Goal: Task Accomplishment & Management: Use online tool/utility

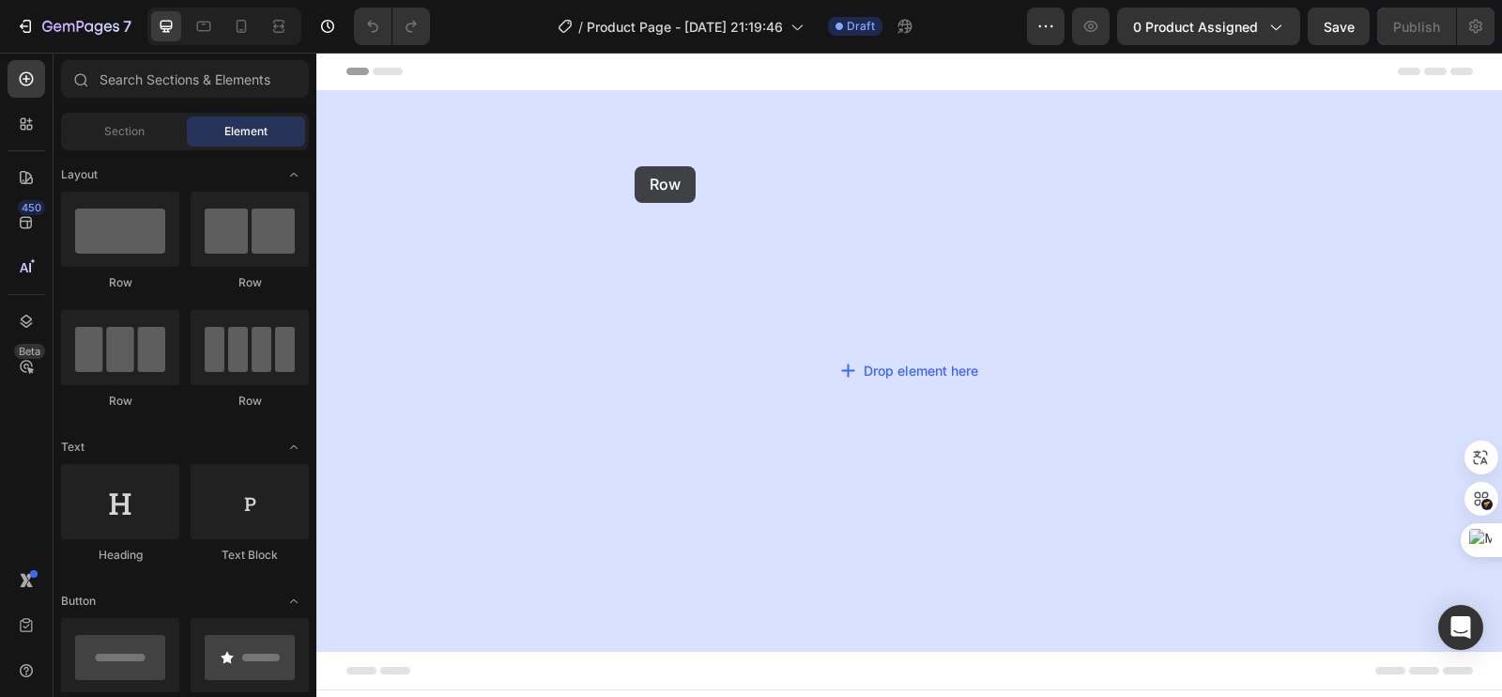
drag, startPoint x: 467, startPoint y: 295, endPoint x: 635, endPoint y: 166, distance: 211.6
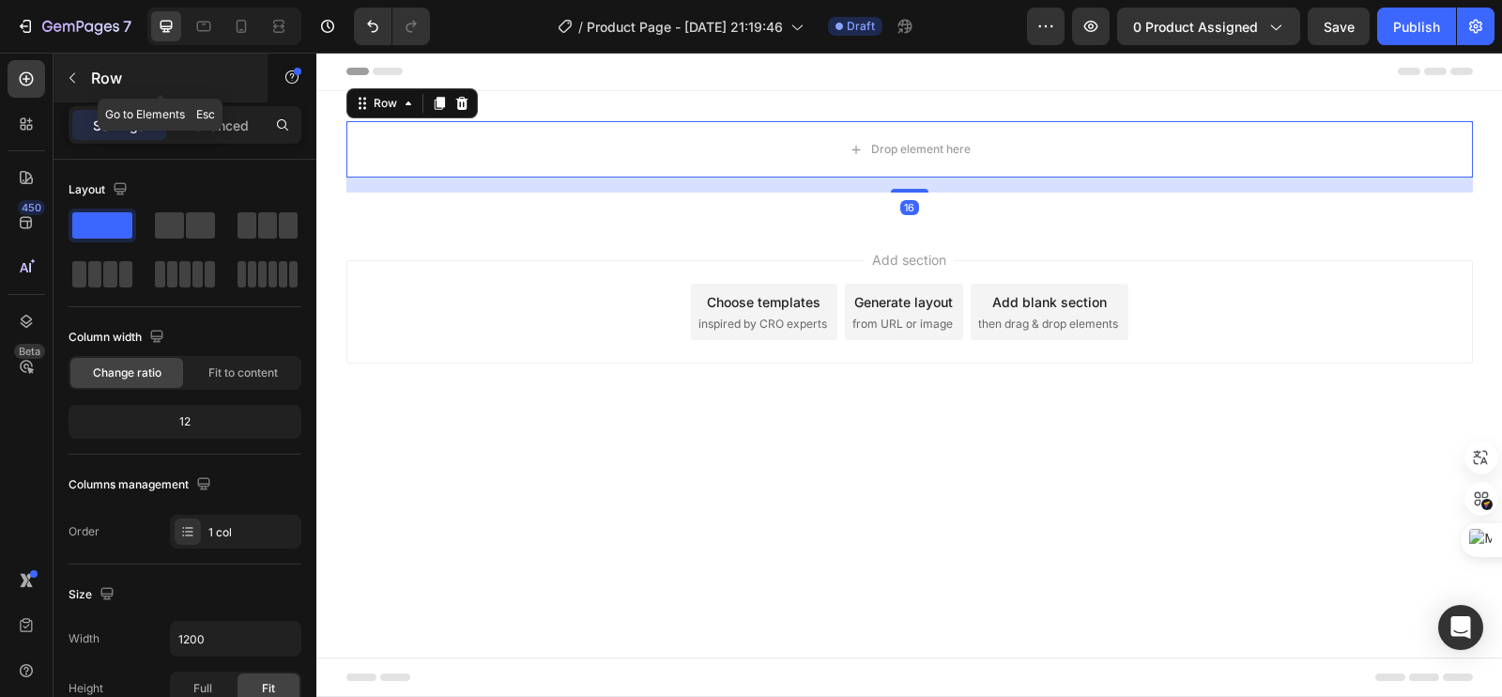
click at [81, 90] on button "button" at bounding box center [72, 78] width 30 height 30
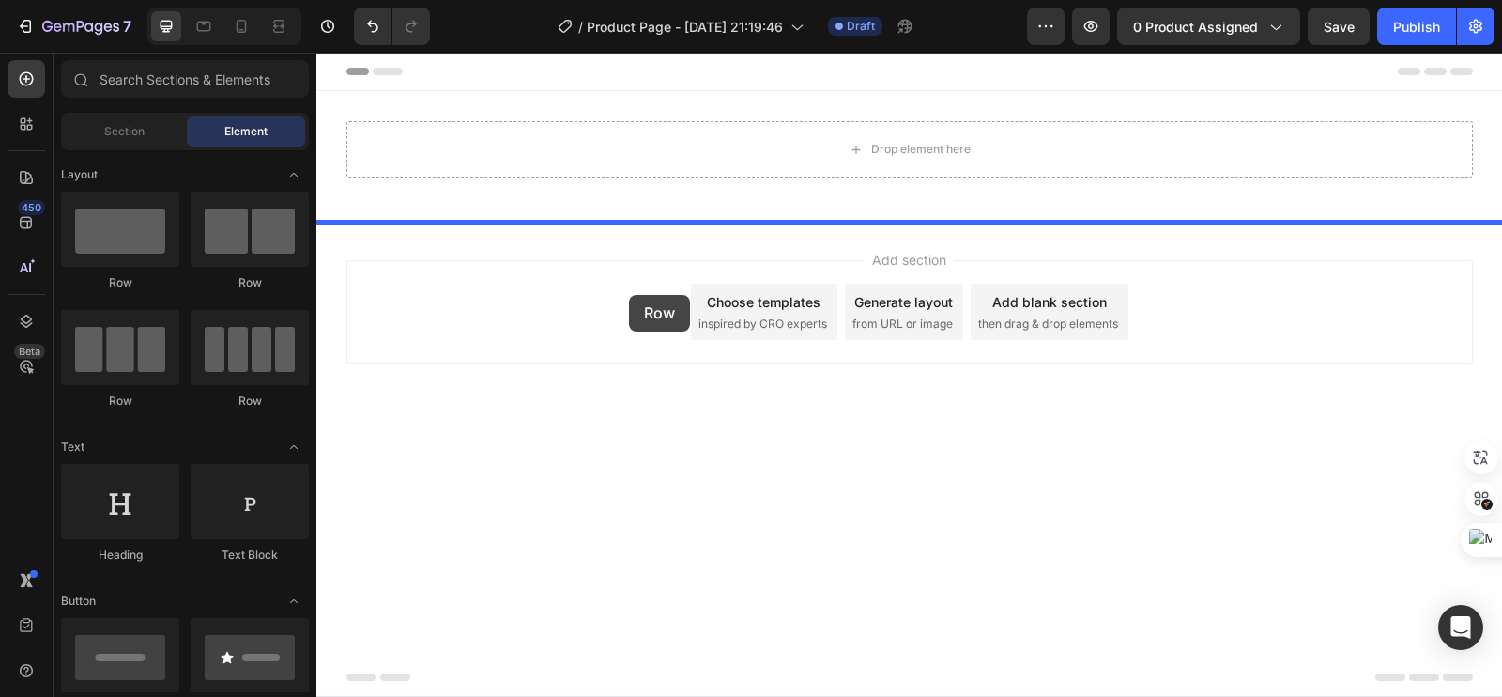
drag, startPoint x: 428, startPoint y: 281, endPoint x: 630, endPoint y: 292, distance: 202.1
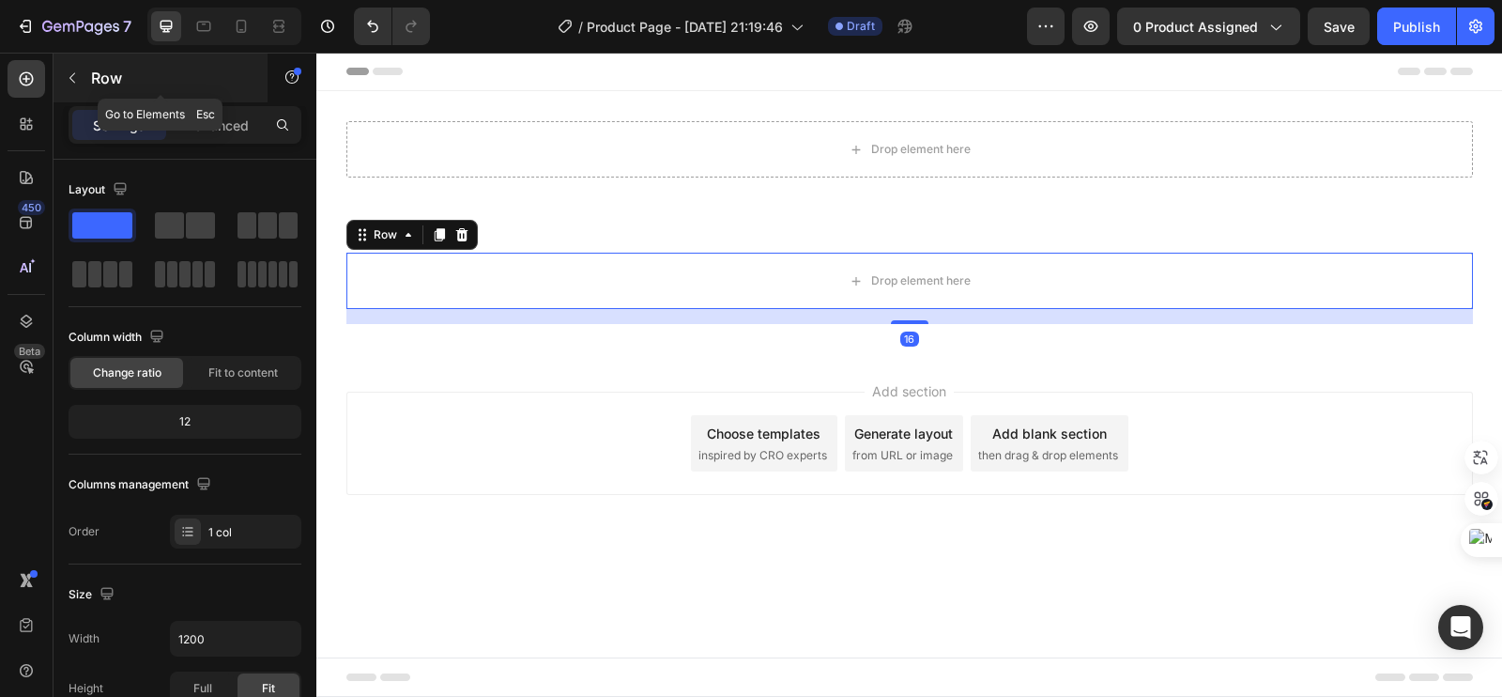
click at [73, 92] on button "button" at bounding box center [72, 78] width 30 height 30
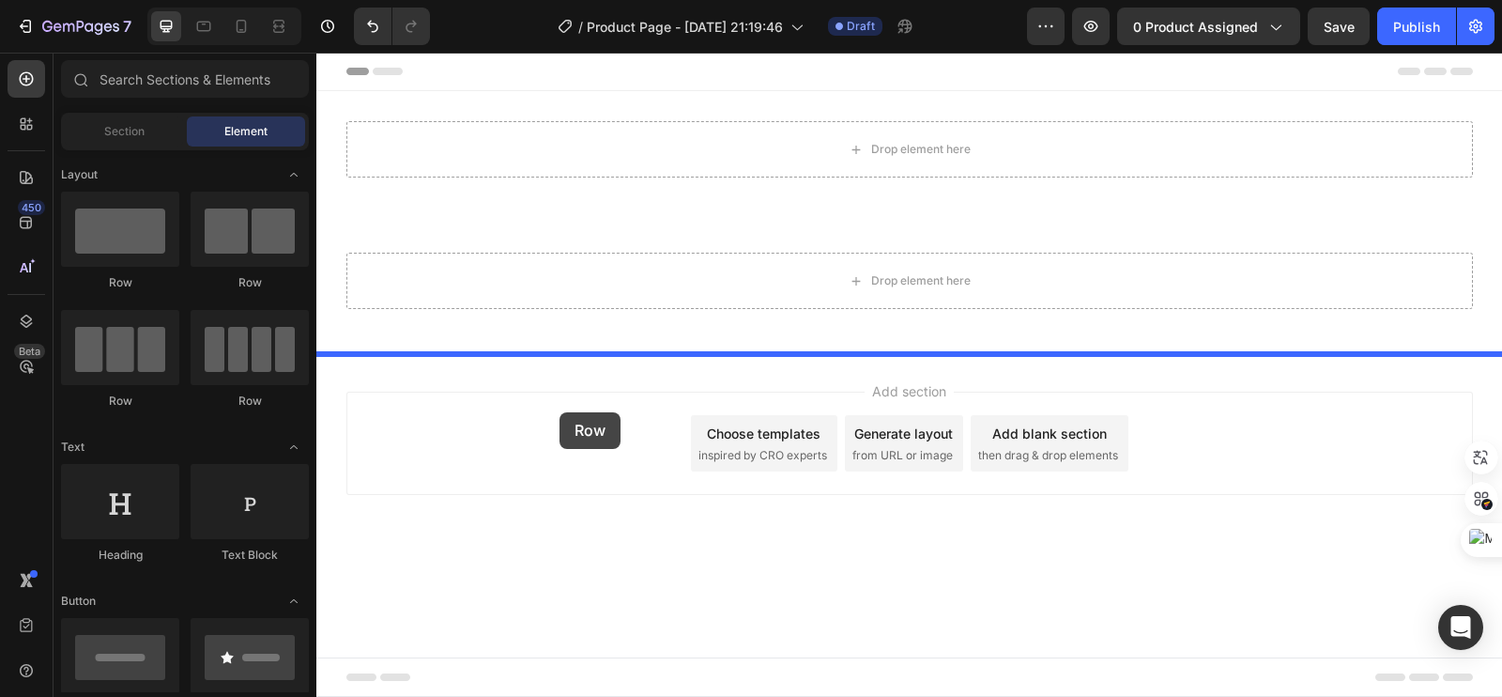
drag, startPoint x: 440, startPoint y: 279, endPoint x: 559, endPoint y: 412, distance: 178.8
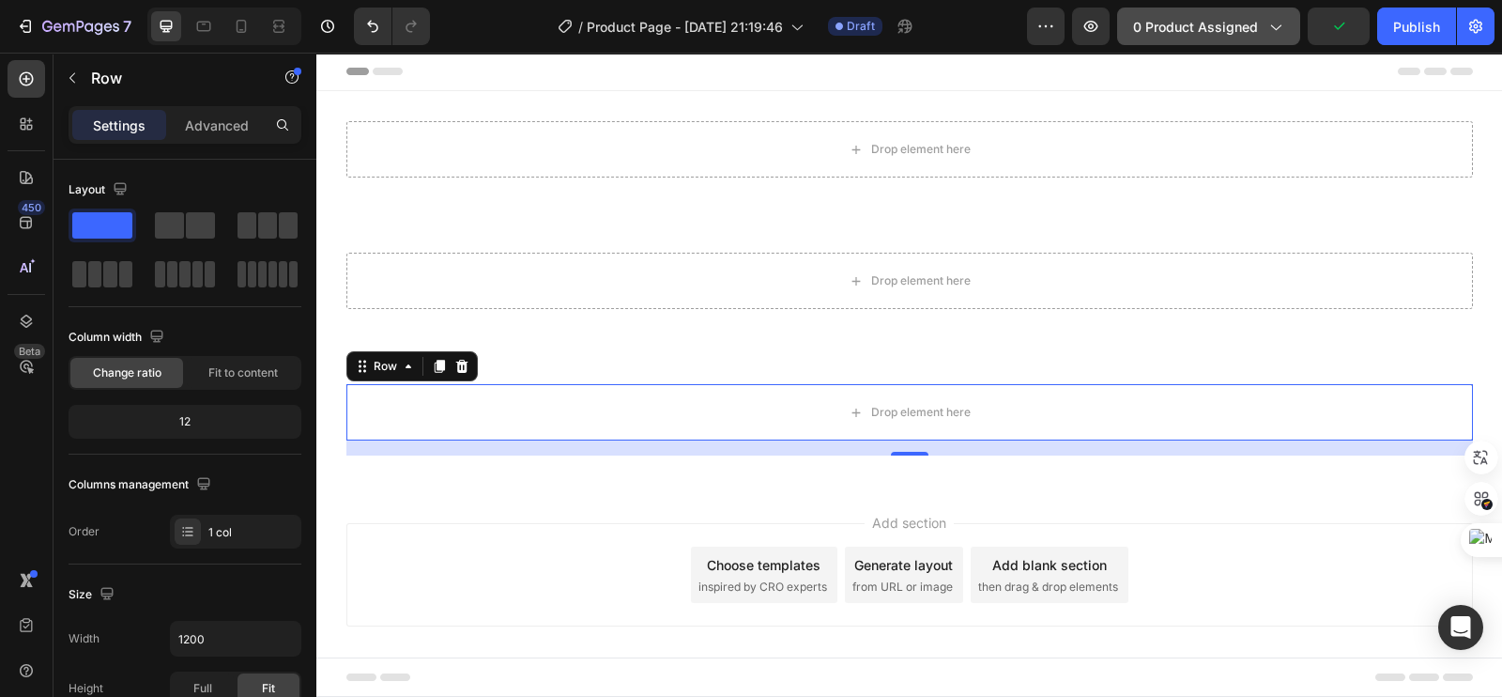
click at [1231, 11] on button "0 product assigned" at bounding box center [1208, 27] width 183 height 38
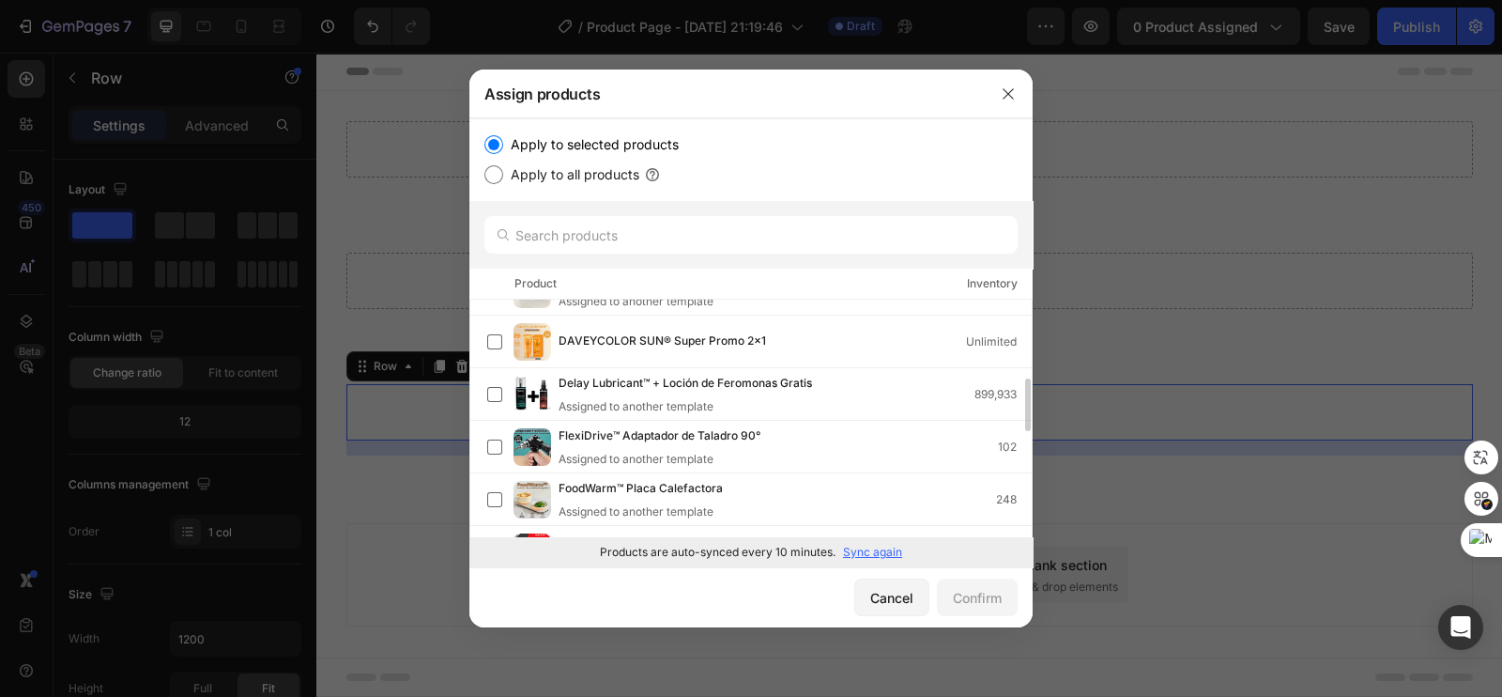
scroll to position [587, 0]
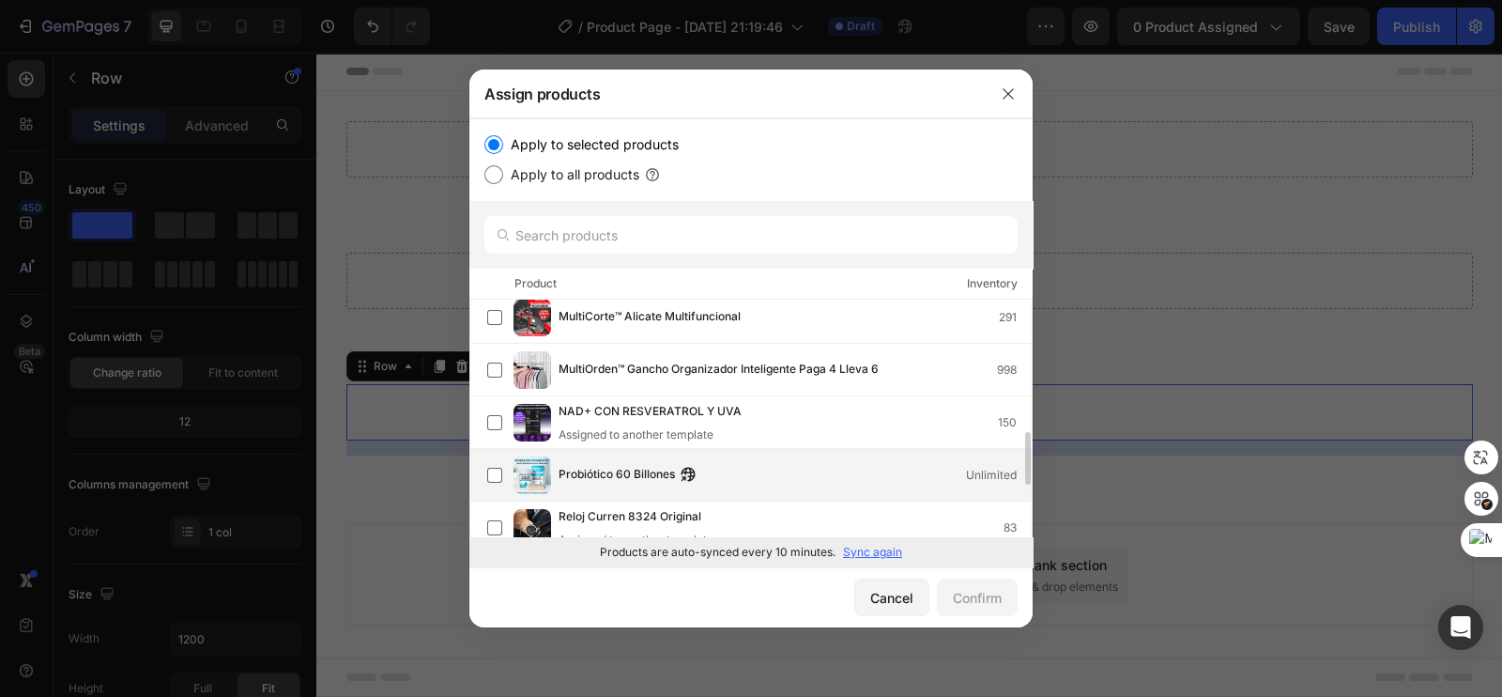
click at [588, 486] on div "Probiótico 60 Billones Unlimited" at bounding box center [759, 475] width 544 height 38
click at [956, 600] on div "Confirm" at bounding box center [977, 598] width 49 height 20
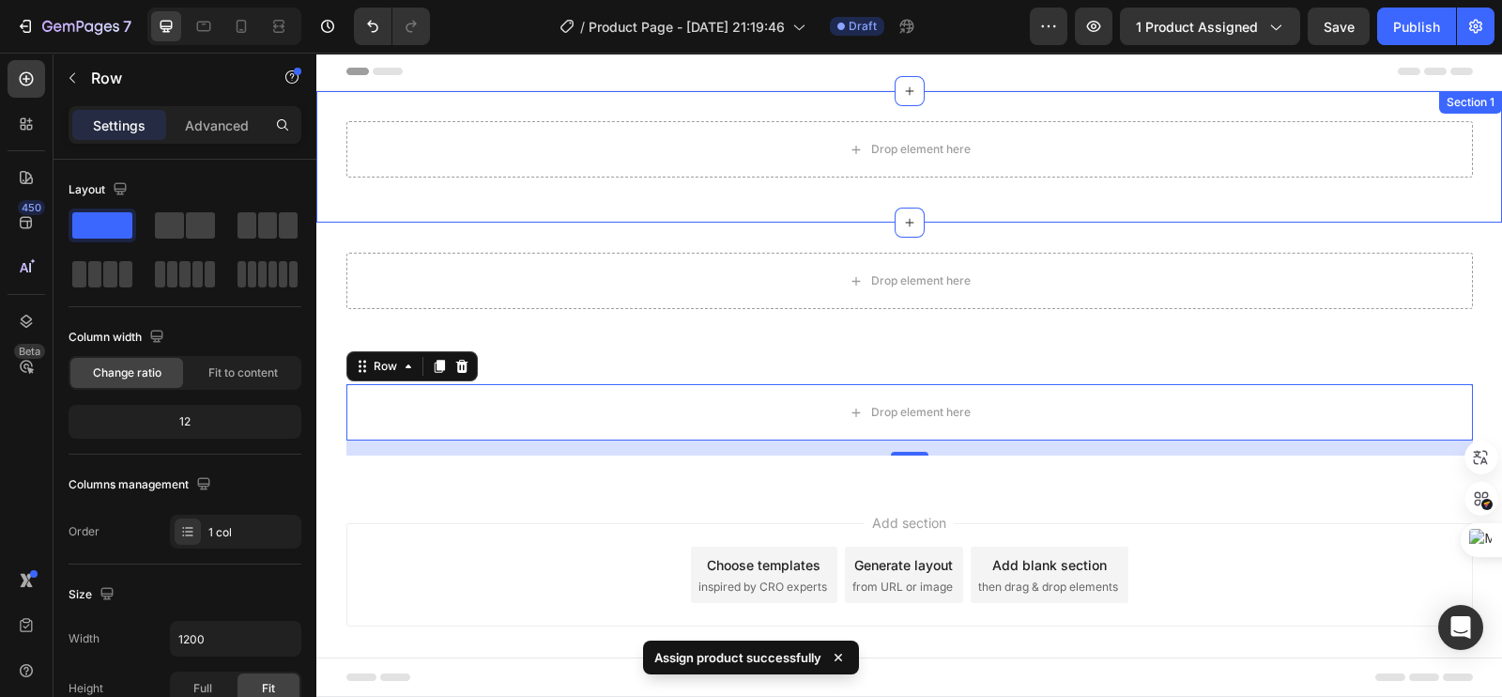
click at [463, 109] on div "Drop element here Row Section 1" at bounding box center [909, 156] width 1186 height 131
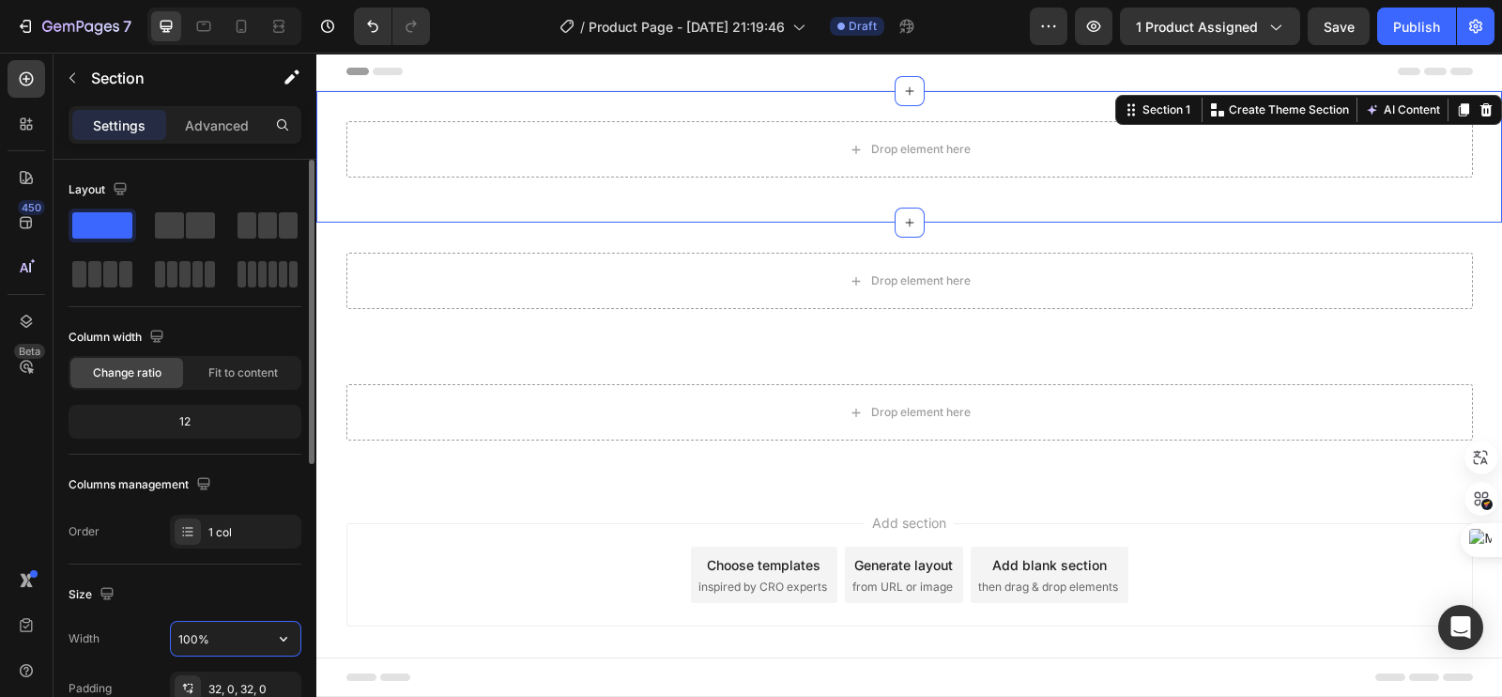
click at [202, 621] on input "100%" at bounding box center [236, 638] width 130 height 34
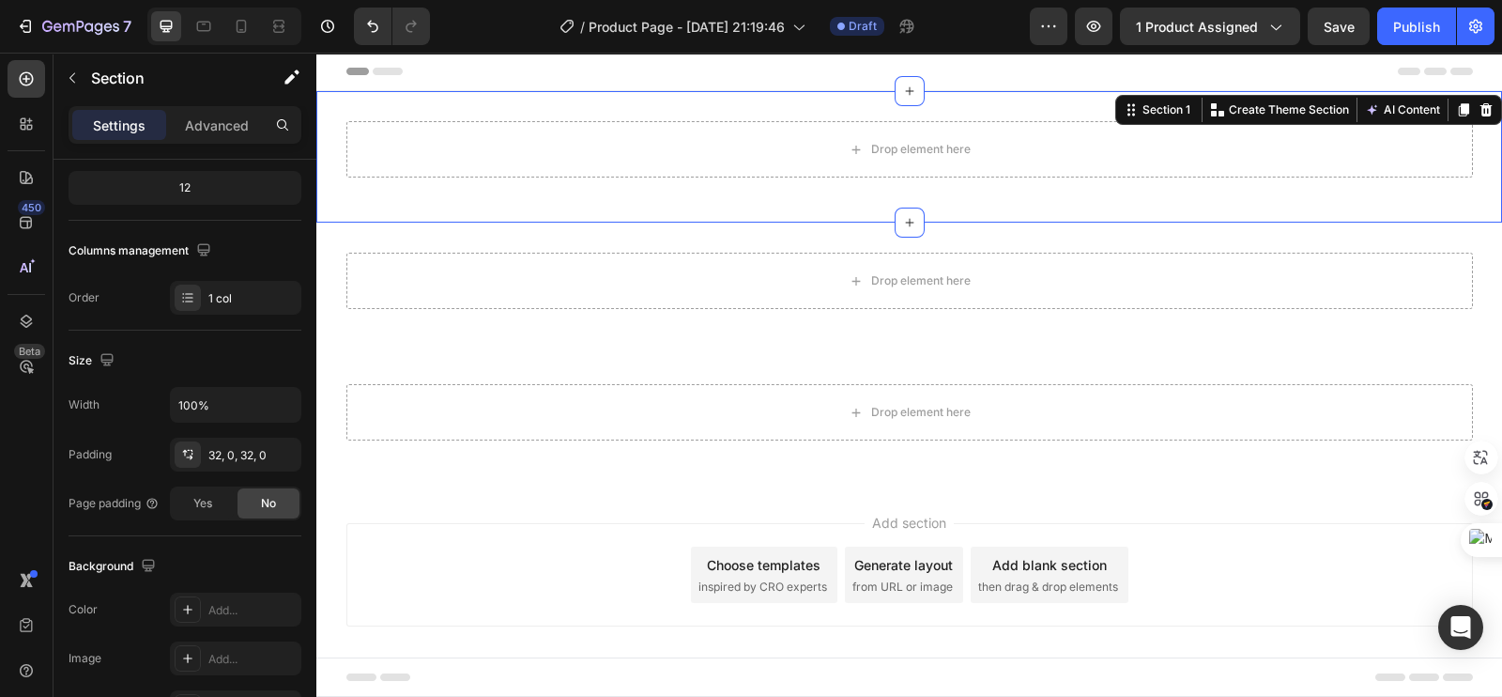
click at [718, 115] on div "Drop element here Row Section 1 You can create reusable sections Create Theme S…" at bounding box center [909, 156] width 1186 height 131
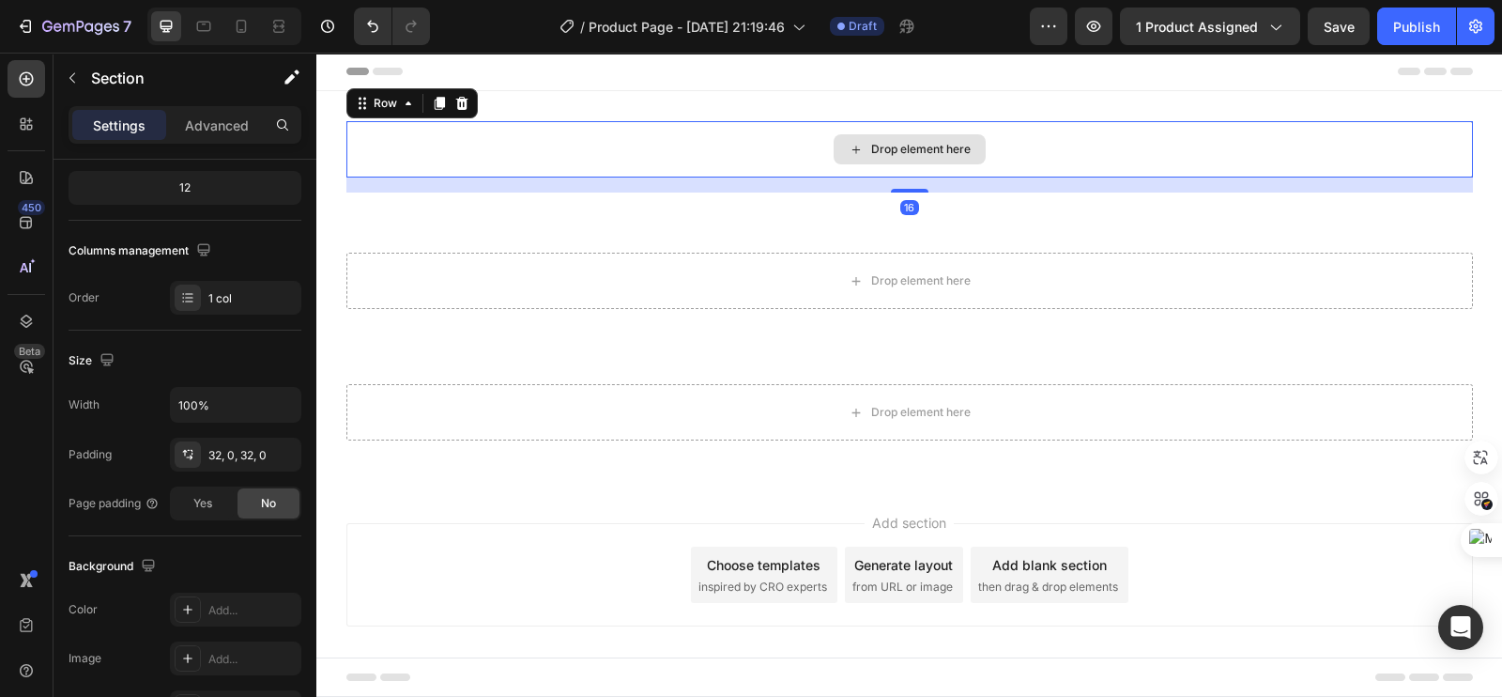
click at [667, 130] on div "Drop element here" at bounding box center [909, 149] width 1126 height 56
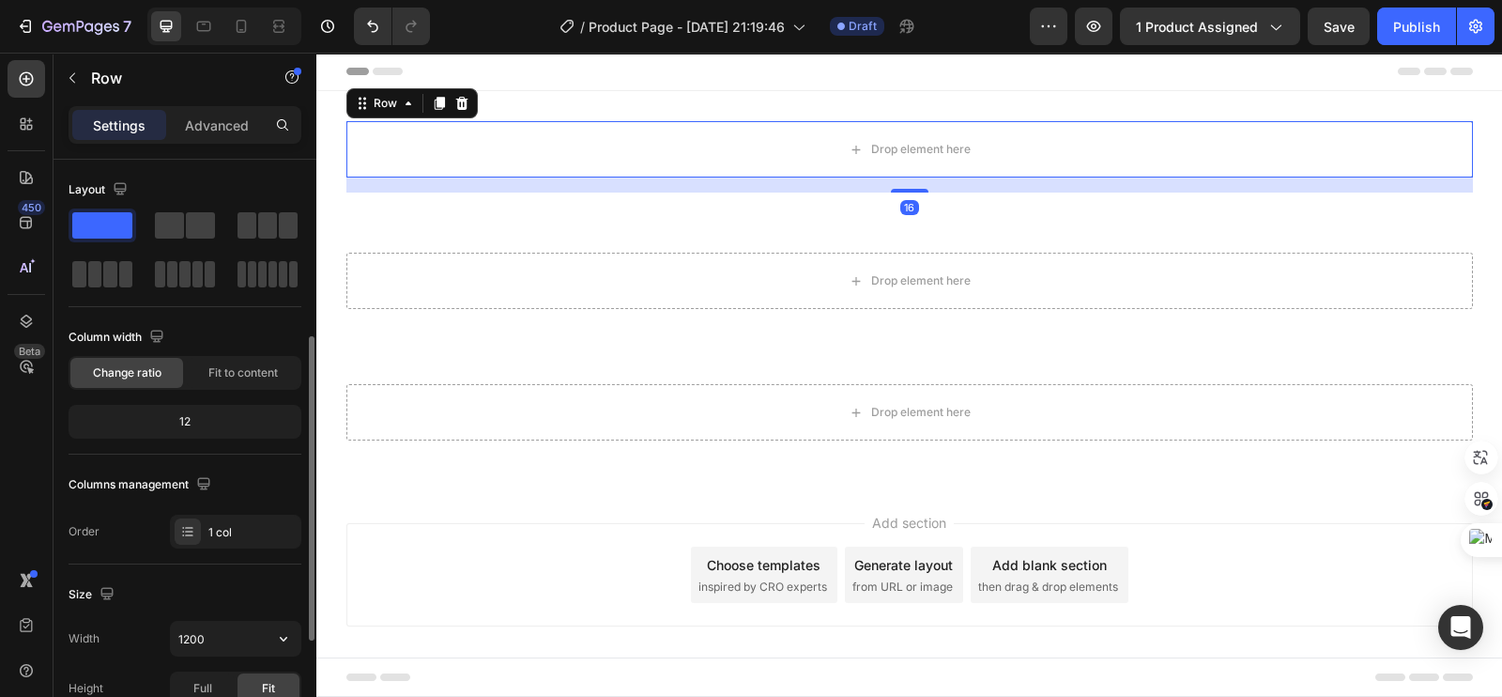
scroll to position [116, 0]
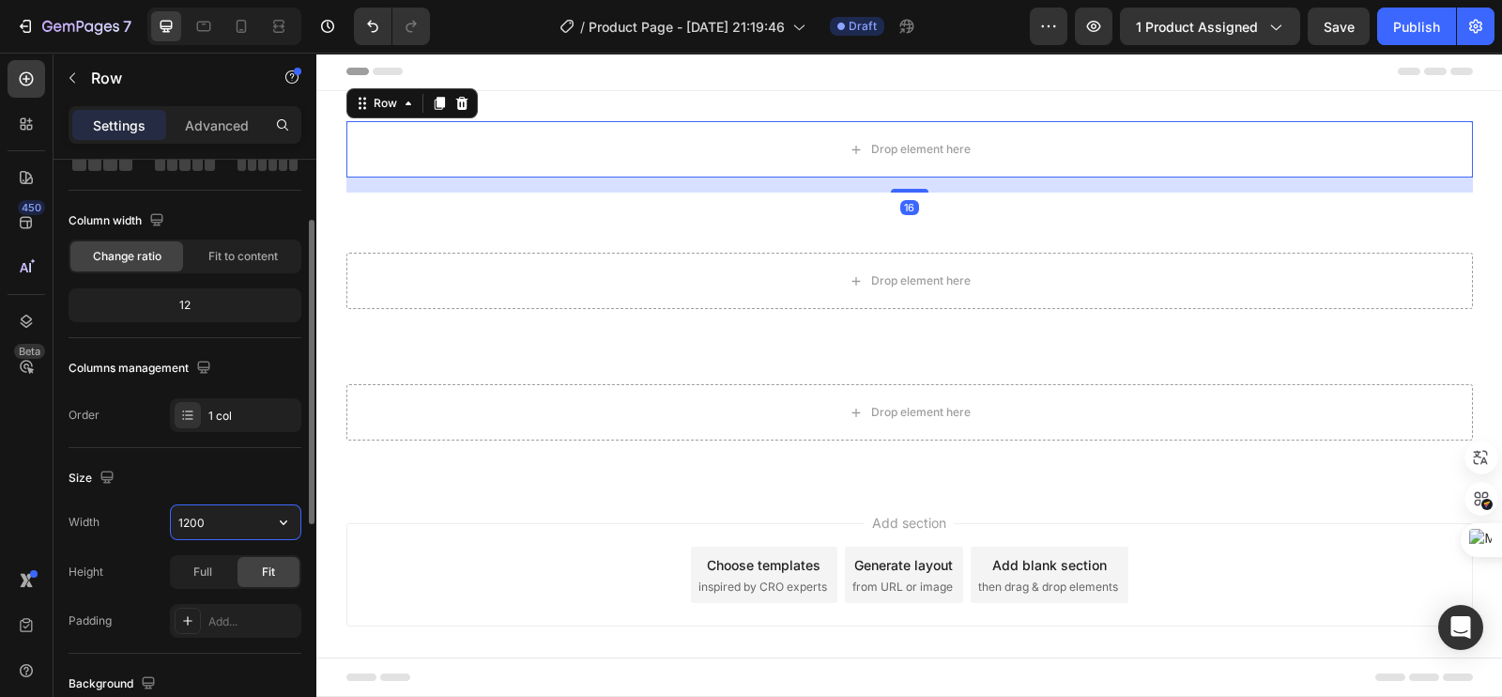
click at [223, 525] on input "1200" at bounding box center [236, 522] width 130 height 34
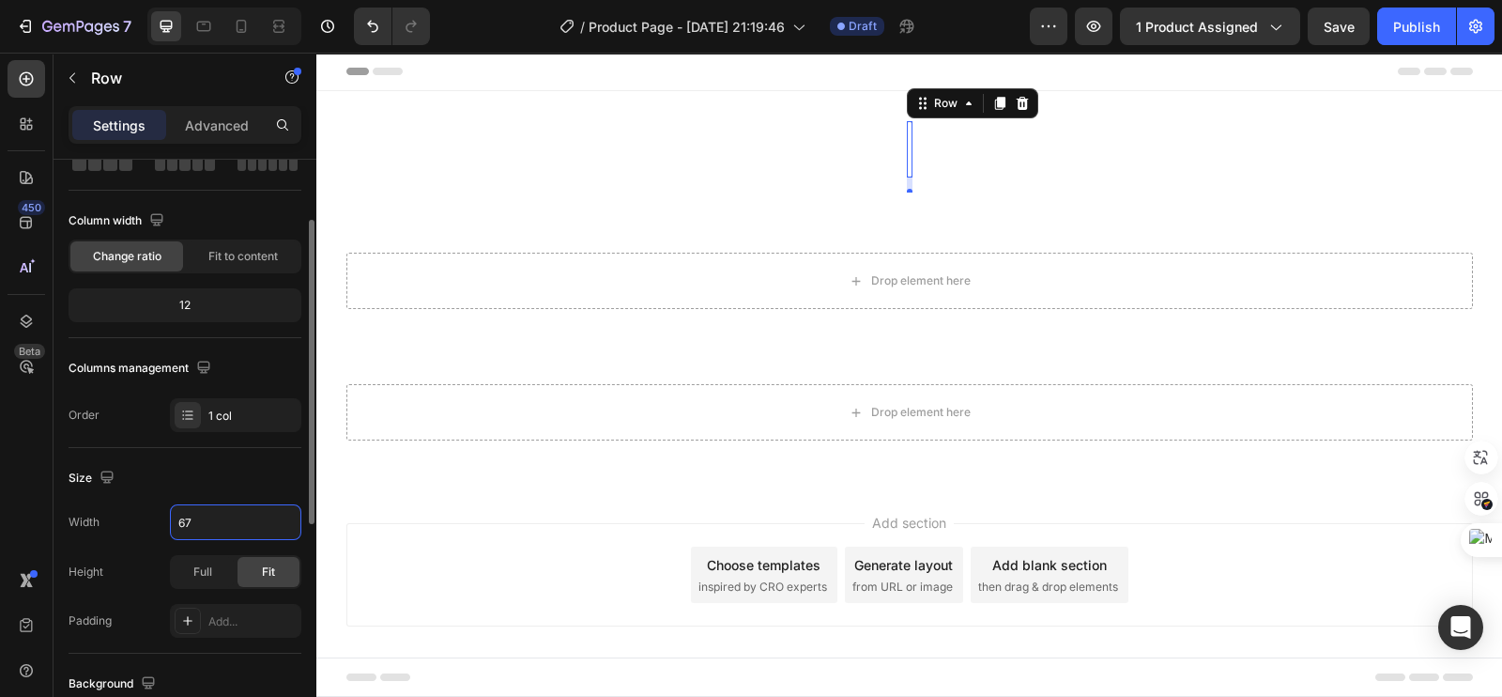
type input "675"
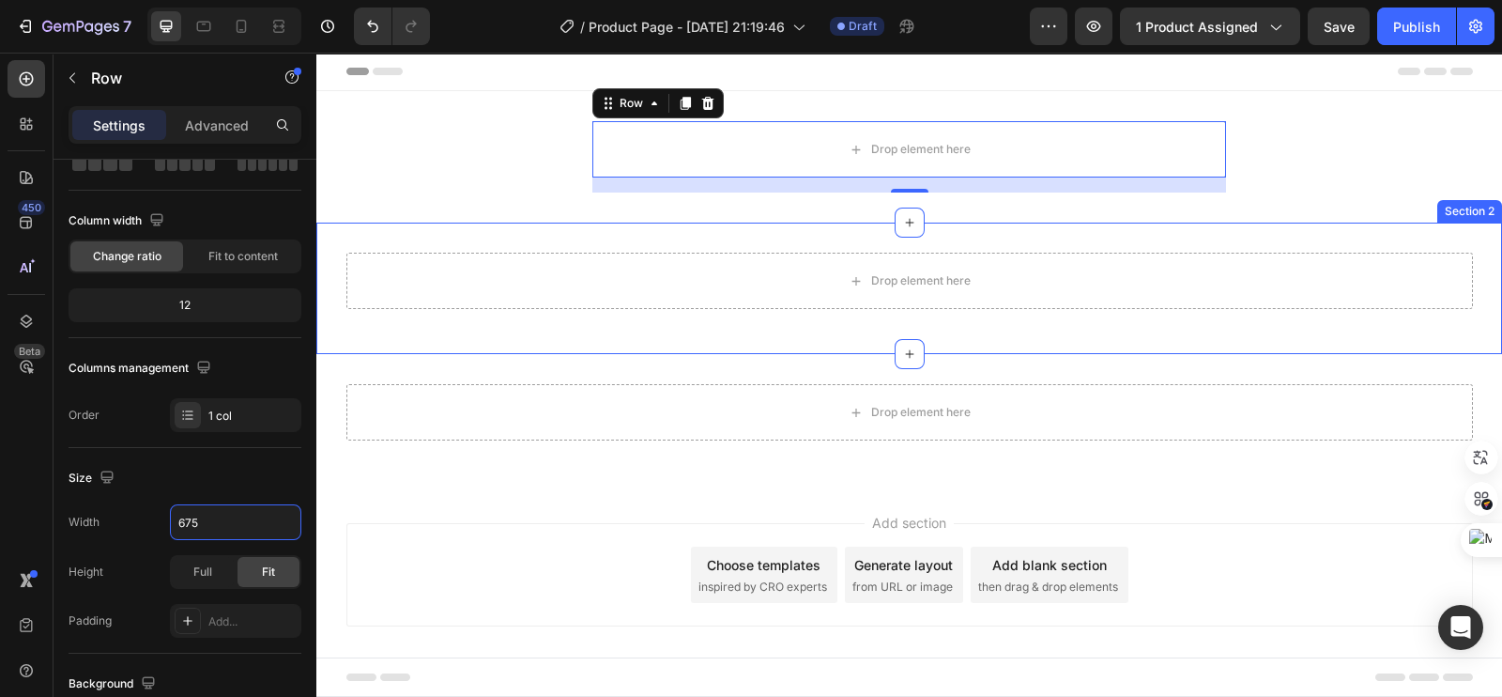
click at [555, 265] on div "Drop element here" at bounding box center [909, 281] width 1126 height 56
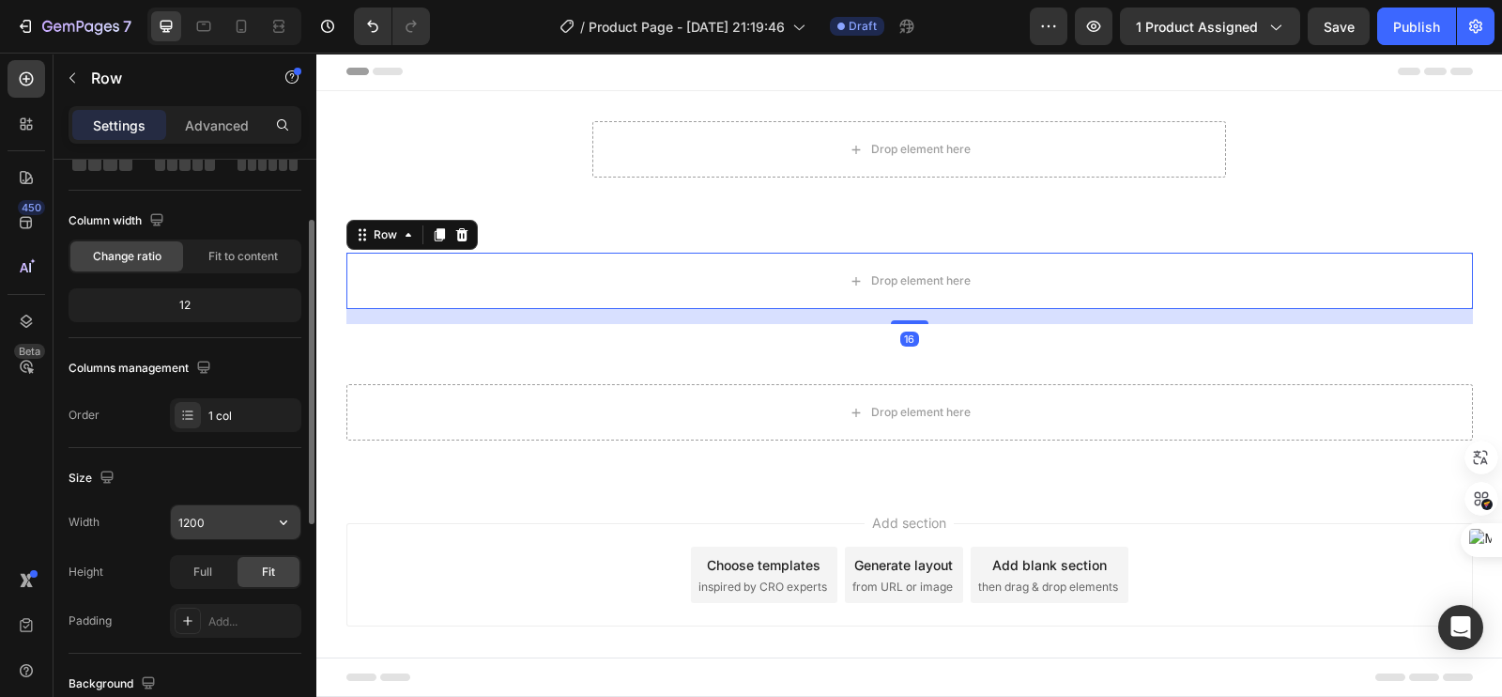
click at [192, 522] on input "1200" at bounding box center [236, 522] width 130 height 34
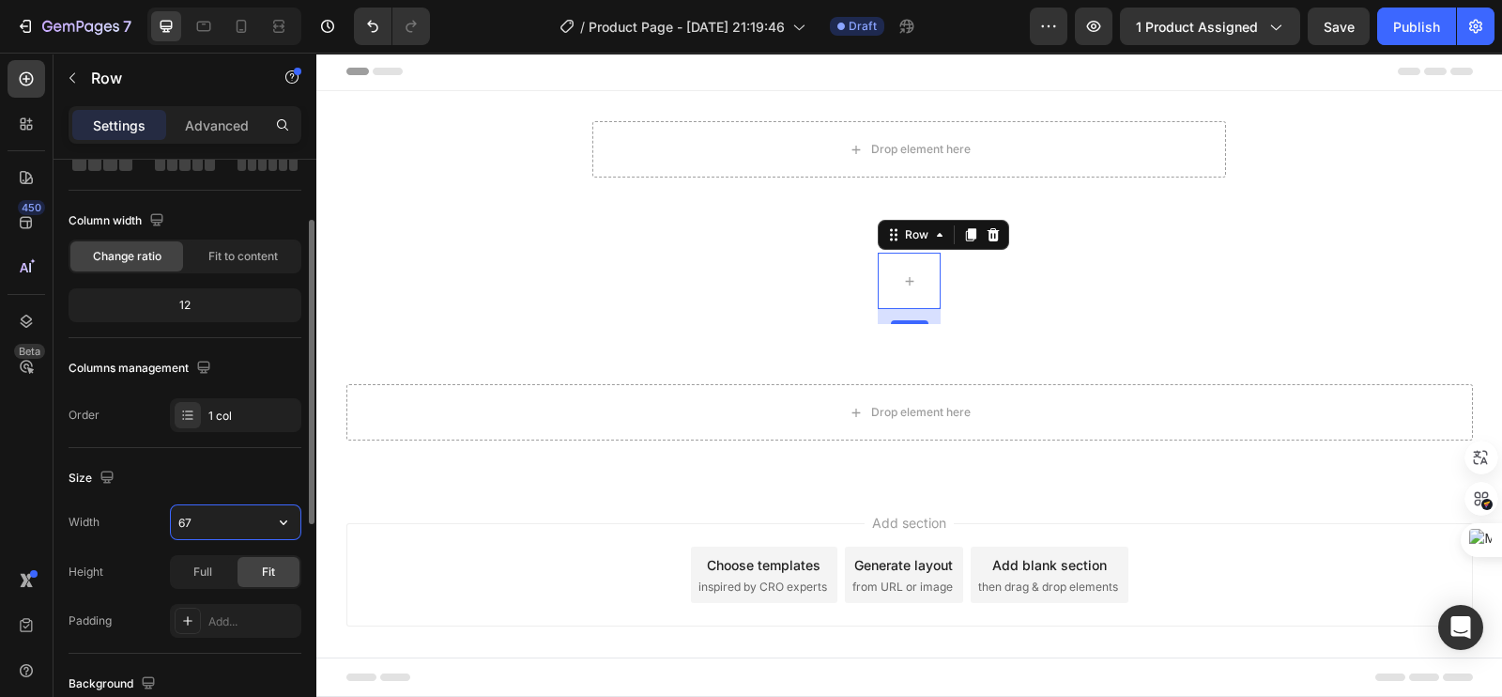
type input "675"
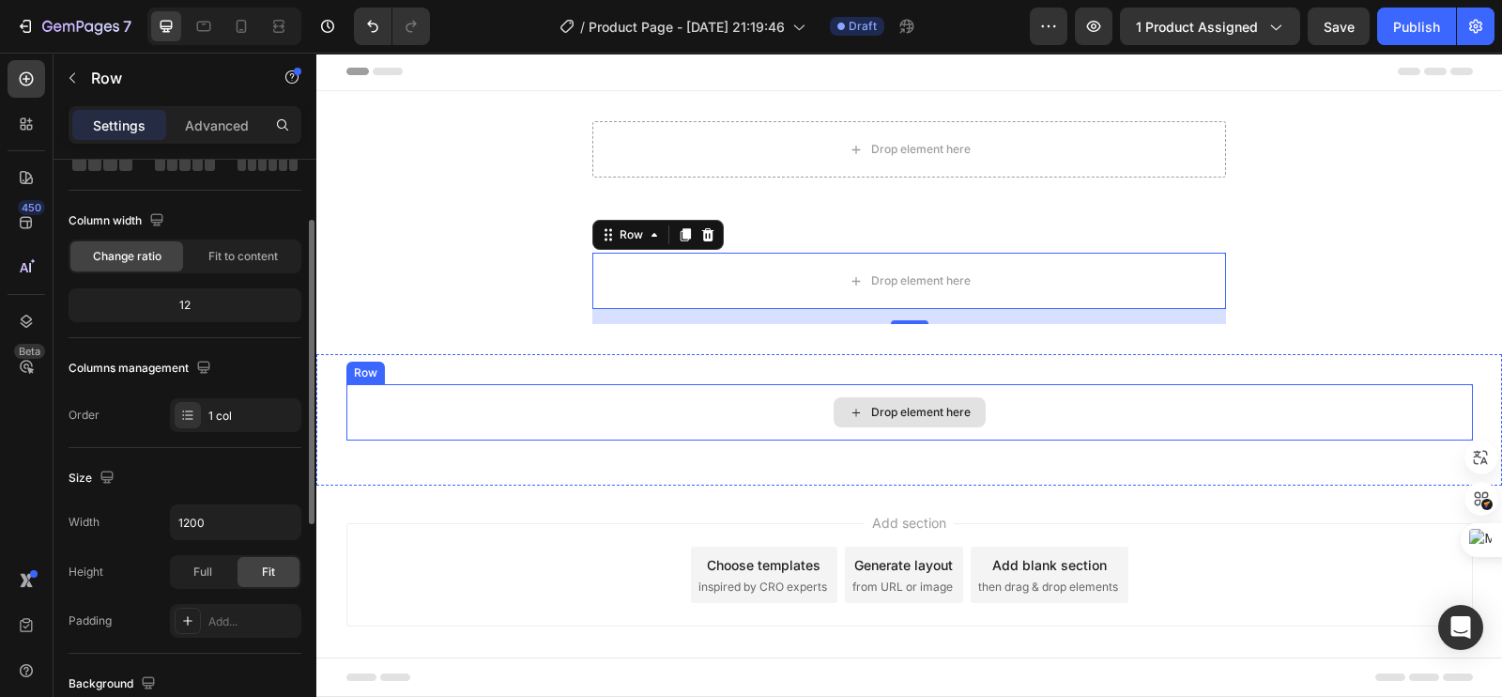
click at [554, 411] on div "Drop element here" at bounding box center [909, 412] width 1126 height 56
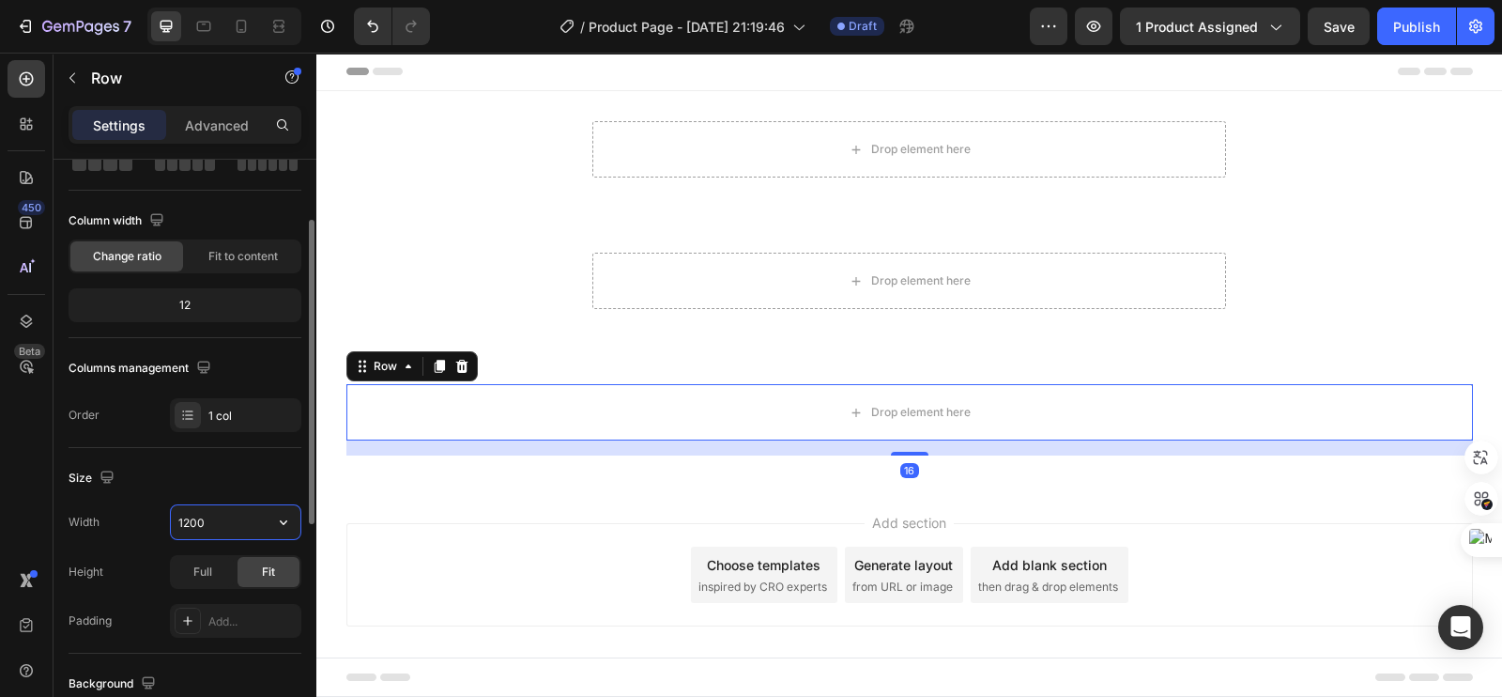
click at [231, 513] on input "1200" at bounding box center [236, 522] width 130 height 34
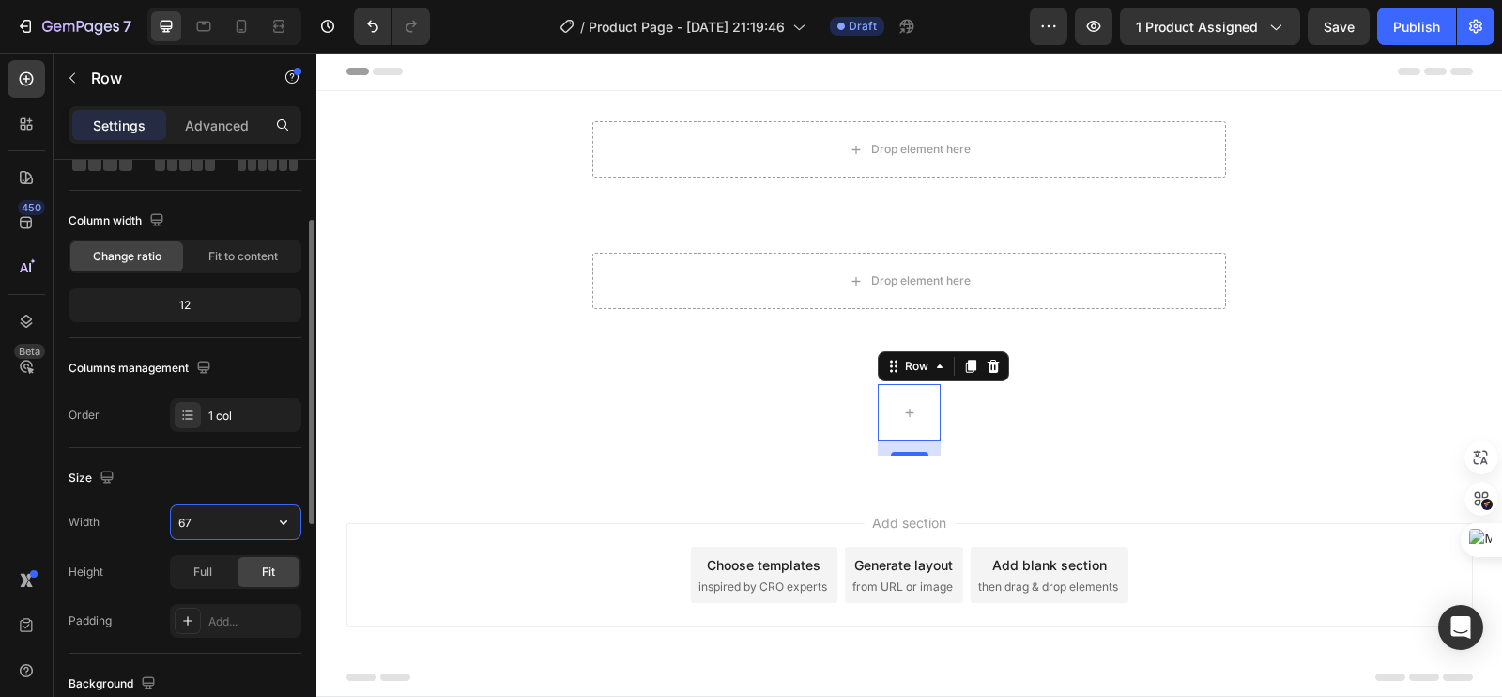
type input "675"
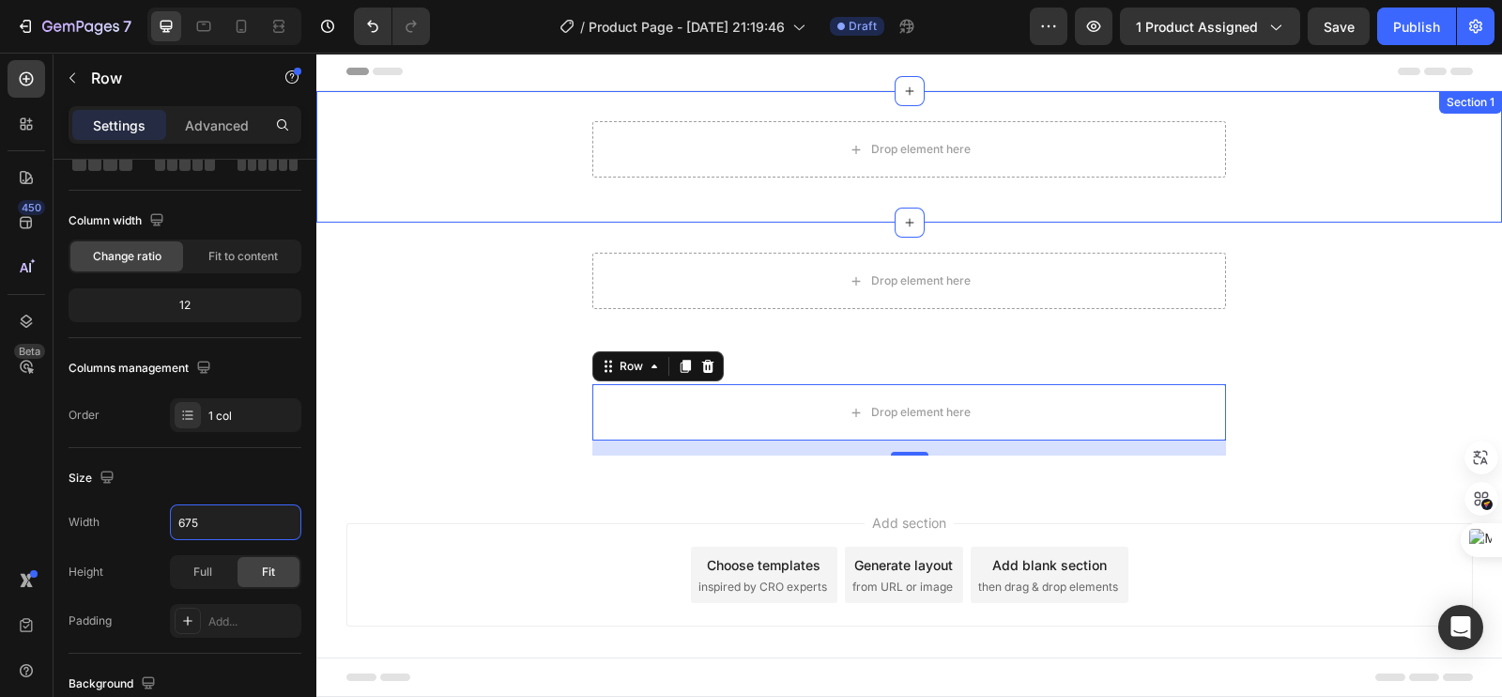
click at [506, 161] on div "Drop element here Row" at bounding box center [909, 156] width 1186 height 71
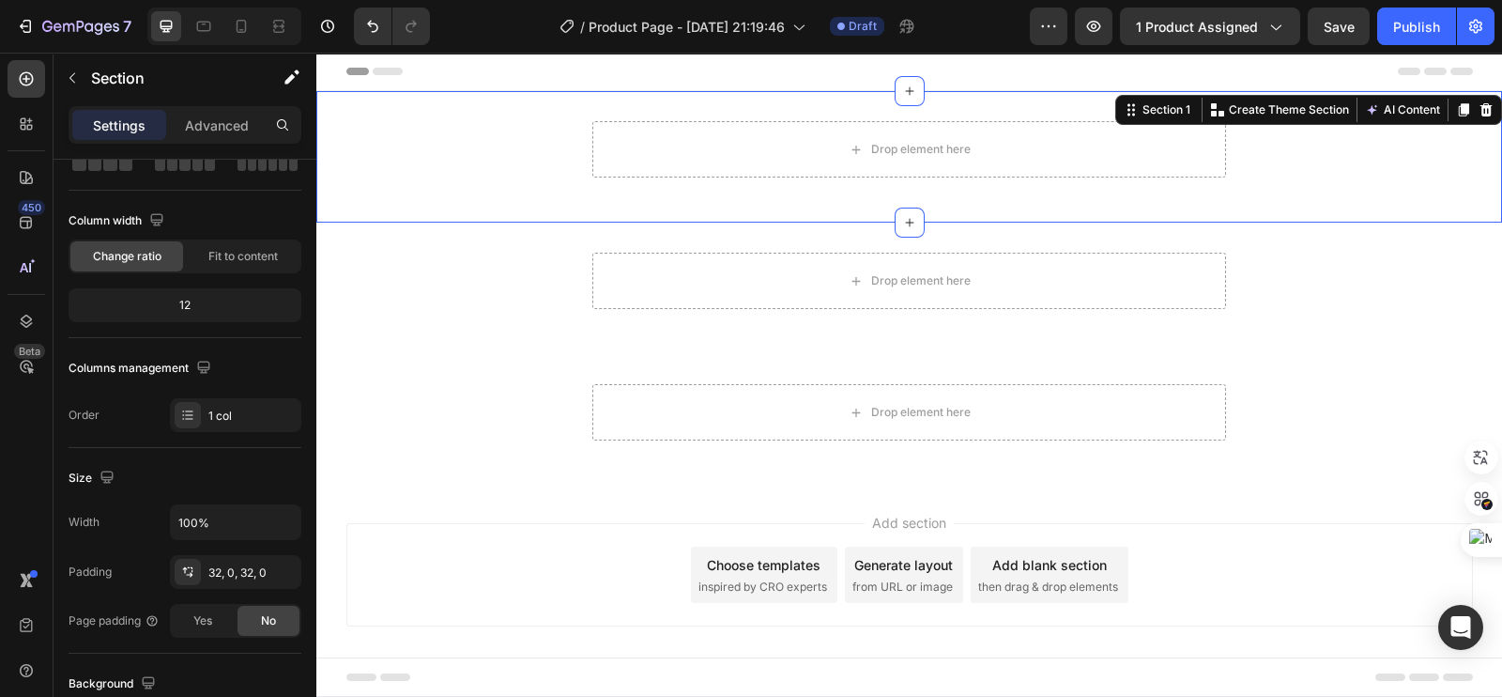
scroll to position [0, 0]
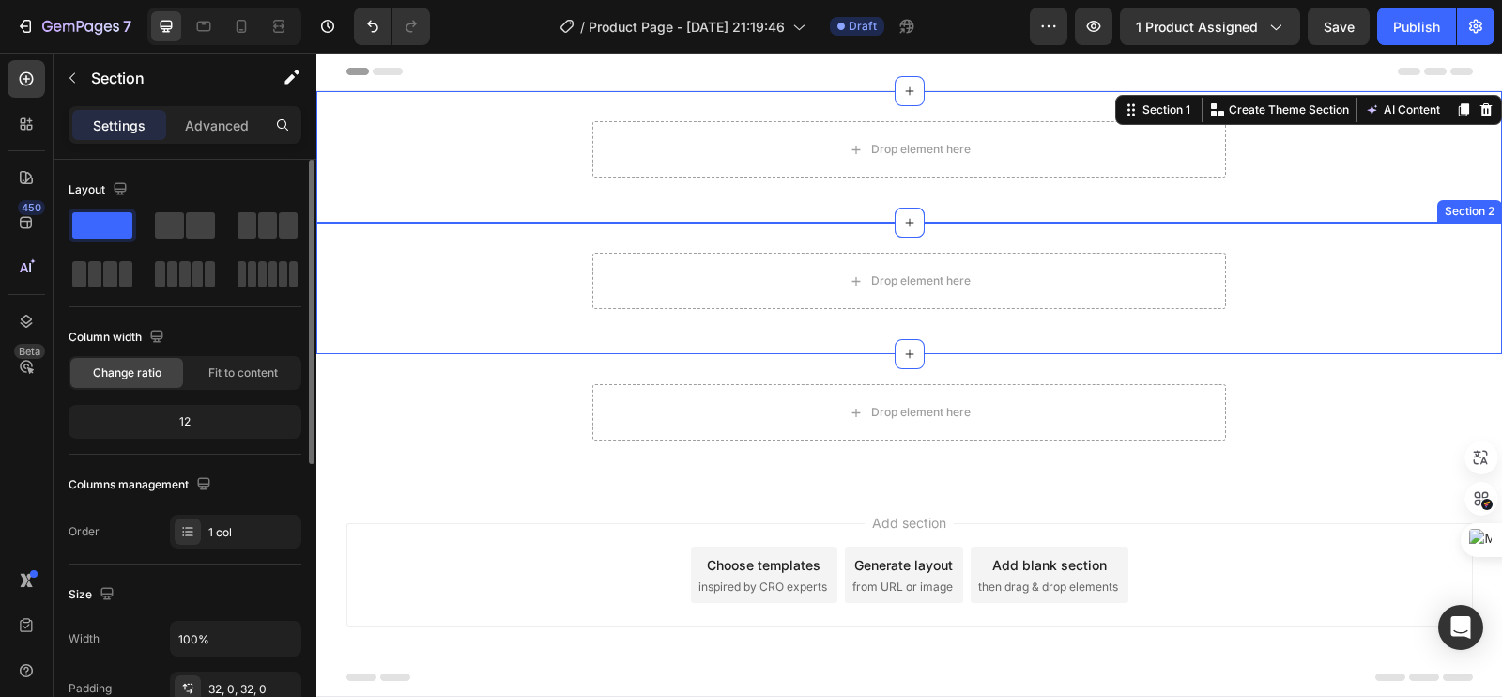
click at [540, 293] on div "Drop element here Row" at bounding box center [909, 288] width 1186 height 71
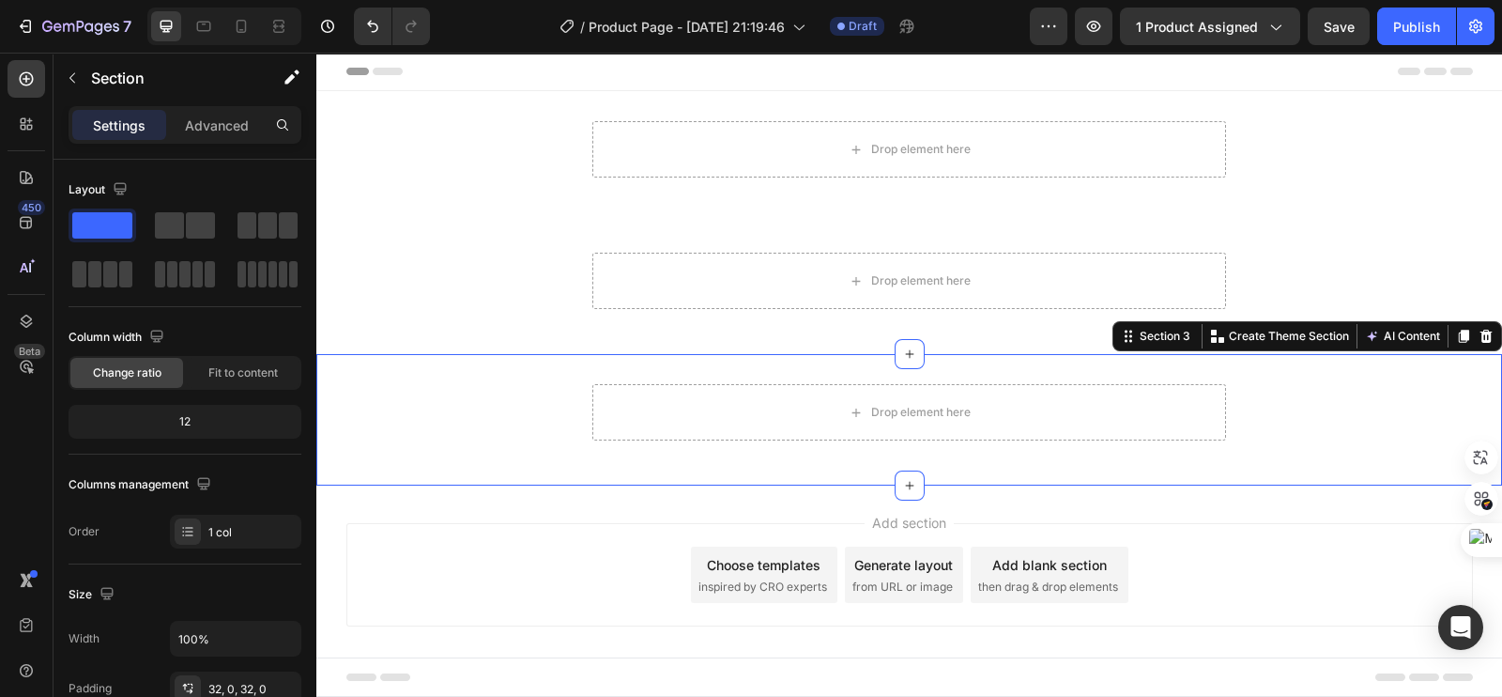
click at [526, 452] on div "Drop element here Row" at bounding box center [909, 419] width 1186 height 71
click at [72, 78] on icon "button" at bounding box center [72, 77] width 15 height 15
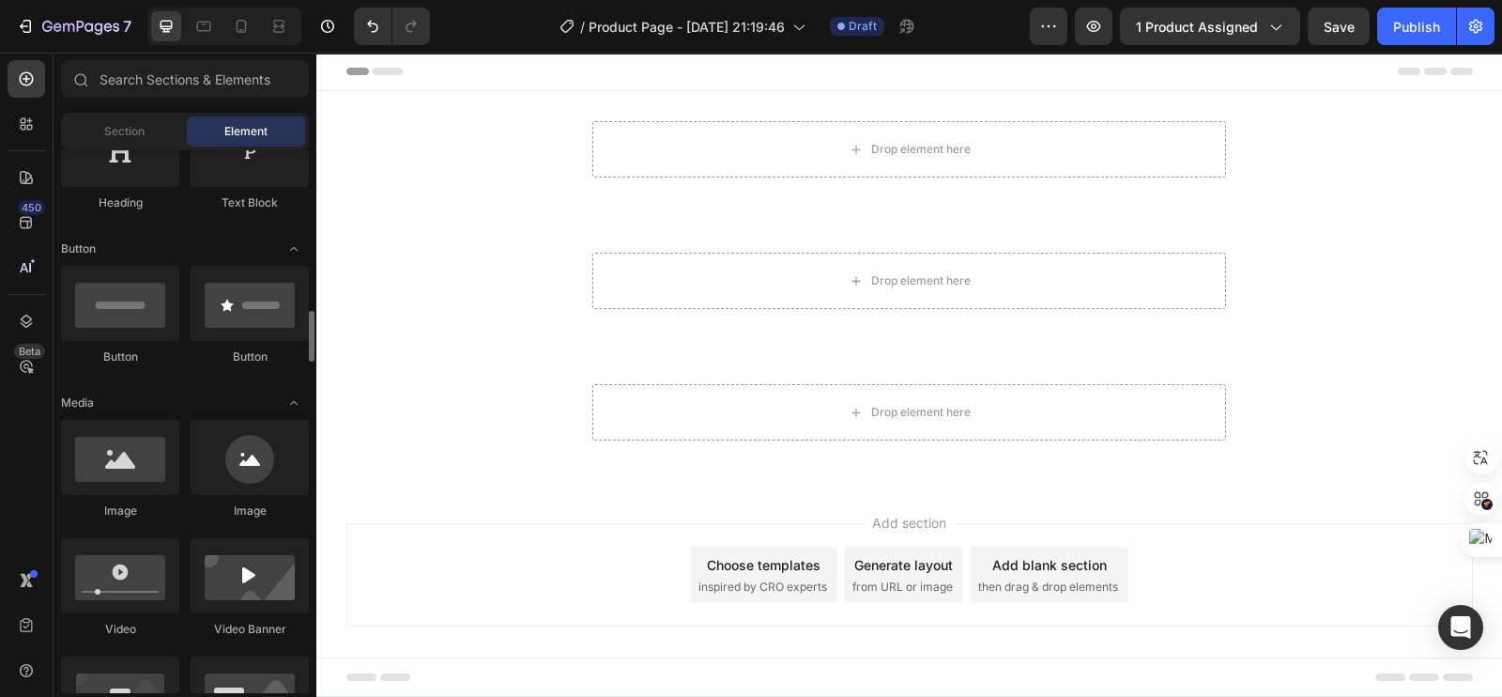
scroll to position [468, 0]
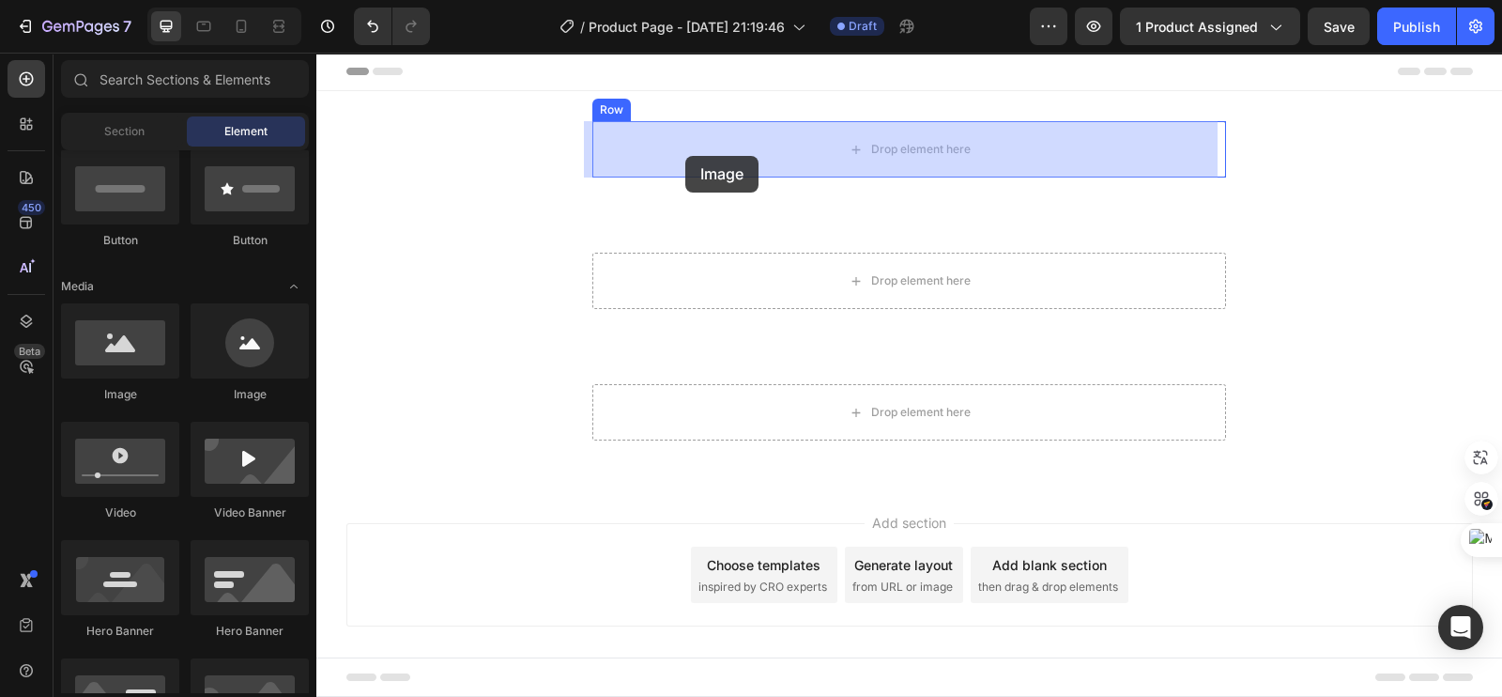
drag, startPoint x: 462, startPoint y: 415, endPoint x: 685, endPoint y: 156, distance: 342.1
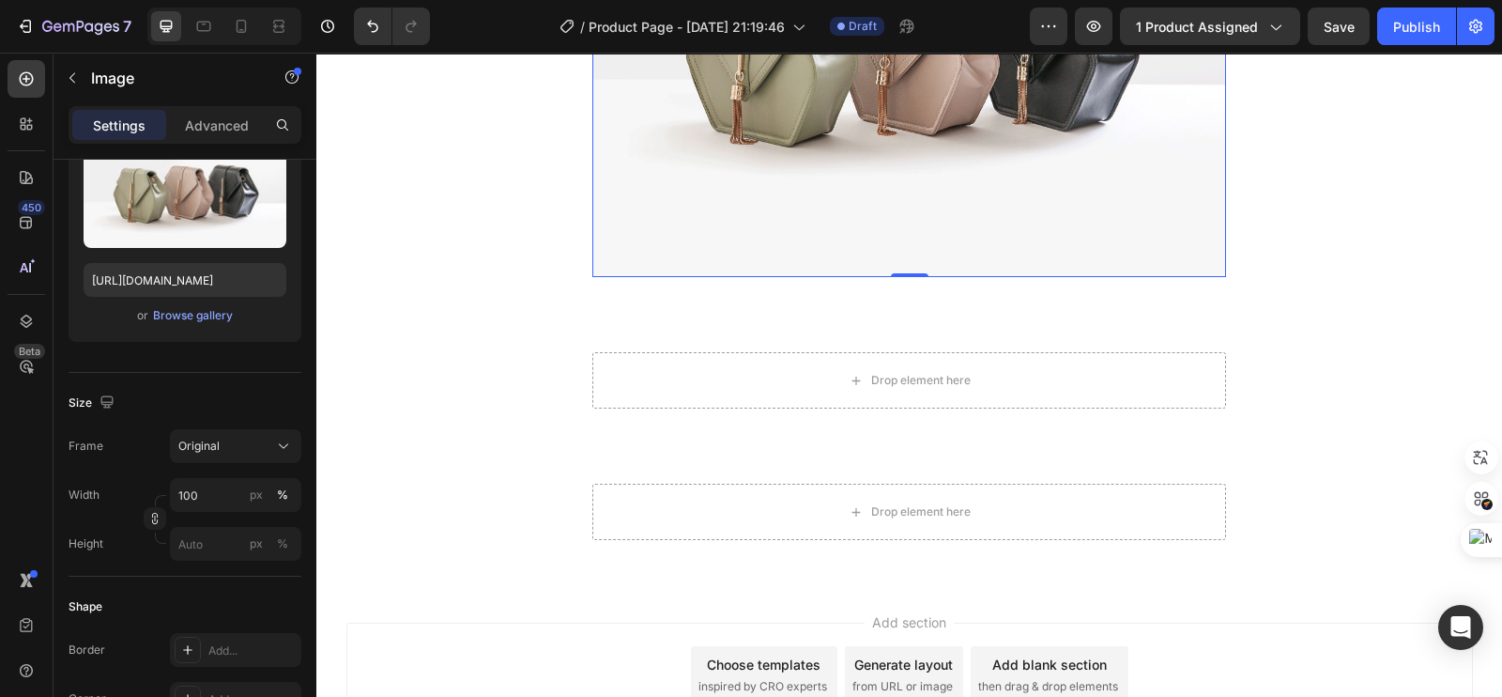
scroll to position [352, 0]
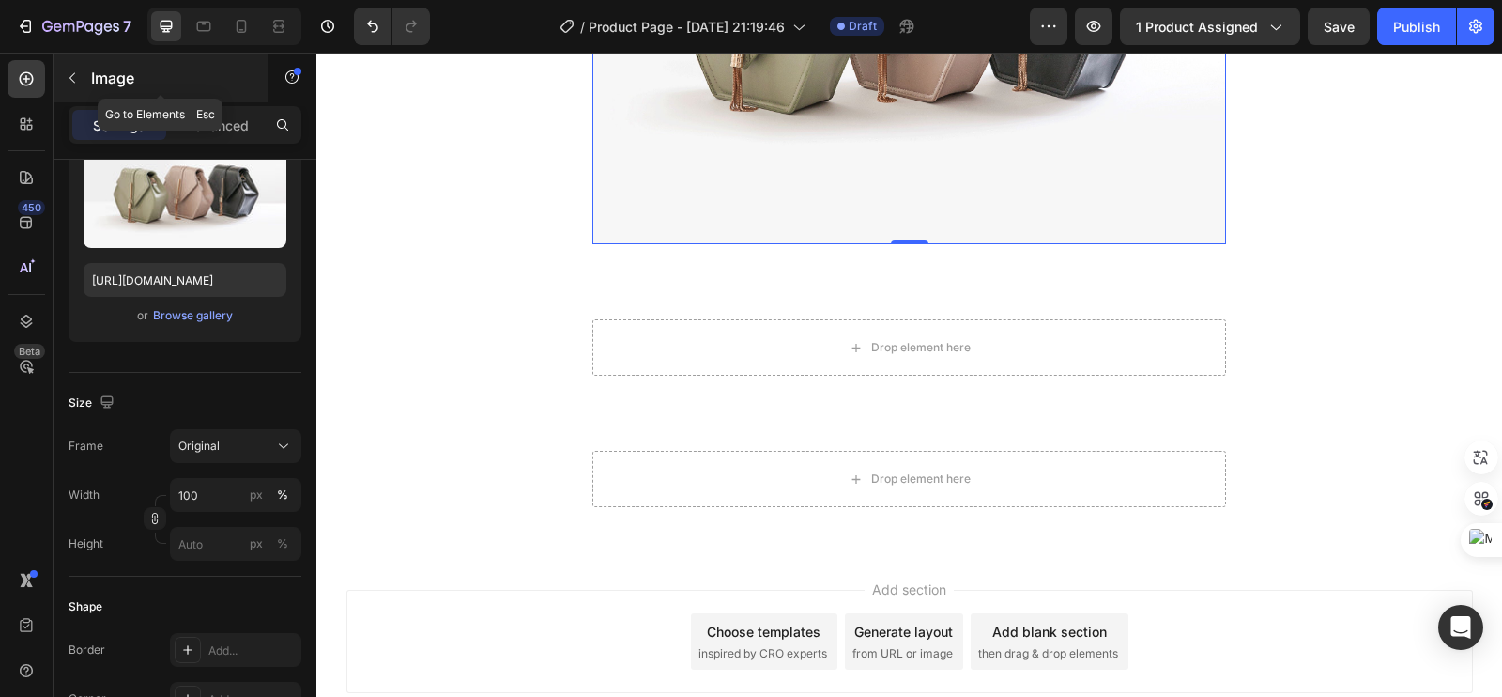
click at [121, 92] on div "Image" at bounding box center [161, 78] width 214 height 49
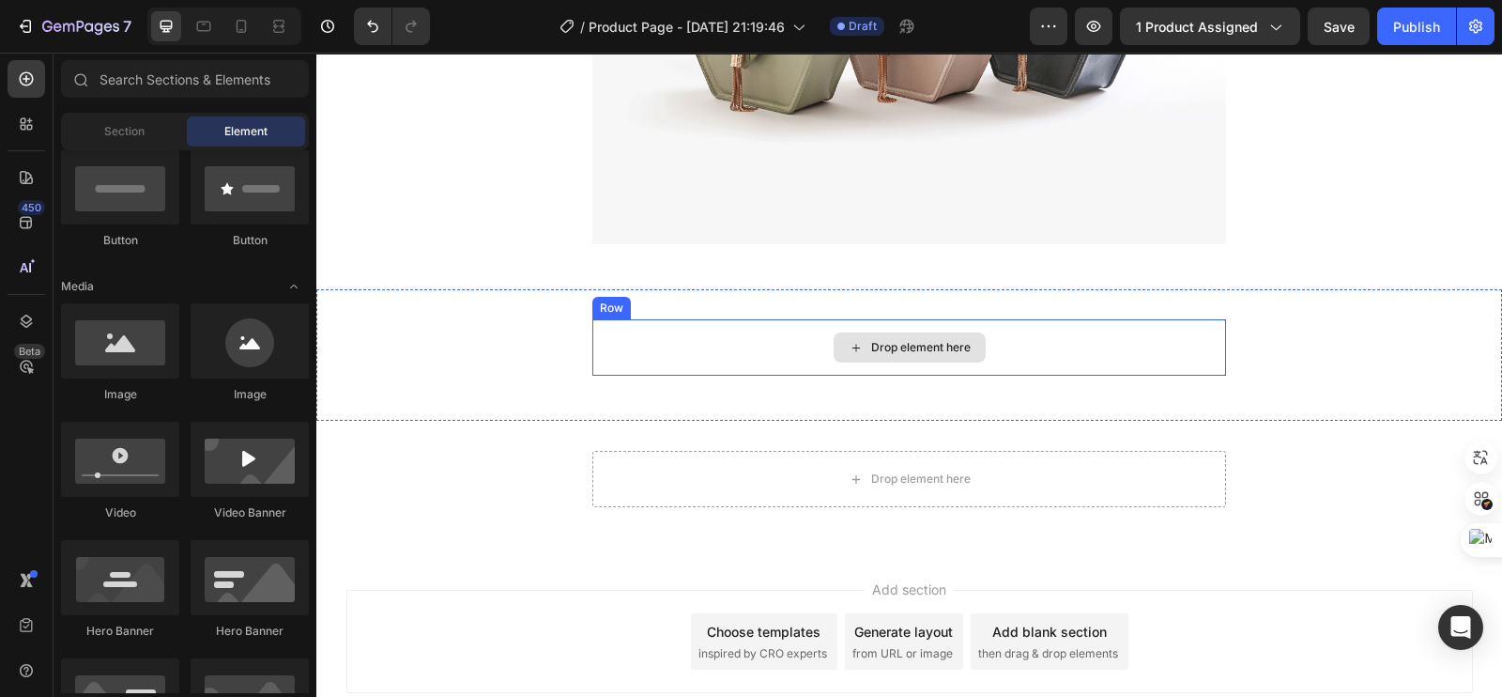
scroll to position [468, 0]
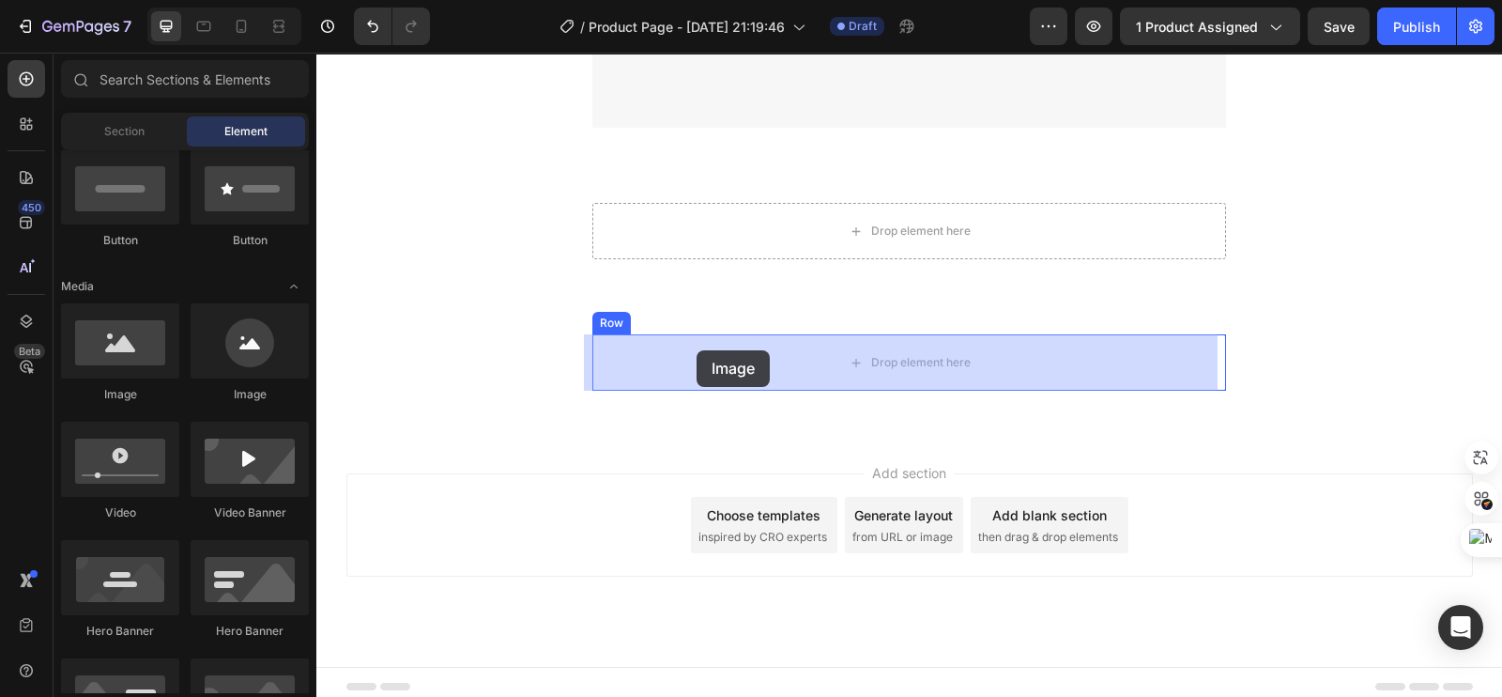
drag, startPoint x: 448, startPoint y: 373, endPoint x: 697, endPoint y: 350, distance: 249.8
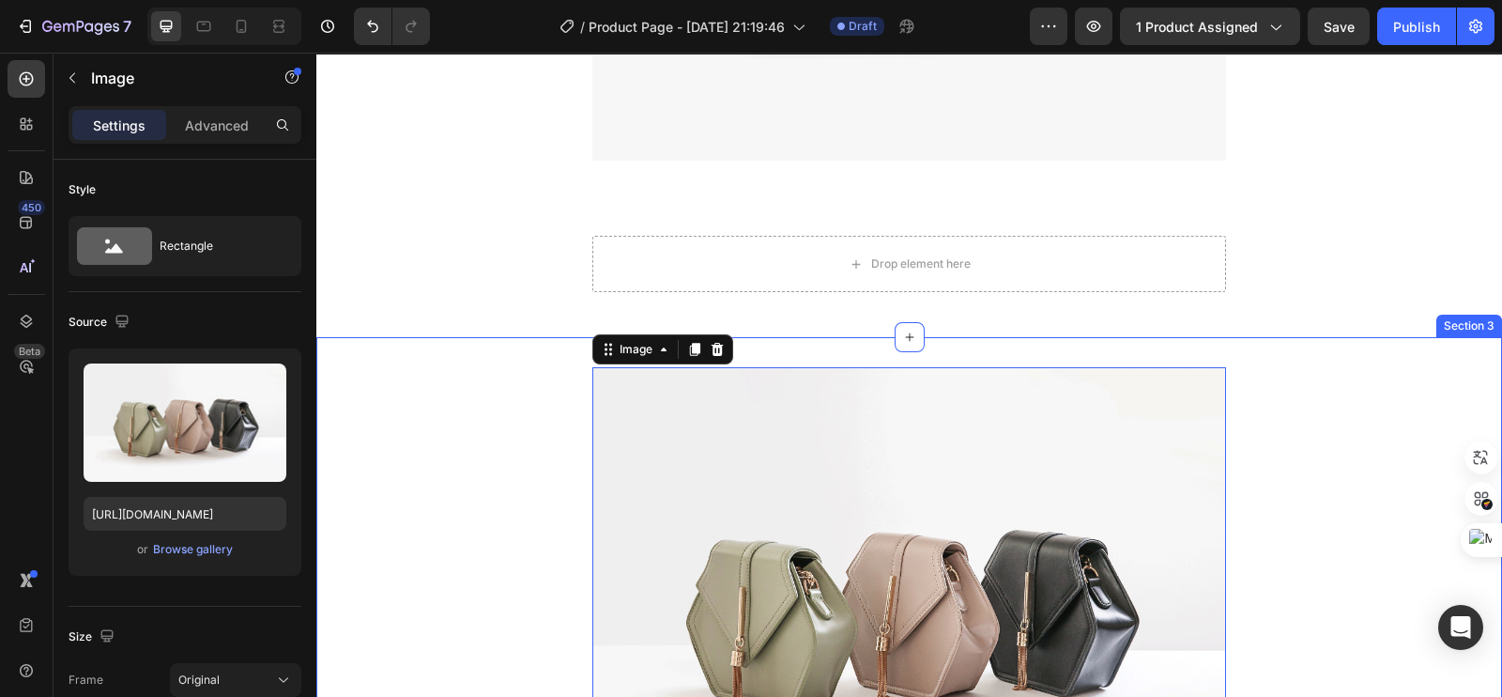
click at [1293, 482] on div "Image 0 Row" at bounding box center [909, 612] width 1186 height 490
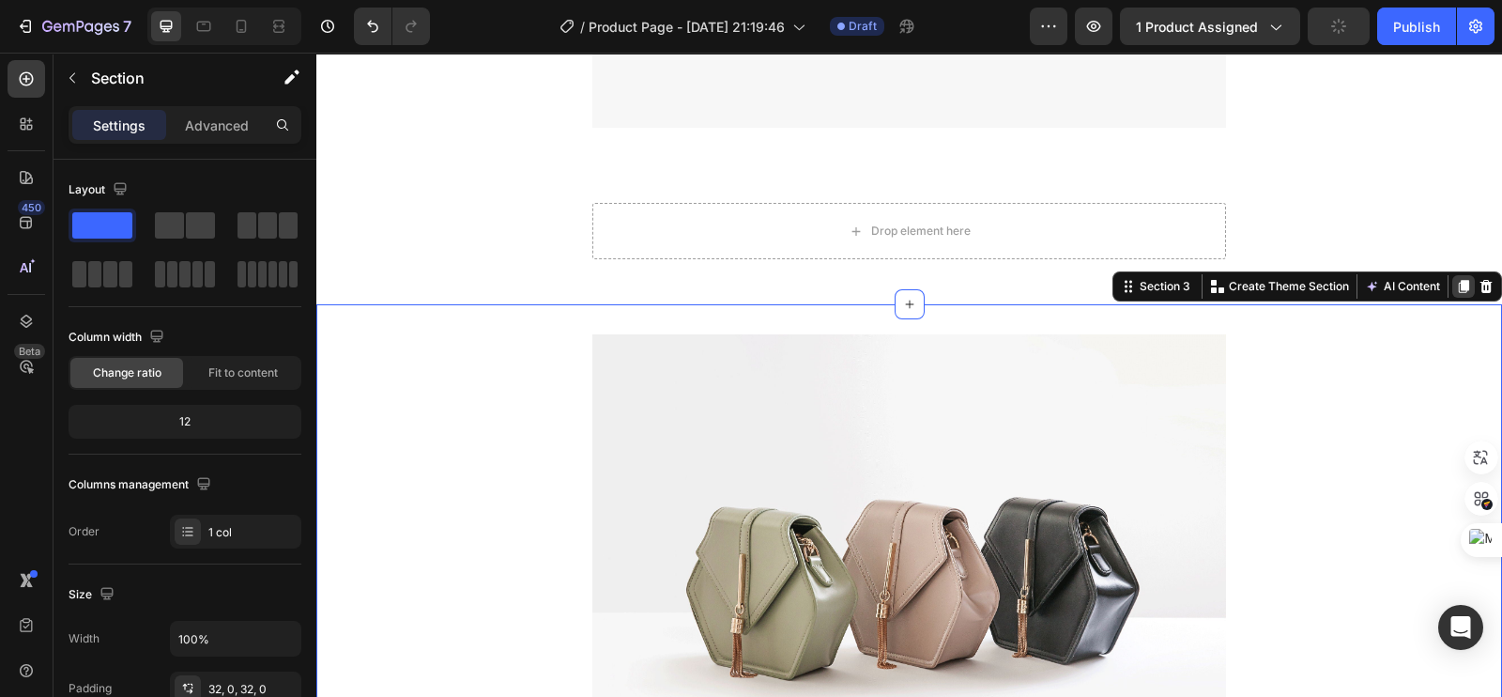
click at [1459, 287] on icon at bounding box center [1464, 287] width 10 height 13
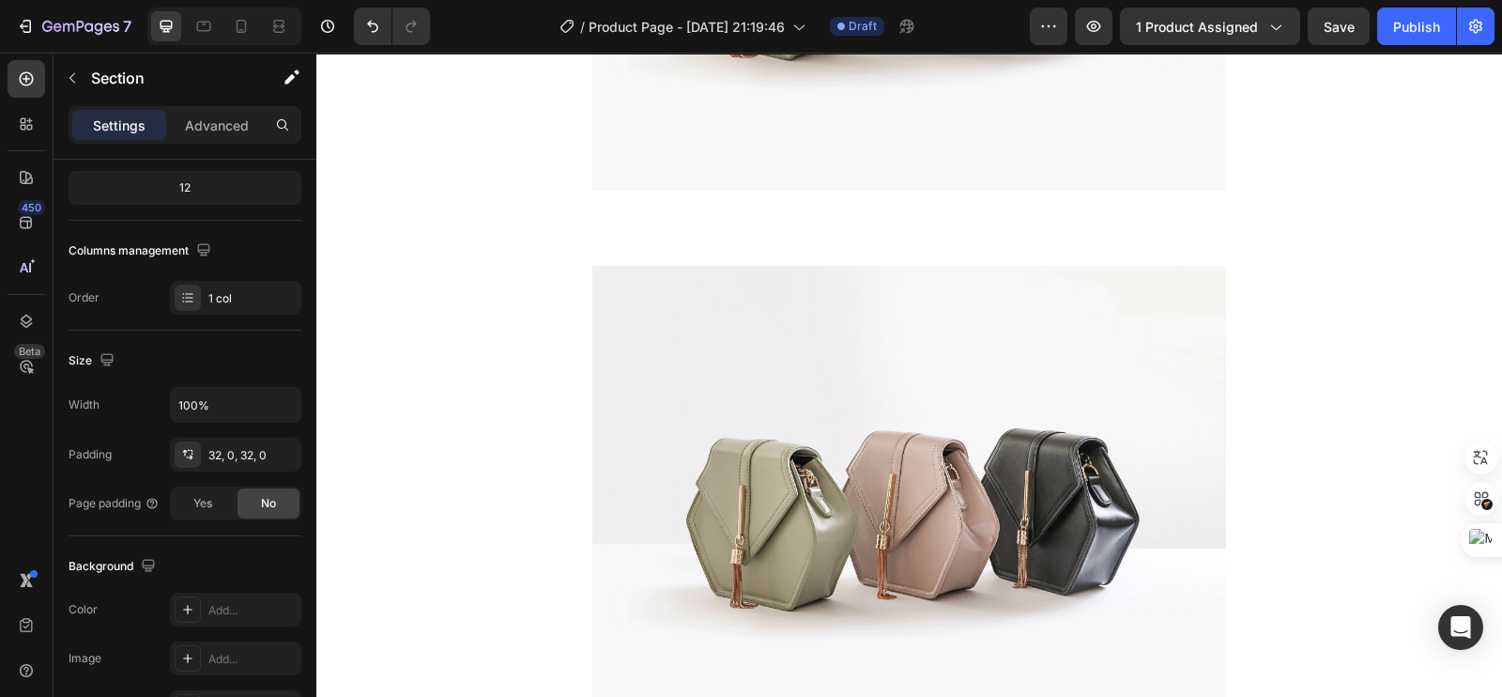
scroll to position [1087, 0]
click at [1251, 288] on div "Image Row" at bounding box center [909, 512] width 1186 height 490
click at [1099, 325] on img at bounding box center [909, 504] width 634 height 475
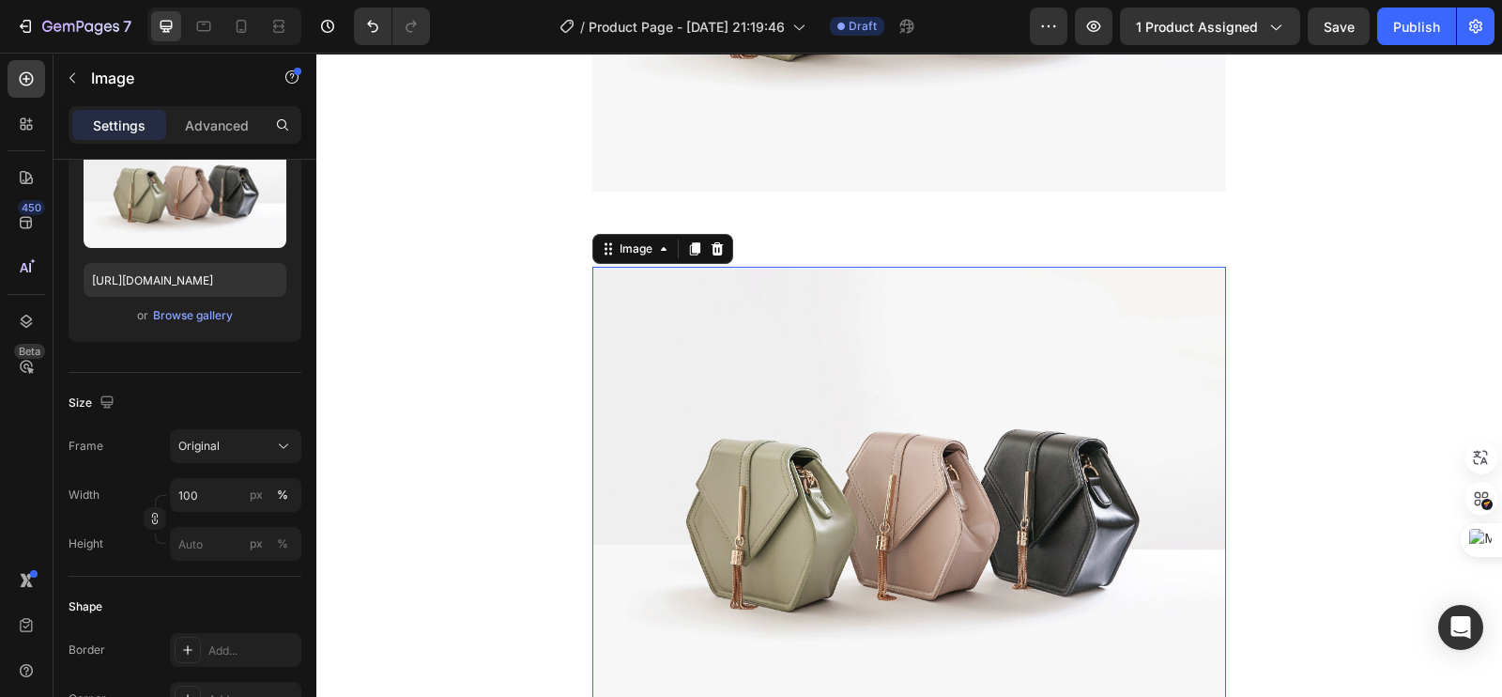
scroll to position [0, 0]
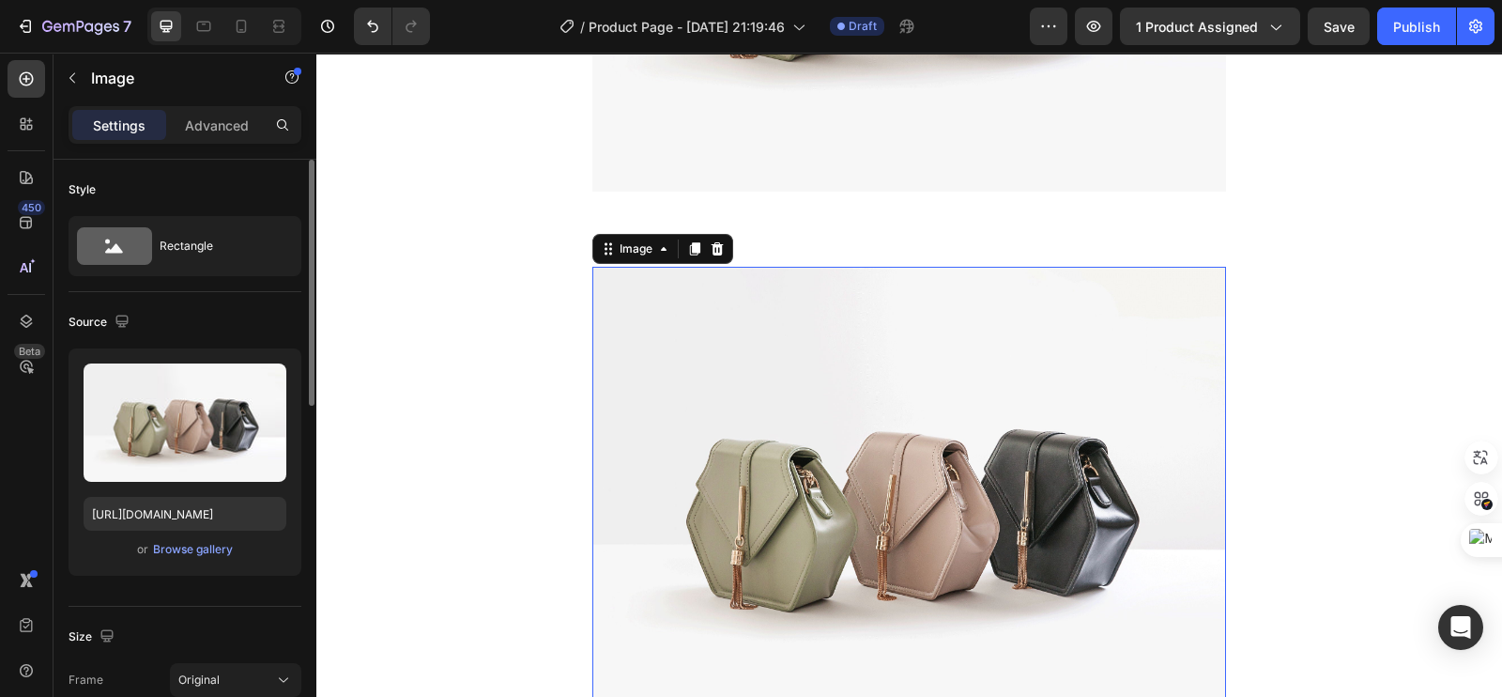
click at [1341, 274] on div "Image 0 Row" at bounding box center [909, 512] width 1186 height 490
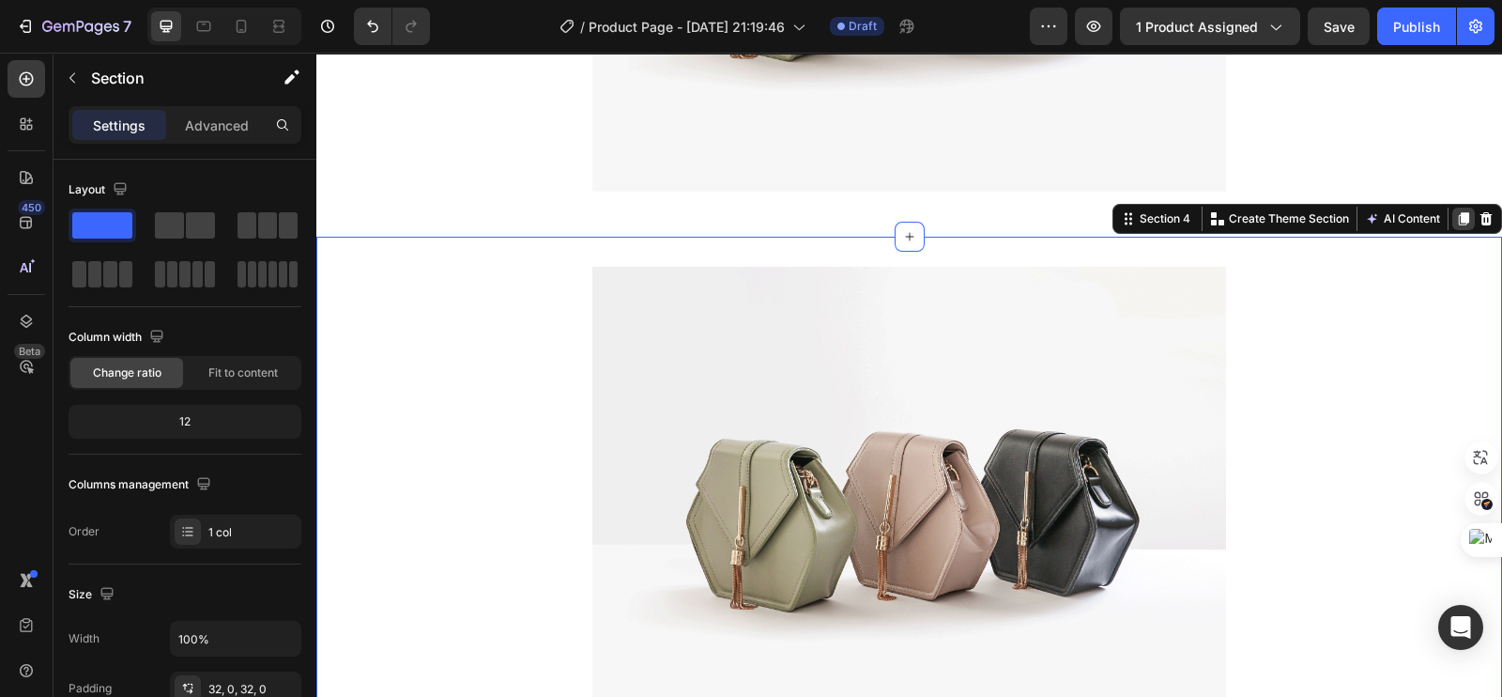
click at [1452, 225] on div at bounding box center [1463, 218] width 23 height 23
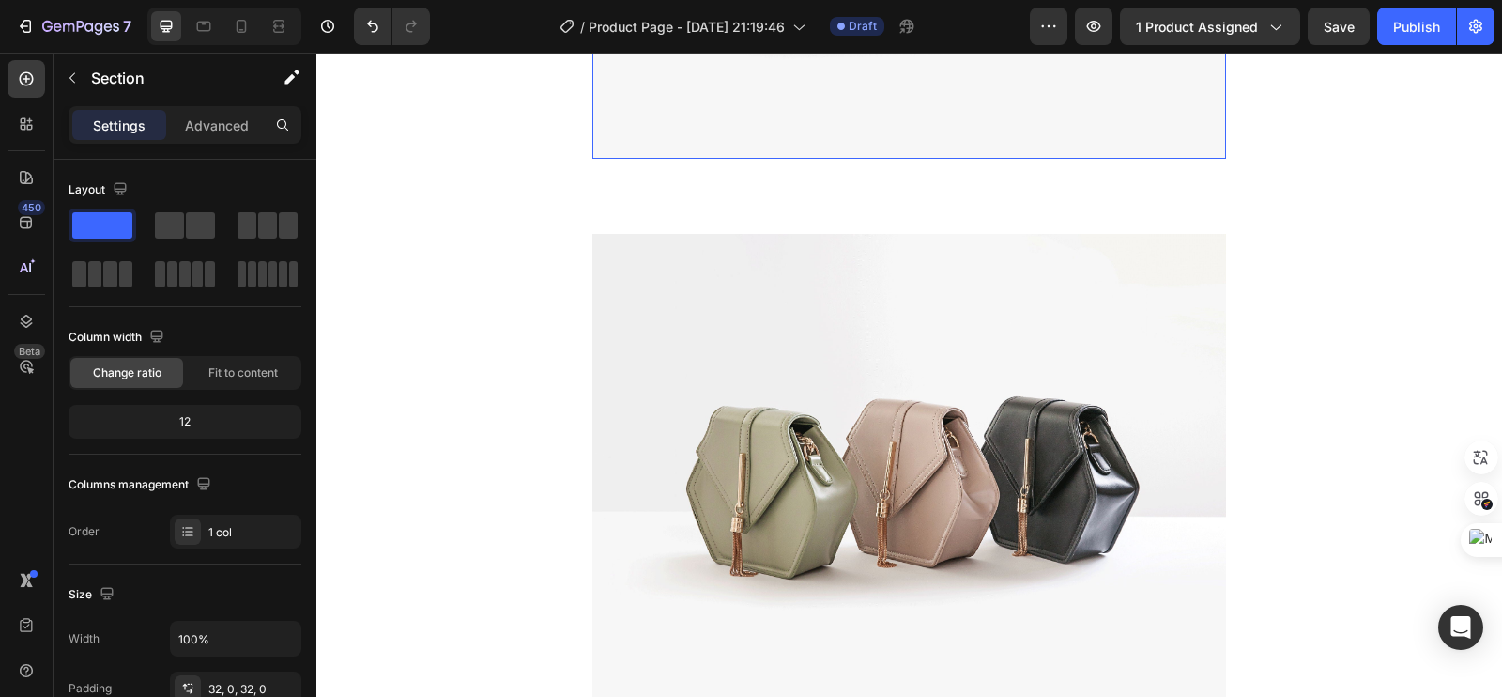
scroll to position [1637, 0]
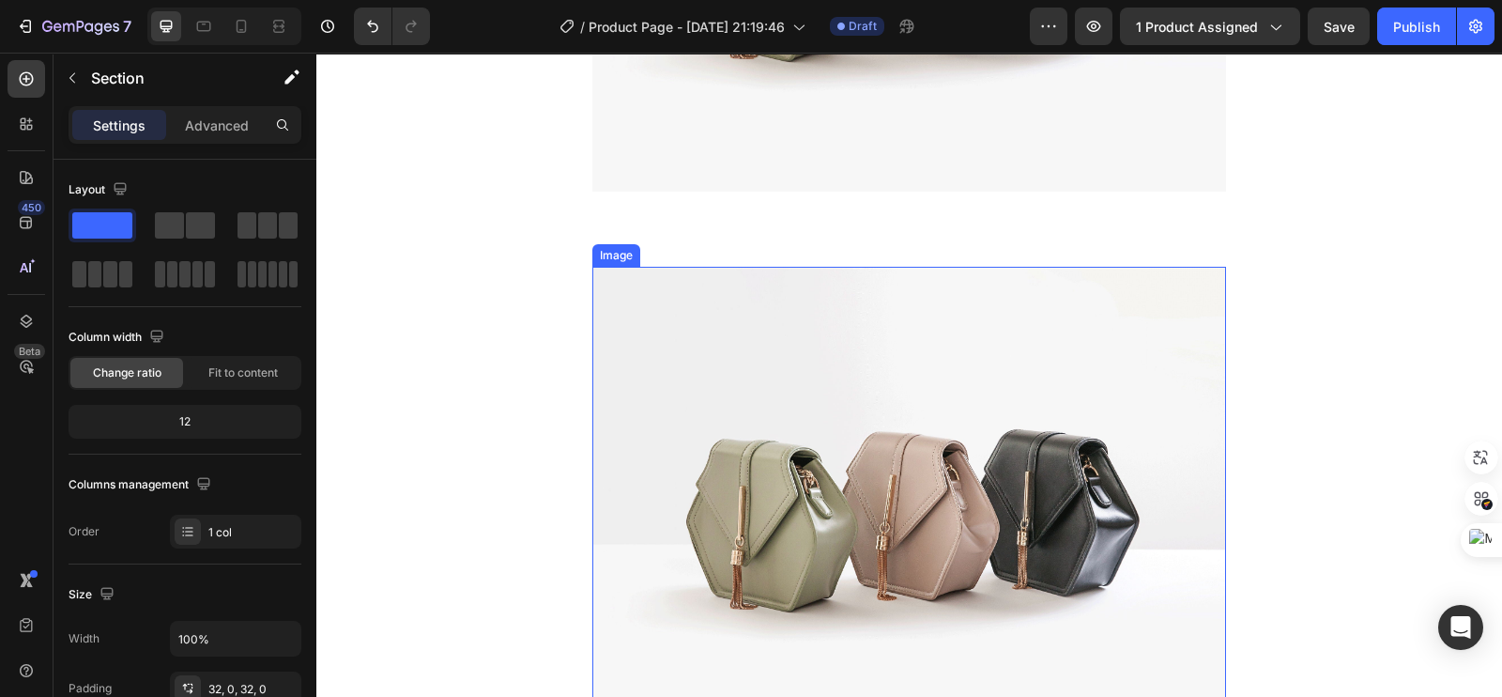
click at [1112, 359] on img at bounding box center [909, 504] width 634 height 475
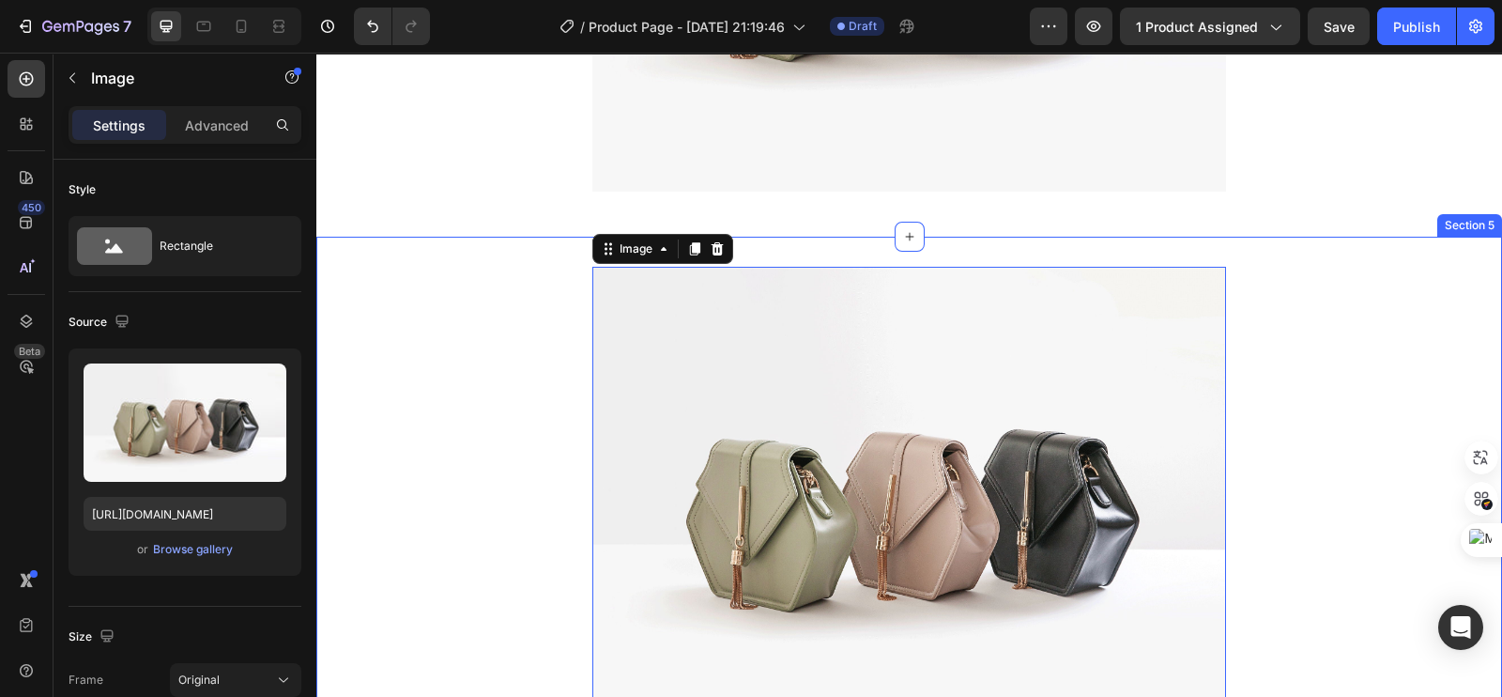
click at [1352, 300] on div "Image 0 Row" at bounding box center [909, 512] width 1186 height 490
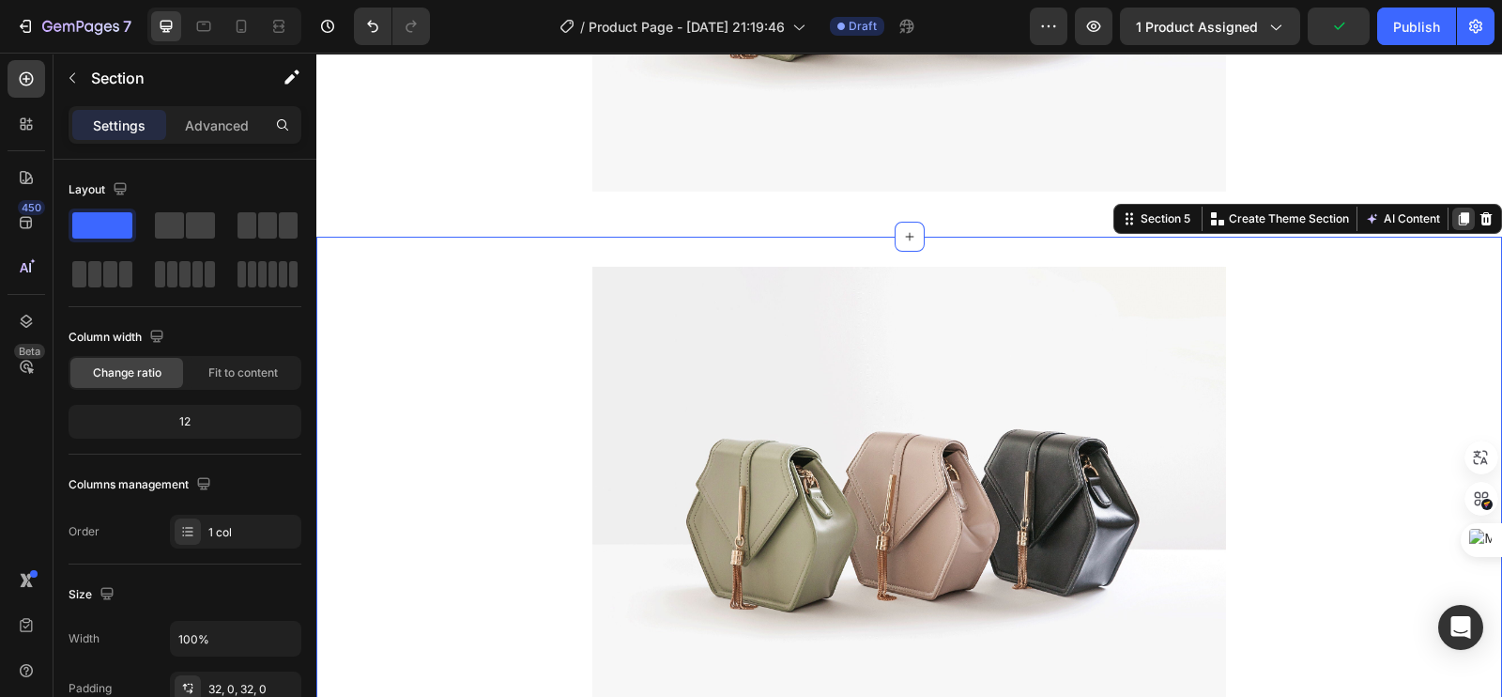
click at [1456, 216] on icon at bounding box center [1463, 218] width 15 height 15
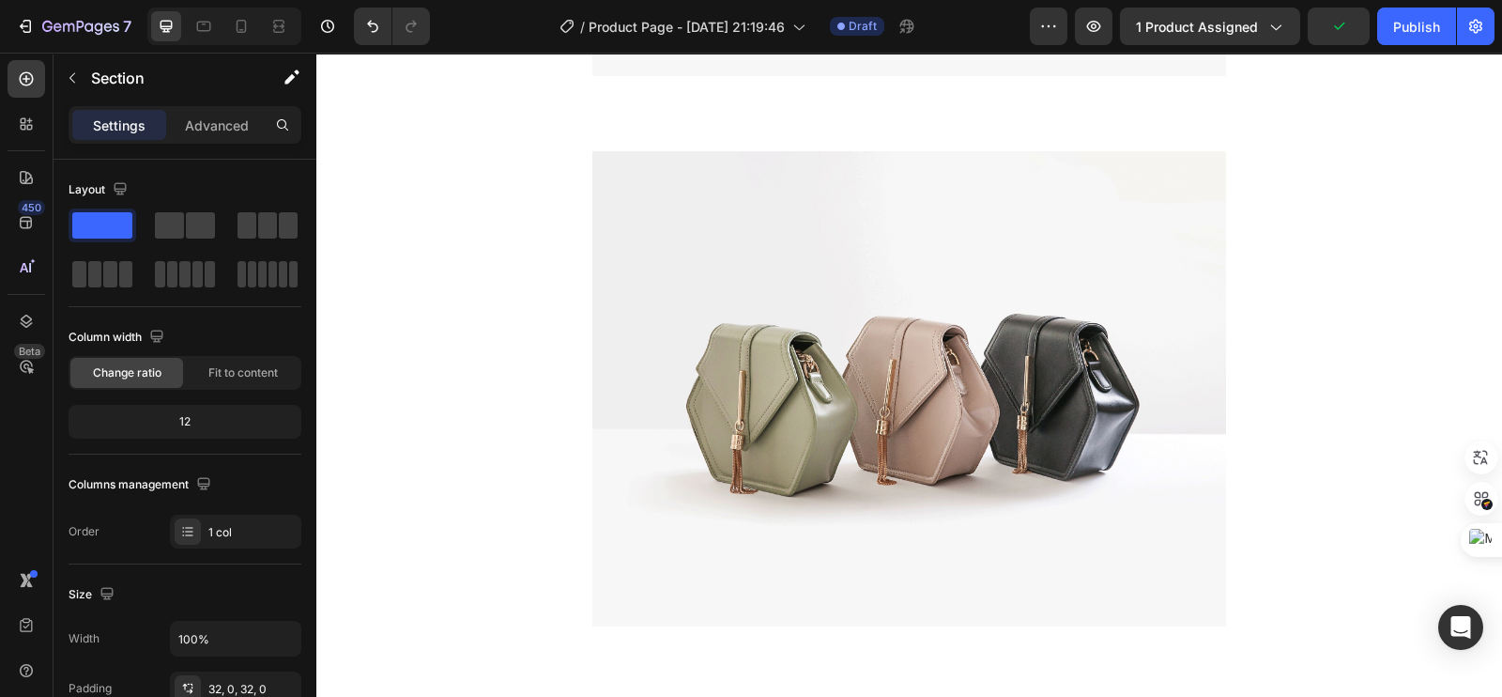
scroll to position [2305, 0]
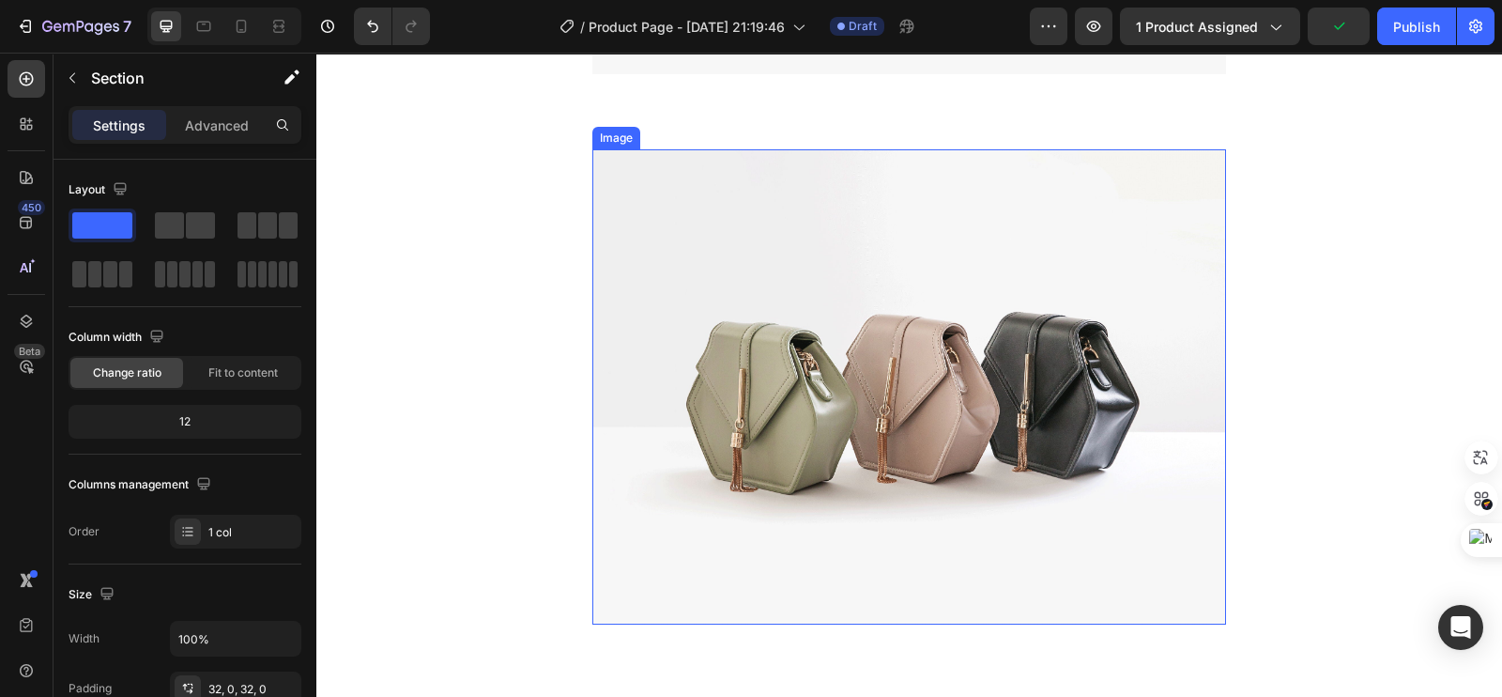
click at [1104, 256] on img at bounding box center [909, 386] width 634 height 475
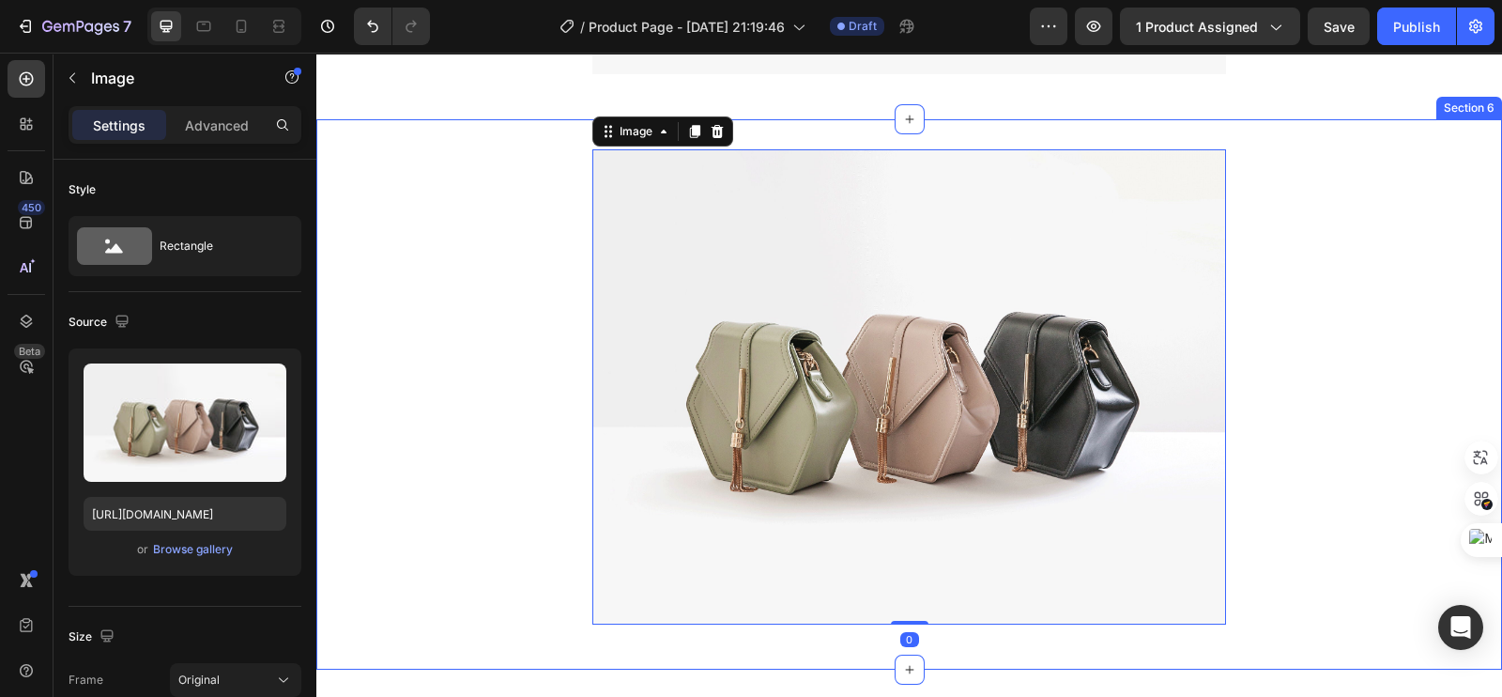
scroll to position [2070, 0]
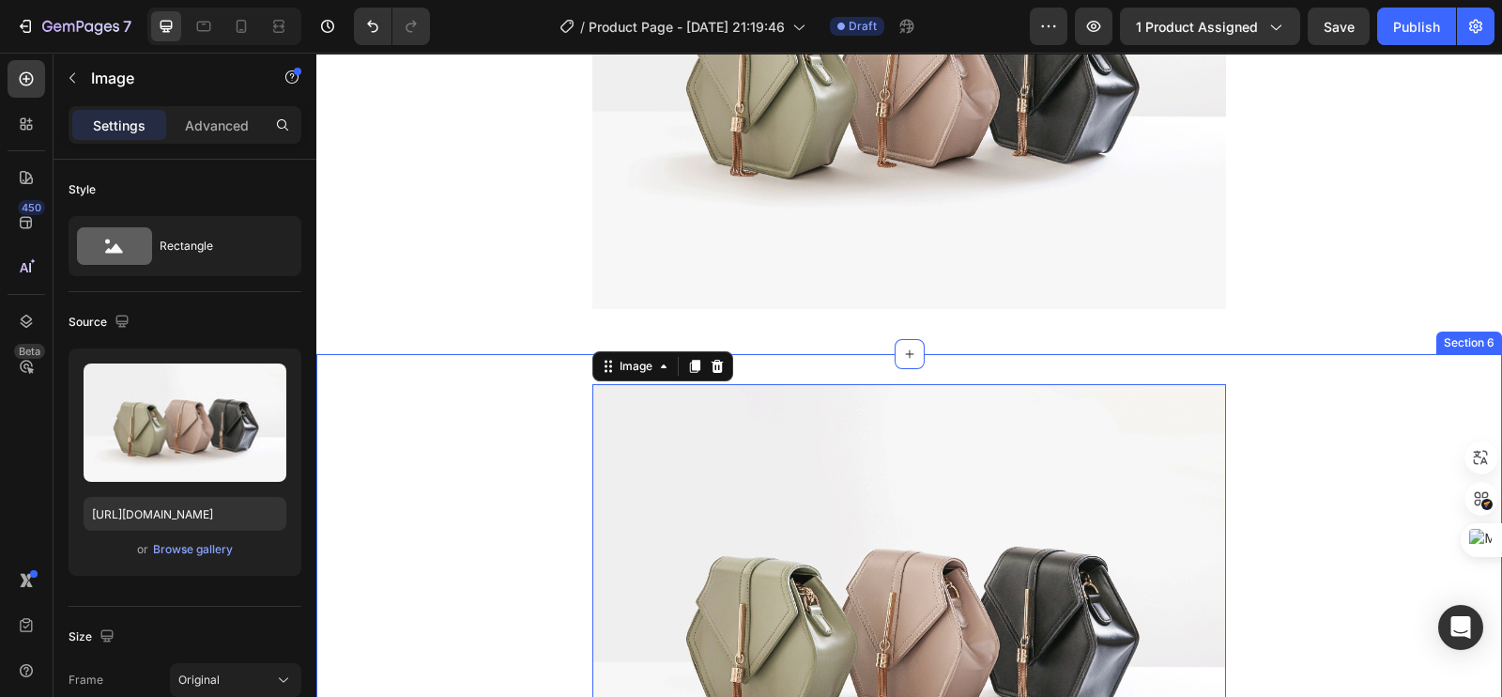
click at [1405, 429] on div "Image 0 Row" at bounding box center [909, 629] width 1186 height 490
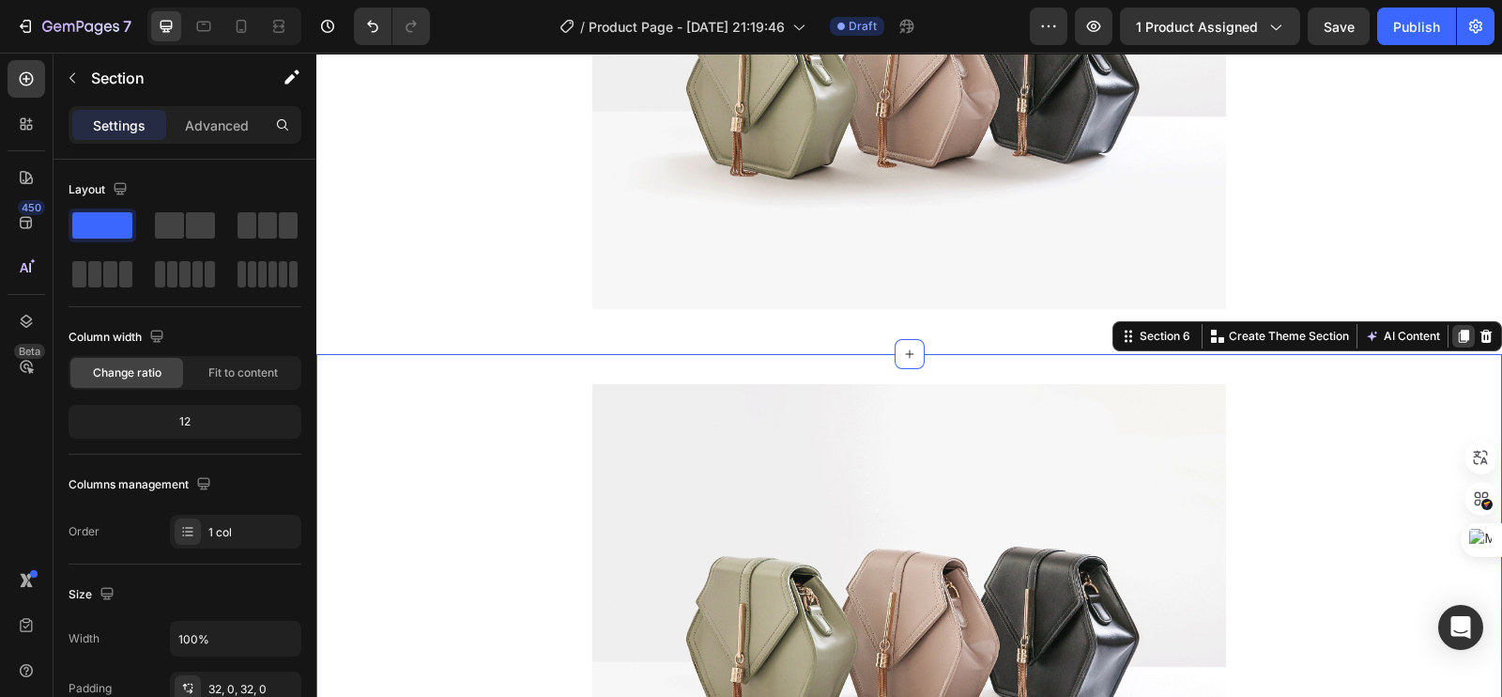
click at [1459, 337] on icon at bounding box center [1464, 335] width 10 height 13
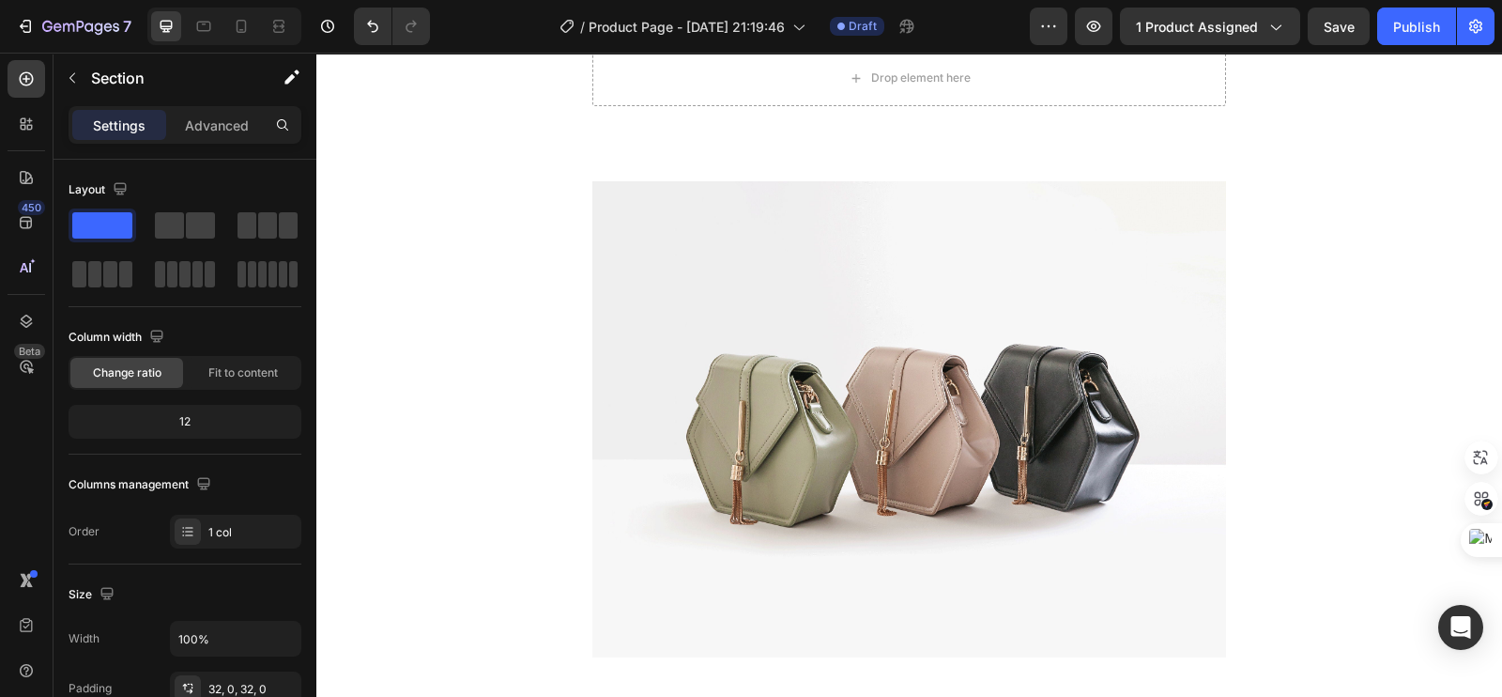
scroll to position [0, 0]
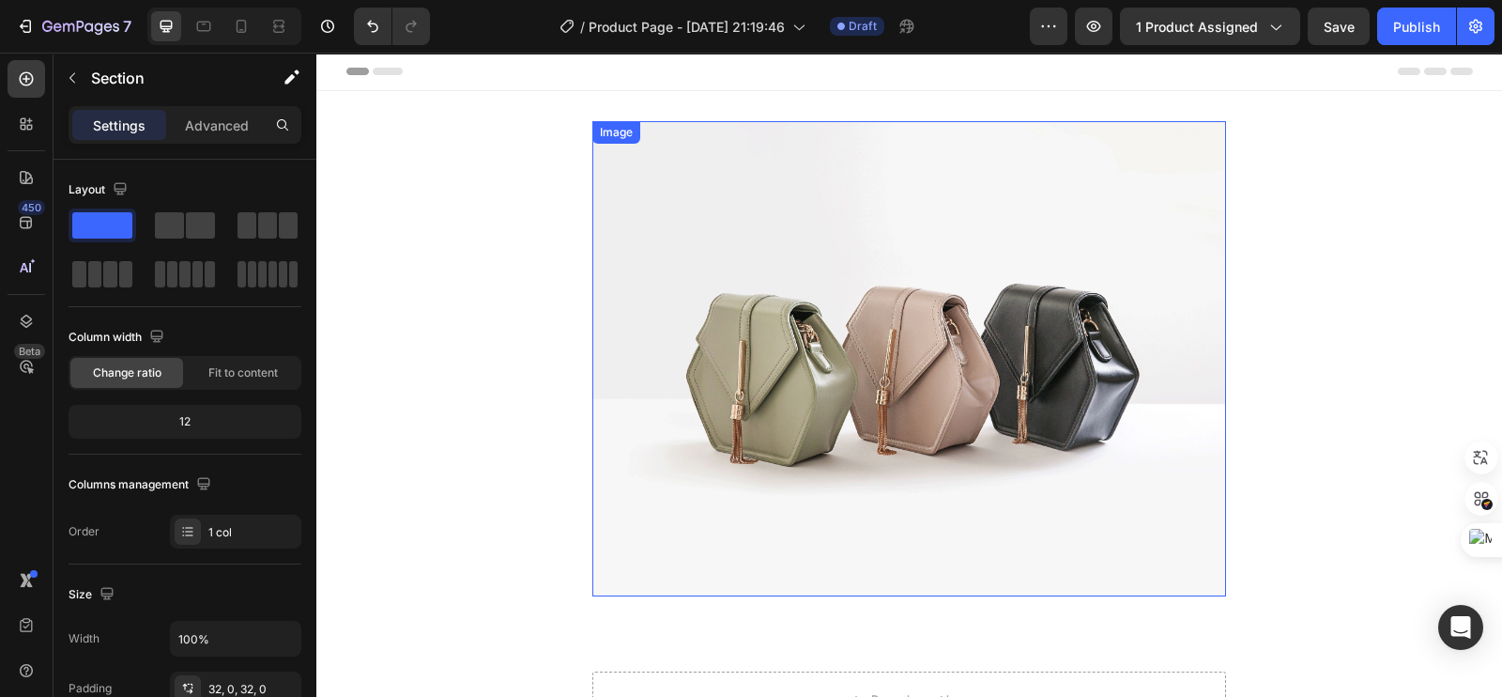
click at [766, 222] on img at bounding box center [909, 358] width 634 height 475
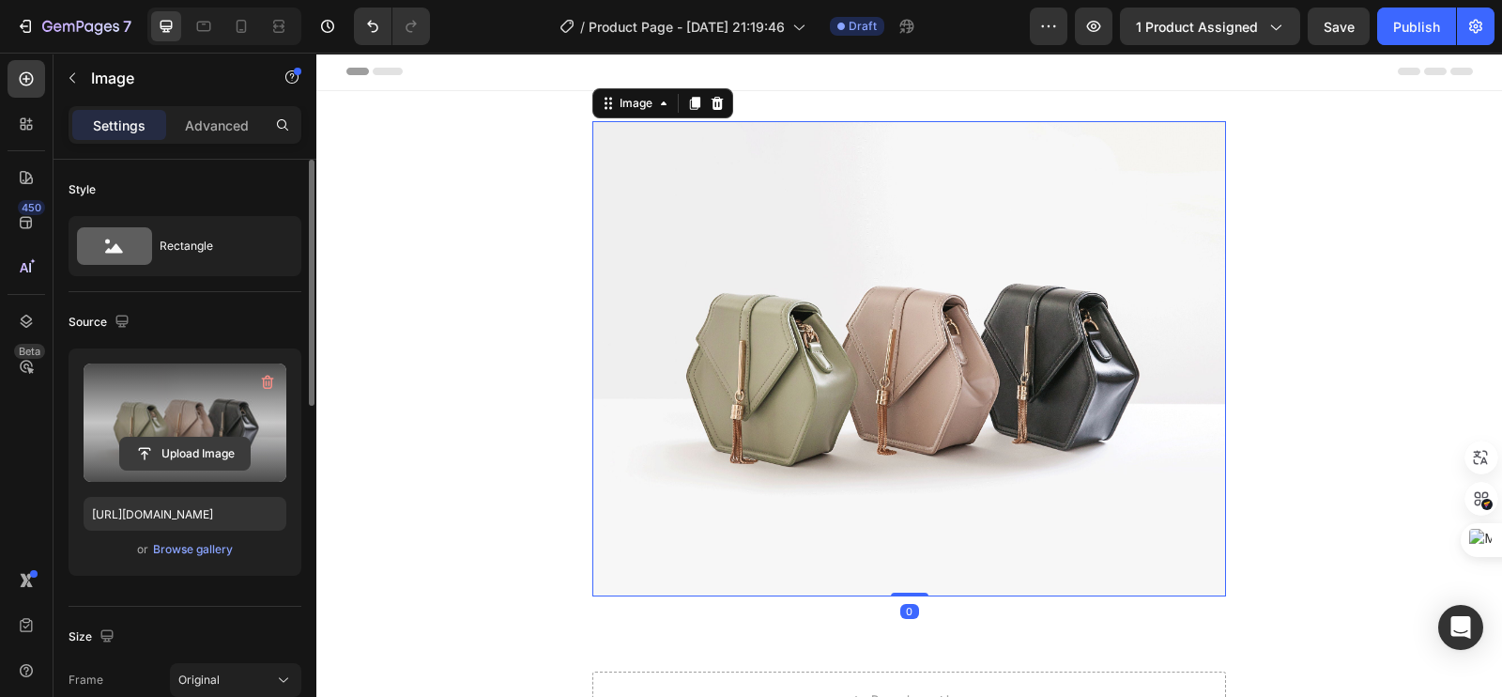
click at [191, 450] on input "file" at bounding box center [185, 453] width 130 height 32
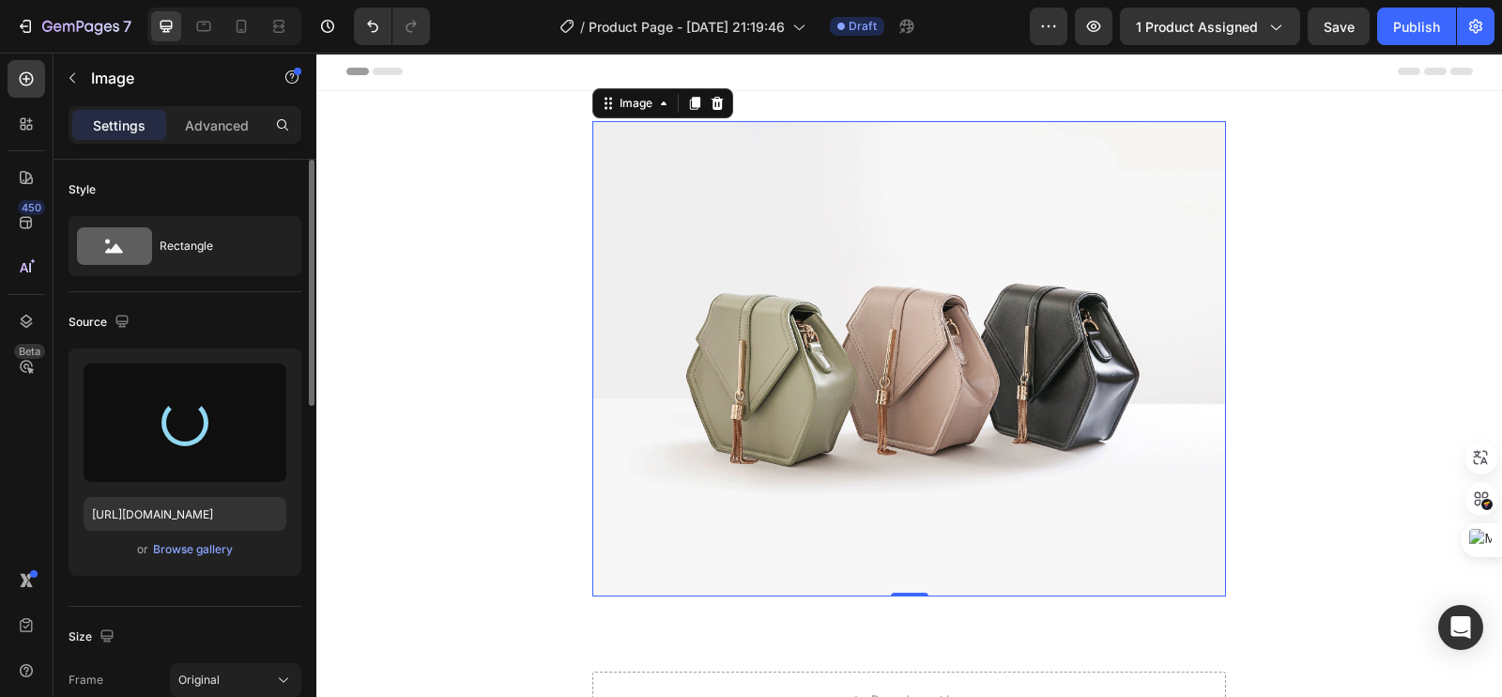
type input "https://cdn.shopify.com/s/files/1/0693/4324/8575/files/gempages_573138298579453…"
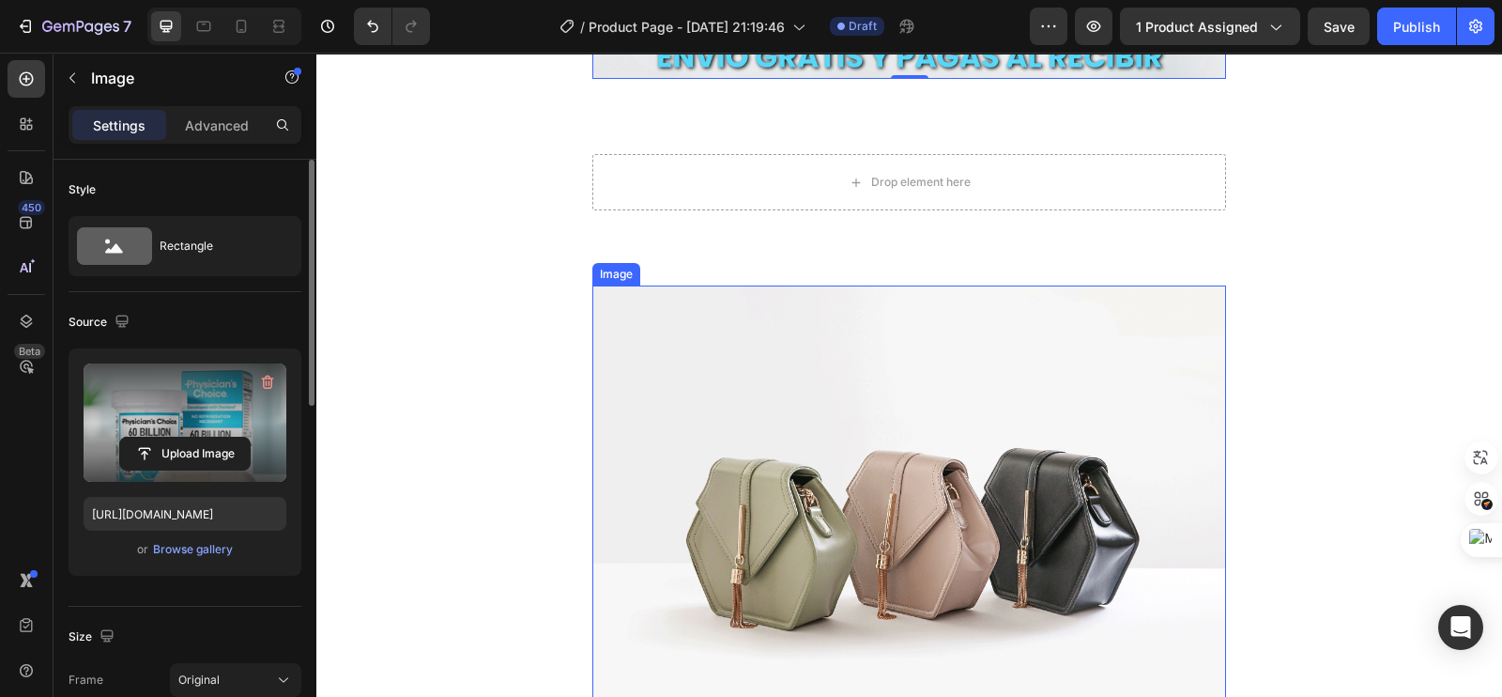
scroll to position [704, 0]
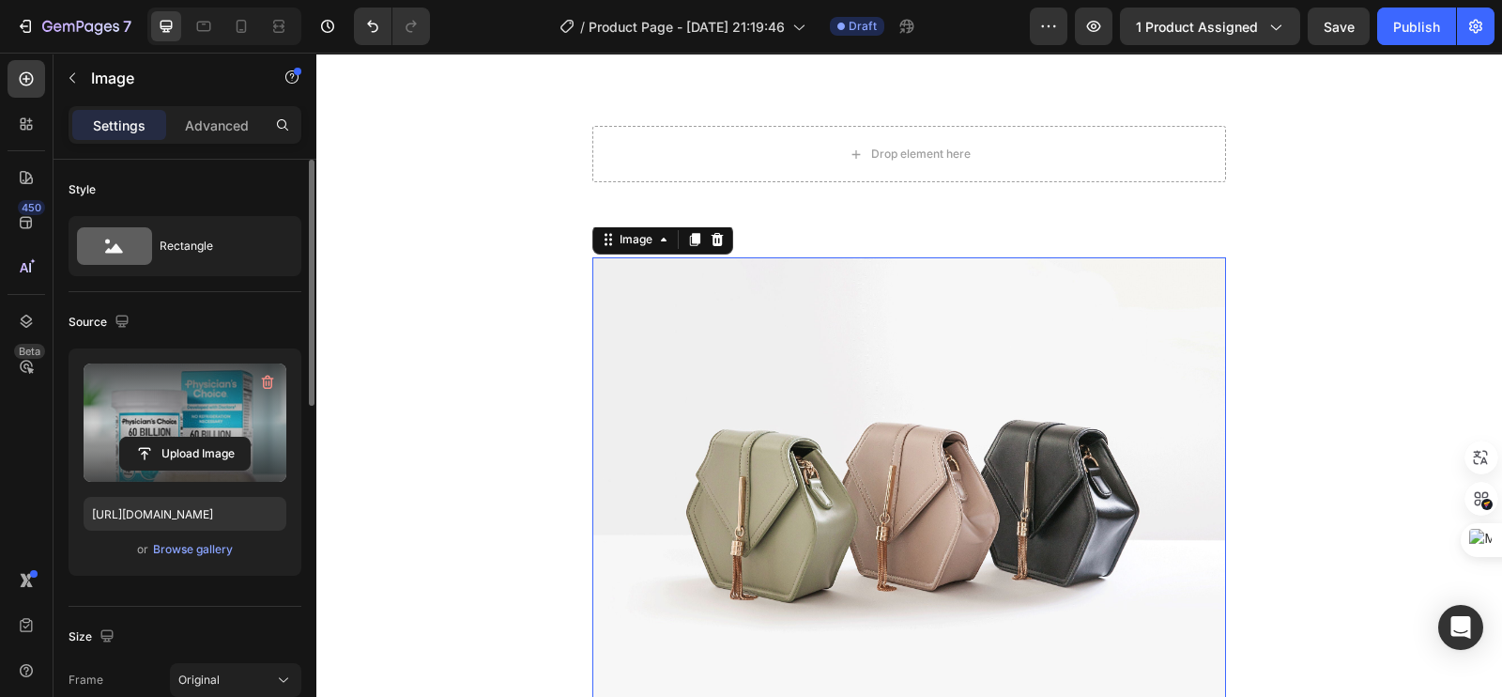
click at [934, 352] on img at bounding box center [909, 494] width 634 height 475
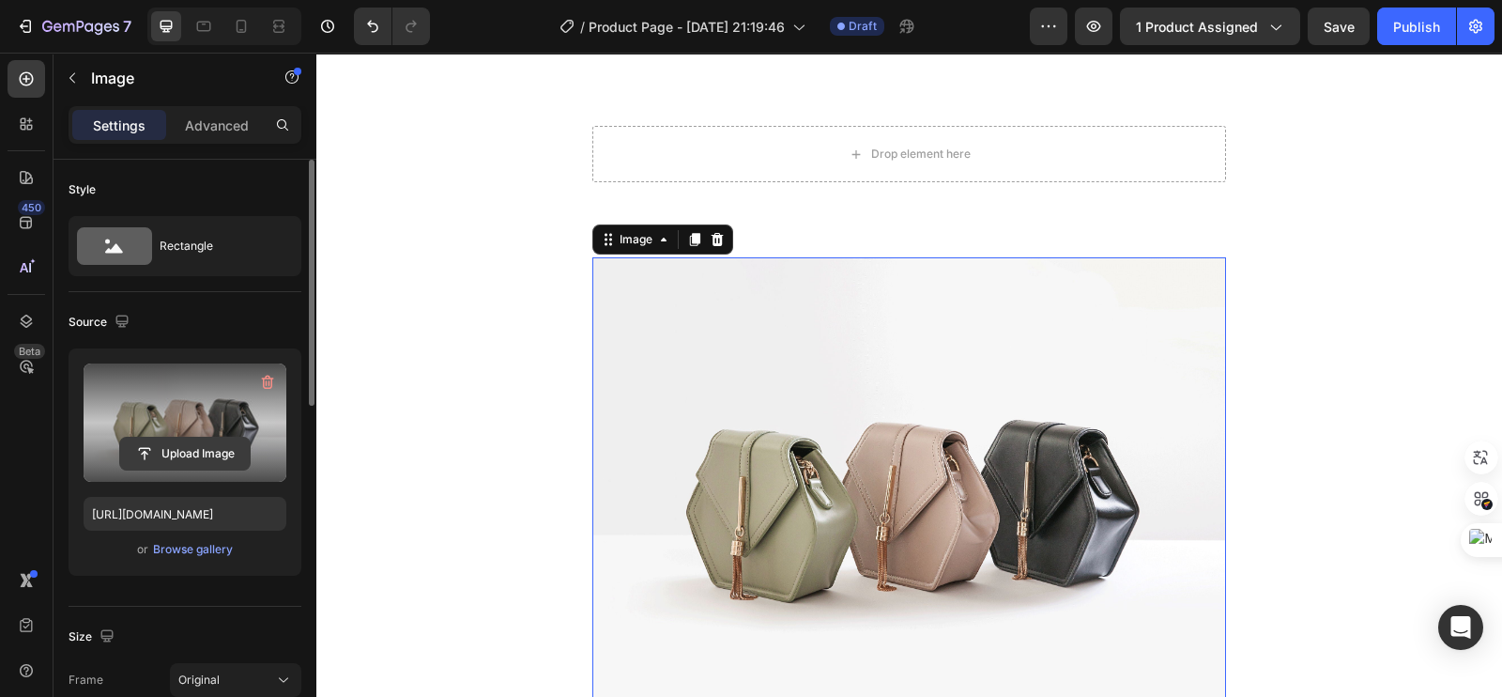
click at [146, 456] on input "file" at bounding box center [185, 453] width 130 height 32
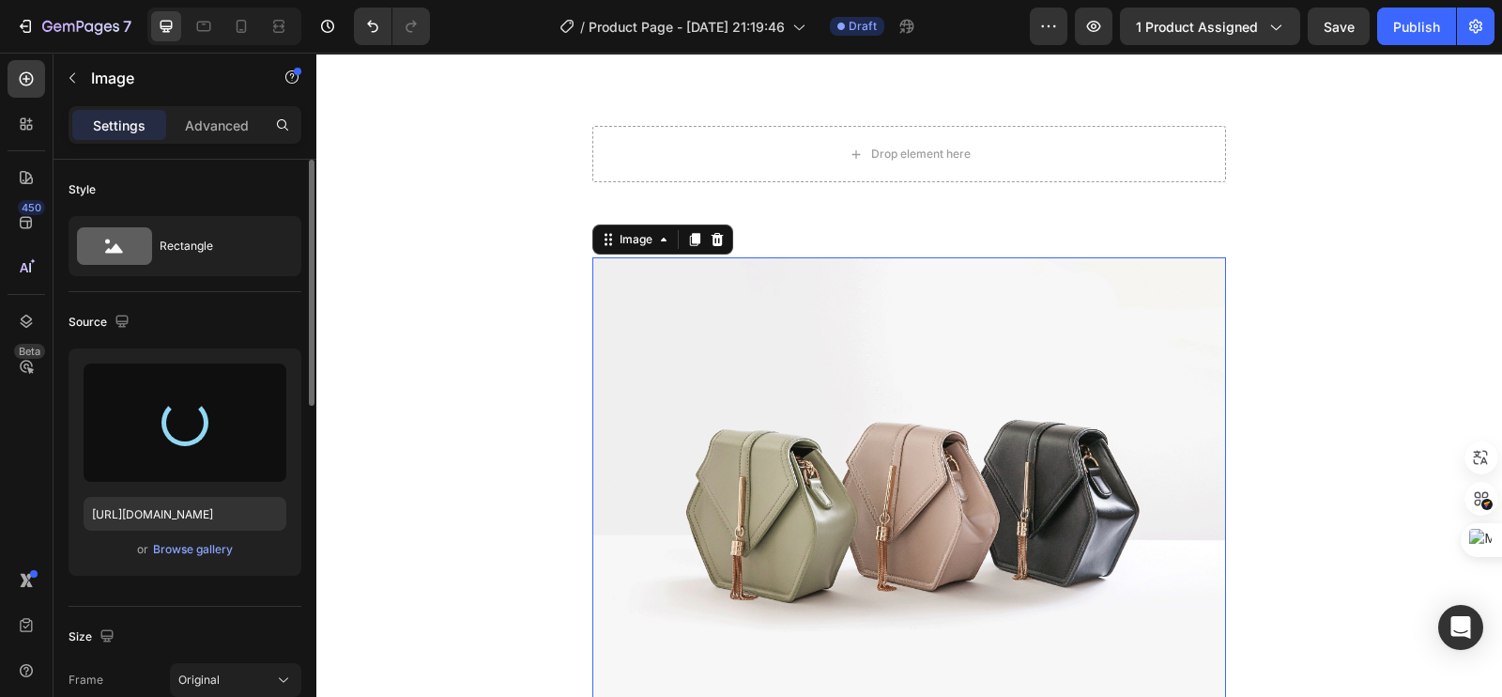
type input "https://cdn.shopify.com/s/files/1/0693/4324/8575/files/gempages_573138298579453…"
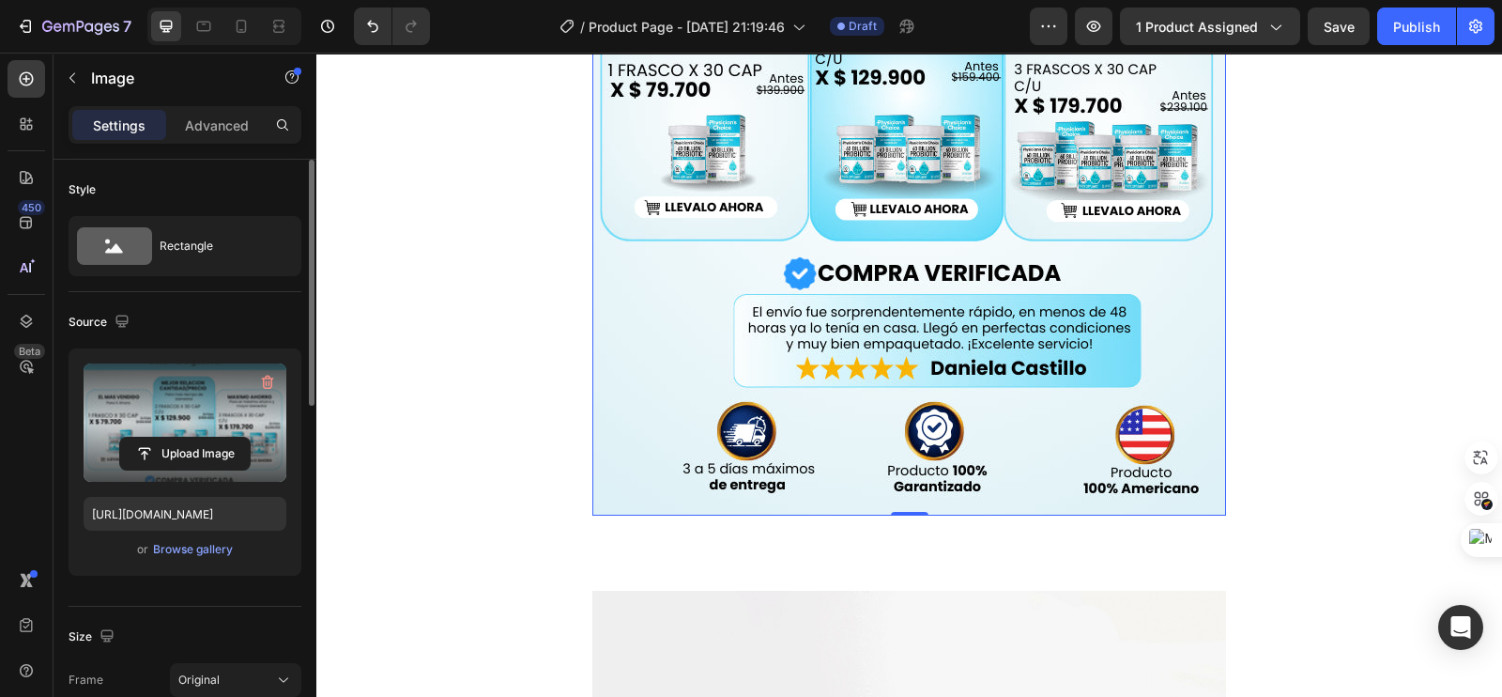
scroll to position [1525, 0]
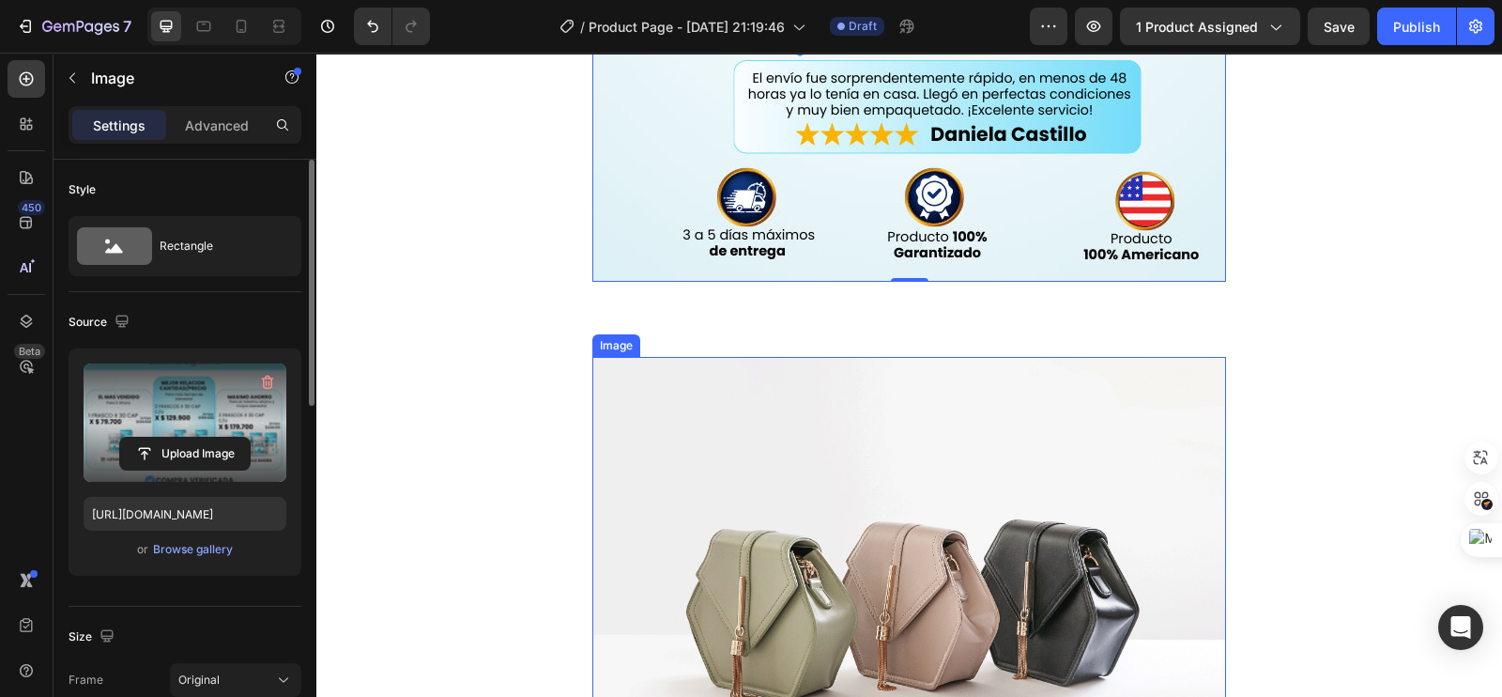
click at [958, 480] on img at bounding box center [909, 594] width 634 height 475
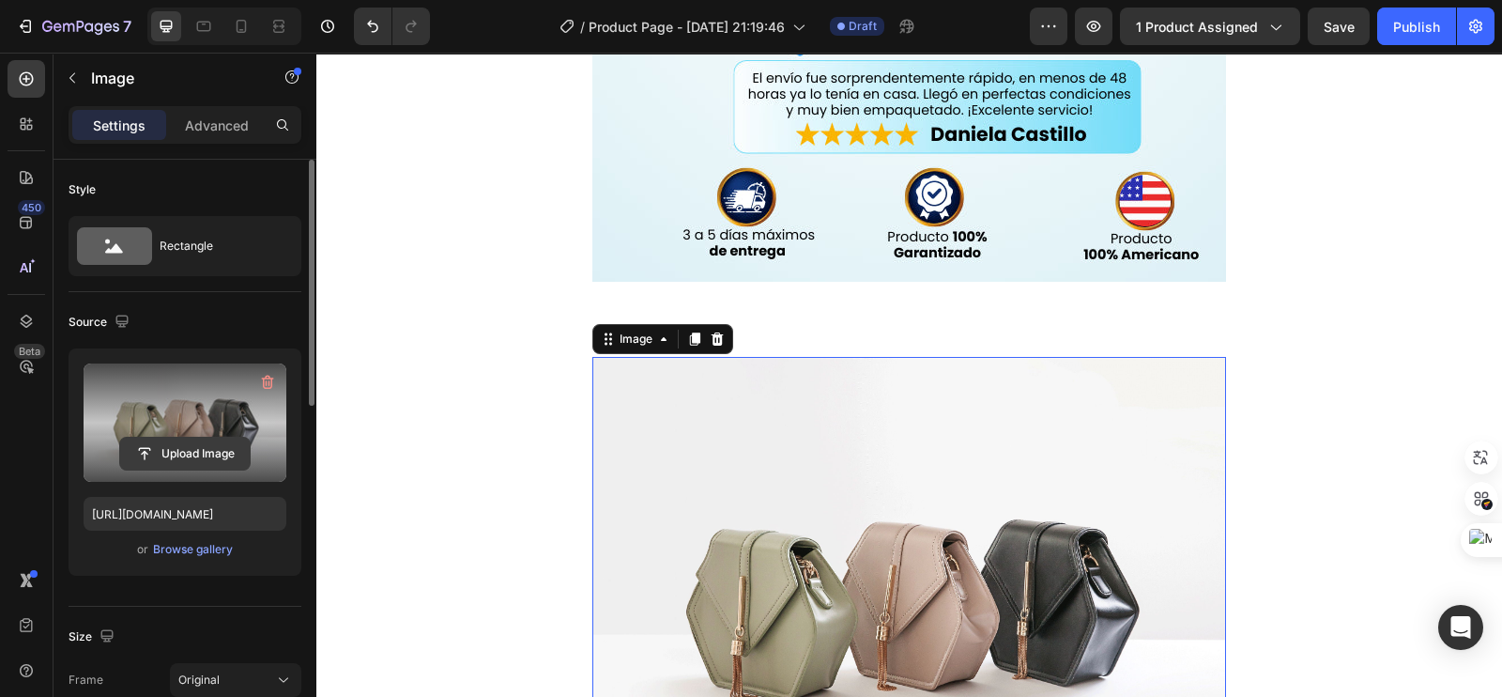
click at [192, 443] on input "file" at bounding box center [185, 453] width 130 height 32
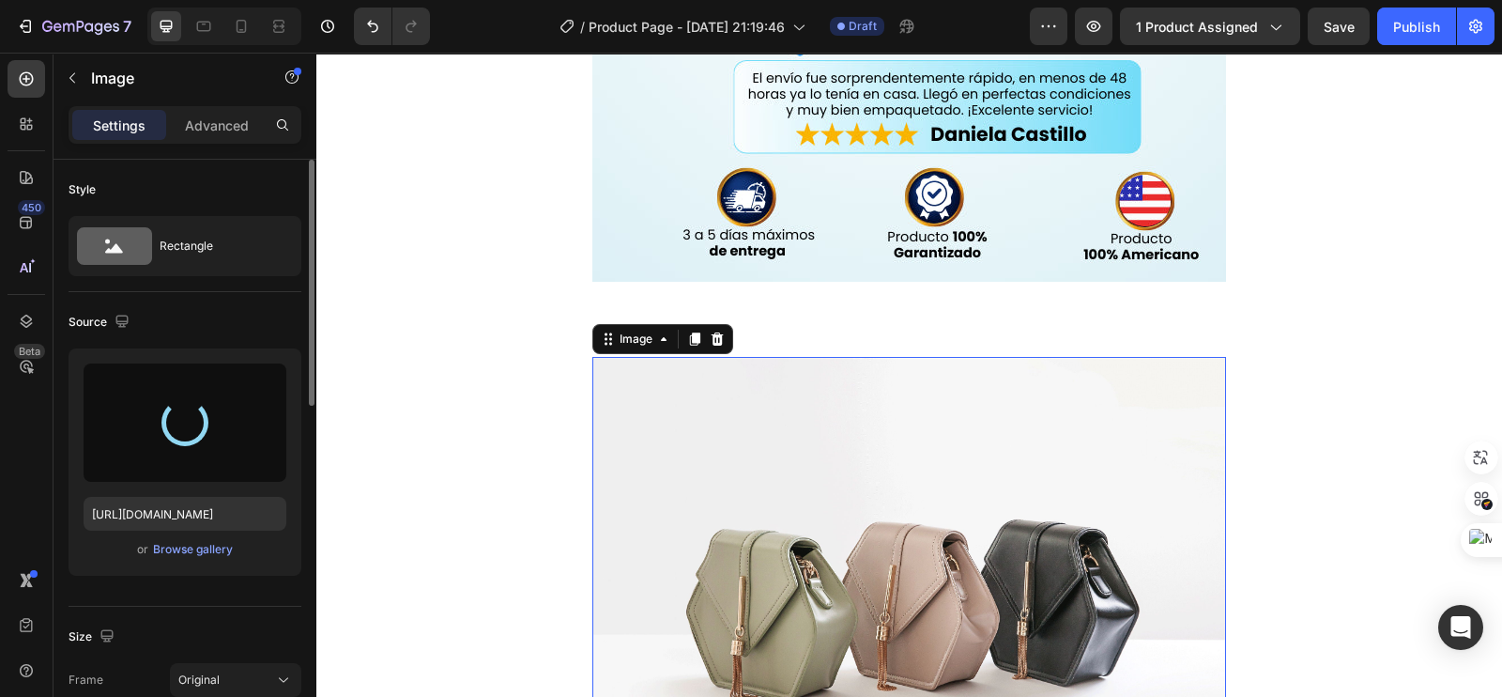
type input "https://cdn.shopify.com/s/files/1/0693/4324/8575/files/gempages_573138298579453…"
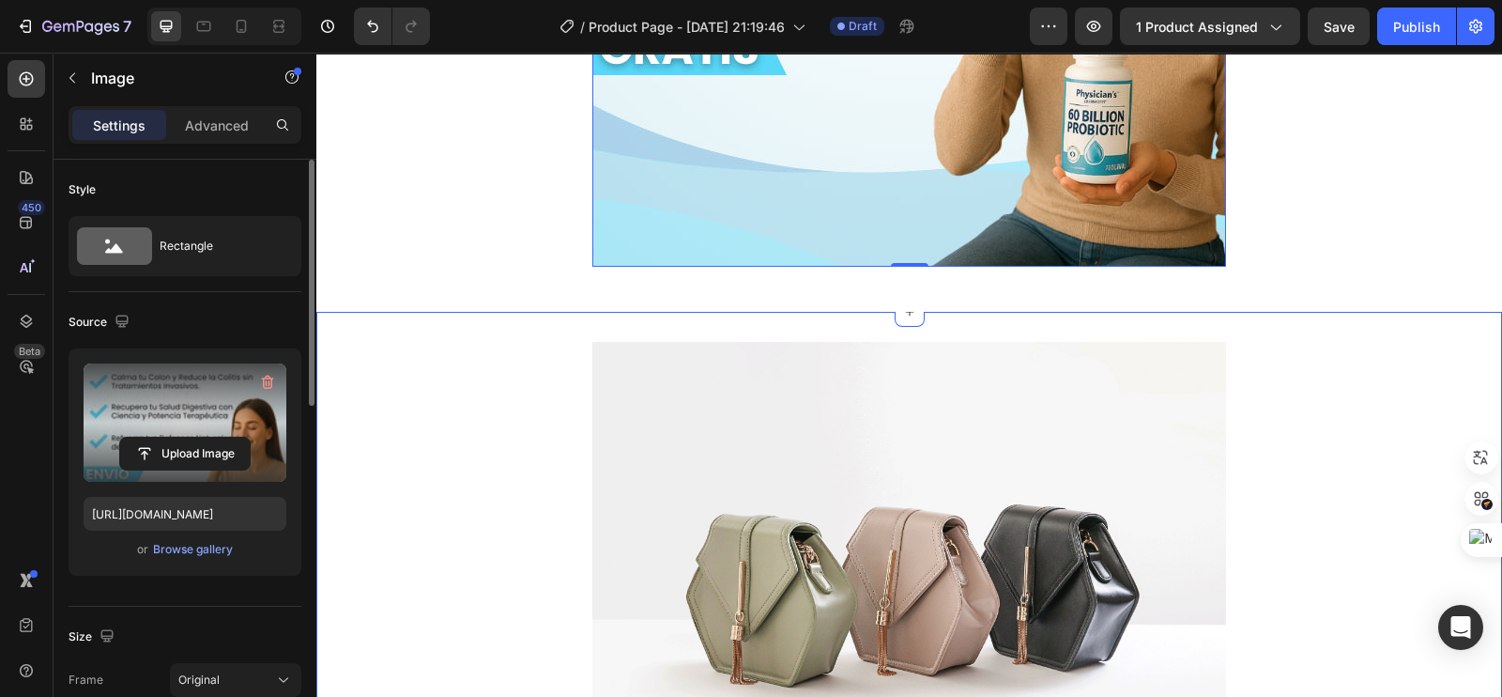
scroll to position [2582, 0]
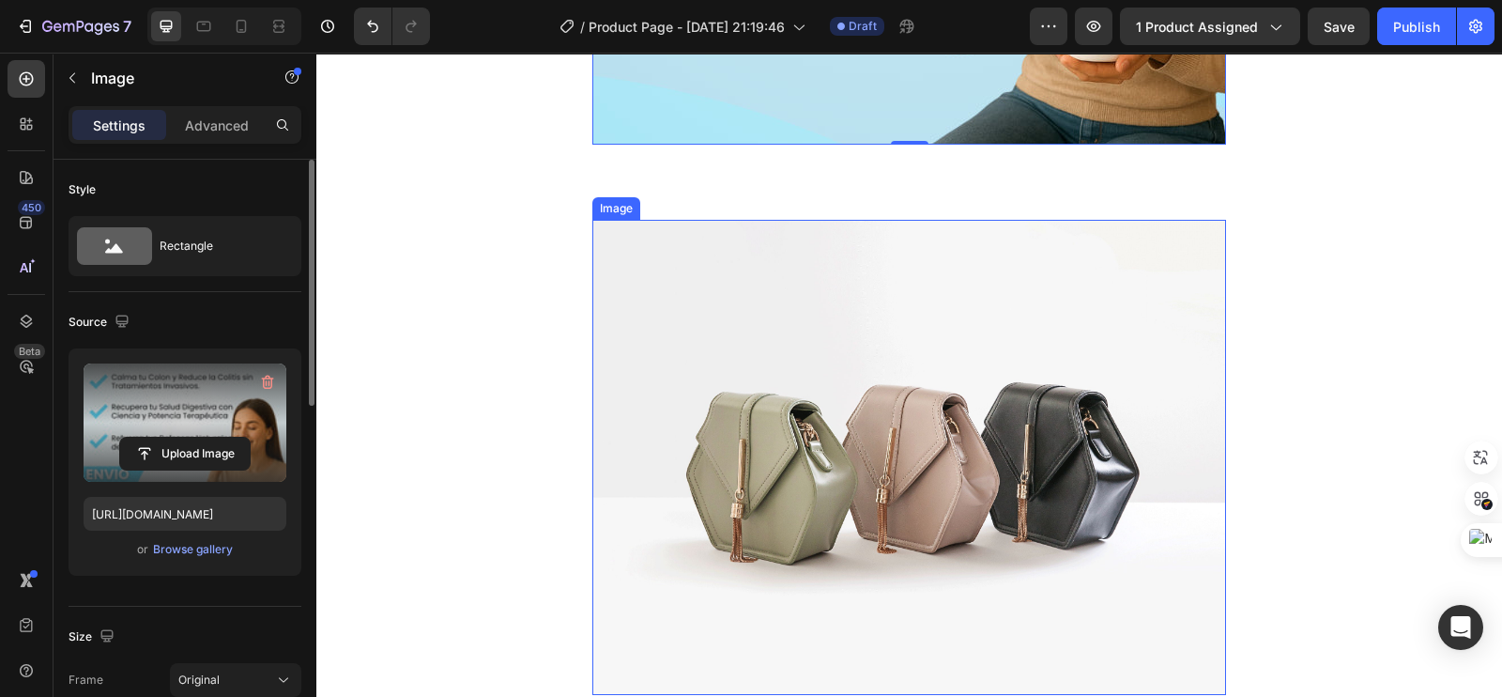
click at [894, 442] on img at bounding box center [909, 457] width 634 height 475
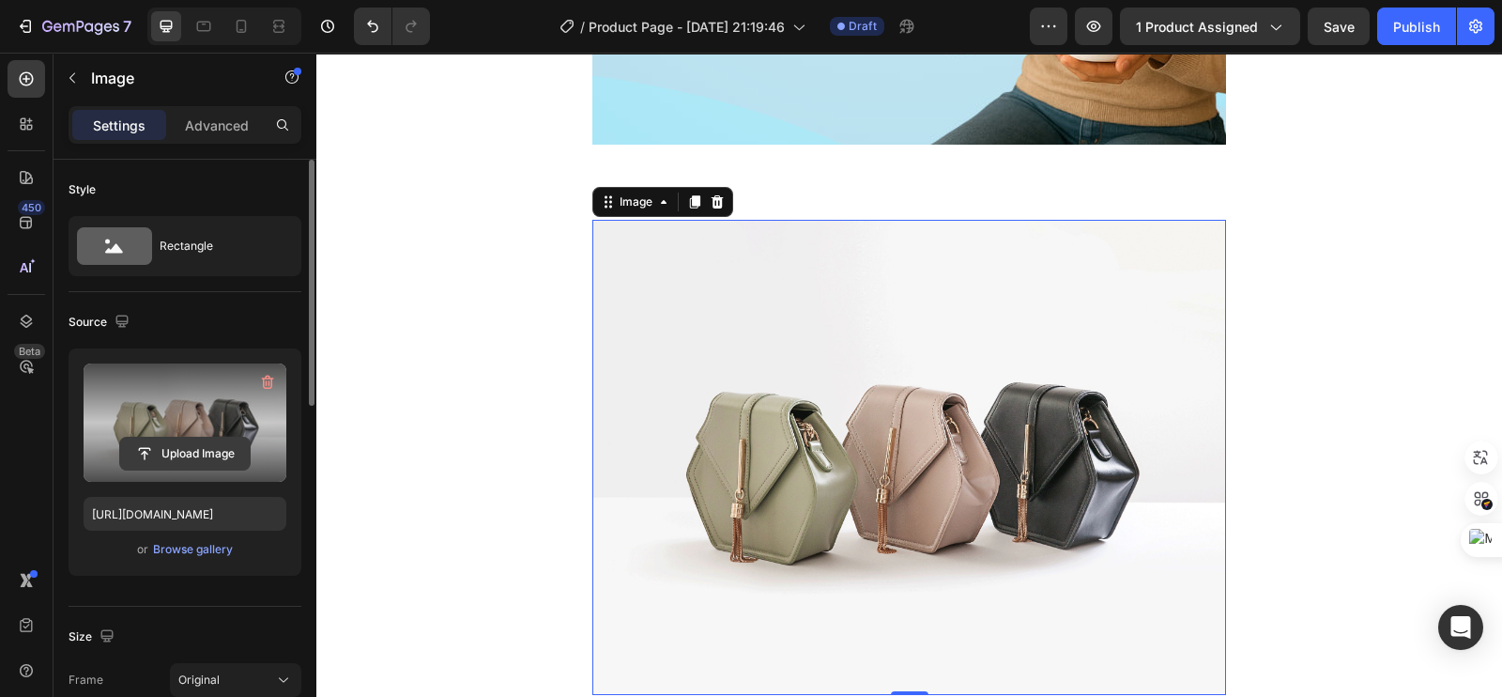
click at [193, 452] on input "file" at bounding box center [185, 453] width 130 height 32
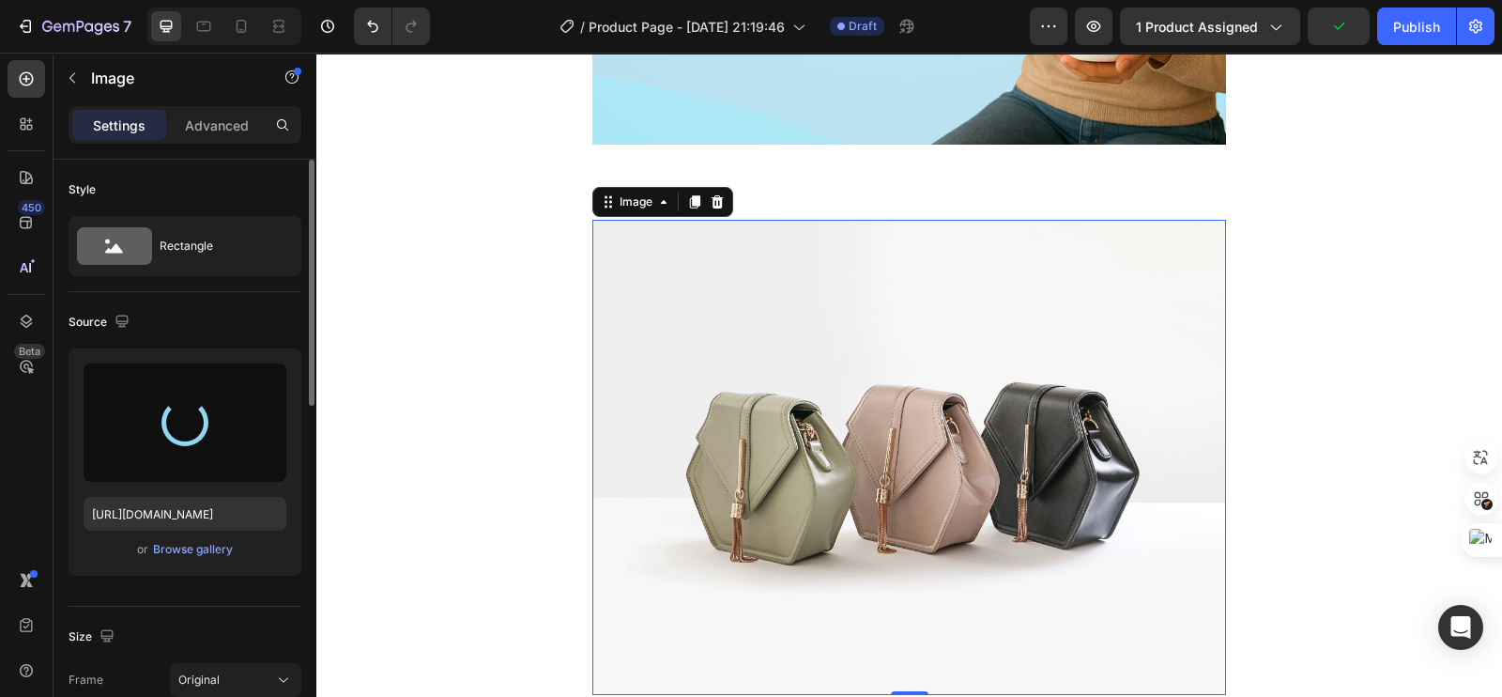
type input "https://cdn.shopify.com/s/files/1/0693/4324/8575/files/gempages_573138298579453…"
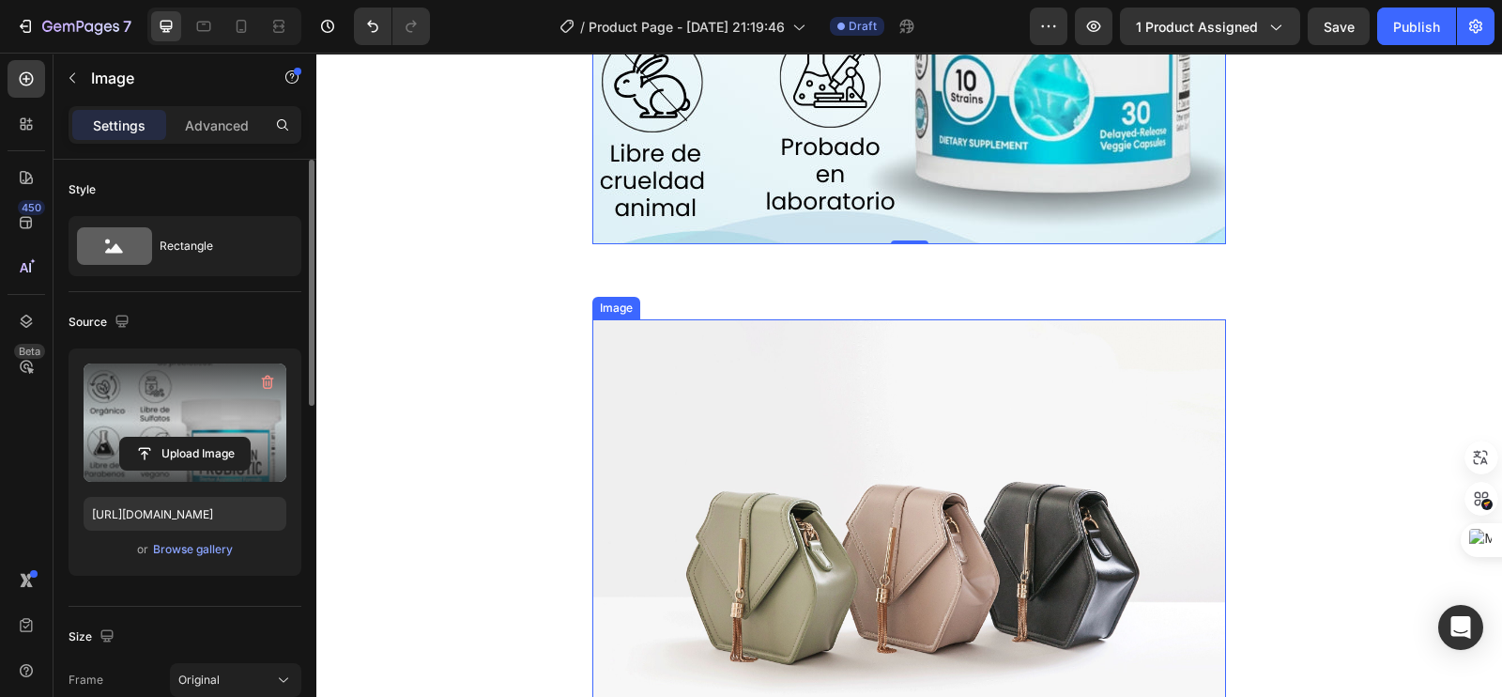
click at [865, 418] on img at bounding box center [909, 556] width 634 height 475
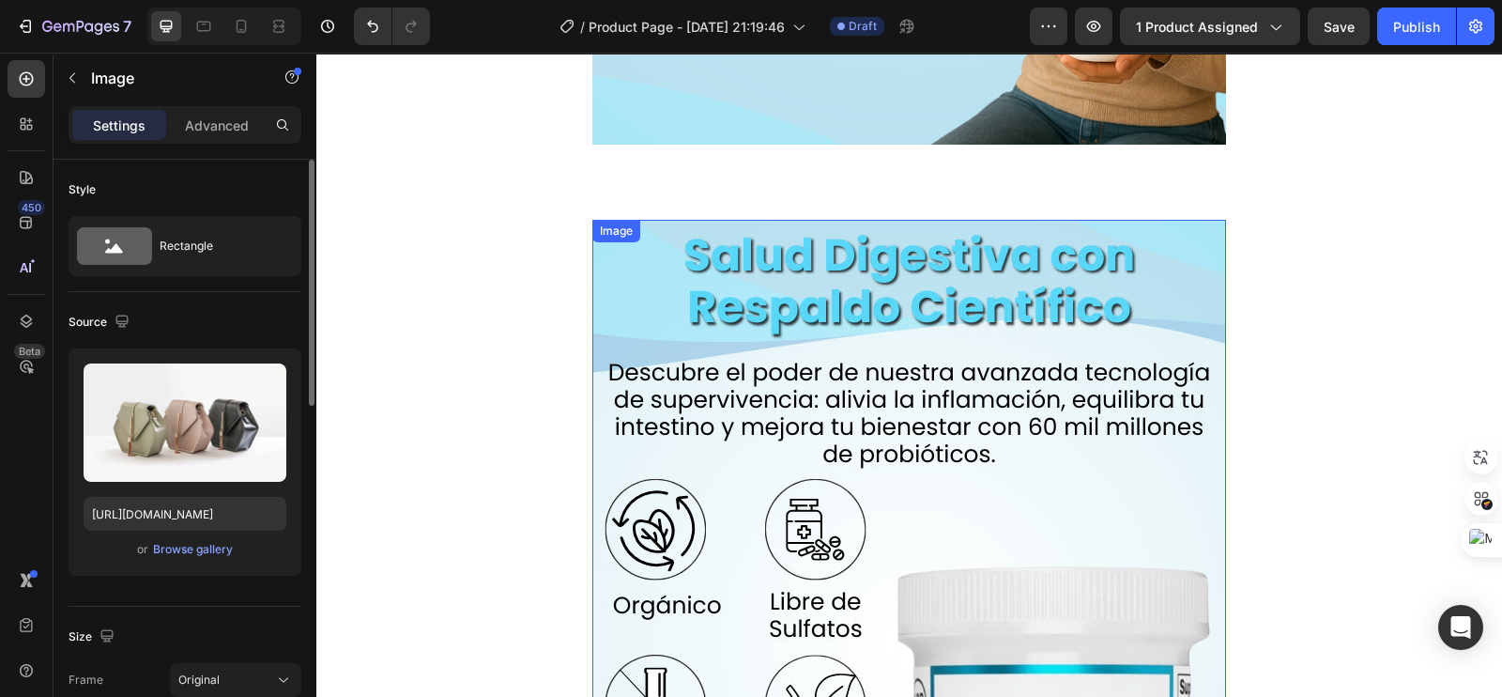
click at [902, 354] on img at bounding box center [909, 642] width 634 height 845
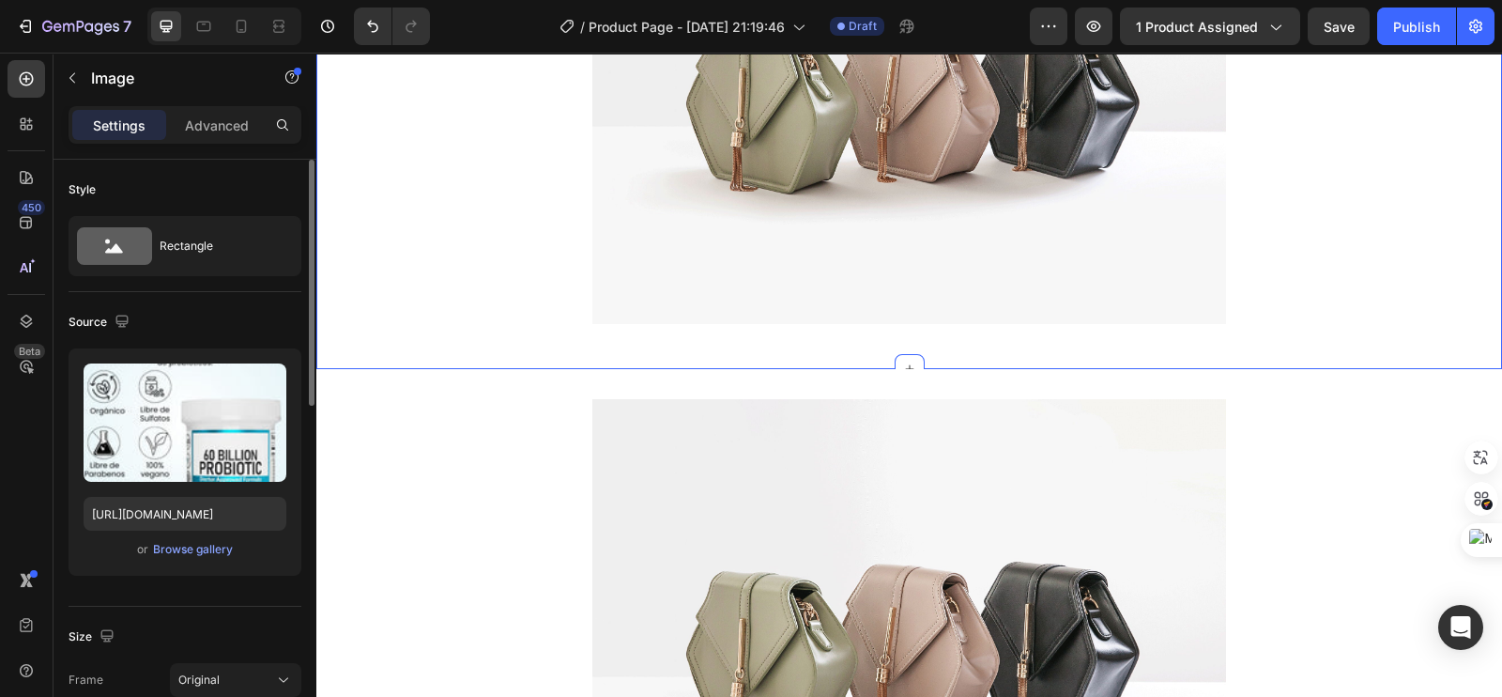
click at [905, 360] on div at bounding box center [910, 369] width 30 height 30
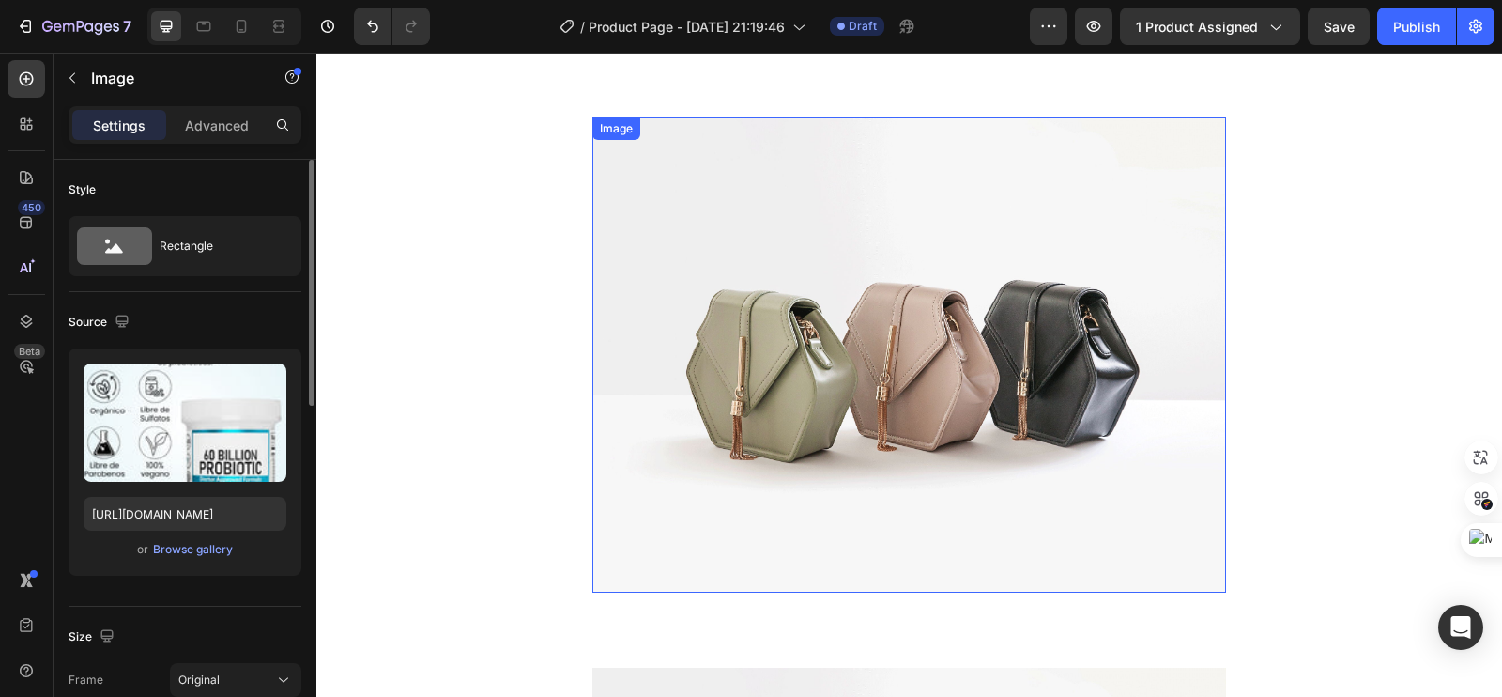
scroll to position [3519, 0]
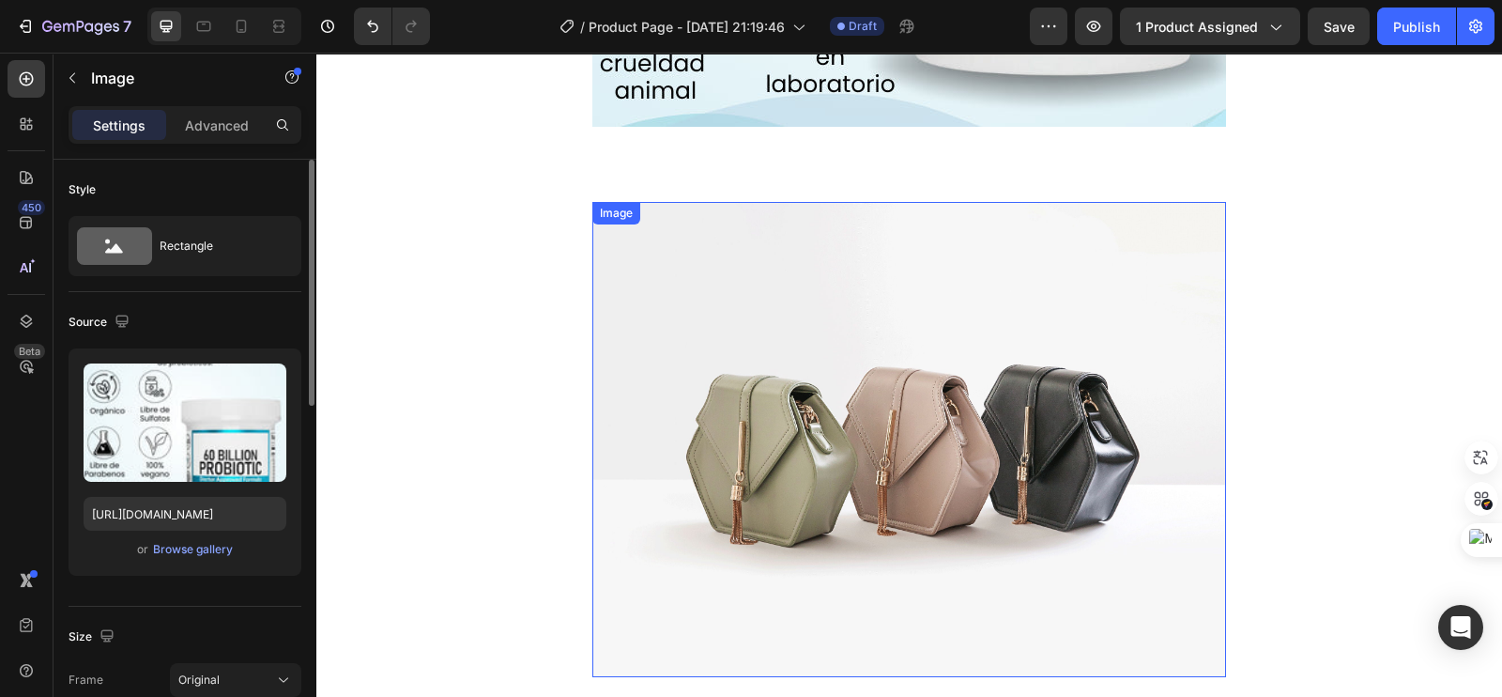
click at [906, 313] on img at bounding box center [909, 439] width 634 height 475
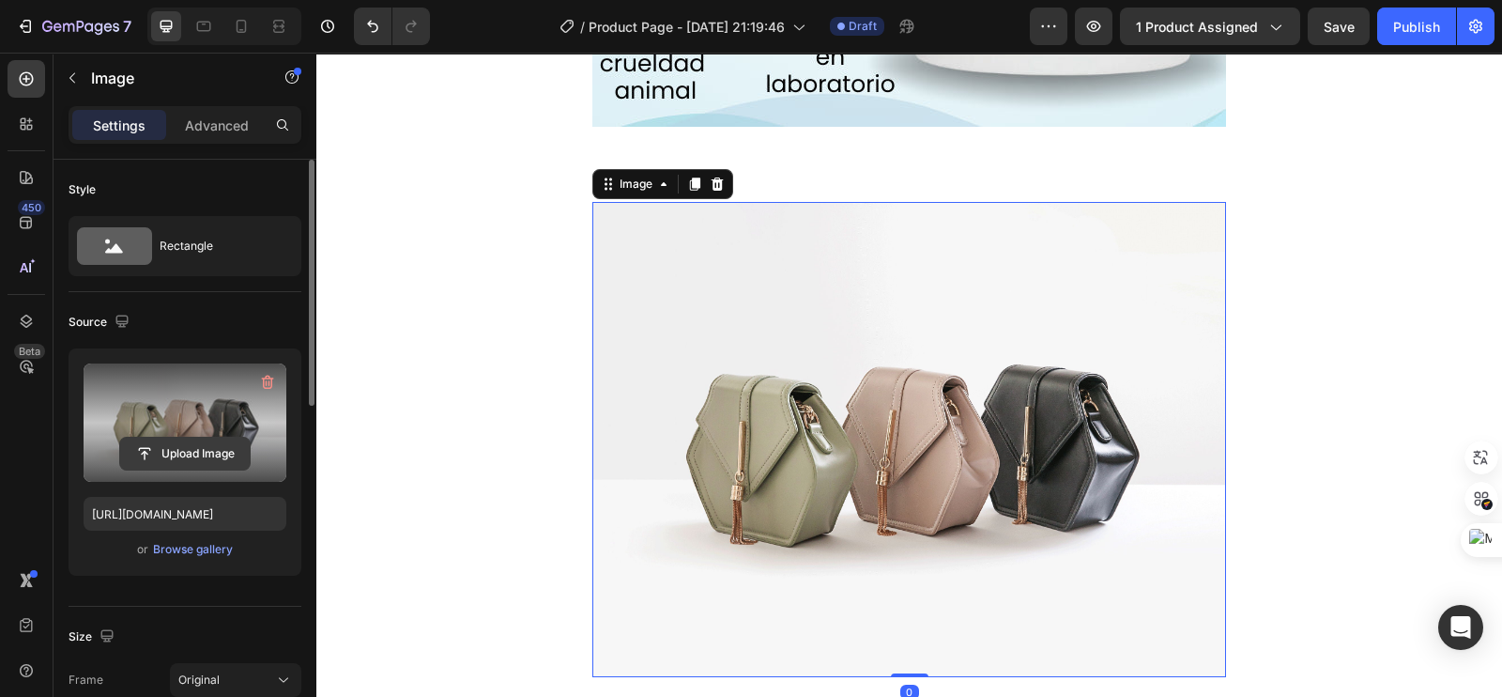
click at [212, 442] on input "file" at bounding box center [185, 453] width 130 height 32
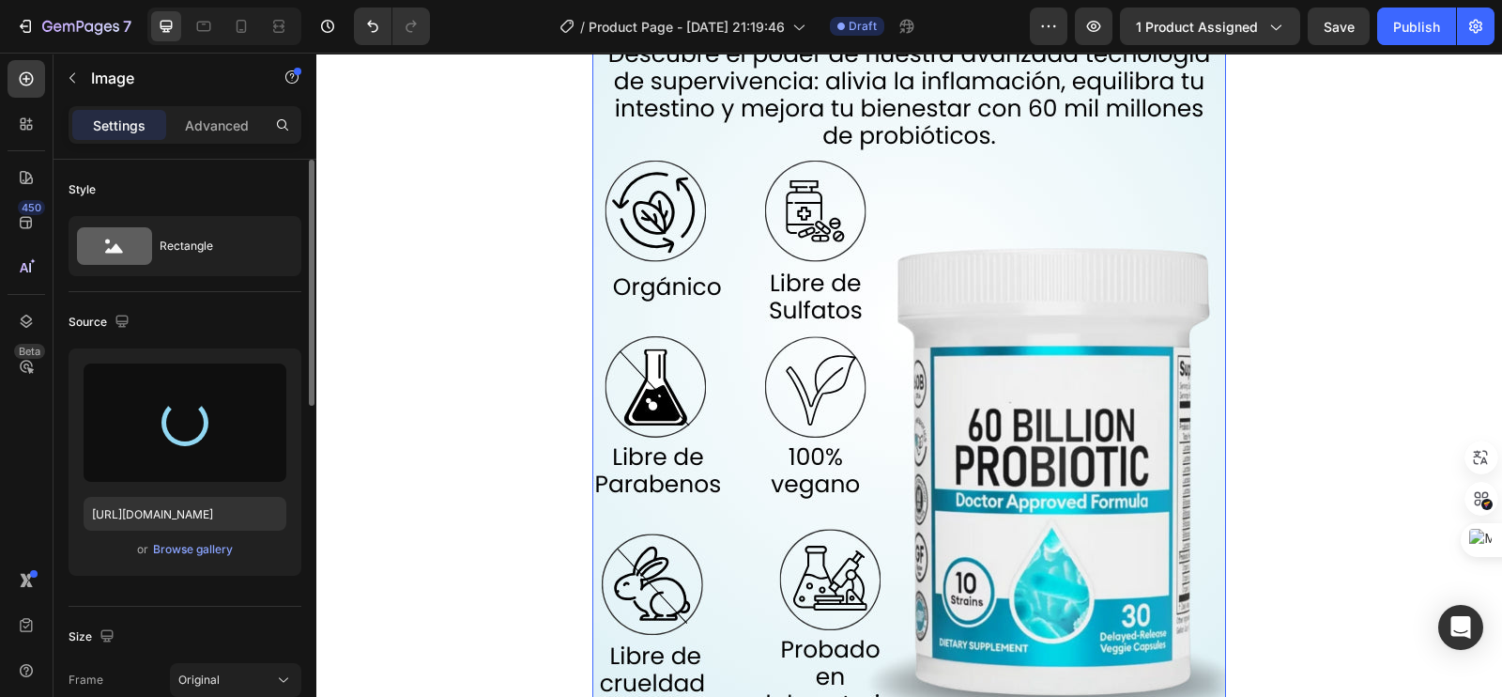
scroll to position [2933, 0]
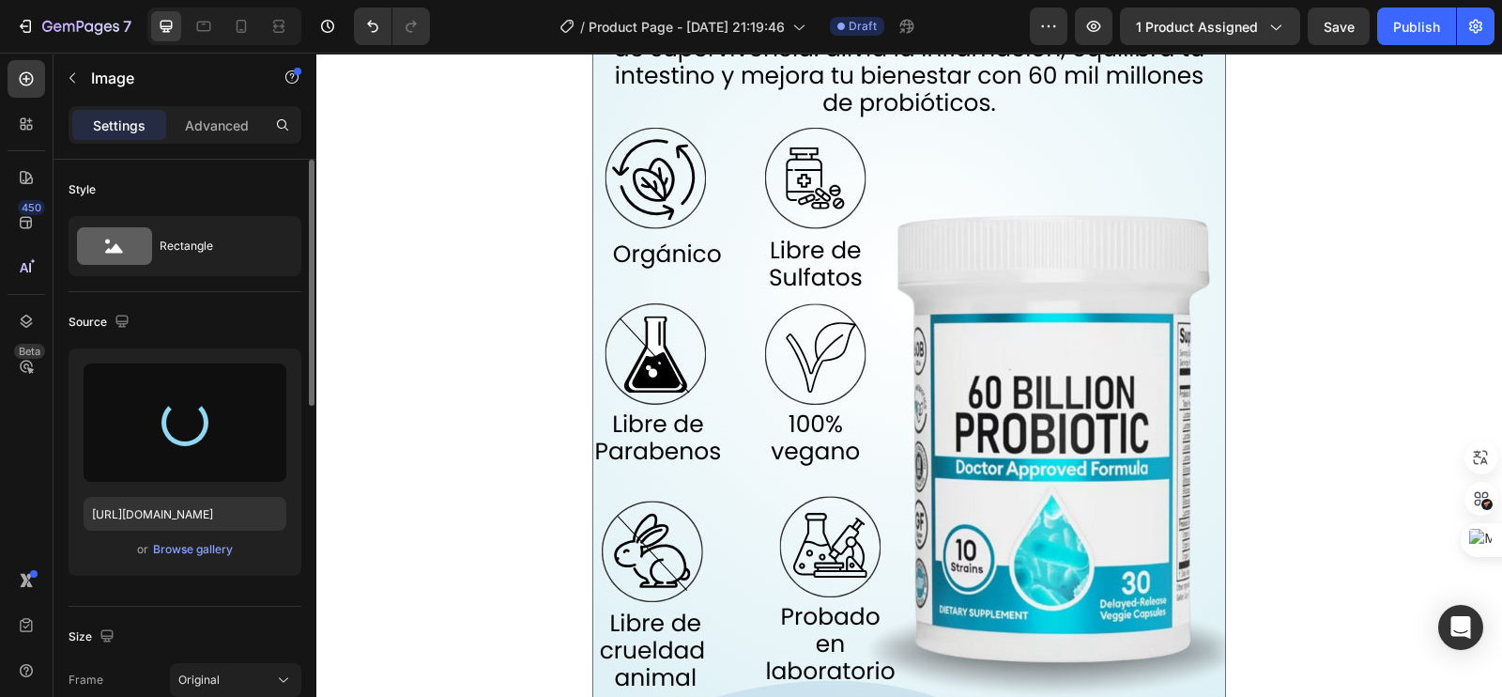
type input "https://cdn.shopify.com/s/files/1/0693/4324/8575/files/gempages_573138298579453…"
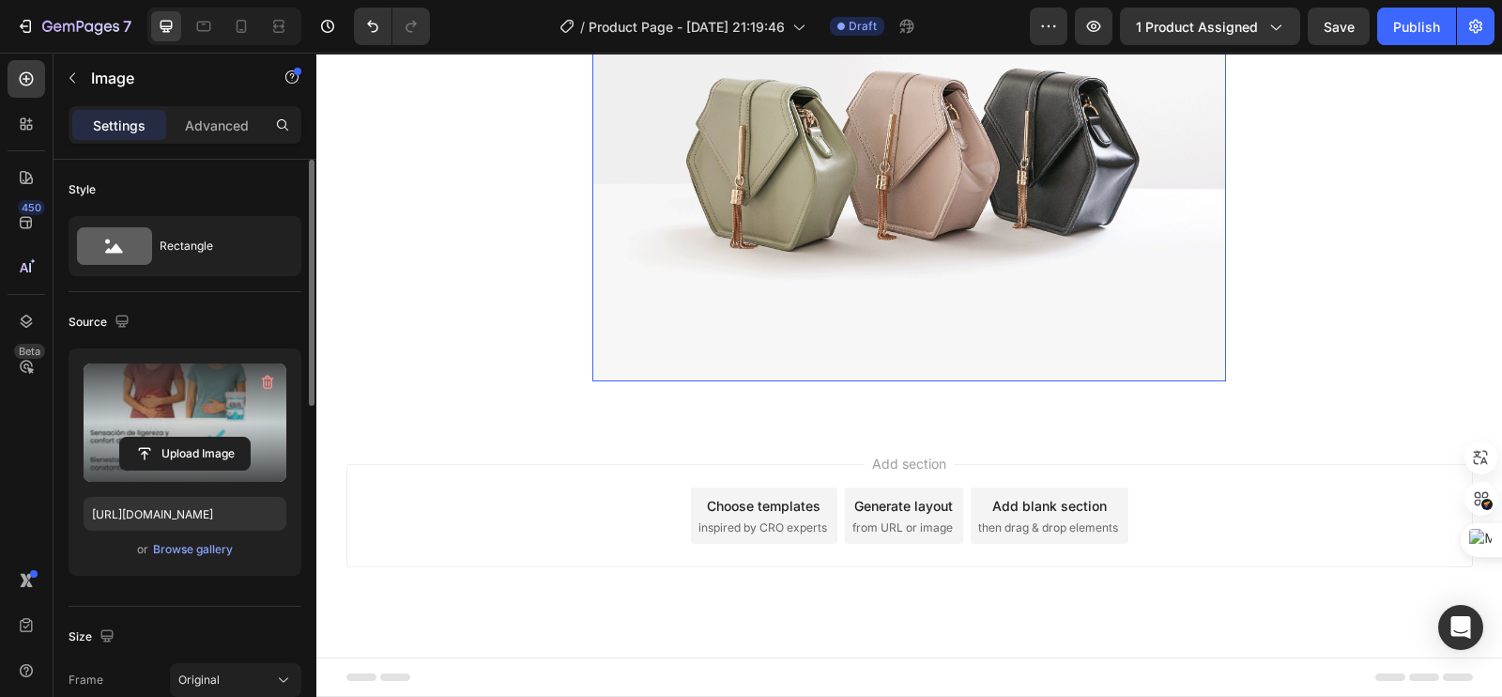
scroll to position [4342, 0]
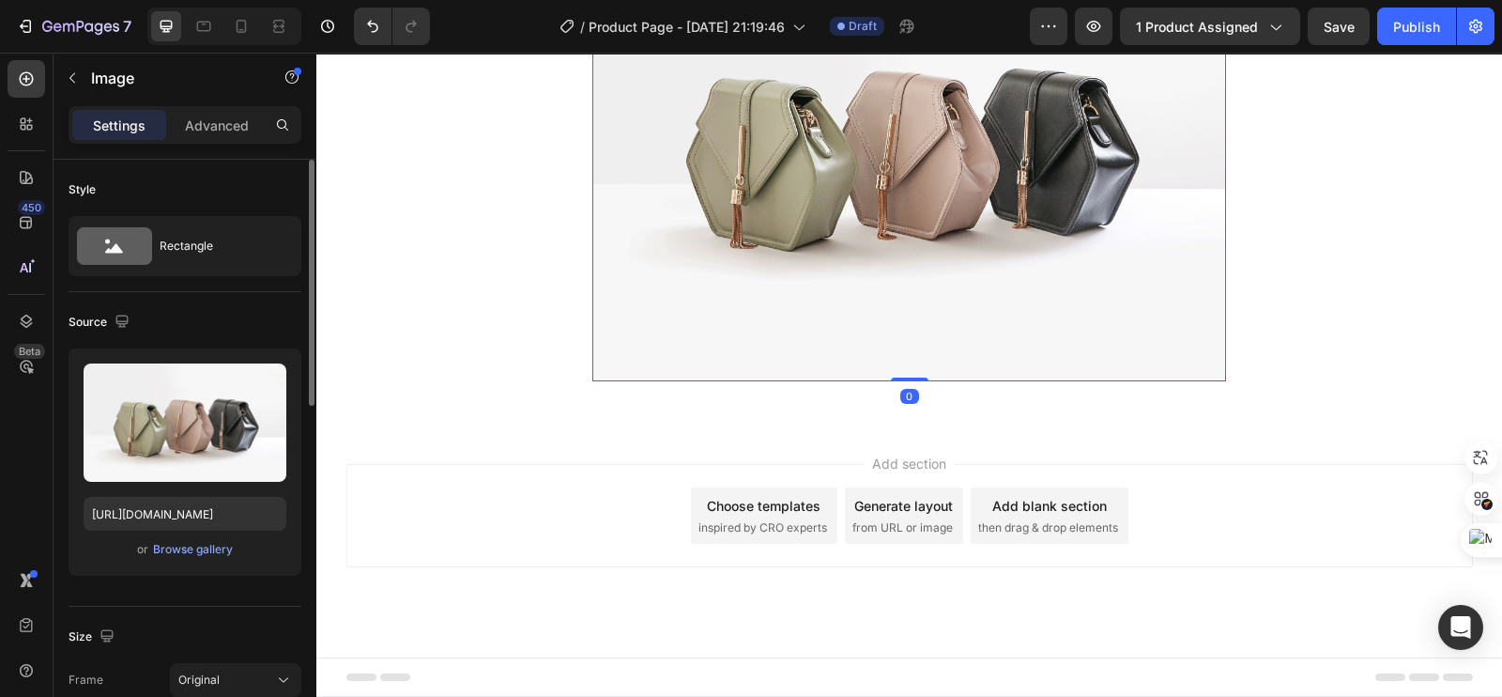
click at [952, 381] on img at bounding box center [909, 143] width 634 height 475
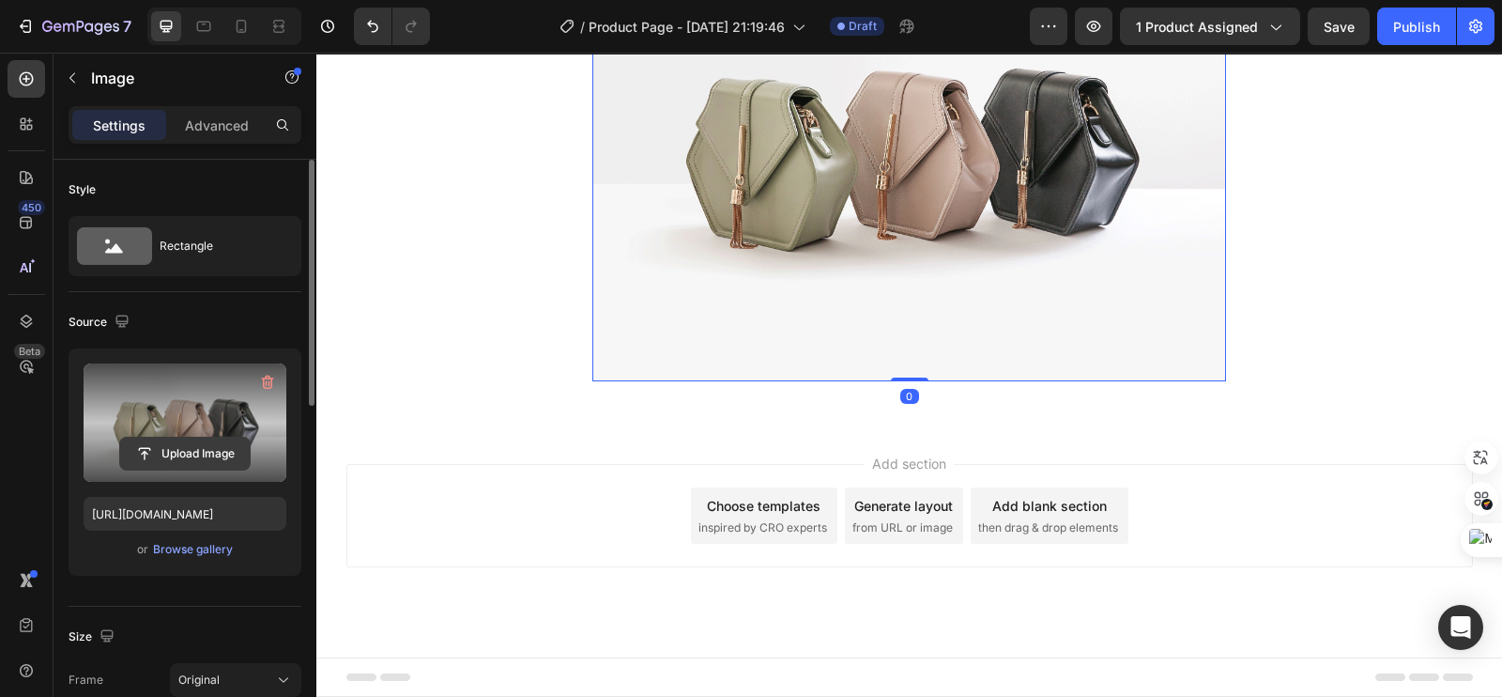
click at [210, 452] on input "file" at bounding box center [185, 453] width 130 height 32
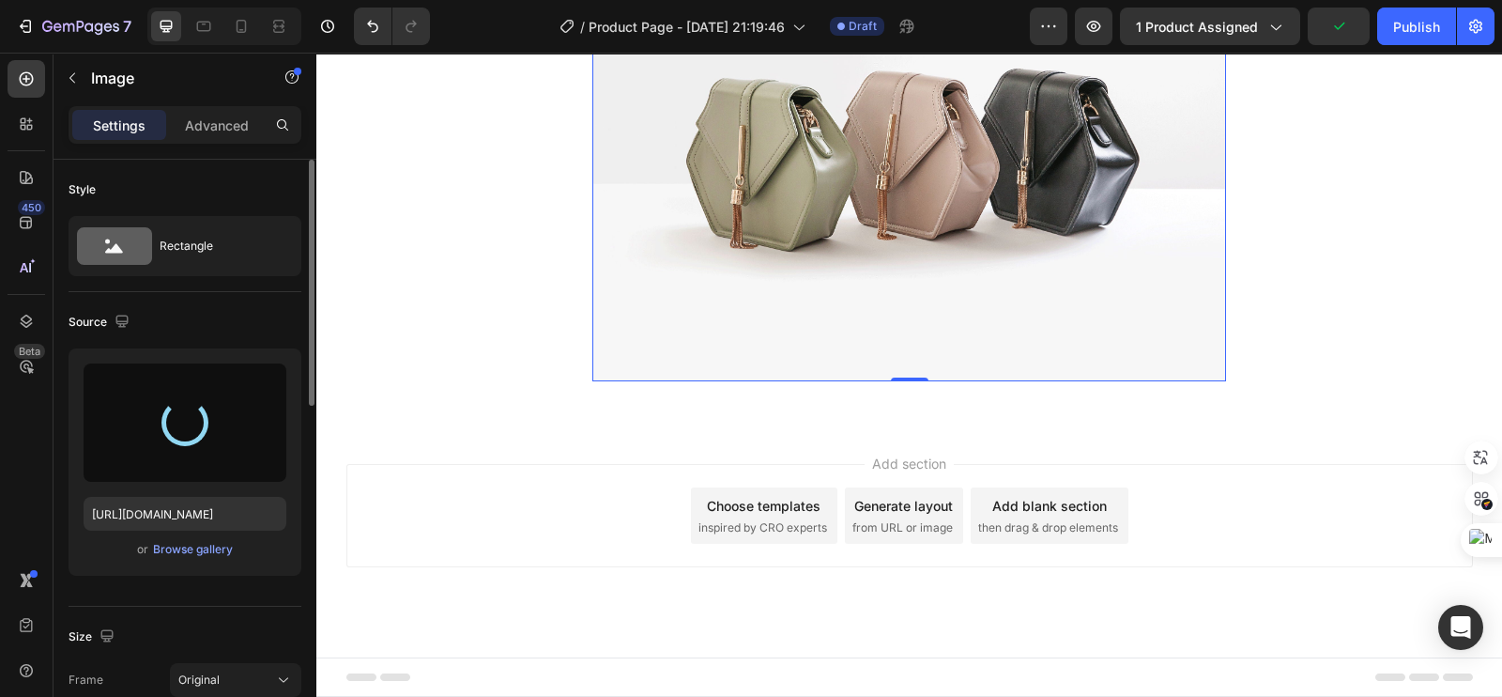
type input "https://cdn.shopify.com/s/files/1/0693/4324/8575/files/gempages_573138298579453…"
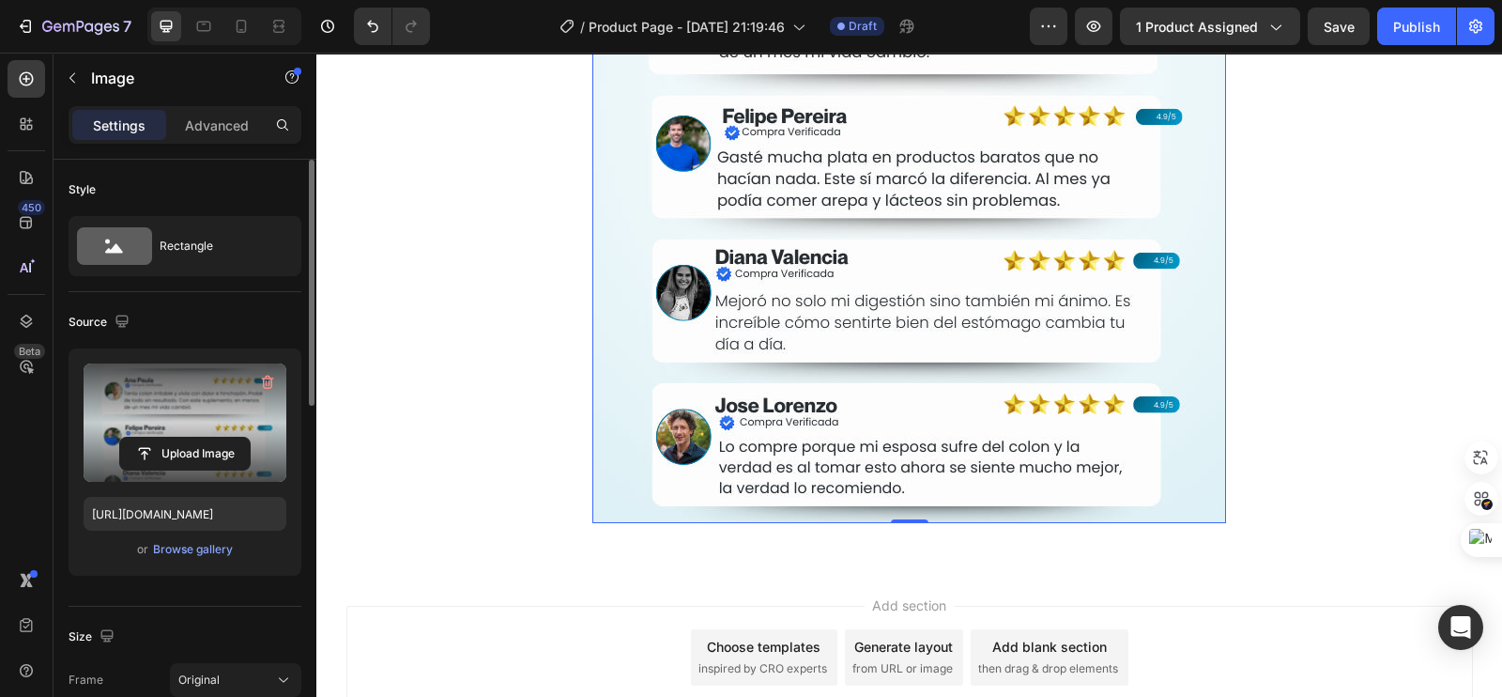
scroll to position [5046, 0]
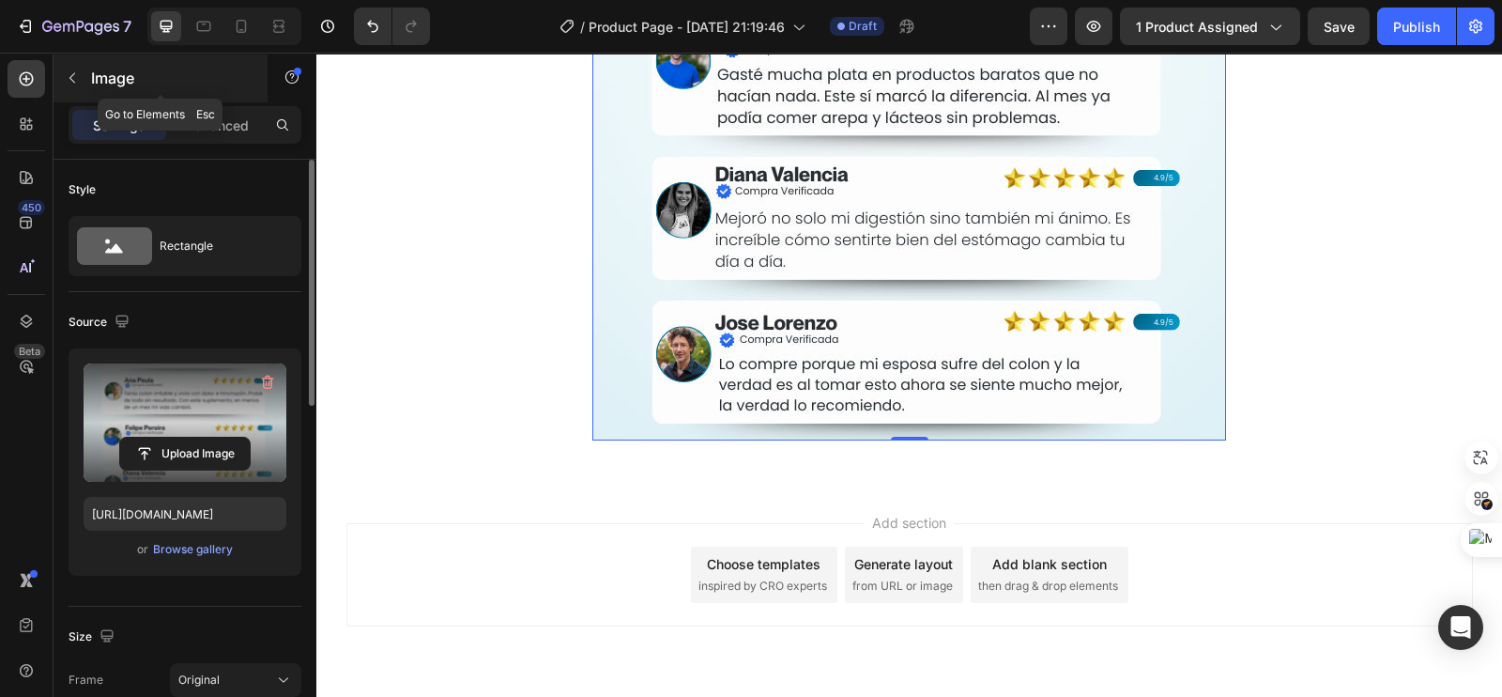
click at [84, 85] on button "button" at bounding box center [72, 78] width 30 height 30
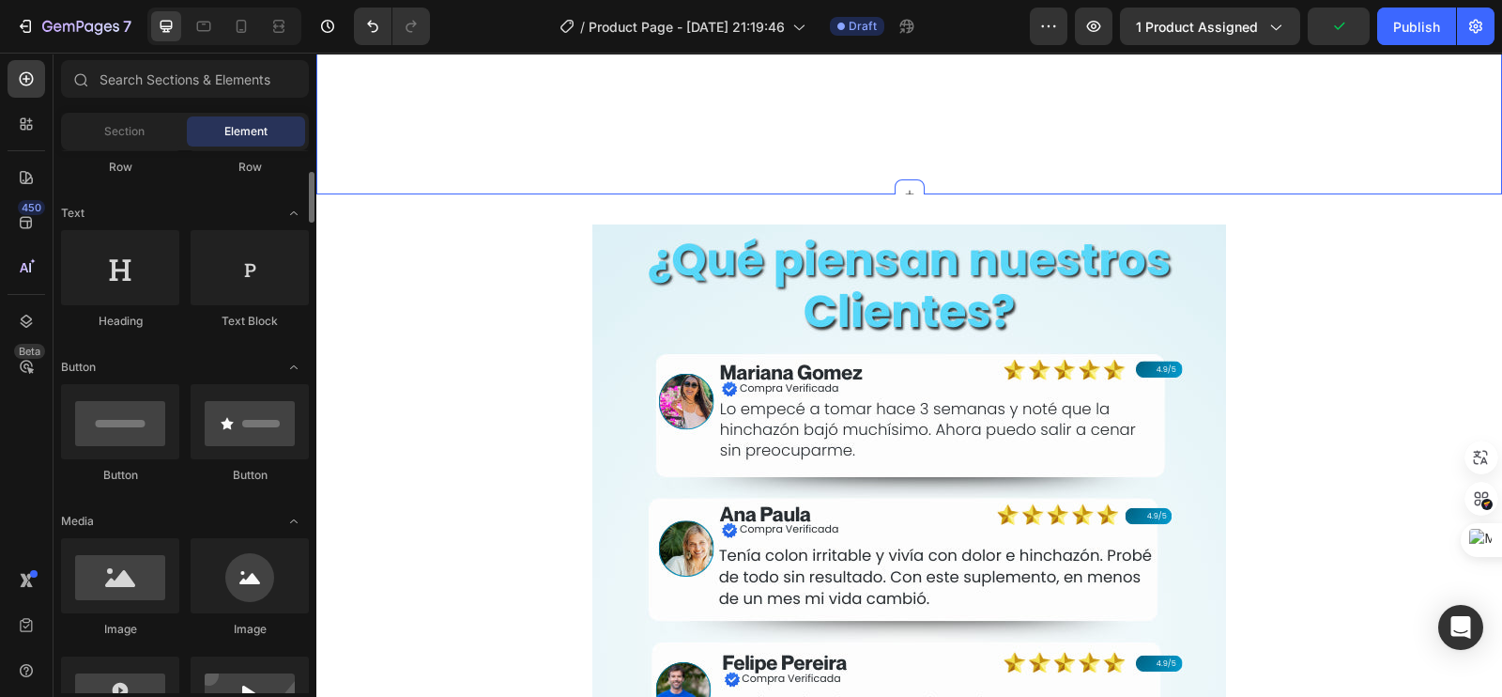
scroll to position [4342, 0]
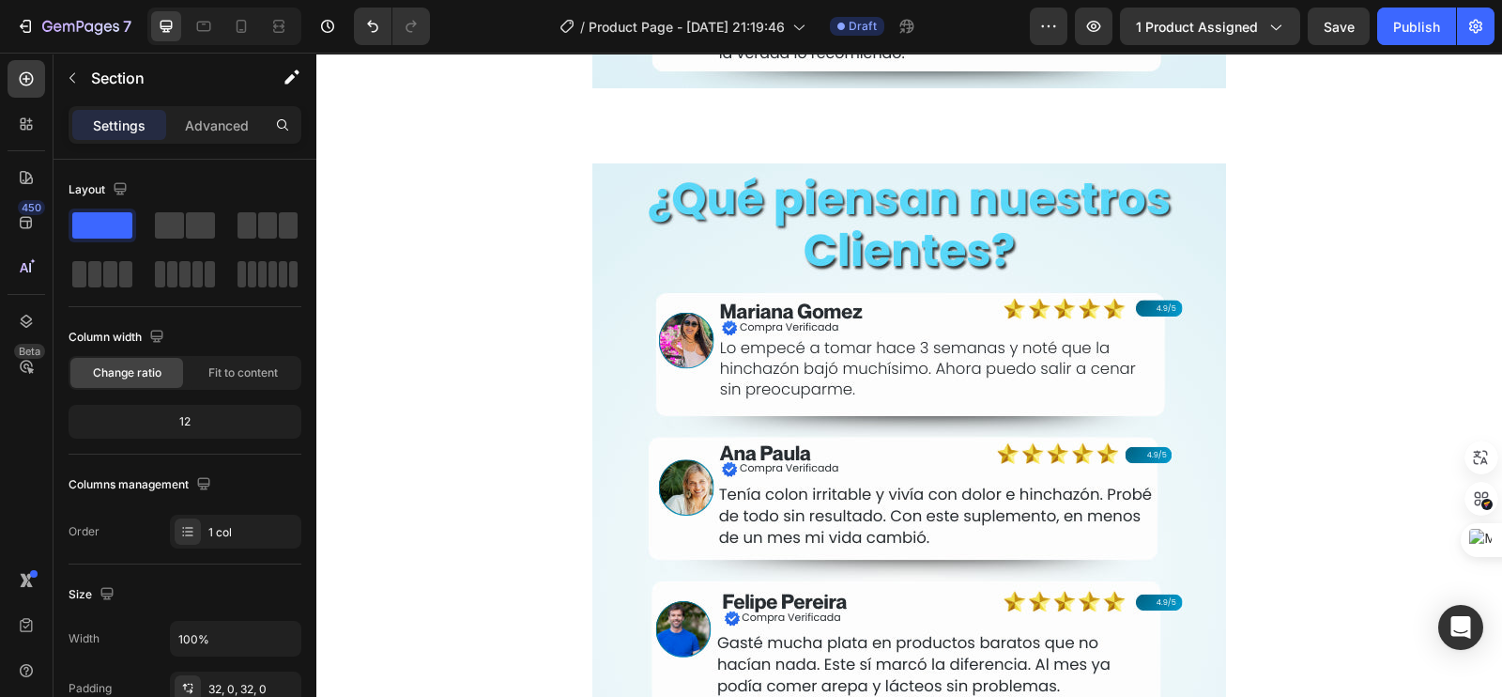
scroll to position [5412, 0]
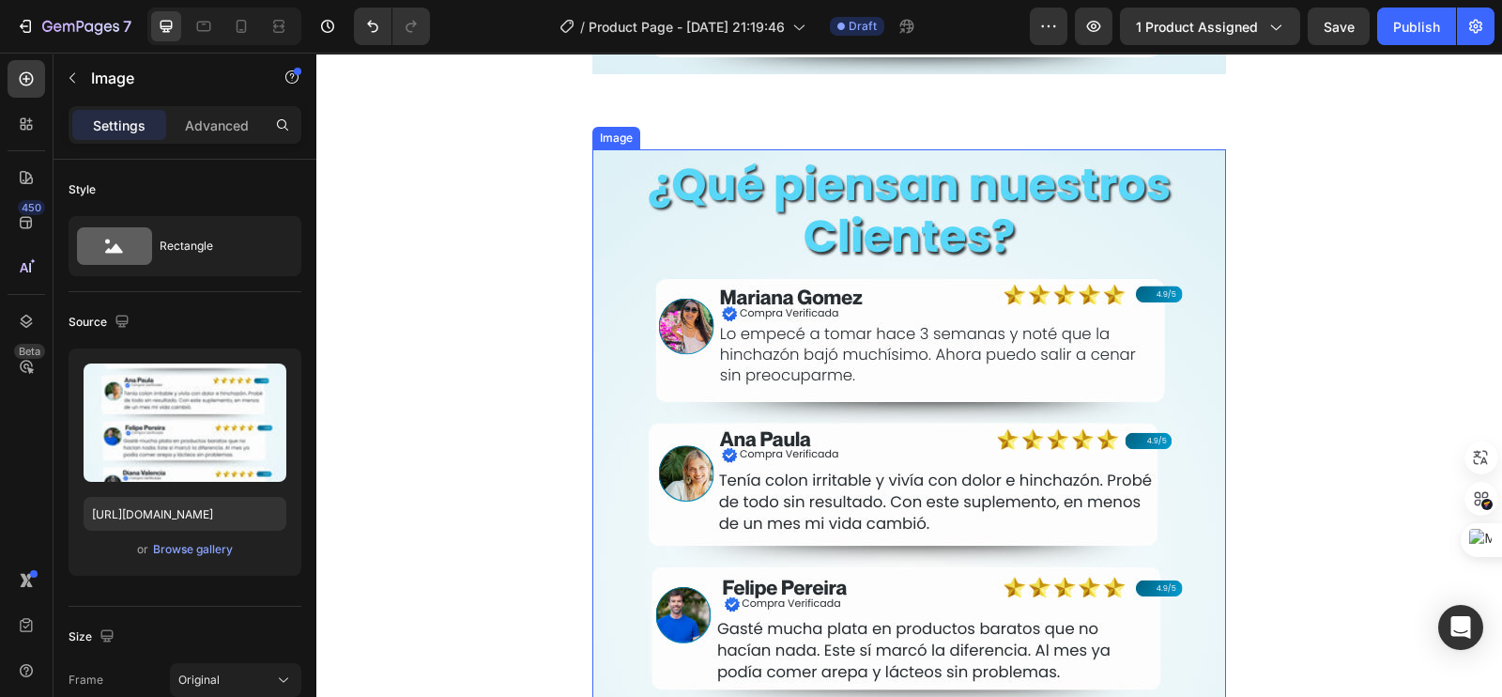
click at [928, 293] on img at bounding box center [909, 571] width 634 height 845
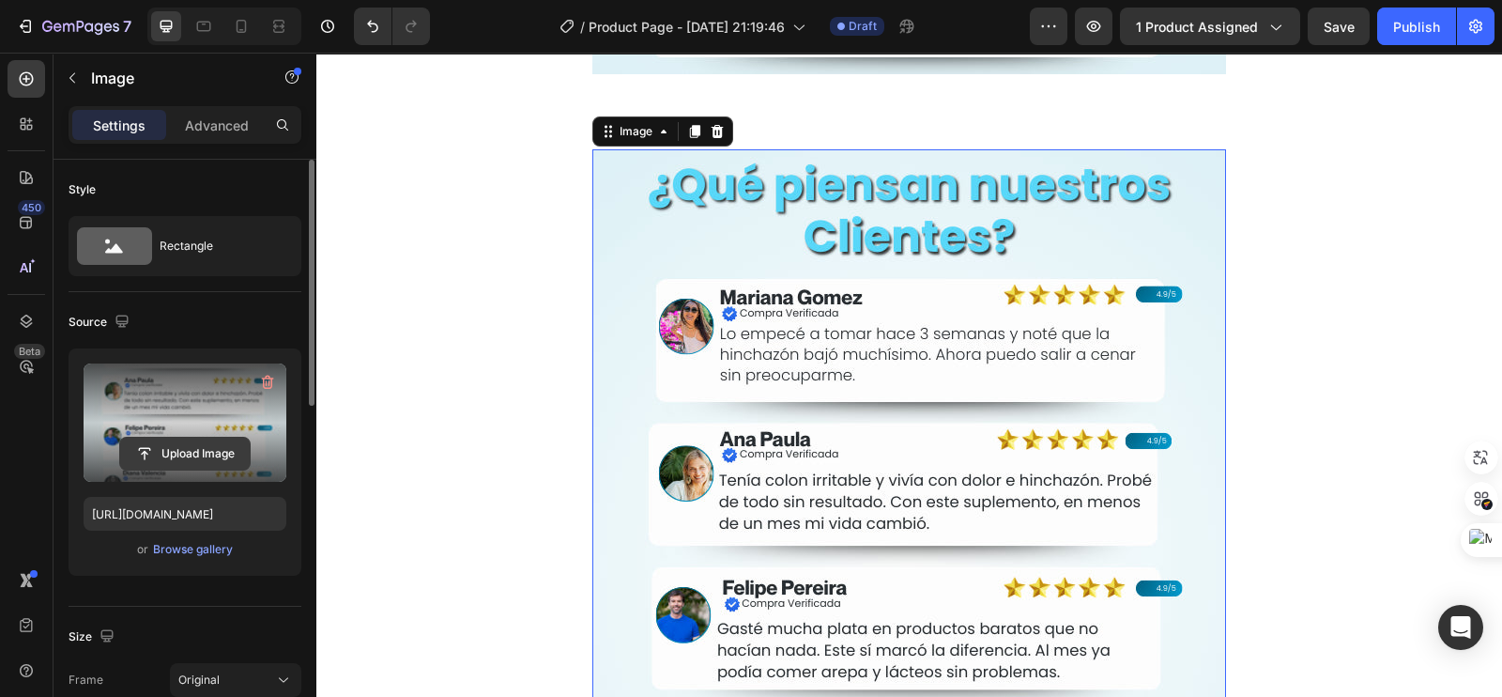
click at [178, 457] on input "file" at bounding box center [185, 453] width 130 height 32
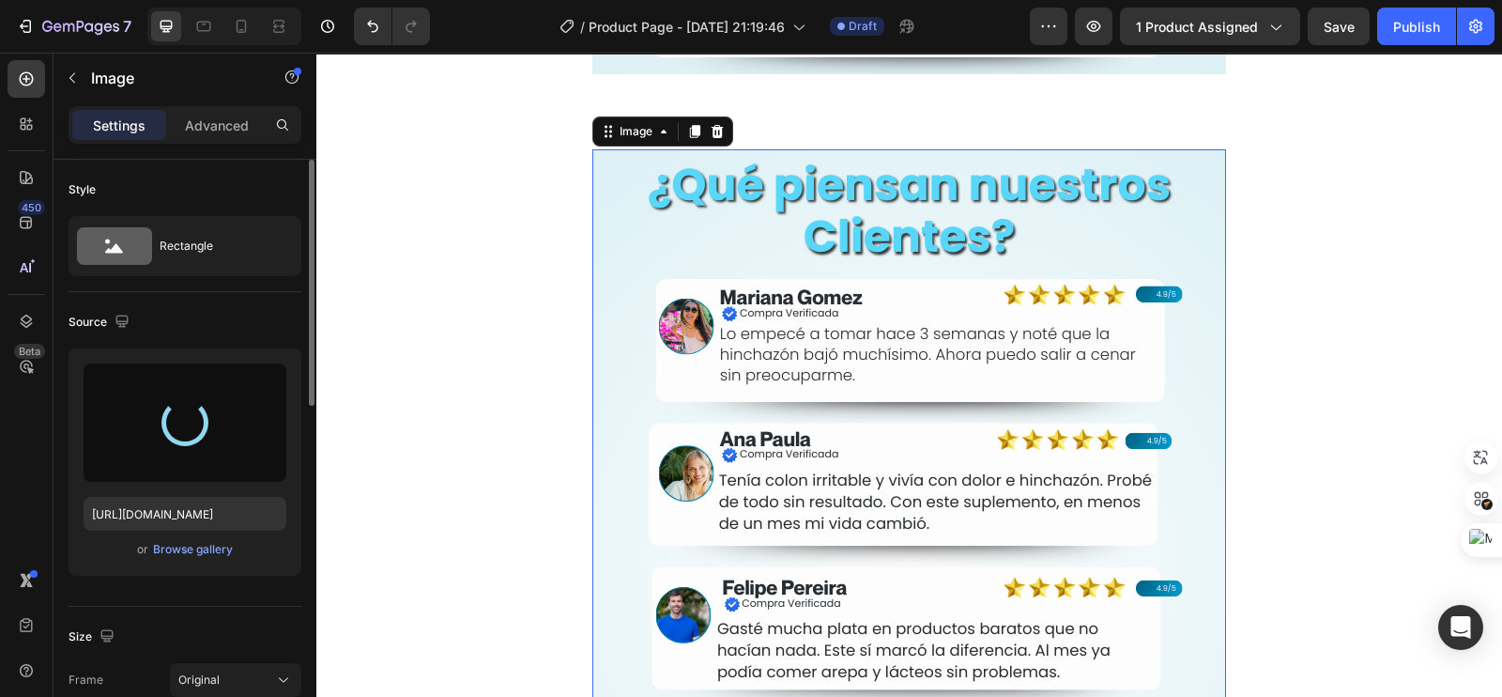
type input "https://cdn.shopify.com/s/files/1/0693/4324/8575/files/gempages_573138298579453…"
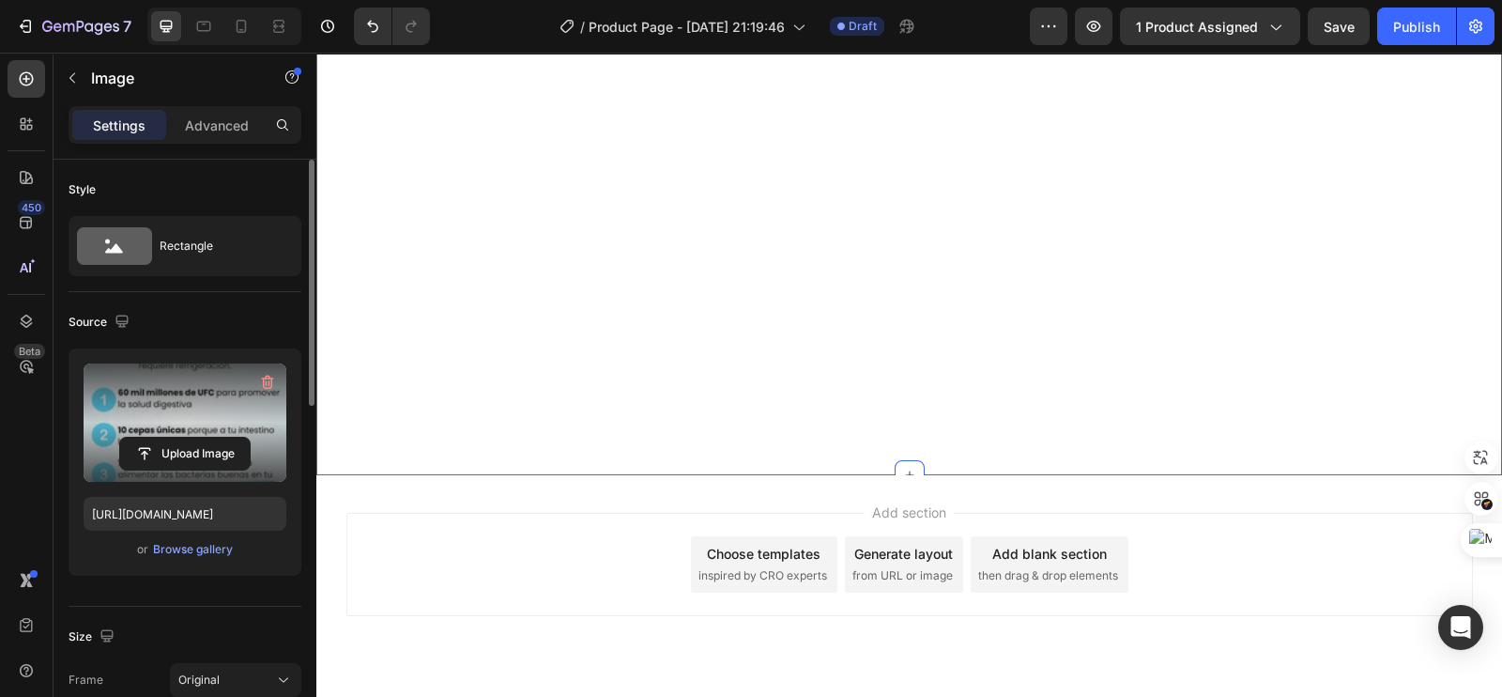
scroll to position [5999, 0]
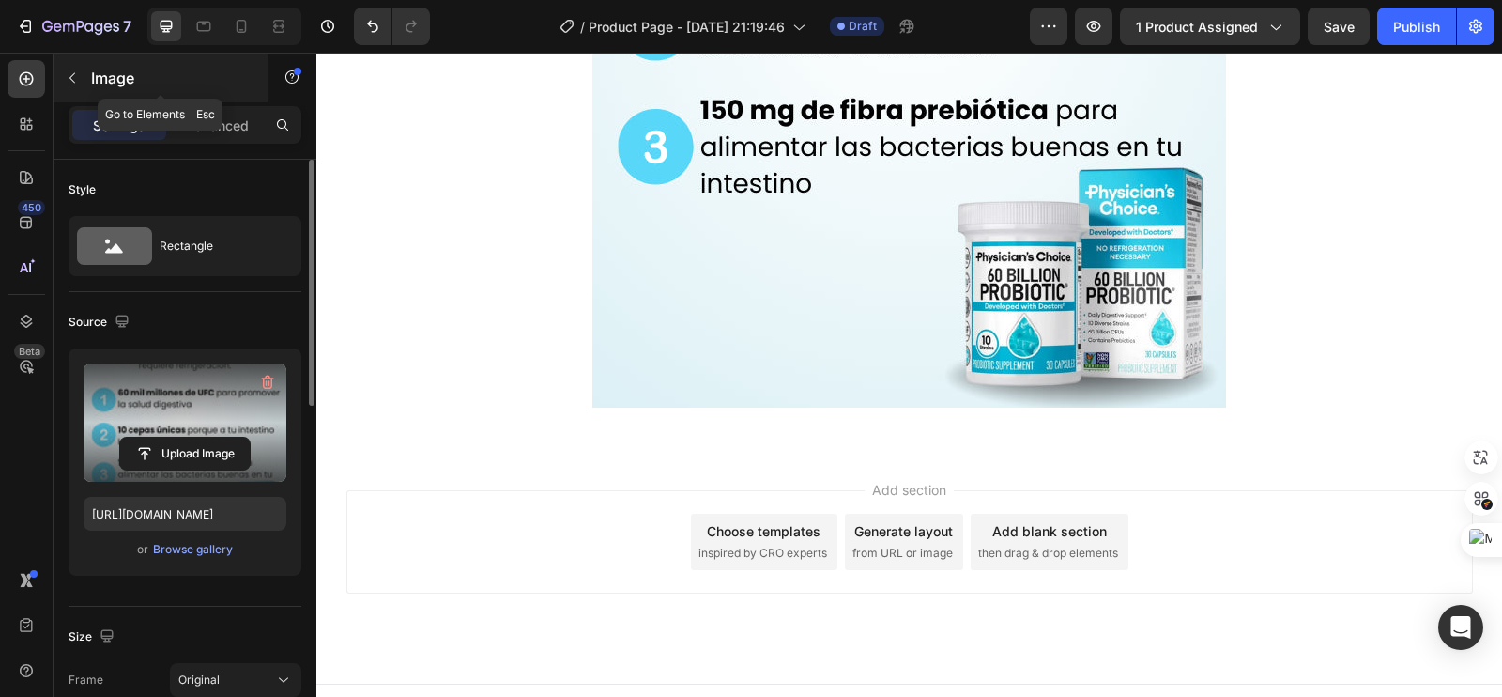
click at [66, 78] on icon "button" at bounding box center [72, 77] width 15 height 15
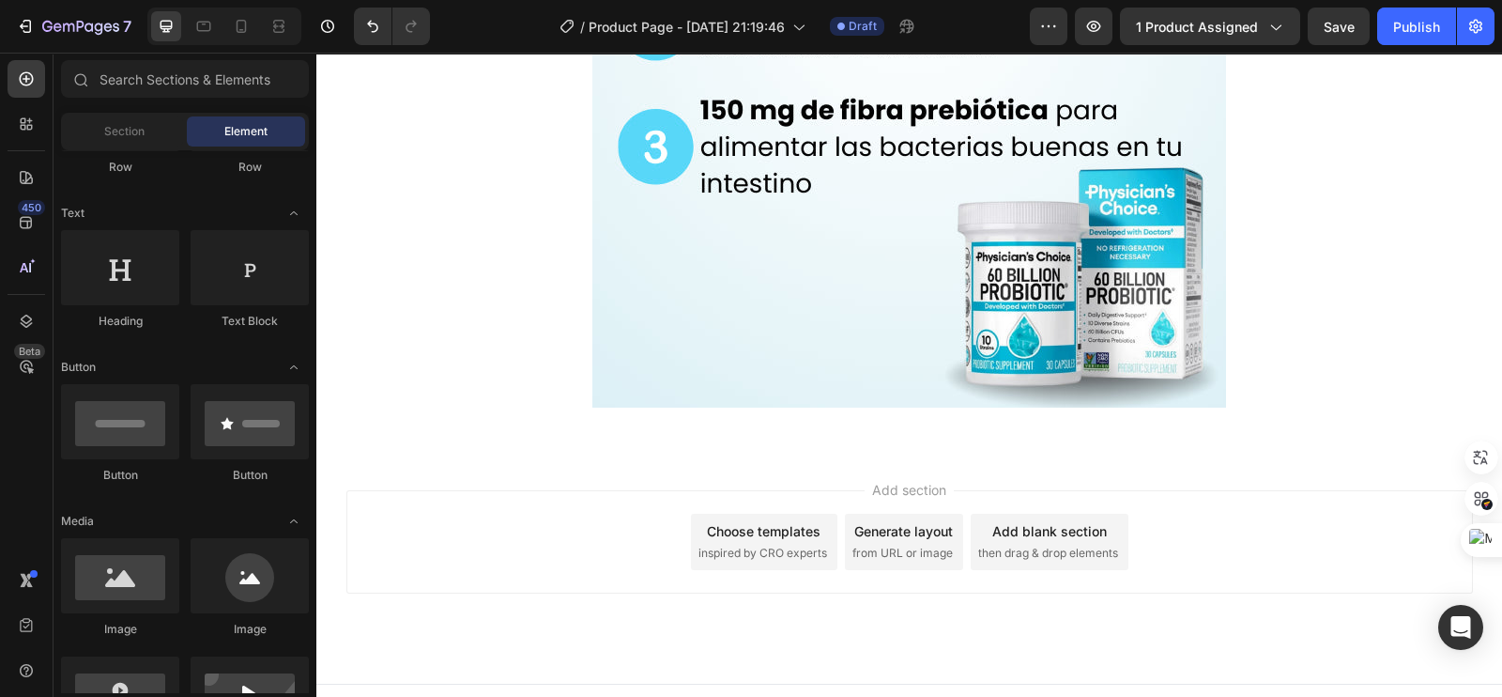
scroll to position [0, 0]
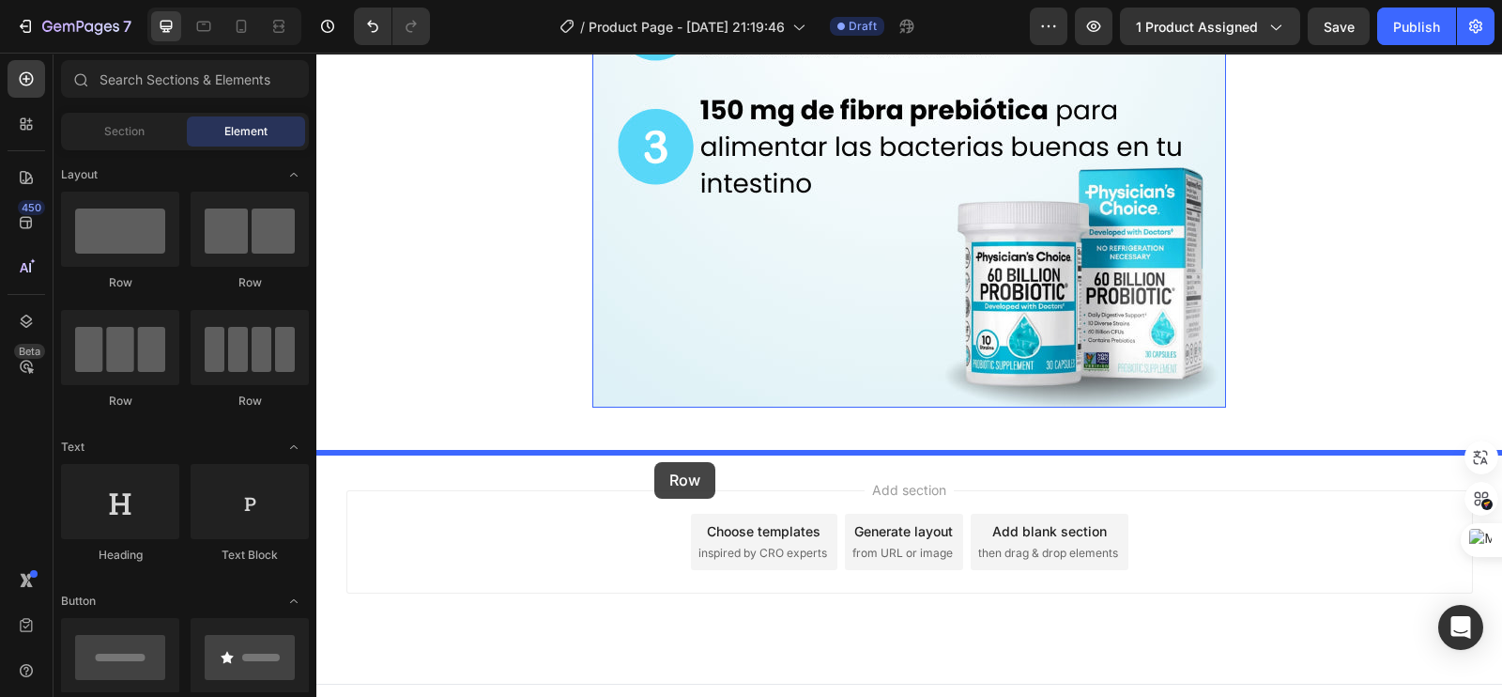
drag, startPoint x: 449, startPoint y: 314, endPoint x: 654, endPoint y: 462, distance: 253.0
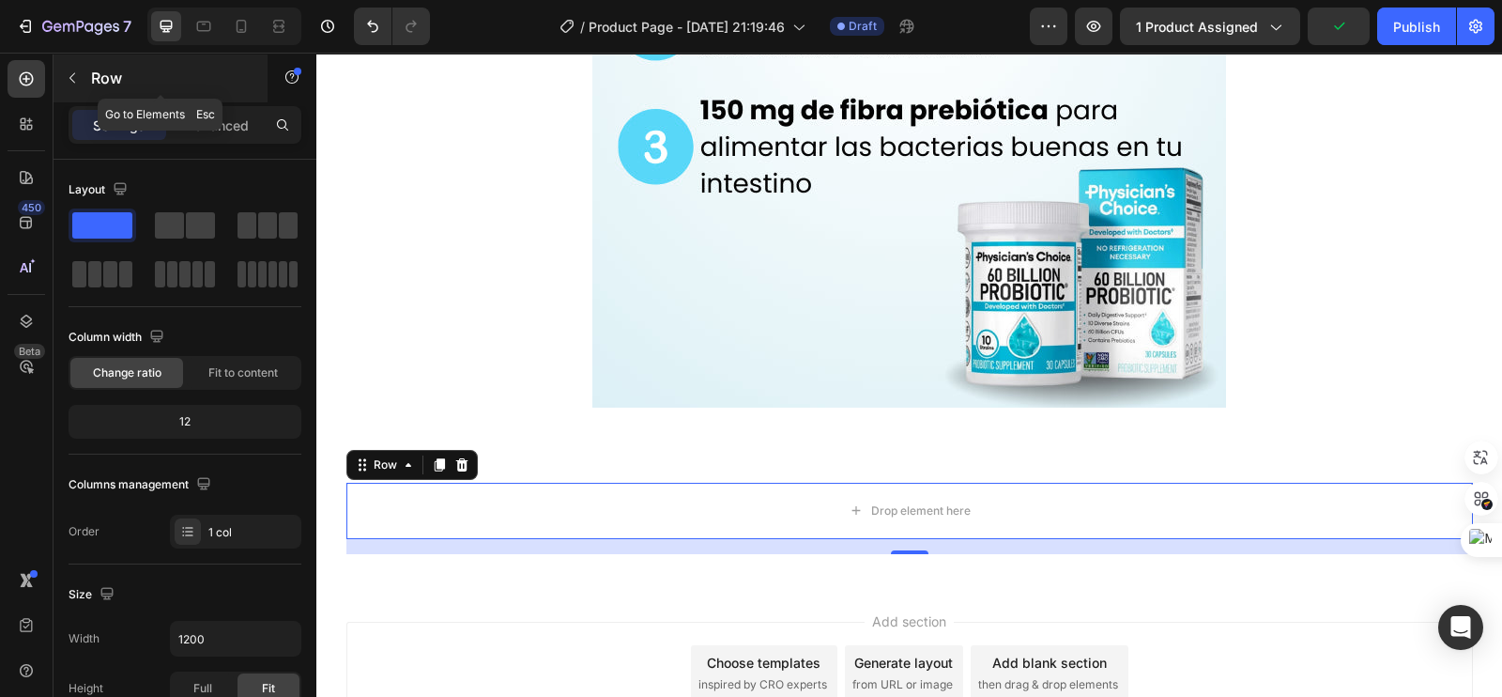
click at [84, 75] on button "button" at bounding box center [72, 78] width 30 height 30
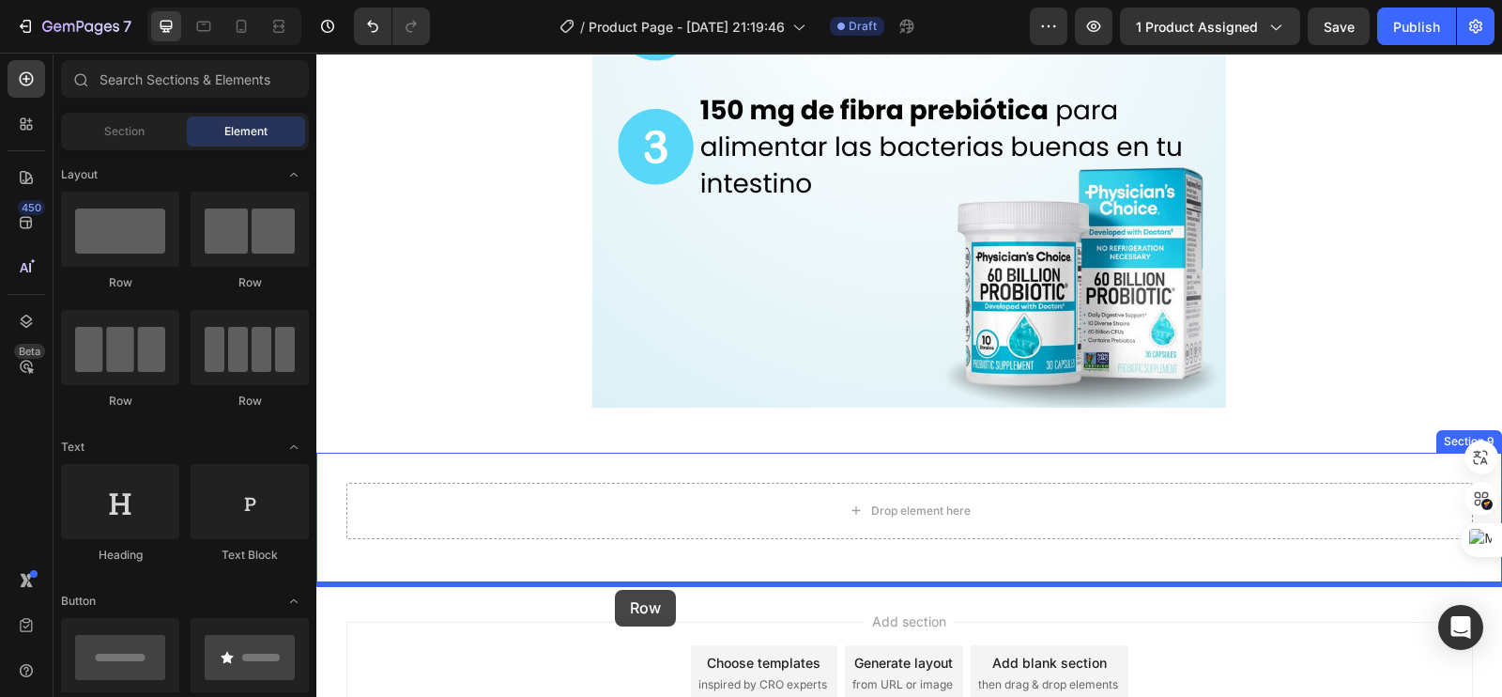
drag, startPoint x: 427, startPoint y: 268, endPoint x: 615, endPoint y: 590, distance: 371.9
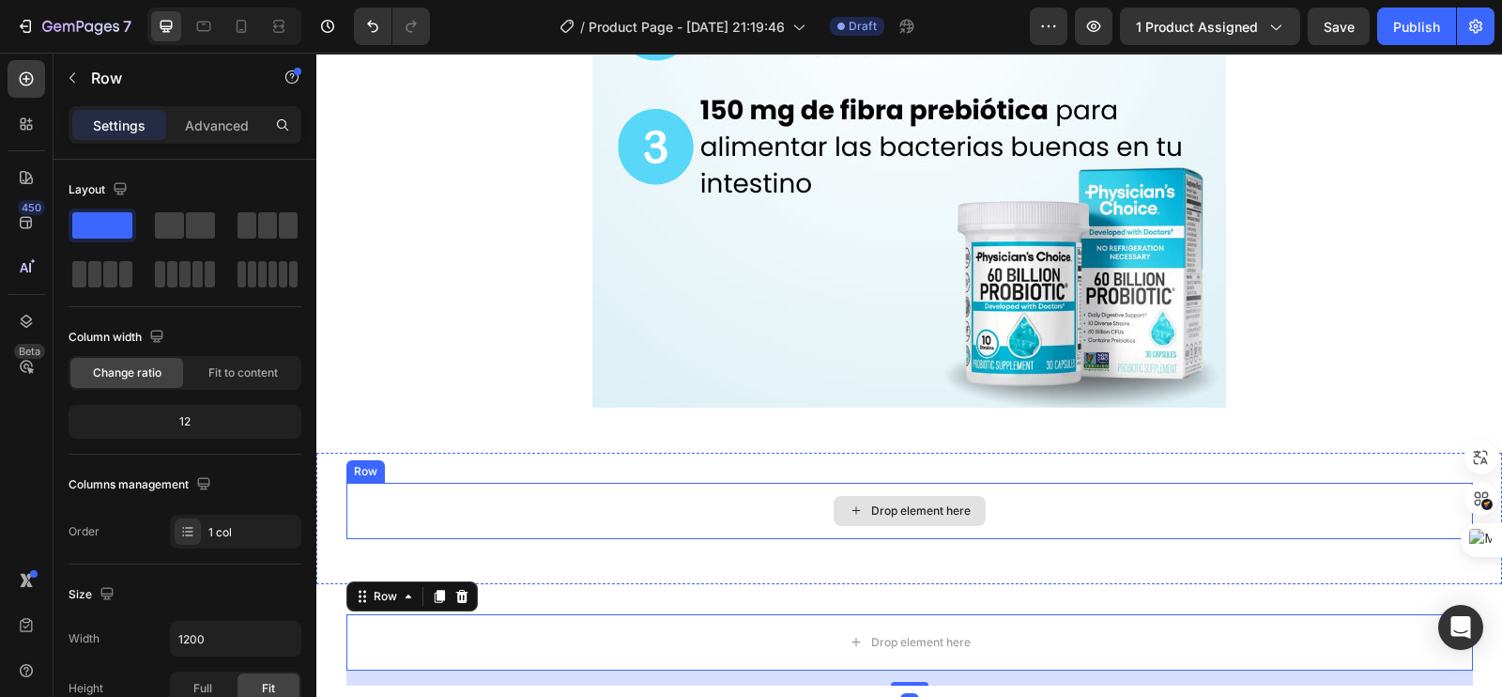
click at [500, 501] on div "Drop element here" at bounding box center [909, 511] width 1126 height 56
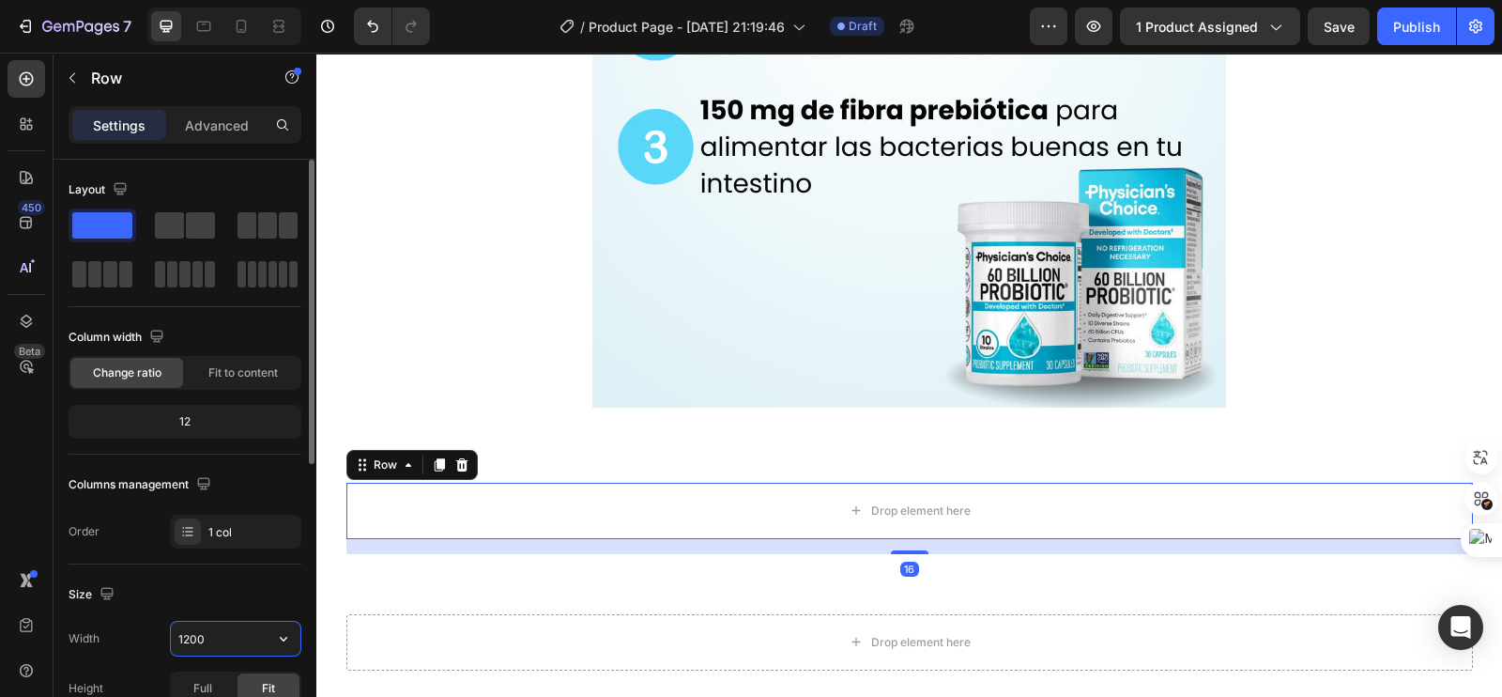
click at [211, 628] on input "1200" at bounding box center [236, 638] width 130 height 34
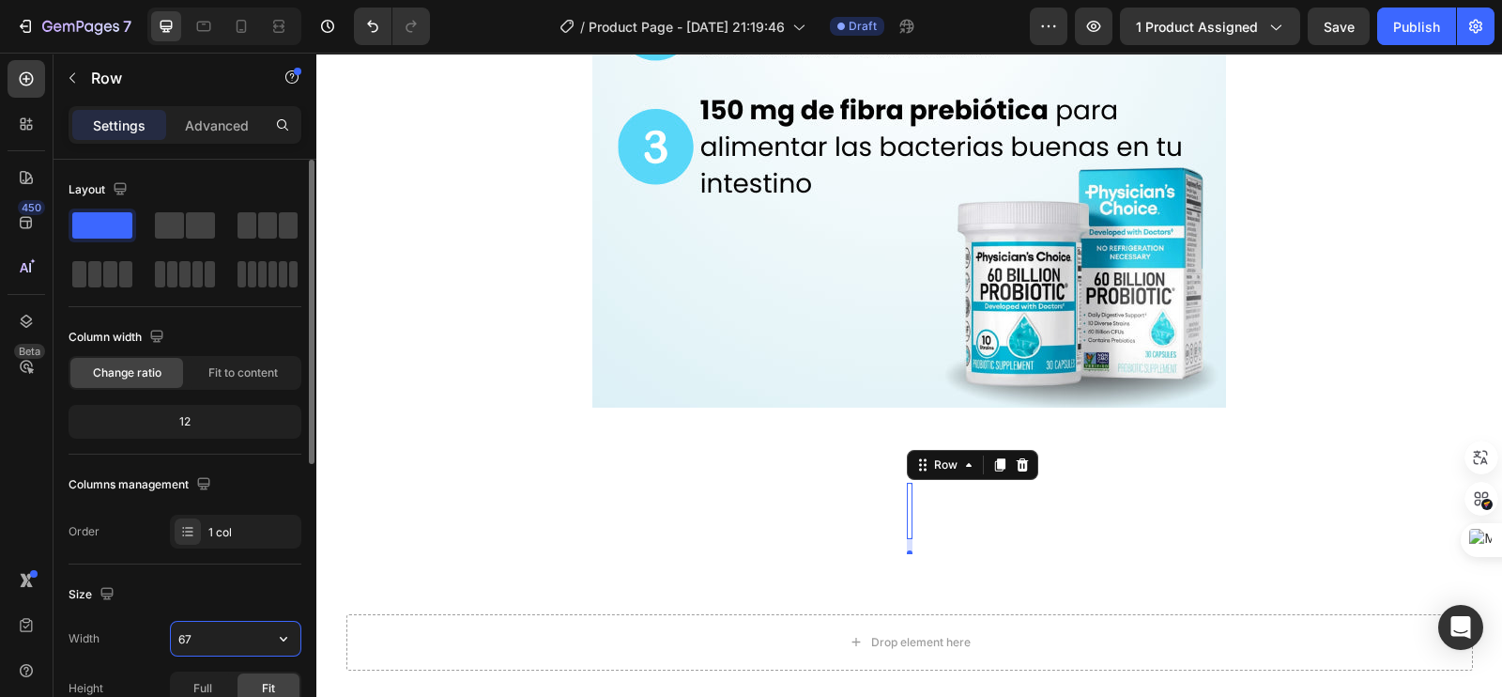
type input "675"
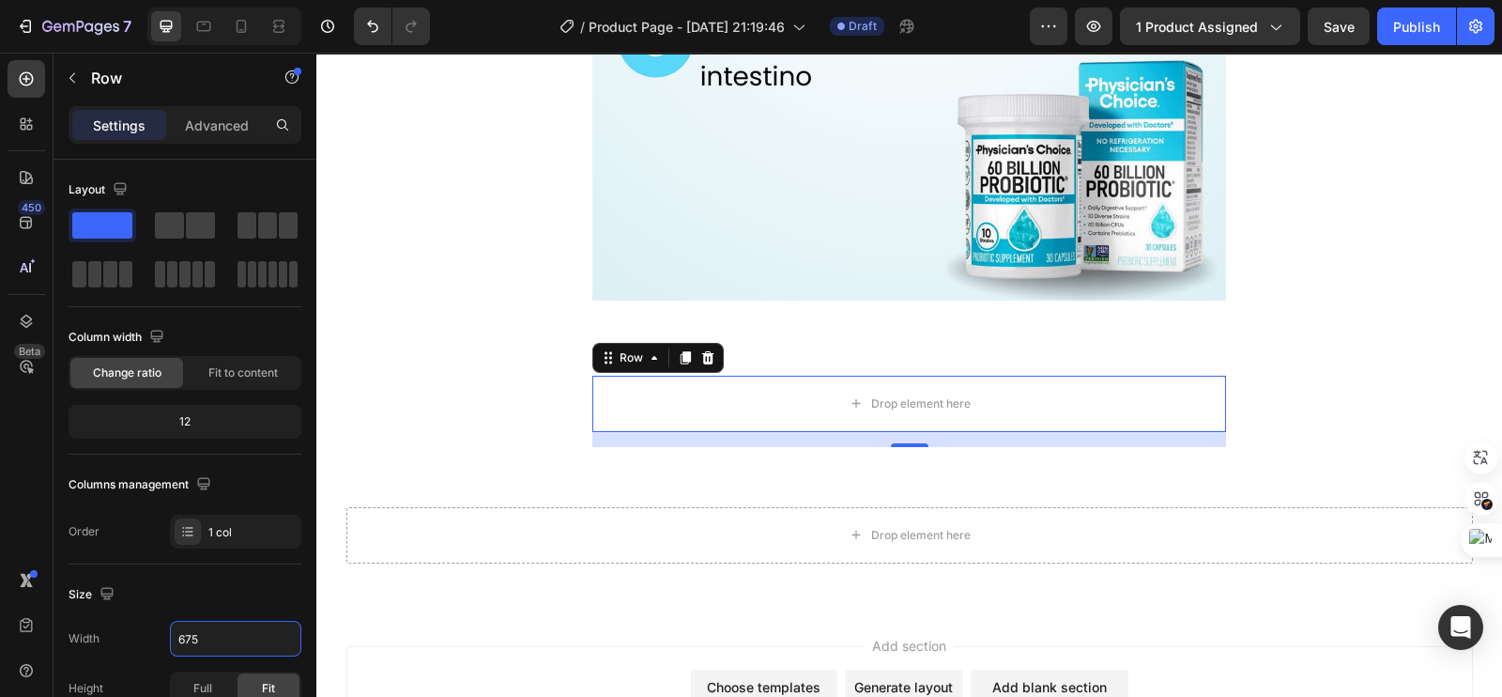
scroll to position [6233, 0]
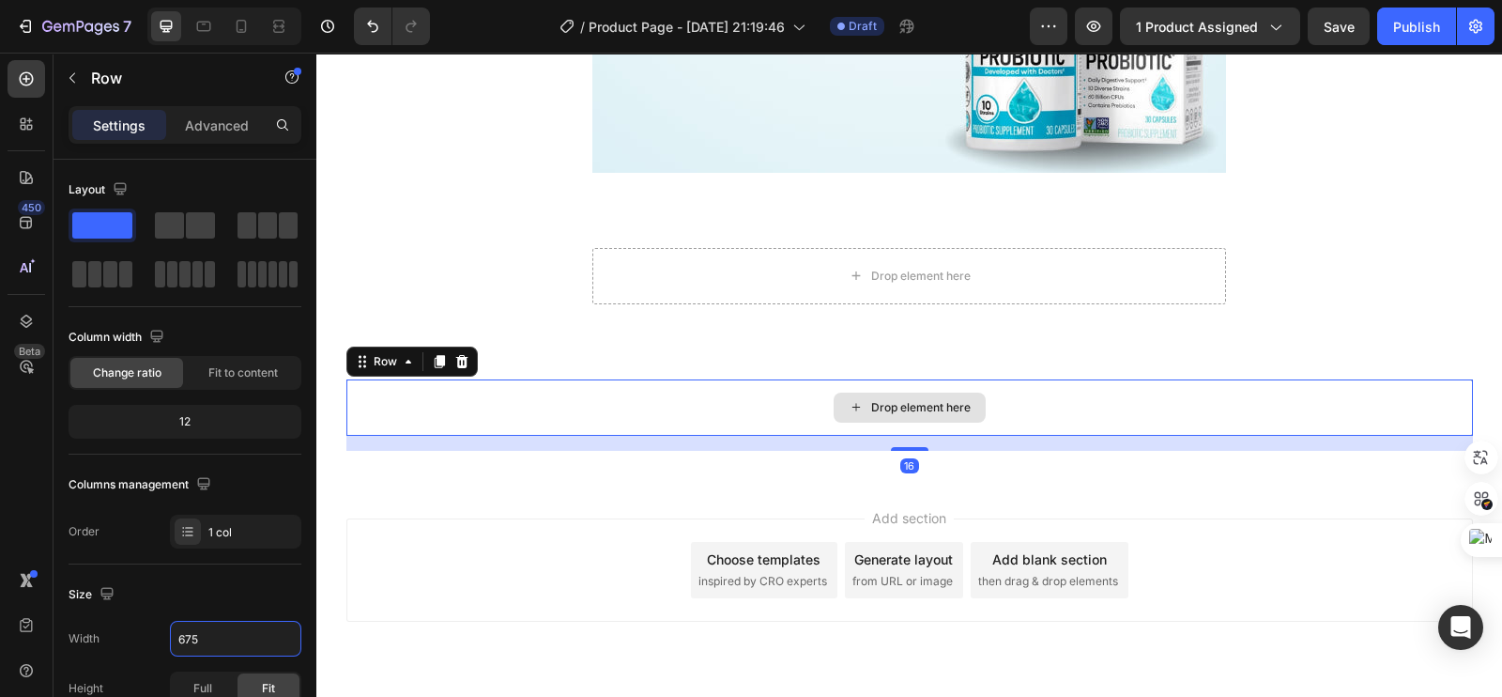
click at [637, 411] on div "Drop element here" at bounding box center [909, 407] width 1126 height 56
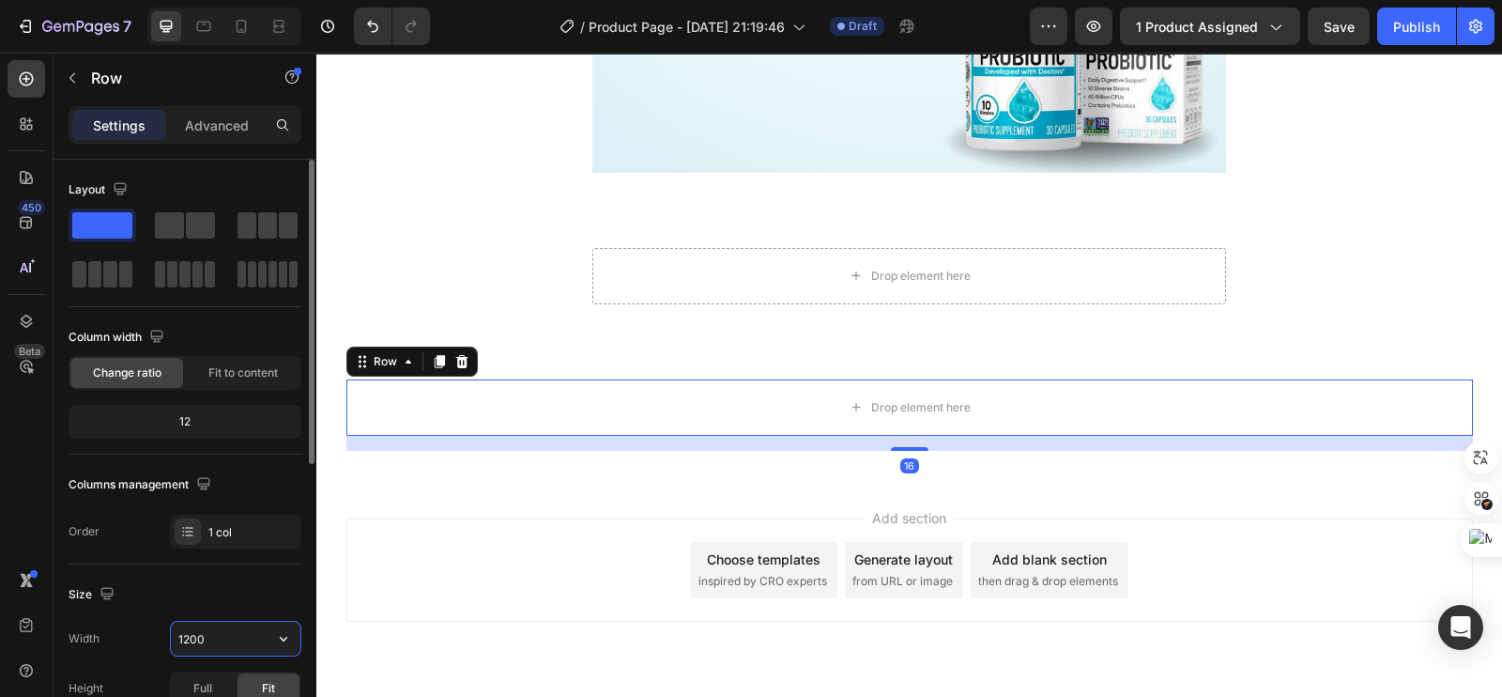
click at [207, 626] on input "1200" at bounding box center [236, 638] width 130 height 34
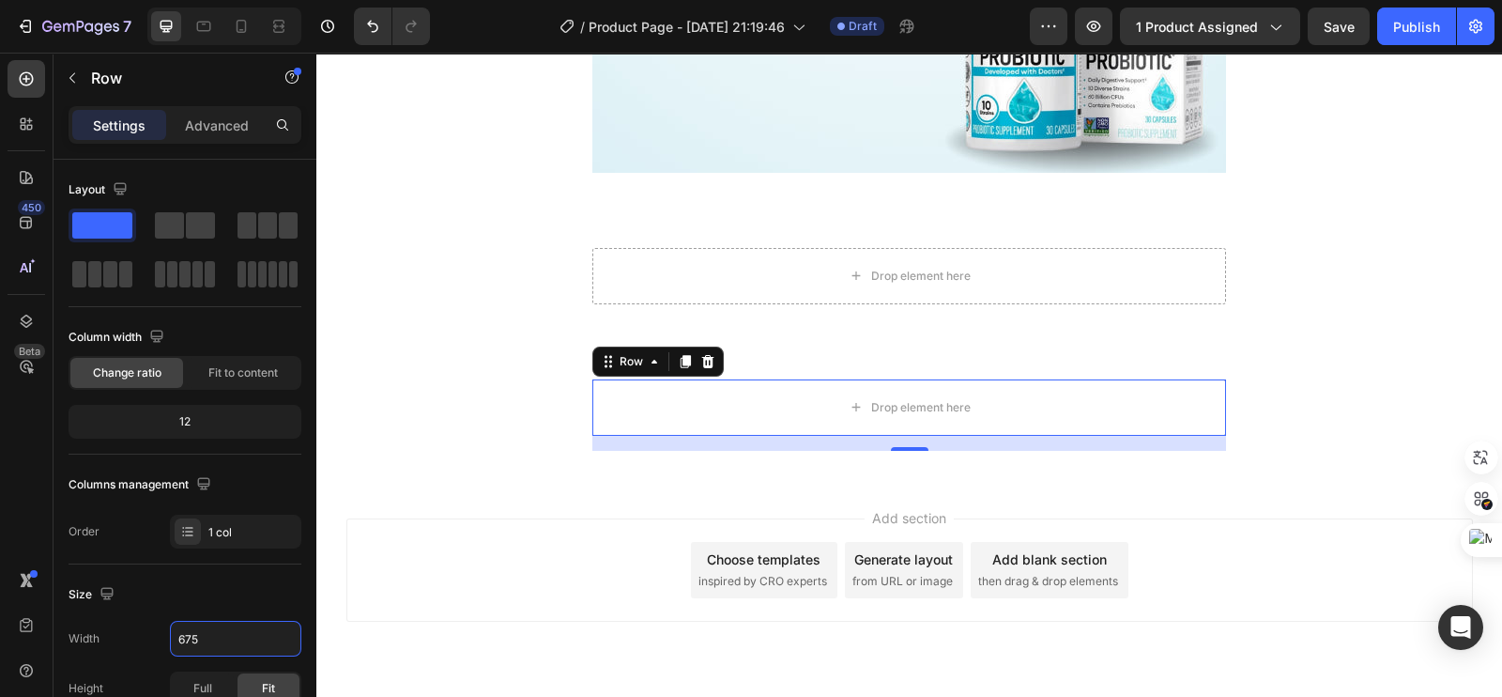
type input "675"
click at [515, 539] on div "Add section Choose templates inspired by CRO experts Generate layout from URL o…" at bounding box center [909, 569] width 1126 height 103
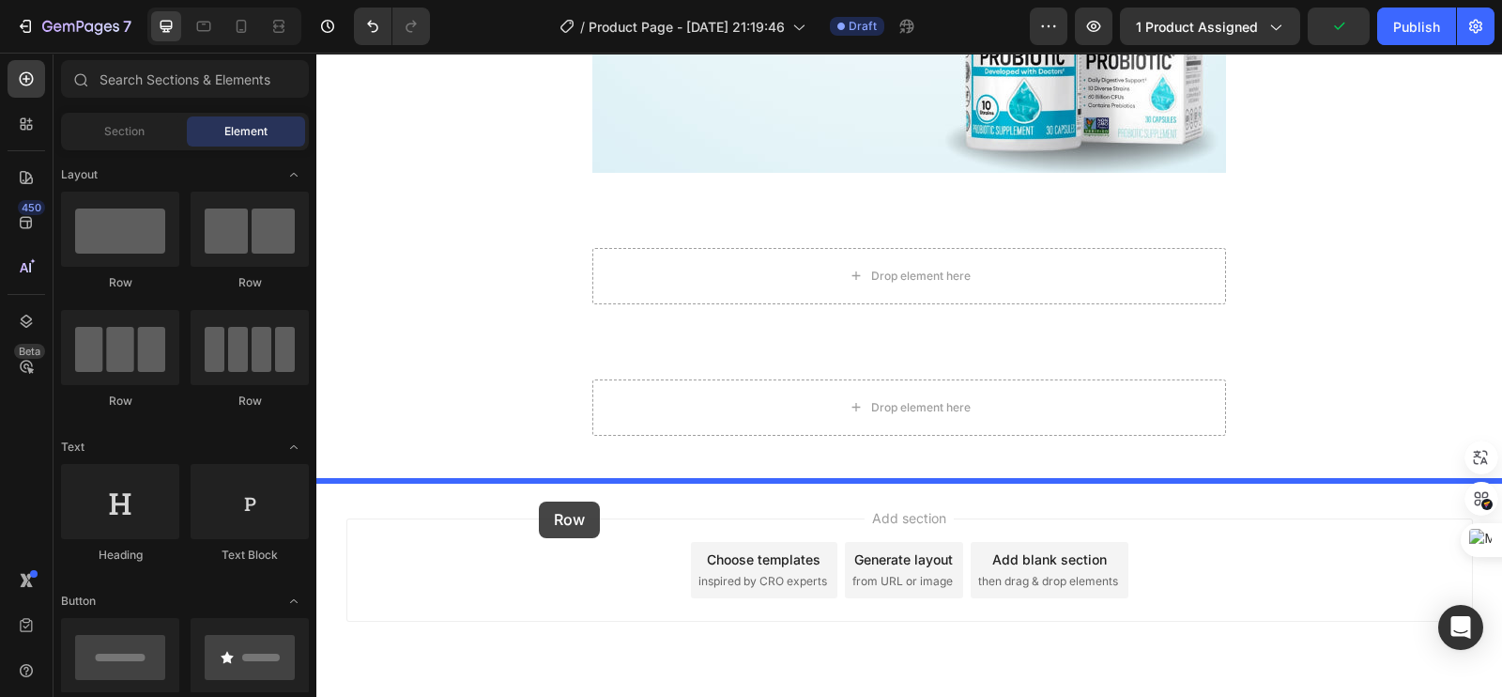
drag, startPoint x: 490, startPoint y: 391, endPoint x: 540, endPoint y: 499, distance: 118.9
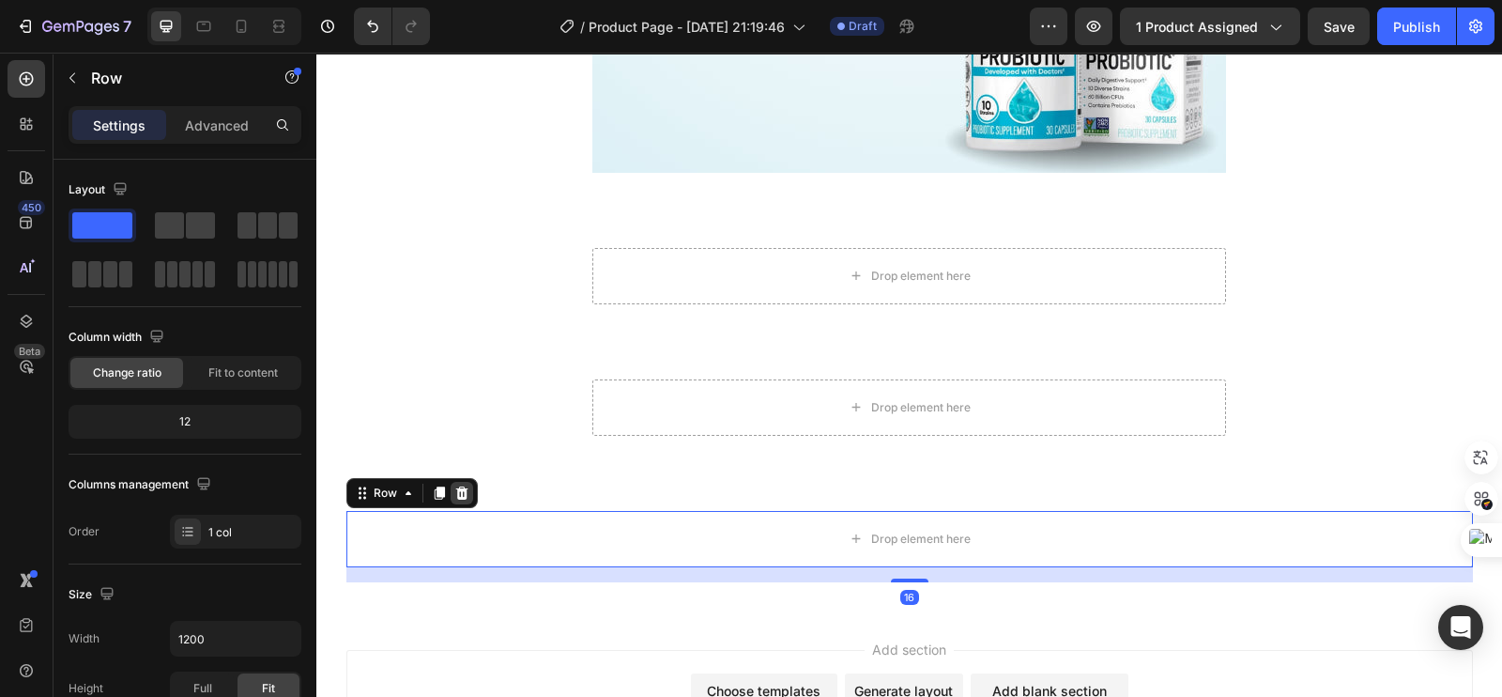
click at [454, 488] on icon at bounding box center [461, 492] width 15 height 15
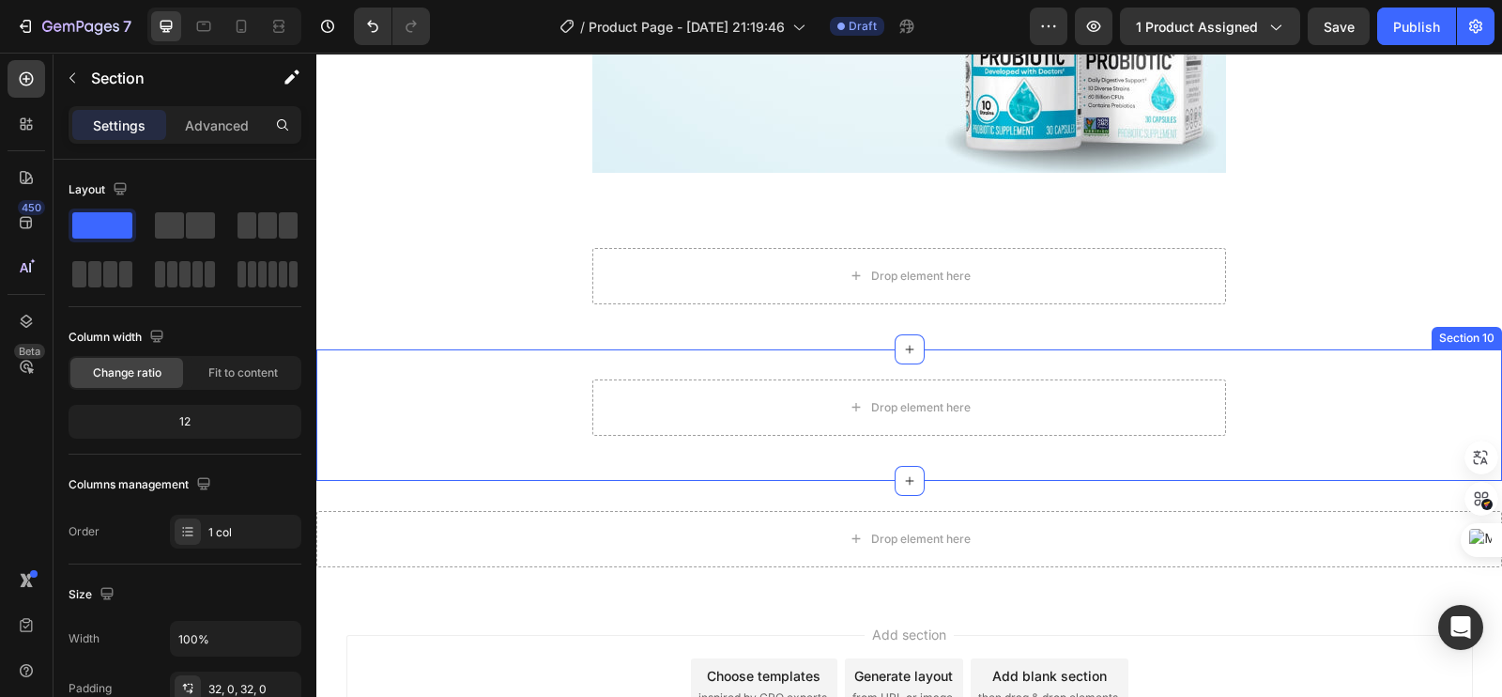
click at [571, 410] on div "Drop element here Row" at bounding box center [909, 414] width 1186 height 71
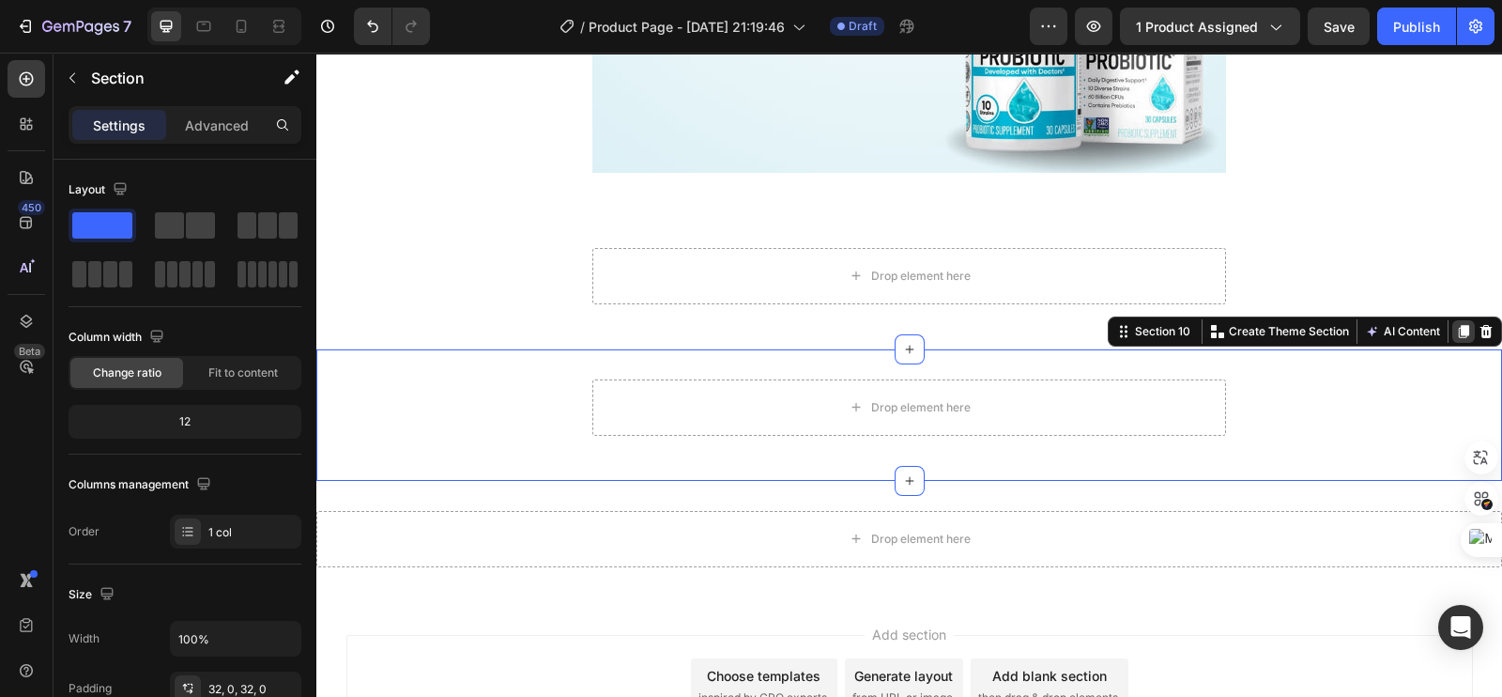
click at [1456, 330] on icon at bounding box center [1463, 331] width 15 height 15
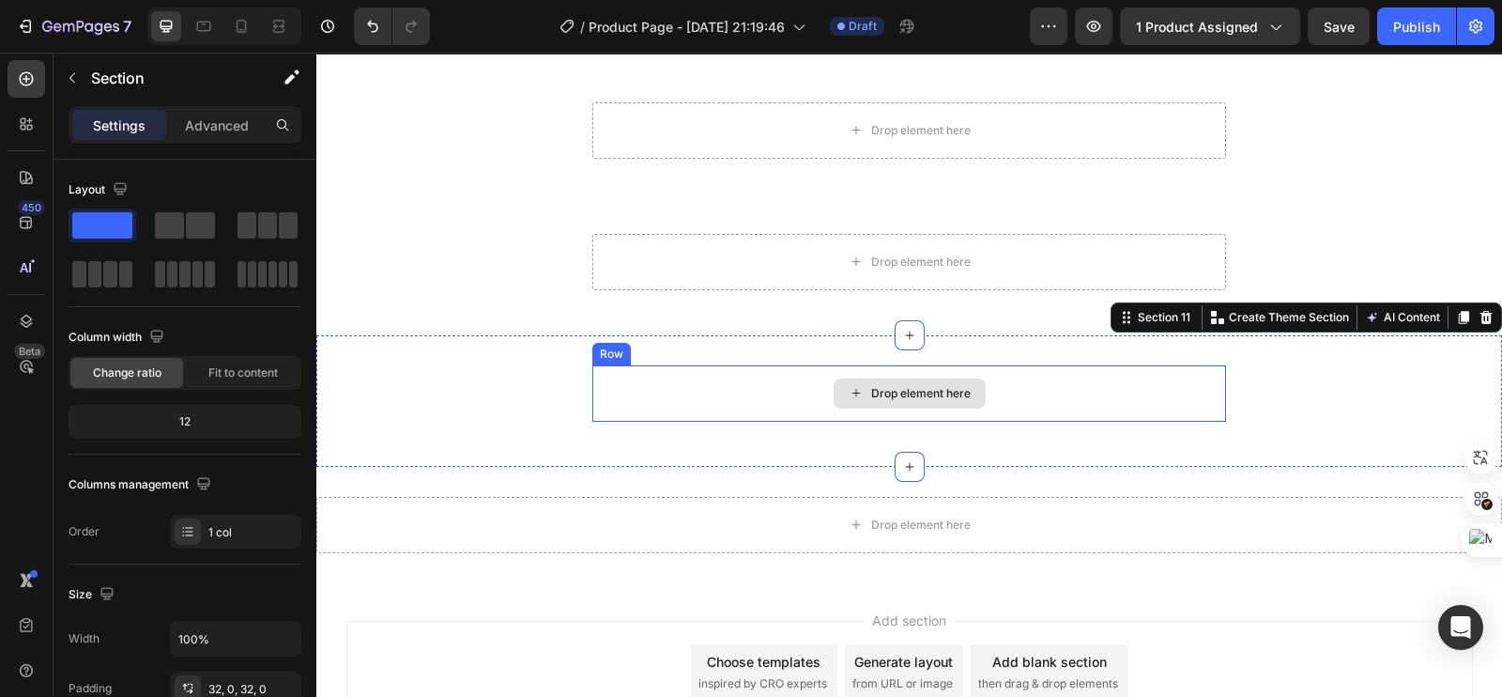
scroll to position [6468, 0]
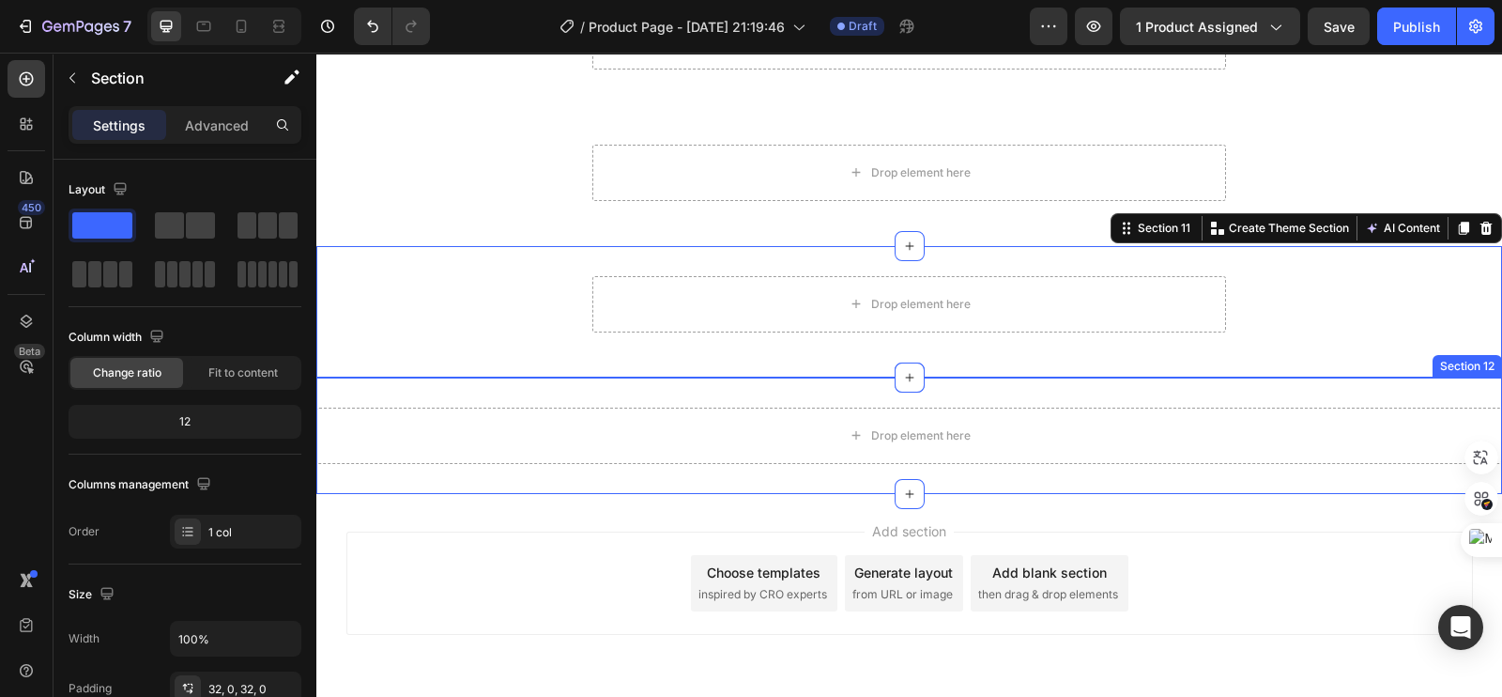
click at [837, 468] on div "Drop element here Section 12" at bounding box center [909, 435] width 1186 height 116
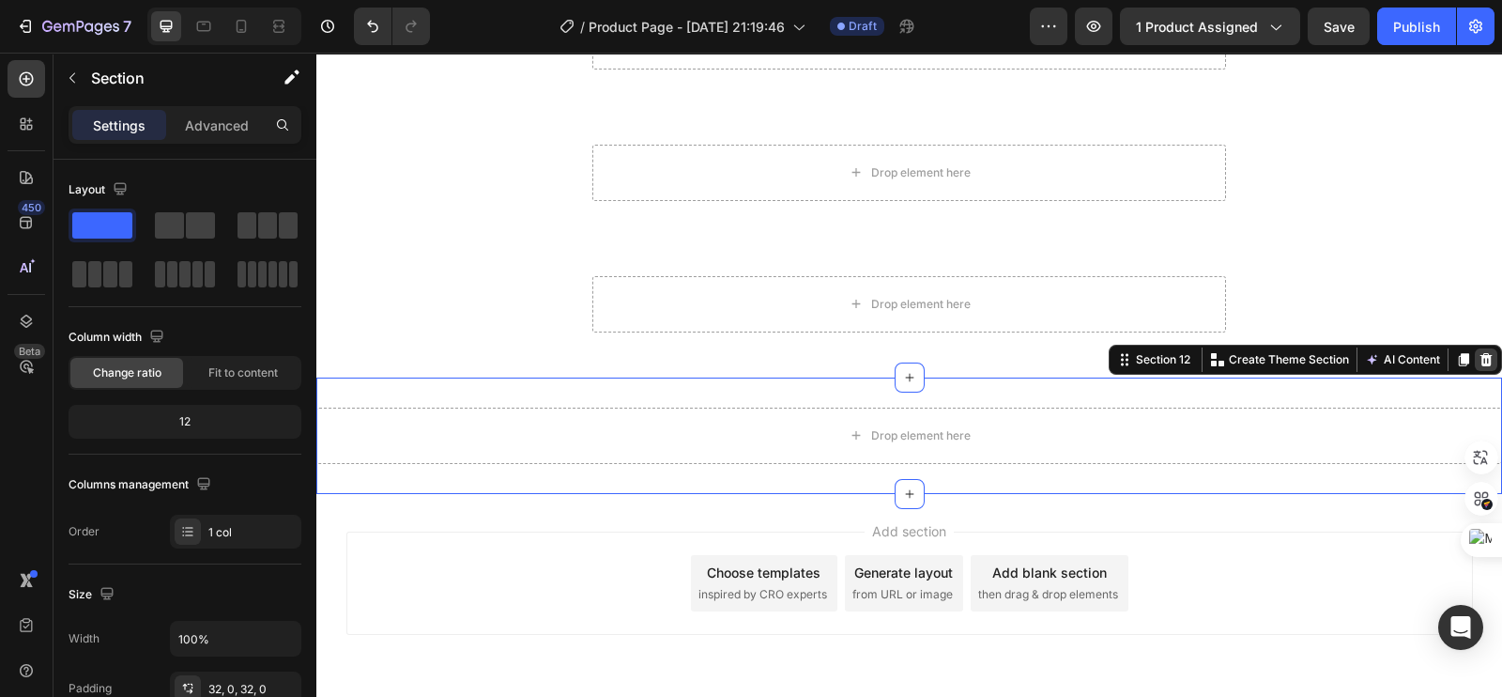
click at [1479, 353] on icon at bounding box center [1486, 359] width 15 height 15
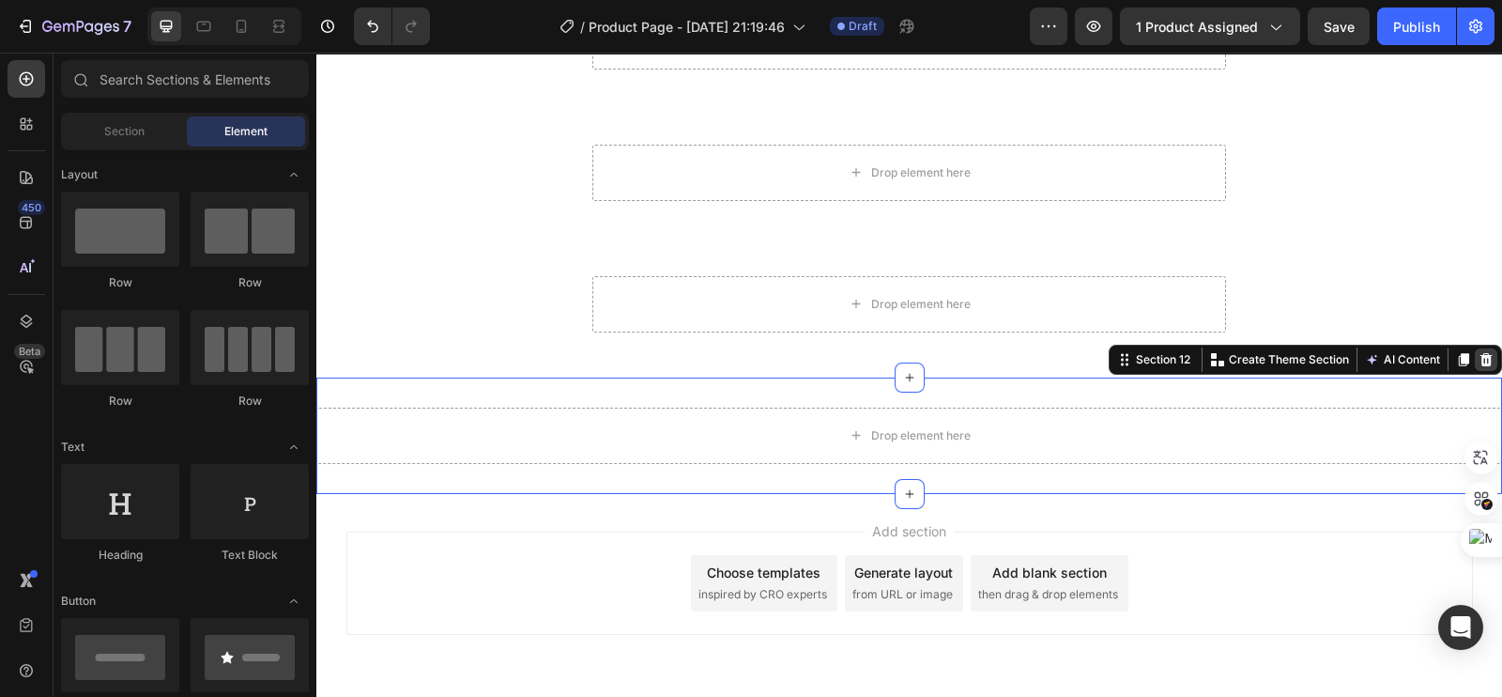
scroll to position [6417, 0]
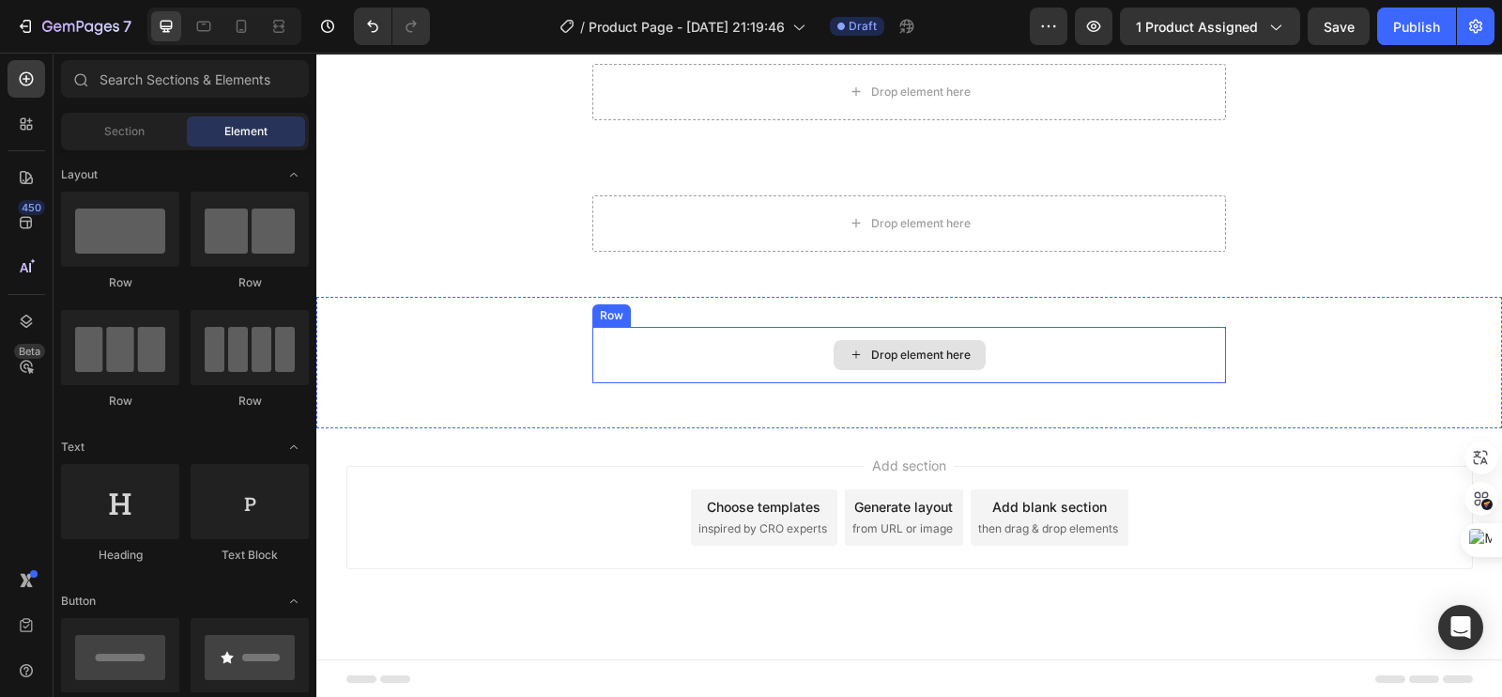
click at [812, 362] on div "Drop element here" at bounding box center [909, 355] width 634 height 56
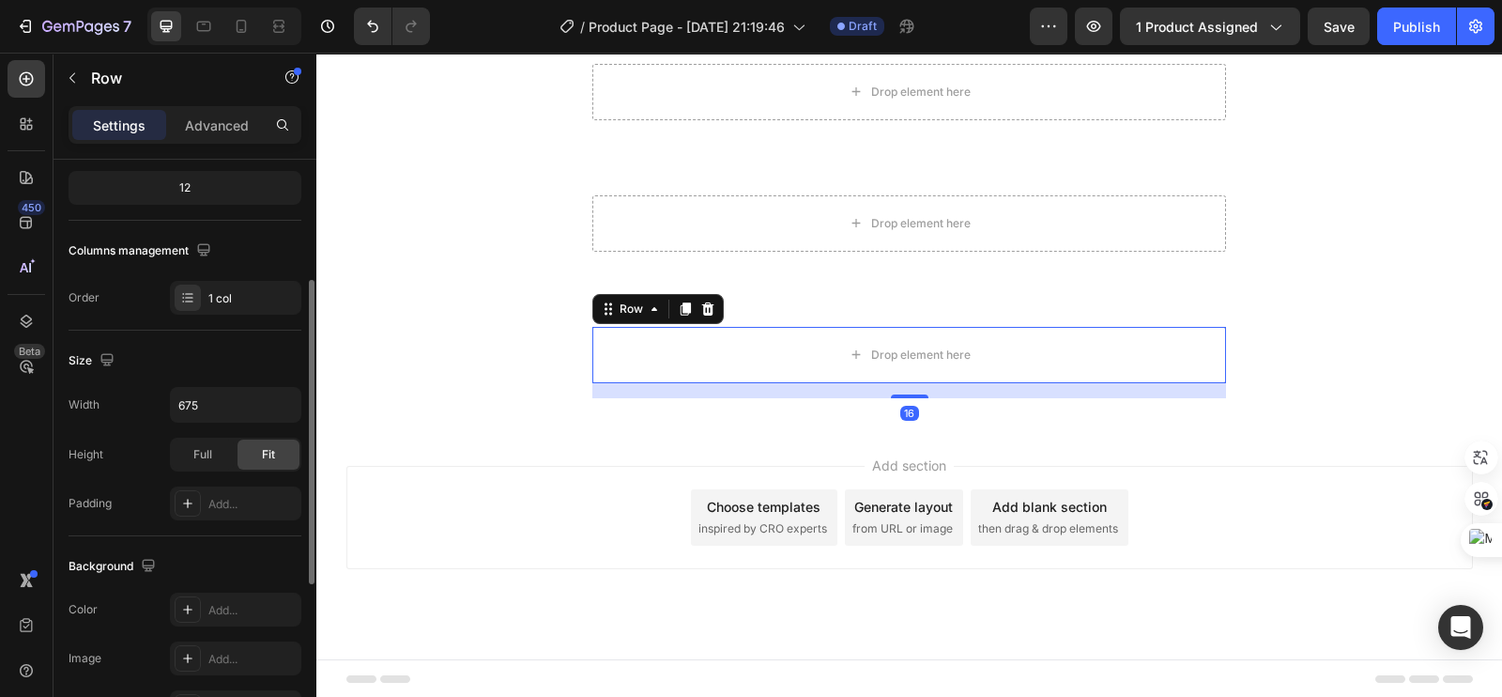
scroll to position [0, 0]
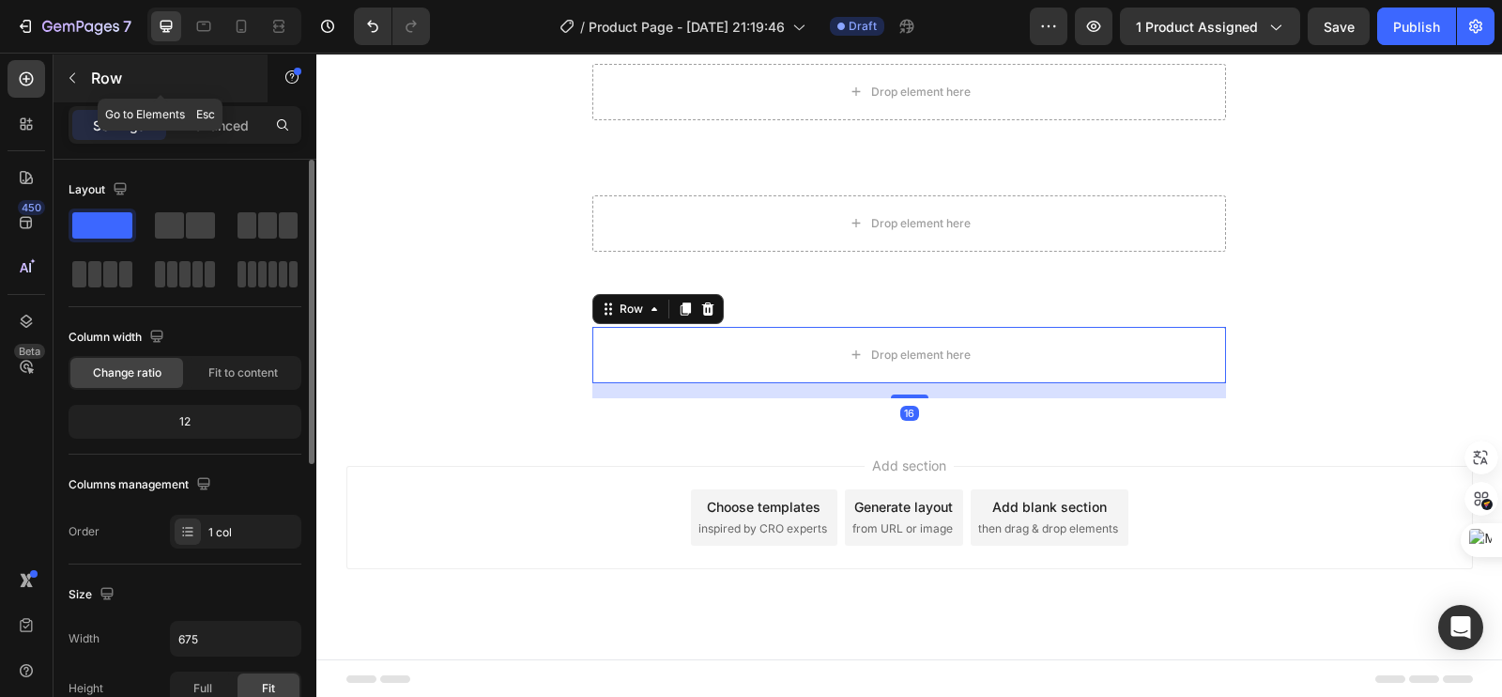
click at [75, 75] on icon "button" at bounding box center [72, 77] width 15 height 15
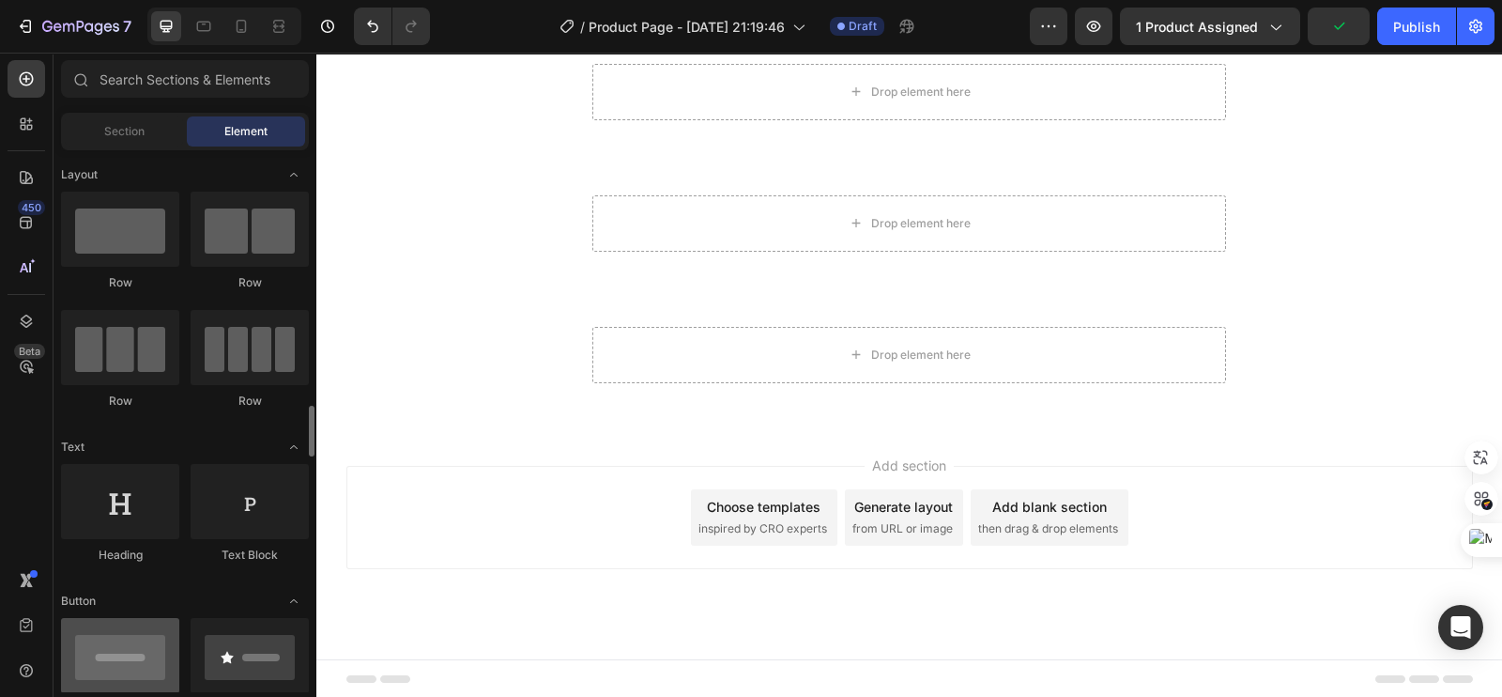
scroll to position [234, 0]
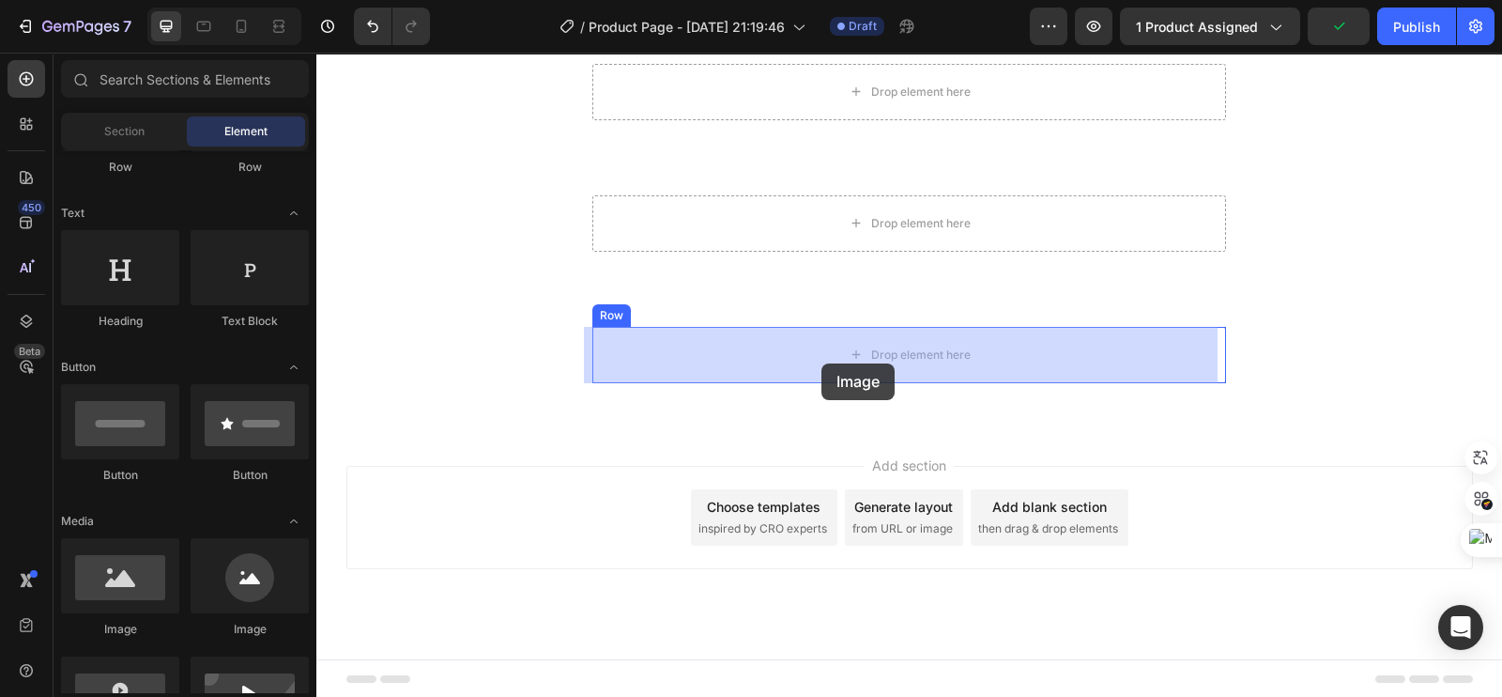
drag, startPoint x: 433, startPoint y: 624, endPoint x: 821, endPoint y: 366, distance: 466.6
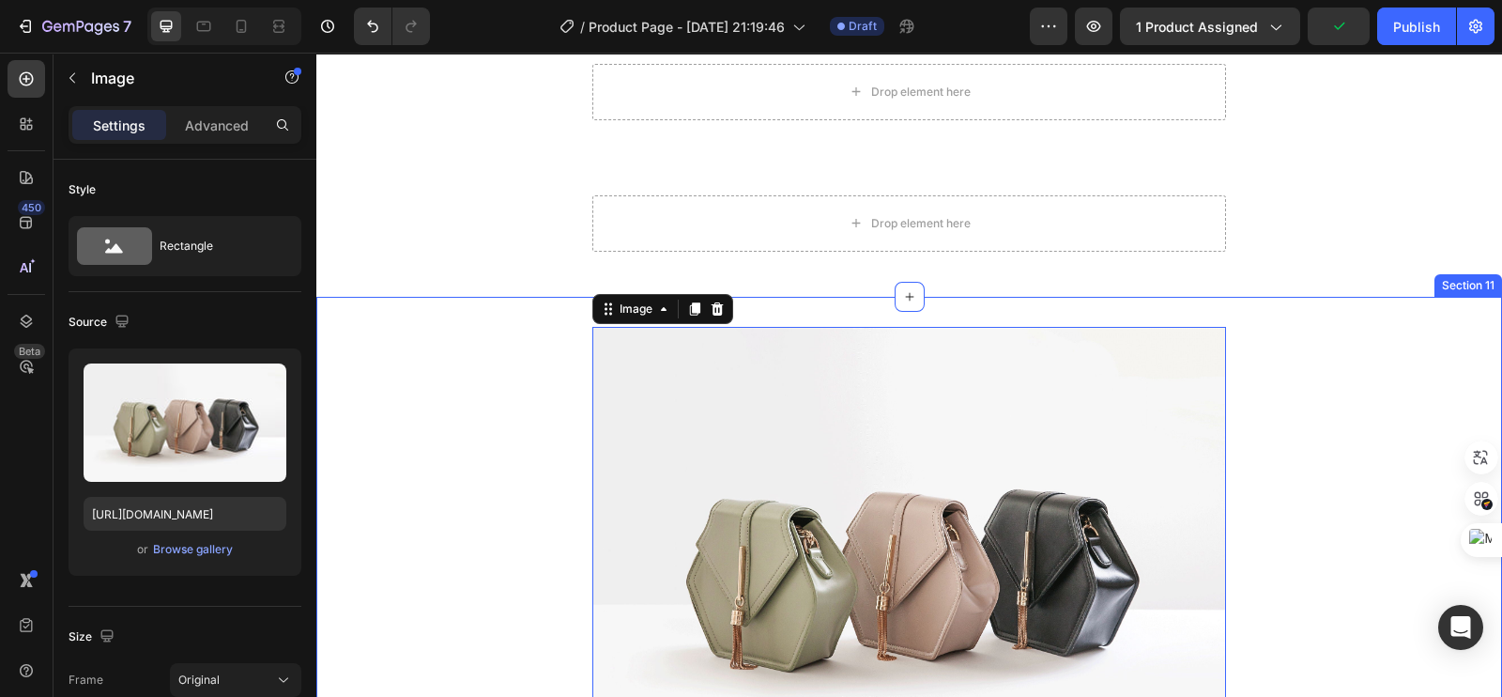
scroll to position [6468, 0]
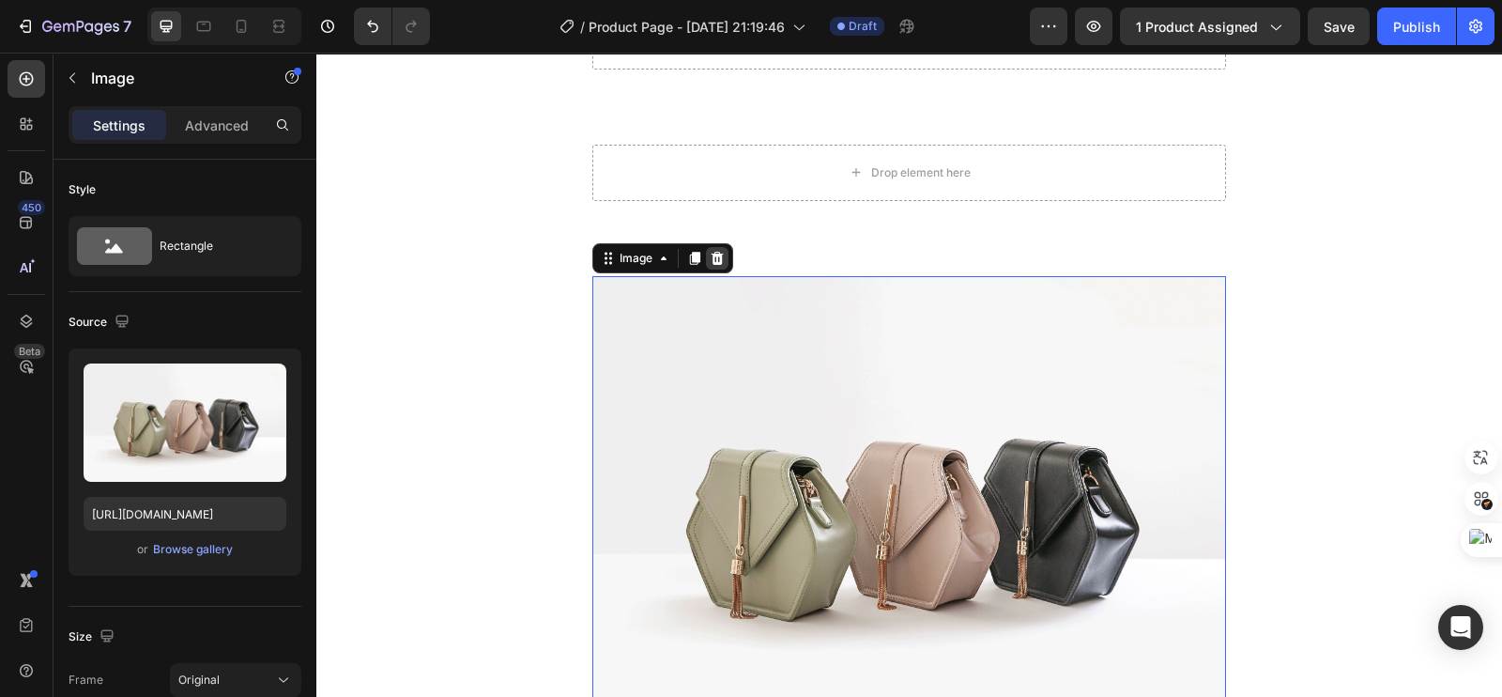
click at [710, 260] on icon at bounding box center [717, 258] width 15 height 15
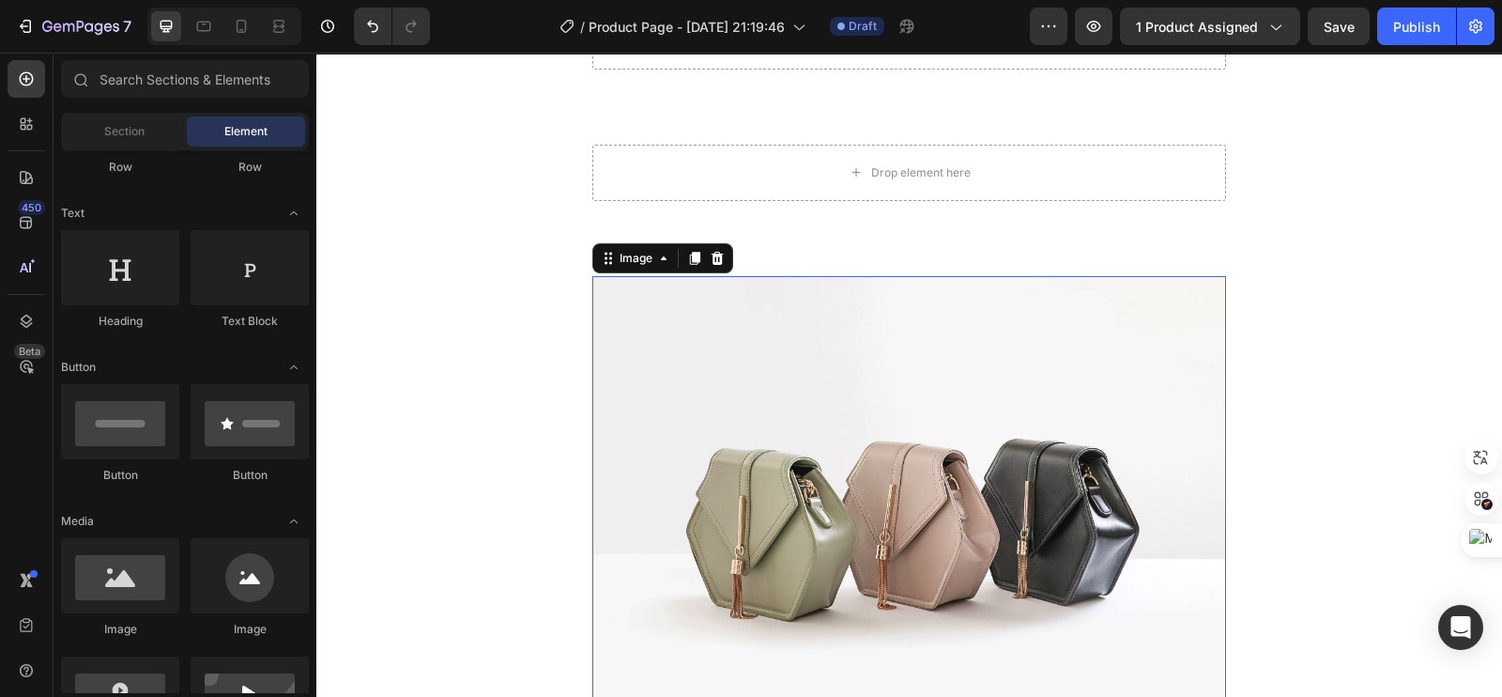
scroll to position [6417, 0]
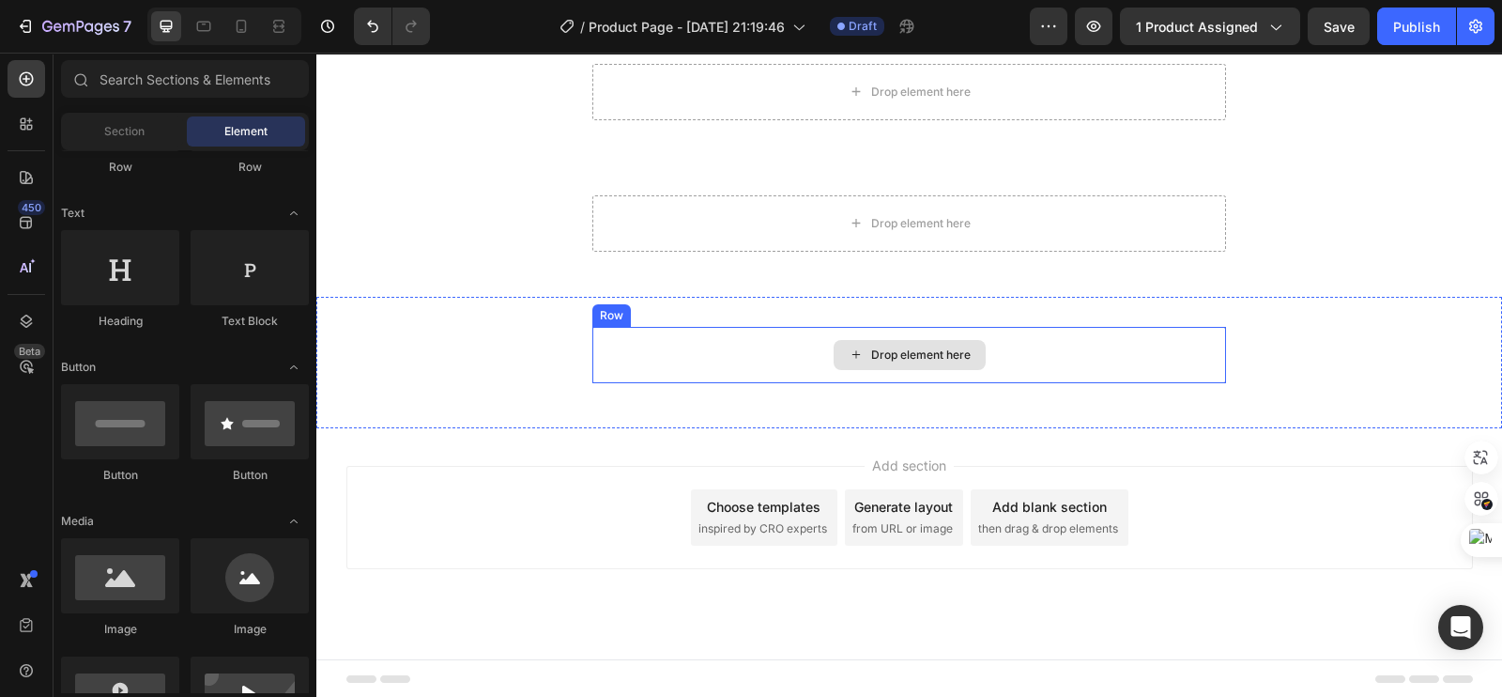
click at [521, 359] on div "Drop element here Row" at bounding box center [909, 362] width 1186 height 71
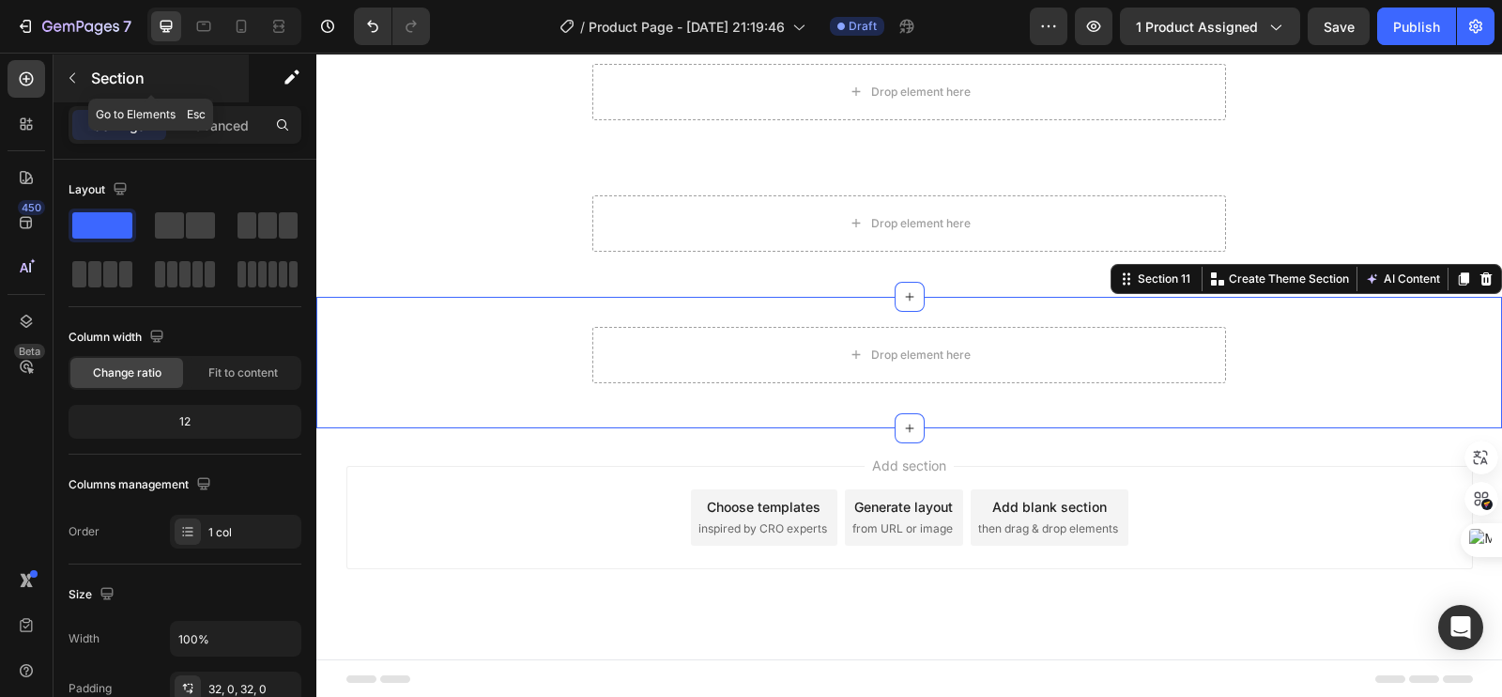
click at [68, 73] on icon "button" at bounding box center [72, 77] width 15 height 15
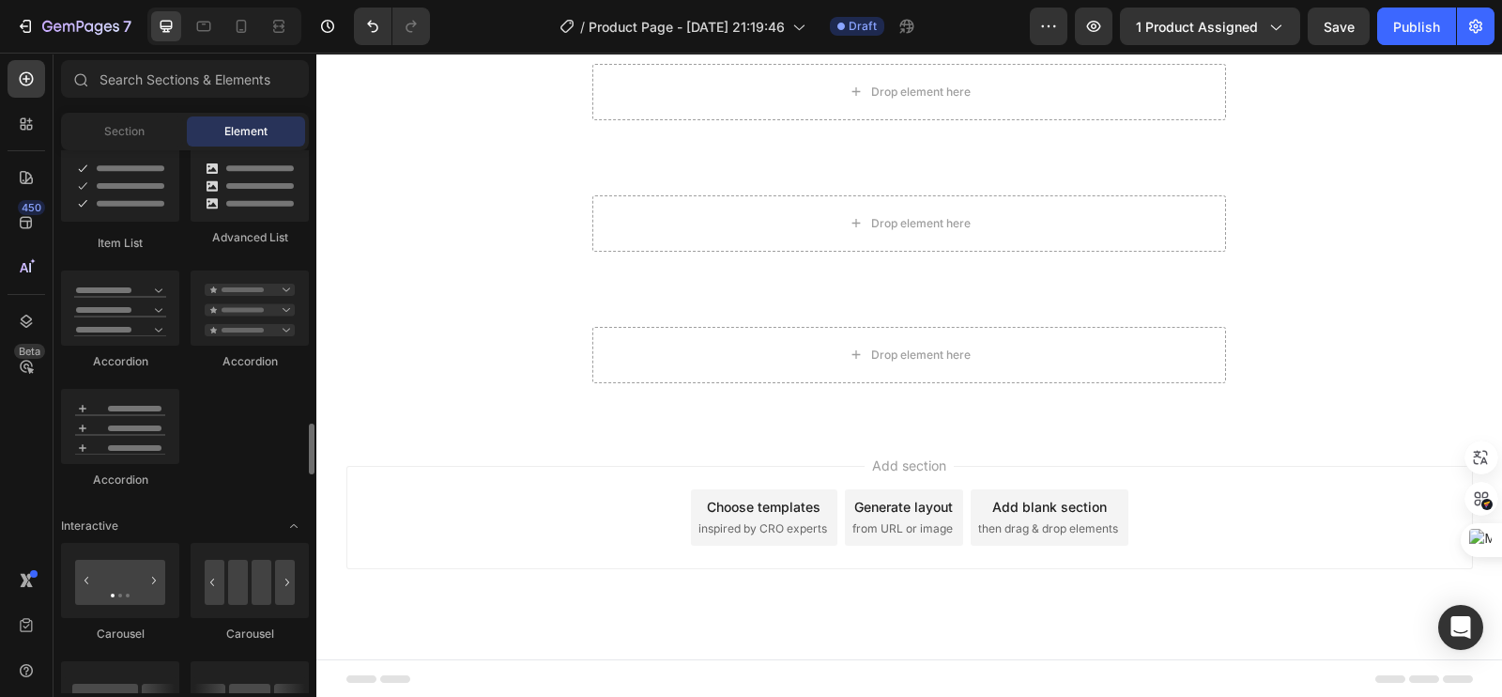
scroll to position [1642, 0]
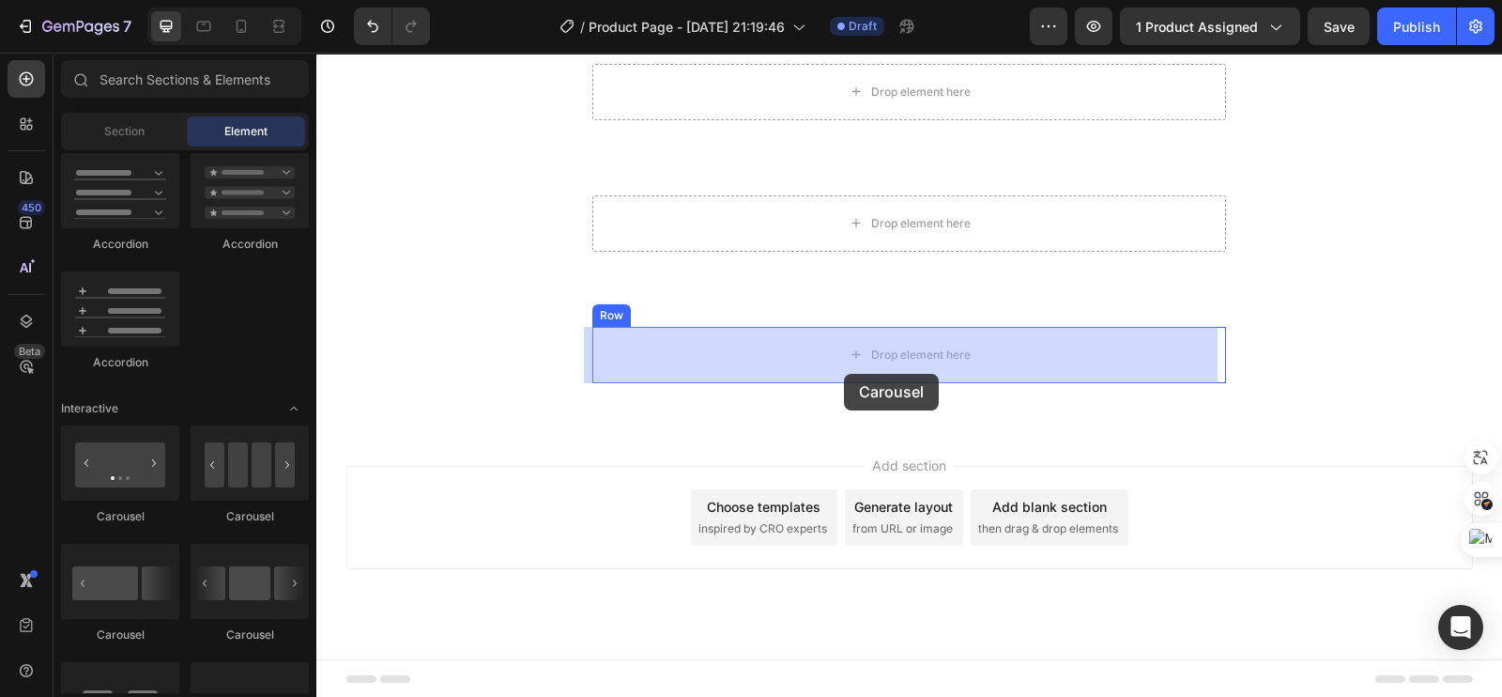
drag, startPoint x: 437, startPoint y: 498, endPoint x: 843, endPoint y: 380, distance: 422.4
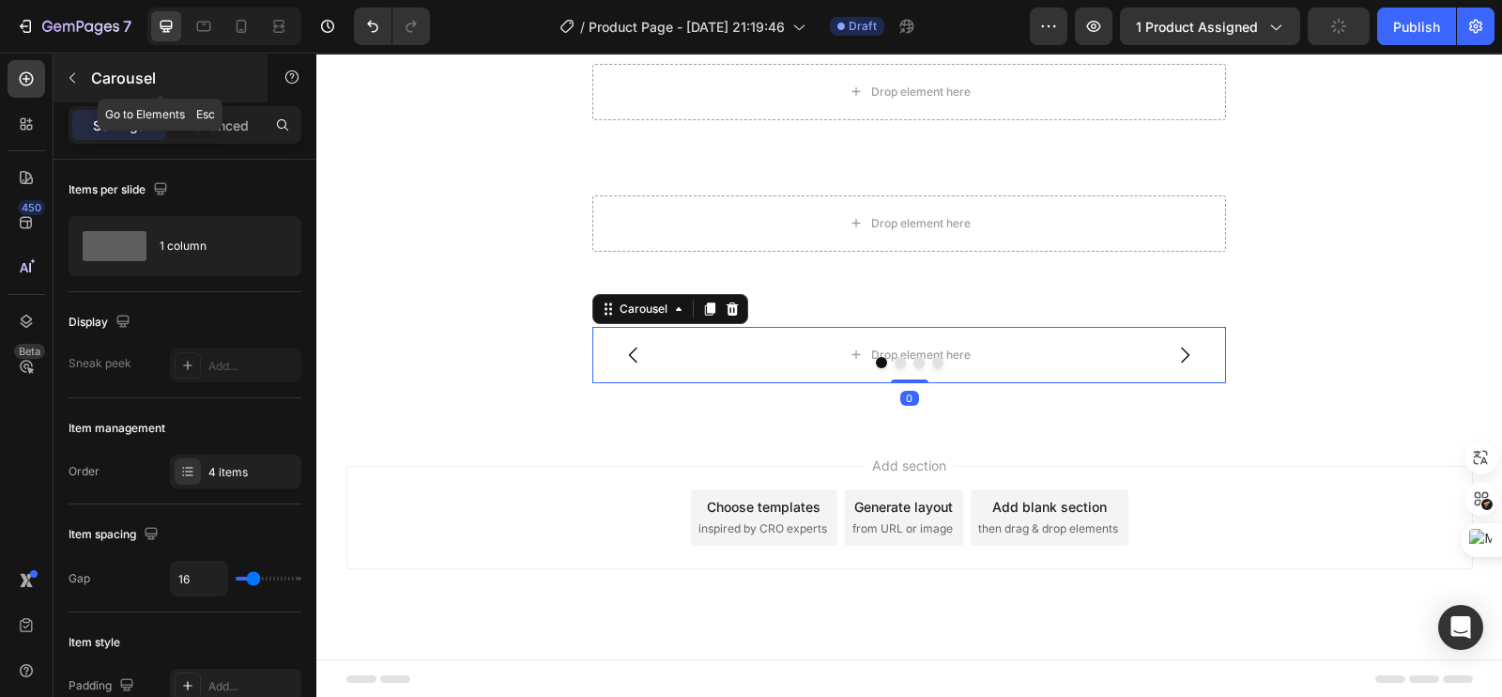
click at [54, 72] on div "Carousel" at bounding box center [161, 78] width 214 height 49
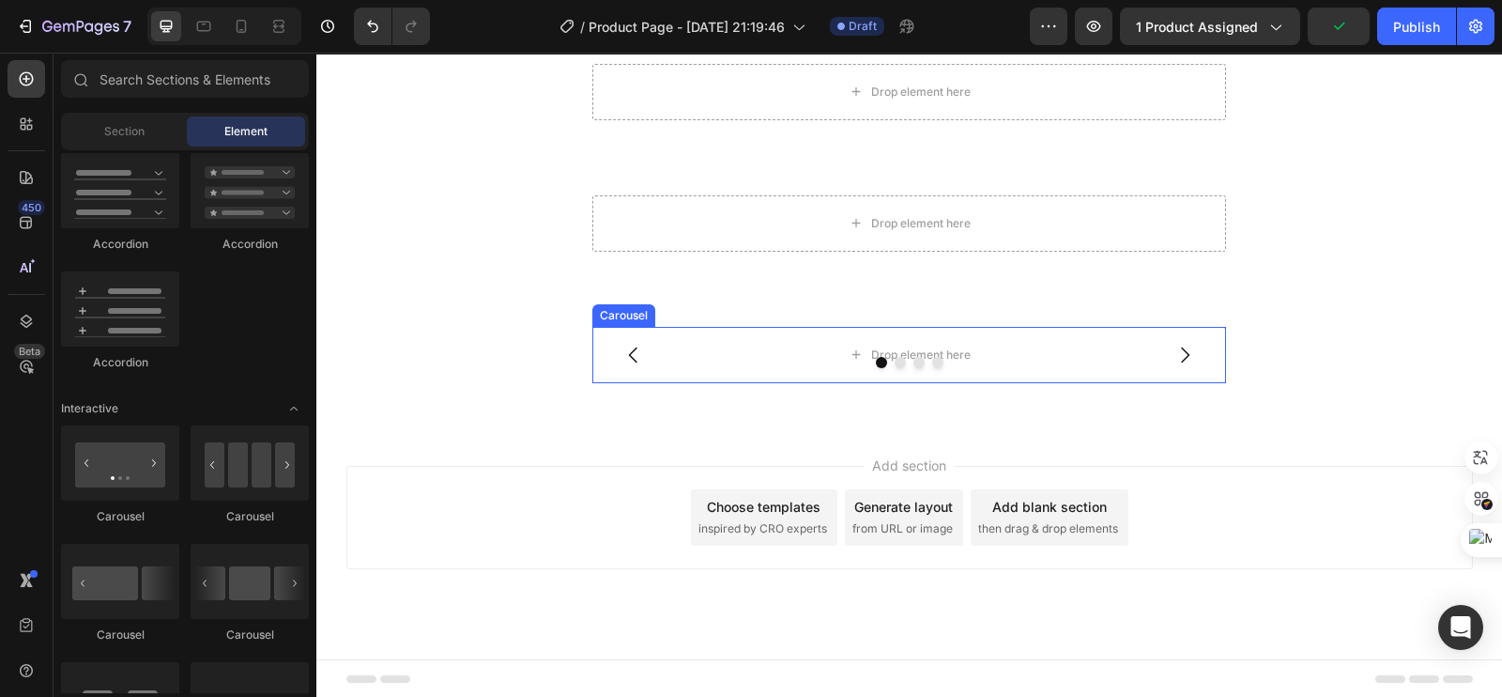
click at [876, 362] on button "Dot" at bounding box center [881, 362] width 11 height 11
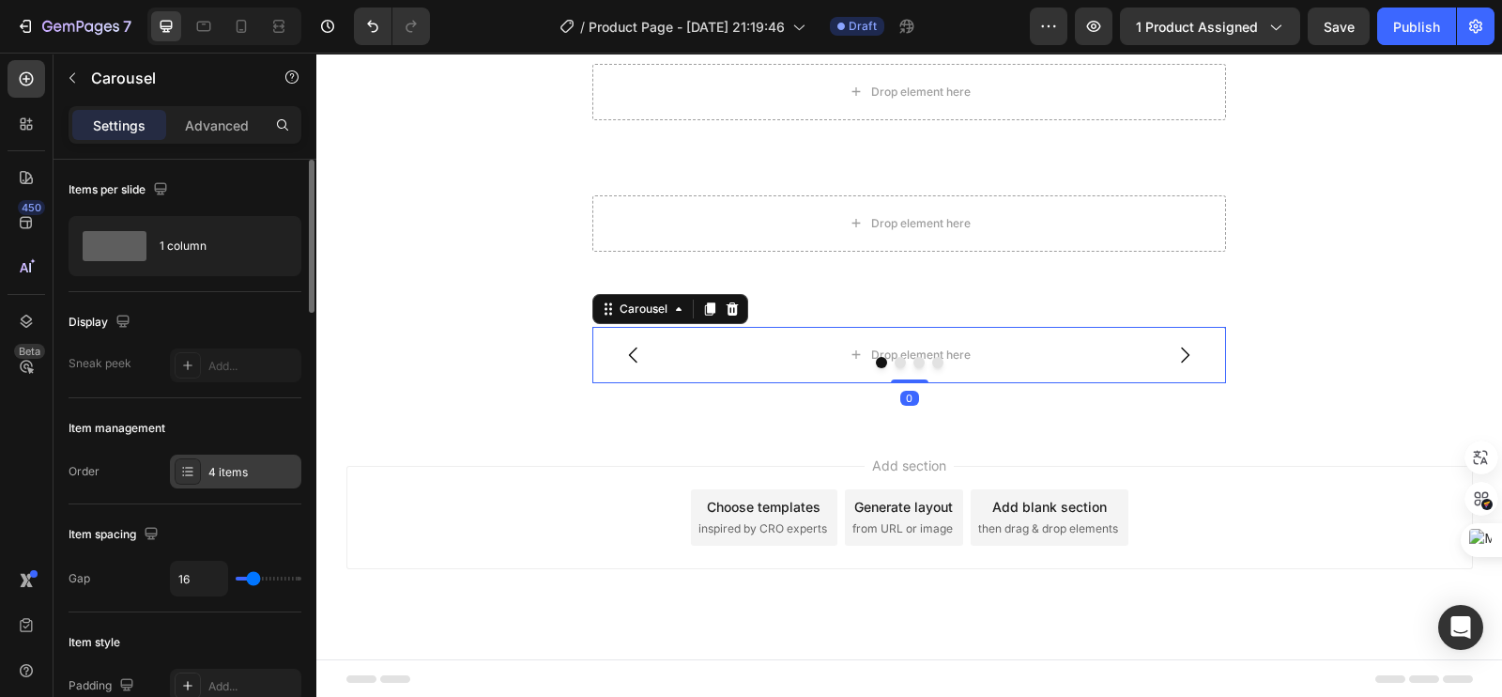
click at [232, 477] on div "4 items" at bounding box center [252, 472] width 88 height 17
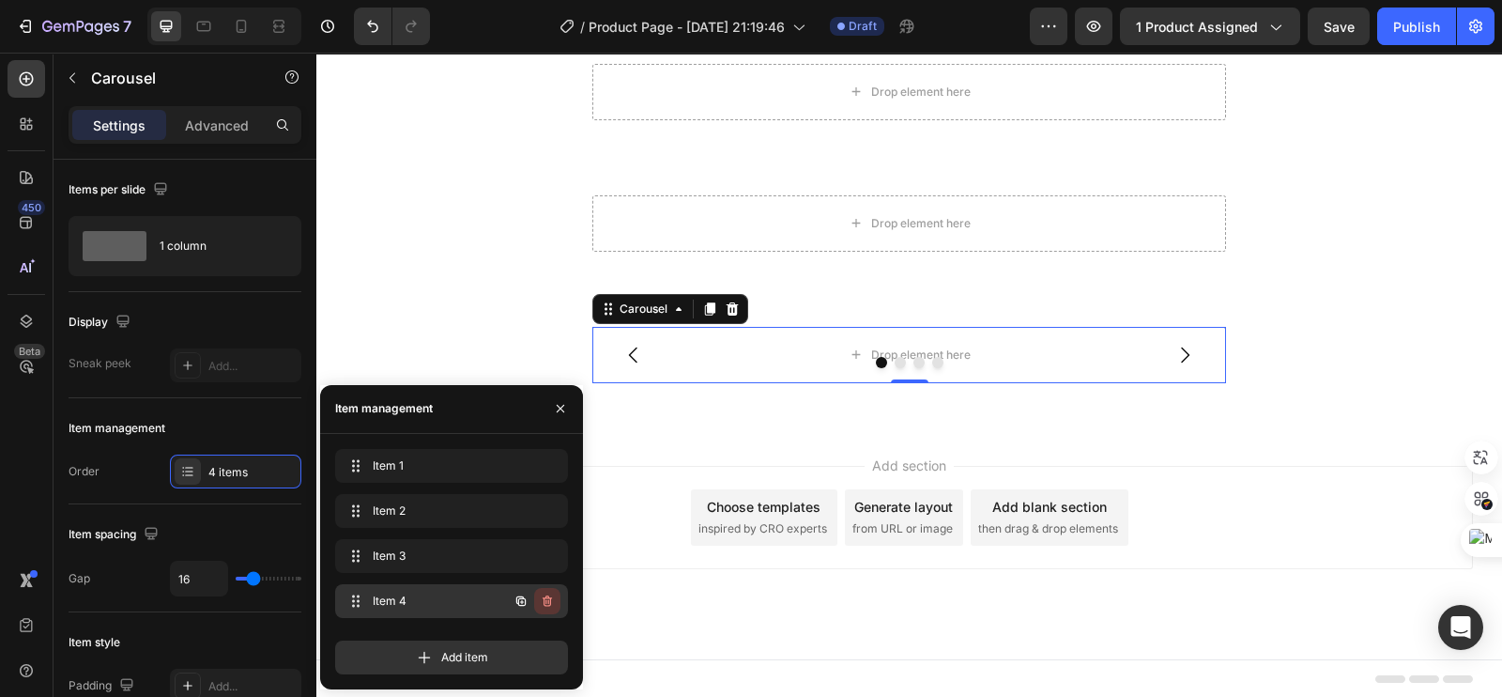
click at [555, 605] on button "button" at bounding box center [547, 601] width 26 height 26
click at [547, 606] on div "Delete" at bounding box center [534, 600] width 35 height 17
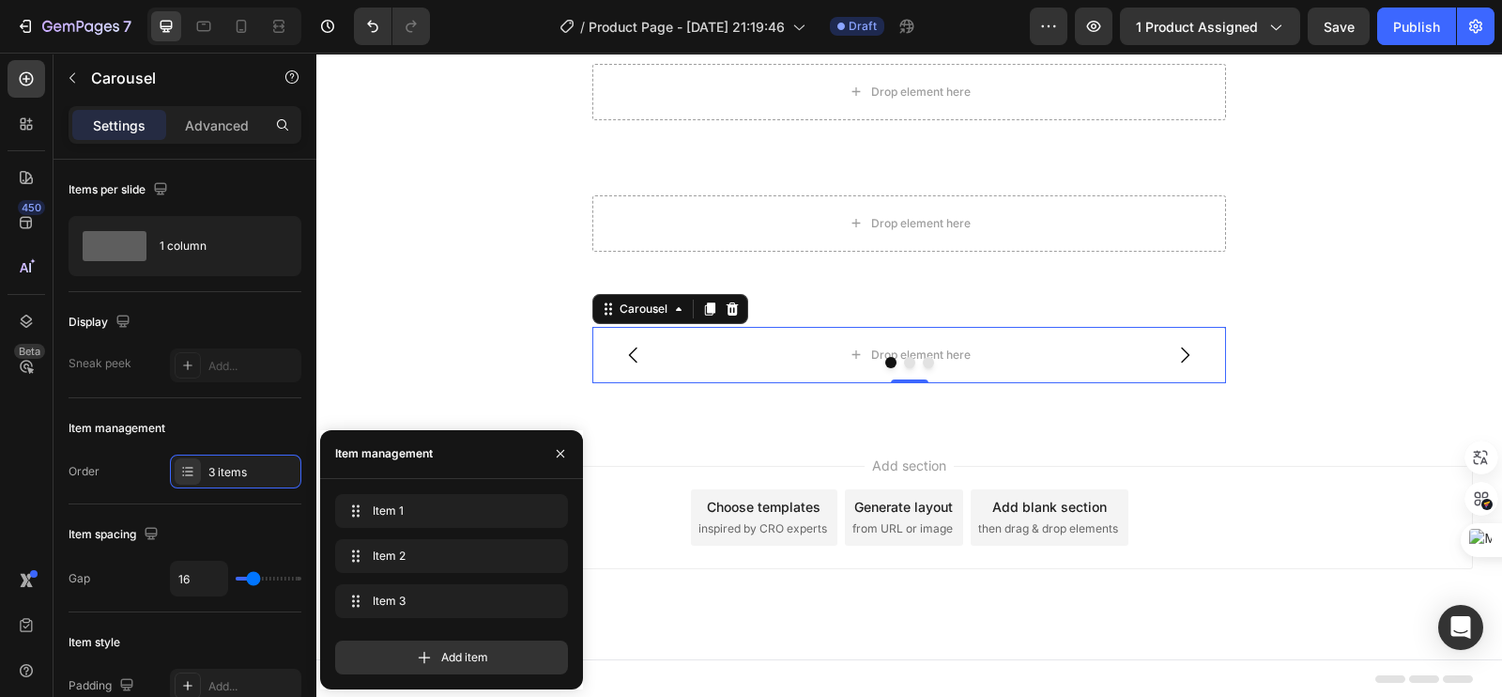
click at [526, 304] on div "Drop element here Drop element here Drop element here Carousel 0 Row Section 11" at bounding box center [909, 362] width 1186 height 131
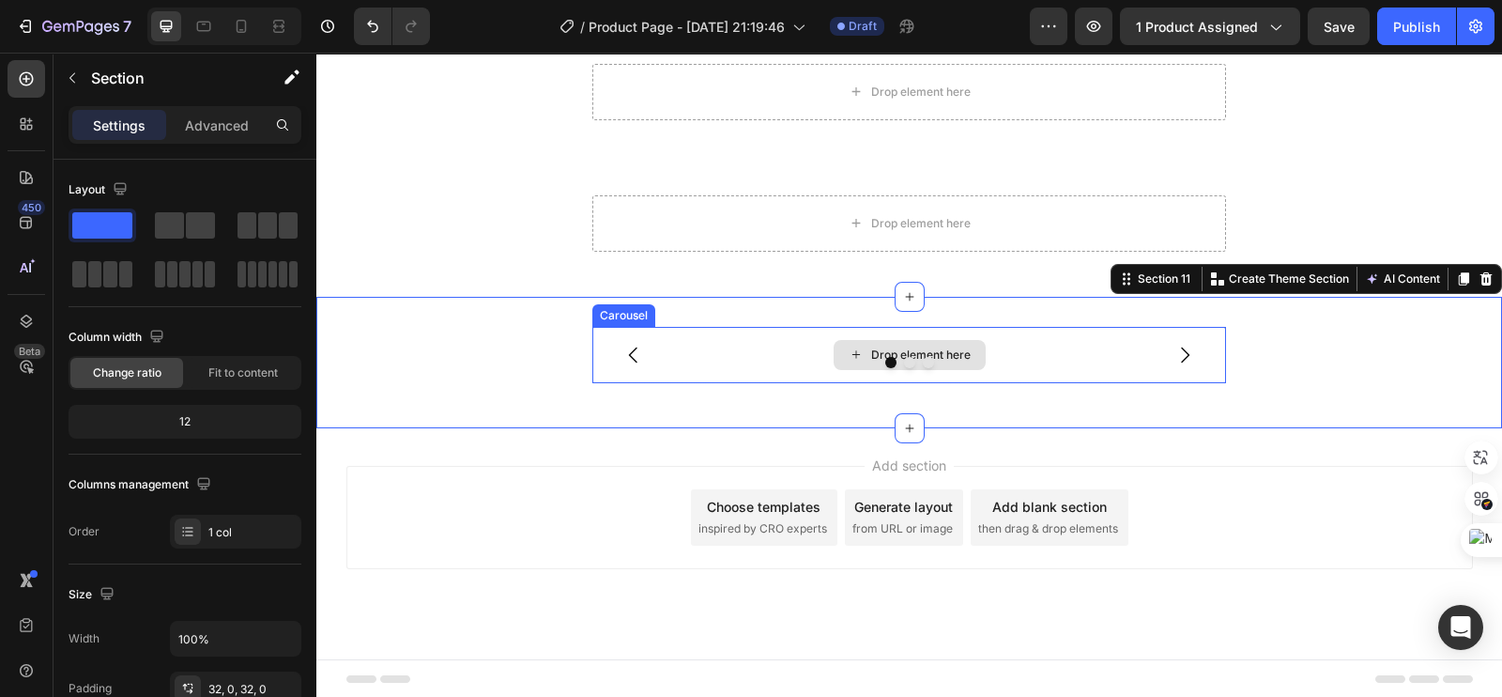
click at [698, 350] on div "Drop element here" at bounding box center [909, 355] width 634 height 56
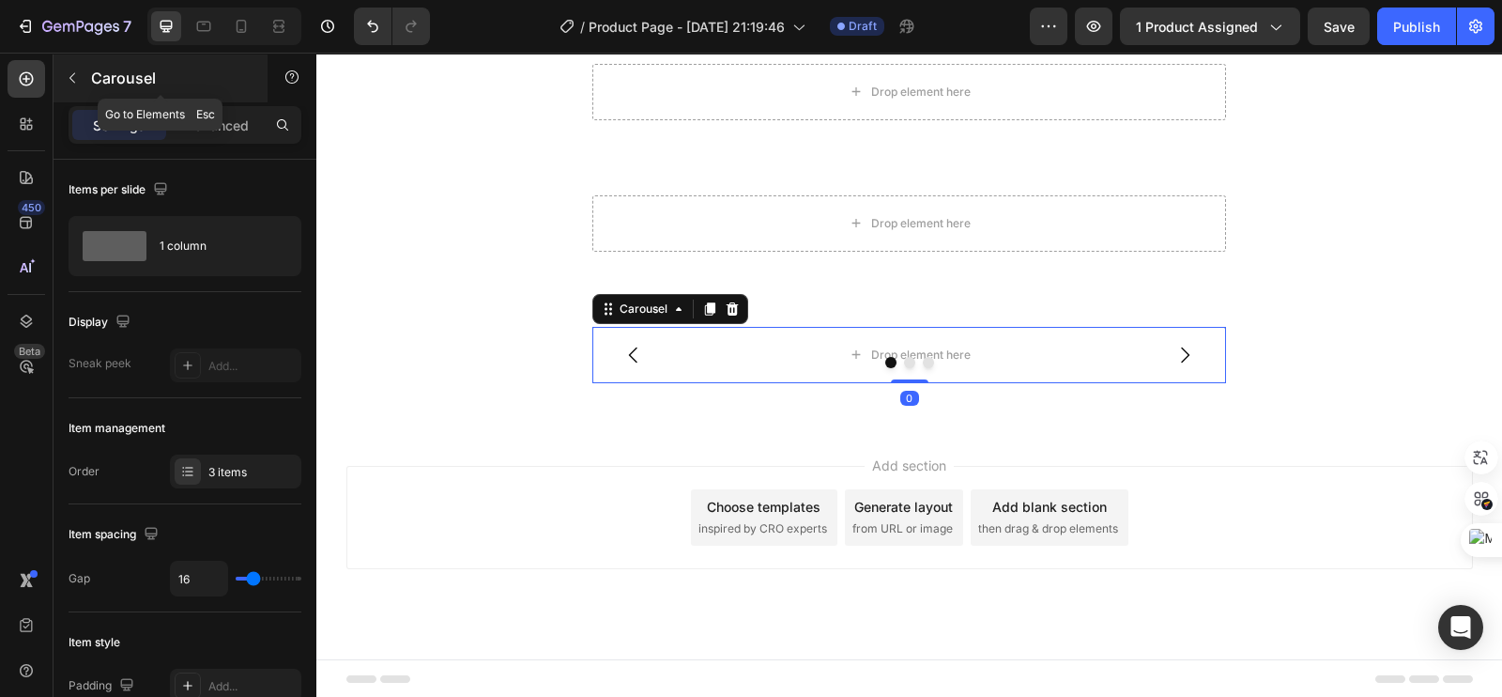
click at [96, 81] on p "Carousel" at bounding box center [171, 78] width 160 height 23
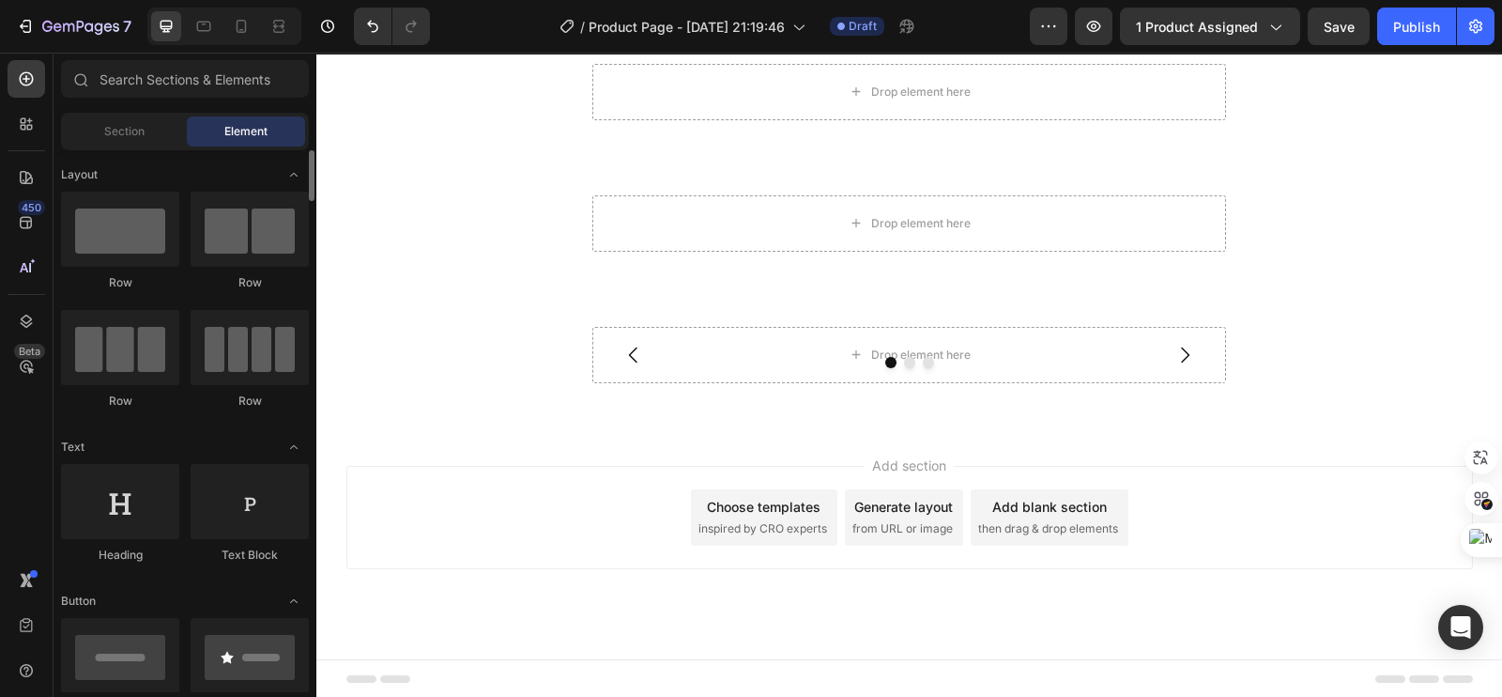
scroll to position [234, 0]
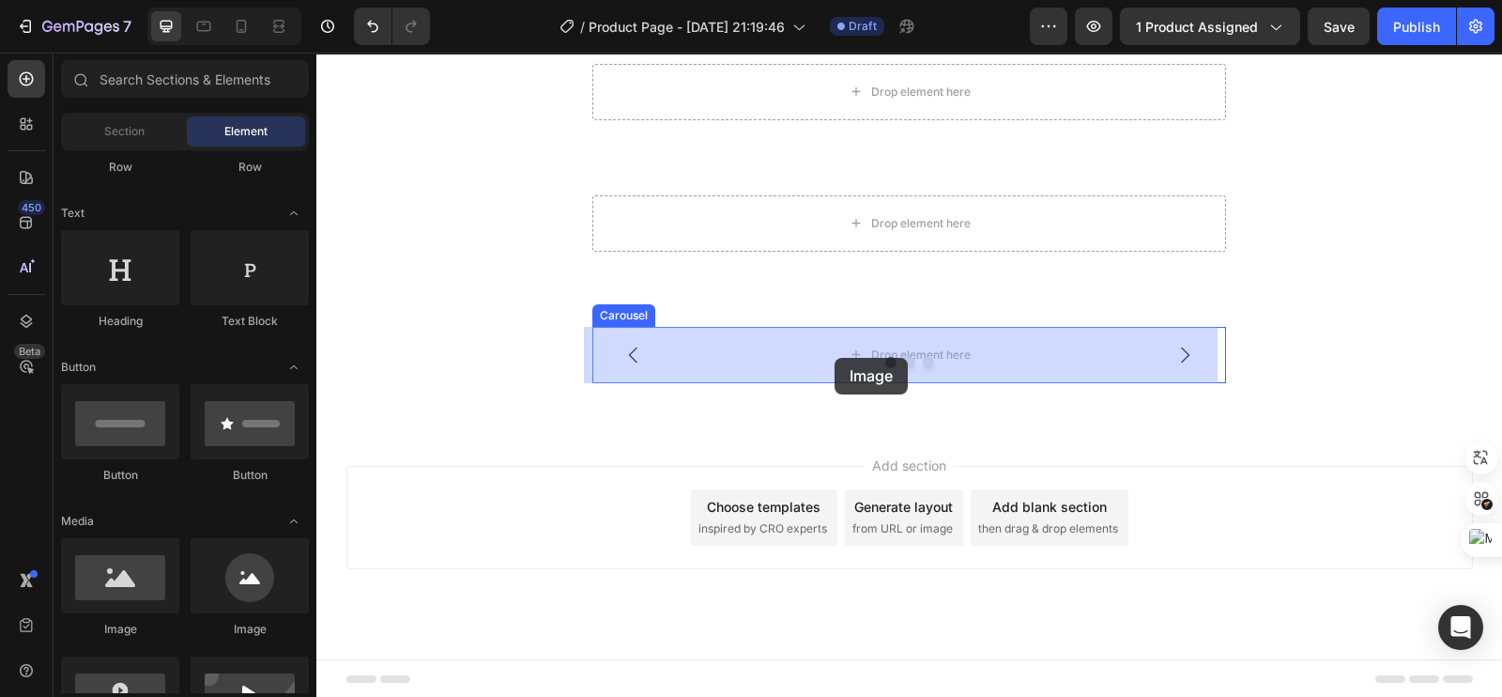
drag, startPoint x: 432, startPoint y: 622, endPoint x: 834, endPoint y: 356, distance: 482.2
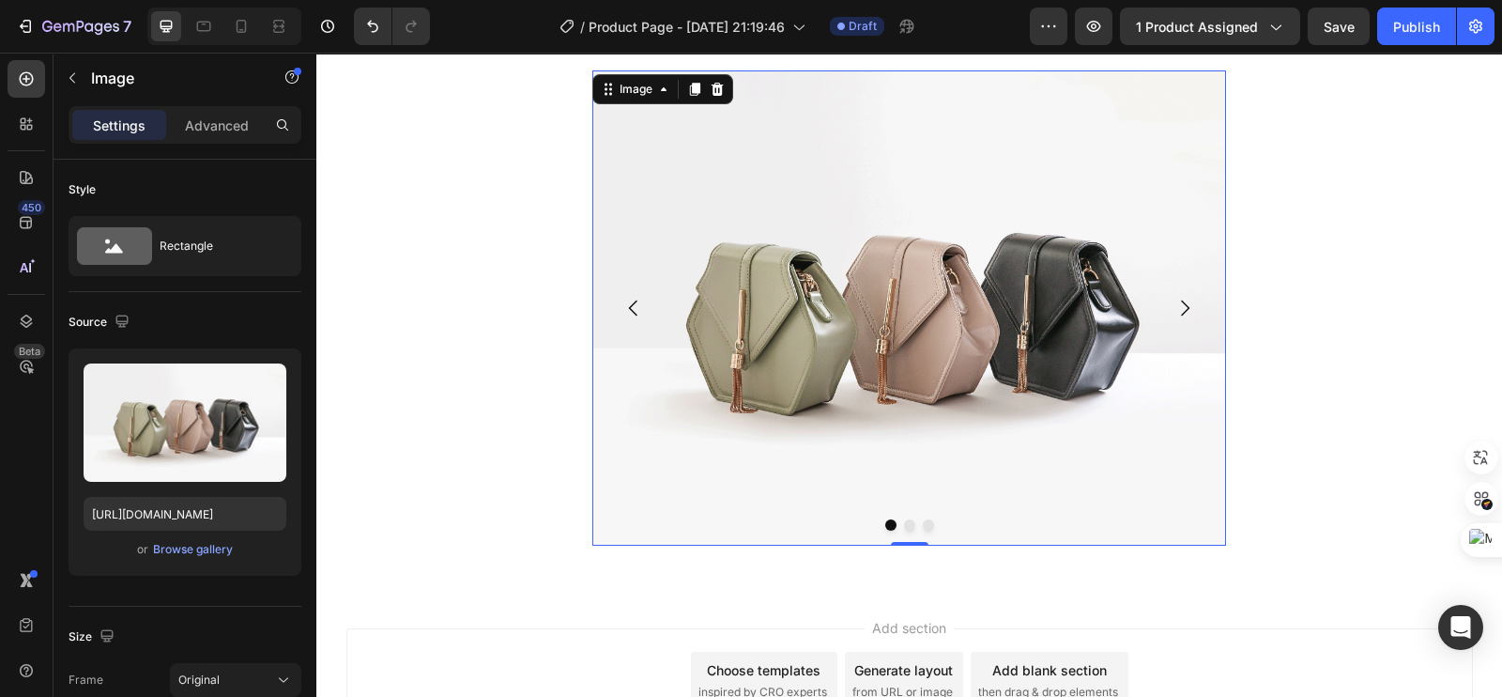
scroll to position [6769, 0]
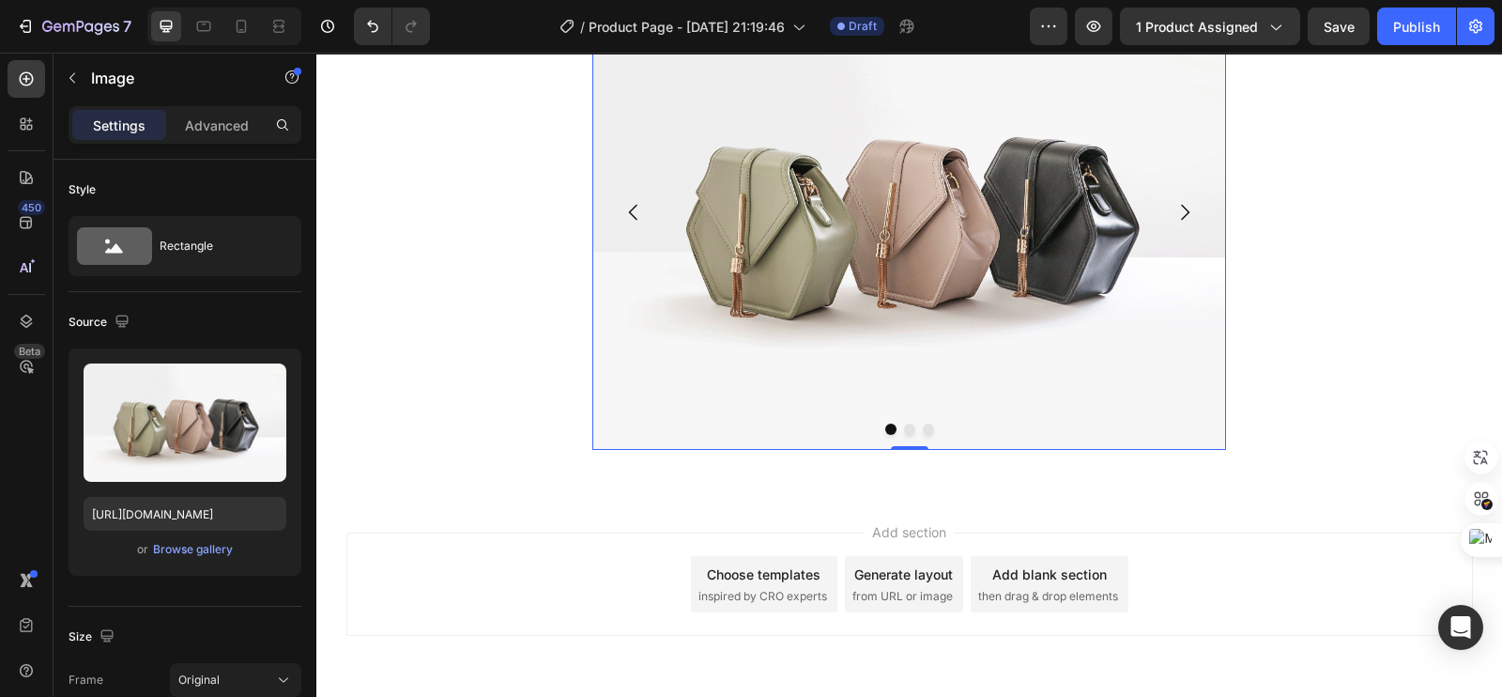
click at [1187, 207] on icon "Carousel Next Arrow" at bounding box center [1184, 212] width 23 height 23
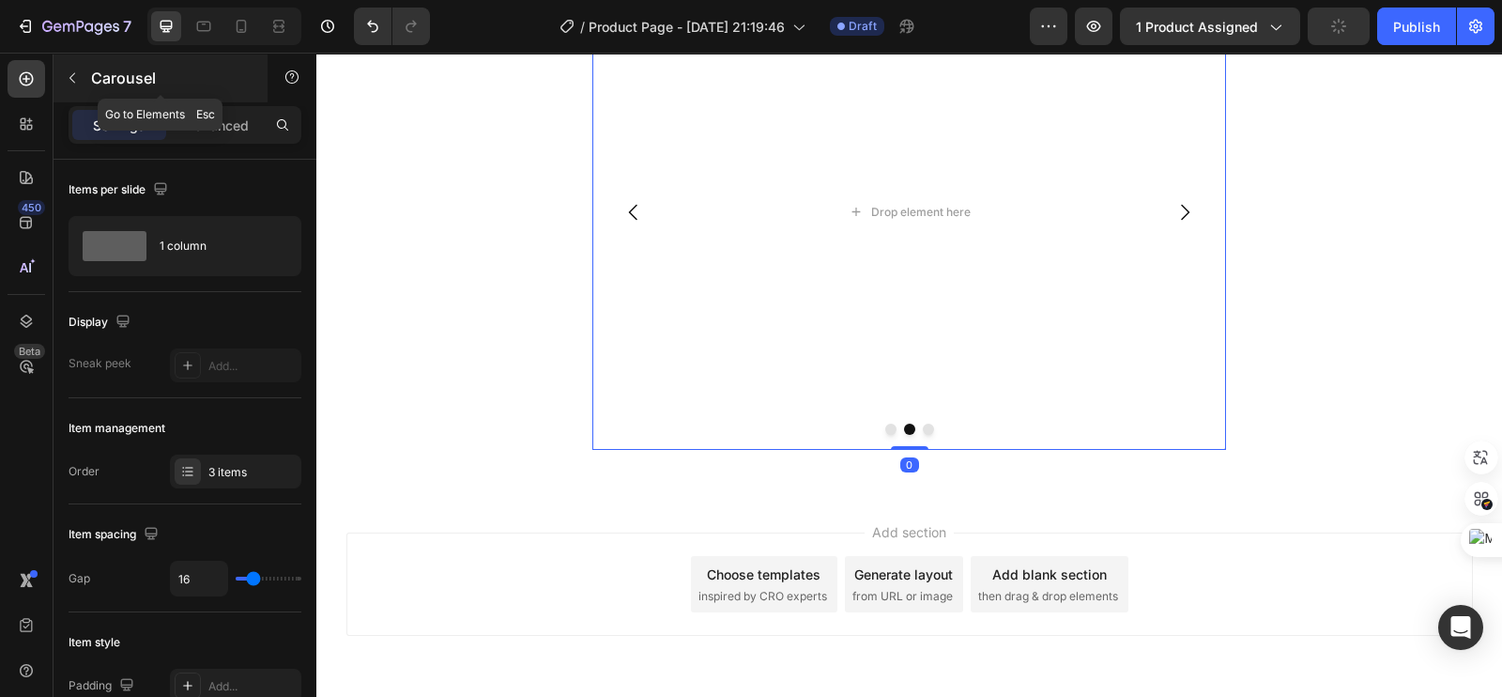
click at [99, 72] on p "Carousel" at bounding box center [171, 78] width 160 height 23
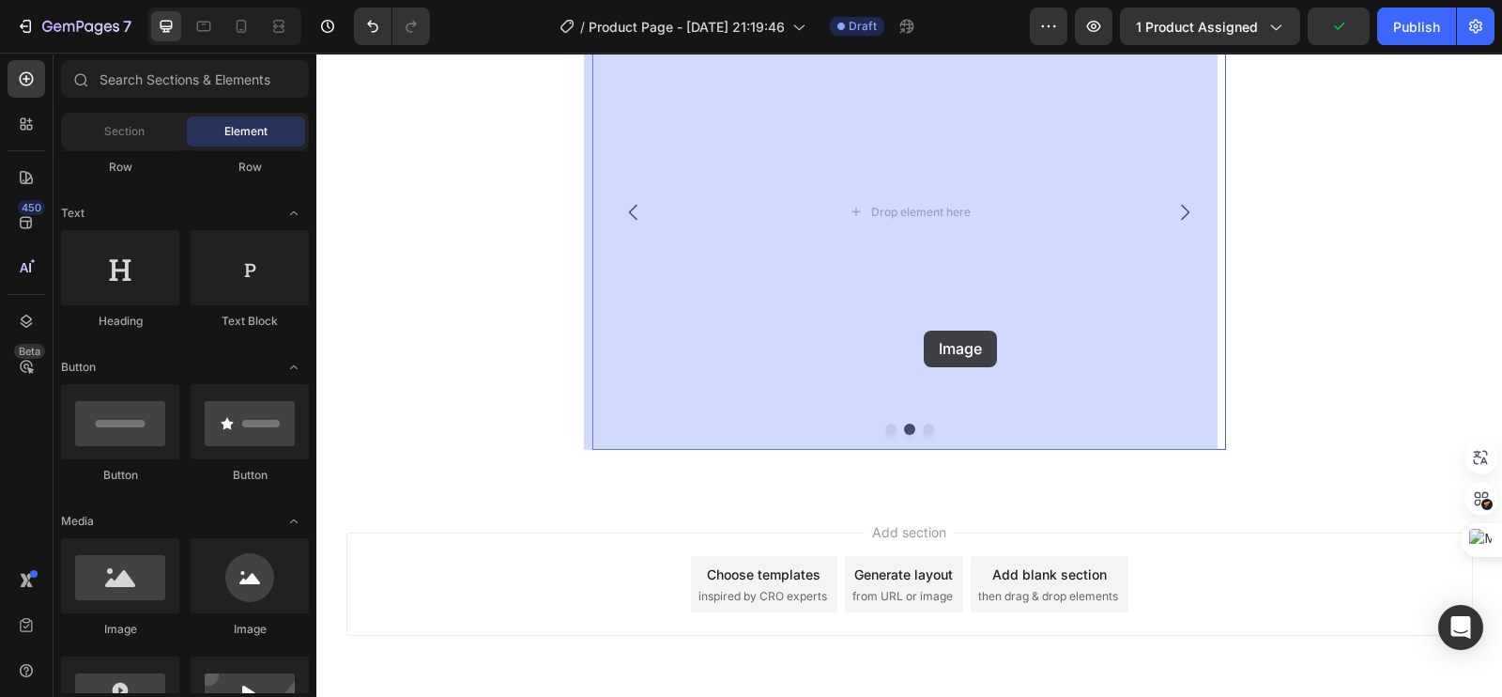
drag, startPoint x: 477, startPoint y: 655, endPoint x: 924, endPoint y: 330, distance: 552.4
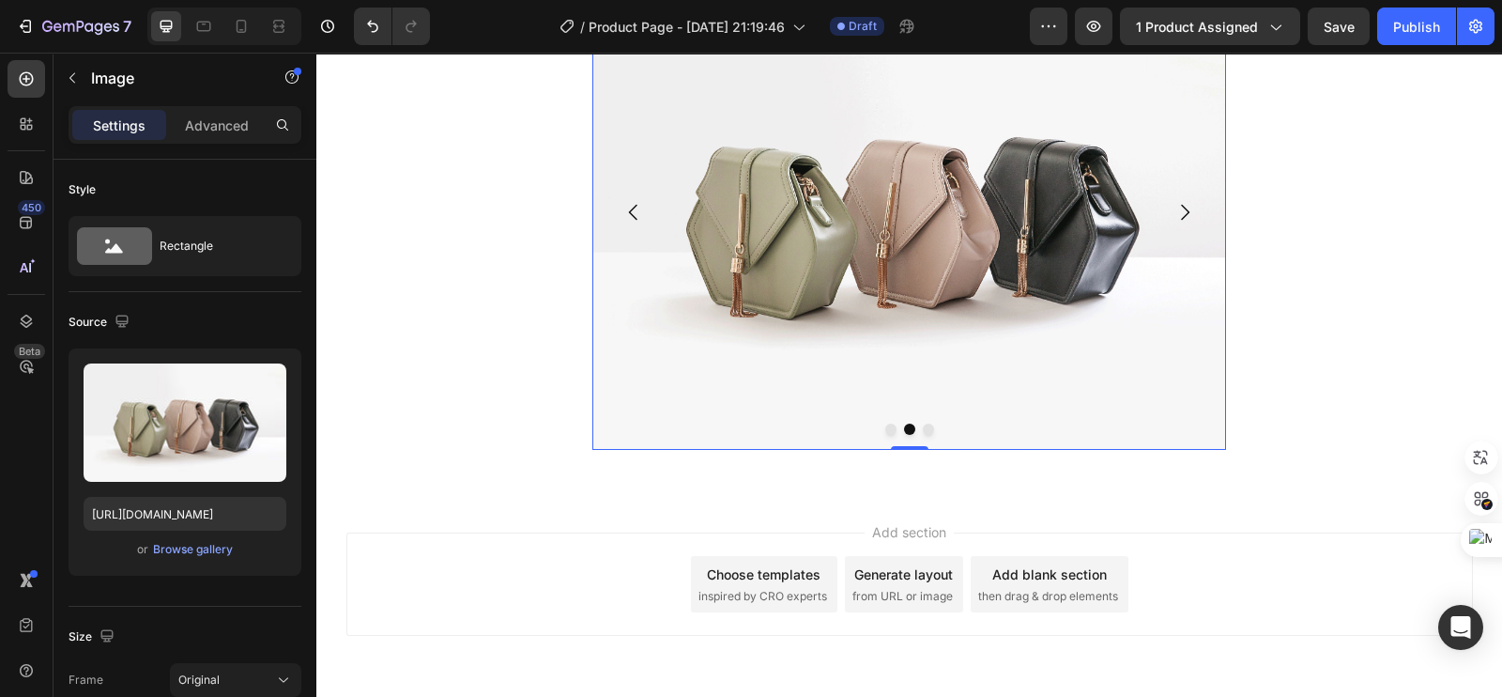
click at [1178, 216] on icon "Carousel Next Arrow" at bounding box center [1184, 212] width 23 height 23
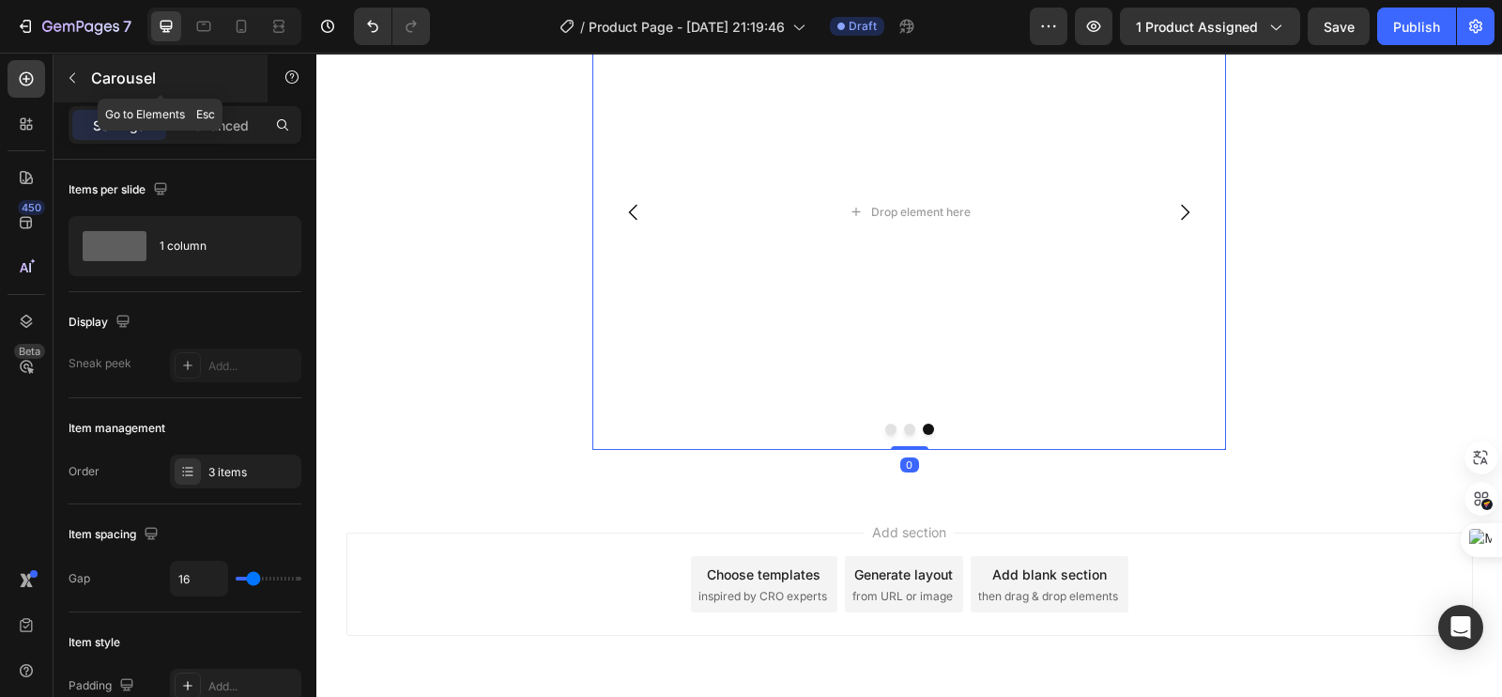
click at [84, 74] on button "button" at bounding box center [72, 78] width 30 height 30
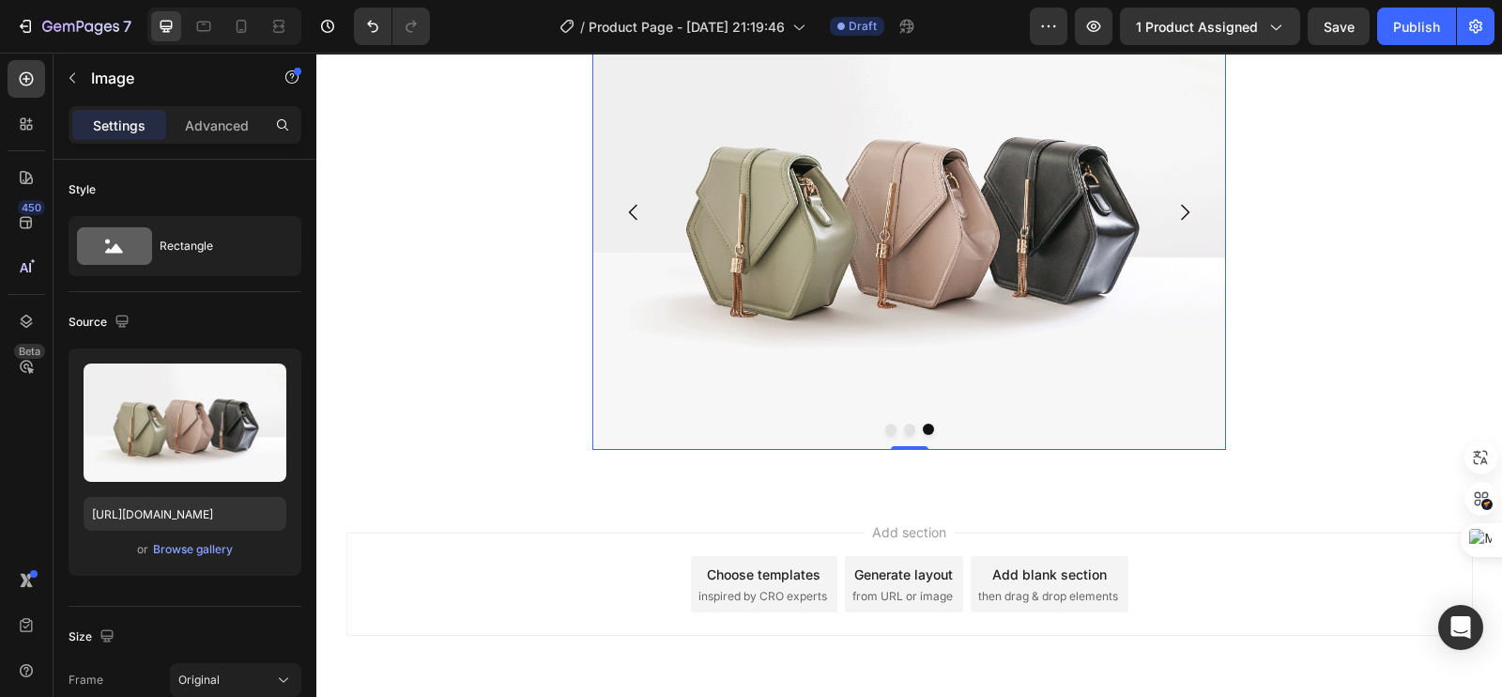
click at [885, 429] on button "Dot" at bounding box center [890, 428] width 11 height 11
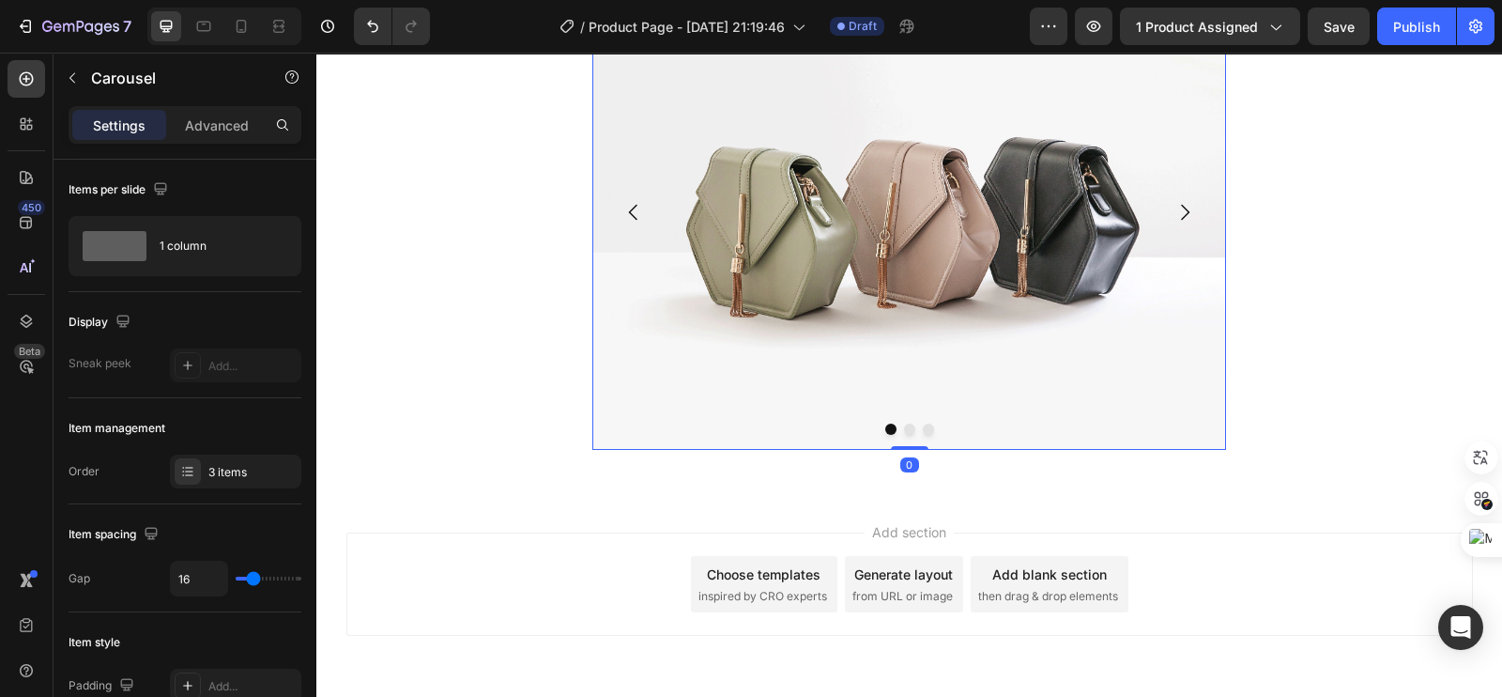
click at [806, 207] on img at bounding box center [909, 212] width 634 height 475
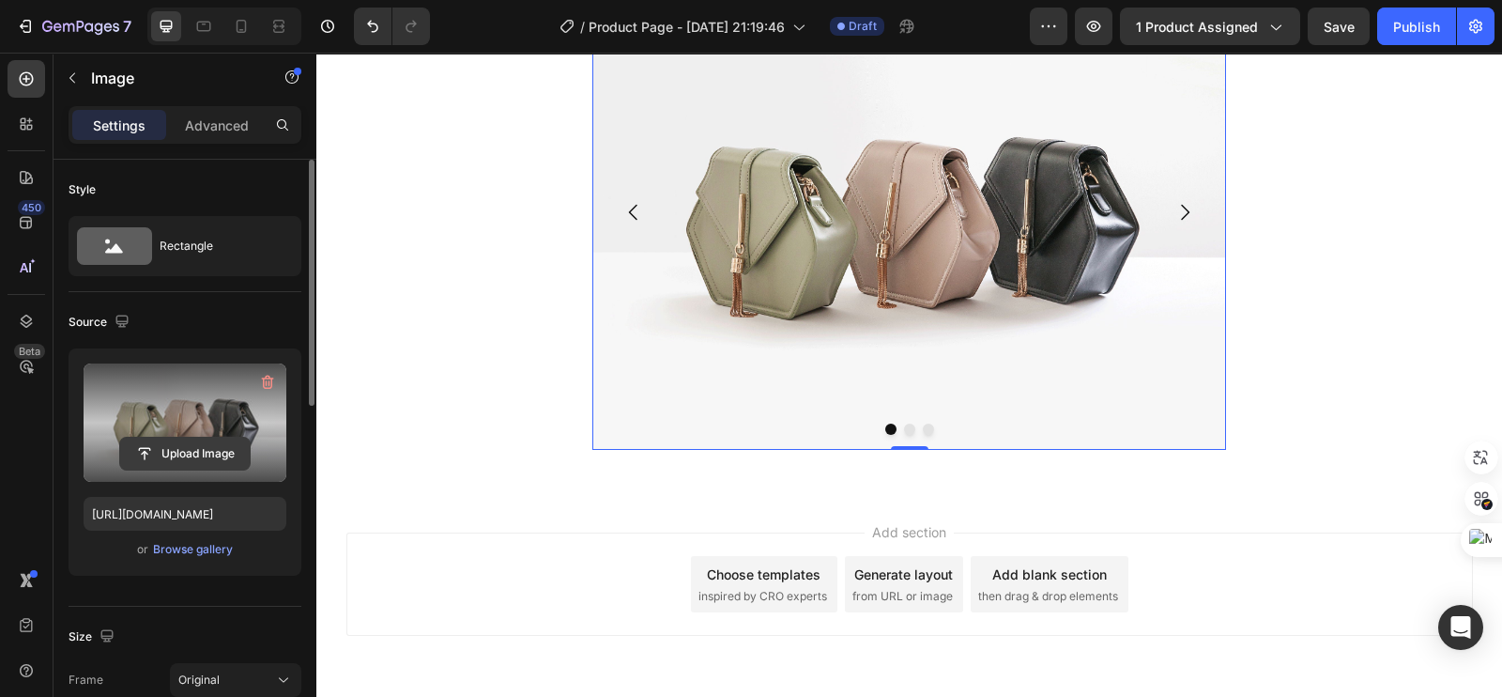
click at [164, 455] on input "file" at bounding box center [185, 453] width 130 height 32
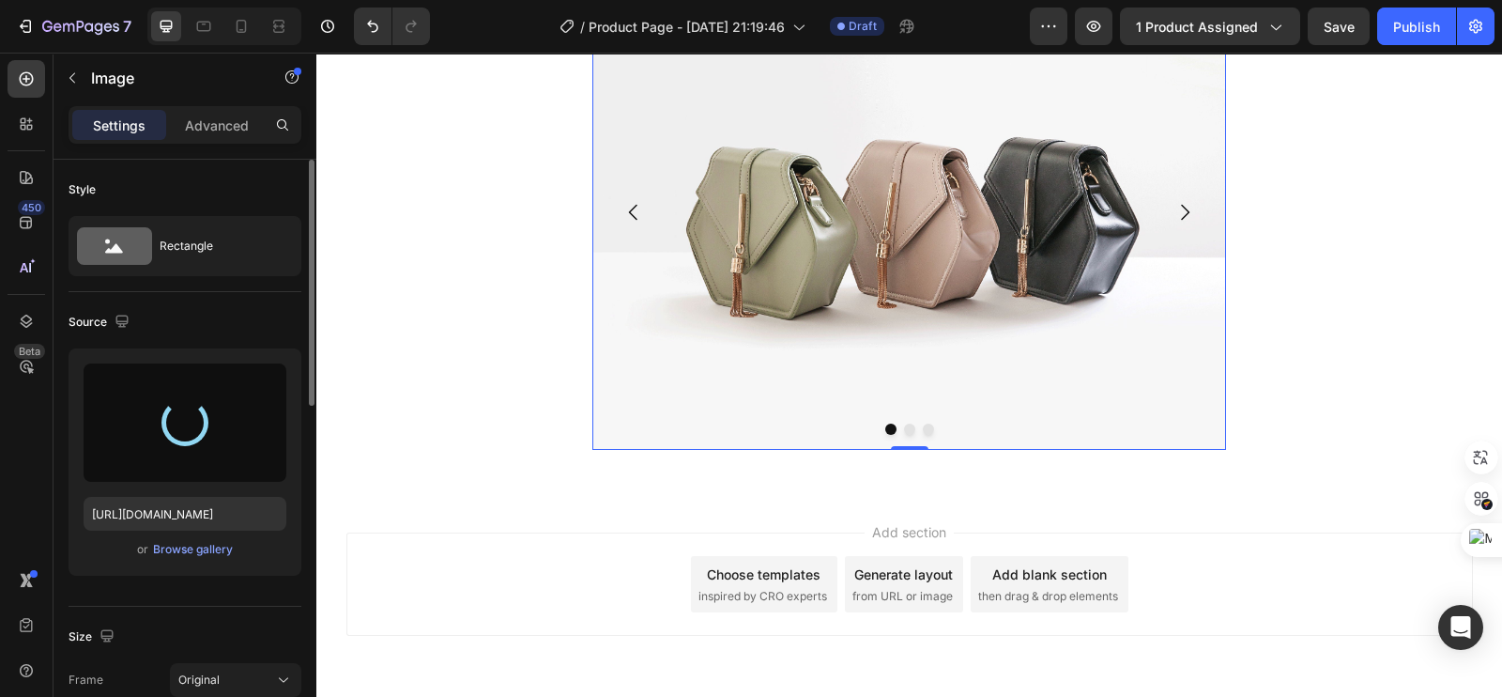
type input "[URL][DOMAIN_NAME]"
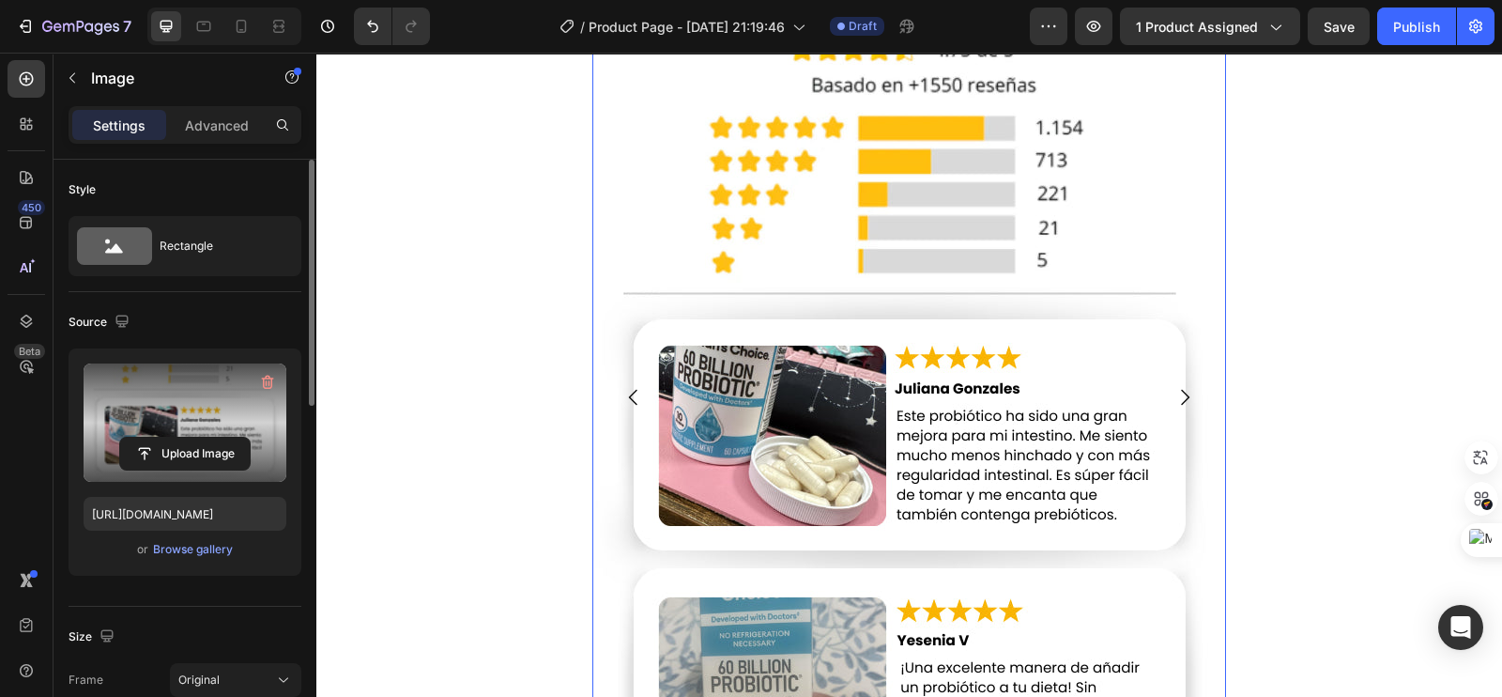
scroll to position [6954, 0]
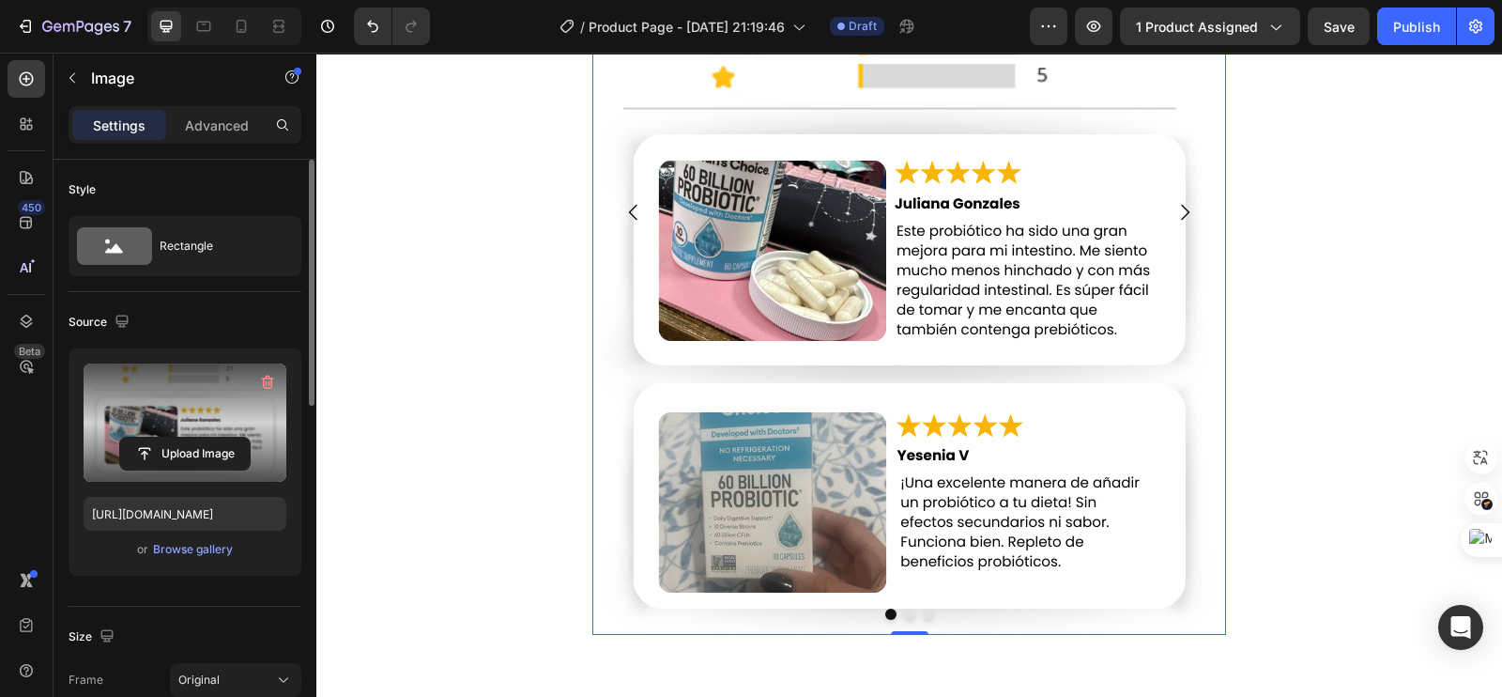
click at [1173, 215] on icon "Carousel Next Arrow" at bounding box center [1184, 212] width 23 height 23
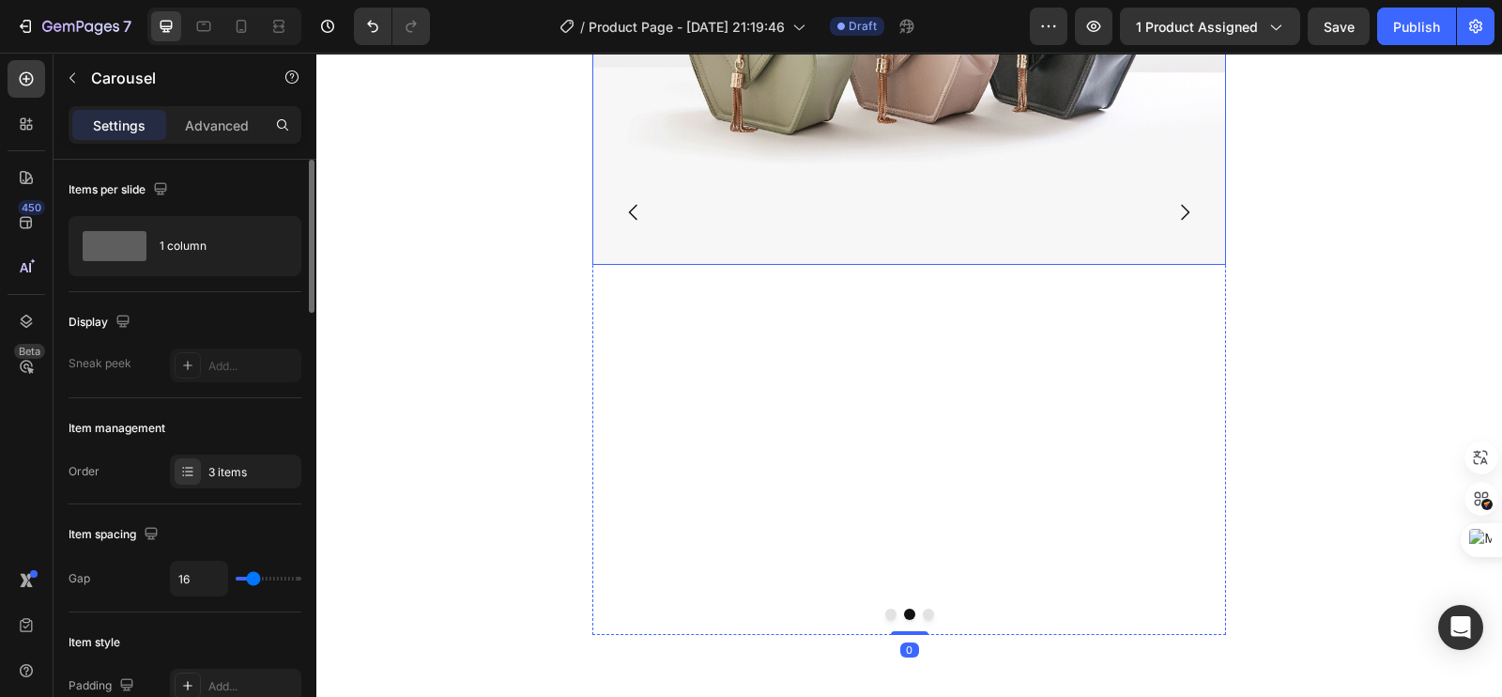
click at [822, 192] on img at bounding box center [909, 27] width 634 height 475
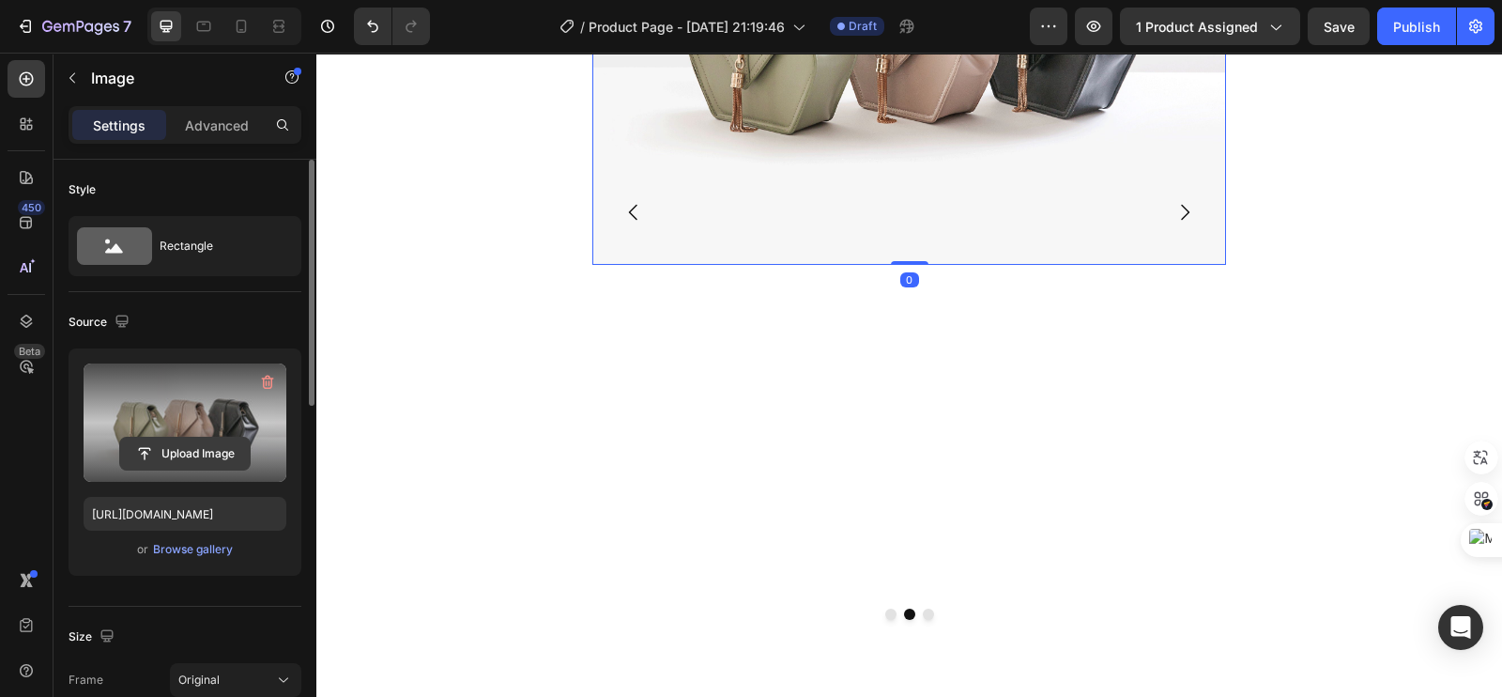
click at [187, 456] on input "file" at bounding box center [185, 453] width 130 height 32
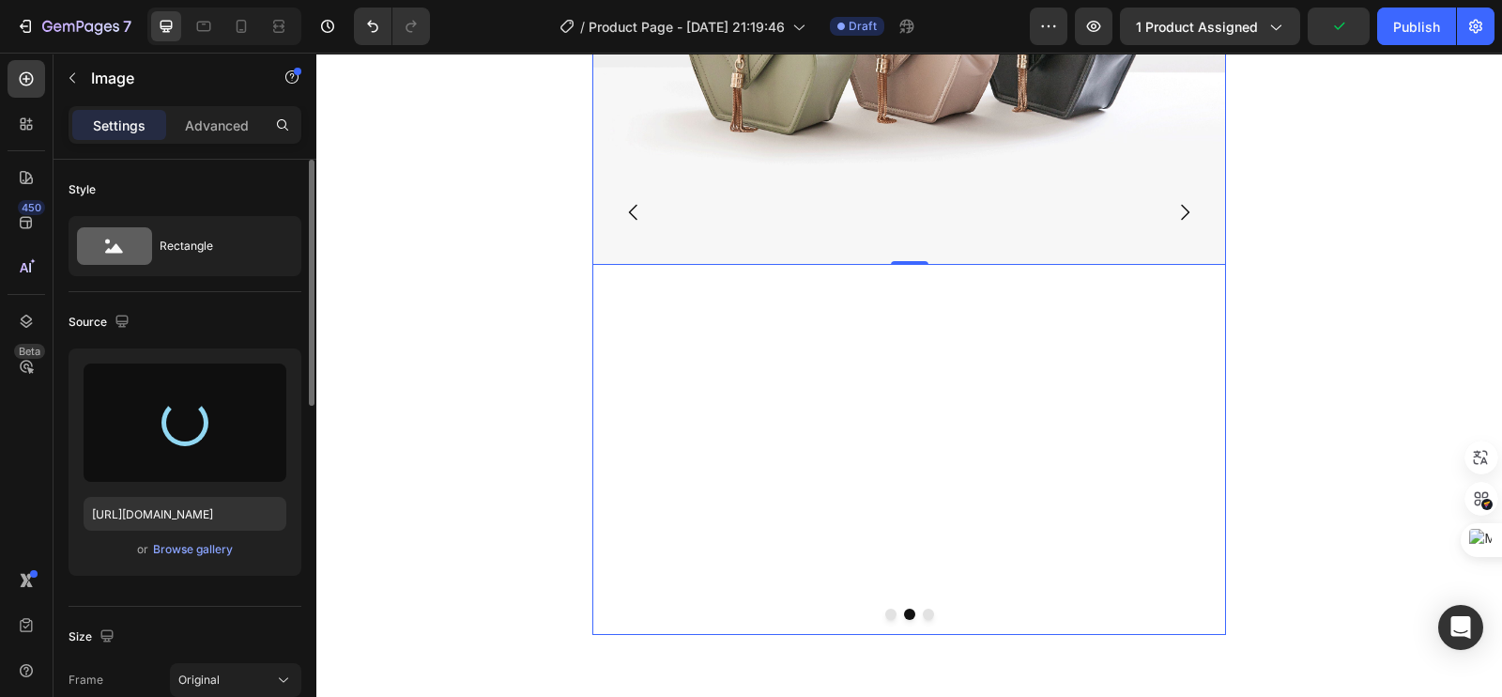
type input "https://cdn.shopify.com/s/files/1/0693/4324/8575/files/gempages_573138298579453…"
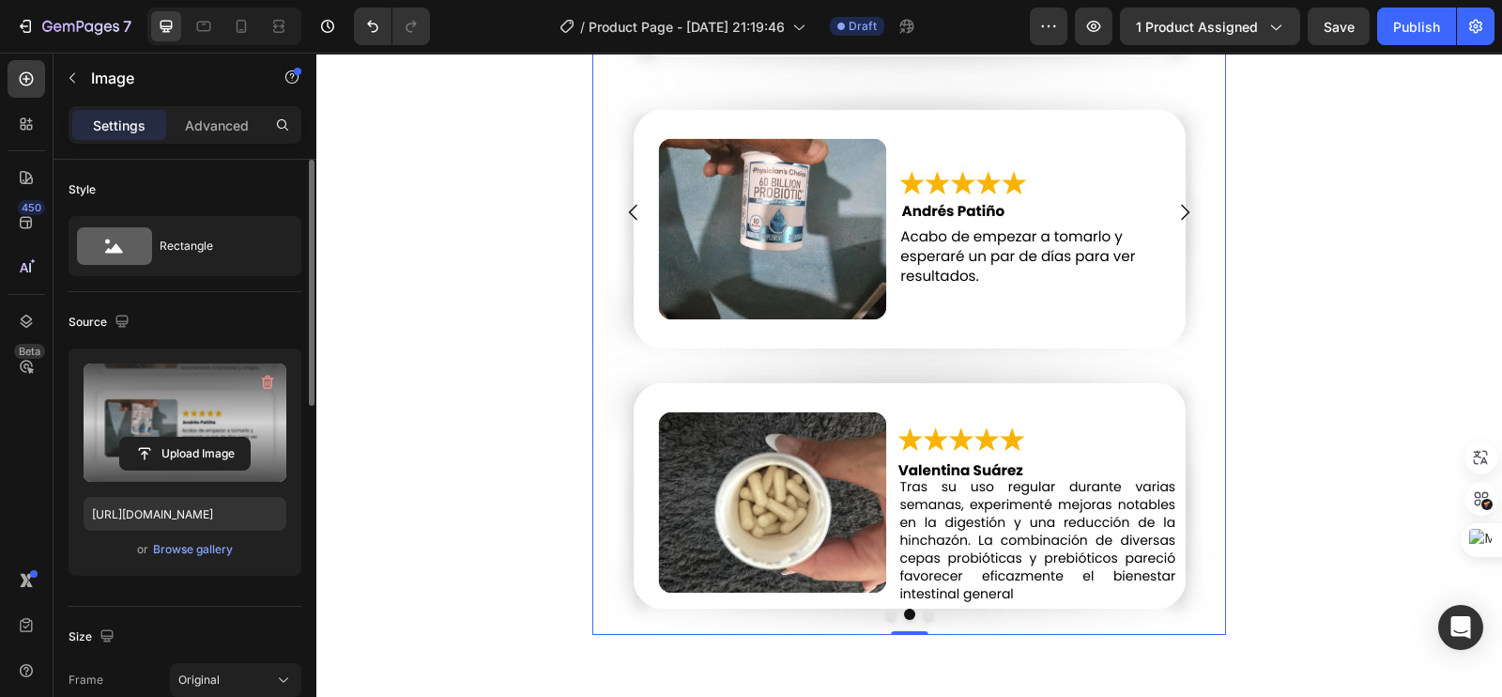
click at [1174, 210] on icon "Carousel Next Arrow" at bounding box center [1184, 212] width 23 height 23
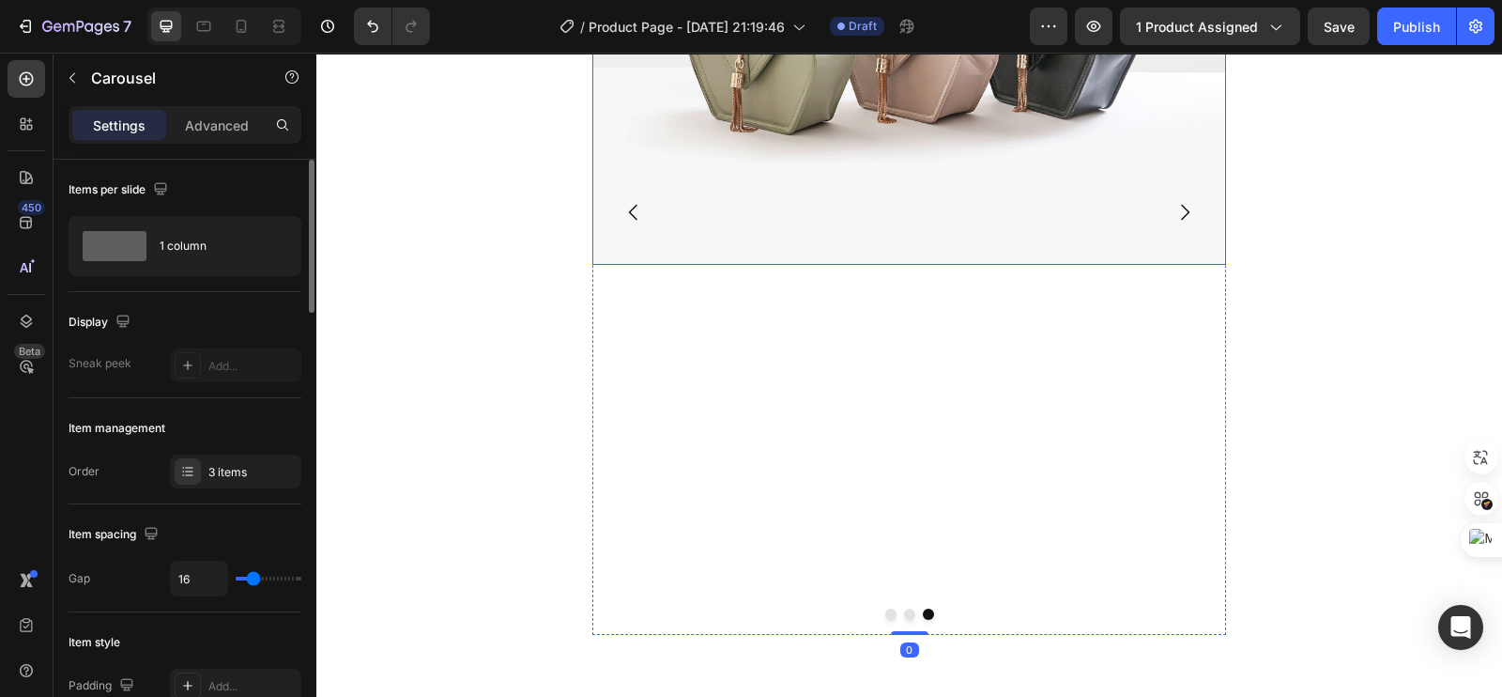
click at [965, 196] on img at bounding box center [909, 27] width 634 height 475
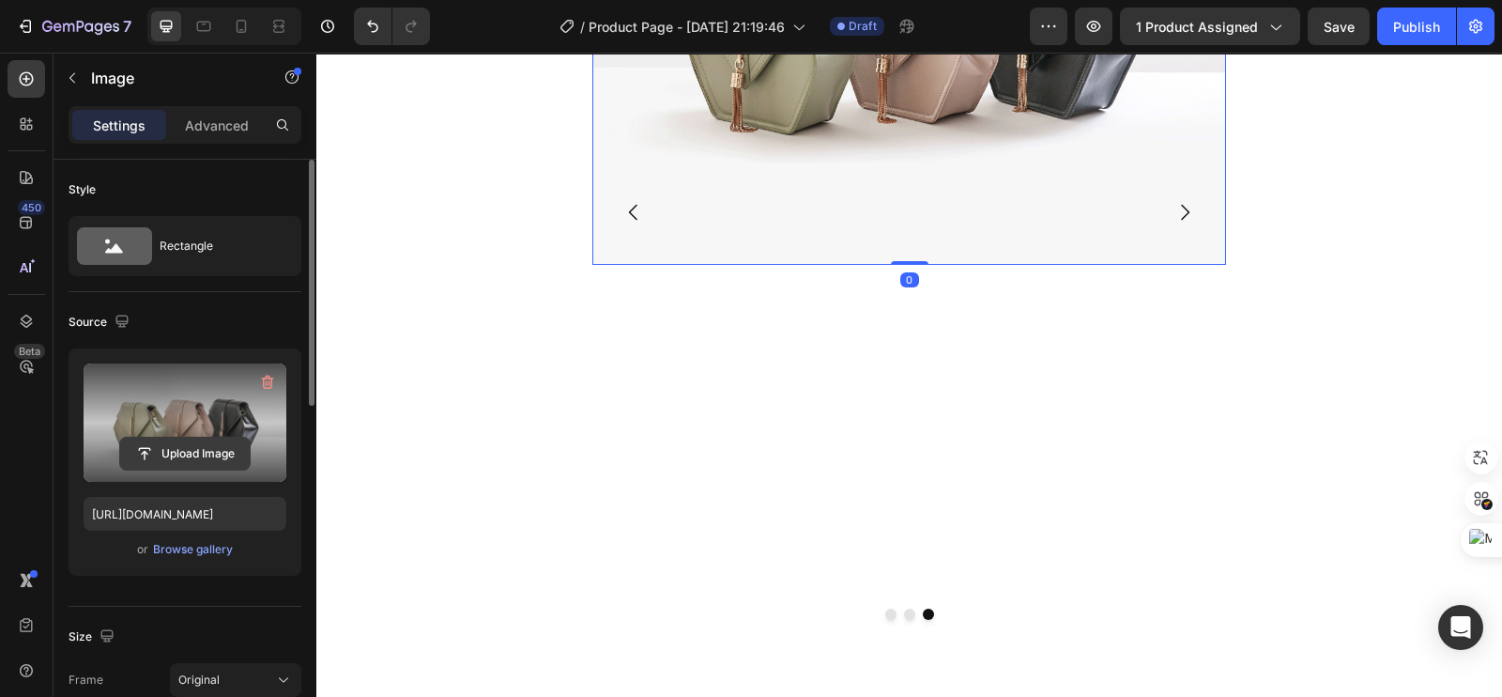
click at [202, 452] on input "file" at bounding box center [185, 453] width 130 height 32
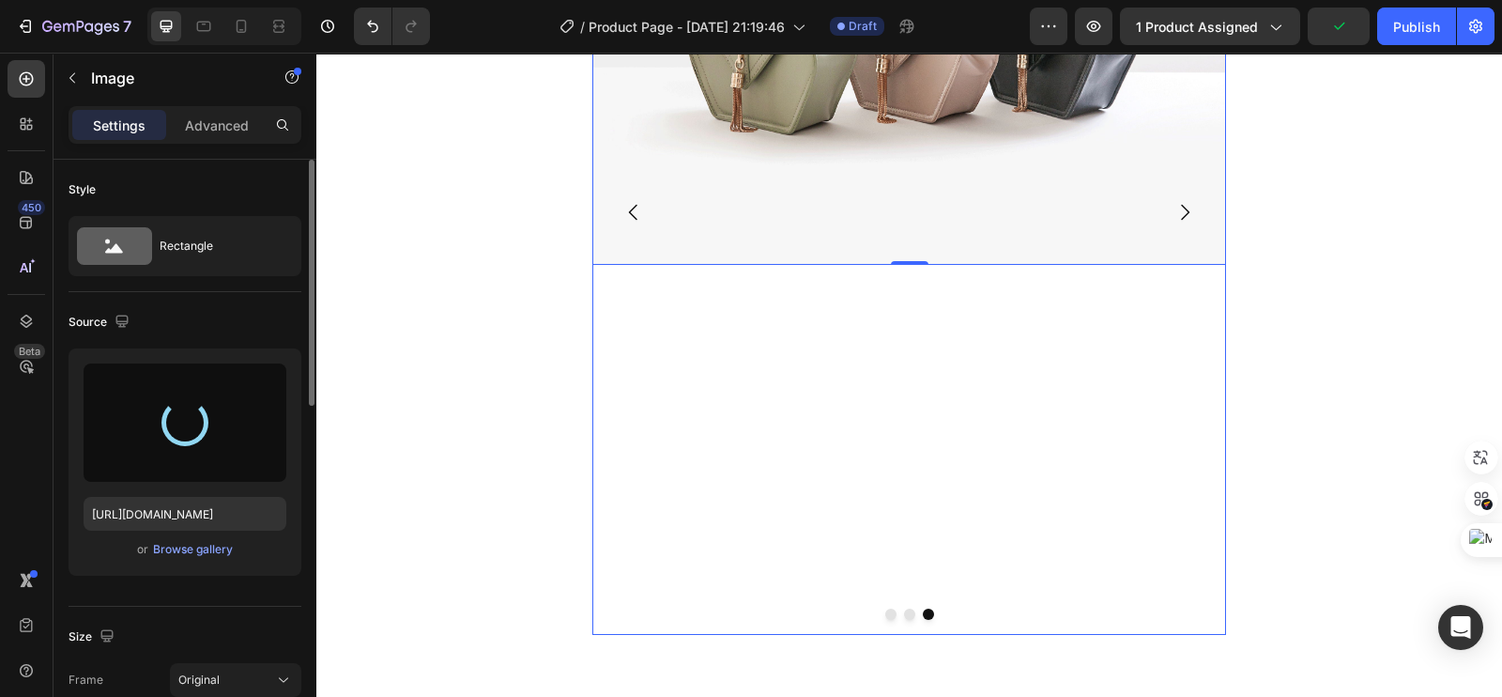
type input "https://cdn.shopify.com/s/files/1/0693/4324/8575/files/gempages_573138298579453…"
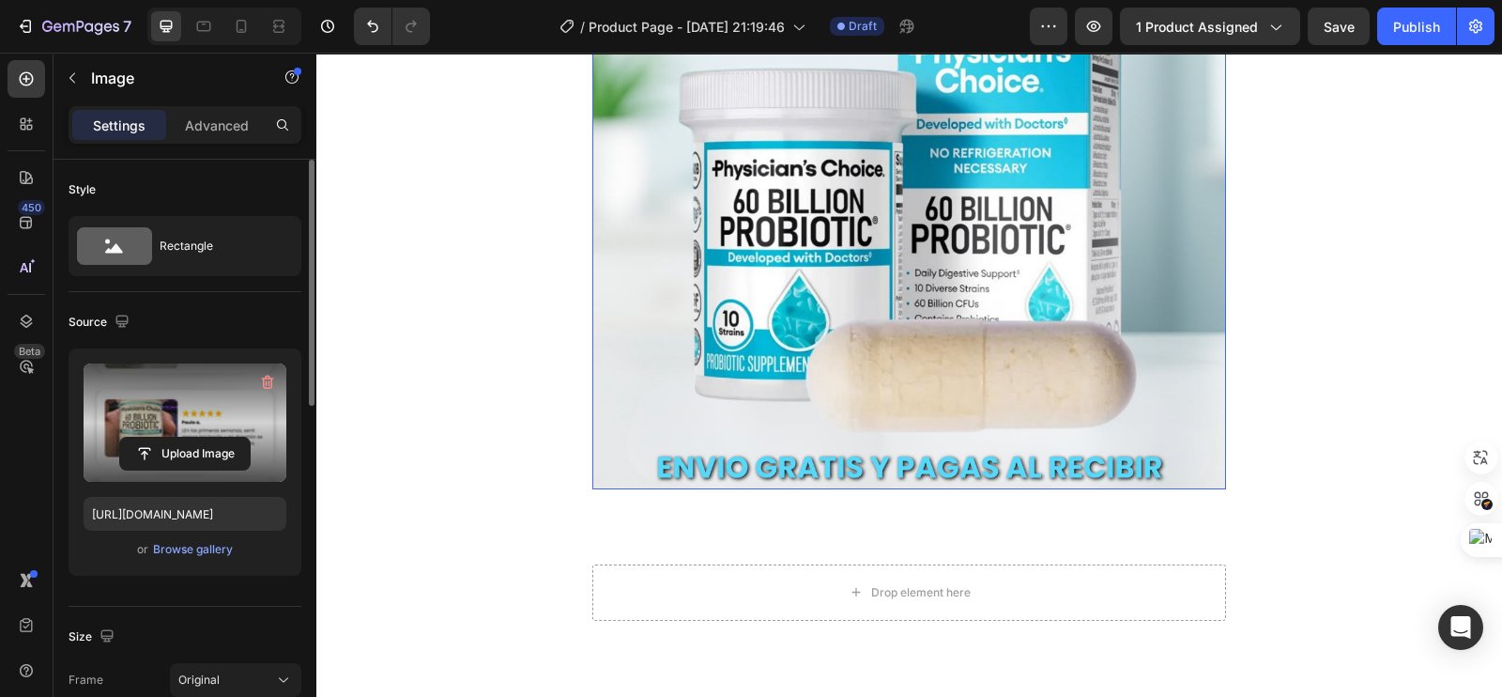
scroll to position [0, 0]
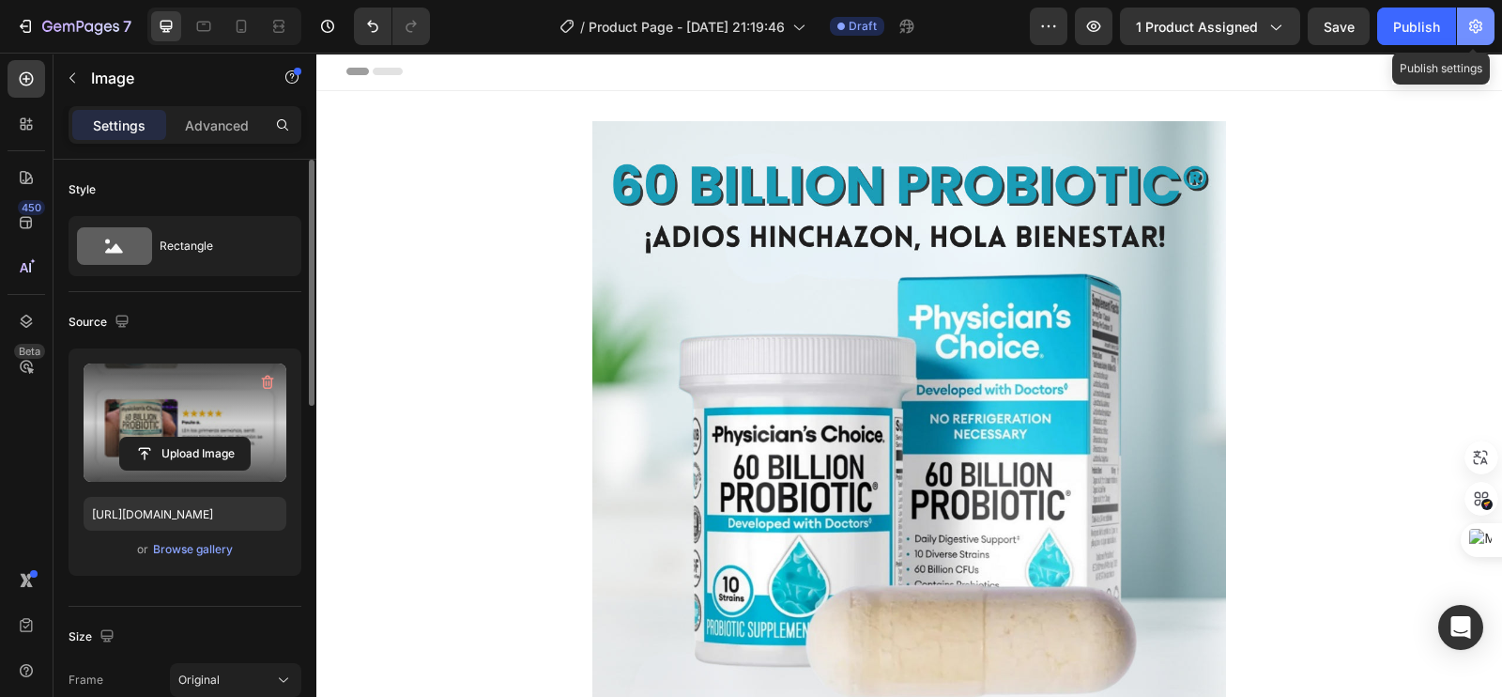
click at [1469, 18] on icon "button" at bounding box center [1475, 26] width 19 height 19
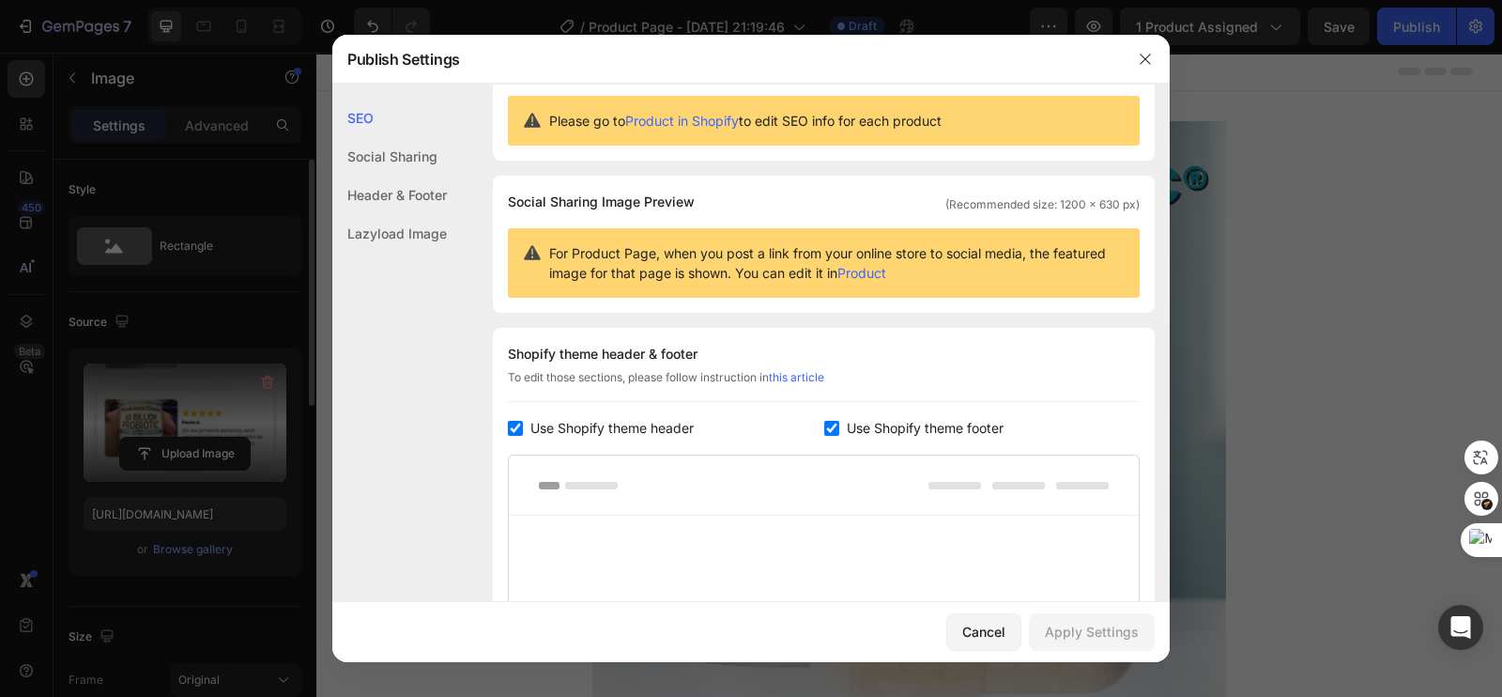
scroll to position [116, 0]
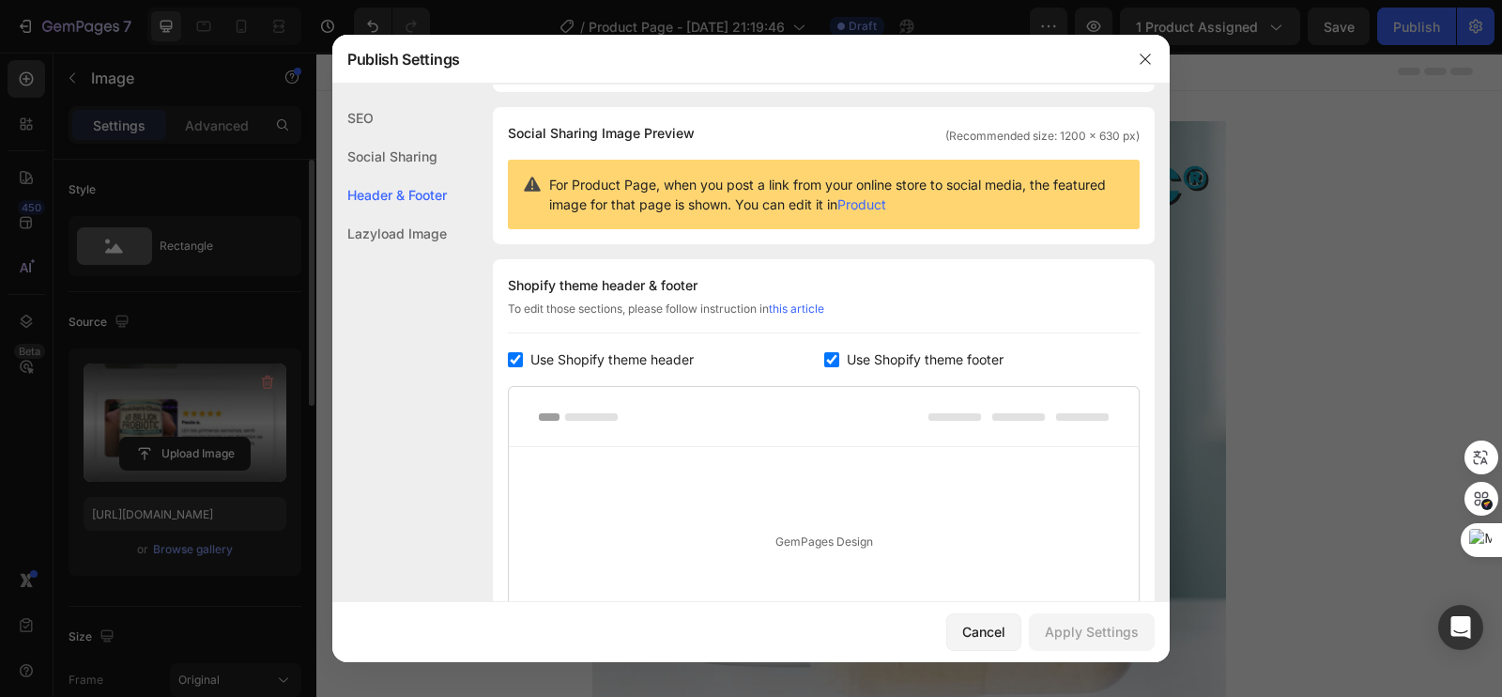
click at [827, 358] on input "checkbox" at bounding box center [831, 359] width 15 height 15
checkbox input "false"
click at [503, 358] on div "Shopify theme header & footer To edit those sections, please follow instruction…" at bounding box center [824, 455] width 662 height 392
click at [517, 359] on input "checkbox" at bounding box center [515, 359] width 15 height 15
checkbox input "false"
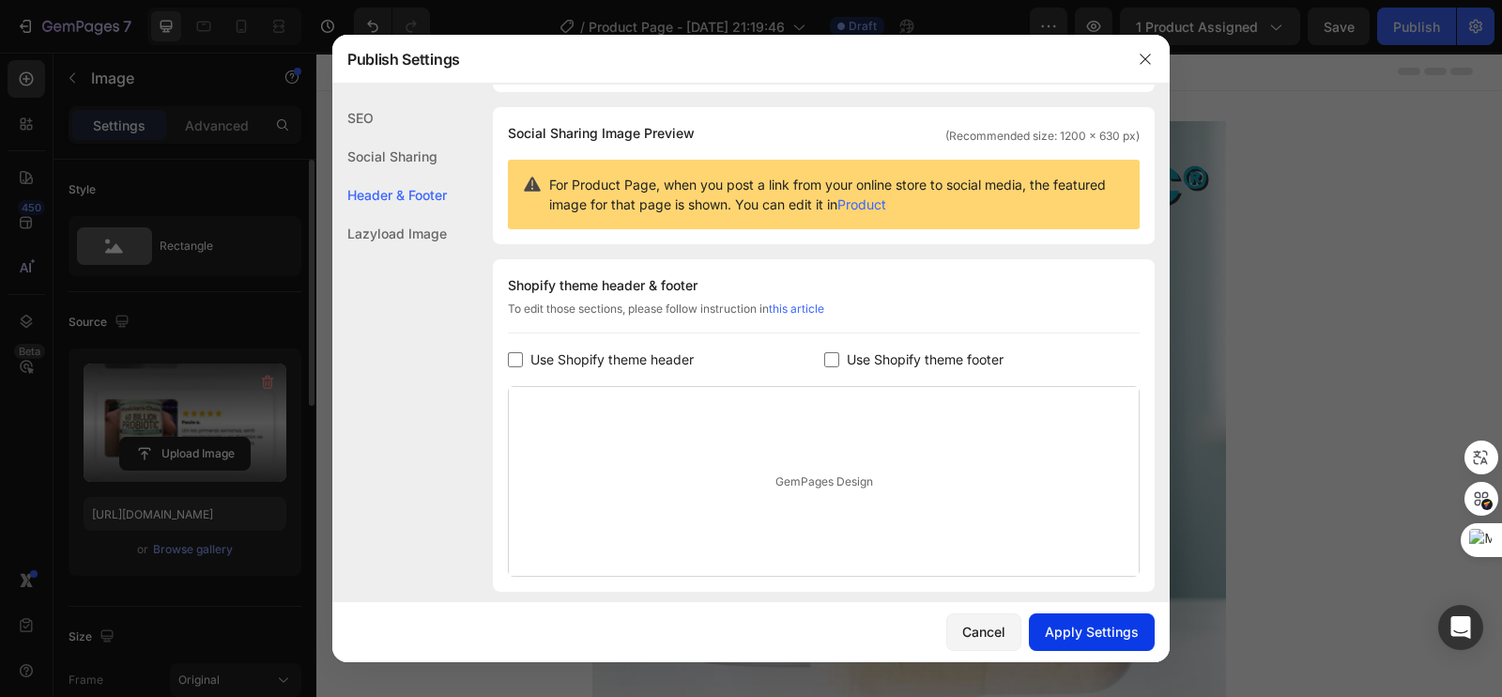
click at [1095, 644] on button "Apply Settings" at bounding box center [1092, 632] width 126 height 38
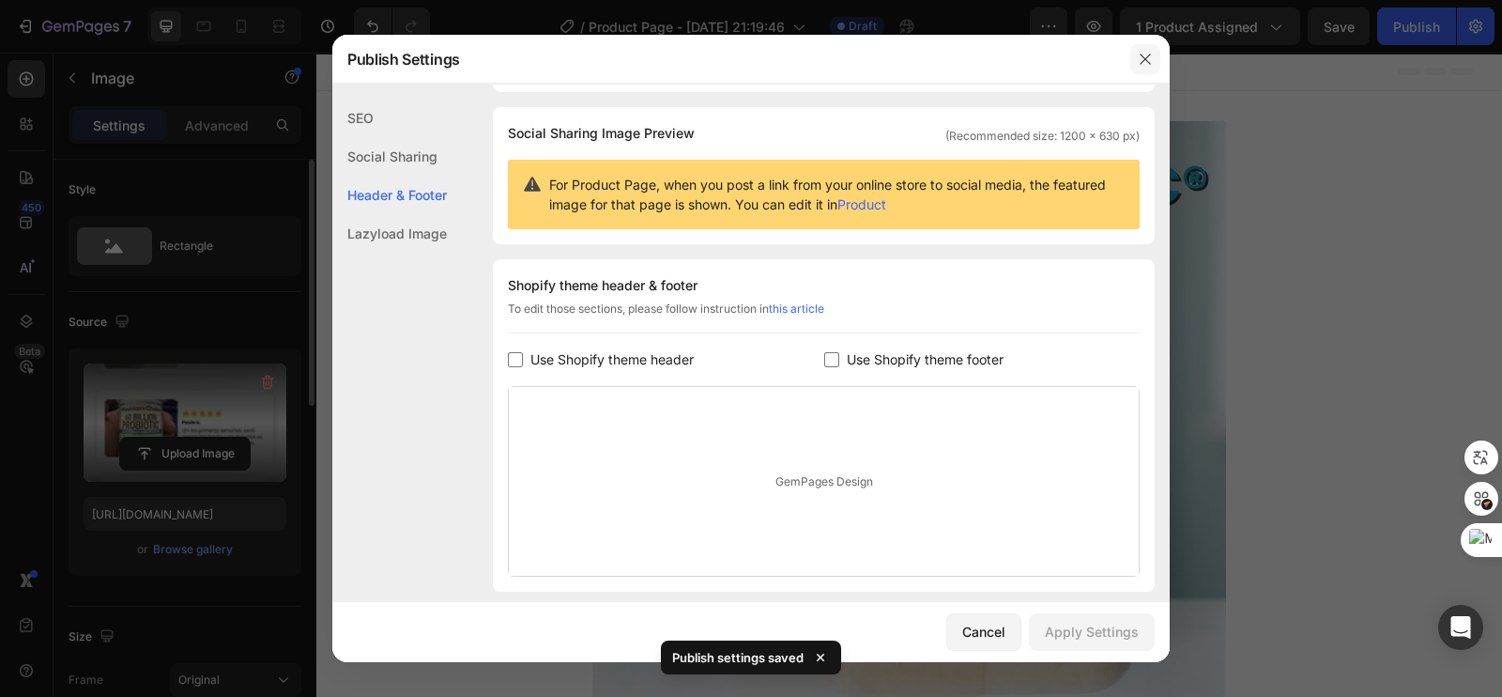
click at [1145, 57] on icon "button" at bounding box center [1145, 59] width 15 height 15
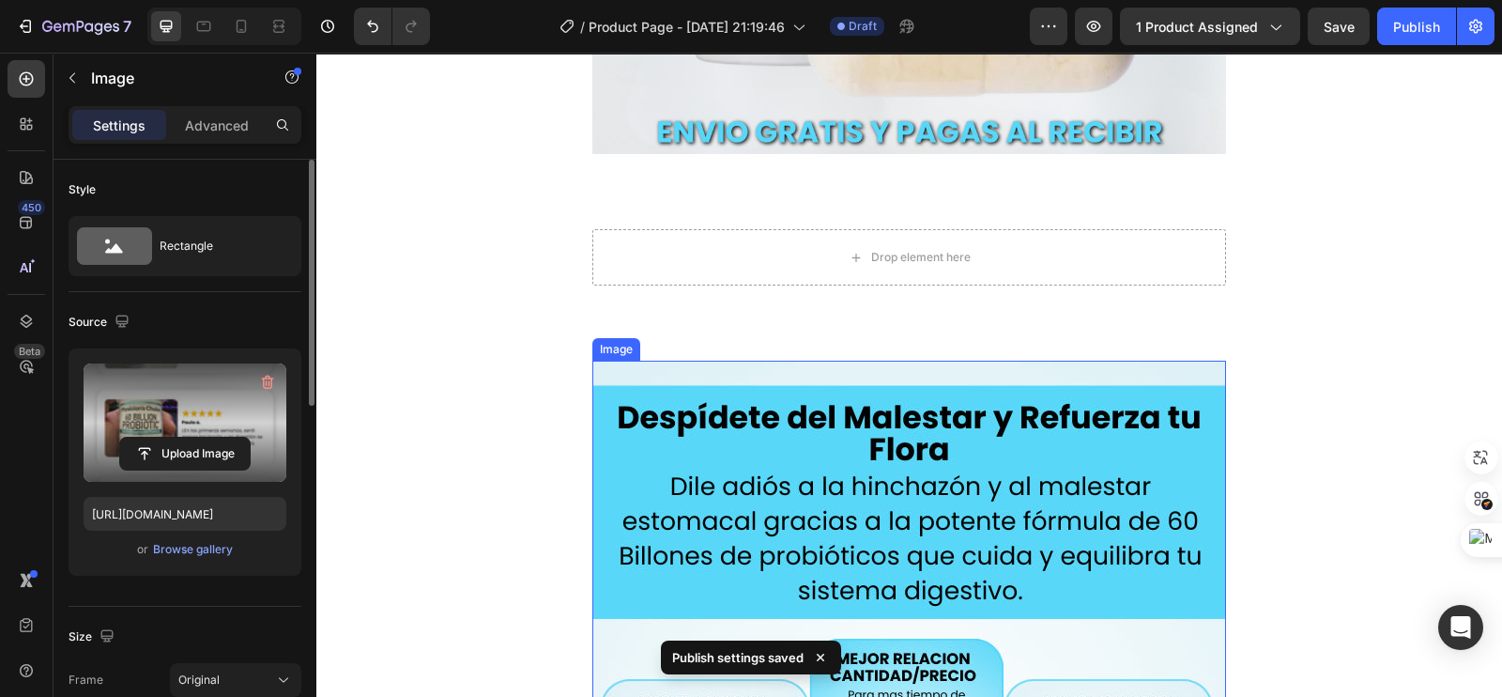
scroll to position [587, 0]
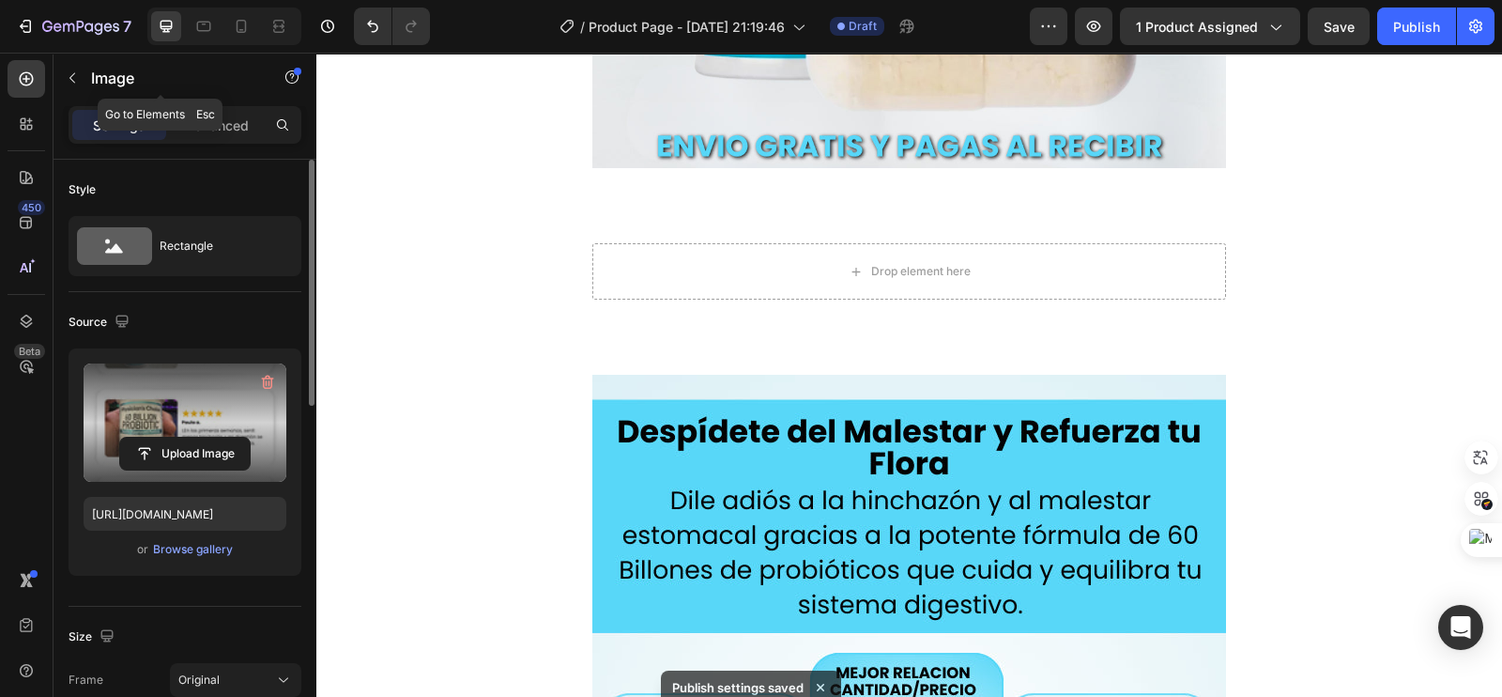
click at [71, 91] on button "button" at bounding box center [72, 78] width 30 height 30
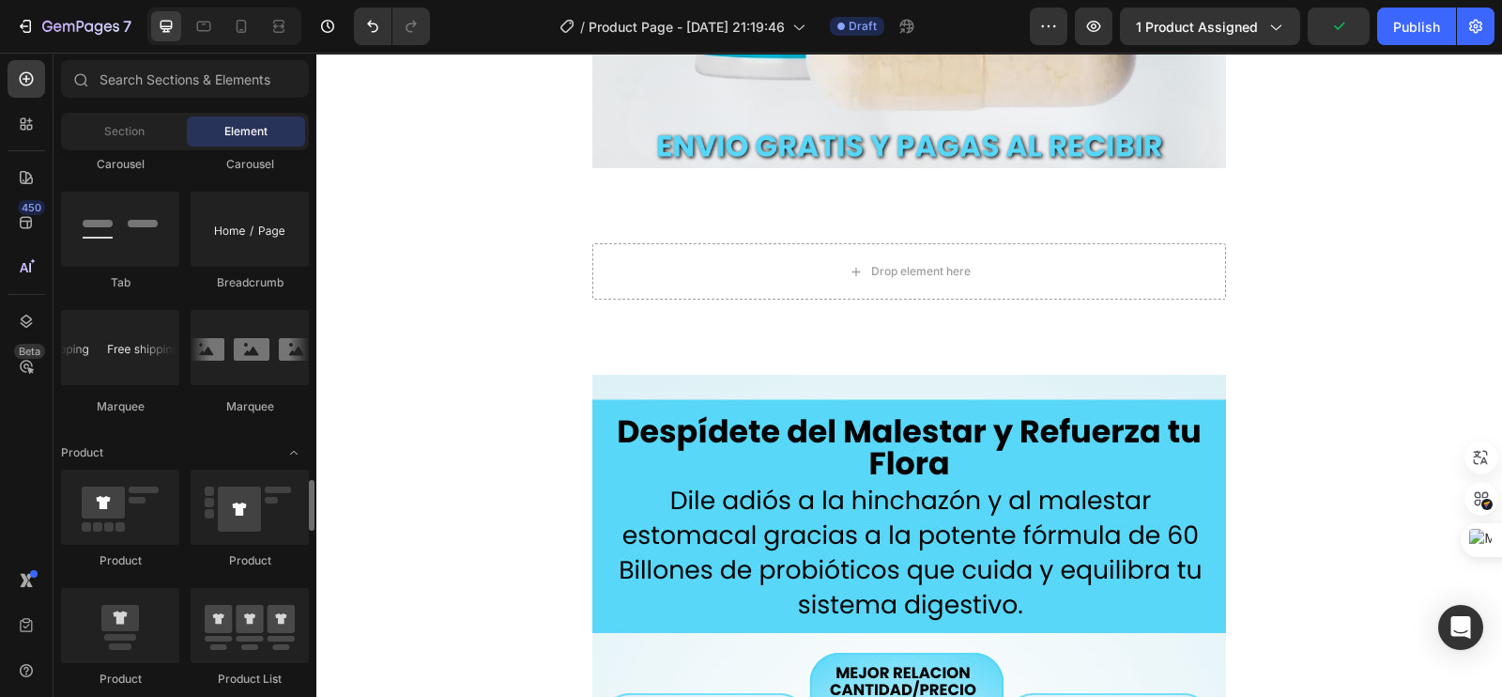
scroll to position [2229, 0]
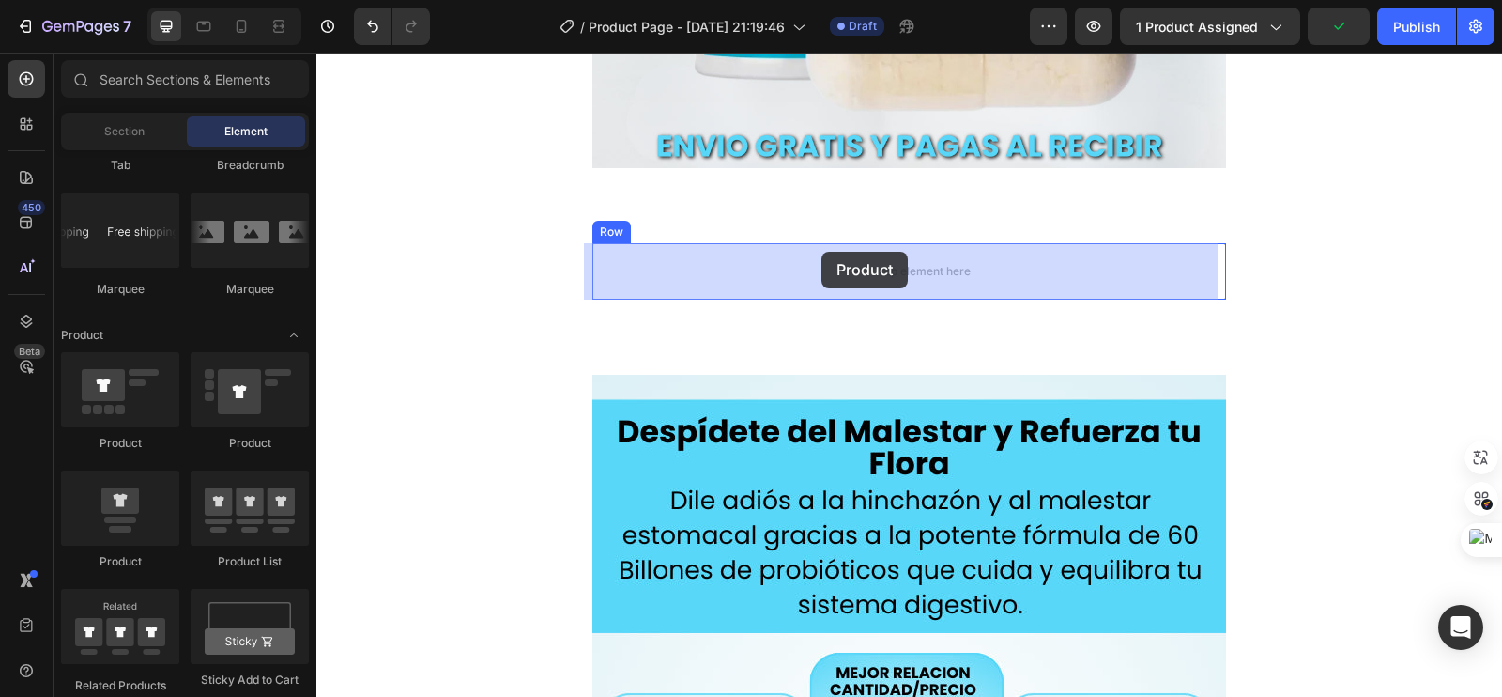
drag, startPoint x: 426, startPoint y: 570, endPoint x: 821, endPoint y: 252, distance: 507.4
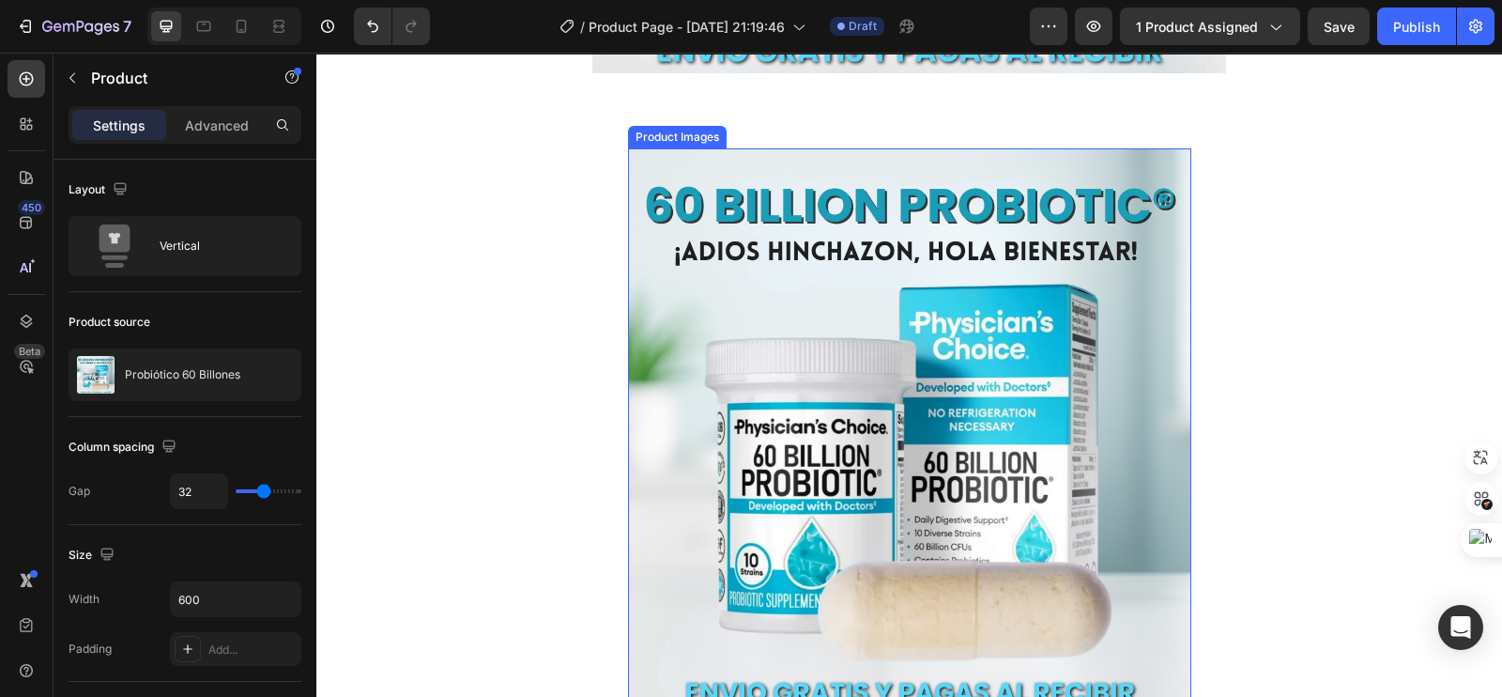
scroll to position [704, 0]
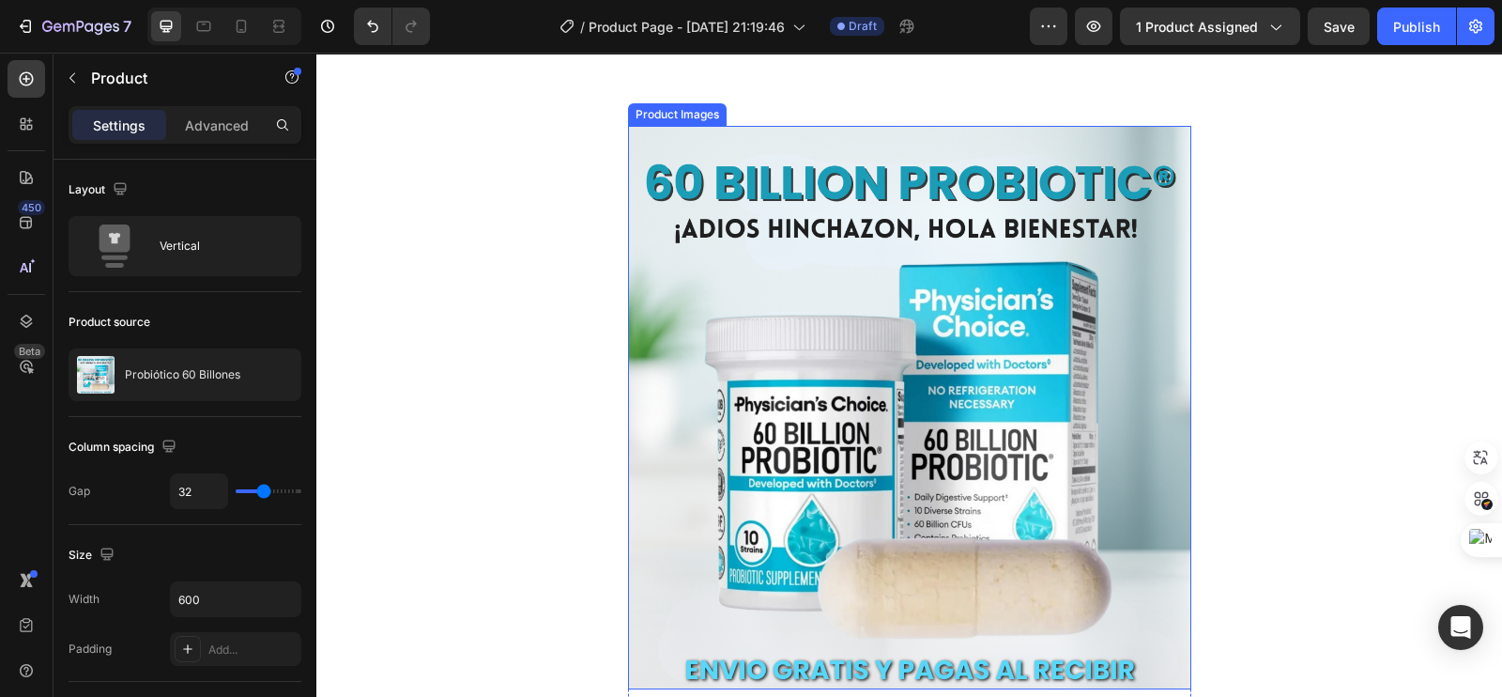
click at [805, 282] on img at bounding box center [909, 407] width 563 height 563
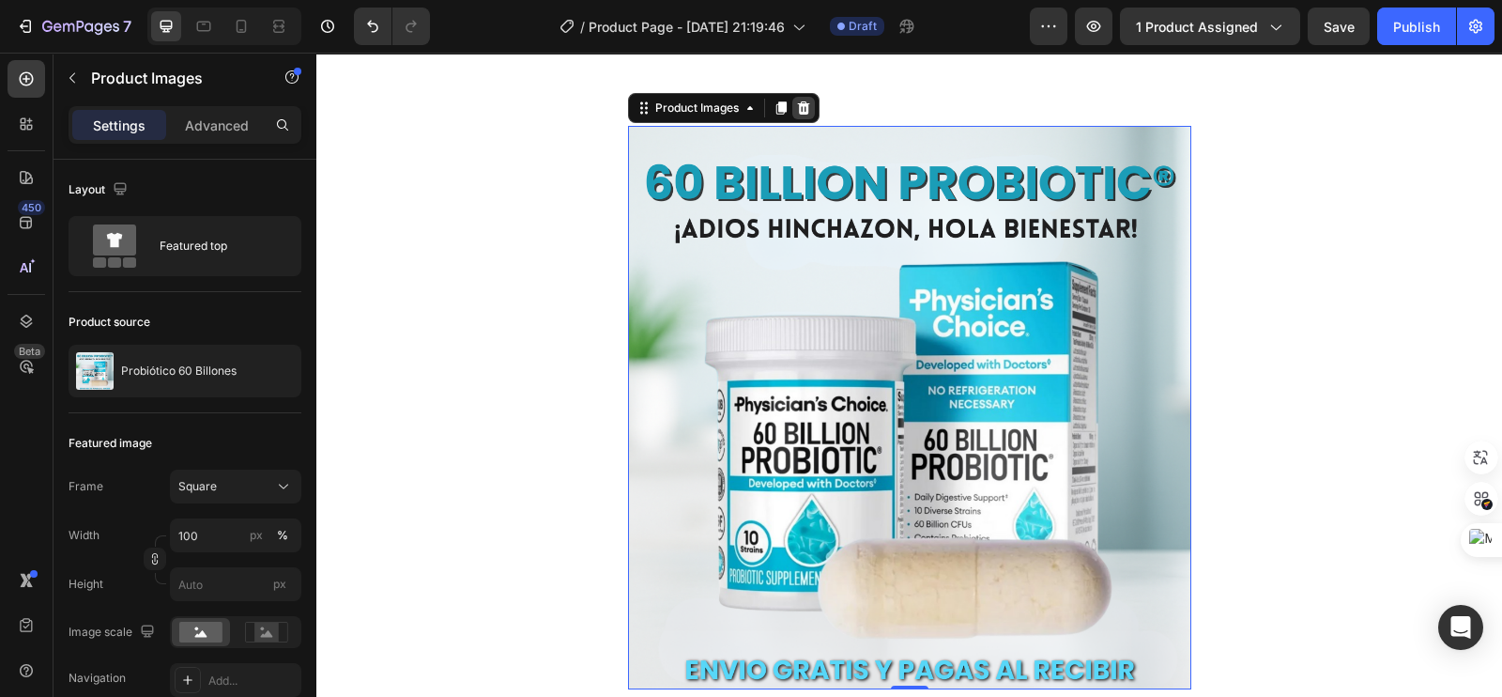
click at [797, 106] on icon at bounding box center [803, 107] width 12 height 13
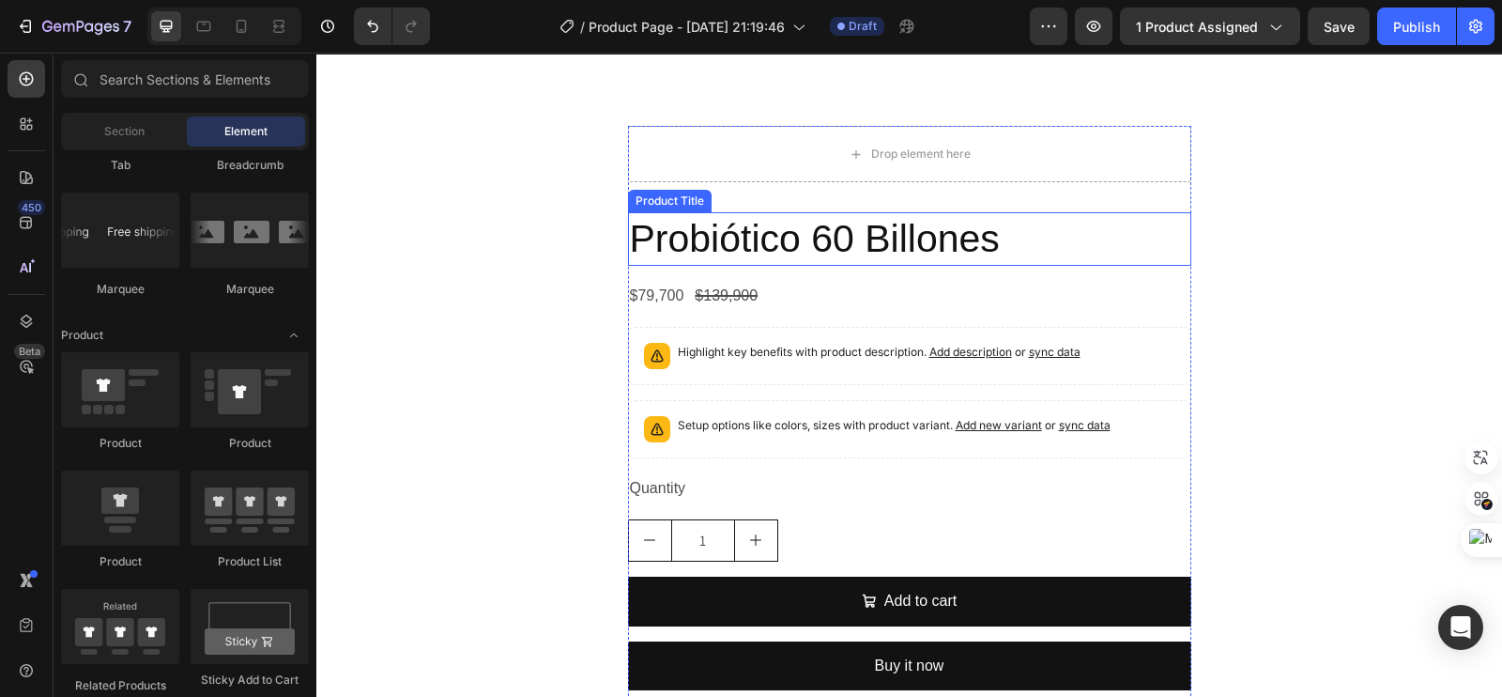
click at [713, 245] on h2 "Probiótico 60 Billones" at bounding box center [909, 239] width 563 height 54
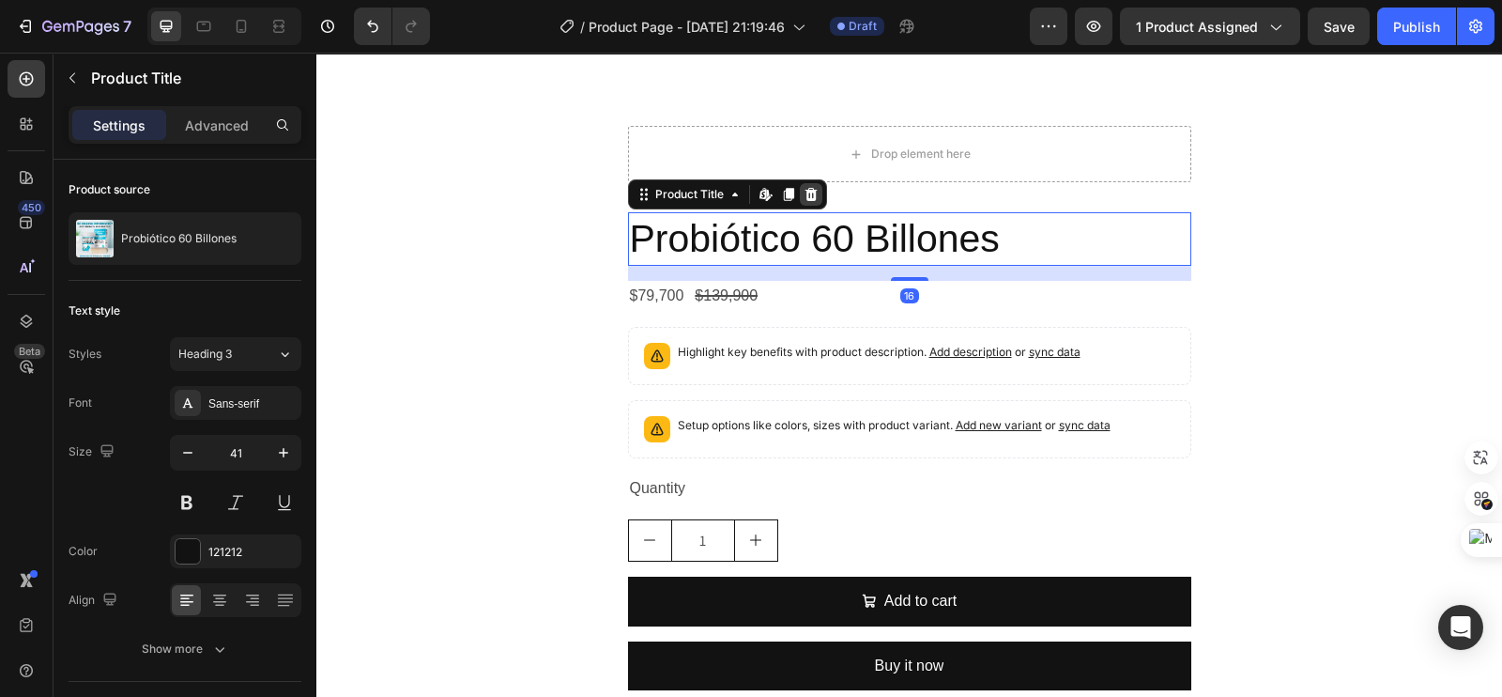
click at [807, 195] on icon at bounding box center [811, 194] width 15 height 15
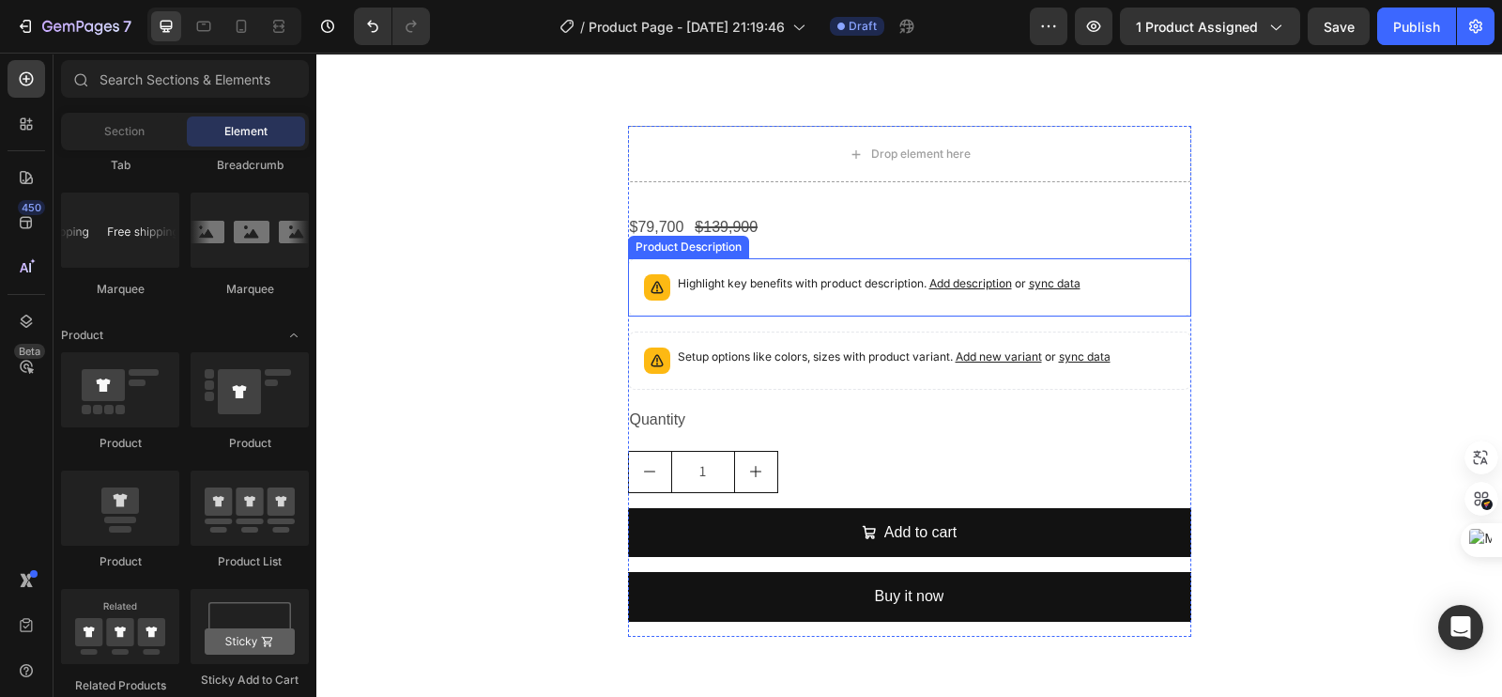
click at [746, 283] on p "Highlight key benefits with product description. Add description or sync data" at bounding box center [879, 283] width 403 height 19
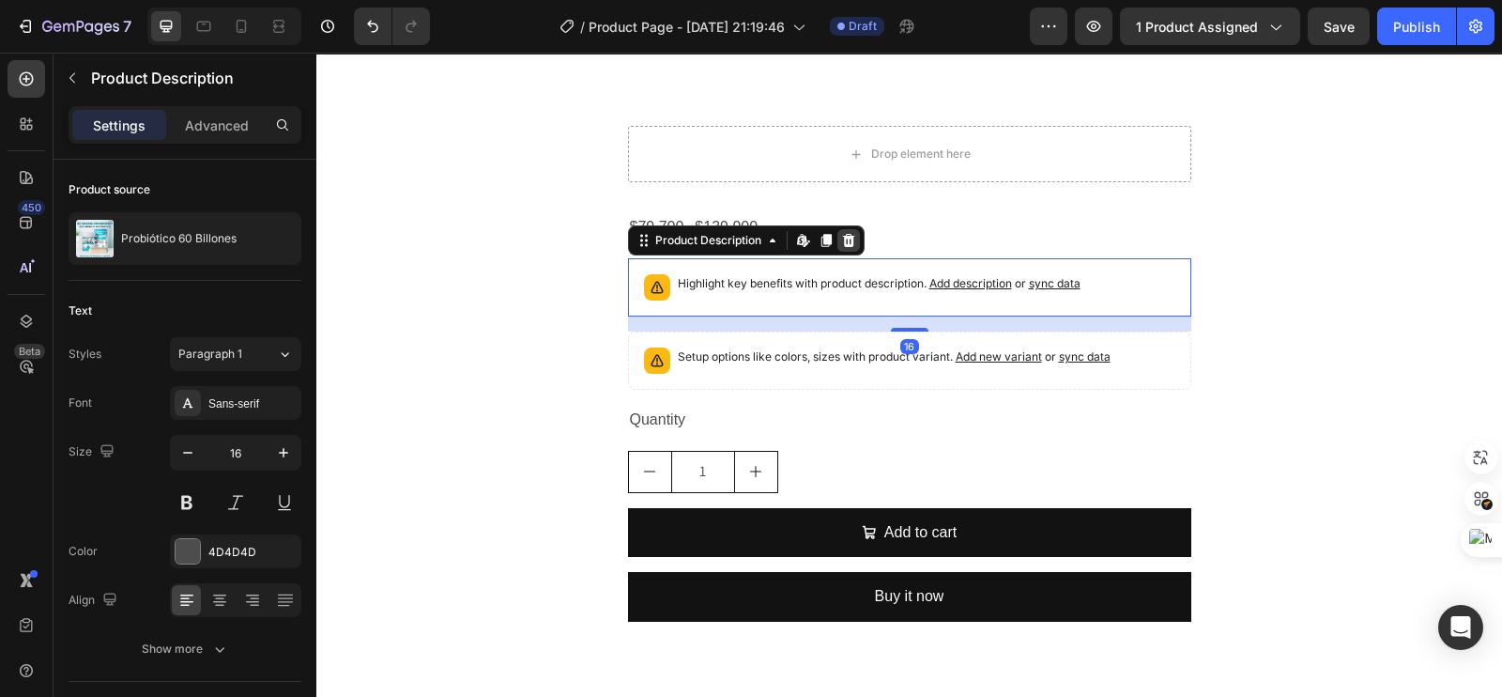
click at [842, 237] on icon at bounding box center [848, 240] width 12 height 13
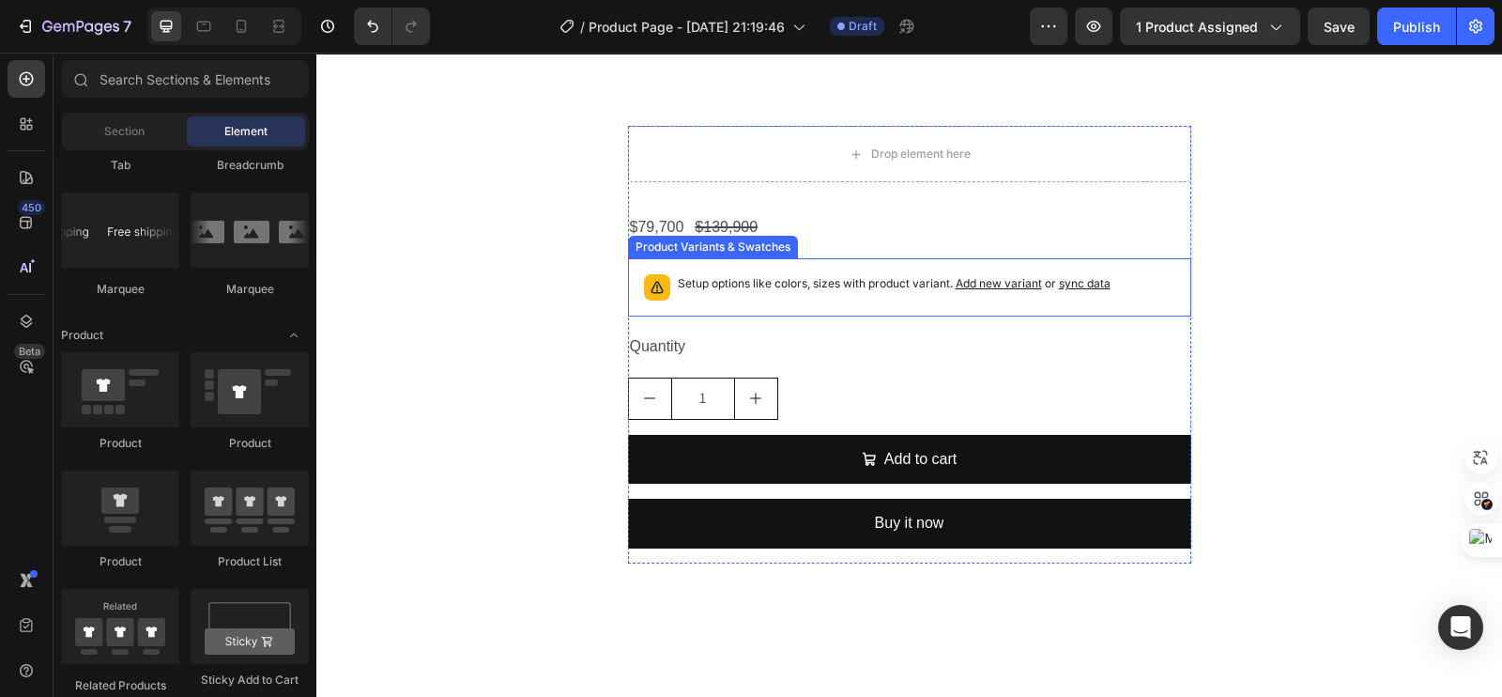
click at [798, 290] on p "Setup options like colors, sizes with product variant. Add new variant or sync …" at bounding box center [894, 283] width 433 height 19
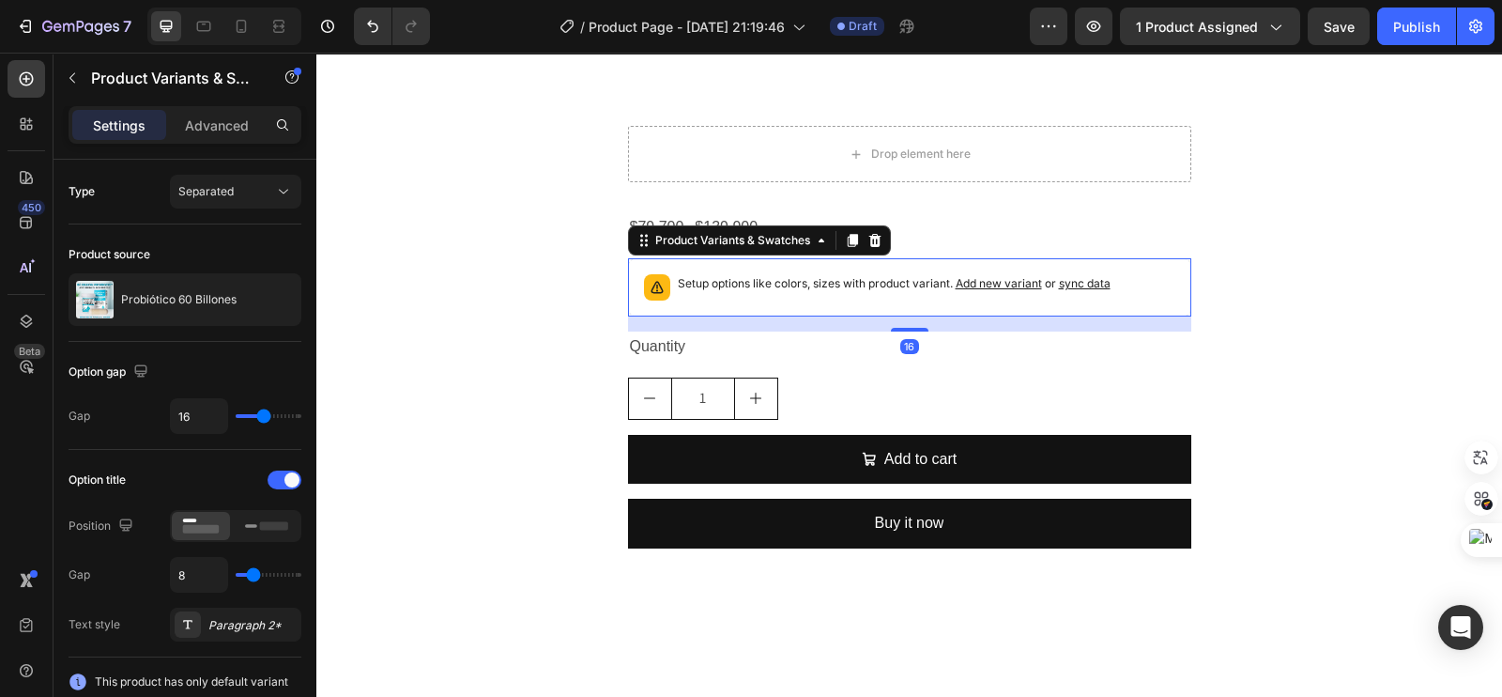
click at [867, 241] on icon at bounding box center [874, 240] width 15 height 15
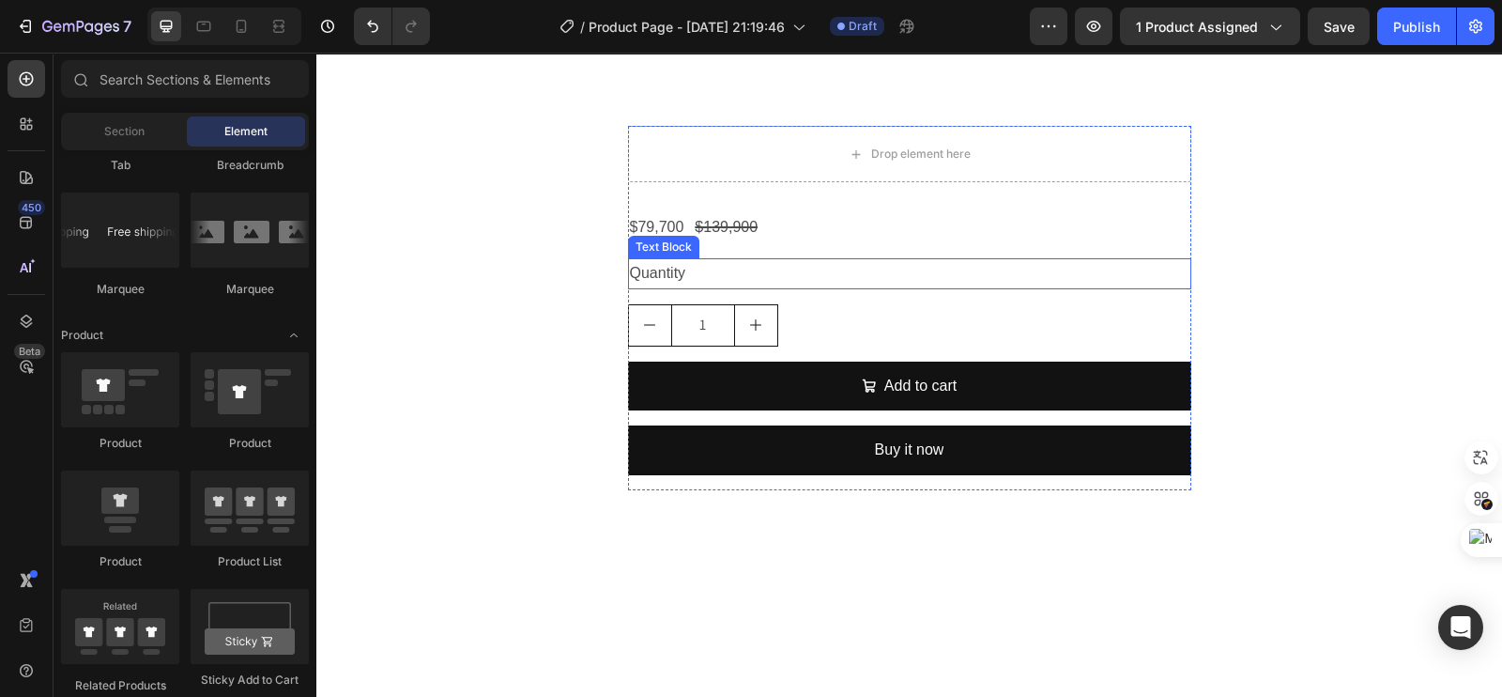
click at [685, 267] on div "Quantity" at bounding box center [909, 273] width 563 height 31
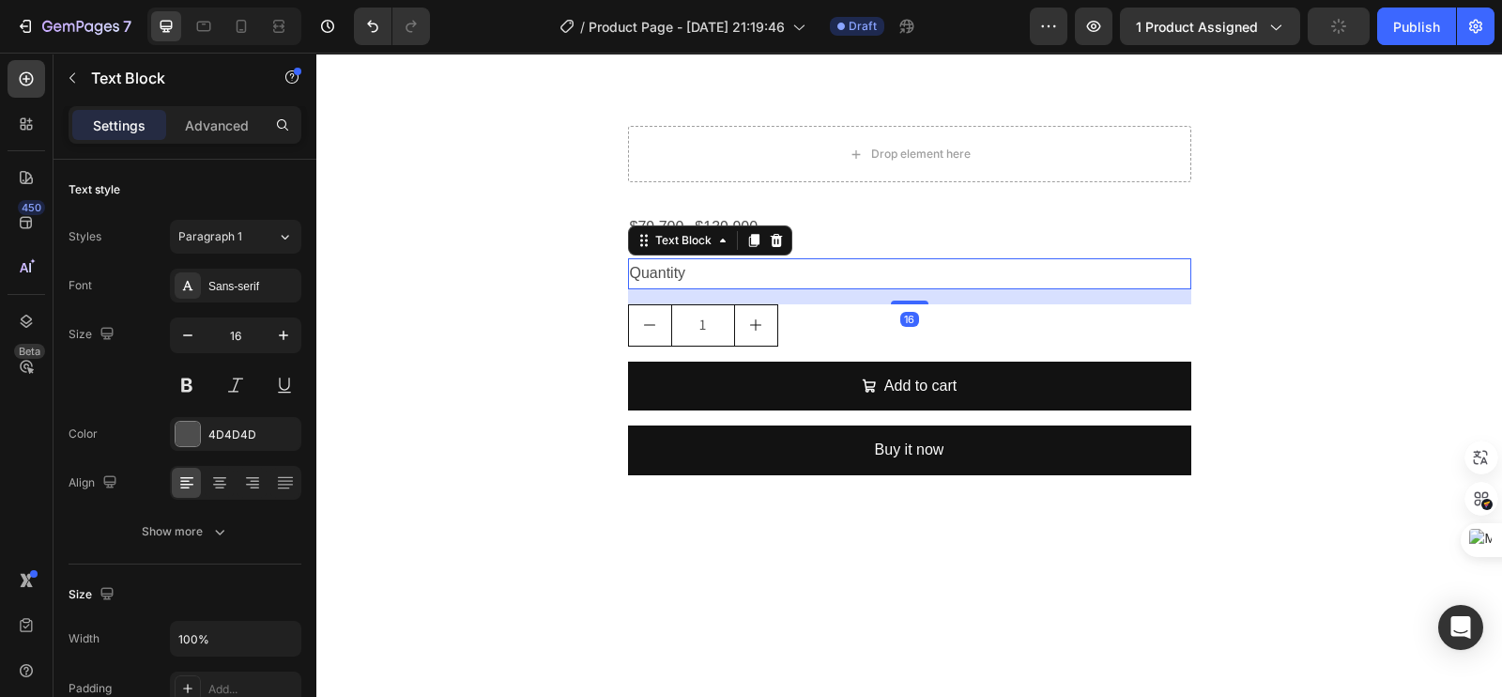
click at [775, 245] on div at bounding box center [776, 240] width 23 height 23
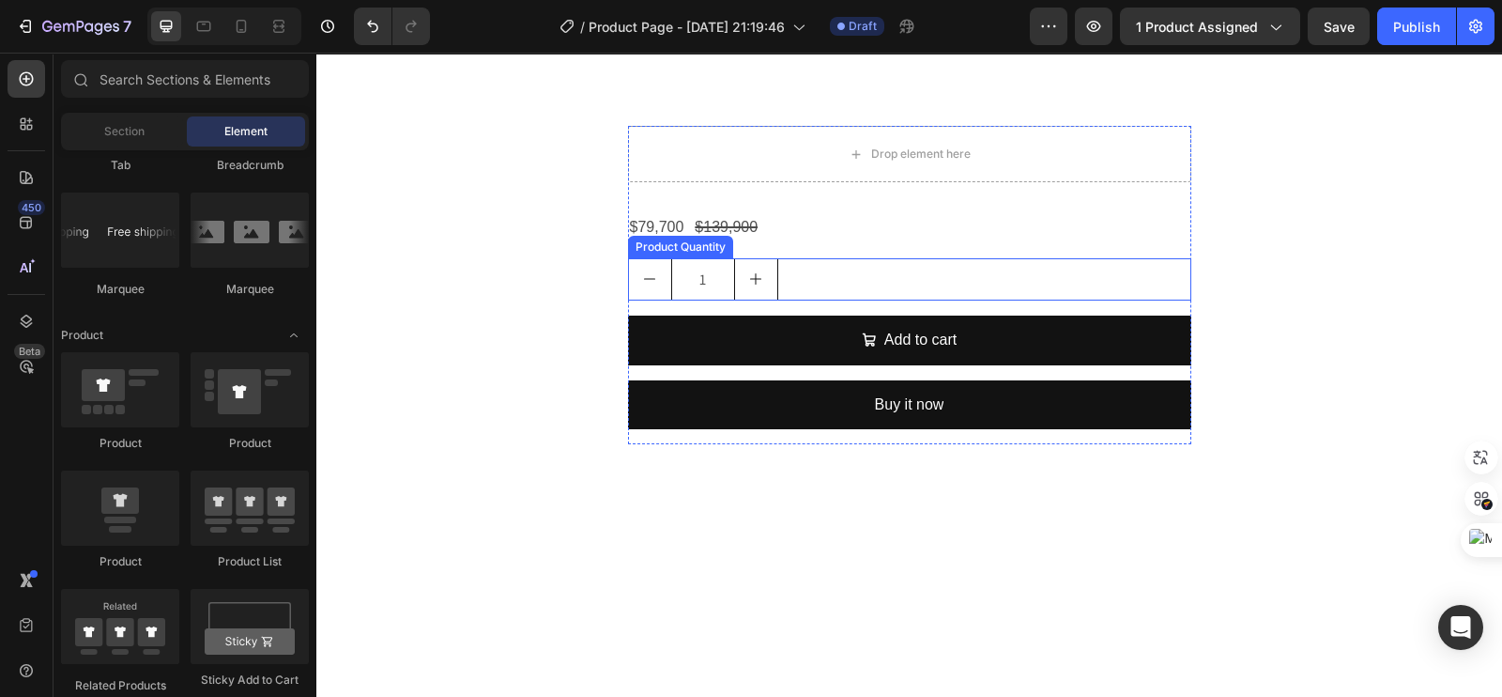
click at [789, 259] on div "1" at bounding box center [909, 279] width 563 height 42
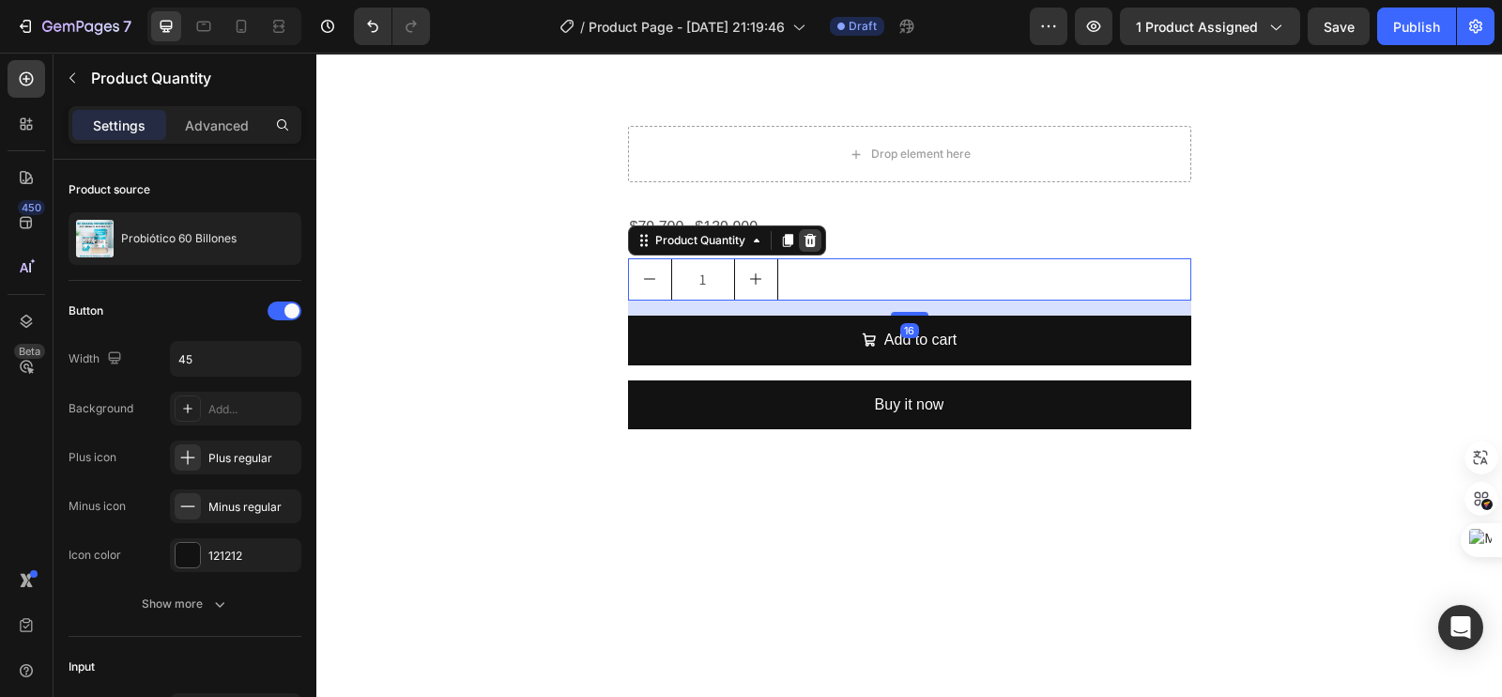
click at [804, 245] on icon at bounding box center [810, 240] width 12 height 13
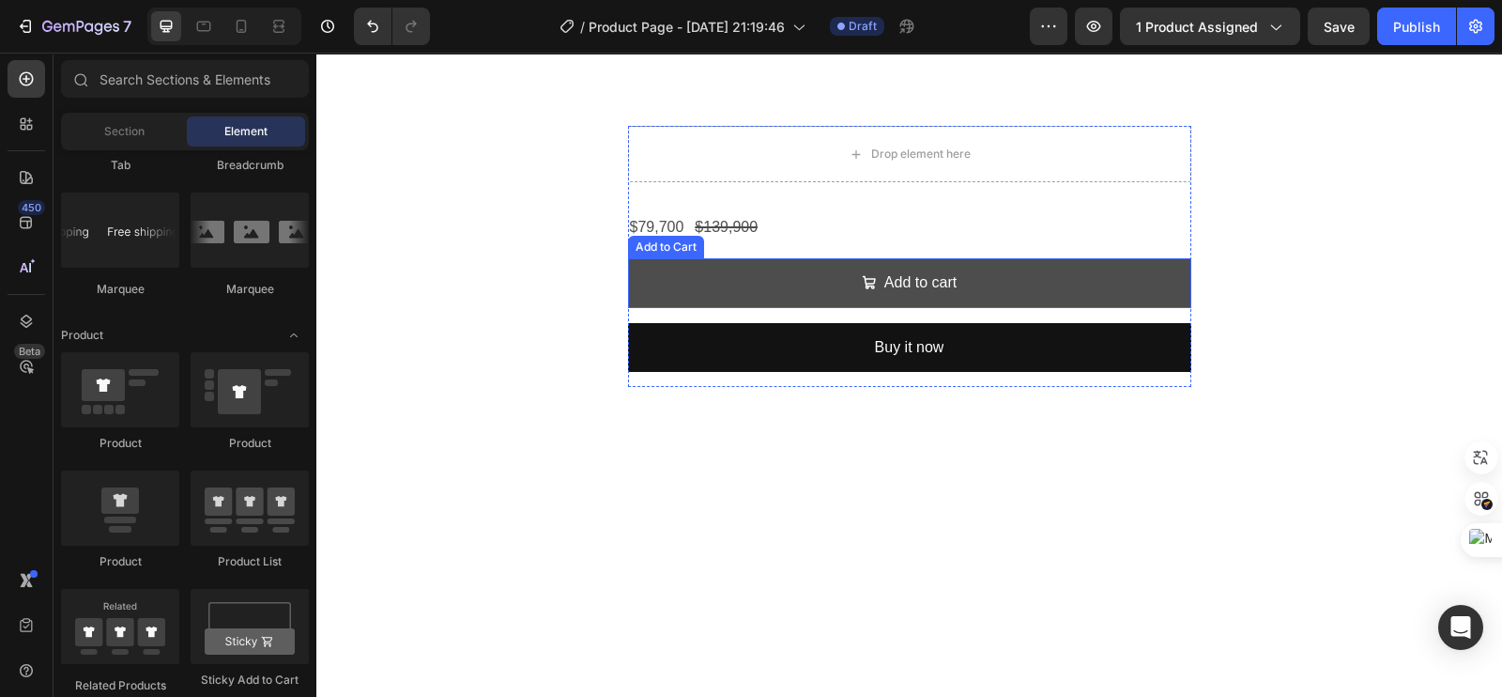
click at [802, 269] on button "Add to cart" at bounding box center [909, 283] width 563 height 50
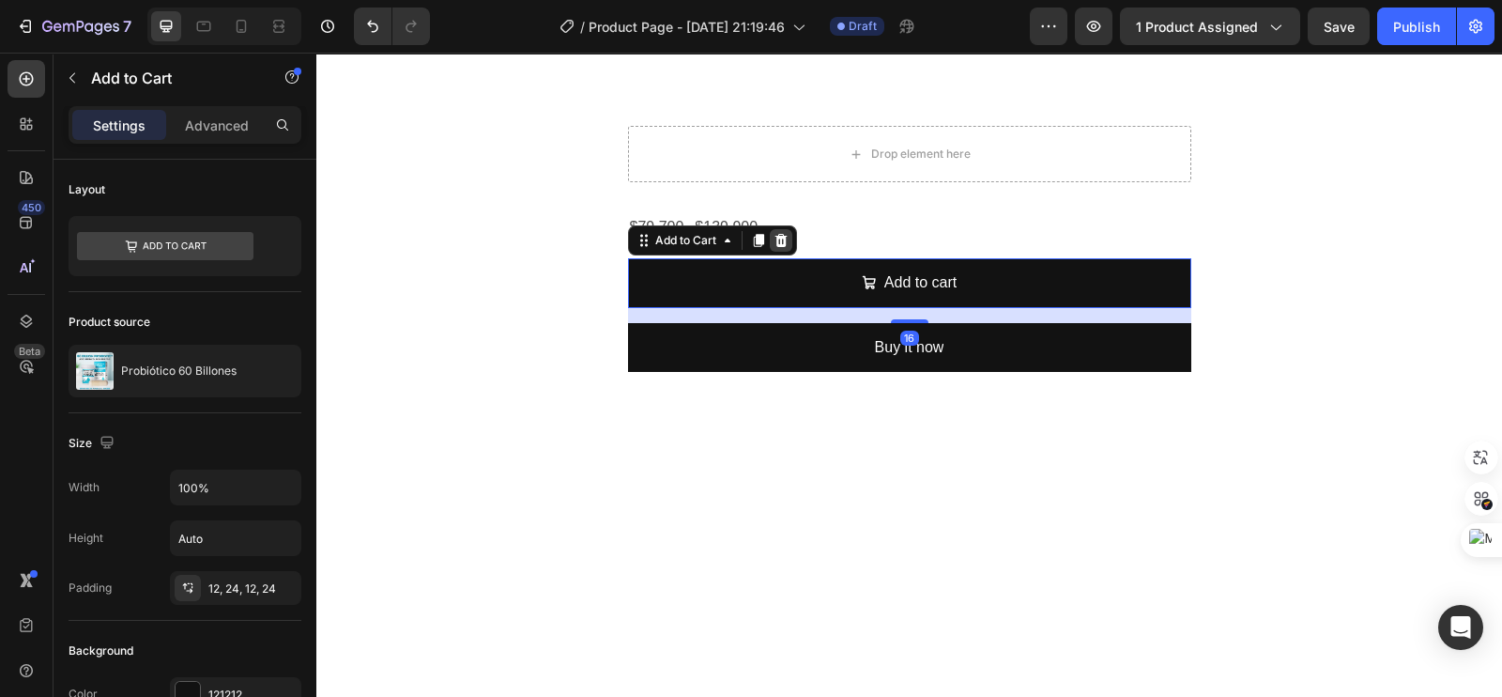
click at [774, 239] on icon at bounding box center [780, 240] width 12 height 13
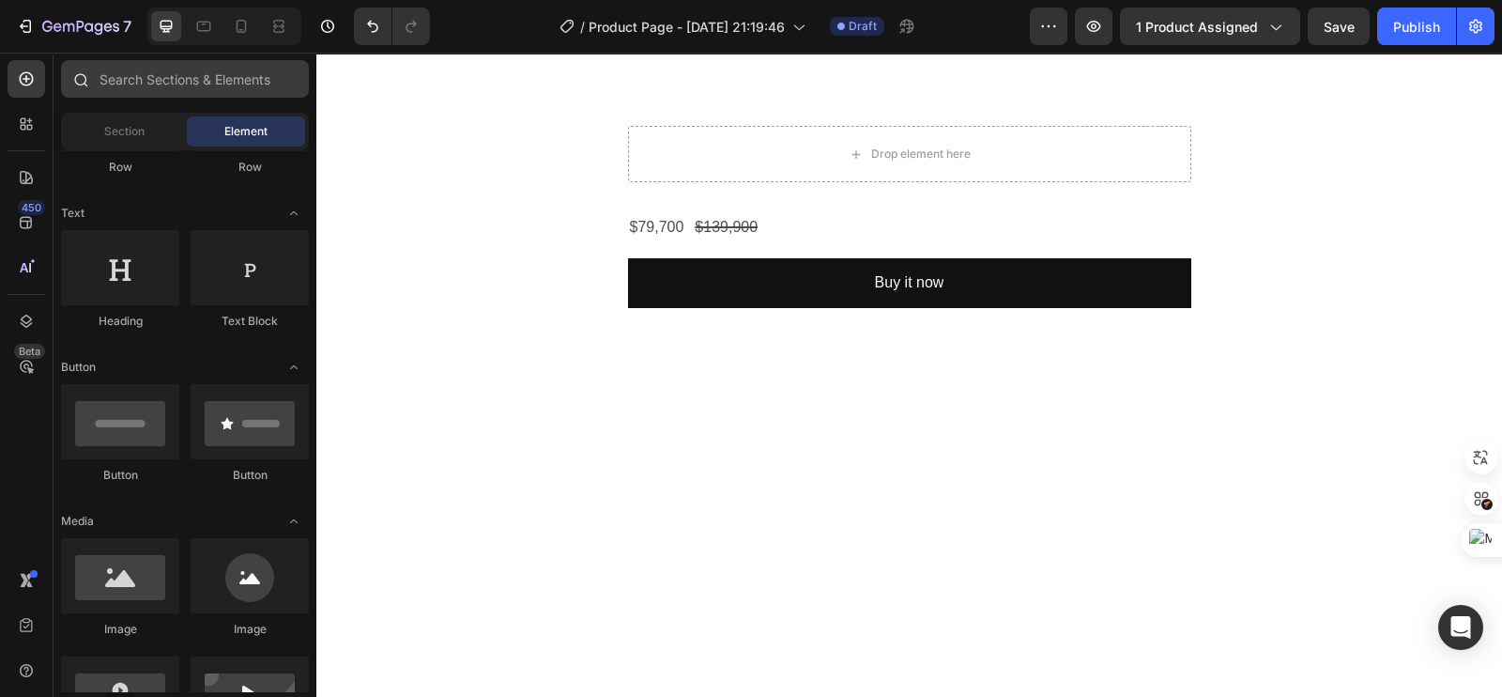
scroll to position [0, 0]
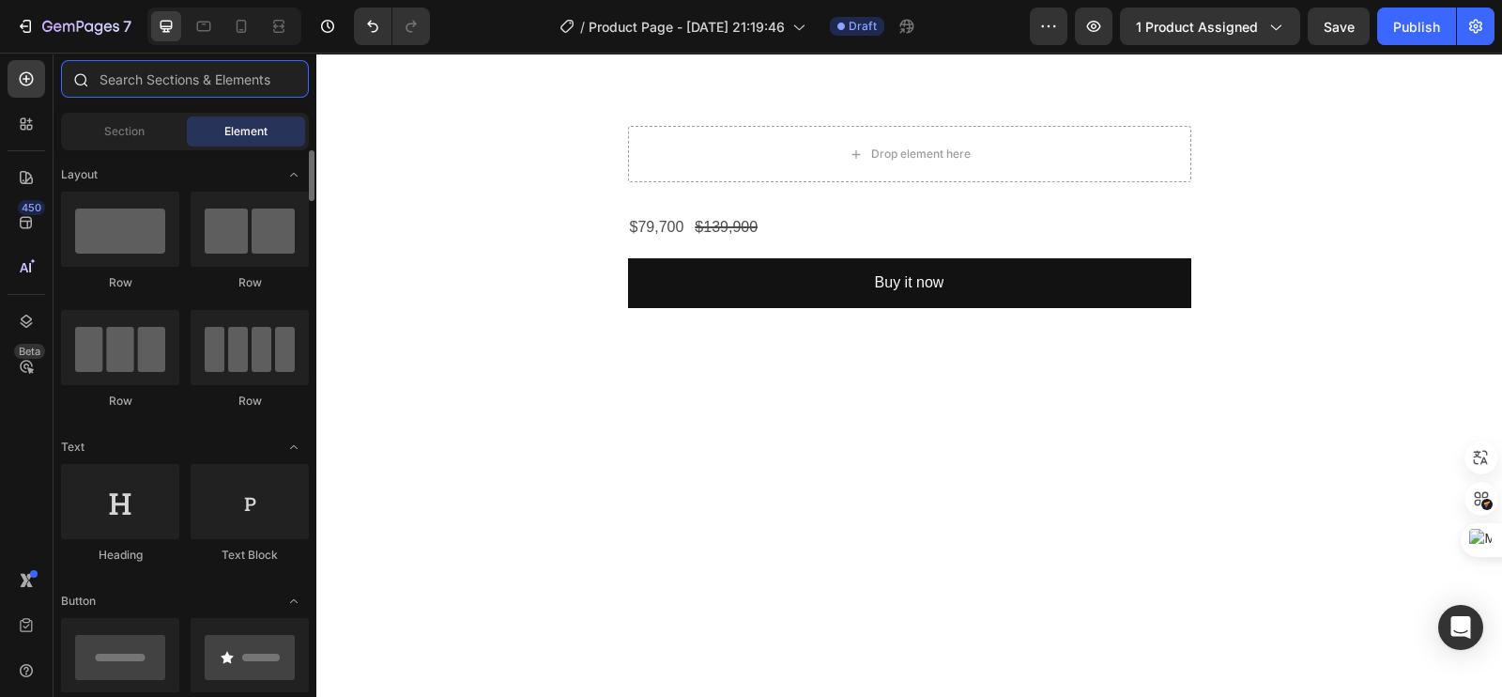
click at [124, 86] on input "text" at bounding box center [185, 79] width 248 height 38
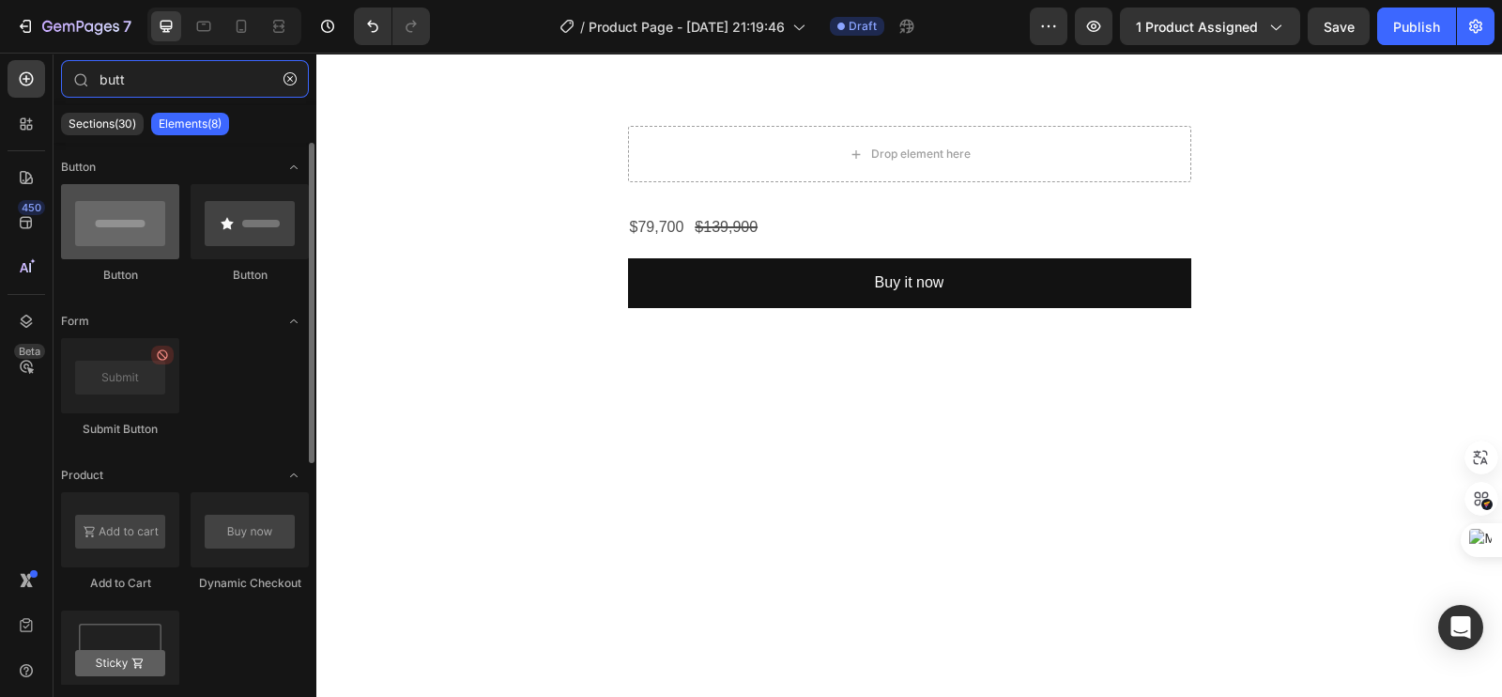
type input "butt"
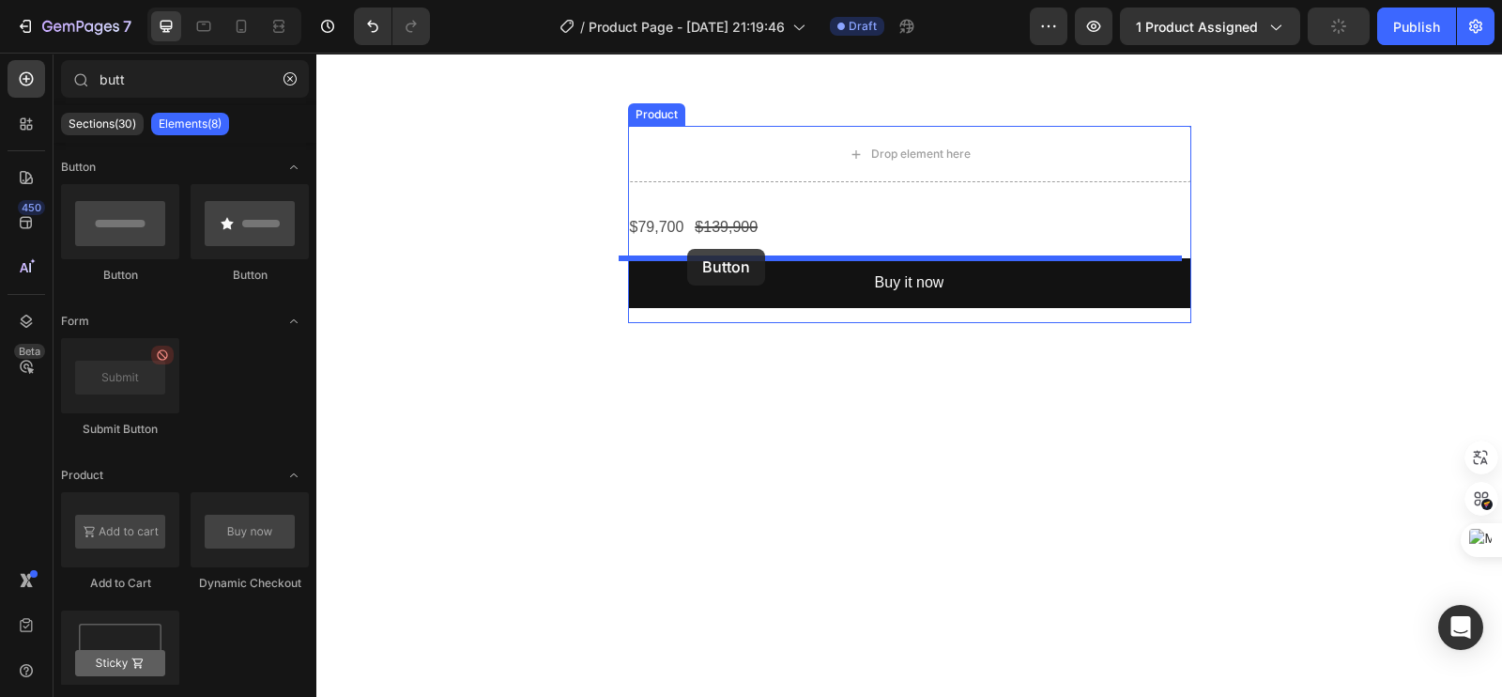
drag, startPoint x: 434, startPoint y: 261, endPoint x: 687, endPoint y: 249, distance: 253.8
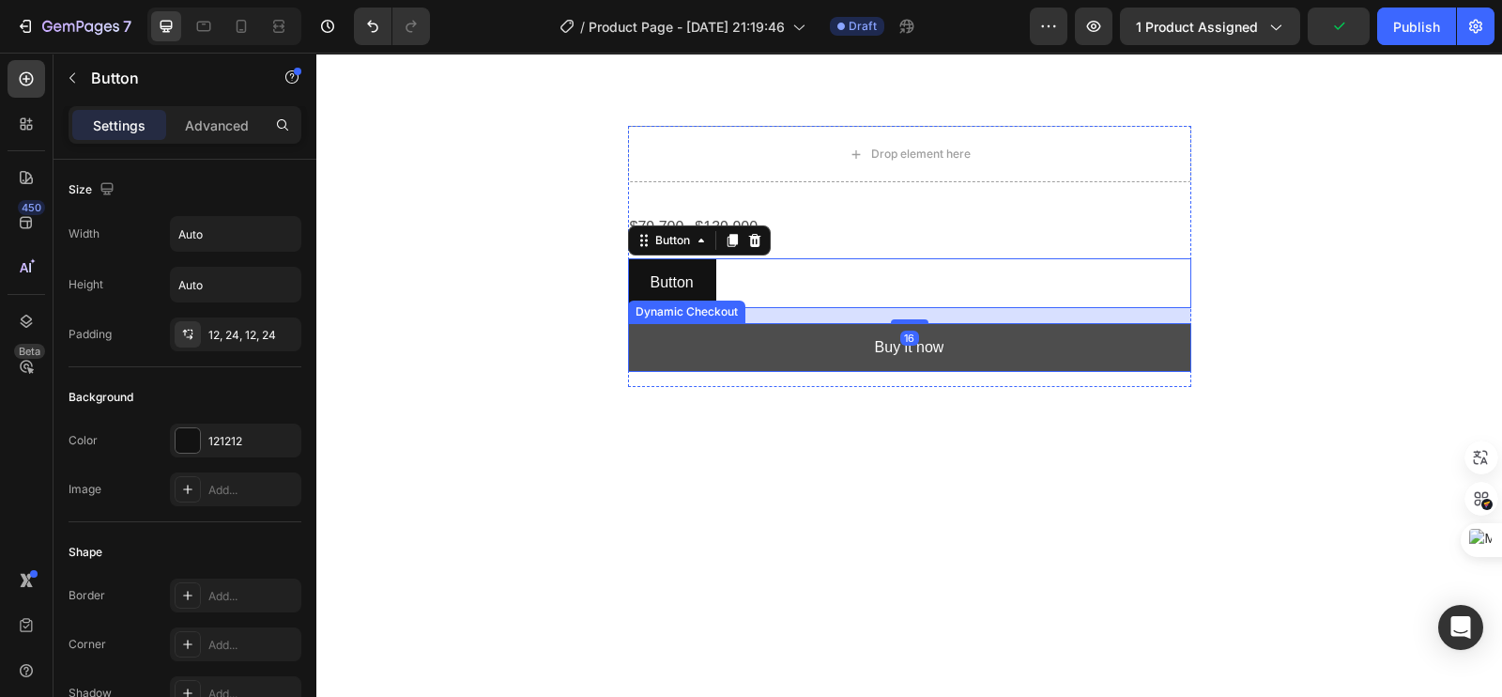
click at [721, 334] on button "Buy it now" at bounding box center [909, 348] width 563 height 50
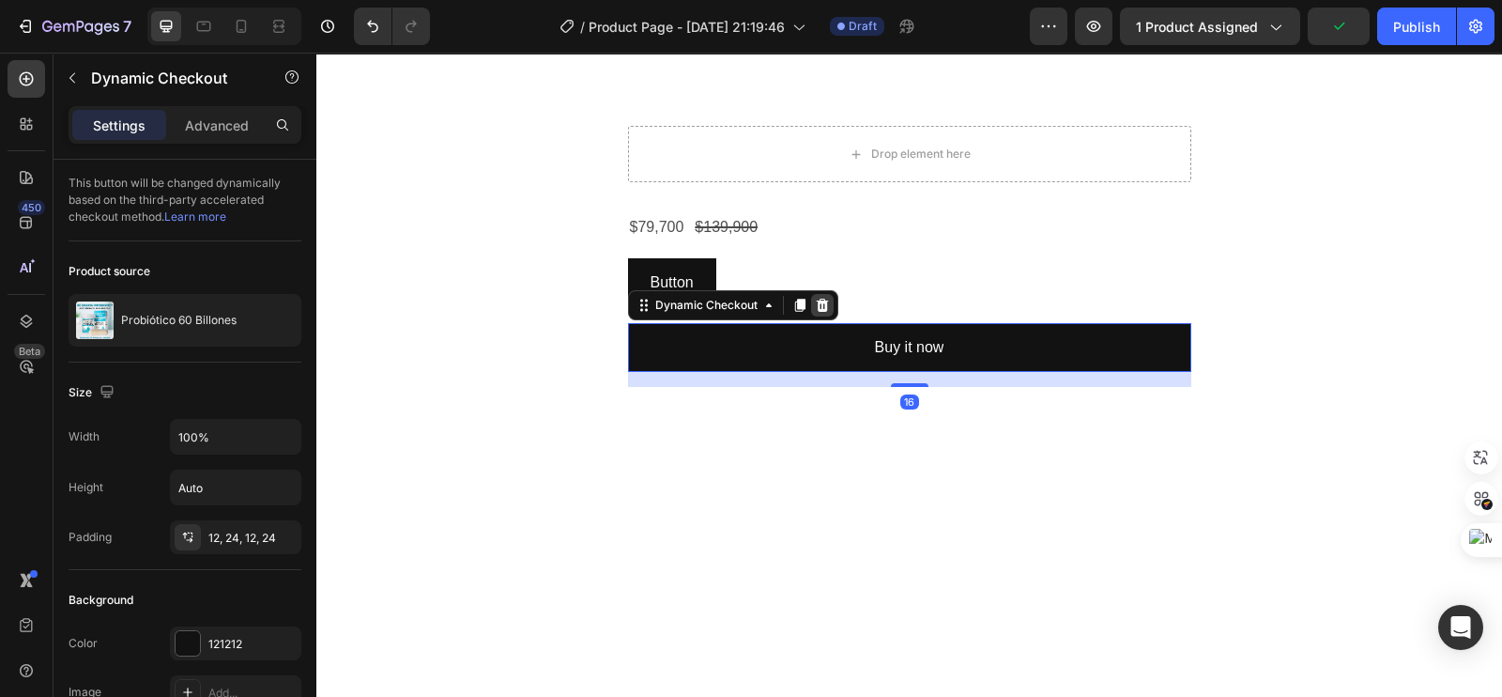
click at [815, 299] on icon at bounding box center [822, 305] width 15 height 15
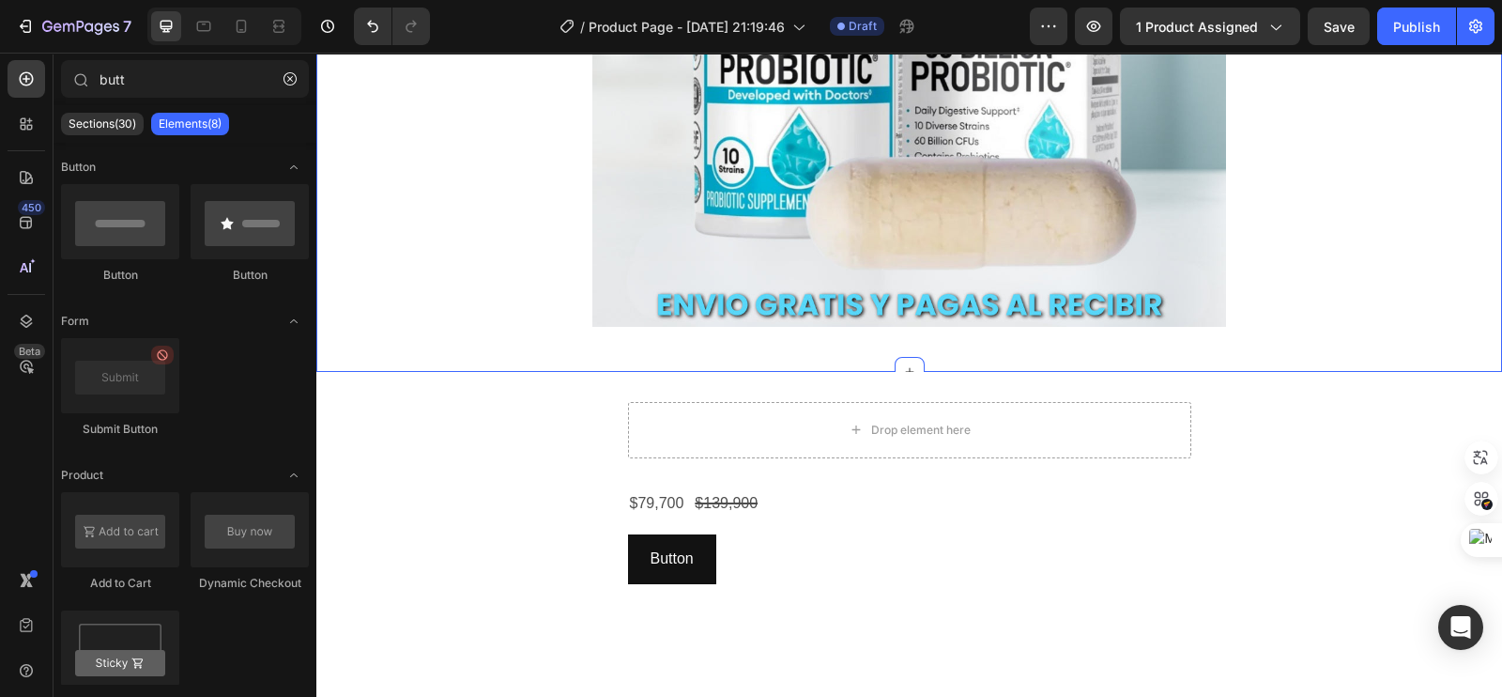
scroll to position [352, 0]
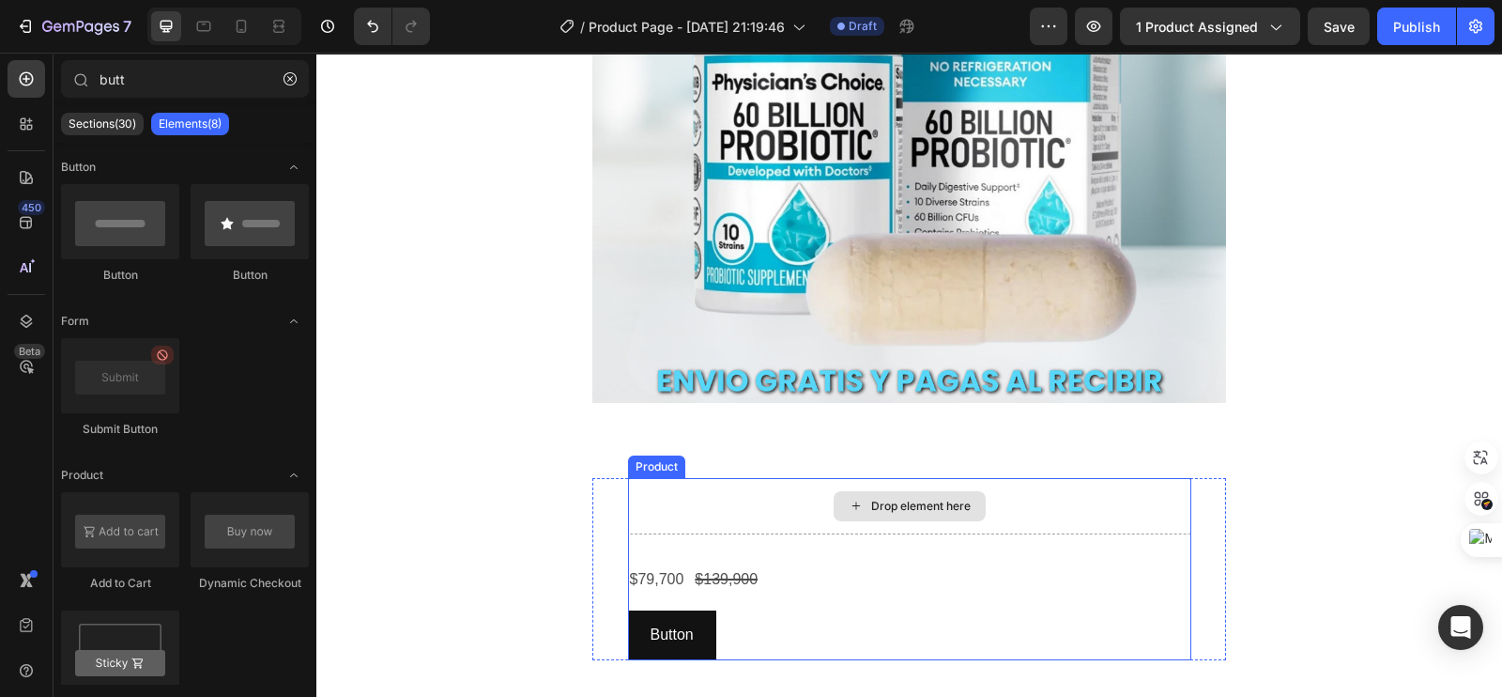
click at [713, 521] on div "Drop element here" at bounding box center [909, 506] width 563 height 56
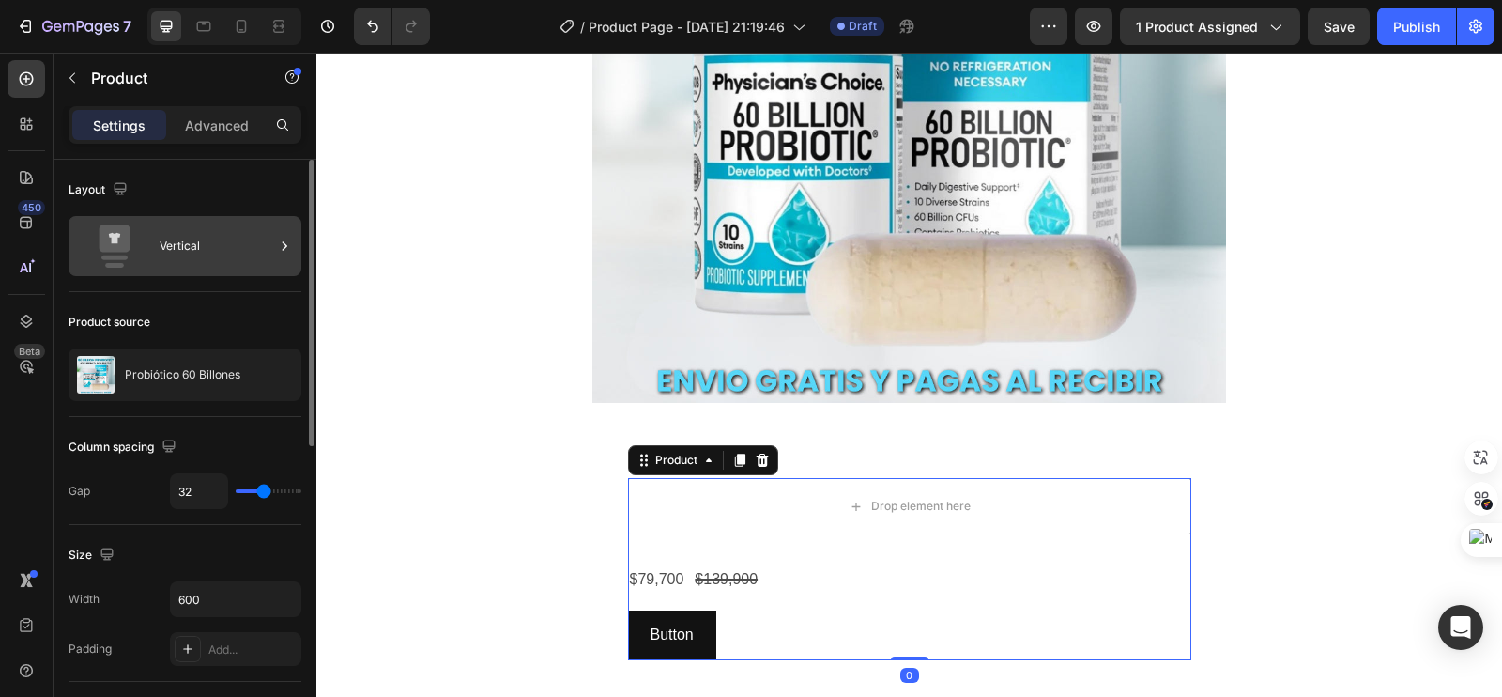
click at [276, 250] on icon at bounding box center [284, 246] width 19 height 19
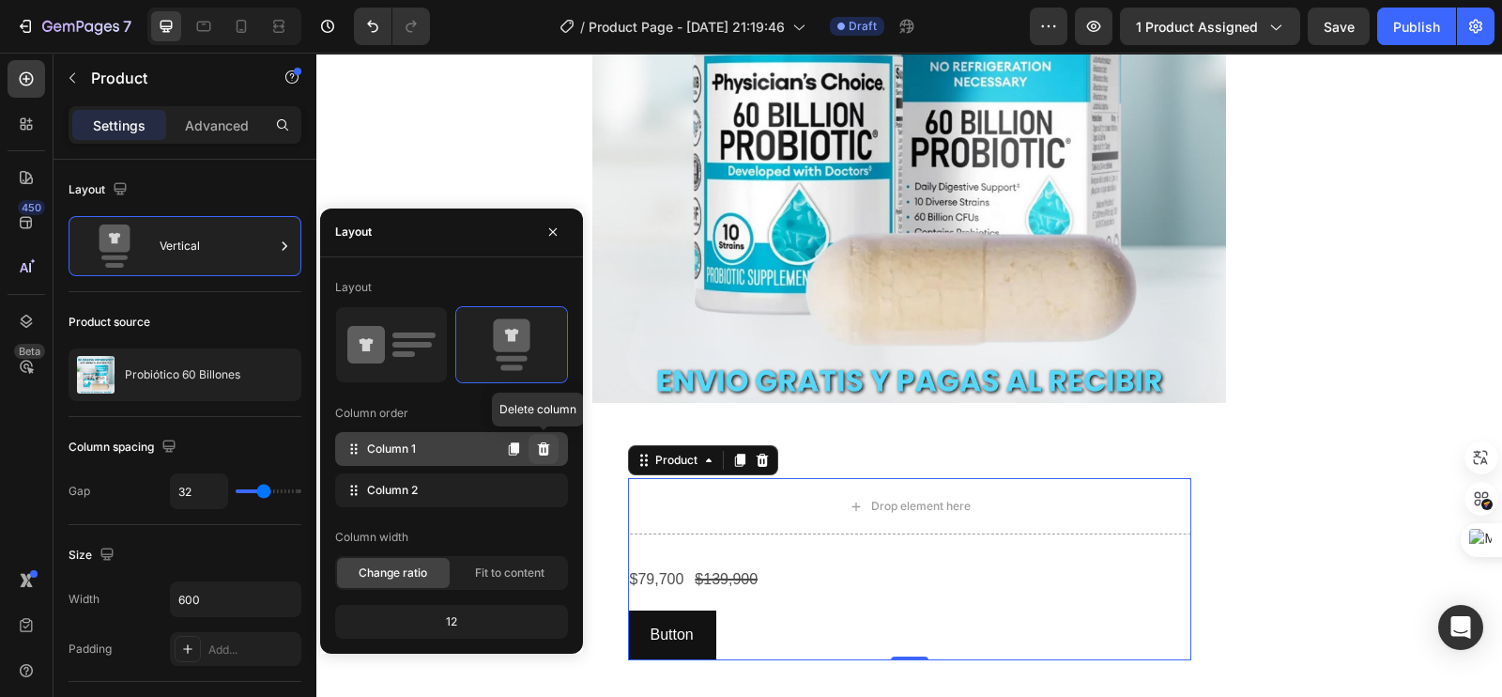
click at [545, 441] on icon at bounding box center [543, 448] width 15 height 15
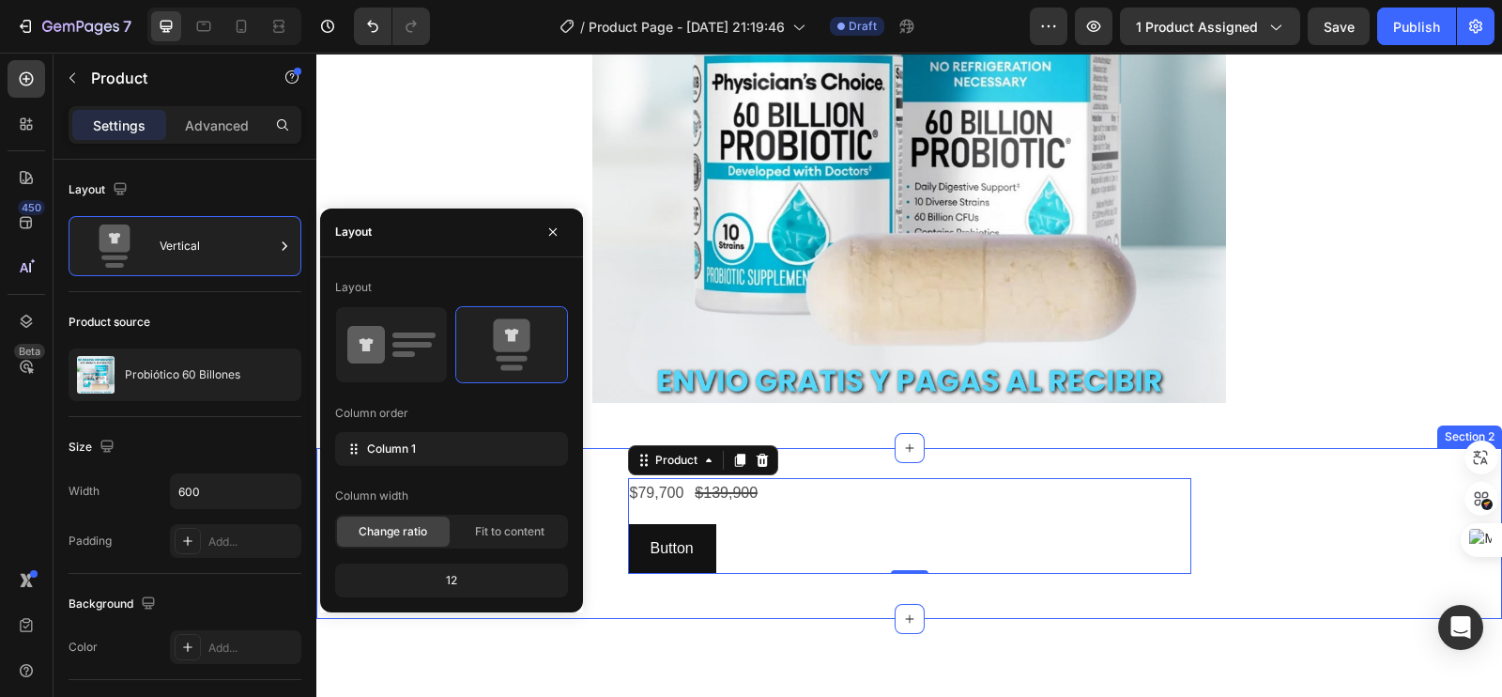
click at [1360, 466] on div "$79,700 Product Price Product Price $139,900 Product Price Product Price Row Bu…" at bounding box center [909, 533] width 1186 height 171
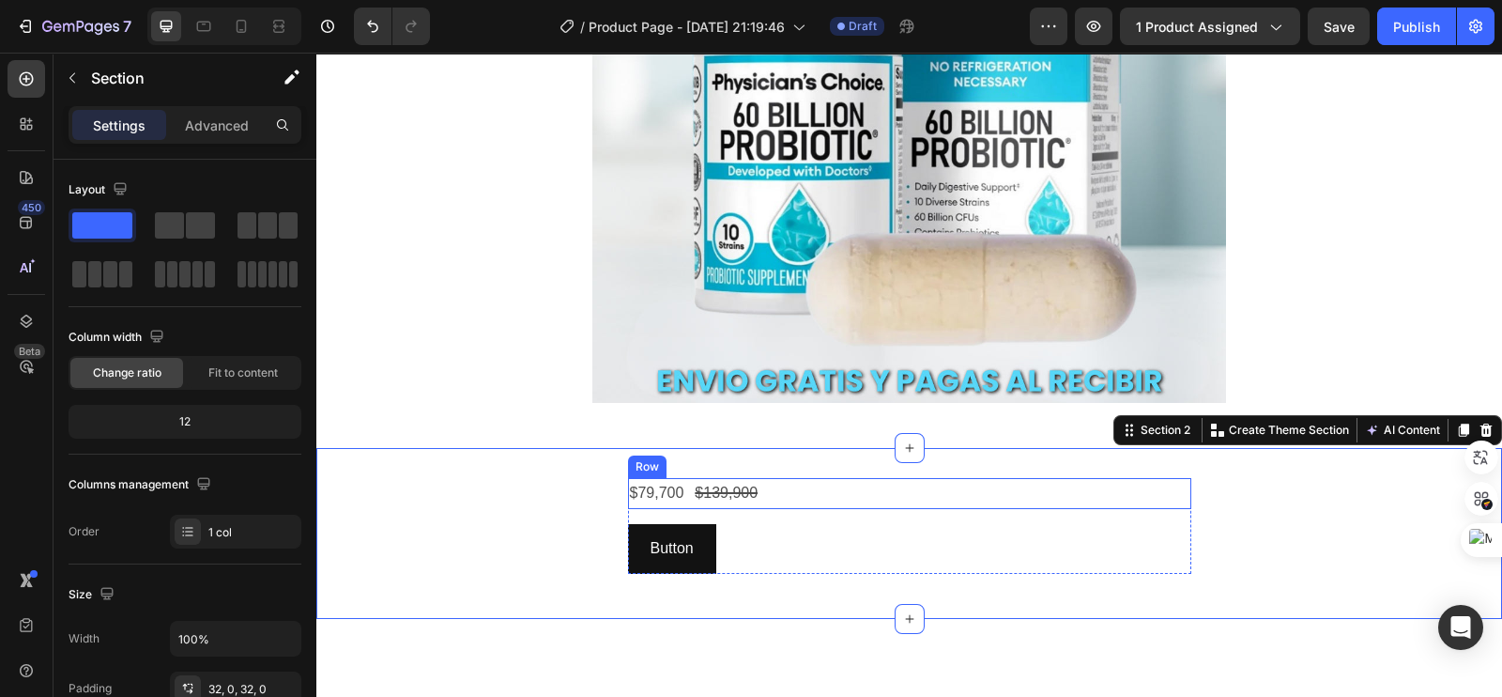
click at [1073, 499] on div "$79,700 Product Price Product Price $139,900 Product Price Product Price Row" at bounding box center [909, 493] width 563 height 31
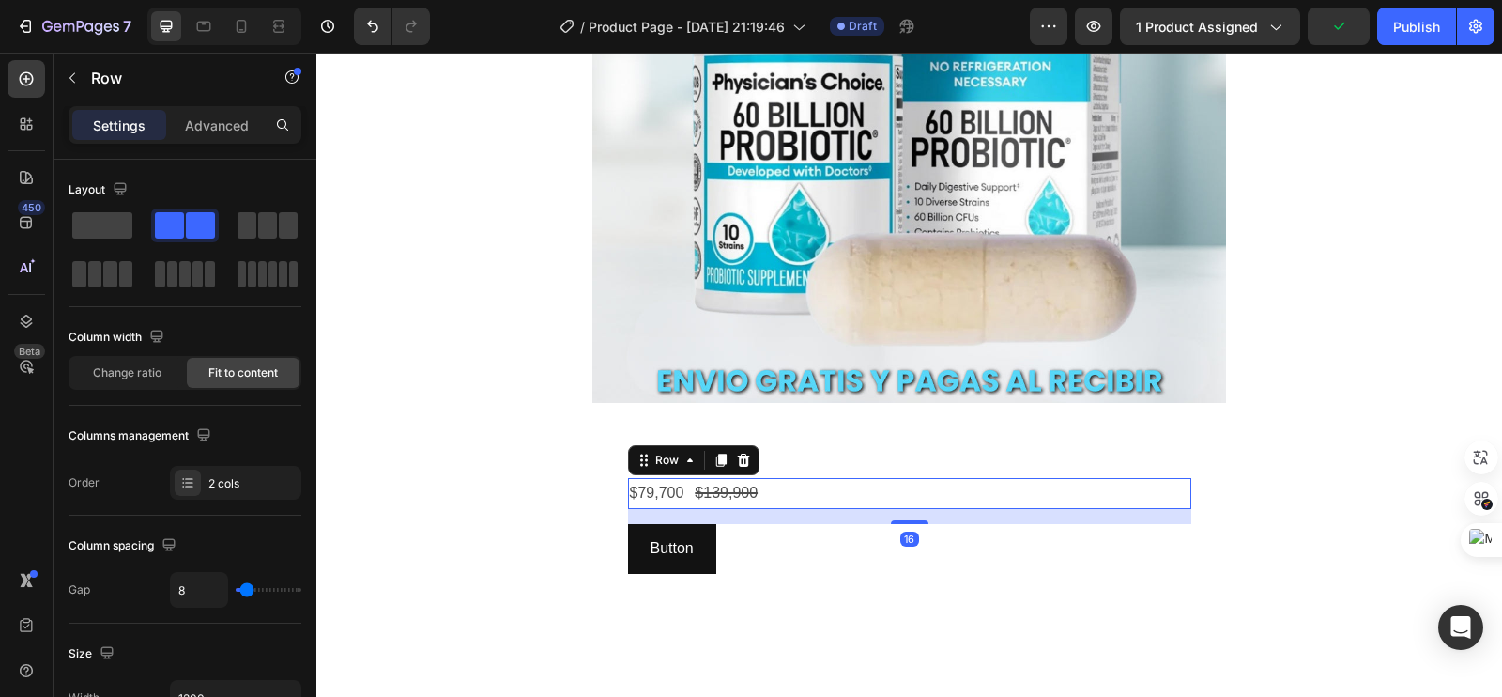
click at [833, 518] on div "16" at bounding box center [909, 516] width 563 height 15
click at [577, 448] on div "$79,700 Product Price Product Price $139,900 Product Price Product Price Row 16…" at bounding box center [909, 533] width 1186 height 171
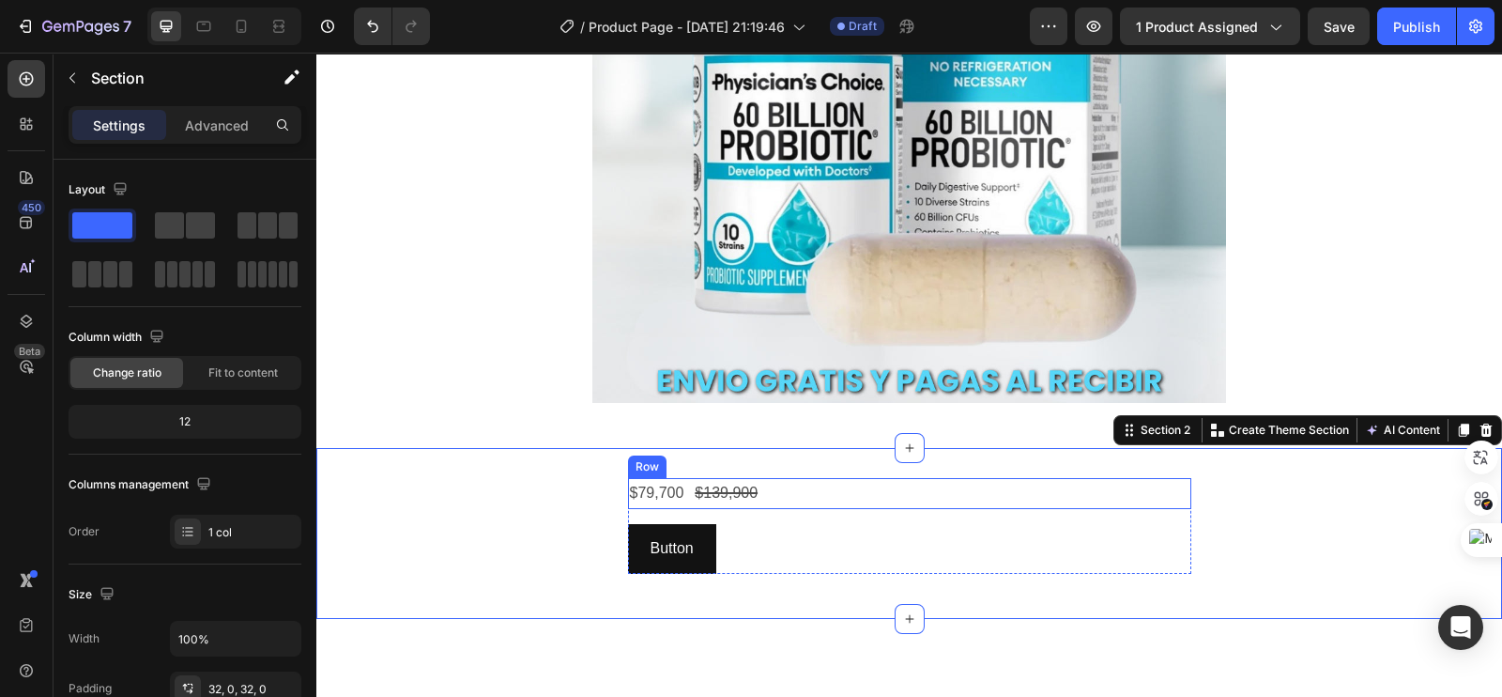
click at [681, 507] on div "$79,700 Product Price Product Price $139,900 Product Price Product Price Row" at bounding box center [909, 493] width 563 height 31
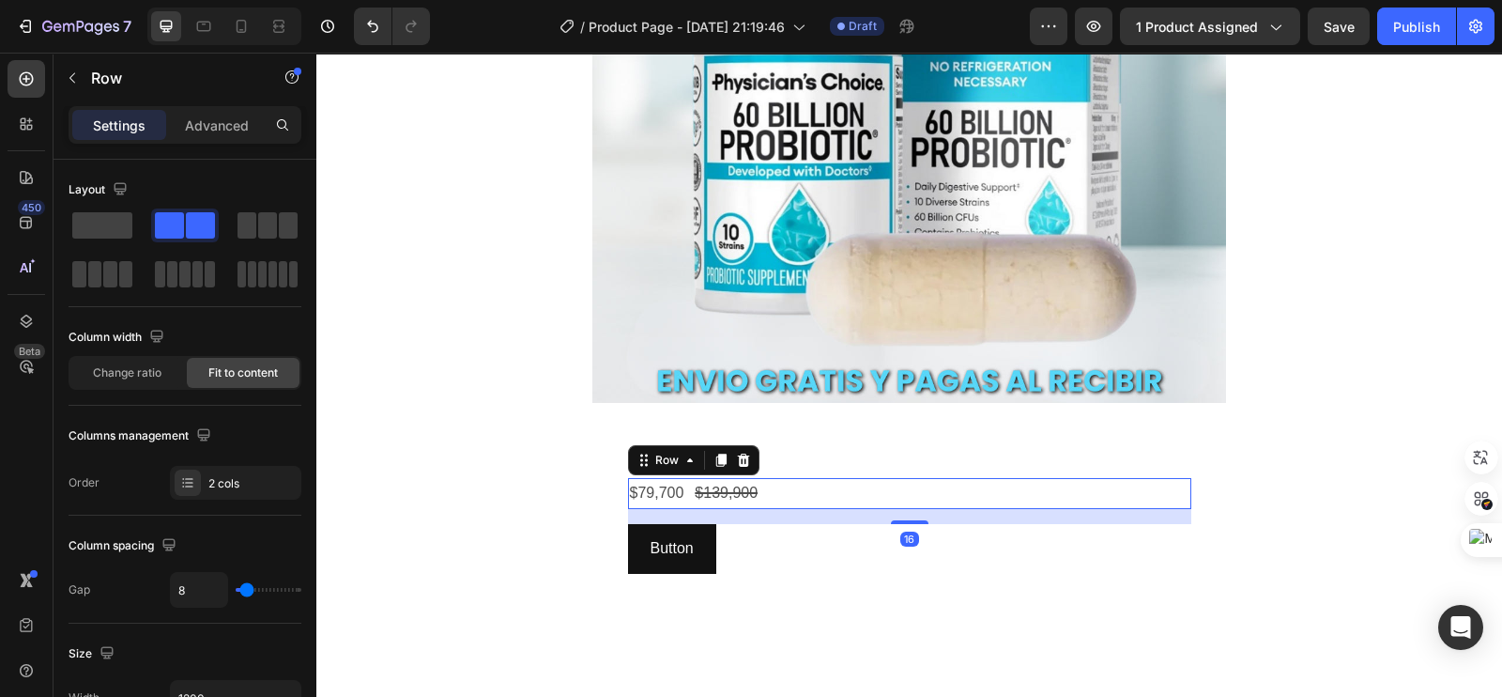
click at [662, 516] on div "16" at bounding box center [909, 516] width 563 height 15
click at [603, 506] on div "$79,700 Product Price Product Price $139,900 Product Price Product Price Row 16…" at bounding box center [909, 526] width 634 height 96
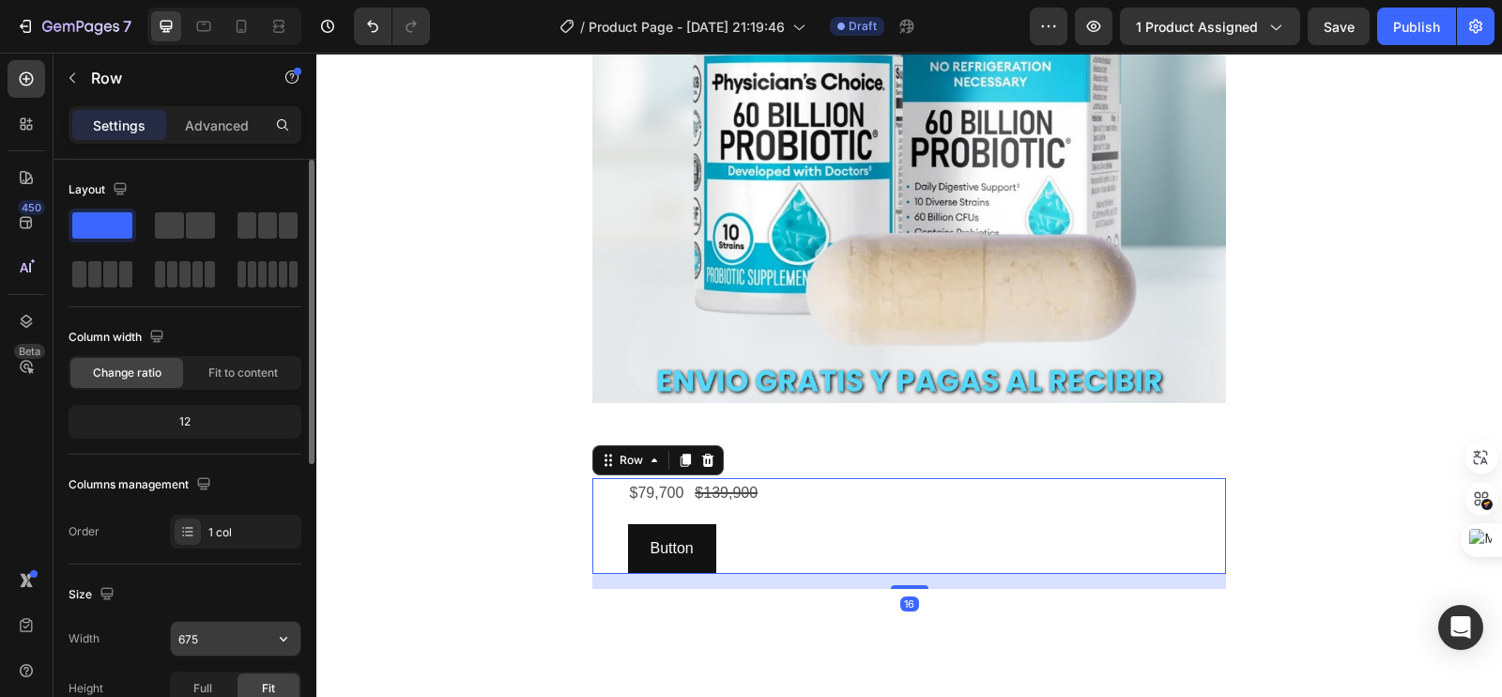
click at [229, 632] on input "675" at bounding box center [236, 638] width 130 height 34
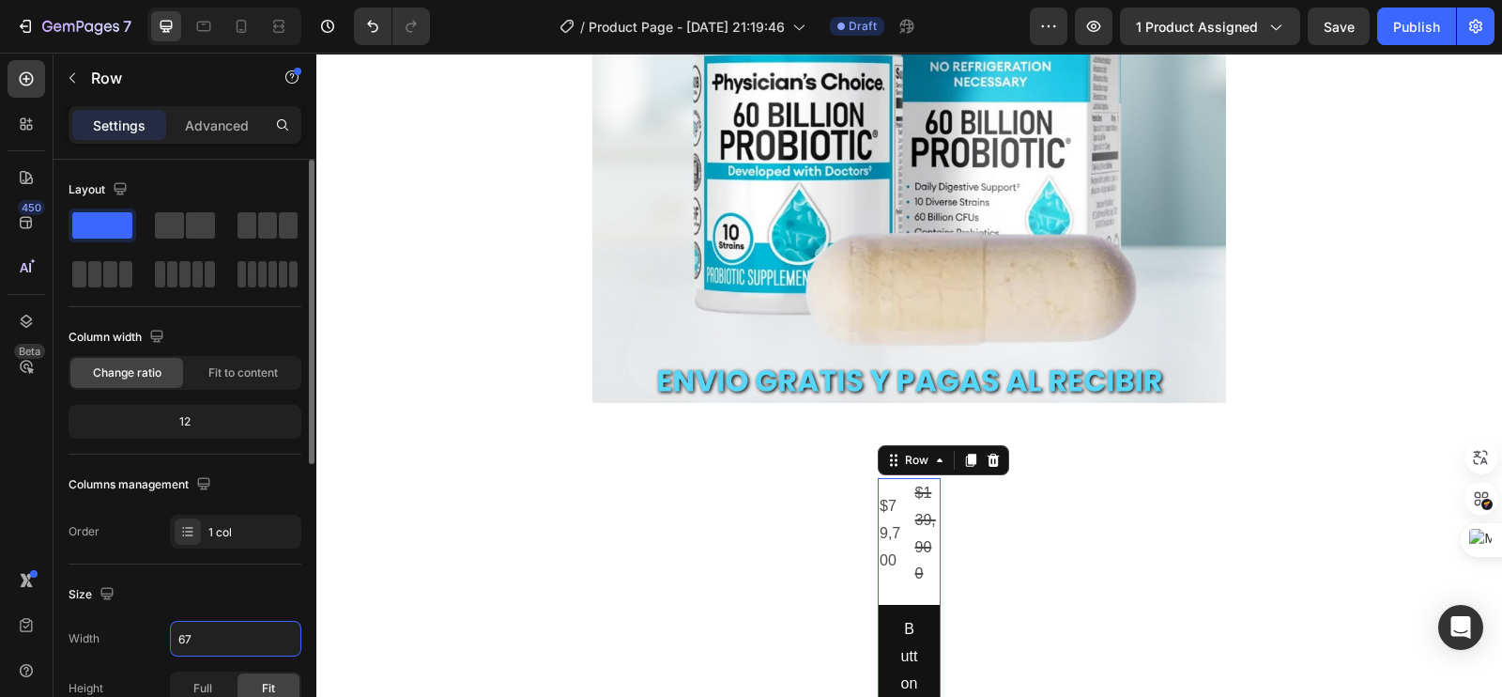
type input "675"
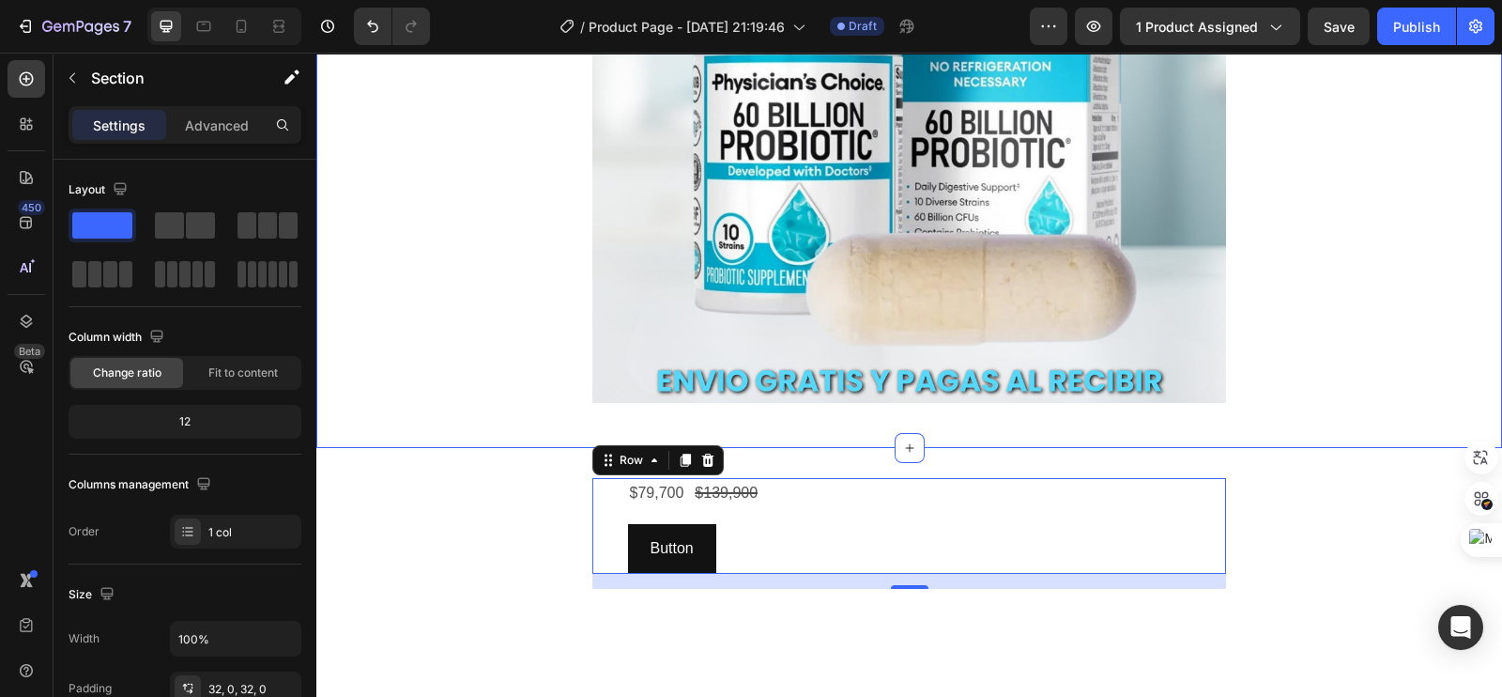
click at [567, 452] on div "$79,700 Product Price Product Price $139,900 Product Price Product Price Row Bu…" at bounding box center [909, 533] width 1186 height 171
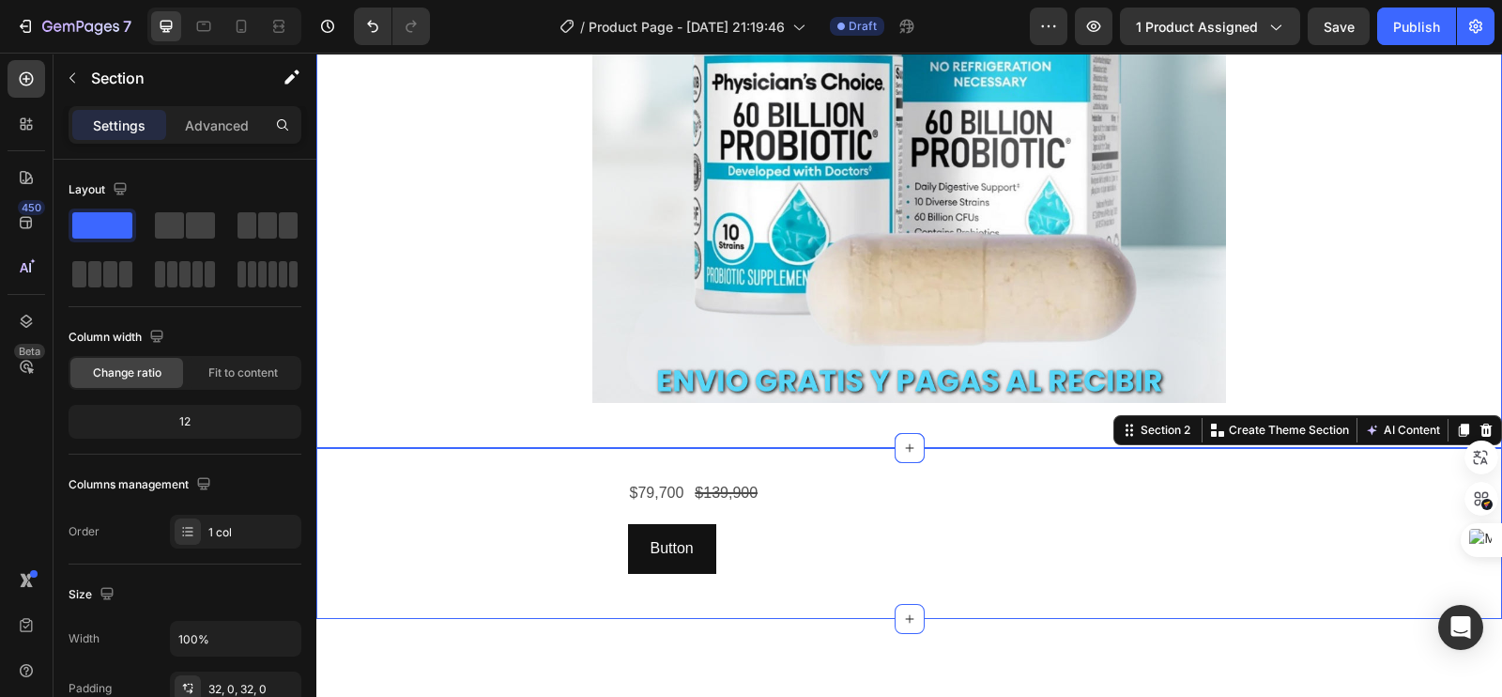
click at [544, 405] on div "Image Row" at bounding box center [909, 93] width 1186 height 649
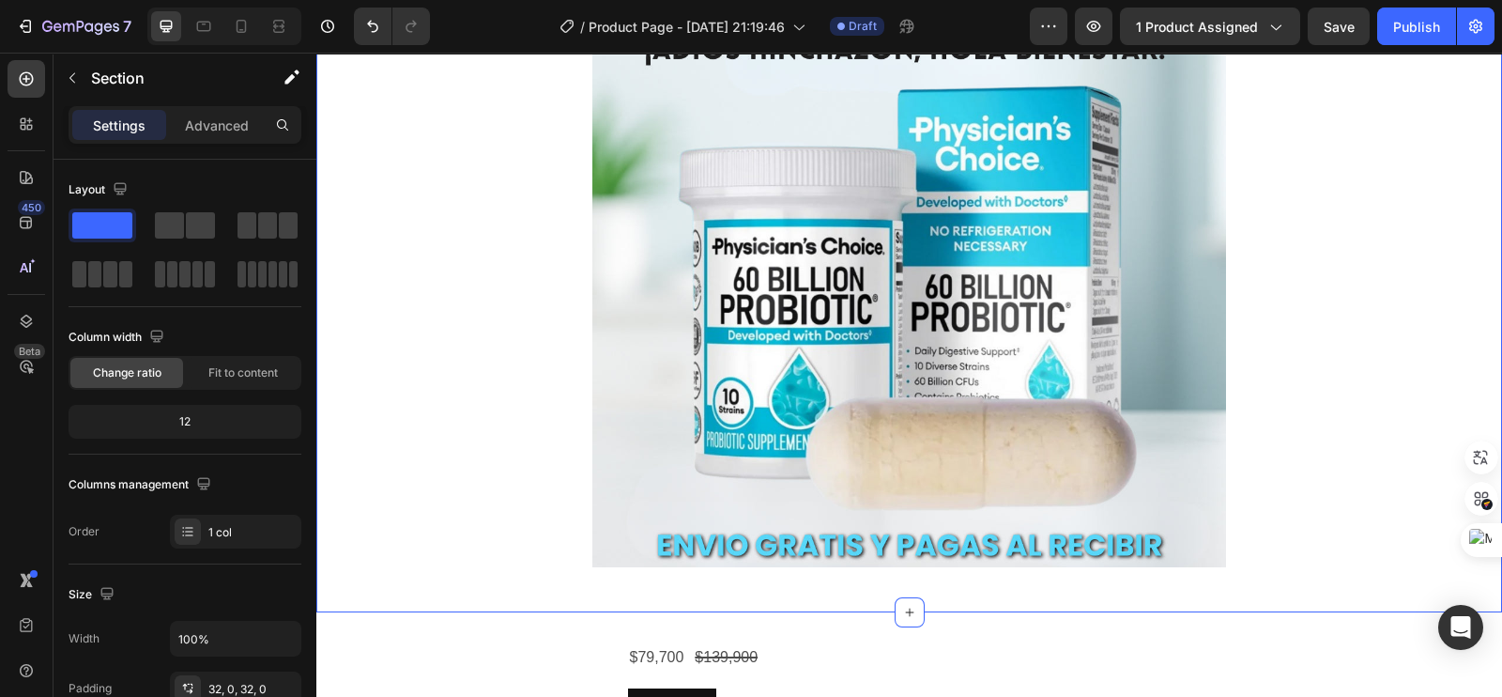
scroll to position [0, 0]
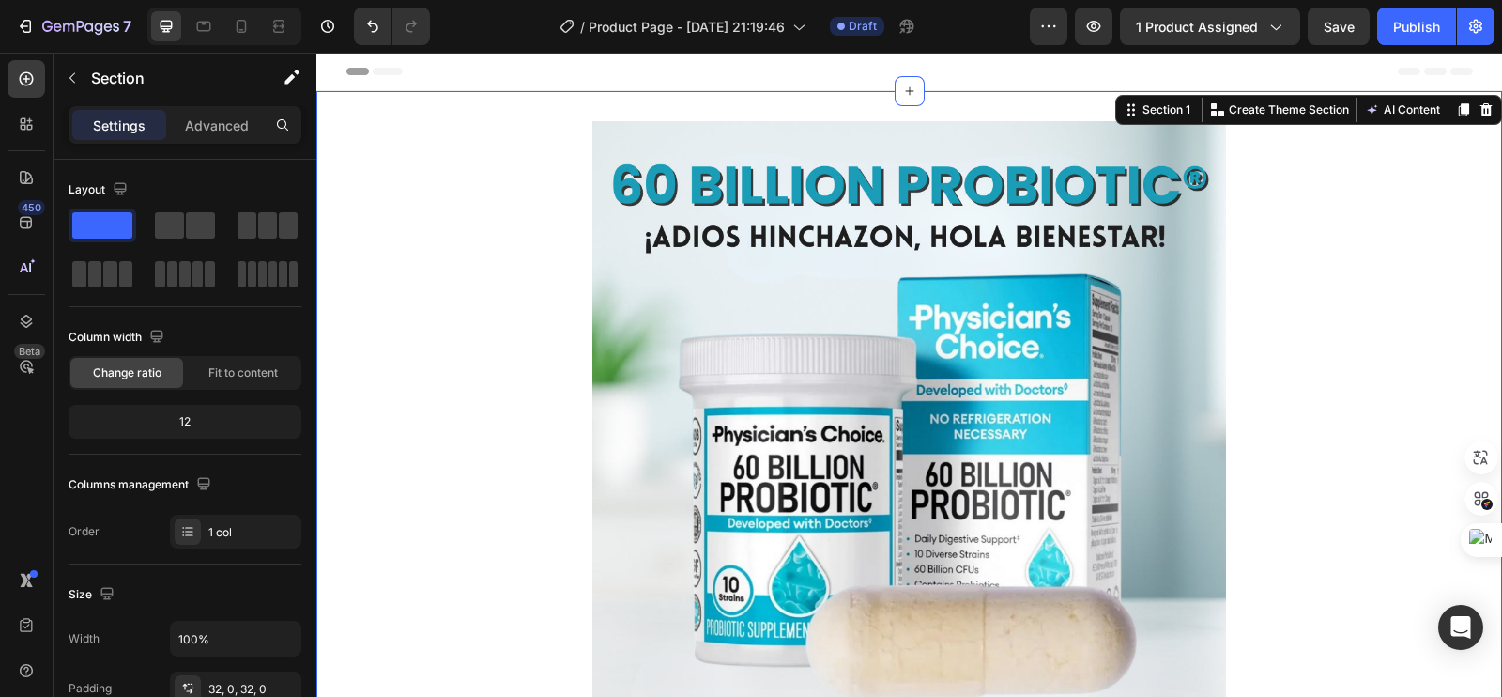
click at [535, 266] on div "Image Row" at bounding box center [909, 445] width 1186 height 649
click at [215, 130] on p "Advanced" at bounding box center [217, 125] width 64 height 20
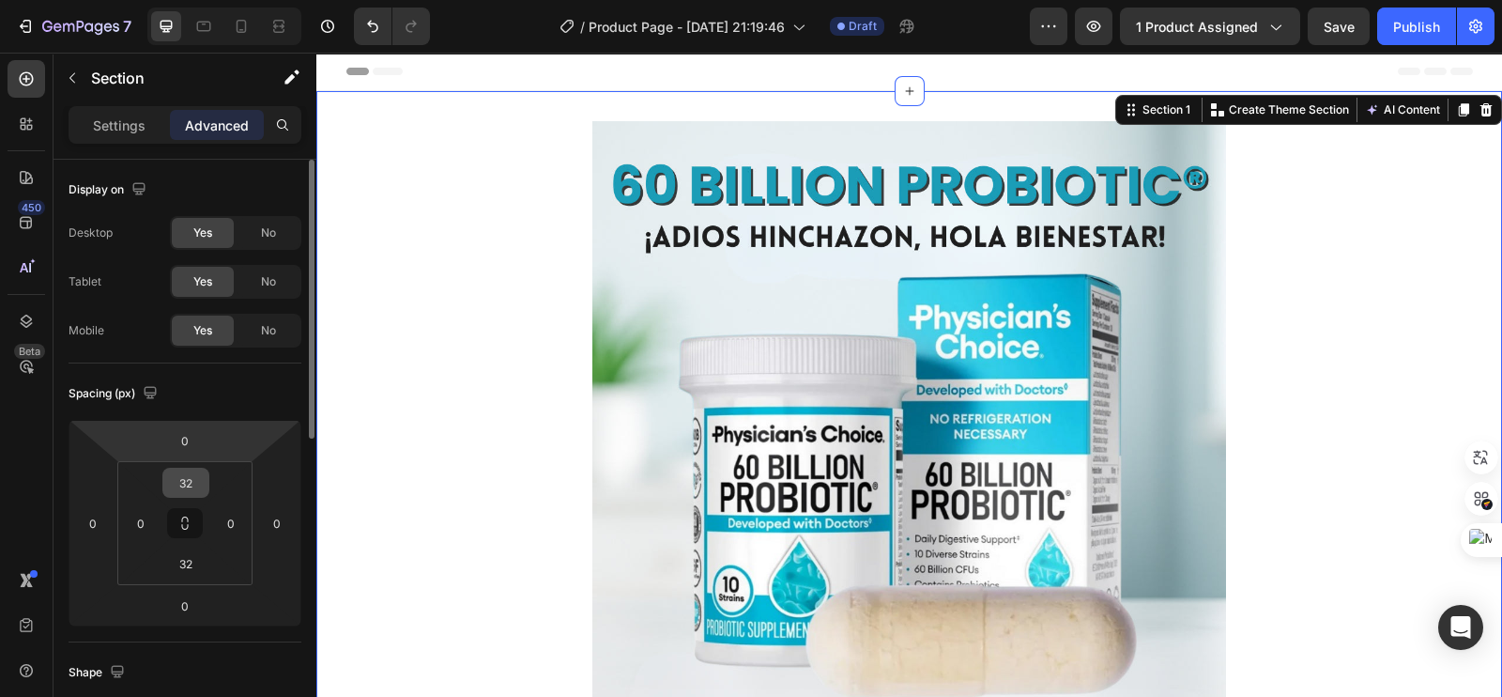
click at [167, 475] on input "32" at bounding box center [186, 482] width 38 height 28
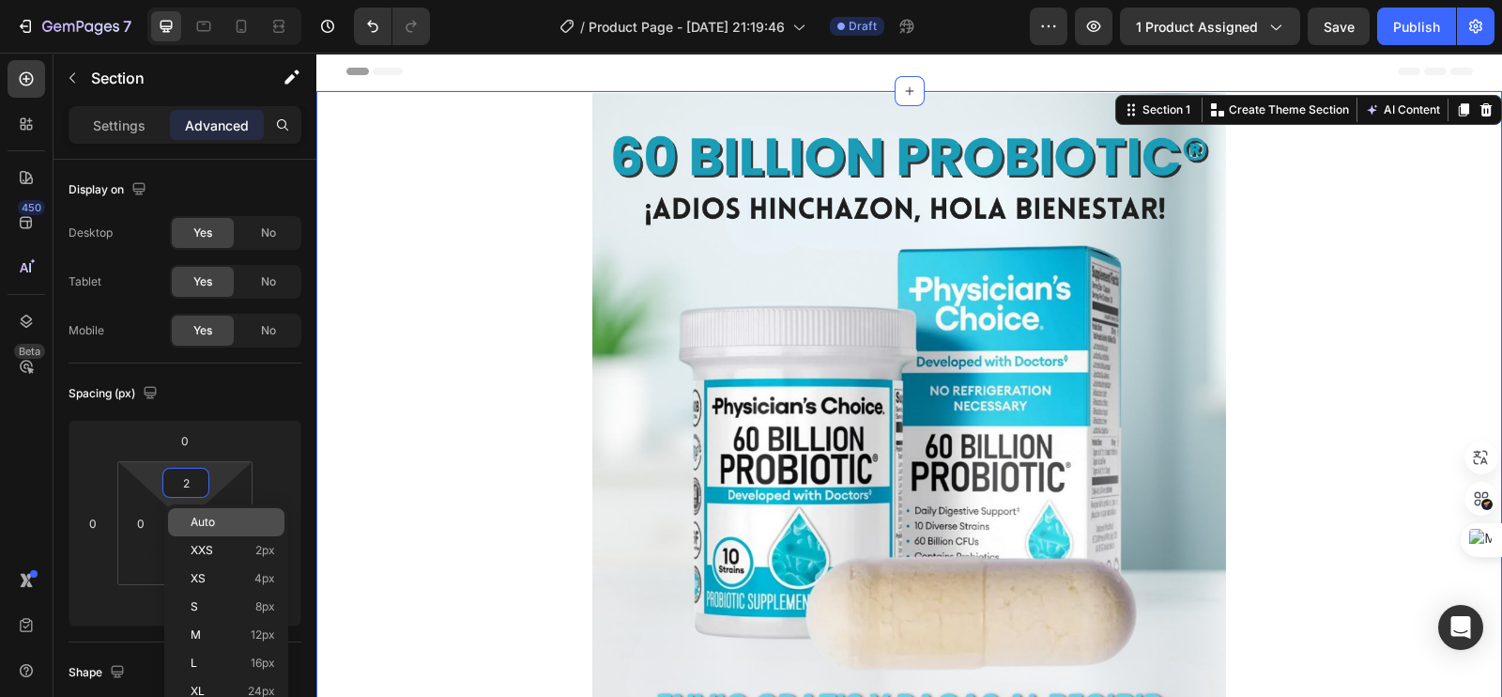
click at [201, 520] on span "Auto" at bounding box center [203, 521] width 24 height 13
type input "Auto"
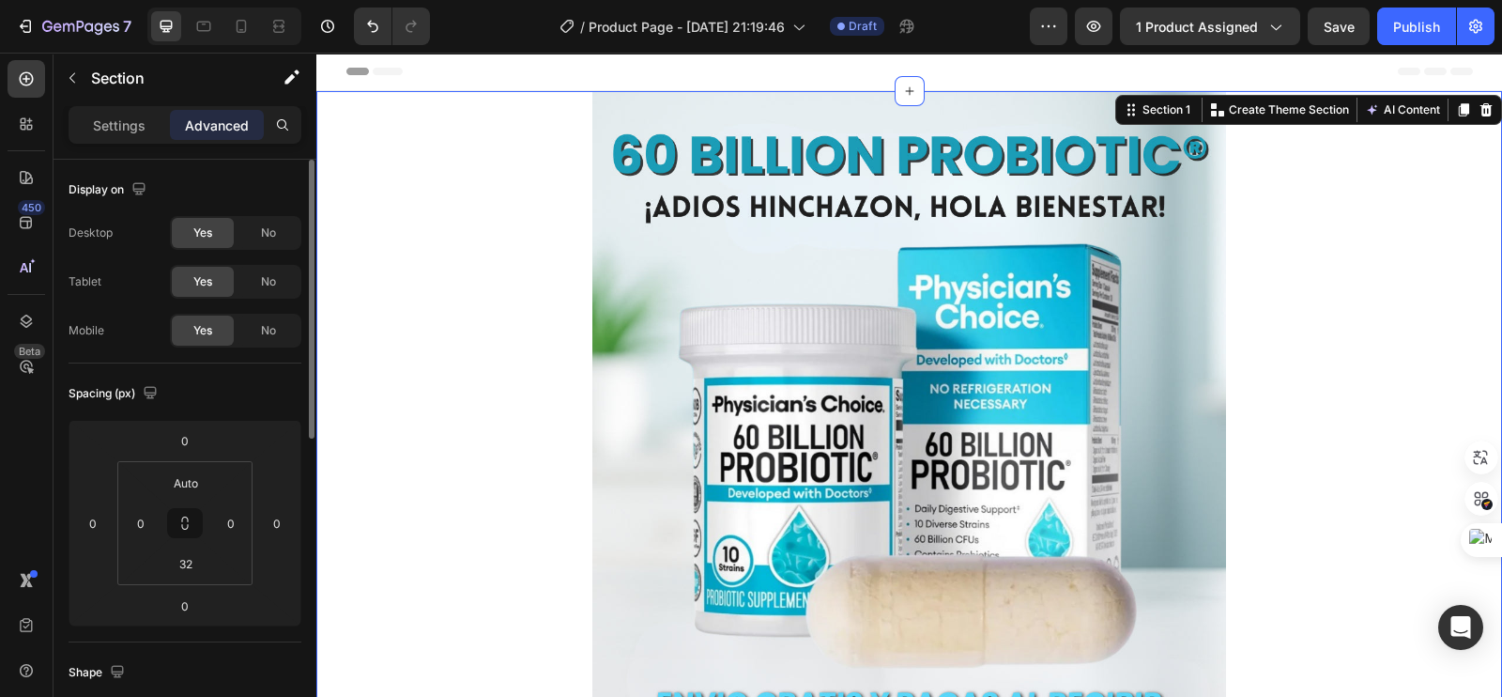
scroll to position [116, 0]
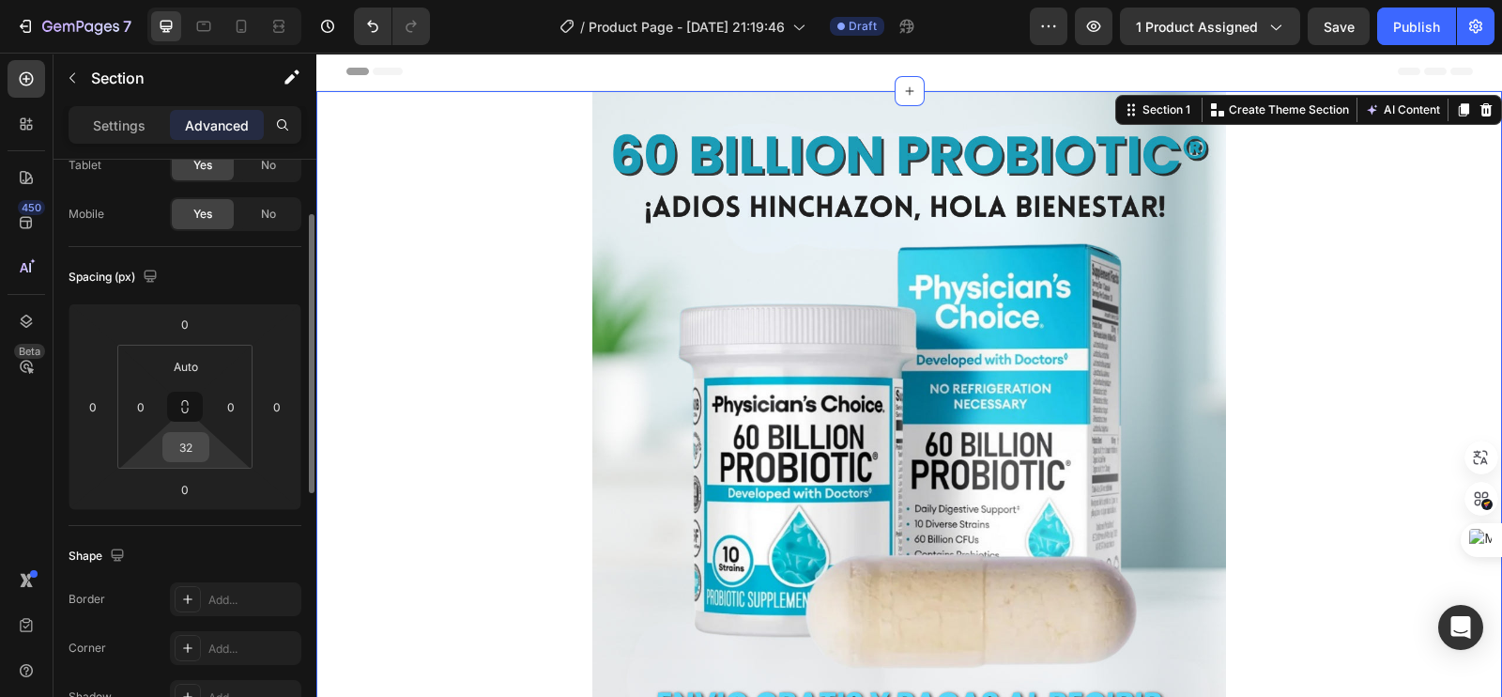
click at [196, 452] on input "32" at bounding box center [186, 447] width 38 height 28
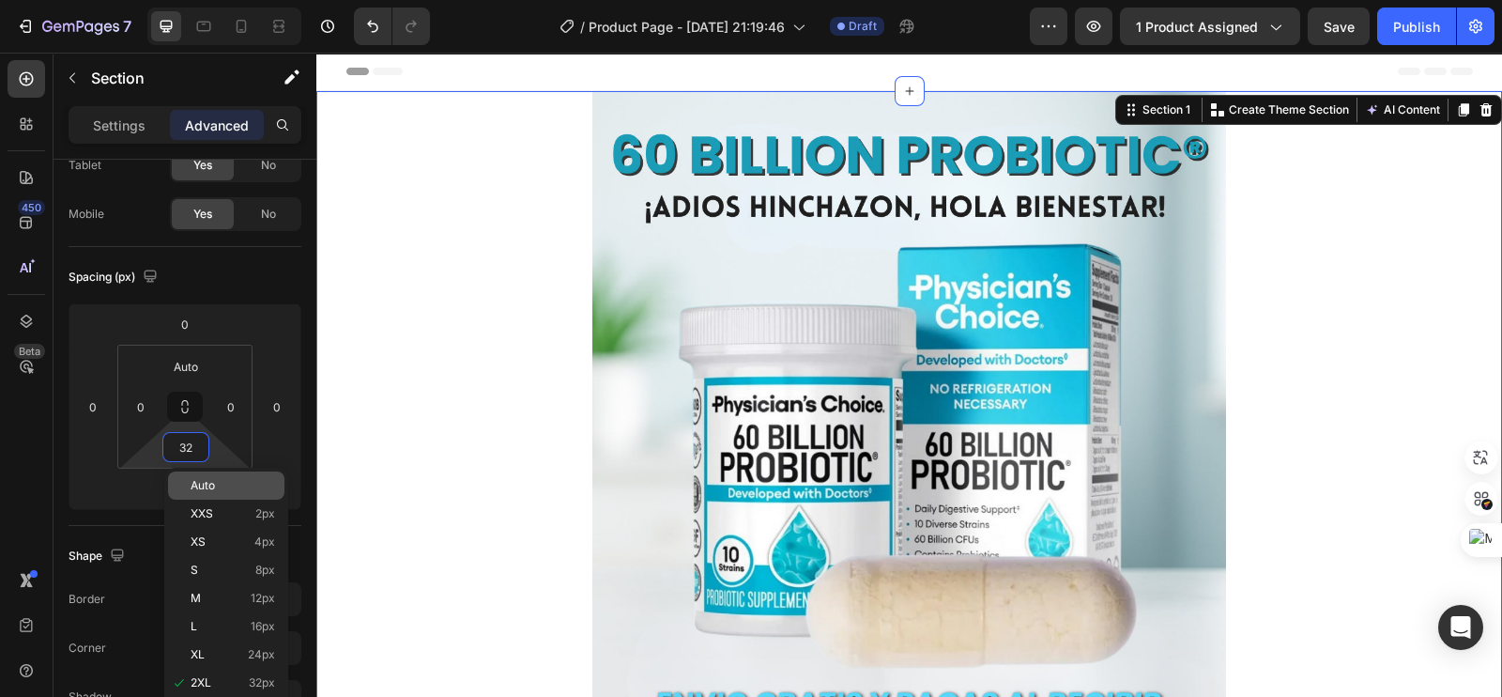
click at [214, 493] on div "Auto" at bounding box center [226, 485] width 116 height 28
type input "Auto"
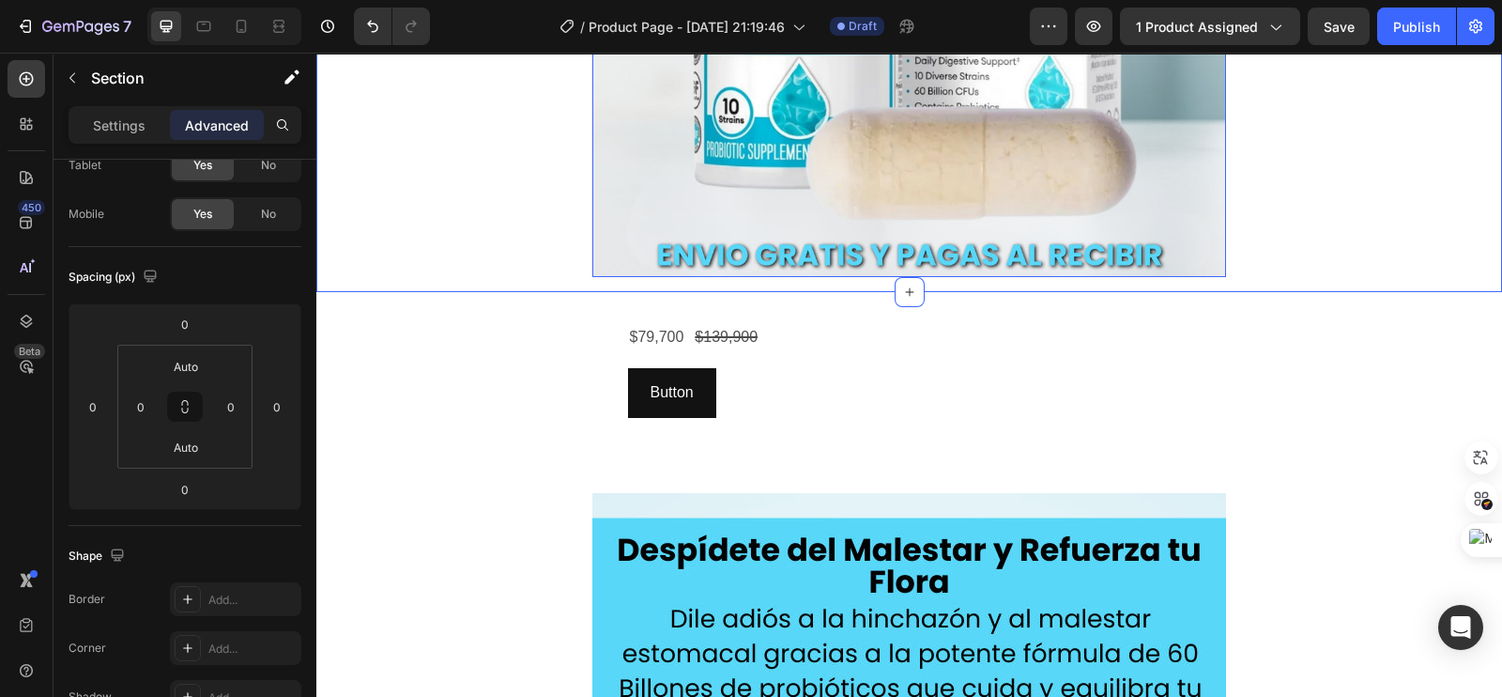
scroll to position [587, 0]
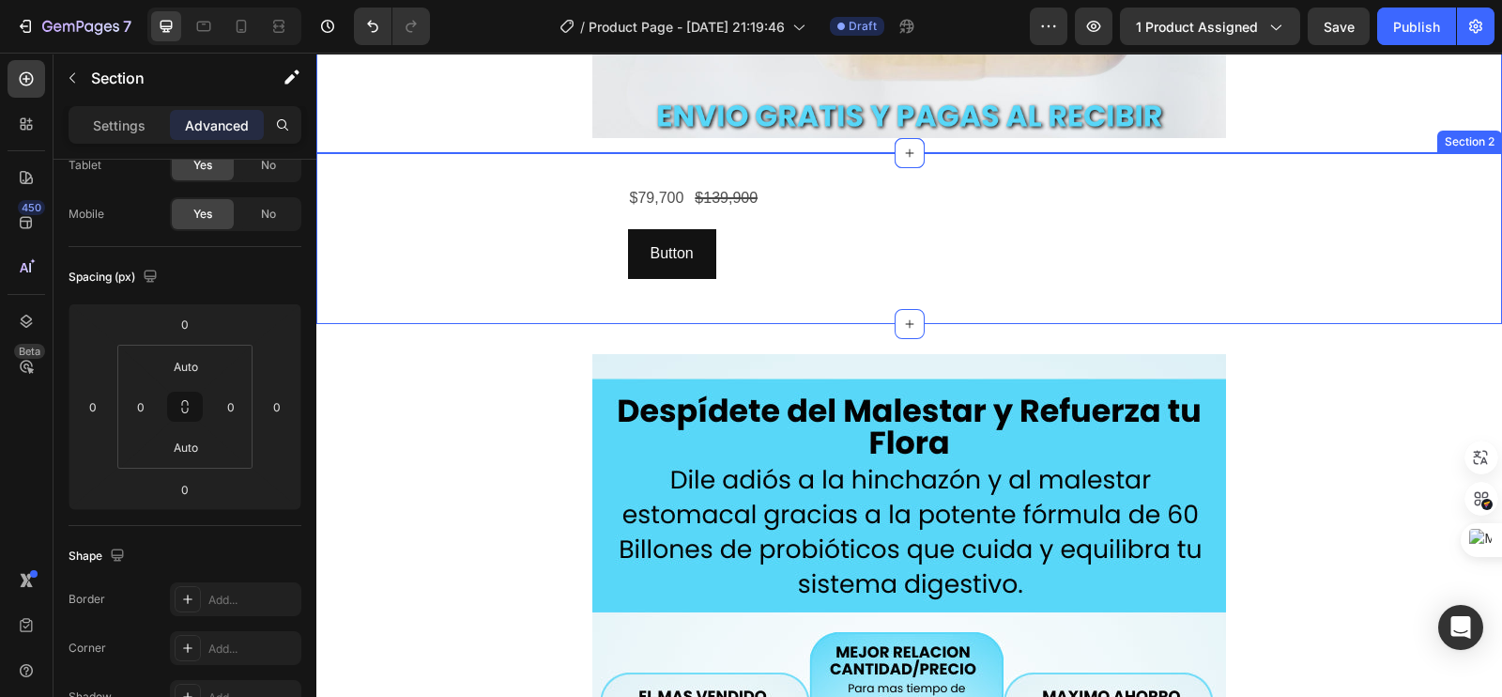
click at [490, 263] on div "$79,700 Product Price Product Price $139,900 Product Price Product Price Row Bu…" at bounding box center [909, 238] width 1186 height 111
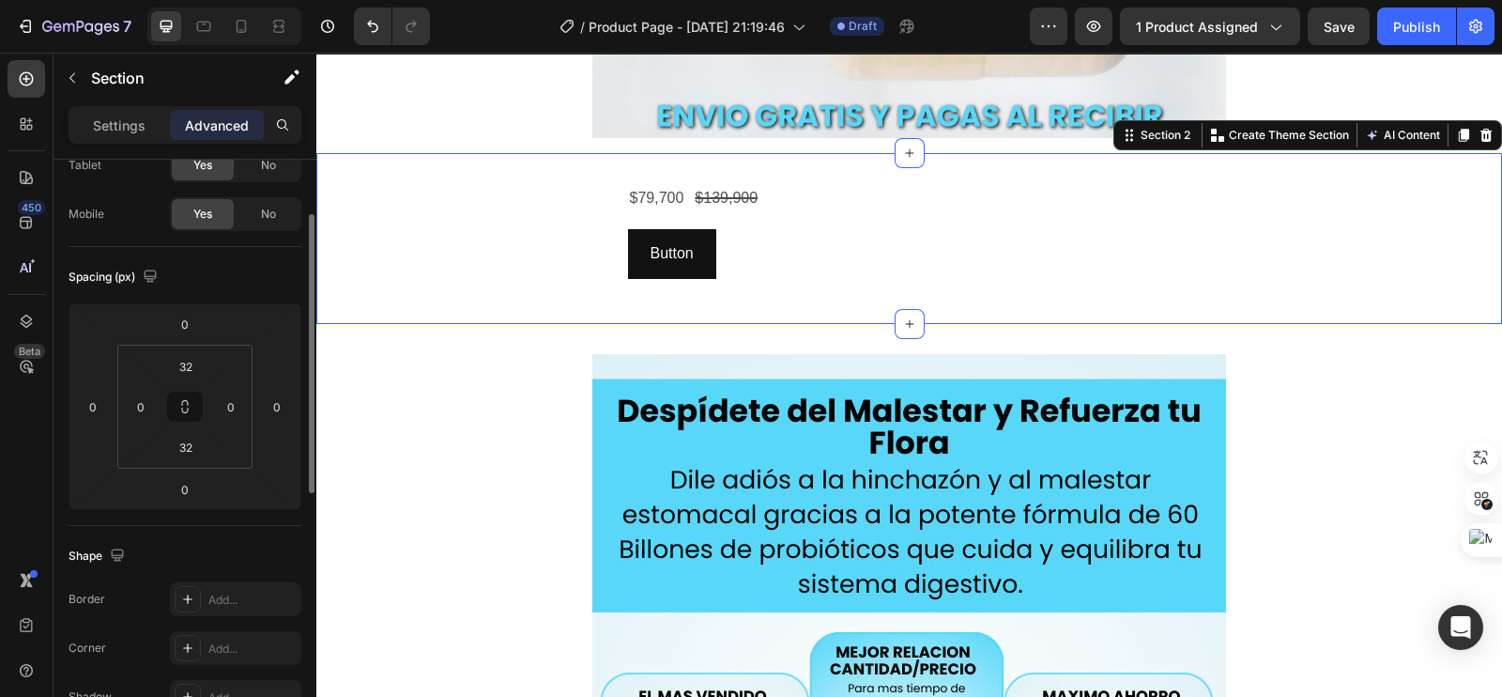
scroll to position [116, 0]
click at [195, 369] on input "32" at bounding box center [186, 366] width 38 height 28
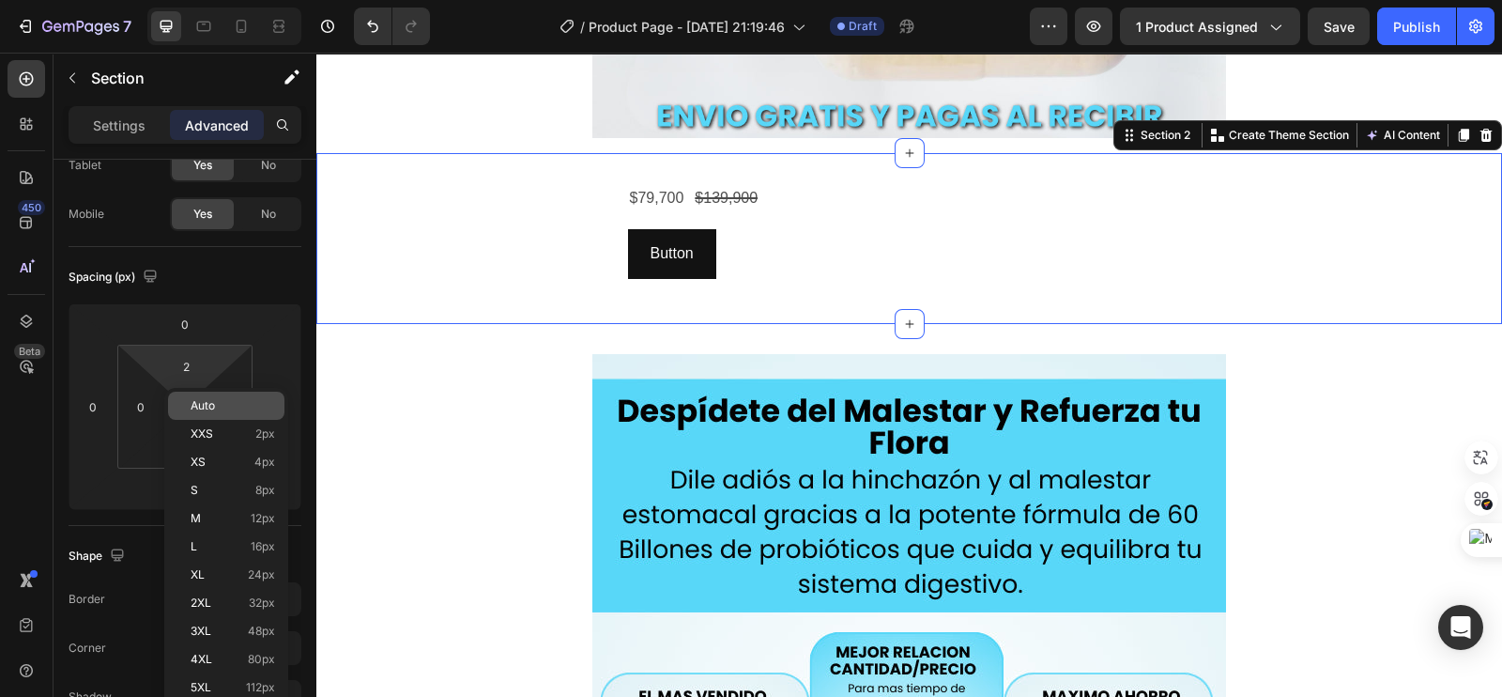
click at [204, 403] on span "Auto" at bounding box center [203, 405] width 24 height 13
type input "Auto"
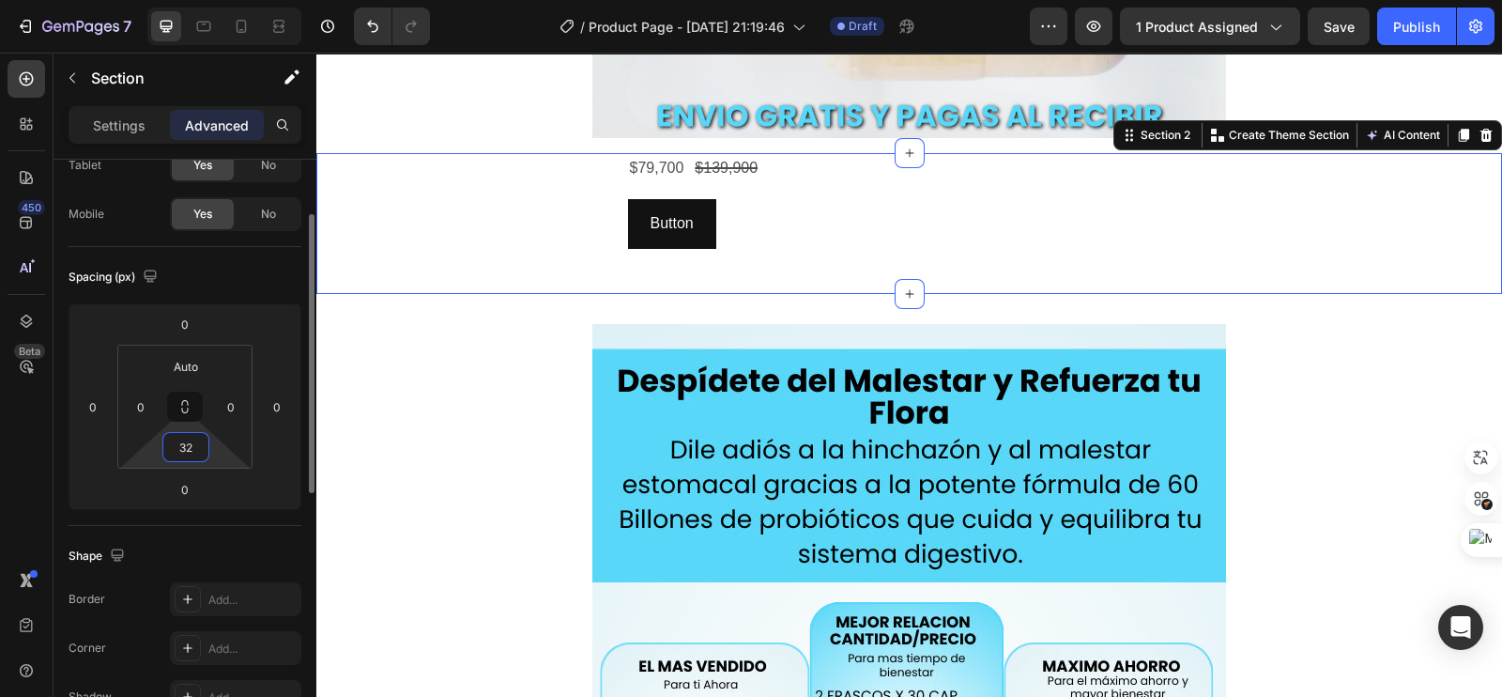
click at [192, 448] on input "32" at bounding box center [186, 447] width 38 height 28
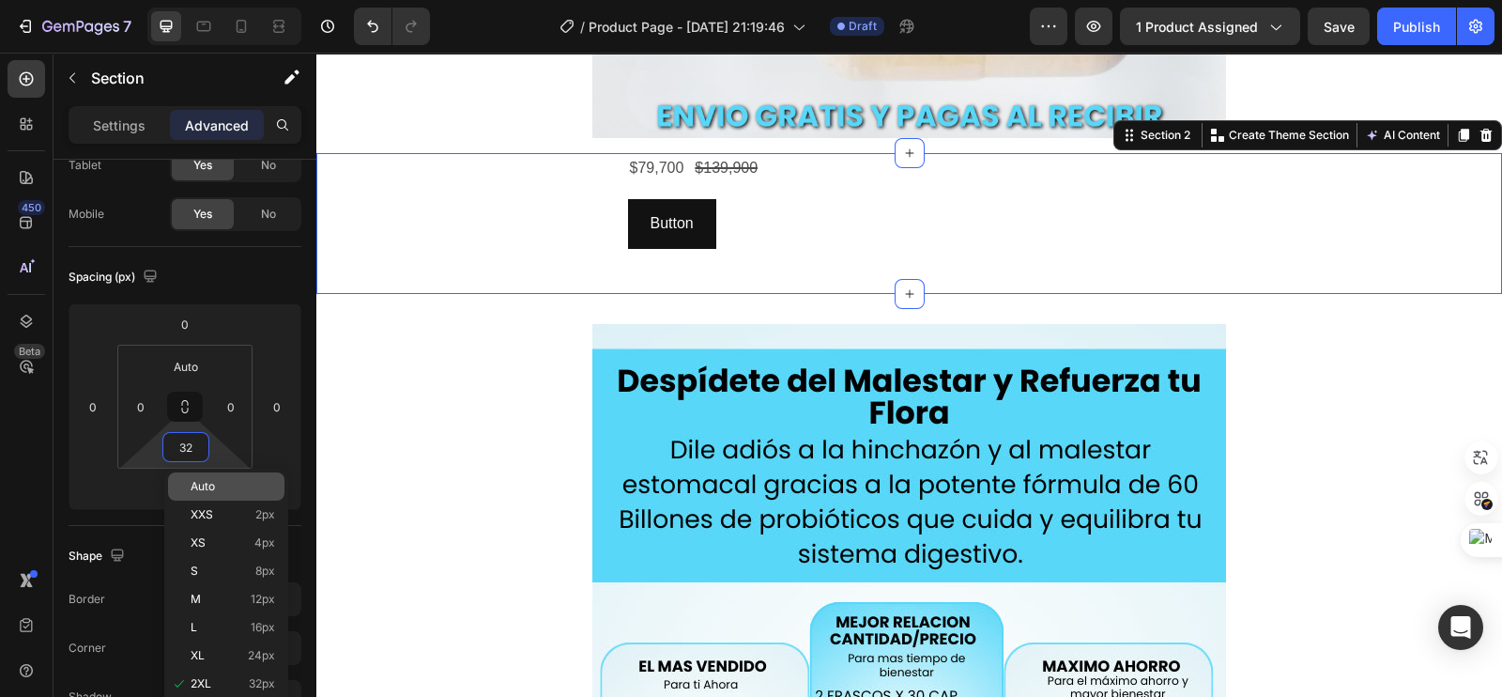
click at [206, 489] on span "Auto" at bounding box center [203, 486] width 24 height 13
type input "Auto"
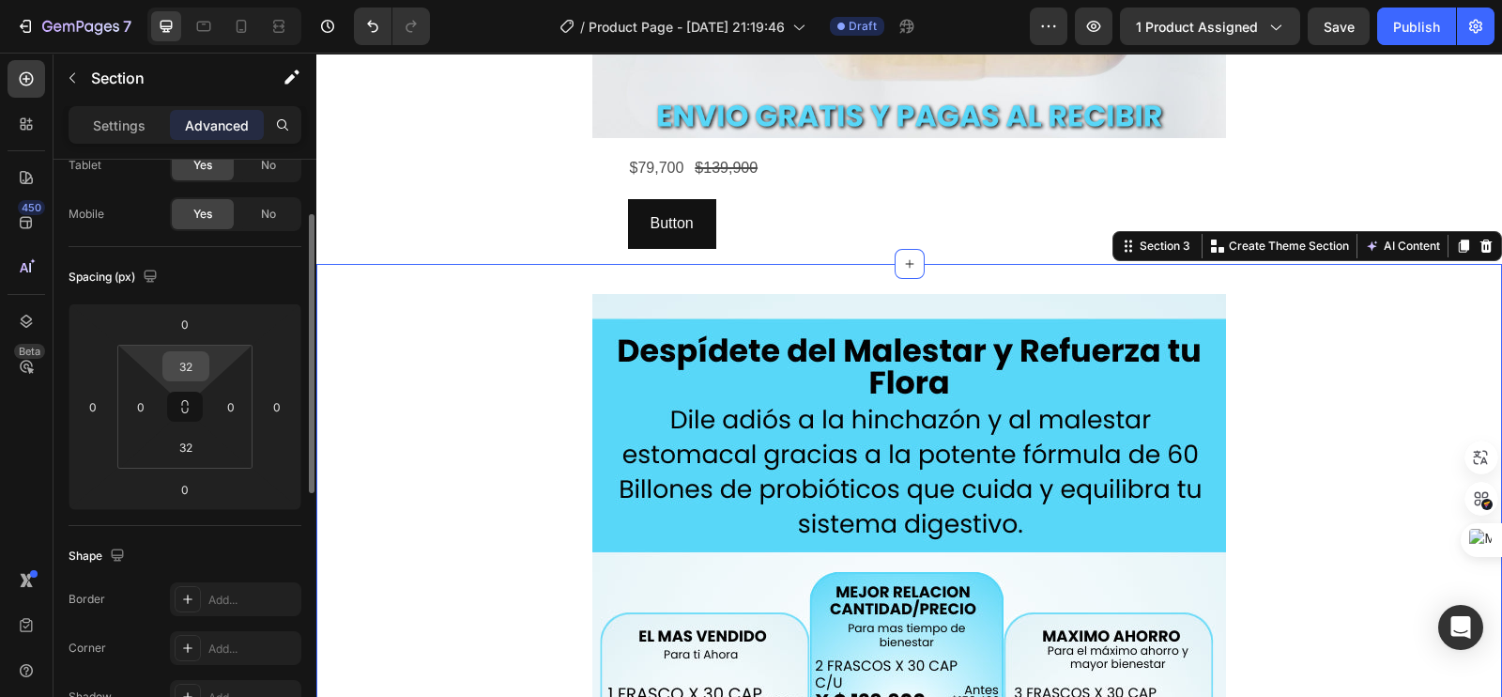
click at [164, 364] on div "32" at bounding box center [185, 366] width 47 height 30
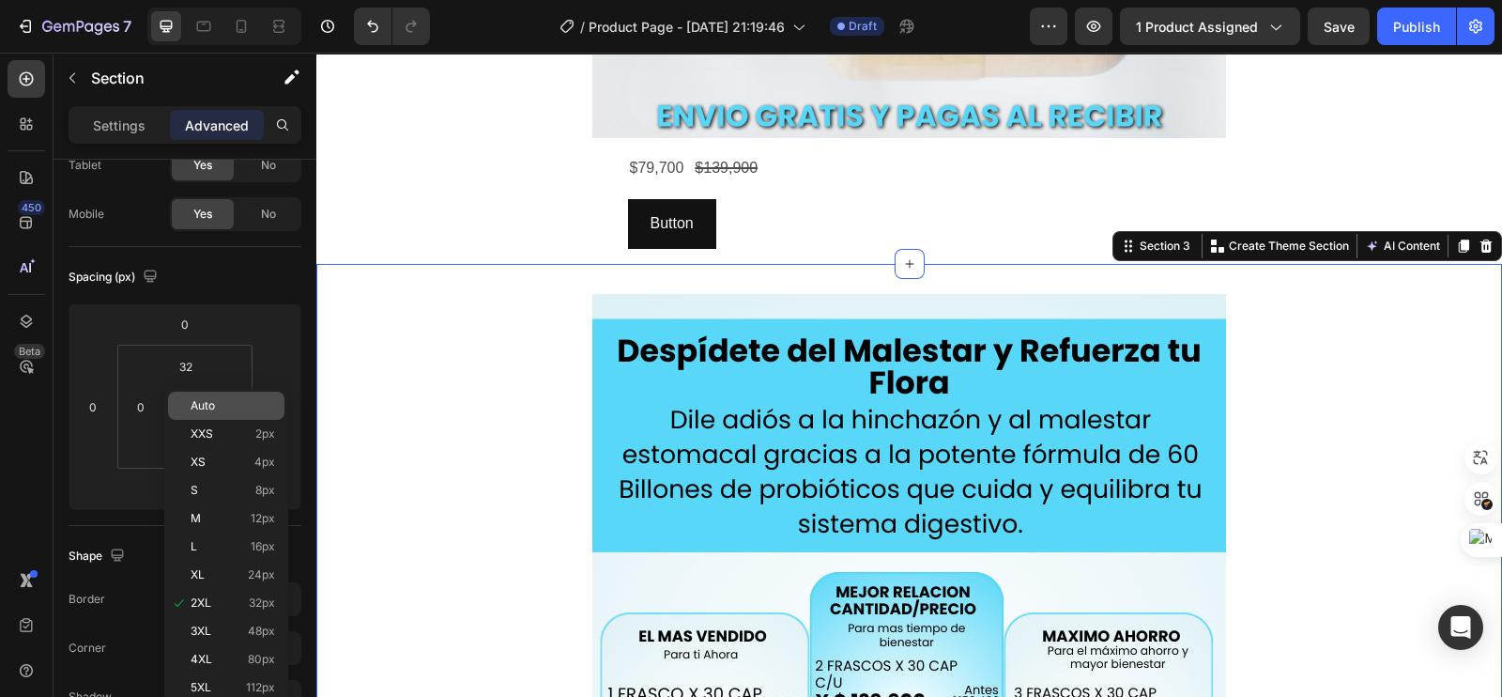
click at [215, 414] on div "Auto" at bounding box center [226, 405] width 116 height 28
type input "Auto"
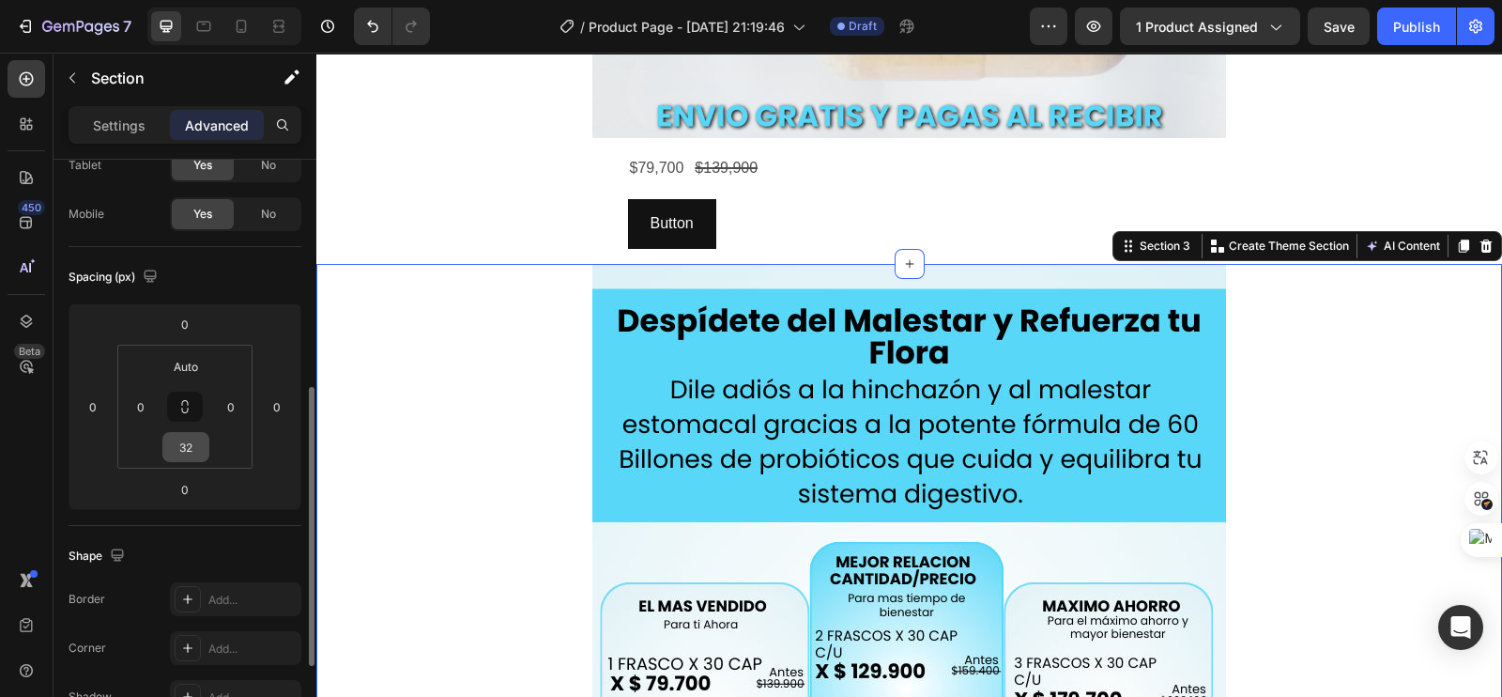
scroll to position [234, 0]
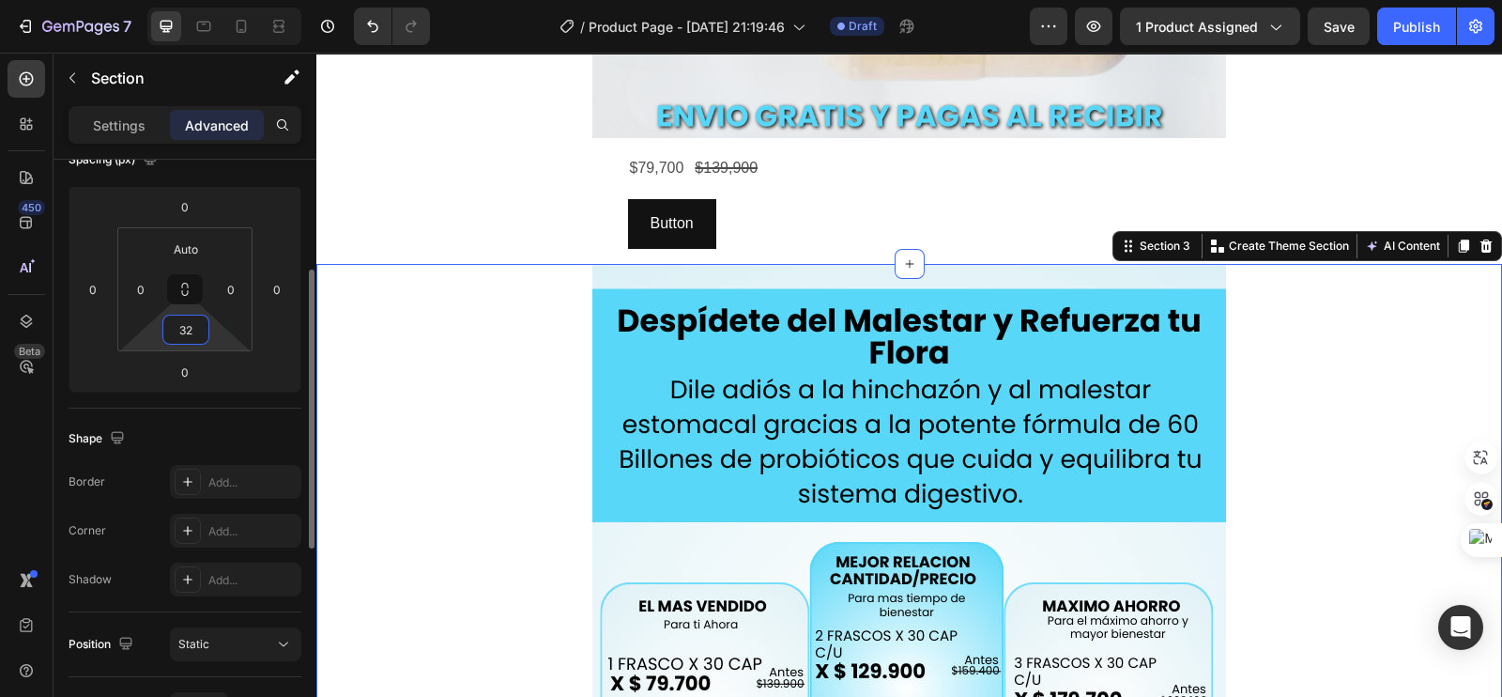
click at [197, 317] on input "32" at bounding box center [186, 329] width 38 height 28
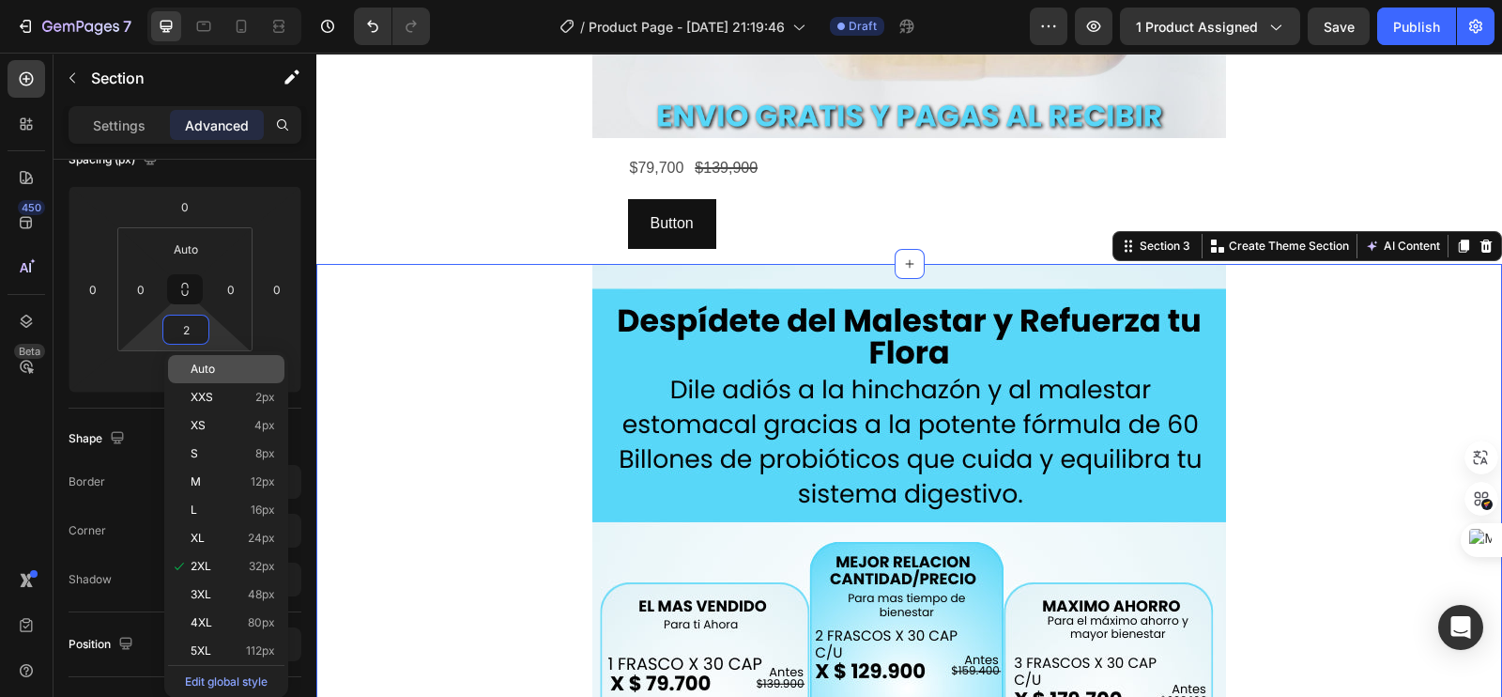
click at [211, 373] on span "Auto" at bounding box center [203, 368] width 24 height 13
type input "Auto"
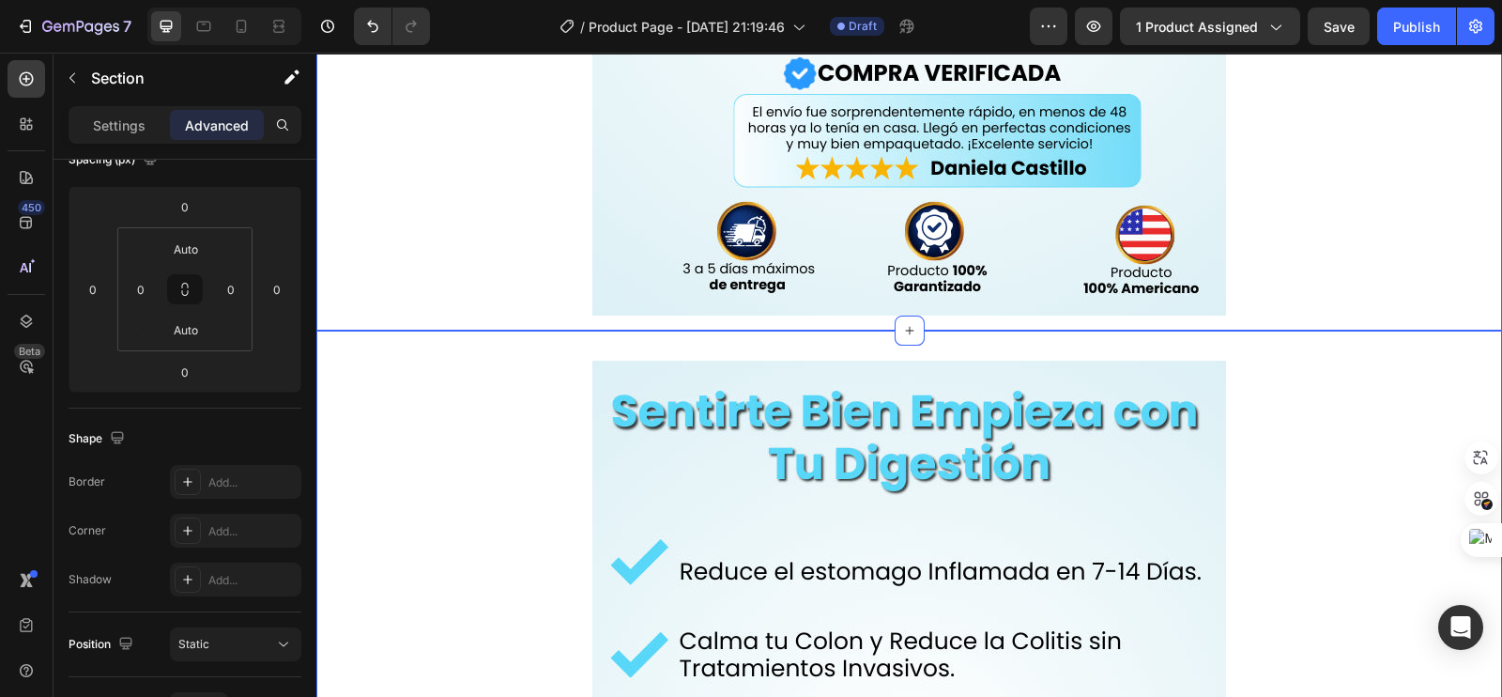
scroll to position [1408, 0]
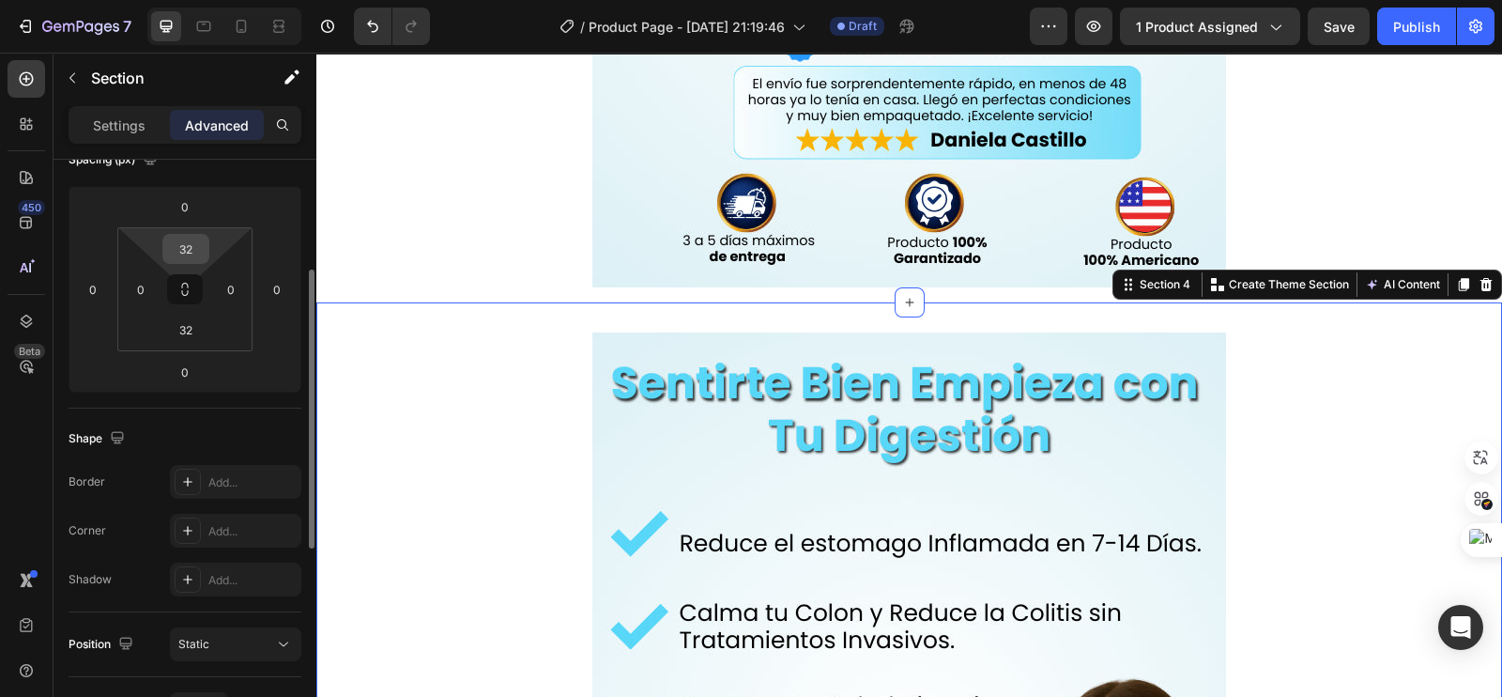
click at [186, 255] on input "32" at bounding box center [186, 249] width 38 height 28
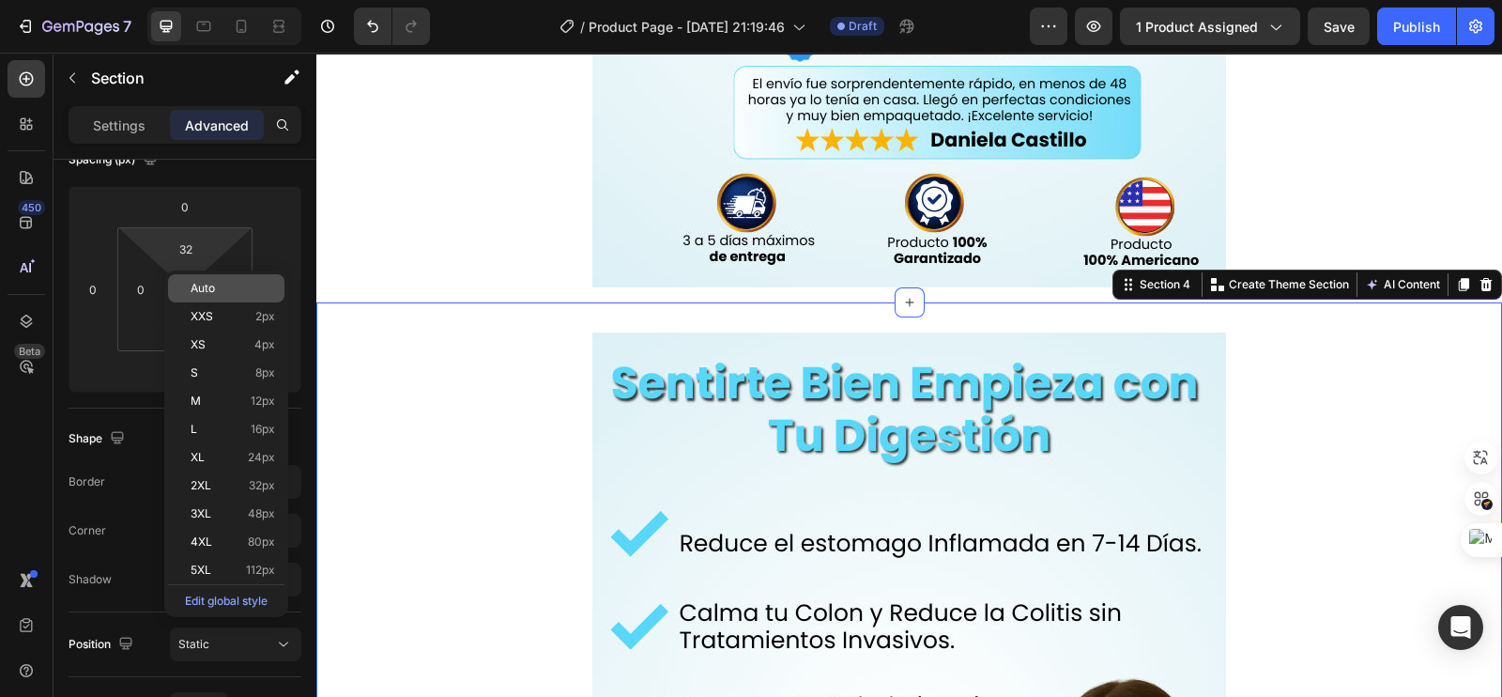
click at [206, 276] on div "Auto" at bounding box center [226, 288] width 116 height 28
type input "Auto"
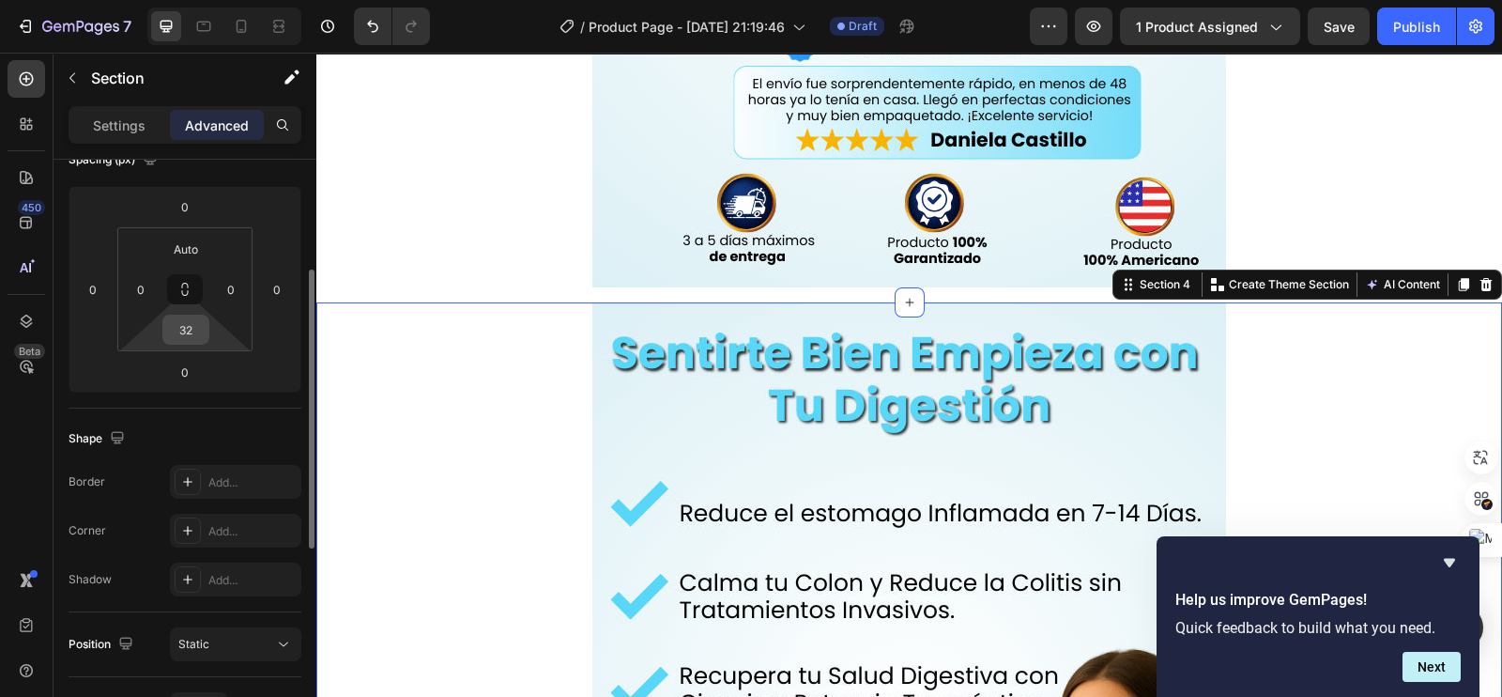
click at [188, 330] on input "32" at bounding box center [186, 329] width 38 height 28
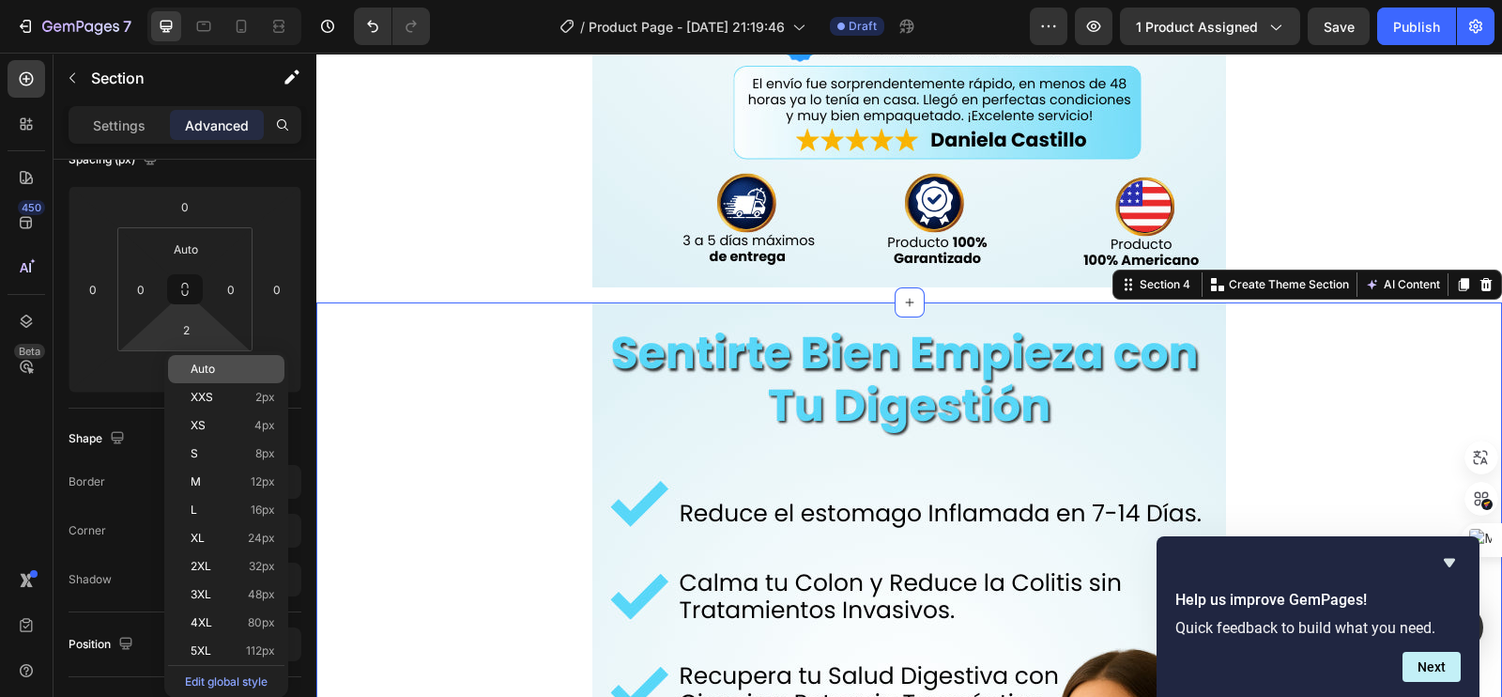
click at [208, 363] on span "Auto" at bounding box center [203, 368] width 24 height 13
type input "Auto"
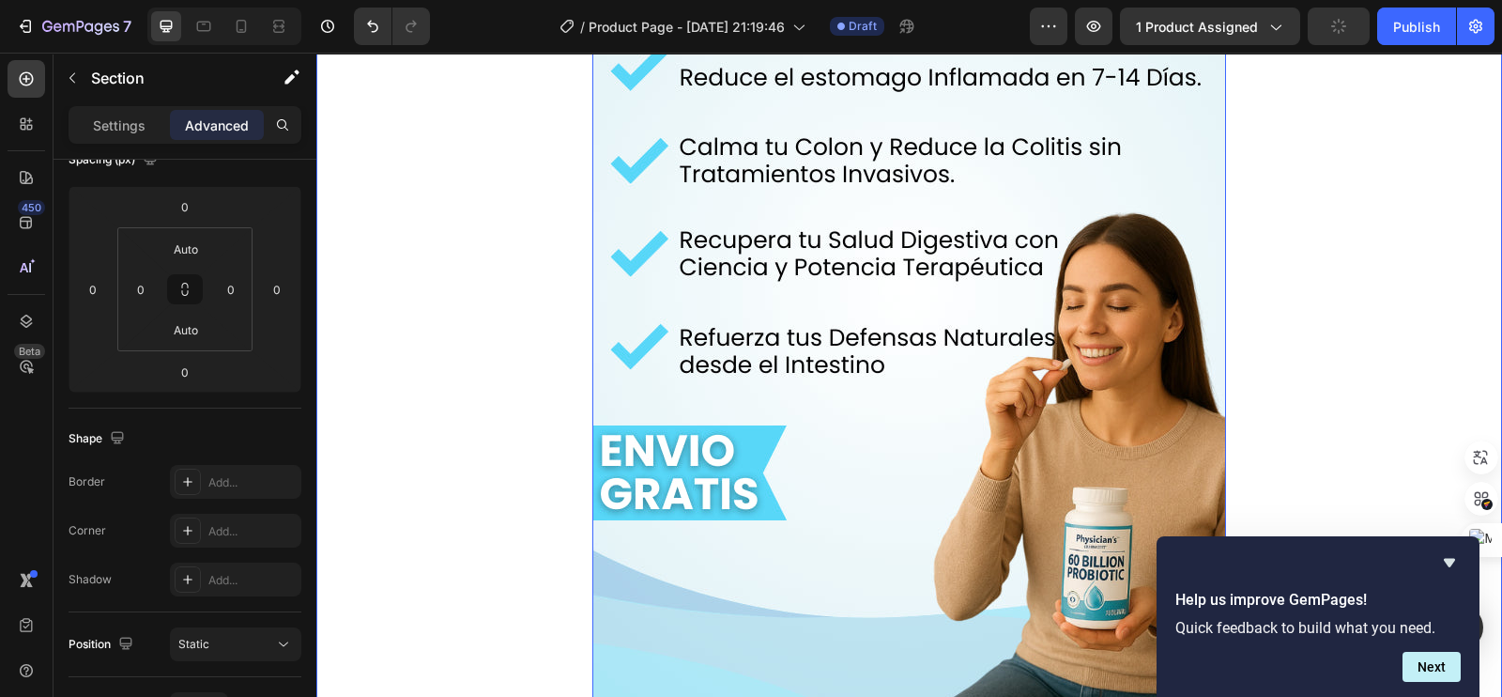
scroll to position [1877, 0]
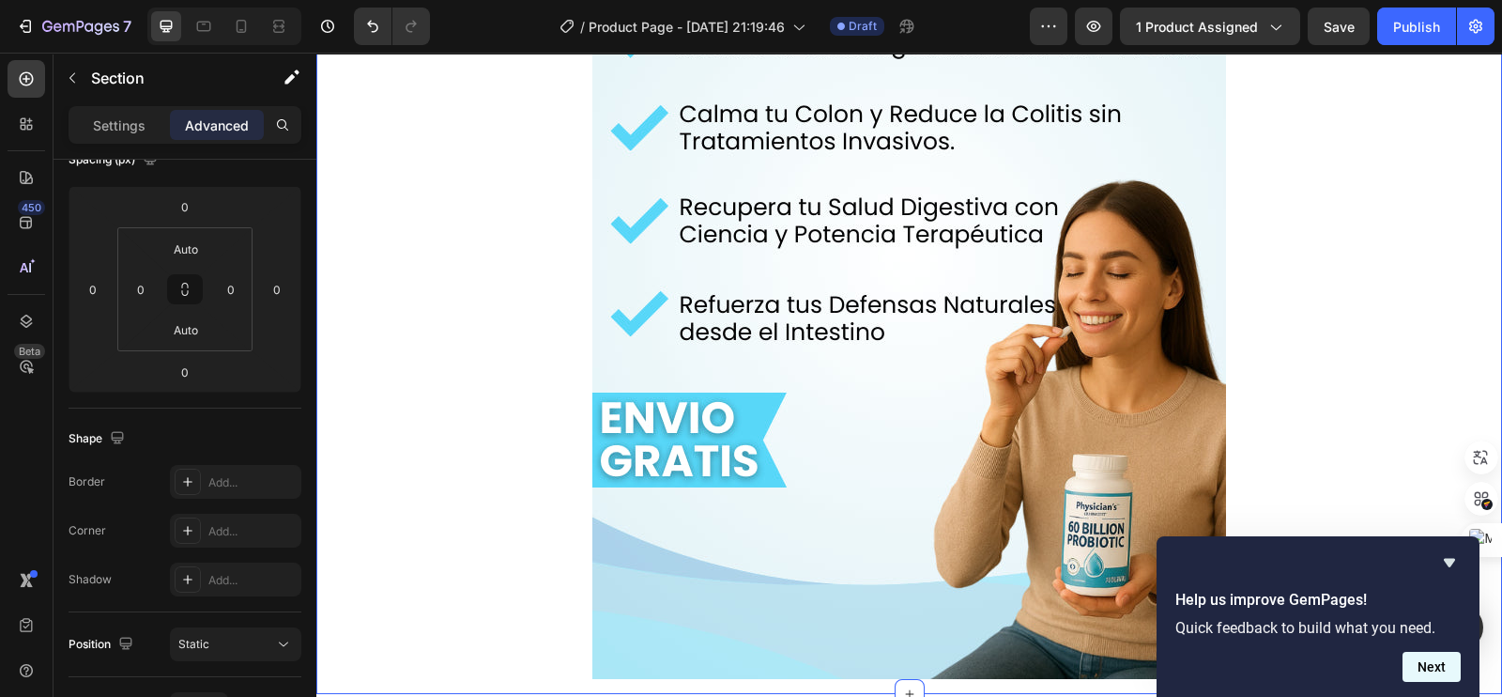
click at [1422, 668] on button "Next" at bounding box center [1431, 666] width 58 height 30
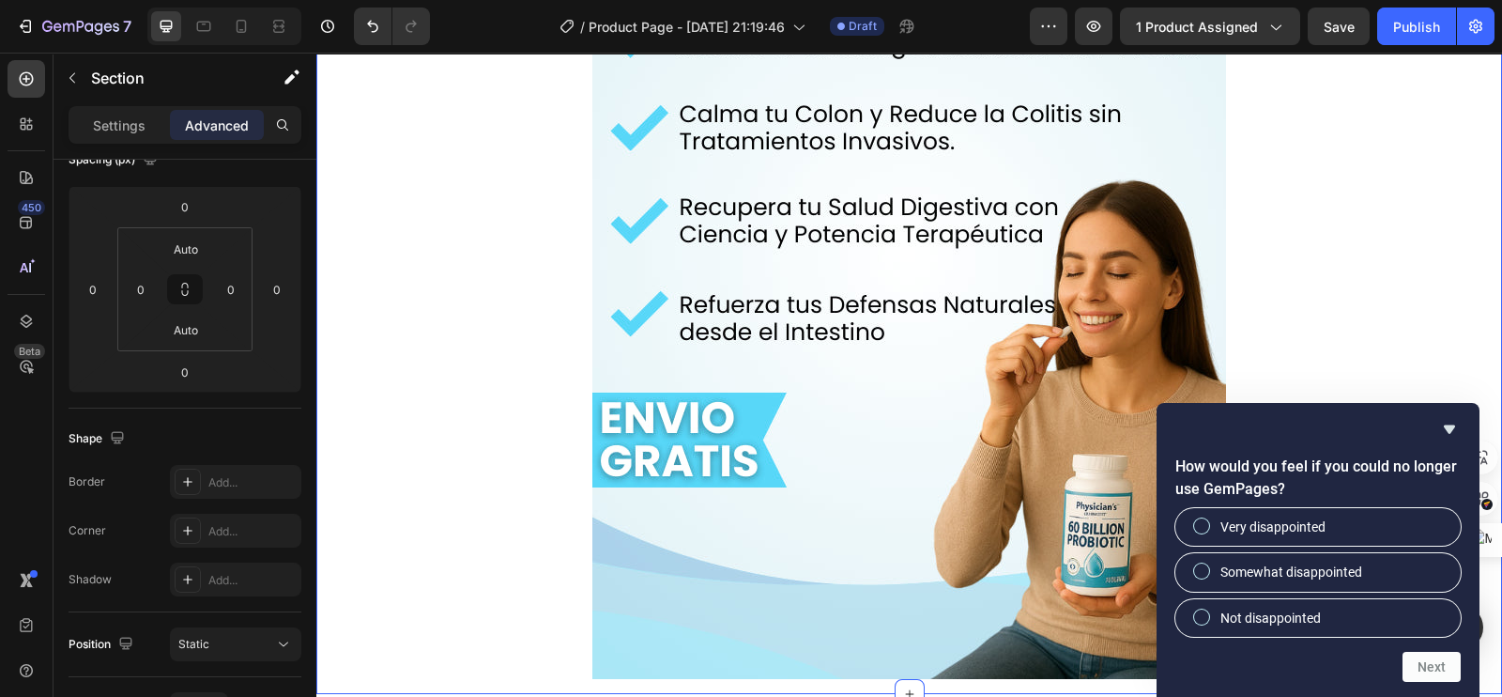
click at [1365, 343] on div "Image Row" at bounding box center [909, 264] width 1186 height 860
click at [1452, 425] on icon "Hide survey" at bounding box center [1449, 429] width 11 height 8
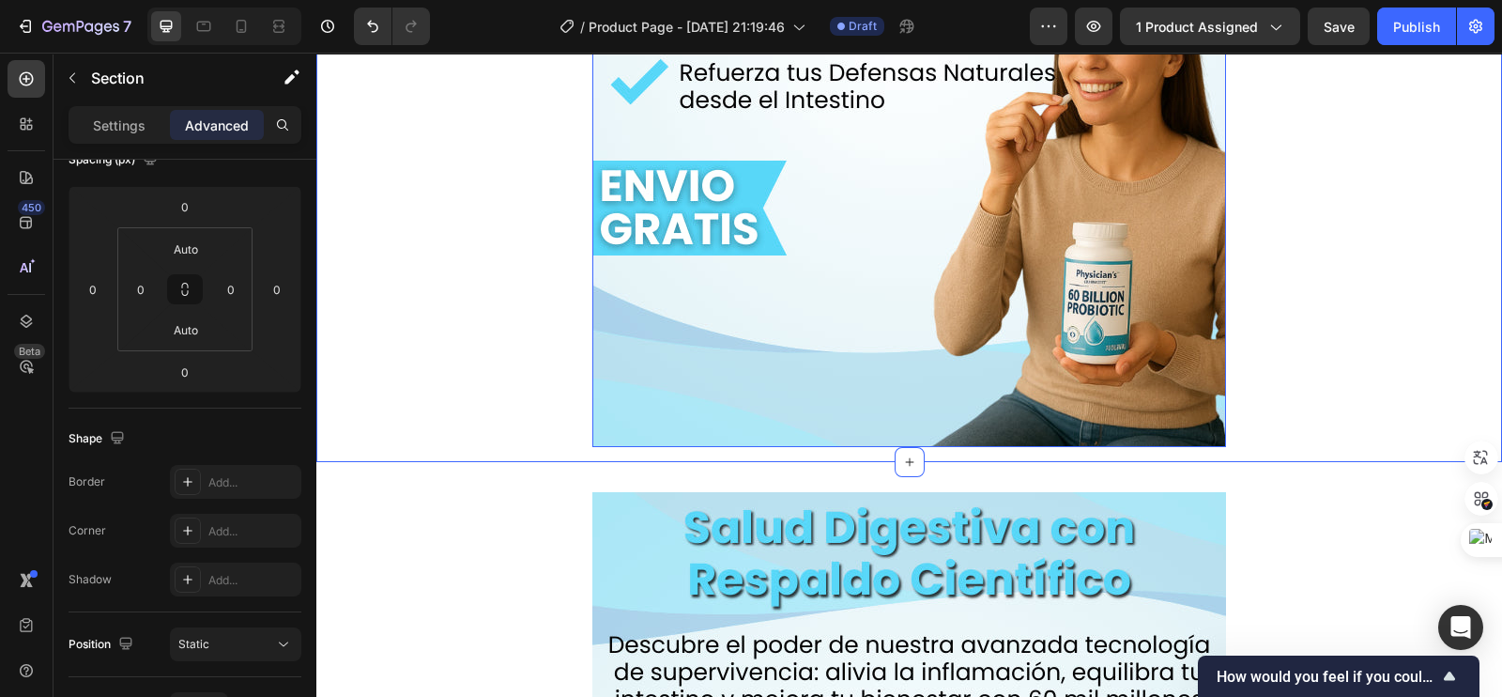
scroll to position [2229, 0]
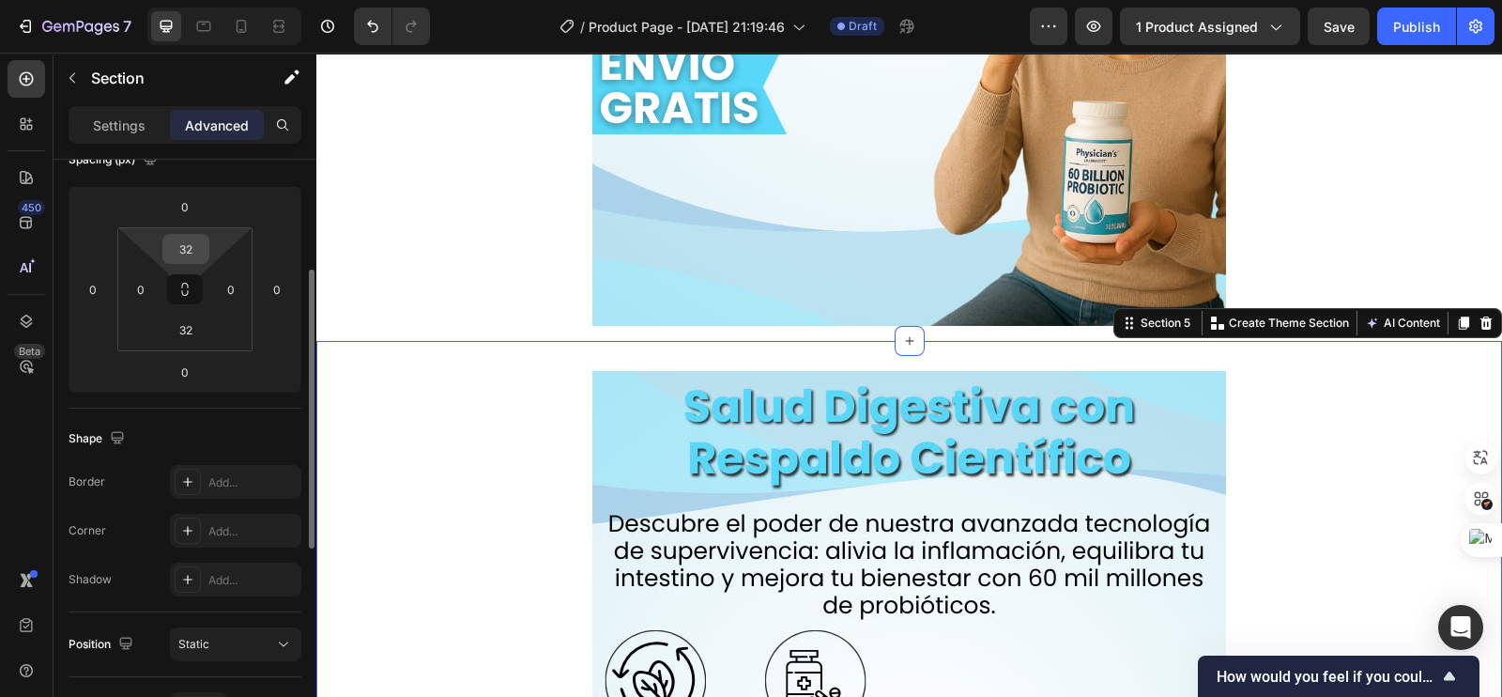
click at [183, 251] on input "32" at bounding box center [186, 249] width 38 height 28
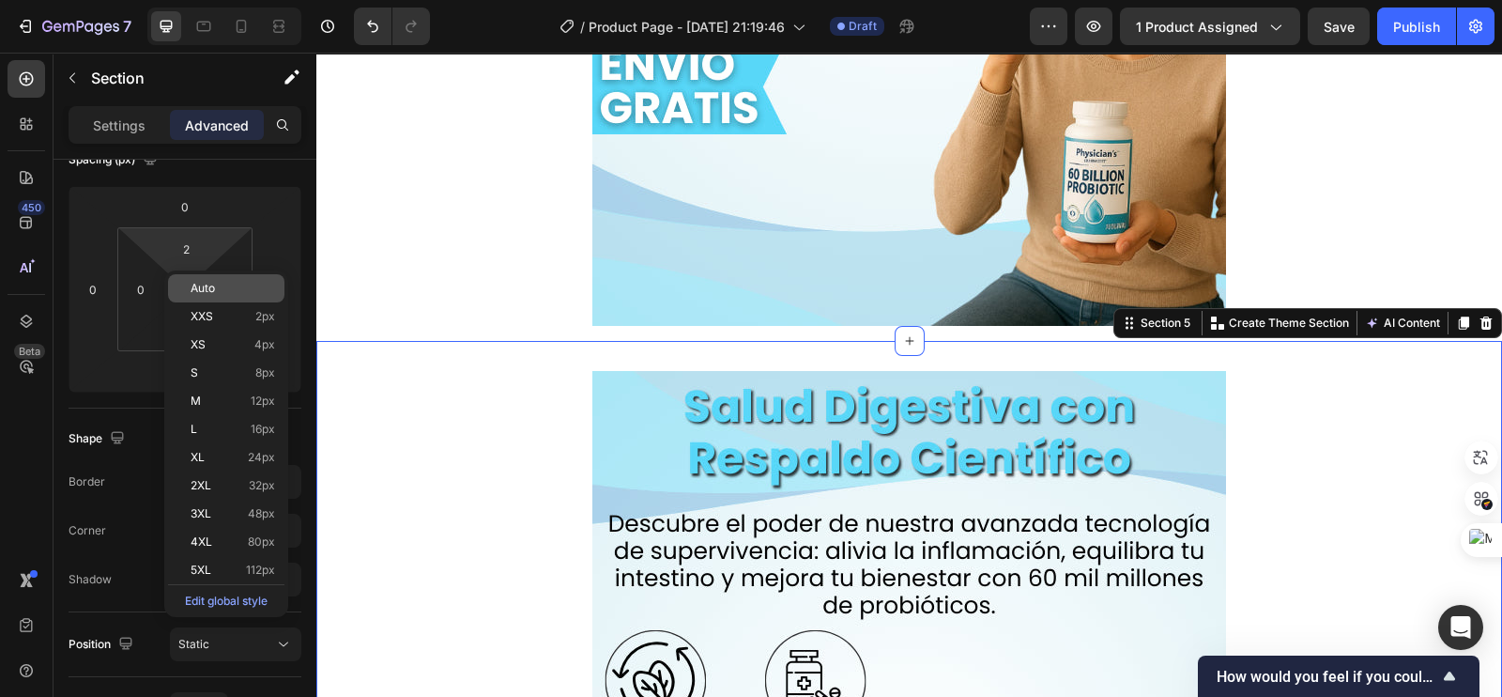
click at [203, 283] on span "Auto" at bounding box center [203, 288] width 24 height 13
type input "Auto"
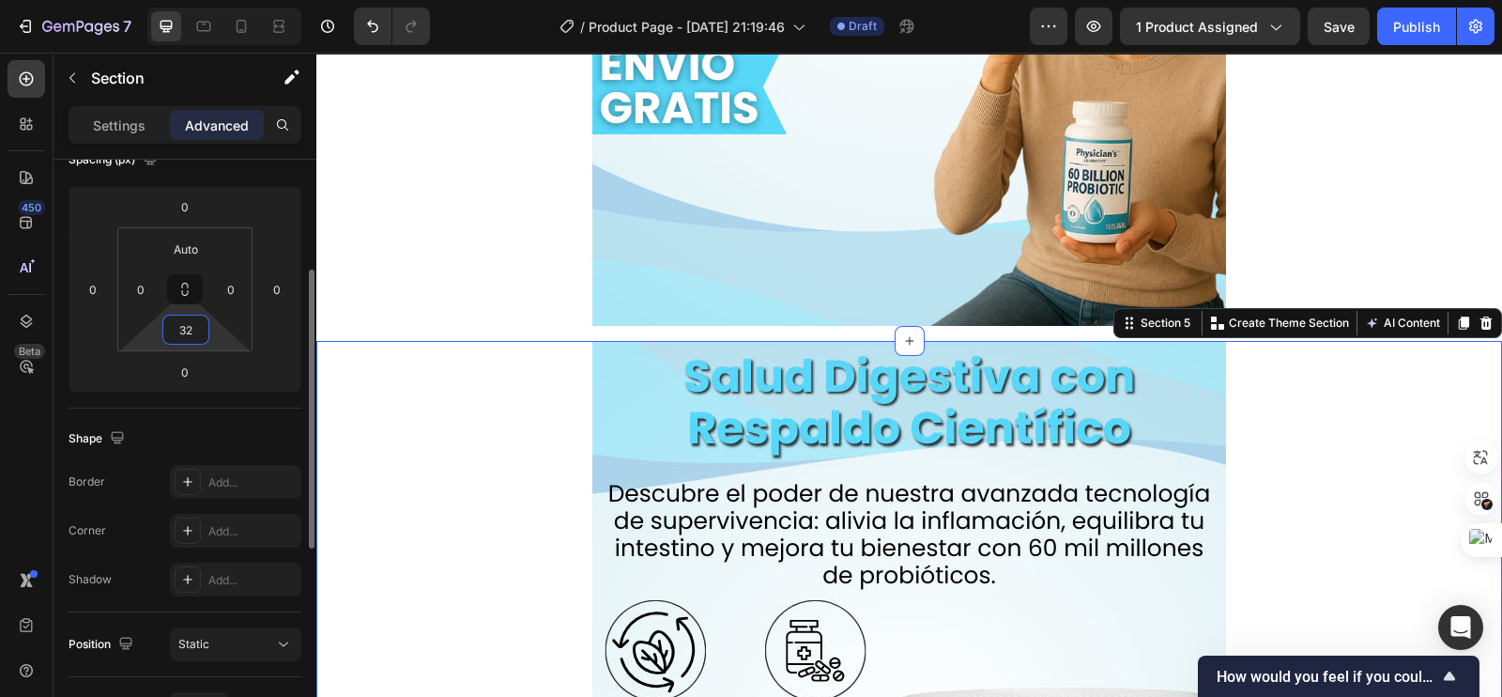
click at [189, 329] on input "32" at bounding box center [186, 329] width 38 height 28
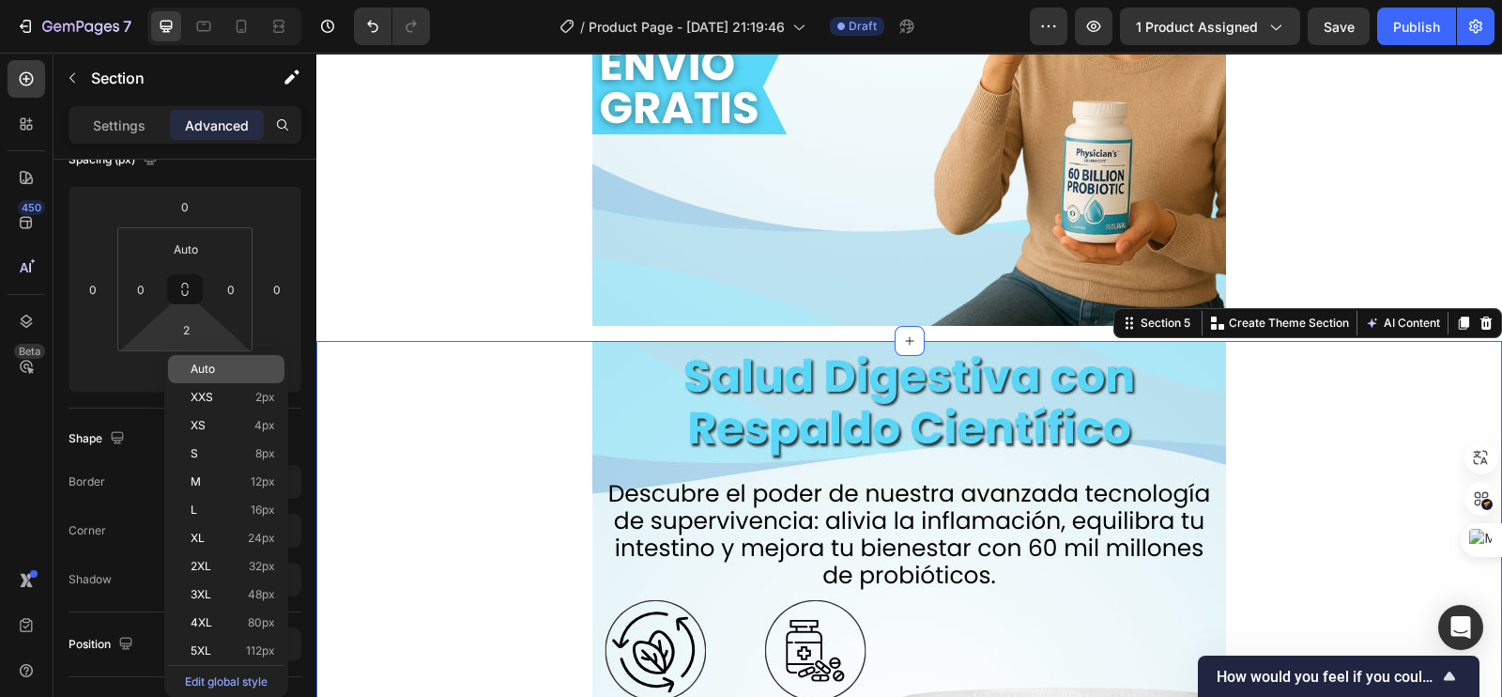
click at [205, 362] on span "Auto" at bounding box center [203, 368] width 24 height 13
type input "Auto"
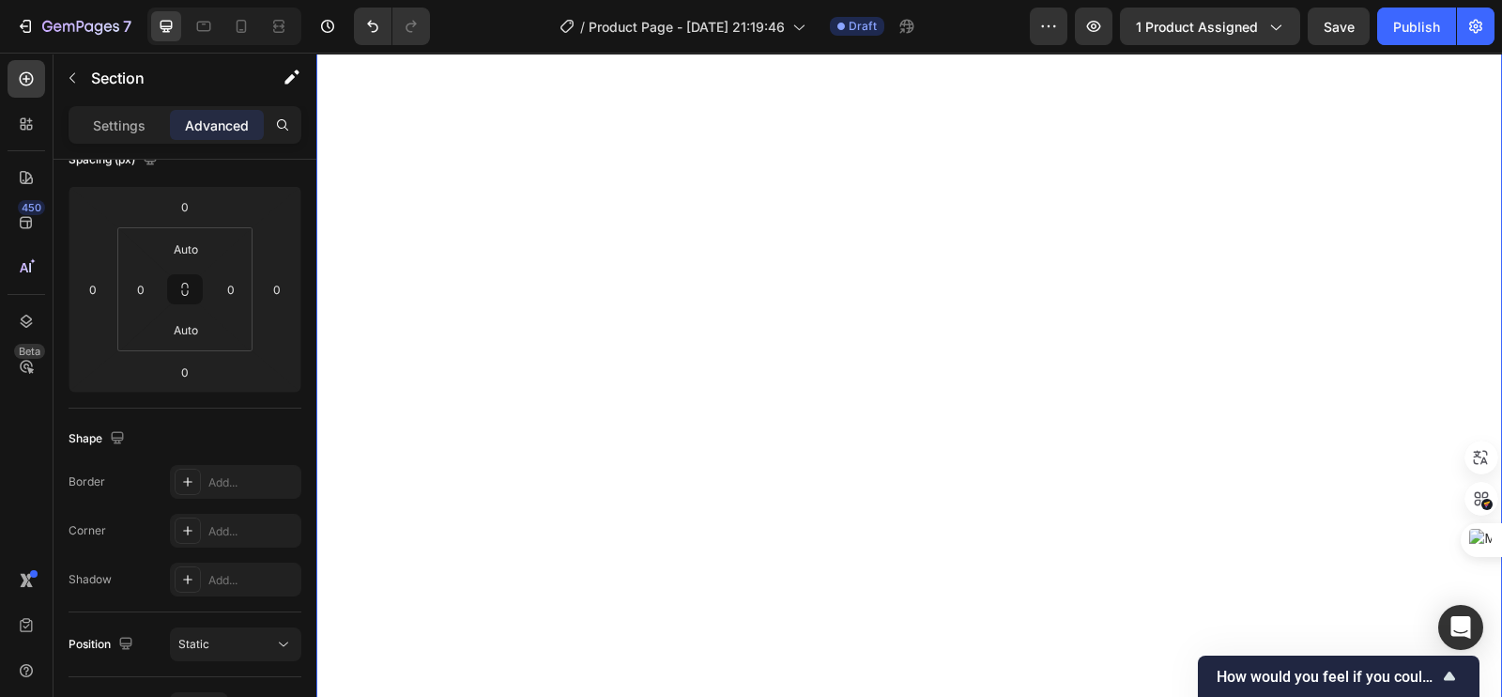
click at [546, 309] on div "Image Row" at bounding box center [909, 370] width 1186 height 860
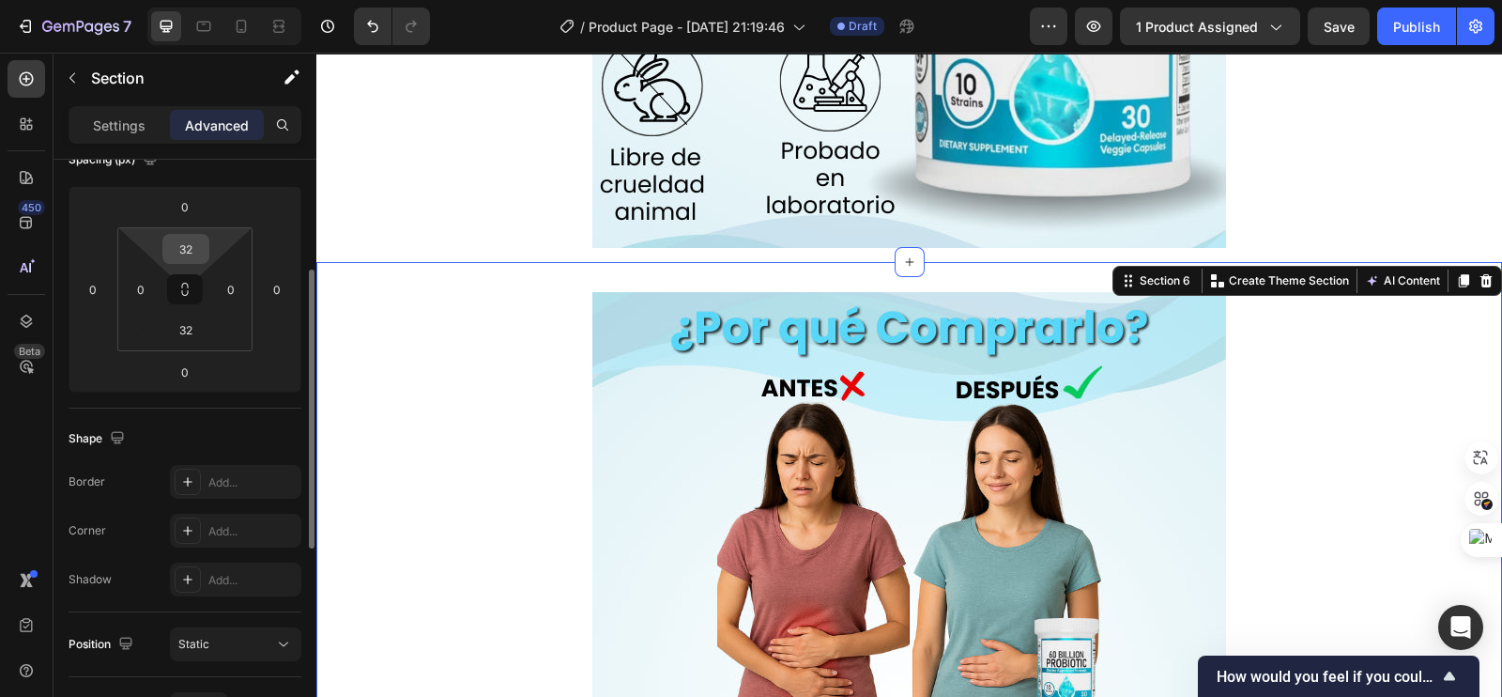
click at [181, 242] on input "32" at bounding box center [186, 249] width 38 height 28
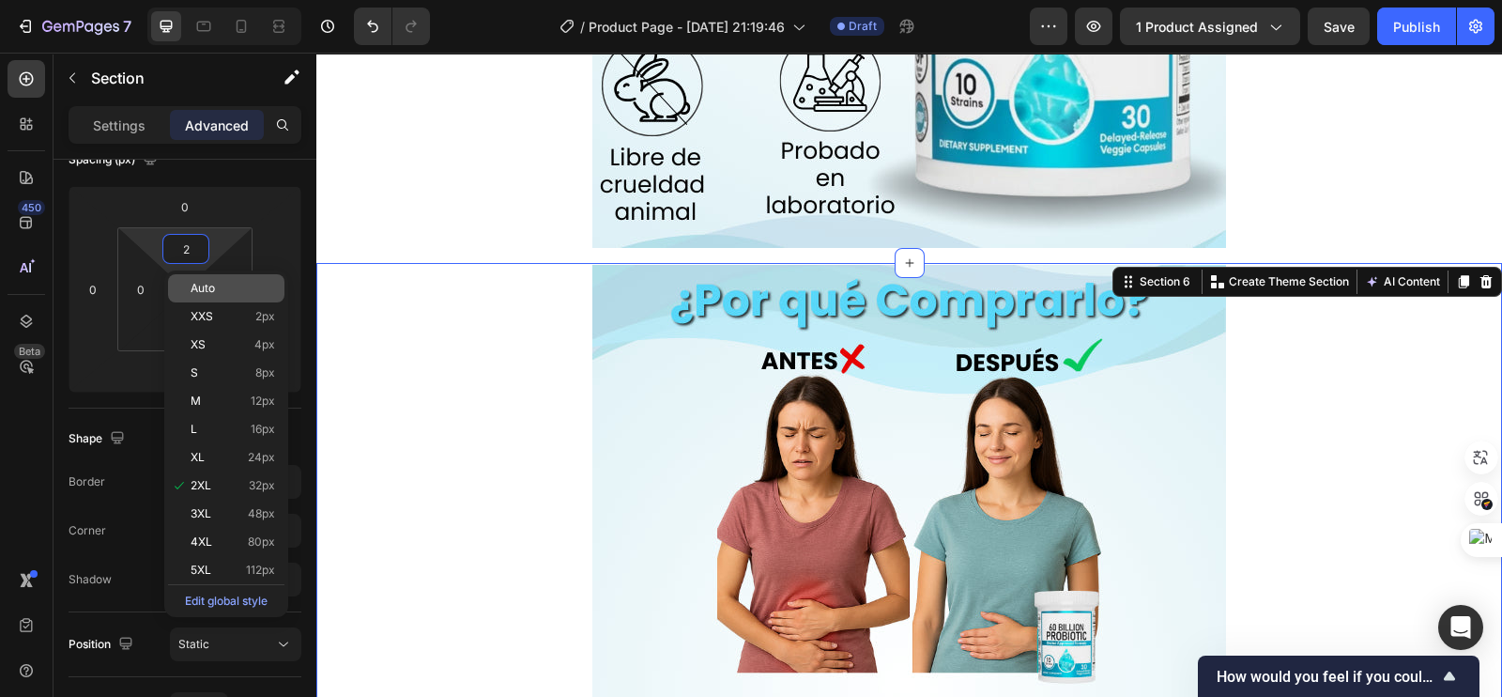
click at [203, 279] on div "Auto" at bounding box center [226, 288] width 116 height 28
type input "Auto"
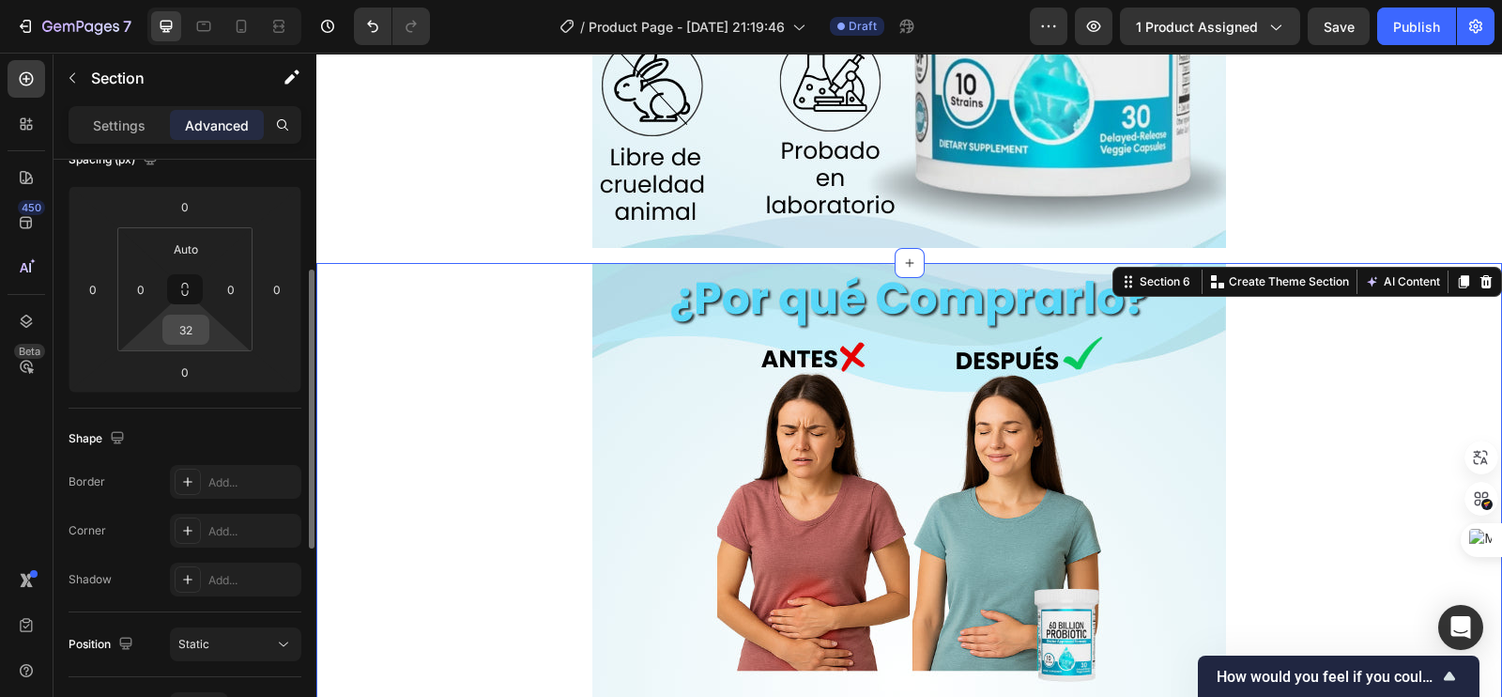
click at [192, 327] on input "32" at bounding box center [186, 329] width 38 height 28
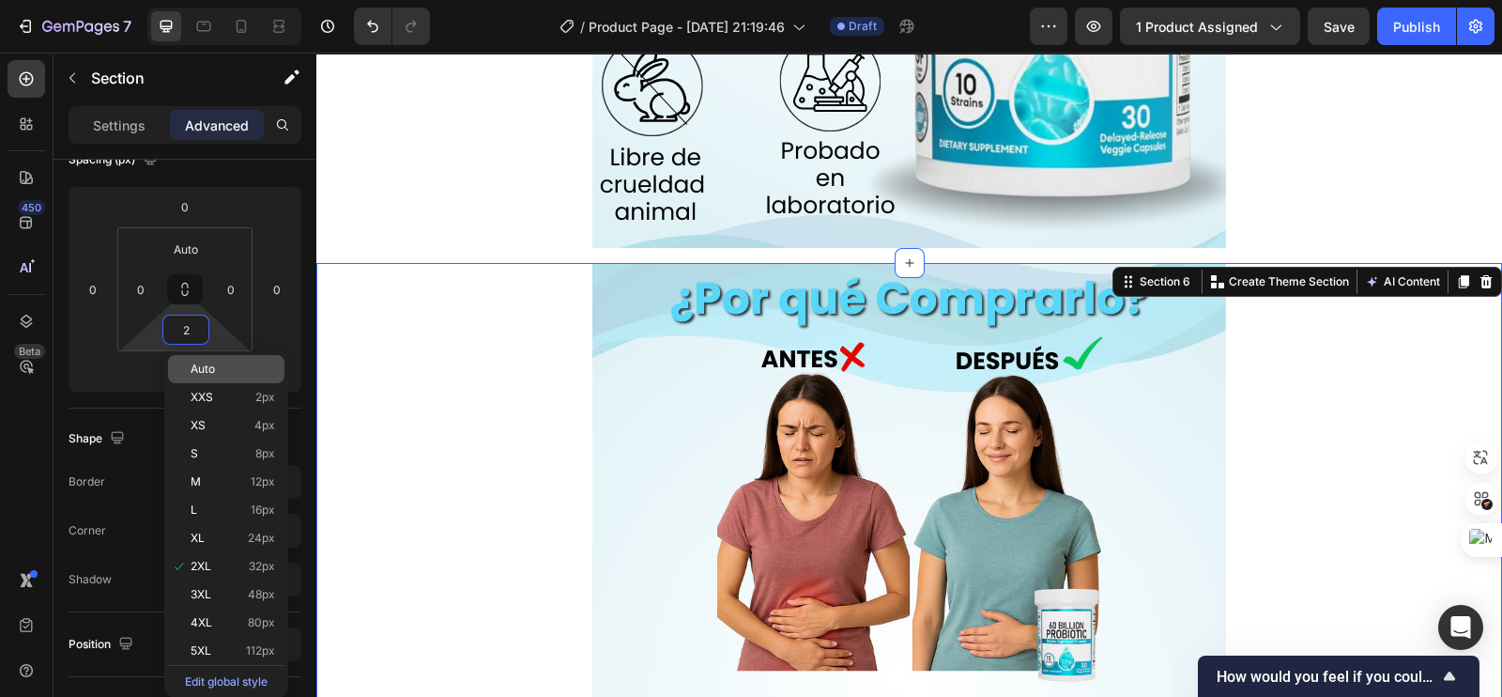
click at [208, 366] on span "Auto" at bounding box center [203, 368] width 24 height 13
type input "Auto"
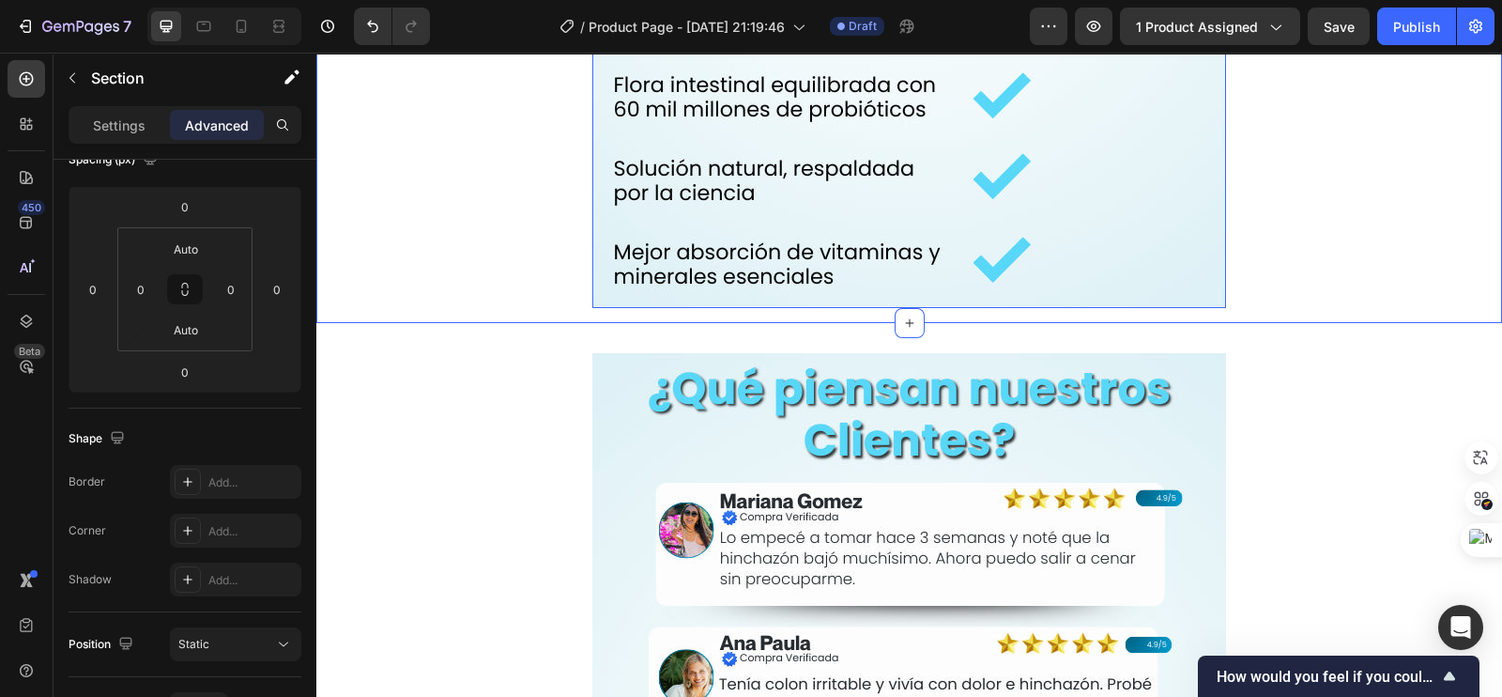
scroll to position [3990, 0]
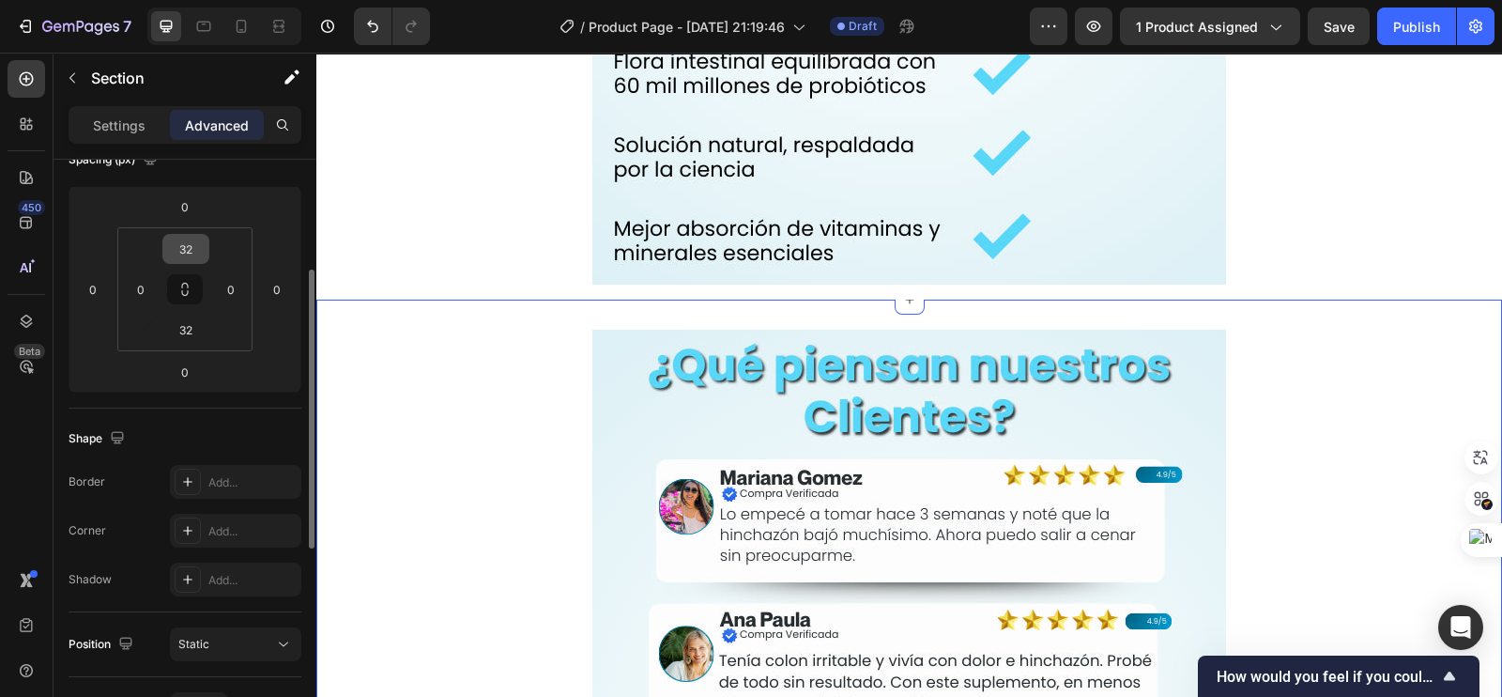
click at [178, 246] on input "32" at bounding box center [186, 249] width 38 height 28
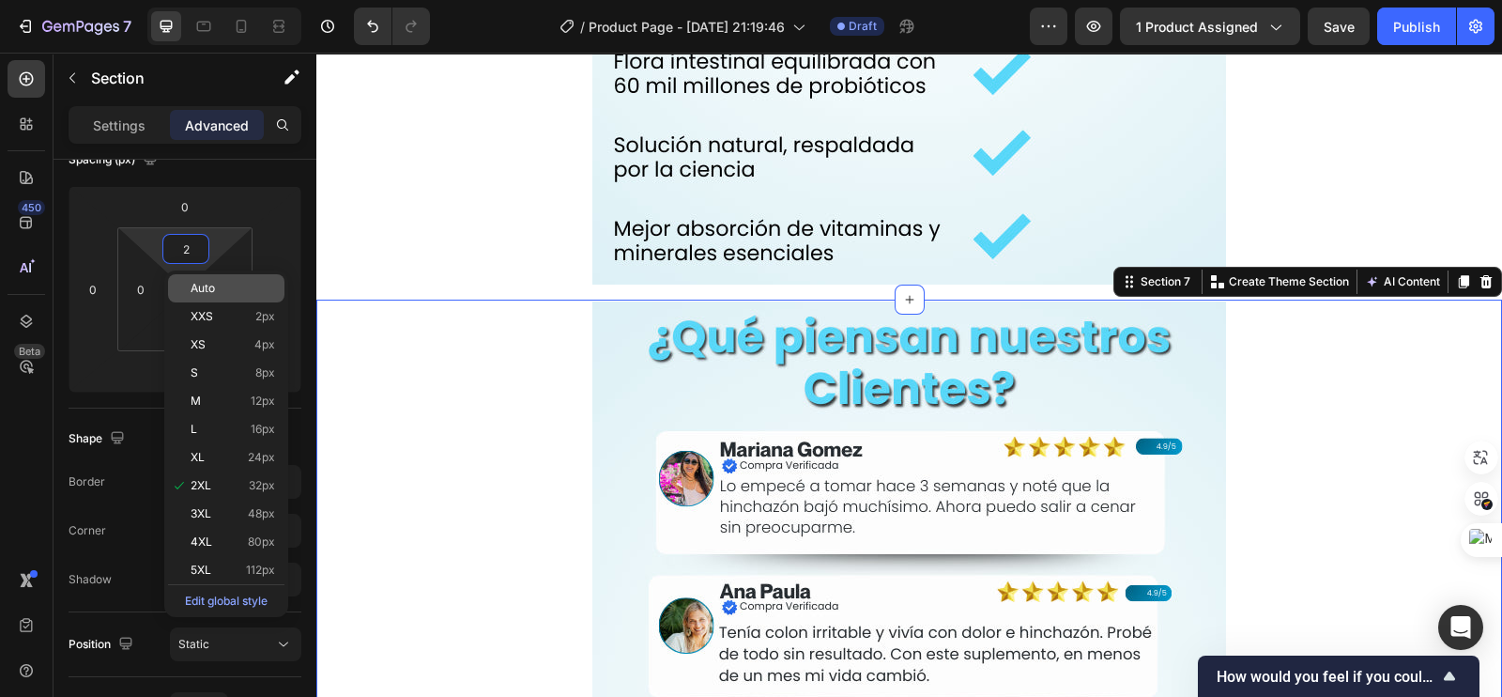
click at [206, 276] on div "Auto" at bounding box center [226, 288] width 116 height 28
type input "Auto"
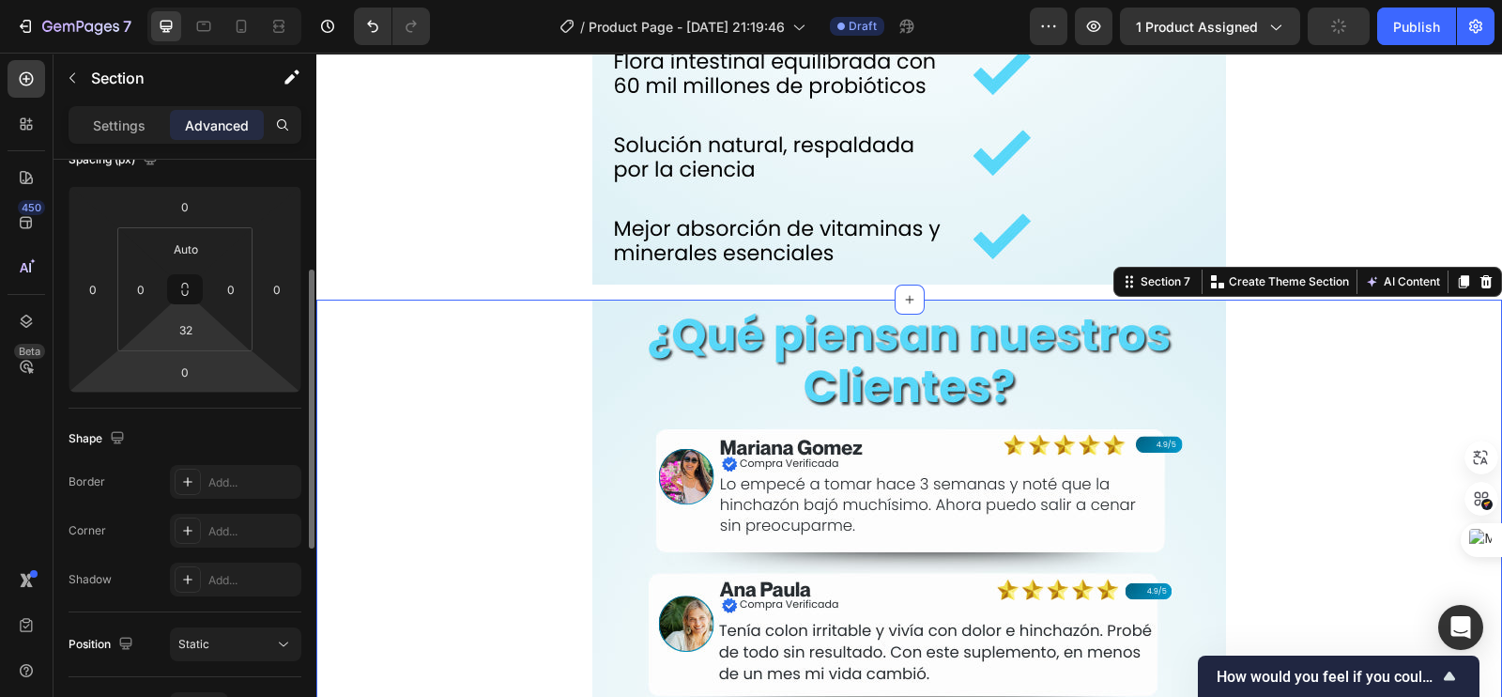
click at [193, 0] on html "7 Version history / Product Page - Sep 27, 21:19:46 Draft Preview 1 product ass…" at bounding box center [751, 0] width 1502 height 0
click at [196, 336] on input "2" at bounding box center [186, 329] width 38 height 28
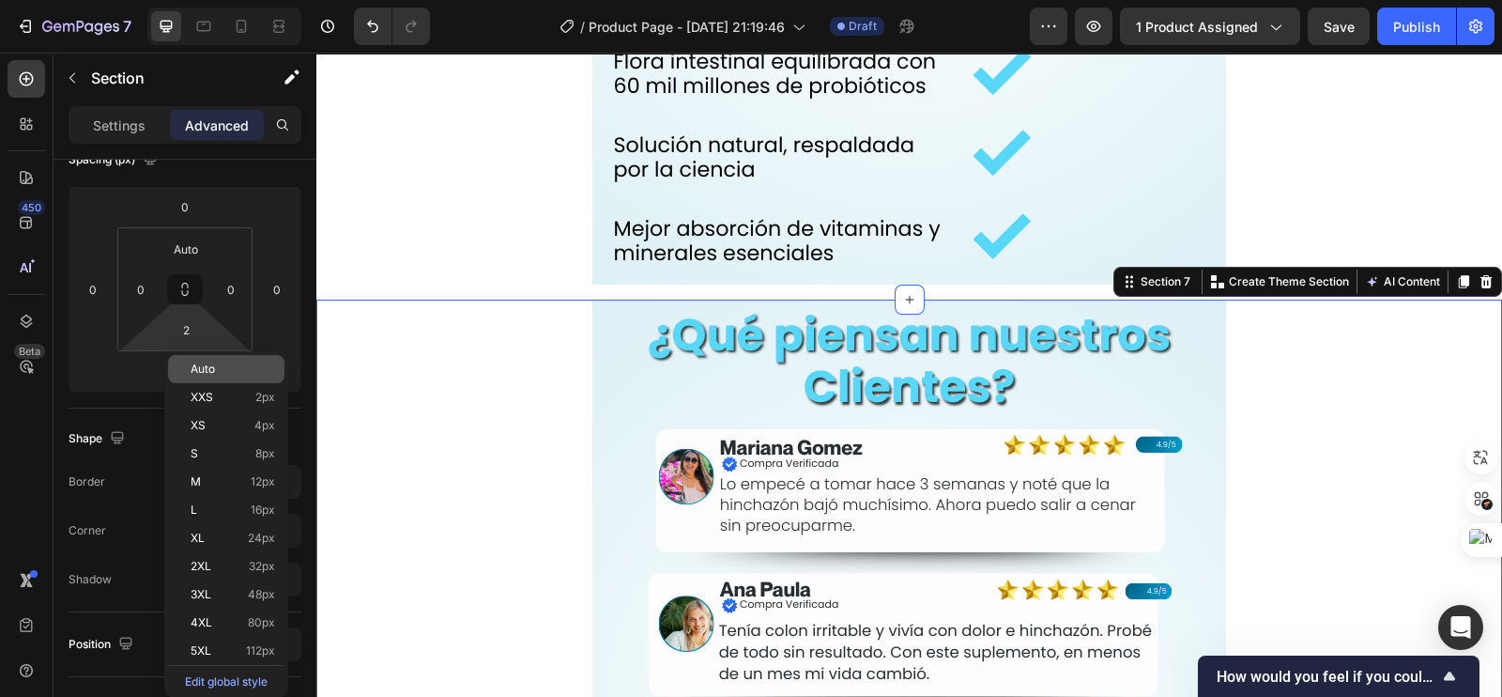
click at [207, 364] on span "Auto" at bounding box center [203, 368] width 24 height 13
type input "Auto"
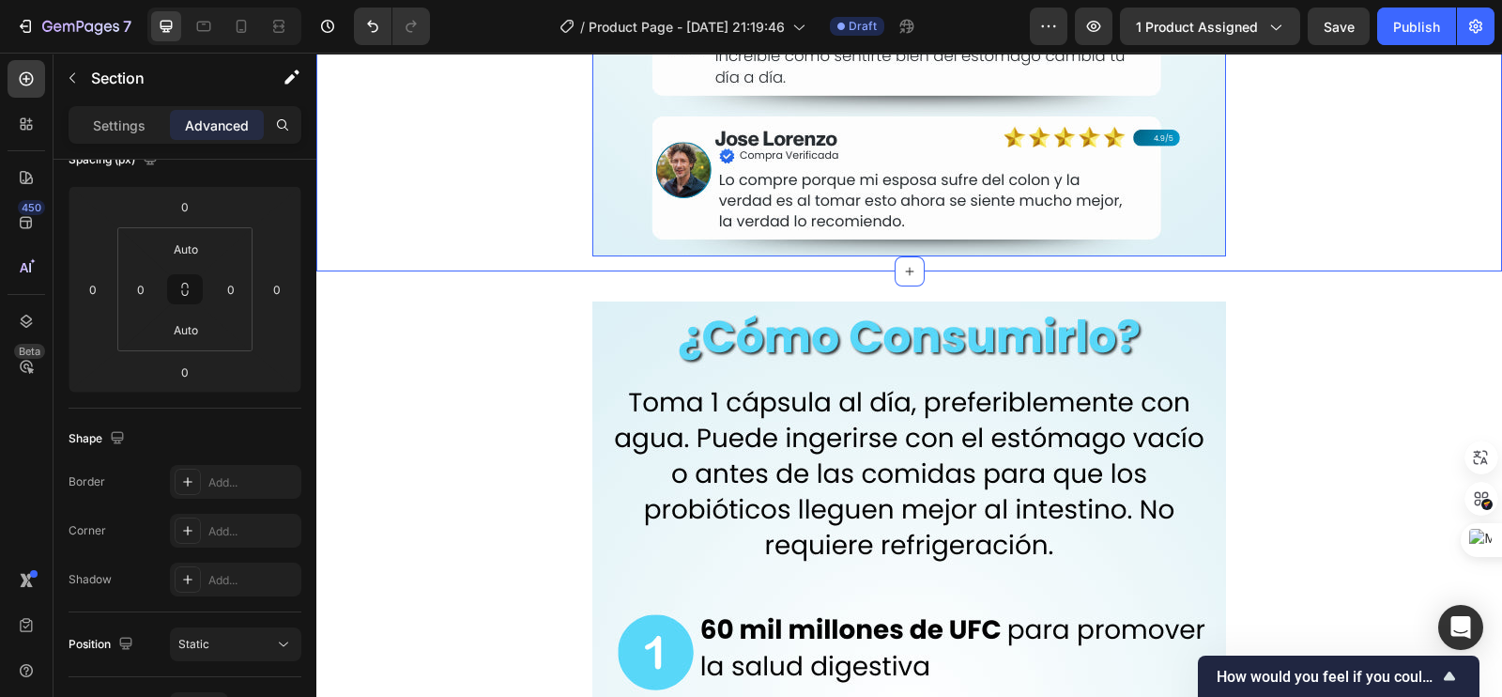
scroll to position [4928, 0]
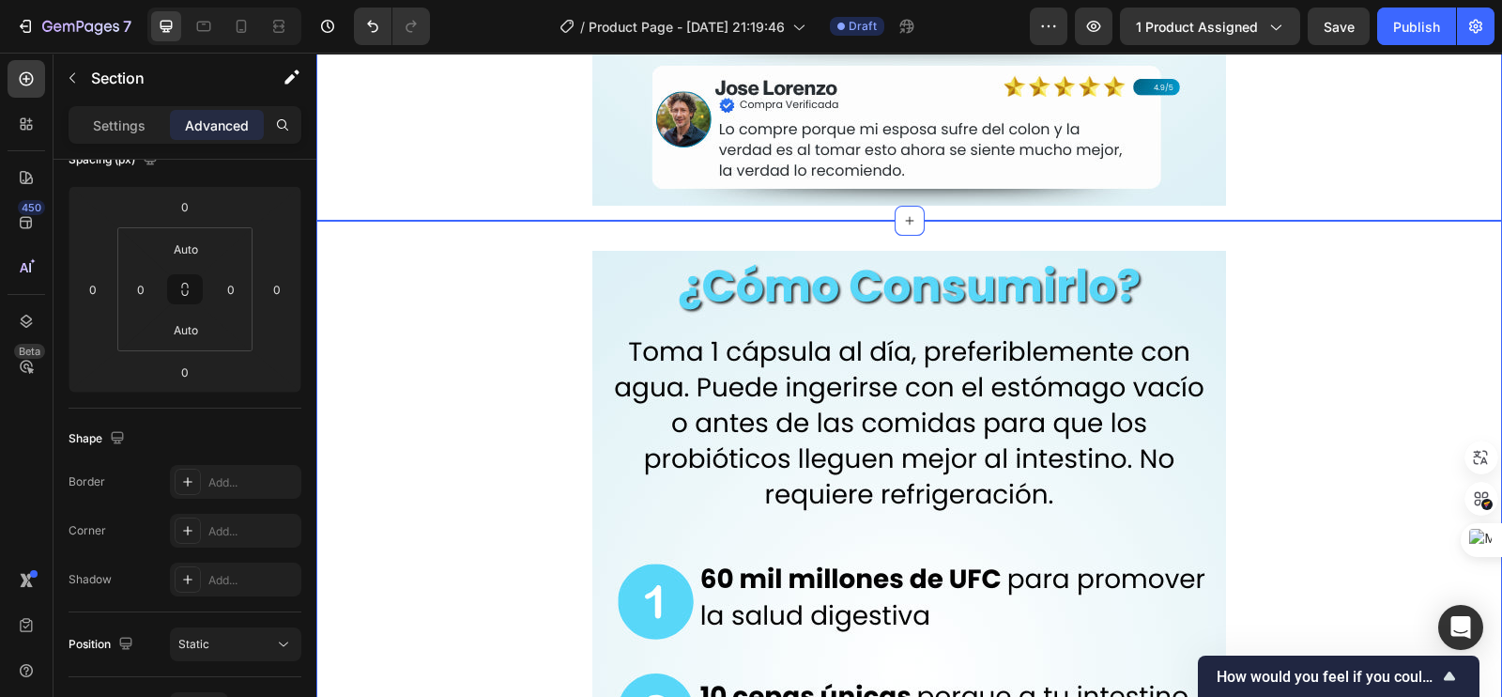
click at [559, 354] on div "Image Row" at bounding box center [909, 681] width 1186 height 860
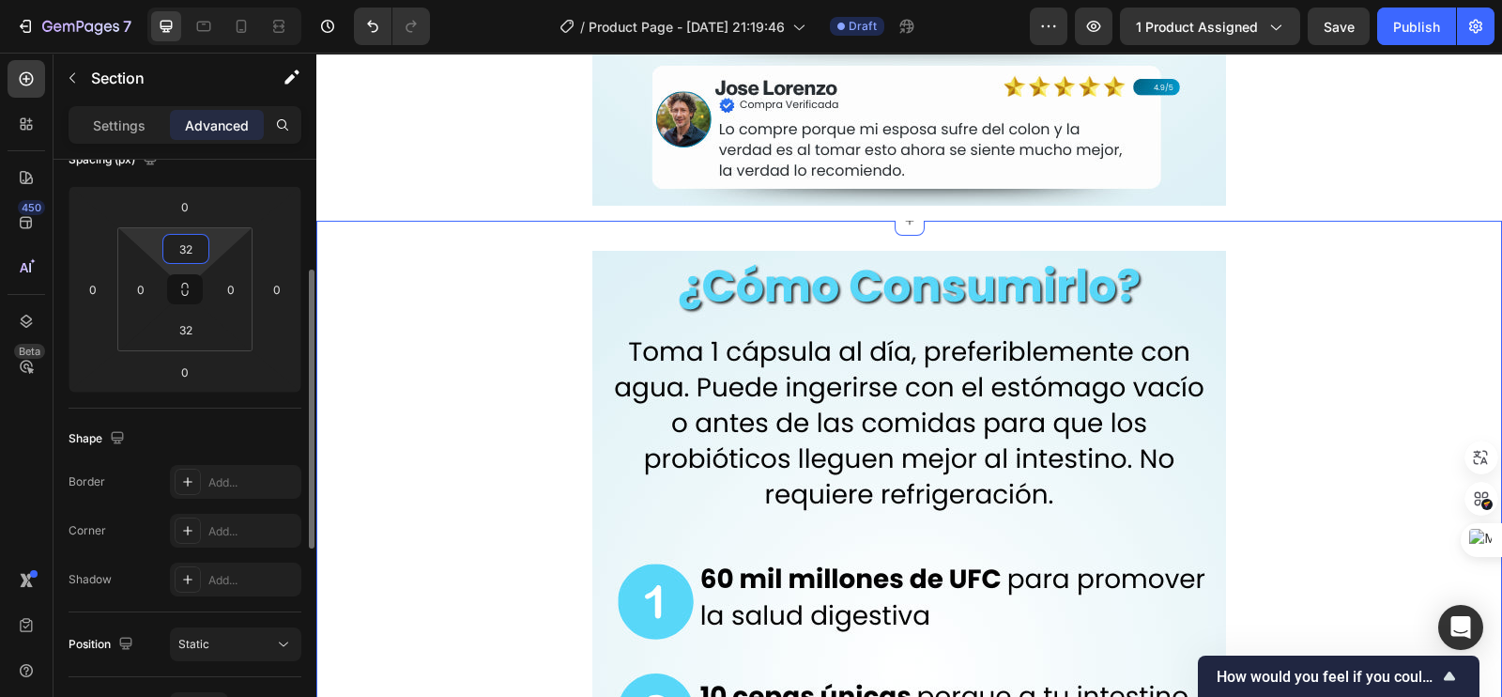
click at [175, 257] on input "32" at bounding box center [186, 249] width 38 height 28
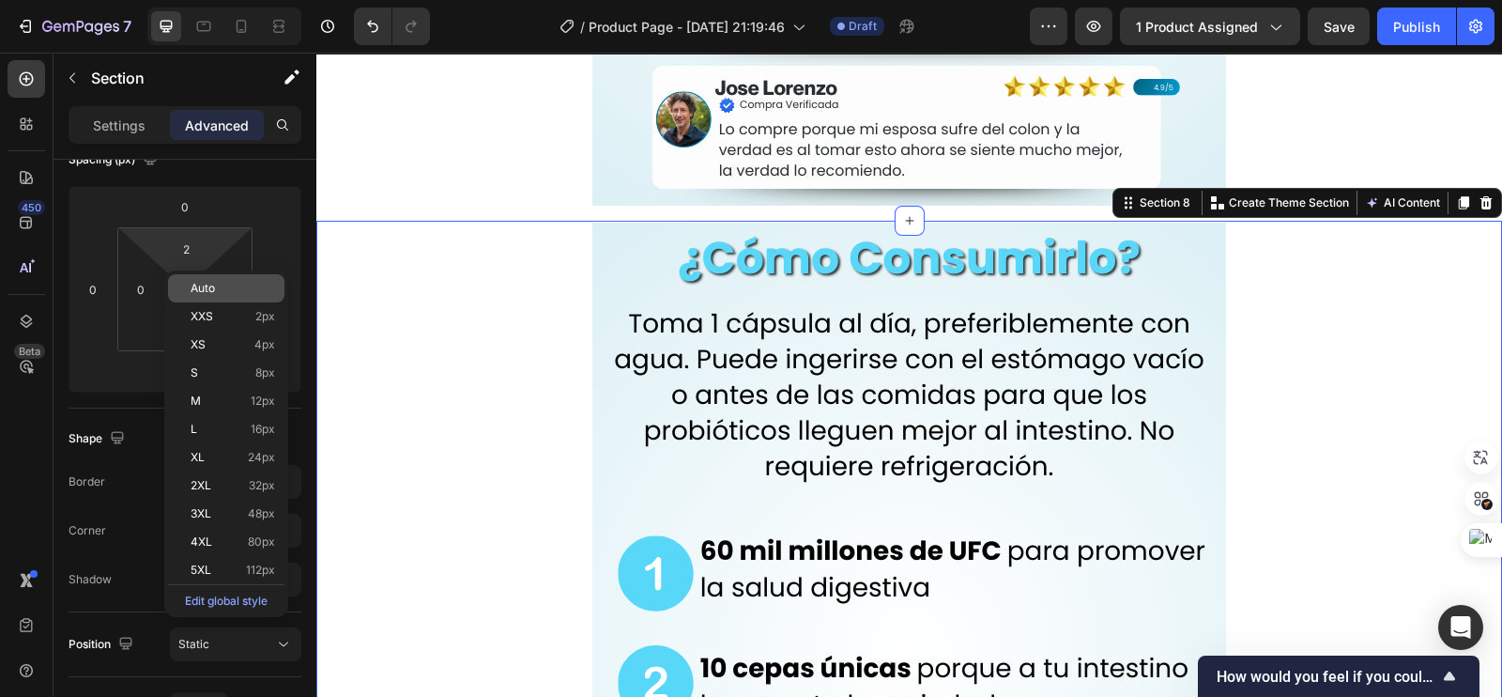
click at [198, 283] on span "Auto" at bounding box center [203, 288] width 24 height 13
type input "Auto"
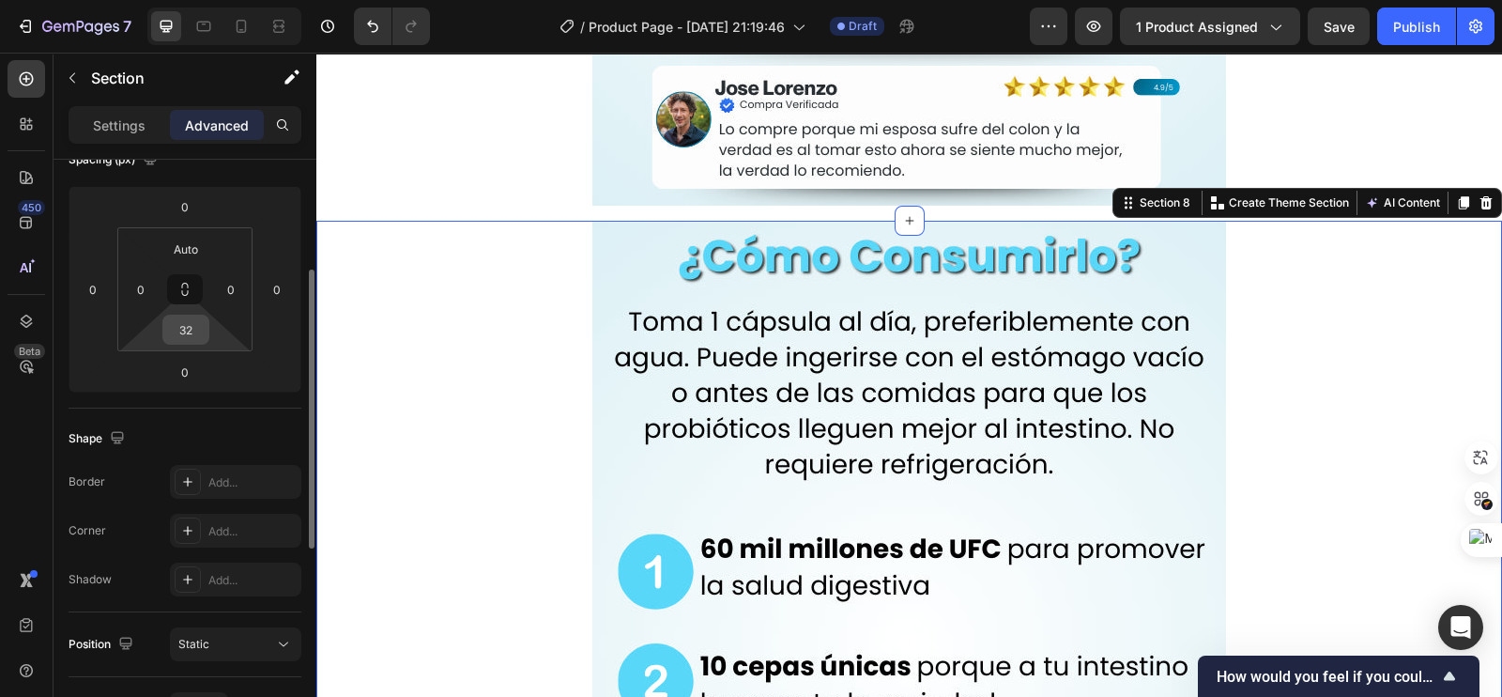
click at [197, 333] on input "32" at bounding box center [186, 329] width 38 height 28
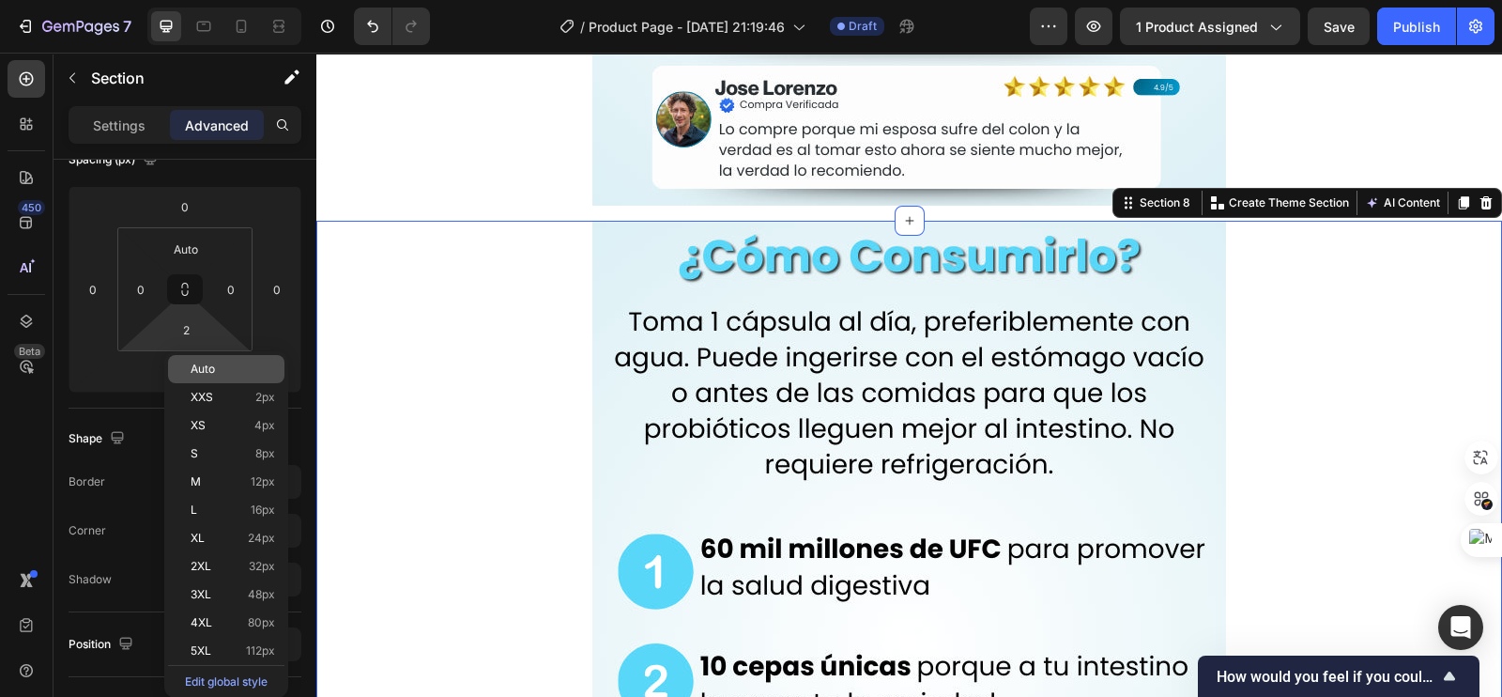
click at [202, 364] on span "Auto" at bounding box center [203, 368] width 24 height 13
type input "Auto"
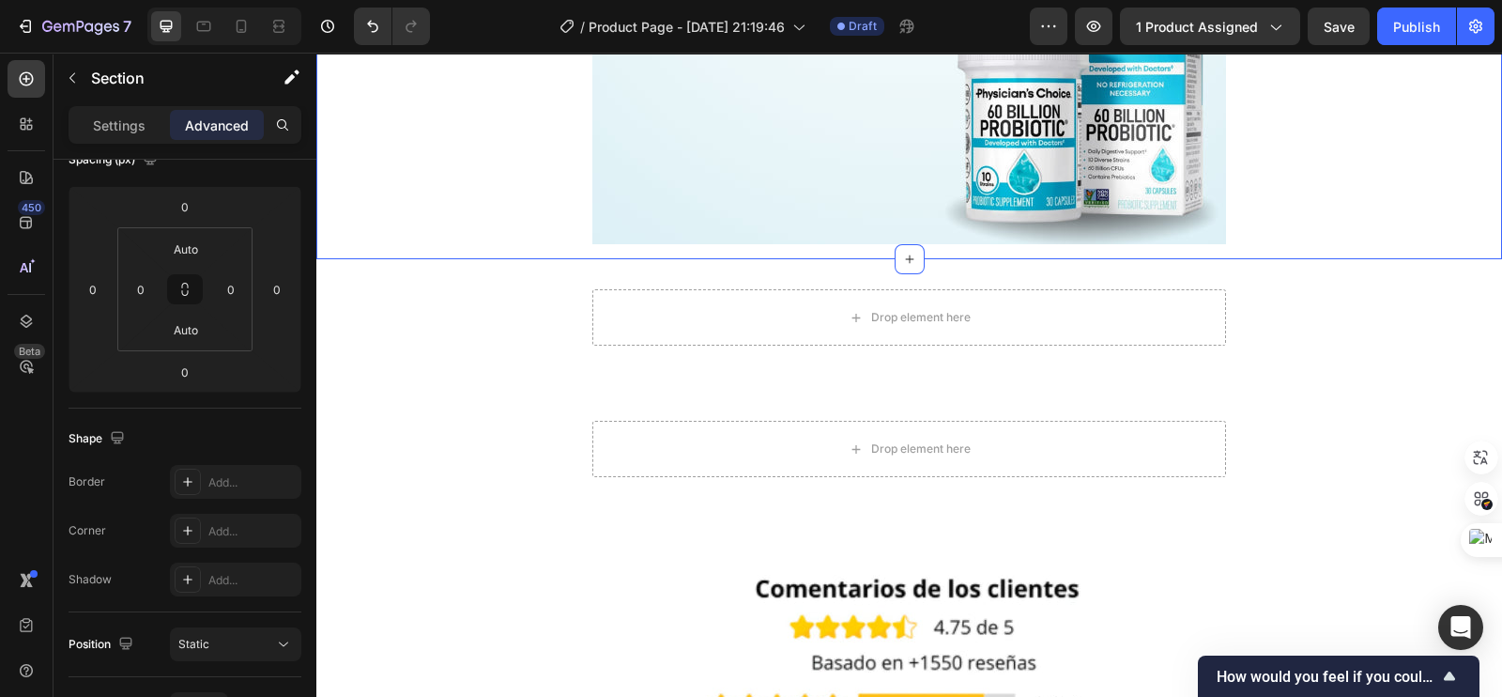
click at [504, 335] on div "Drop element here Row" at bounding box center [909, 324] width 1186 height 71
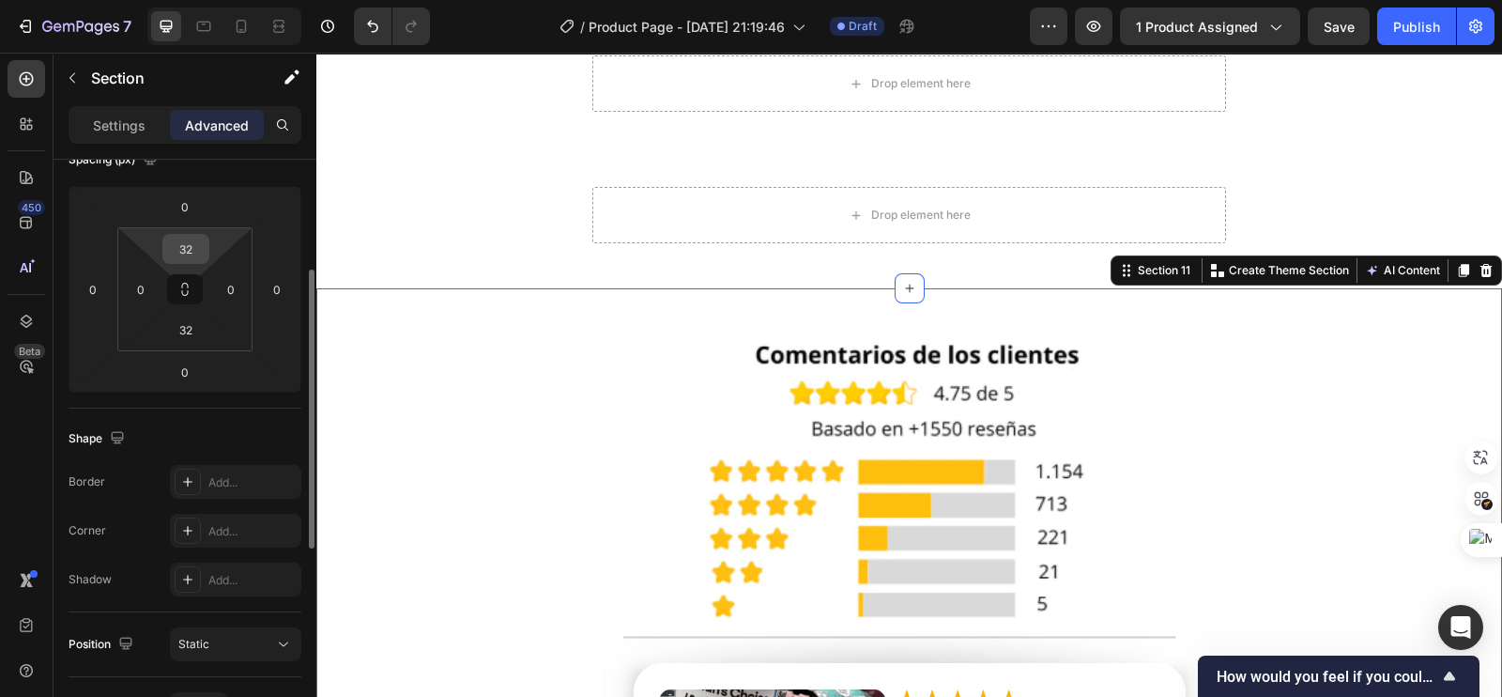
click at [176, 242] on input "32" at bounding box center [186, 249] width 38 height 28
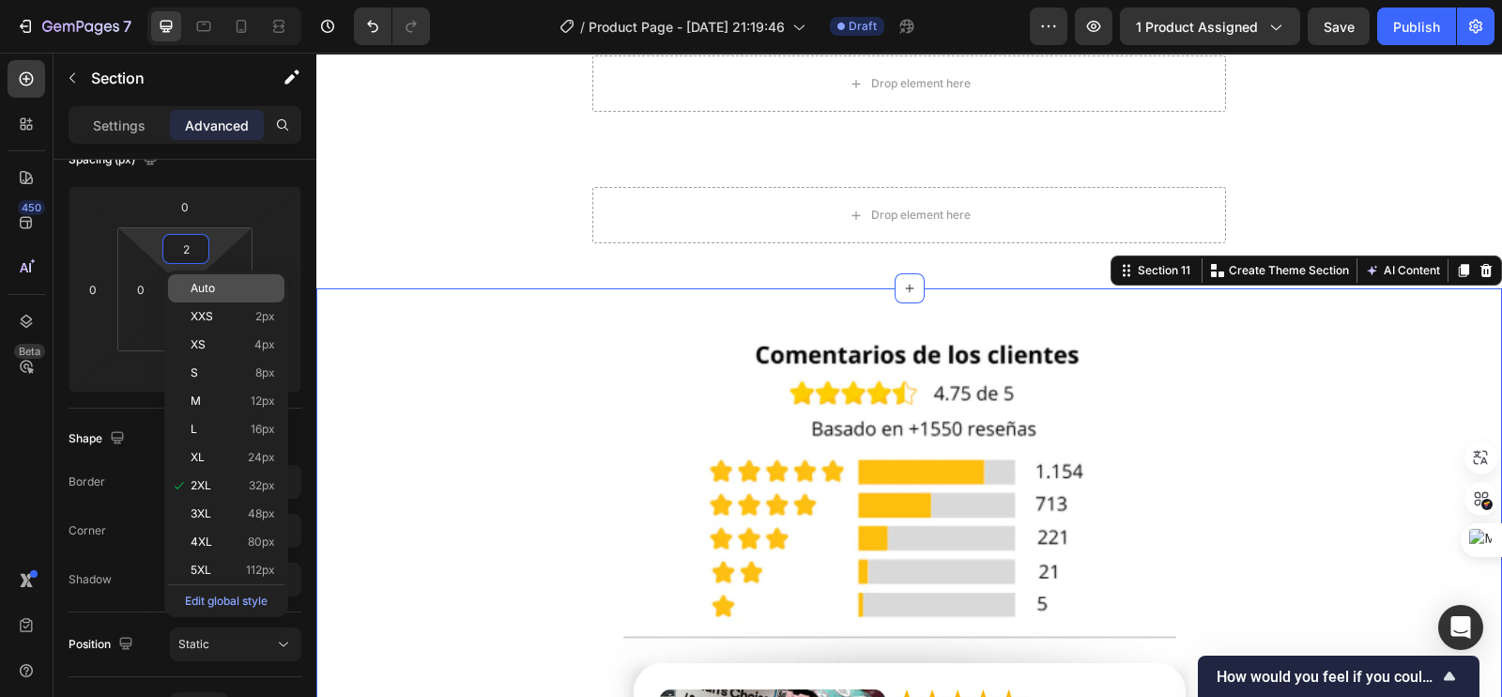
click at [222, 289] on p "Auto" at bounding box center [233, 288] width 84 height 13
type input "Auto"
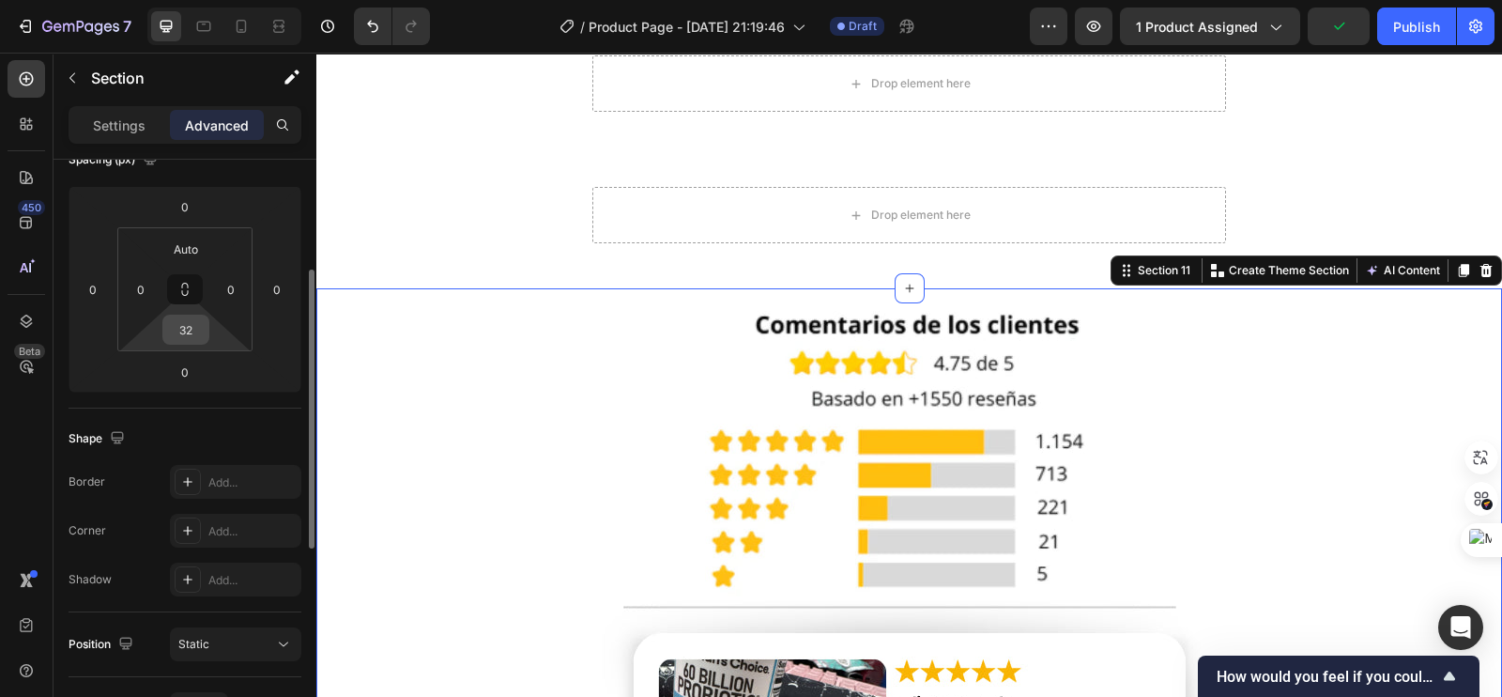
click at [207, 335] on div "32" at bounding box center [185, 329] width 47 height 30
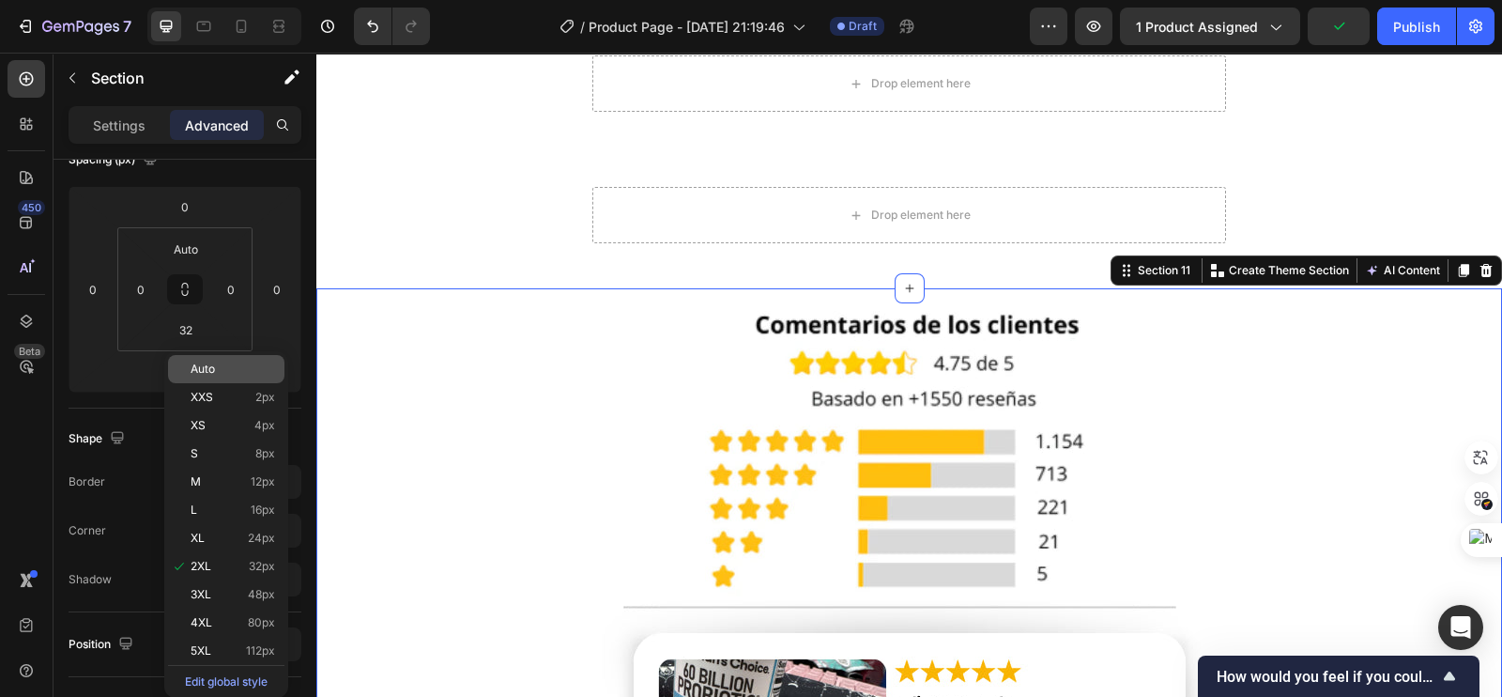
click at [217, 377] on div "Auto" at bounding box center [226, 369] width 116 height 28
type input "Auto"
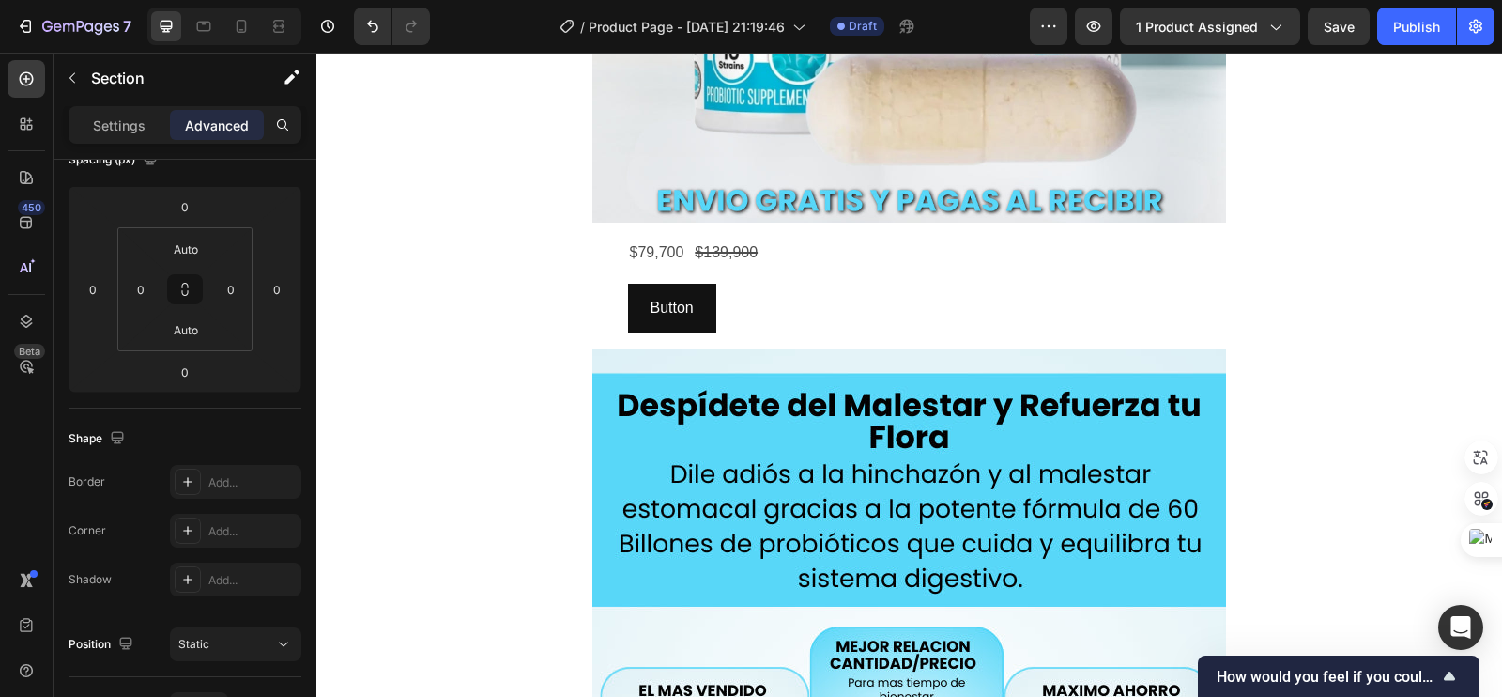
scroll to position [468, 0]
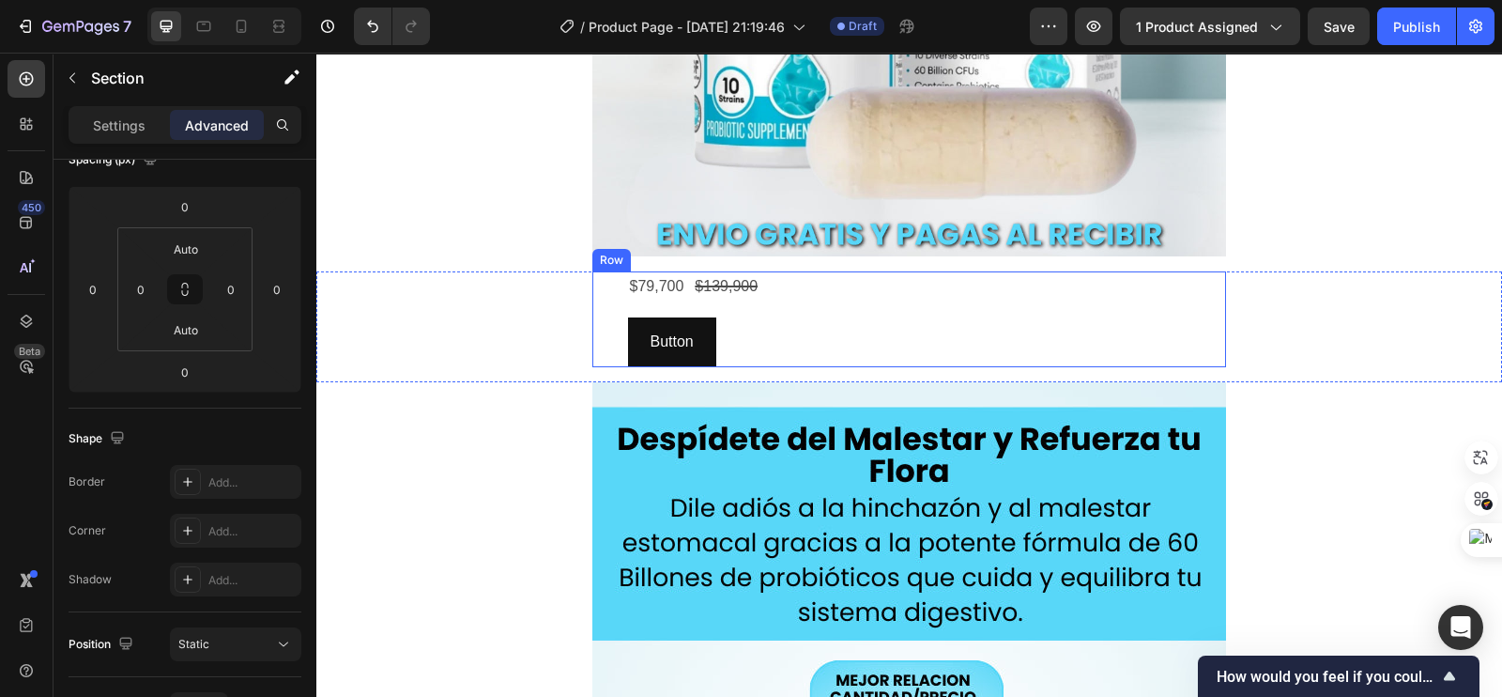
click at [592, 314] on div "$79,700 Product Price Product Price $139,900 Product Price Product Price Row Bu…" at bounding box center [909, 319] width 634 height 96
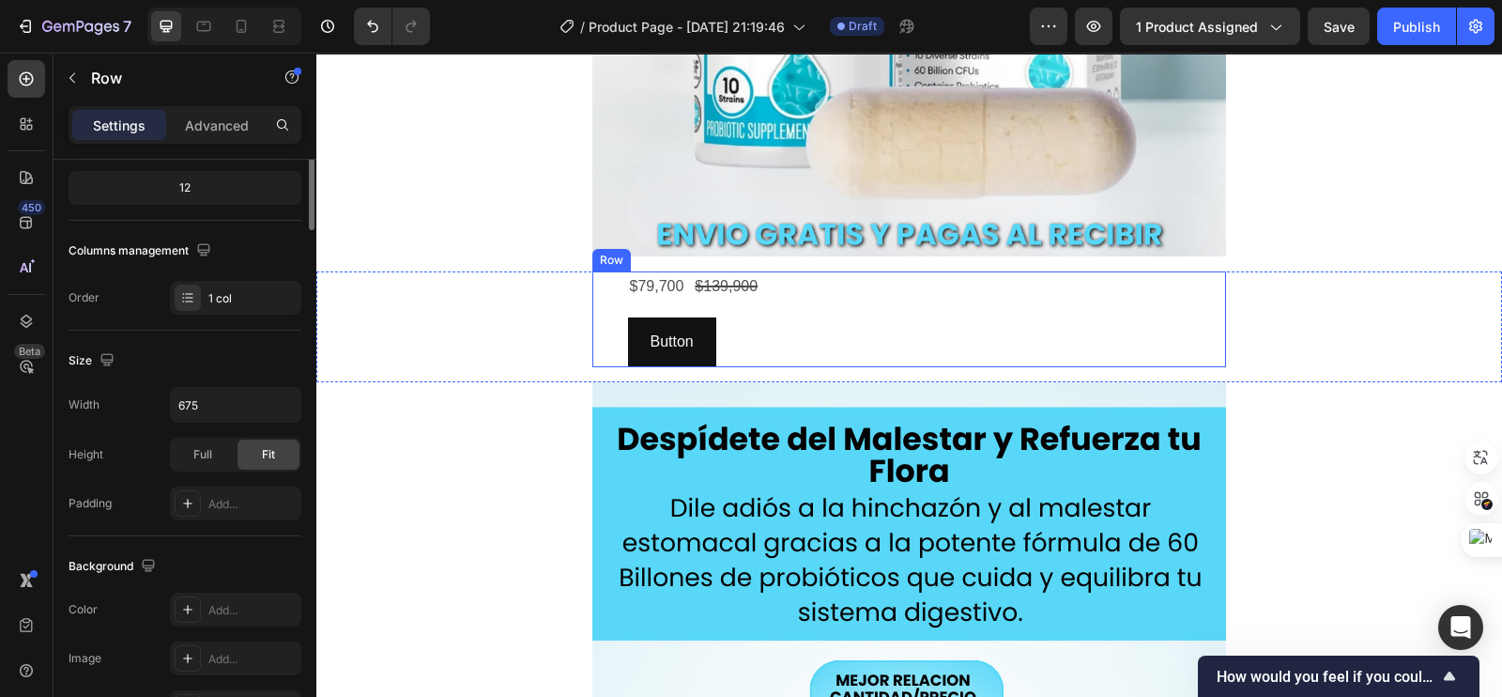
scroll to position [0, 0]
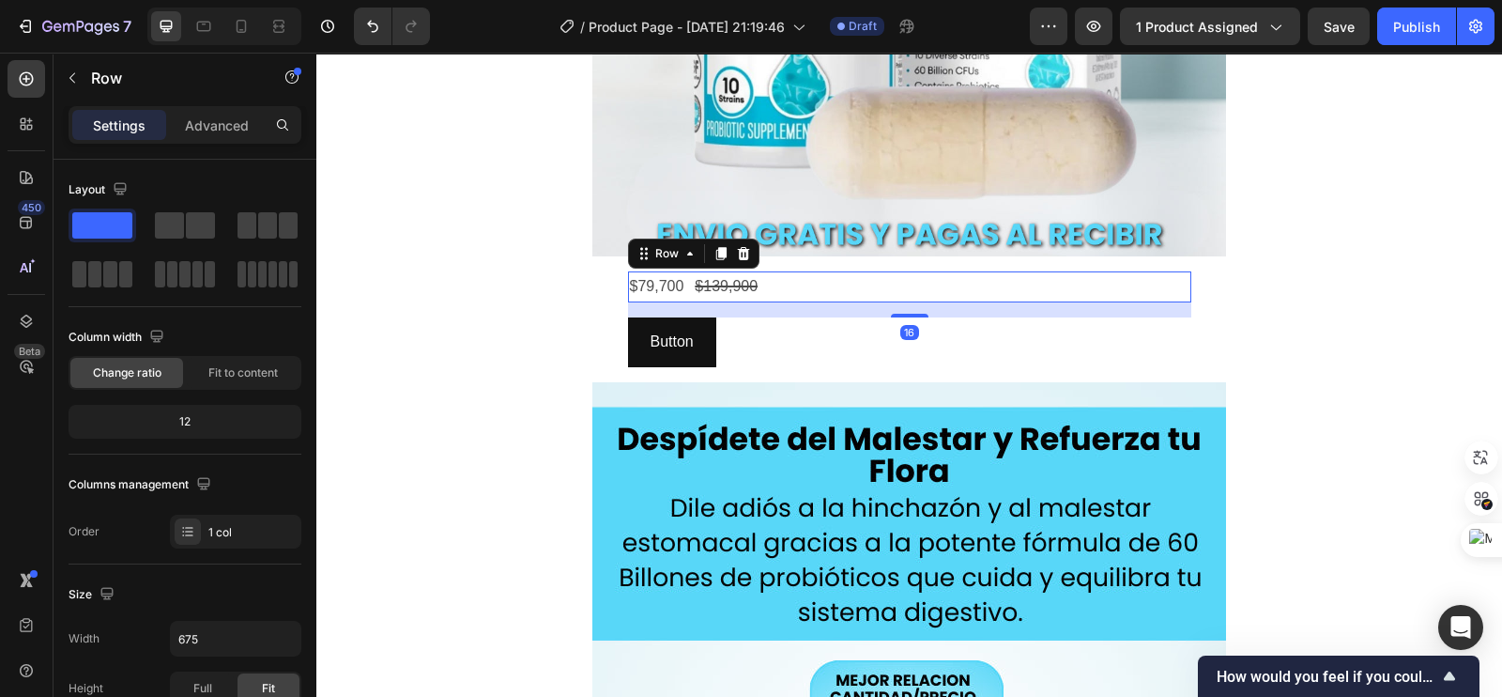
click at [824, 288] on div "$79,700 Product Price Product Price $139,900 Product Price Product Price Row 16" at bounding box center [909, 286] width 563 height 31
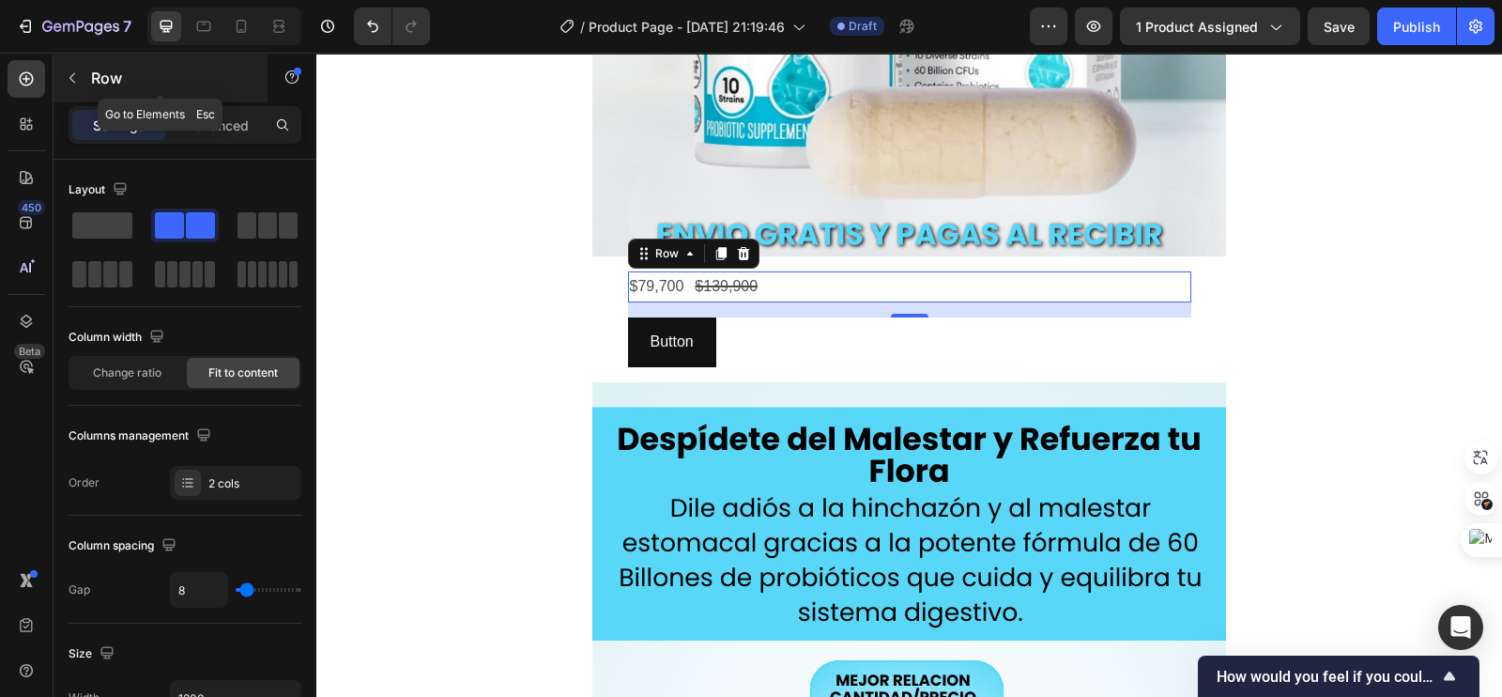
click at [67, 68] on button "button" at bounding box center [72, 78] width 30 height 30
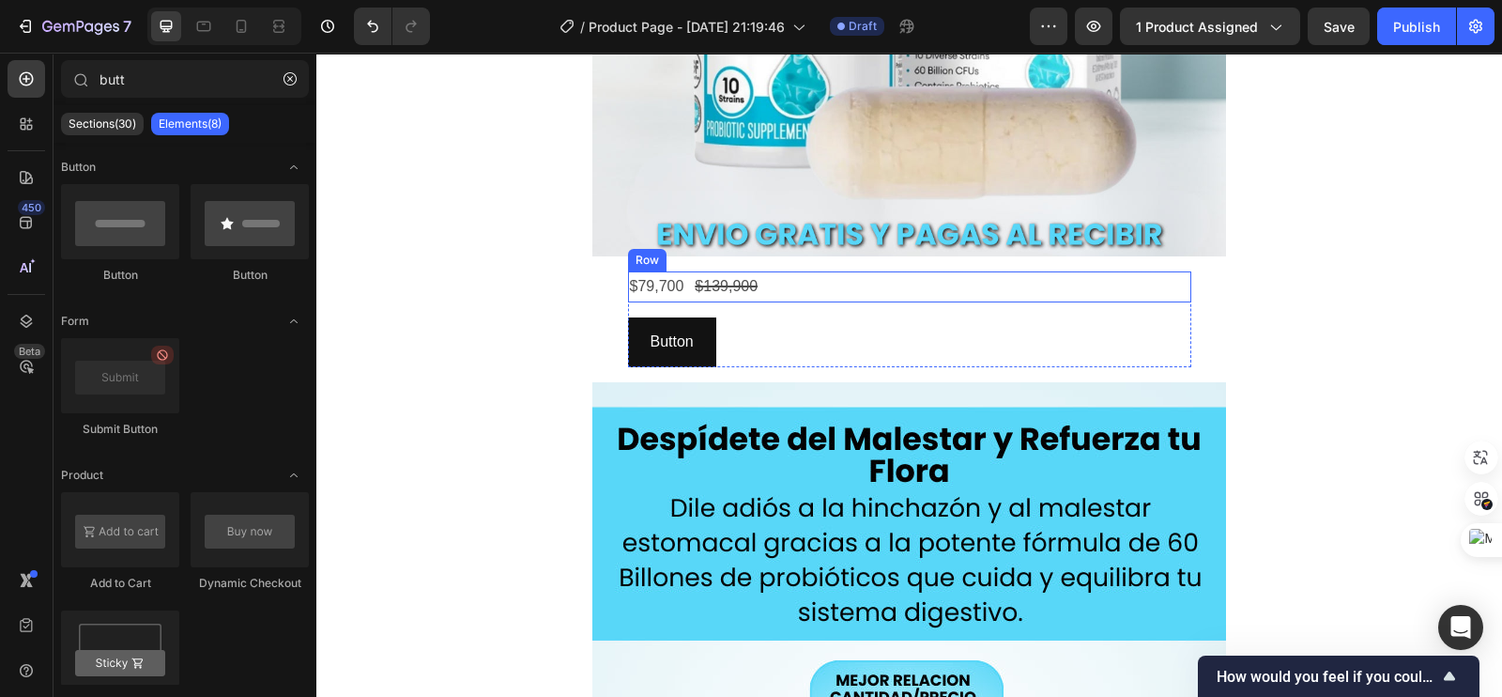
click at [774, 285] on div "$79,700 Product Price Product Price $139,900 Product Price Product Price Row" at bounding box center [909, 286] width 563 height 31
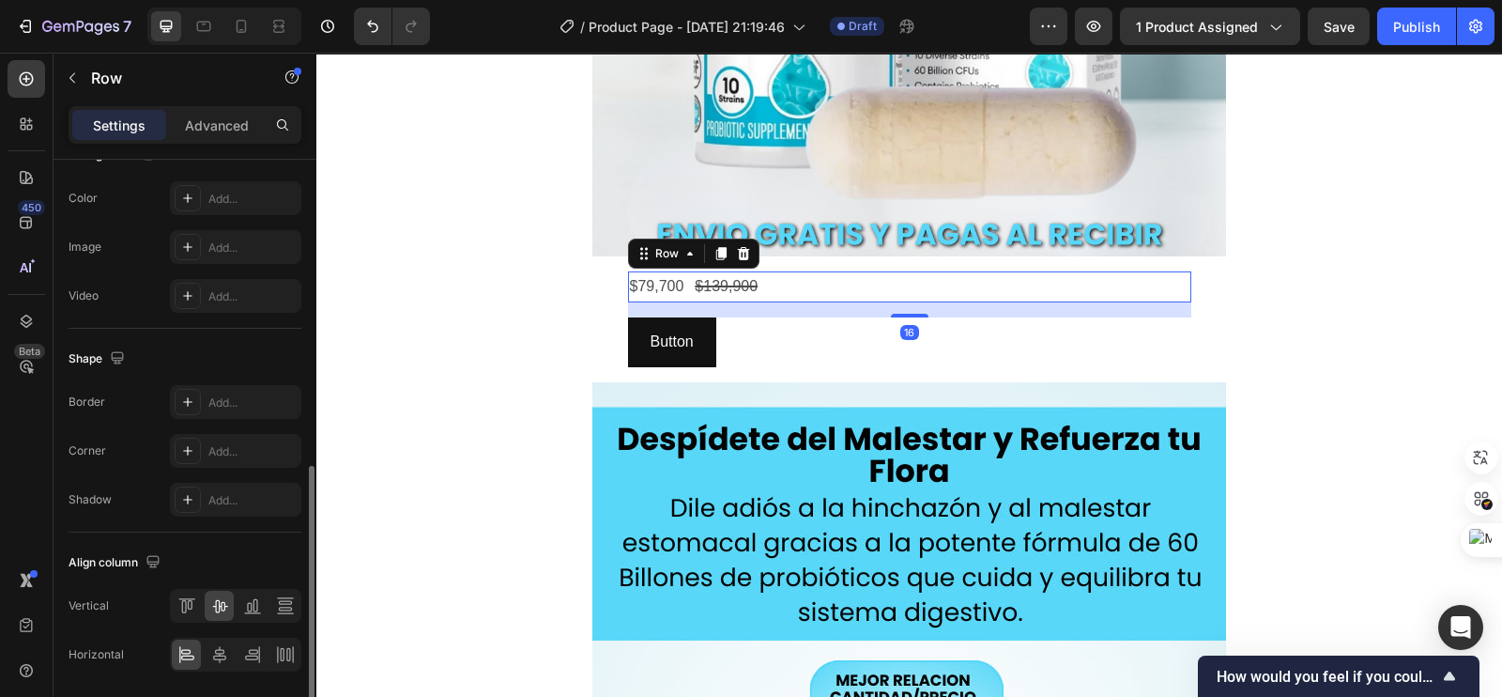
scroll to position [766, 0]
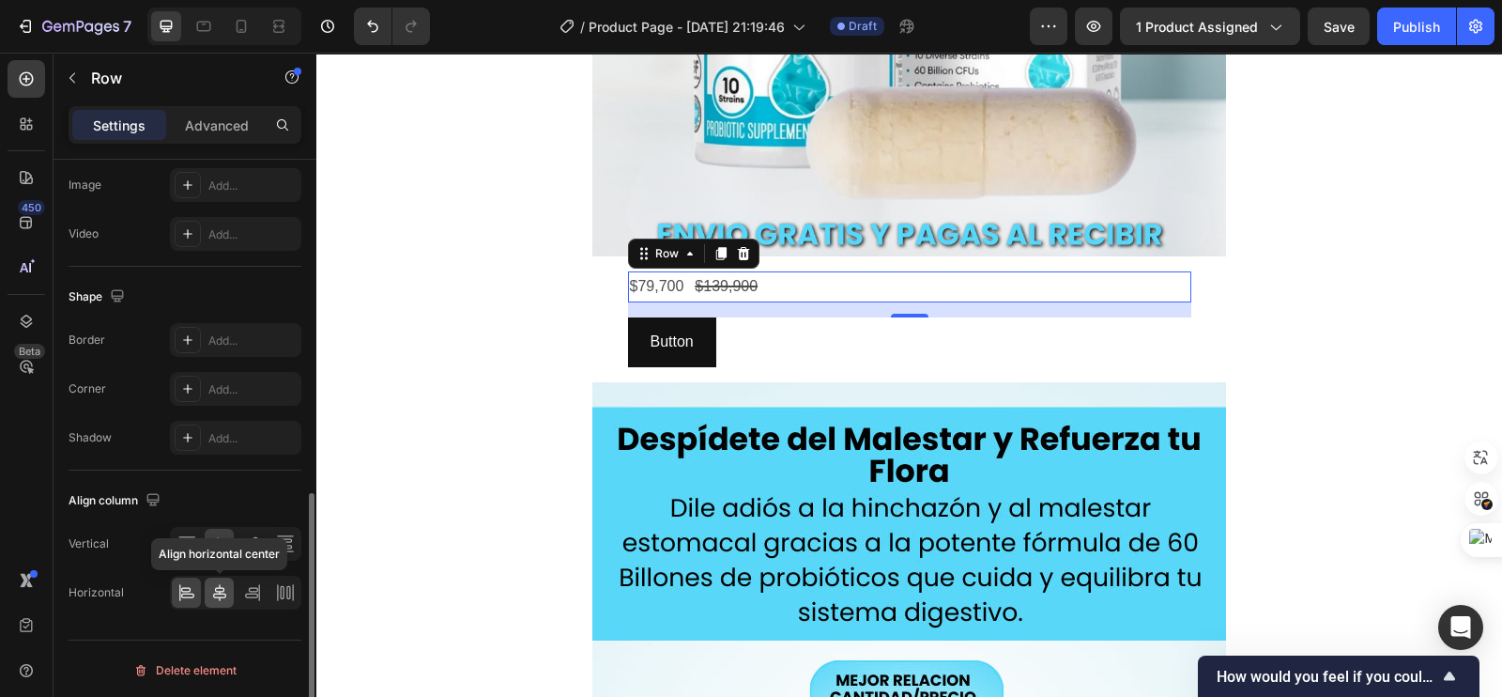
click at [217, 603] on div at bounding box center [219, 592] width 29 height 30
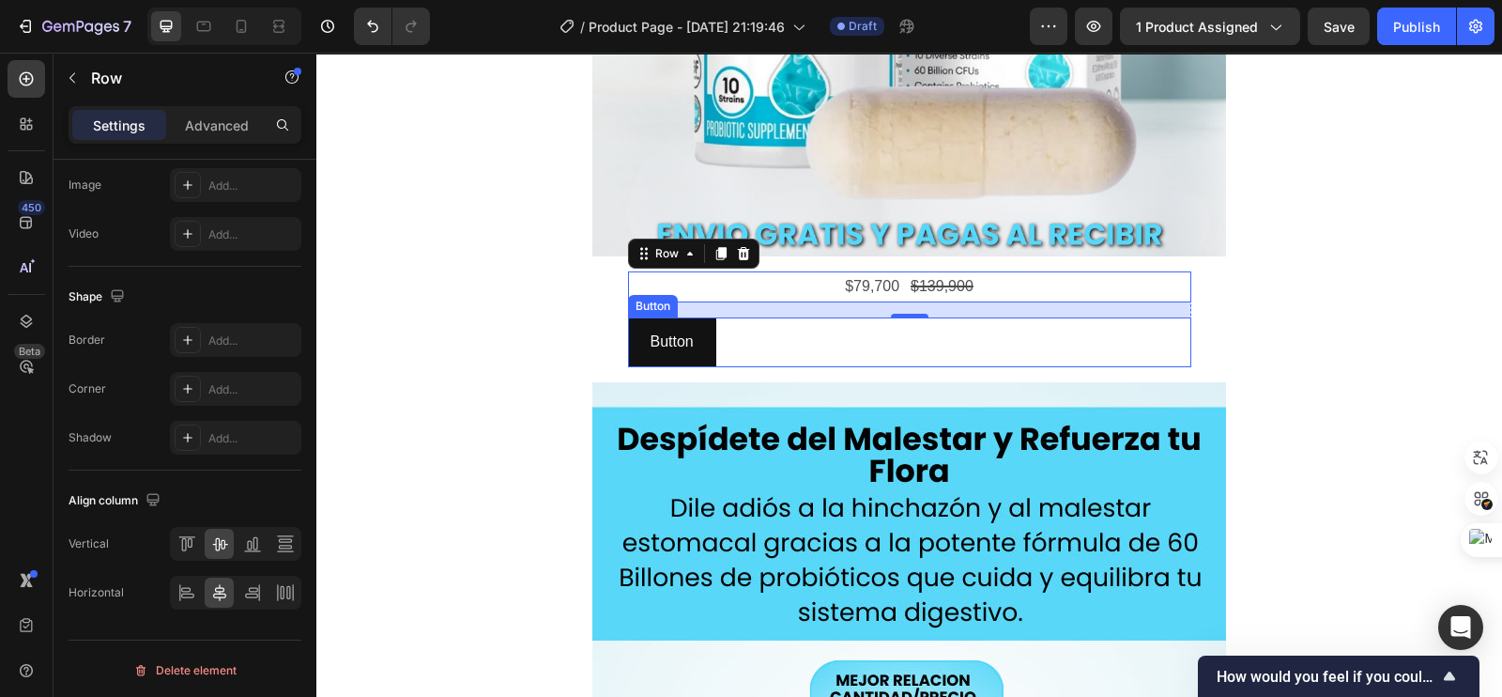
drag, startPoint x: 742, startPoint y: 345, endPoint x: 364, endPoint y: 449, distance: 391.5
click at [742, 345] on div "Button Button" at bounding box center [909, 342] width 563 height 50
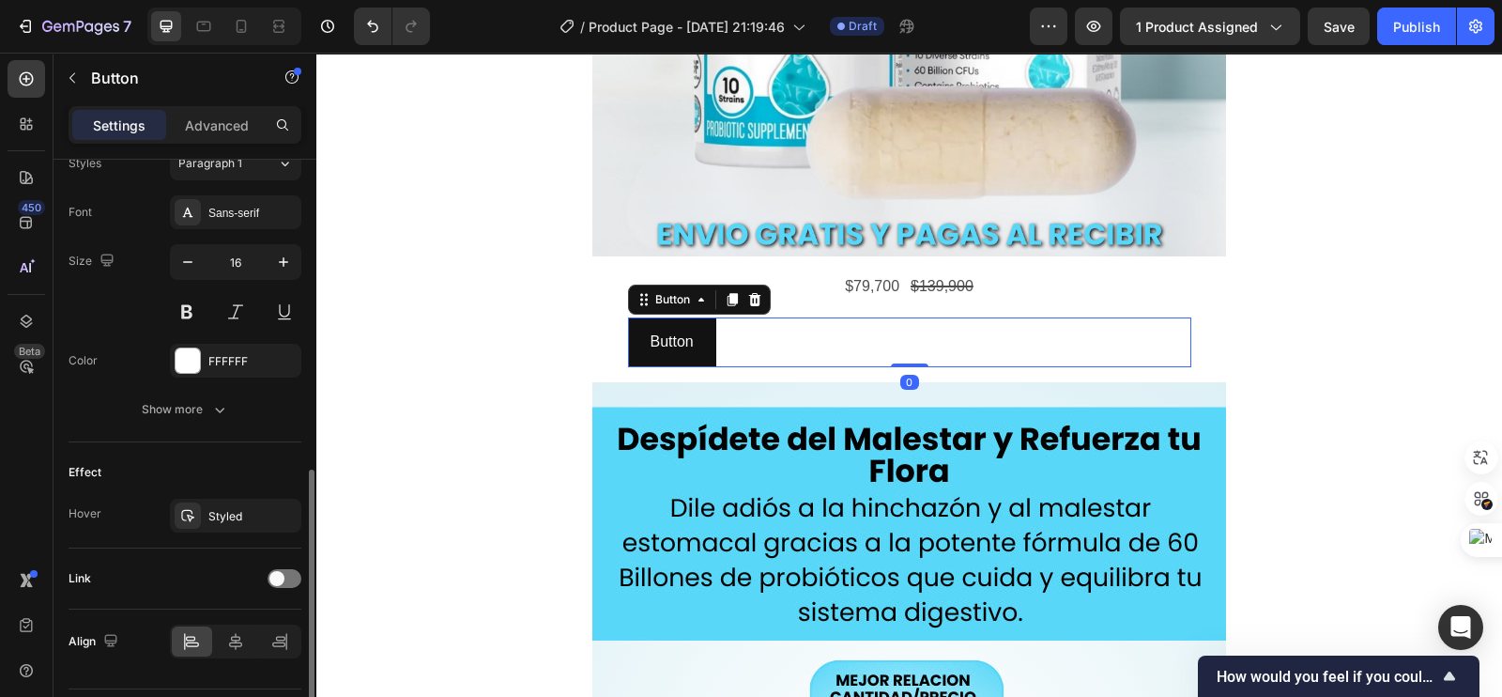
scroll to position [753, 0]
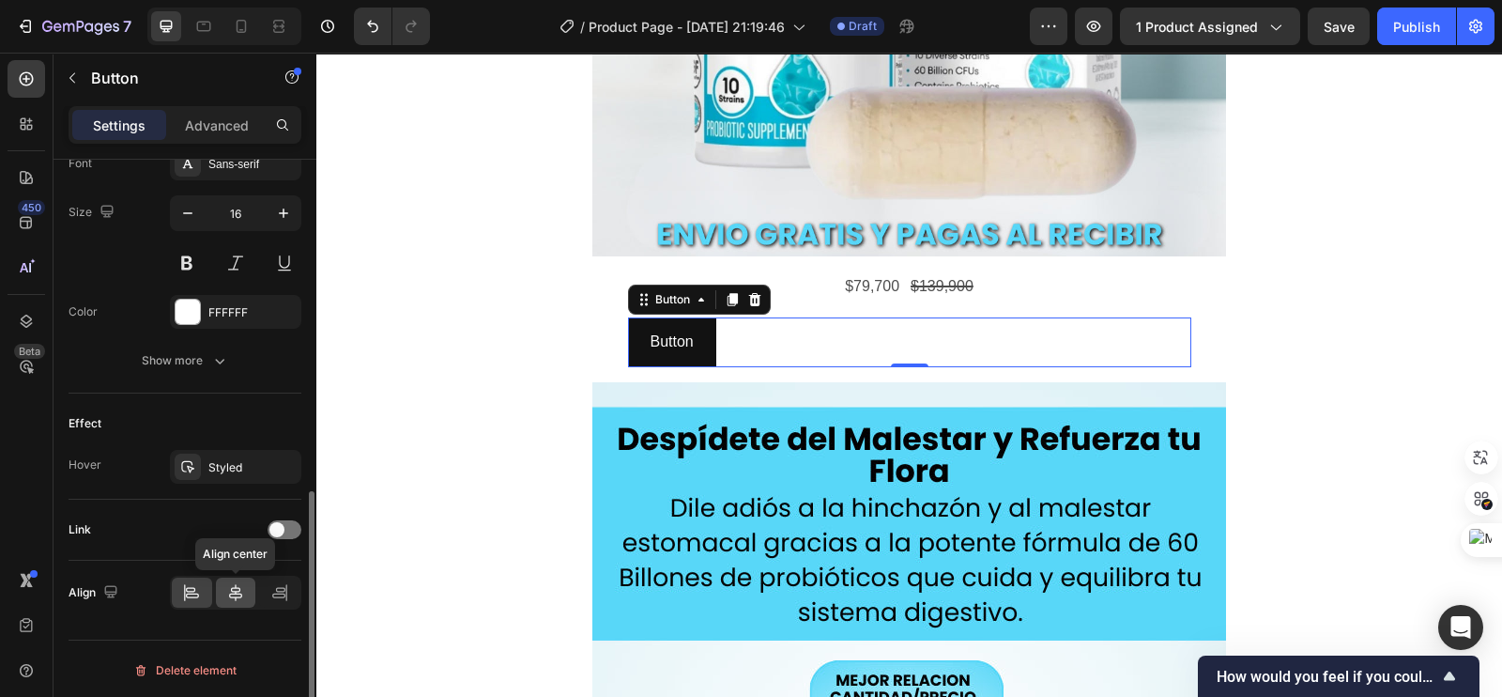
click at [237, 587] on icon at bounding box center [235, 592] width 19 height 19
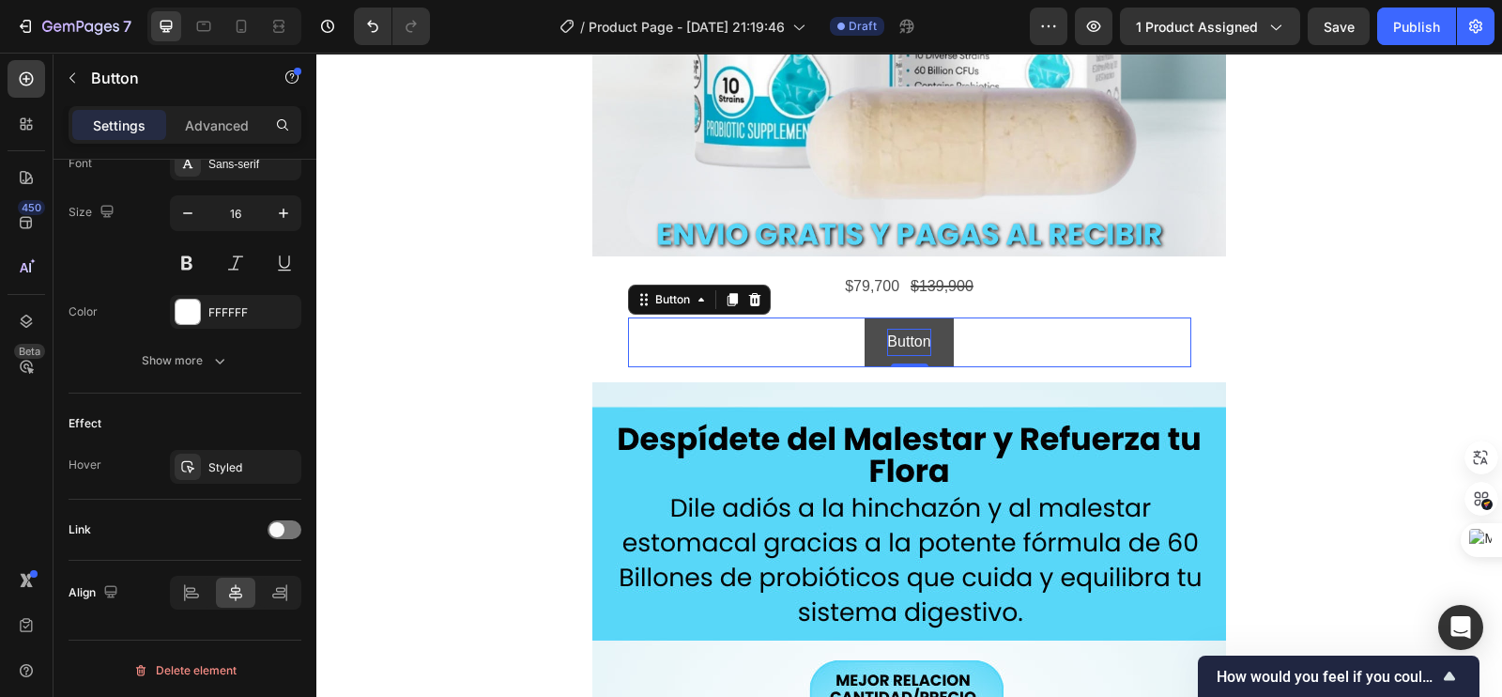
click at [887, 342] on p "Button" at bounding box center [908, 342] width 43 height 27
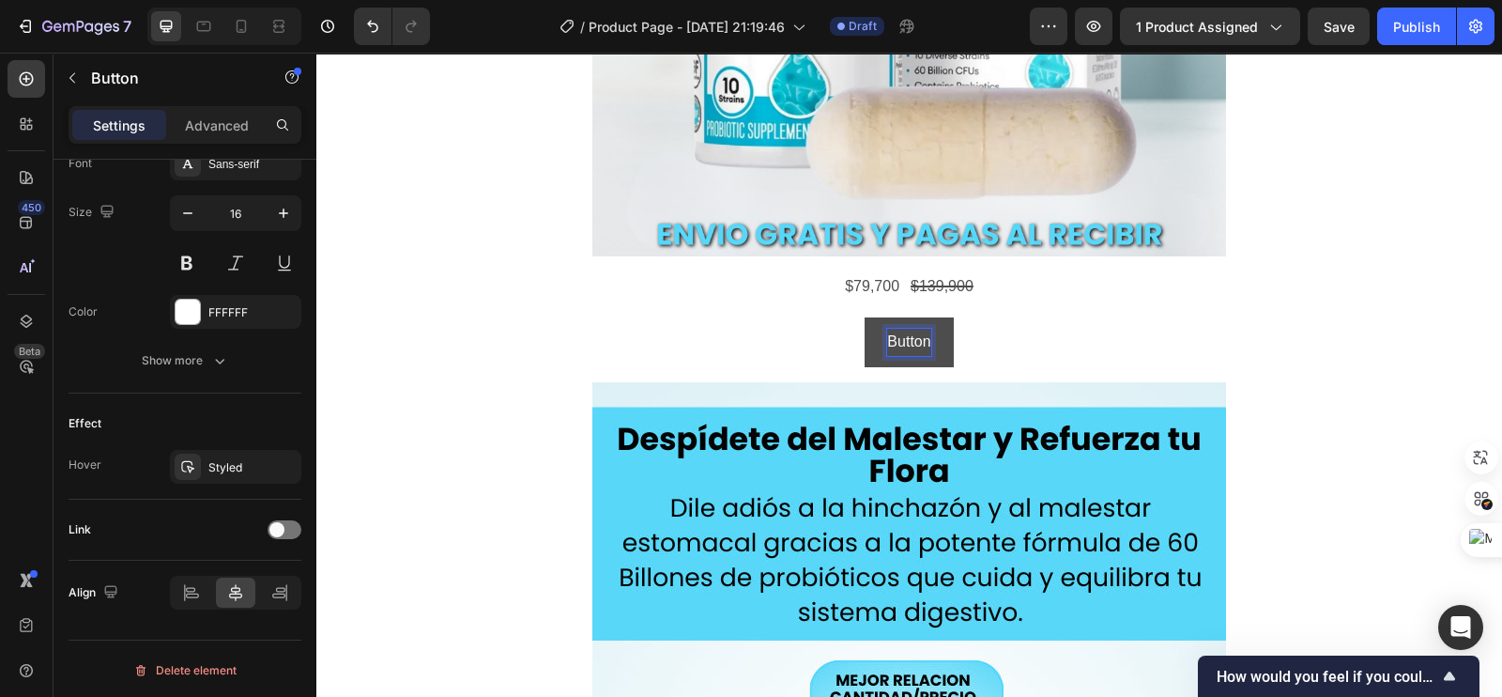
click at [887, 338] on p "Button" at bounding box center [908, 342] width 43 height 27
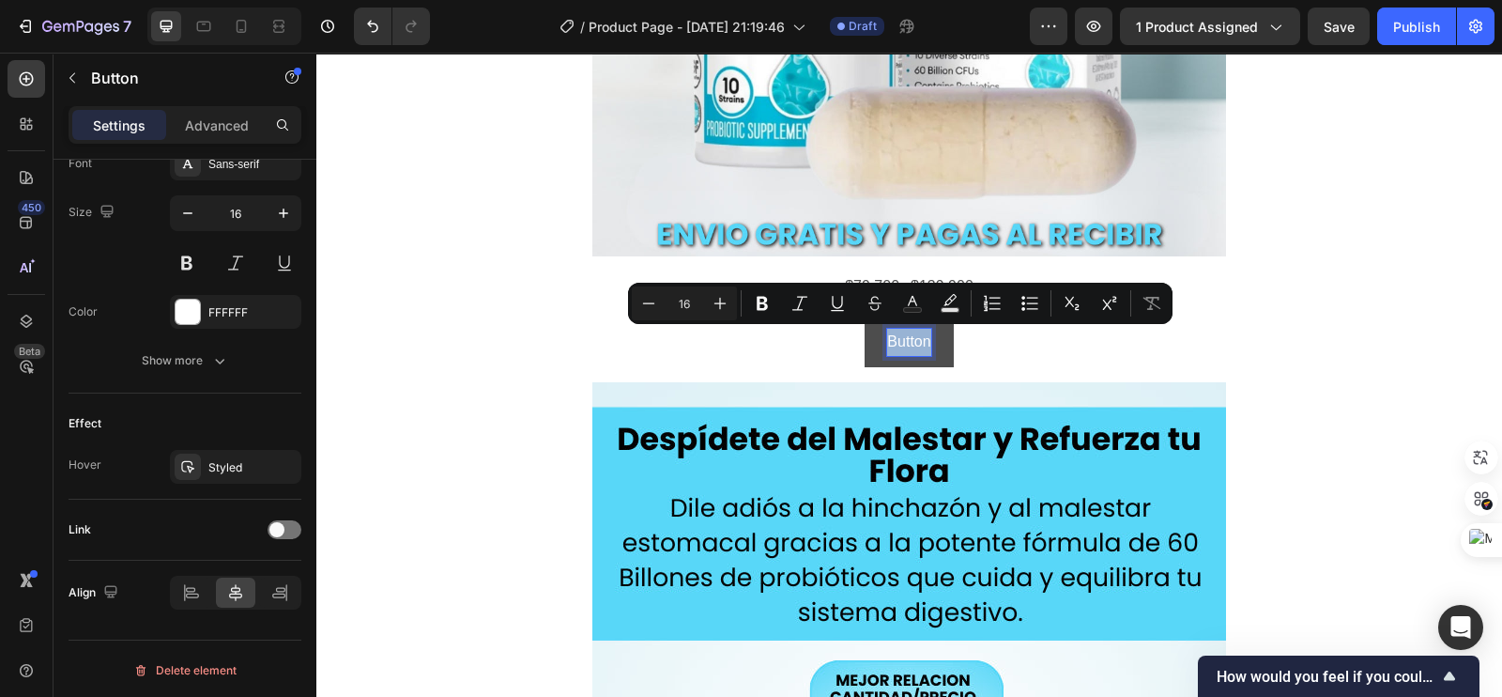
drag, startPoint x: 878, startPoint y: 338, endPoint x: 915, endPoint y: 340, distance: 37.6
click at [915, 340] on p "Button" at bounding box center [908, 342] width 43 height 27
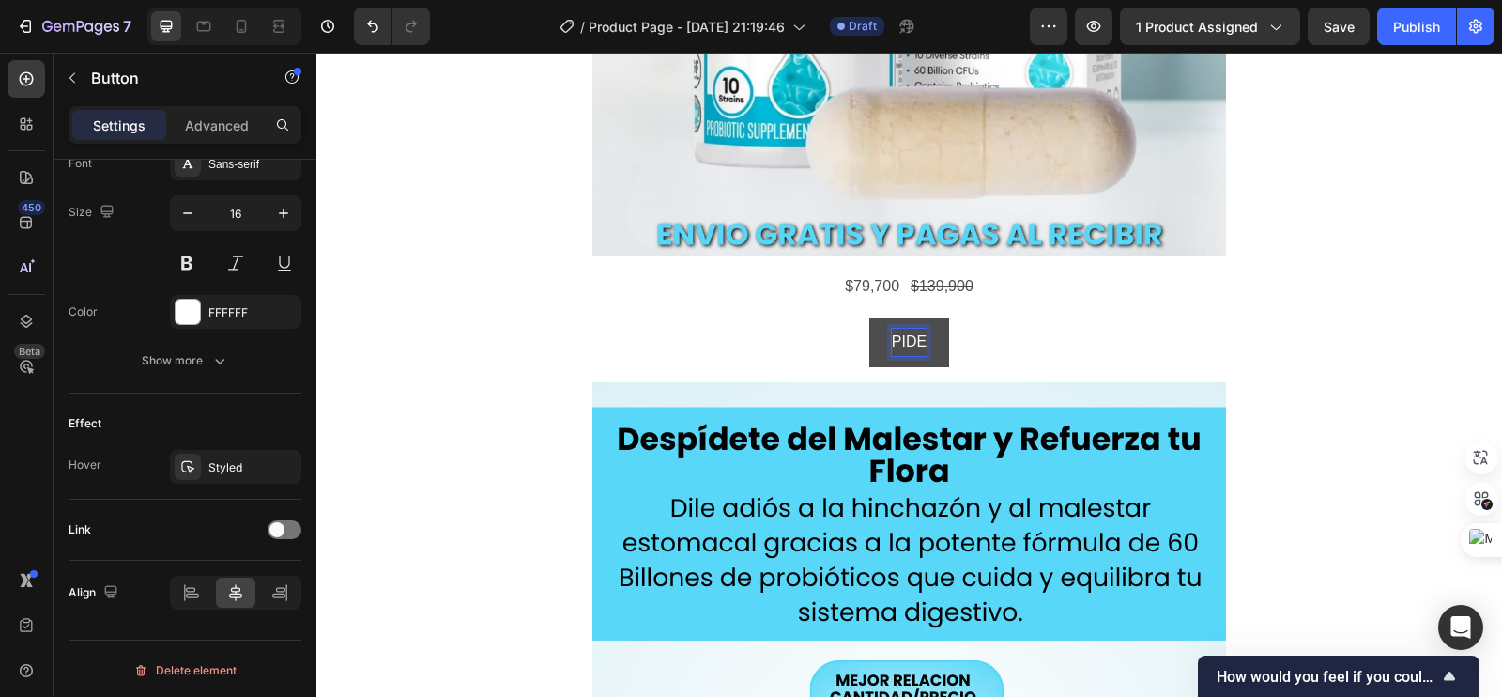
click at [869, 317] on button "PIDE" at bounding box center [909, 342] width 80 height 50
click at [862, 317] on button "PIDE Y" at bounding box center [909, 342] width 94 height 50
click at [840, 317] on button "PIDE Y PAGA" at bounding box center [909, 342] width 139 height 50
click at [828, 317] on button "PIDE Y PAGA EN" at bounding box center [909, 342] width 162 height 50
click at [805, 317] on button "PIDE Y PAGA EN CASA" at bounding box center [908, 342] width 207 height 50
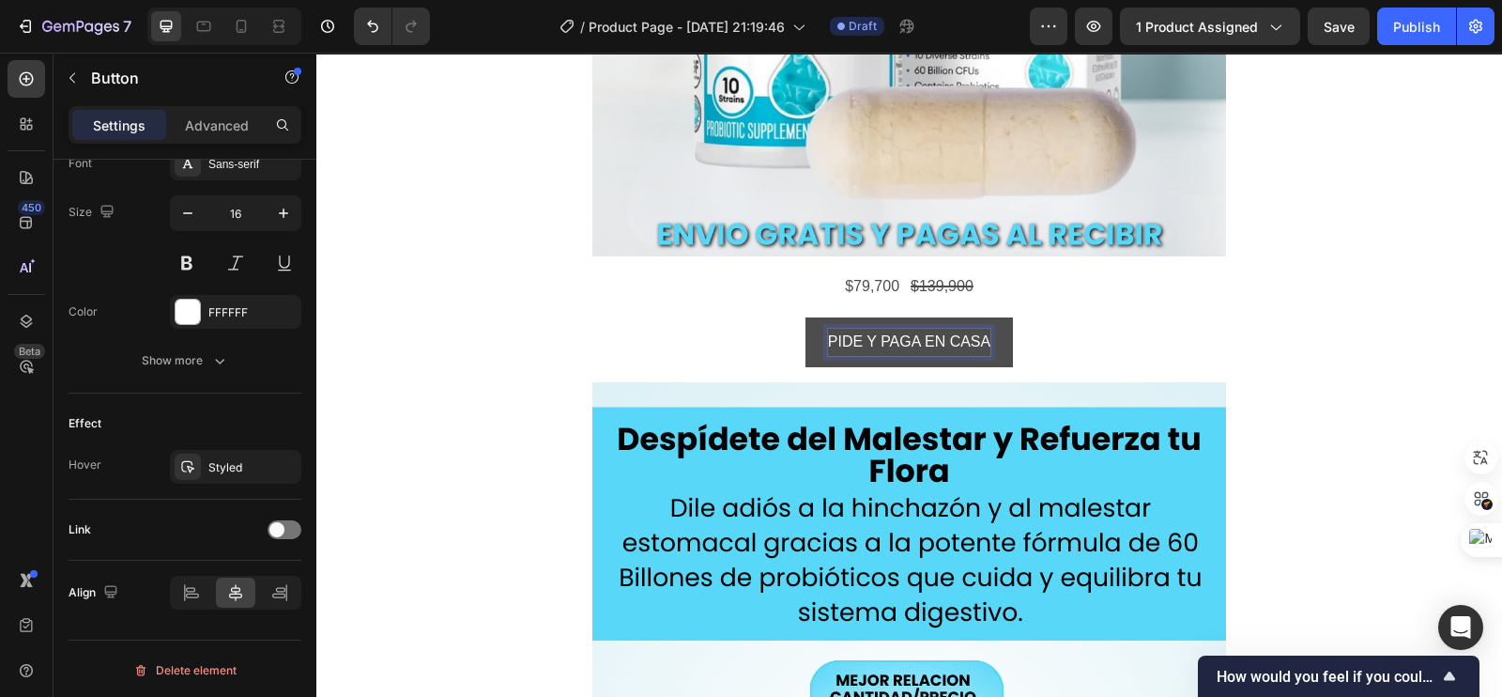
click at [828, 337] on p "PIDE Y PAGA EN CASA" at bounding box center [909, 342] width 162 height 27
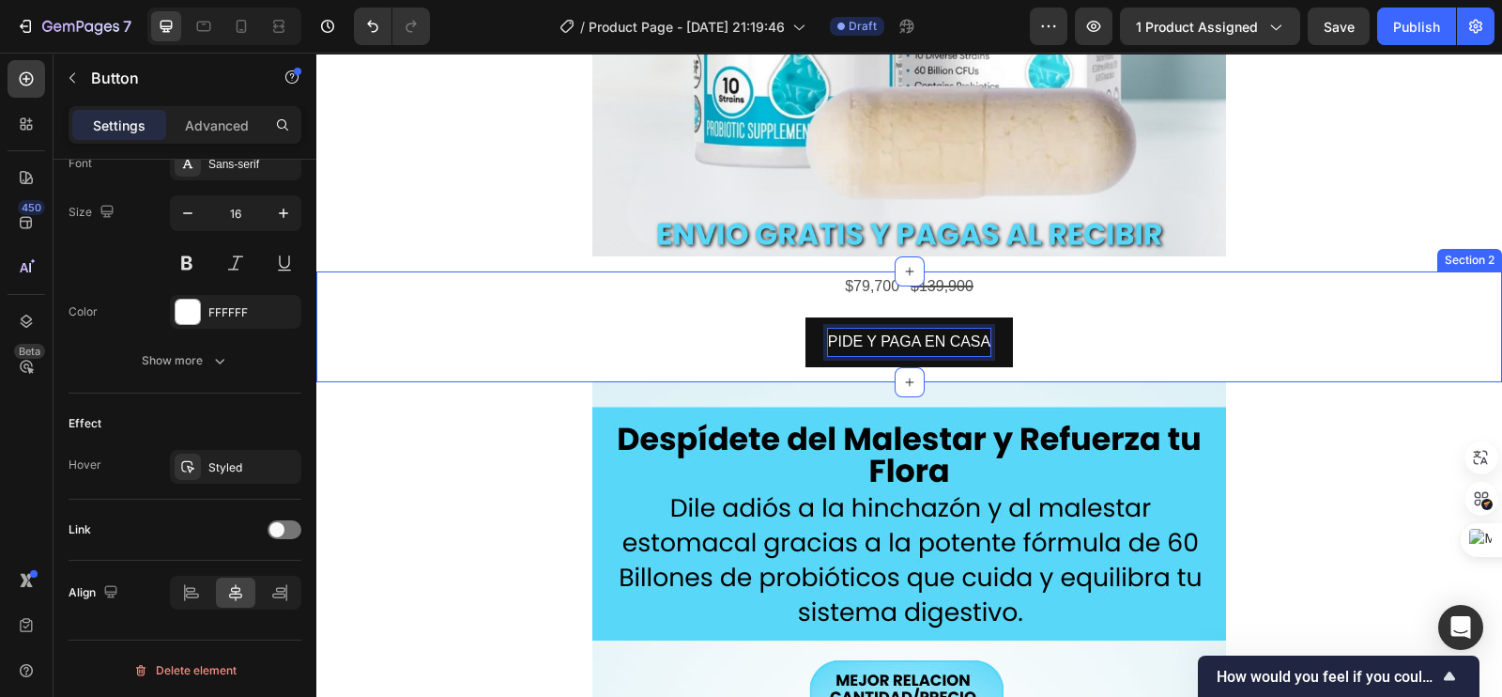
click at [805, 317] on button "PIDE Y PAGA EN CASA" at bounding box center [908, 342] width 207 height 50
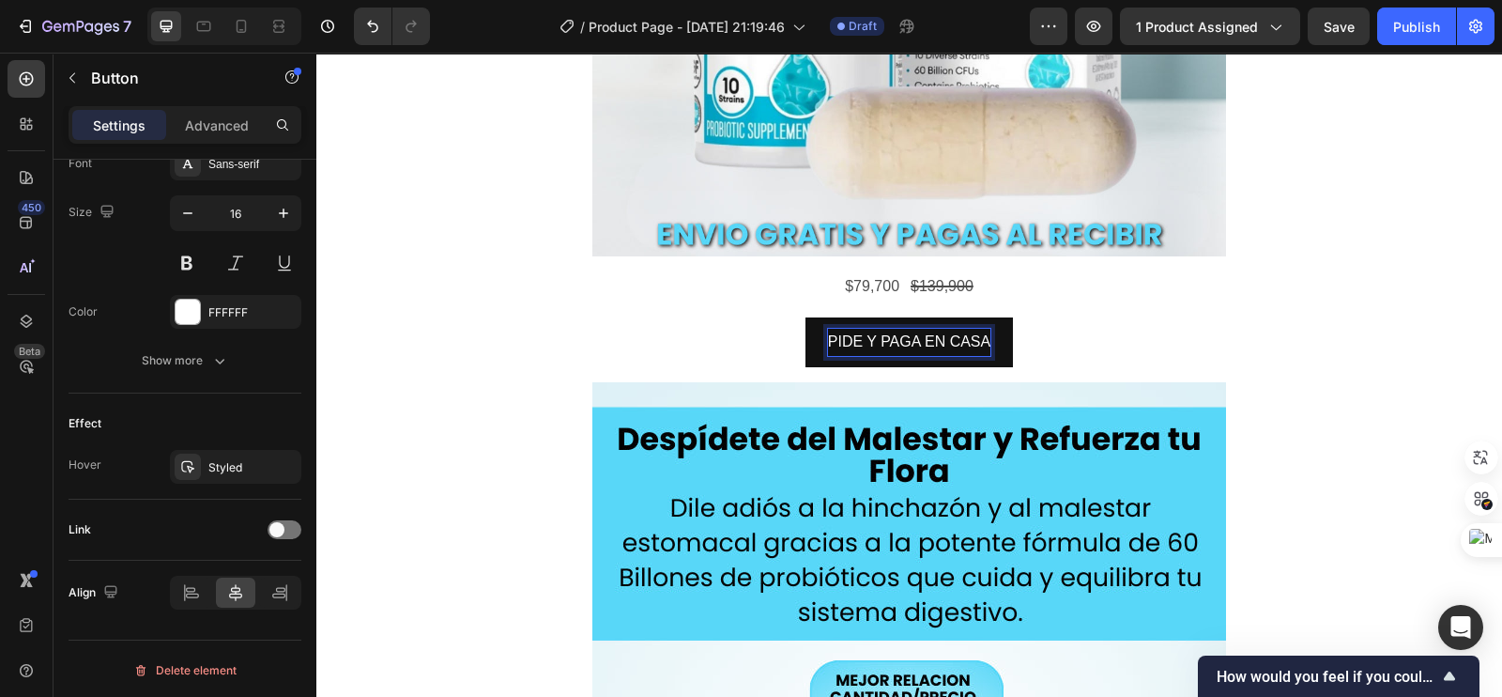
drag, startPoint x: 817, startPoint y: 338, endPoint x: 903, endPoint y: 146, distance: 210.1
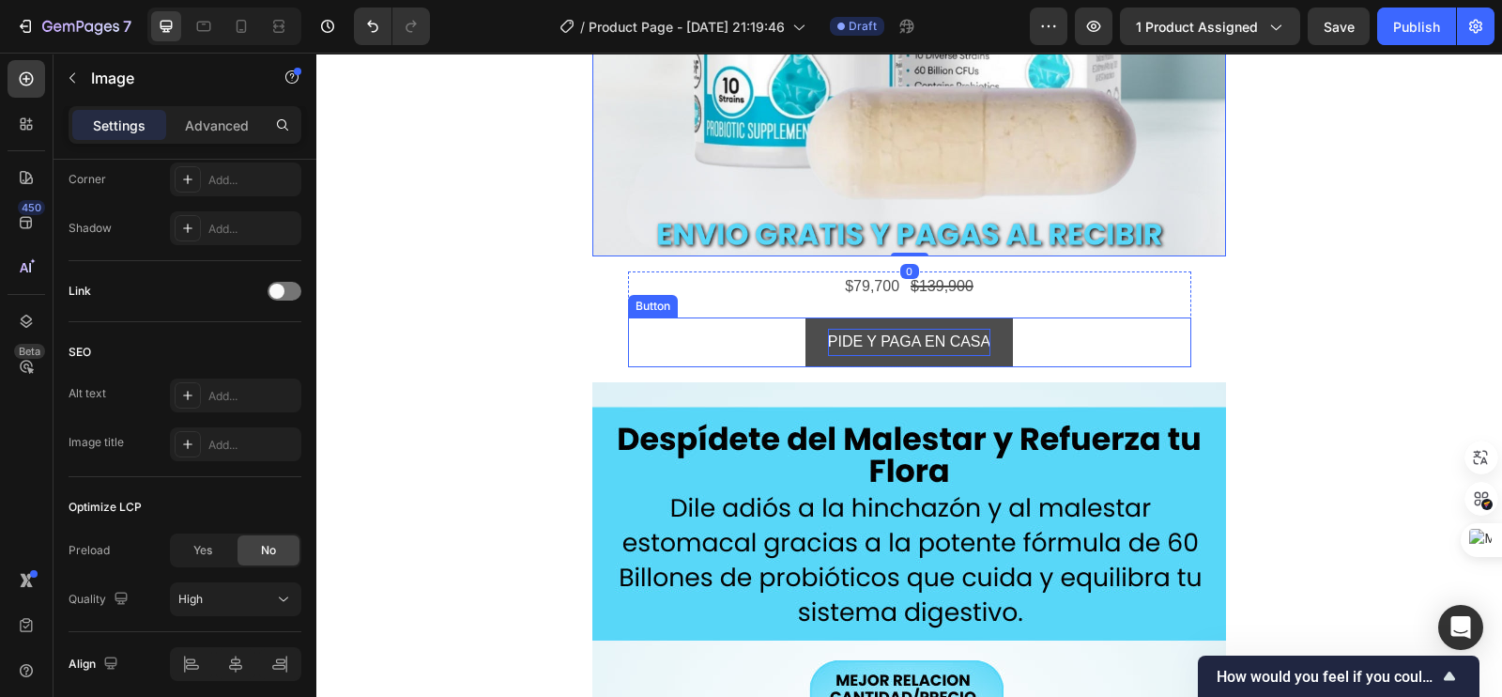
scroll to position [0, 0]
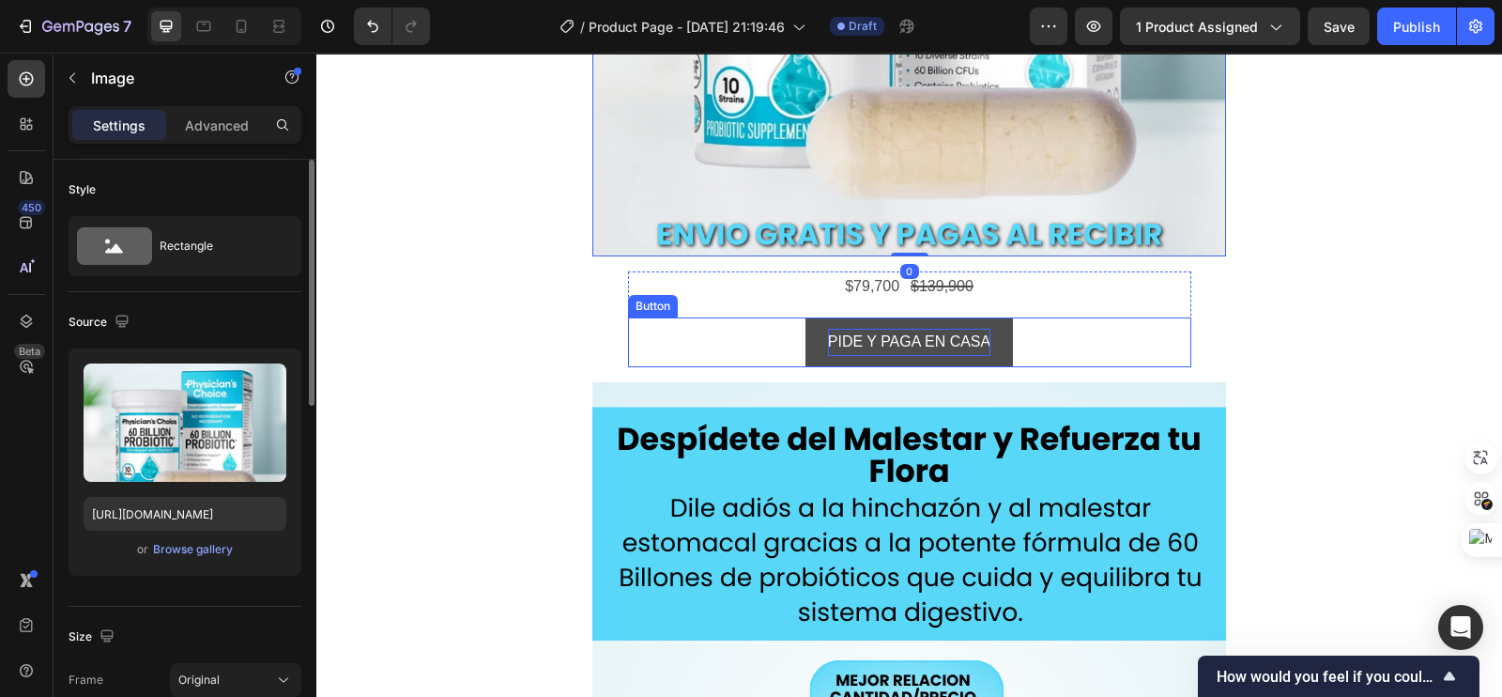
click at [828, 338] on p "PIDE Y PAGA EN CASA" at bounding box center [909, 342] width 162 height 27
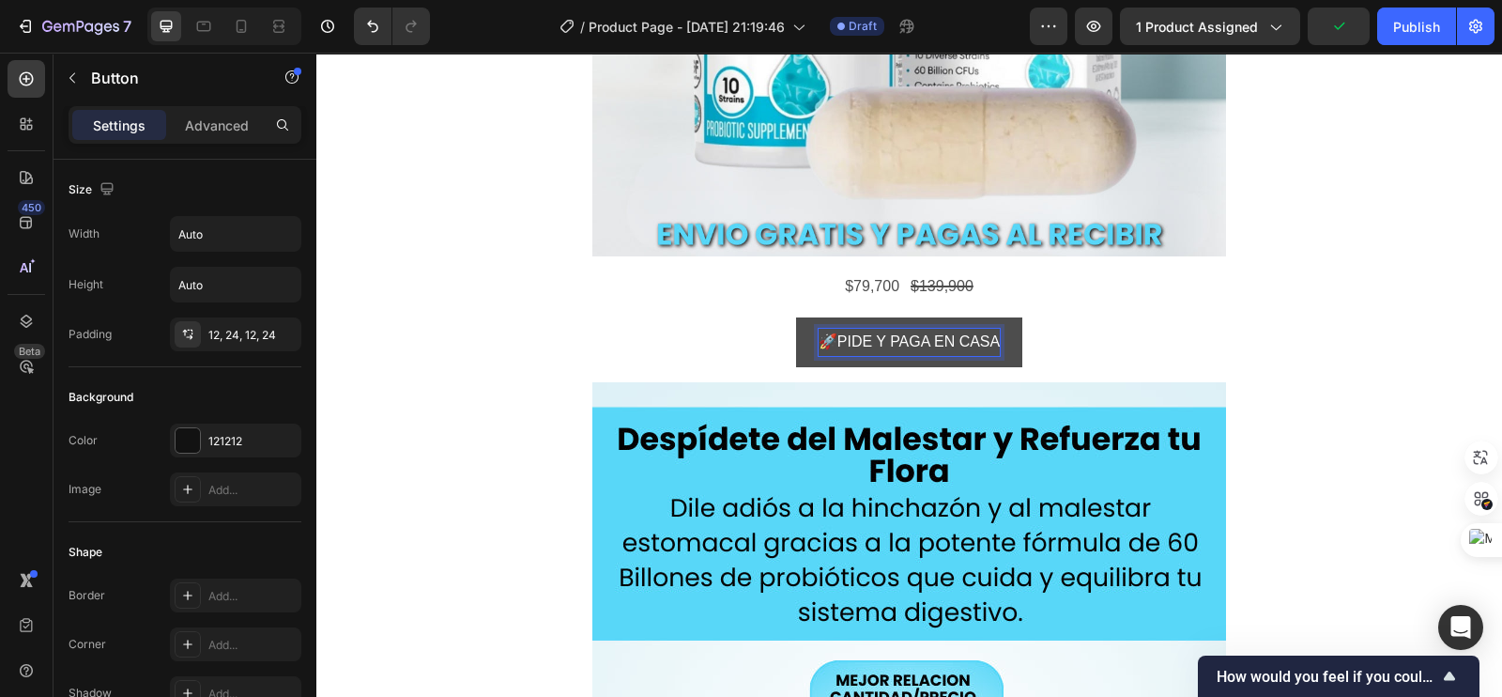
click at [819, 345] on p "🚀PIDE Y PAGA EN CASA" at bounding box center [909, 342] width 181 height 27
click at [794, 317] on button "🚀 PIDE Y PAGA EN CASA" at bounding box center [909, 342] width 231 height 50
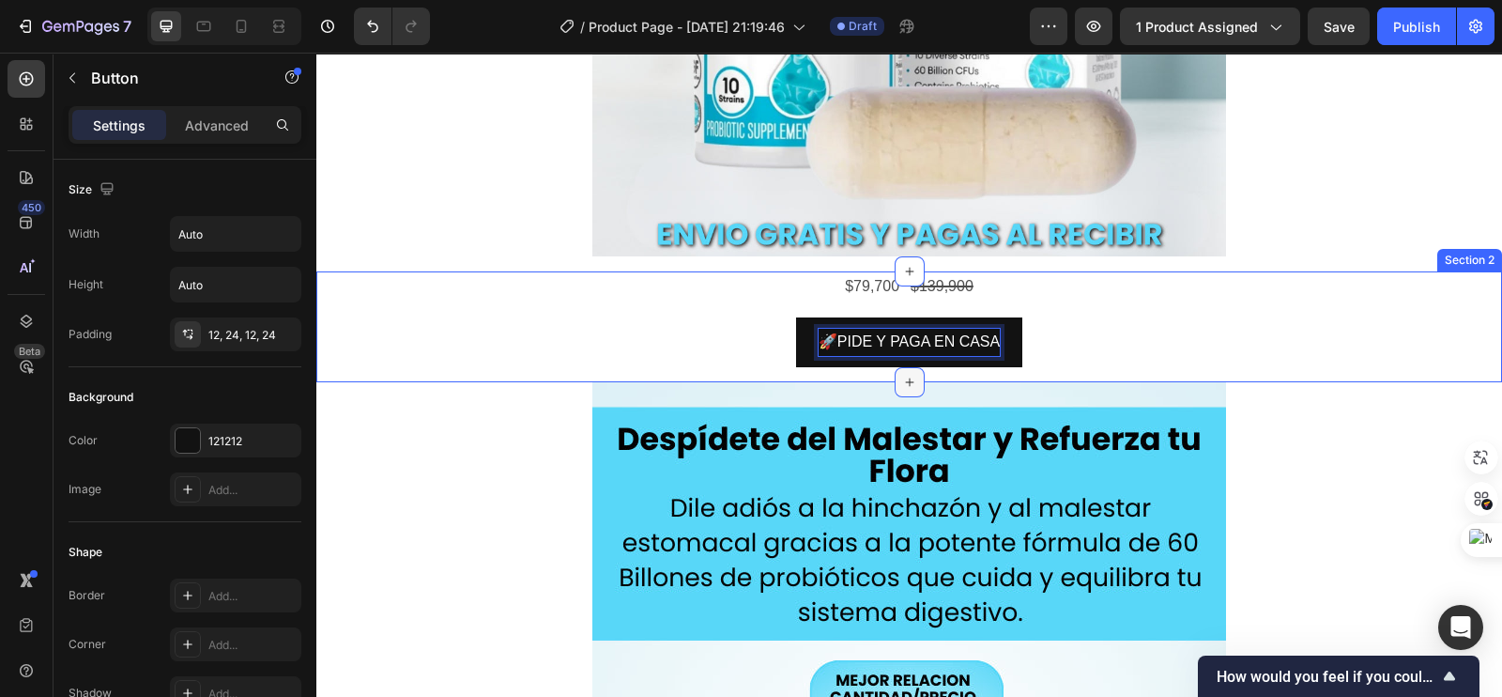
click at [796, 317] on button "🚀PIDE Y PAGA EN CASA" at bounding box center [909, 342] width 226 height 50
click at [794, 317] on button "🚀 PIDE Y PAGA EN CASA" at bounding box center [909, 342] width 231 height 50
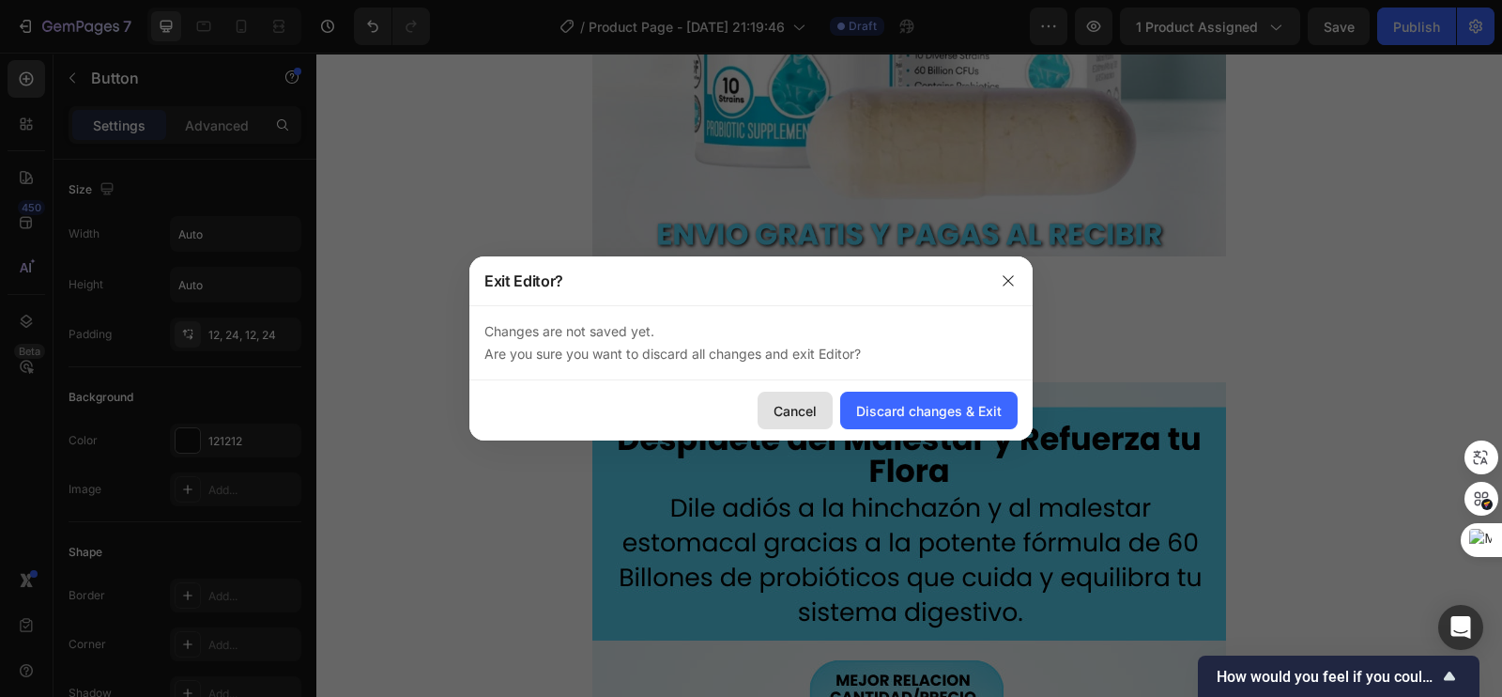
drag, startPoint x: 798, startPoint y: 419, endPoint x: 483, endPoint y: 363, distance: 320.2
click at [798, 419] on div "Cancel" at bounding box center [795, 411] width 43 height 20
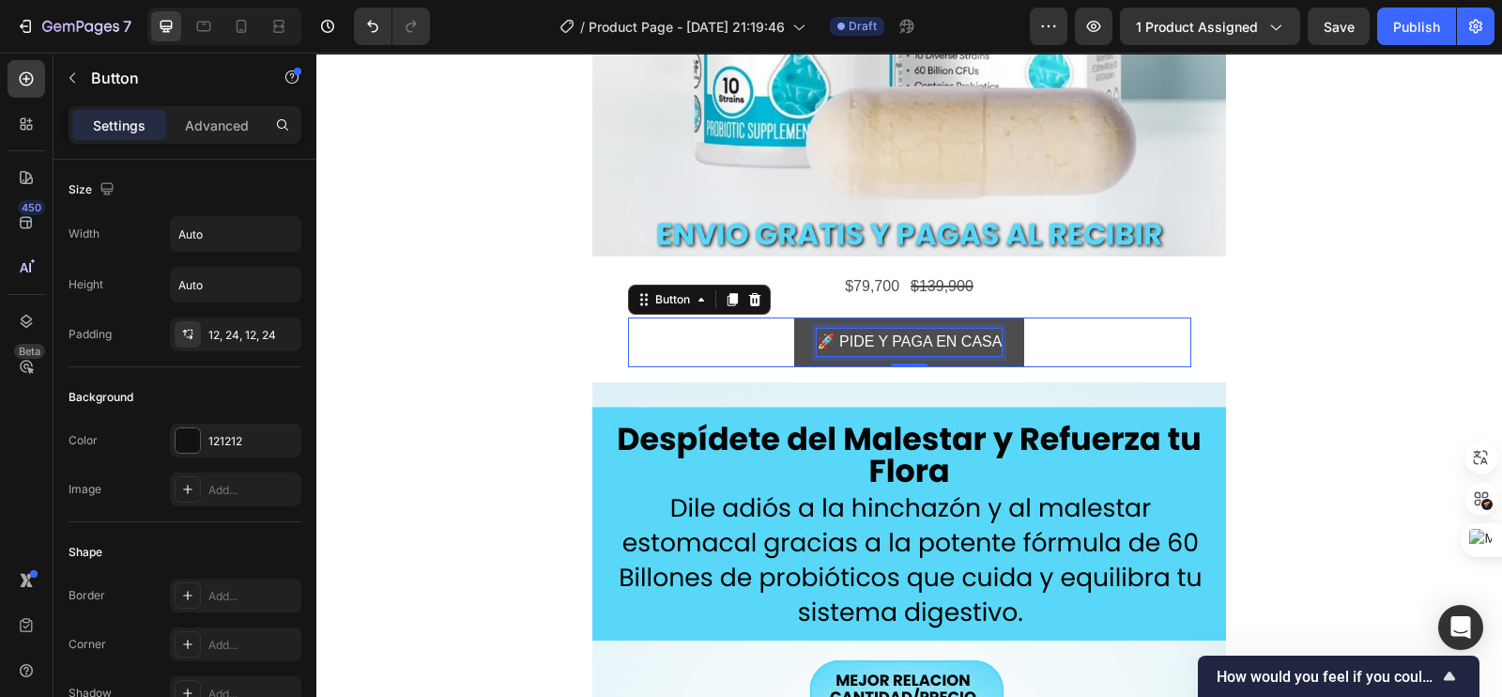
click at [927, 329] on p "🚀 PIDE Y PAGA EN CASA" at bounding box center [910, 342] width 186 height 27
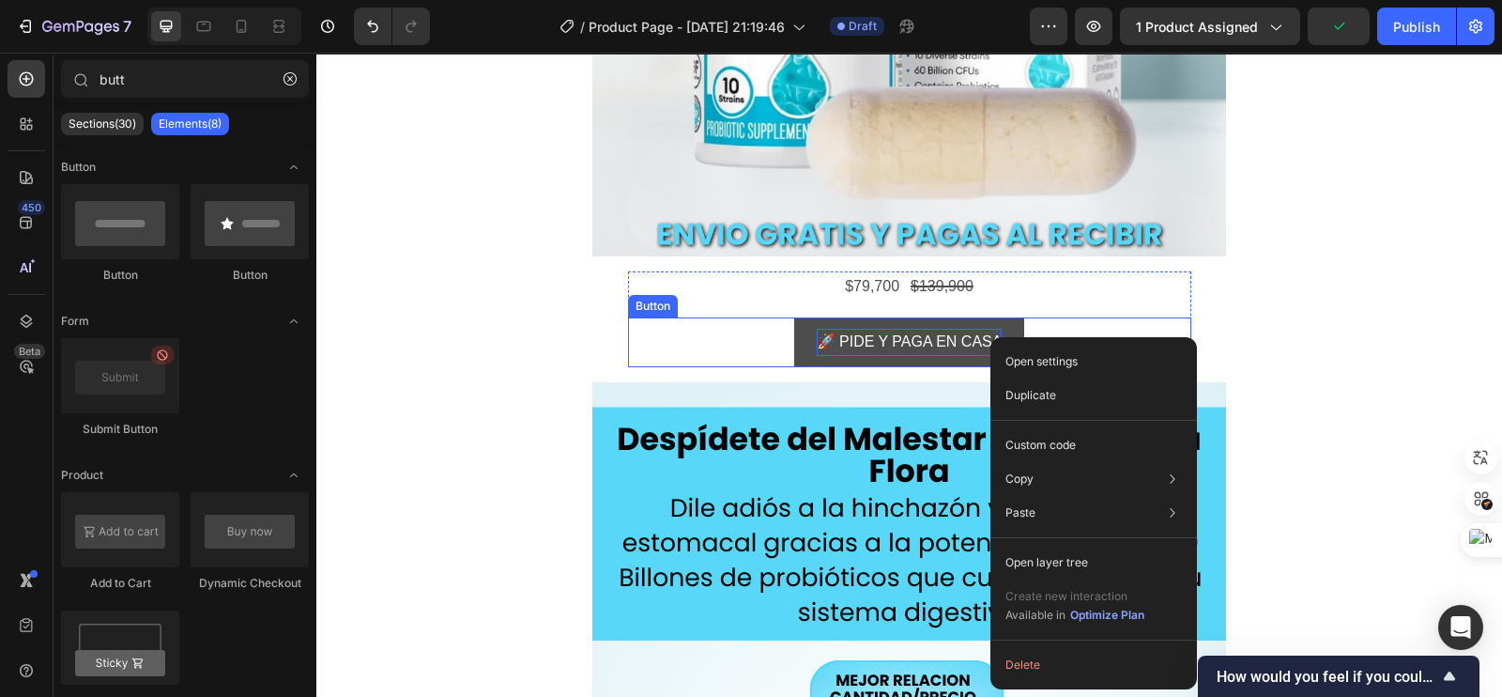
click at [964, 332] on p "🚀 PIDE Y PAGA EN CASA" at bounding box center [910, 342] width 186 height 27
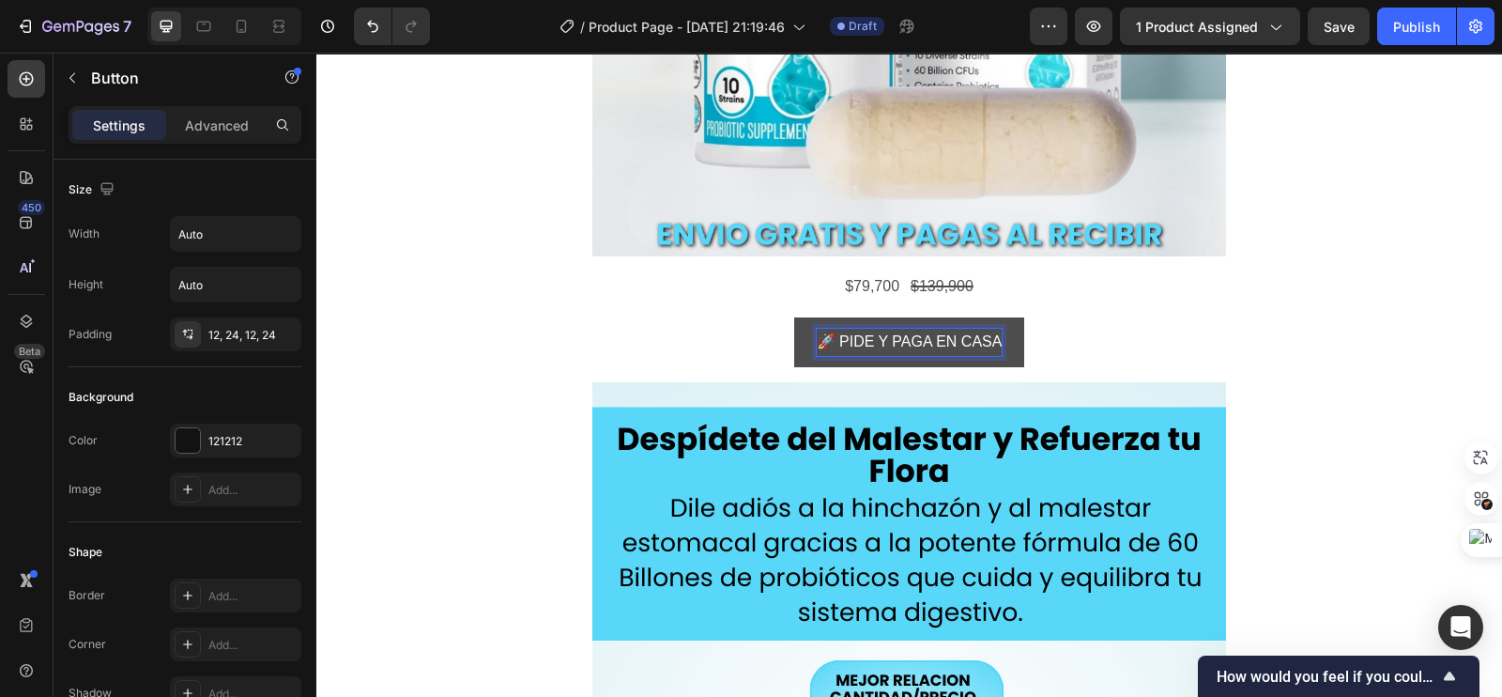
click at [899, 345] on p "🚀 PIDE Y PAGA EN CASA" at bounding box center [910, 342] width 186 height 27
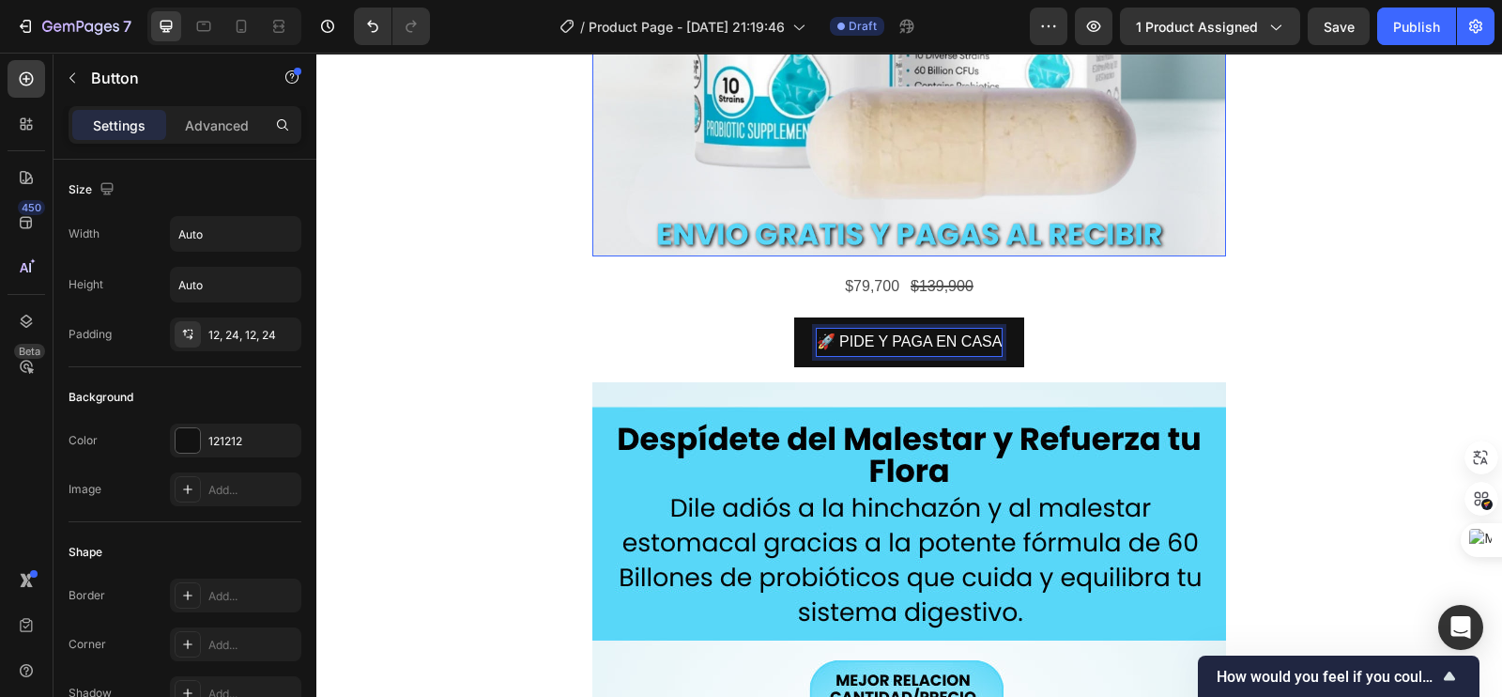
click at [794, 317] on button "🚀 PIDE Y PAGA EN CASA" at bounding box center [909, 342] width 231 height 50
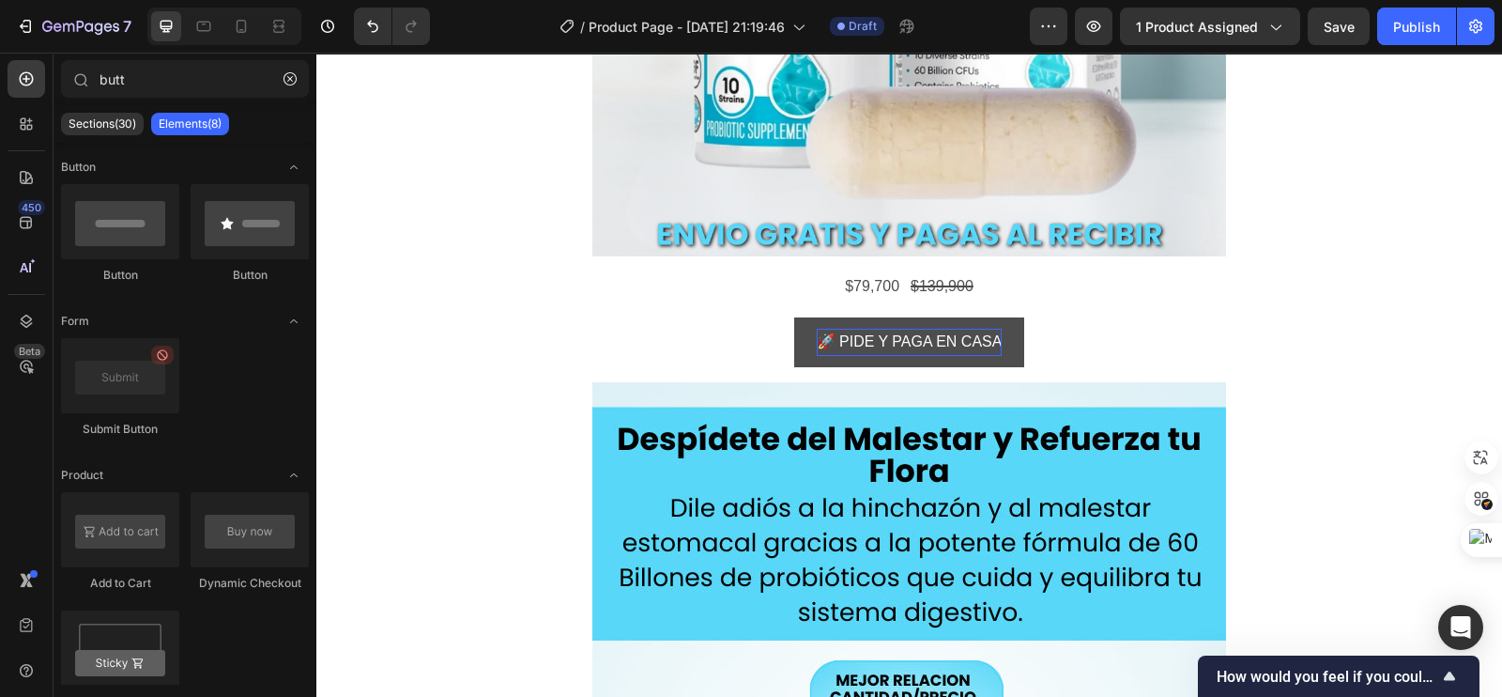
click at [990, 335] on p "🚀 PIDE Y PAGA EN CASA" at bounding box center [910, 342] width 186 height 27
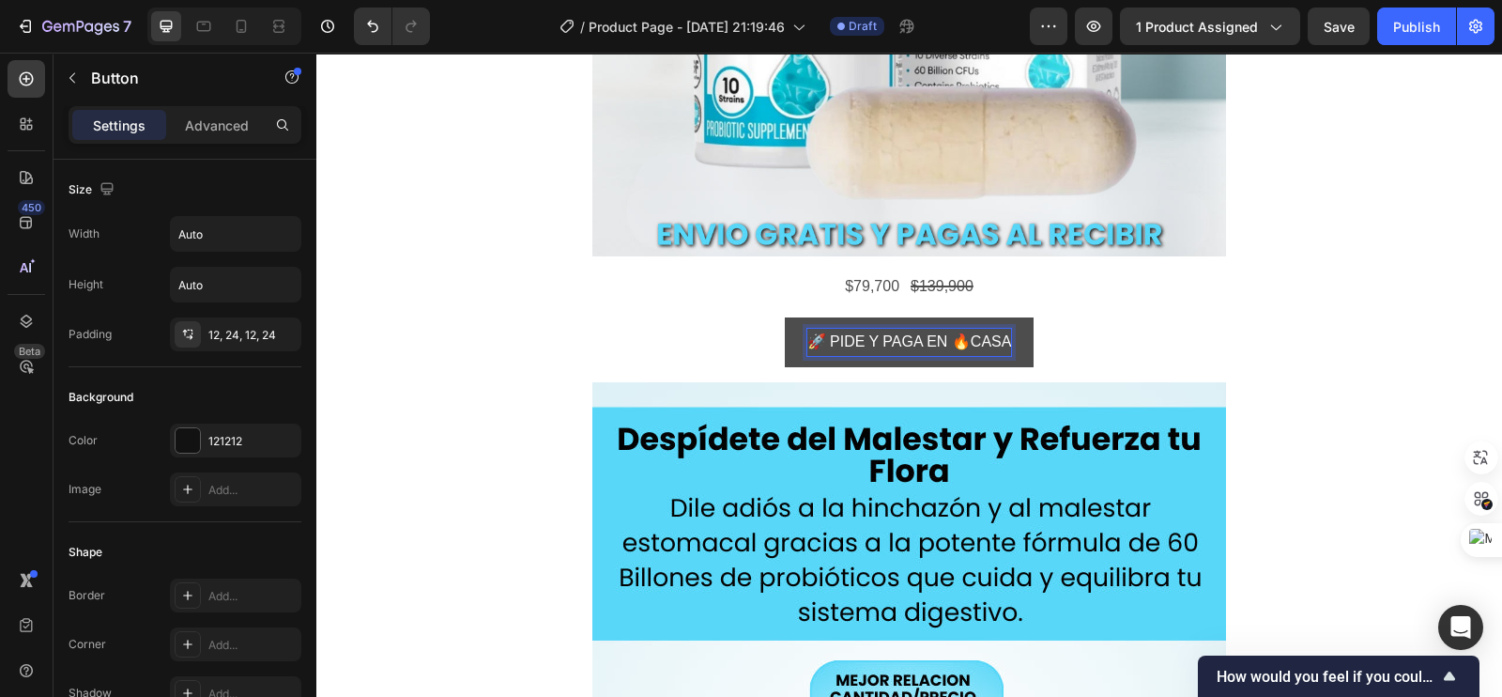
click at [965, 341] on p "🚀 PIDE Y PAGA EN 🔥CASA" at bounding box center [909, 342] width 205 height 27
drag, startPoint x: 960, startPoint y: 341, endPoint x: 1015, endPoint y: 344, distance: 54.5
click at [1015, 344] on button "🚀 PIDE Y PAGA EN 🔥CASA" at bounding box center [910, 342] width 250 height 50
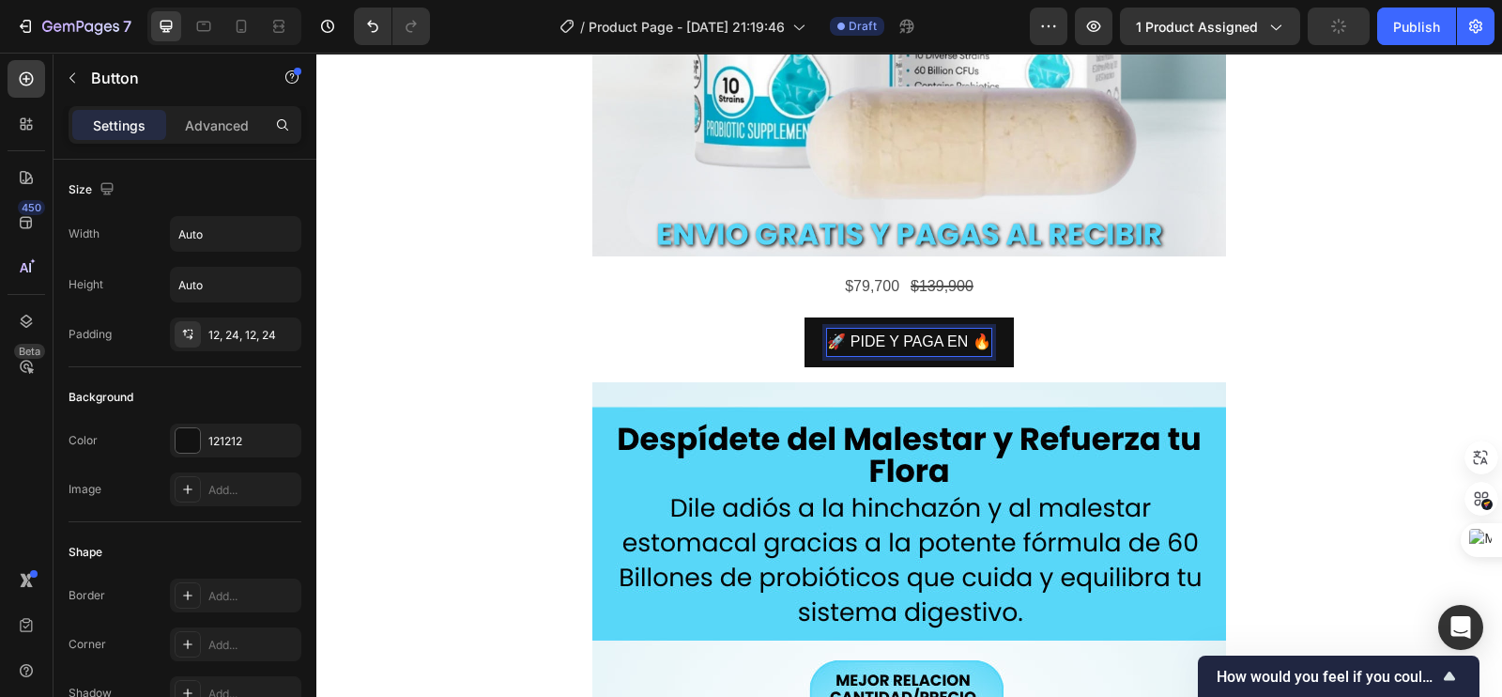
click at [804, 317] on button "🚀 PIDE Y PAGA EN 🔥" at bounding box center [908, 342] width 208 height 50
click at [785, 317] on button "🚀 PIDE Y PAGA EN CASA🔥" at bounding box center [910, 342] width 250 height 50
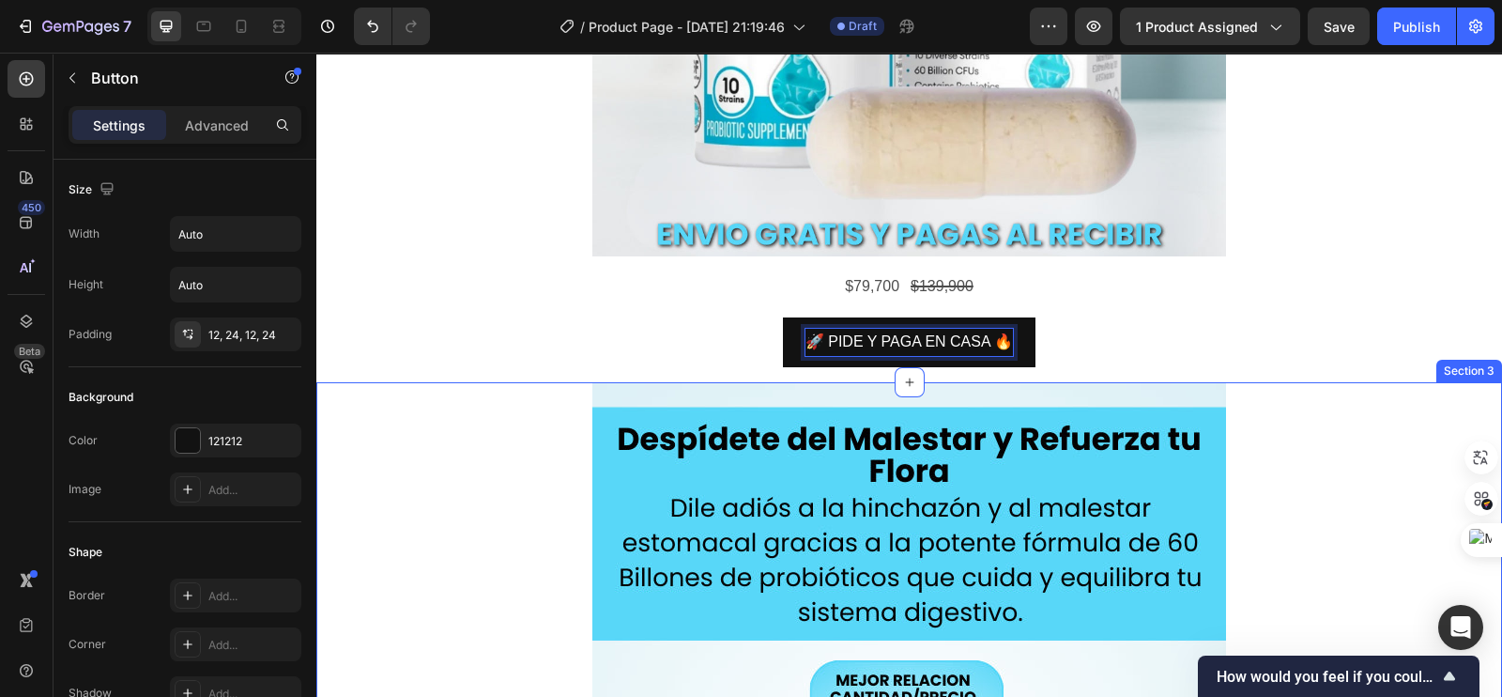
click at [1406, 342] on div "$79,700 Product Price Product Price $139,900 Product Price Product Price Row 🚀 …" at bounding box center [909, 326] width 1186 height 111
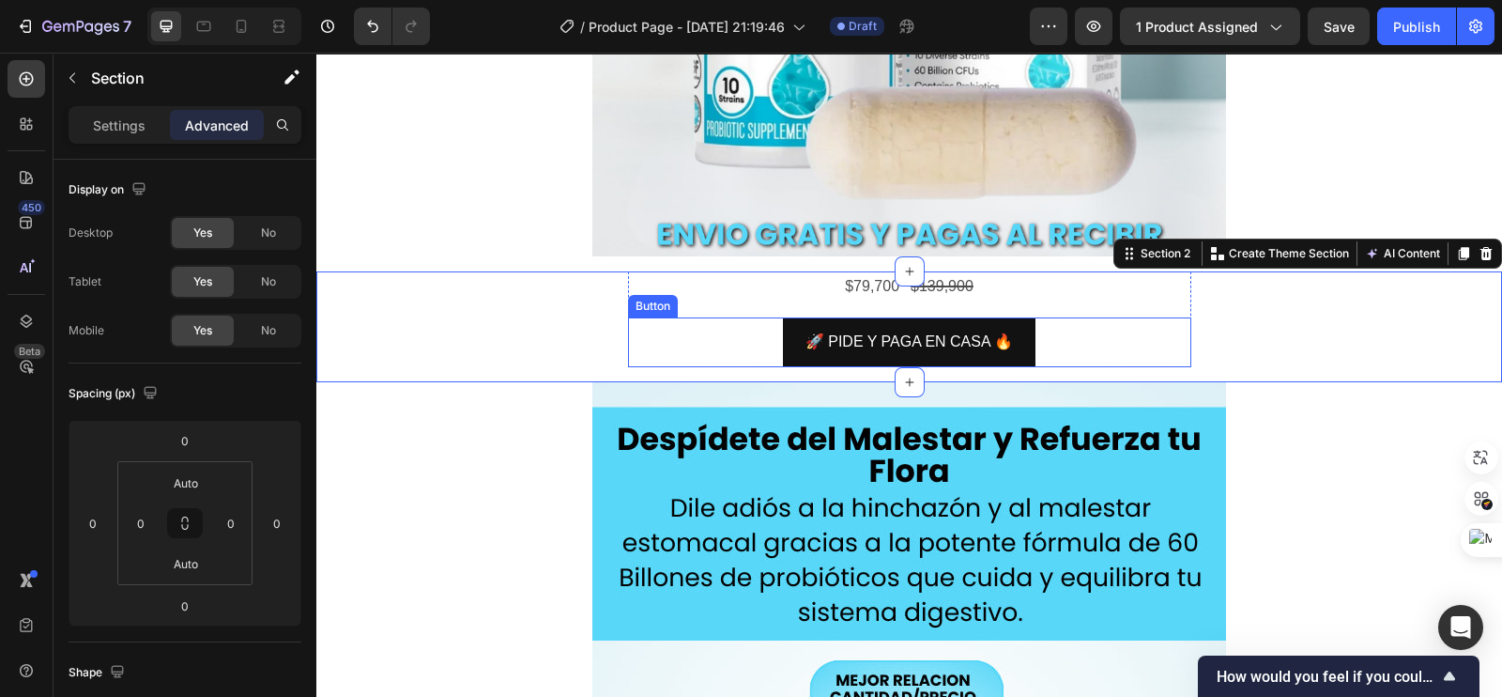
click at [1036, 348] on div "🚀 PIDE Y PAGA EN CASA 🔥 Button" at bounding box center [909, 342] width 563 height 50
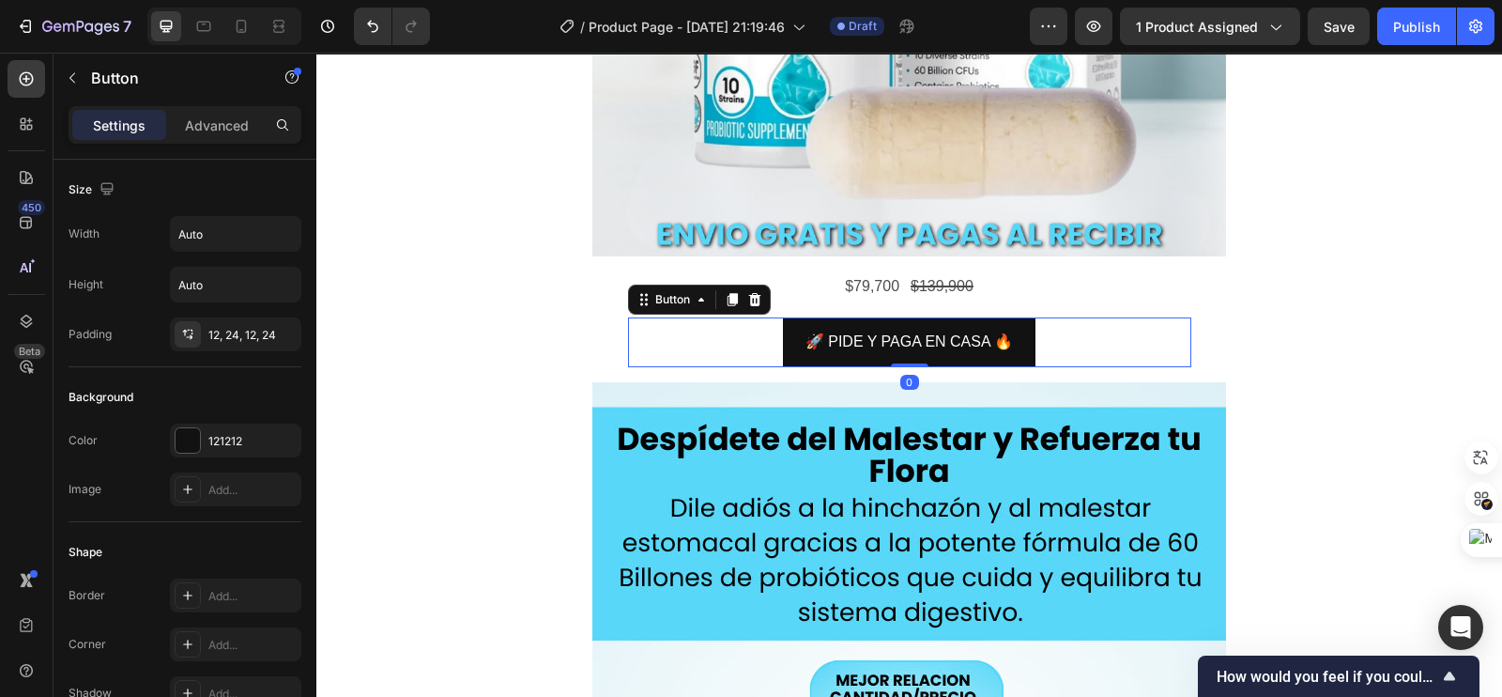
click at [662, 311] on div "Button" at bounding box center [699, 299] width 143 height 30
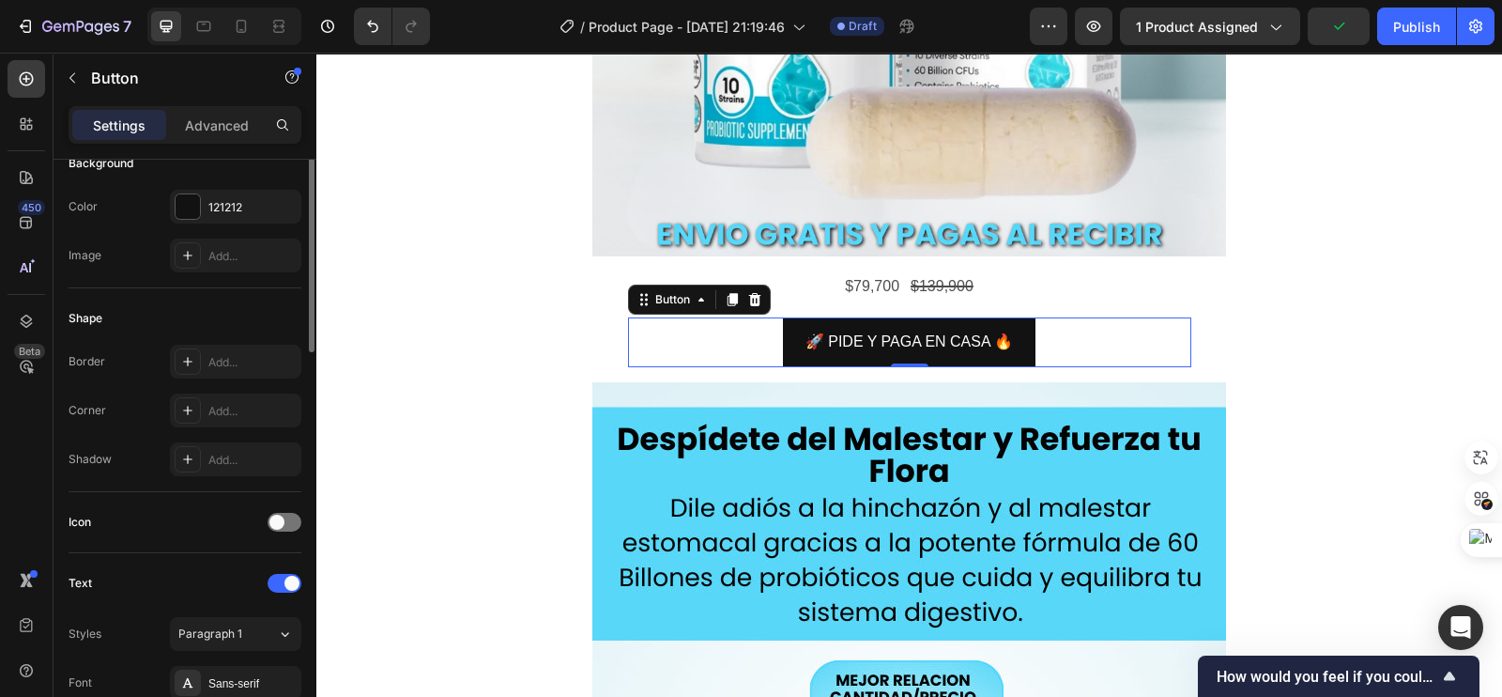
scroll to position [116, 0]
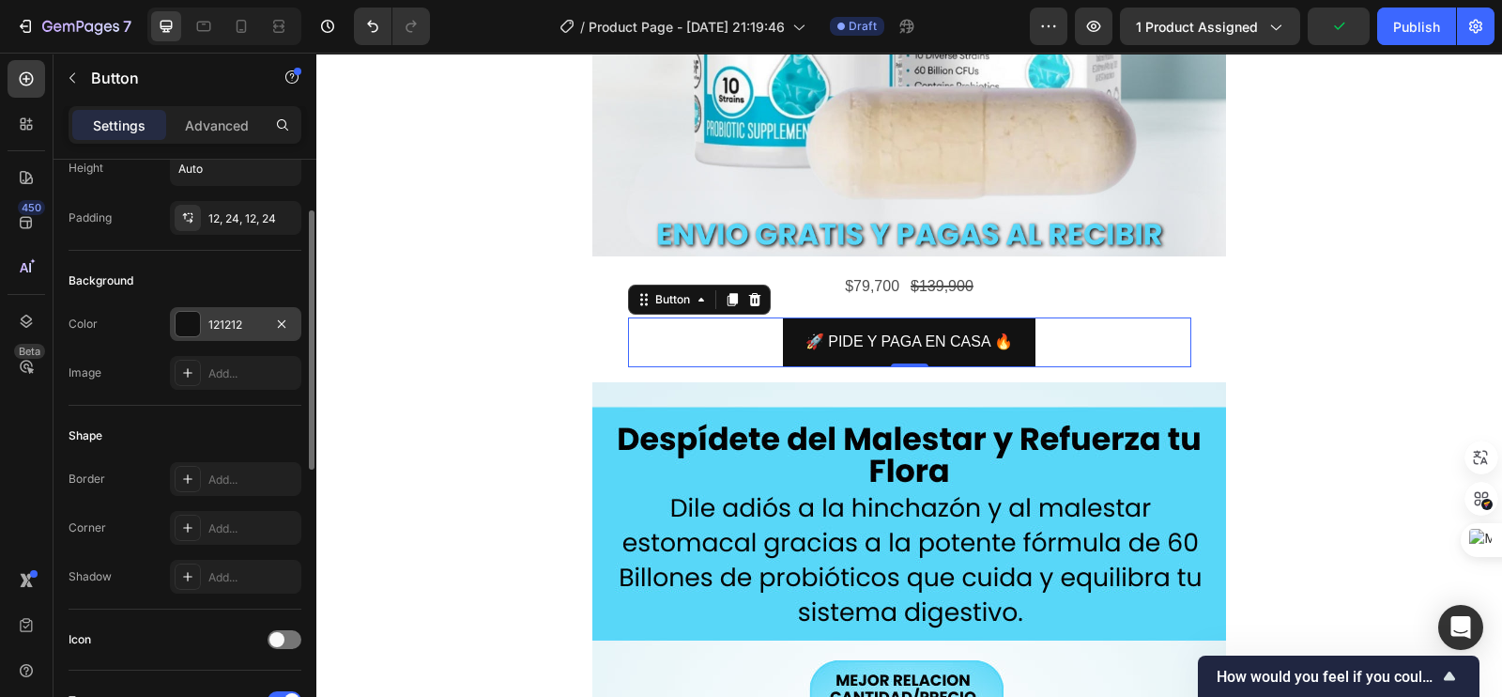
click at [207, 316] on div "121212" at bounding box center [235, 324] width 131 height 34
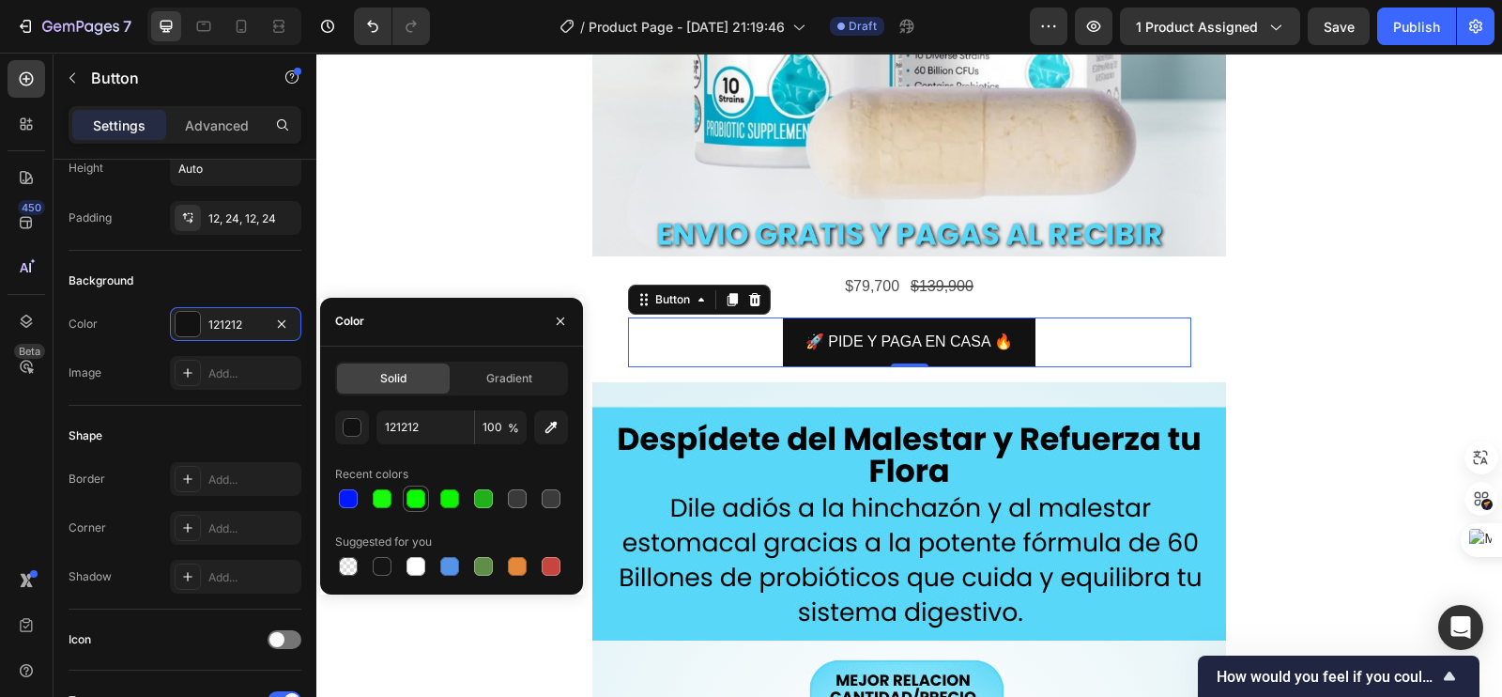
click at [418, 499] on div at bounding box center [415, 498] width 19 height 19
type input "0CFF00"
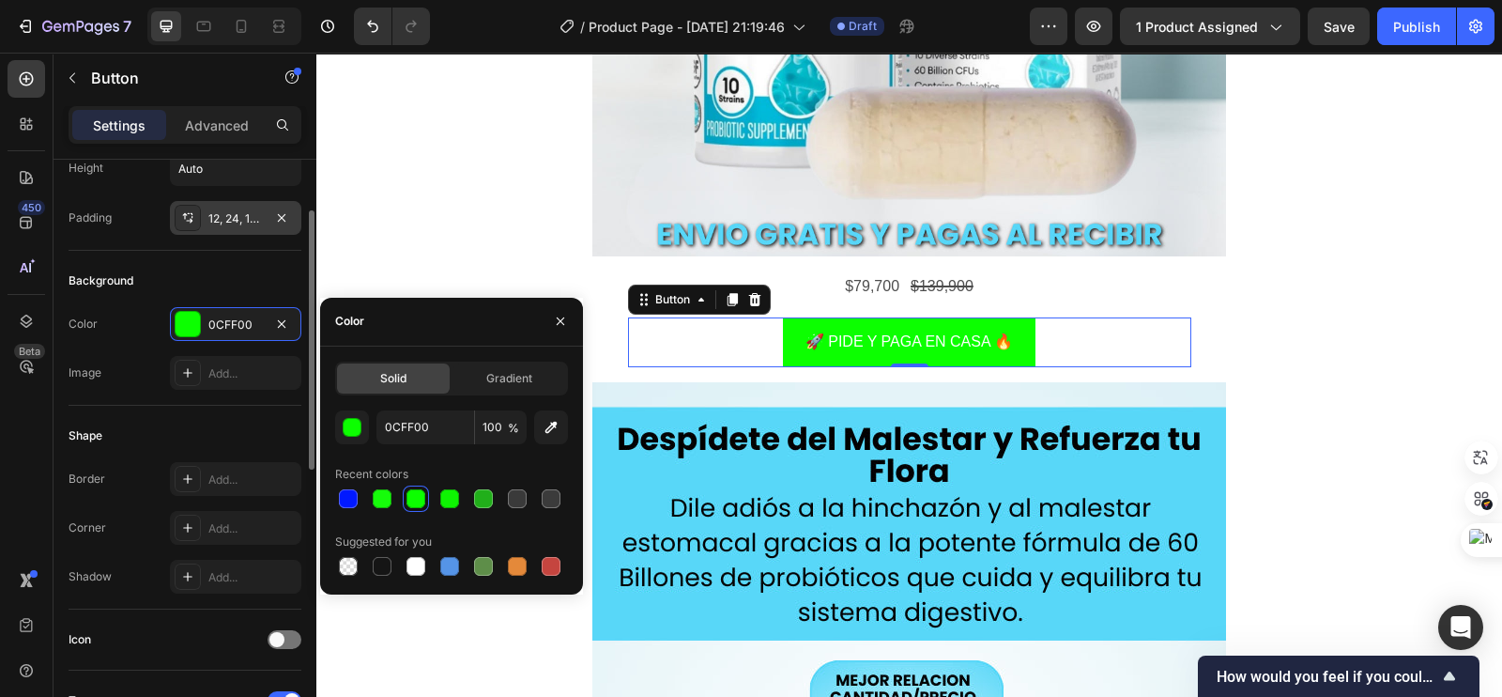
scroll to position [0, 0]
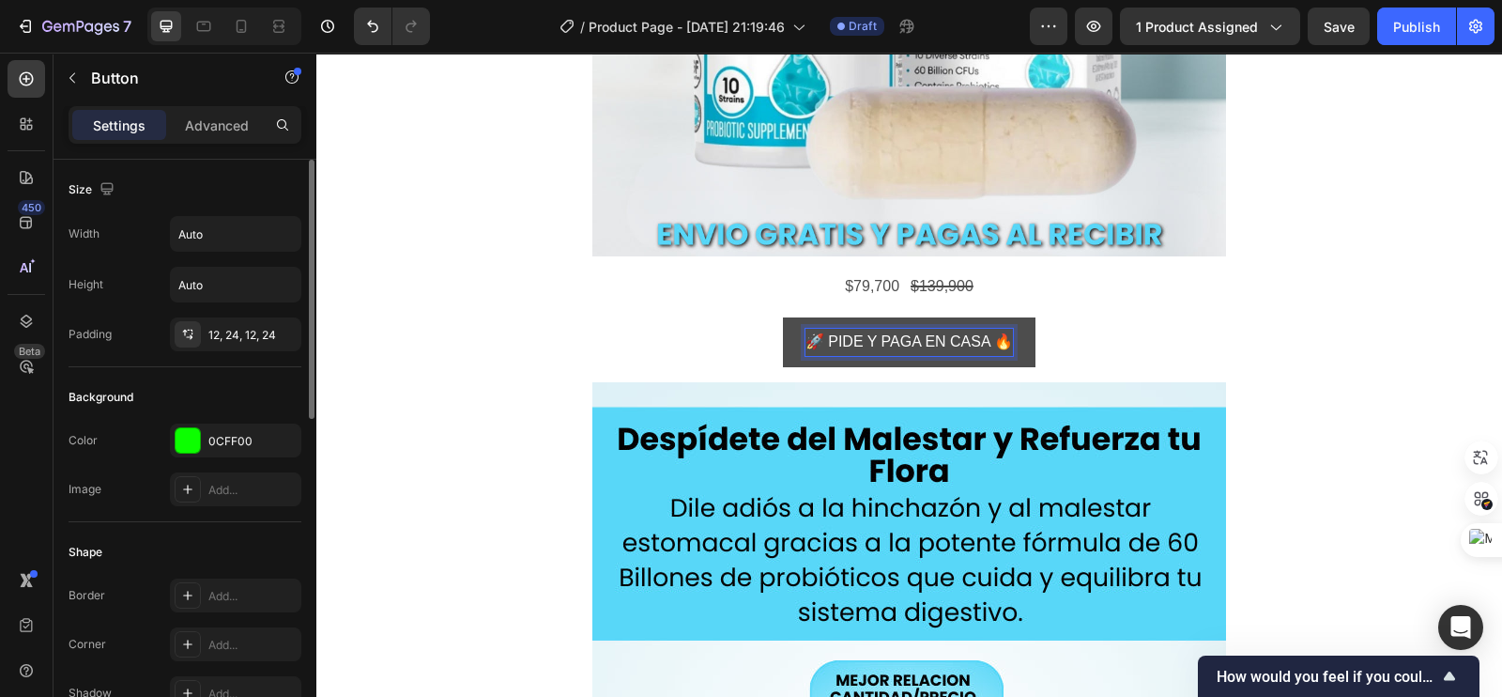
click at [222, 374] on div "Background Color 0CFF00 Image Add..." at bounding box center [185, 444] width 233 height 155
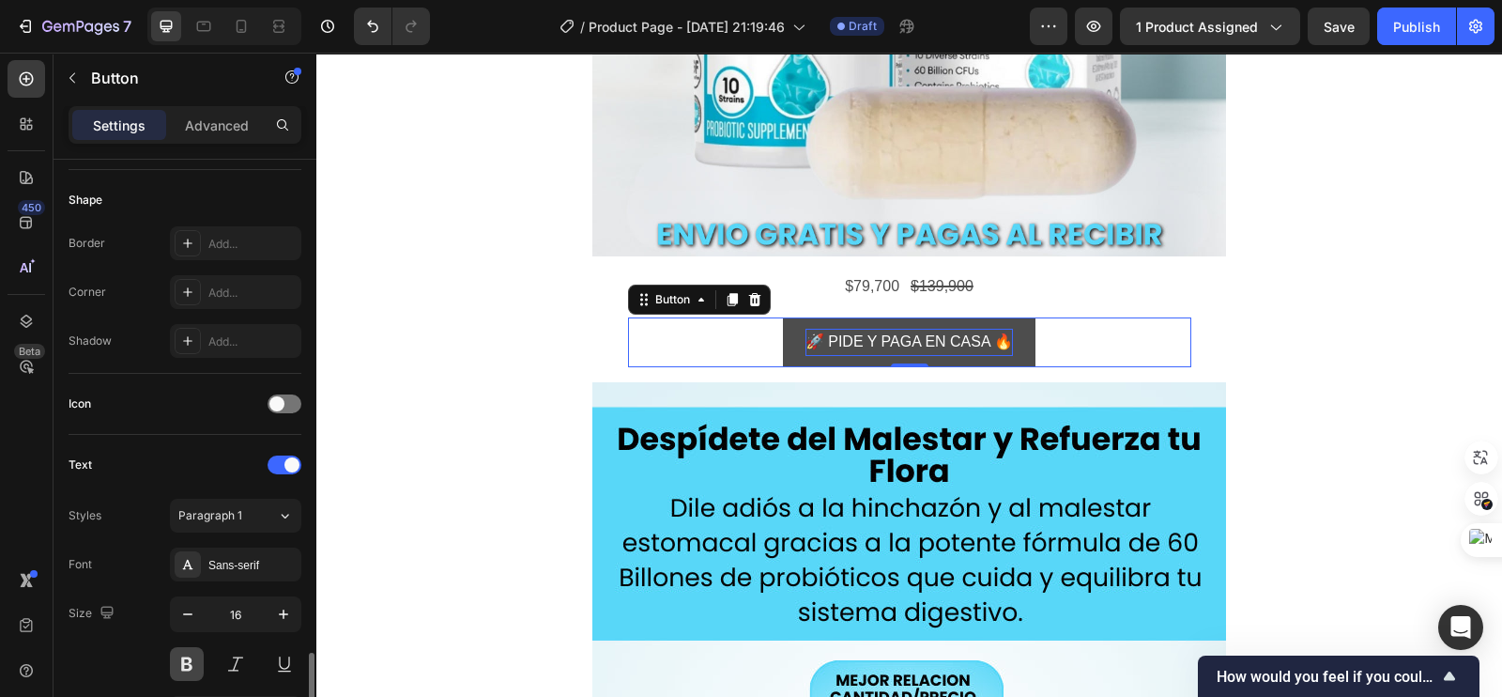
scroll to position [587, 0]
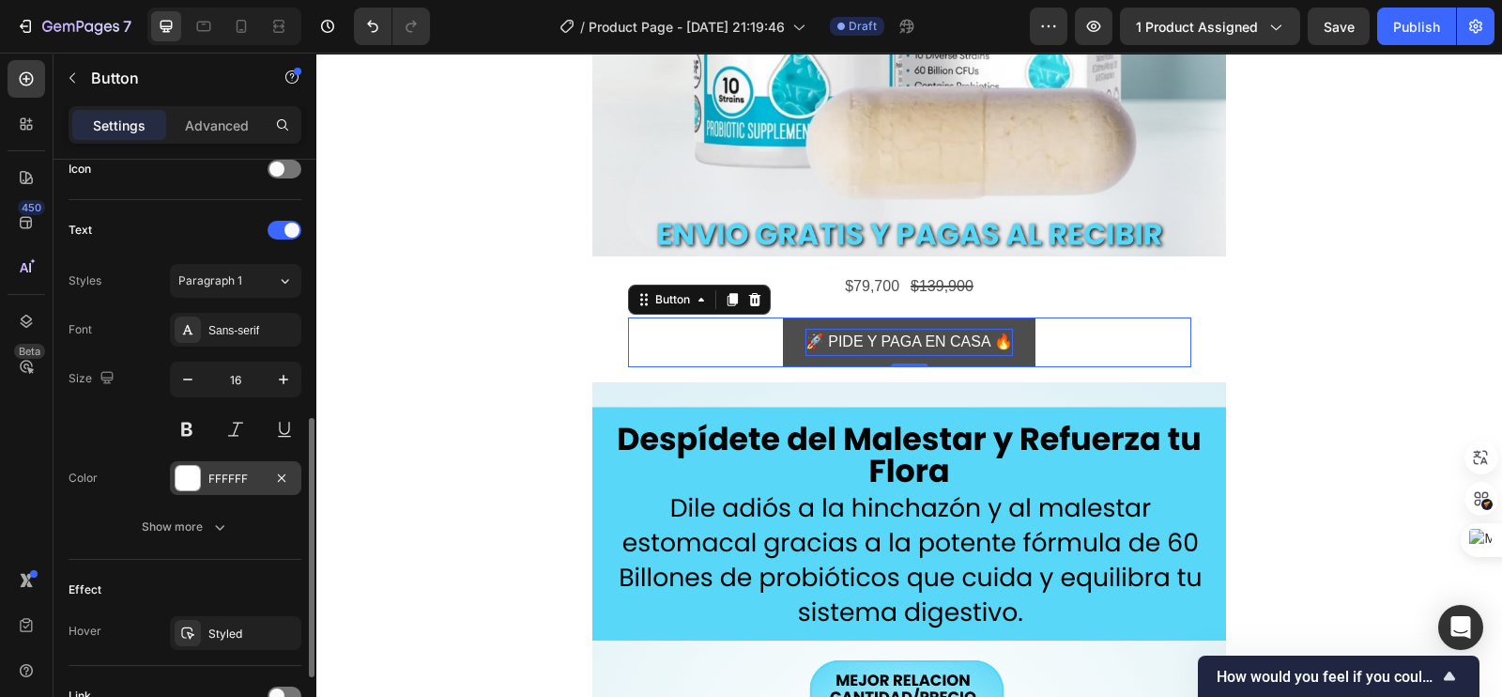
click at [192, 479] on div at bounding box center [188, 478] width 24 height 24
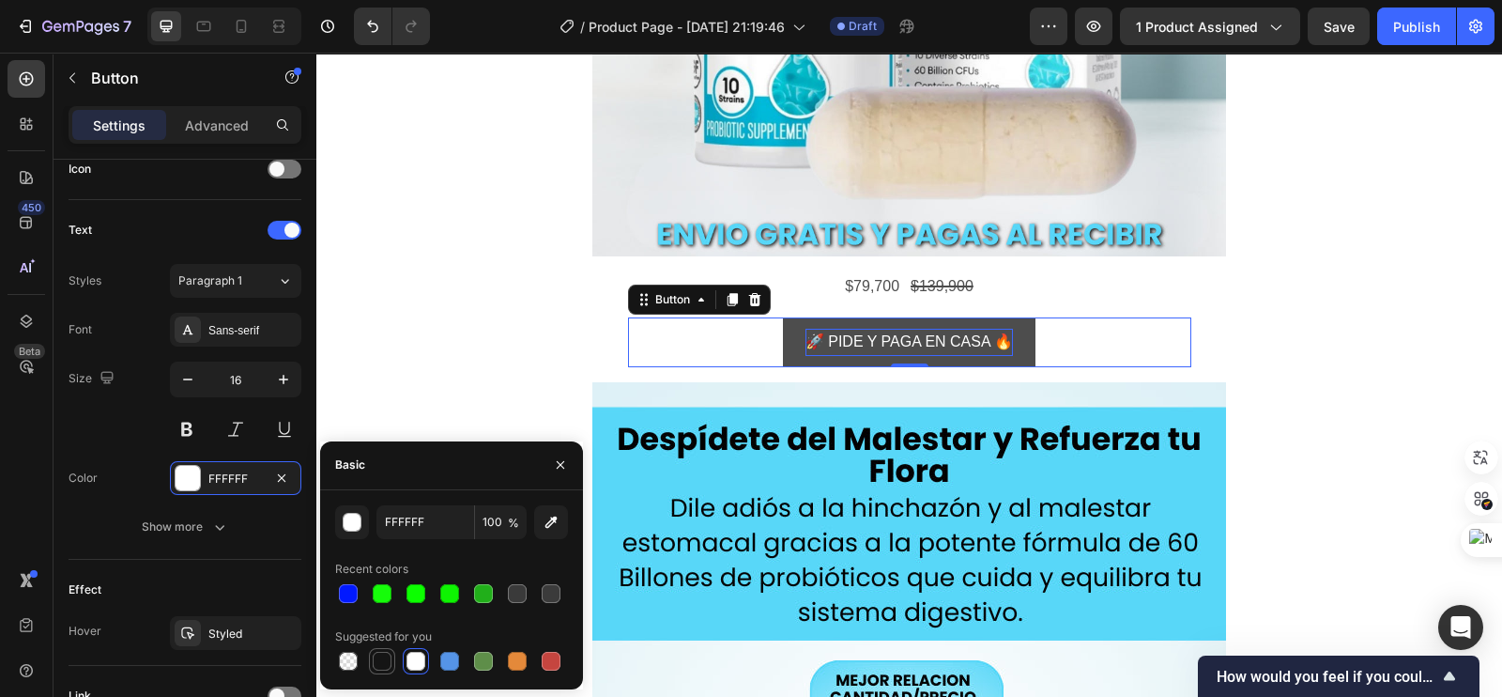
click at [380, 664] on div at bounding box center [382, 660] width 19 height 19
type input "151515"
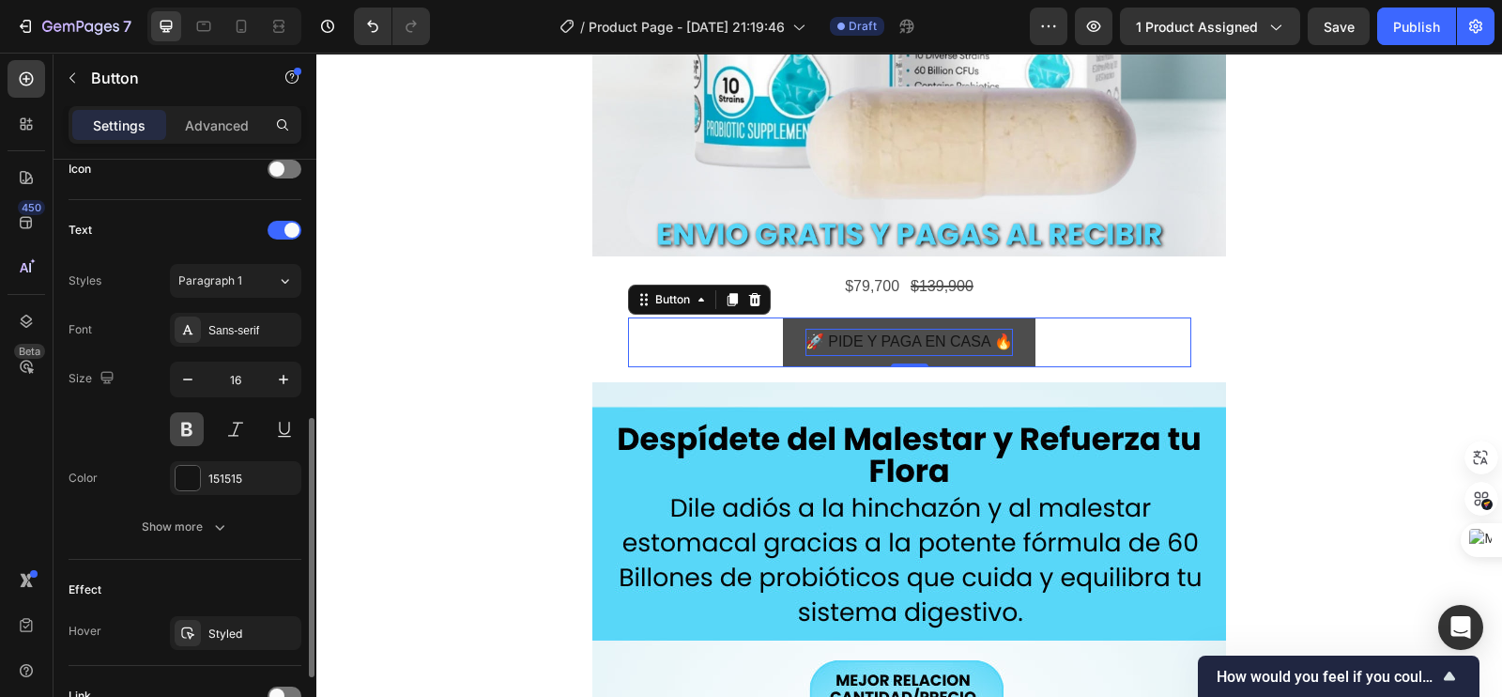
click at [184, 431] on button at bounding box center [187, 429] width 34 height 34
click at [257, 331] on div "Sans-serif" at bounding box center [252, 330] width 88 height 17
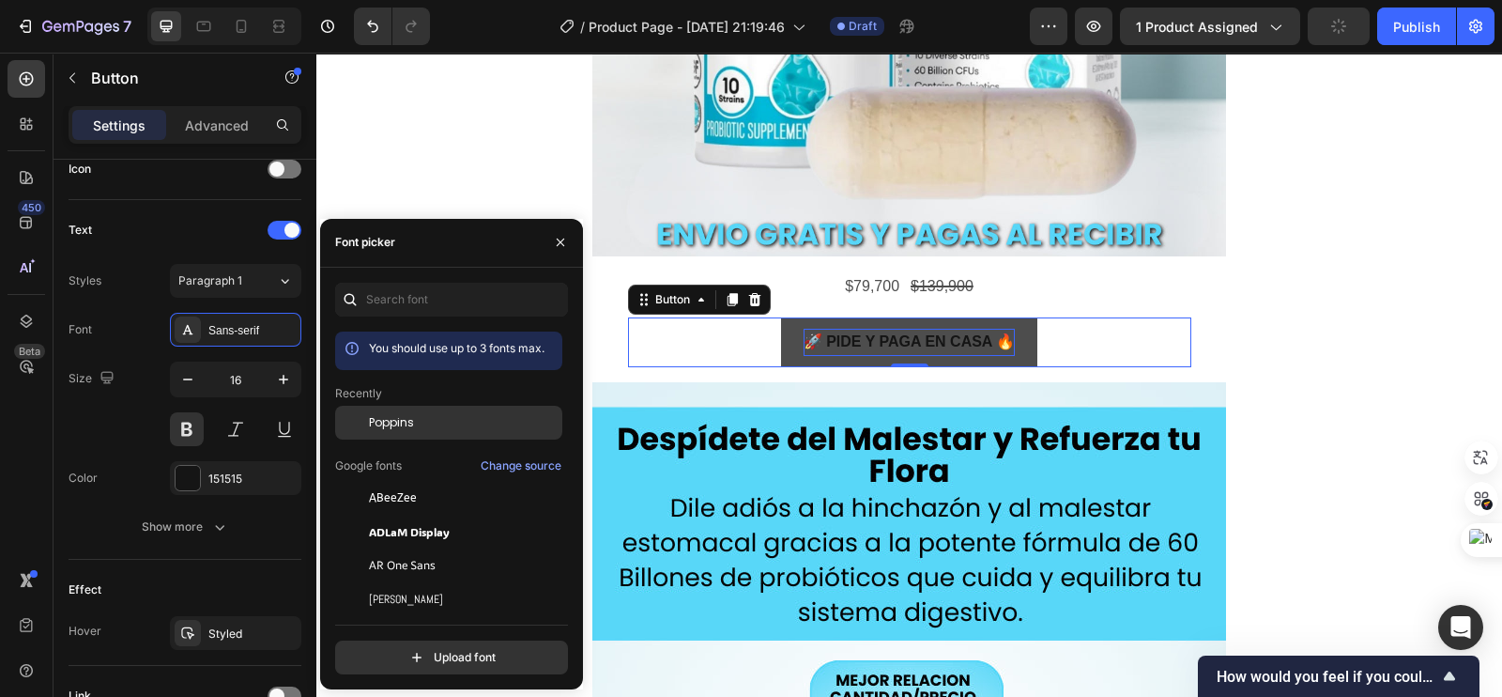
click at [413, 417] on div "Poppins" at bounding box center [464, 422] width 190 height 17
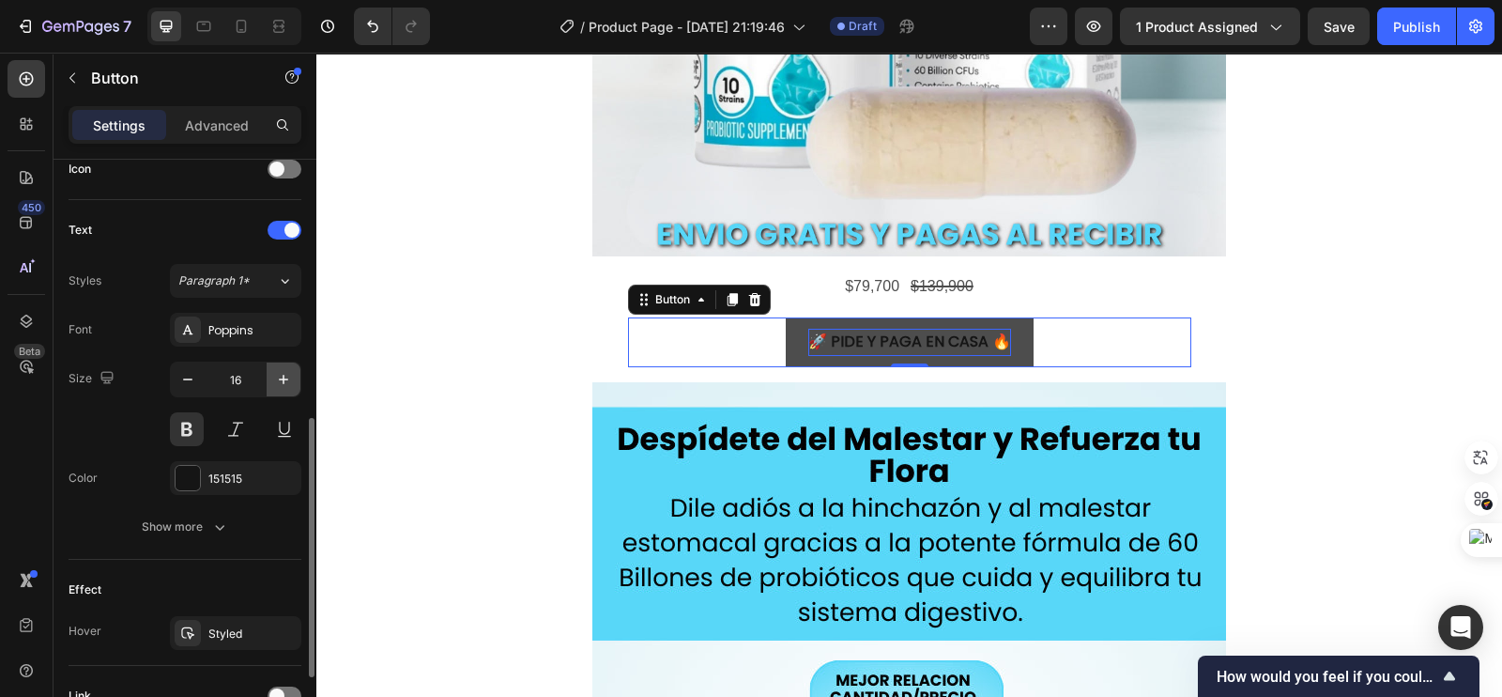
click at [289, 377] on icon "button" at bounding box center [283, 379] width 19 height 19
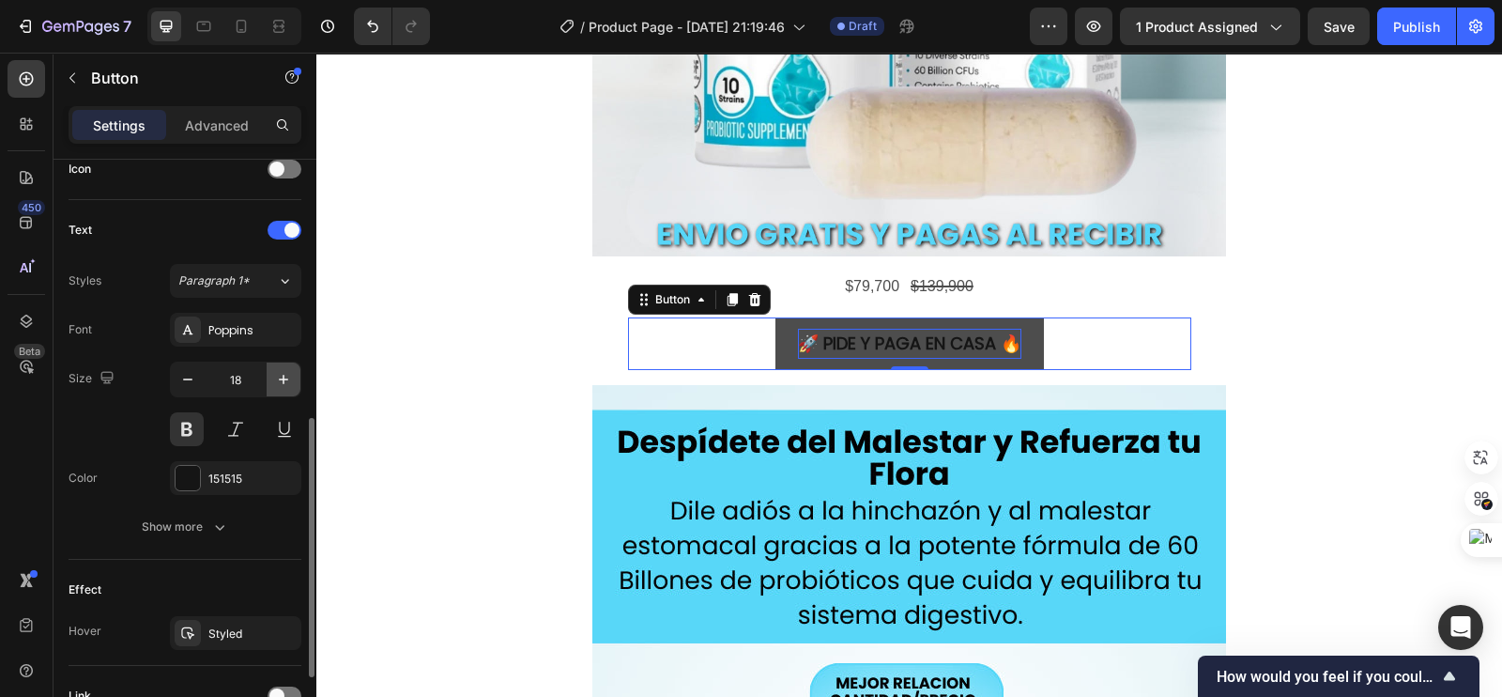
click at [286, 377] on icon "button" at bounding box center [283, 379] width 9 height 9
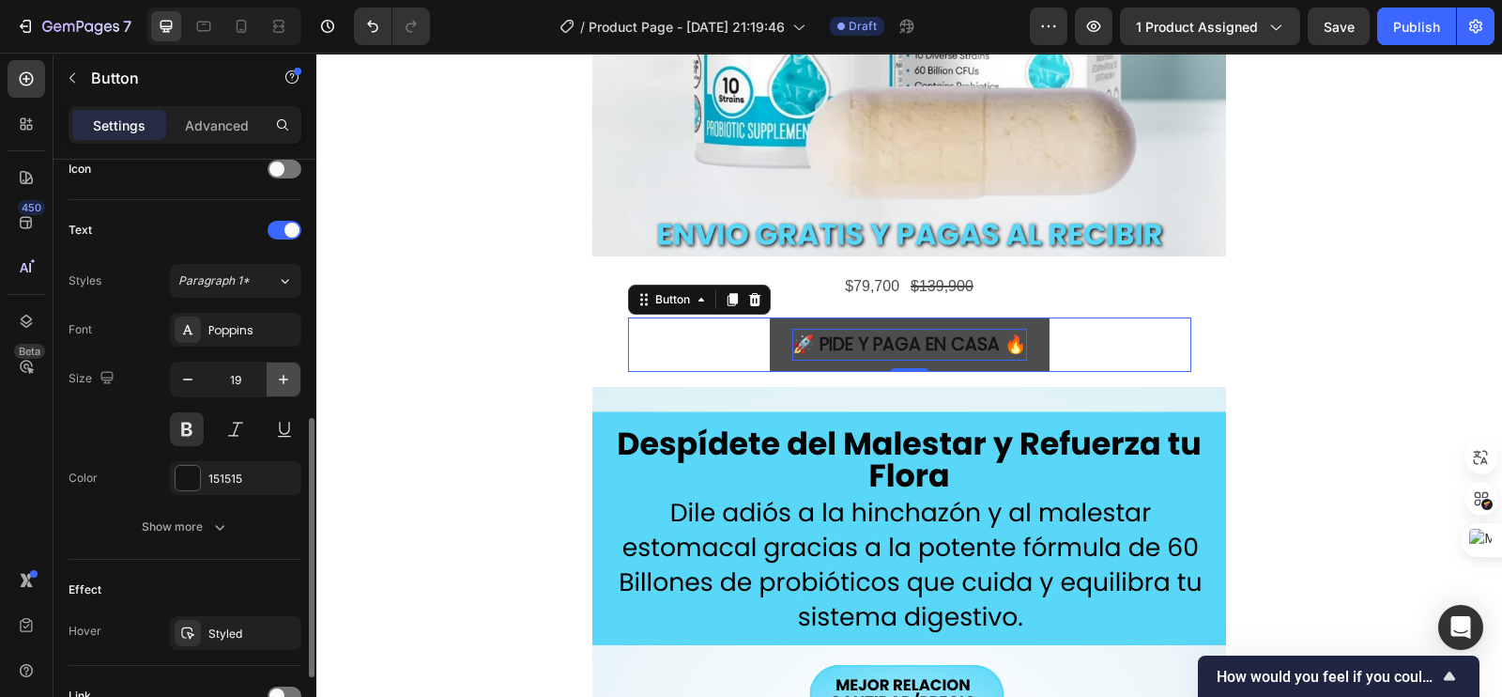
click at [286, 377] on icon "button" at bounding box center [283, 379] width 9 height 9
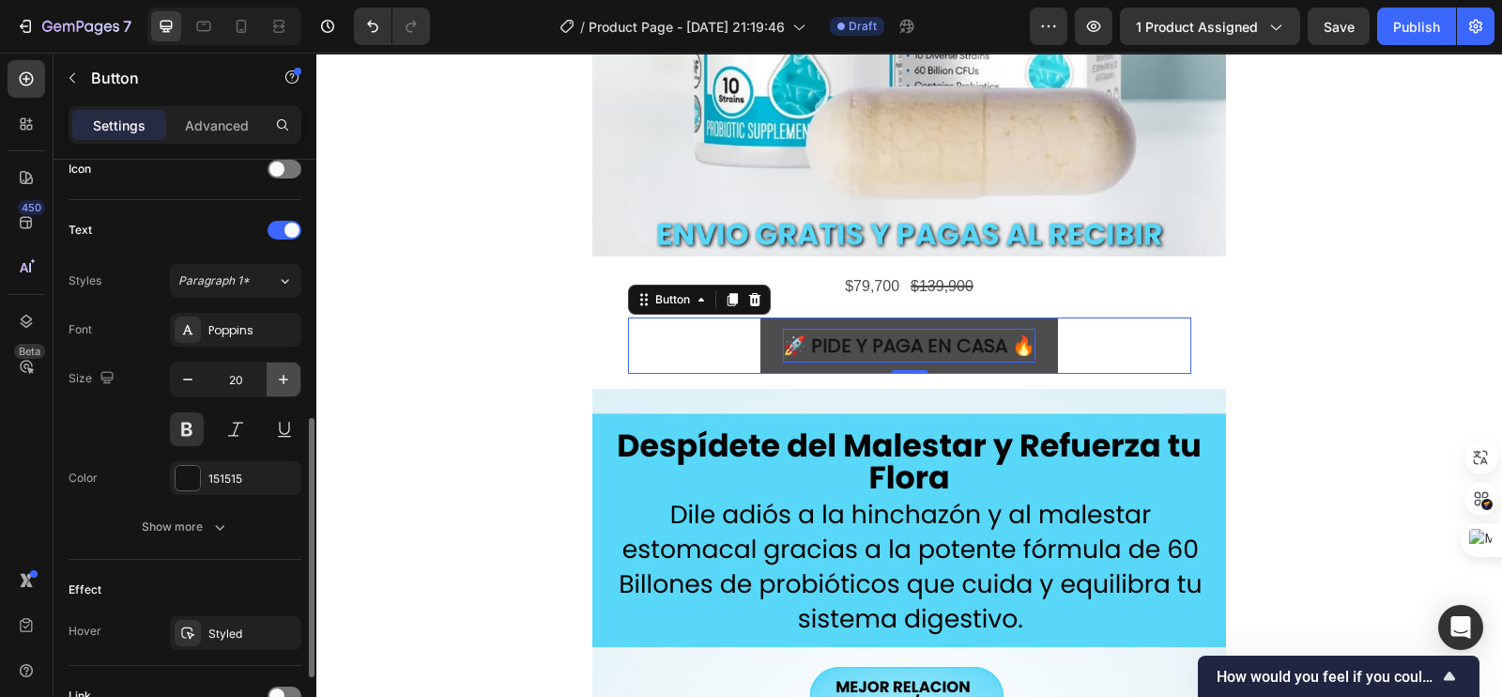
click at [282, 376] on icon "button" at bounding box center [283, 379] width 9 height 9
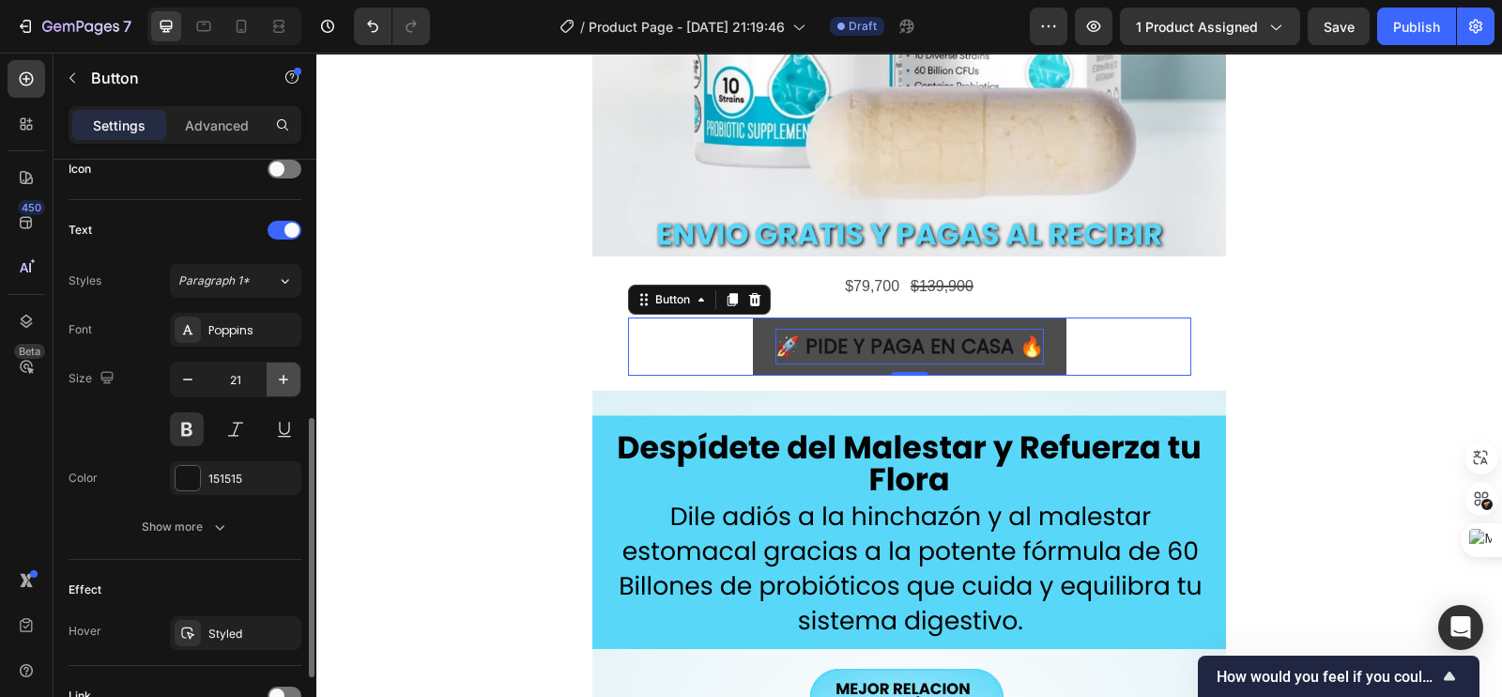
click at [282, 376] on icon "button" at bounding box center [283, 379] width 9 height 9
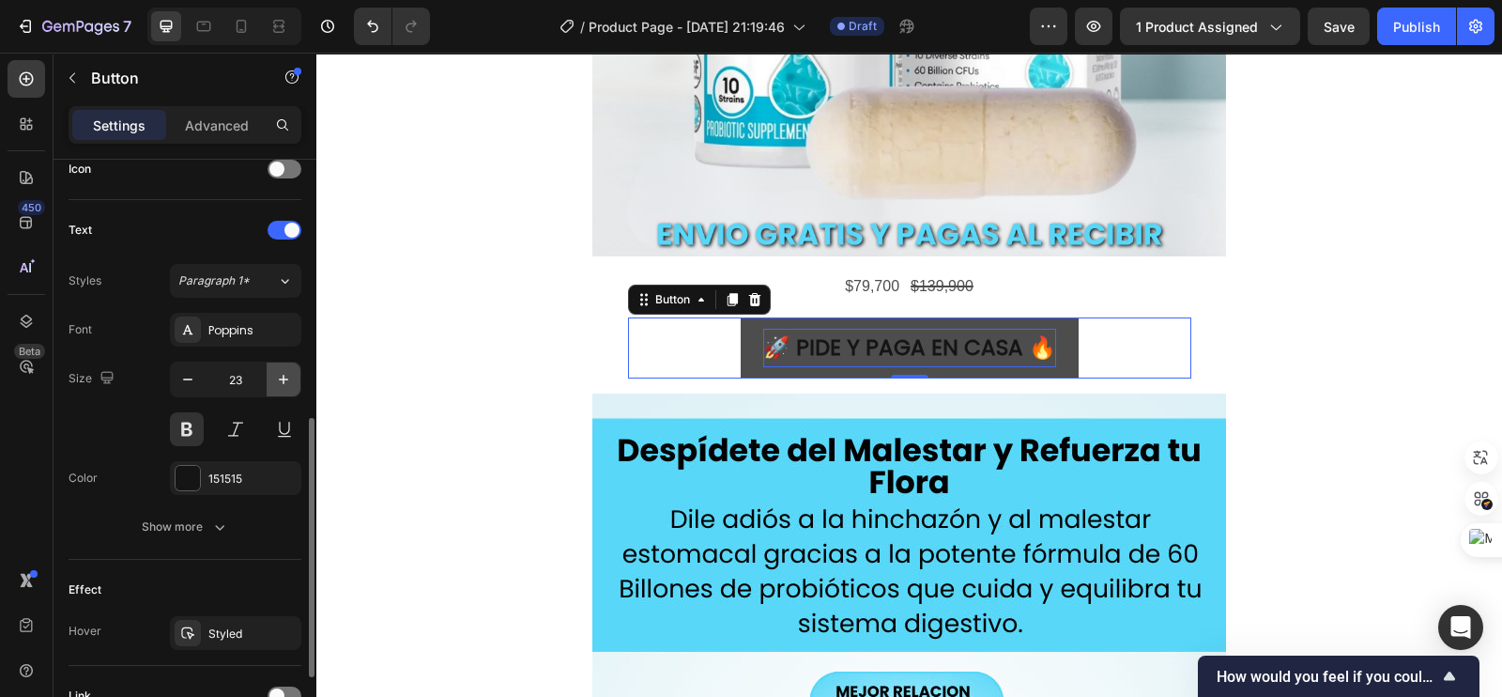
click at [282, 376] on icon "button" at bounding box center [283, 379] width 9 height 9
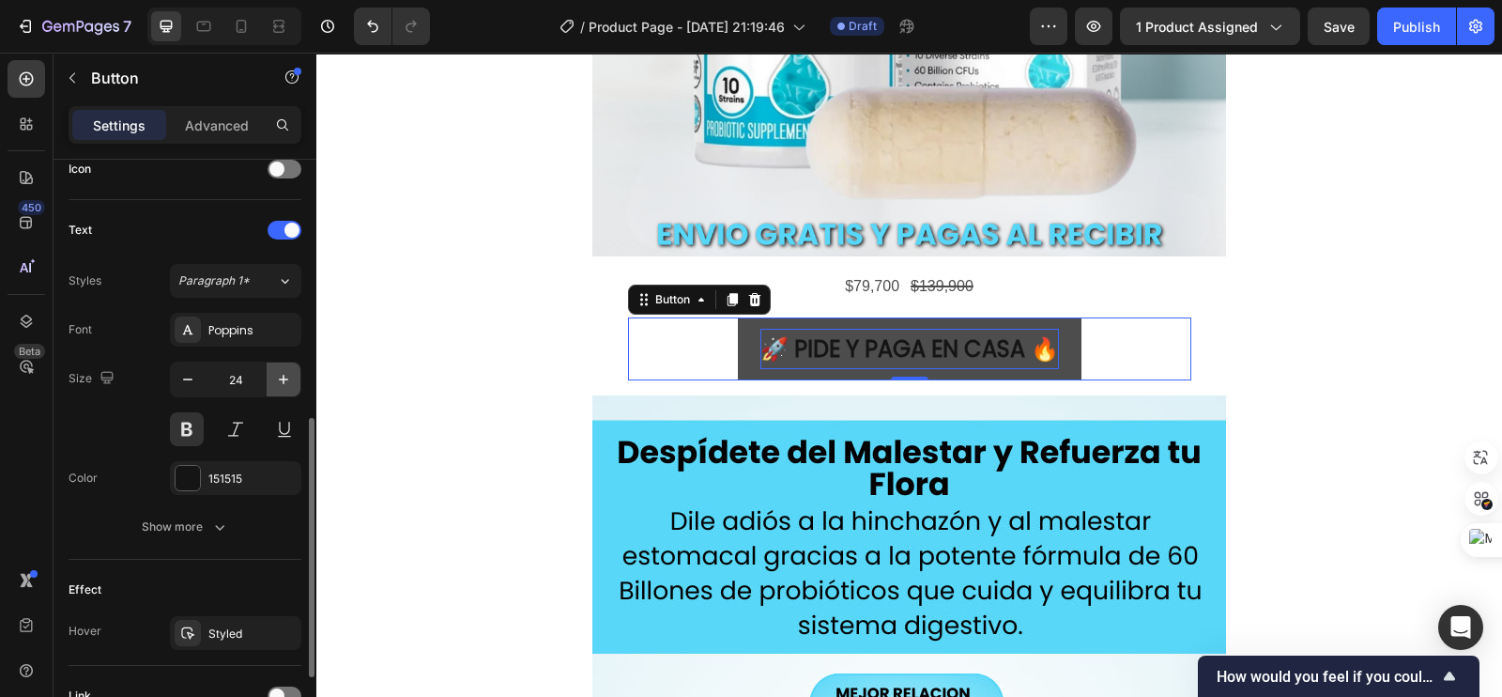
click at [282, 376] on icon "button" at bounding box center [283, 379] width 9 height 9
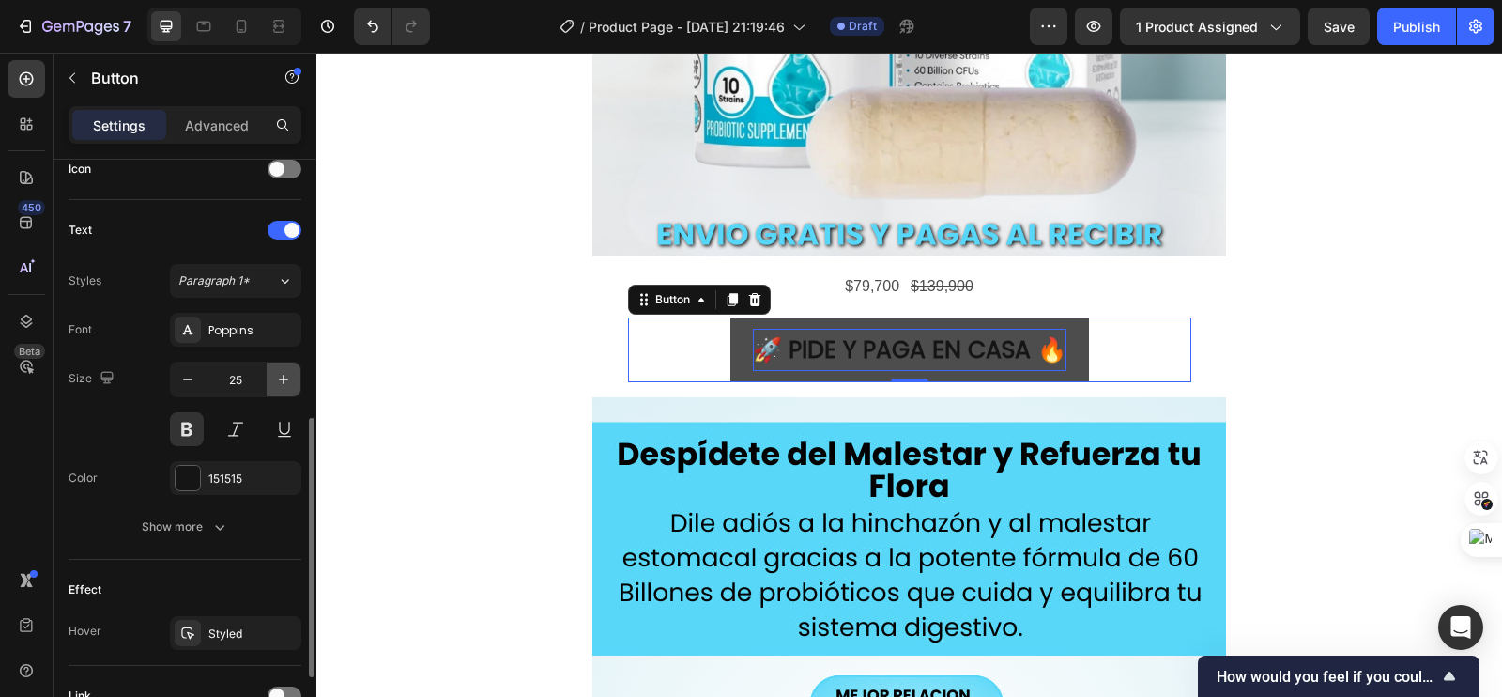
click at [282, 376] on icon "button" at bounding box center [283, 379] width 9 height 9
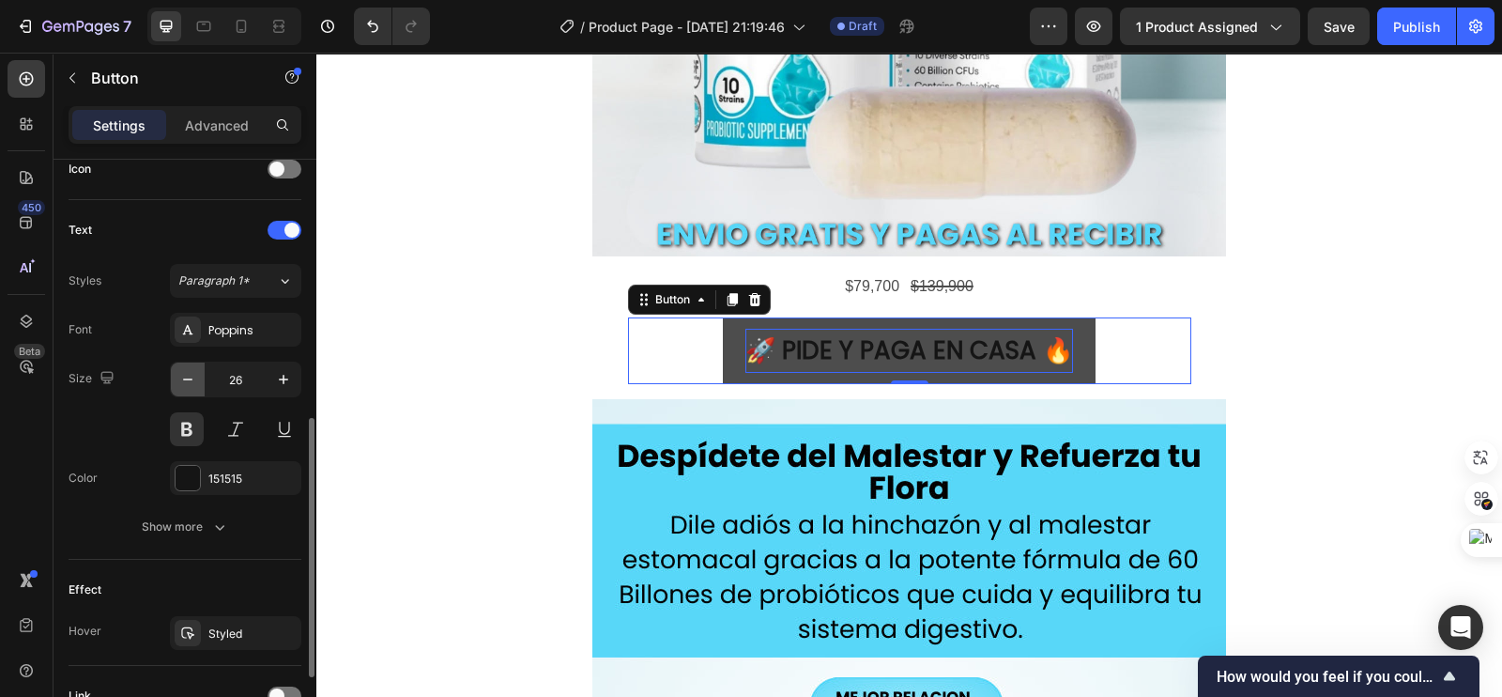
click at [192, 382] on icon "button" at bounding box center [187, 379] width 19 height 19
type input "25"
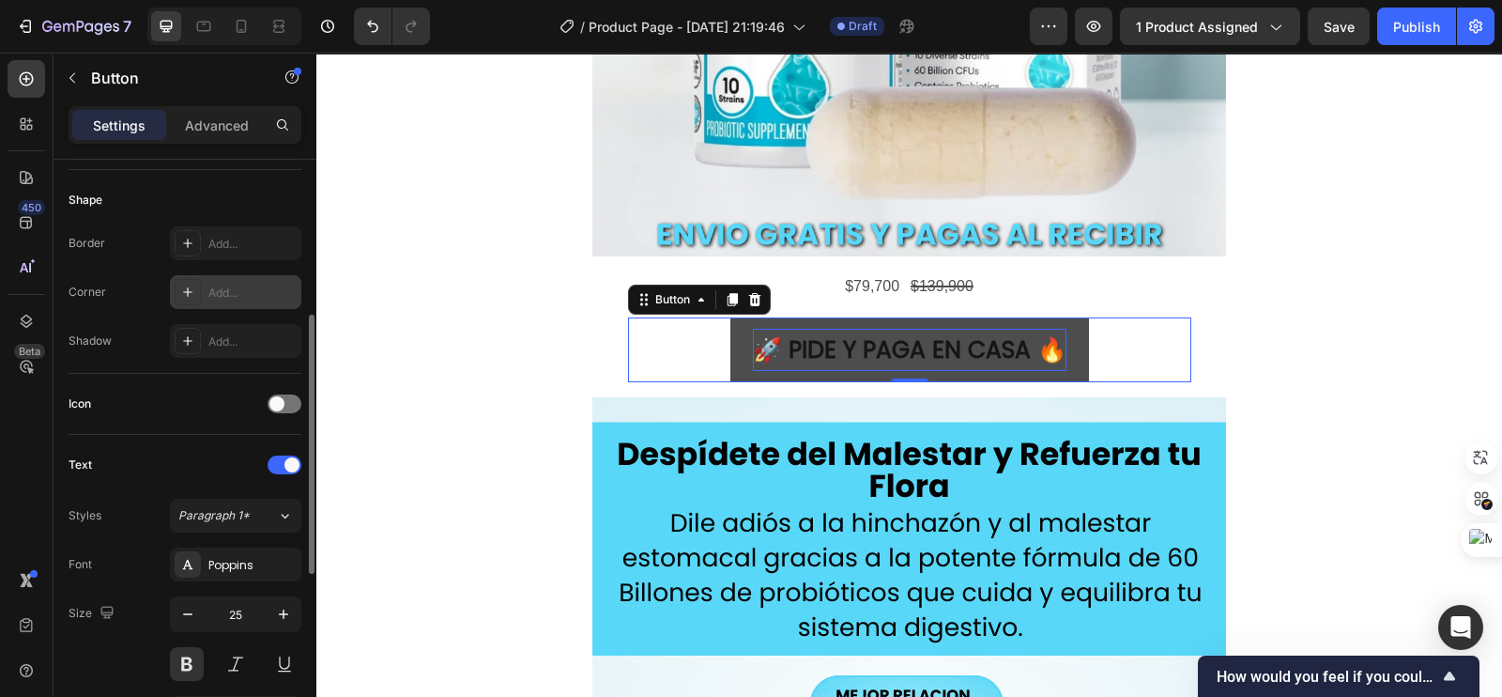
scroll to position [0, 0]
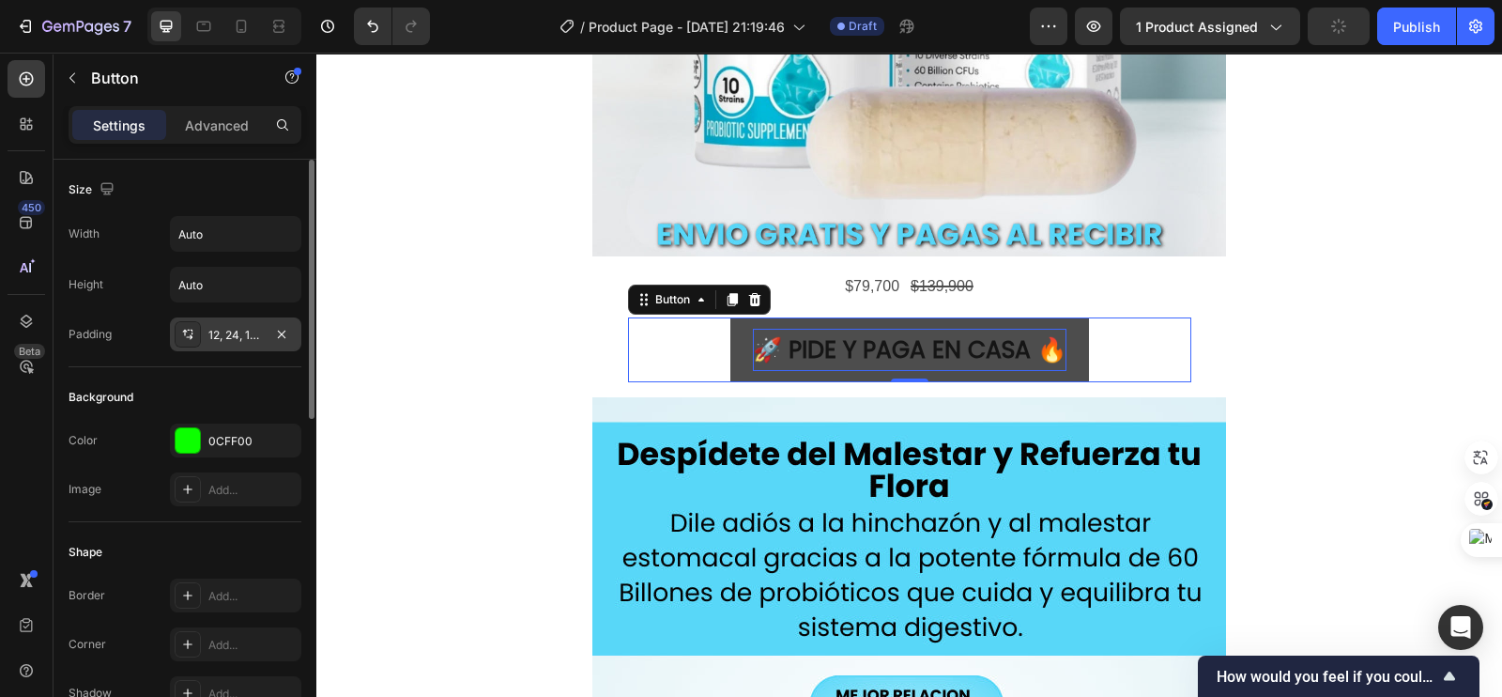
click at [225, 346] on div "12, 24, 12, 24" at bounding box center [235, 334] width 131 height 34
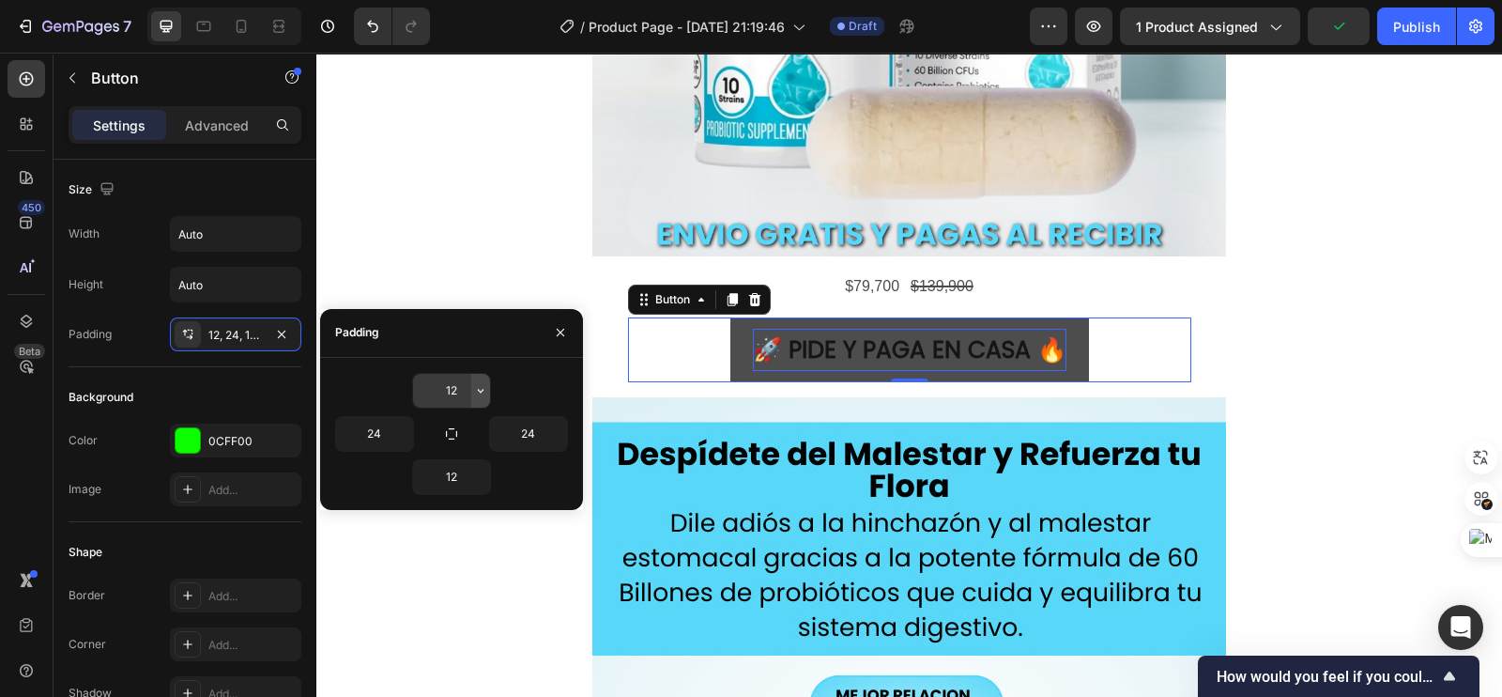
click at [481, 391] on icon "button" at bounding box center [480, 390] width 15 height 15
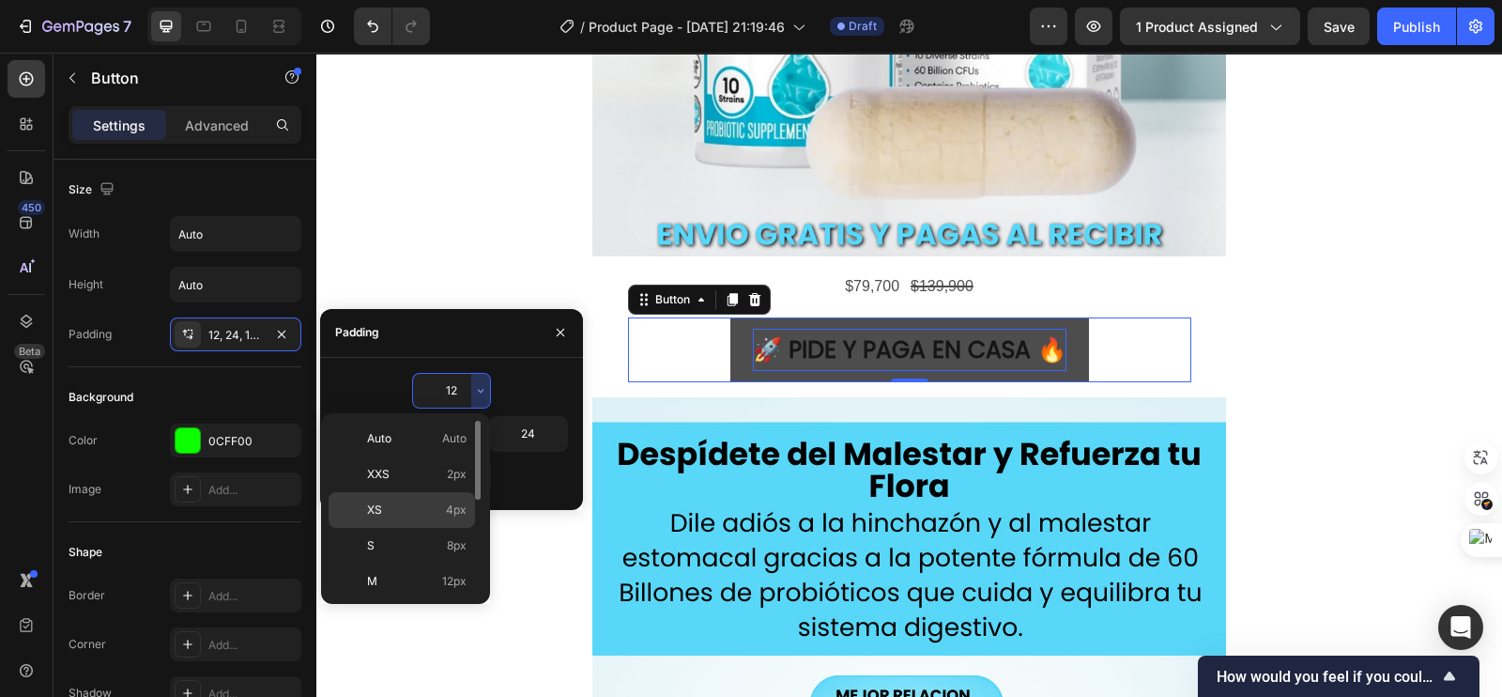
click at [458, 505] on span "4px" at bounding box center [456, 509] width 21 height 17
type input "4"
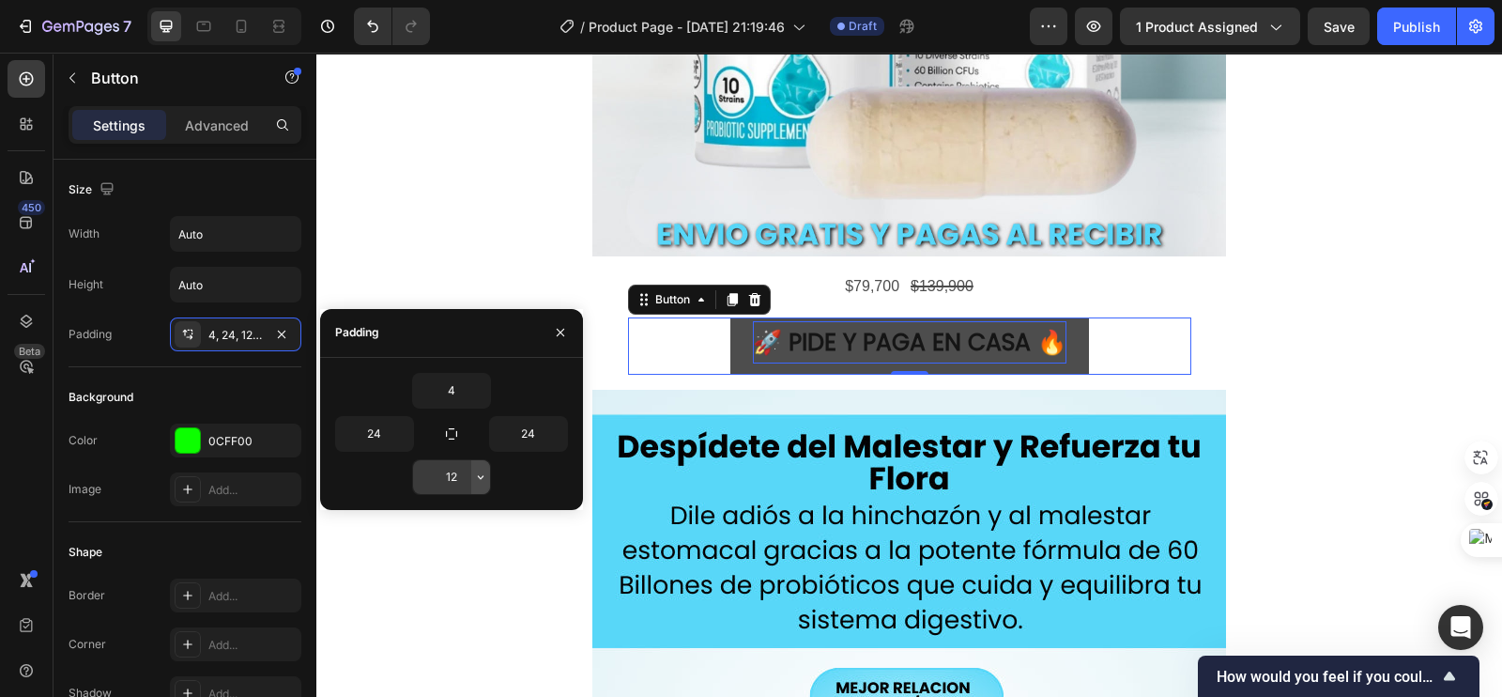
click at [479, 476] on icon "button" at bounding box center [480, 476] width 15 height 15
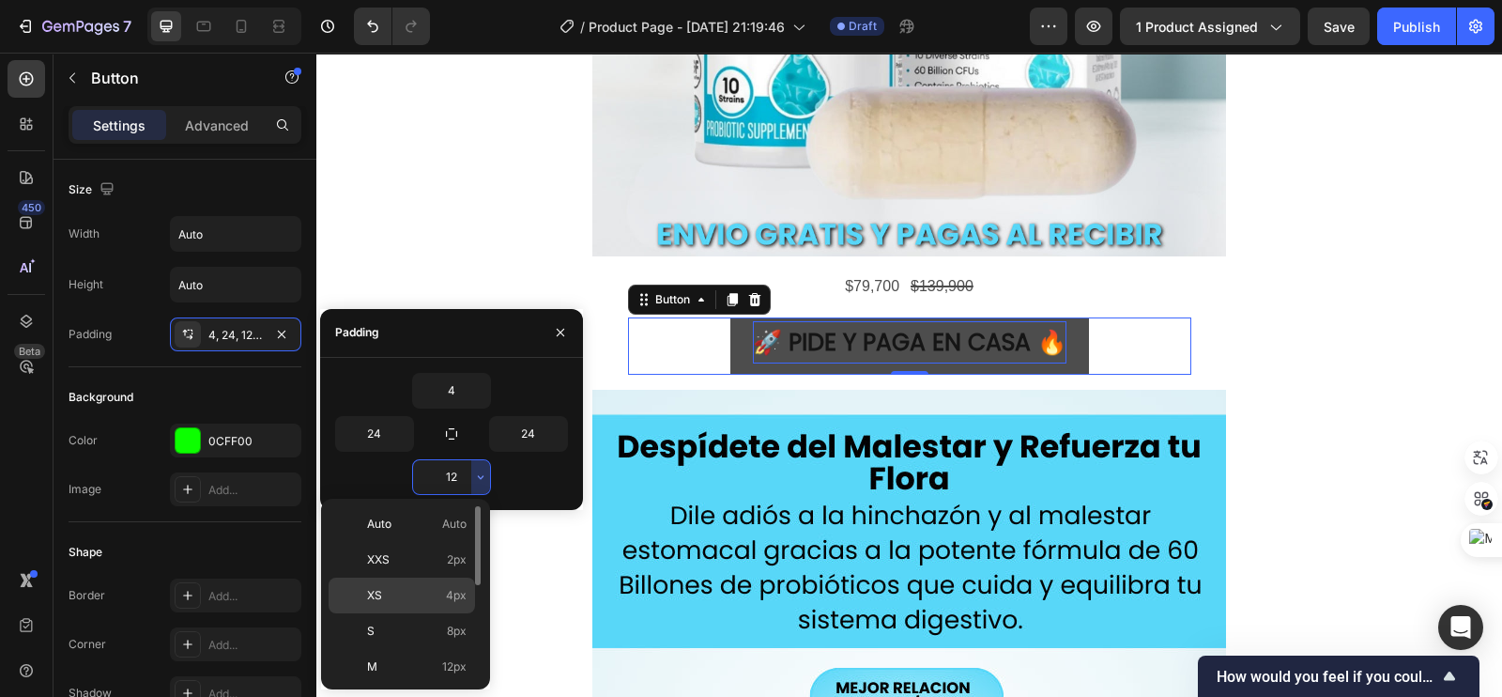
drag, startPoint x: 417, startPoint y: 591, endPoint x: 99, endPoint y: 536, distance: 323.0
click at [417, 591] on p "XS 4px" at bounding box center [417, 595] width 100 height 17
type input "4"
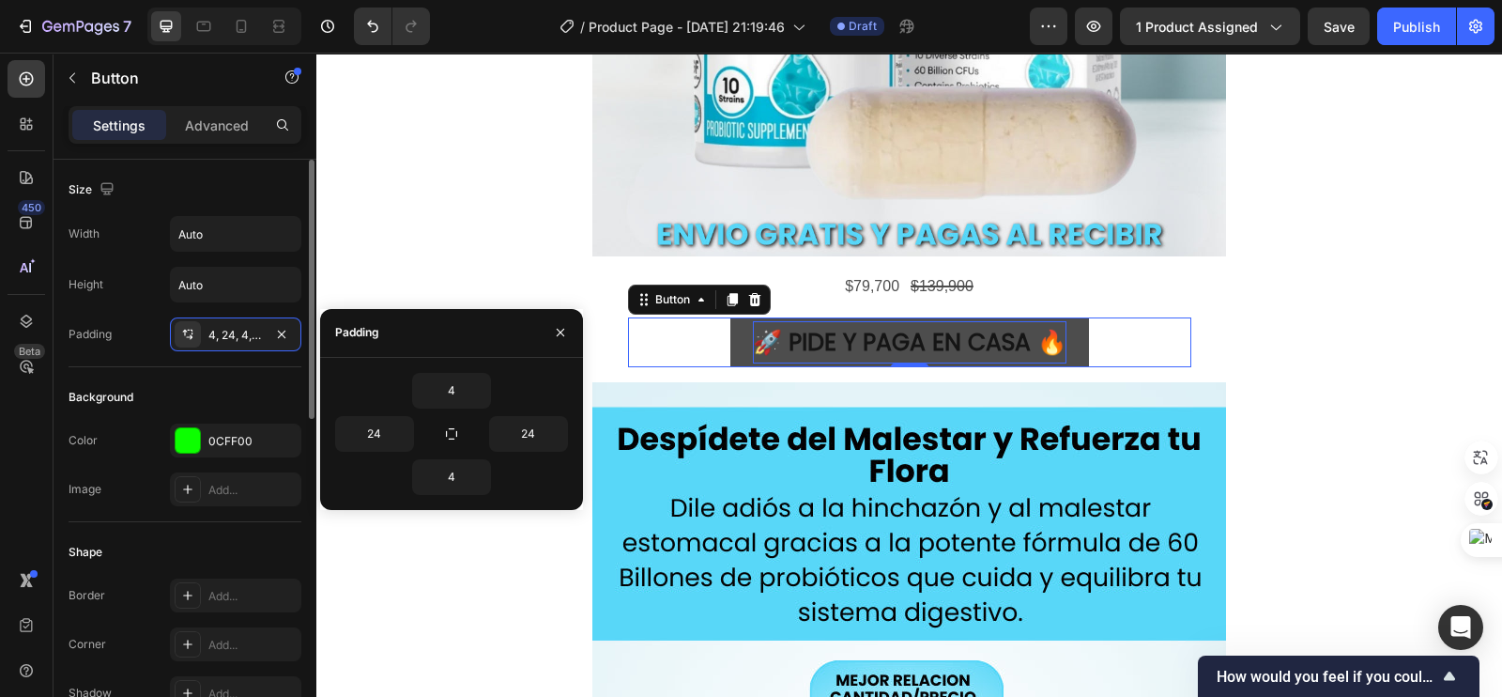
click at [215, 388] on div "Background" at bounding box center [185, 397] width 233 height 30
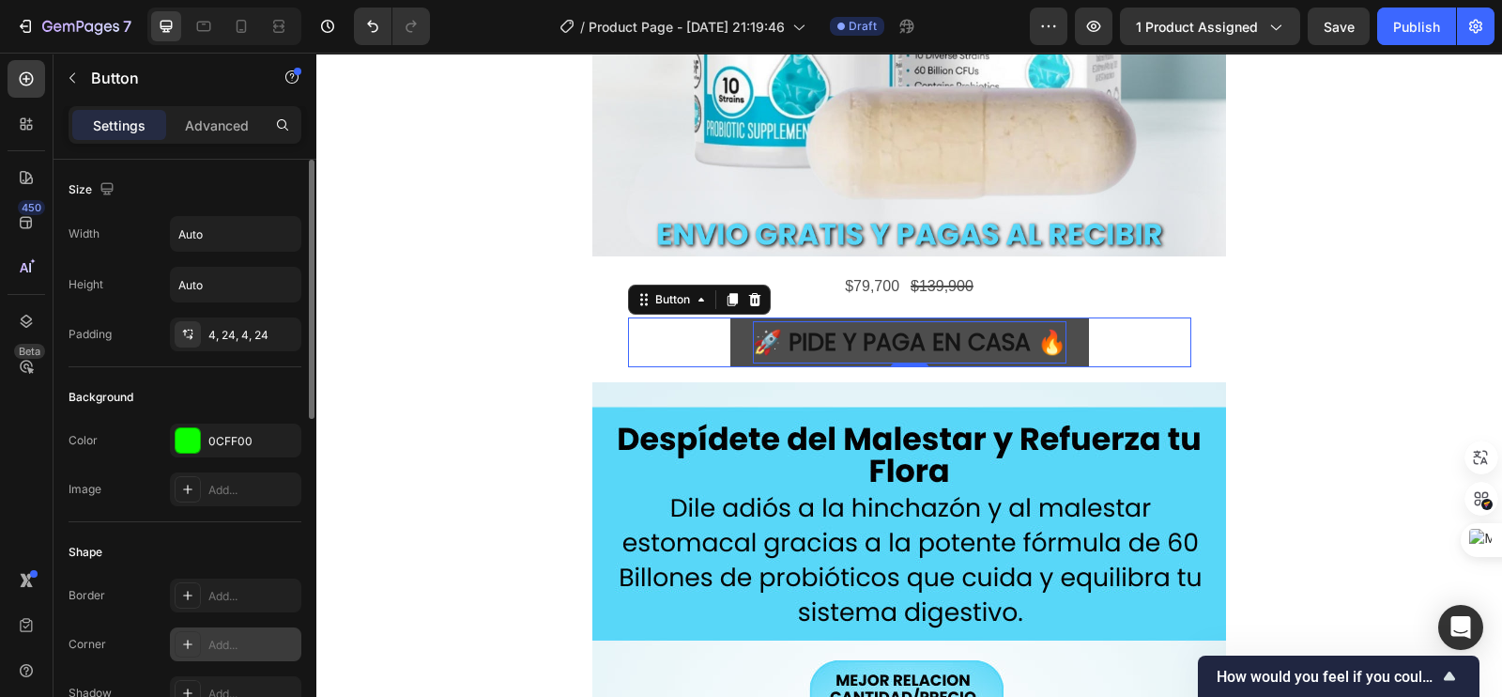
scroll to position [234, 0]
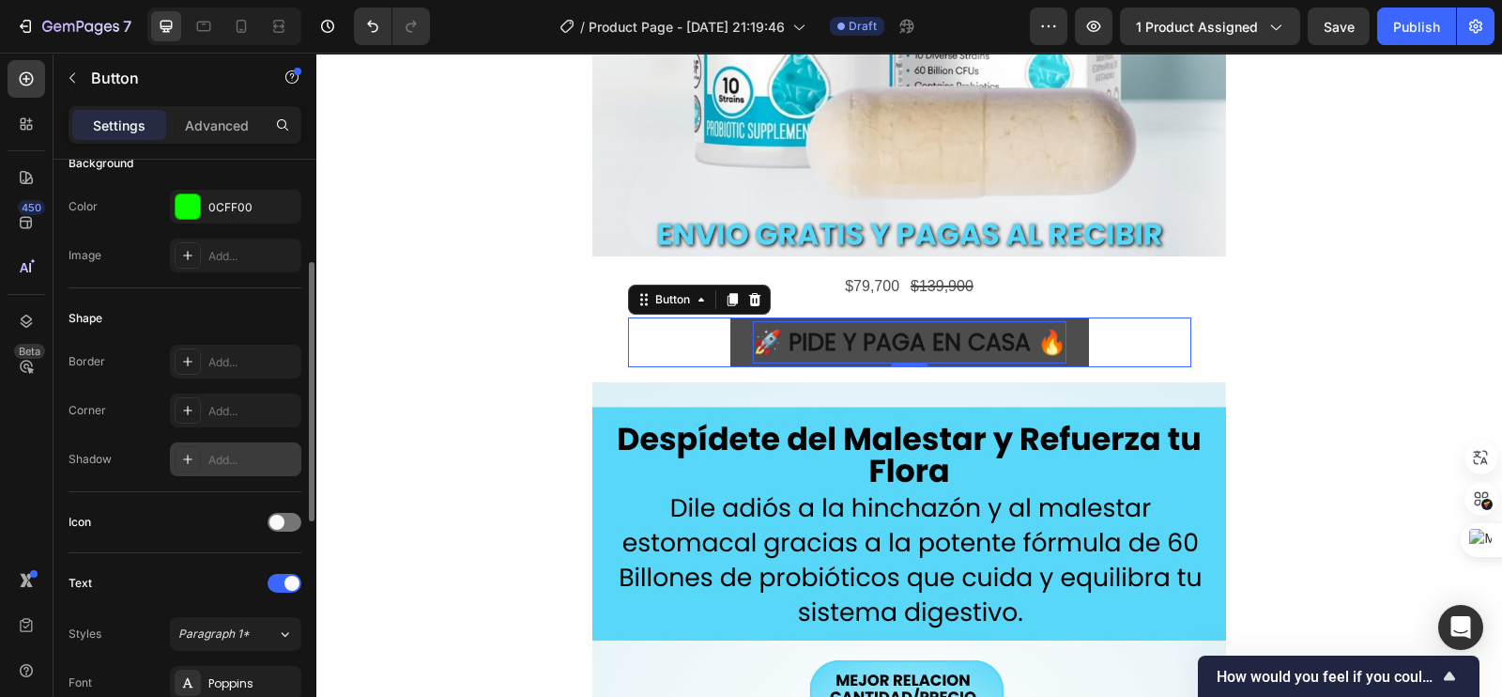
click at [215, 462] on div "Add..." at bounding box center [252, 460] width 88 height 17
click at [224, 410] on div "Add..." at bounding box center [252, 411] width 88 height 17
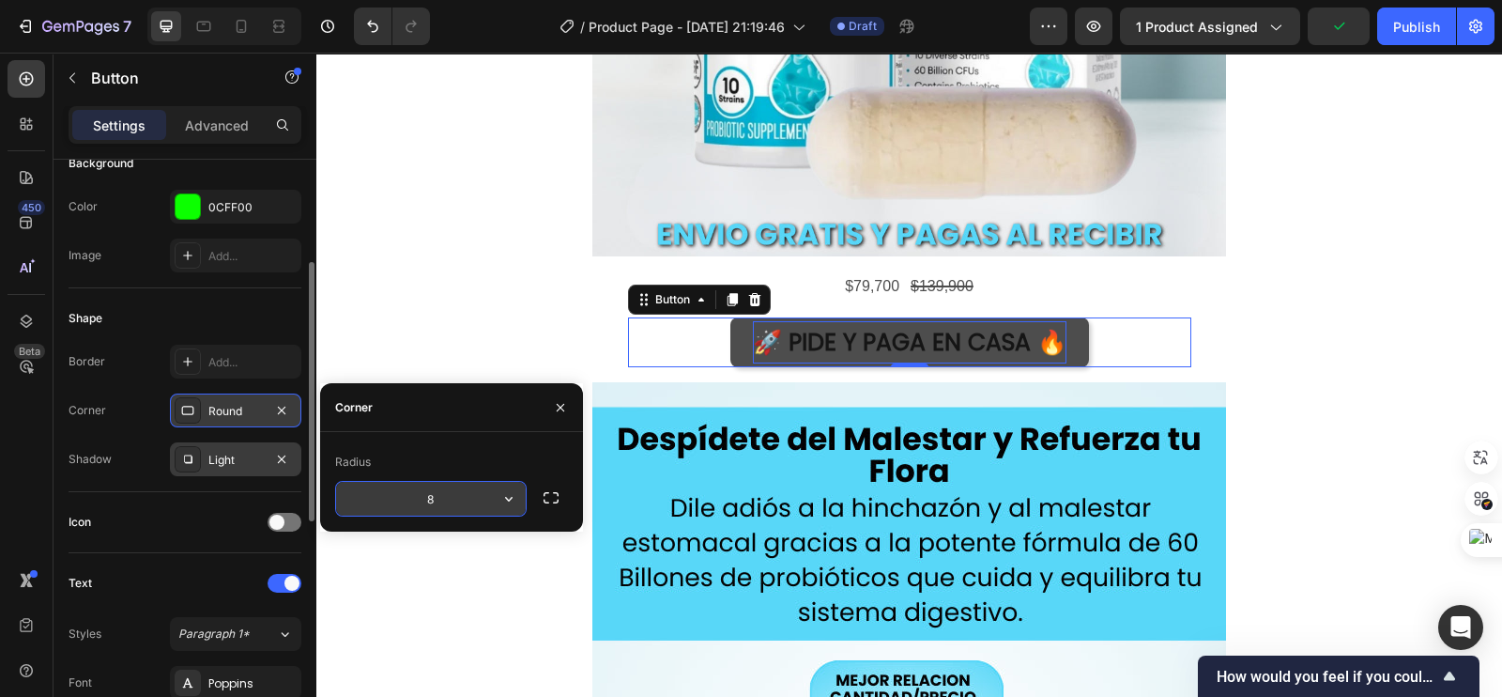
click at [518, 488] on button "button" at bounding box center [509, 499] width 34 height 34
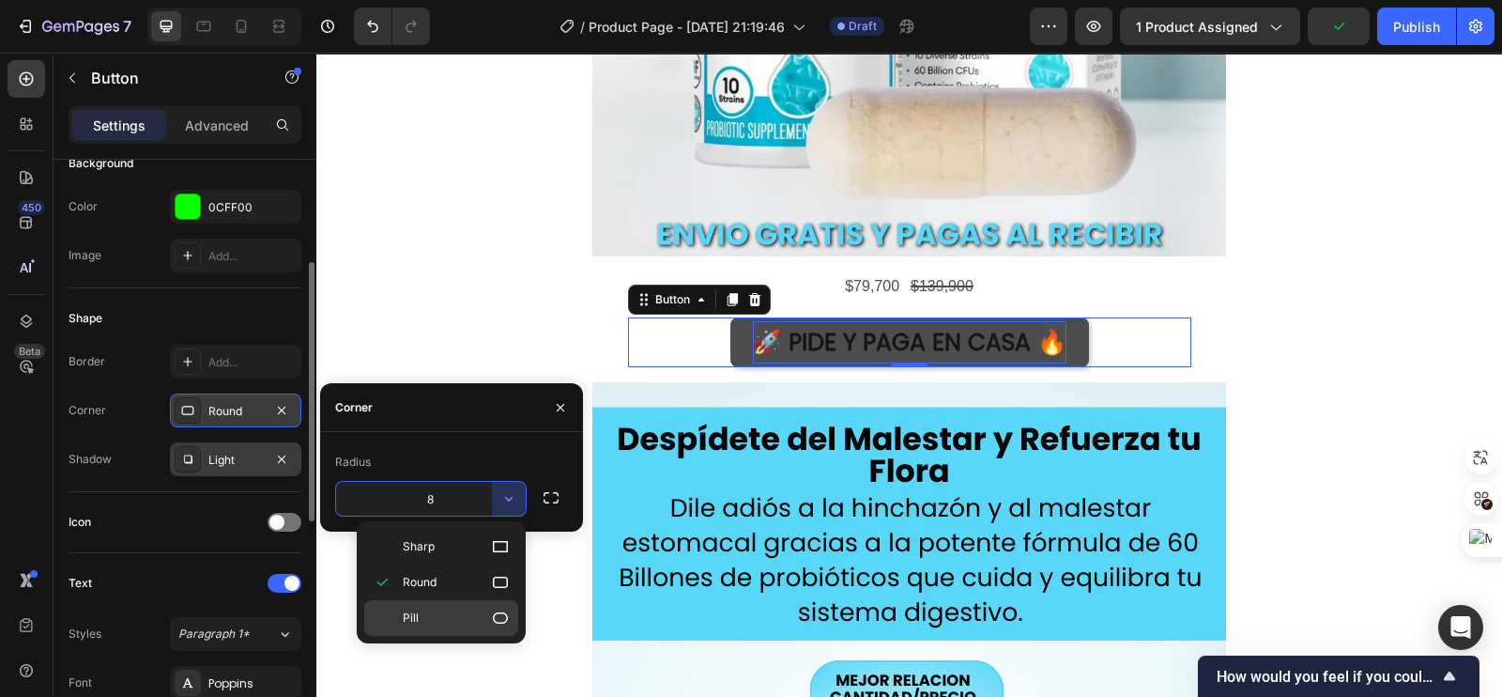
click at [499, 612] on icon at bounding box center [500, 617] width 19 height 19
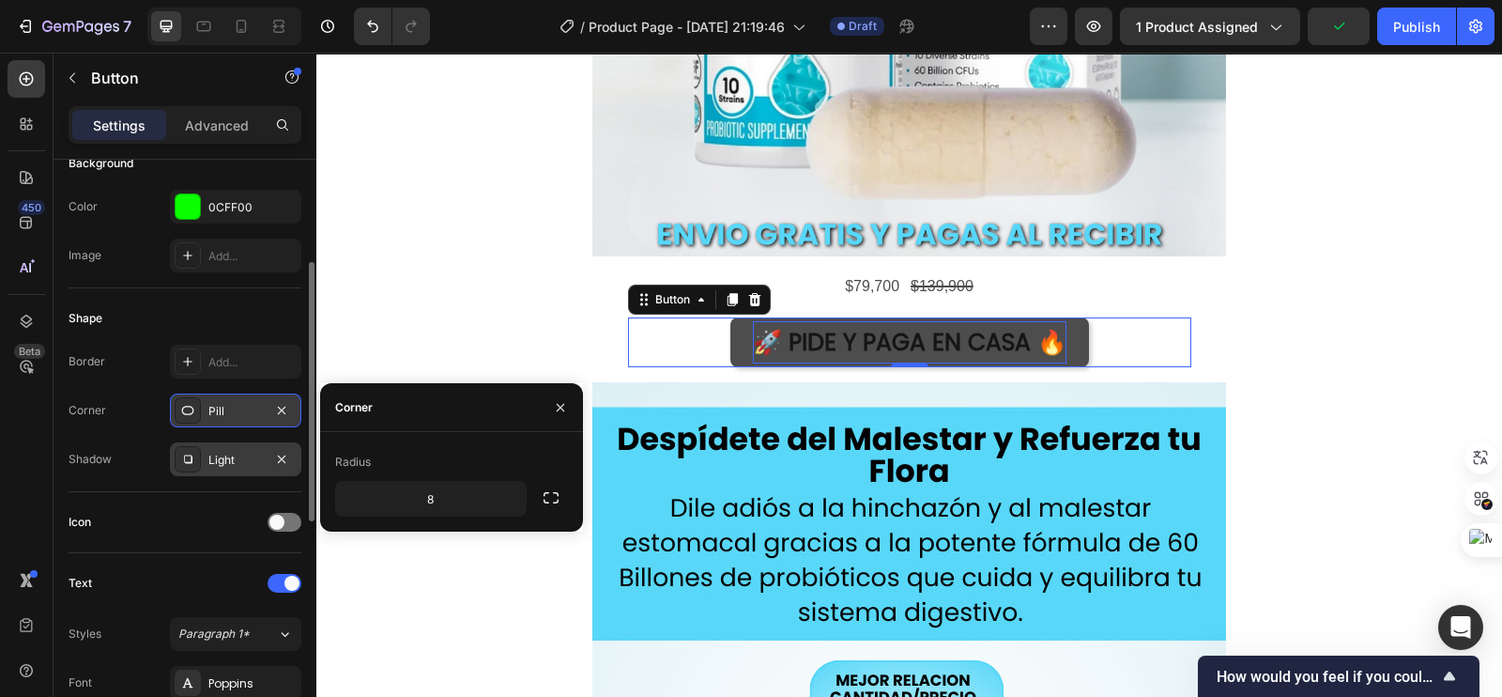
type input "9999"
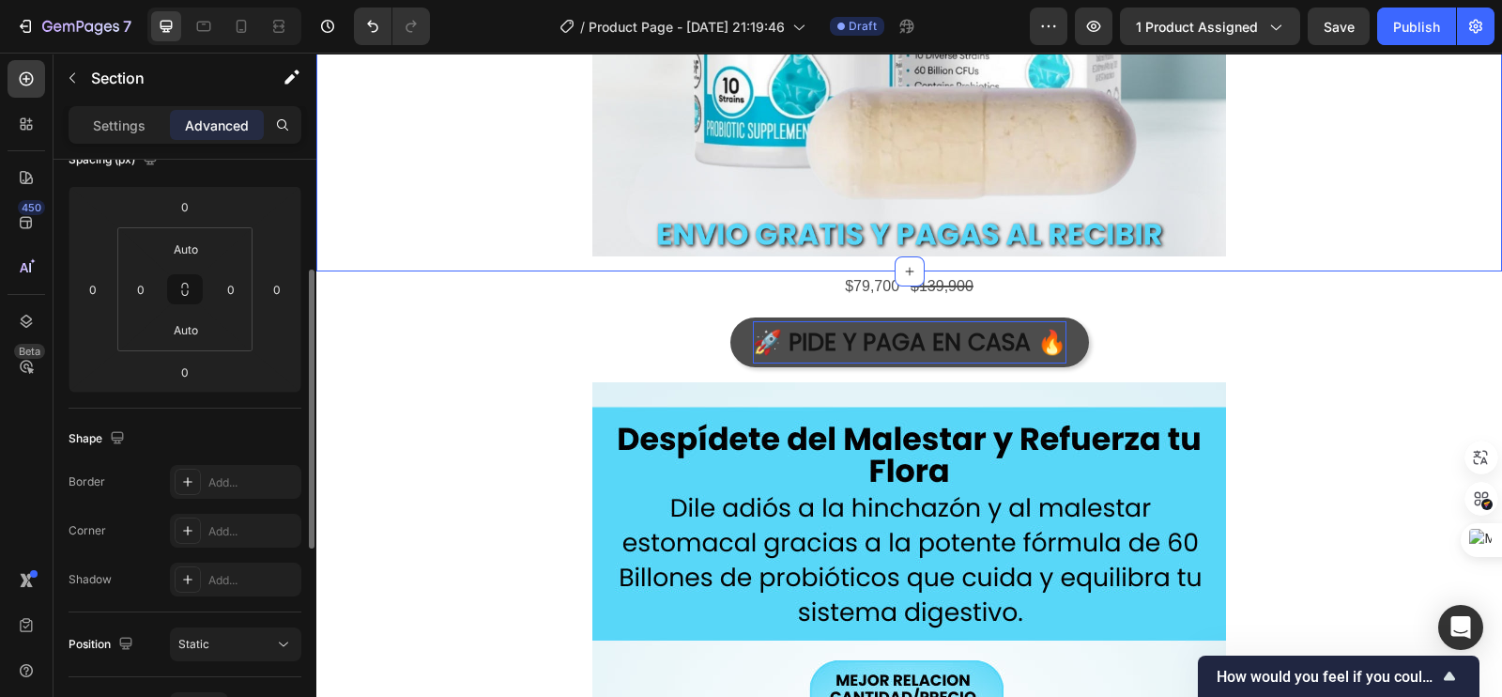
scroll to position [0, 0]
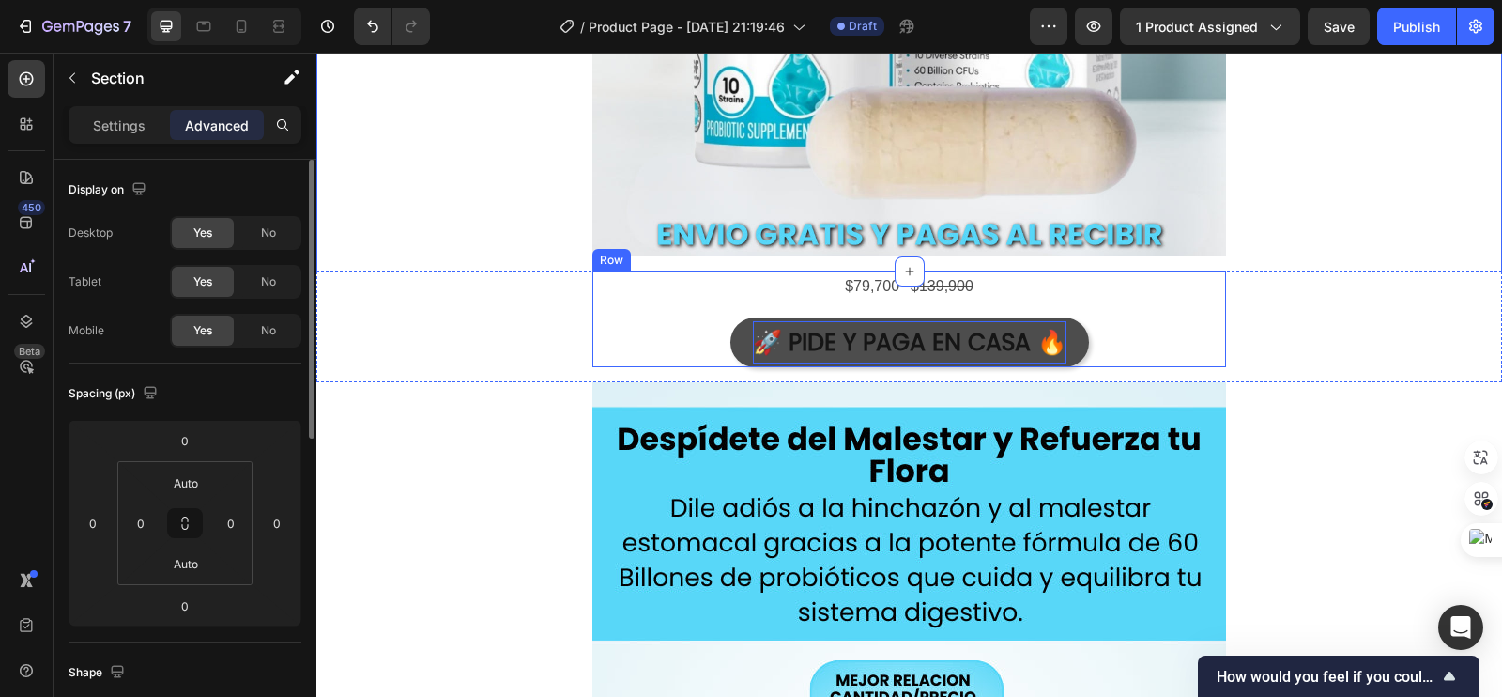
click at [594, 298] on div "$79,700 Product Price Product Price $139,900 Product Price Product Price Row 🚀 …" at bounding box center [909, 319] width 634 height 96
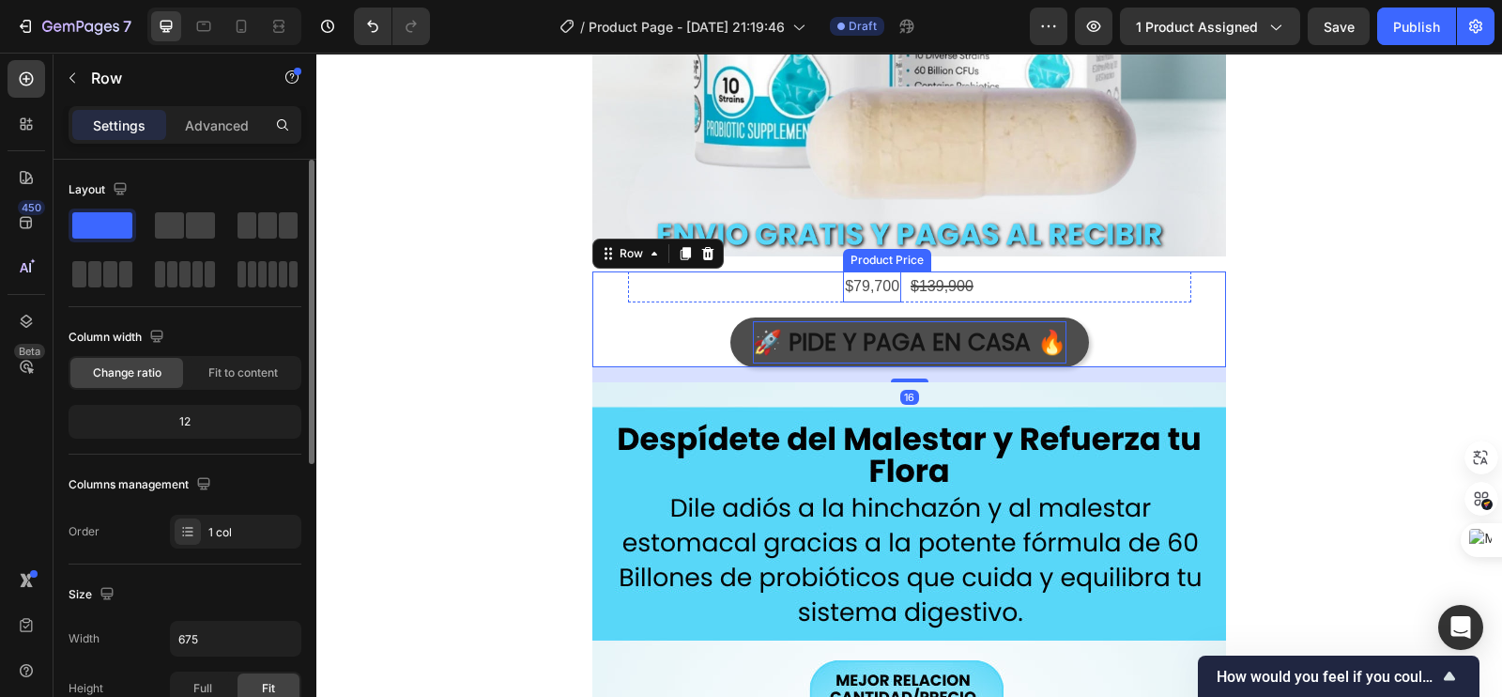
click at [843, 288] on div "$79,700" at bounding box center [872, 286] width 58 height 31
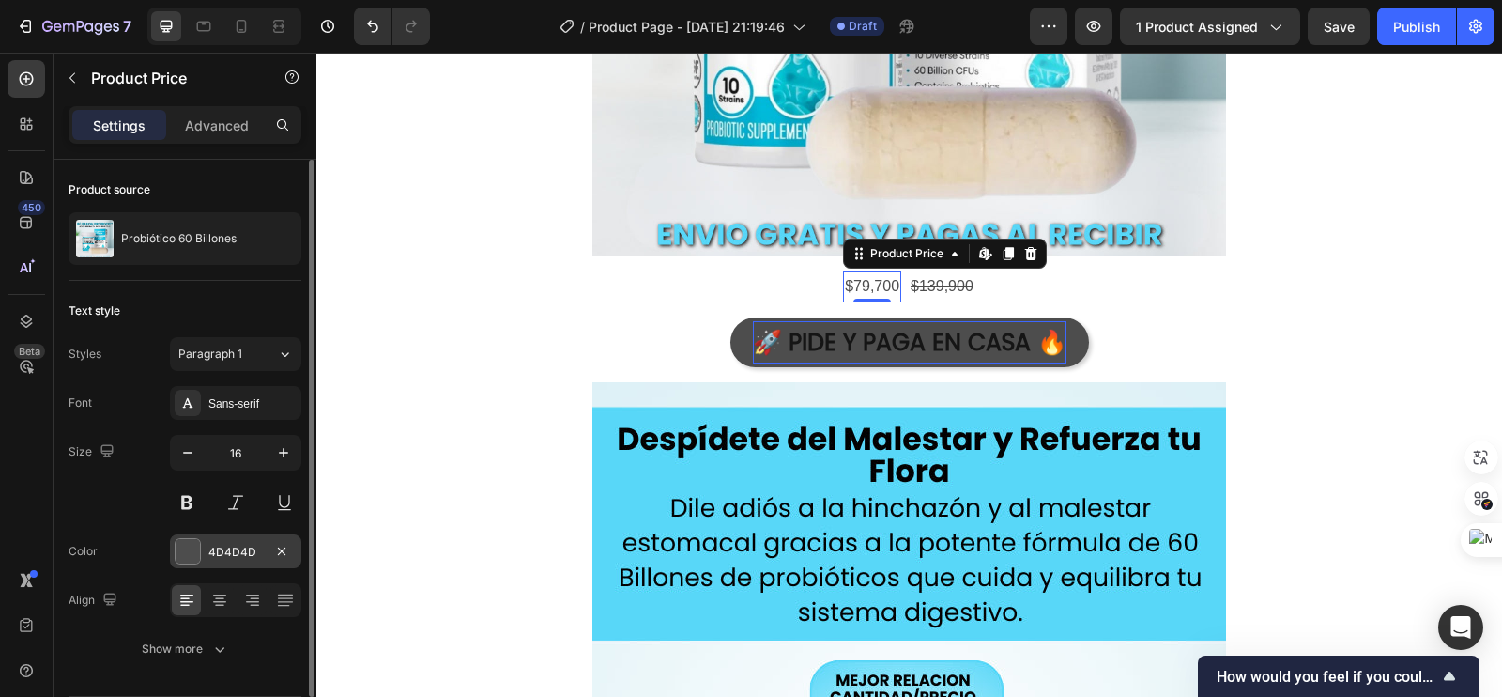
click at [191, 556] on div at bounding box center [188, 551] width 24 height 24
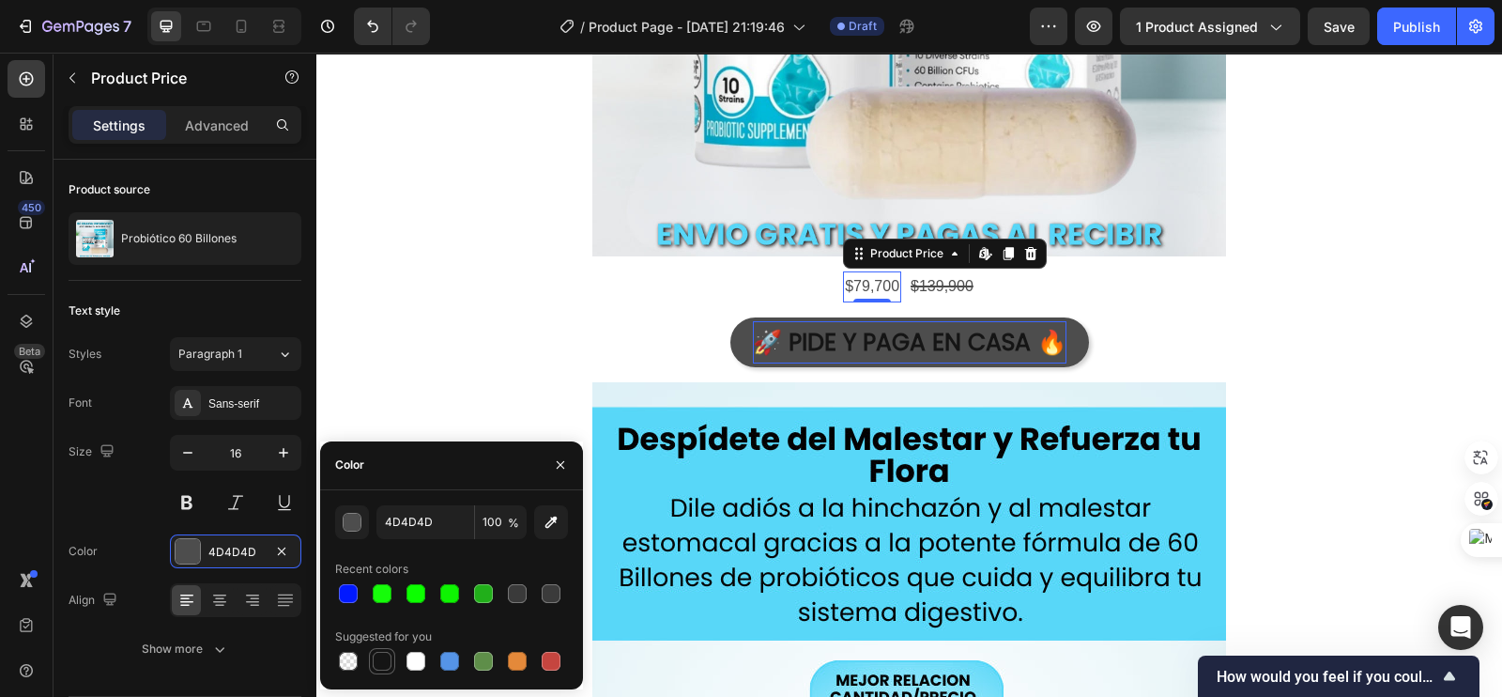
click at [387, 656] on div at bounding box center [382, 660] width 19 height 19
type input "151515"
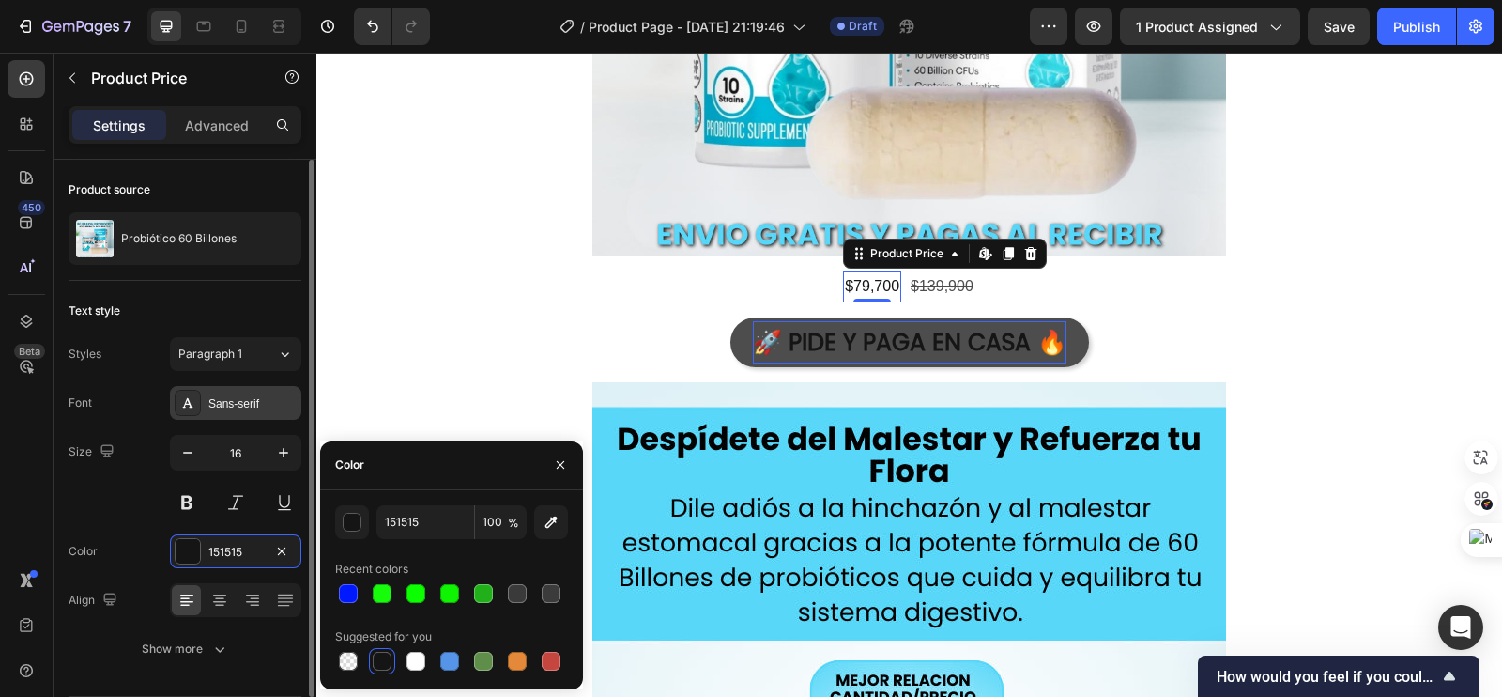
click at [277, 395] on div "Sans-serif" at bounding box center [252, 403] width 88 height 17
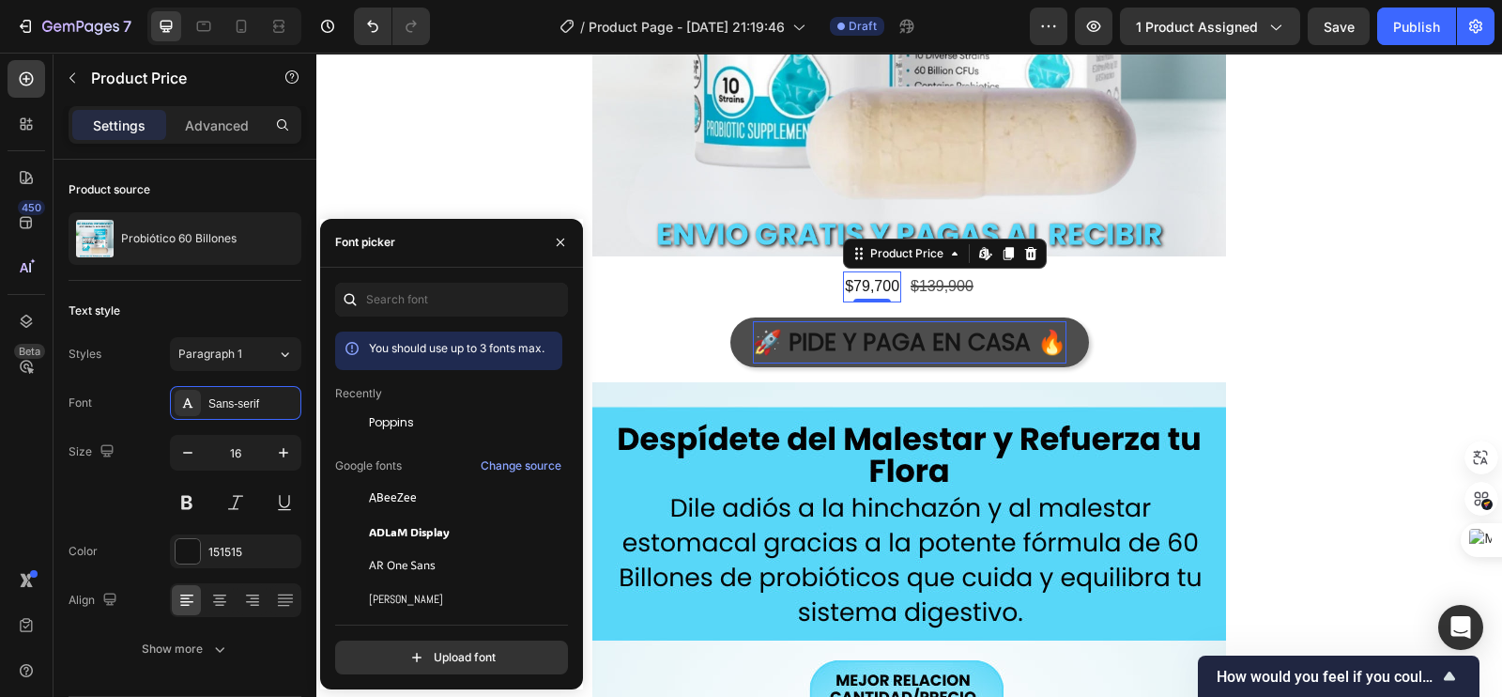
click at [384, 415] on span "Poppins" at bounding box center [391, 422] width 45 height 17
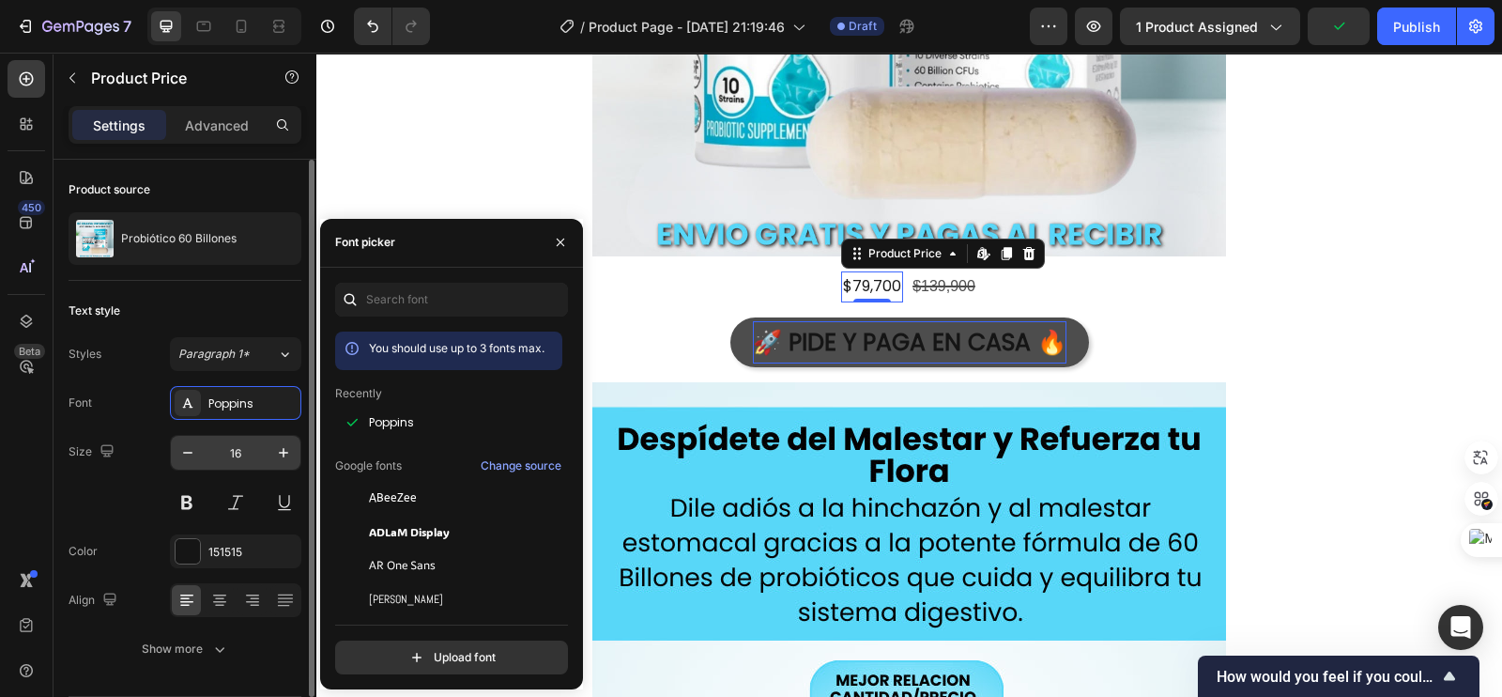
click at [239, 455] on input "16" at bounding box center [236, 453] width 62 height 34
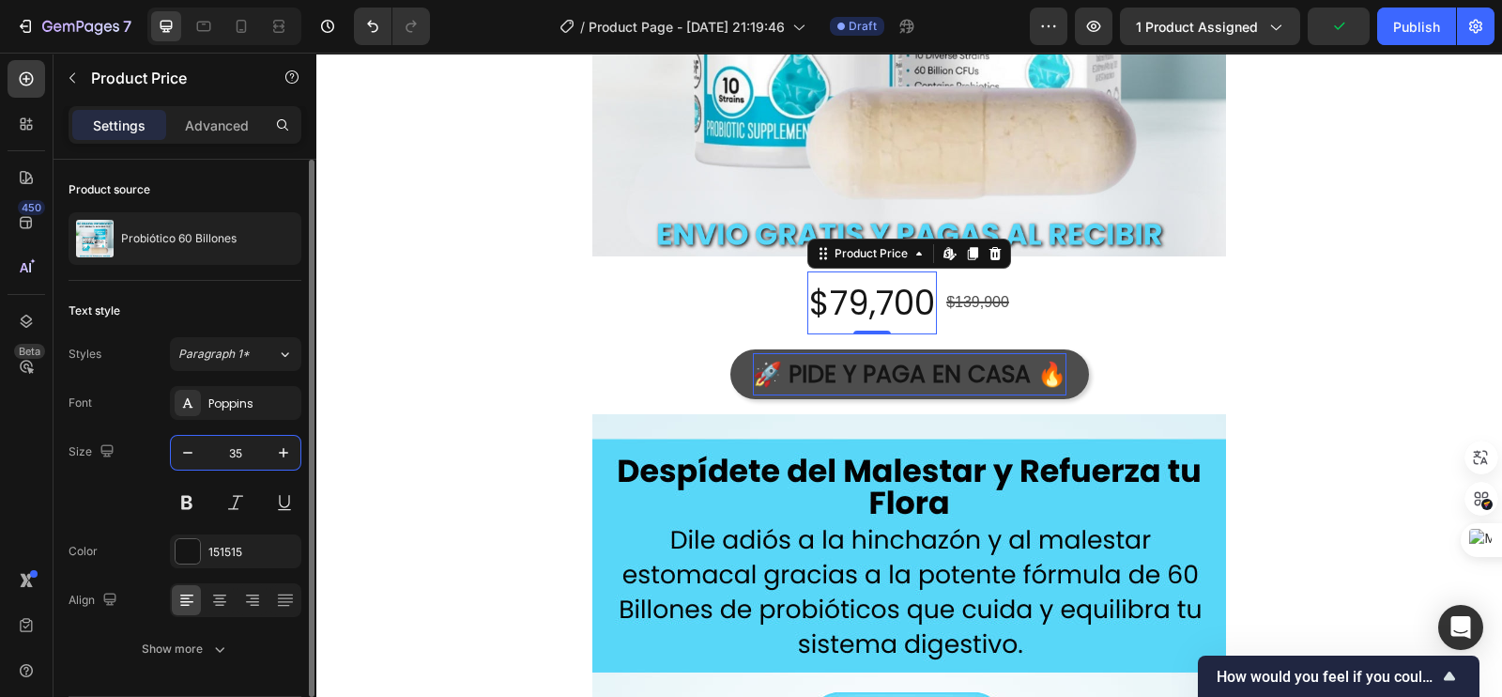
type input "35"
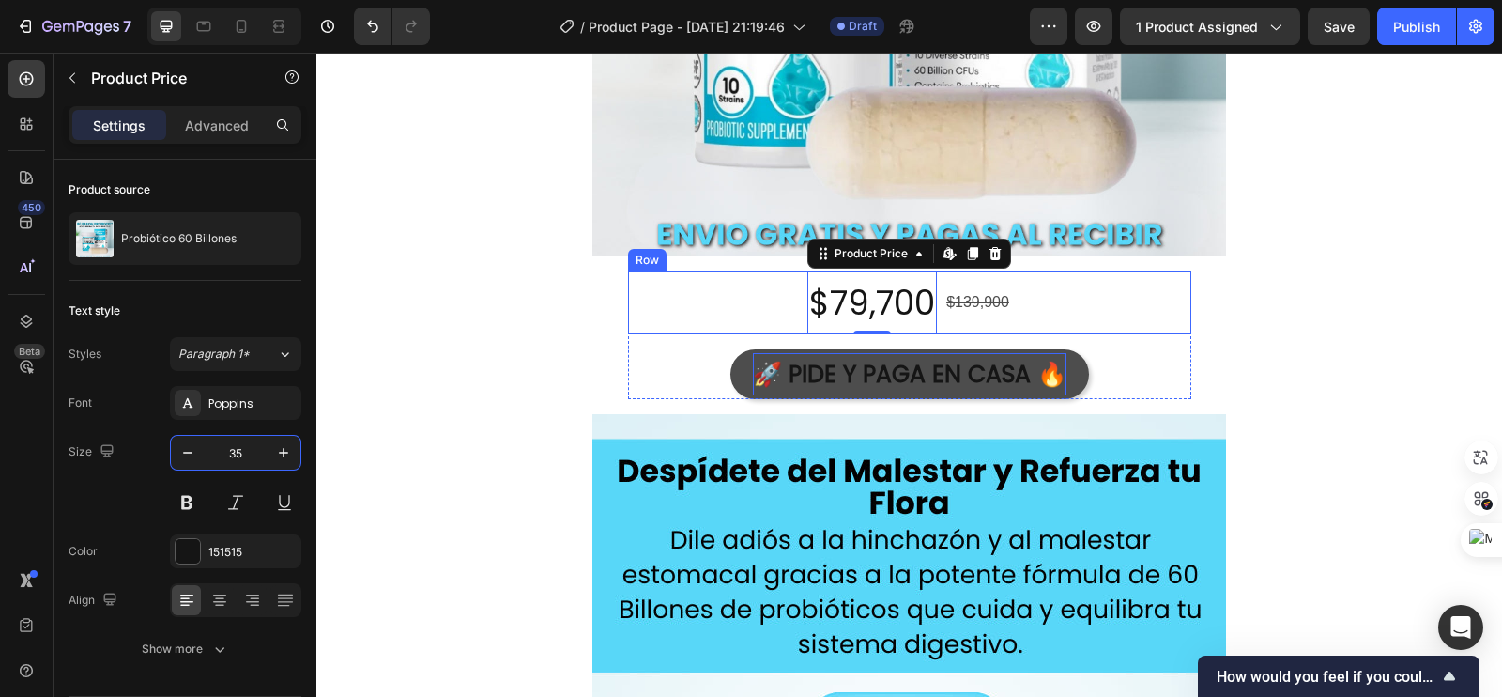
click at [959, 299] on div "$139,900" at bounding box center [977, 302] width 67 height 31
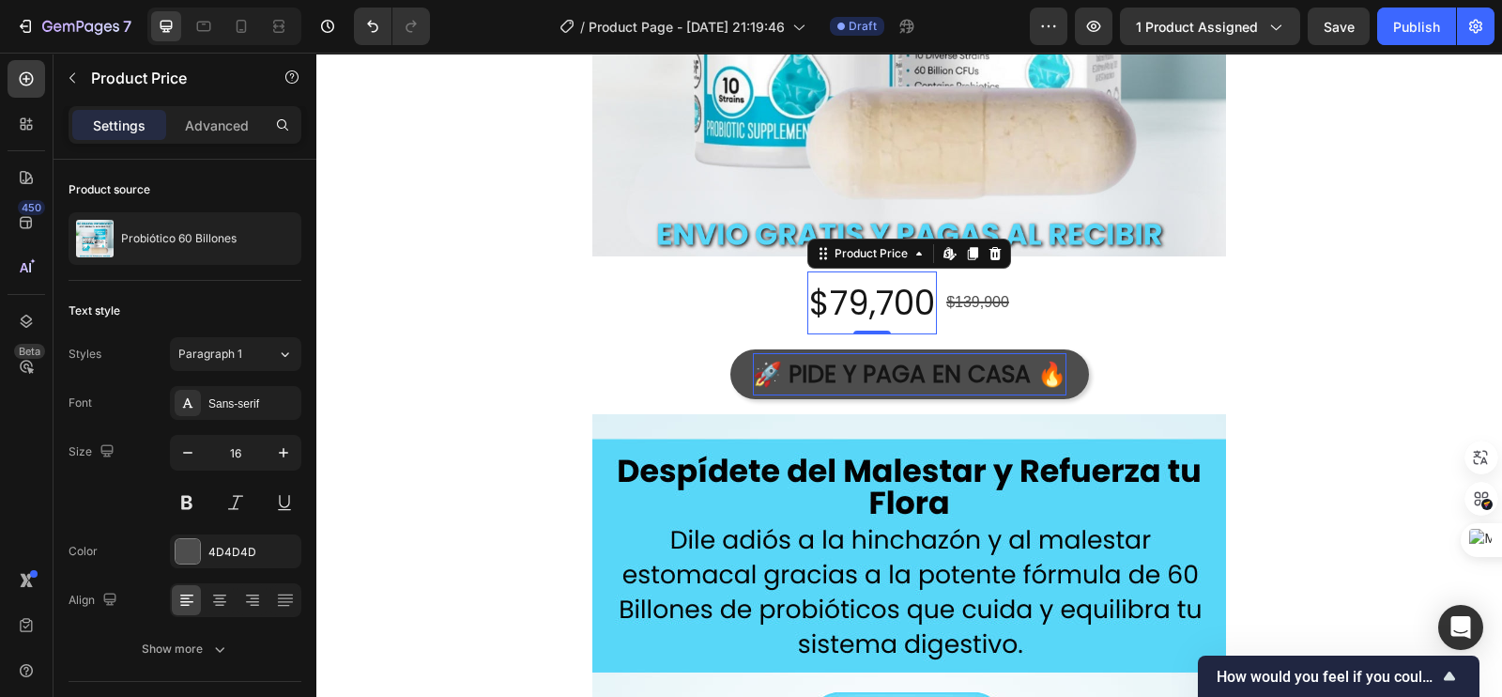
click at [850, 288] on div "$79,700" at bounding box center [872, 302] width 130 height 63
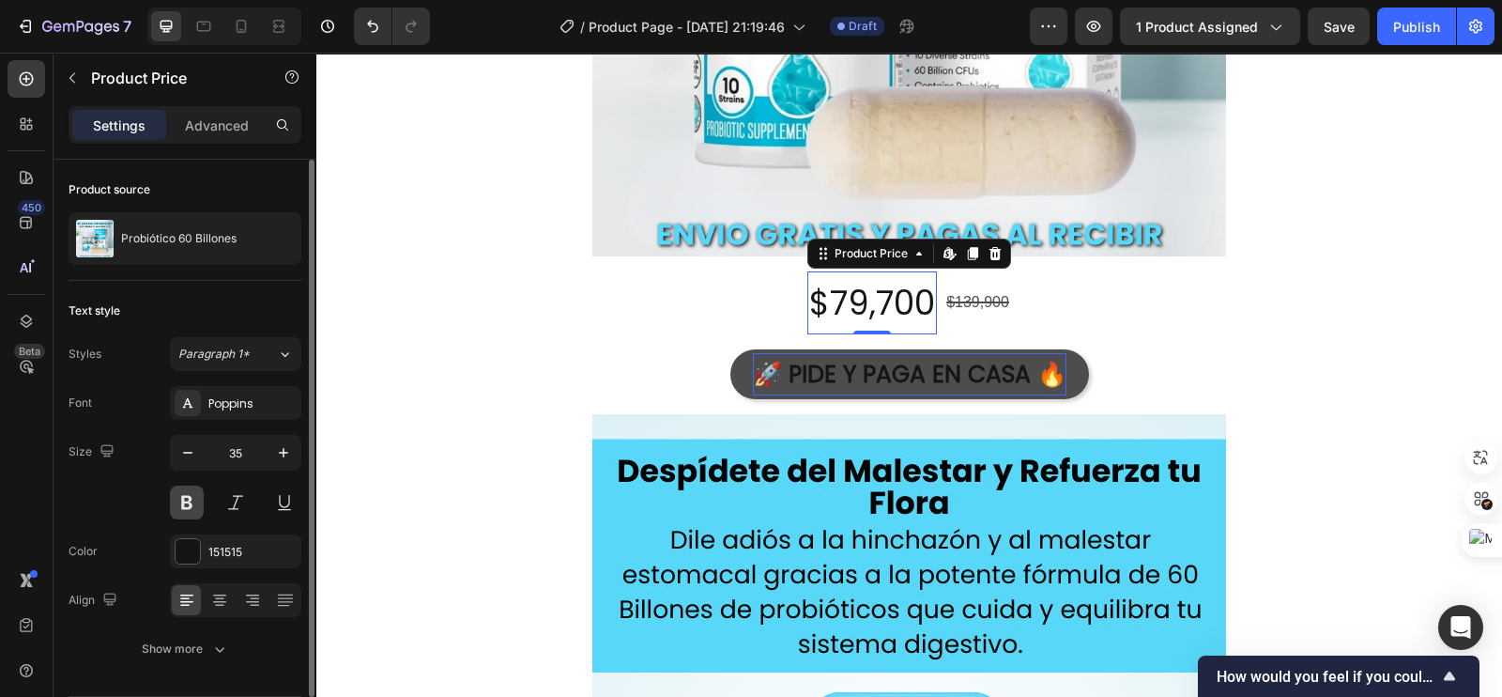
click at [197, 502] on button at bounding box center [187, 502] width 34 height 34
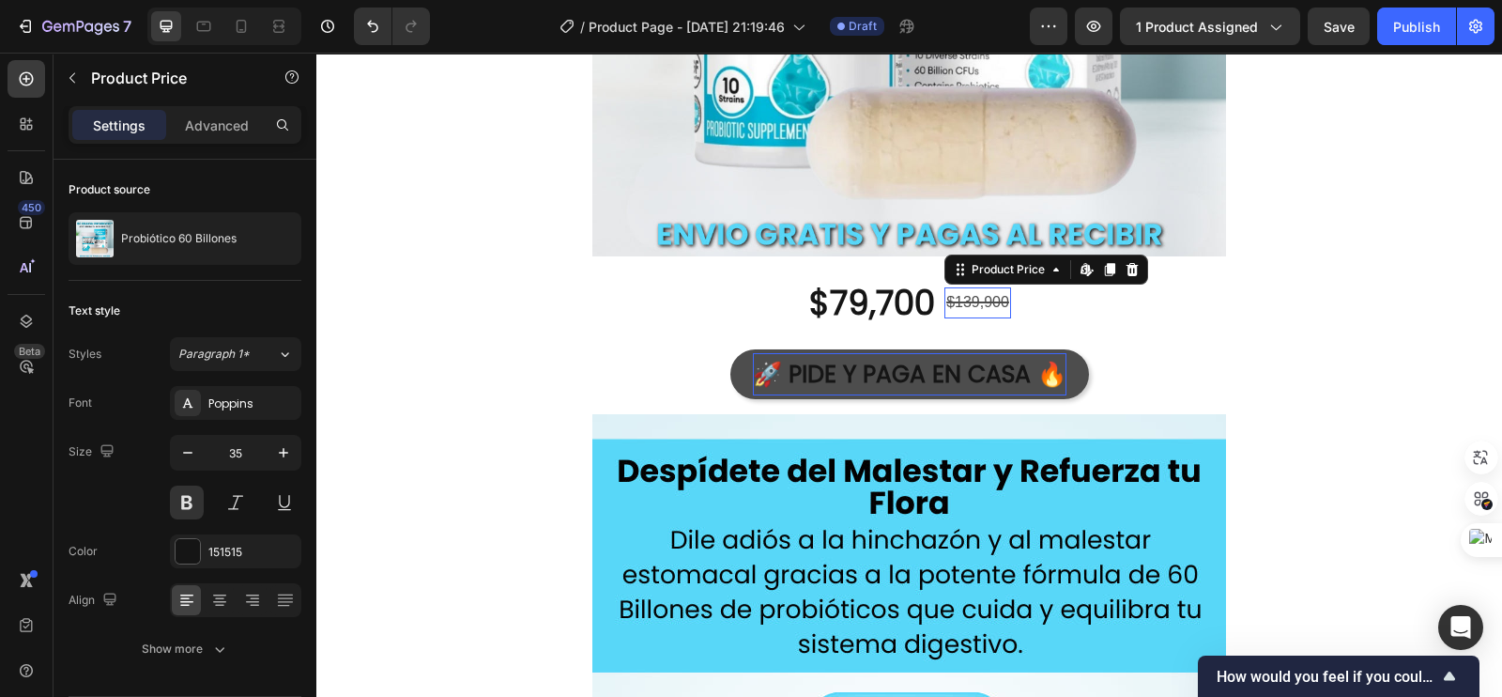
click at [963, 304] on div "$139,900" at bounding box center [977, 302] width 67 height 31
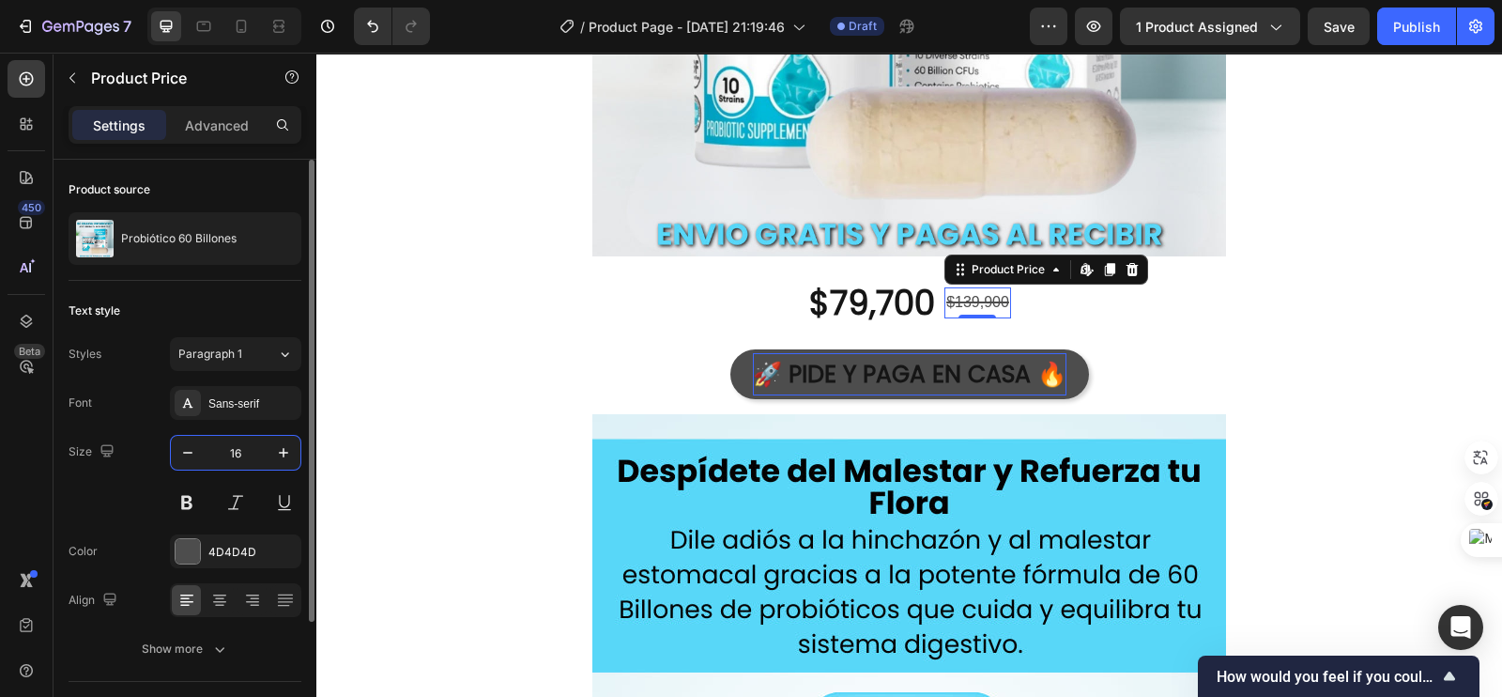
click at [249, 444] on input "16" at bounding box center [236, 453] width 62 height 34
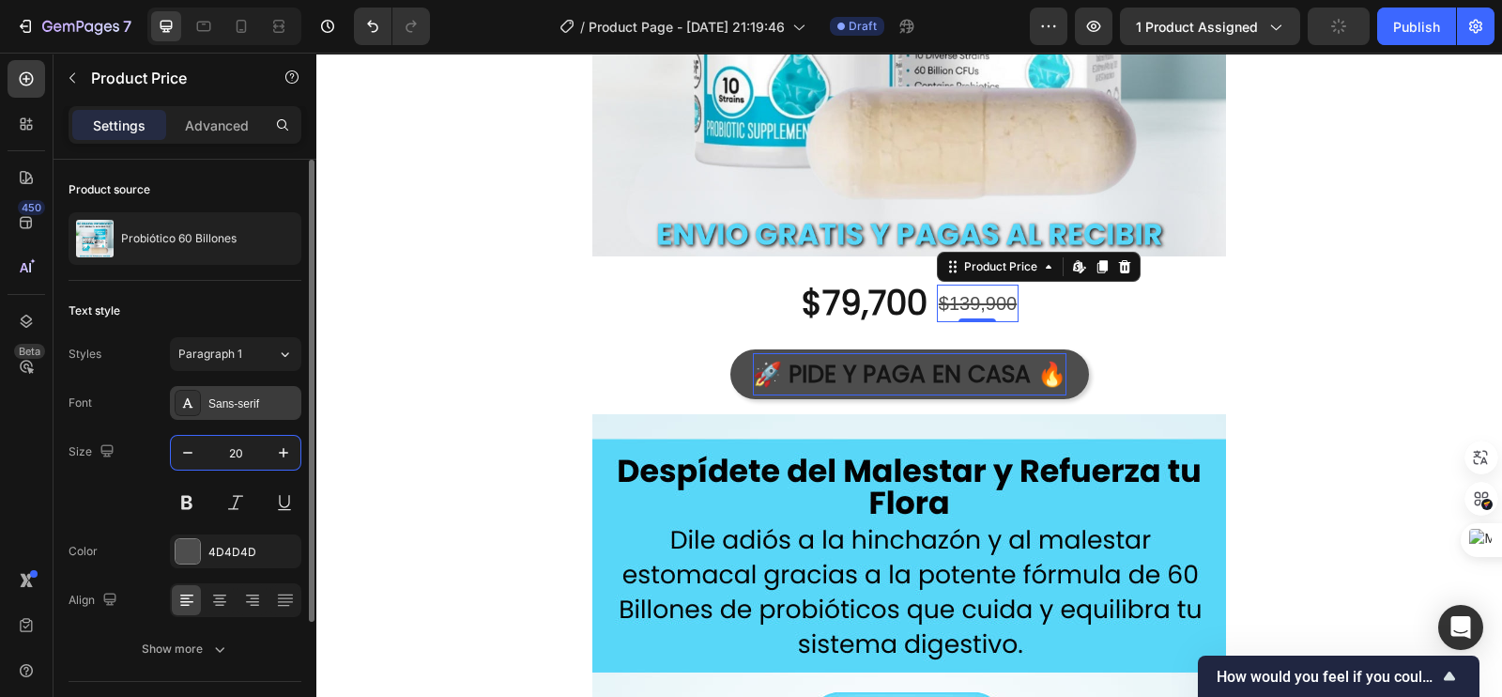
type input "20"
click at [235, 410] on div "Sans-serif" at bounding box center [235, 403] width 131 height 34
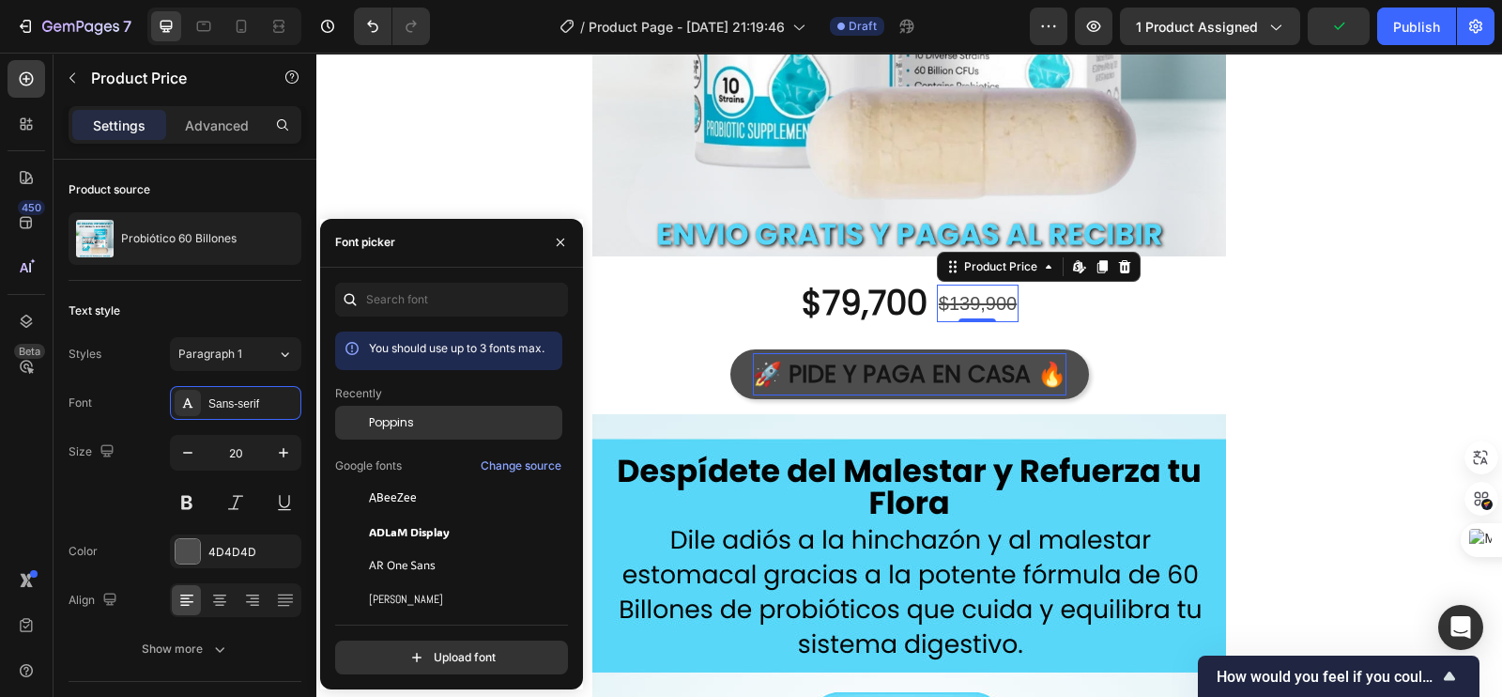
click at [361, 423] on div at bounding box center [352, 423] width 34 height 34
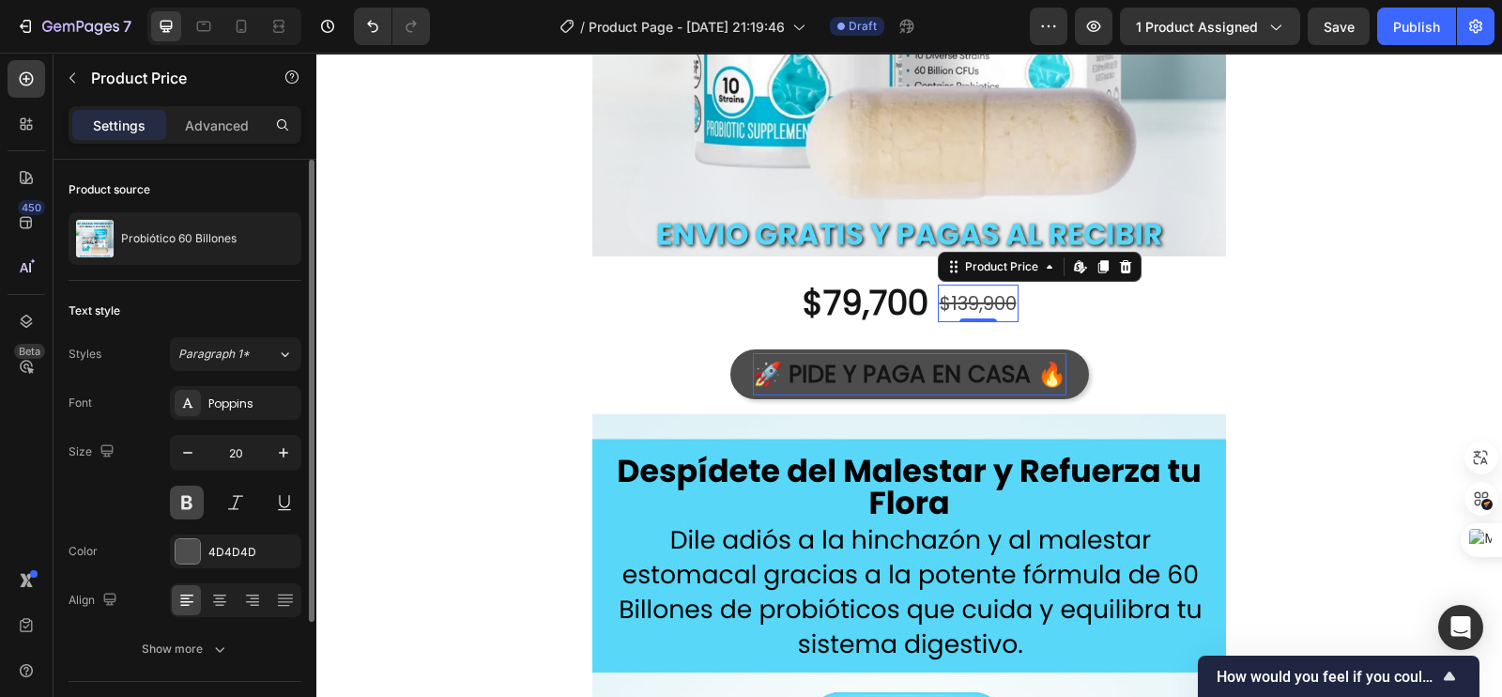
click at [180, 499] on button at bounding box center [187, 502] width 34 height 34
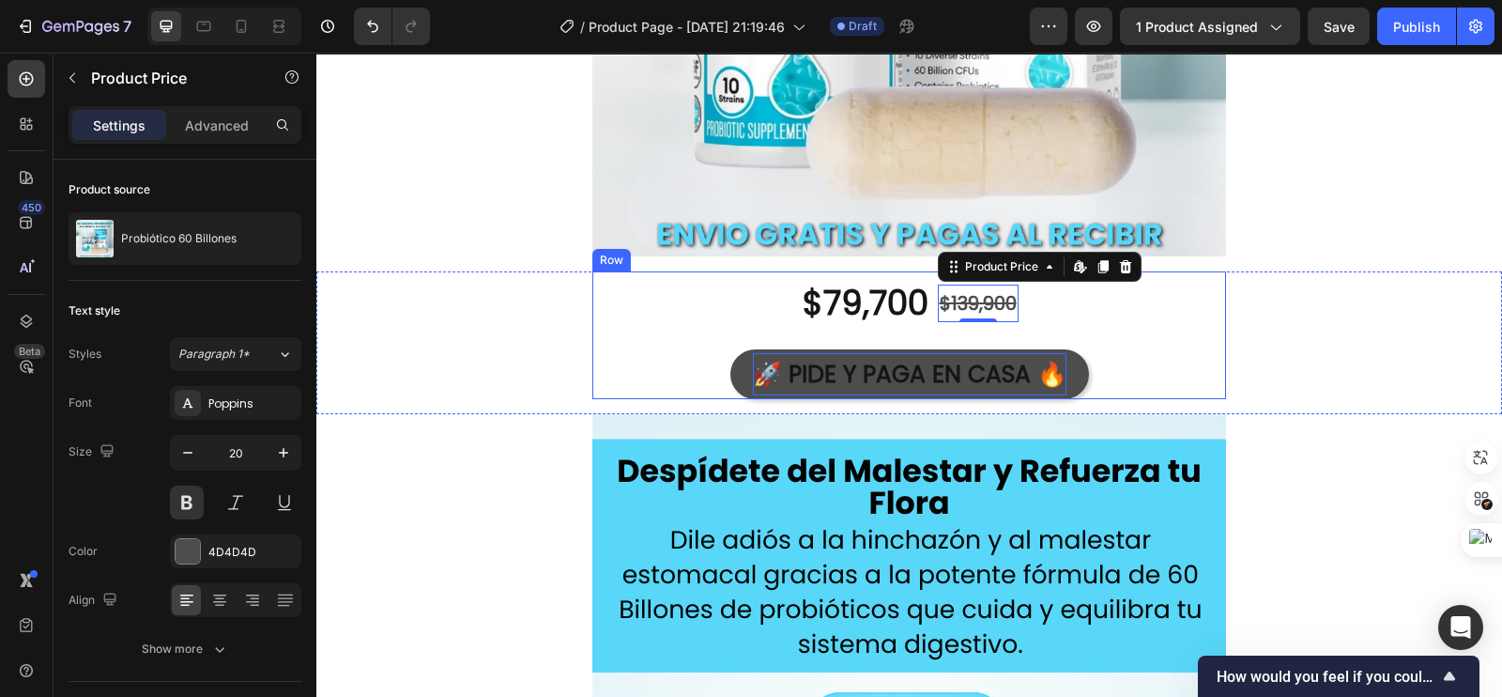
click at [637, 315] on div "$79,700 Product Price Product Price $139,900 Product Price Edit content in Shop…" at bounding box center [909, 302] width 563 height 63
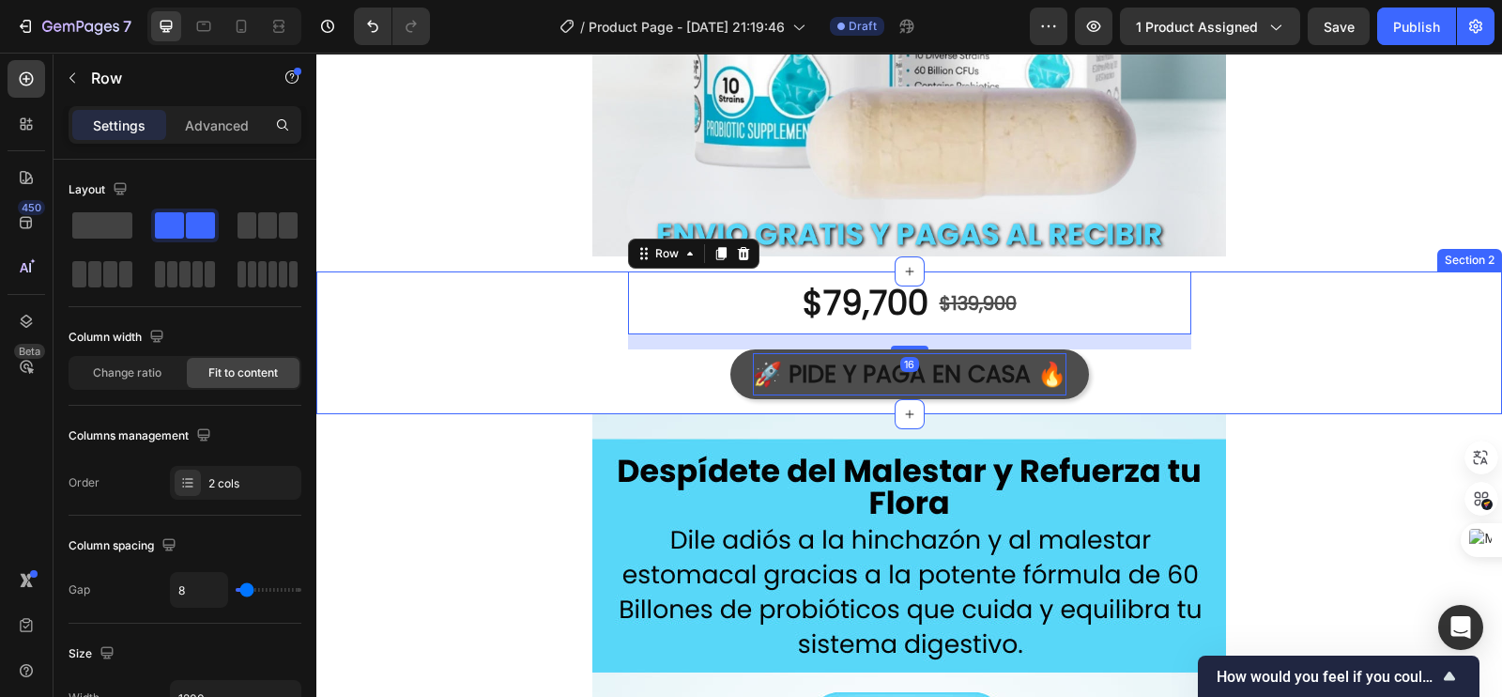
click at [577, 363] on div "$79,700 Product Price Product Price $139,900 Product Price Product Price Row 16…" at bounding box center [909, 342] width 1186 height 143
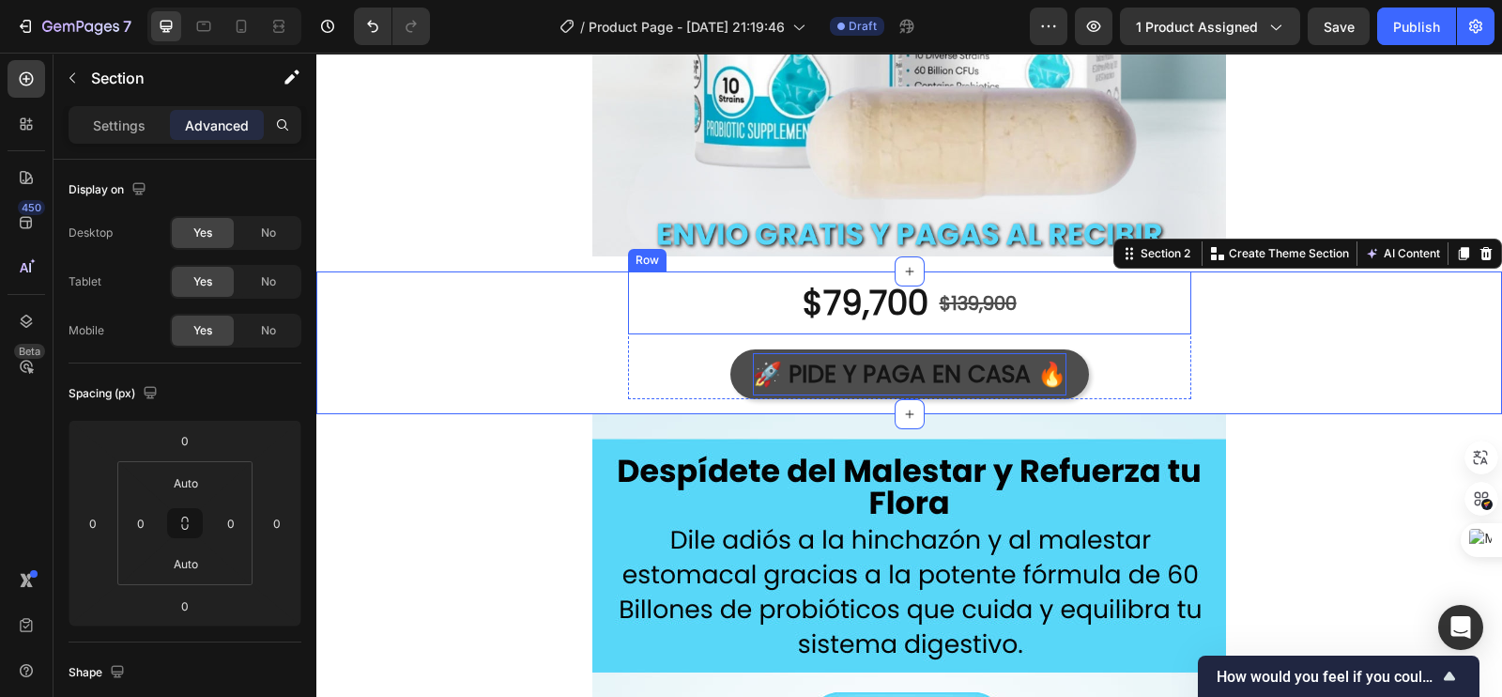
click at [739, 298] on div "$79,700 Product Price Product Price $139,900 Product Price Product Price Row" at bounding box center [909, 302] width 563 height 63
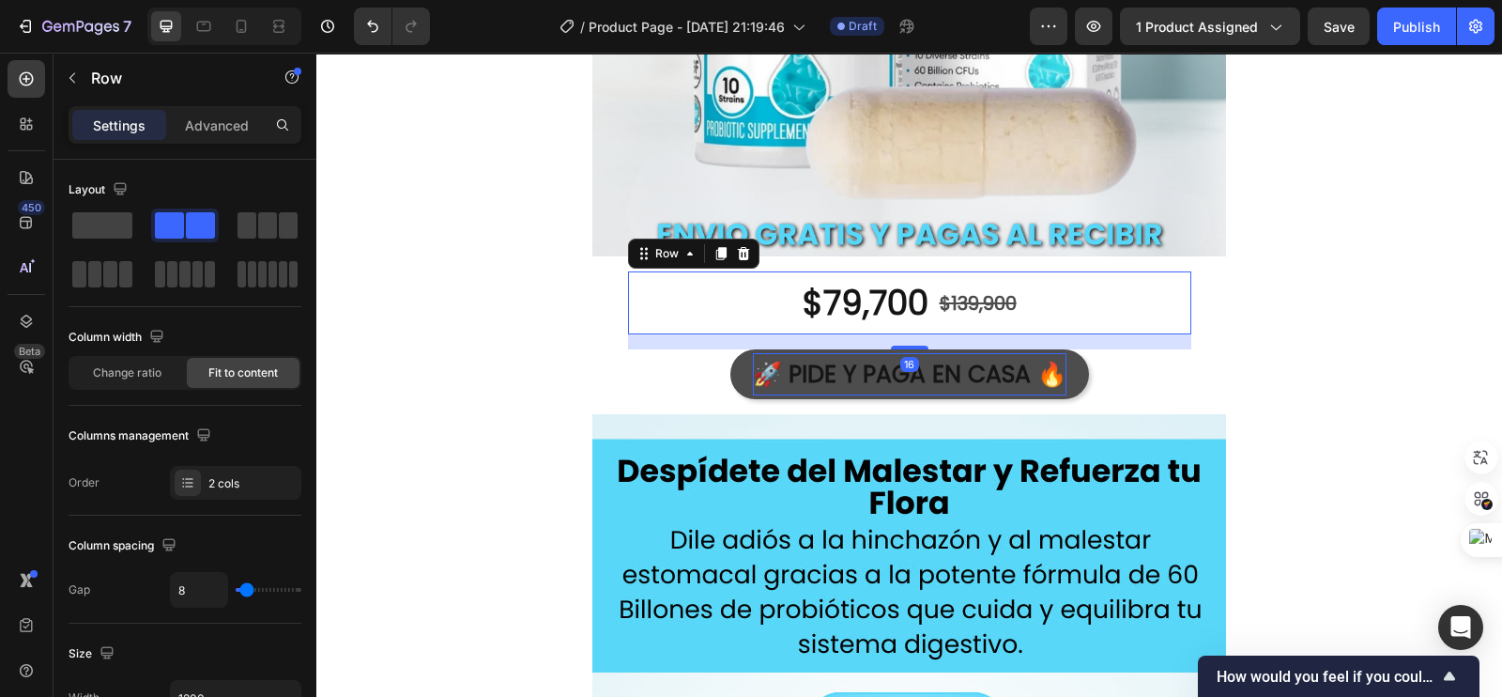
click at [759, 344] on div "16" at bounding box center [909, 341] width 563 height 15
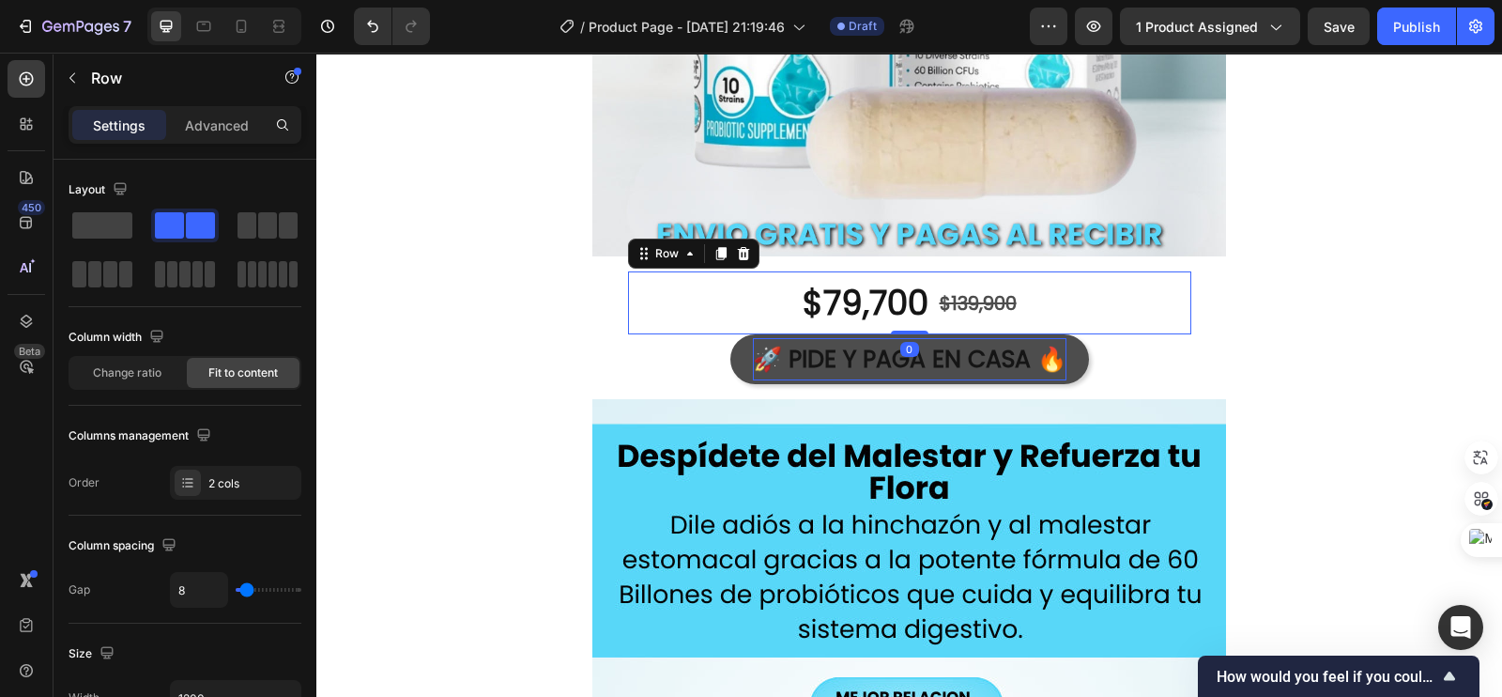
drag, startPoint x: 903, startPoint y: 345, endPoint x: 732, endPoint y: 372, distance: 173.0
click at [903, 309] on div "$79,700 Product Price Product Price $139,900 Product Price Product Price Row 0" at bounding box center [909, 302] width 563 height 63
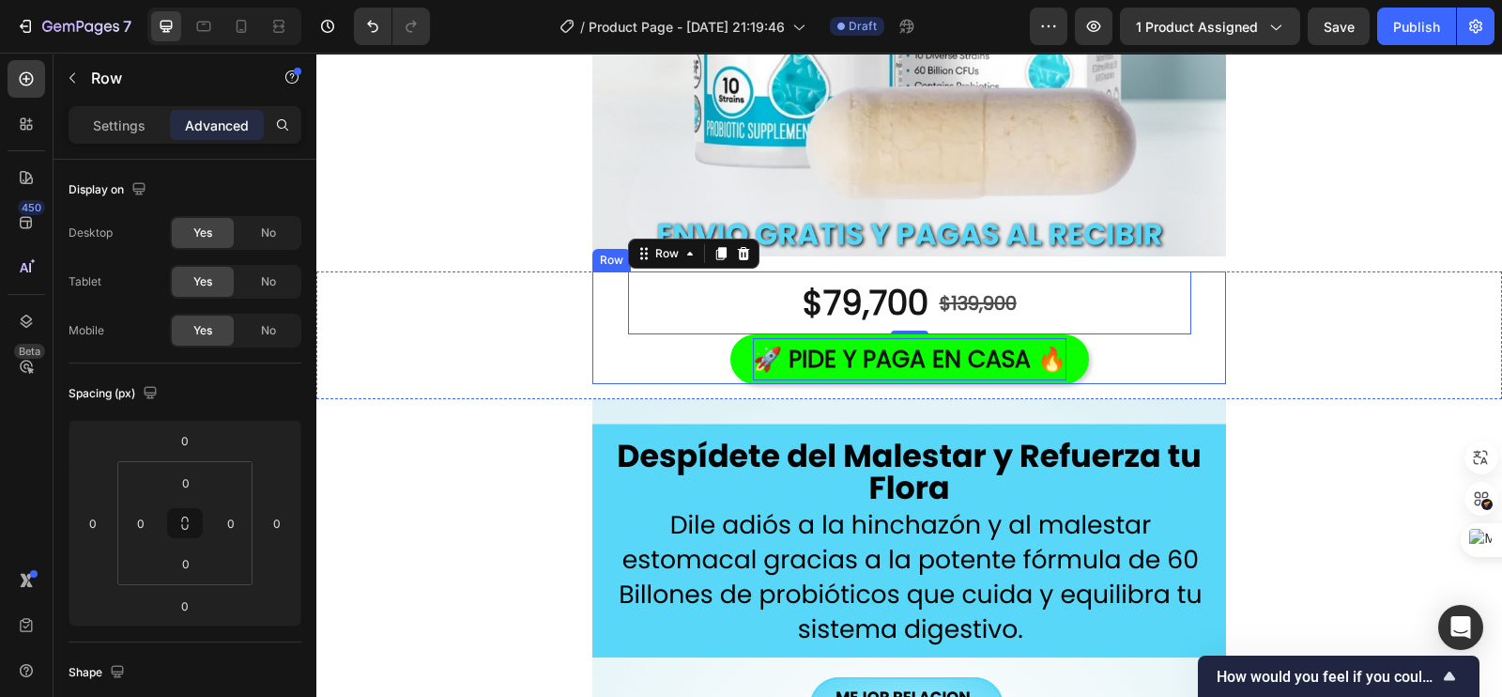
click at [592, 307] on div "$79,700 Product Price Product Price $139,900 Product Price Product Price Row 0 …" at bounding box center [909, 327] width 634 height 113
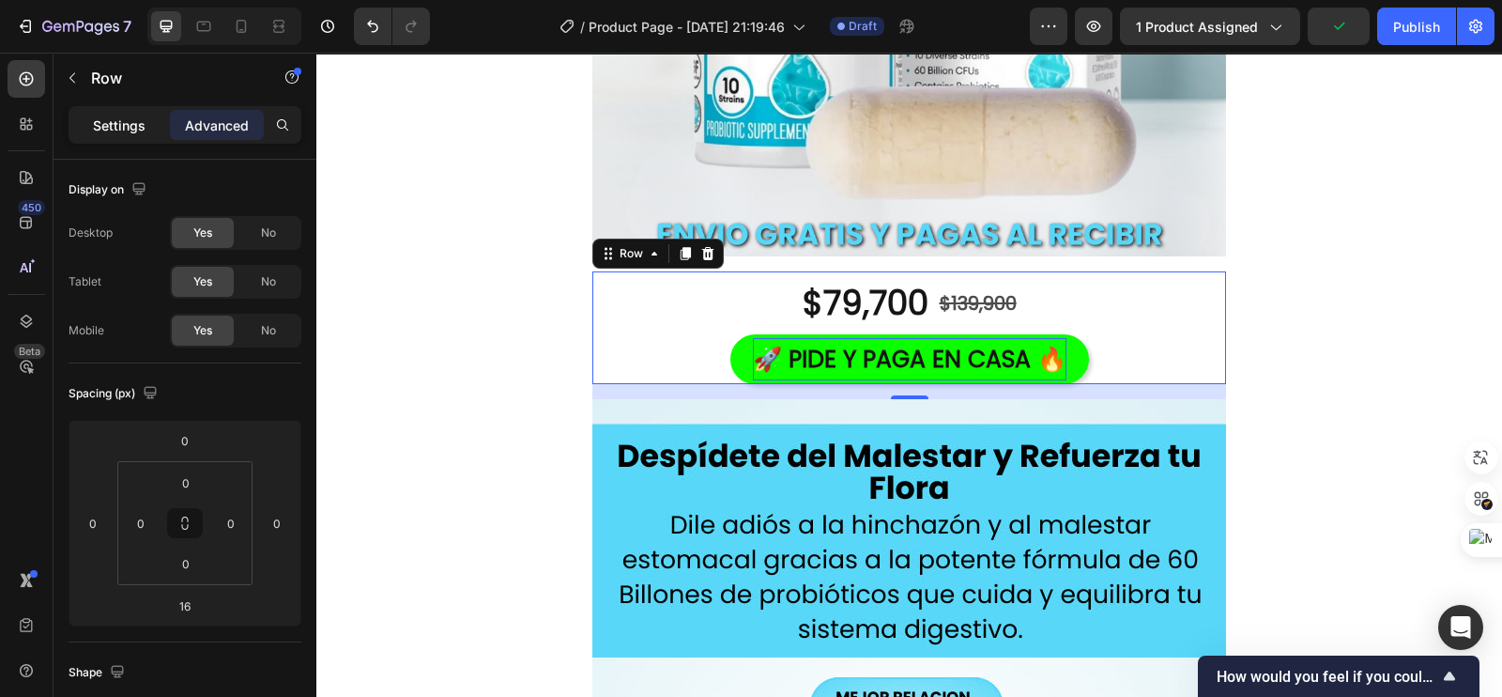
click at [107, 122] on p "Settings" at bounding box center [119, 125] width 53 height 20
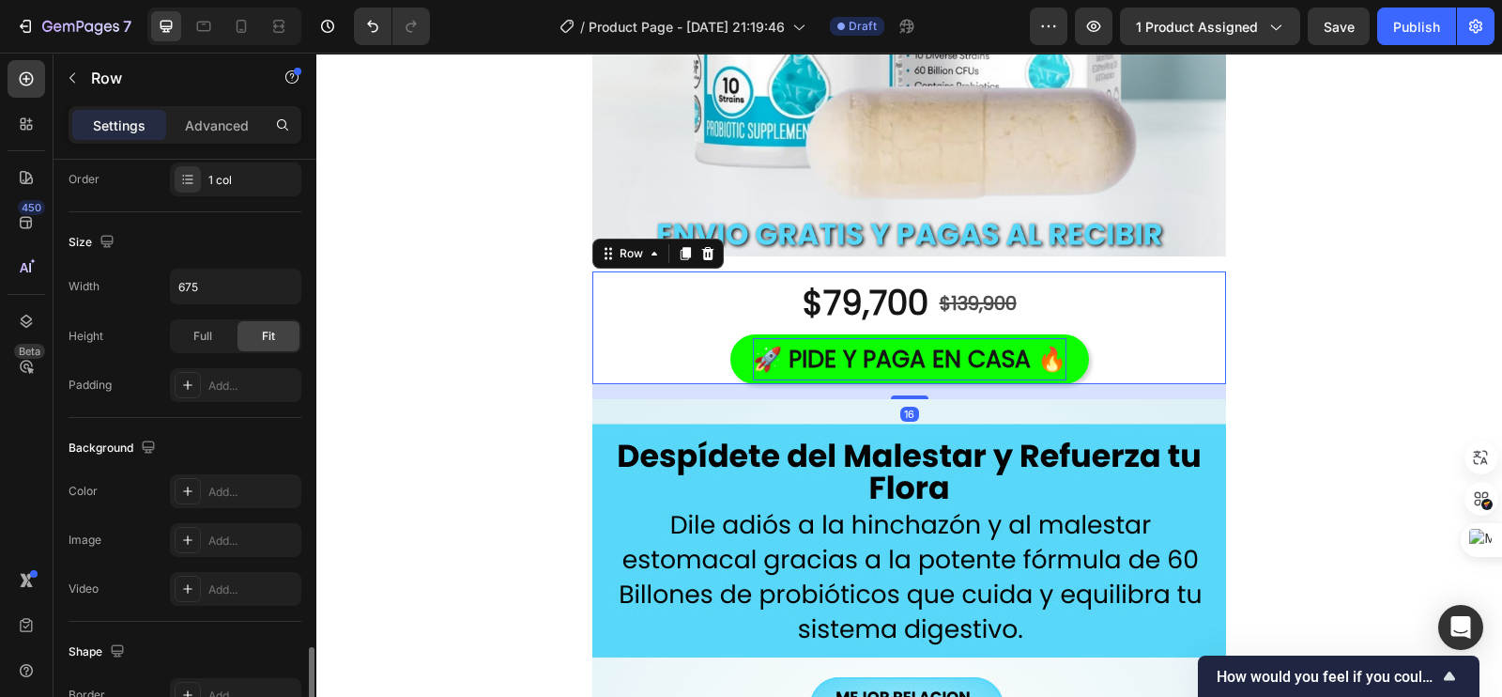
scroll to position [553, 0]
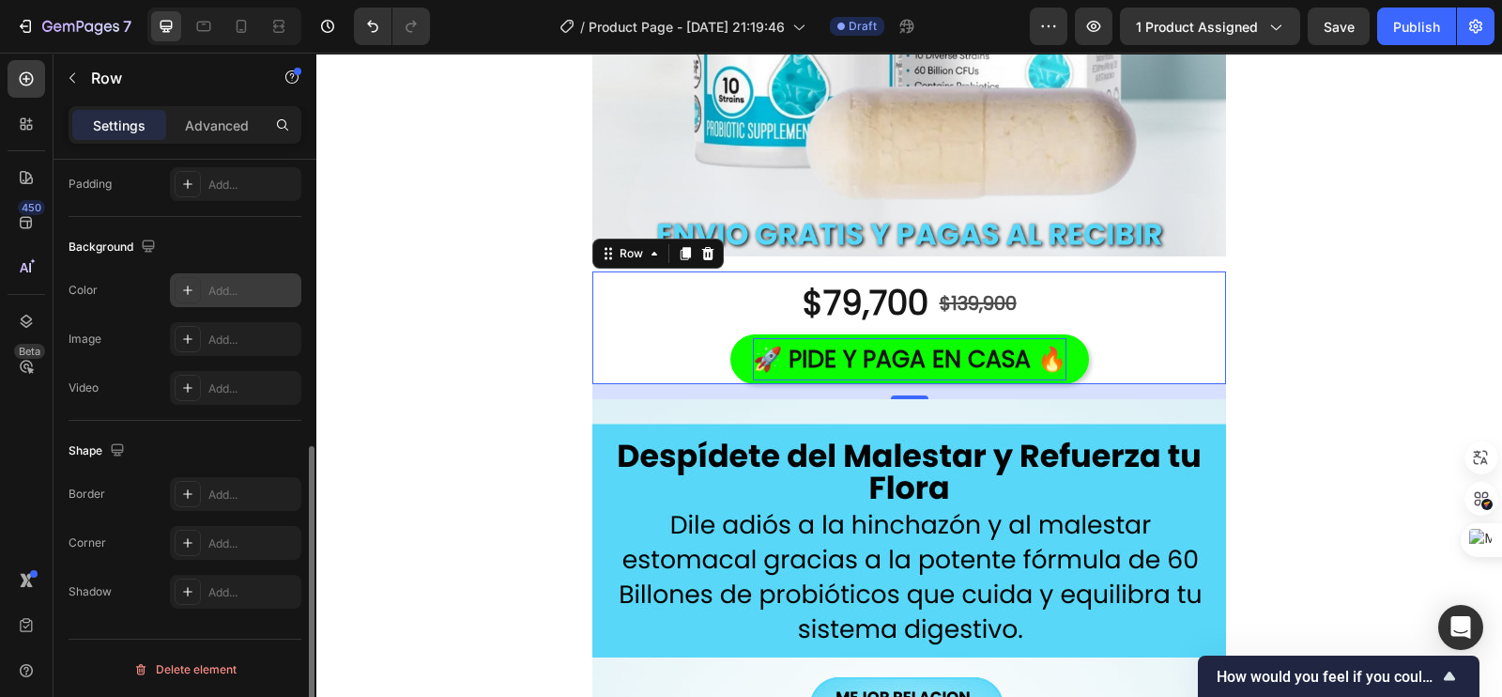
click at [198, 299] on div "Add..." at bounding box center [235, 290] width 131 height 34
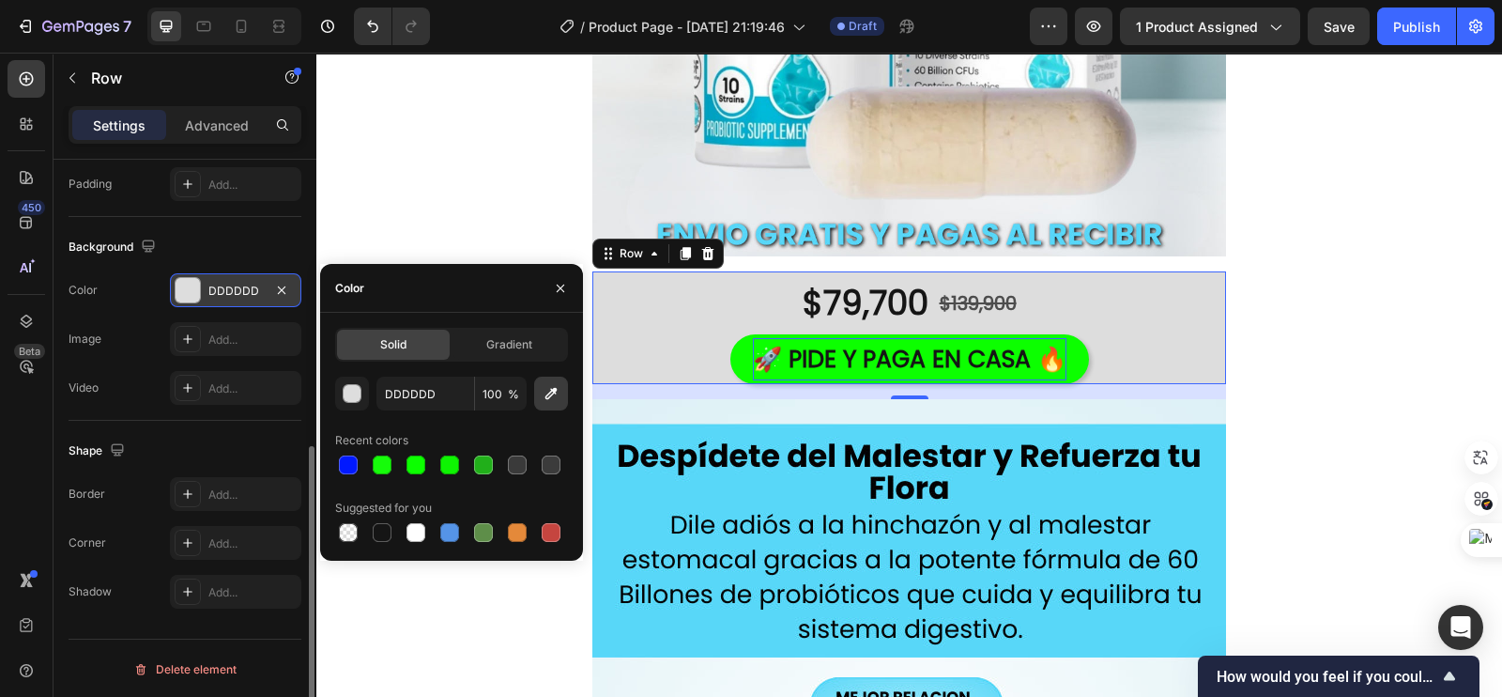
click at [559, 388] on icon "button" at bounding box center [551, 393] width 19 height 19
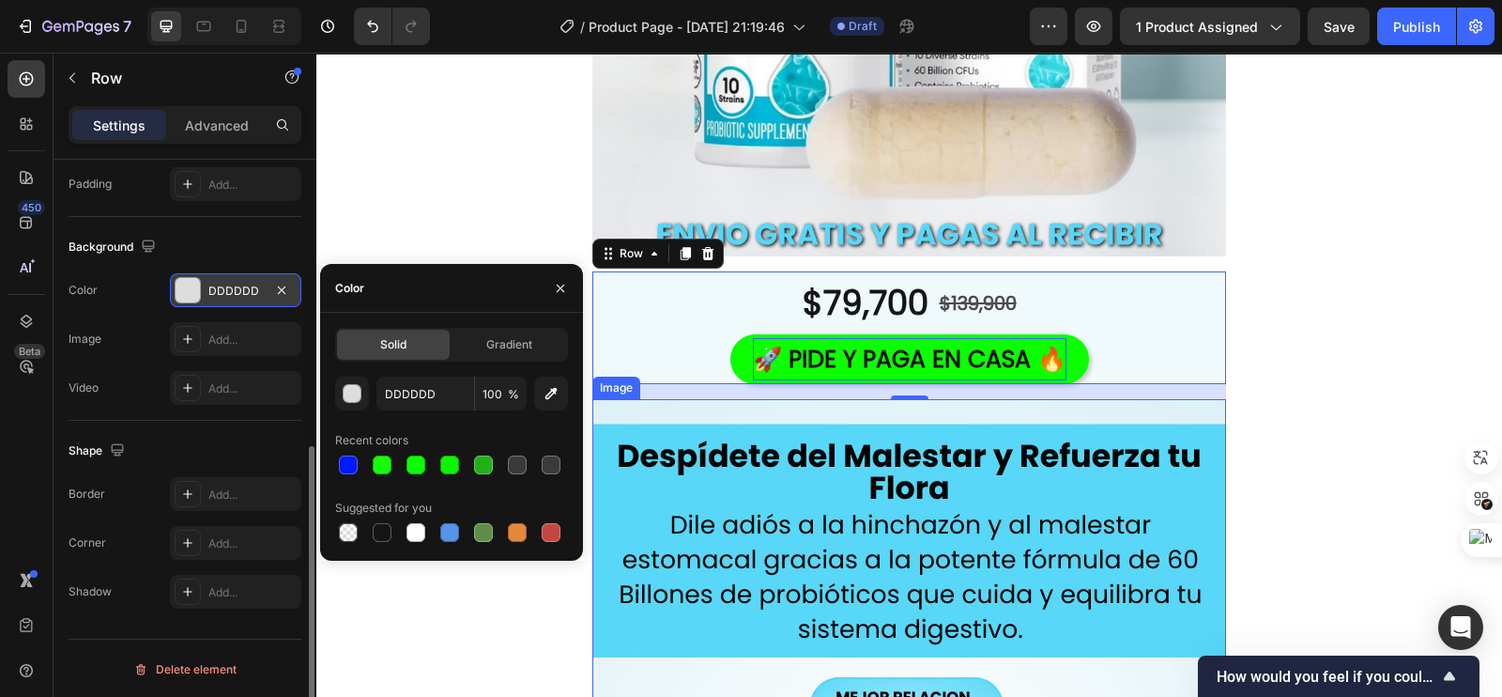
type input "F0F9FB"
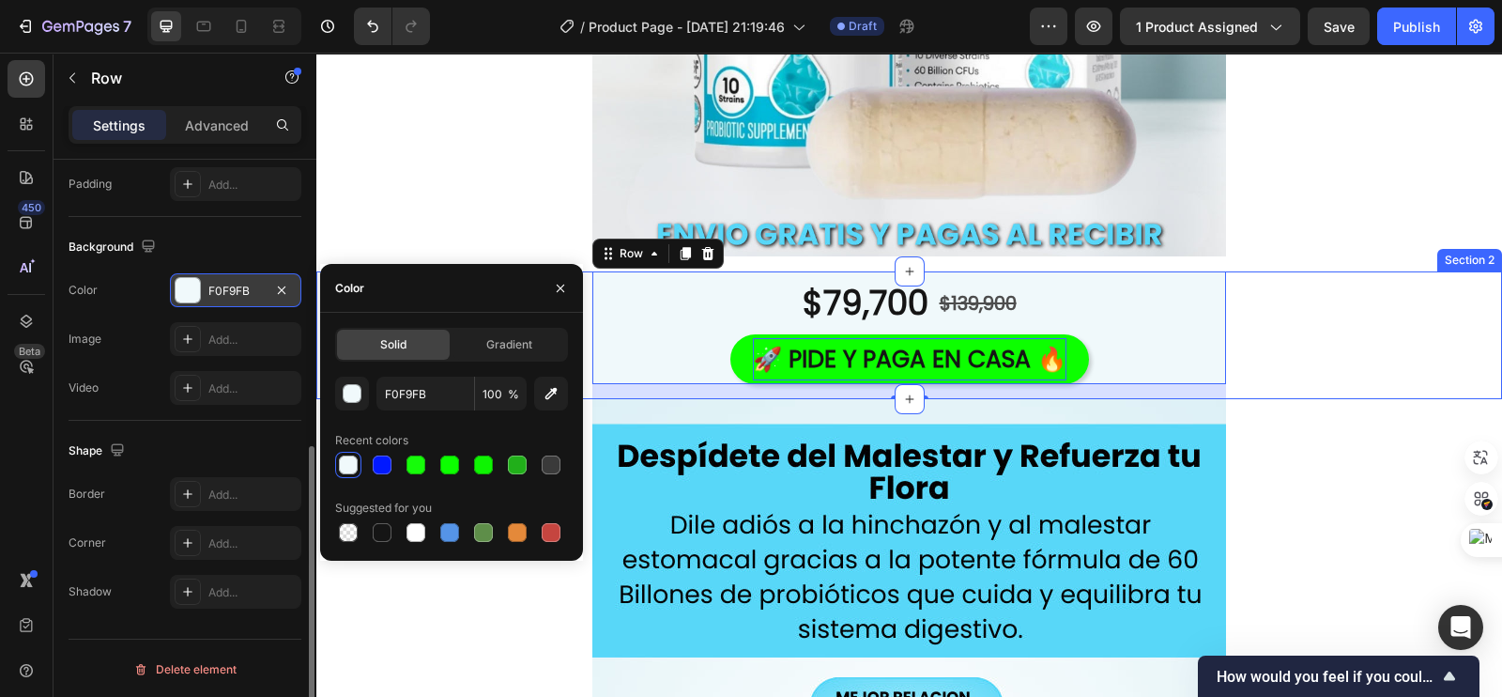
click at [1391, 315] on div "$79,700 Product Price Product Price $139,900 Product Price Product Price Row 🚀 …" at bounding box center [909, 335] width 1186 height 128
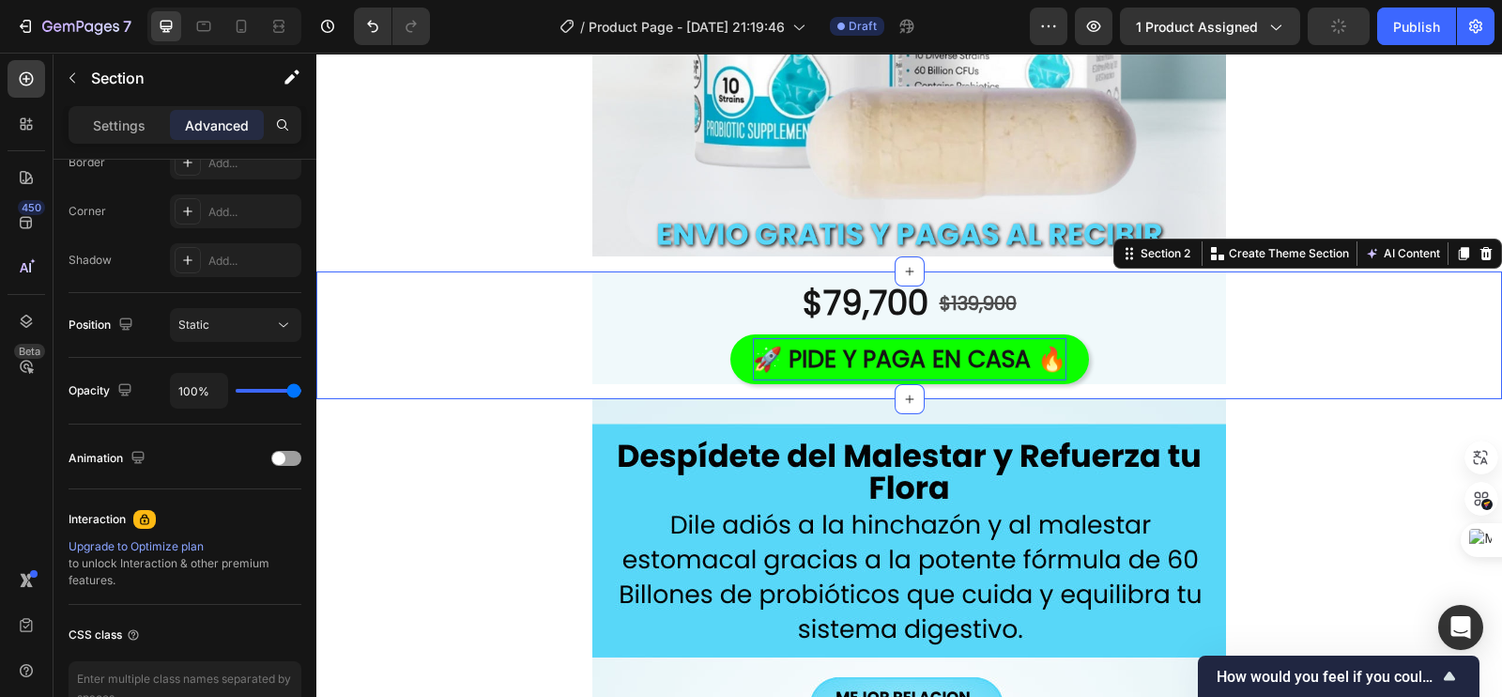
scroll to position [0, 0]
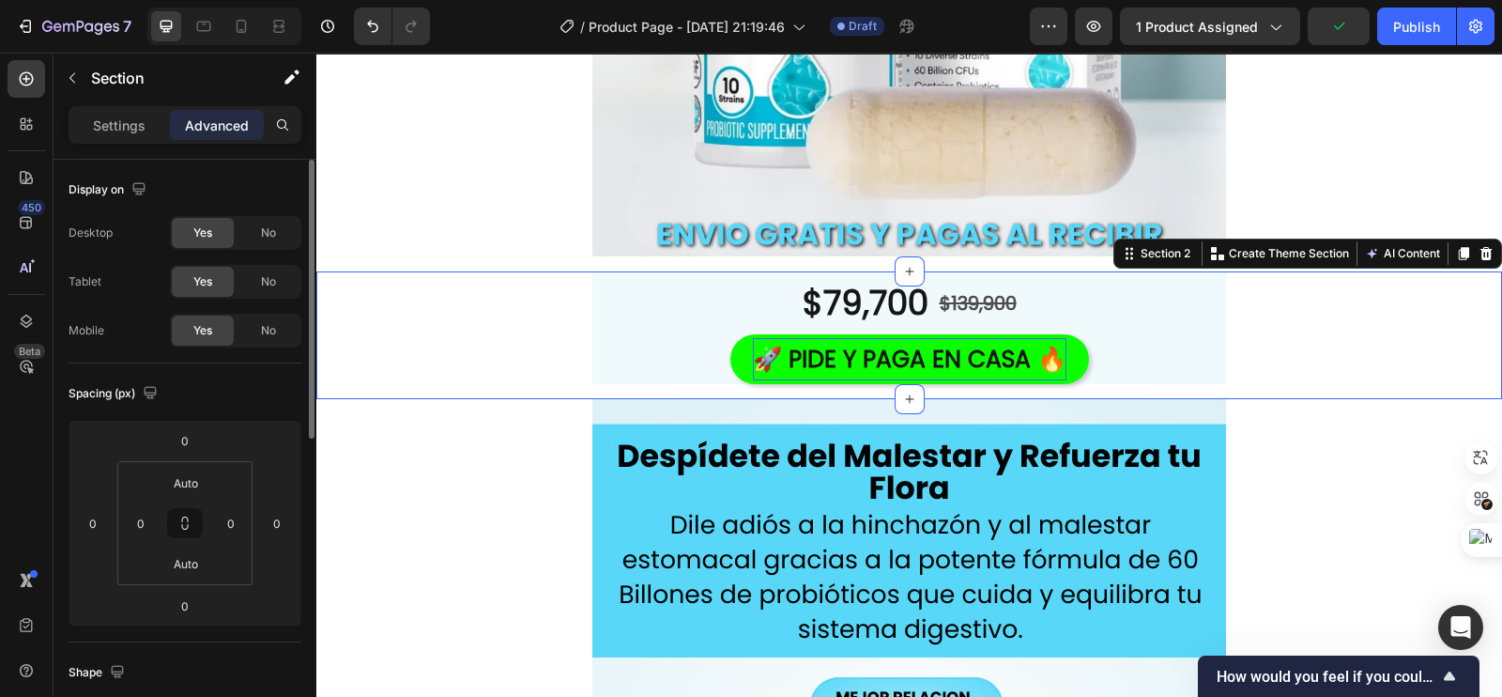
click at [444, 369] on div "$79,700 Product Price Product Price $139,900 Product Price Product Price Row 🚀 …" at bounding box center [909, 335] width 1186 height 128
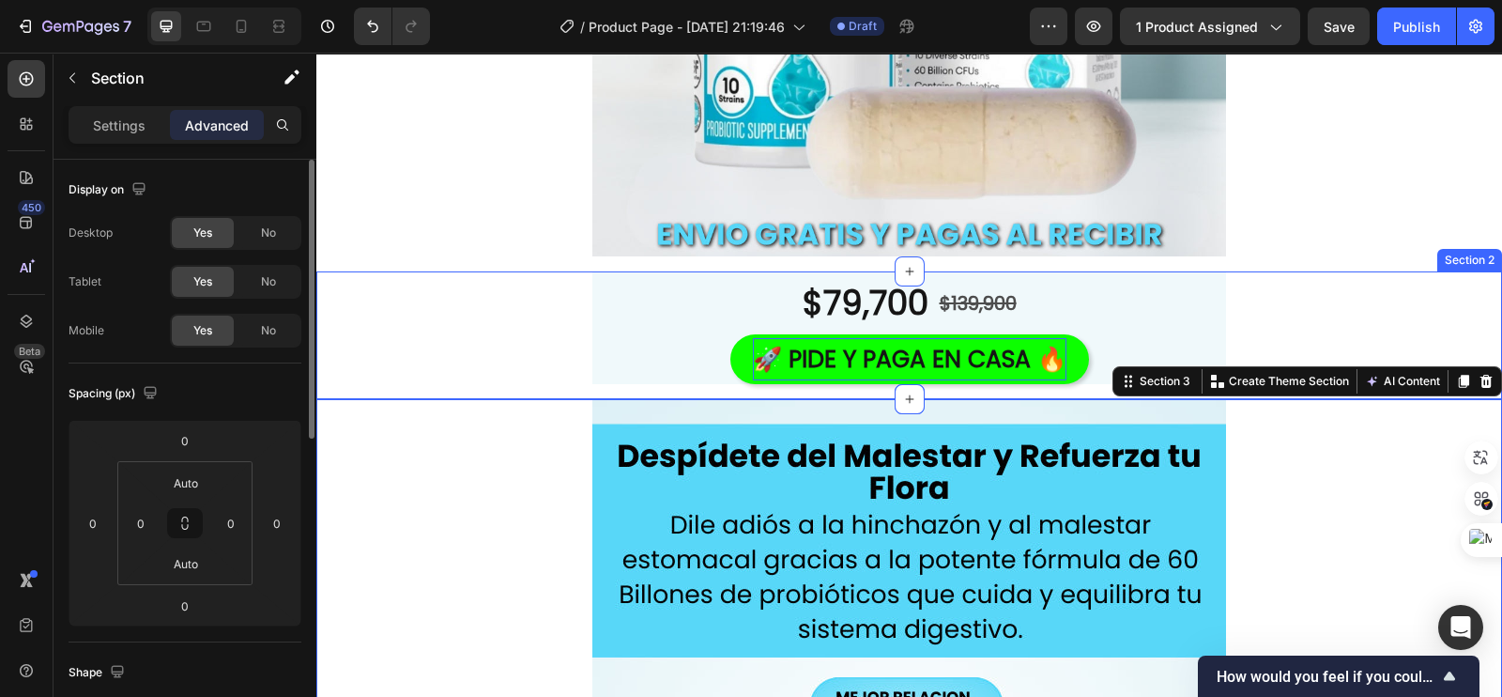
click at [526, 304] on div "$79,700 Product Price Product Price $139,900 Product Price Product Price Row 🚀 …" at bounding box center [909, 335] width 1186 height 128
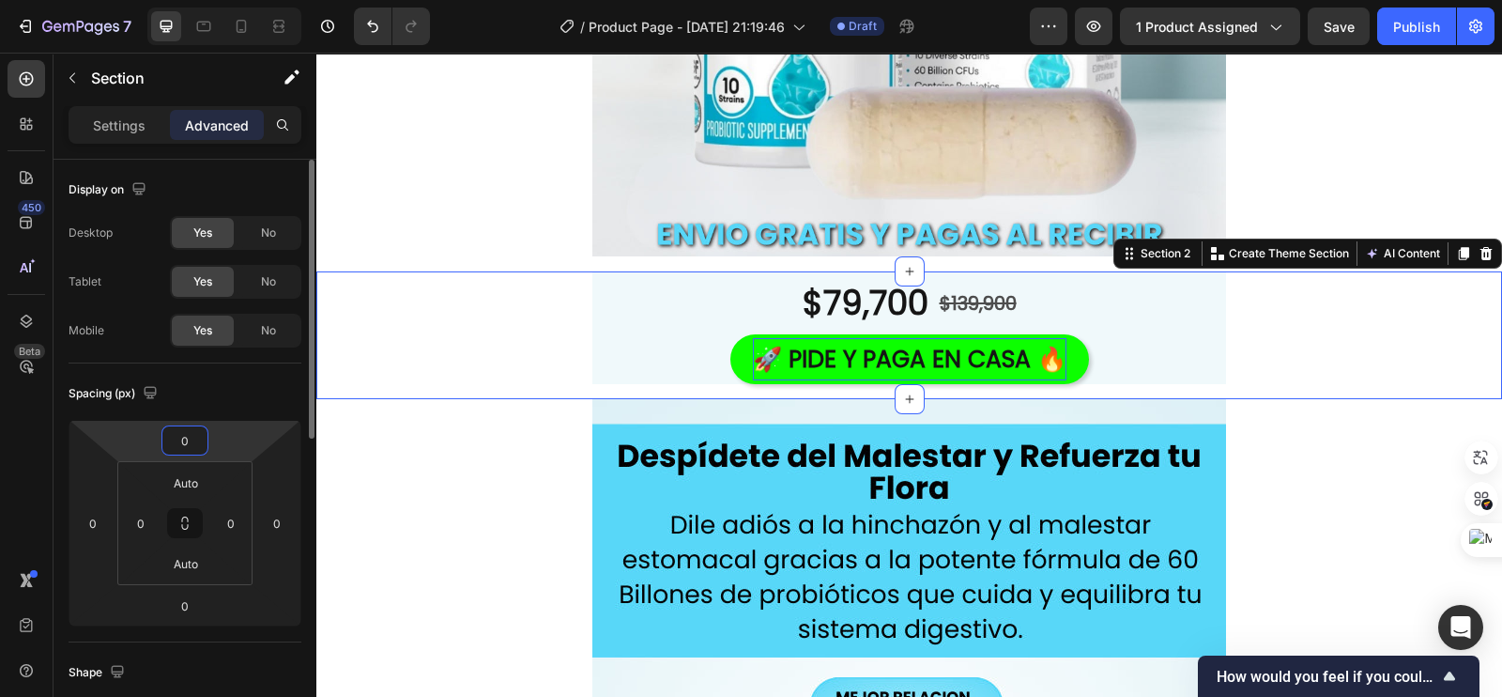
click at [183, 435] on input "0" at bounding box center [185, 440] width 38 height 28
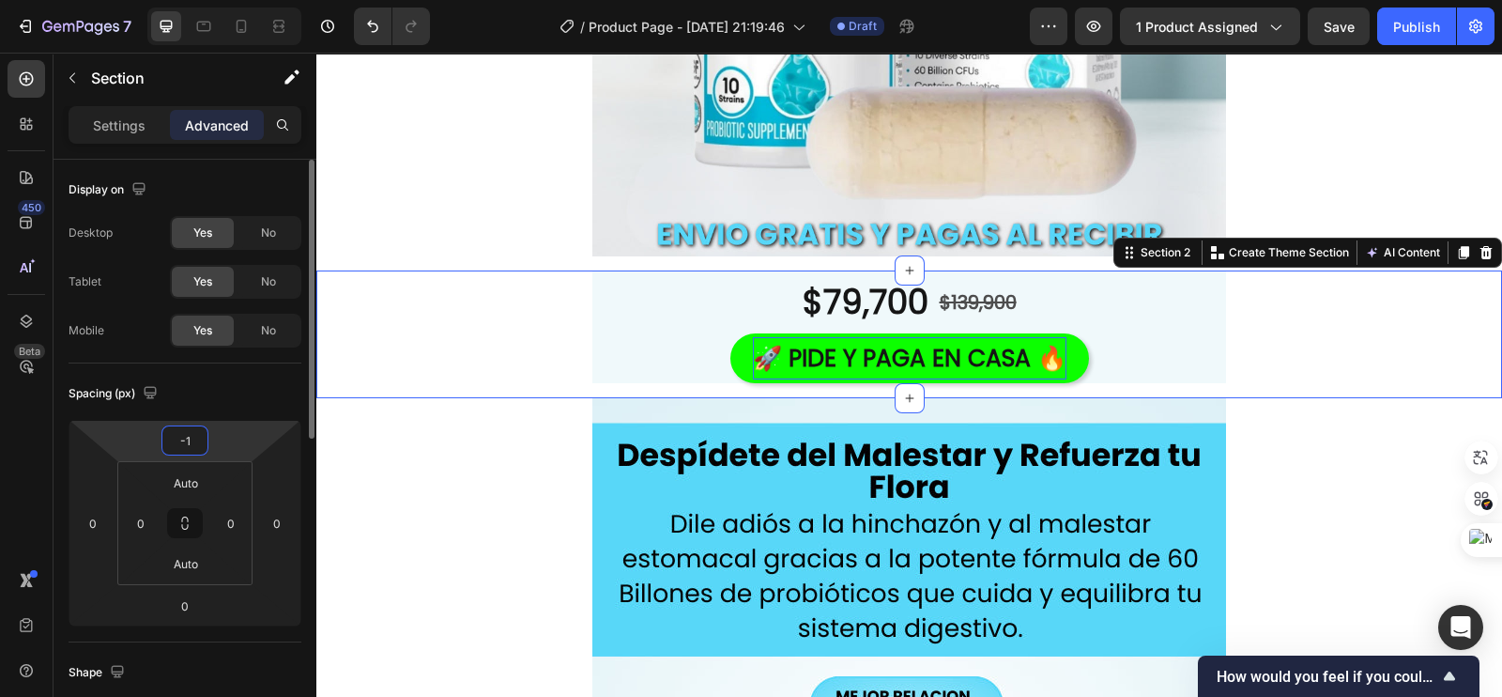
type input "-18"
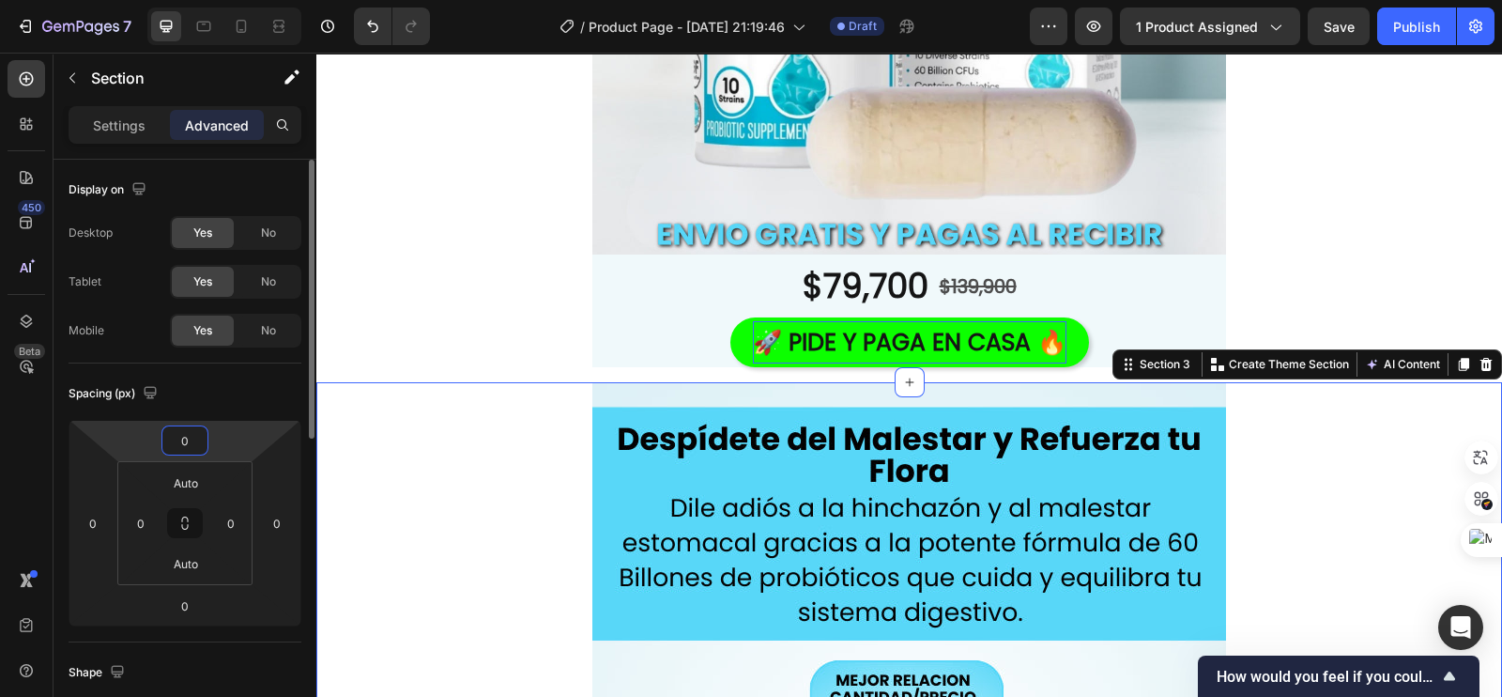
click at [199, 438] on input "0" at bounding box center [185, 440] width 38 height 28
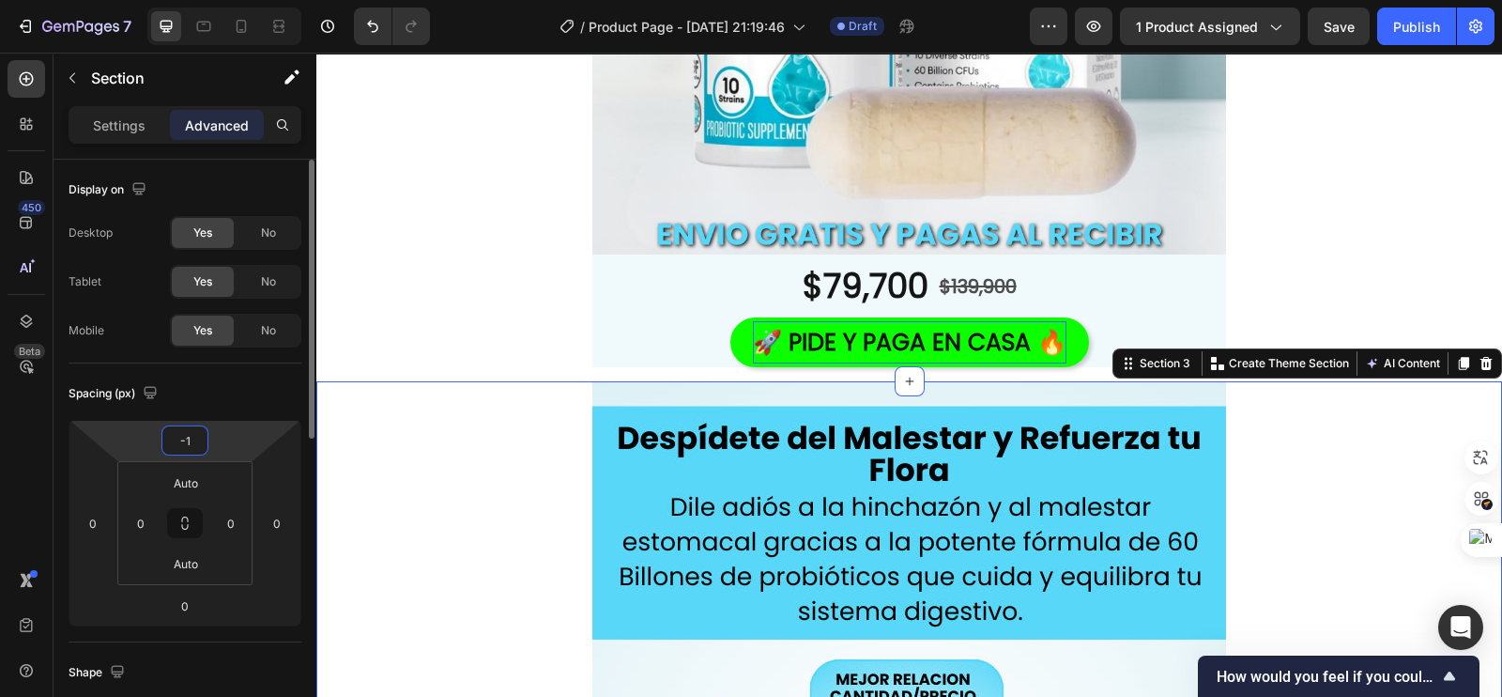
type input "-18"
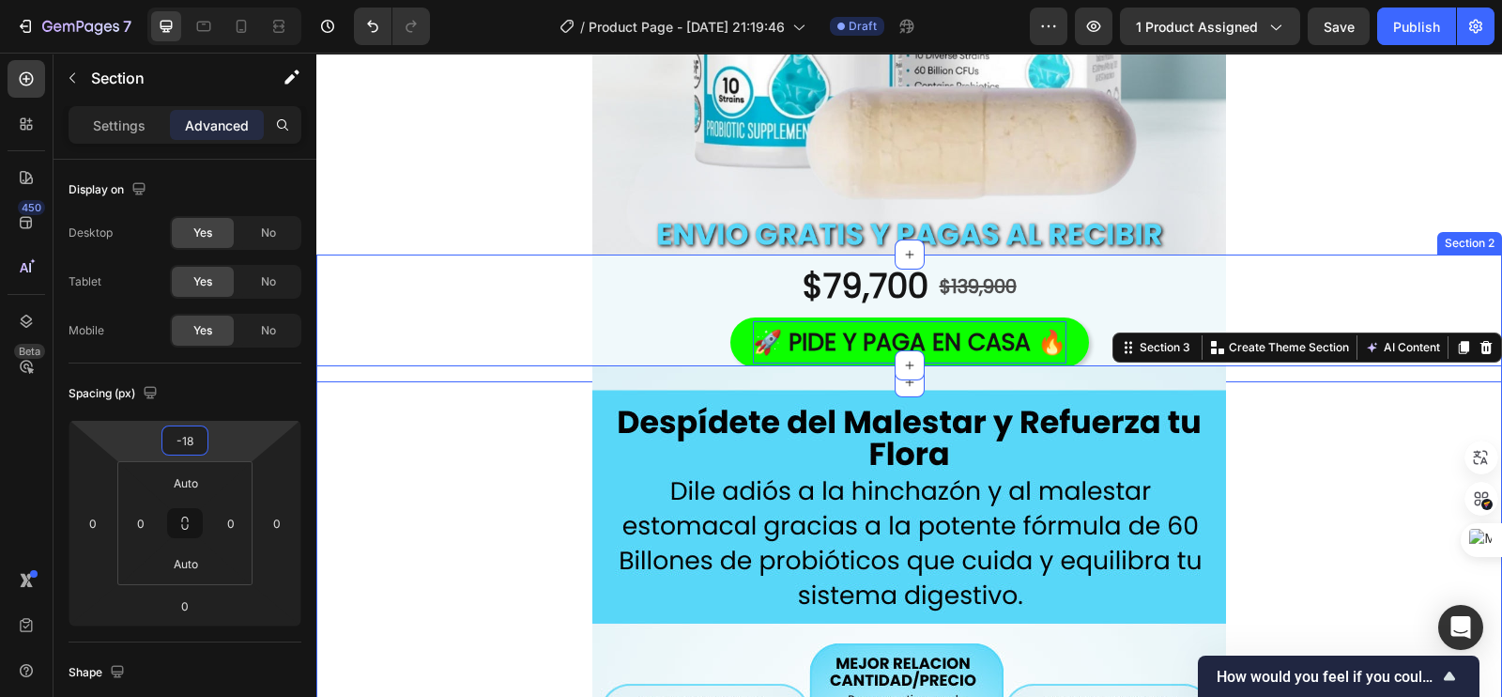
click at [434, 308] on div "$79,700 Product Price Product Price $139,900 Product Price Product Price Row 🚀 …" at bounding box center [909, 318] width 1186 height 128
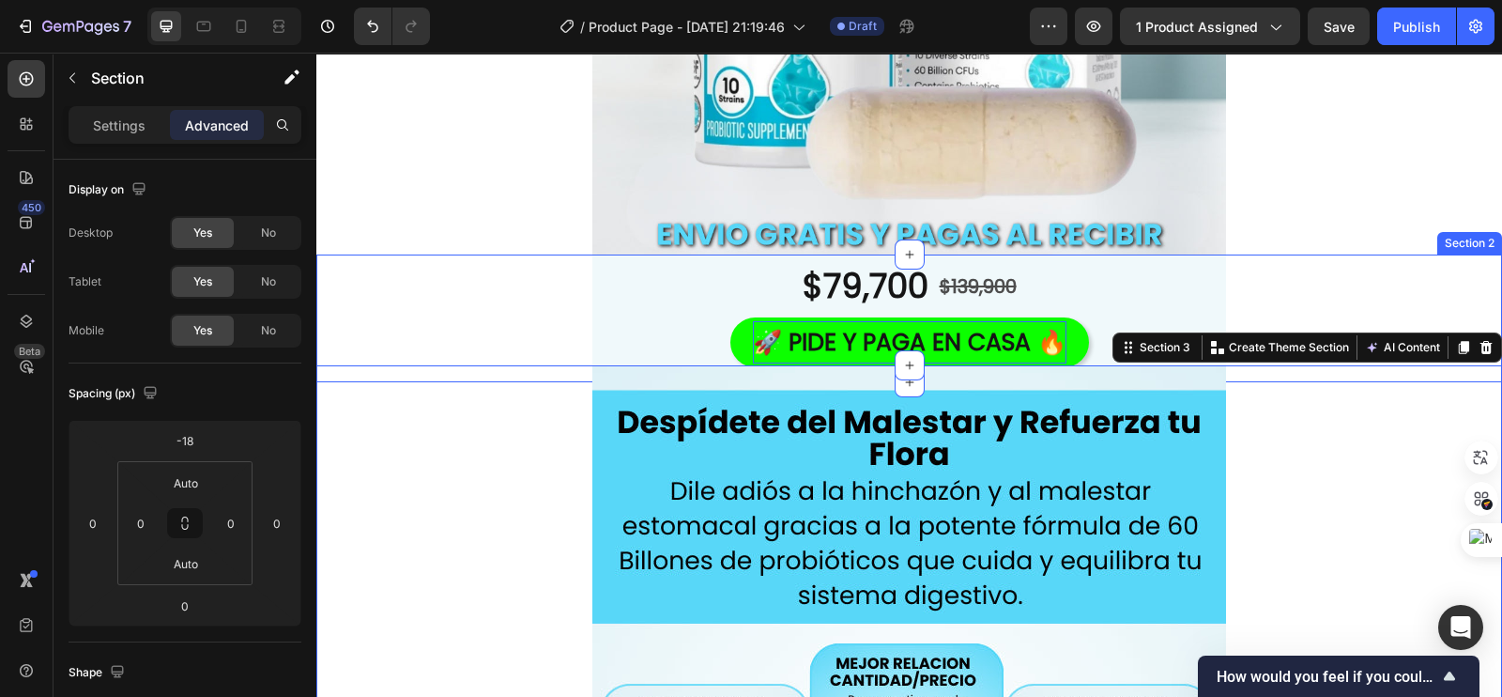
click at [1313, 321] on div "$79,700 Product Price Product Price $139,900 Product Price Product Price Row 🚀 …" at bounding box center [909, 318] width 1186 height 128
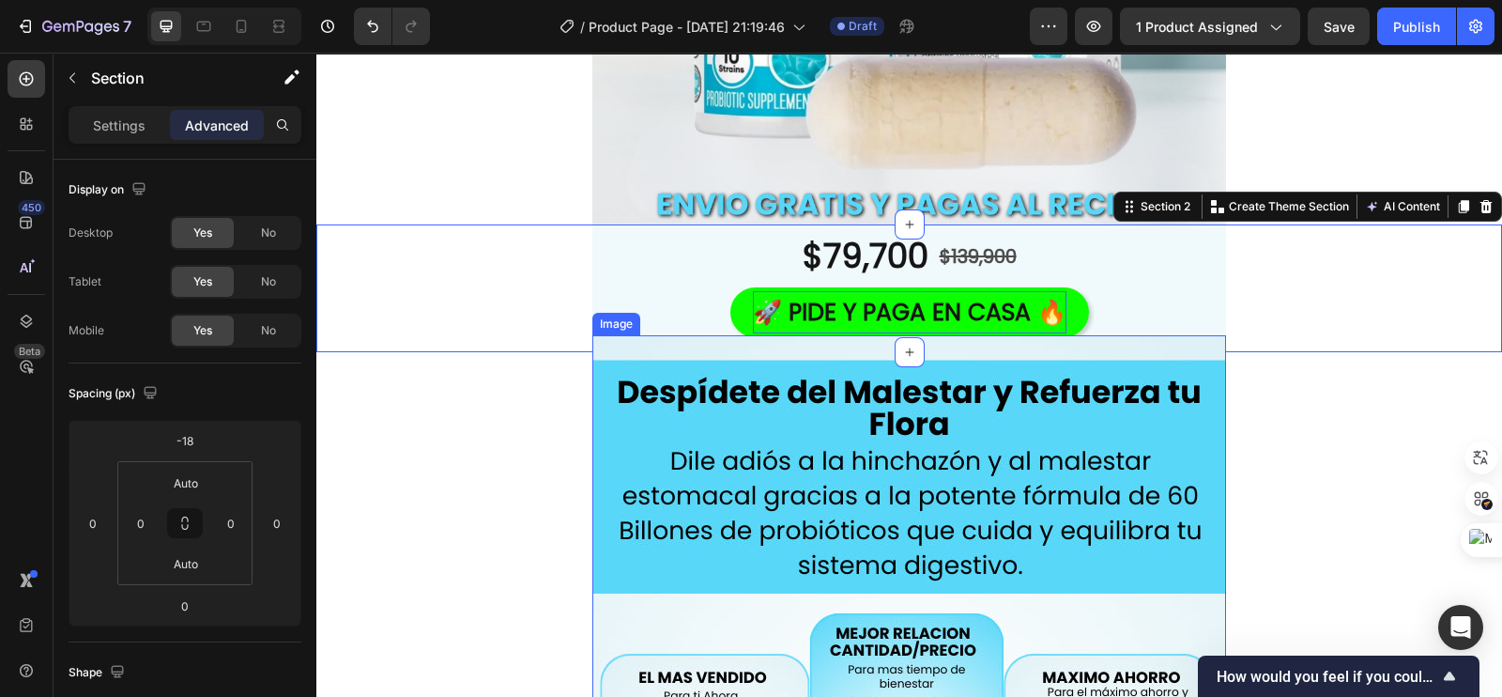
scroll to position [468, 0]
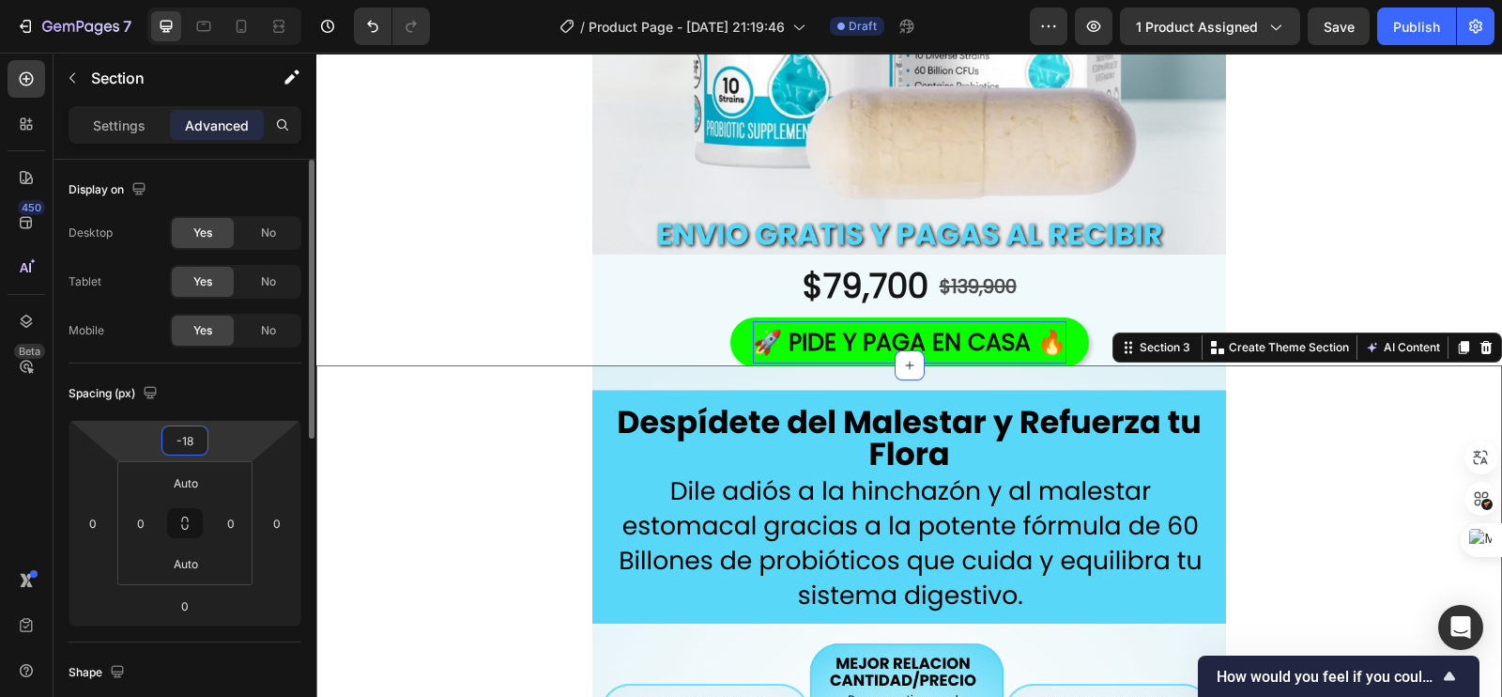
click at [185, 441] on input "-18" at bounding box center [185, 440] width 38 height 28
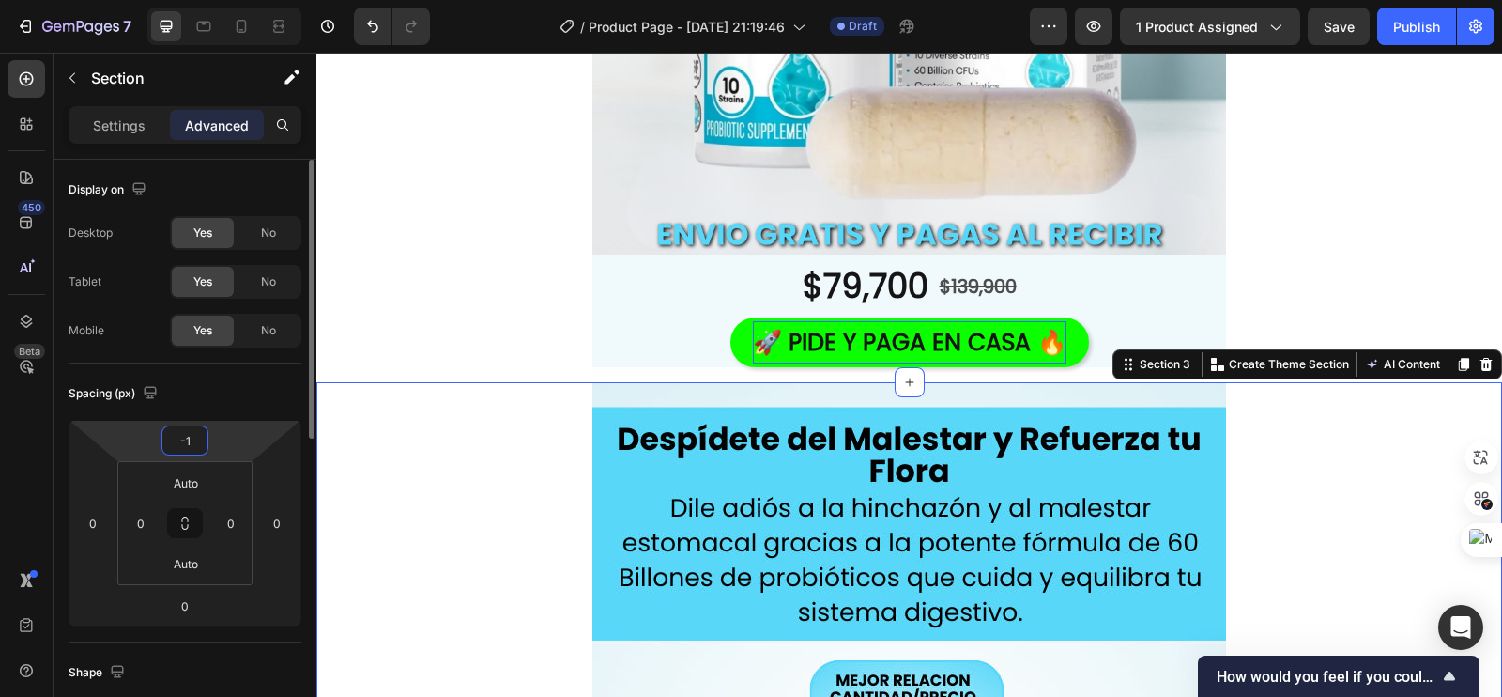
type input "-16"
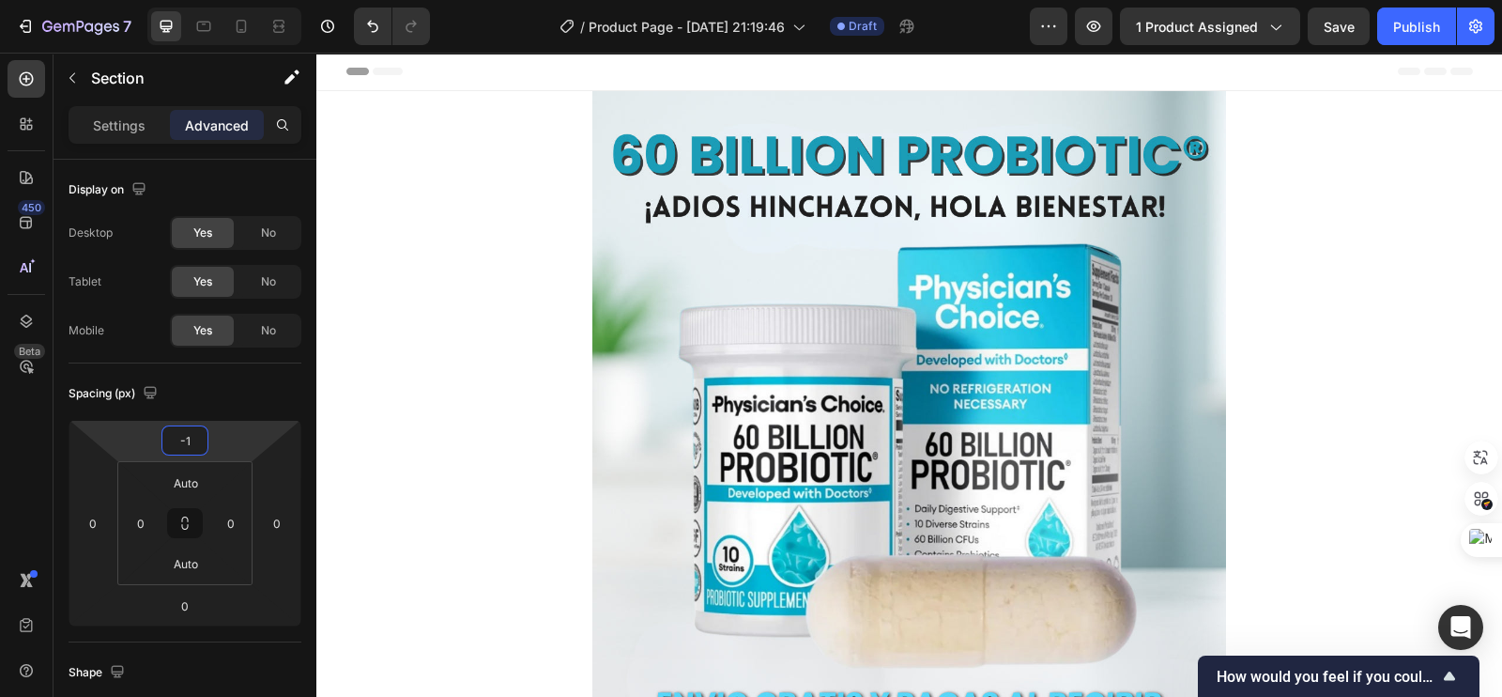
scroll to position [468, 0]
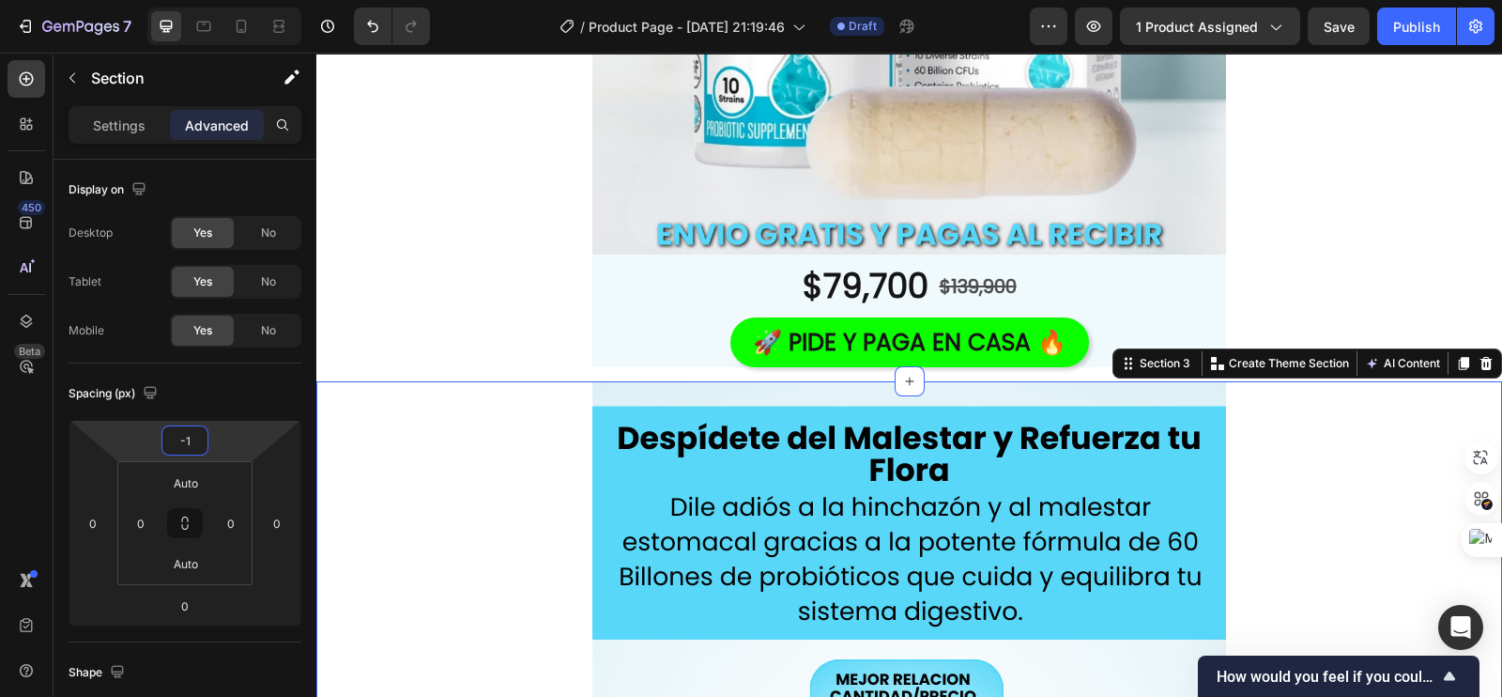
type input "-18"
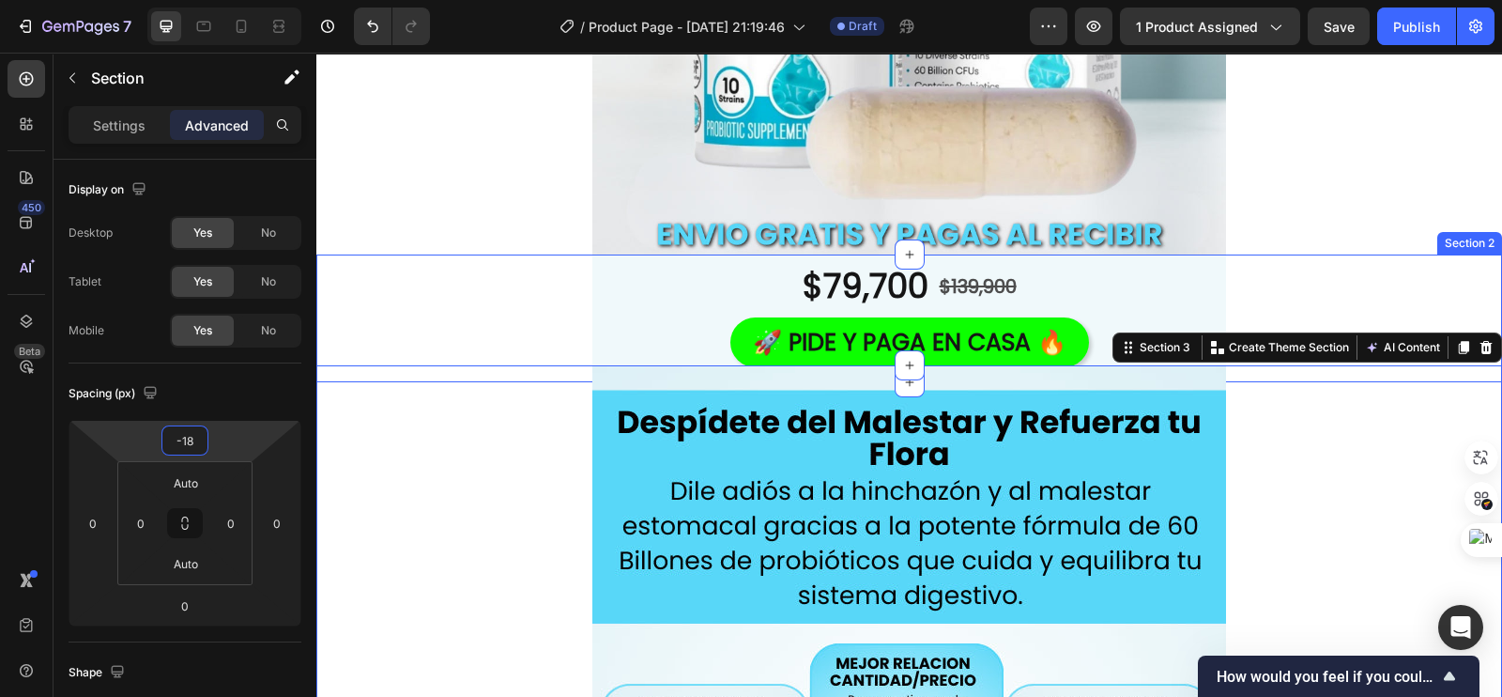
click at [395, 323] on div "$79,700 Product Price Product Price $139,900 Product Price Product Price Row 🚀 …" at bounding box center [909, 318] width 1186 height 128
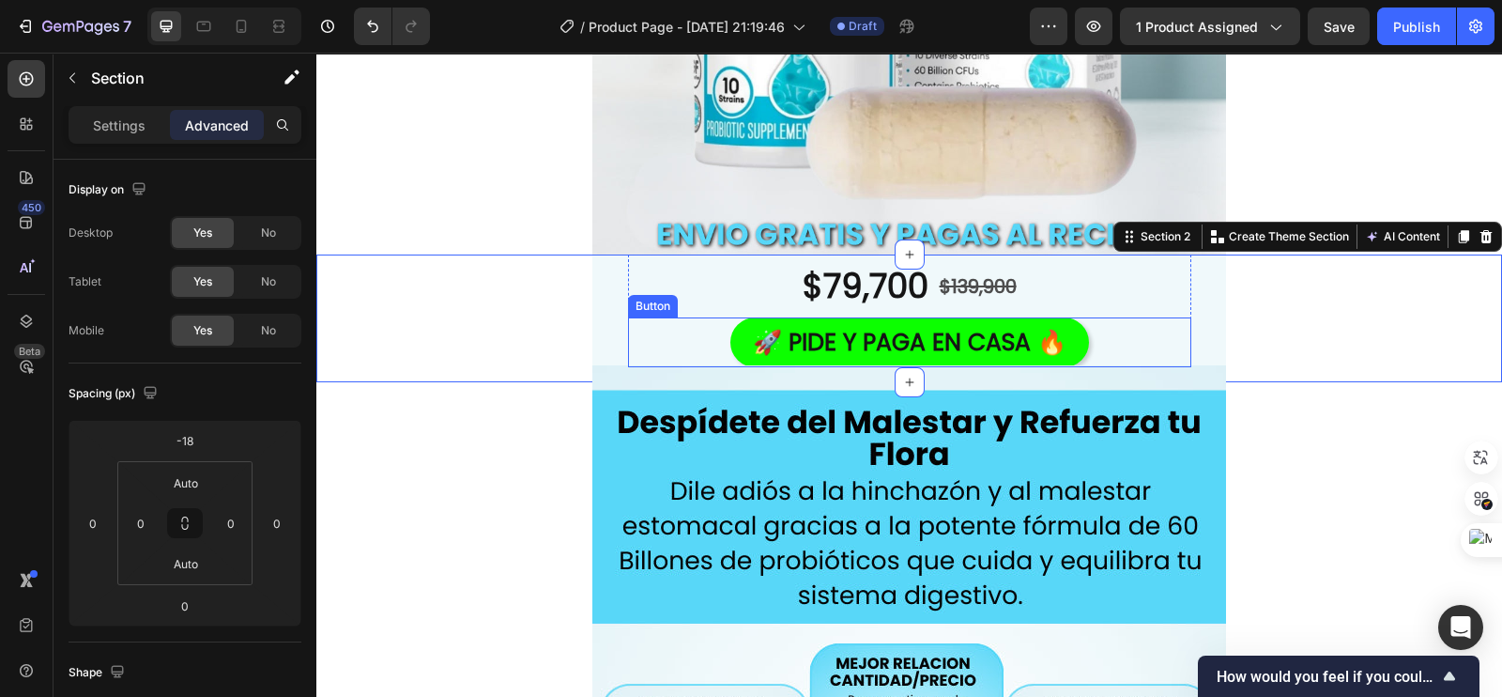
click at [661, 341] on div "🚀 PIDE Y PAGA EN CASA 🔥 Button" at bounding box center [909, 342] width 563 height 50
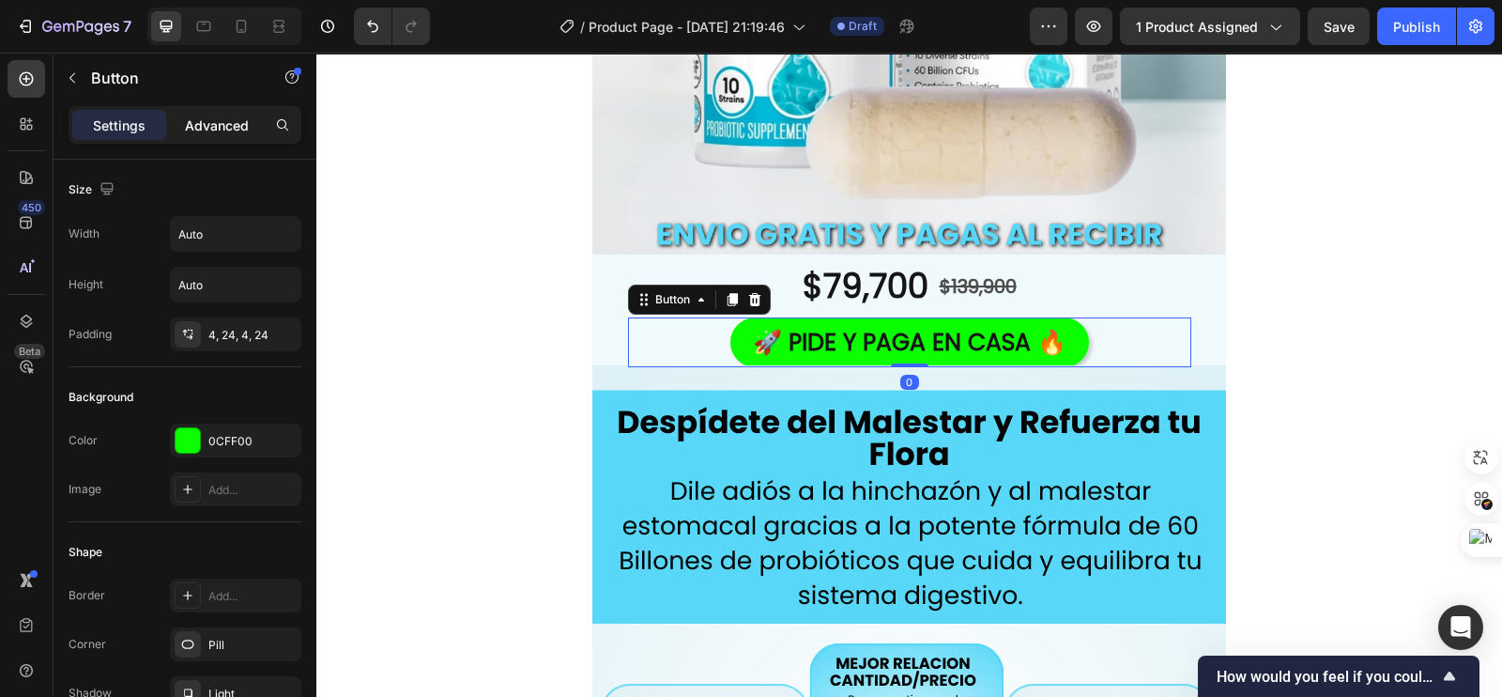
click at [208, 117] on p "Advanced" at bounding box center [217, 125] width 64 height 20
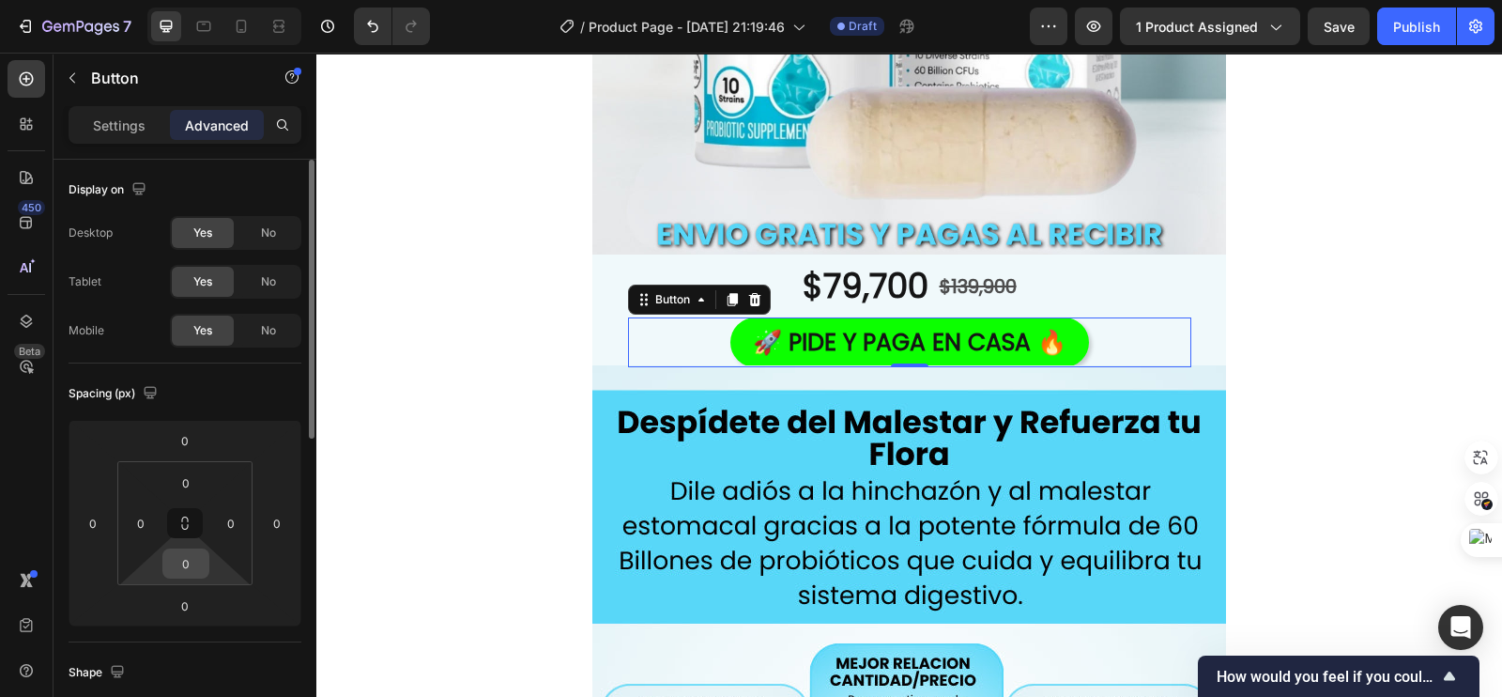
click at [178, 560] on input "0" at bounding box center [186, 563] width 38 height 28
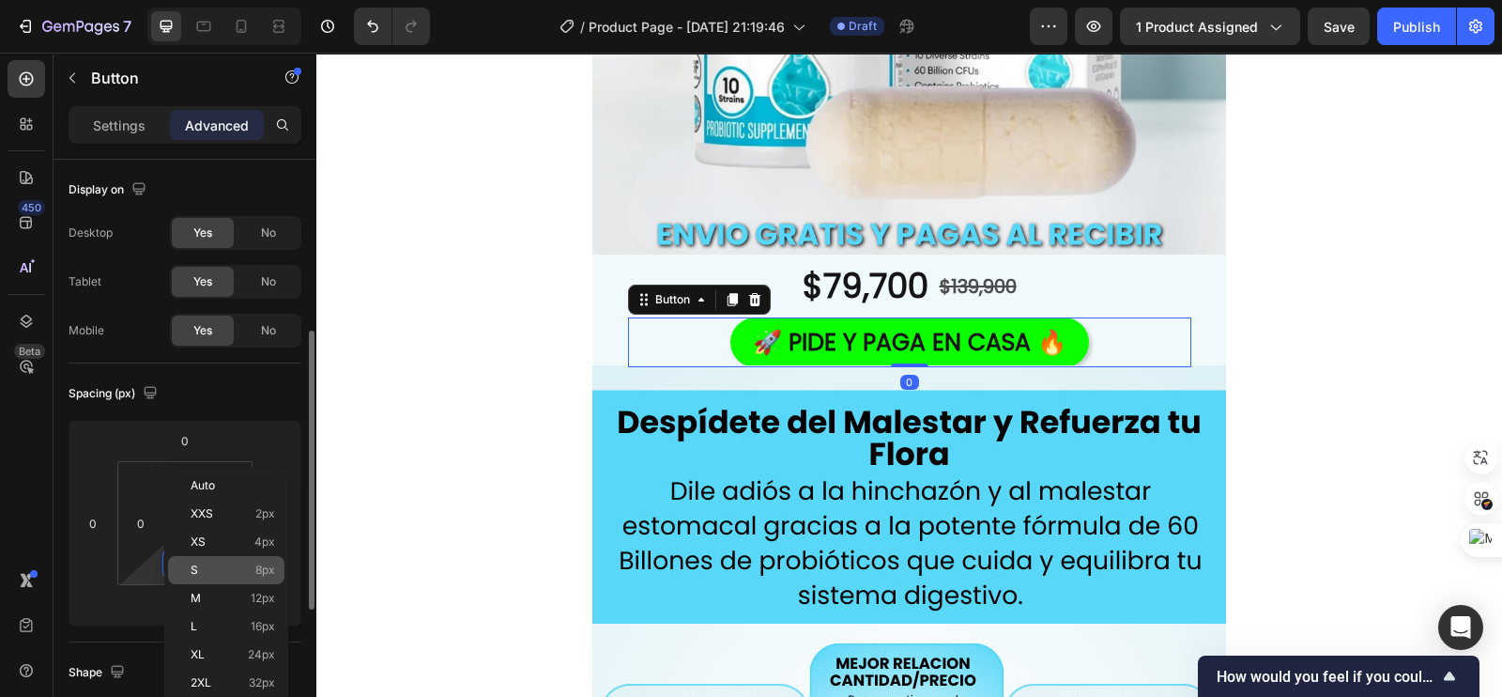
scroll to position [116, 0]
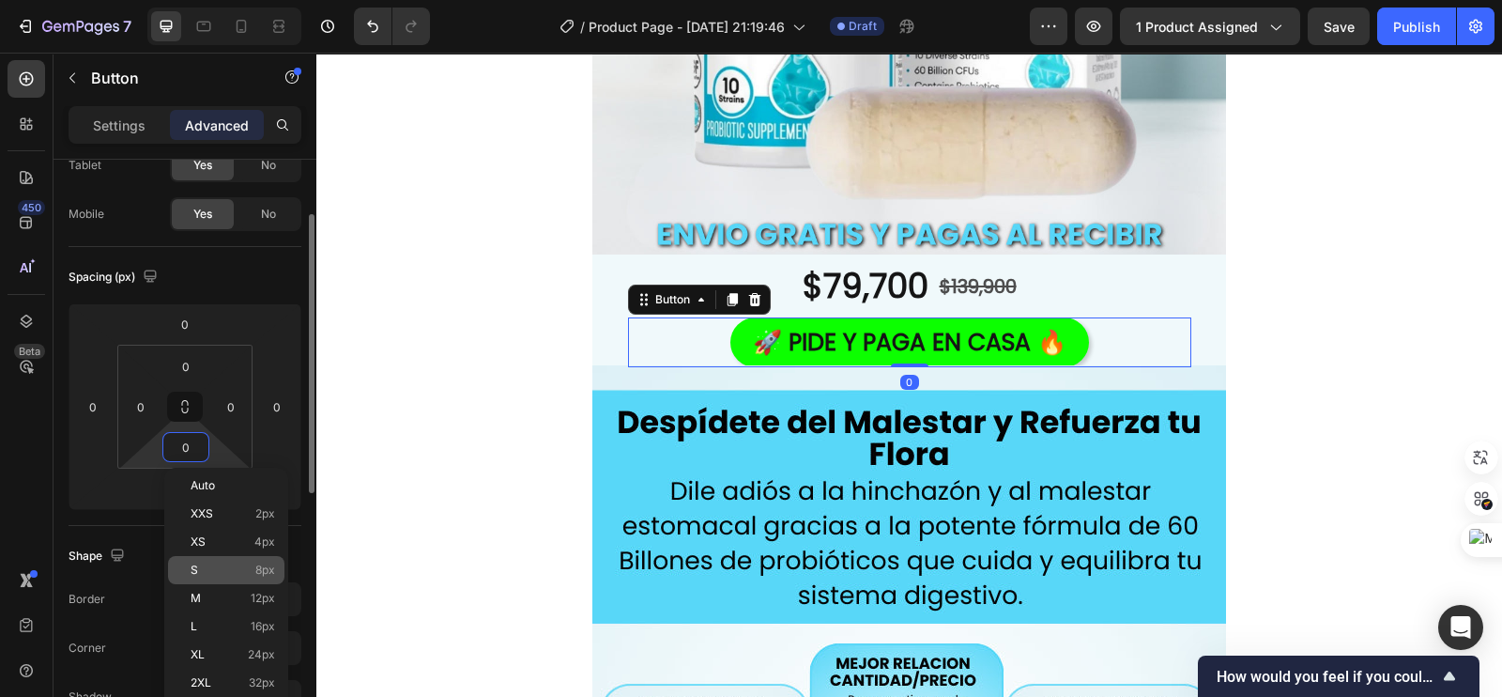
click at [200, 580] on div "S 8px" at bounding box center [226, 570] width 116 height 28
type input "8"
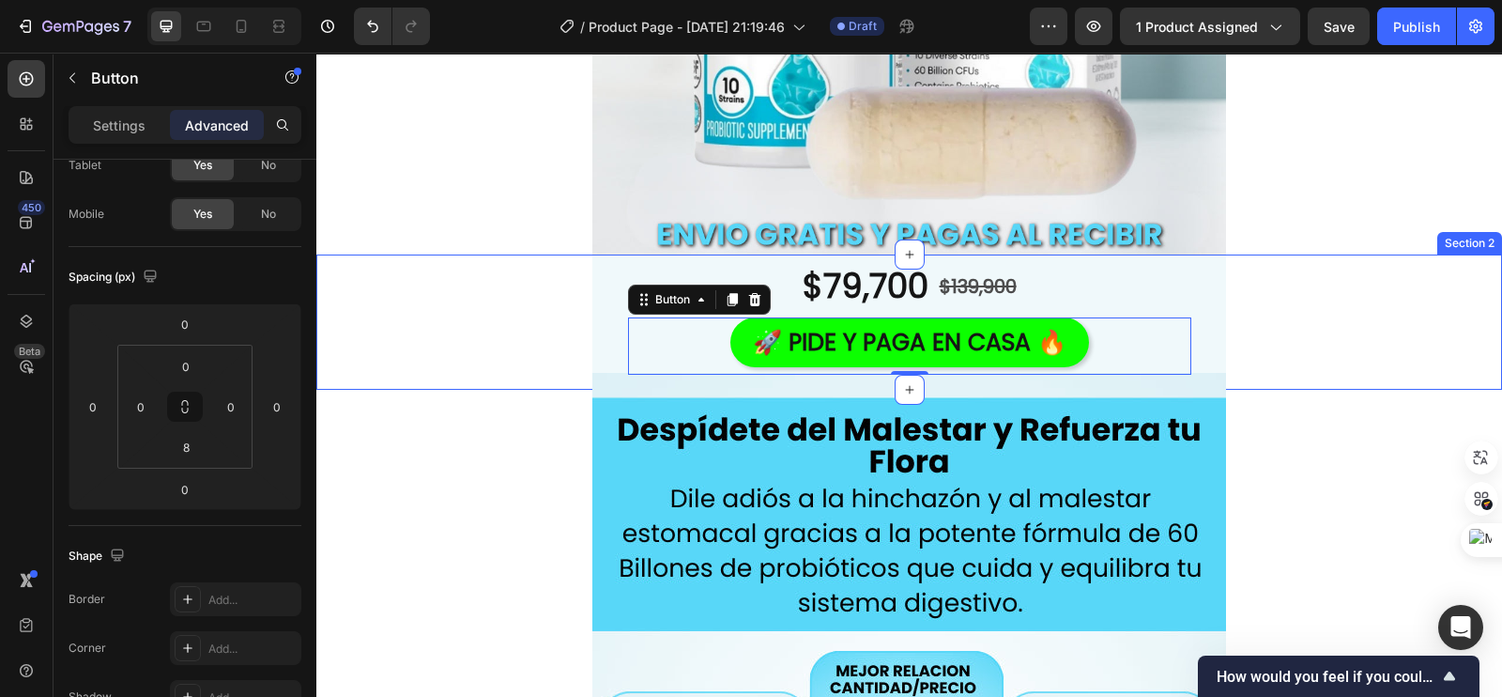
click at [1425, 279] on div "$79,700 Product Price Product Price $139,900 Product Price Product Price Row 🚀 …" at bounding box center [909, 321] width 1186 height 135
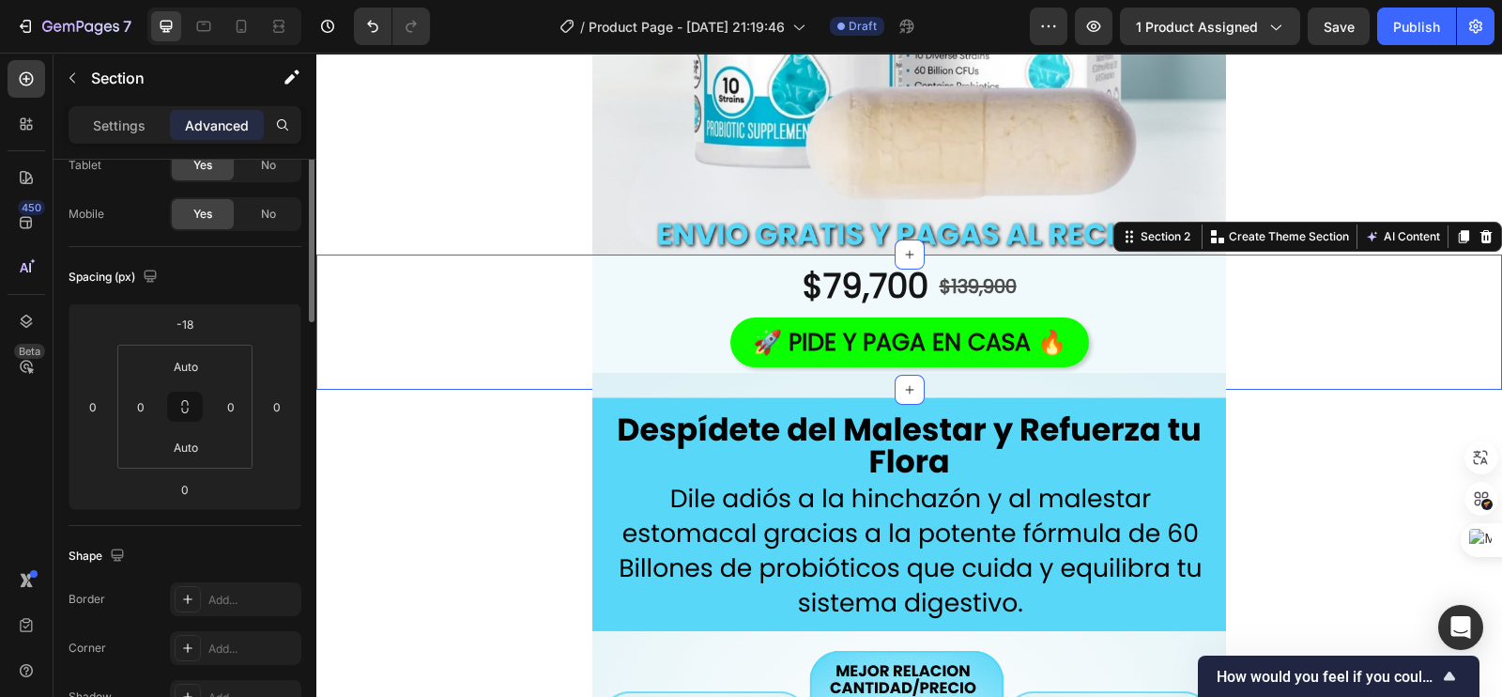
scroll to position [0, 0]
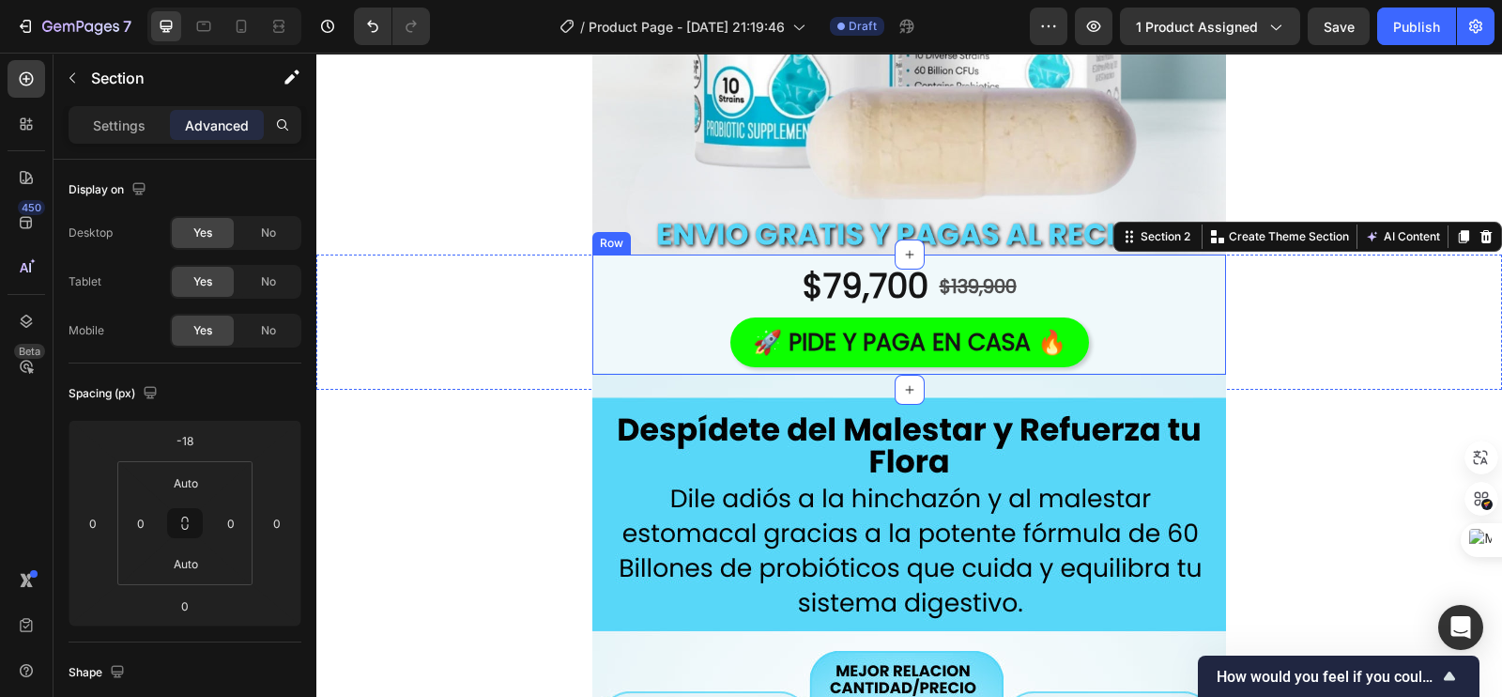
click at [592, 316] on div "$79,700 Product Price Product Price $139,900 Product Price Product Price Row 🚀 …" at bounding box center [909, 314] width 634 height 120
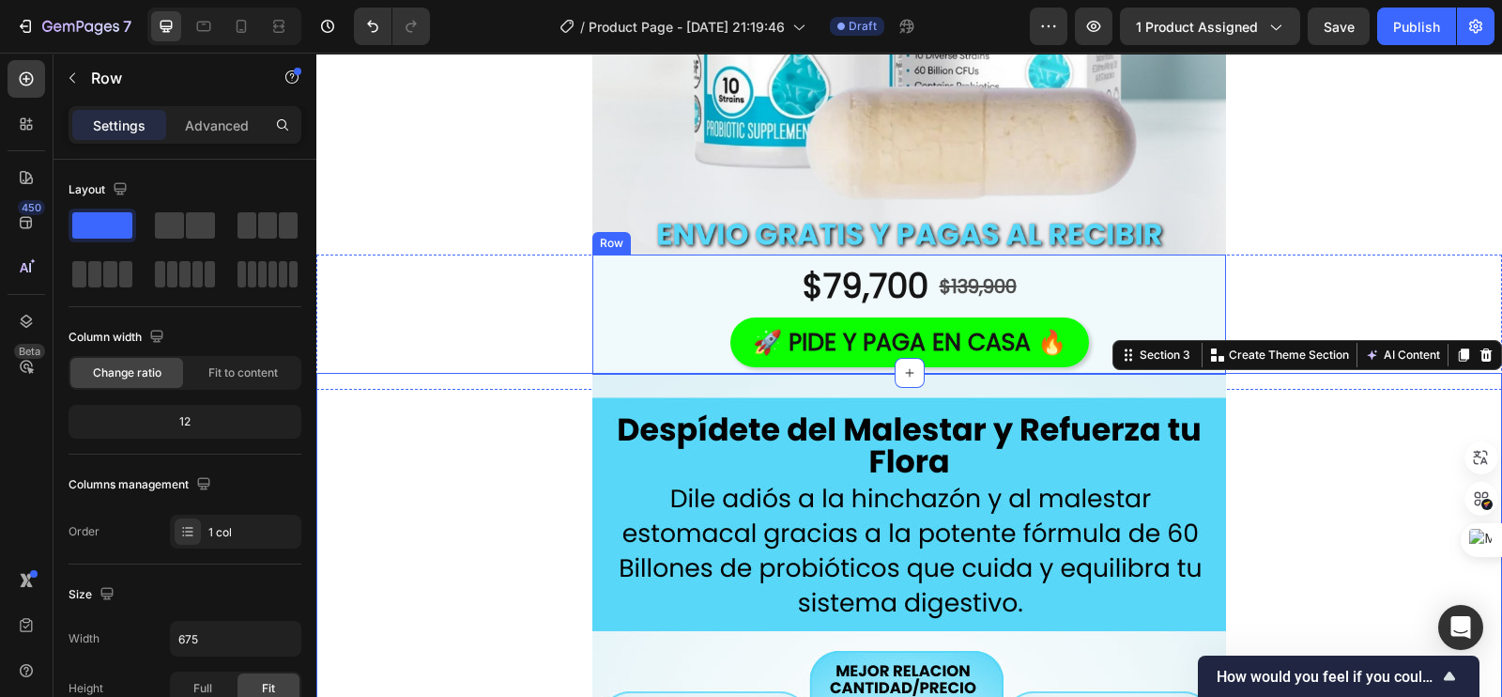
click at [600, 288] on div "$79,700 Product Price Product Price $139,900 Product Price Product Price Row 🚀 …" at bounding box center [909, 314] width 634 height 120
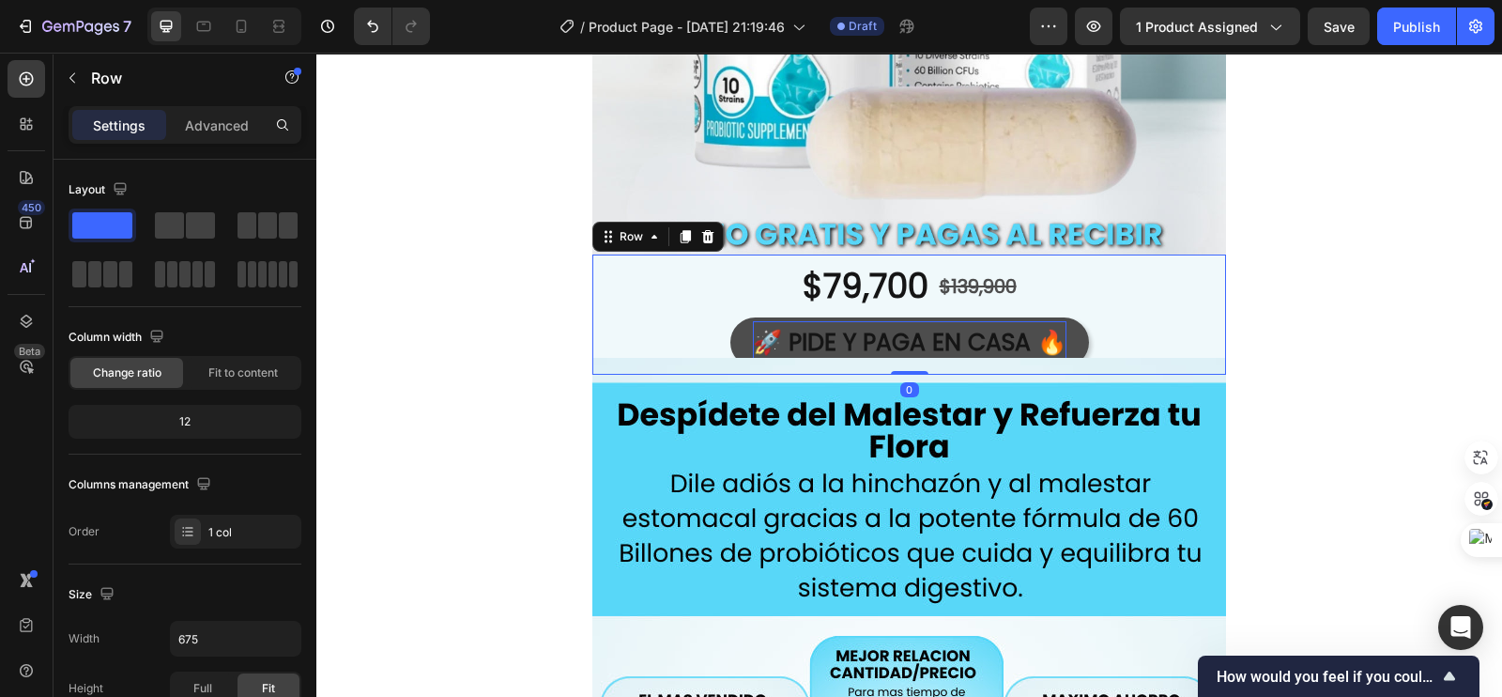
drag, startPoint x: 896, startPoint y: 385, endPoint x: 908, endPoint y: 349, distance: 37.4
click at [908, 349] on div "$79,700 Product Price Product Price $139,900 Product Price Product Price Row 🚀 …" at bounding box center [909, 314] width 634 height 120
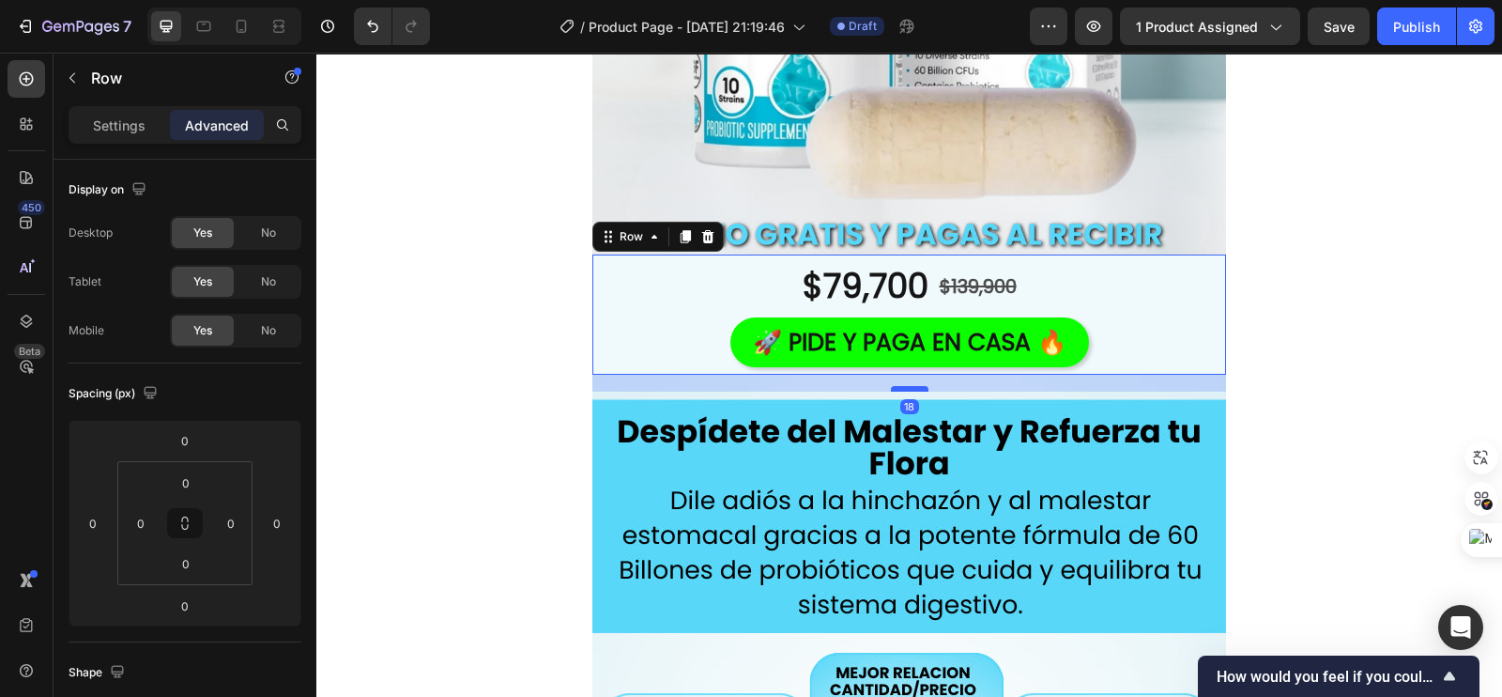
drag, startPoint x: 900, startPoint y: 371, endPoint x: 887, endPoint y: 388, distance: 21.4
click at [891, 388] on div at bounding box center [910, 389] width 38 height 6
type input "18"
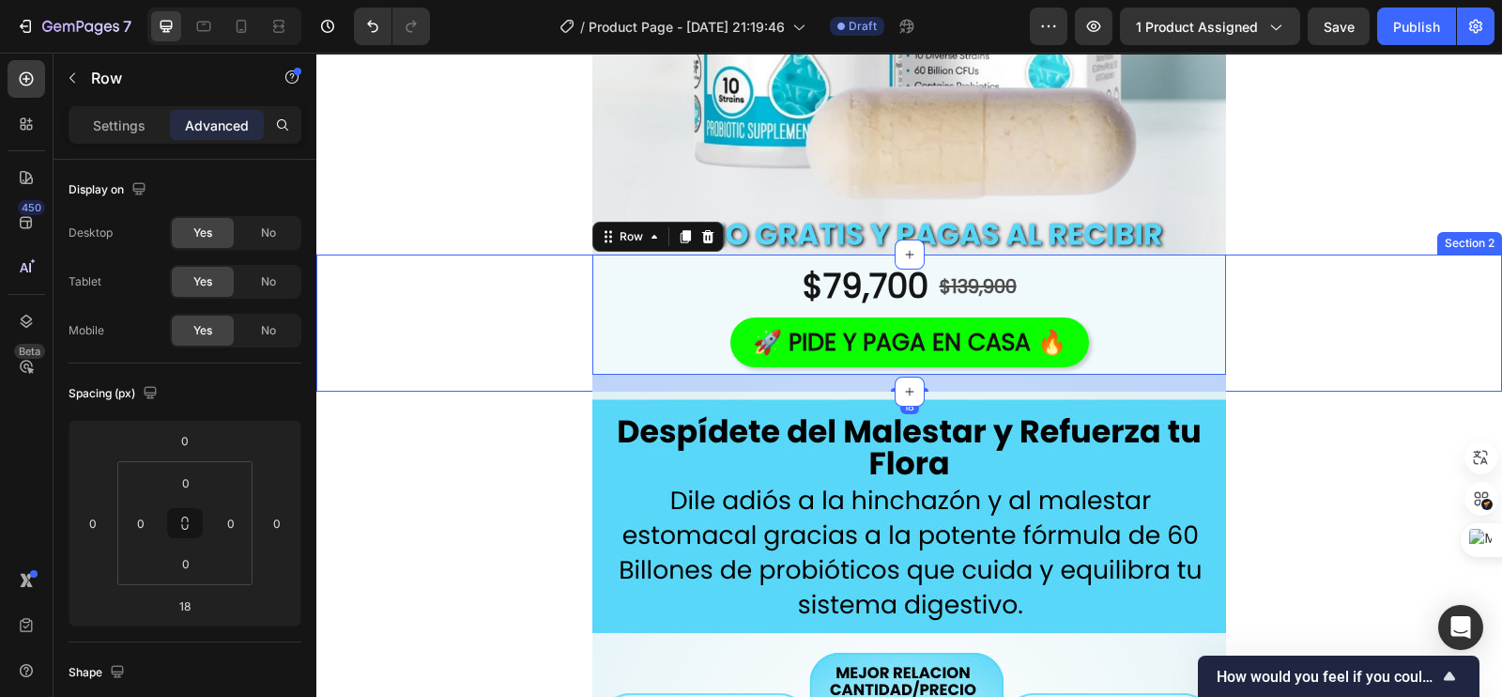
click at [471, 362] on div "$79,700 Product Price Product Price $139,900 Product Price Product Price Row 🚀 …" at bounding box center [909, 322] width 1186 height 137
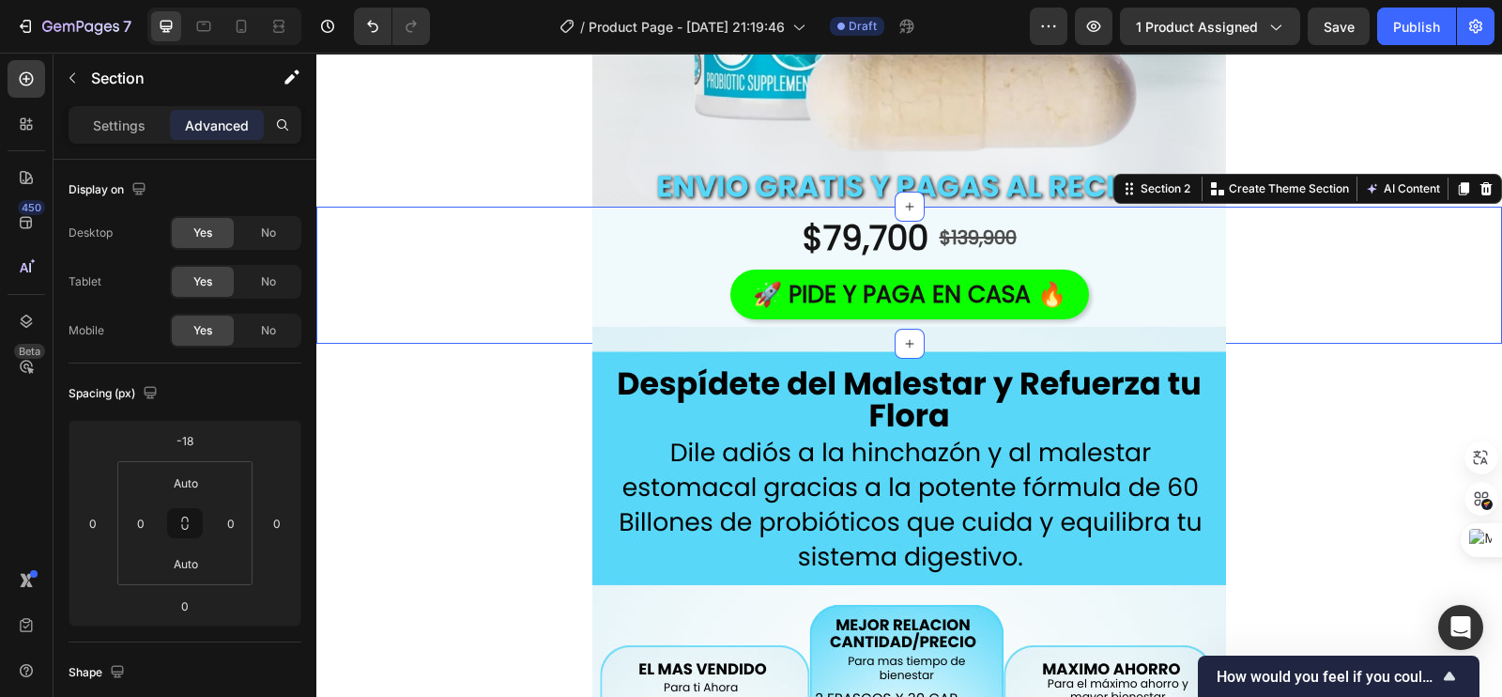
scroll to position [468, 0]
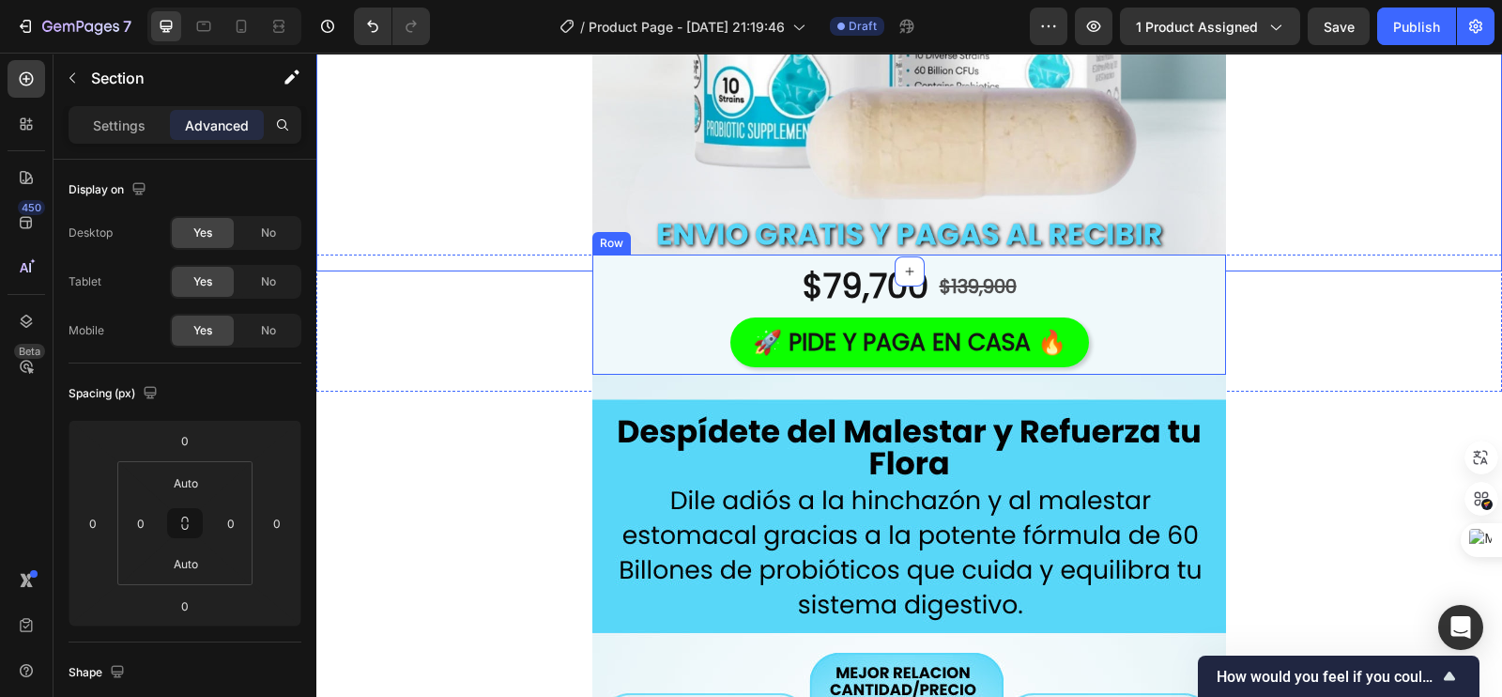
click at [592, 275] on div "$79,700 Product Price Product Price $139,900 Product Price Product Price Row 🚀 …" at bounding box center [909, 314] width 634 height 120
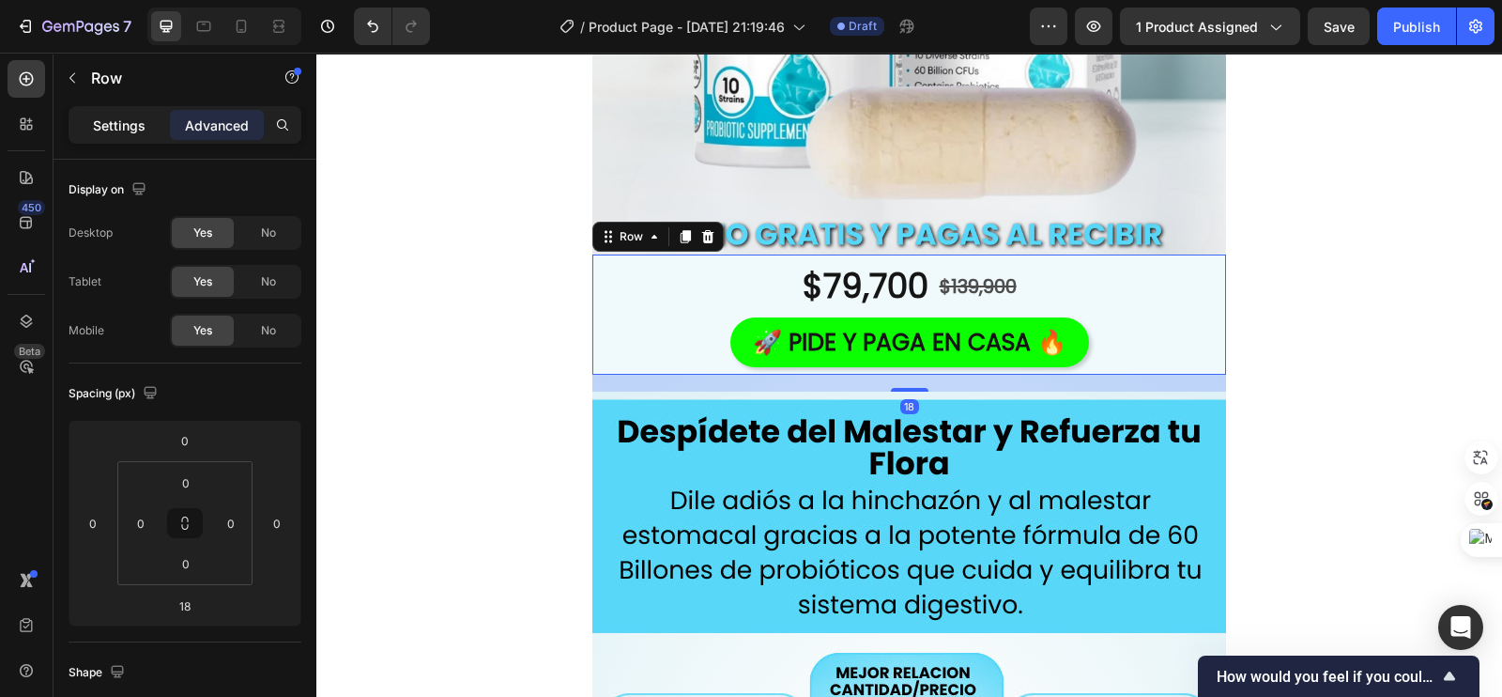
click at [124, 120] on p "Settings" at bounding box center [119, 125] width 53 height 20
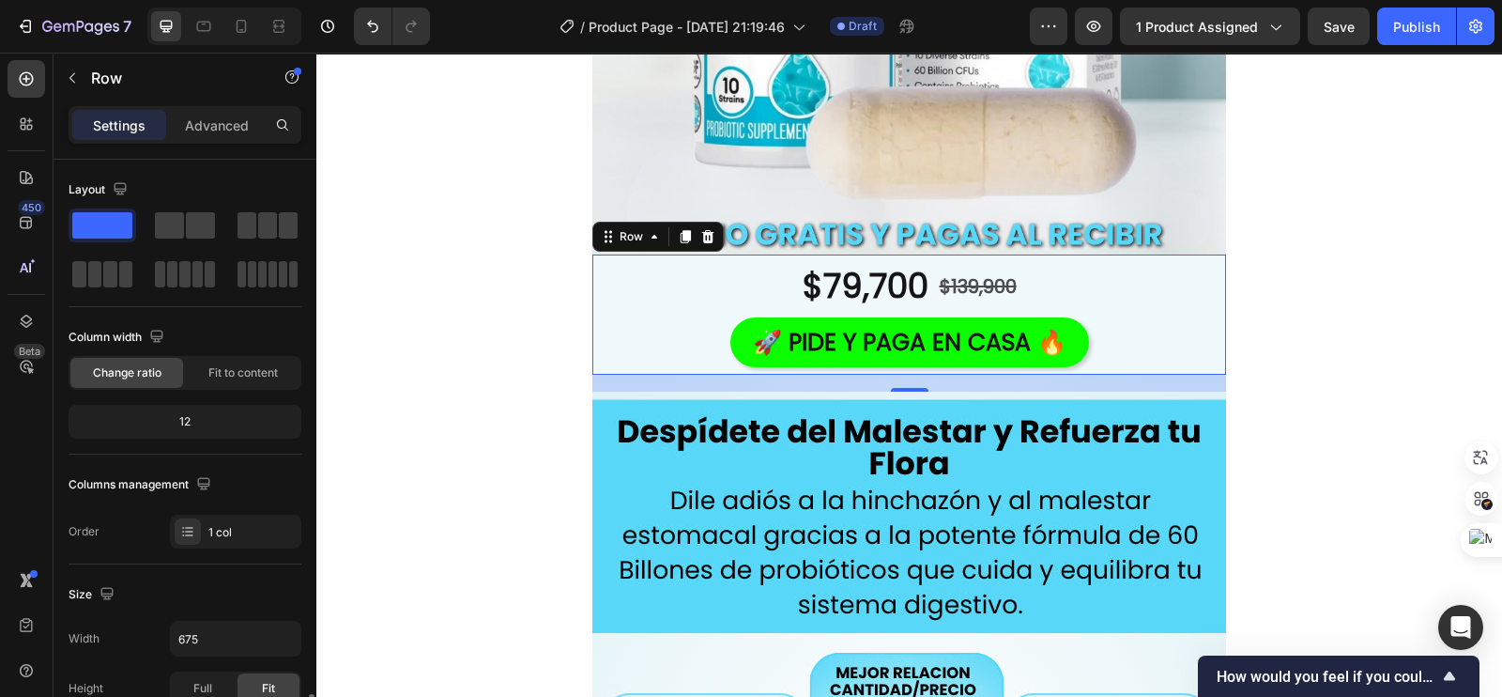
scroll to position [352, 0]
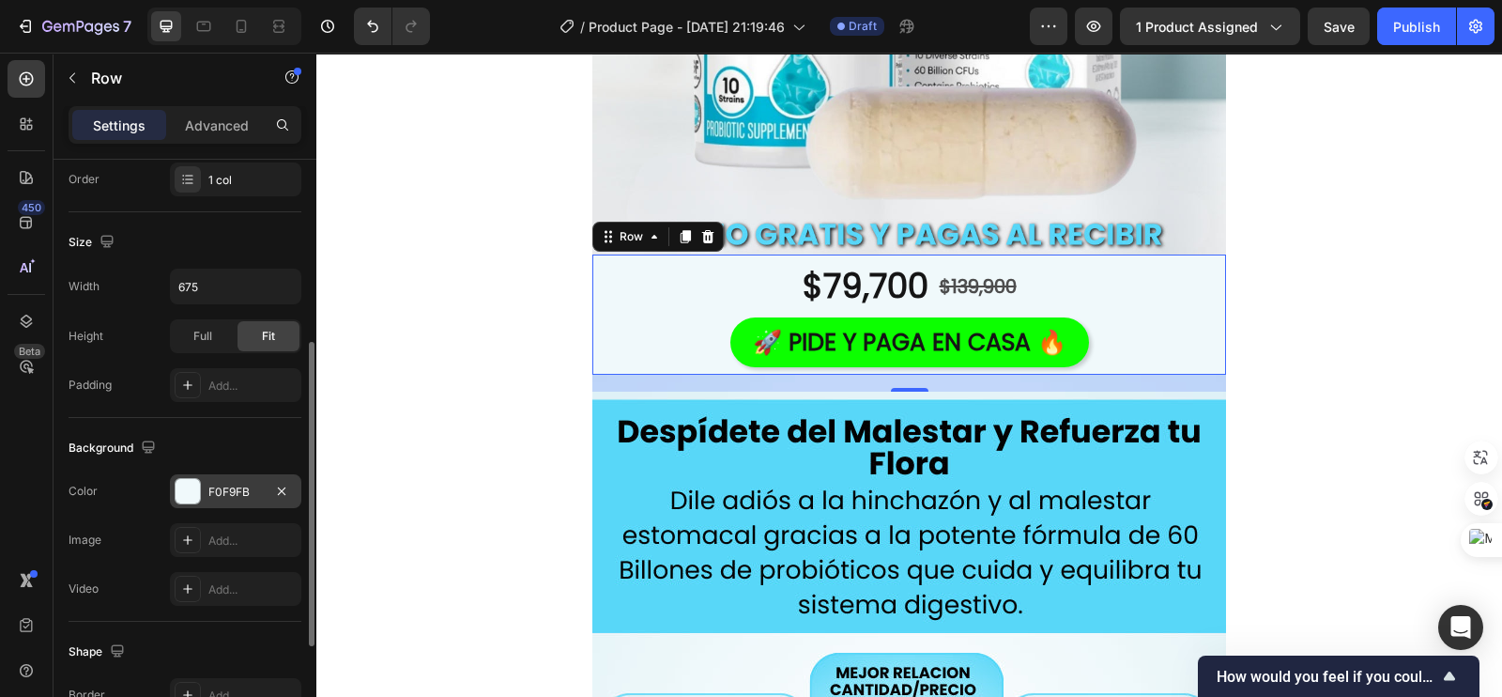
click at [191, 498] on div at bounding box center [188, 491] width 24 height 24
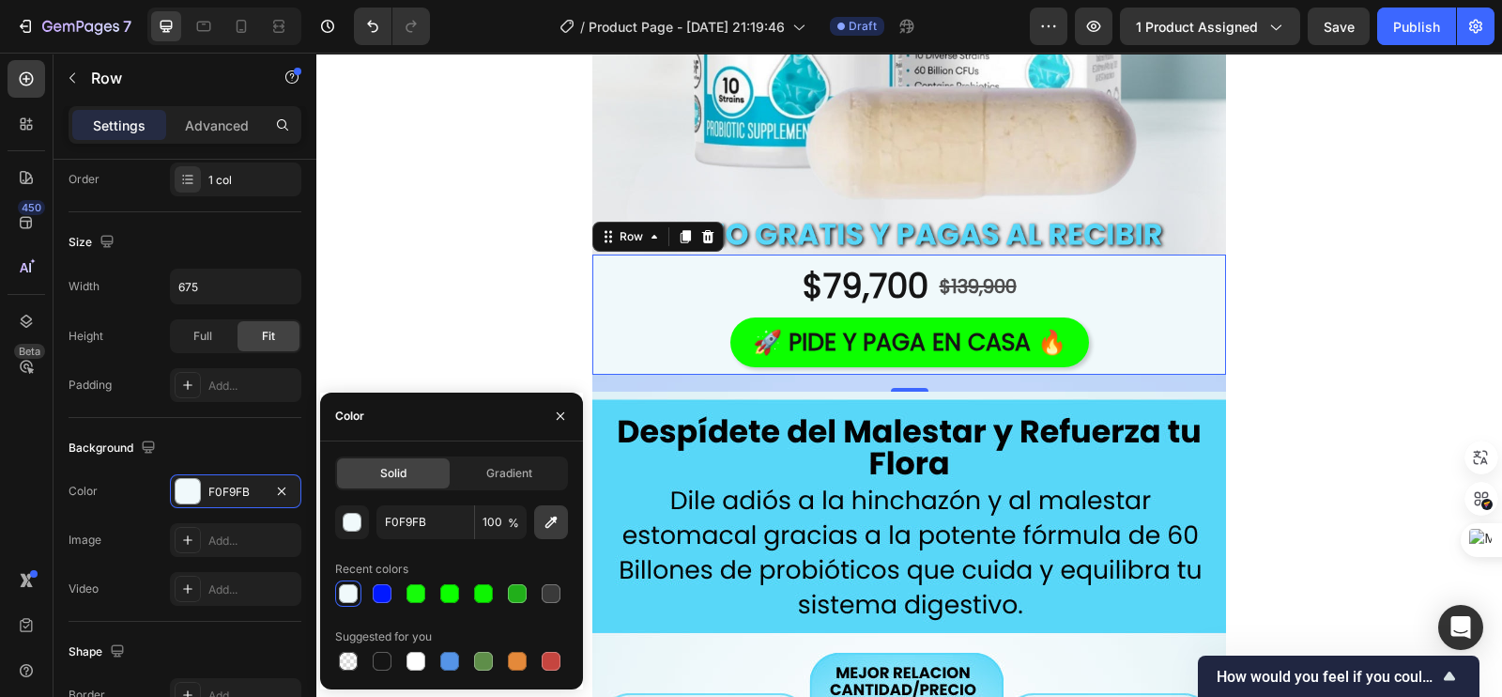
click at [556, 519] on icon "button" at bounding box center [551, 522] width 19 height 19
type input "E2F4F7"
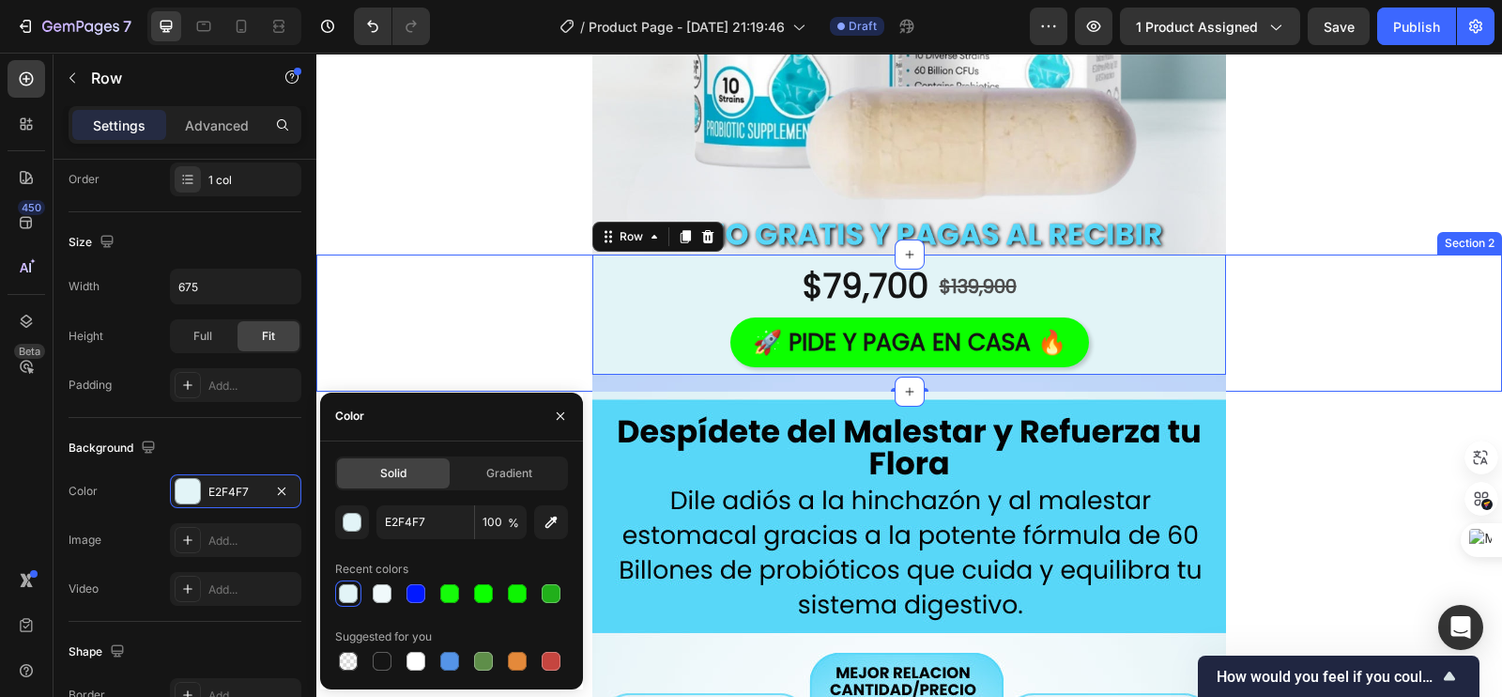
click at [502, 254] on div "$79,700 Product Price Product Price $139,900 Product Price Product Price Row 🚀 …" at bounding box center [909, 322] width 1186 height 137
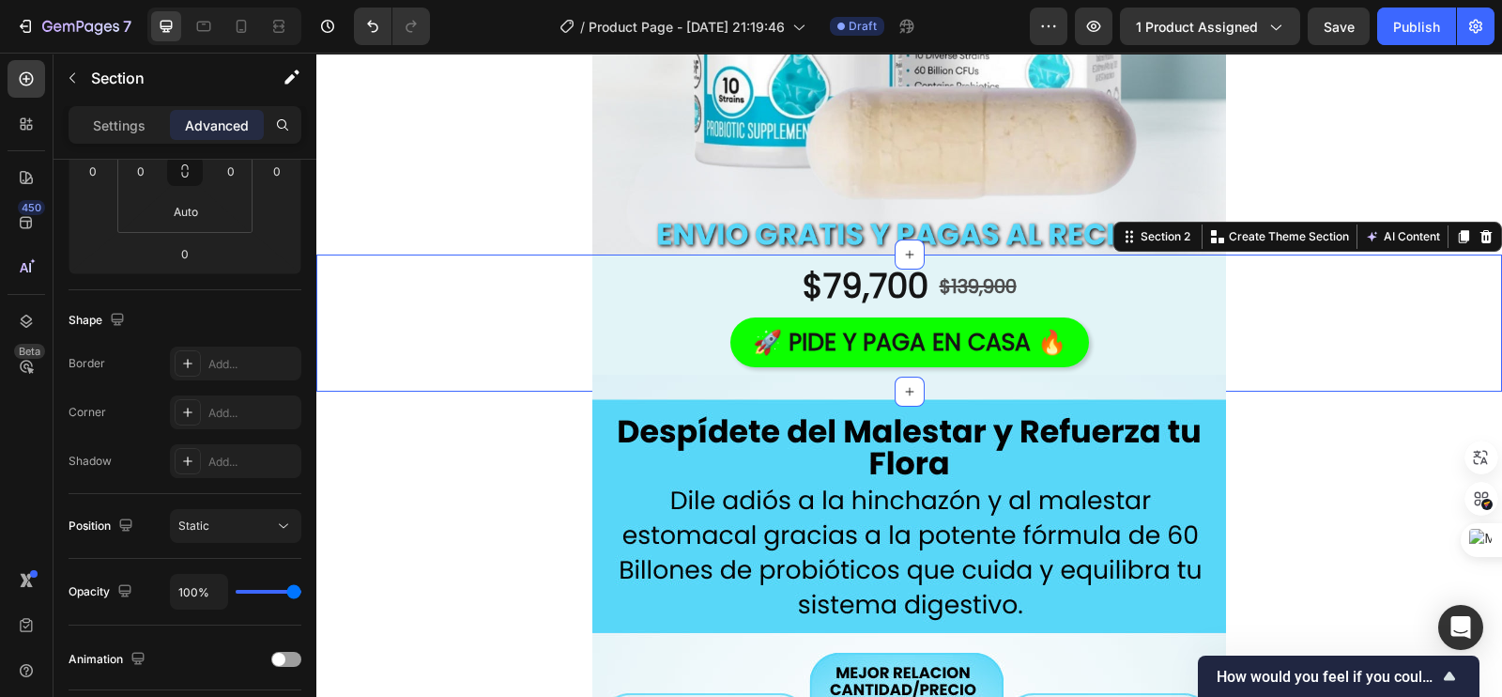
scroll to position [0, 0]
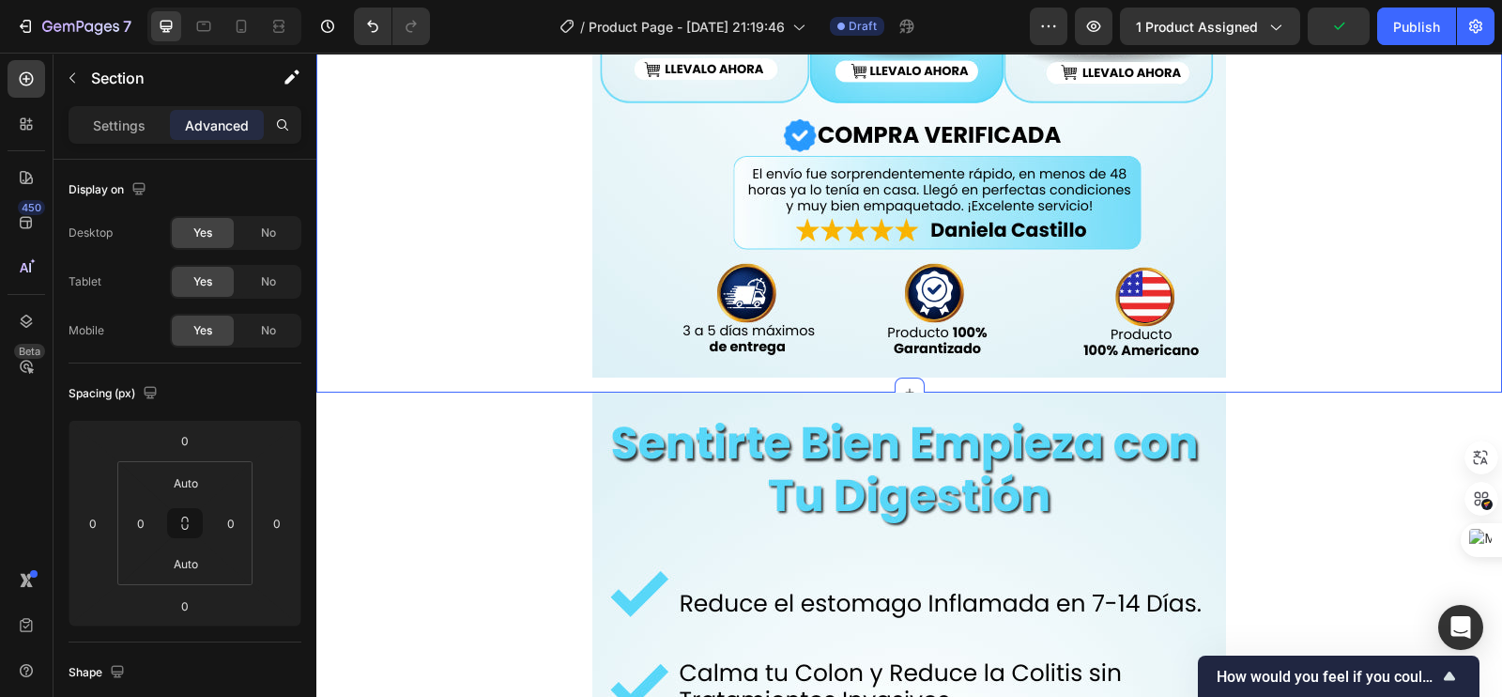
scroll to position [1408, 0]
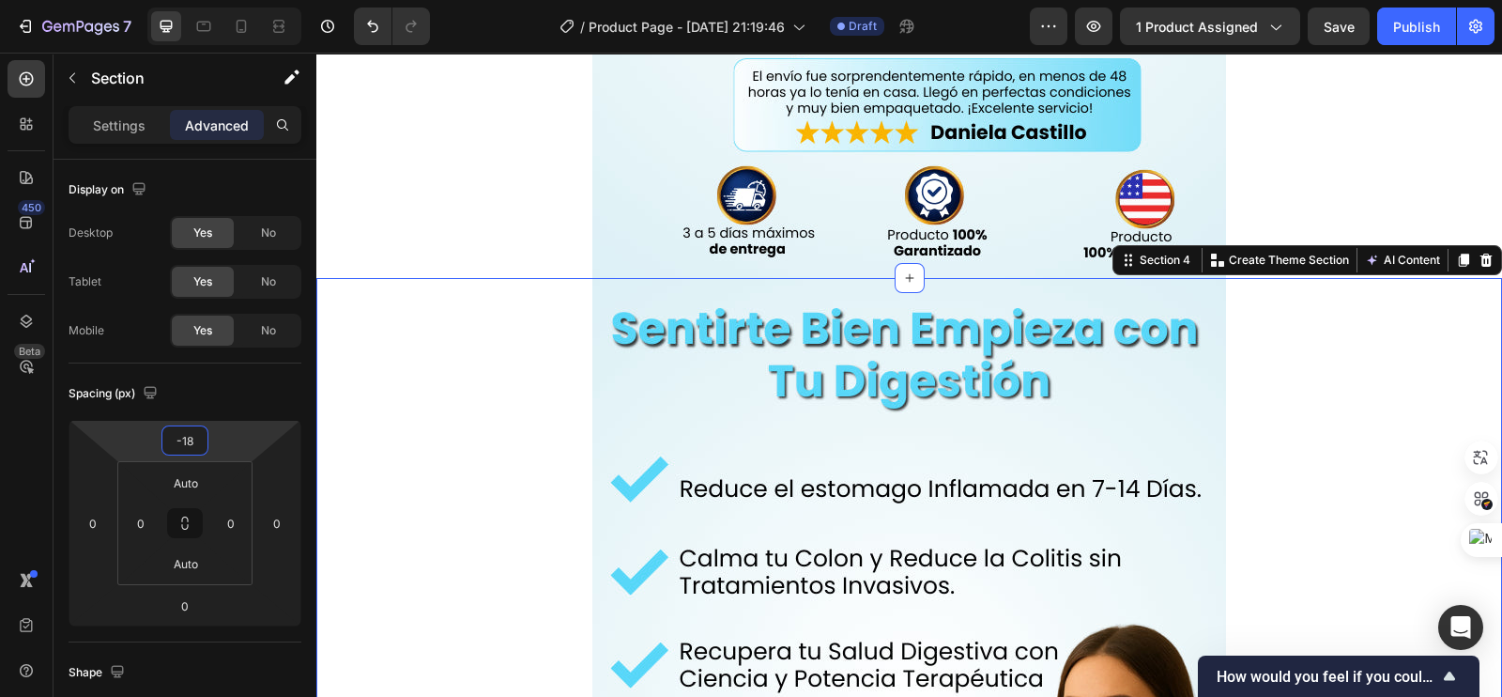
type input "-18"
click at [418, 372] on div "Image Row" at bounding box center [909, 708] width 1186 height 860
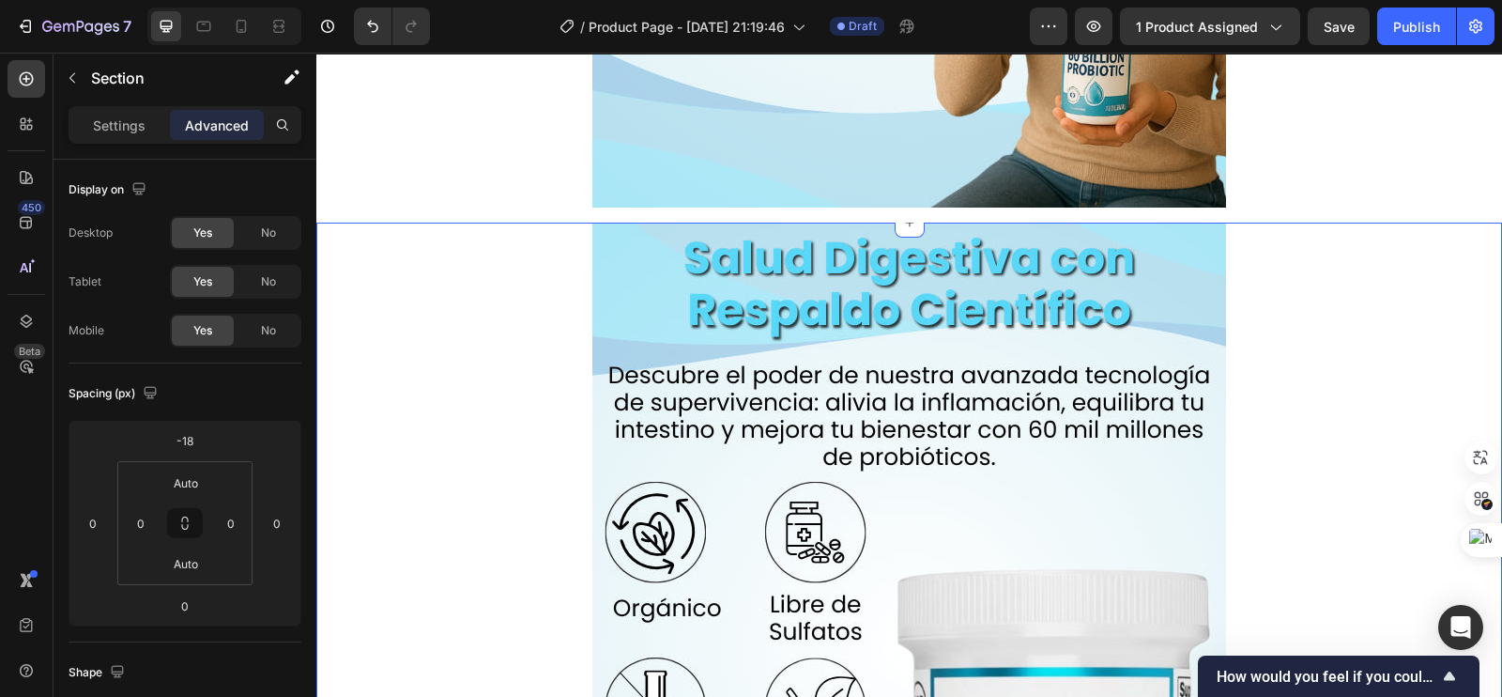
scroll to position [2347, 0]
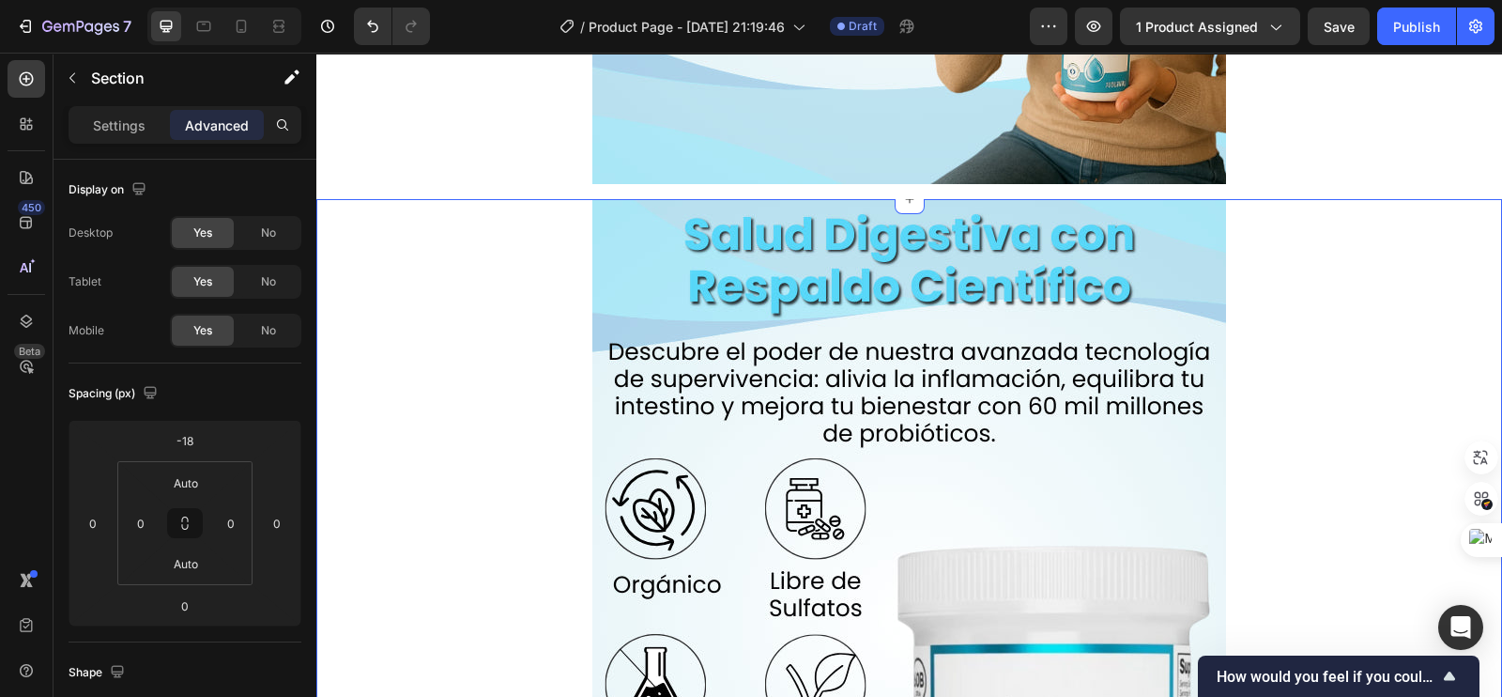
click at [526, 363] on div "Image Row" at bounding box center [909, 629] width 1186 height 860
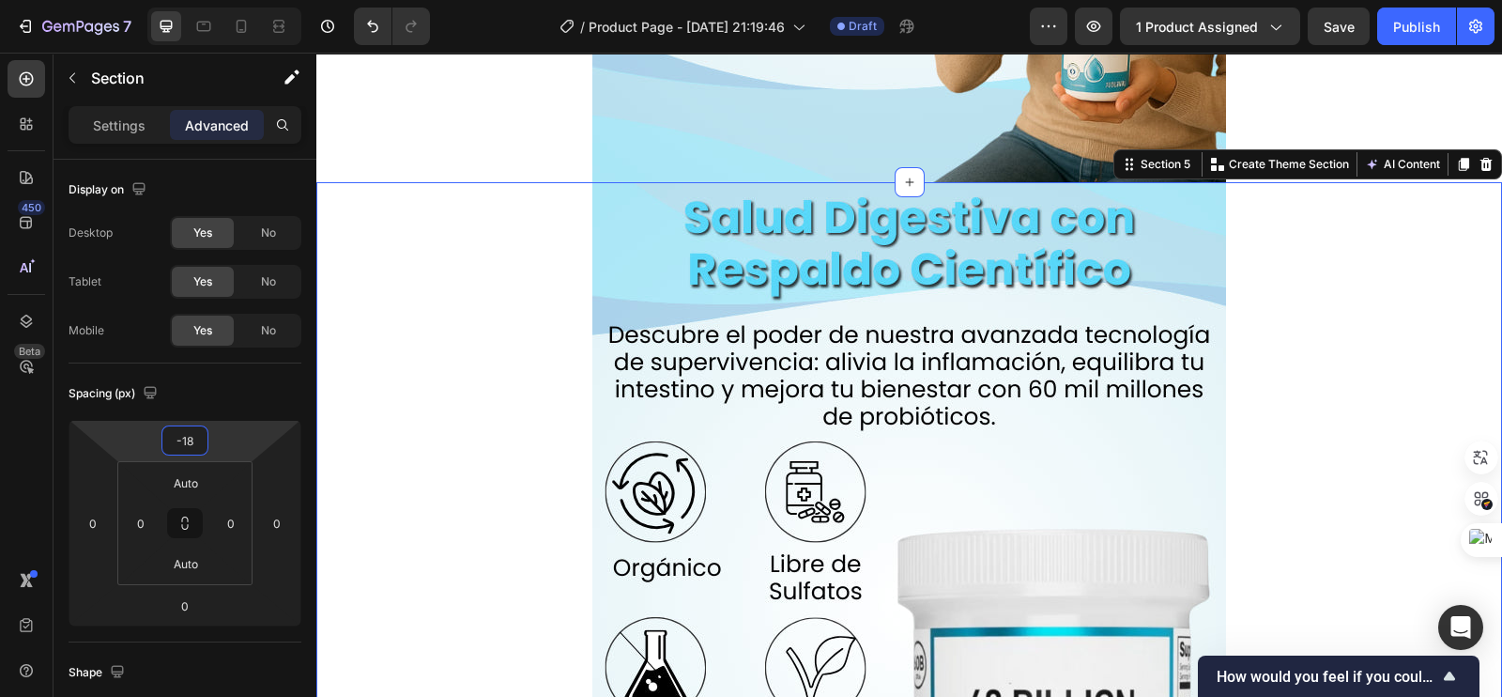
type input "-18"
click at [345, 259] on div "Image Row" at bounding box center [909, 612] width 1186 height 860
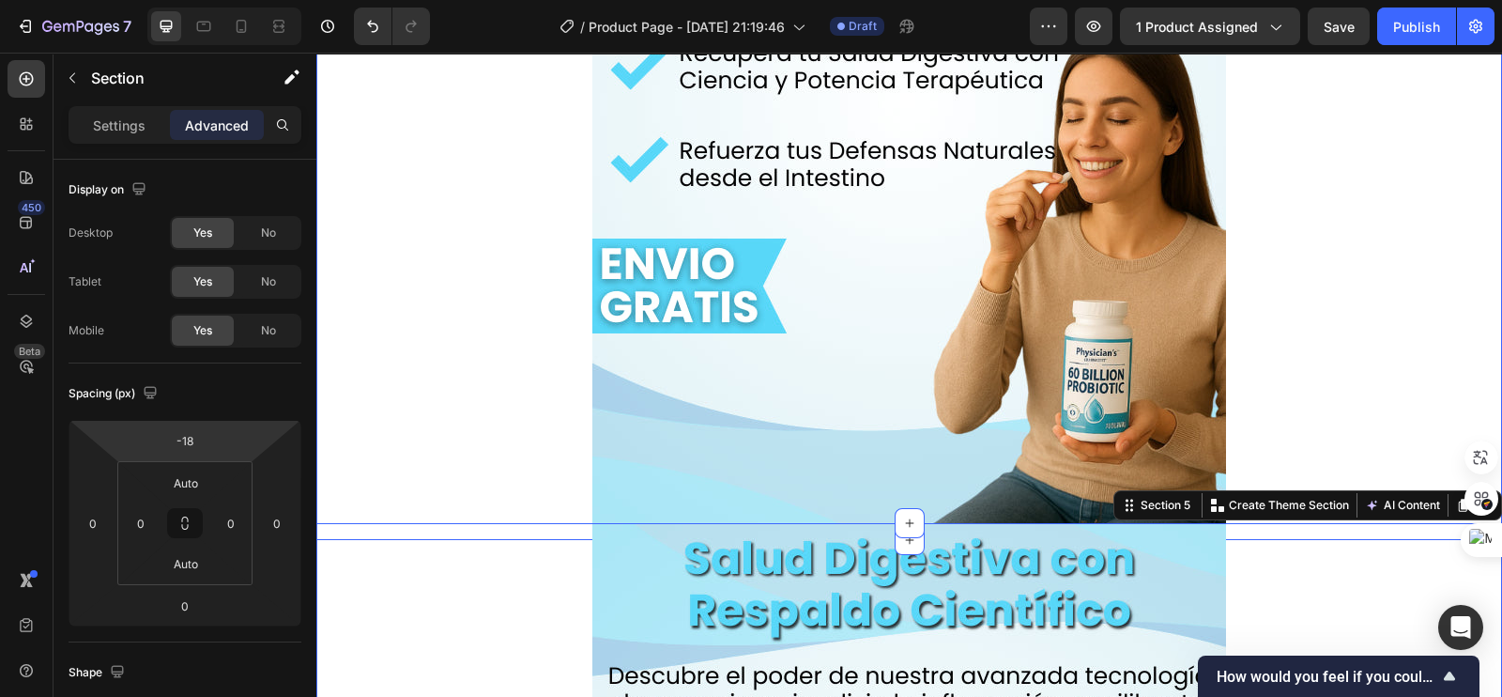
click at [1313, 224] on div "Image Row" at bounding box center [909, 110] width 1186 height 860
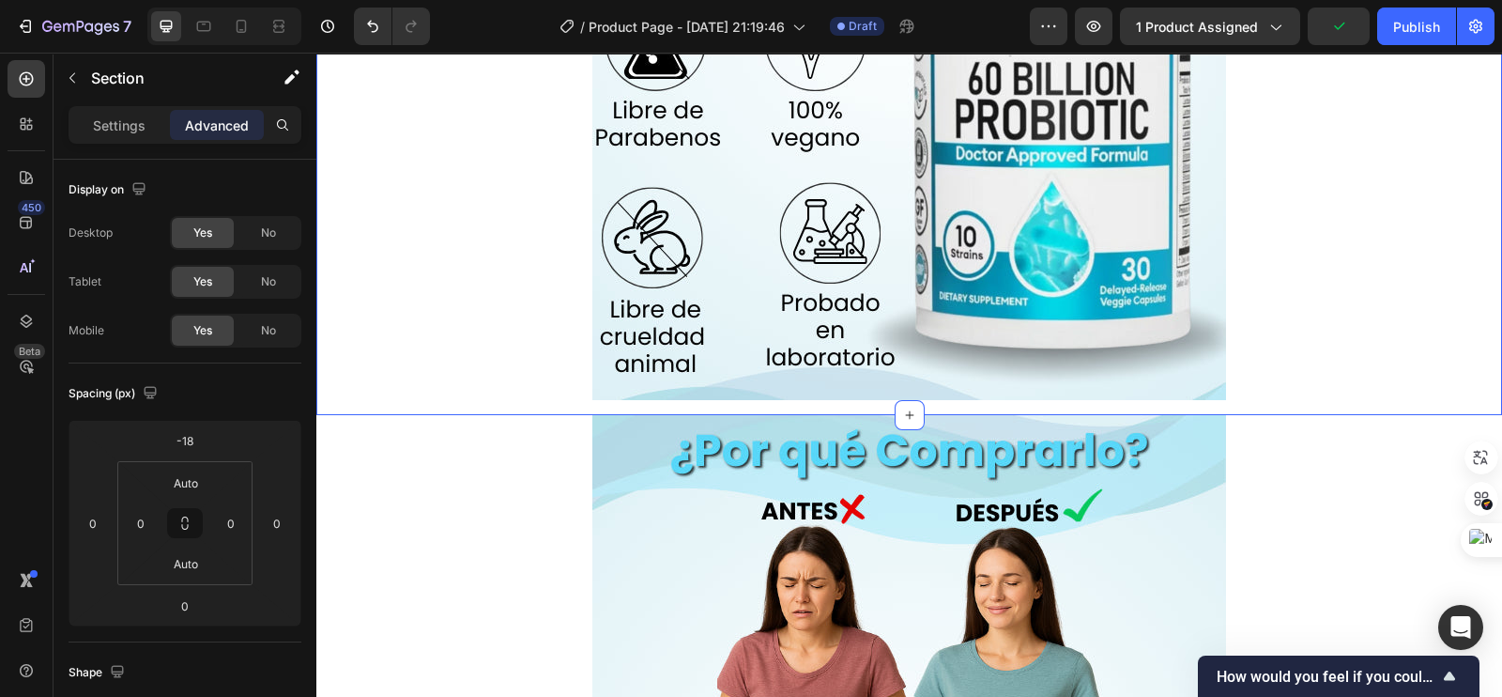
scroll to position [3050, 0]
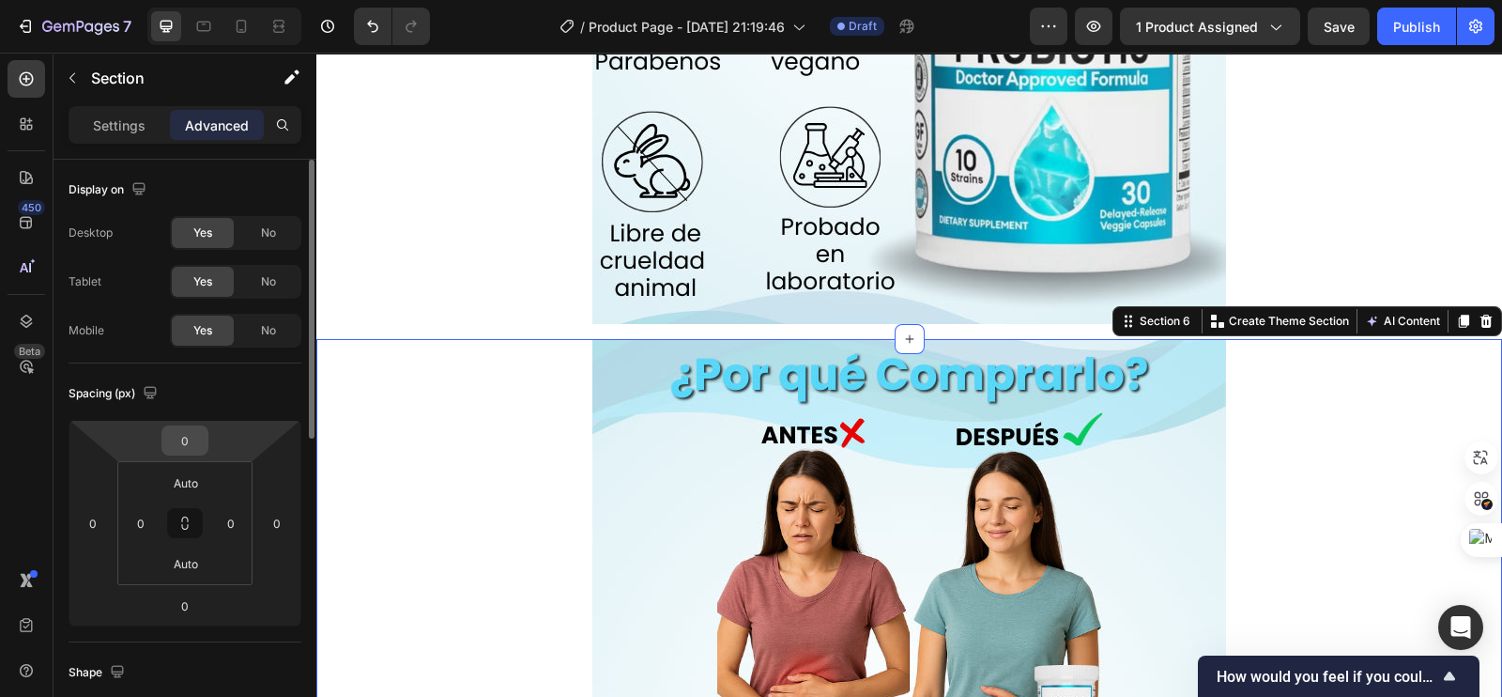
click at [186, 443] on input "0" at bounding box center [185, 440] width 38 height 28
type input "-18"
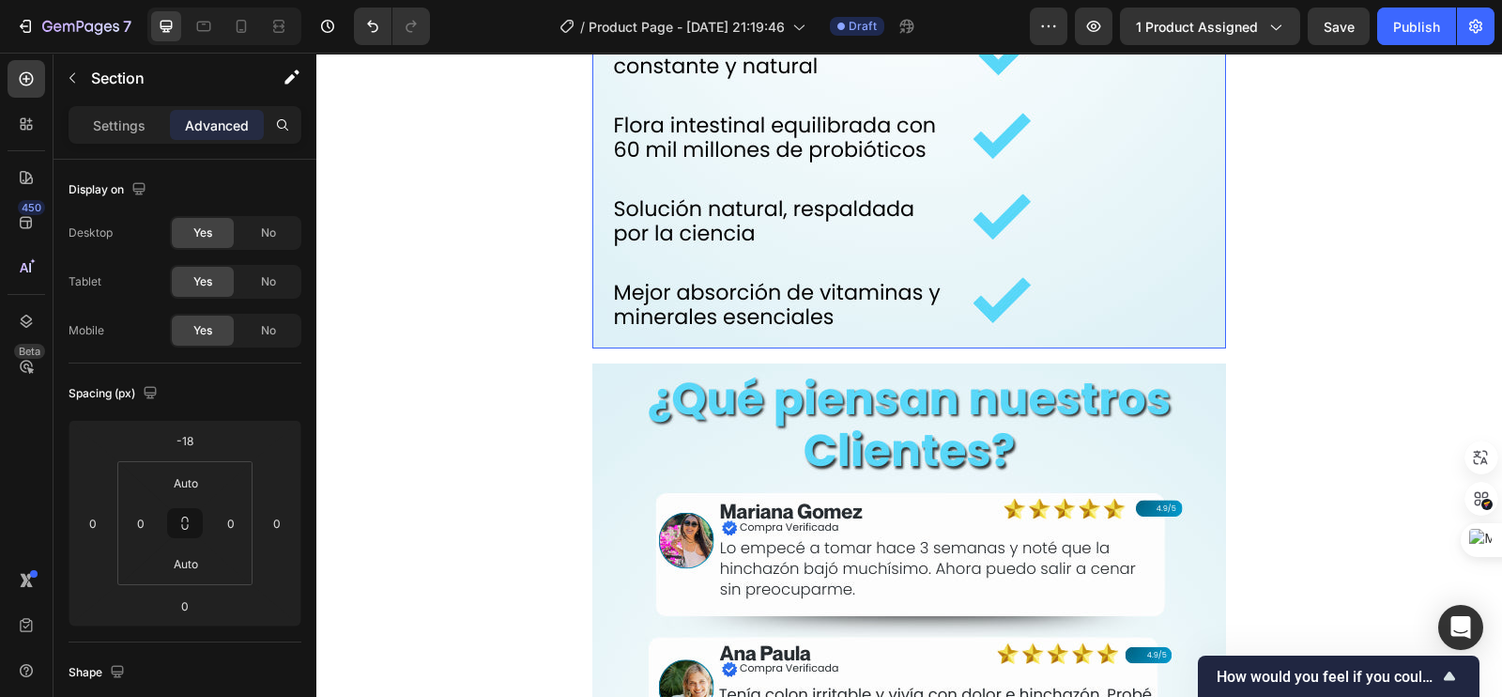
scroll to position [3990, 0]
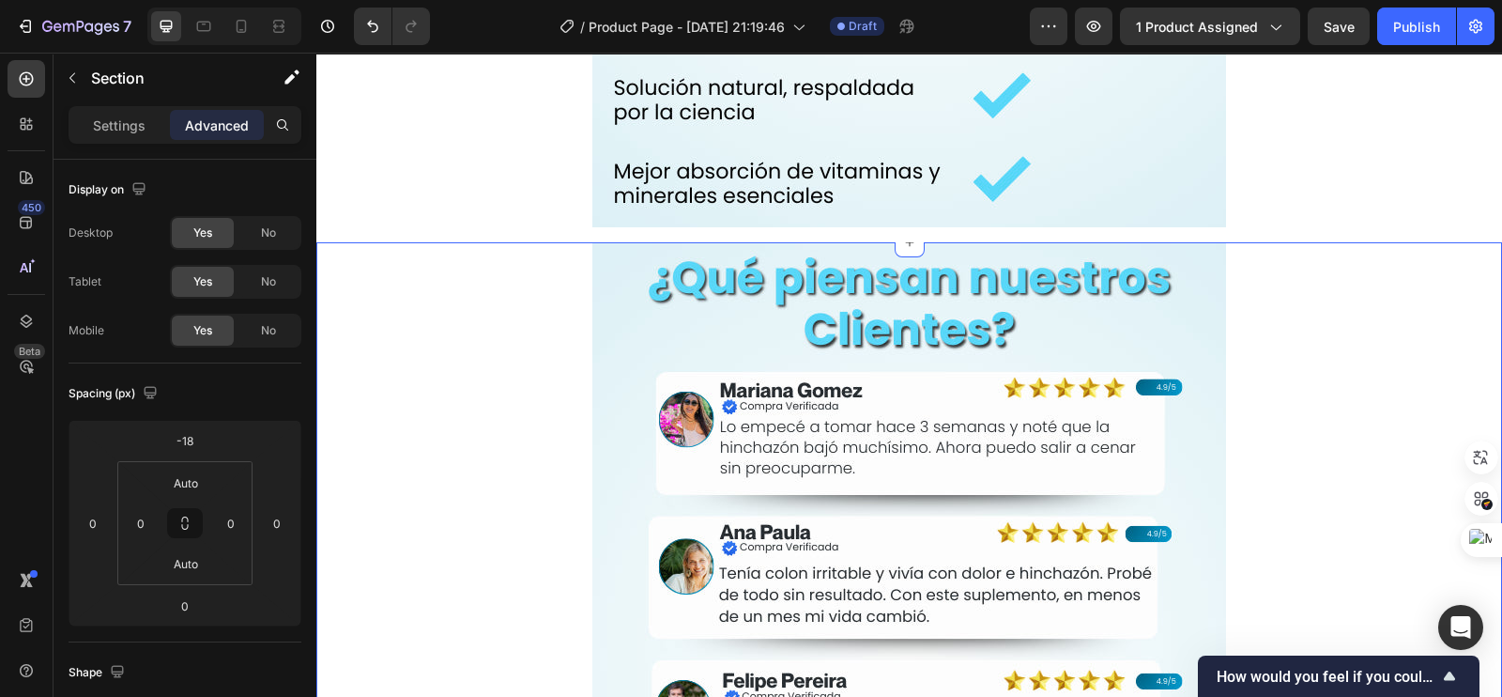
click at [421, 302] on div "Image Row" at bounding box center [909, 672] width 1186 height 860
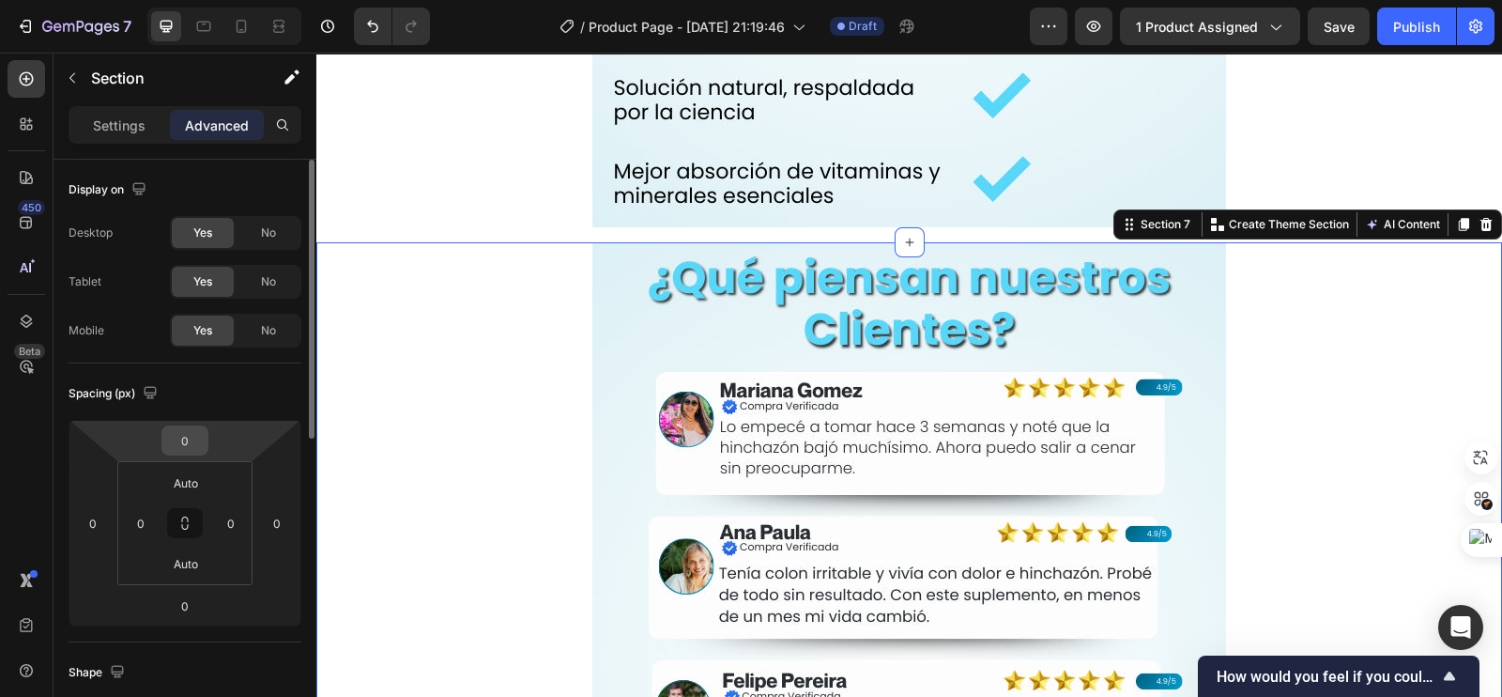
click at [177, 443] on input "0" at bounding box center [185, 440] width 38 height 28
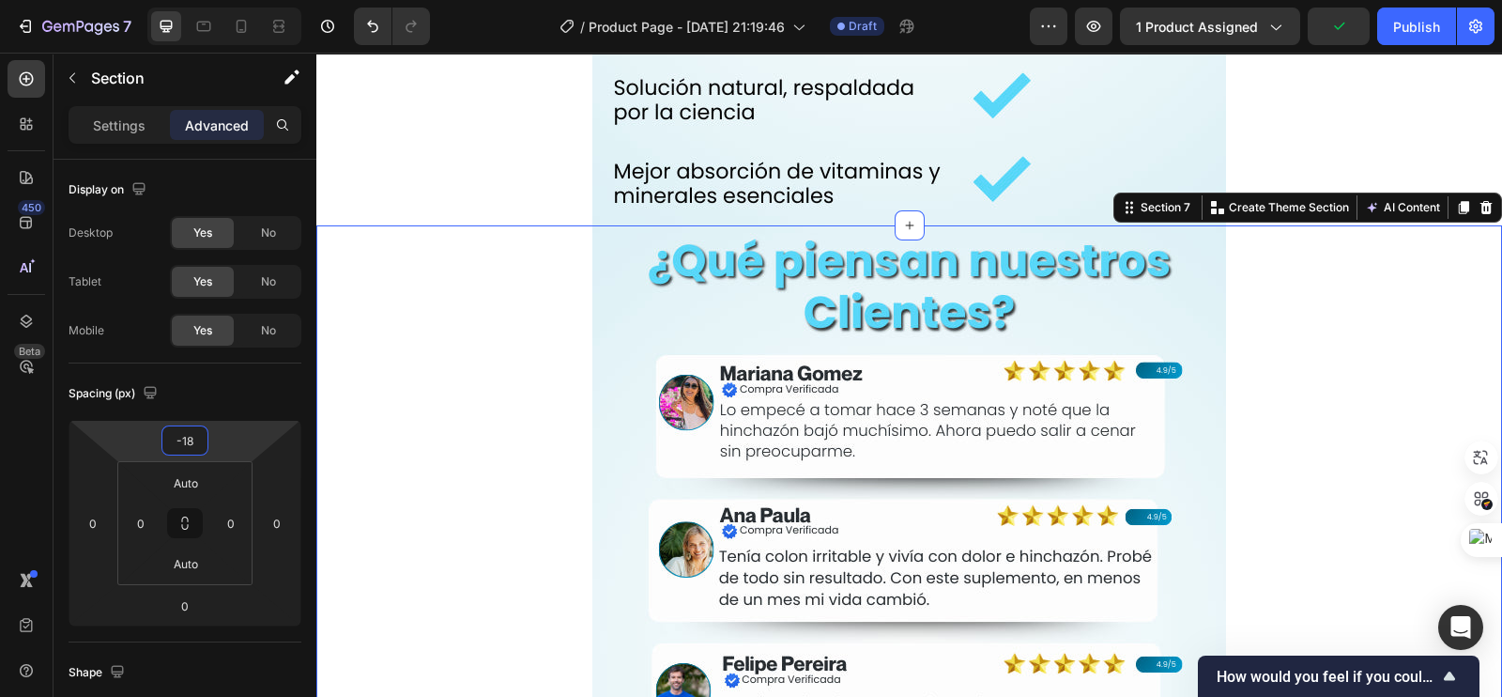
type input "-18"
click at [540, 339] on div "Image Row" at bounding box center [909, 655] width 1186 height 860
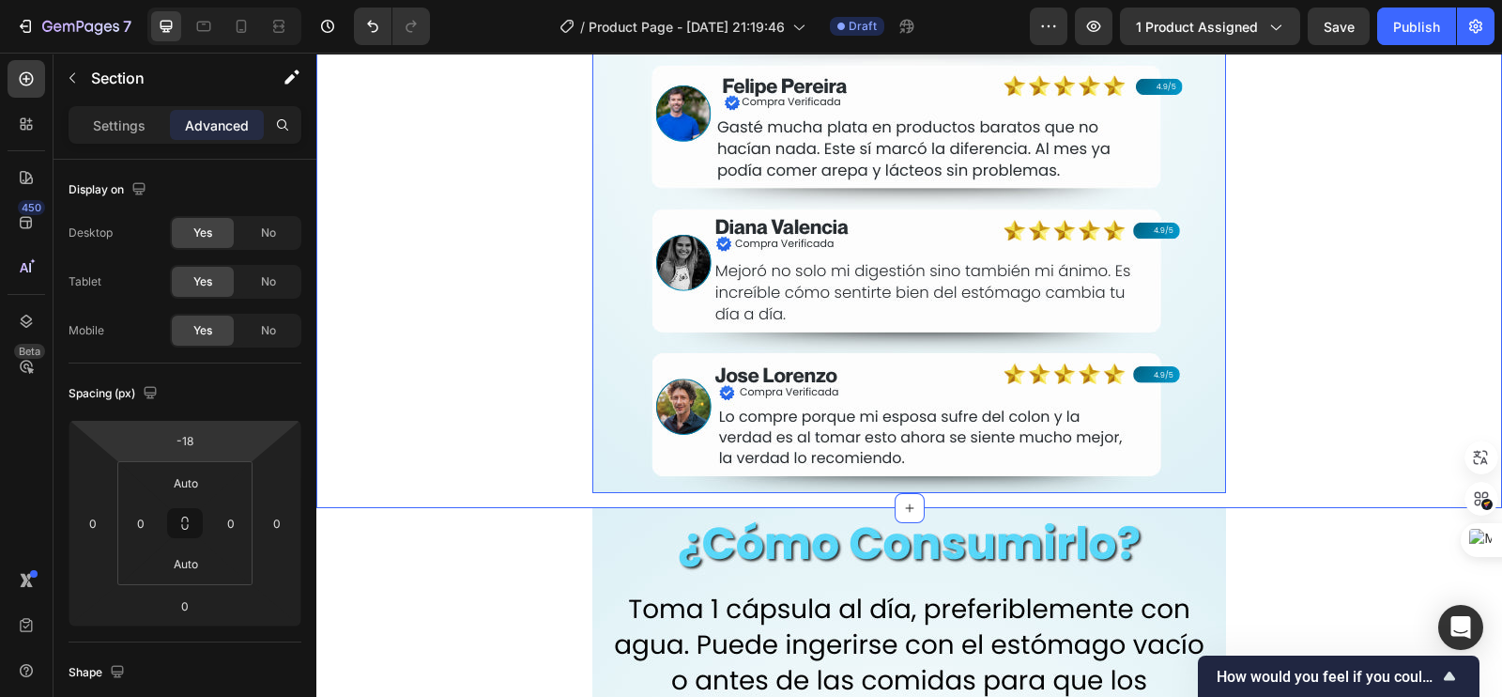
scroll to position [4694, 0]
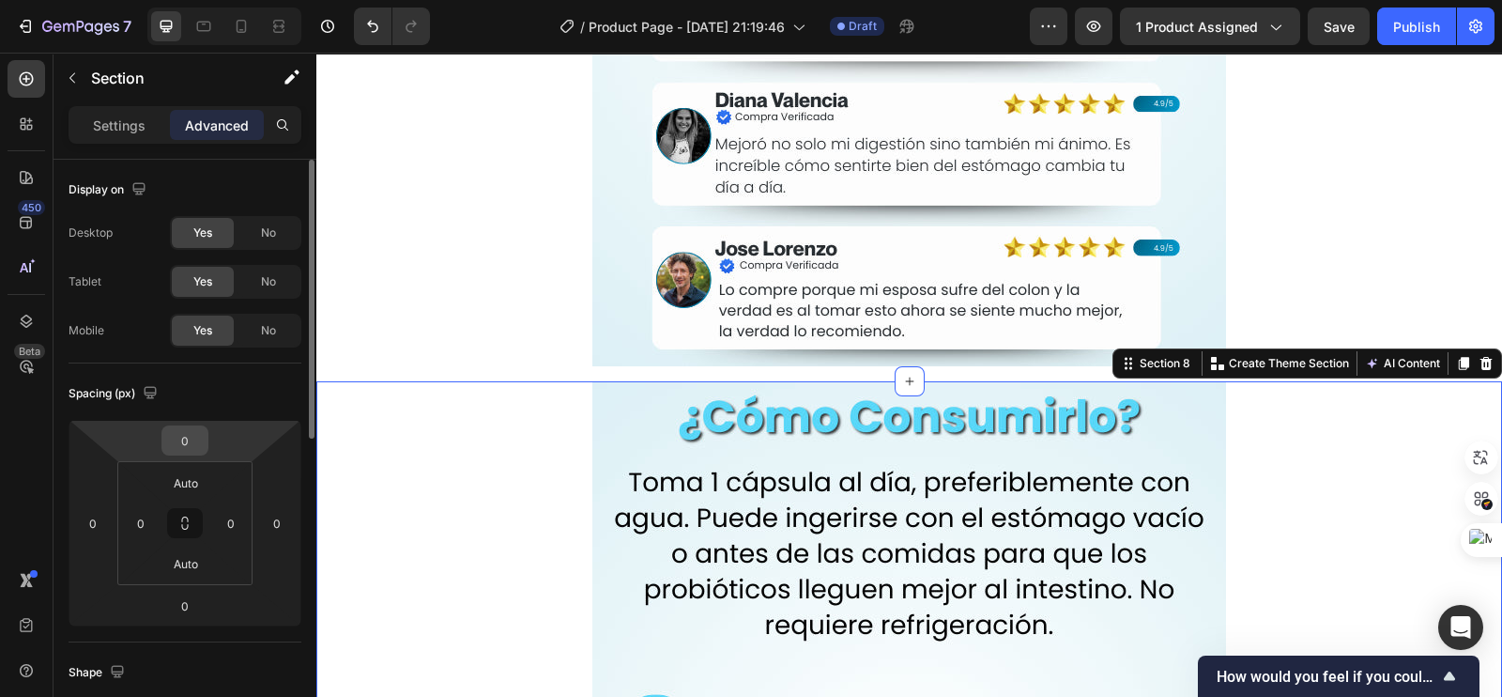
click at [192, 437] on input "0" at bounding box center [185, 440] width 38 height 28
type input "-18"
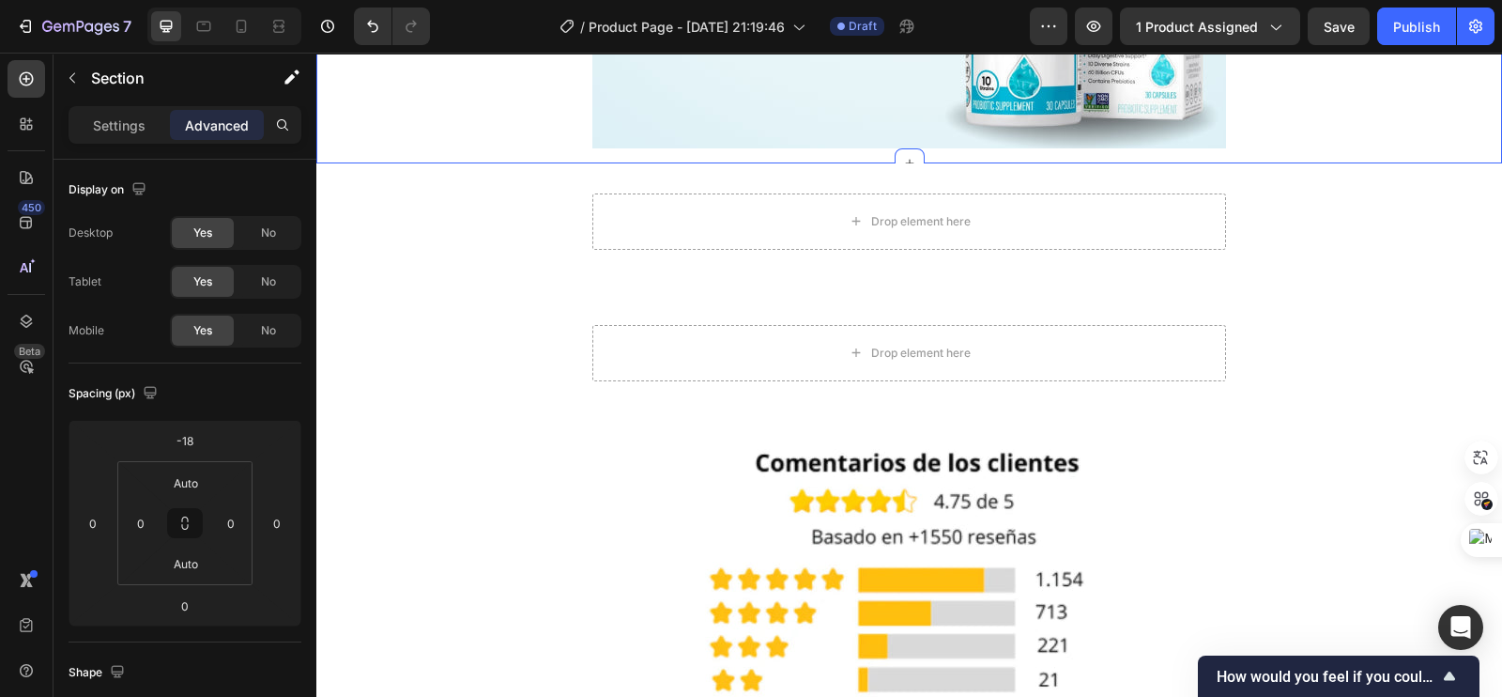
scroll to position [5750, 0]
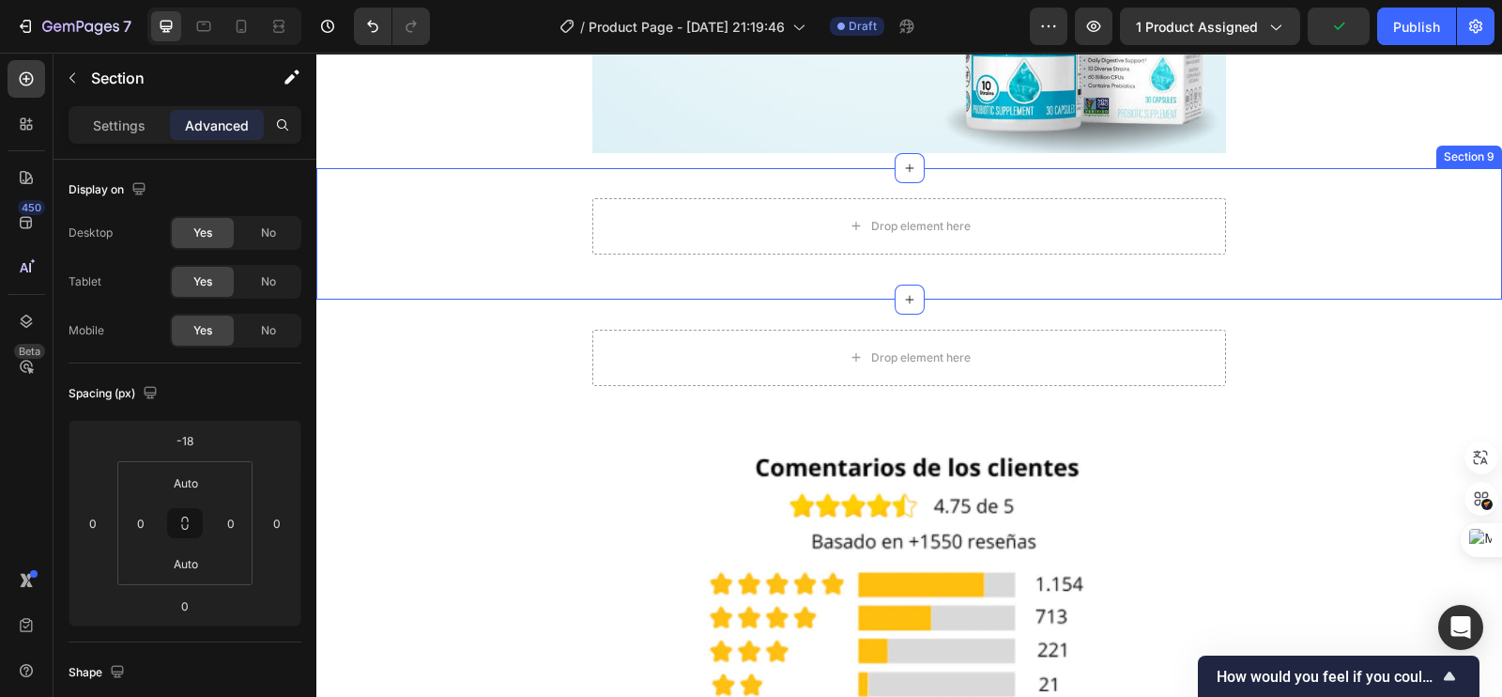
click at [496, 217] on div "Drop element here Row" at bounding box center [909, 233] width 1186 height 71
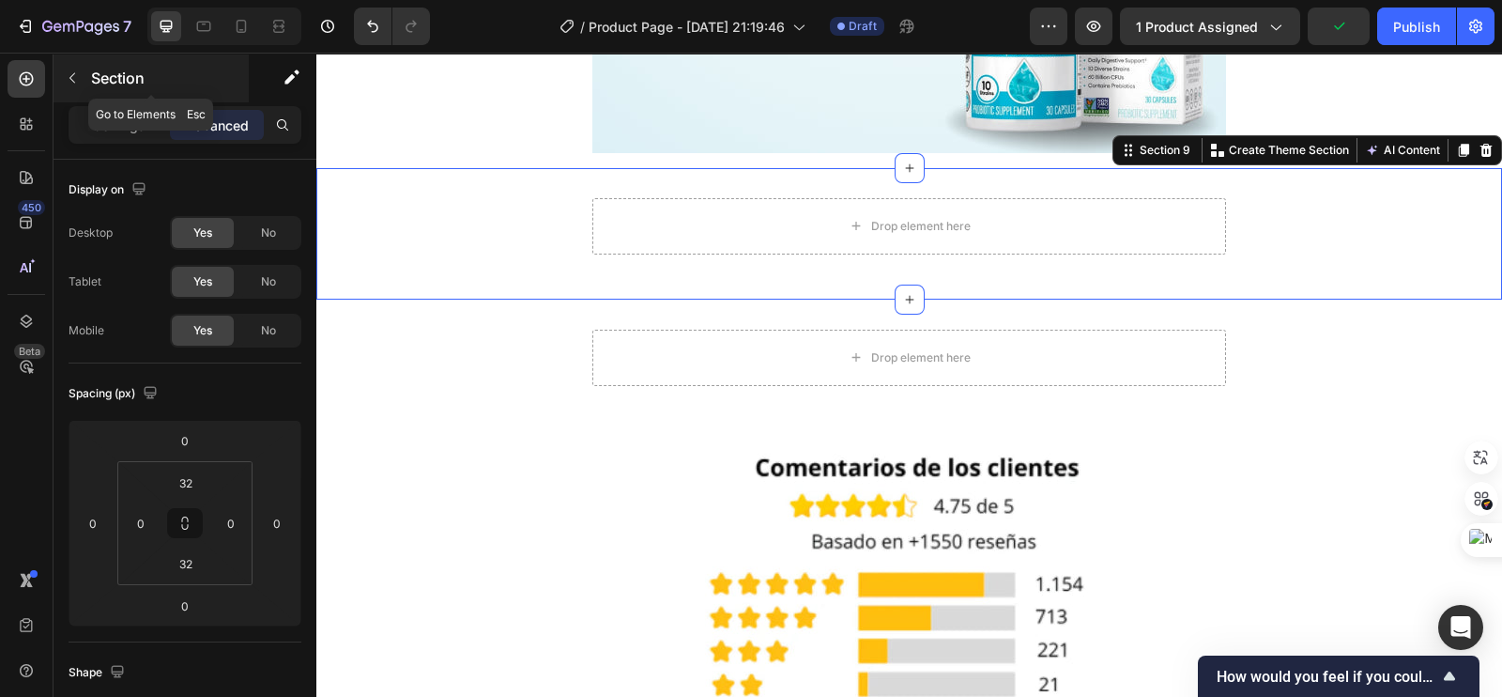
click at [88, 65] on div "Section" at bounding box center [151, 78] width 195 height 49
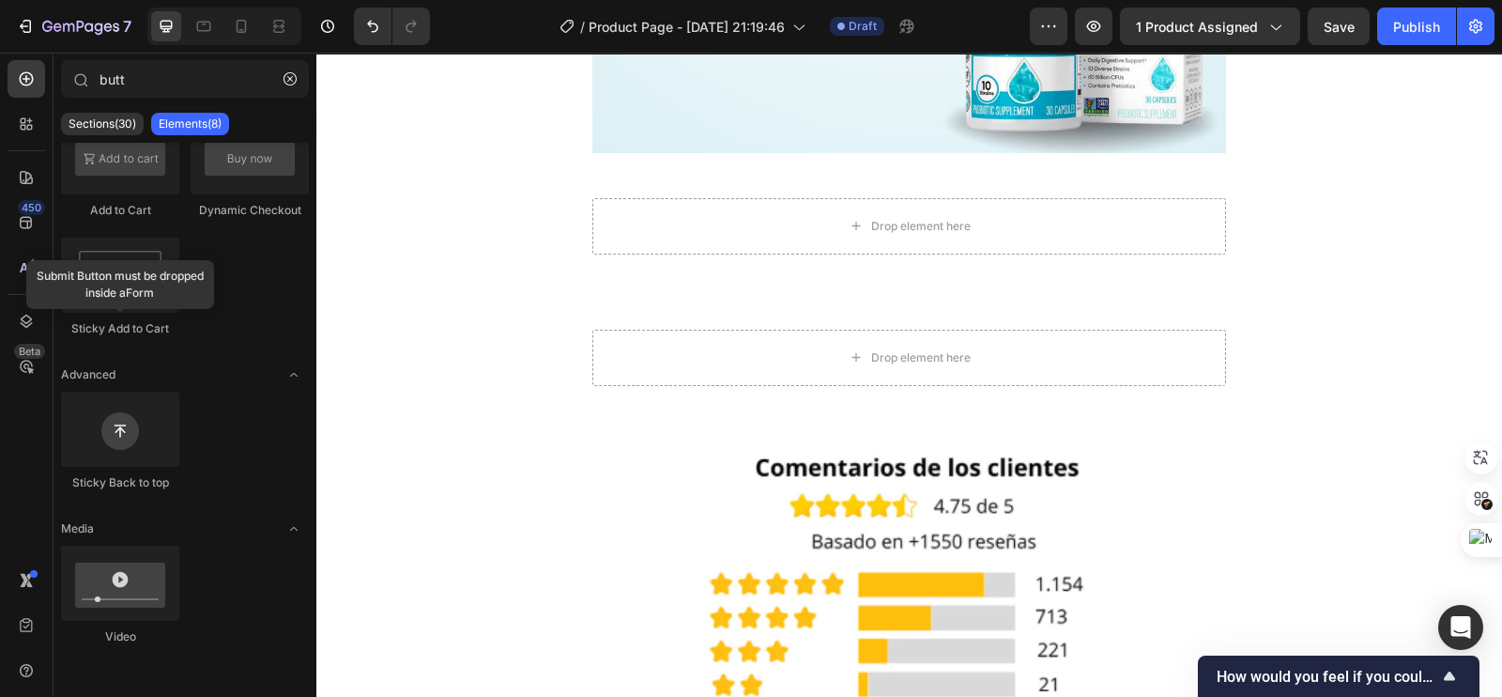
scroll to position [0, 0]
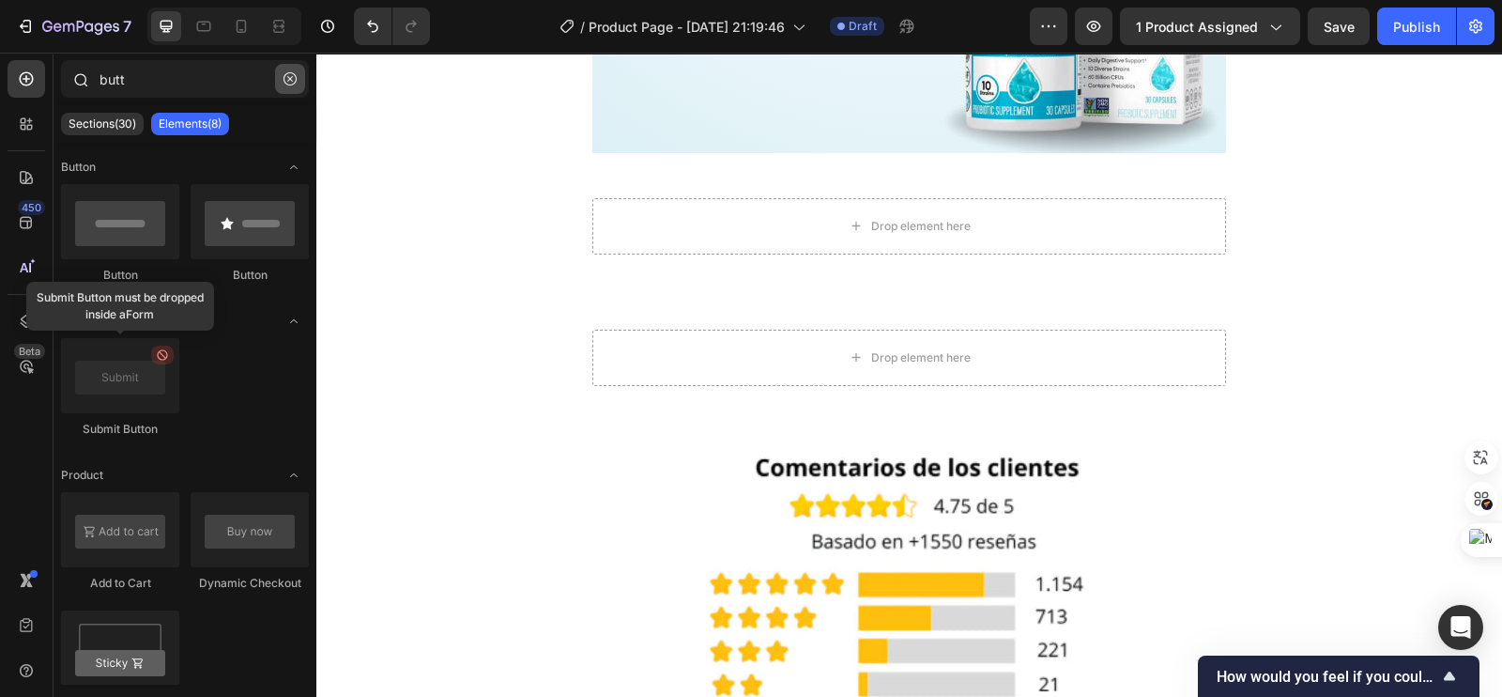
click at [290, 81] on icon "button" at bounding box center [289, 78] width 13 height 13
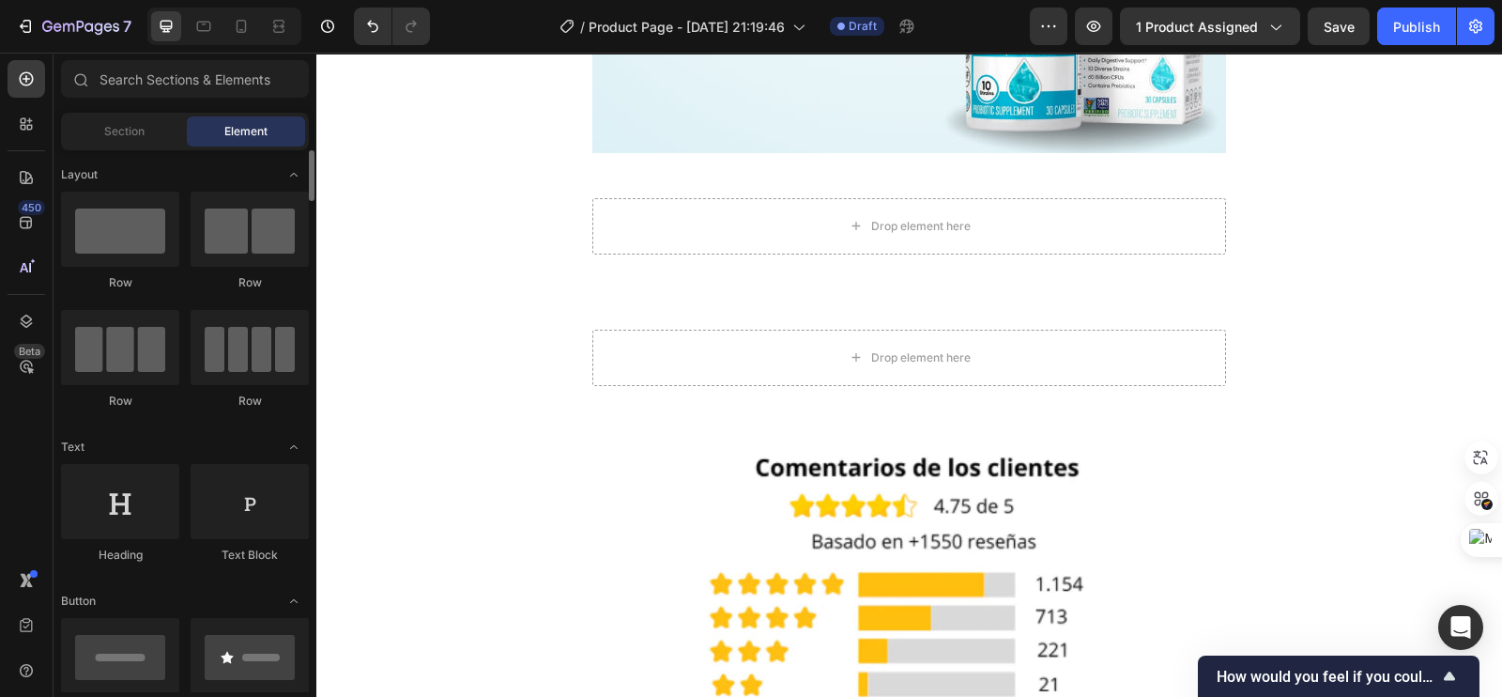
scroll to position [234, 0]
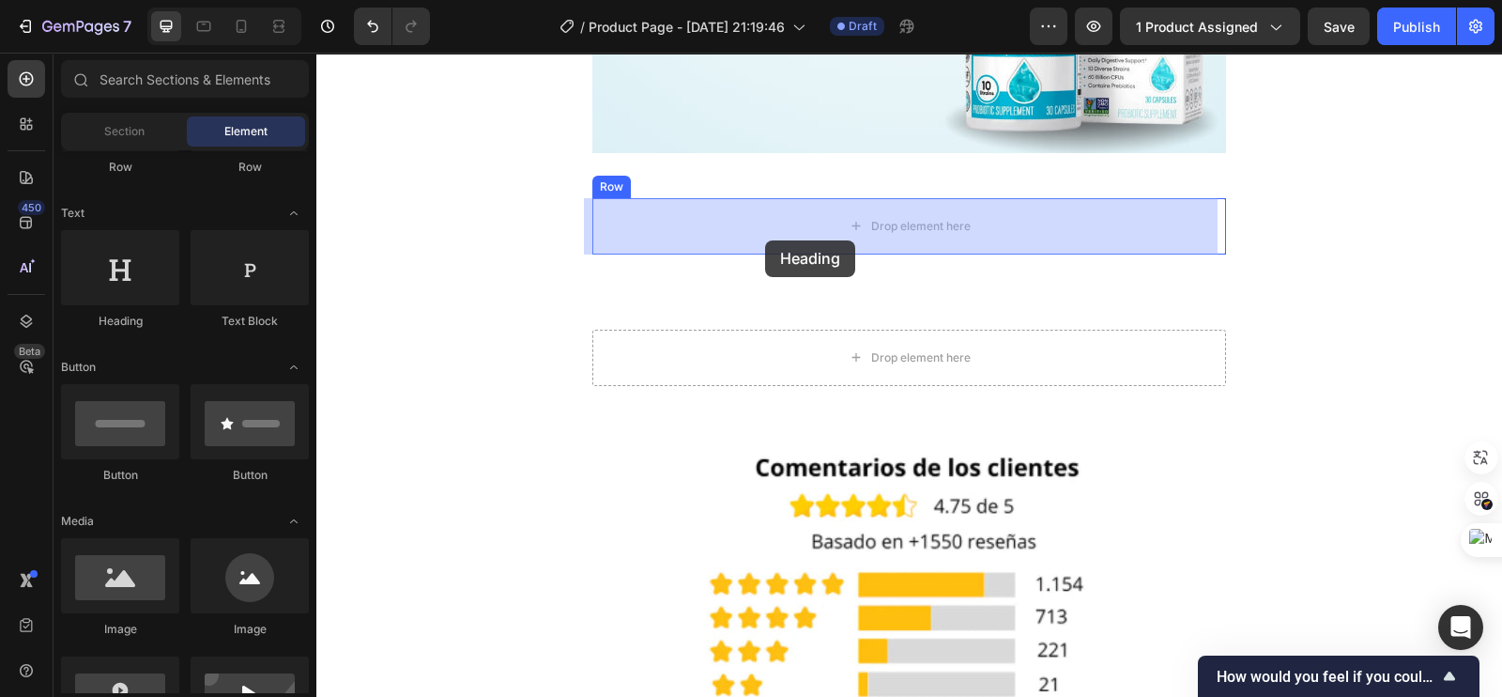
drag, startPoint x: 445, startPoint y: 336, endPoint x: 765, endPoint y: 230, distance: 337.2
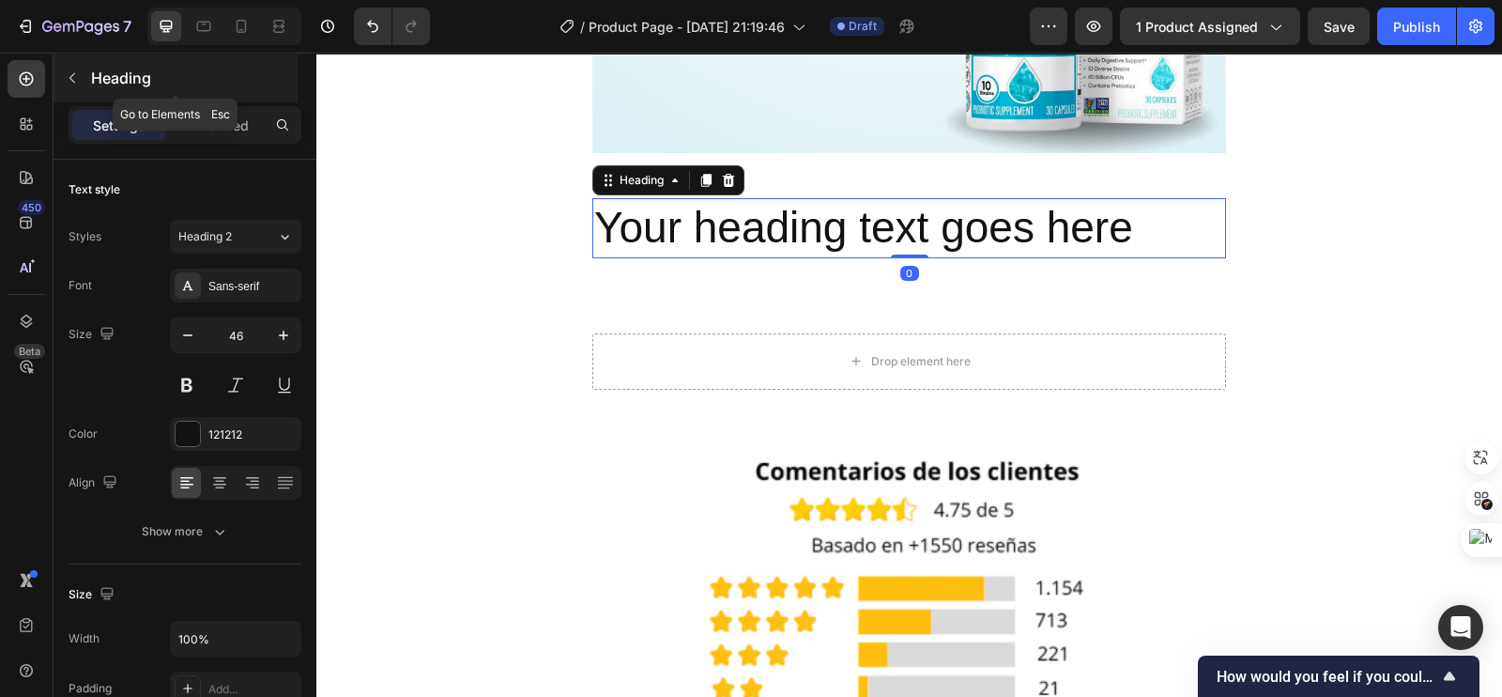
click at [89, 79] on div "Heading" at bounding box center [176, 78] width 244 height 49
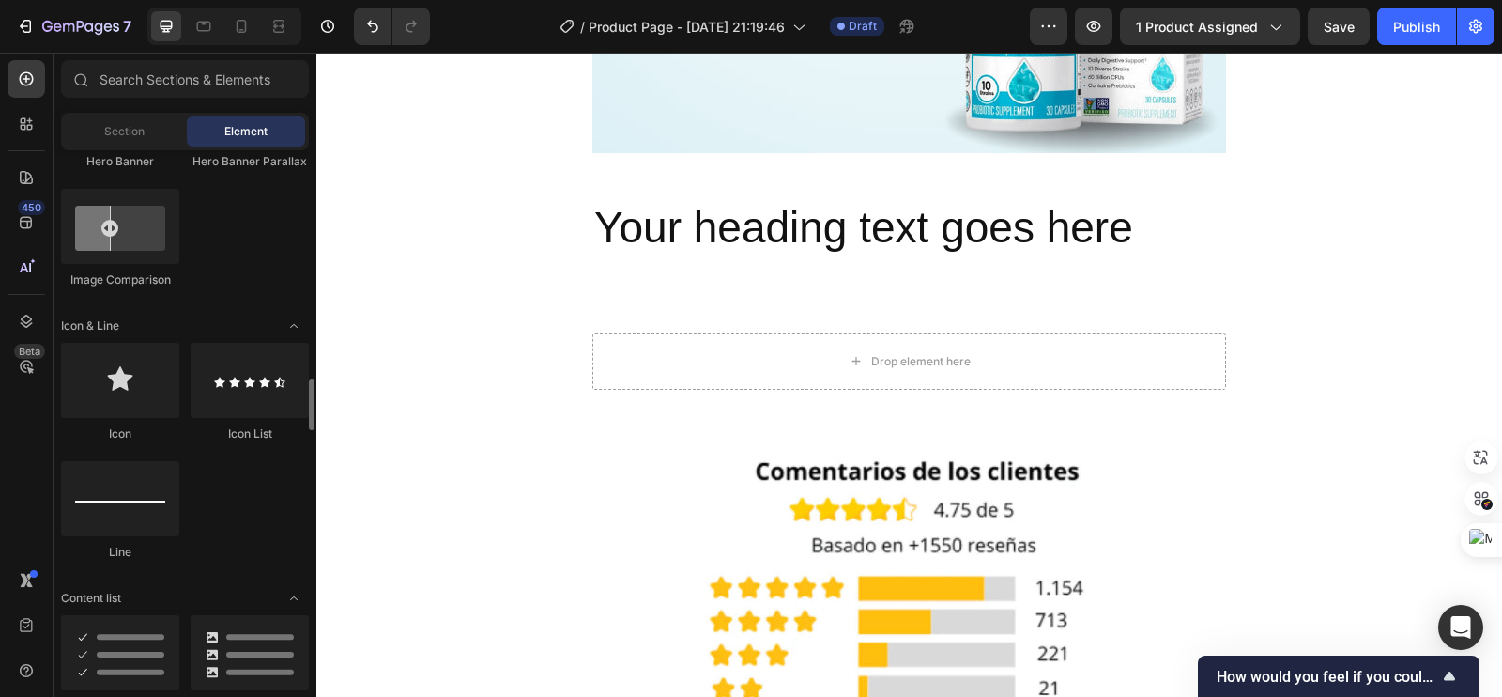
scroll to position [1291, 0]
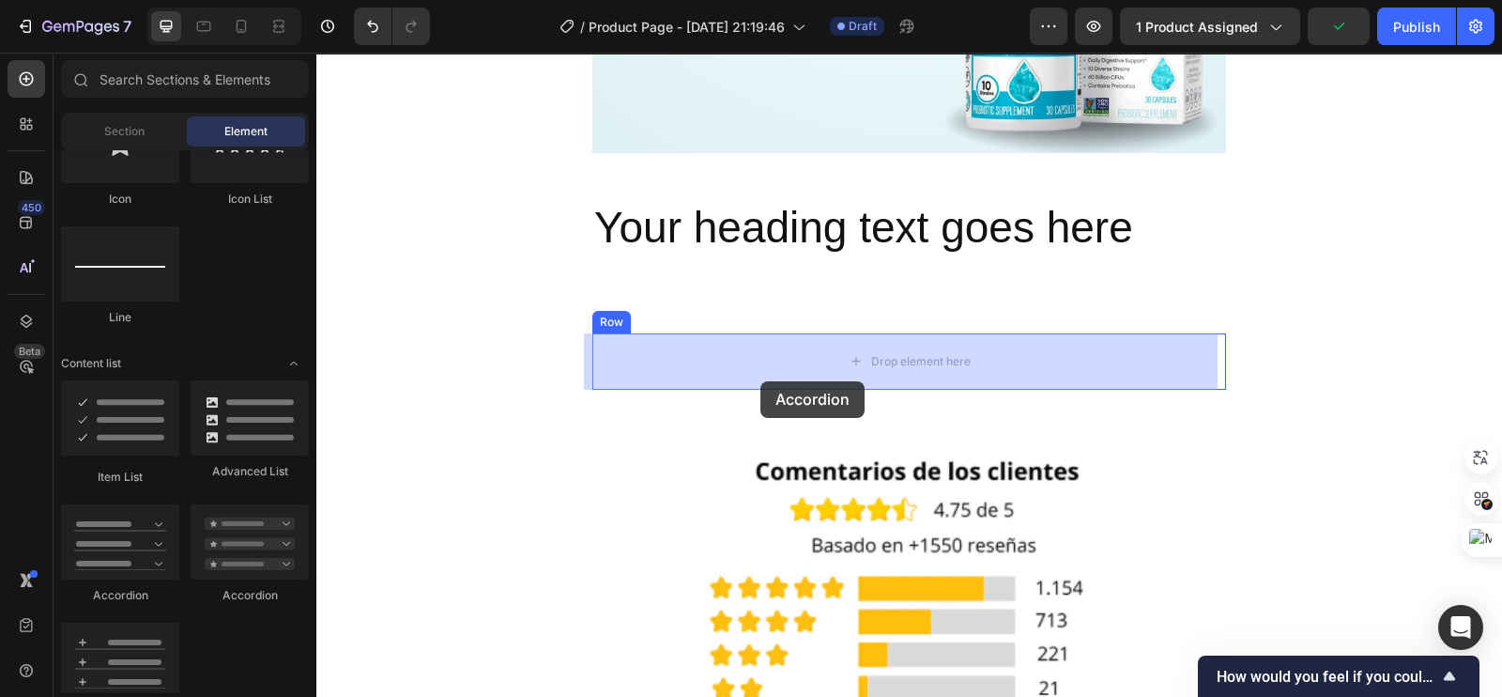
drag, startPoint x: 401, startPoint y: 597, endPoint x: 760, endPoint y: 381, distance: 419.4
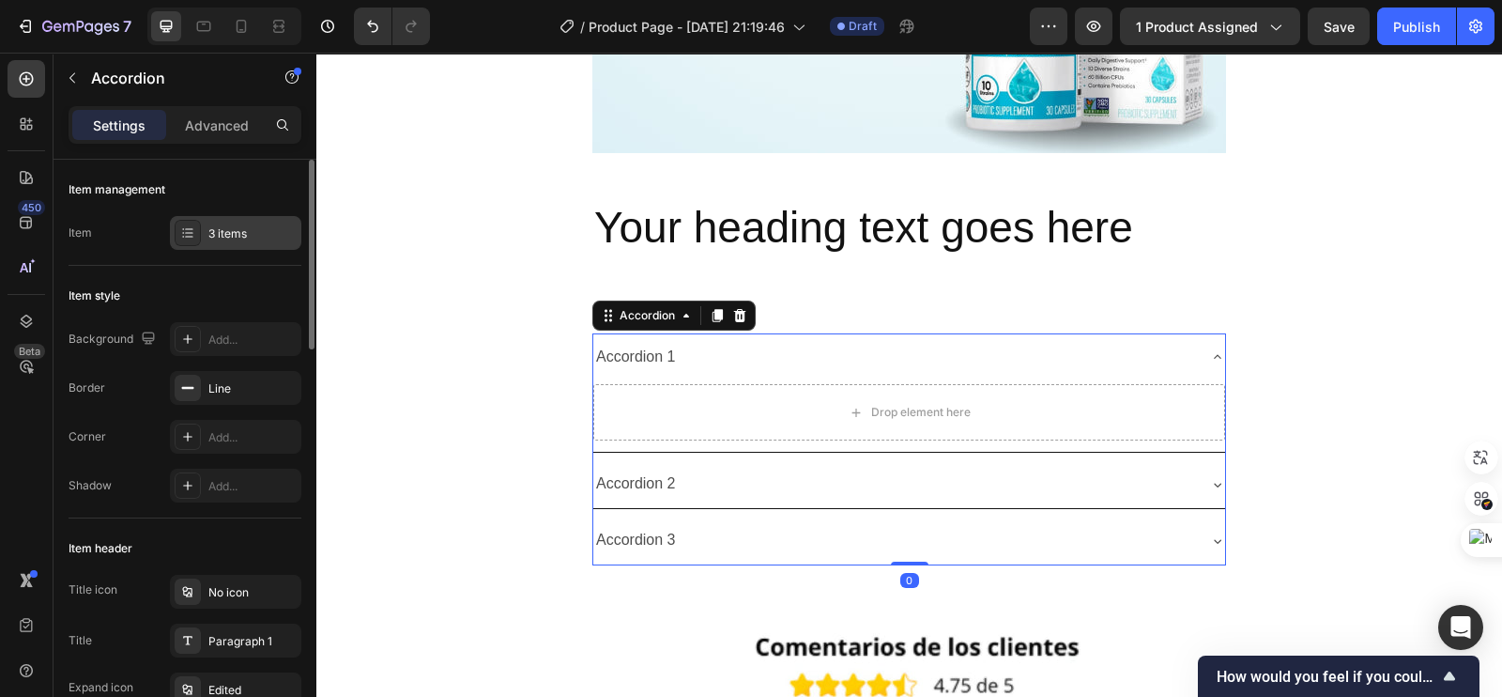
click at [223, 233] on div "3 items" at bounding box center [252, 233] width 88 height 17
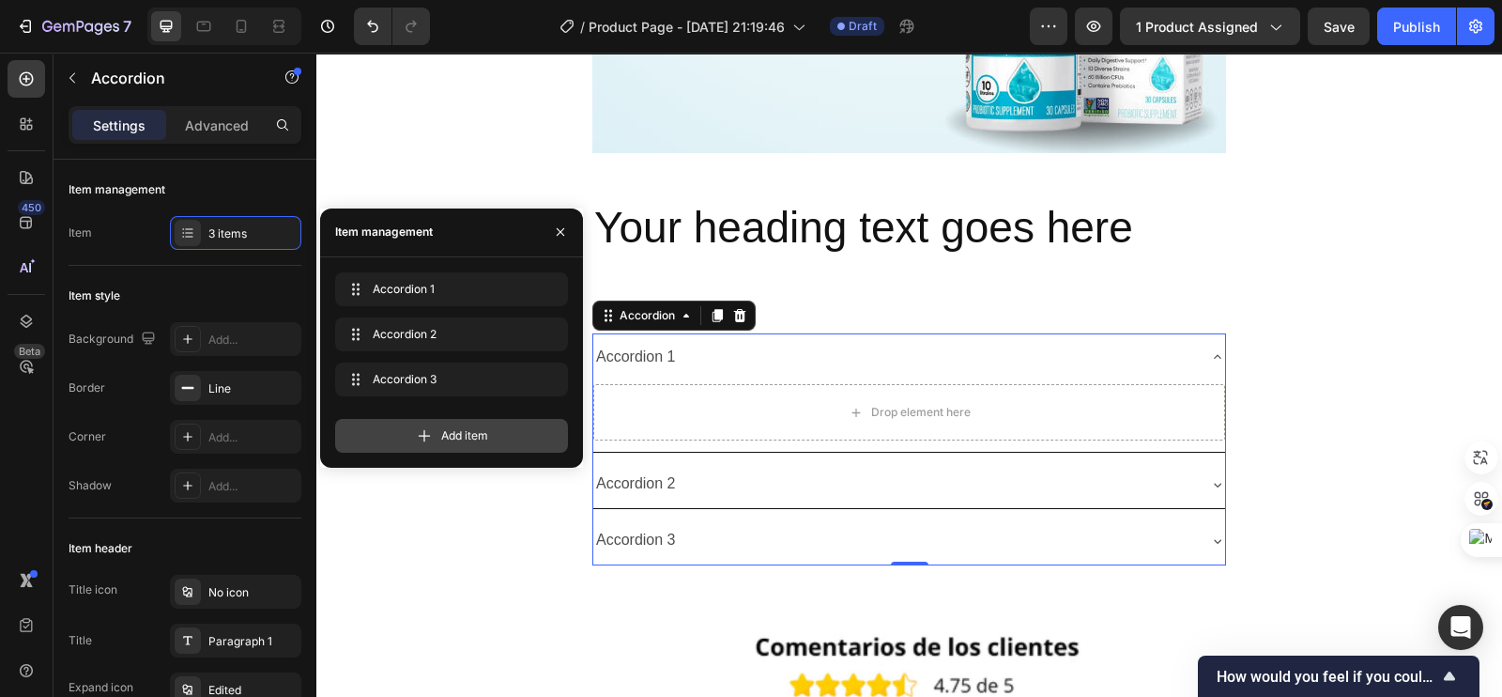
click at [433, 436] on icon at bounding box center [424, 435] width 19 height 19
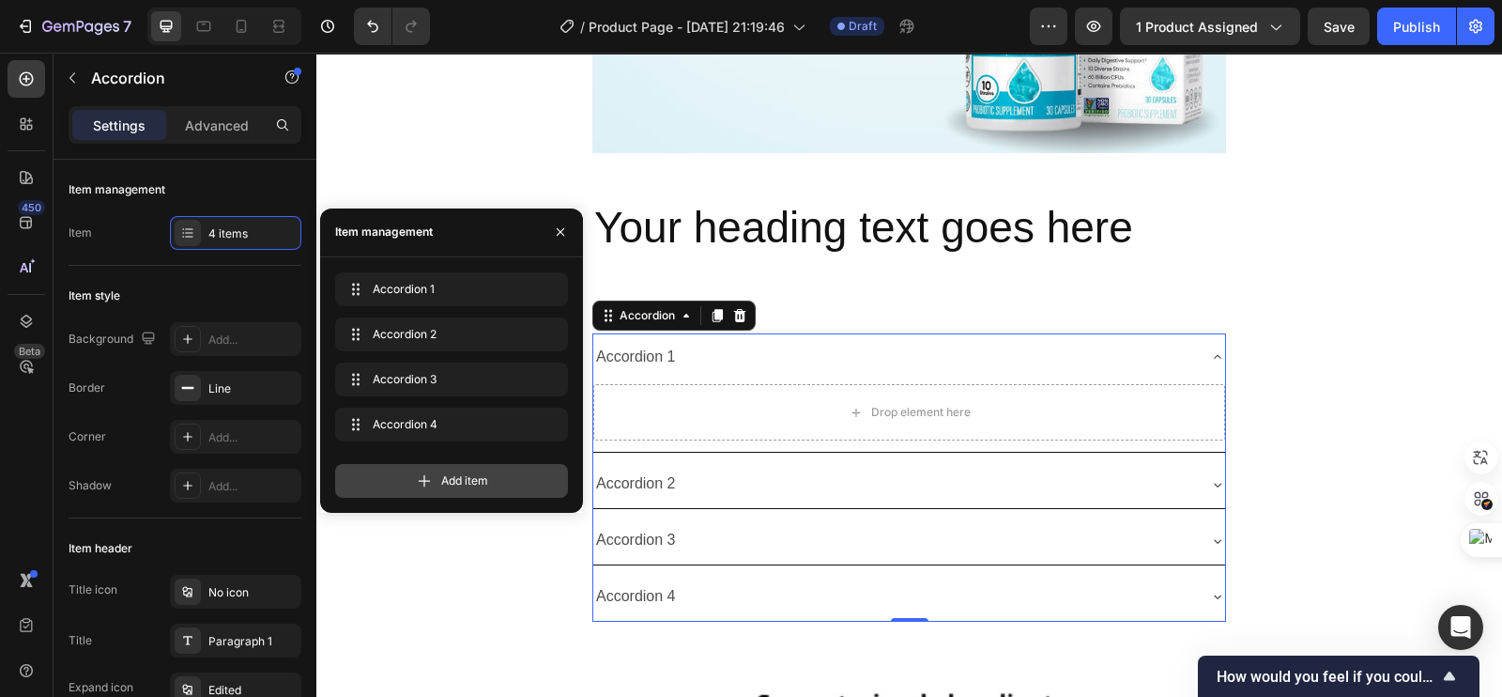
click at [424, 480] on icon at bounding box center [425, 480] width 12 height 12
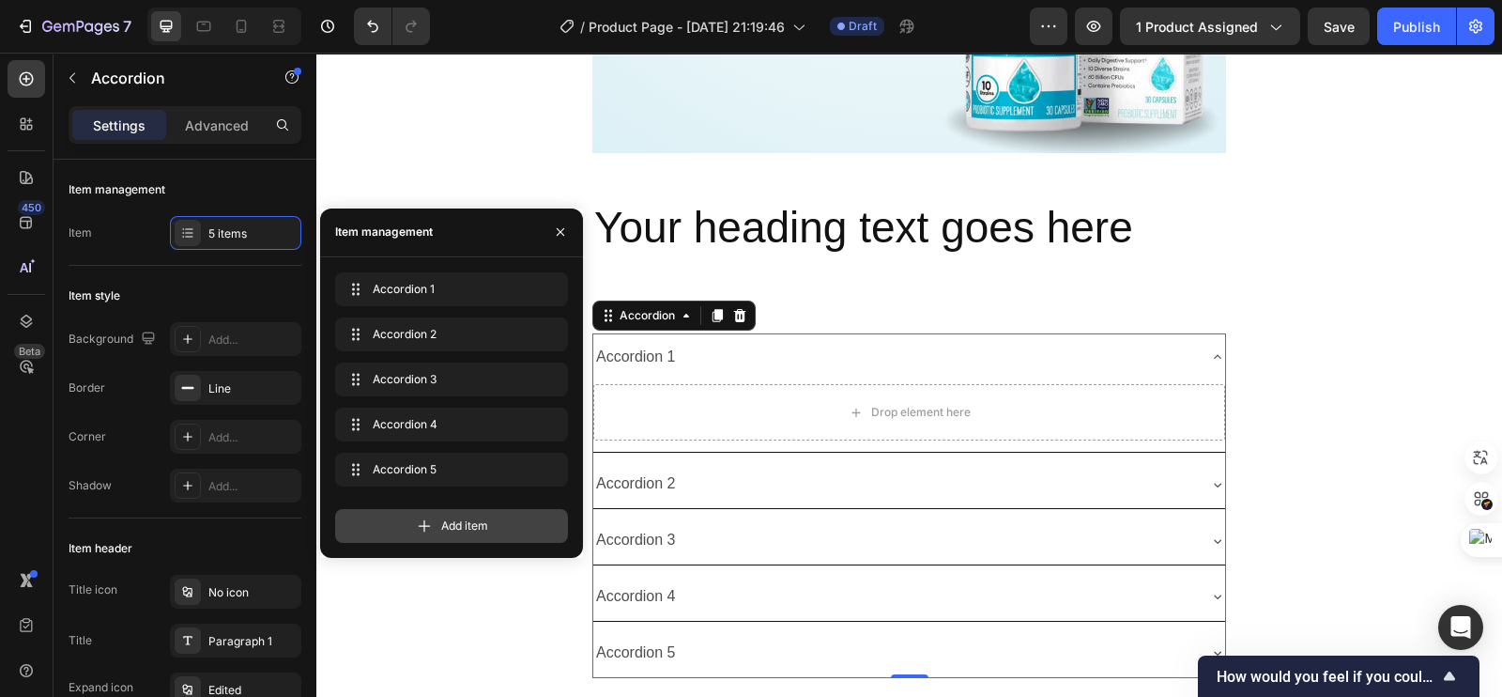
click at [425, 521] on icon at bounding box center [424, 525] width 19 height 19
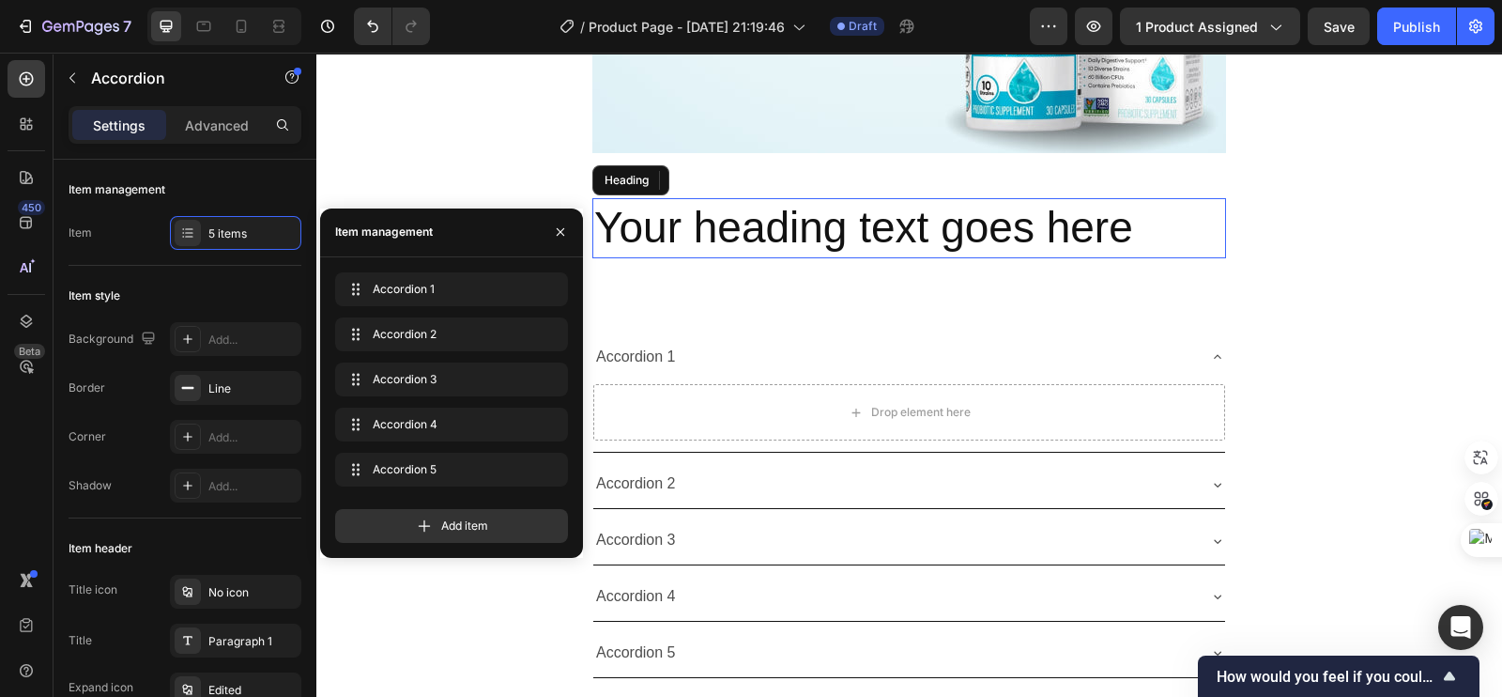
click at [911, 225] on h2 "Your heading text goes here" at bounding box center [909, 228] width 634 height 60
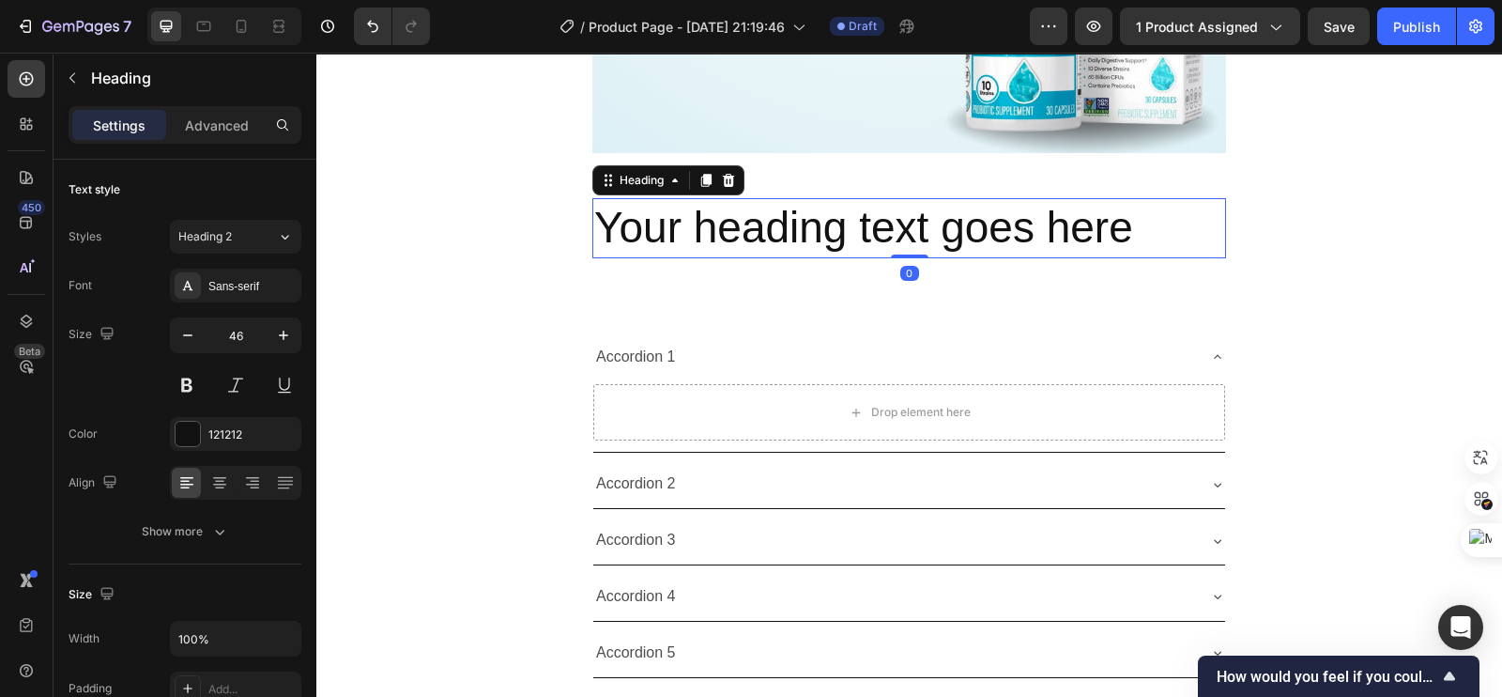
click at [1154, 220] on h2 "Your heading text goes here" at bounding box center [909, 228] width 634 height 60
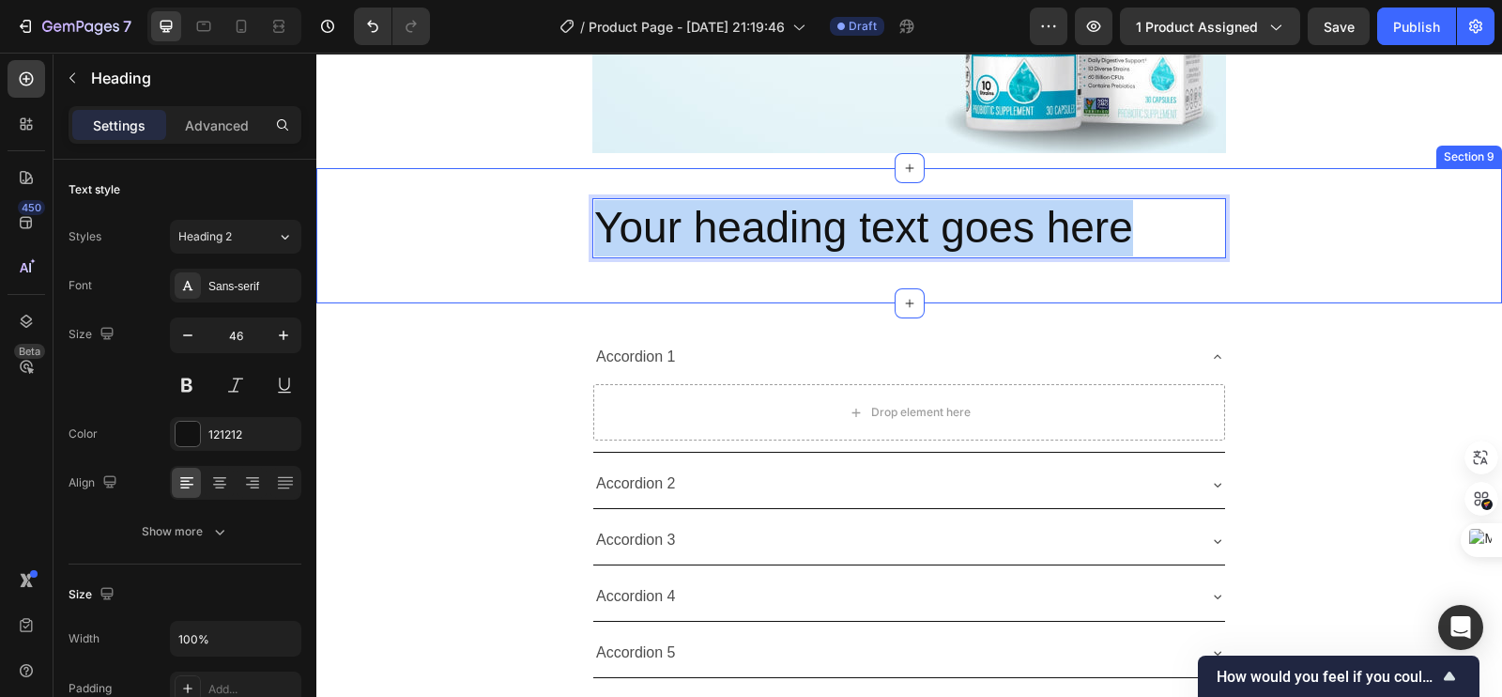
drag, startPoint x: 1135, startPoint y: 232, endPoint x: 529, endPoint y: 241, distance: 605.6
click at [529, 241] on div "Your heading text goes here Heading 0 Row" at bounding box center [909, 235] width 1186 height 75
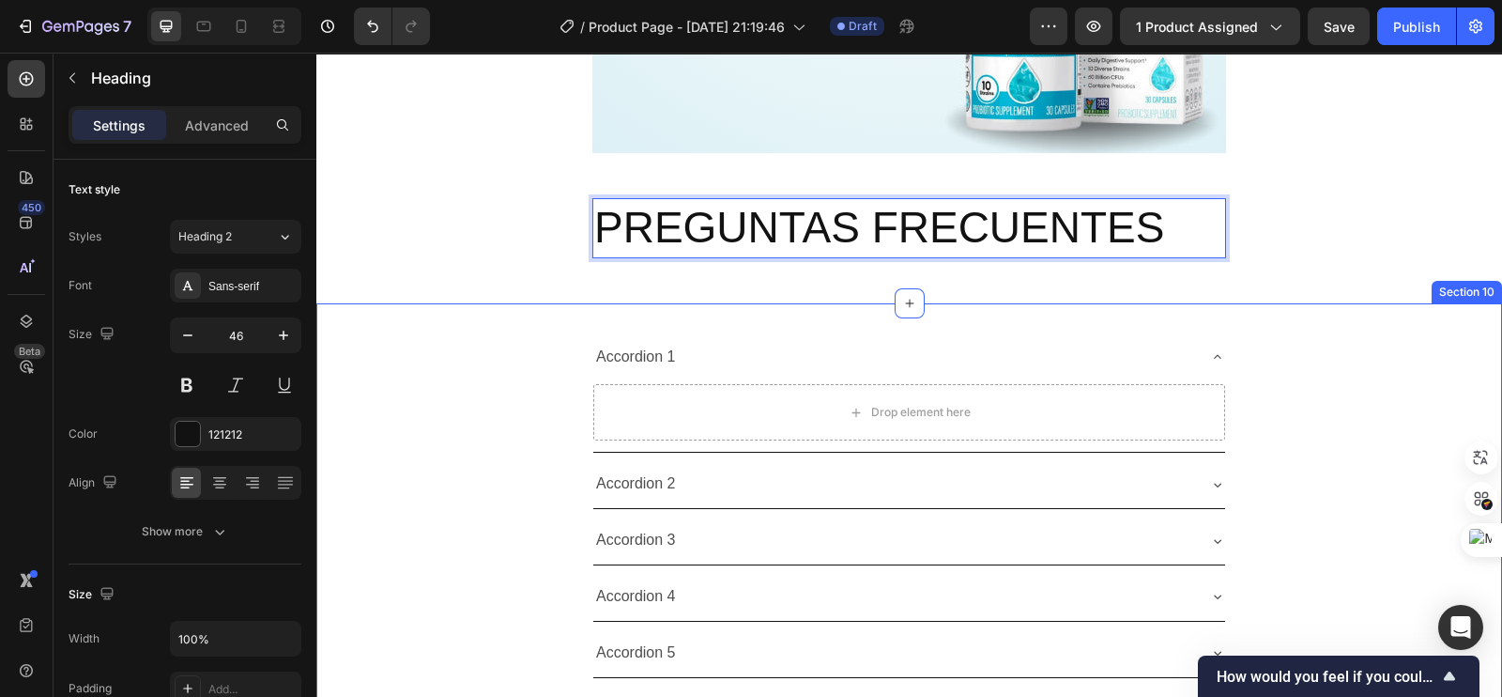
click at [427, 394] on div "Accordion 1 Drop element here Accordion 2 Accordion 3 Accordion 4 Accordion 5 A…" at bounding box center [909, 541] width 1186 height 416
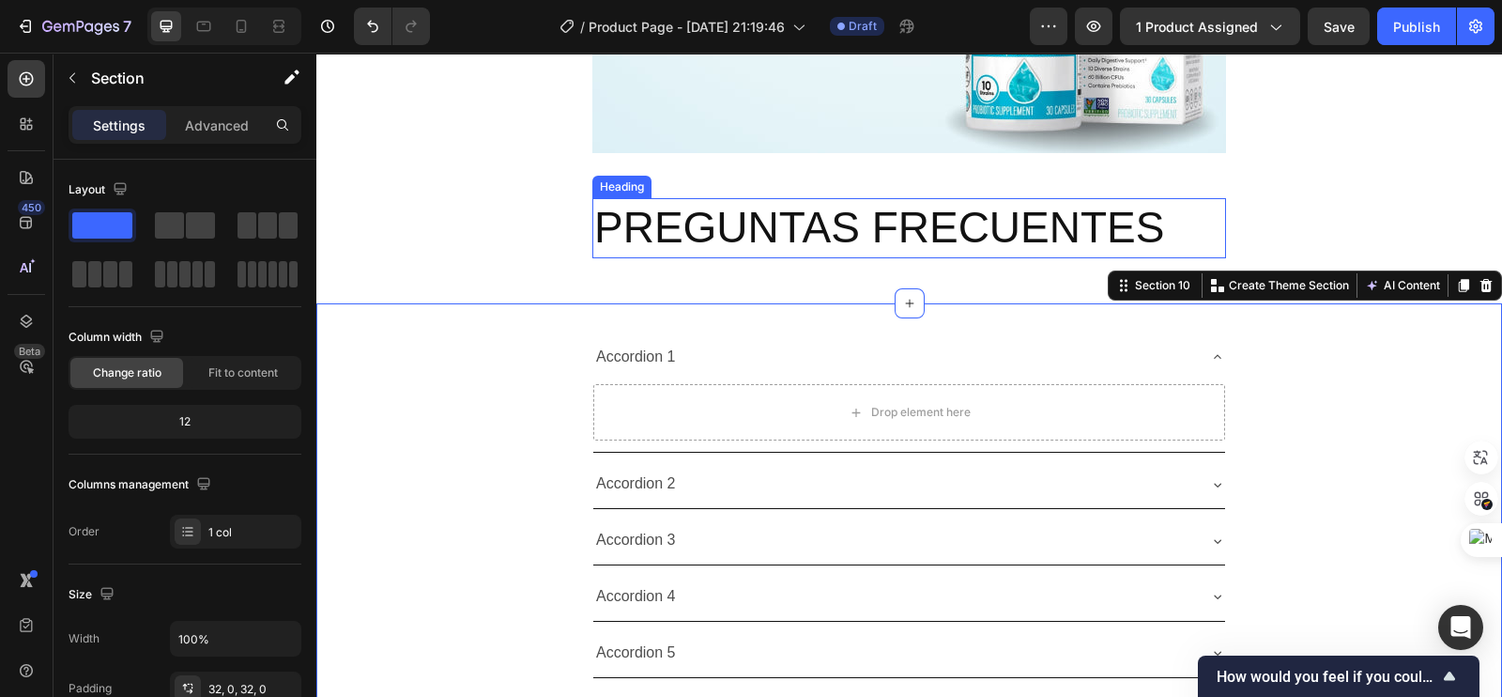
click at [721, 220] on p "PREGUNTAS FRECUENTES" at bounding box center [909, 228] width 630 height 56
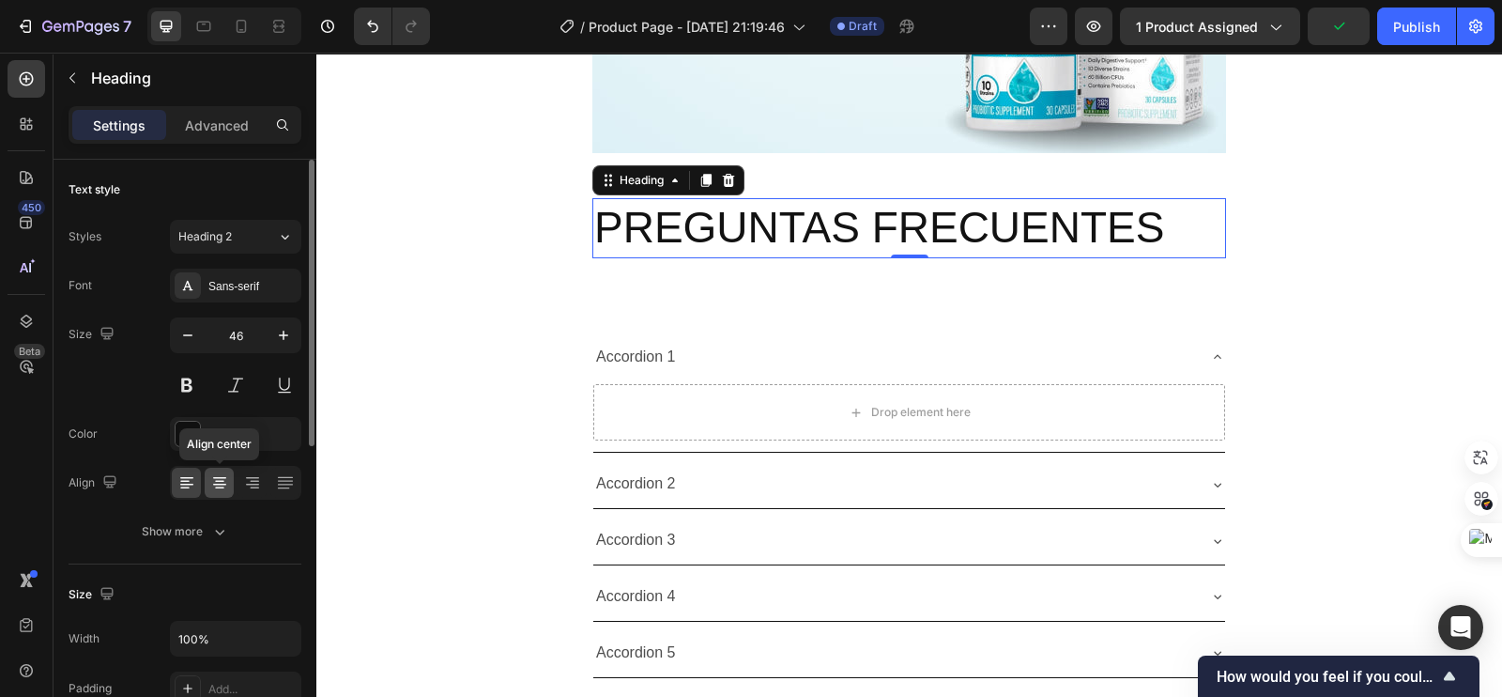
click at [217, 490] on icon at bounding box center [219, 482] width 19 height 19
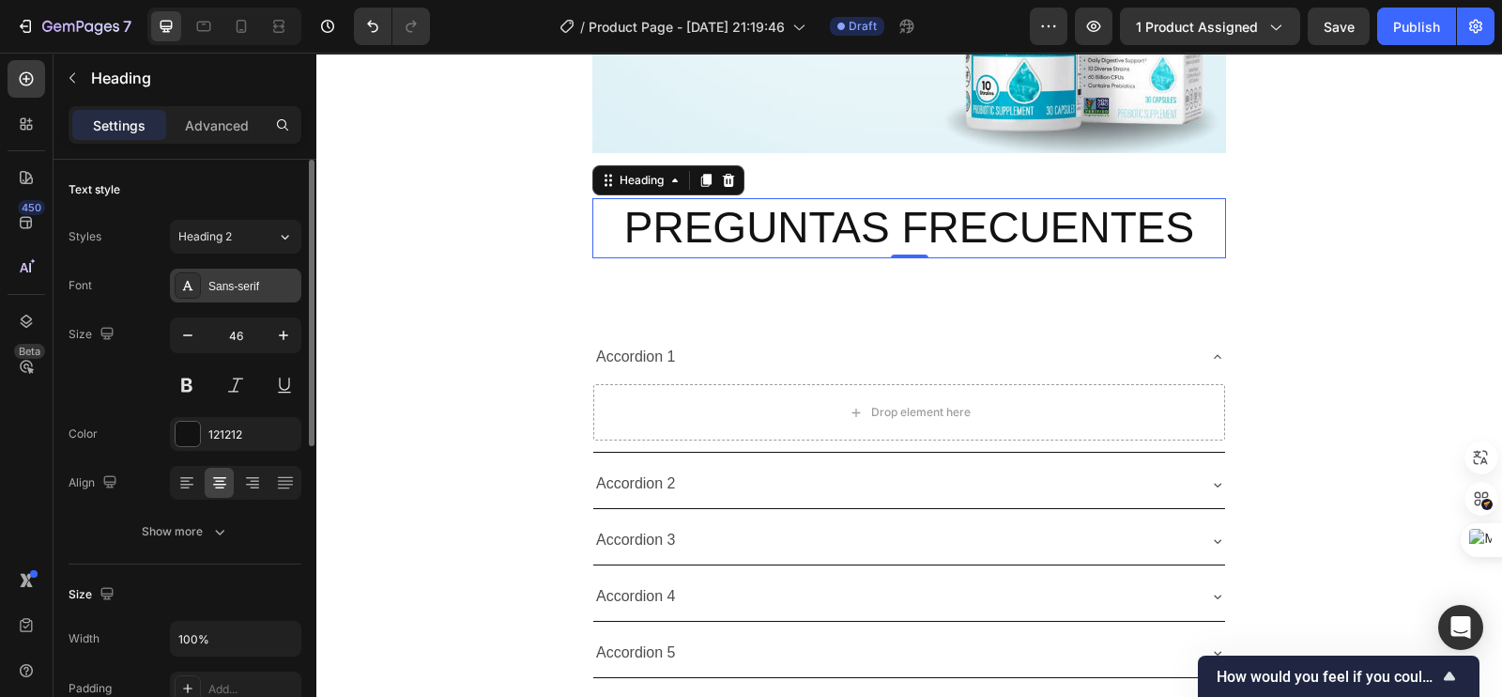
click at [230, 278] on div "Sans-serif" at bounding box center [252, 286] width 88 height 17
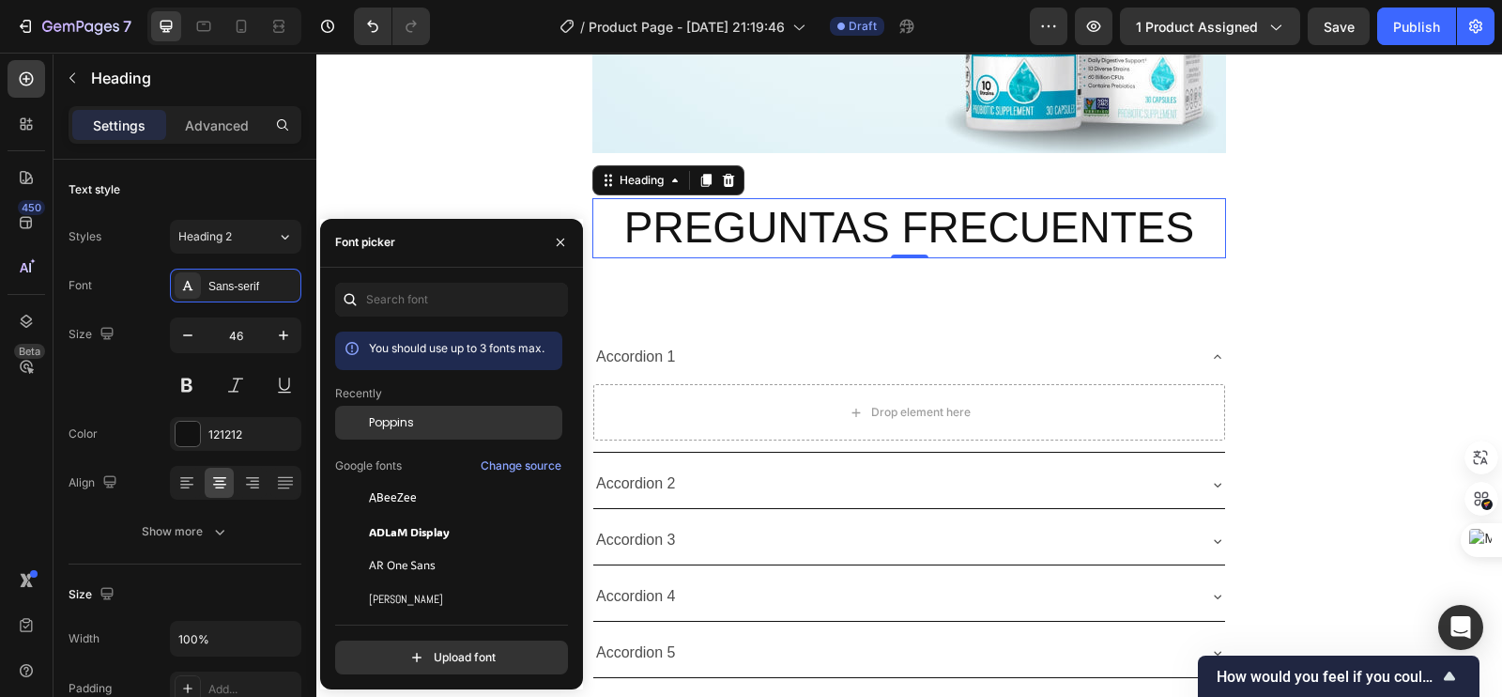
click at [384, 429] on span "Poppins" at bounding box center [391, 422] width 45 height 17
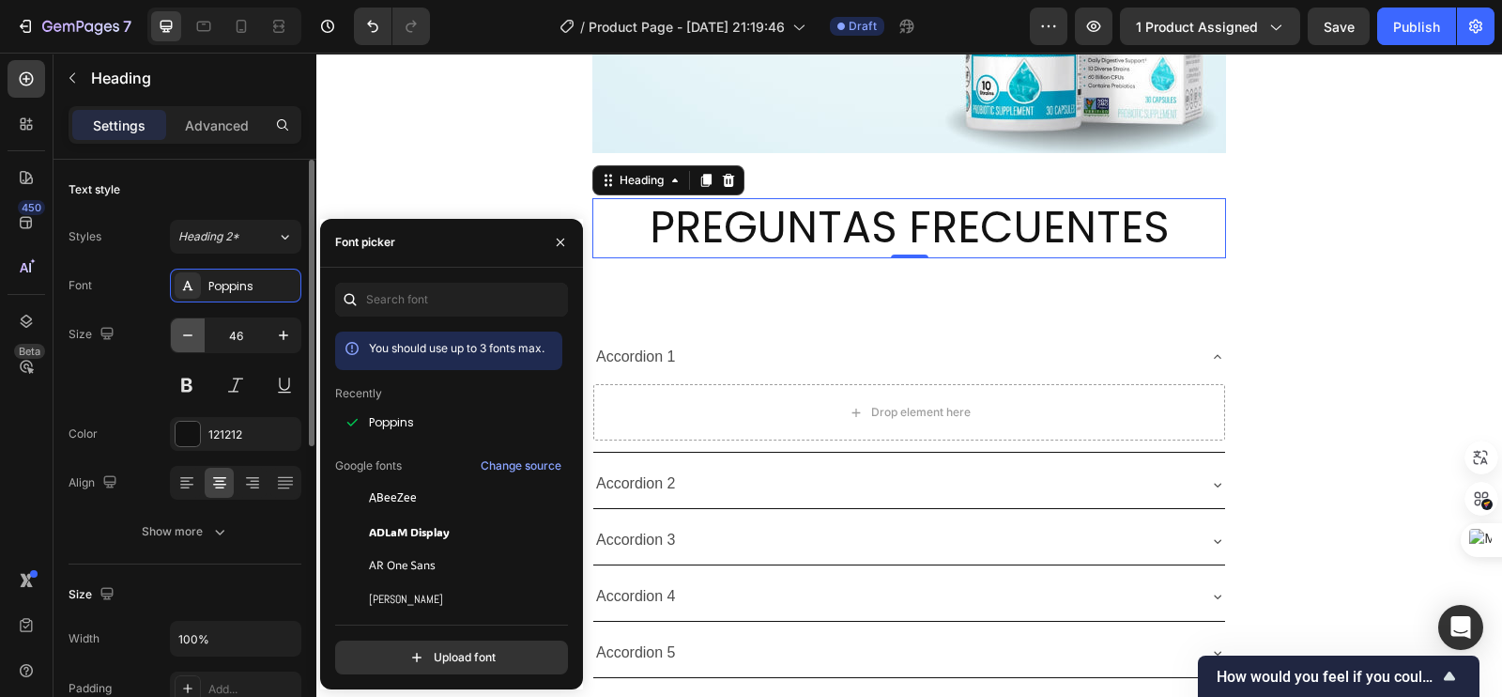
click at [174, 344] on button "button" at bounding box center [188, 335] width 34 height 34
click at [176, 340] on button "button" at bounding box center [188, 335] width 34 height 34
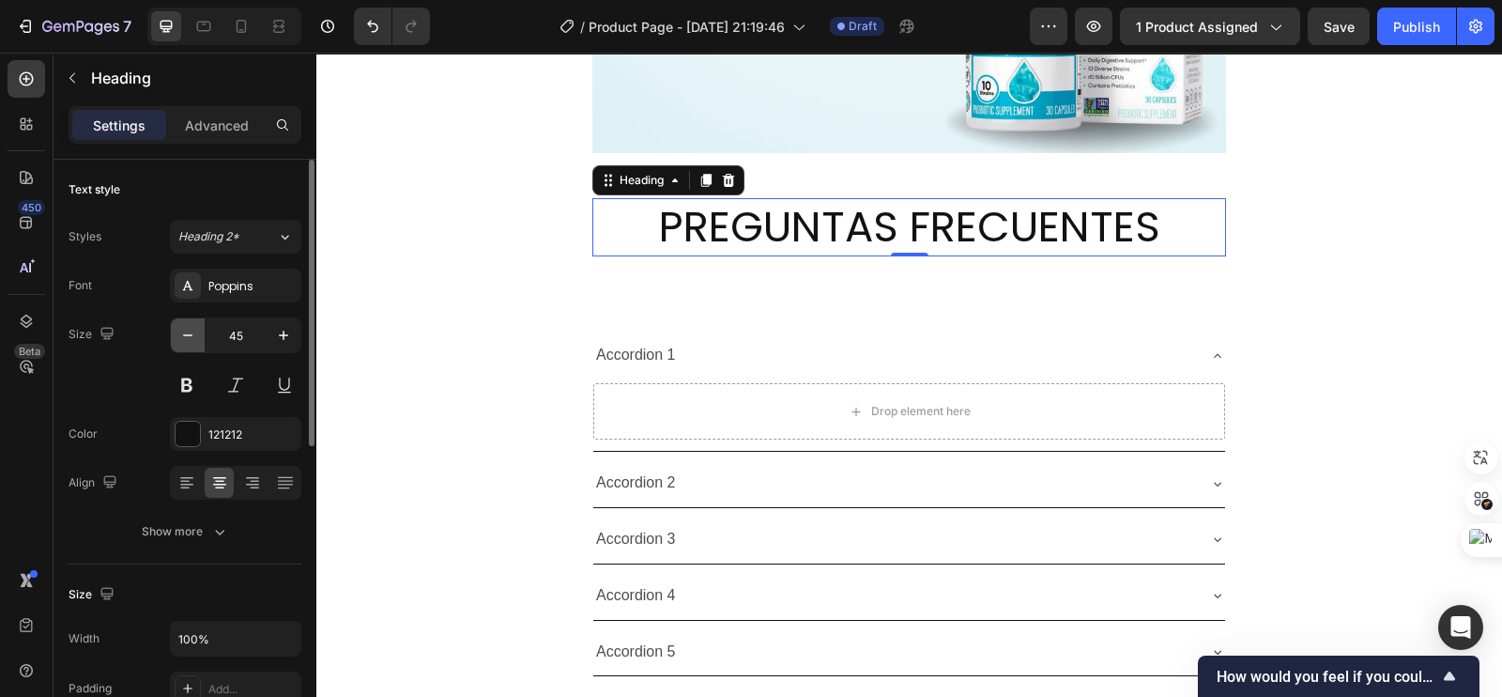
click at [176, 340] on button "button" at bounding box center [188, 335] width 34 height 34
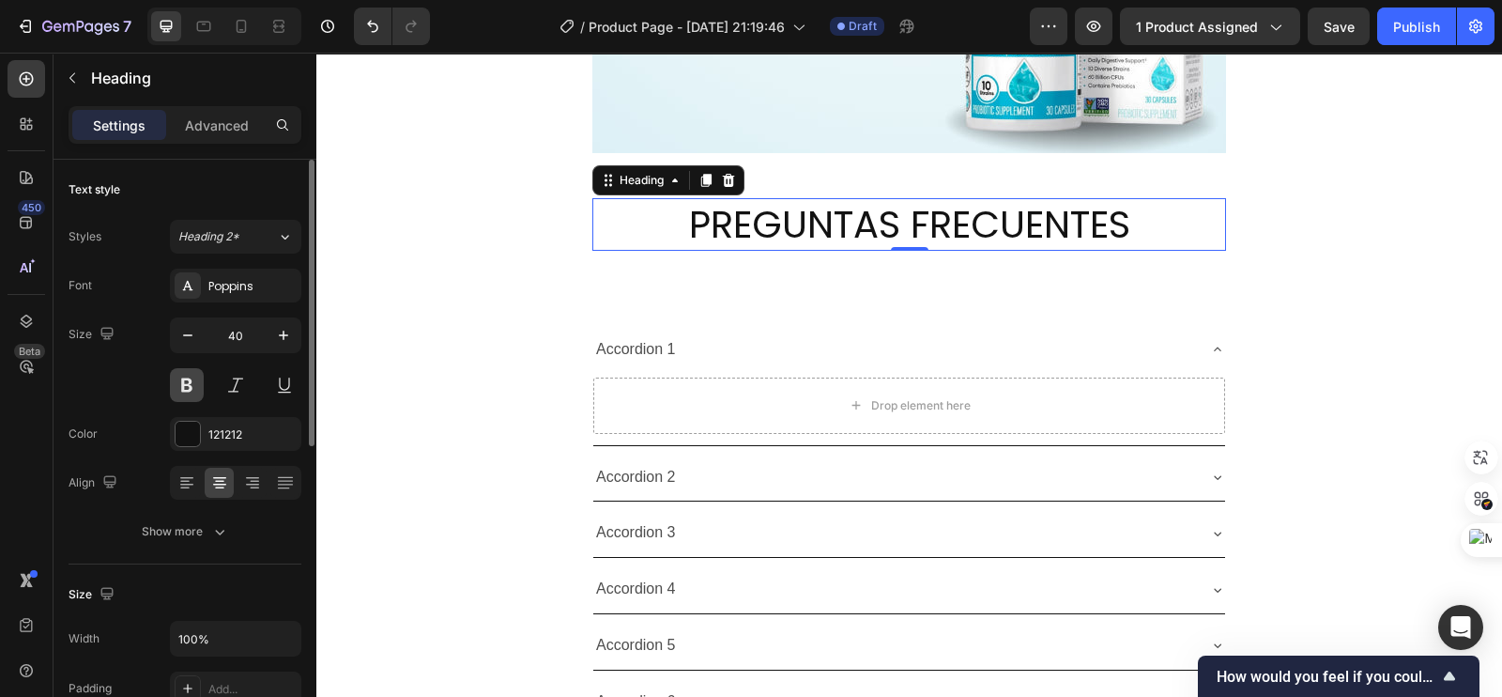
click at [179, 371] on button at bounding box center [187, 385] width 34 height 34
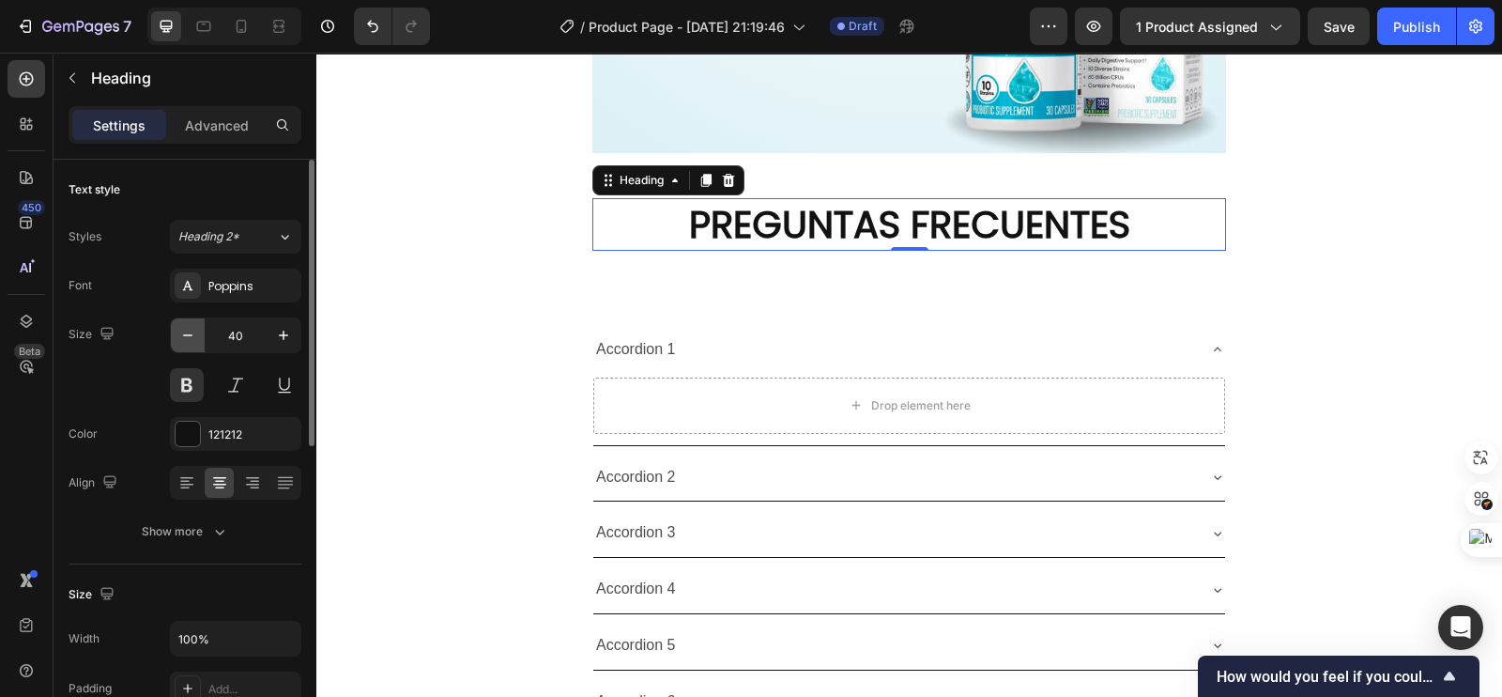
click at [192, 326] on icon "button" at bounding box center [187, 335] width 19 height 19
type input "37"
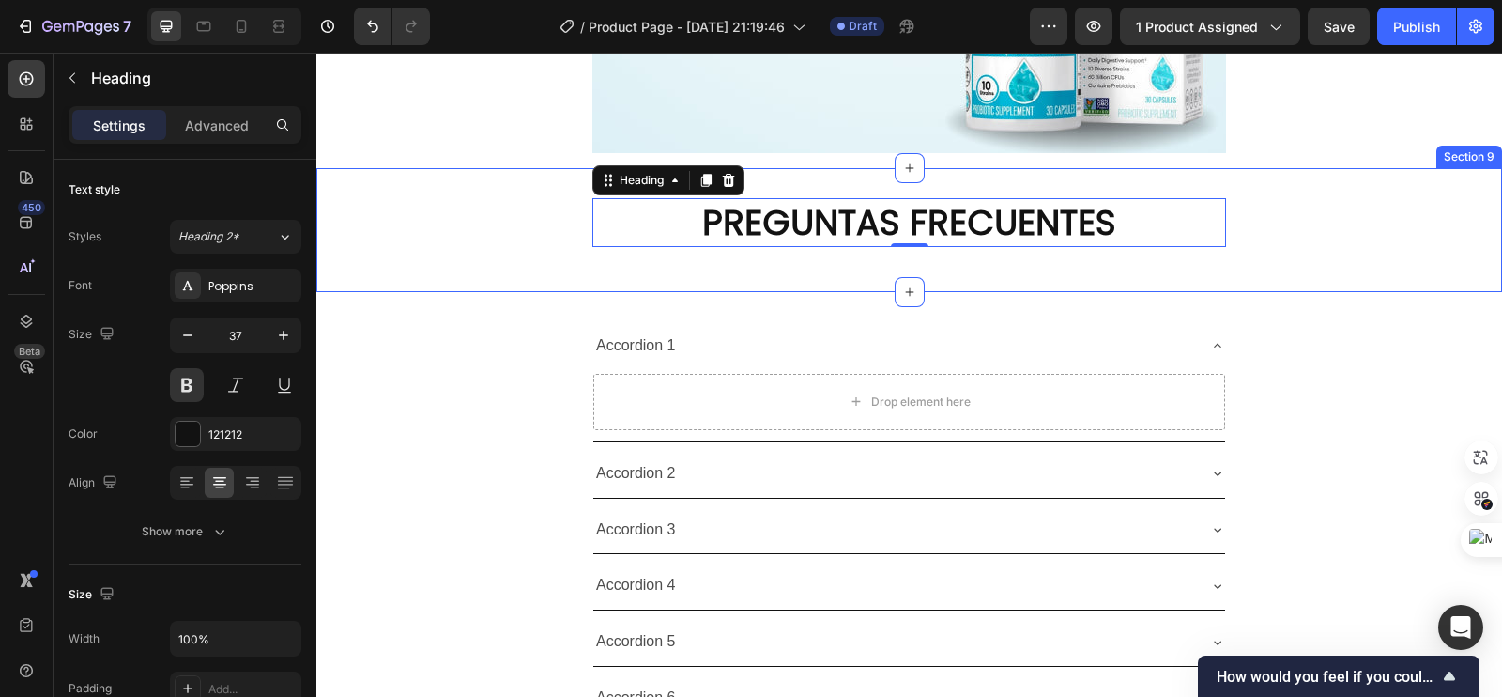
click at [489, 253] on div "PREGUNTAS FRECUENTES Heading 0 Row" at bounding box center [909, 230] width 1186 height 64
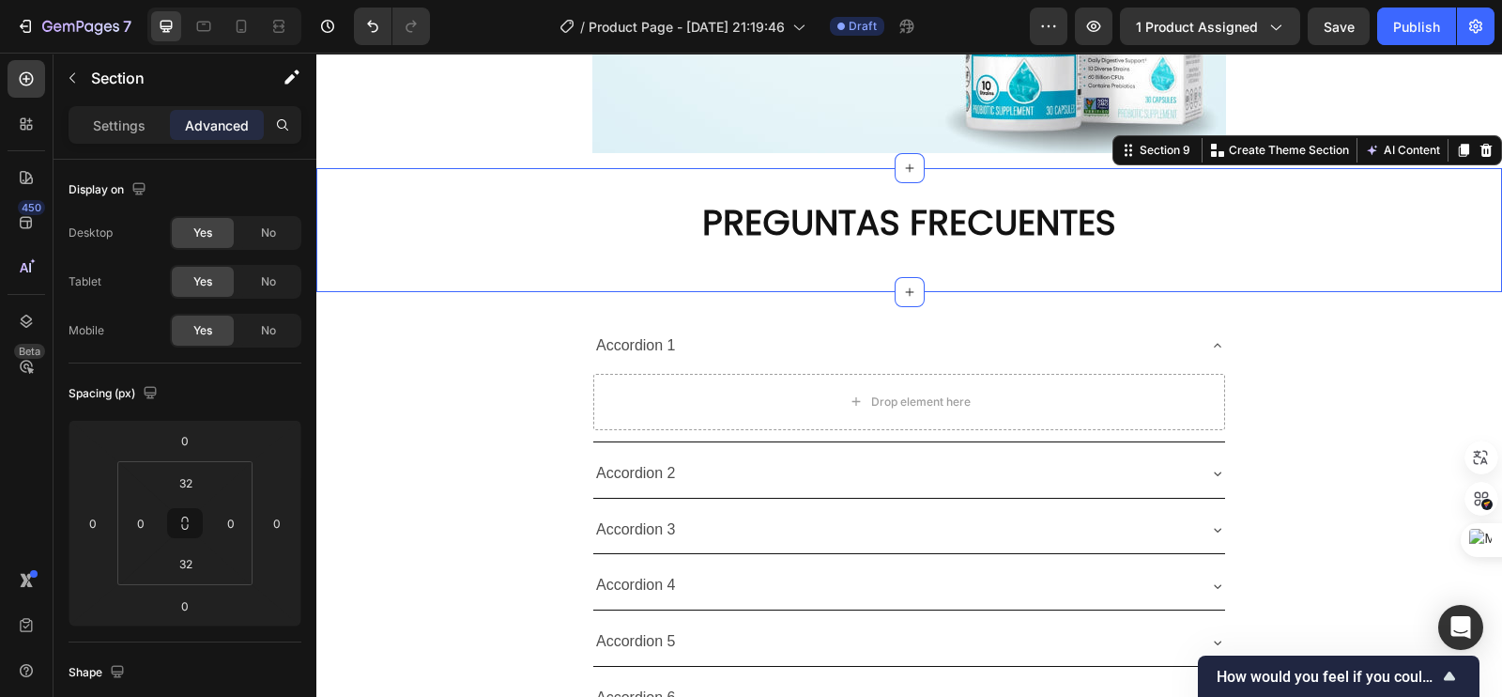
click at [207, 129] on p "Advanced" at bounding box center [217, 125] width 64 height 20
click at [635, 229] on p "PREGUNTAS FRECUENTES" at bounding box center [909, 222] width 630 height 45
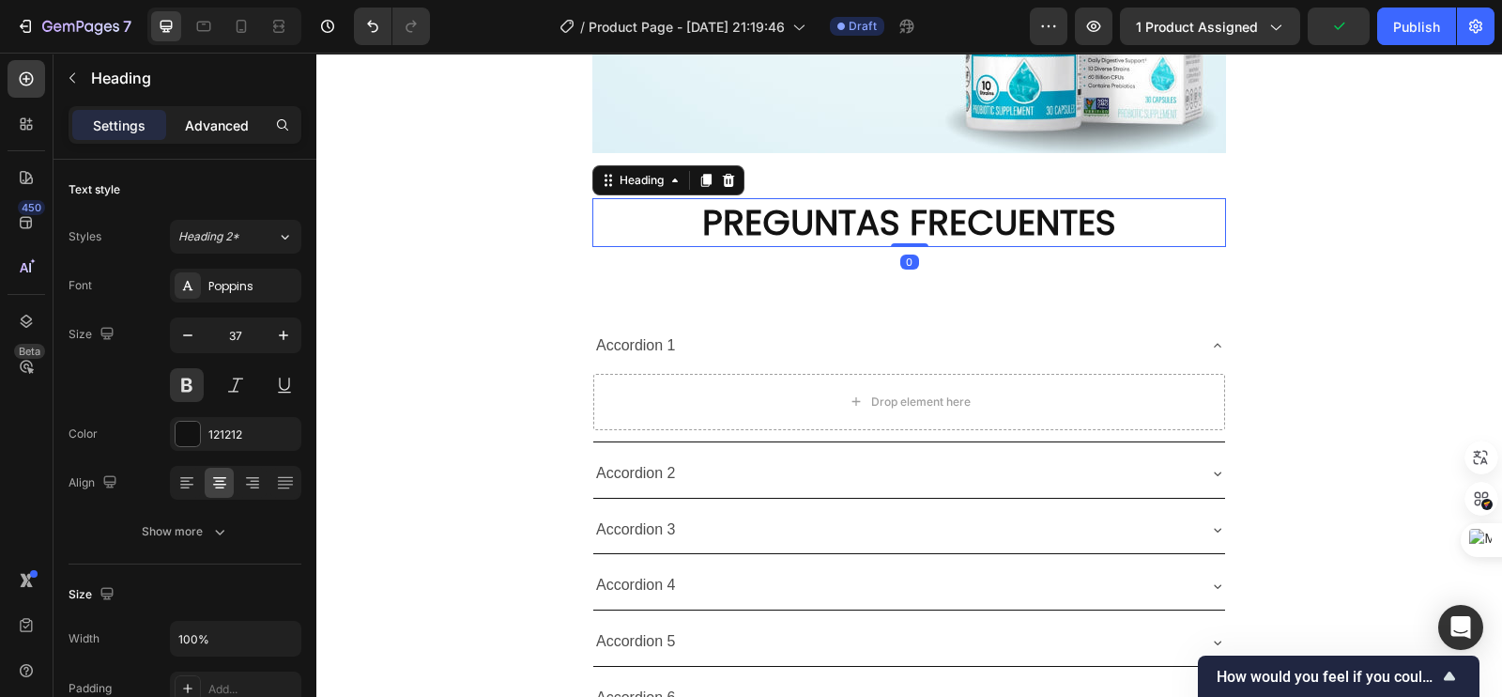
click at [222, 126] on p "Advanced" at bounding box center [217, 125] width 64 height 20
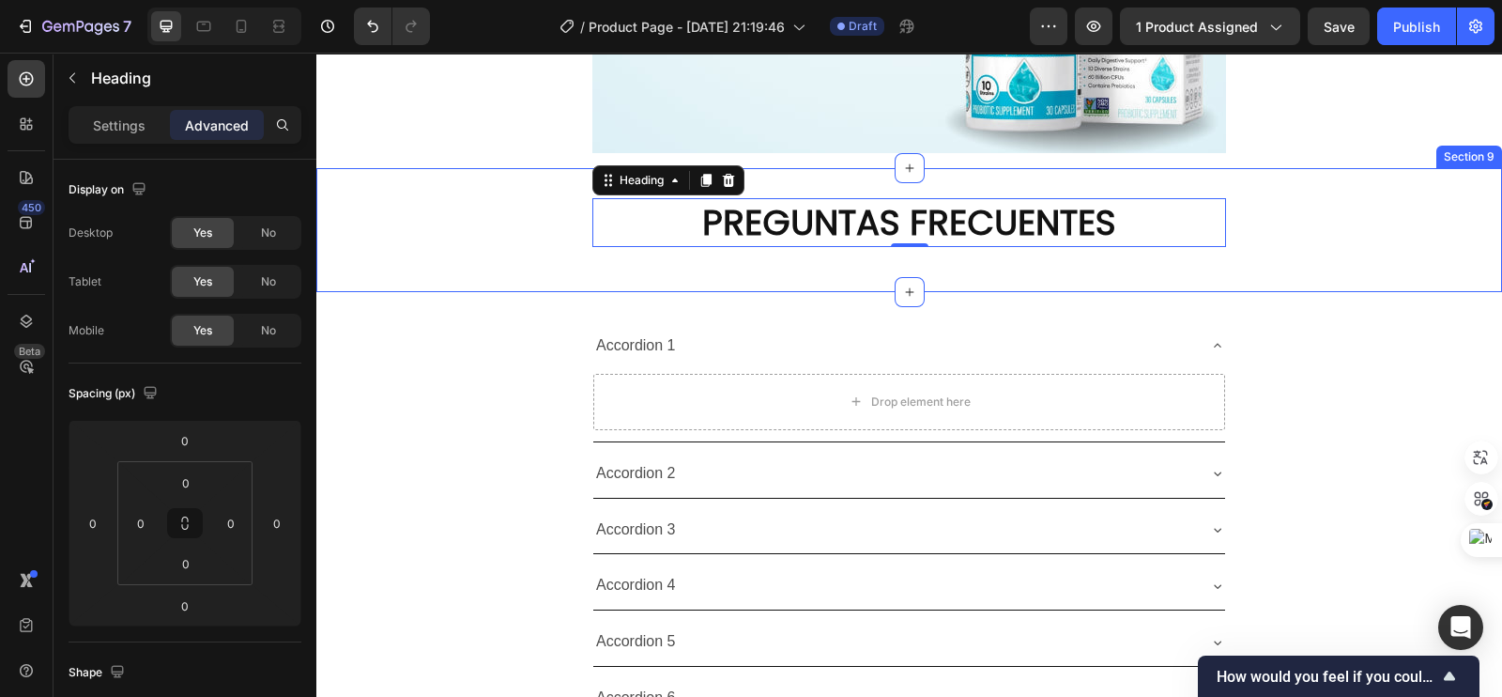
click at [503, 188] on div "PREGUNTAS FRECUENTES Heading 0 Row Section 9" at bounding box center [909, 230] width 1186 height 124
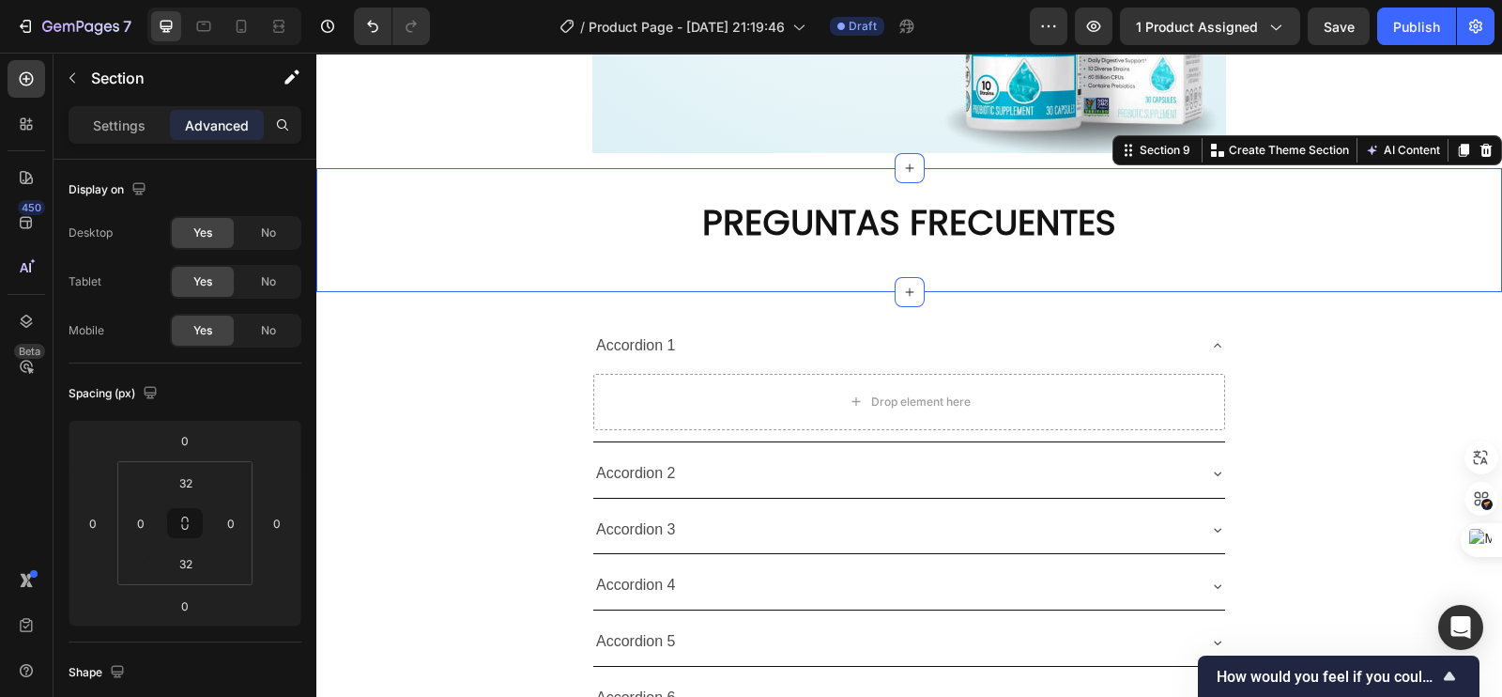
click at [628, 207] on p "PREGUNTAS FRECUENTES" at bounding box center [909, 222] width 630 height 45
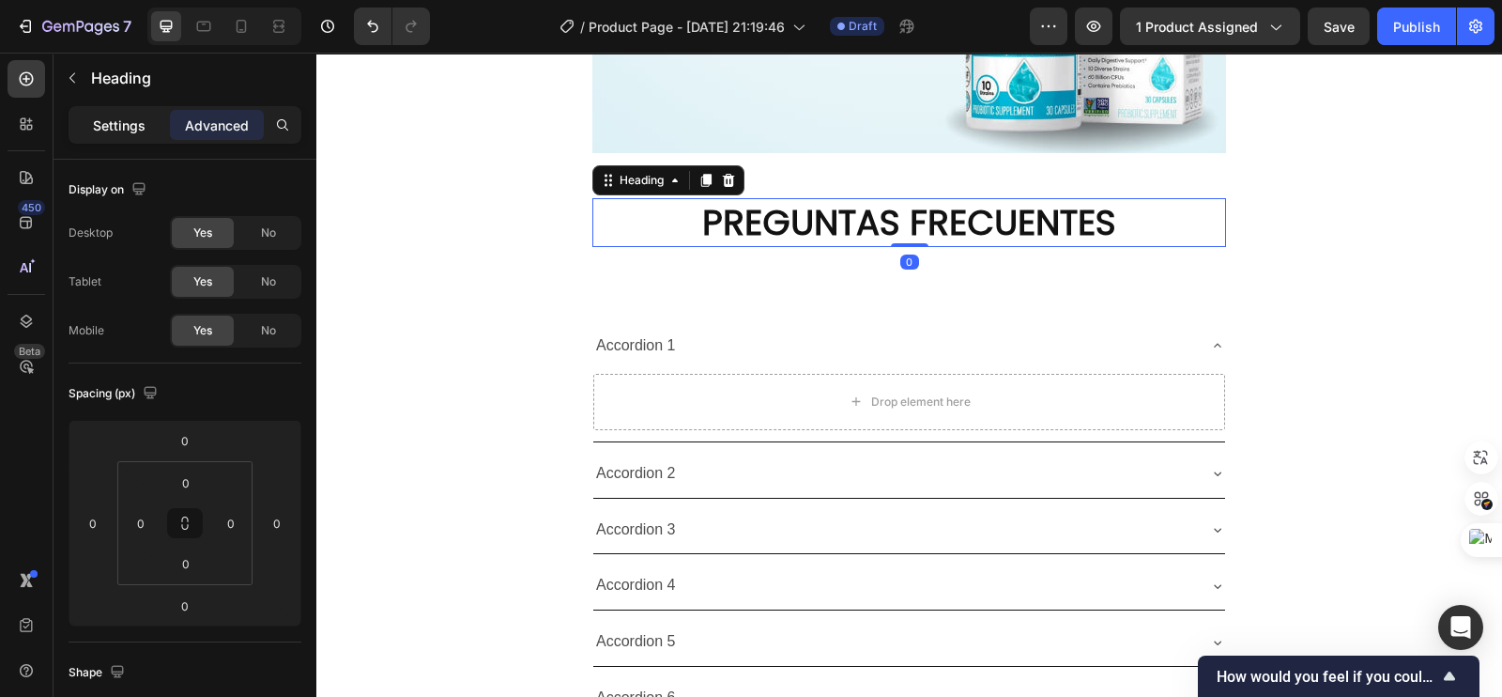
click at [89, 126] on div "Settings" at bounding box center [119, 125] width 94 height 30
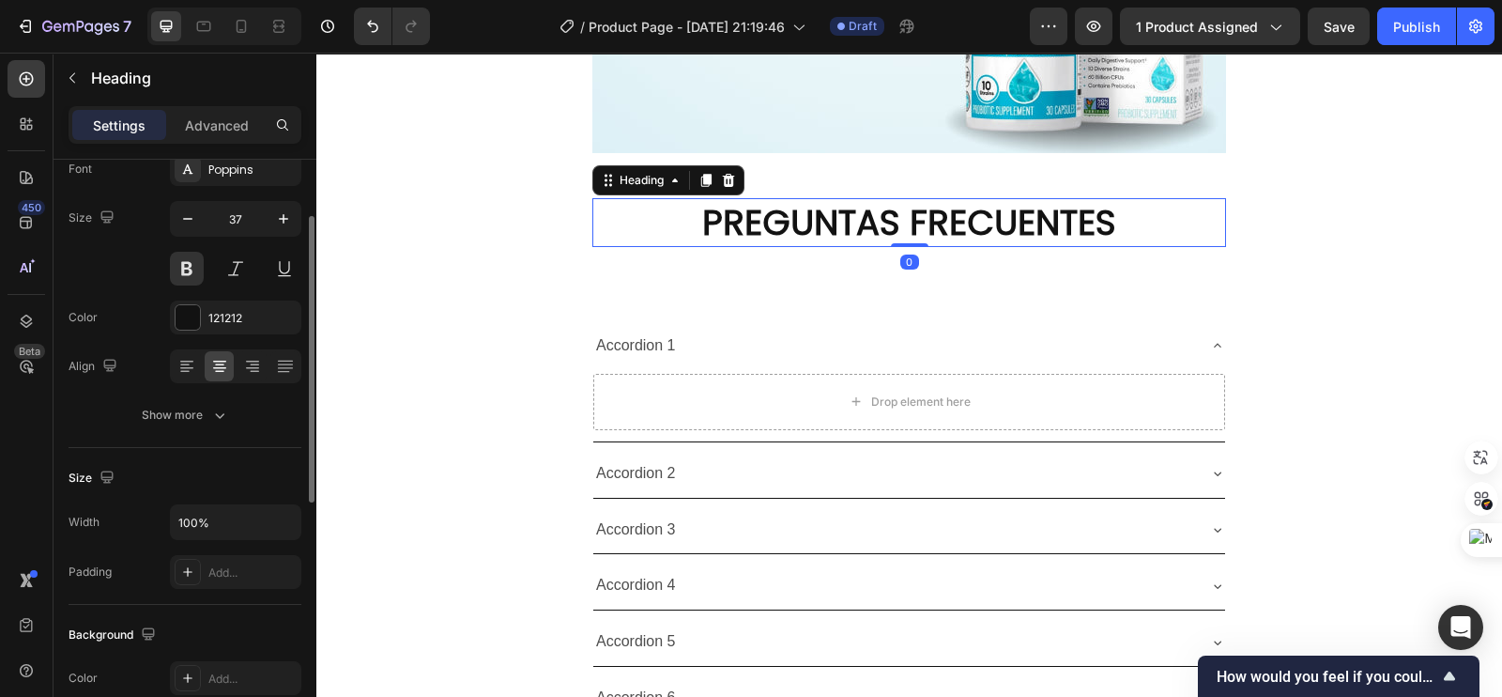
scroll to position [352, 0]
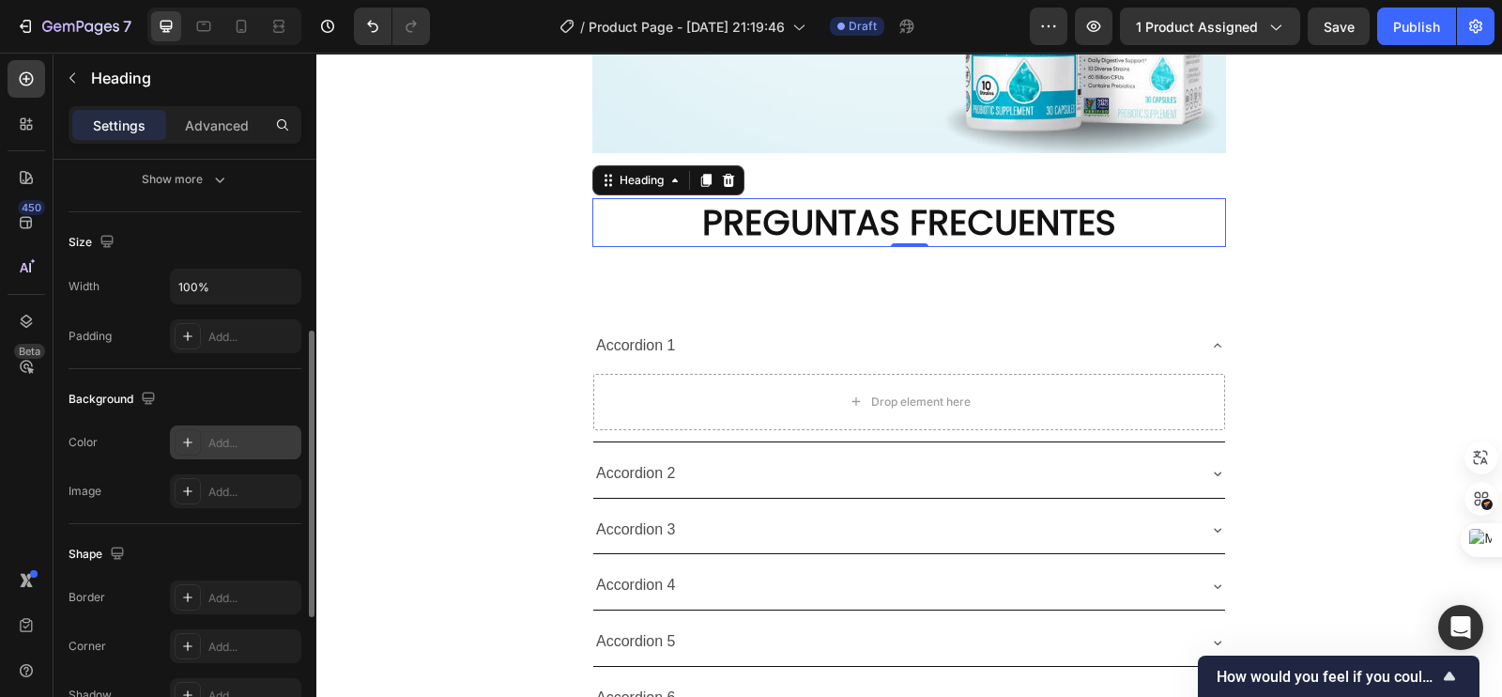
click at [197, 441] on div at bounding box center [188, 442] width 26 height 26
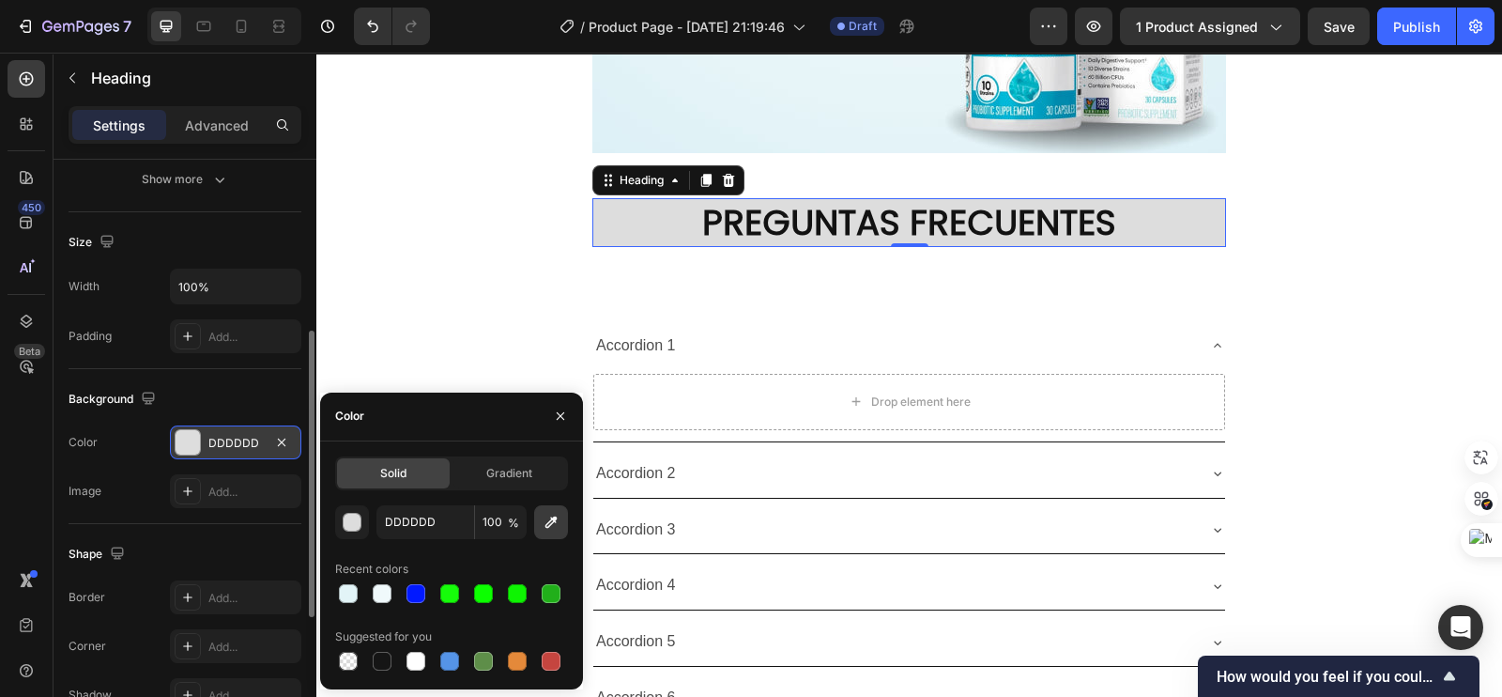
click at [549, 518] on icon "button" at bounding box center [551, 522] width 19 height 19
type input "E4F3F7"
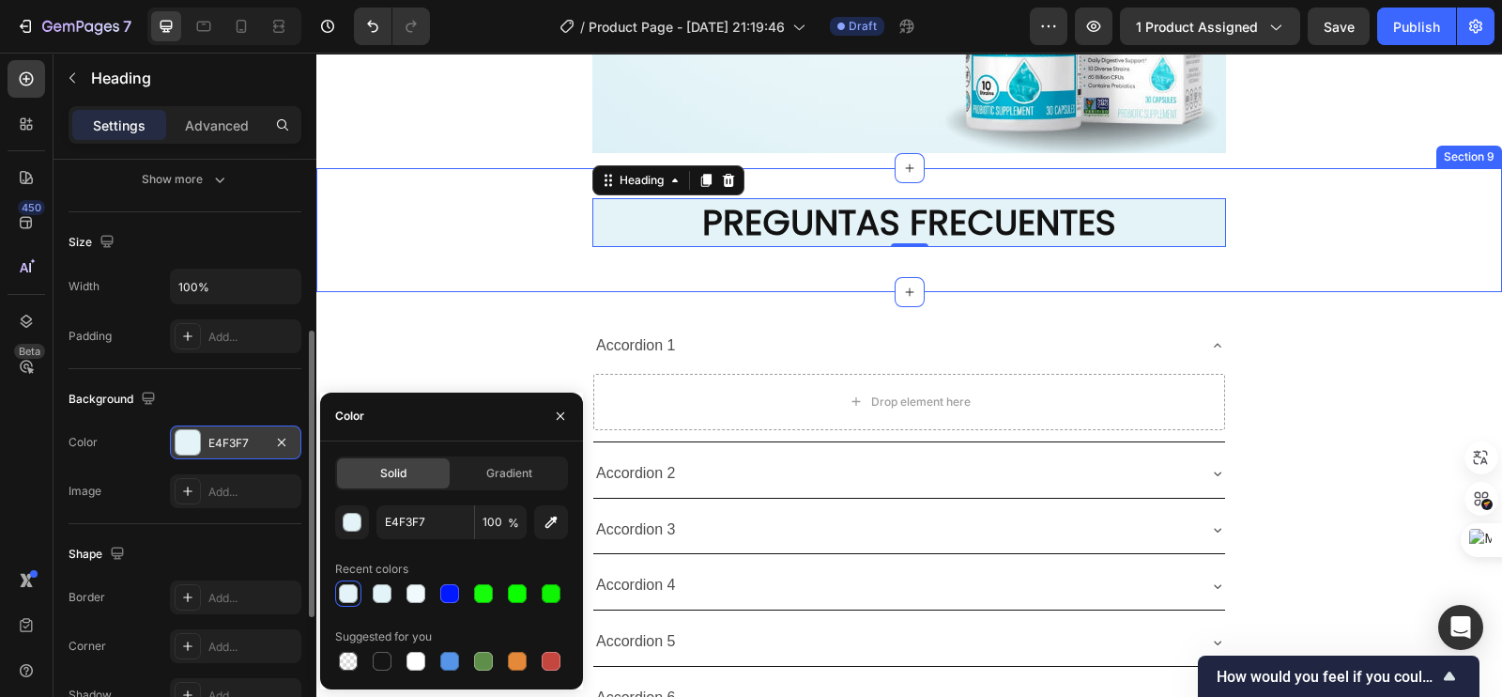
click at [418, 255] on div "PREGUNTAS FRECUENTES Heading 0 Row" at bounding box center [909, 230] width 1186 height 64
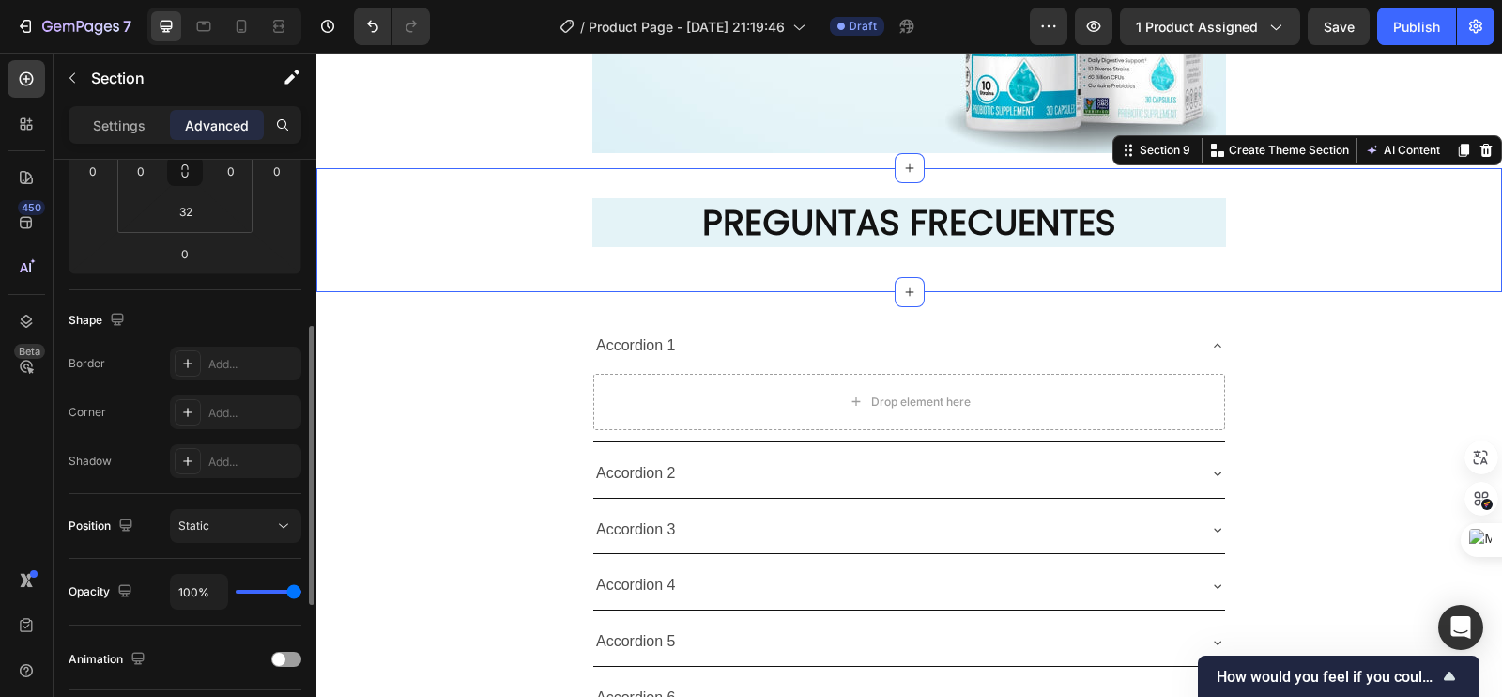
scroll to position [0, 0]
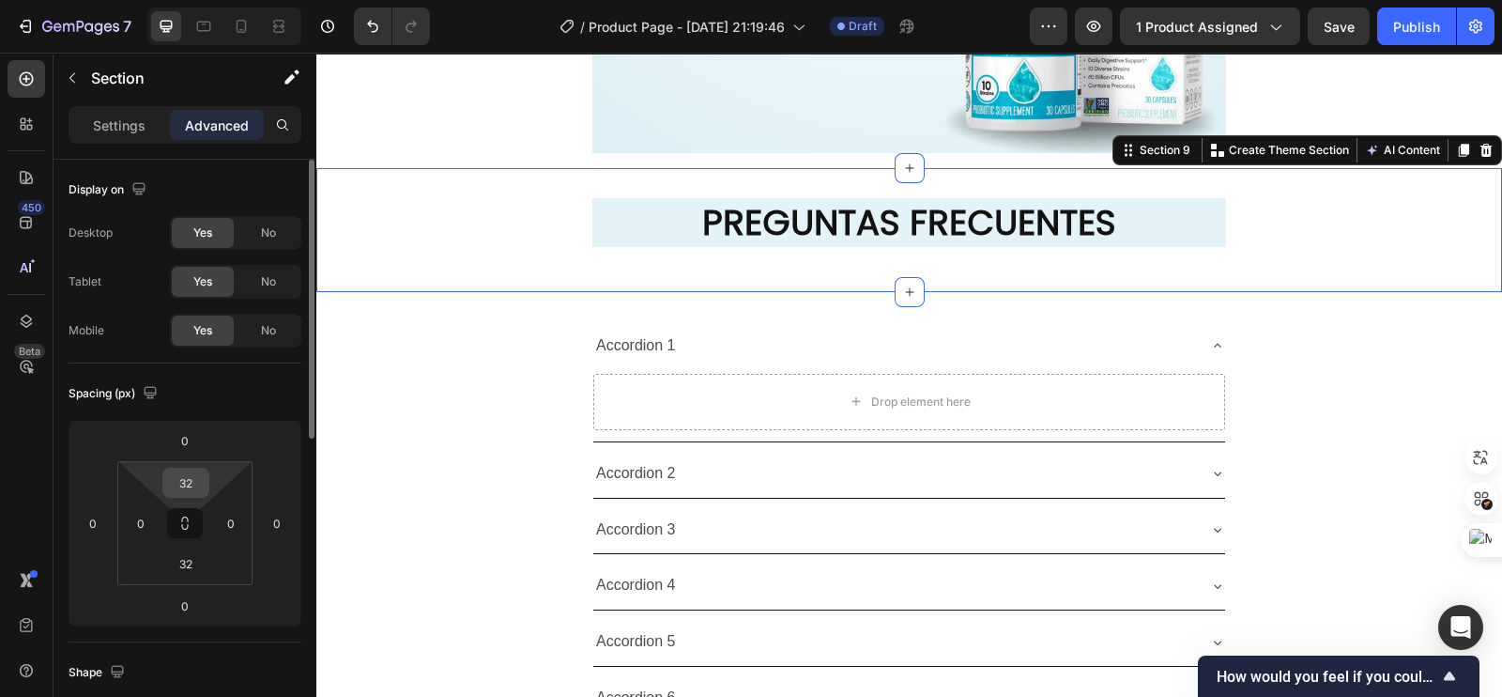
click at [183, 476] on input "32" at bounding box center [186, 482] width 38 height 28
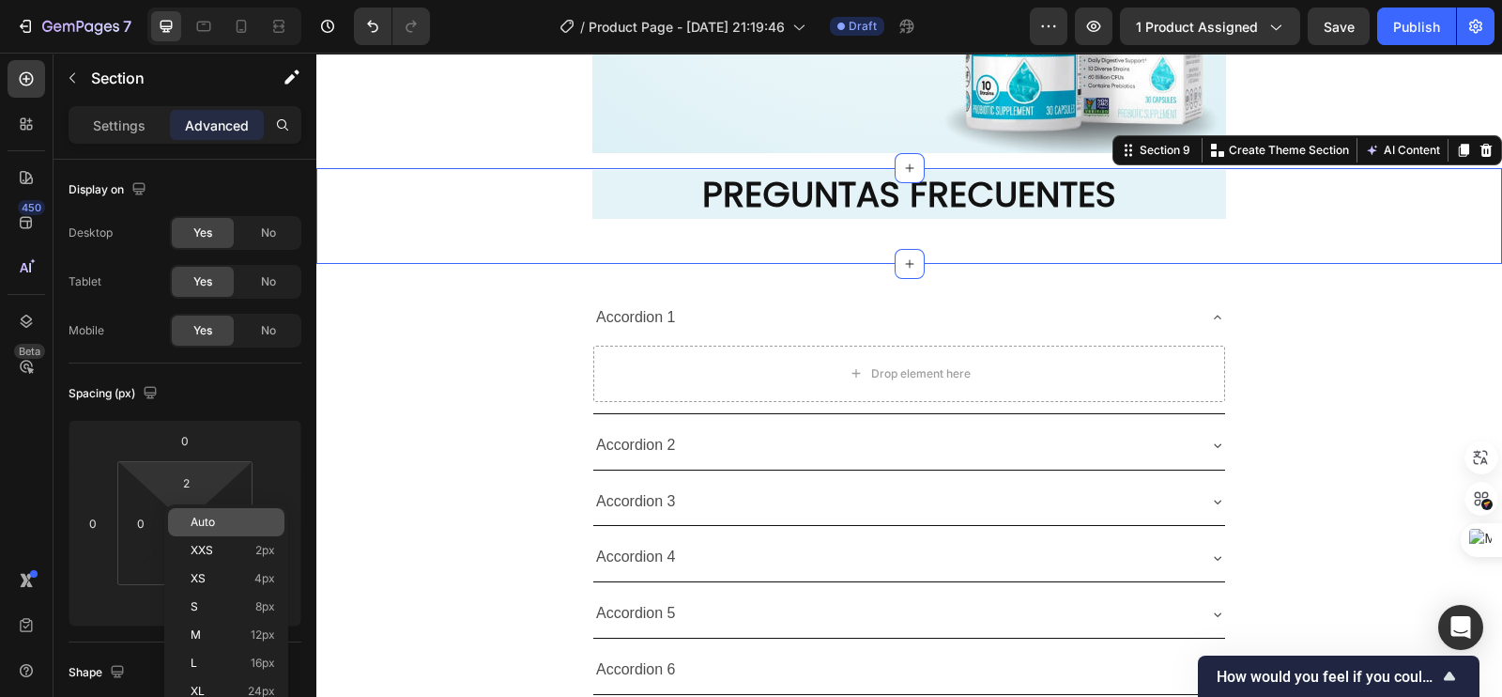
click at [207, 524] on span "Auto" at bounding box center [203, 521] width 24 height 13
type input "Auto"
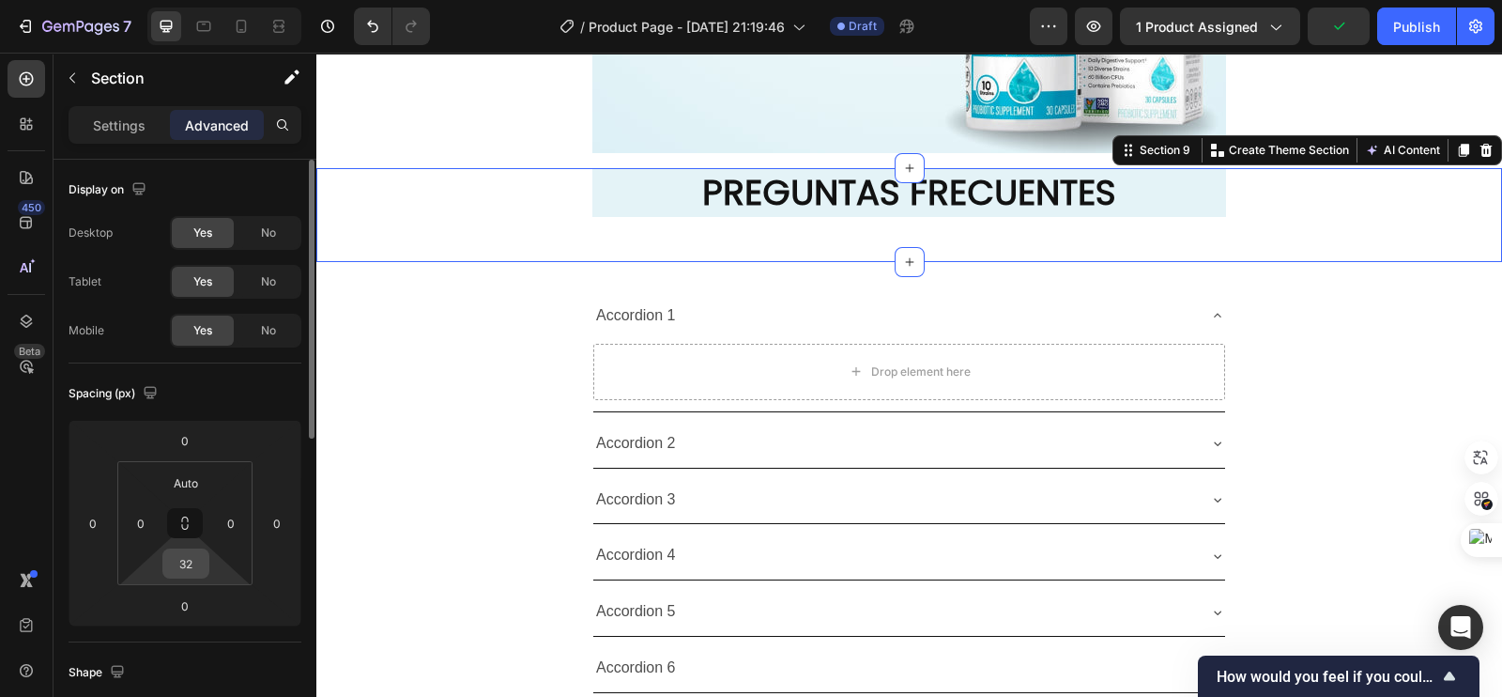
click at [181, 570] on input "32" at bounding box center [186, 563] width 38 height 28
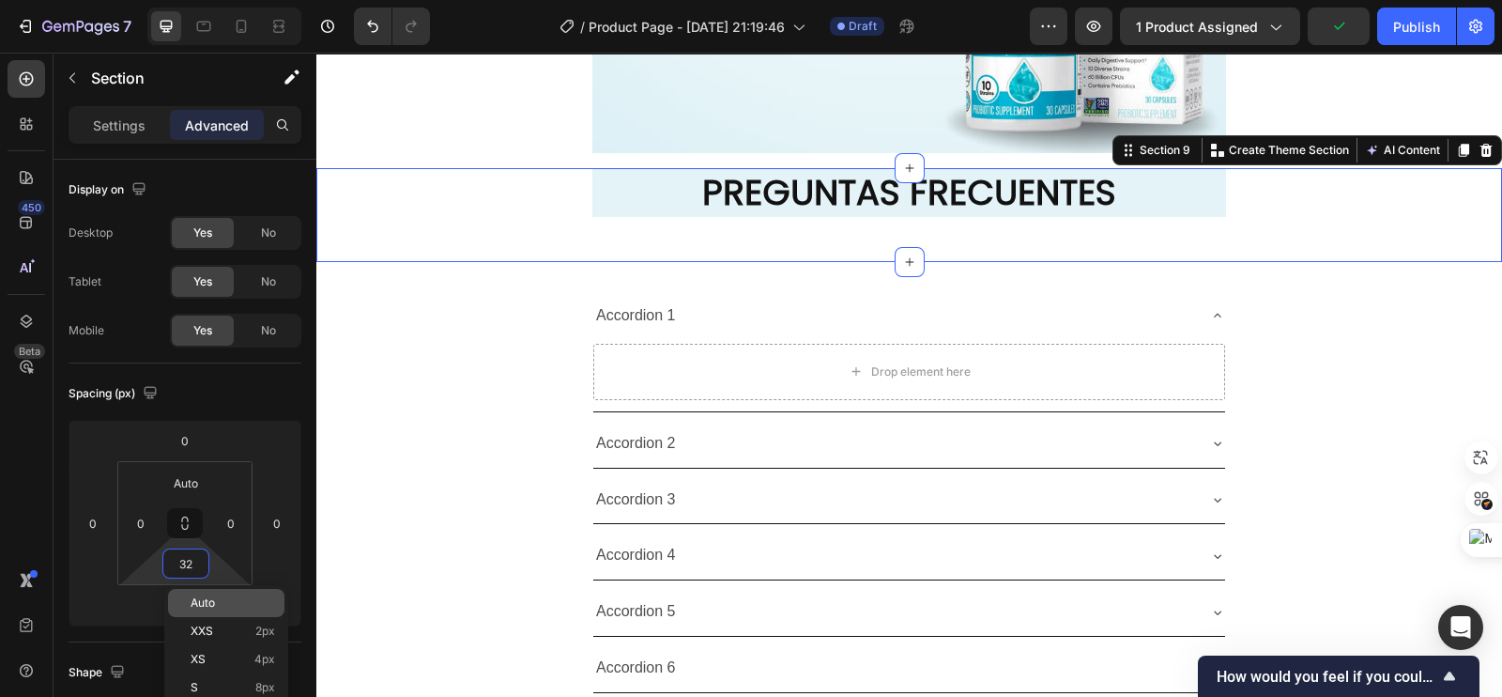
click at [205, 598] on span "Auto" at bounding box center [203, 602] width 24 height 13
type input "Auto"
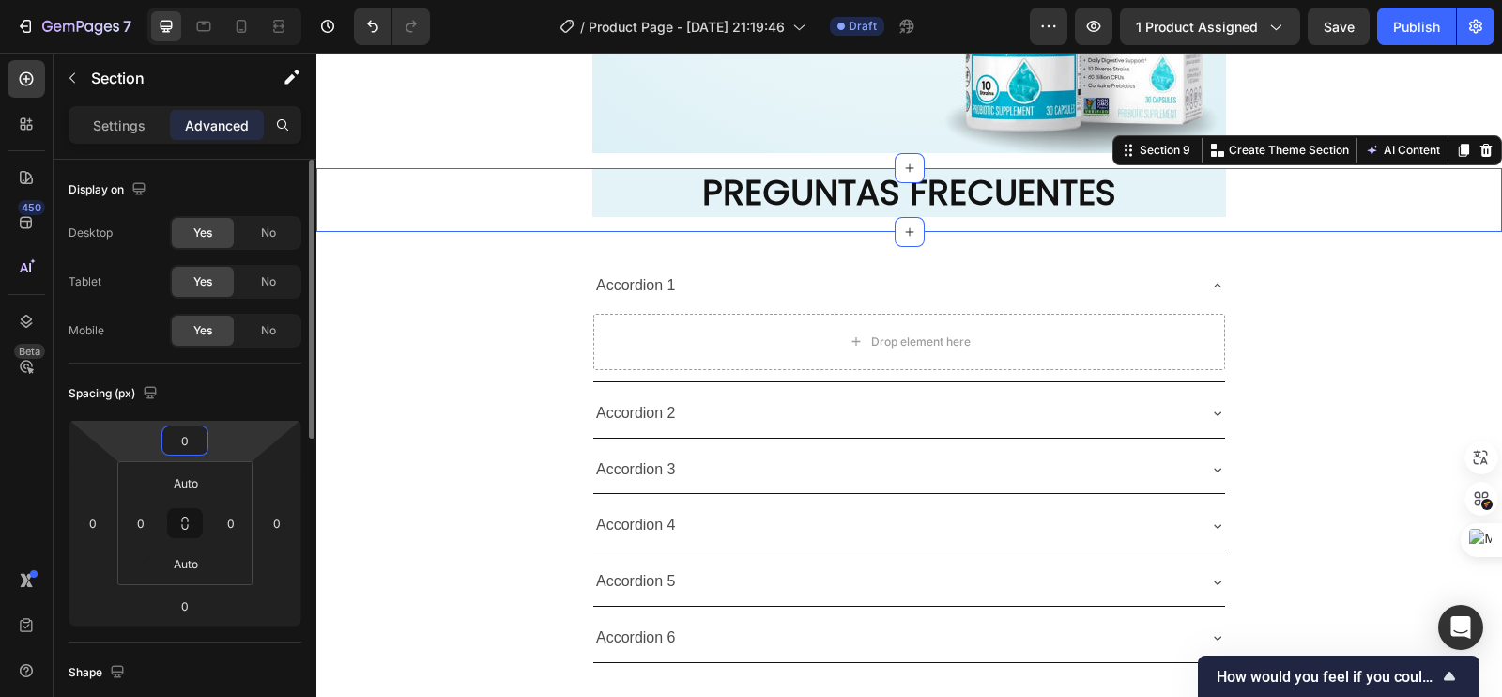
click at [183, 438] on input "0" at bounding box center [185, 440] width 38 height 28
type input "-18"
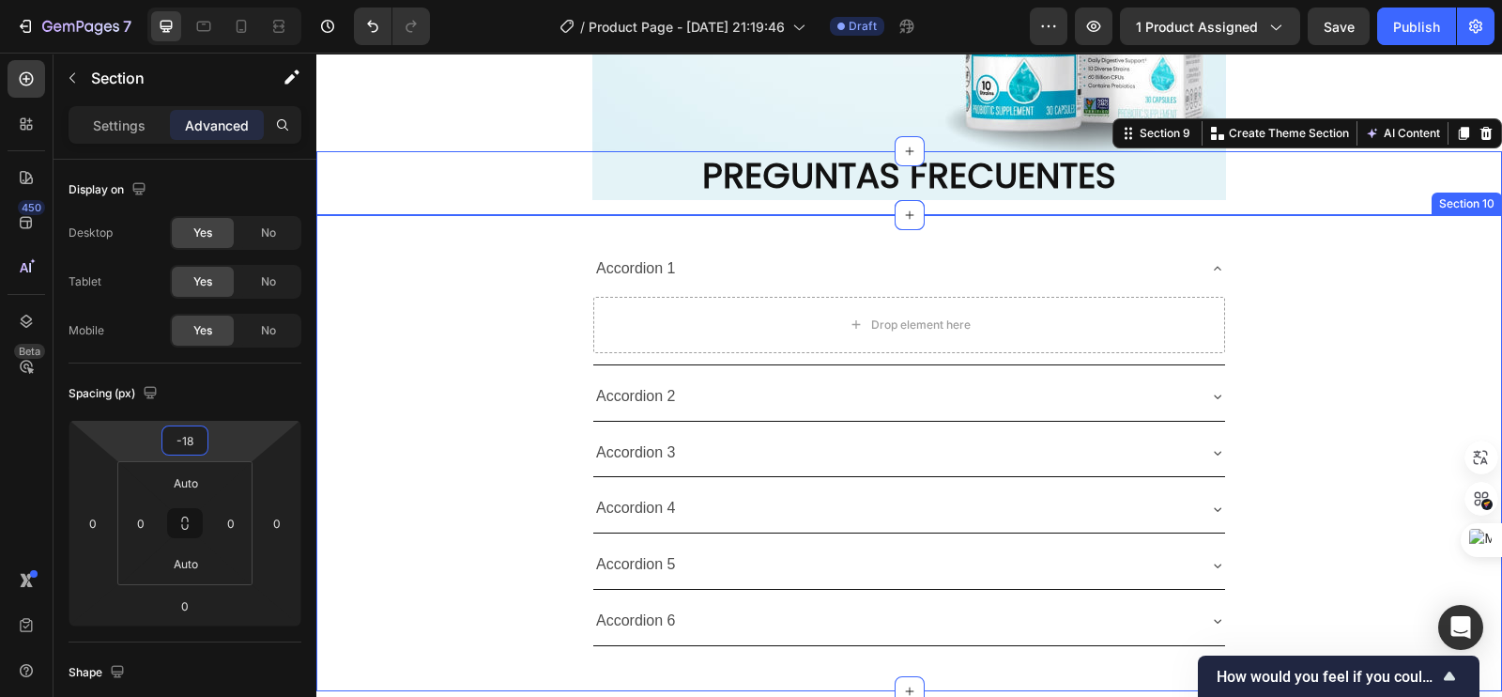
click at [534, 237] on div "Accordion 1 Drop element here Accordion 2 Accordion 3 Accordion 4 Accordion 5 A…" at bounding box center [909, 453] width 1186 height 476
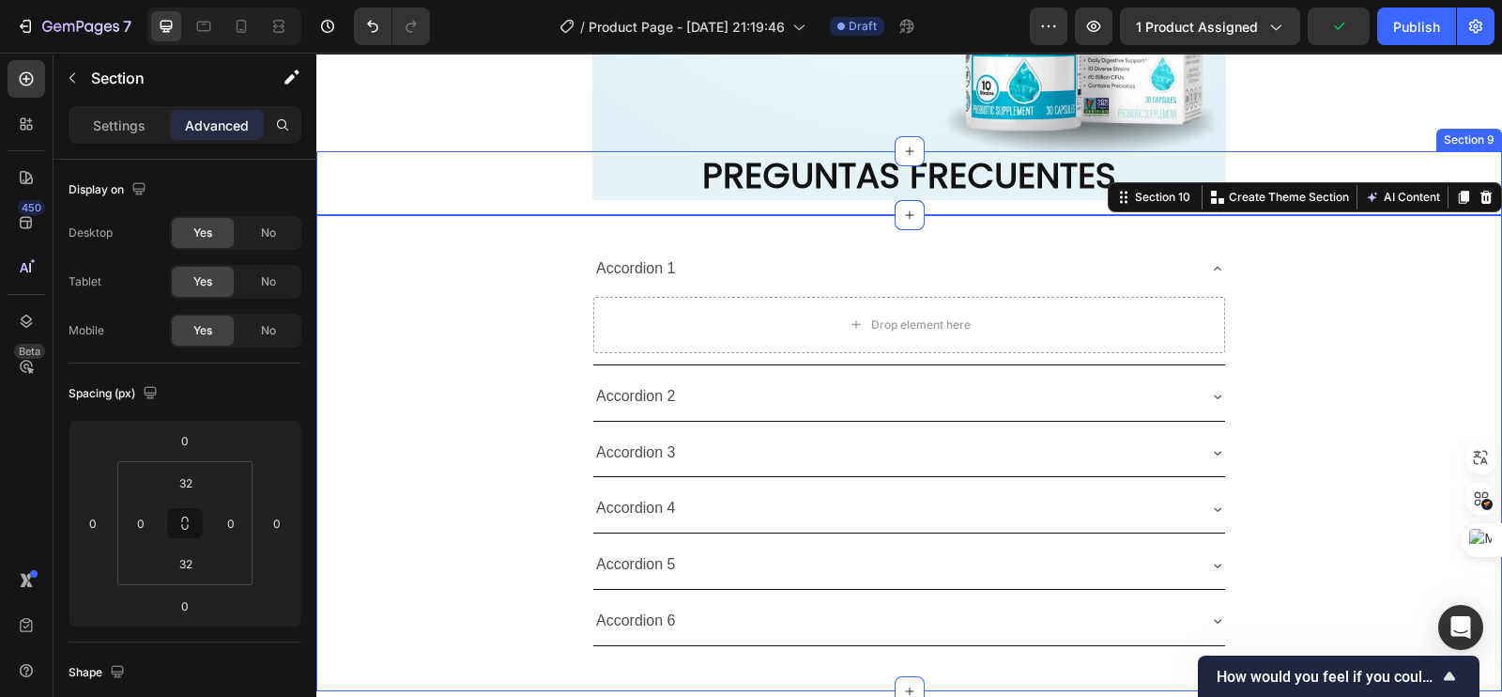
click at [530, 177] on div "PREGUNTAS FRECUENTES Heading Row" at bounding box center [909, 183] width 1186 height 64
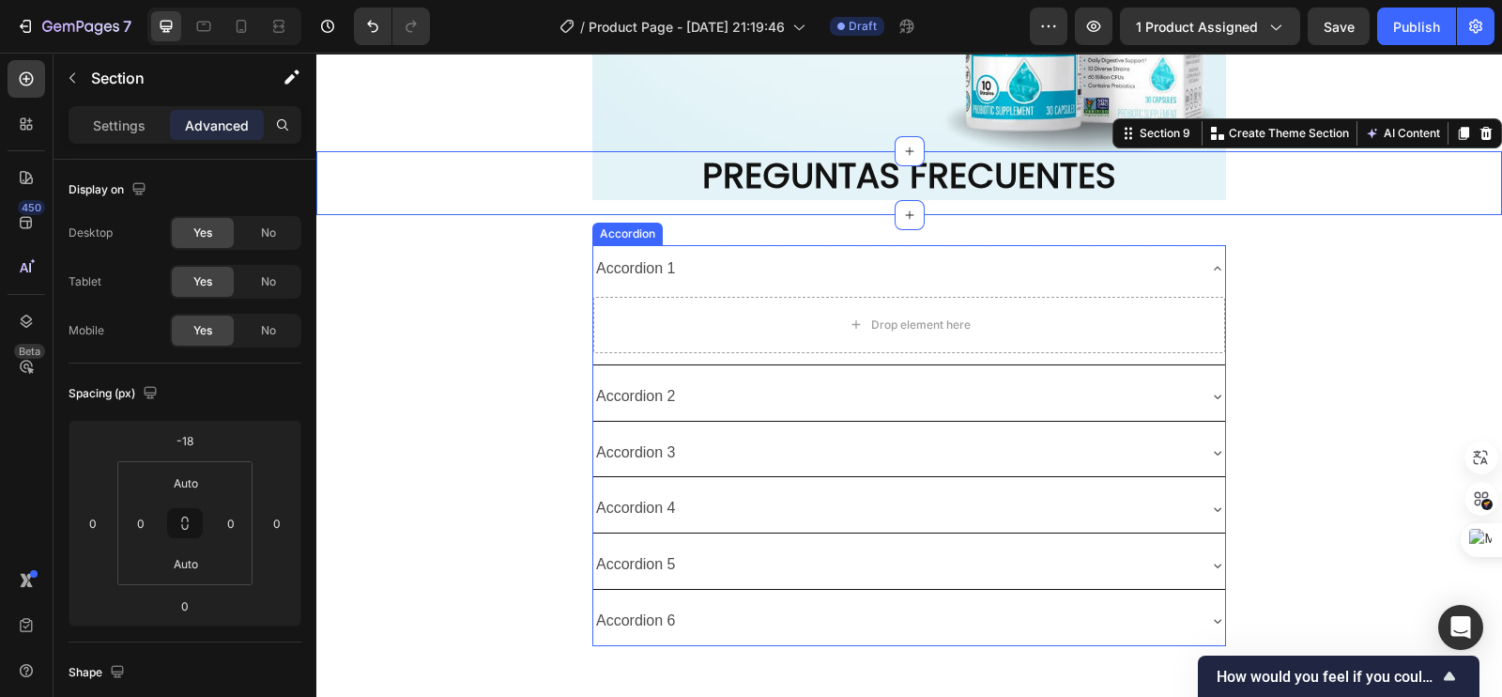
click at [592, 296] on div "Accordion 1 Drop element here Accordion 2 Accordion 3 Accordion 4 Accordion 5 A…" at bounding box center [909, 445] width 634 height 401
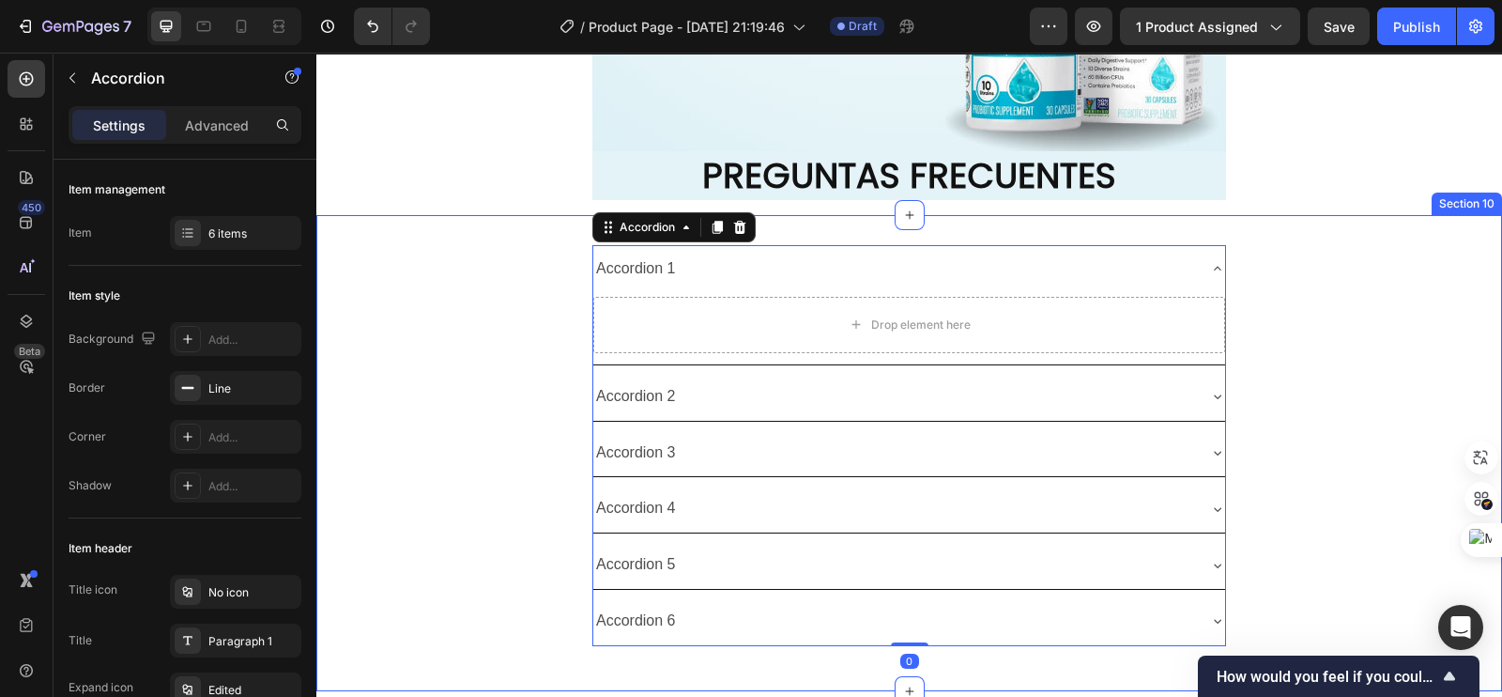
click at [546, 292] on div "Accordion 1 Drop element here Accordion 2 Accordion 3 Accordion 4 Accordion 5 A…" at bounding box center [909, 453] width 1186 height 416
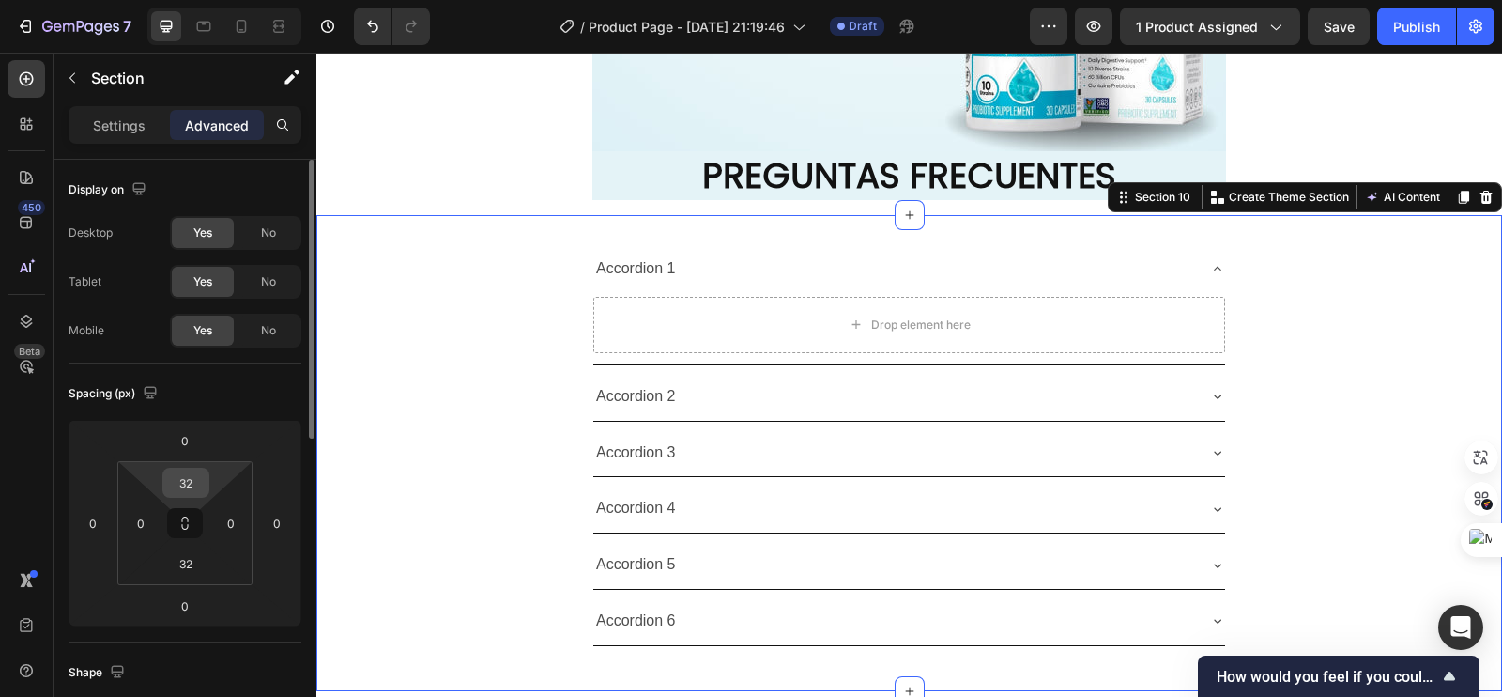
click at [191, 483] on input "32" at bounding box center [186, 482] width 38 height 28
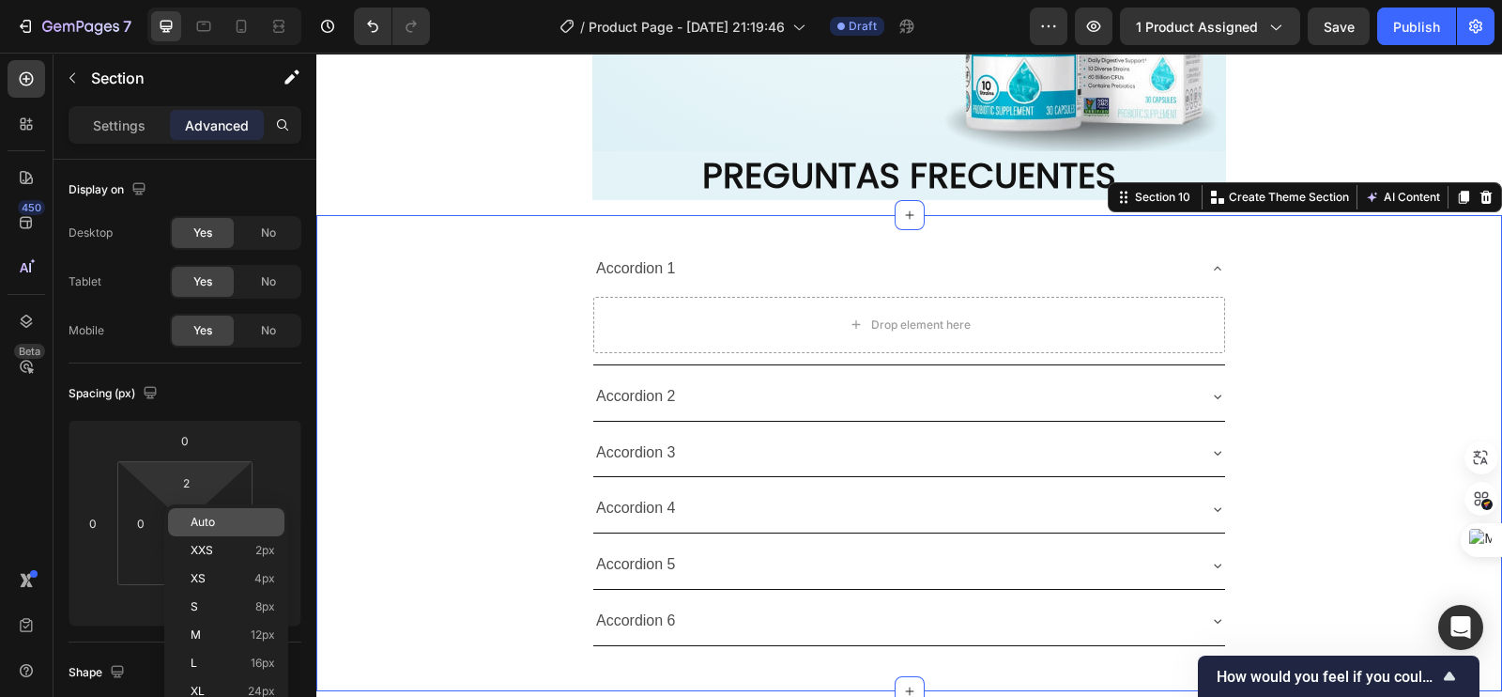
click at [211, 521] on span "Auto" at bounding box center [203, 521] width 24 height 13
type input "Auto"
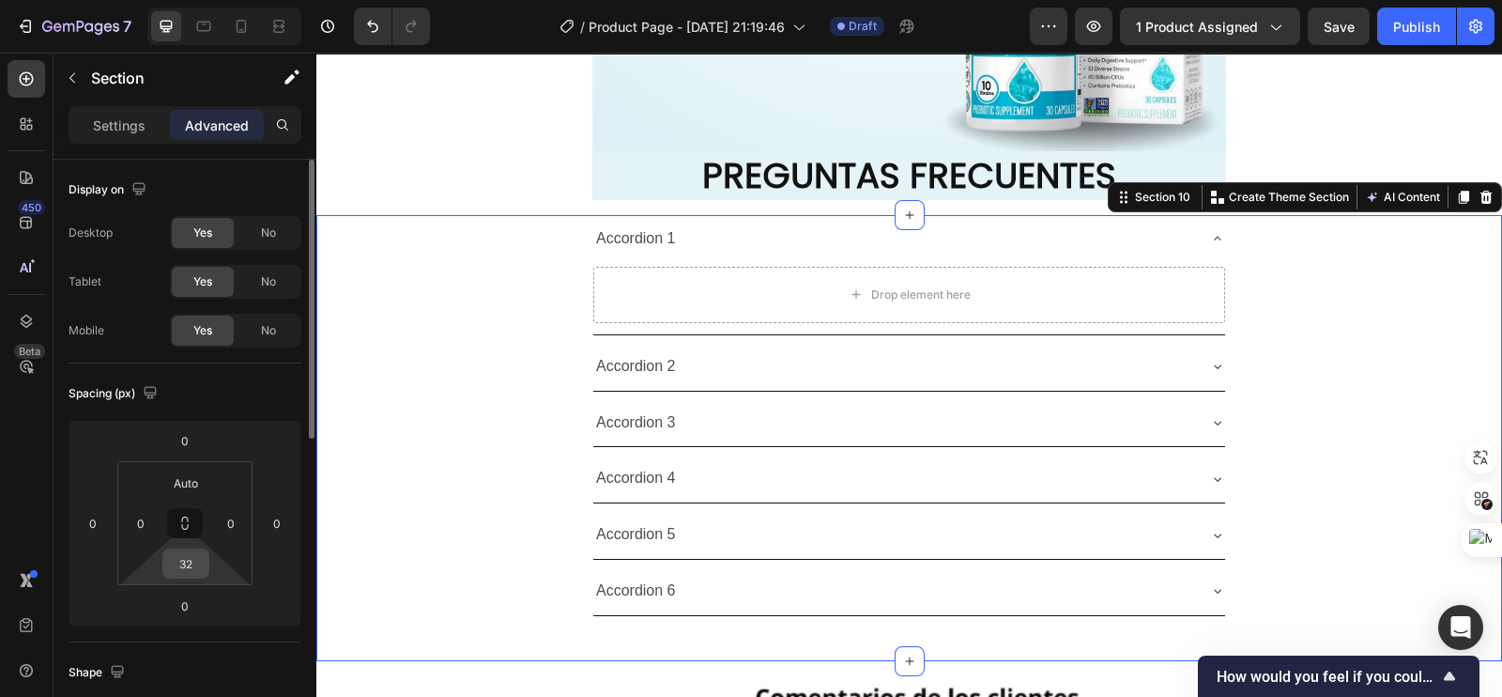
click at [180, 575] on input "32" at bounding box center [186, 563] width 38 height 28
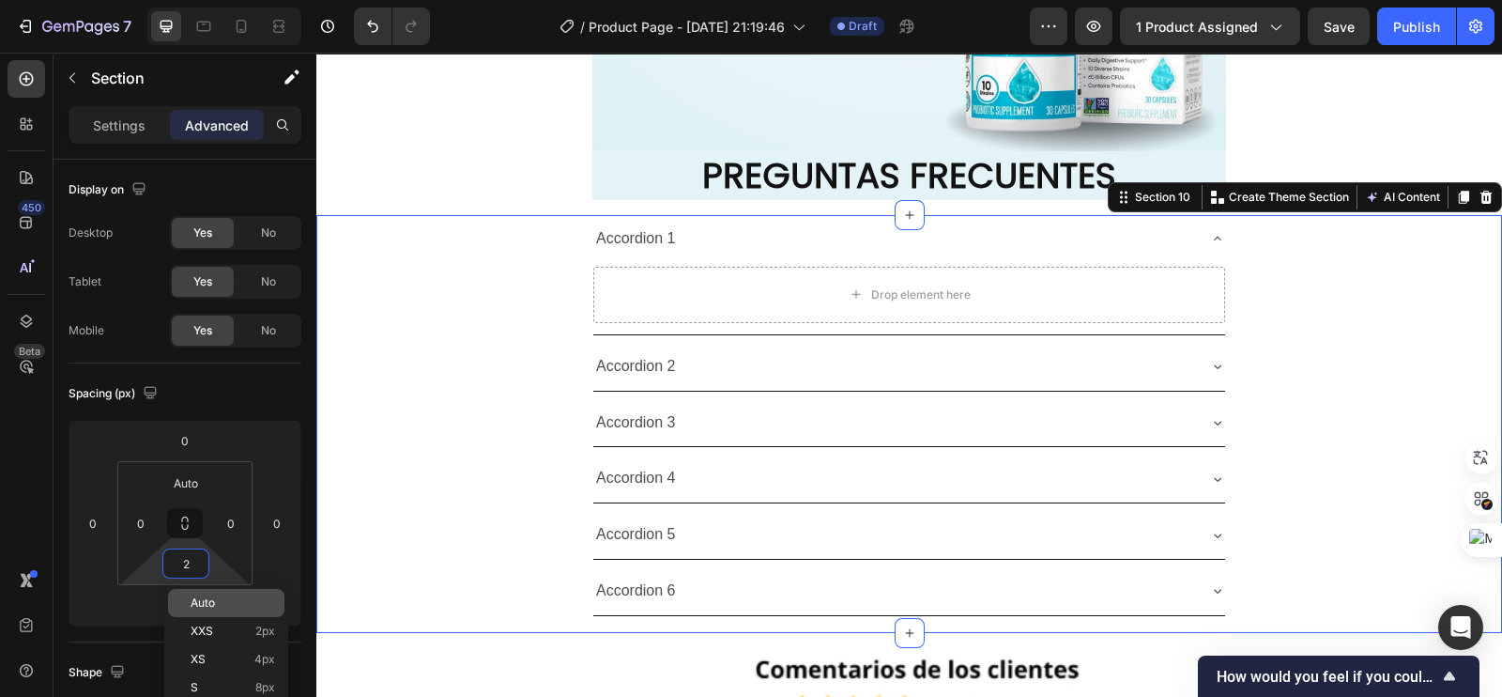
click at [211, 599] on span "Auto" at bounding box center [203, 602] width 24 height 13
type input "Auto"
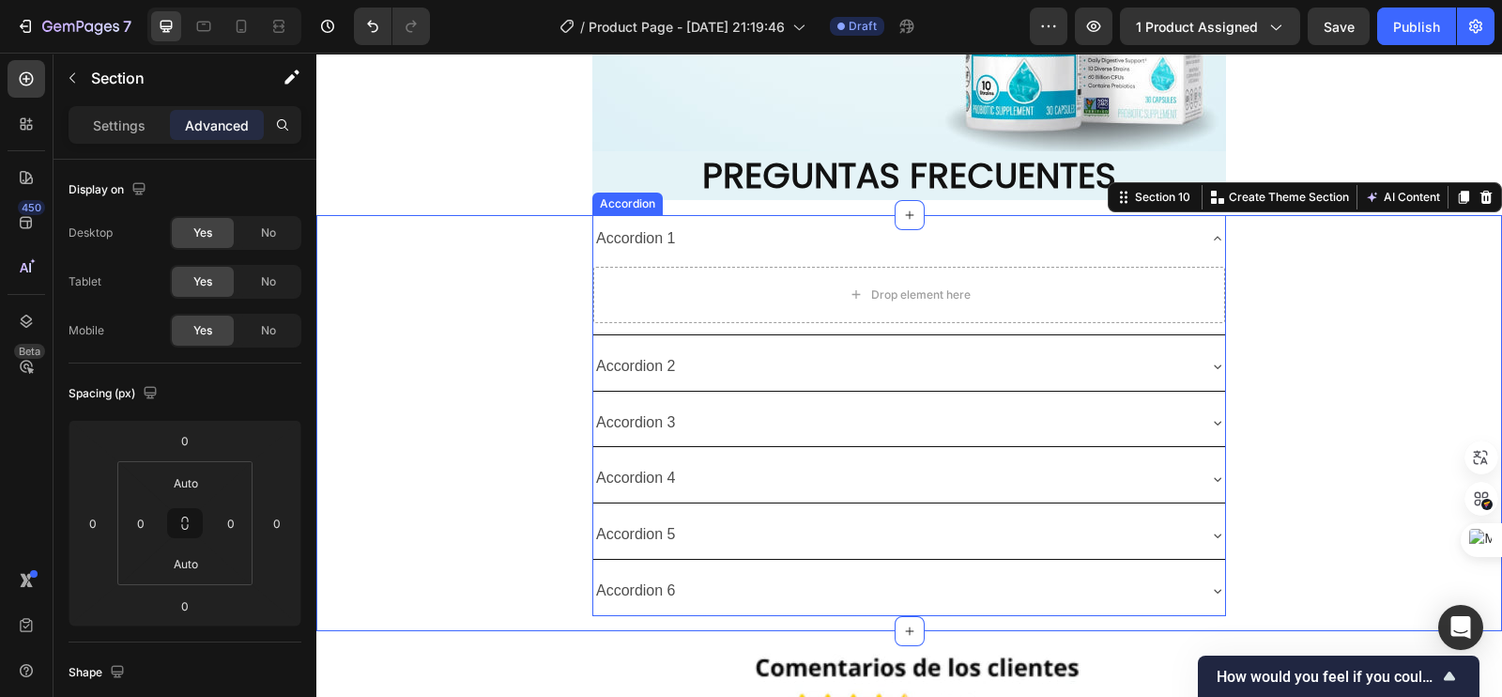
click at [621, 253] on div "Accordion 1" at bounding box center [635, 238] width 85 height 33
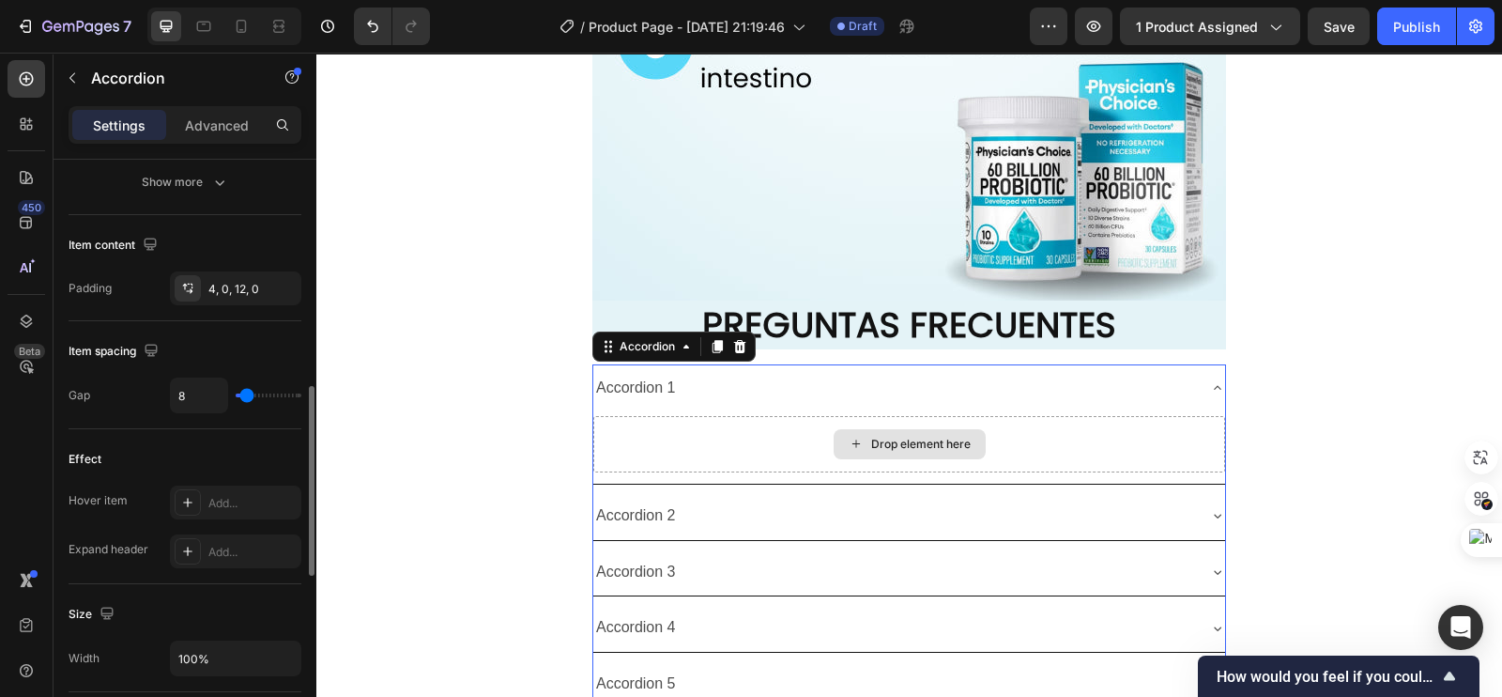
scroll to position [5632, 0]
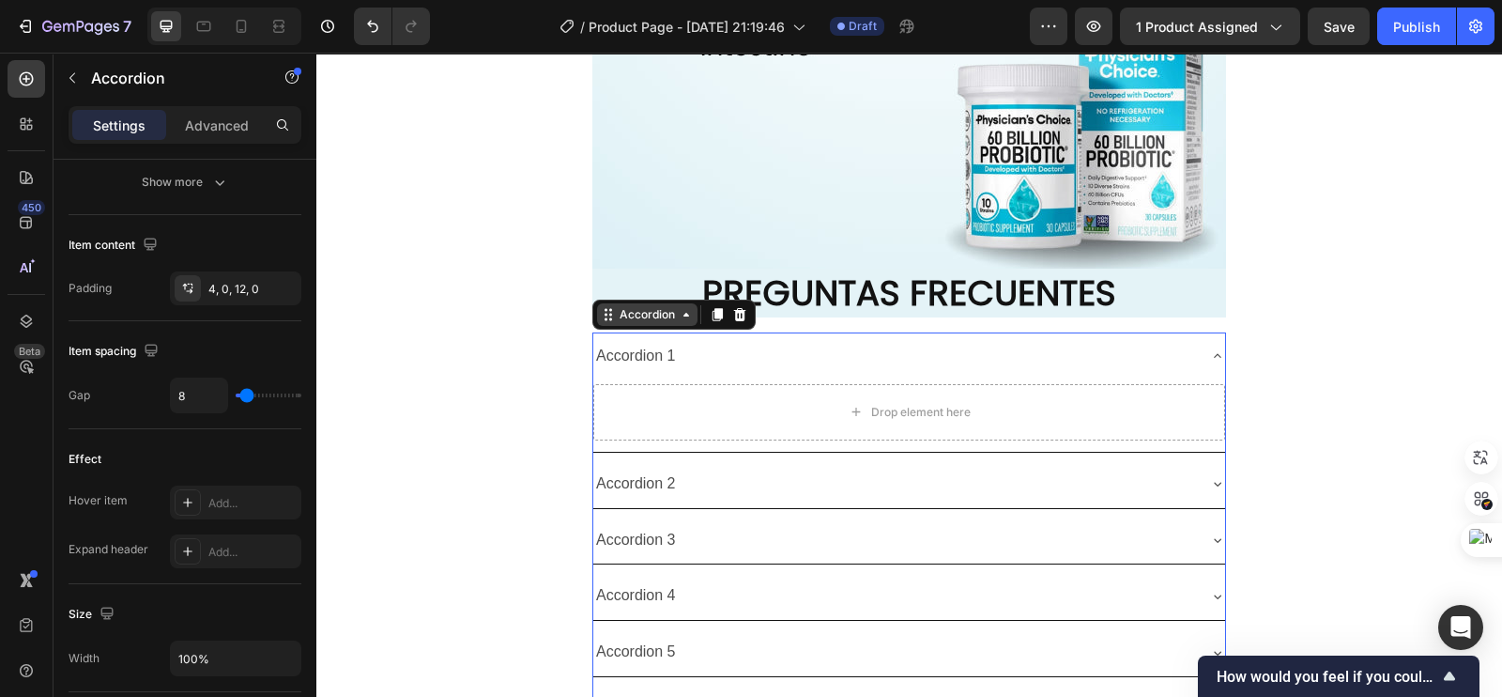
click at [667, 315] on div "Accordion" at bounding box center [647, 314] width 63 height 17
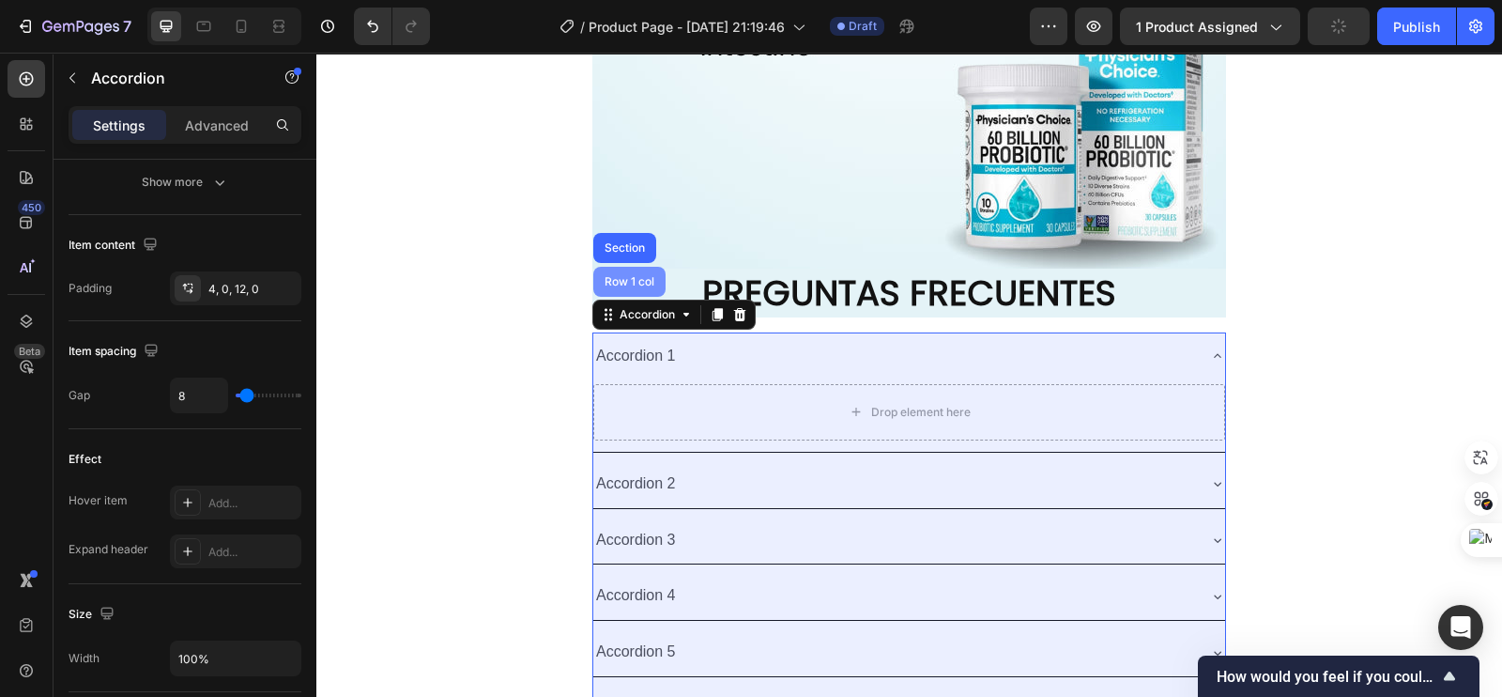
click at [625, 288] on div "Row 1 col" at bounding box center [629, 282] width 72 height 30
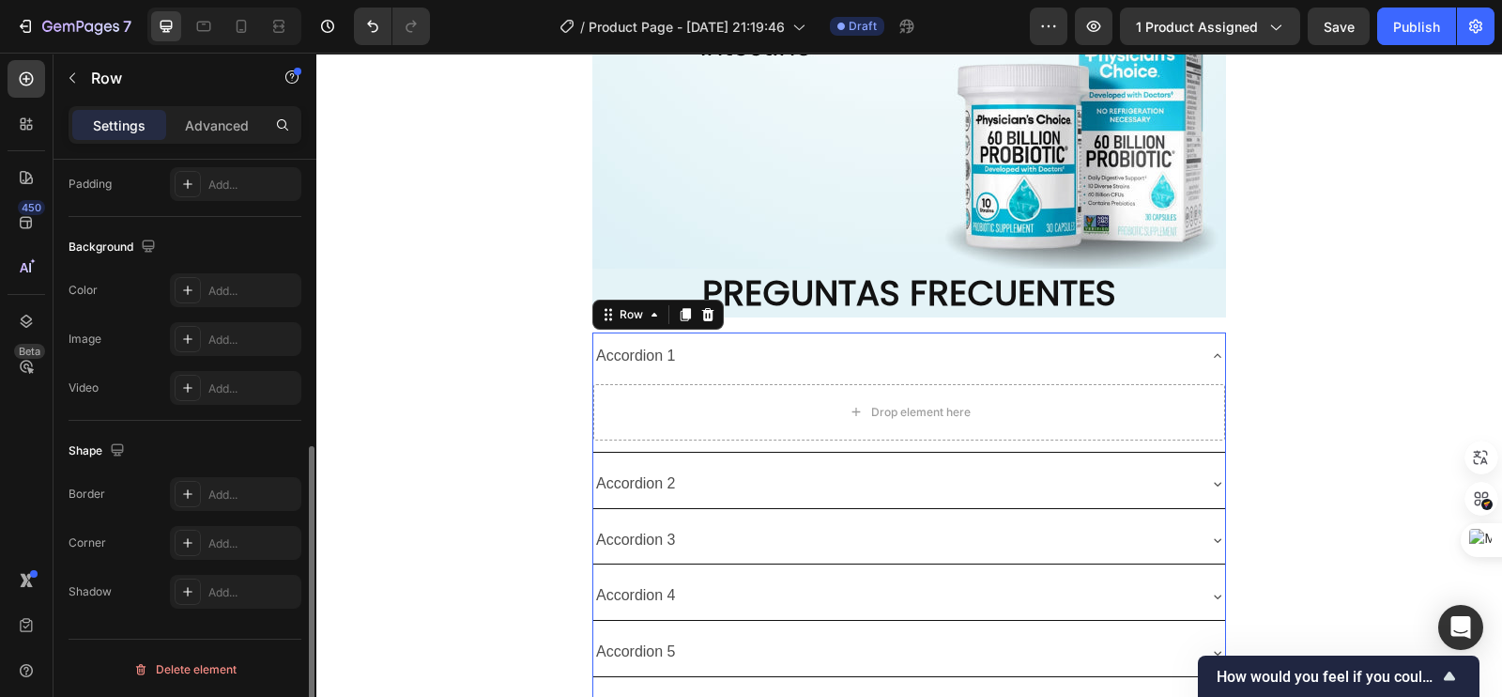
scroll to position [436, 0]
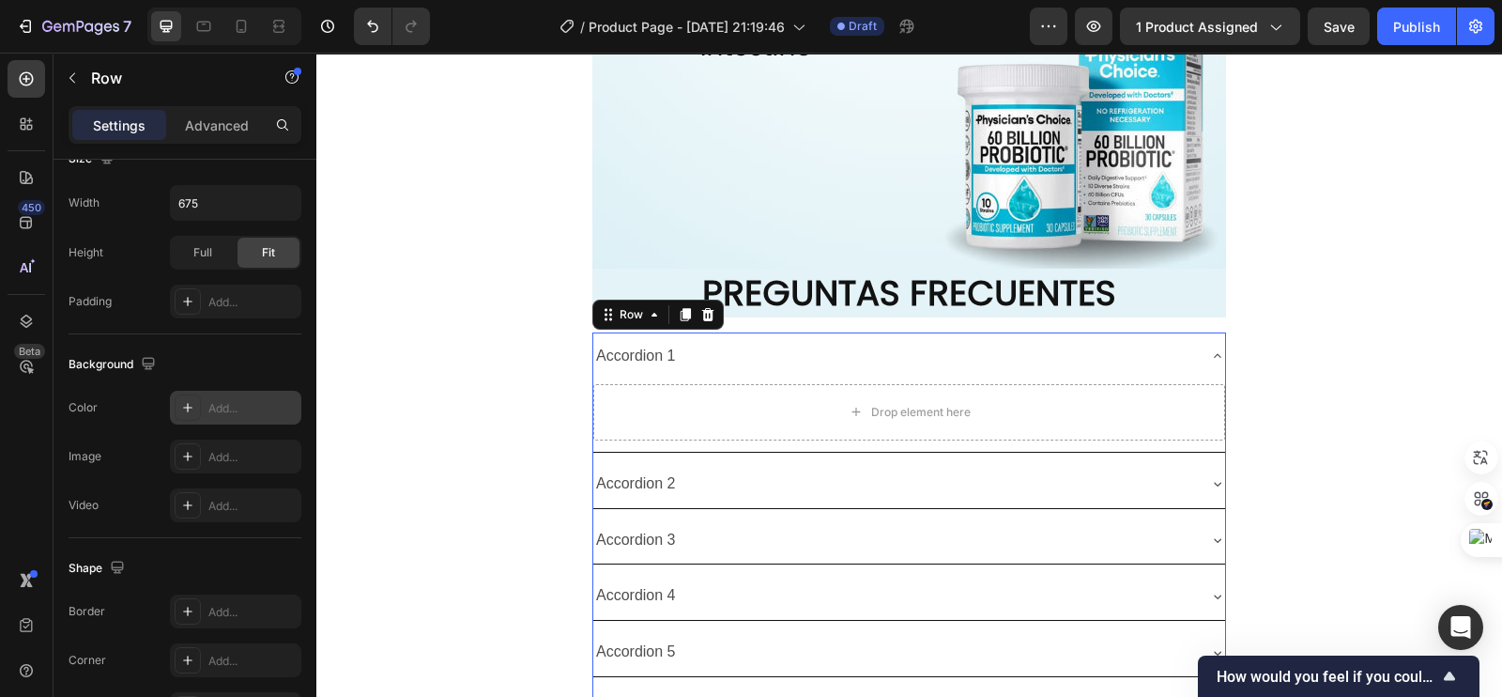
click at [197, 410] on div at bounding box center [188, 407] width 26 height 26
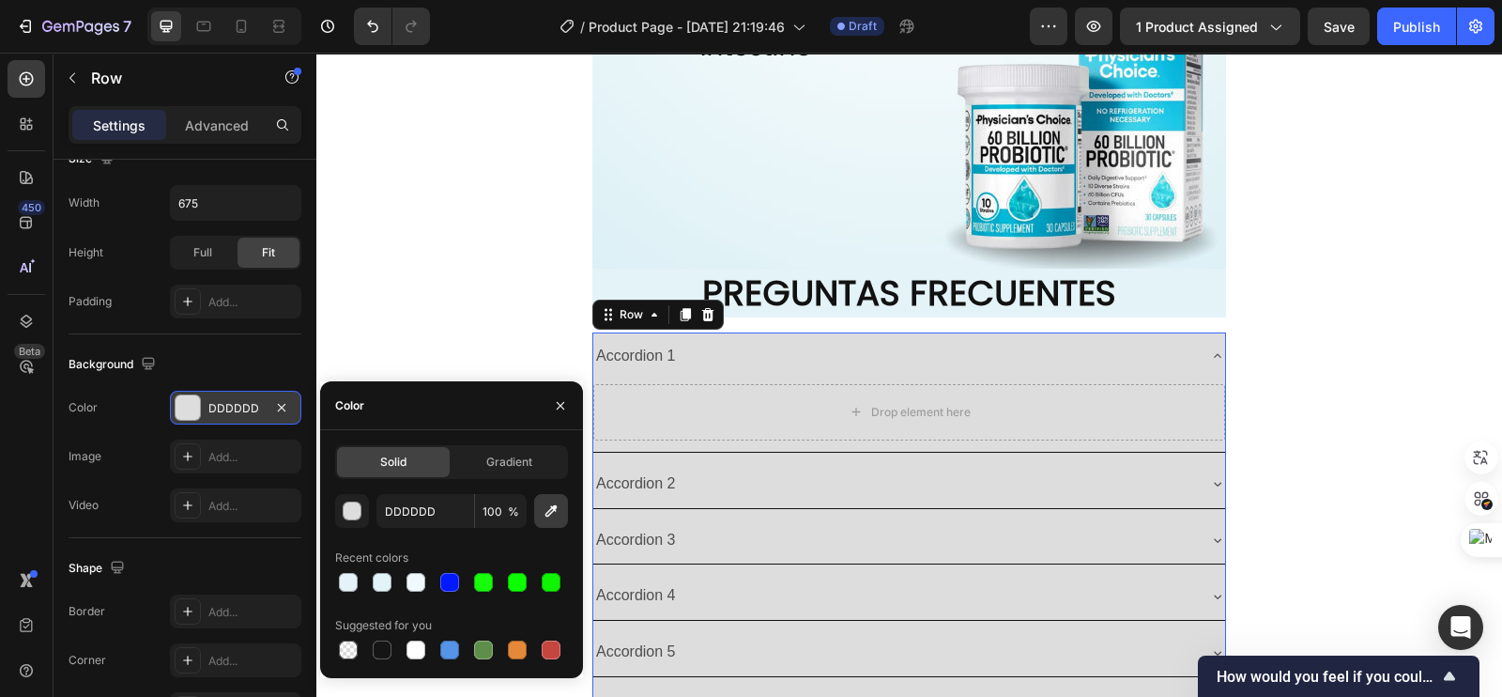
click at [555, 505] on icon "button" at bounding box center [551, 511] width 12 height 12
type input "E4F3F7"
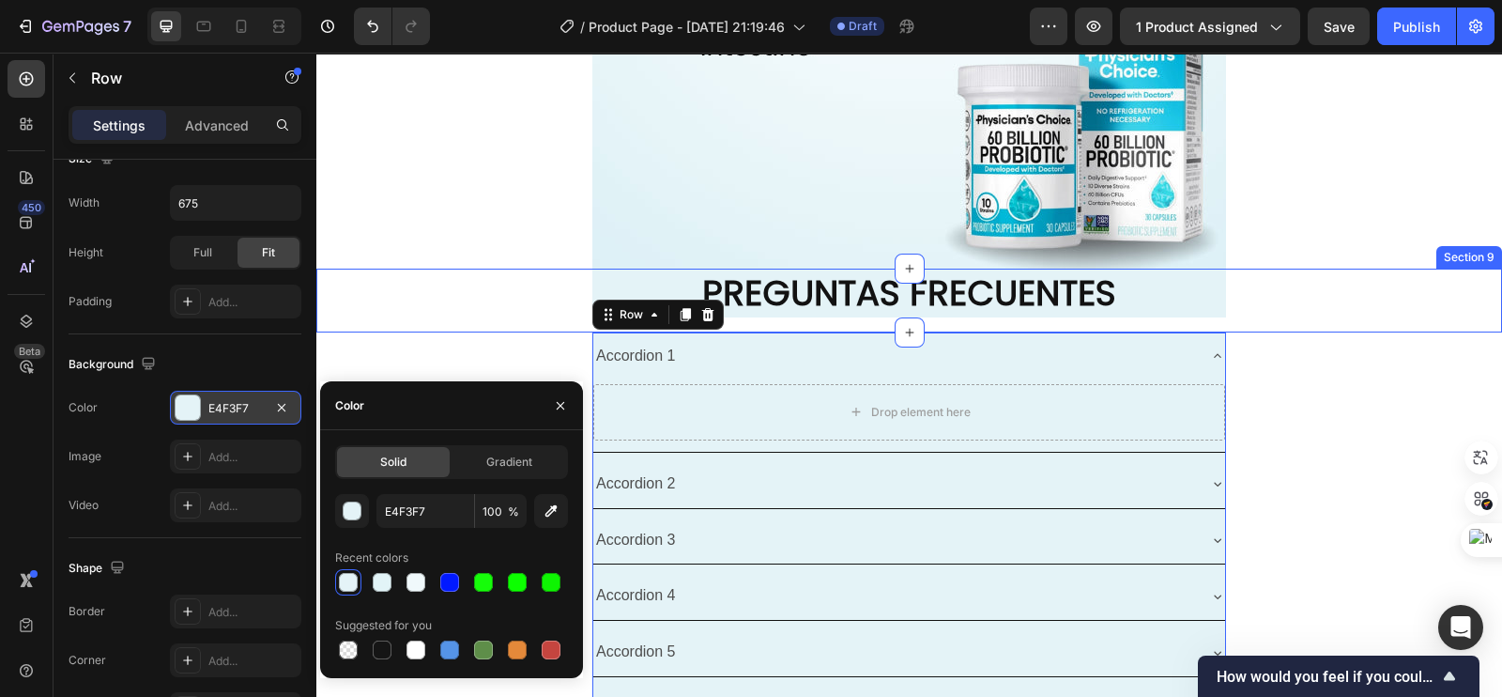
click at [446, 345] on div "Accordion 1 Drop element here Accordion 2 Accordion 3 Accordion 4 Accordion 5 A…" at bounding box center [909, 540] width 1186 height 416
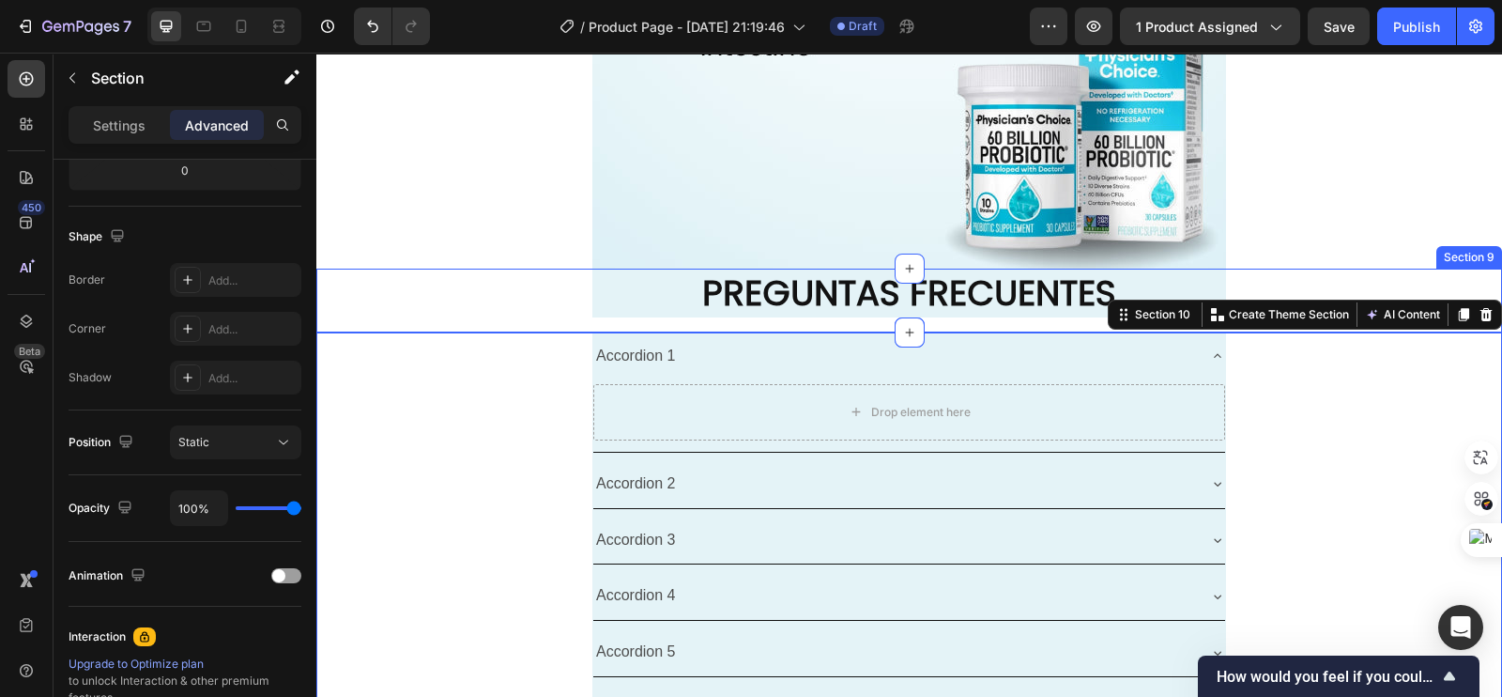
scroll to position [0, 0]
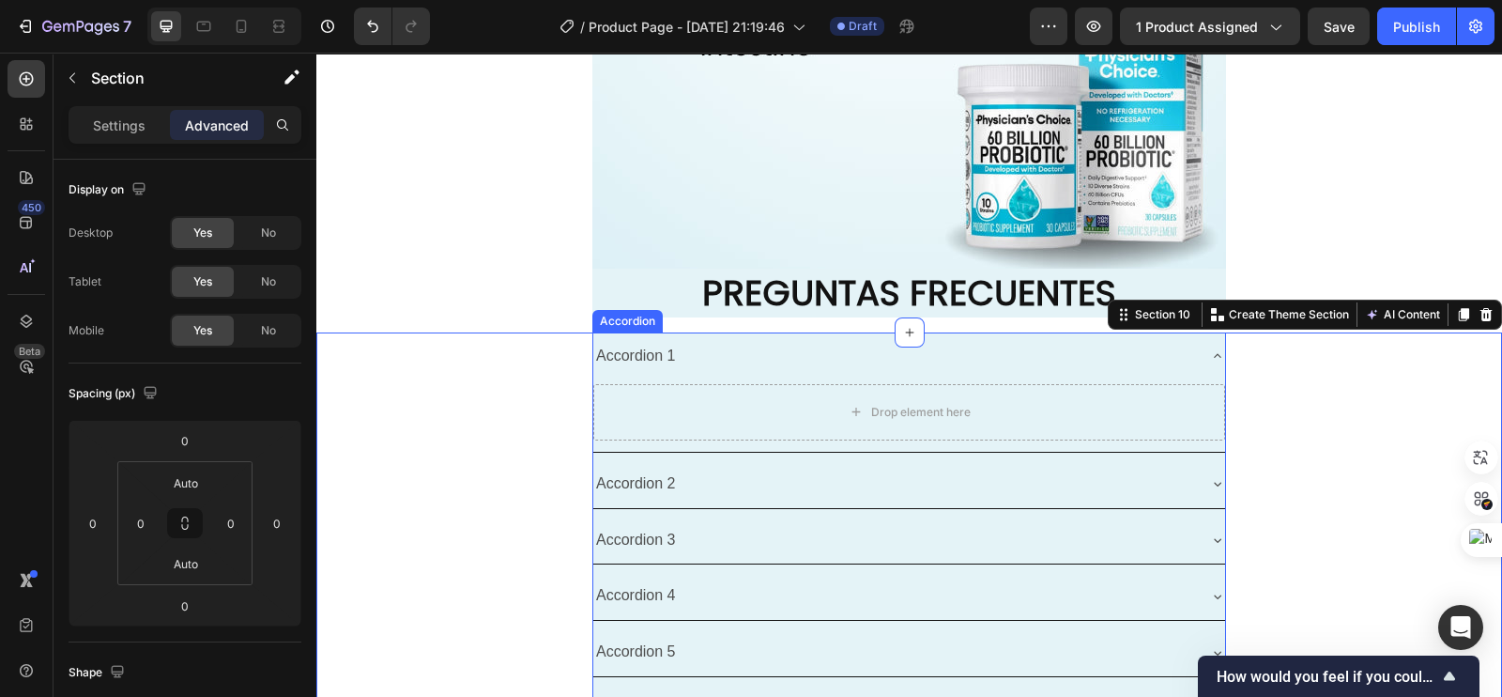
click at [636, 363] on div "Accordion 1" at bounding box center [635, 356] width 85 height 33
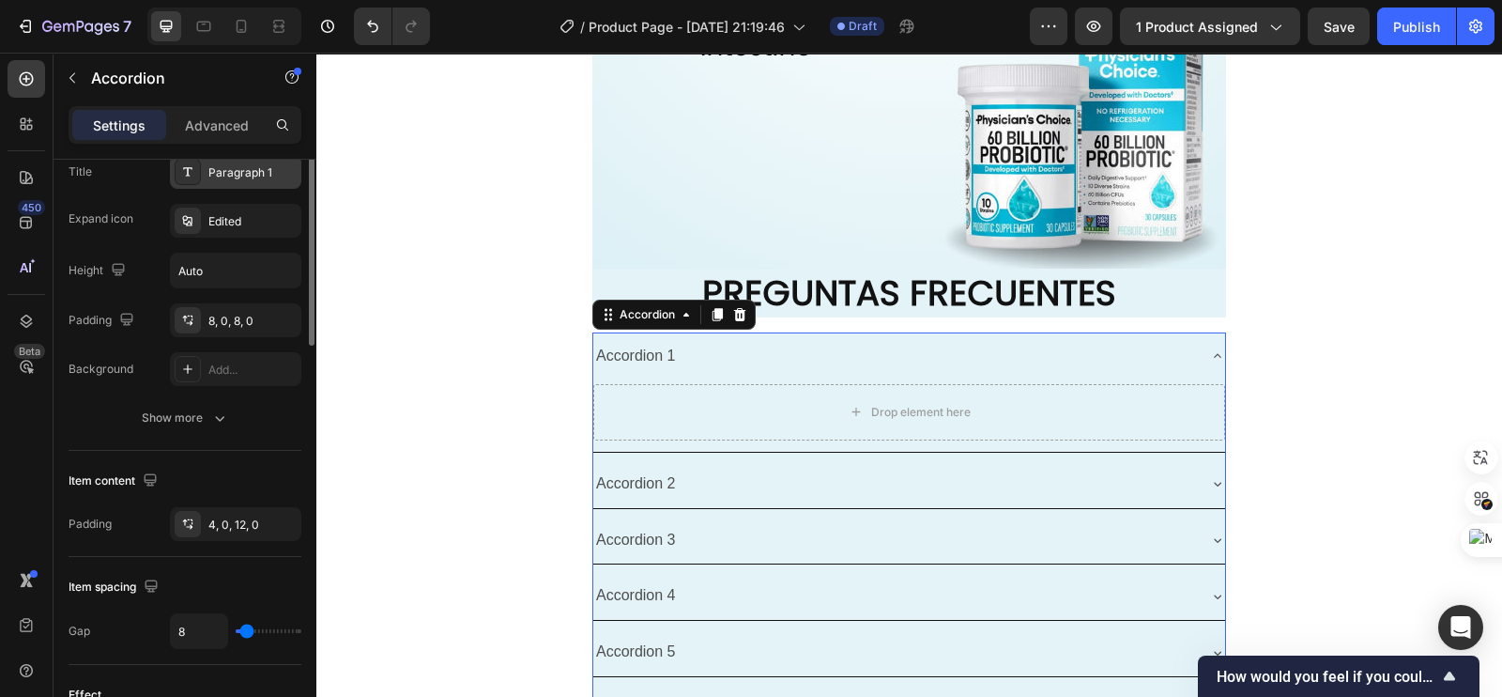
scroll to position [352, 0]
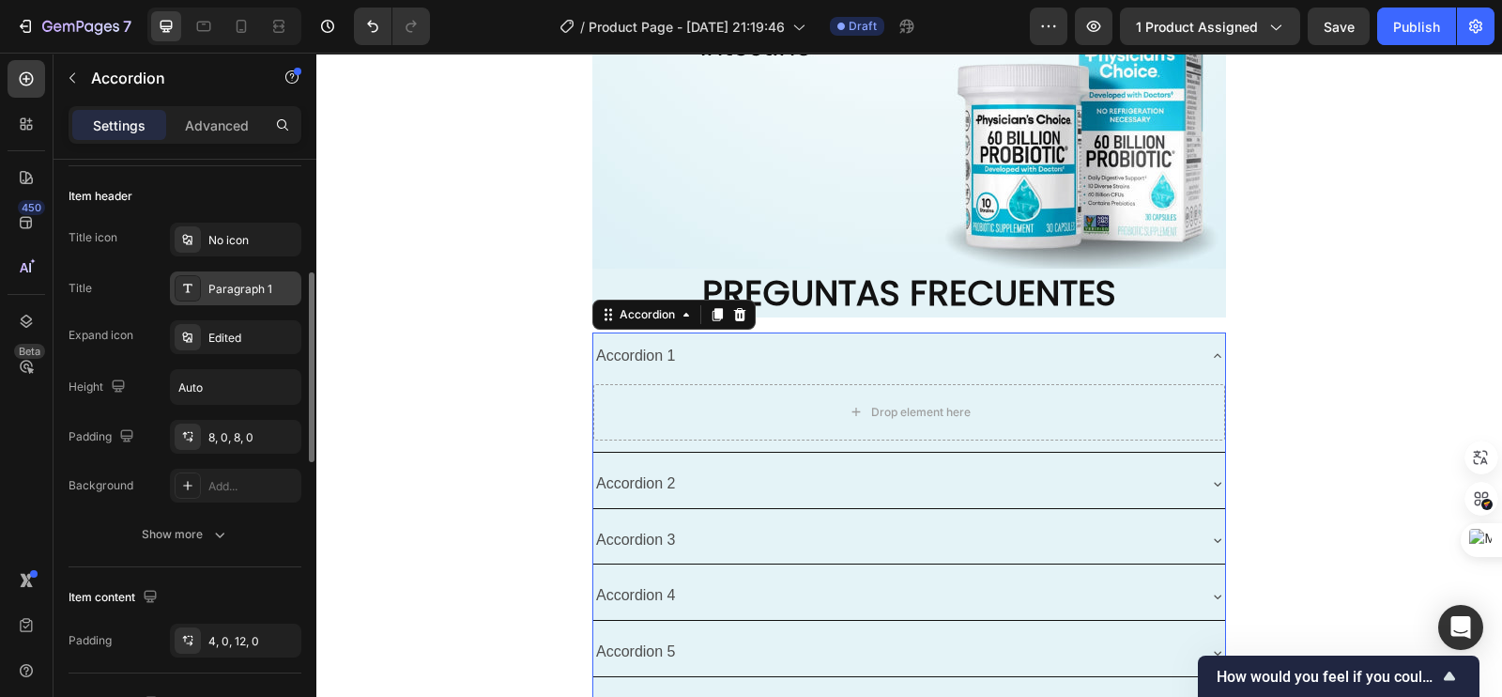
click at [224, 293] on div "Paragraph 1" at bounding box center [252, 289] width 88 height 17
click at [224, 335] on div "Edited" at bounding box center [252, 337] width 88 height 17
click at [239, 286] on div "Paragraph 1" at bounding box center [252, 289] width 88 height 17
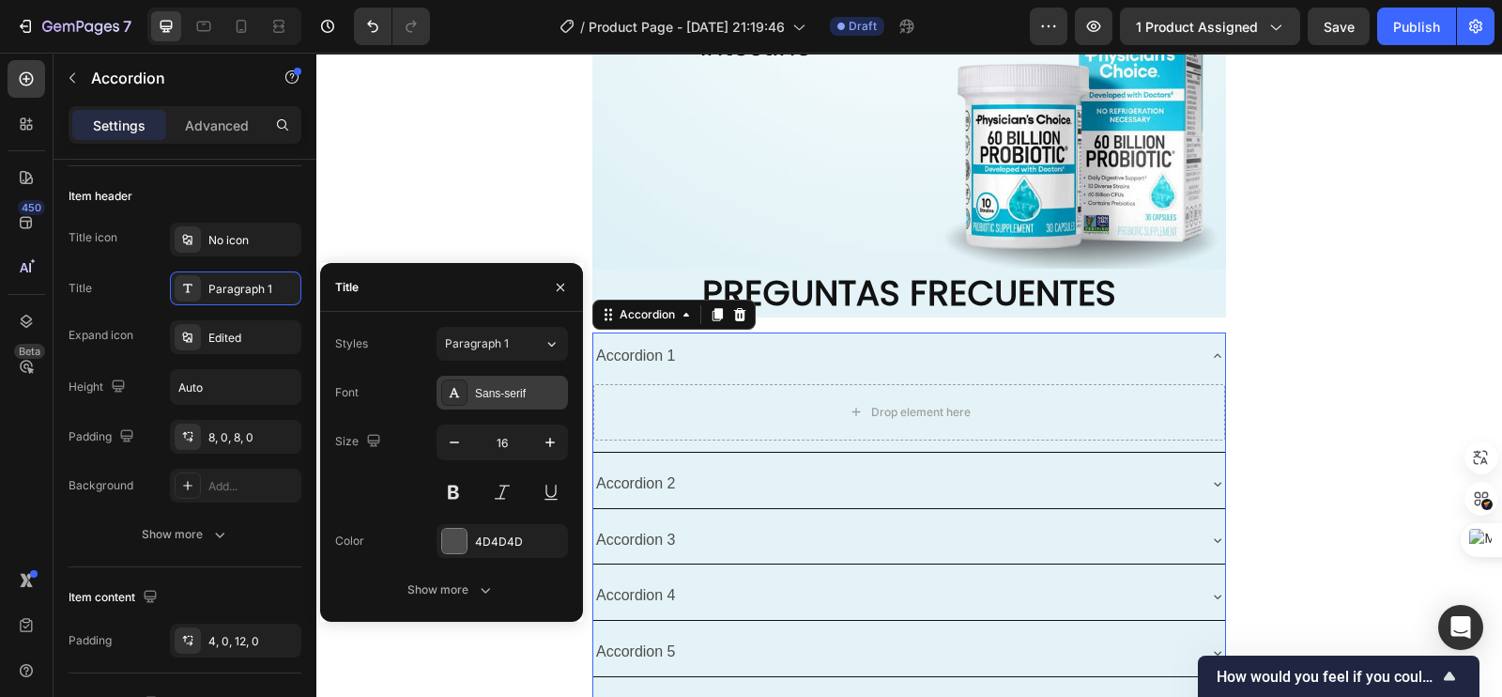
click at [498, 381] on div "Sans-serif" at bounding box center [502, 392] width 131 height 34
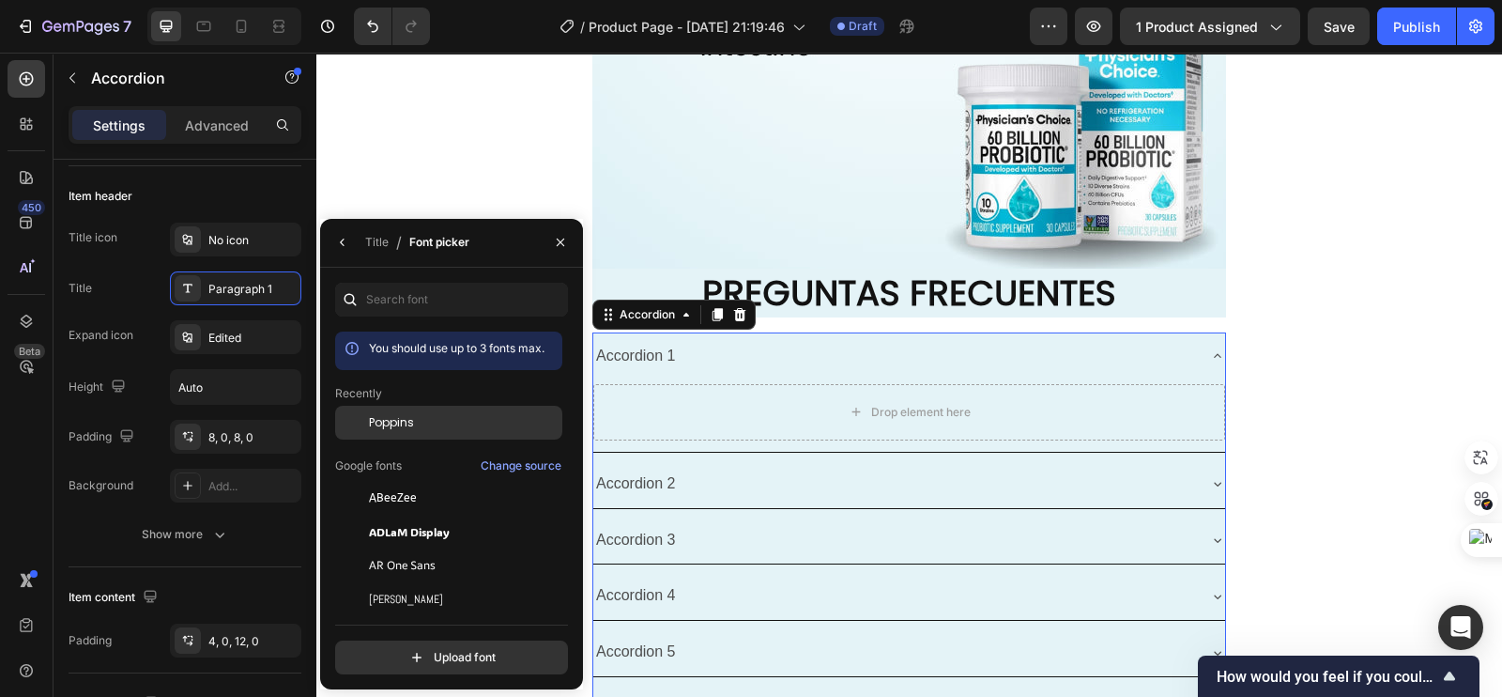
click at [382, 418] on span "Poppins" at bounding box center [391, 422] width 45 height 17
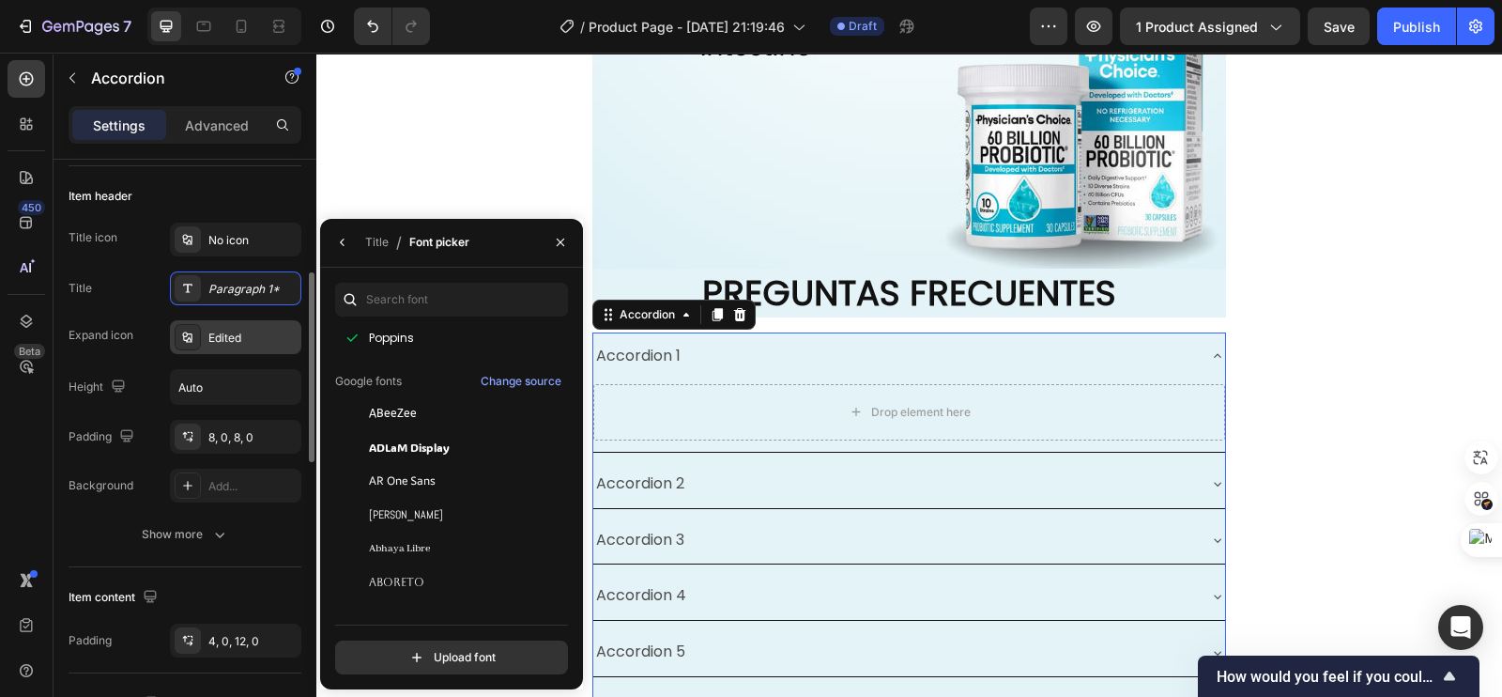
scroll to position [116, 0]
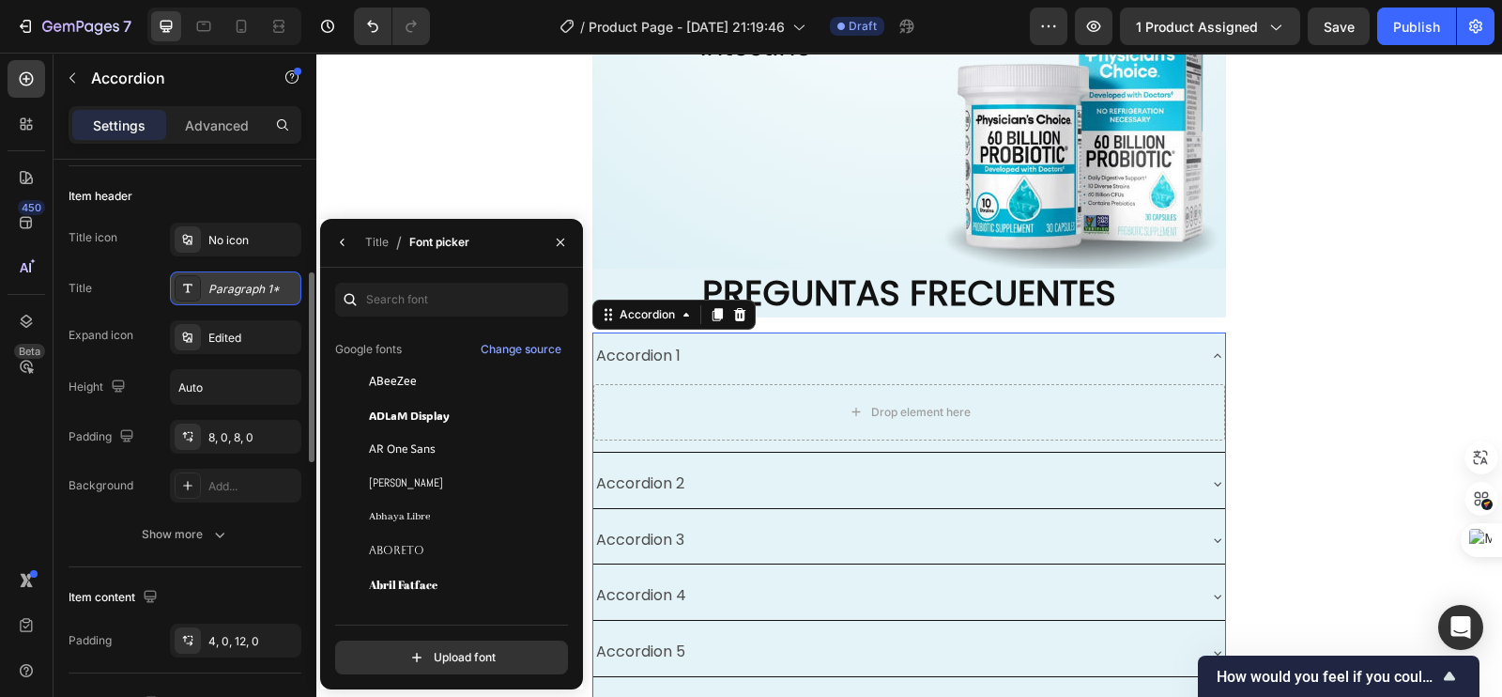
click at [253, 299] on div "Paragraph 1*" at bounding box center [235, 288] width 131 height 34
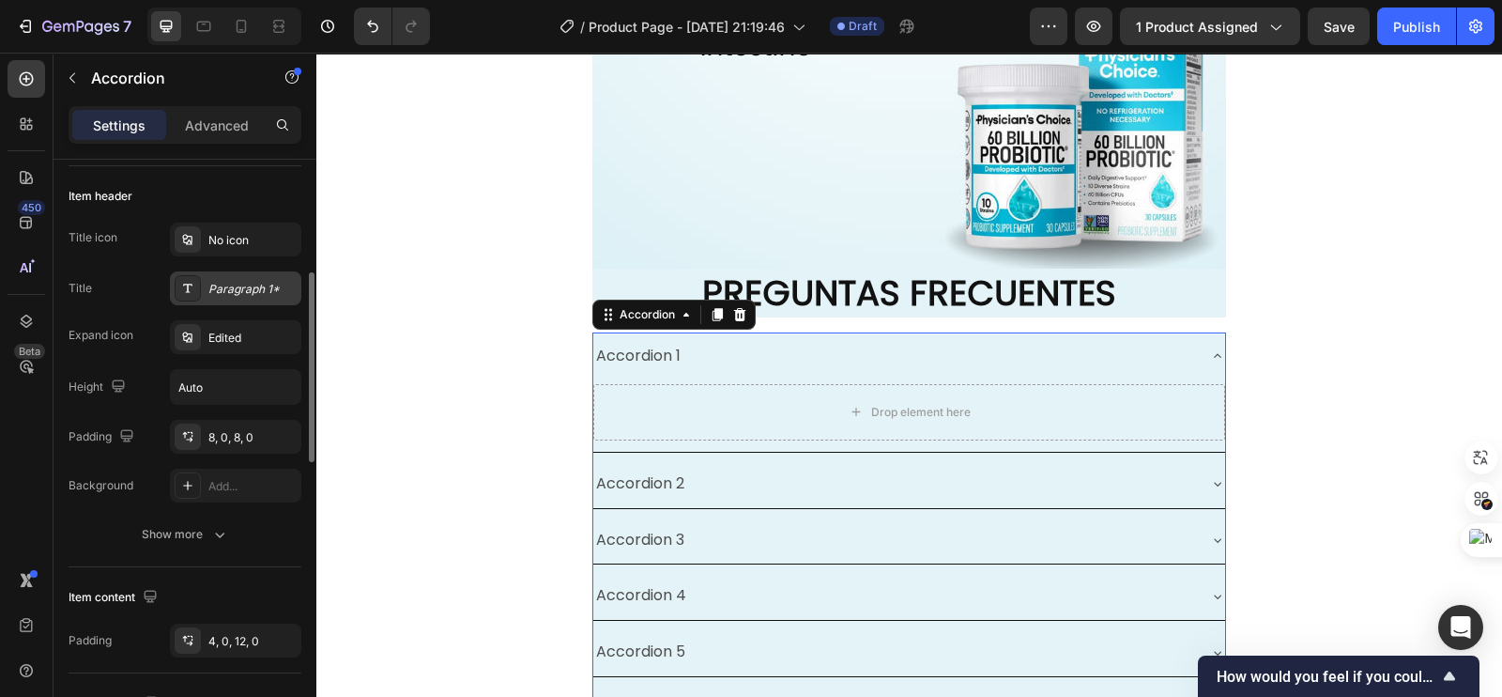
click at [245, 289] on div "Paragraph 1*" at bounding box center [252, 289] width 88 height 17
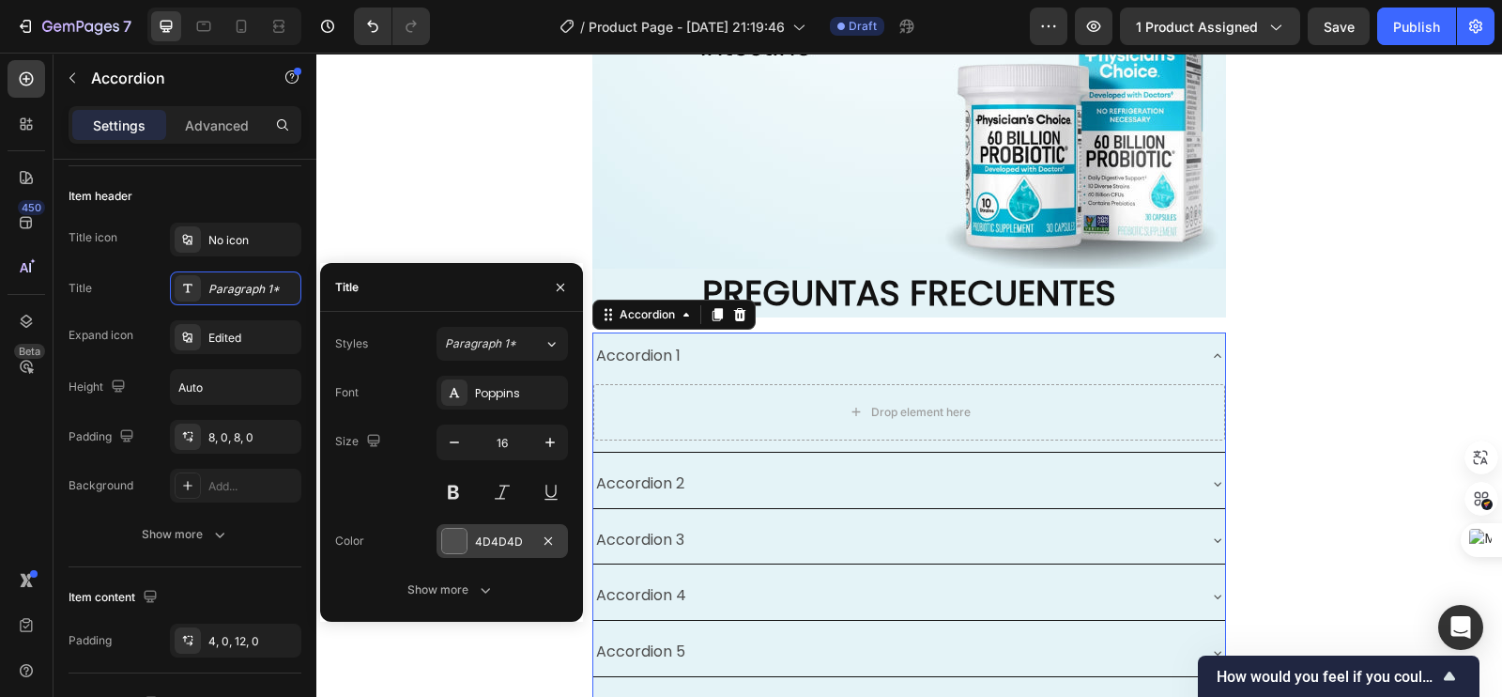
click at [471, 546] on div "4D4D4D" at bounding box center [502, 541] width 131 height 34
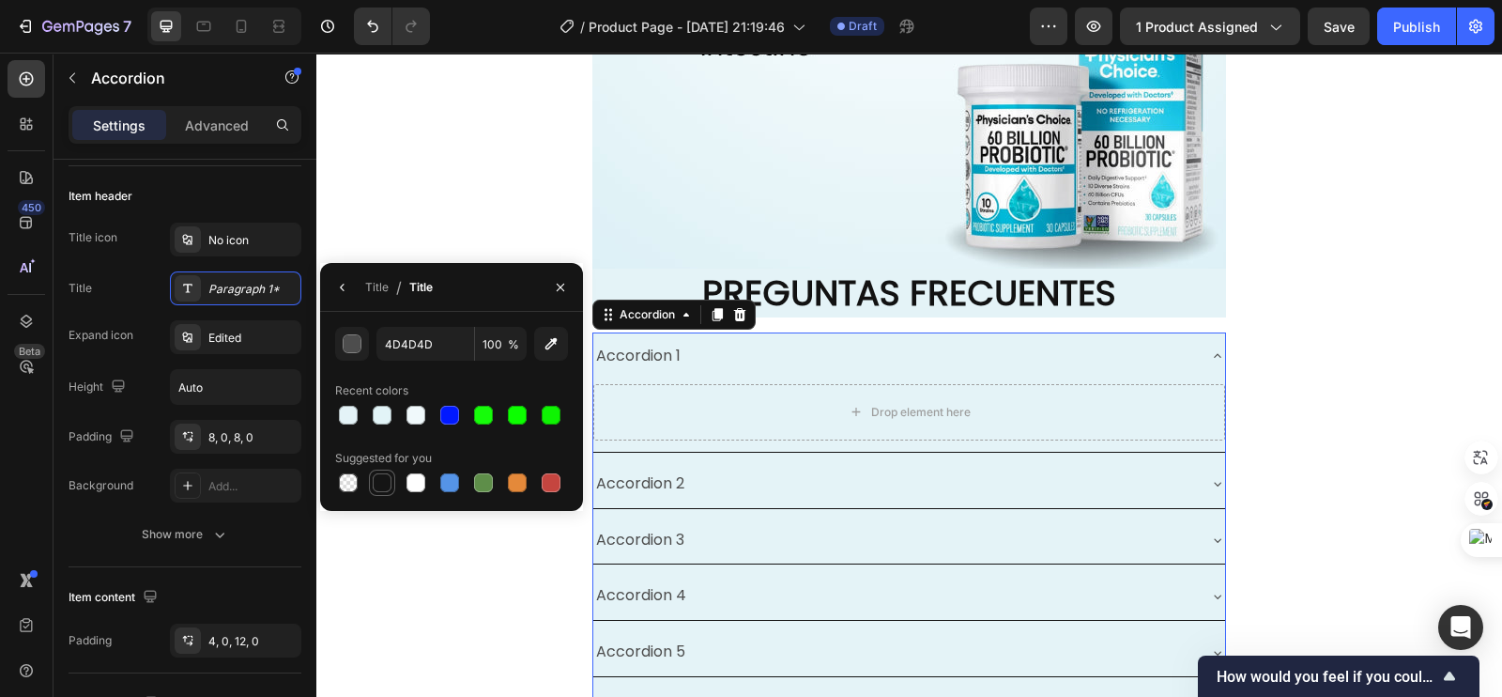
click at [382, 473] on div at bounding box center [382, 482] width 19 height 19
type input "151515"
click at [237, 194] on div "Item header" at bounding box center [185, 196] width 233 height 30
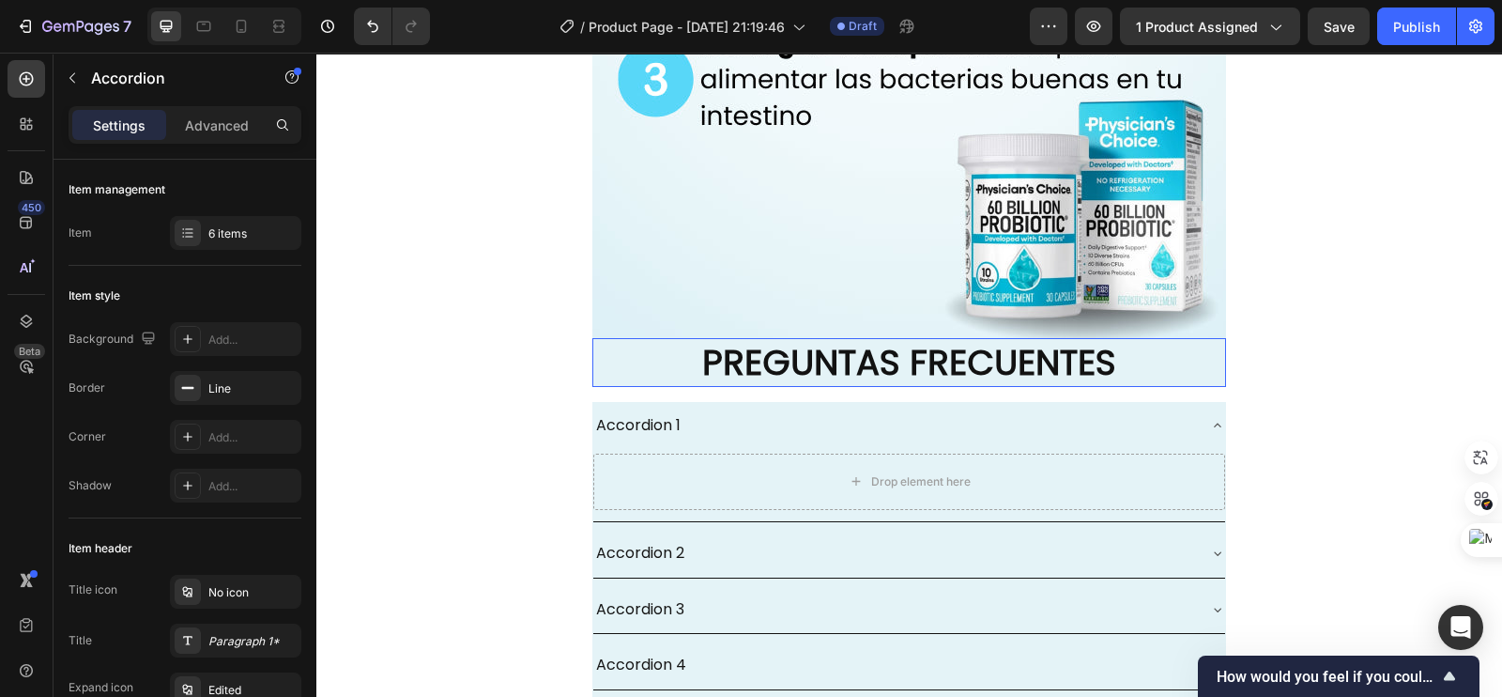
scroll to position [5750, 0]
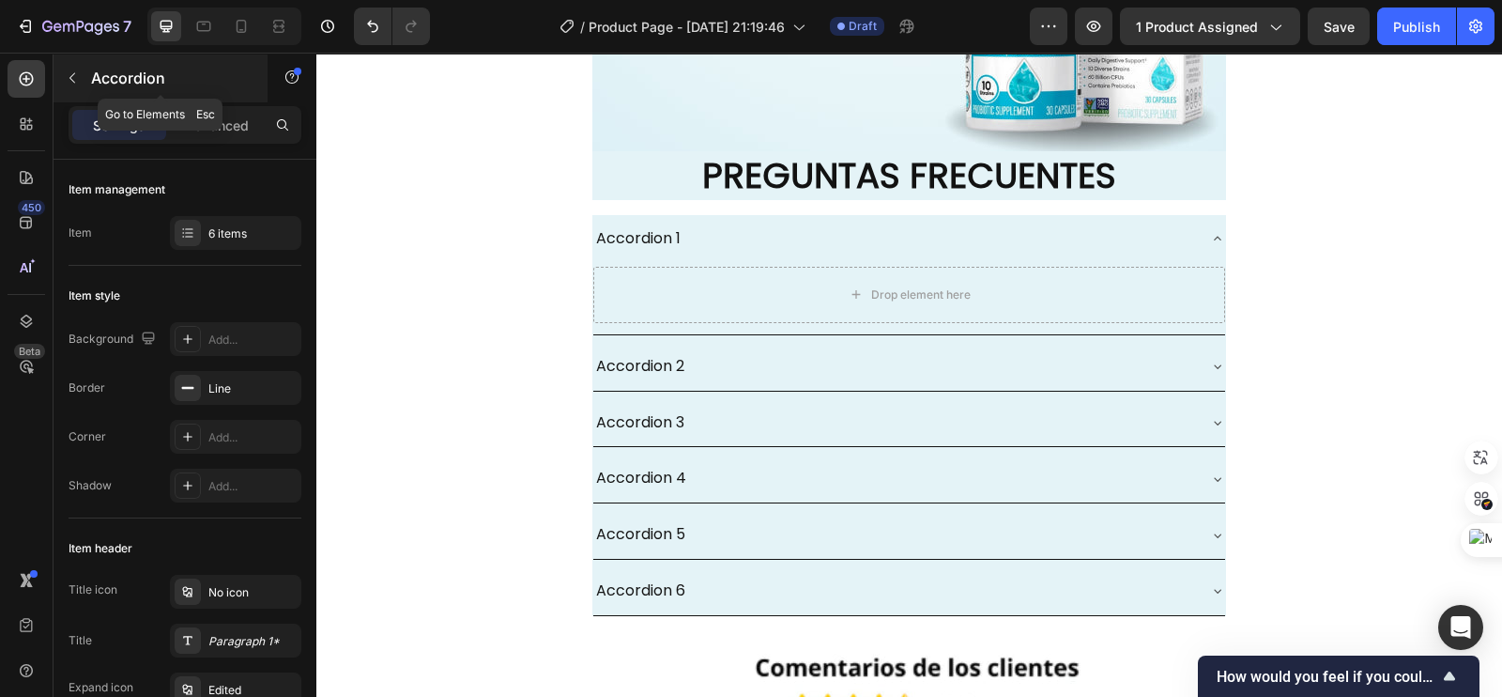
click at [62, 82] on button "button" at bounding box center [72, 78] width 30 height 30
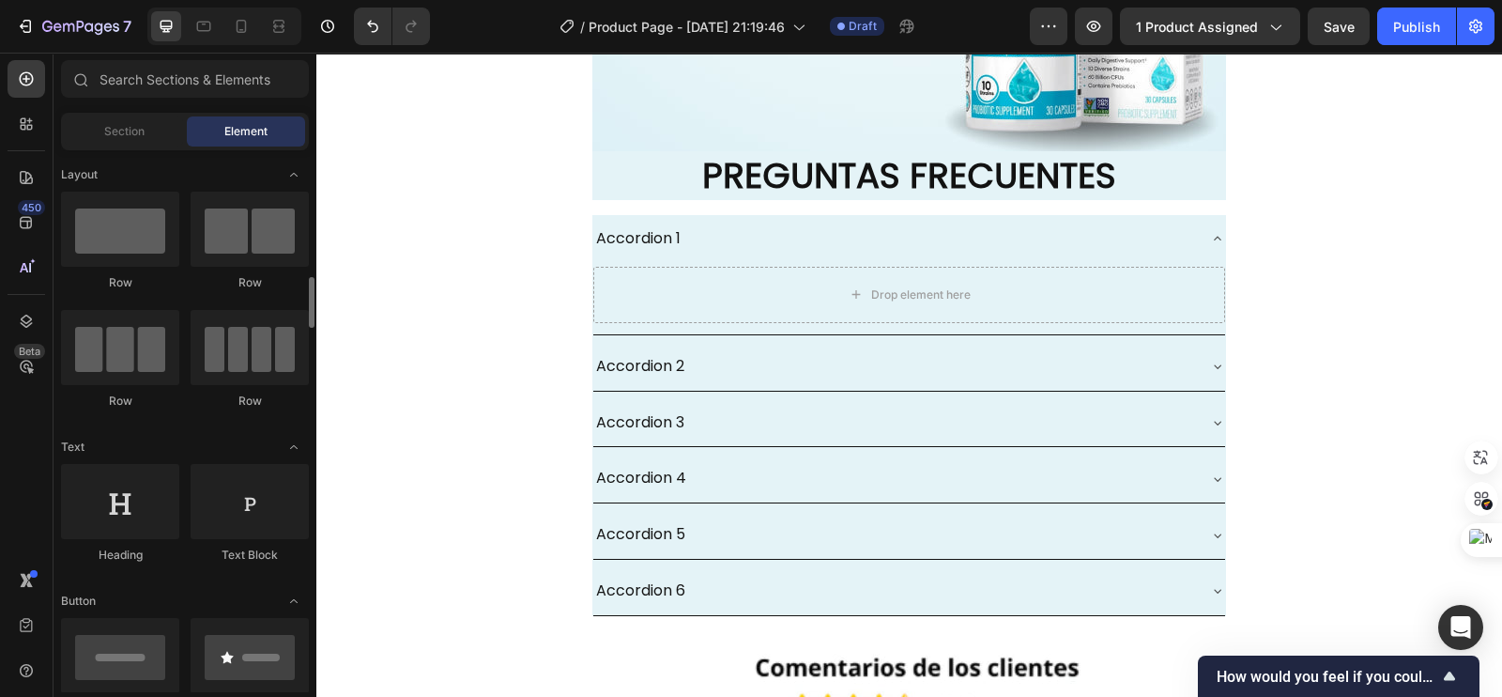
scroll to position [116, 0]
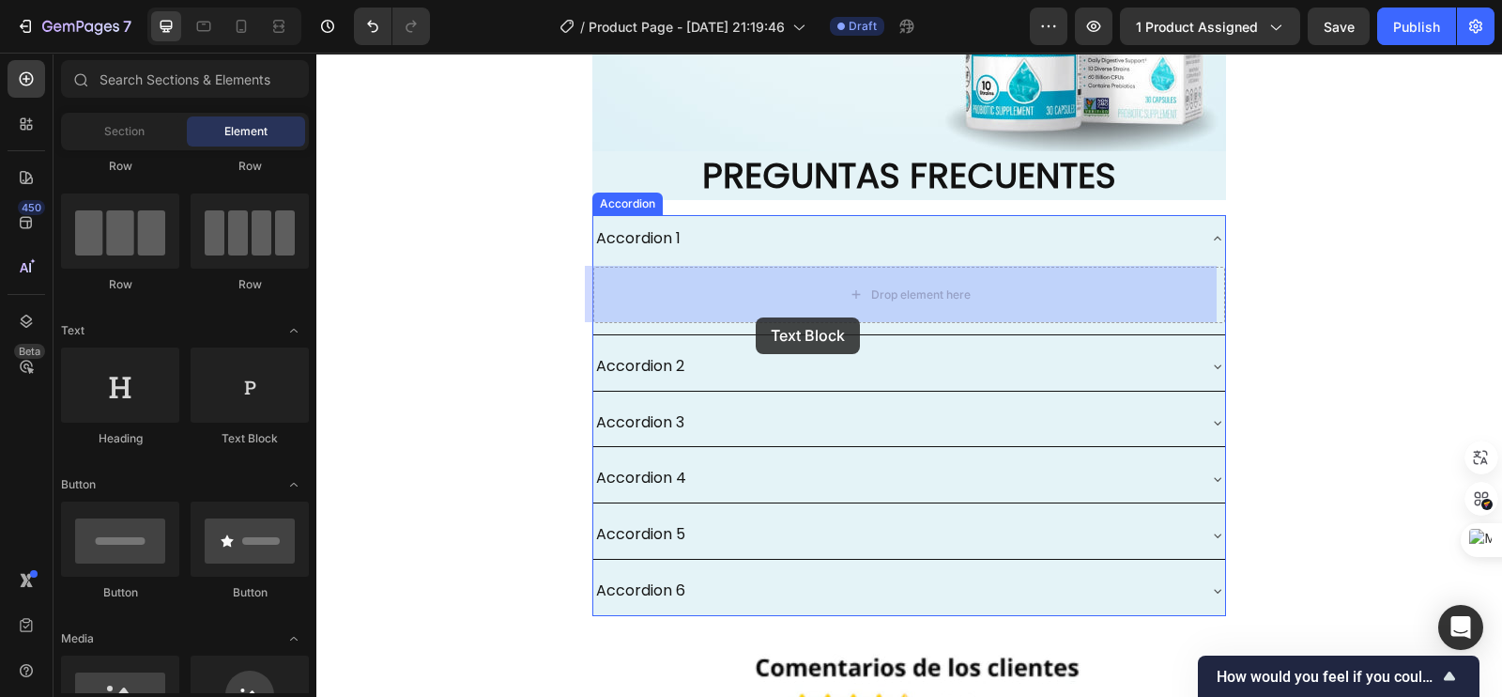
drag, startPoint x: 585, startPoint y: 460, endPoint x: 752, endPoint y: 311, distance: 224.1
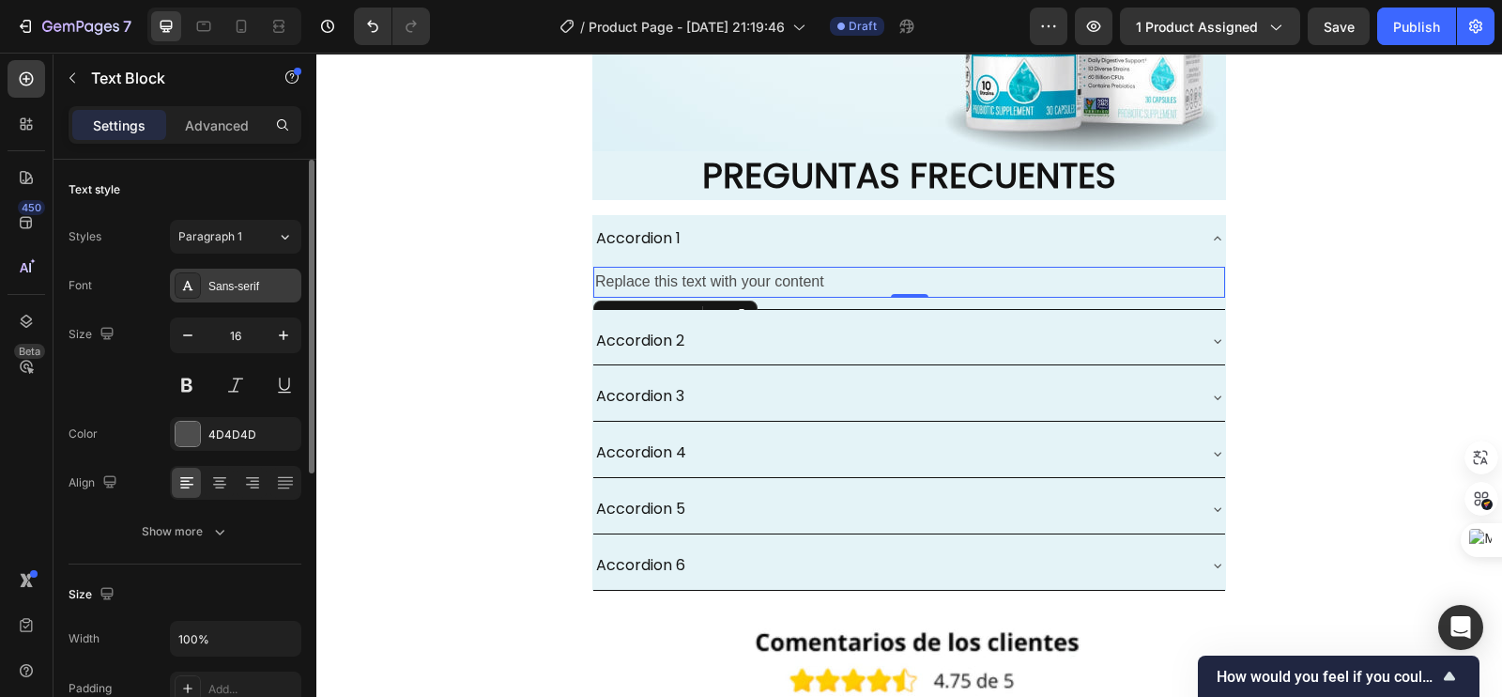
click at [232, 283] on div "Sans-serif" at bounding box center [252, 286] width 88 height 17
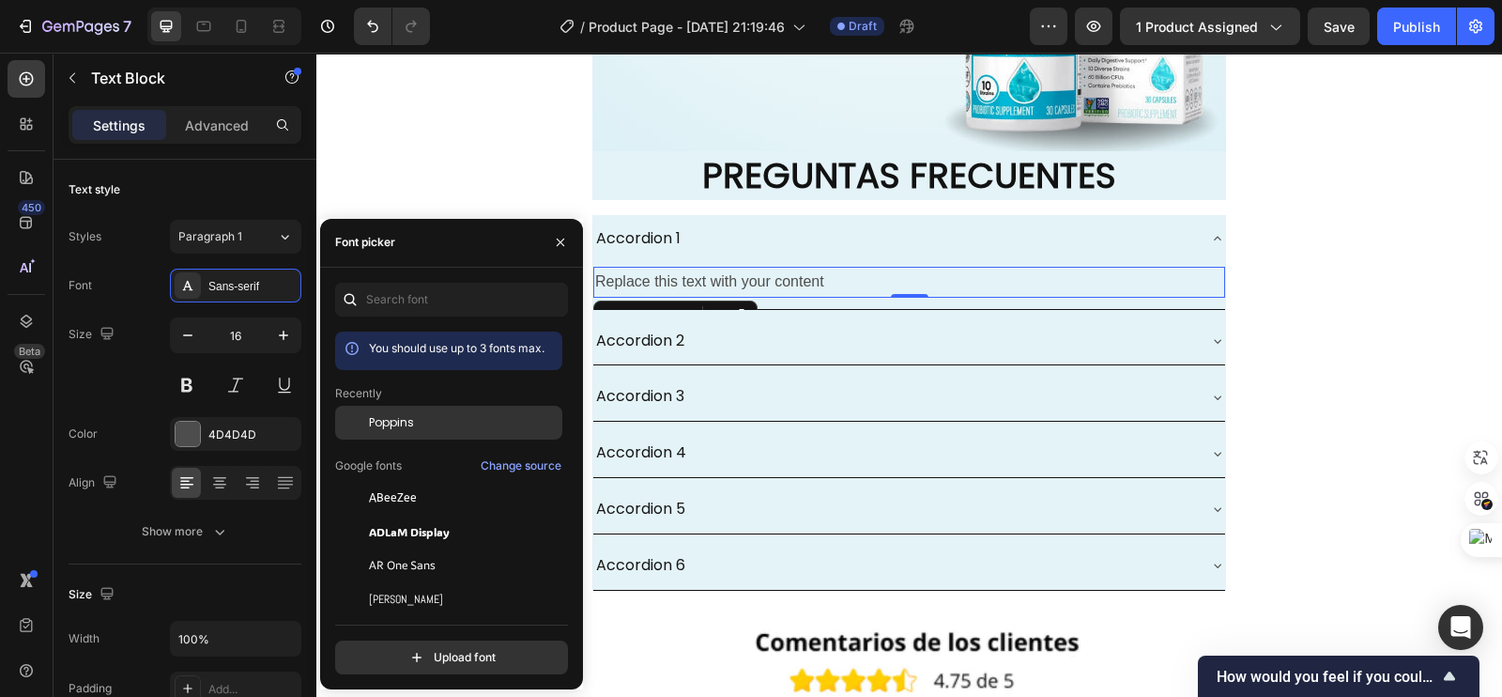
click at [380, 424] on span "Poppins" at bounding box center [391, 422] width 45 height 17
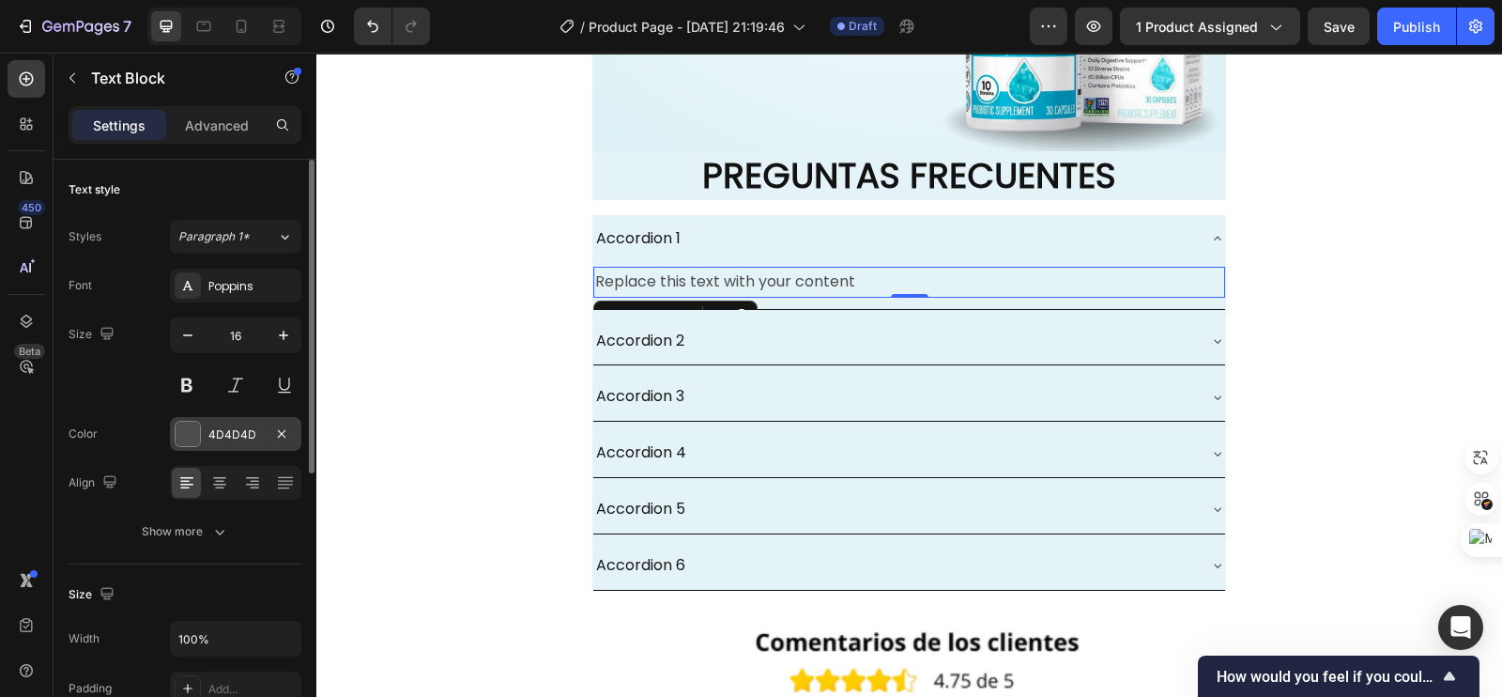
click at [202, 429] on div "4D4D4D" at bounding box center [235, 434] width 131 height 34
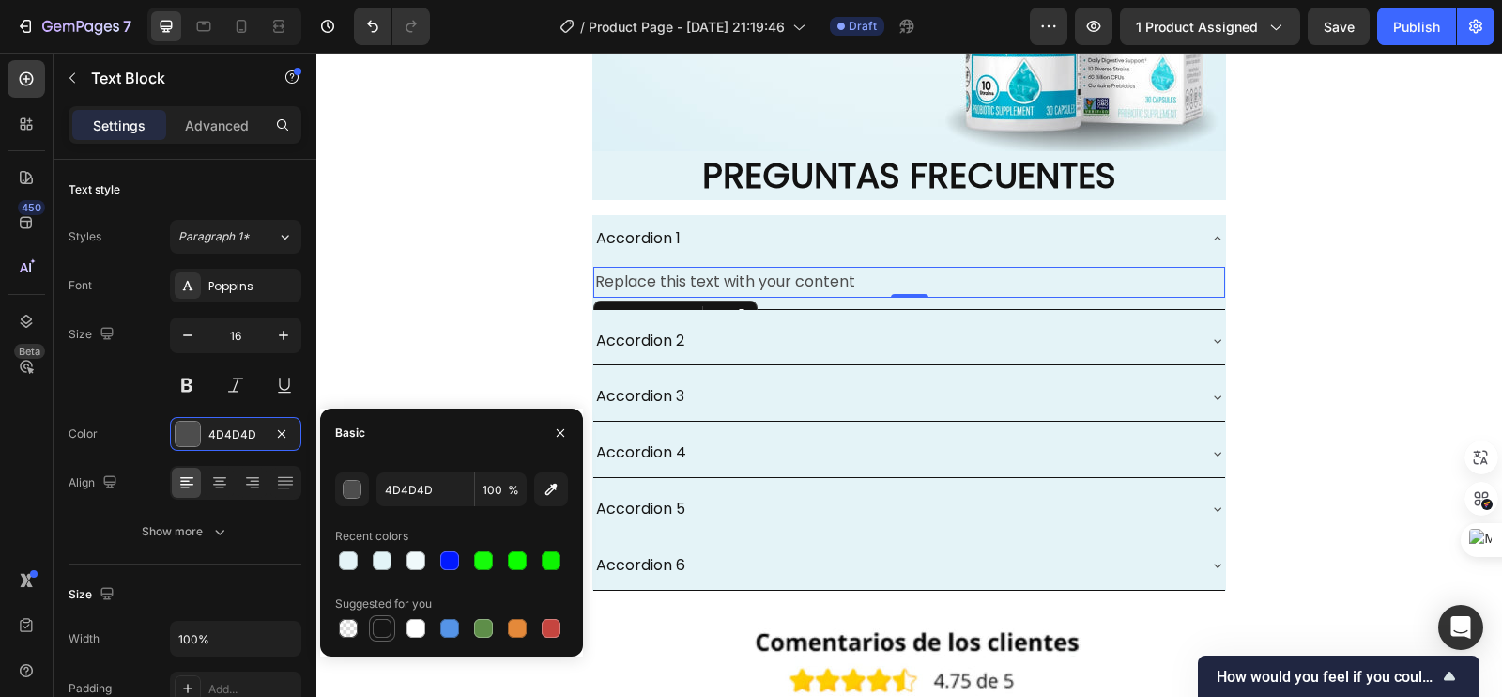
click at [375, 628] on div at bounding box center [382, 628] width 19 height 19
type input "151515"
click at [814, 343] on div "Accordion 2" at bounding box center [894, 341] width 602 height 33
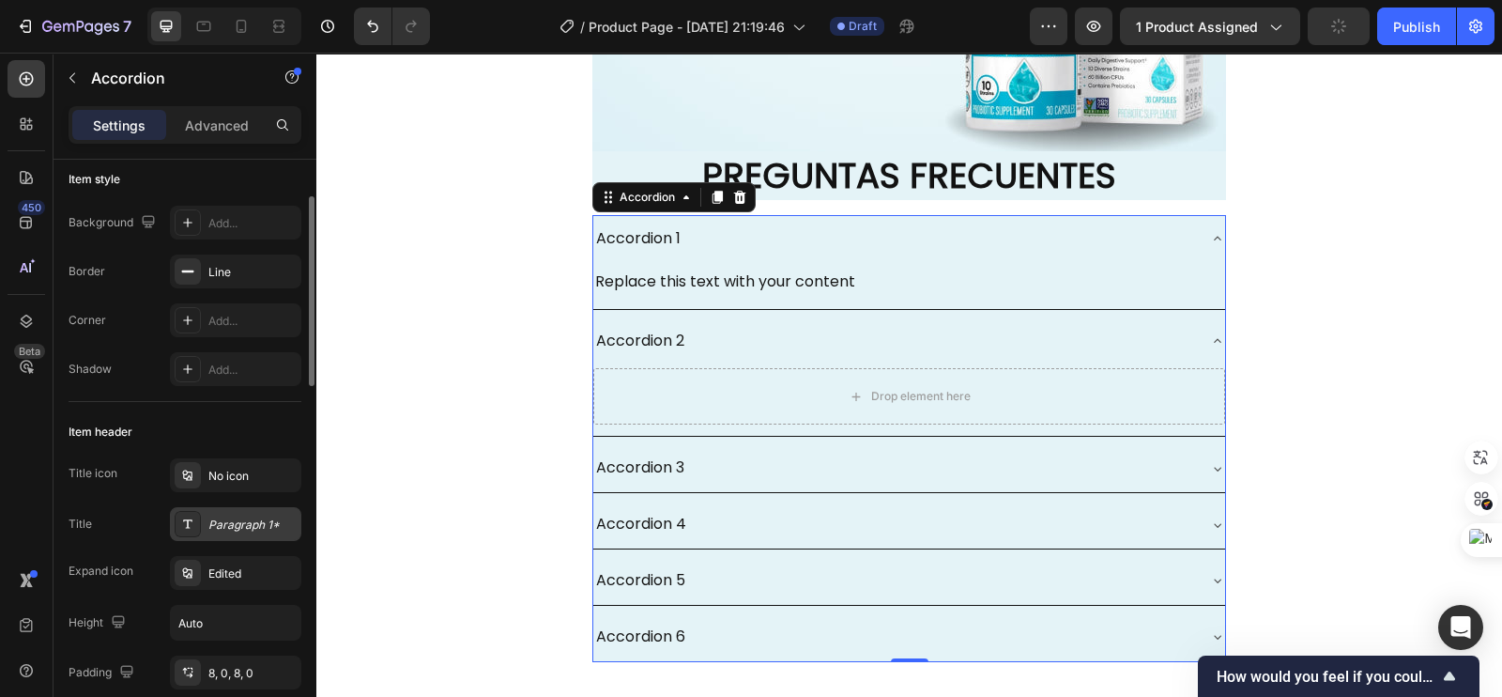
click at [230, 516] on div "Paragraph 1*" at bounding box center [252, 524] width 88 height 17
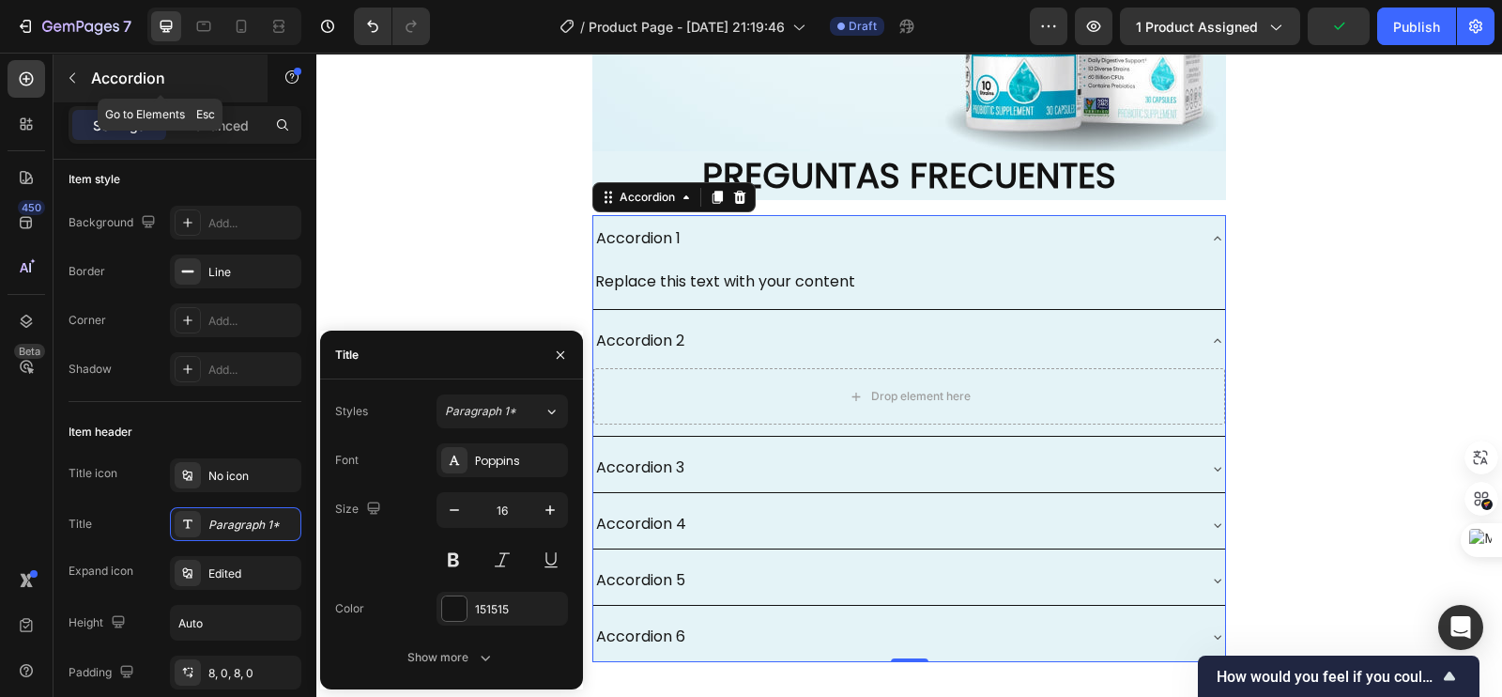
click at [58, 79] on button "button" at bounding box center [72, 78] width 30 height 30
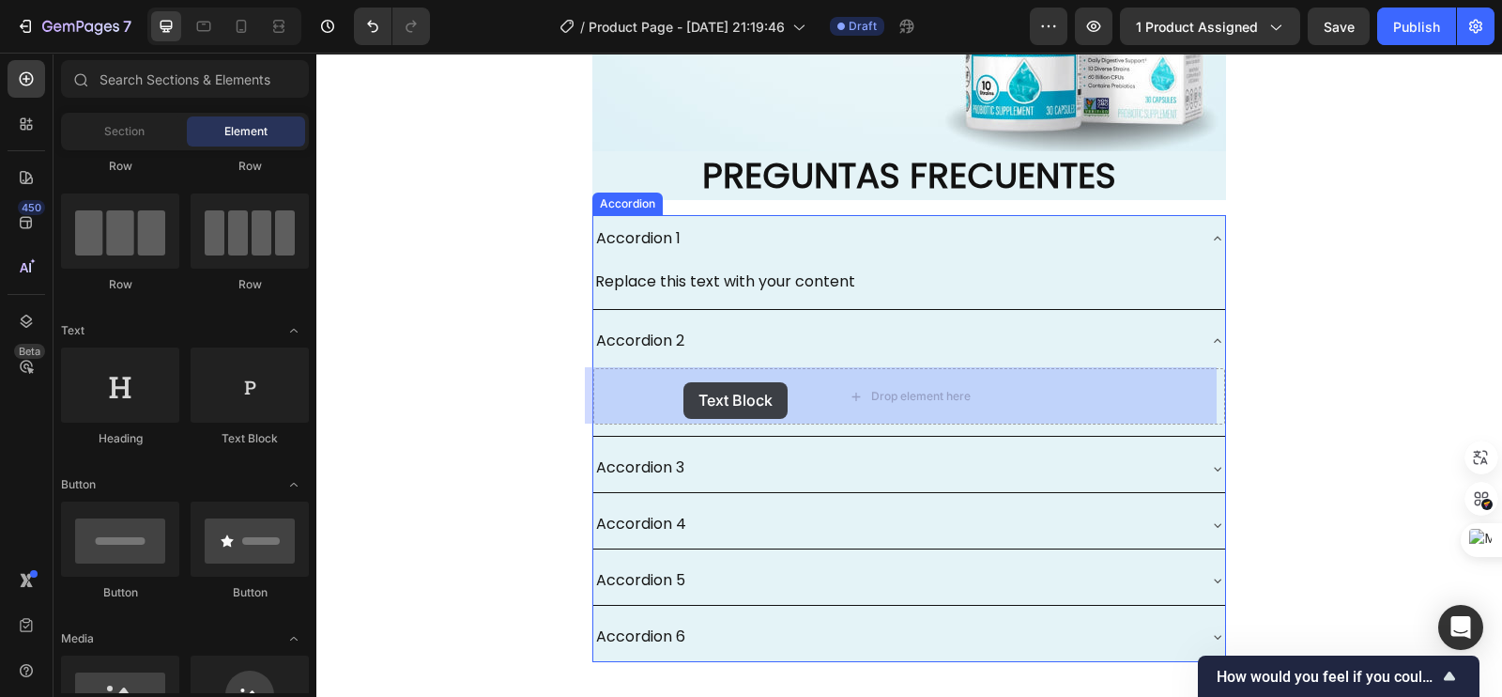
drag, startPoint x: 547, startPoint y: 449, endPoint x: 683, endPoint y: 382, distance: 151.6
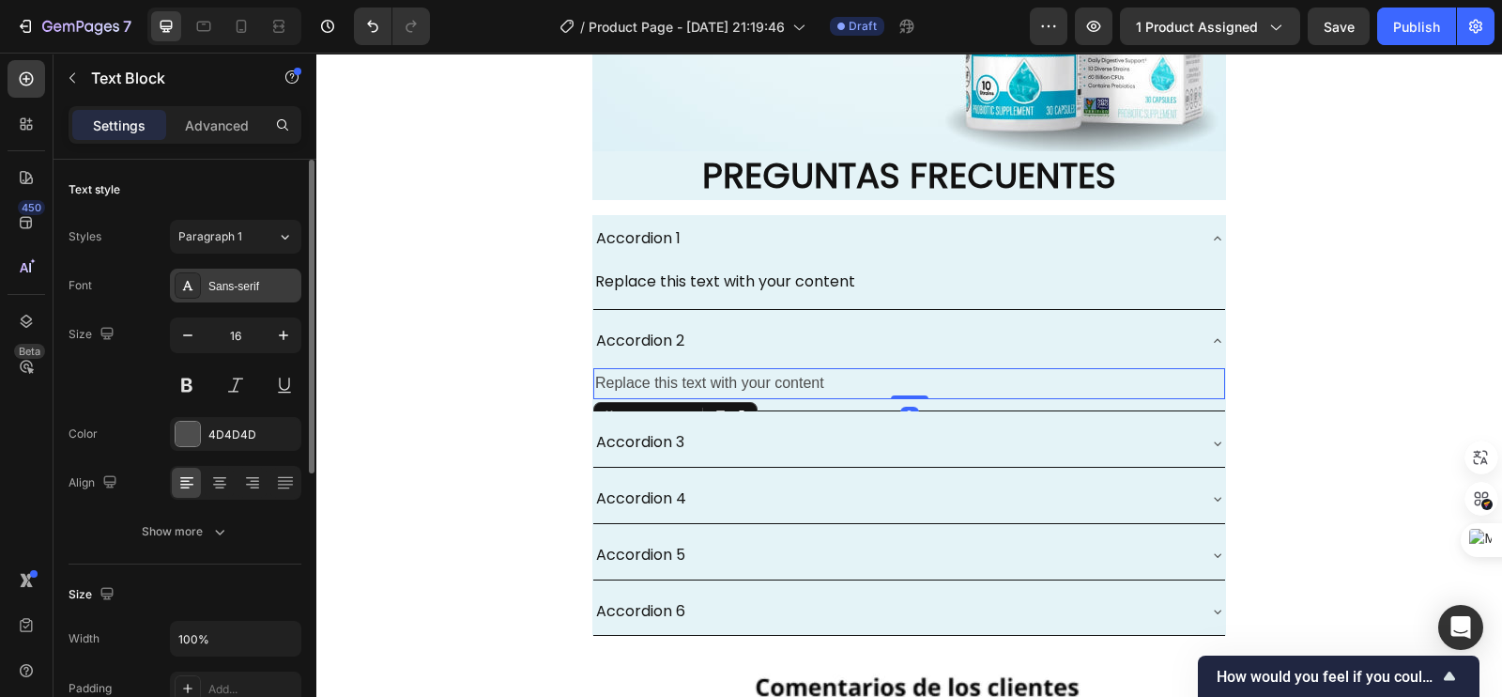
click at [237, 298] on div "Sans-serif" at bounding box center [235, 285] width 131 height 34
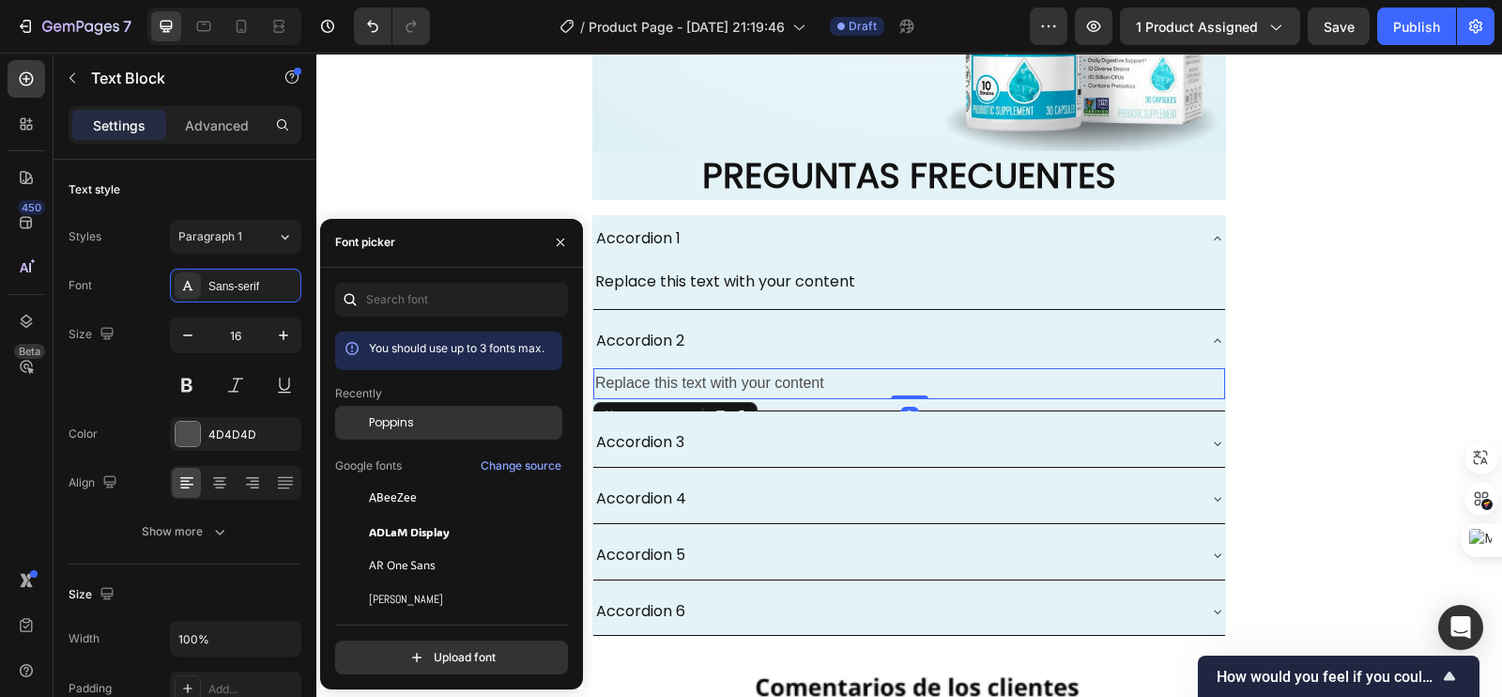
click at [396, 420] on span "Poppins" at bounding box center [391, 422] width 45 height 17
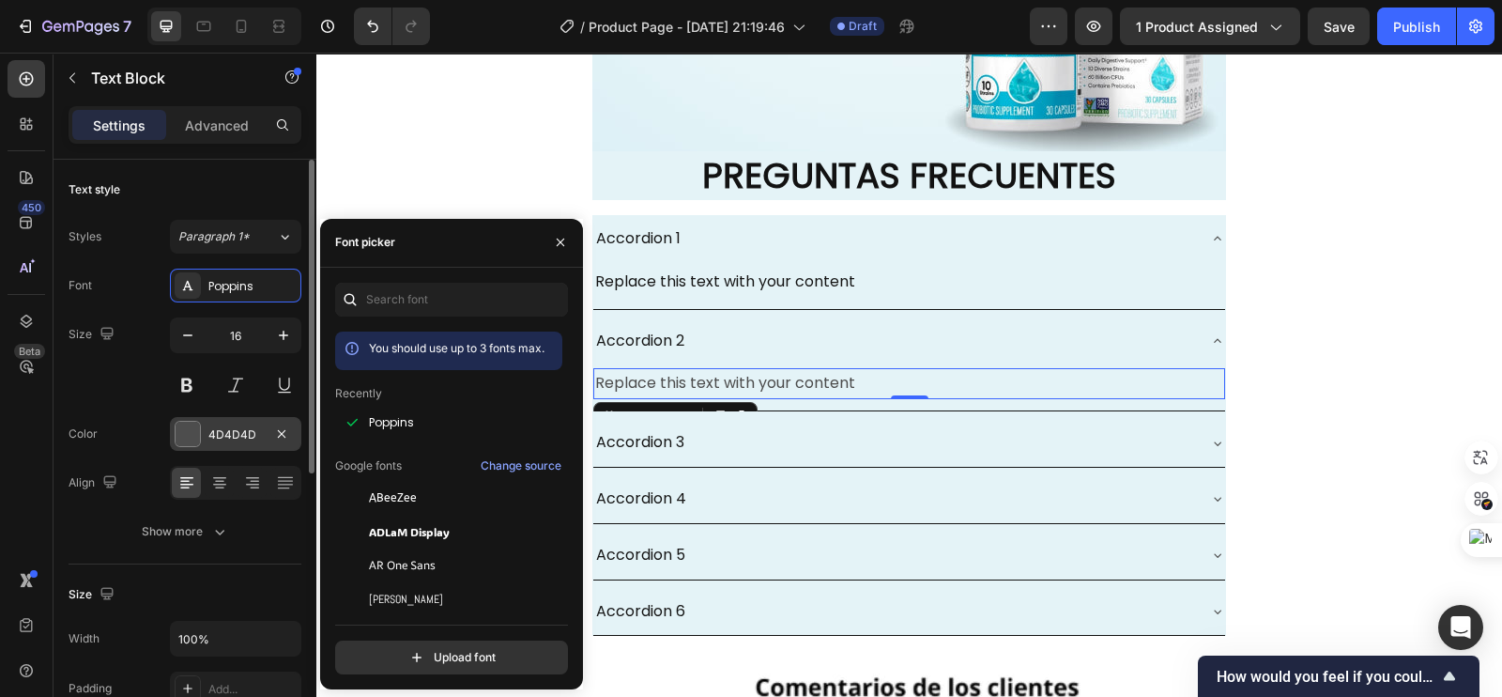
click at [206, 425] on div "4D4D4D" at bounding box center [235, 434] width 131 height 34
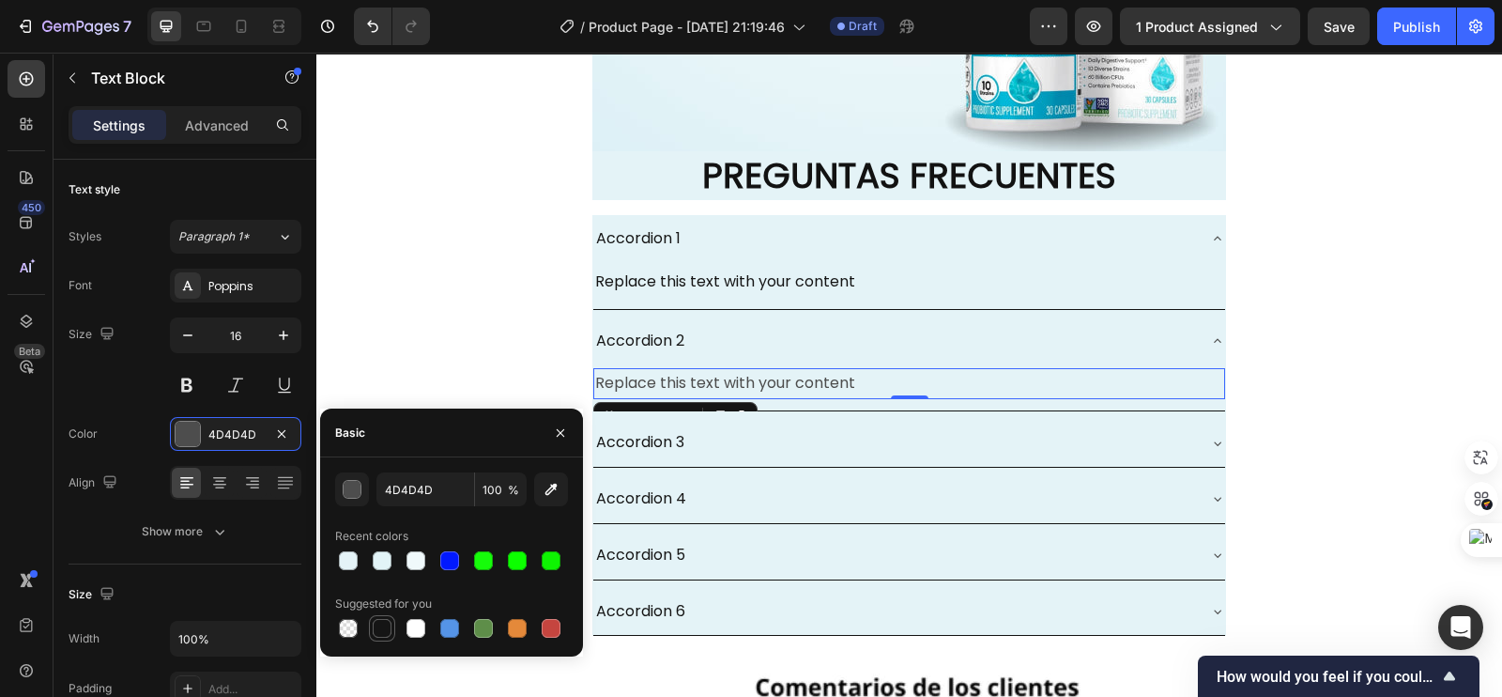
click at [380, 635] on div at bounding box center [382, 628] width 19 height 19
type input "151515"
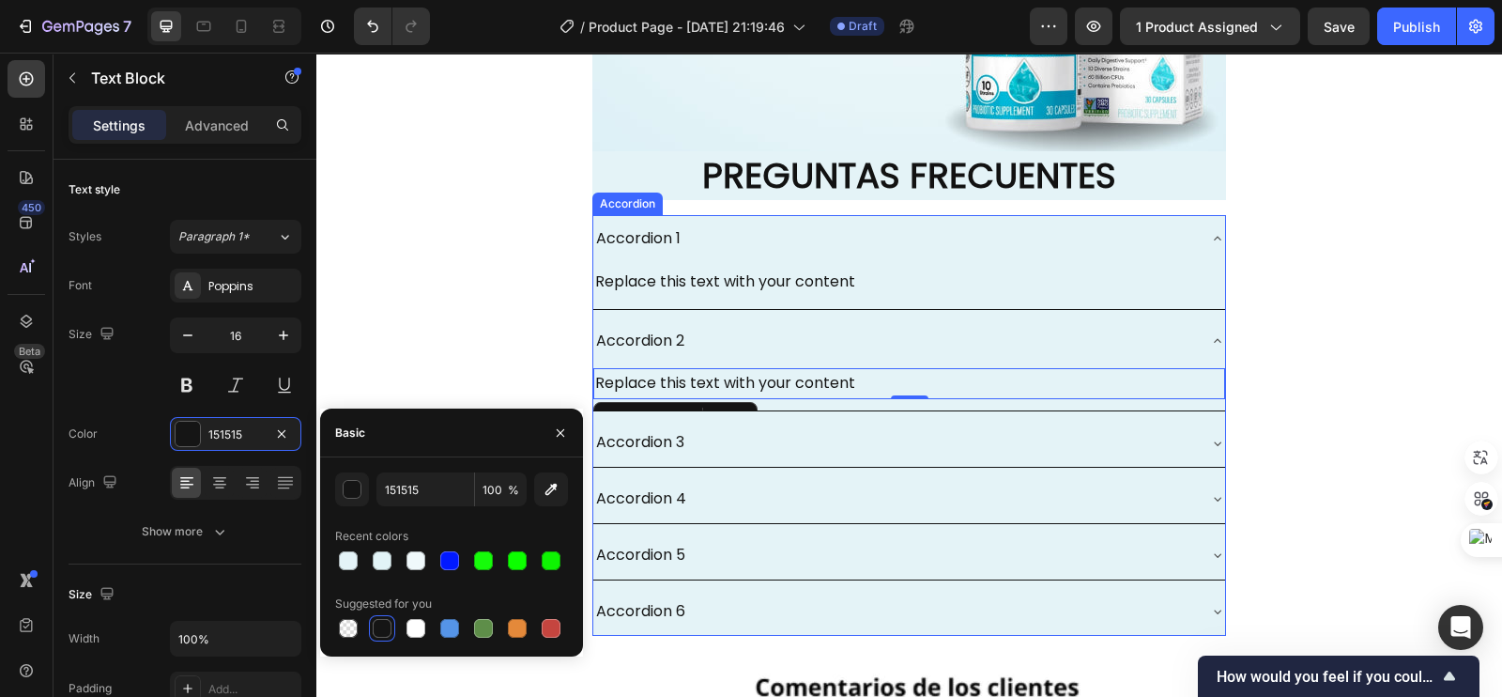
click at [712, 429] on div "Accordion 3" at bounding box center [894, 442] width 602 height 33
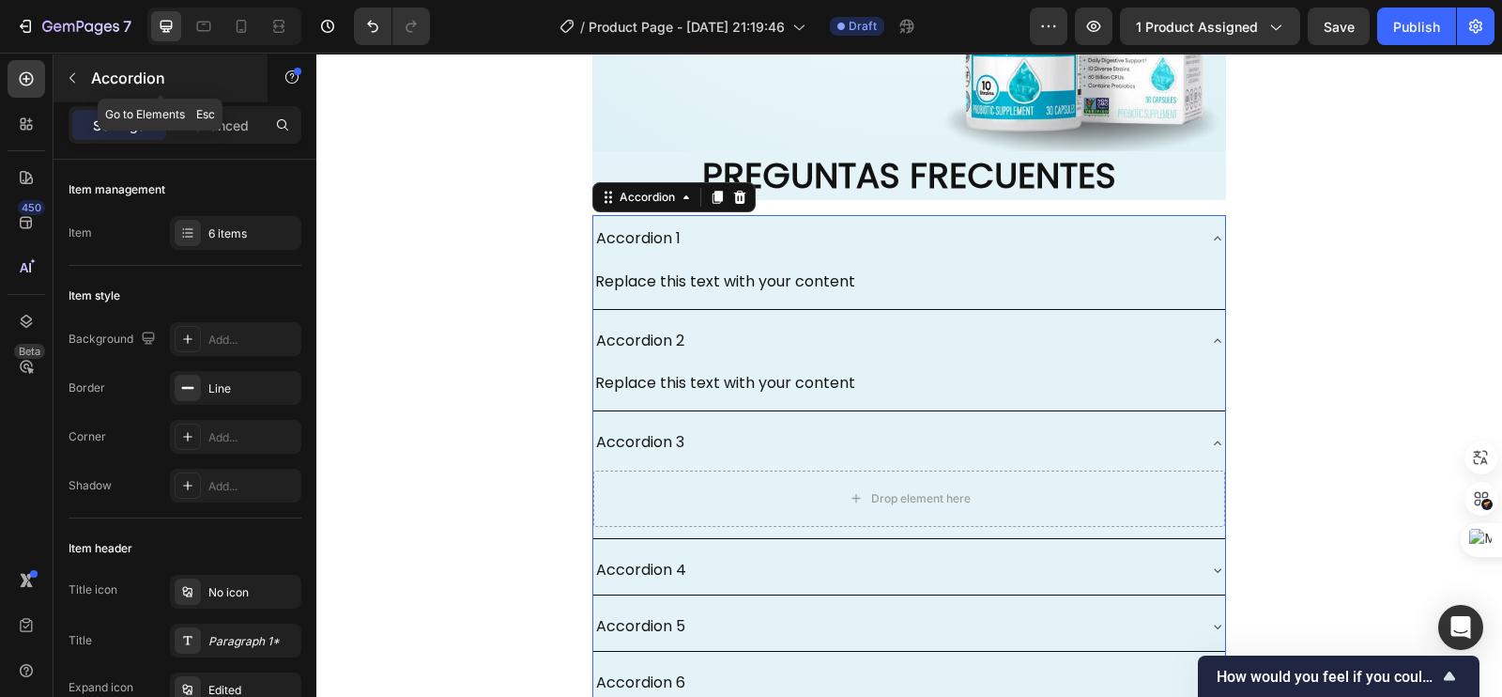
click at [84, 86] on button "button" at bounding box center [72, 78] width 30 height 30
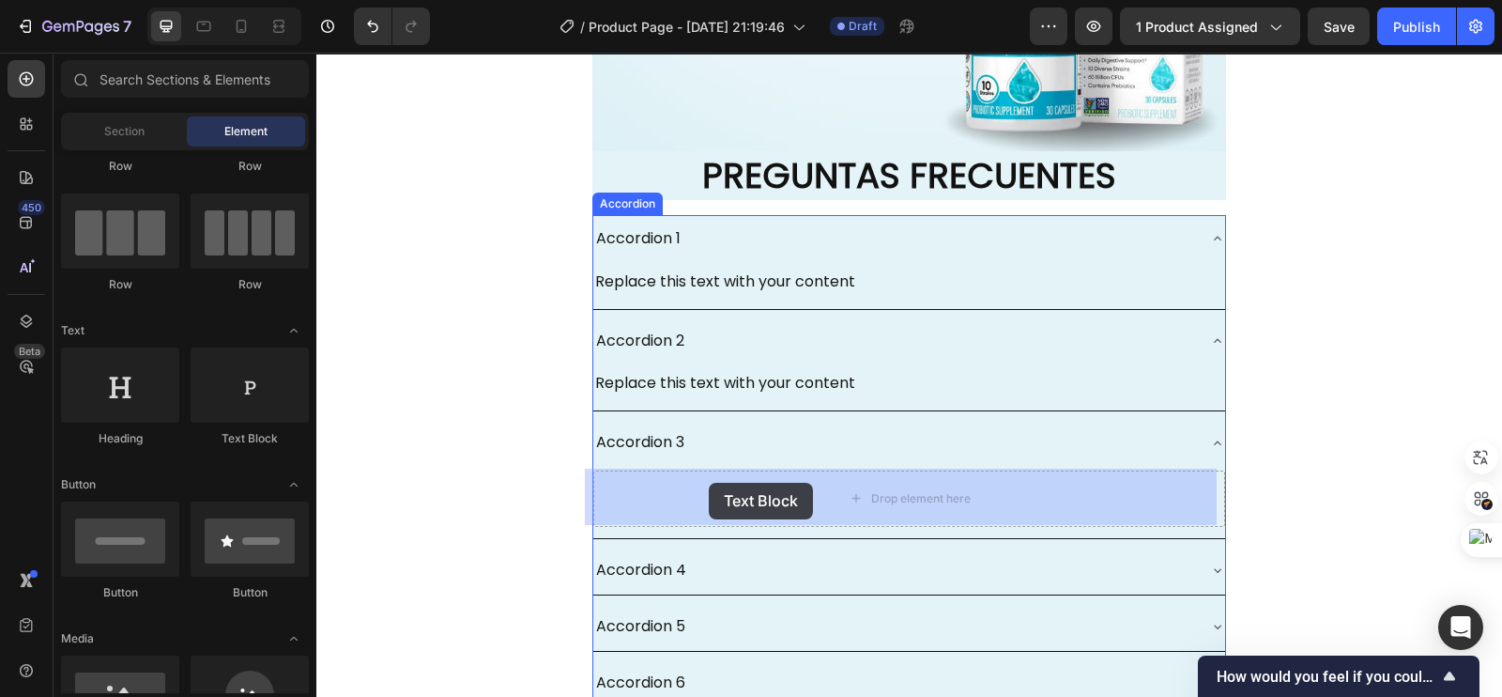
drag, startPoint x: 548, startPoint y: 437, endPoint x: 708, endPoint y: 485, distance: 166.9
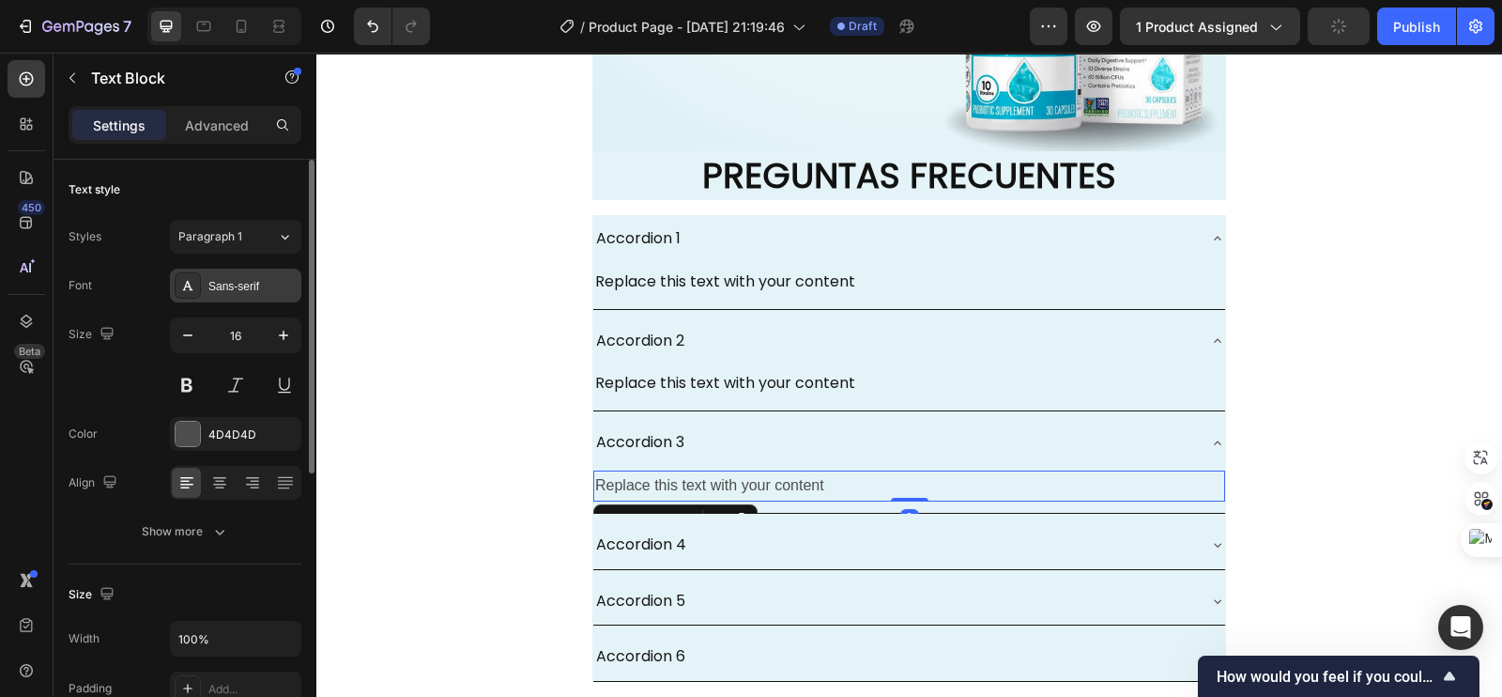
click at [247, 289] on div "Sans-serif" at bounding box center [252, 286] width 88 height 17
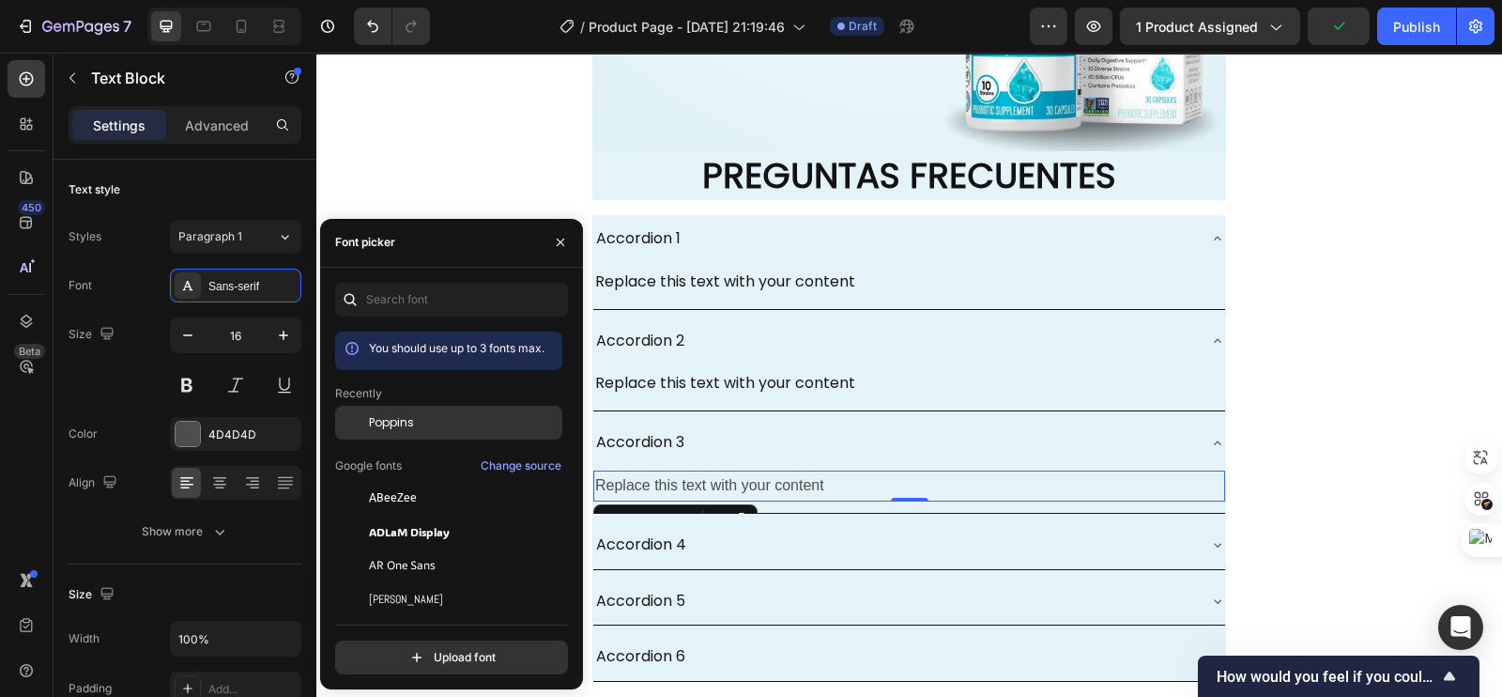
click at [407, 418] on span "Poppins" at bounding box center [391, 422] width 45 height 17
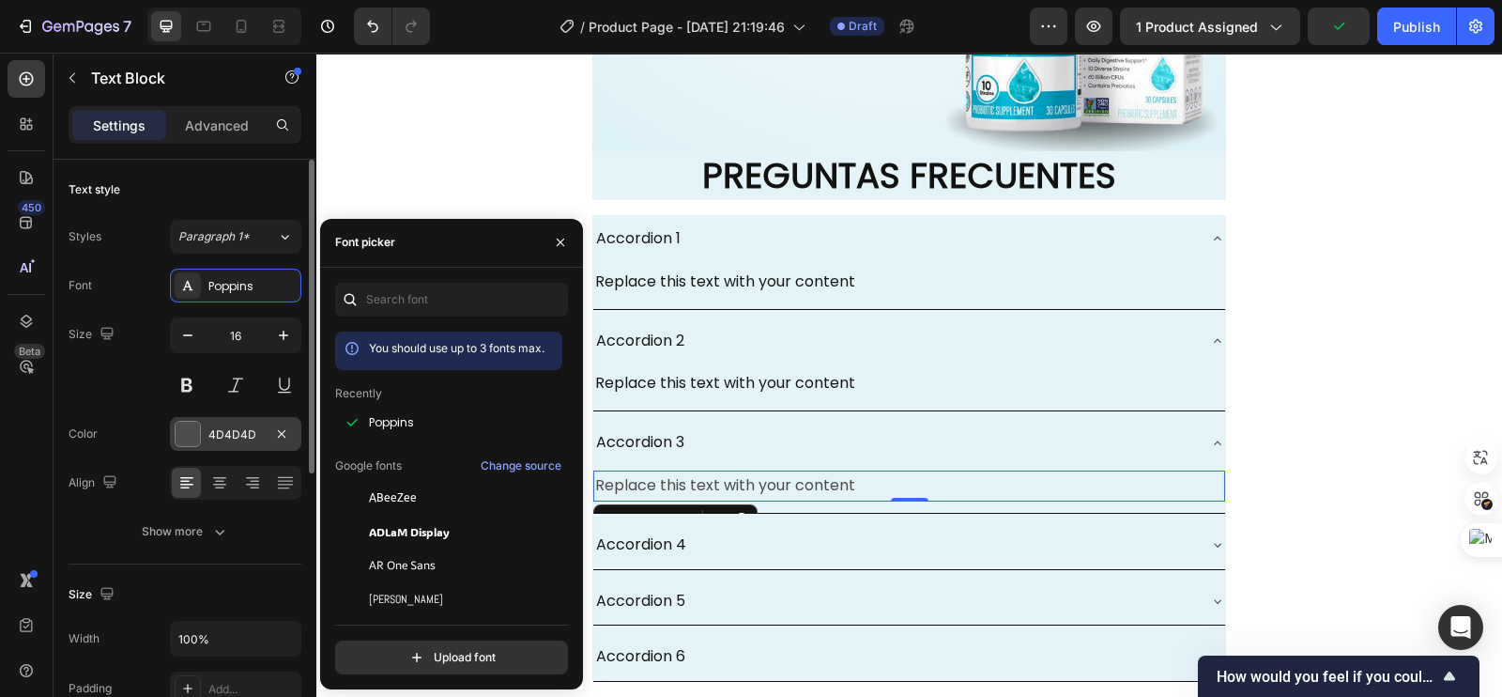
click at [239, 426] on div "4D4D4D" at bounding box center [235, 434] width 54 height 17
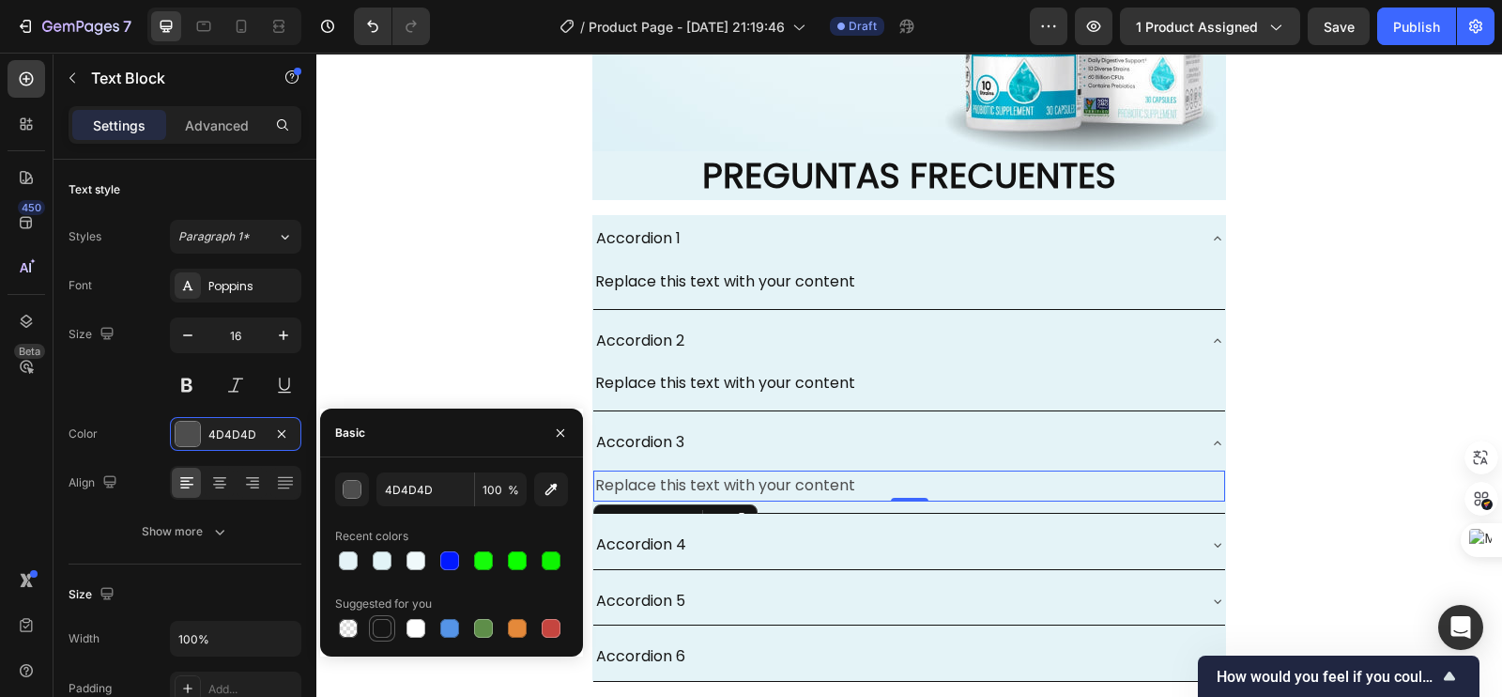
click at [380, 622] on div at bounding box center [382, 628] width 19 height 19
type input "151515"
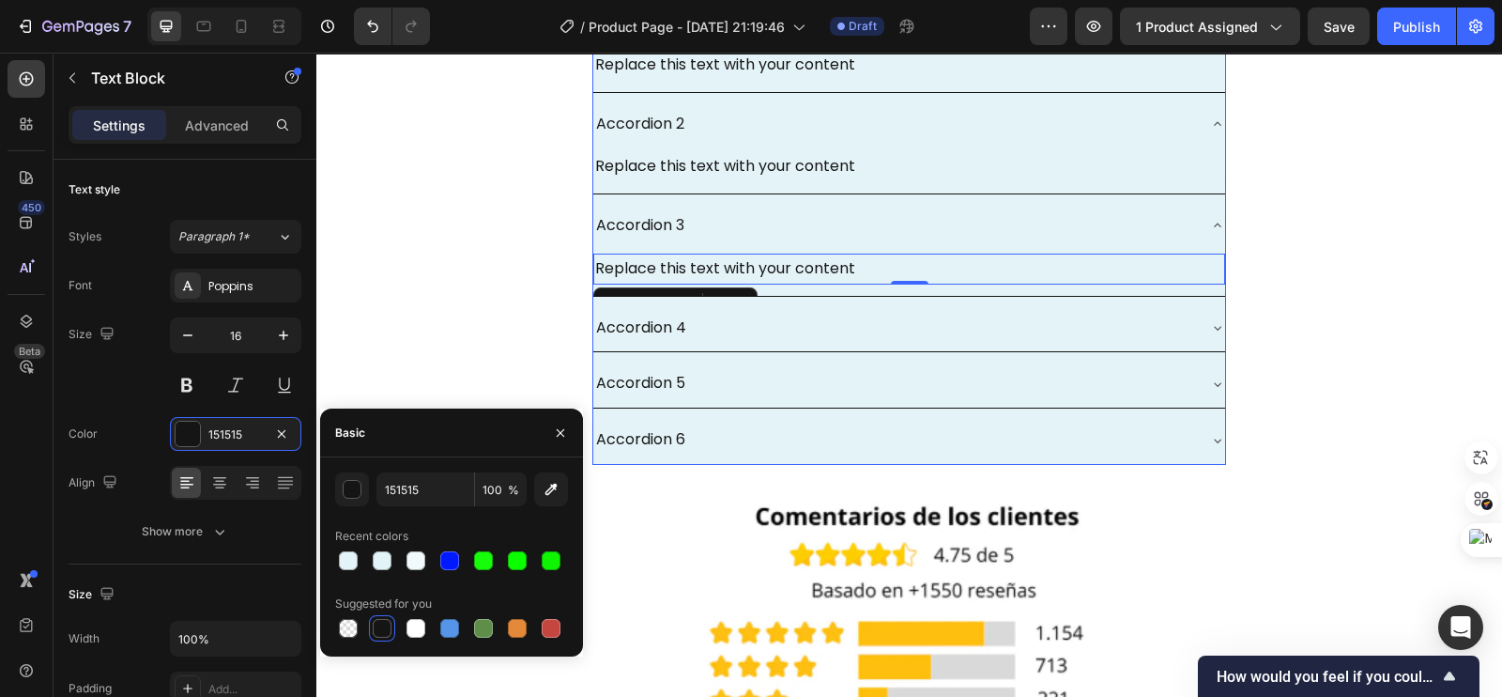
scroll to position [5983, 0]
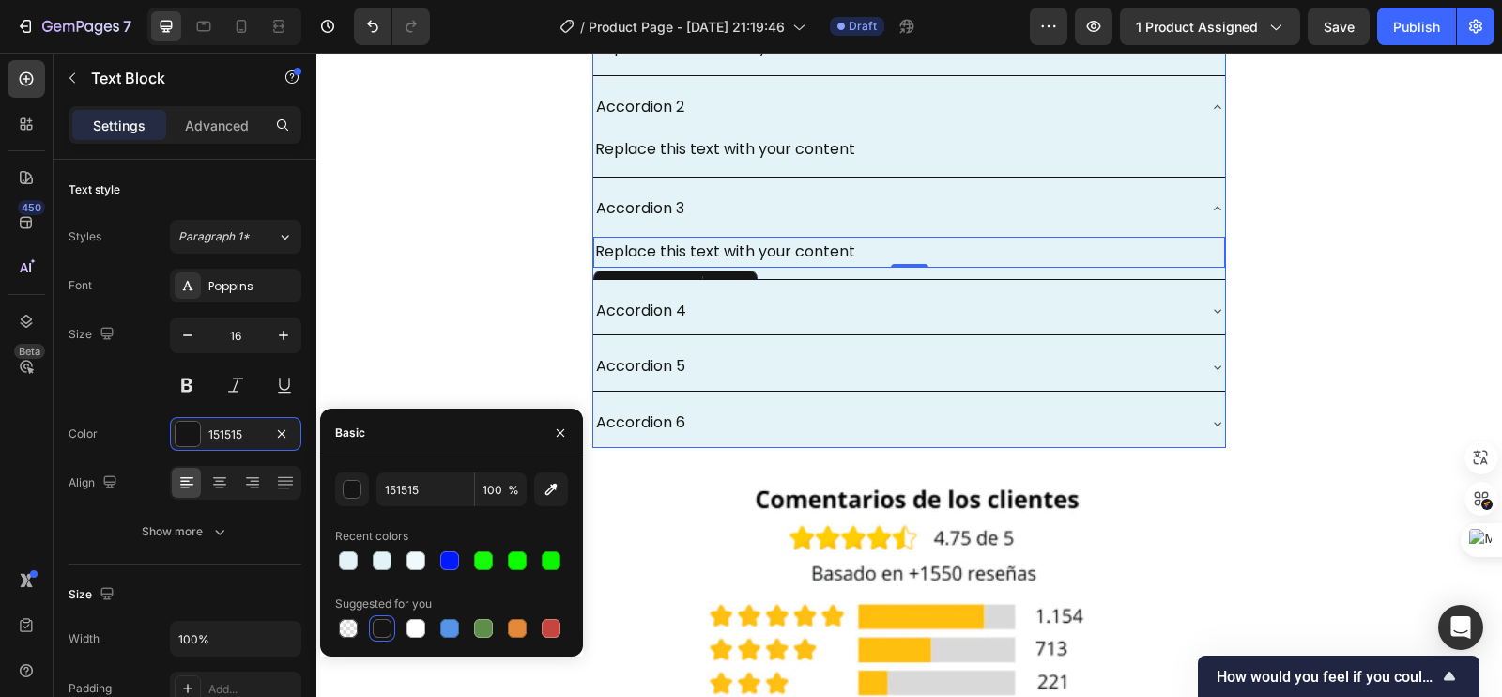
click at [695, 307] on div "Accordion 4" at bounding box center [894, 311] width 602 height 33
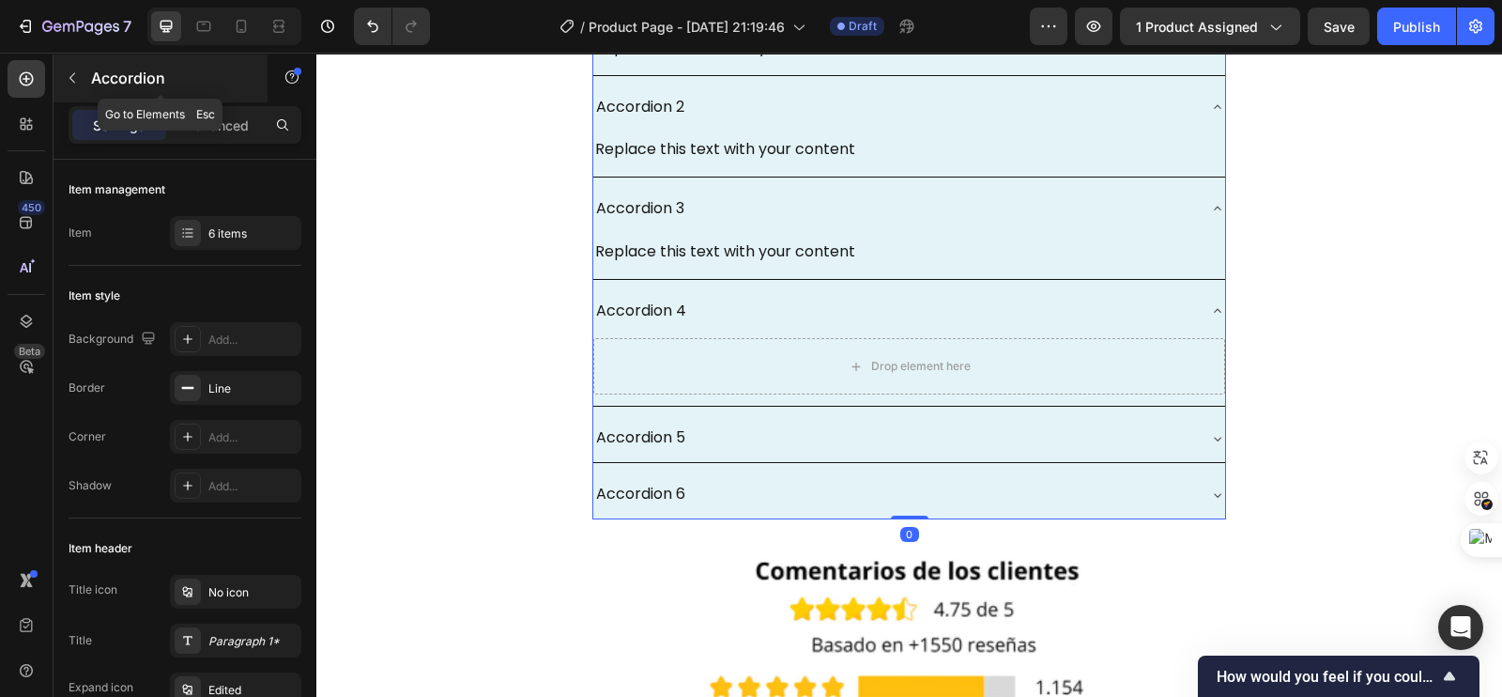
click at [91, 84] on p "Accordion" at bounding box center [171, 78] width 160 height 23
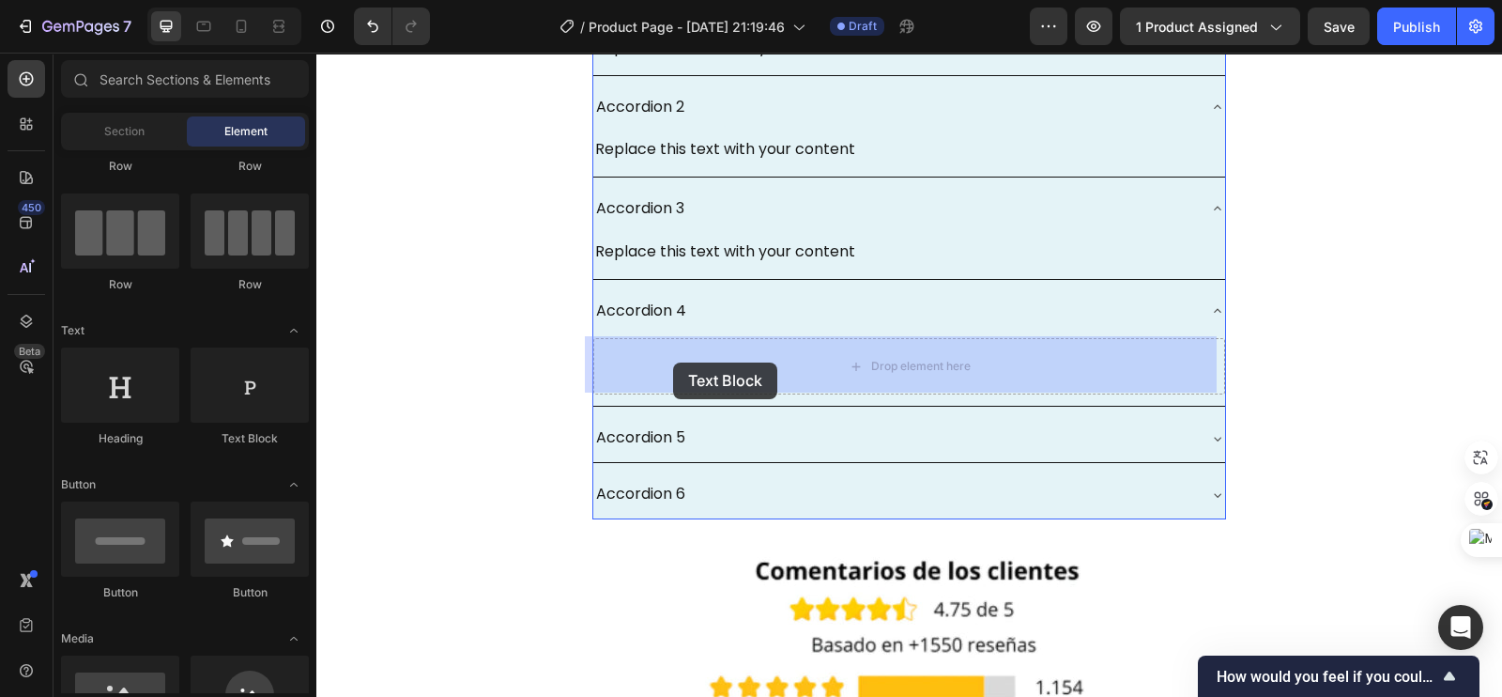
drag, startPoint x: 600, startPoint y: 457, endPoint x: 673, endPoint y: 360, distance: 122.0
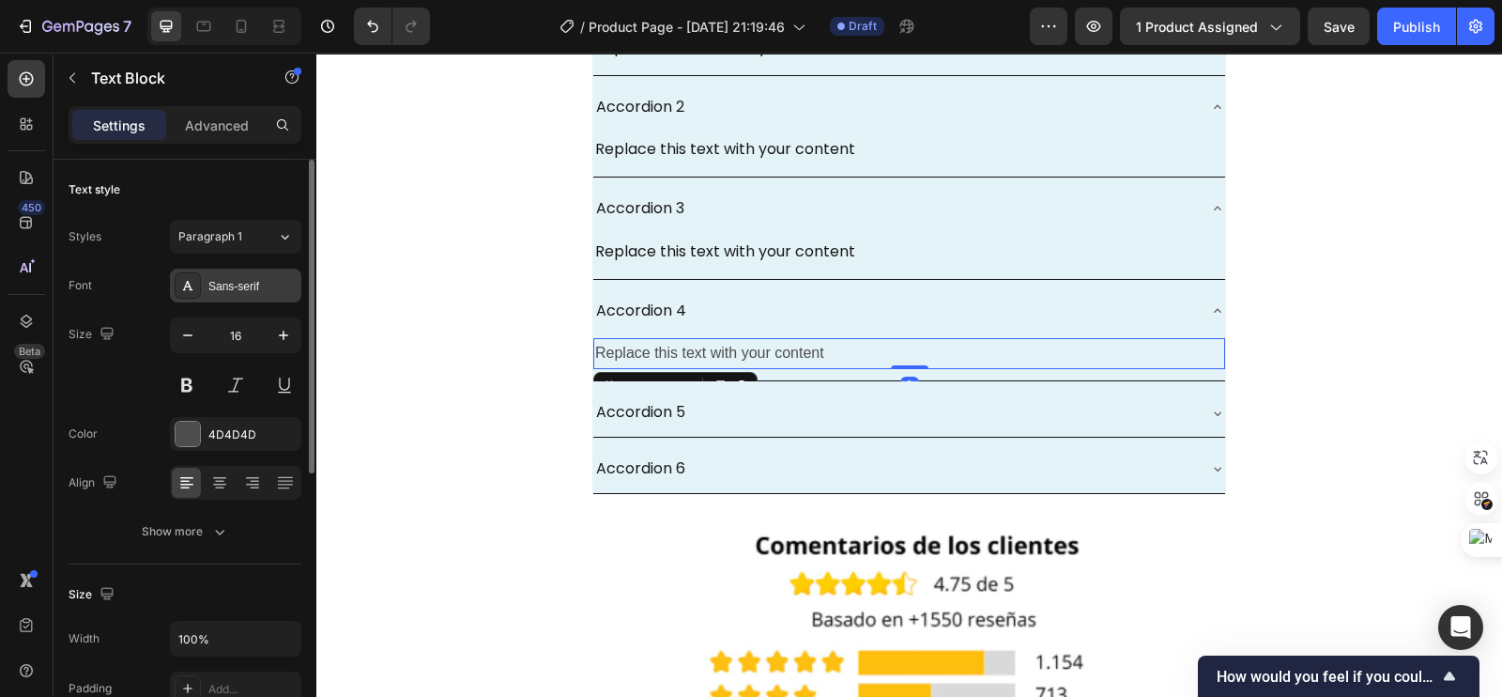
click at [254, 278] on div "Sans-serif" at bounding box center [252, 286] width 88 height 17
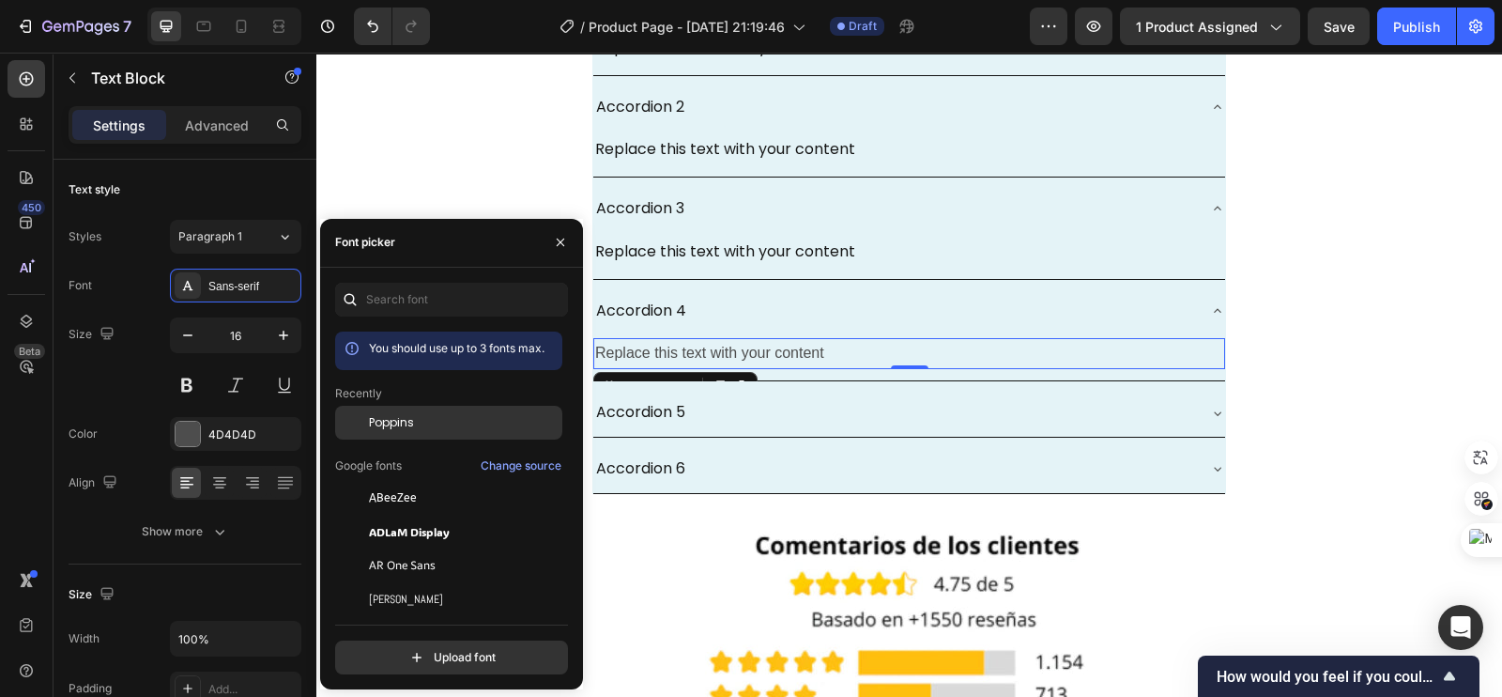
click at [394, 427] on span "Poppins" at bounding box center [391, 422] width 45 height 17
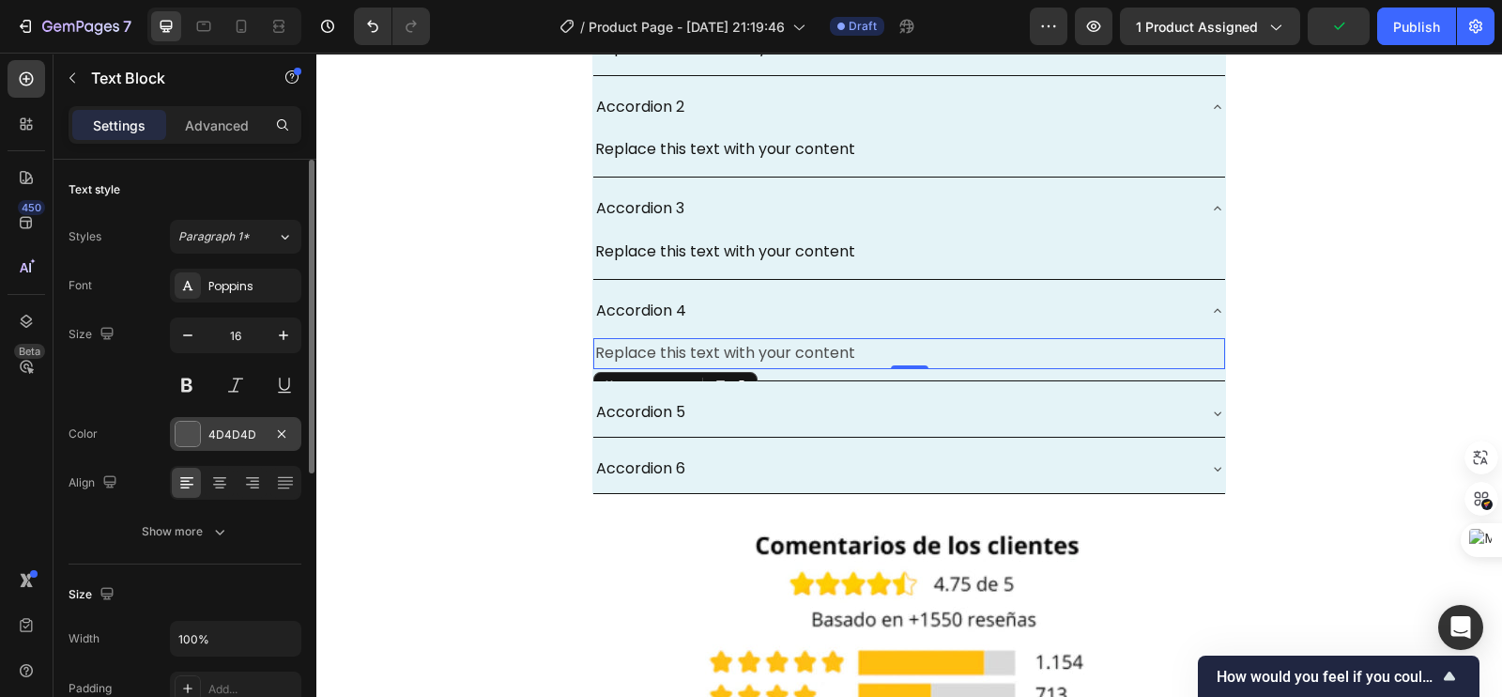
click at [187, 438] on div at bounding box center [188, 433] width 24 height 24
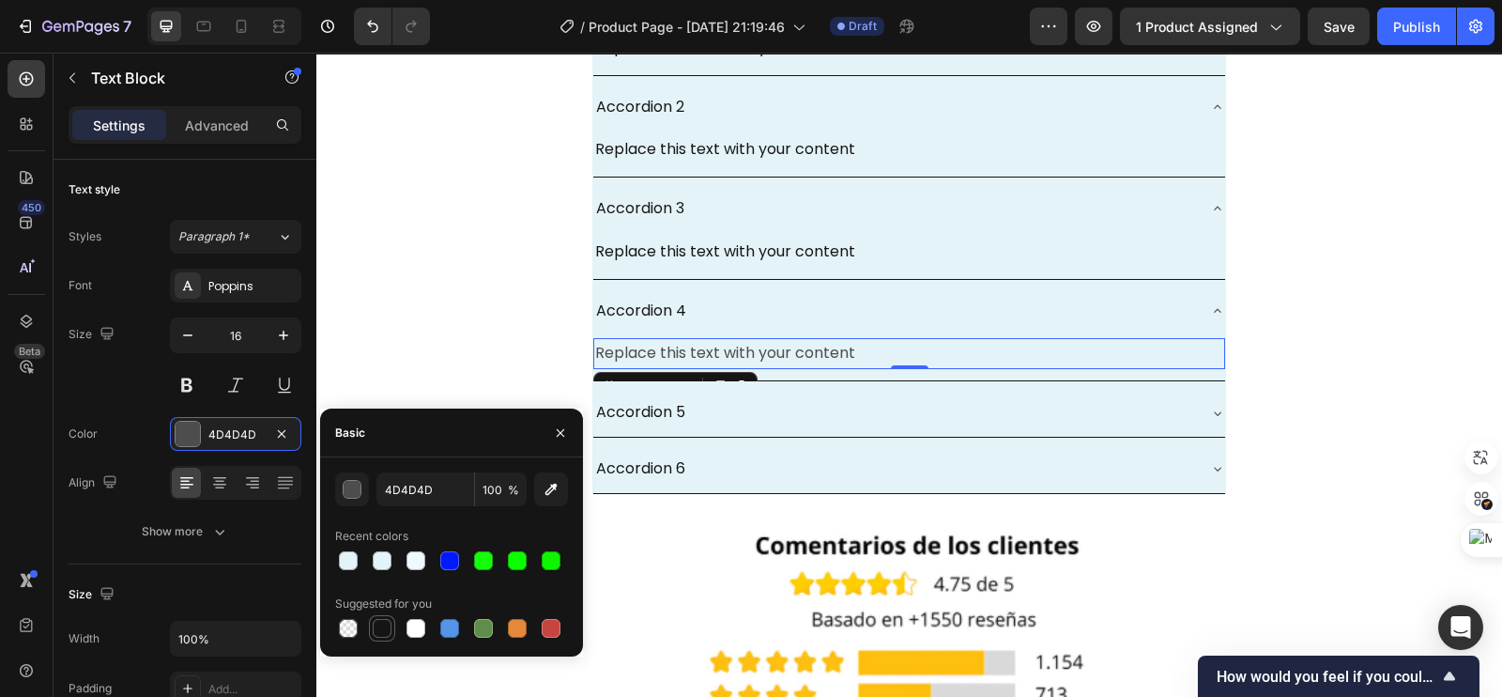
click at [381, 631] on div at bounding box center [382, 628] width 19 height 19
type input "151515"
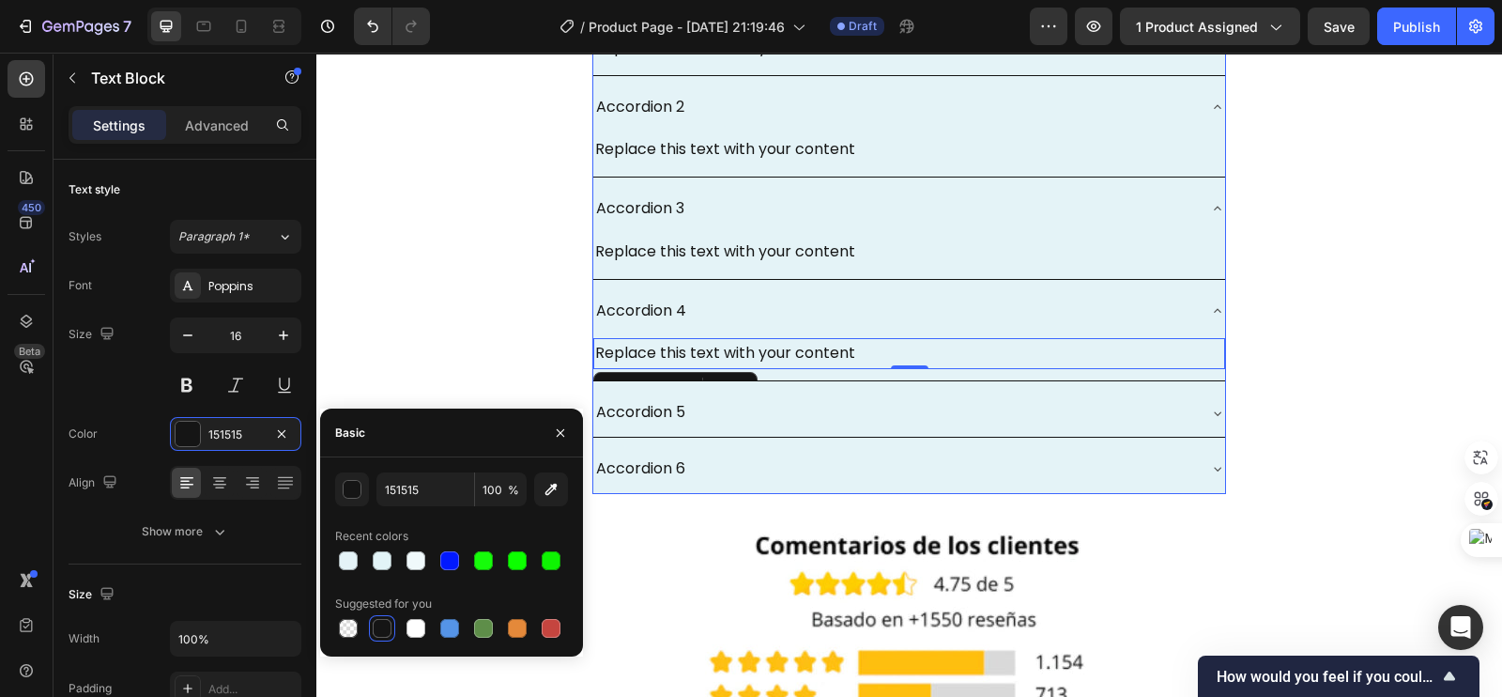
click at [744, 414] on div "Accordion 5" at bounding box center [894, 412] width 602 height 33
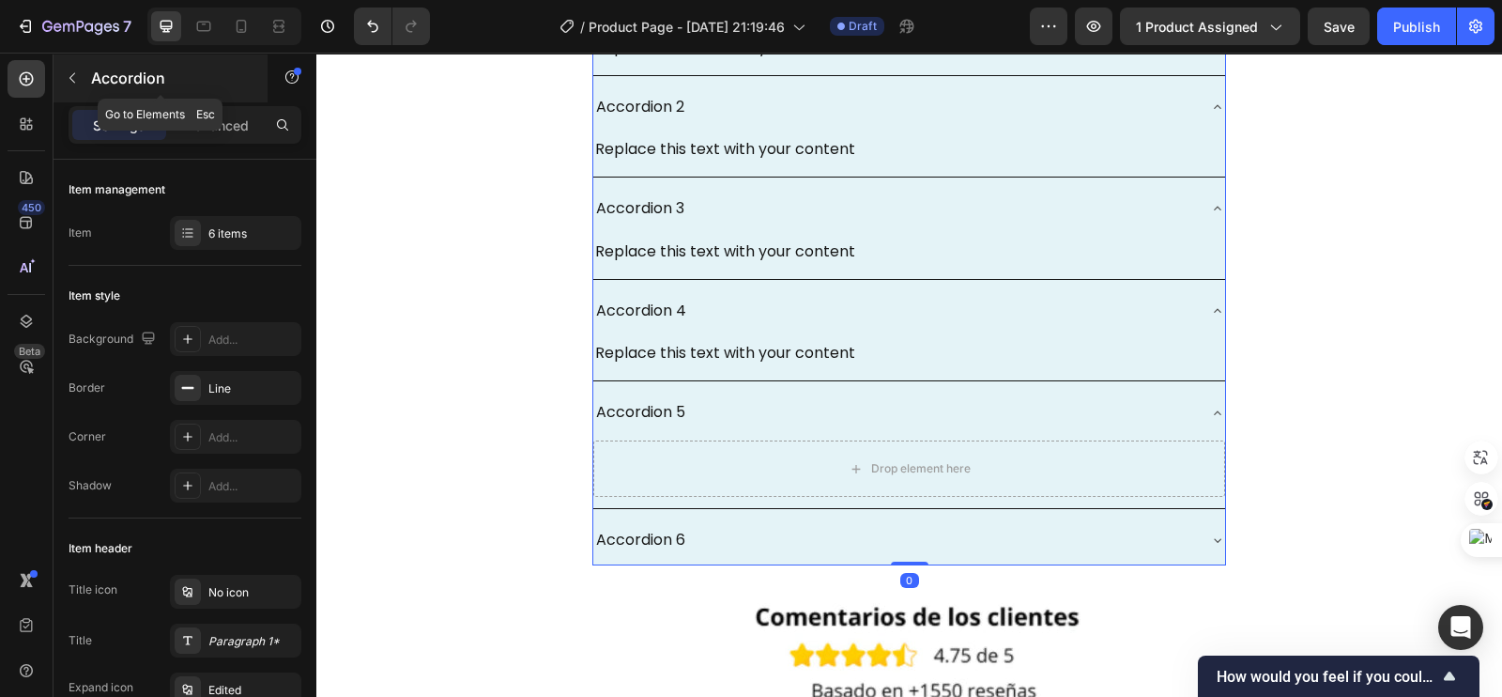
click at [84, 87] on button "button" at bounding box center [72, 78] width 30 height 30
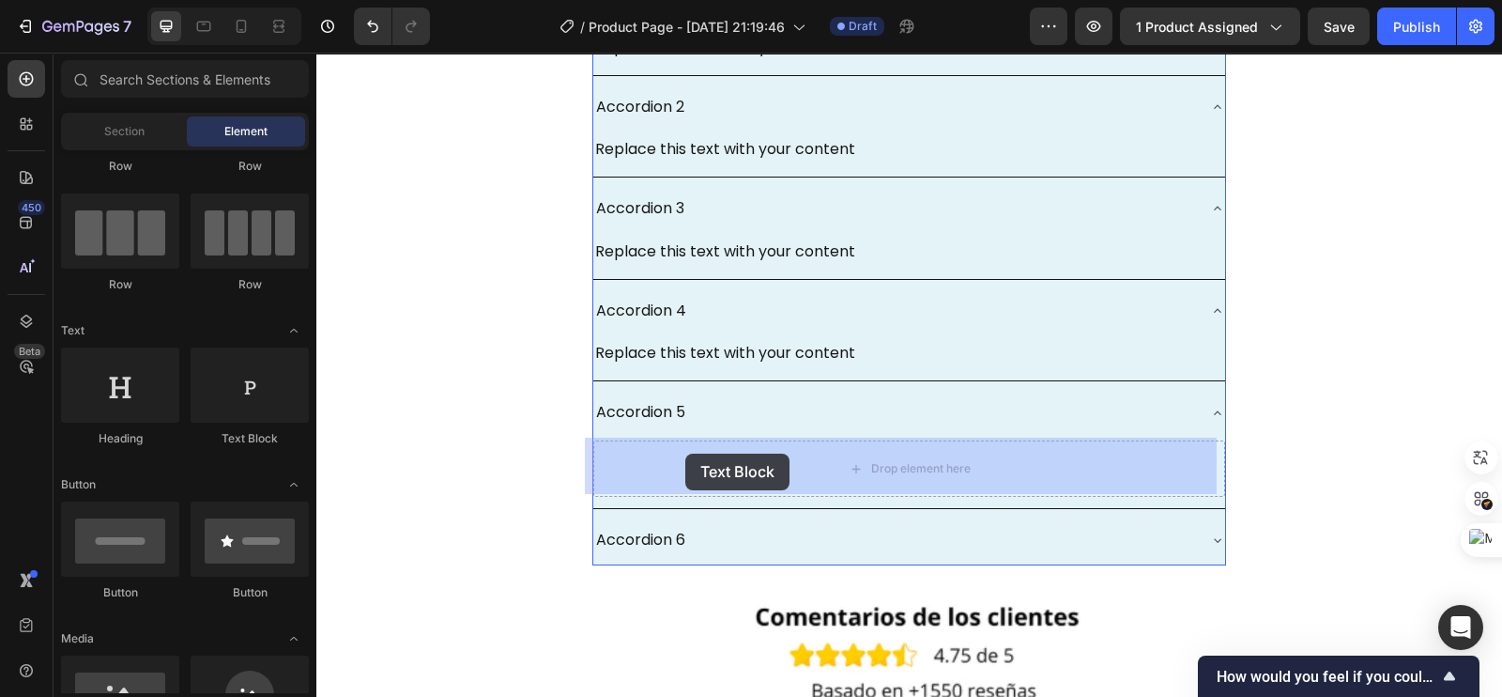
drag, startPoint x: 617, startPoint y: 452, endPoint x: 685, endPoint y: 453, distance: 68.6
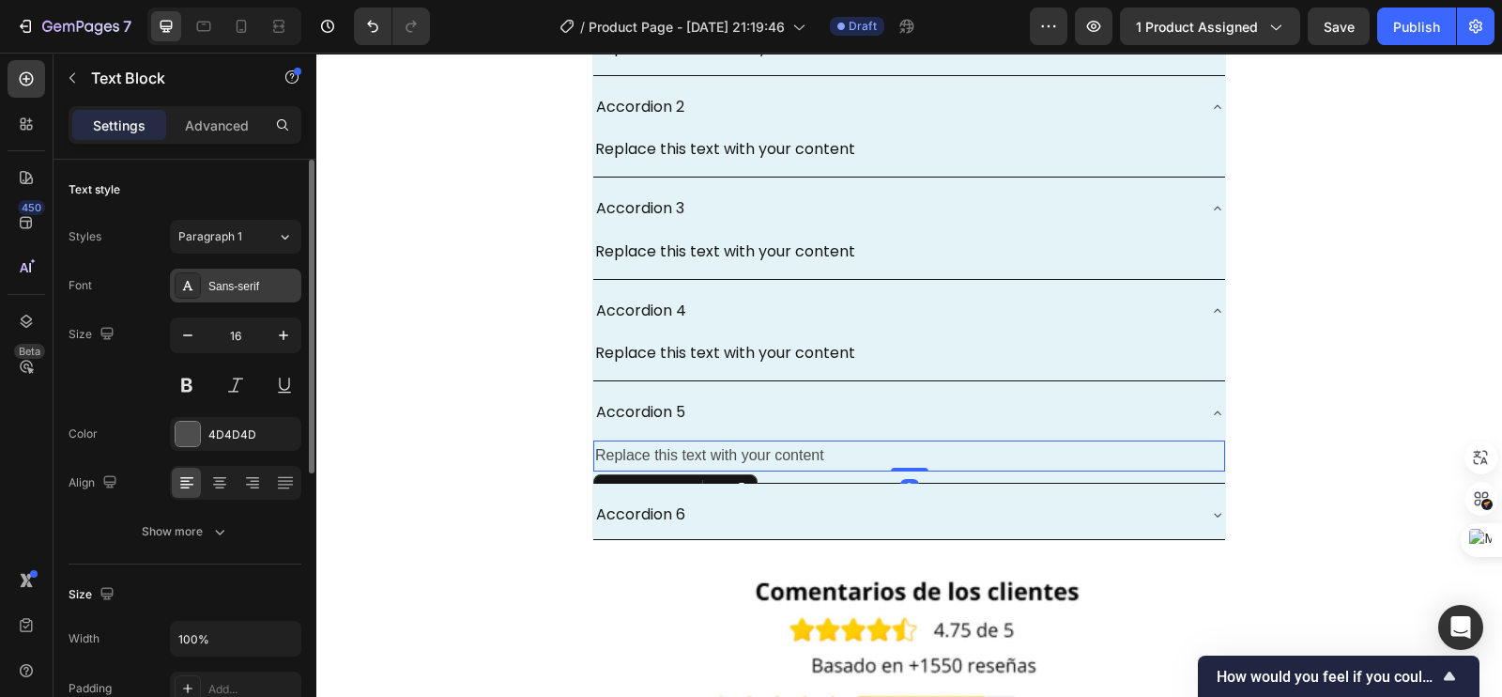
click at [220, 297] on div "Sans-serif" at bounding box center [235, 285] width 131 height 34
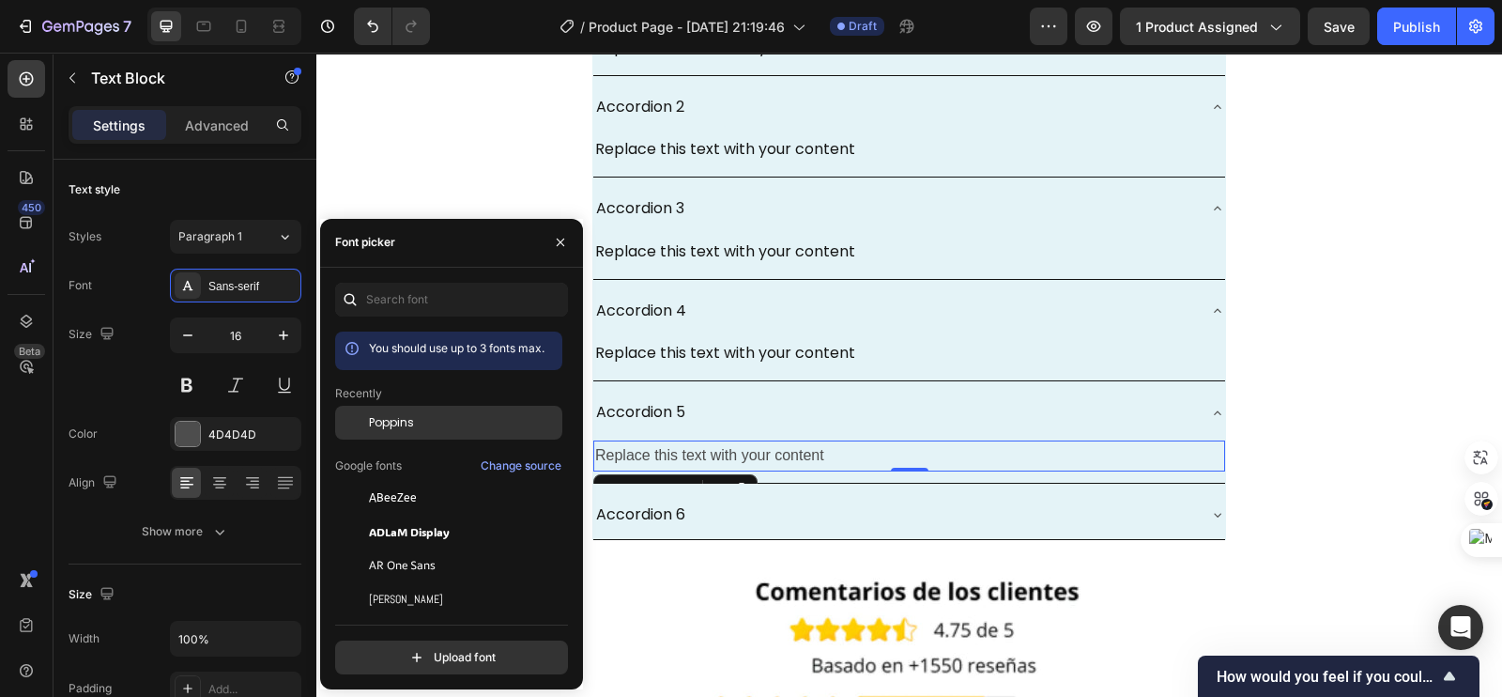
click at [406, 431] on div "Poppins" at bounding box center [448, 423] width 227 height 34
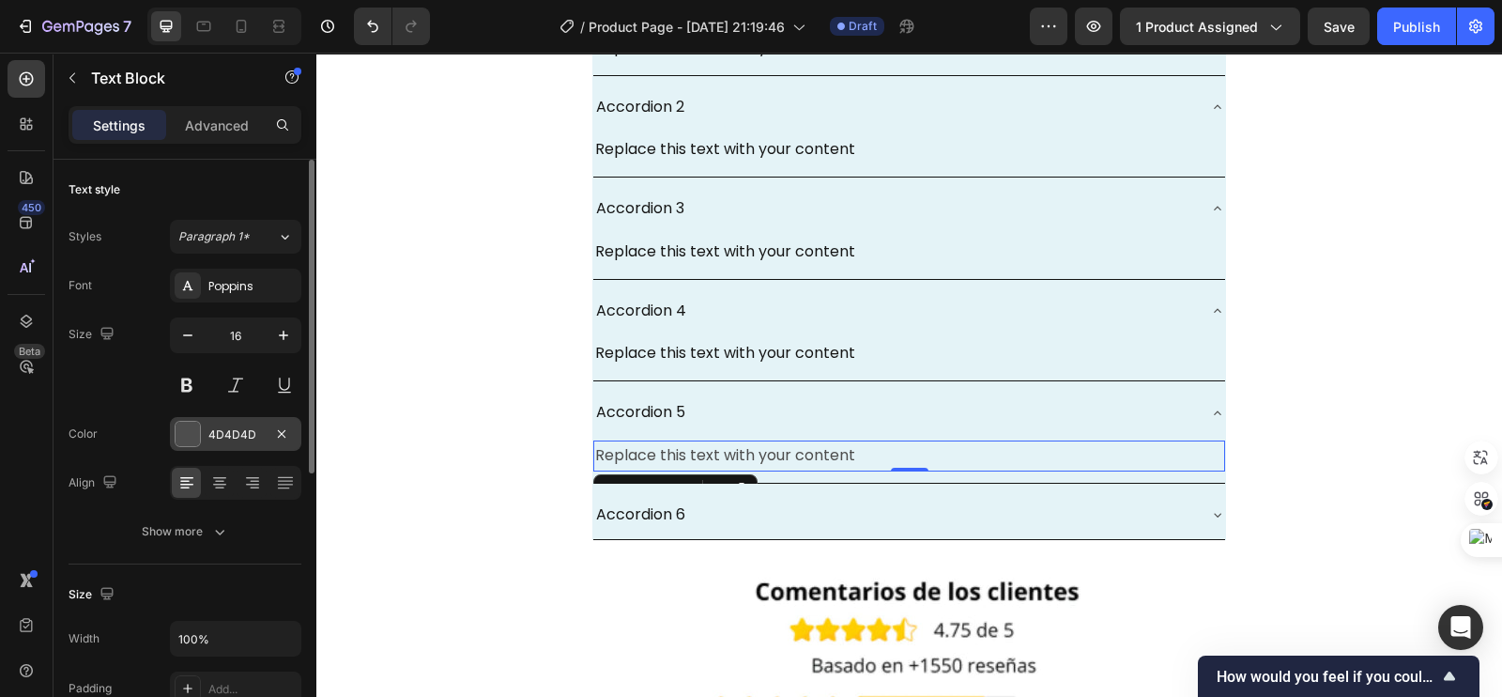
click at [182, 431] on div at bounding box center [188, 433] width 24 height 24
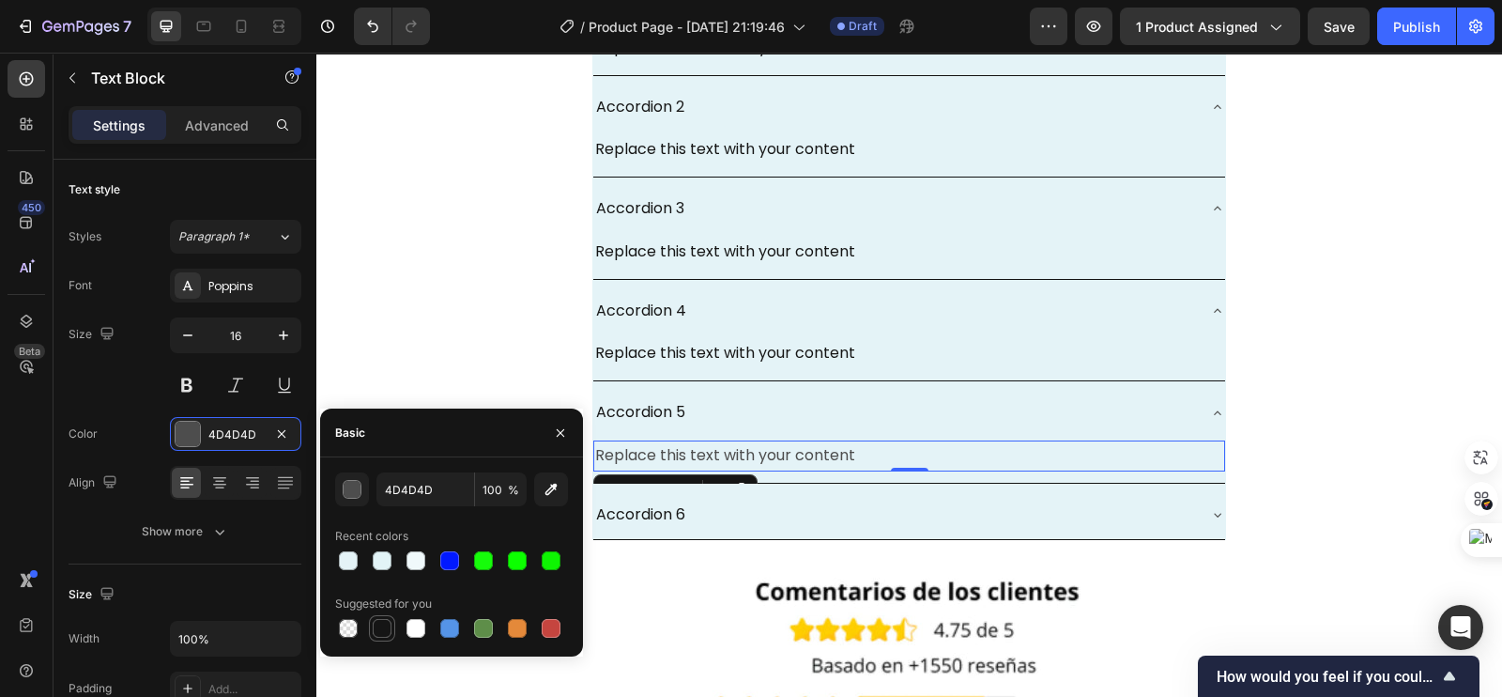
click at [387, 627] on div at bounding box center [382, 628] width 19 height 19
type input "151515"
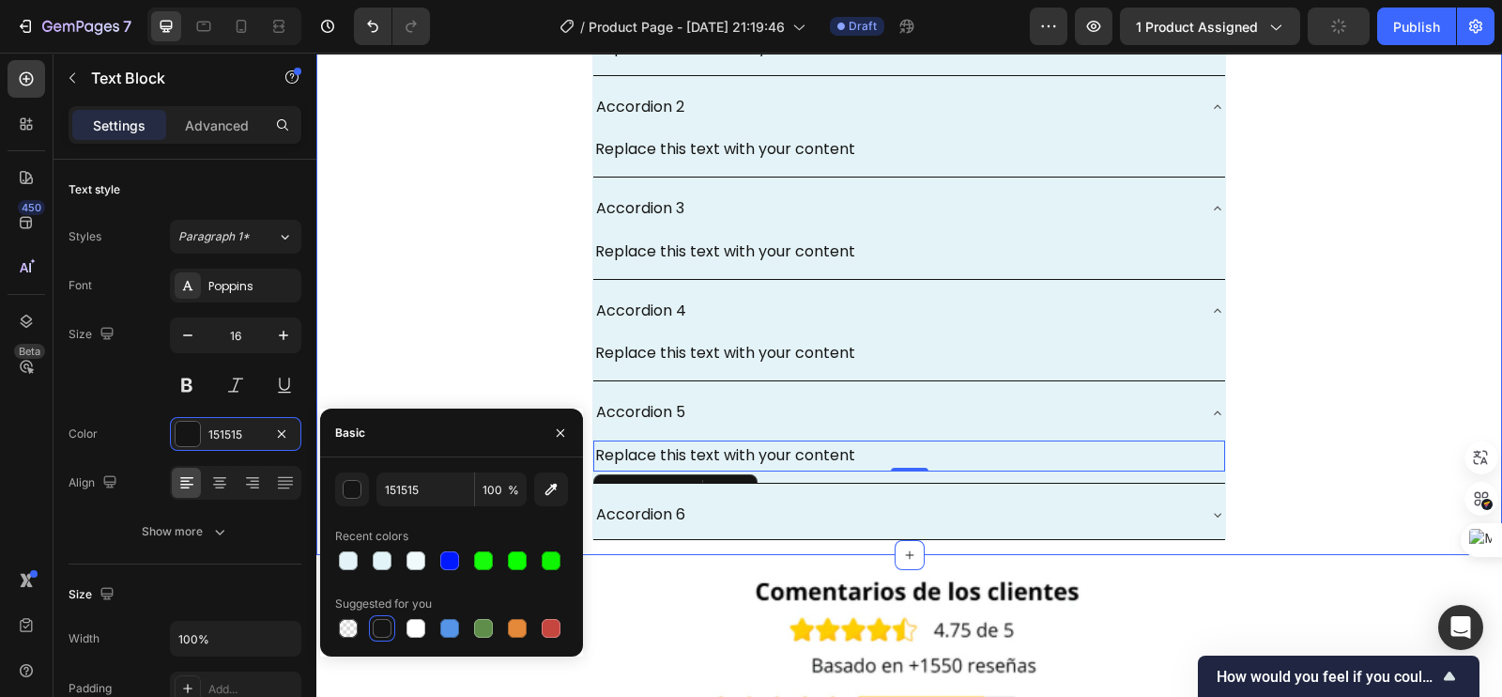
click at [697, 514] on div "Accordion 6" at bounding box center [894, 514] width 602 height 33
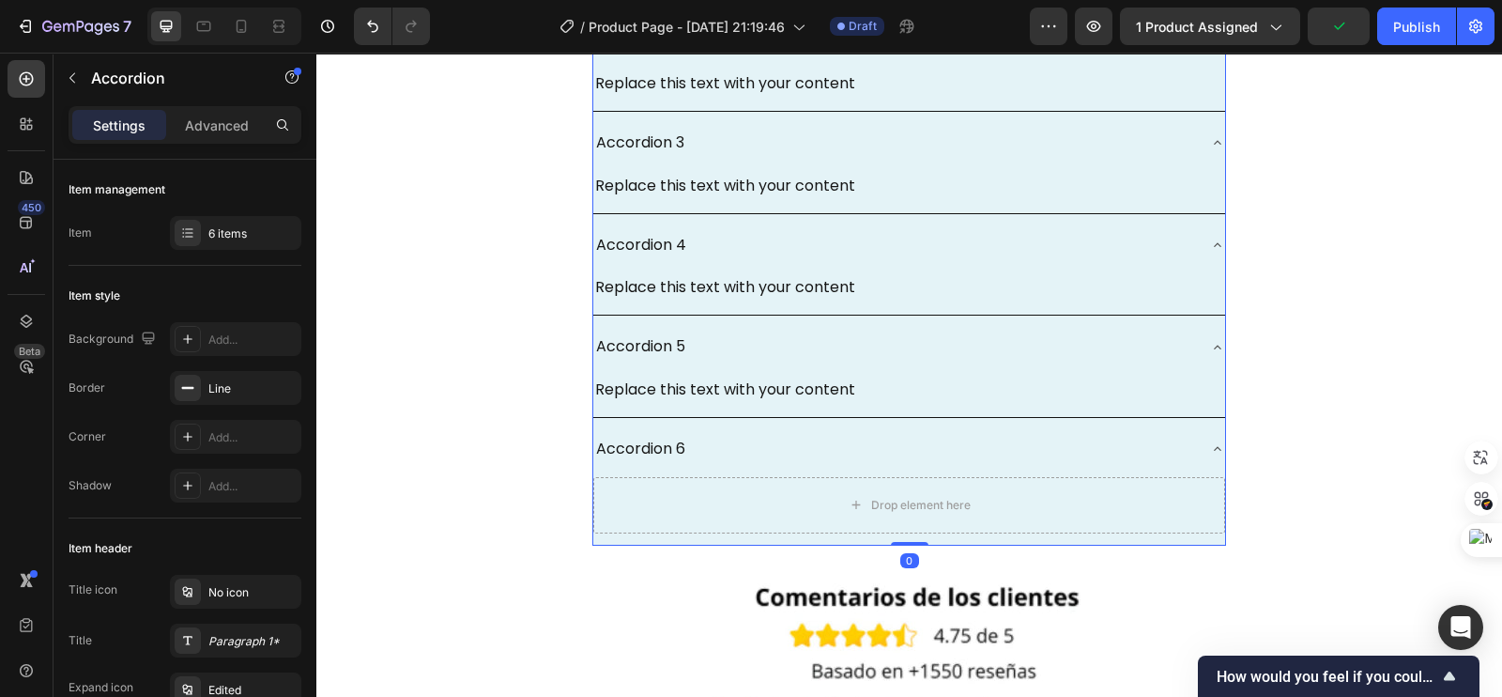
scroll to position [6101, 0]
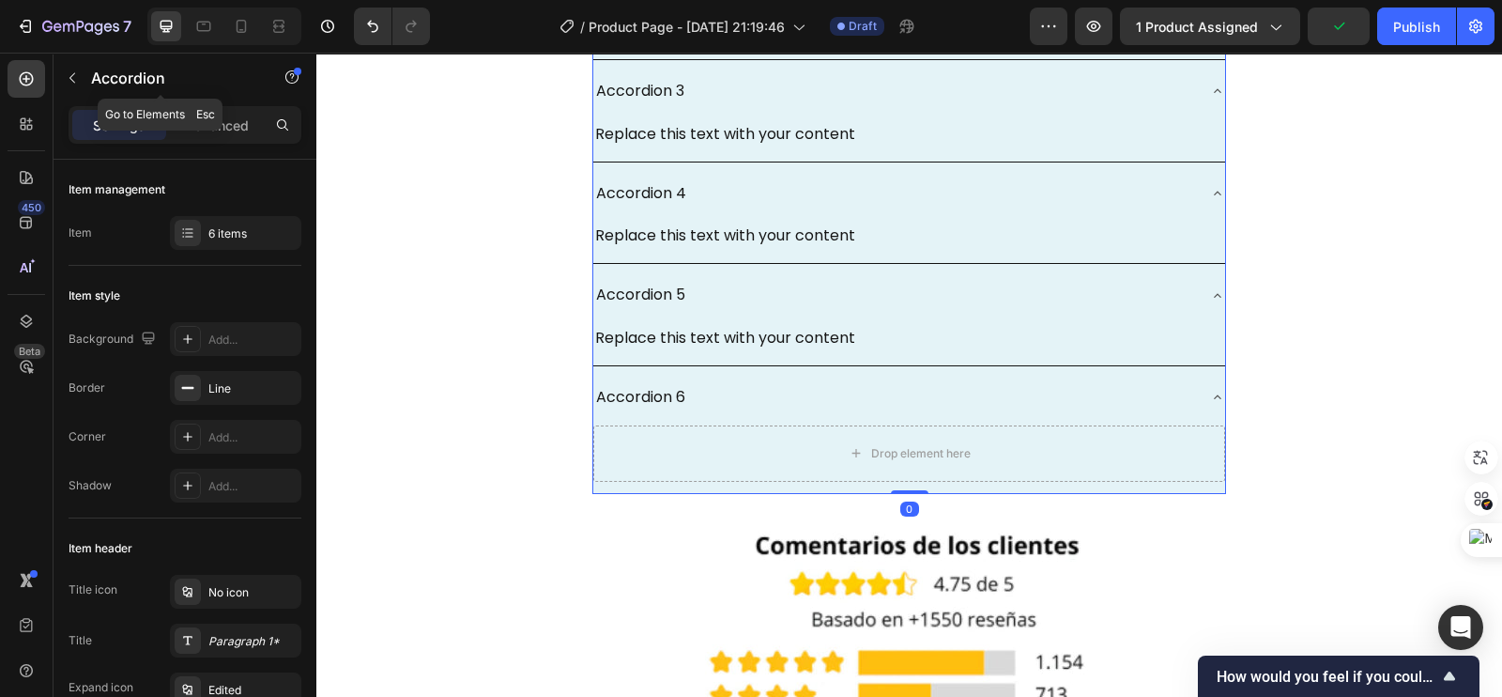
click at [90, 68] on div "Accordion" at bounding box center [161, 78] width 214 height 49
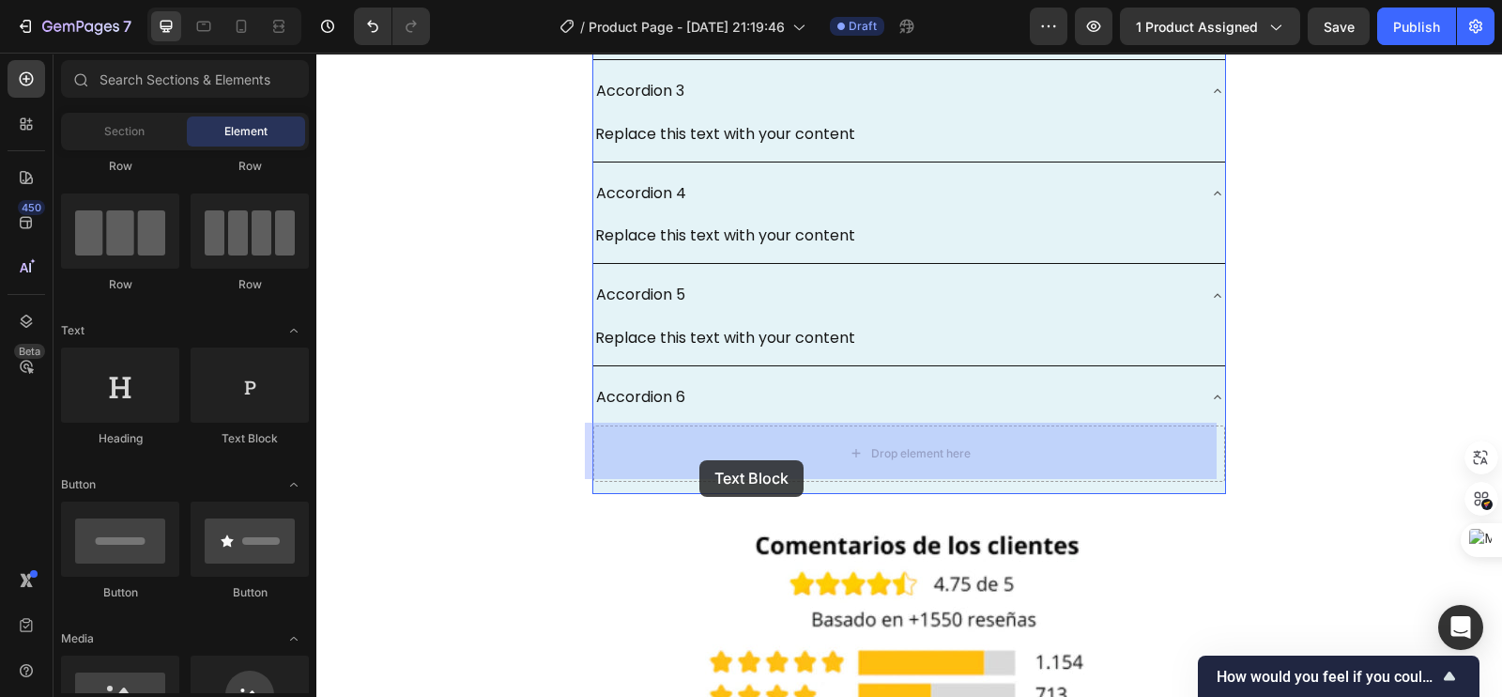
drag, startPoint x: 560, startPoint y: 432, endPoint x: 699, endPoint y: 457, distance: 141.2
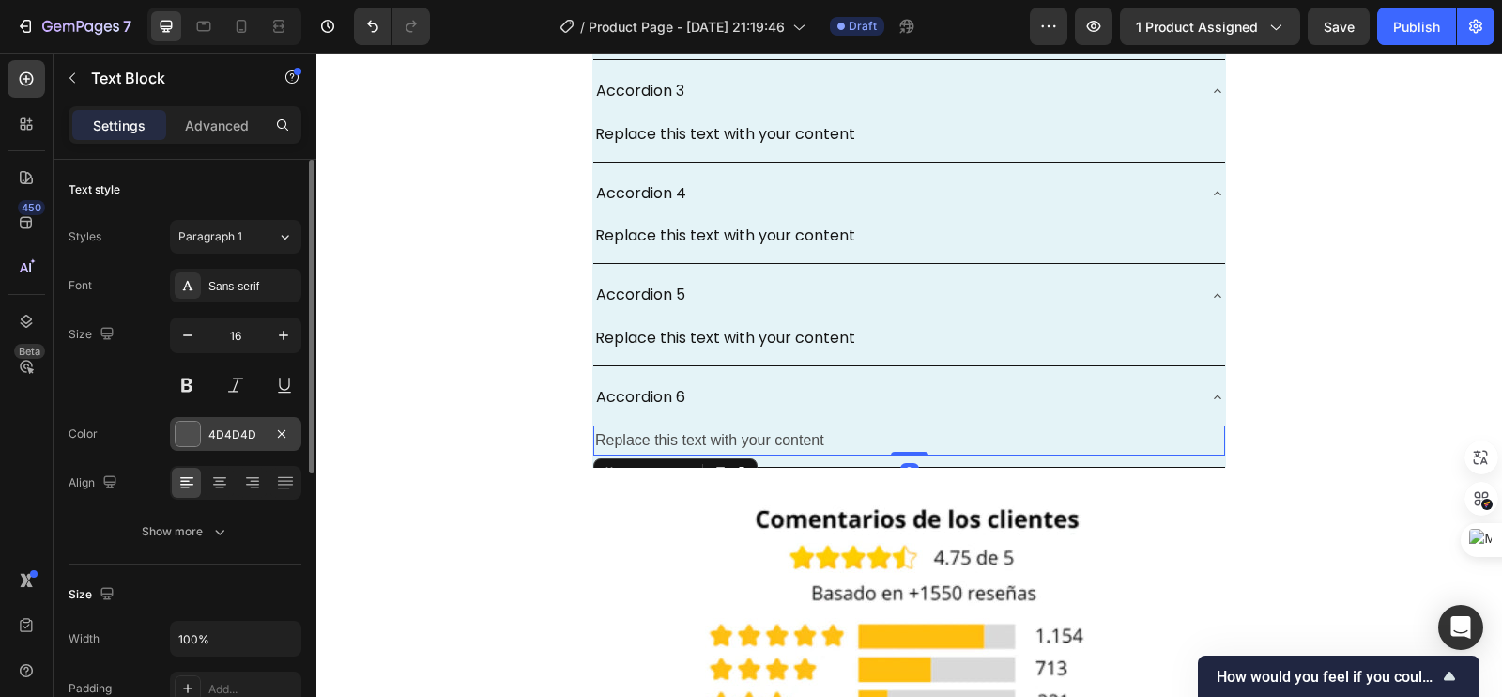
click at [235, 429] on div "4D4D4D" at bounding box center [235, 434] width 54 height 17
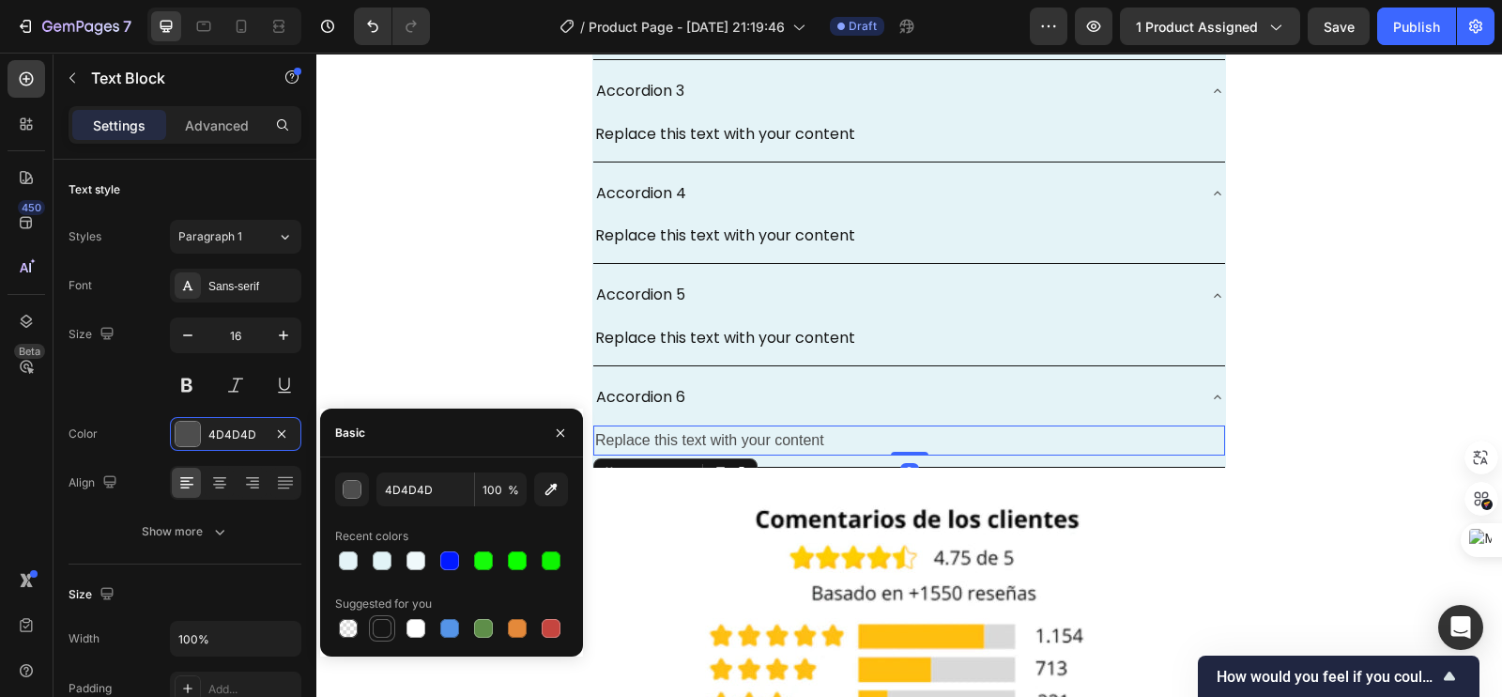
click at [383, 625] on div at bounding box center [382, 628] width 19 height 19
type input "151515"
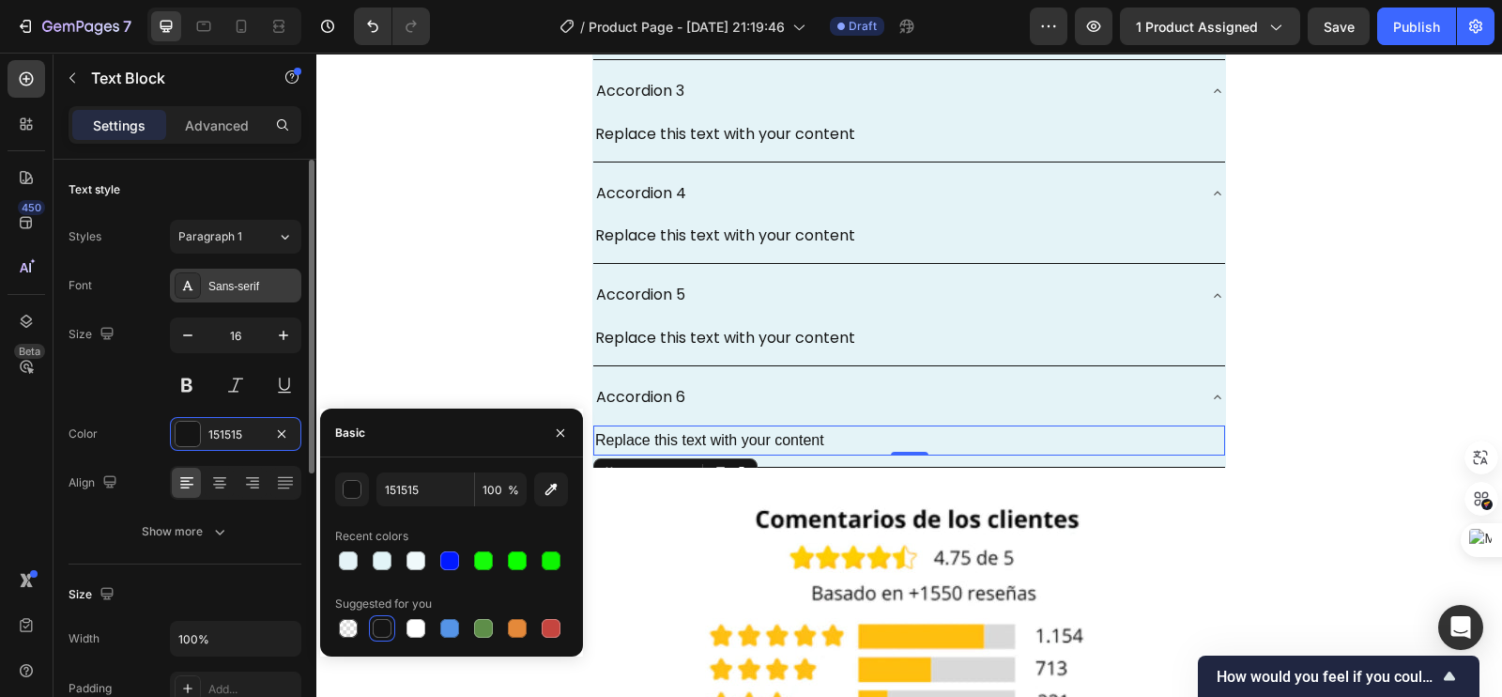
click at [224, 298] on div "Sans-serif" at bounding box center [235, 285] width 131 height 34
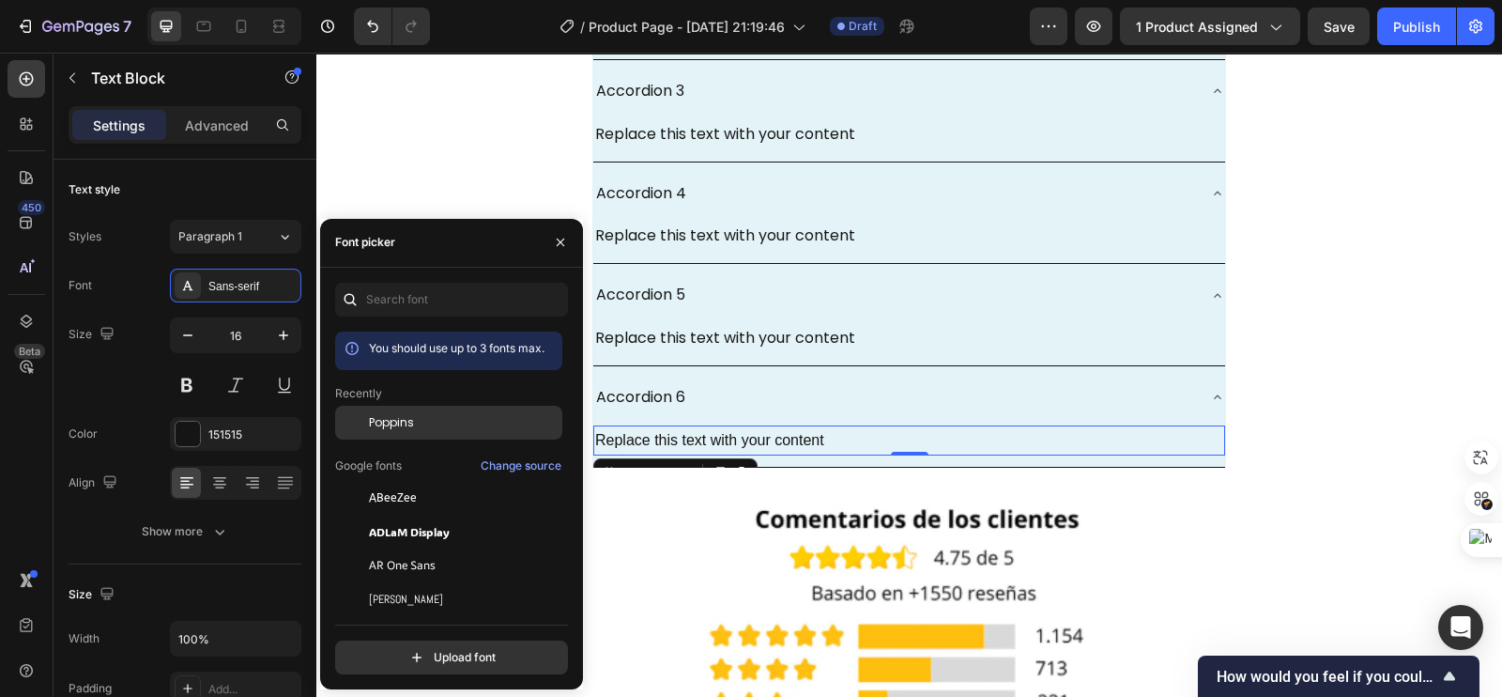
click at [398, 419] on span "Poppins" at bounding box center [391, 422] width 45 height 17
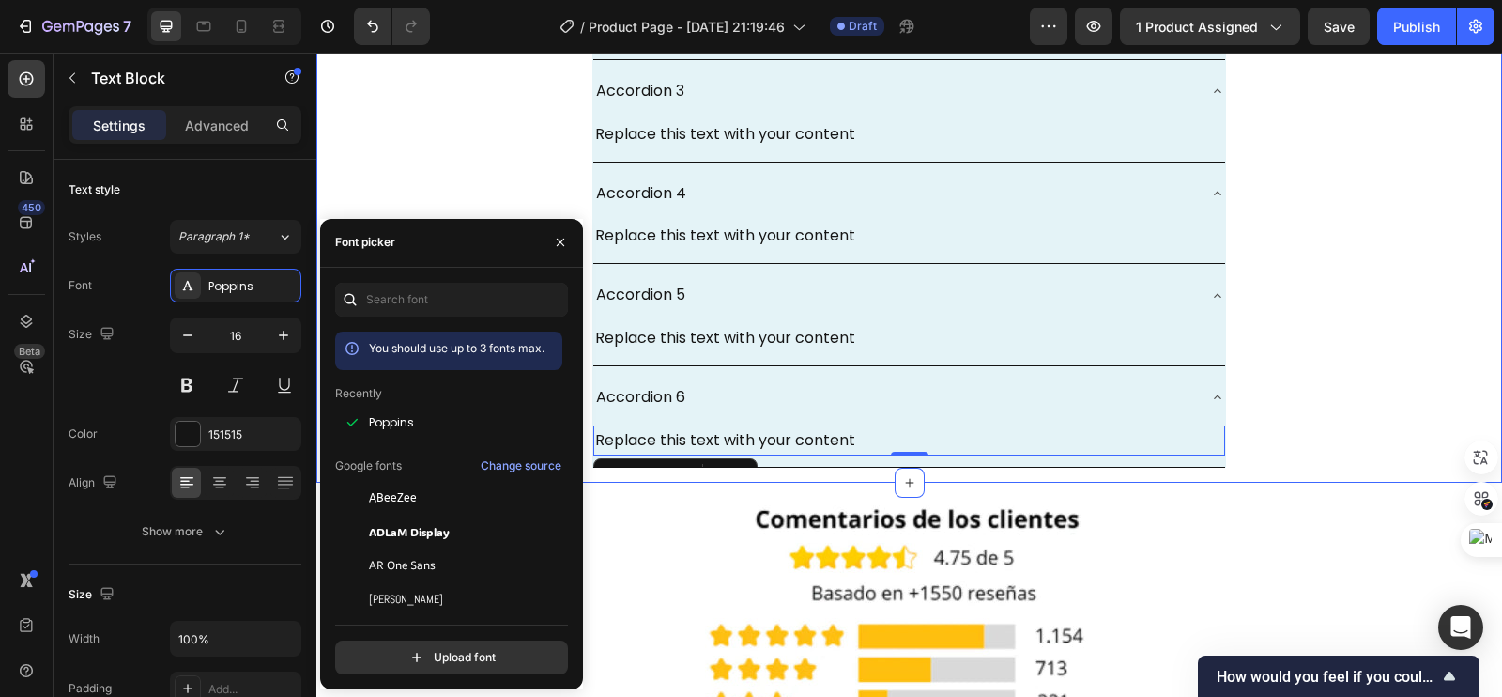
click at [1406, 196] on div "Accordion 1 Replace this text with your content Text Block Accordion 2 Replace …" at bounding box center [909, 174] width 1186 height 620
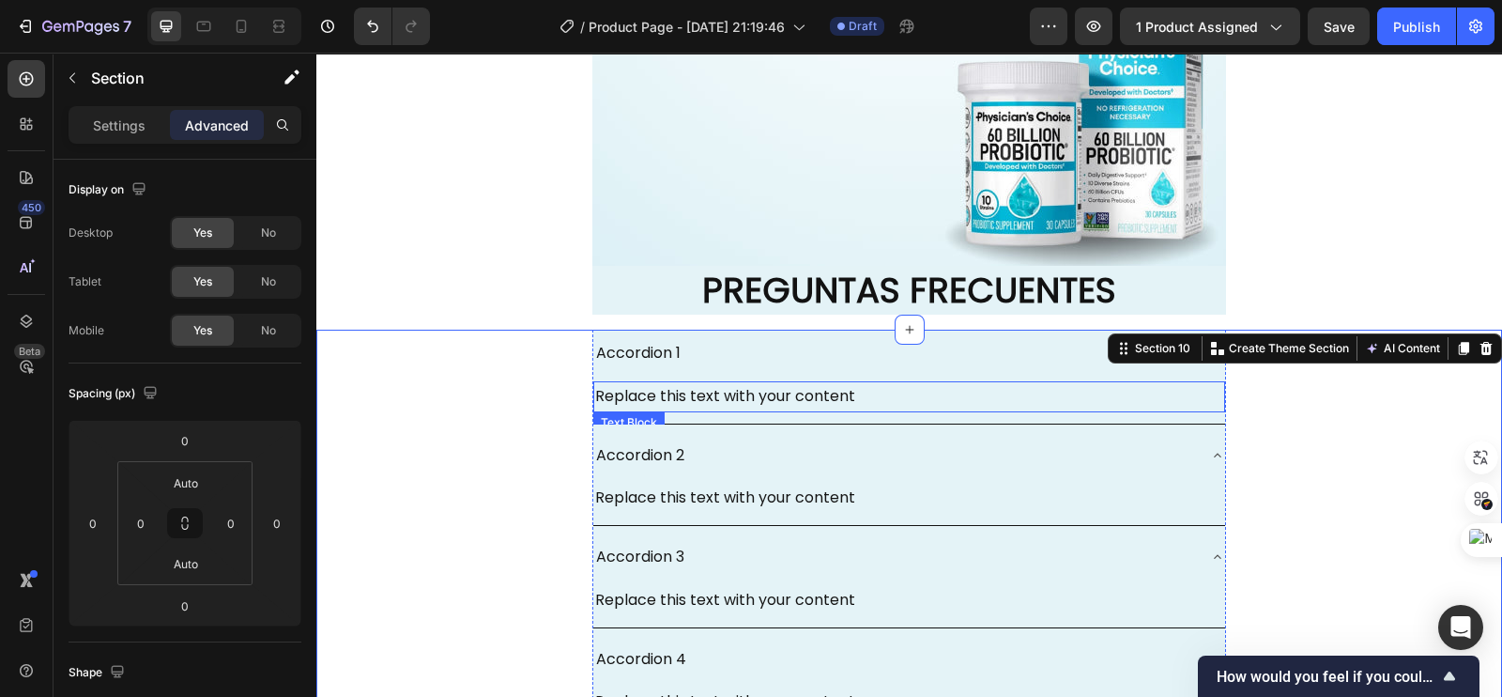
scroll to position [5515, 0]
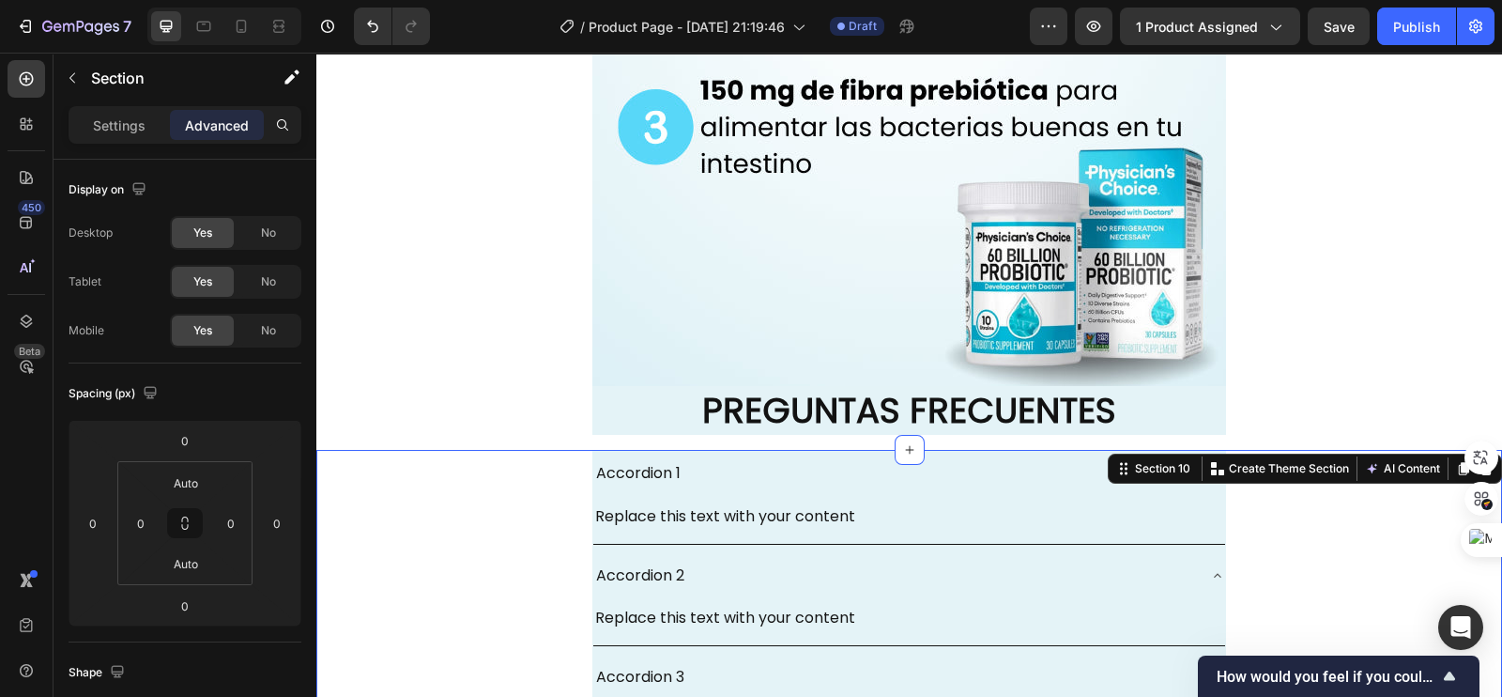
click at [212, 129] on p "Advanced" at bounding box center [217, 125] width 64 height 20
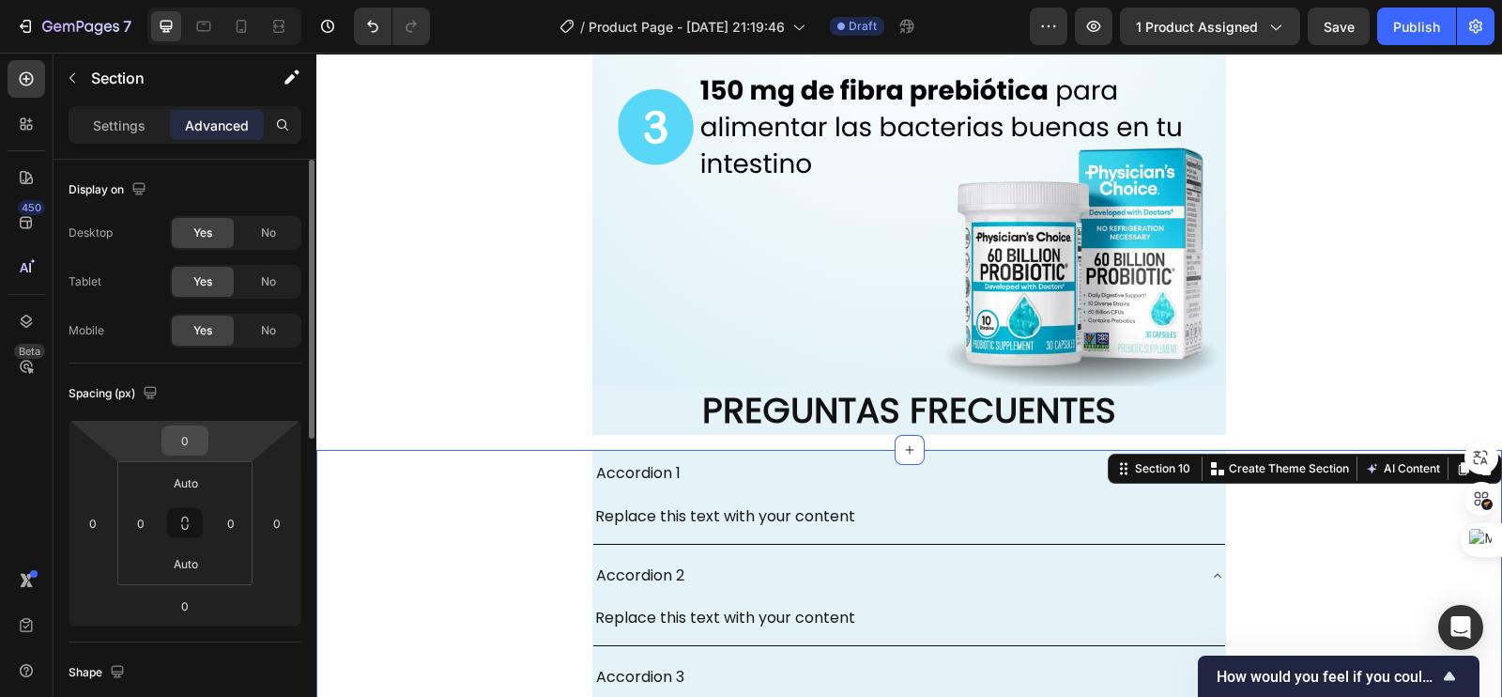
click at [193, 436] on input "0" at bounding box center [185, 440] width 38 height 28
type input "-18"
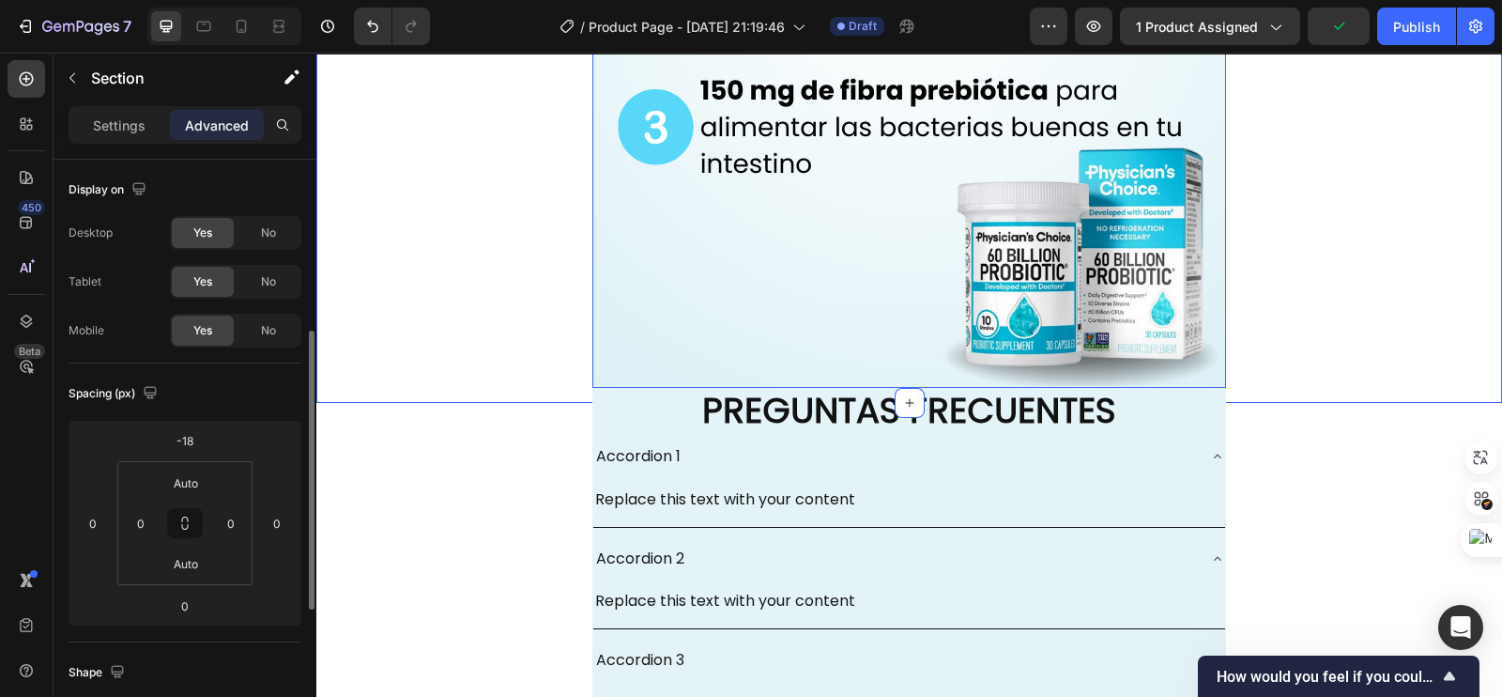
scroll to position [116, 0]
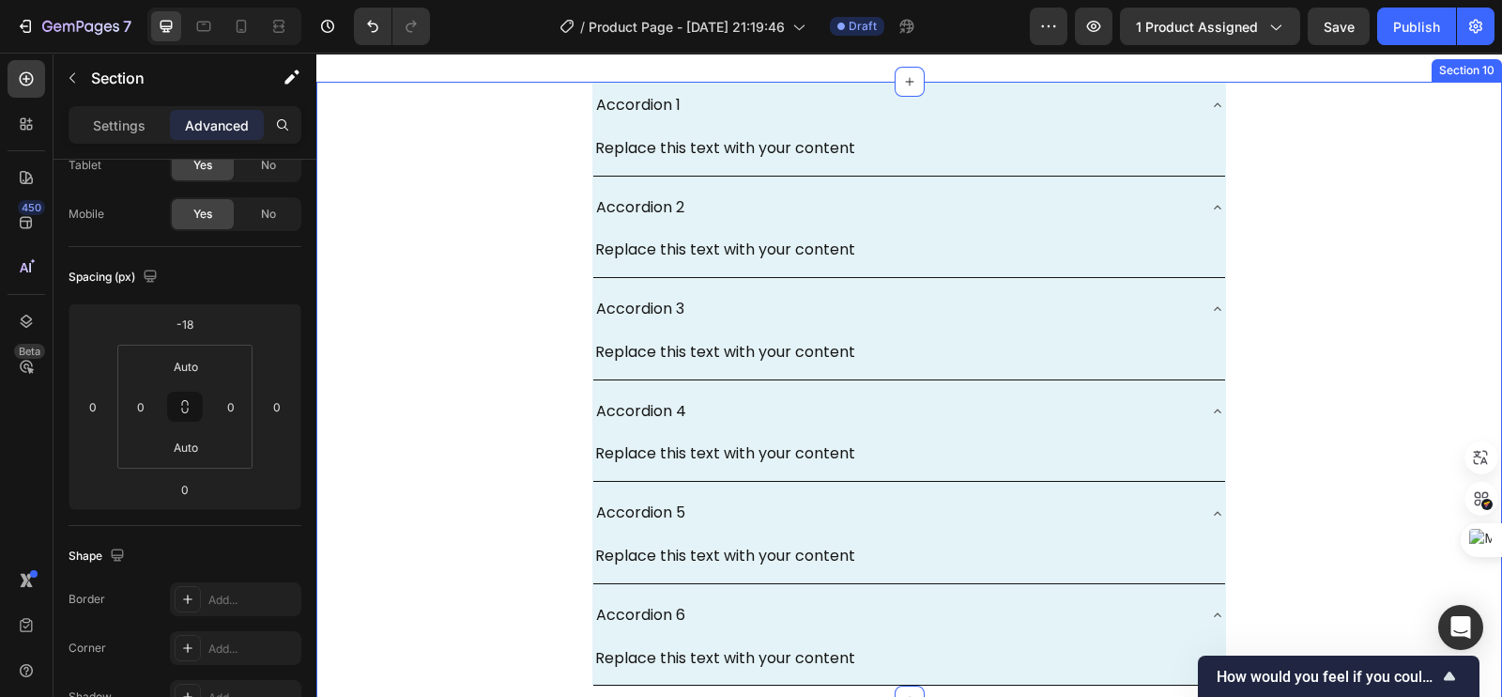
scroll to position [6218, 0]
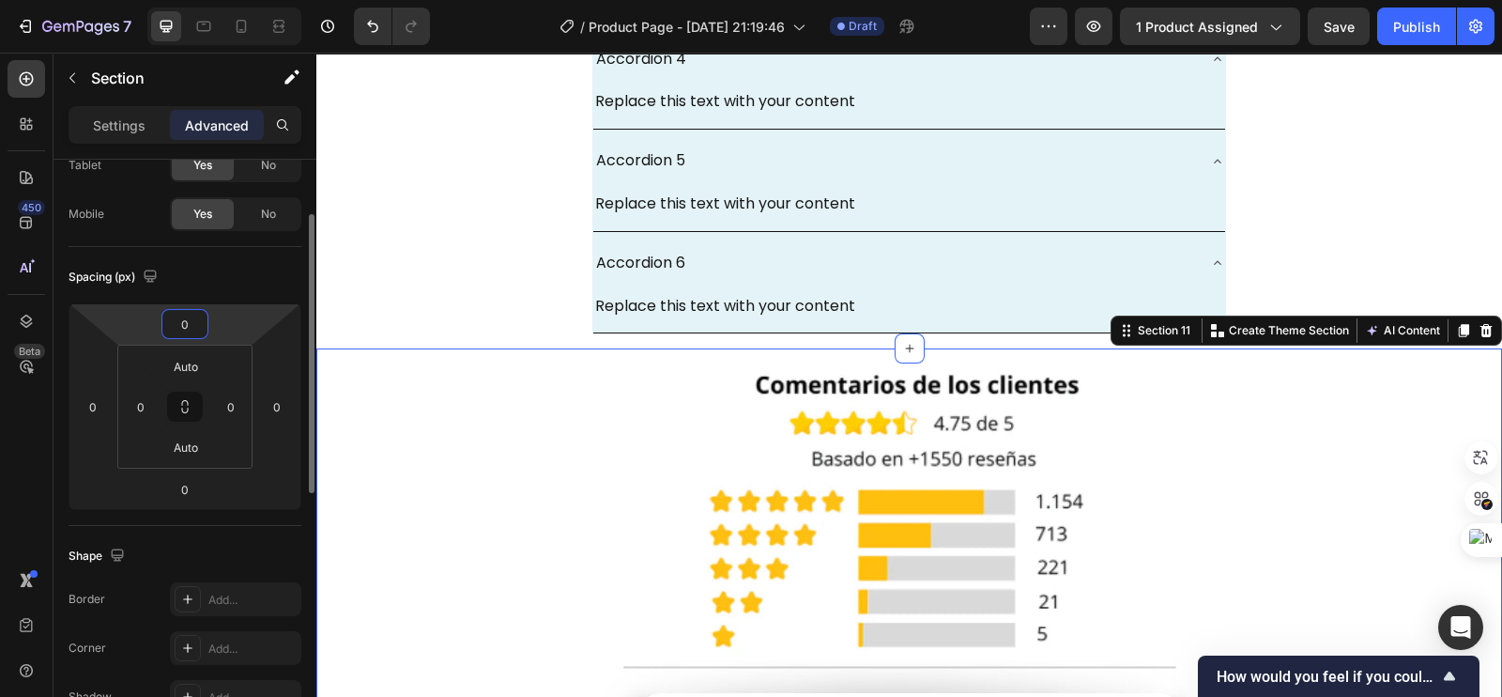
click at [192, 331] on input "0" at bounding box center [185, 324] width 38 height 28
type input "-18"
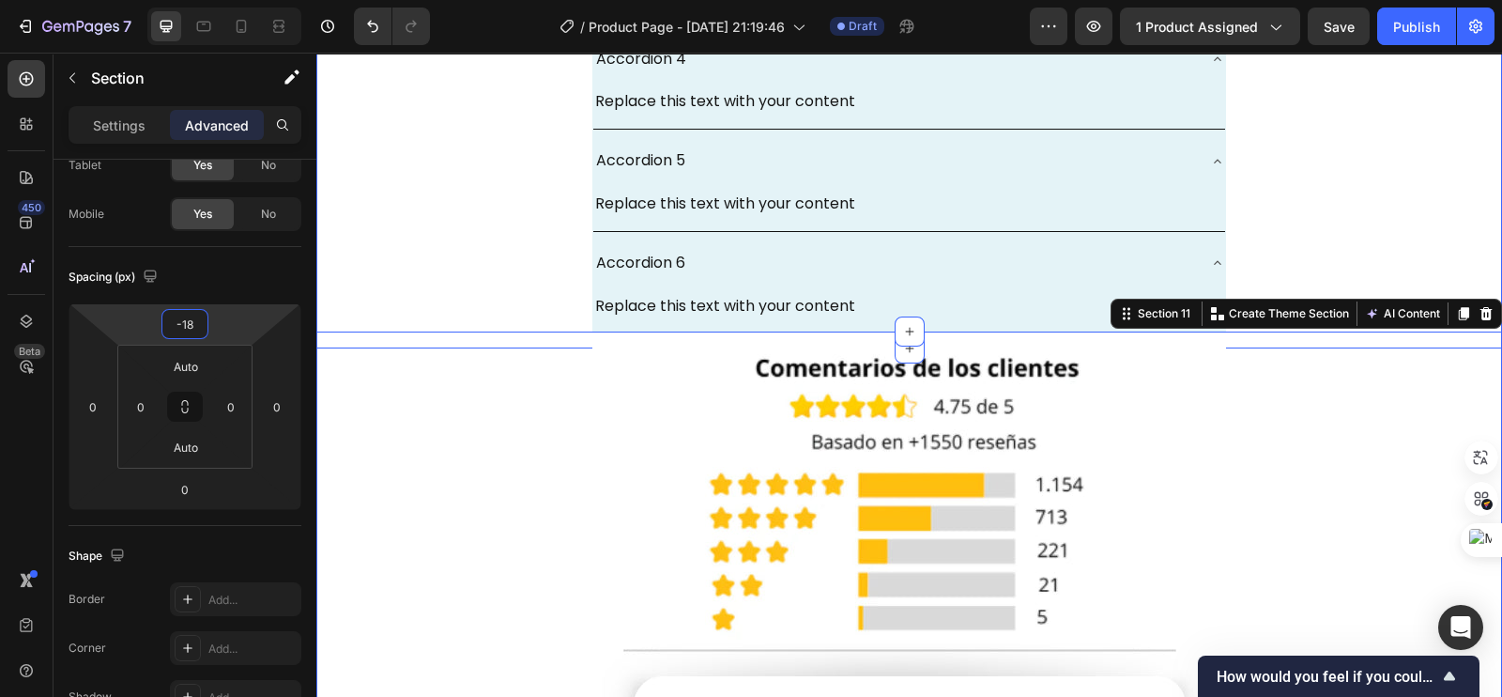
click at [483, 247] on div "Accordion 1 Replace this text with your content Text Block Accordion 2 Replace …" at bounding box center [909, 40] width 1186 height 620
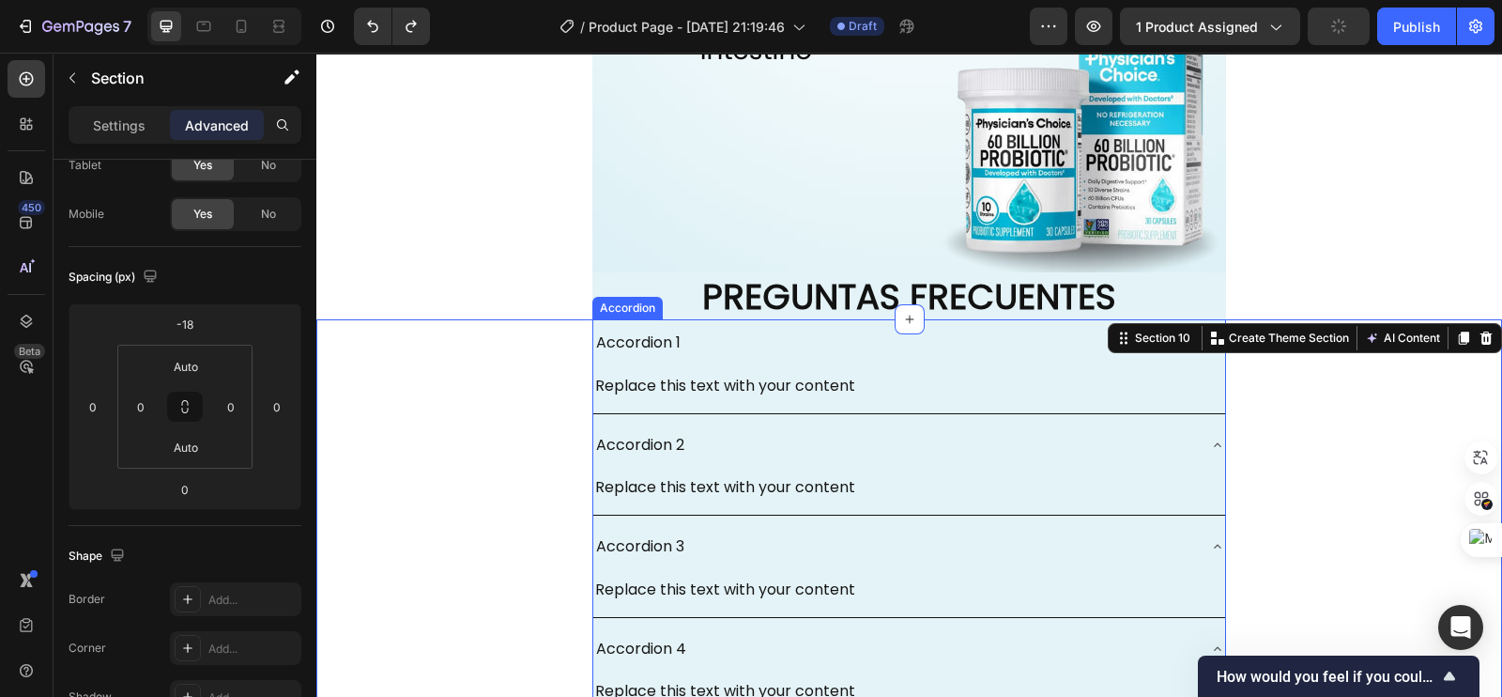
scroll to position [5632, 0]
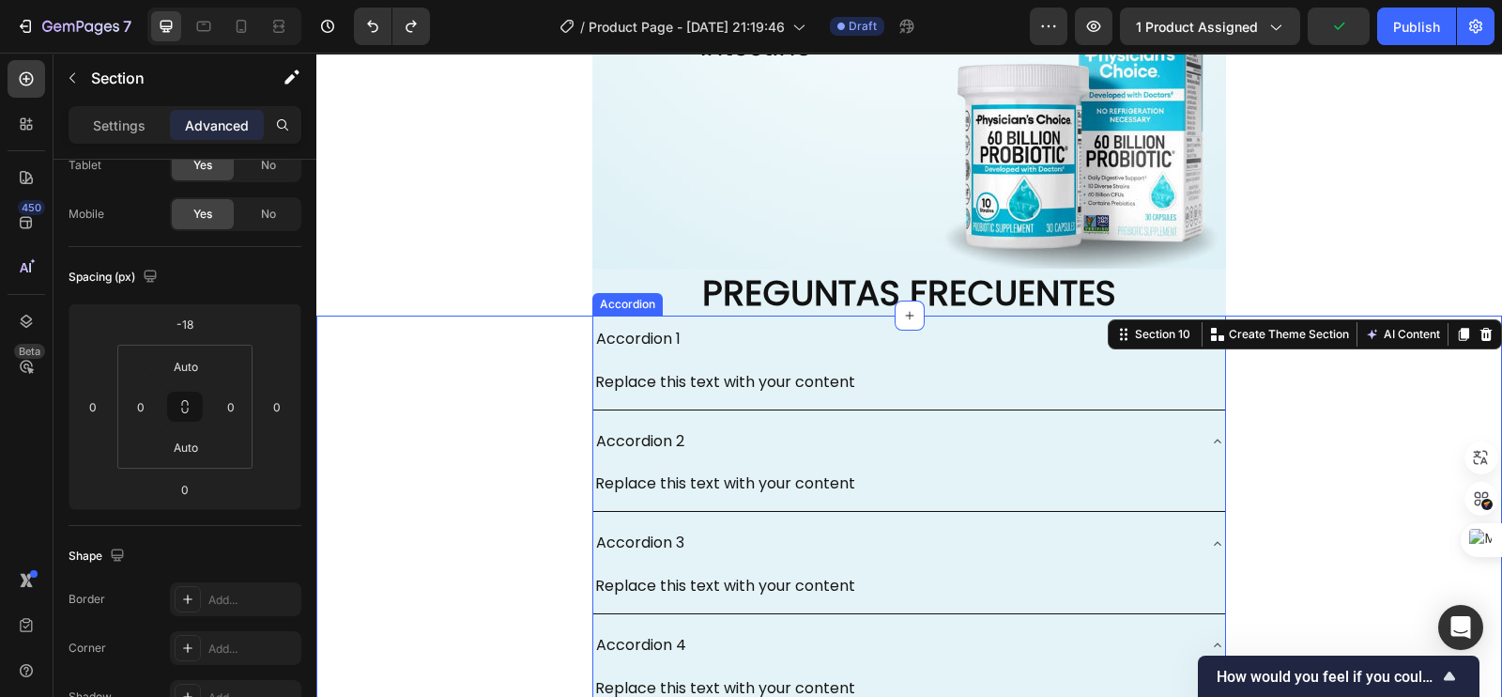
click at [623, 345] on div "Accordion 1" at bounding box center [638, 339] width 90 height 33
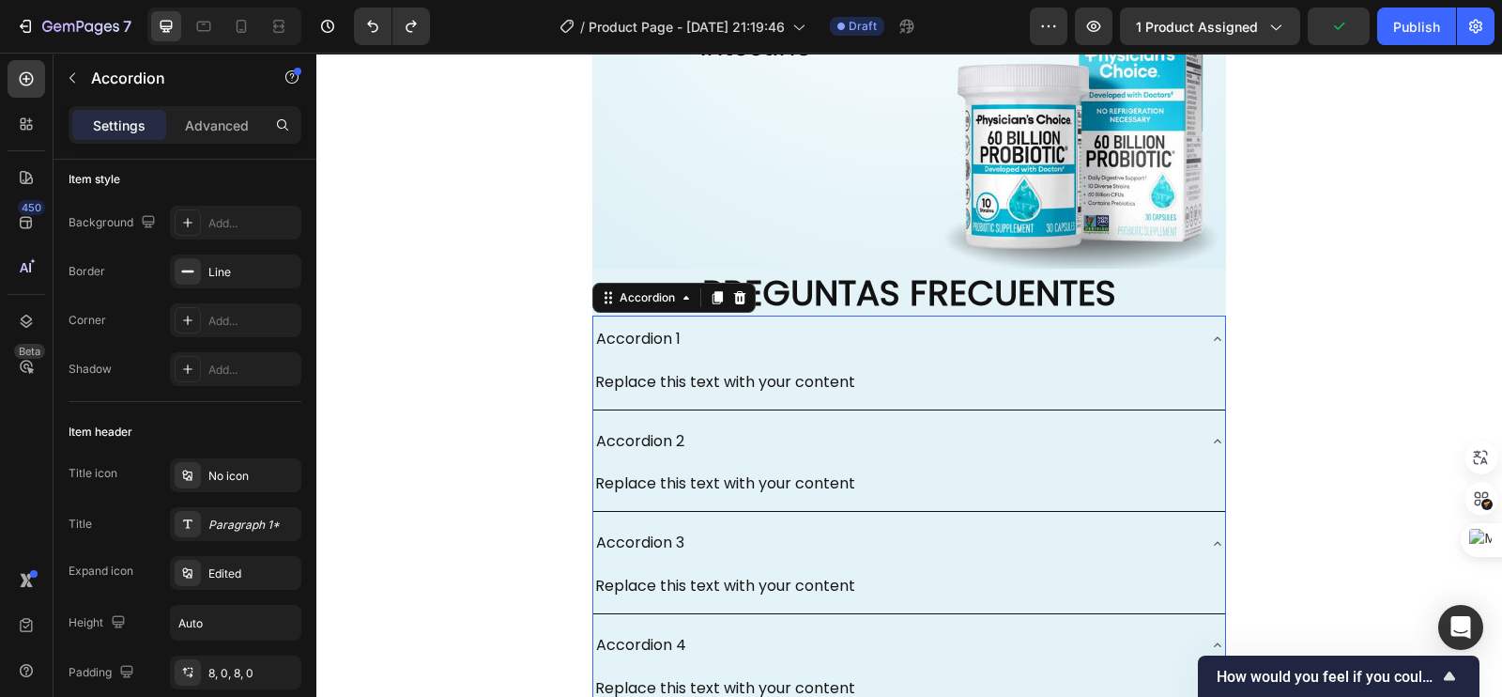
scroll to position [0, 0]
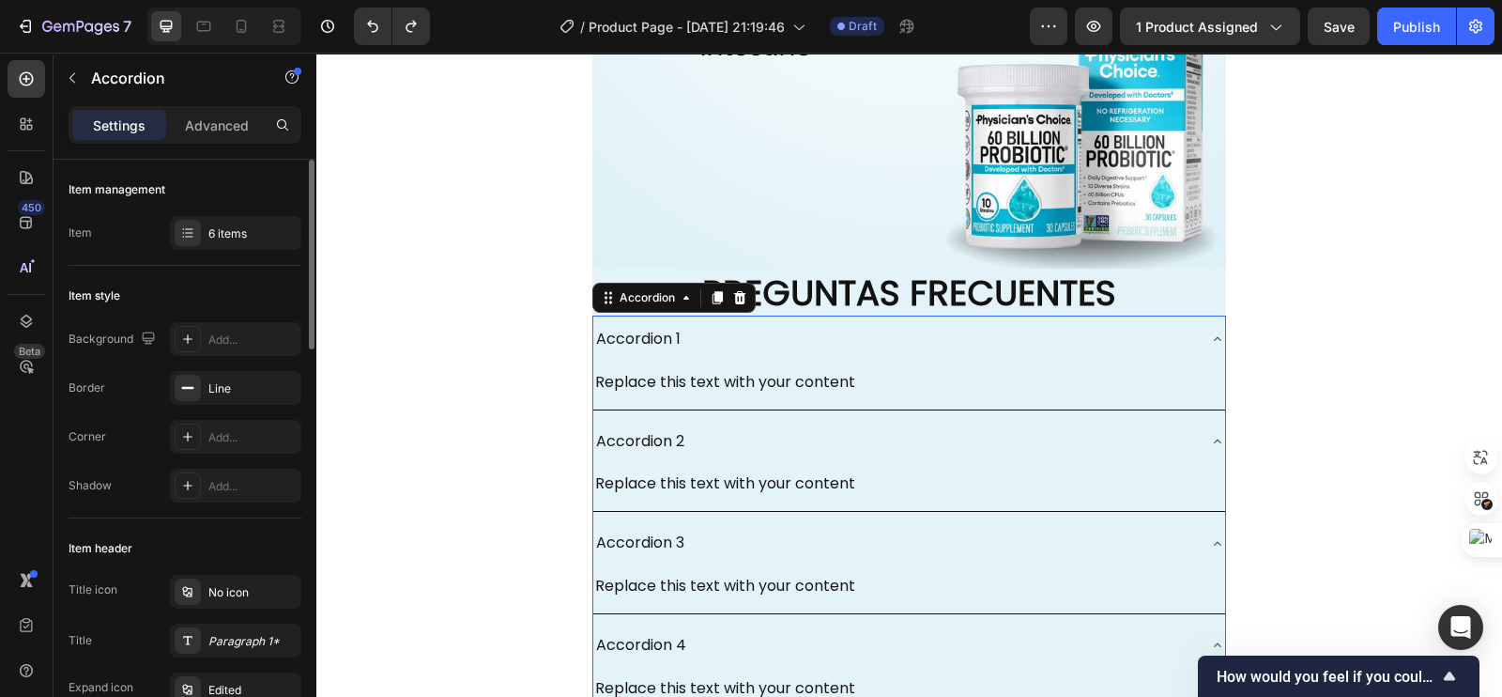
click at [669, 338] on div "Accordion 1" at bounding box center [638, 339] width 90 height 33
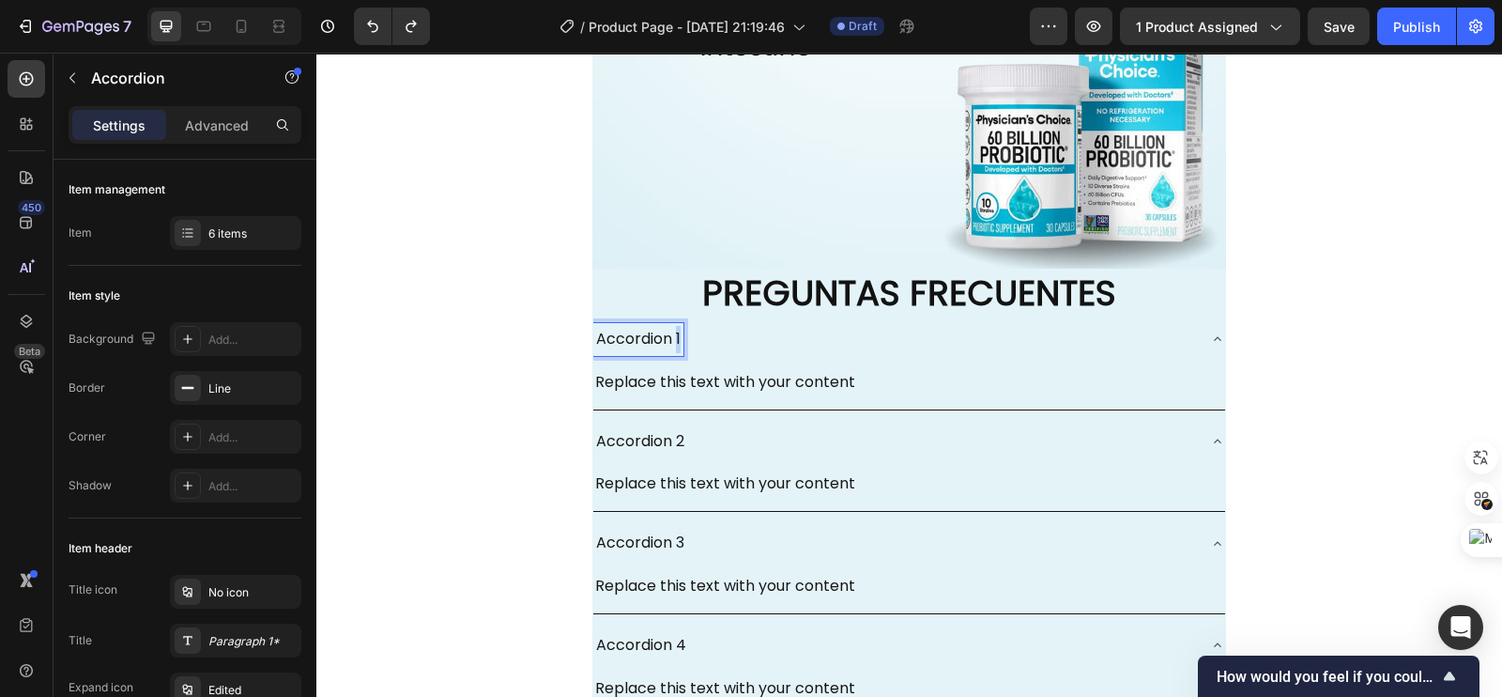
click at [669, 338] on p "Accordion 1" at bounding box center [638, 339] width 84 height 27
click at [477, 329] on div "¿Cuánto tiempo tarda en hacer efecto? Replace this text with your content Text …" at bounding box center [909, 625] width 1186 height 620
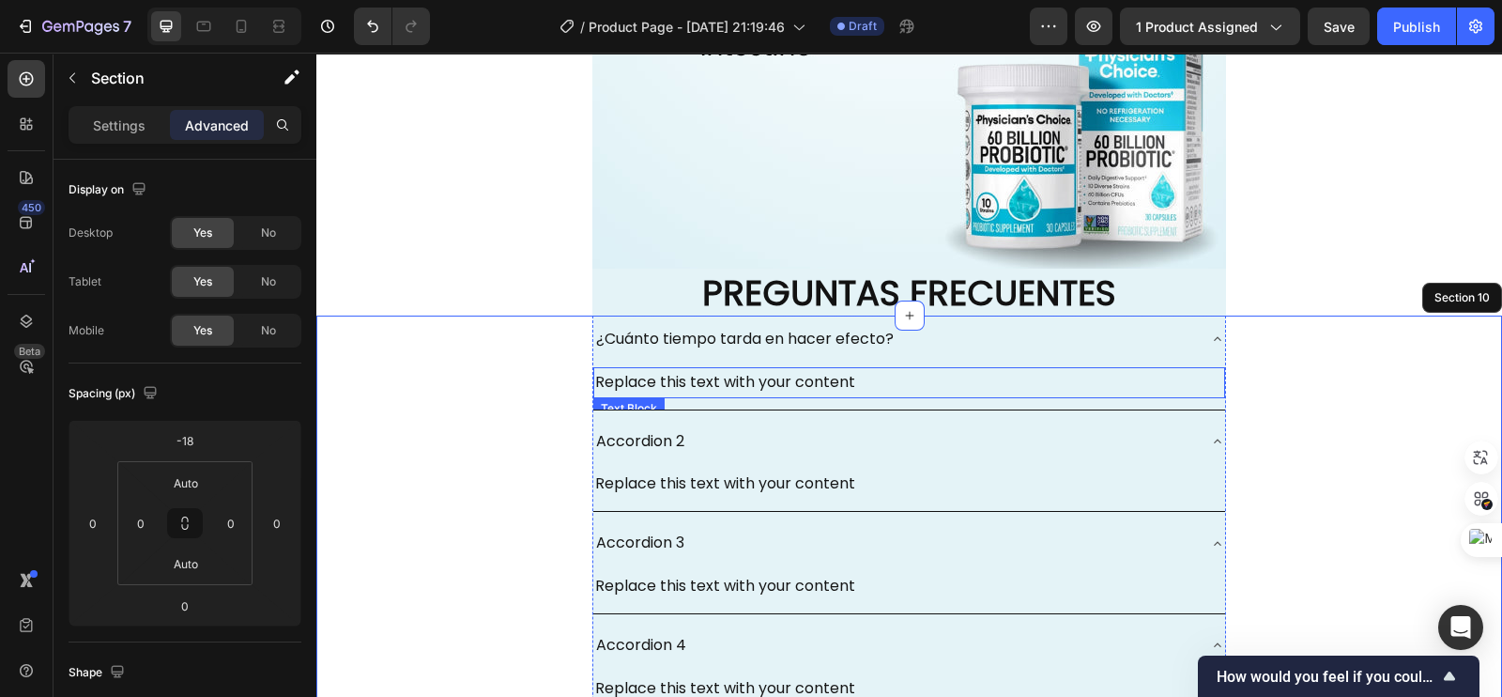
click at [638, 383] on div "Replace this text with your content" at bounding box center [909, 382] width 632 height 31
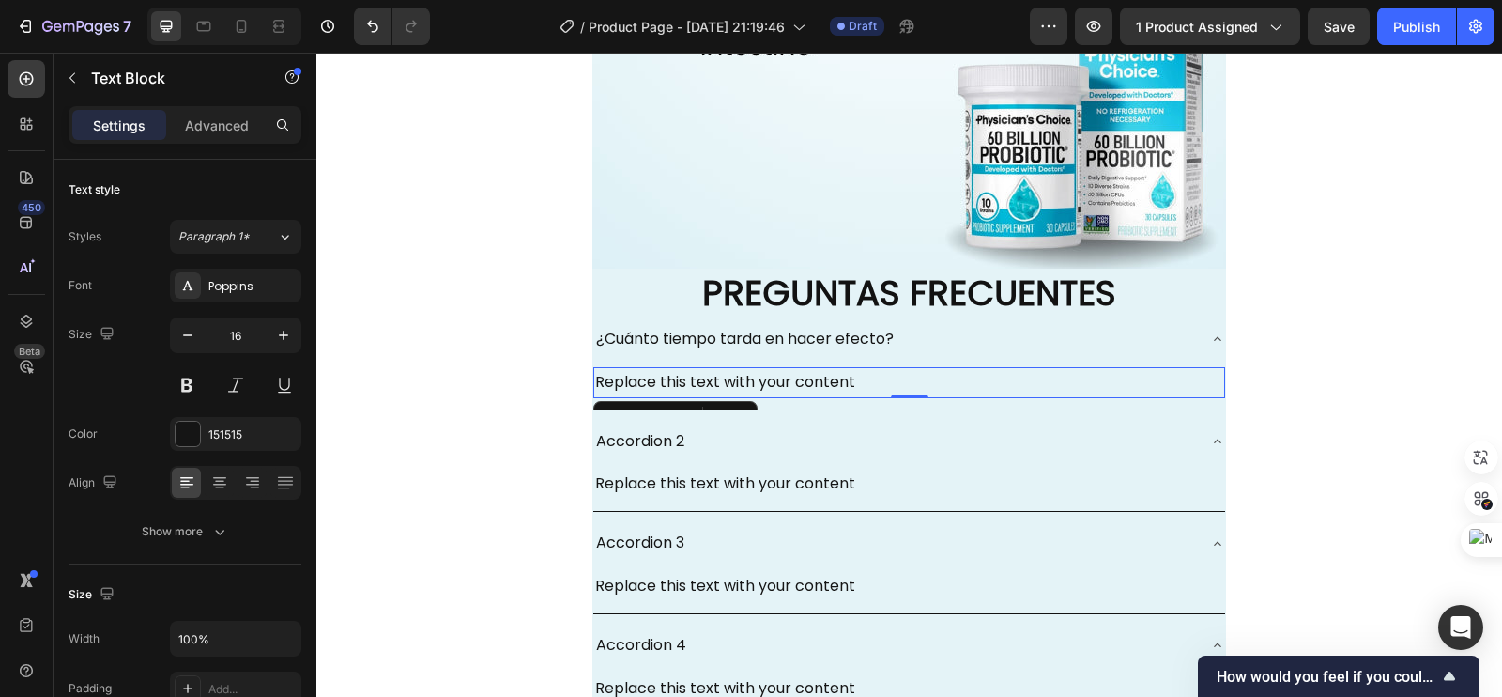
click at [820, 385] on div "Replace this text with your content" at bounding box center [909, 382] width 632 height 31
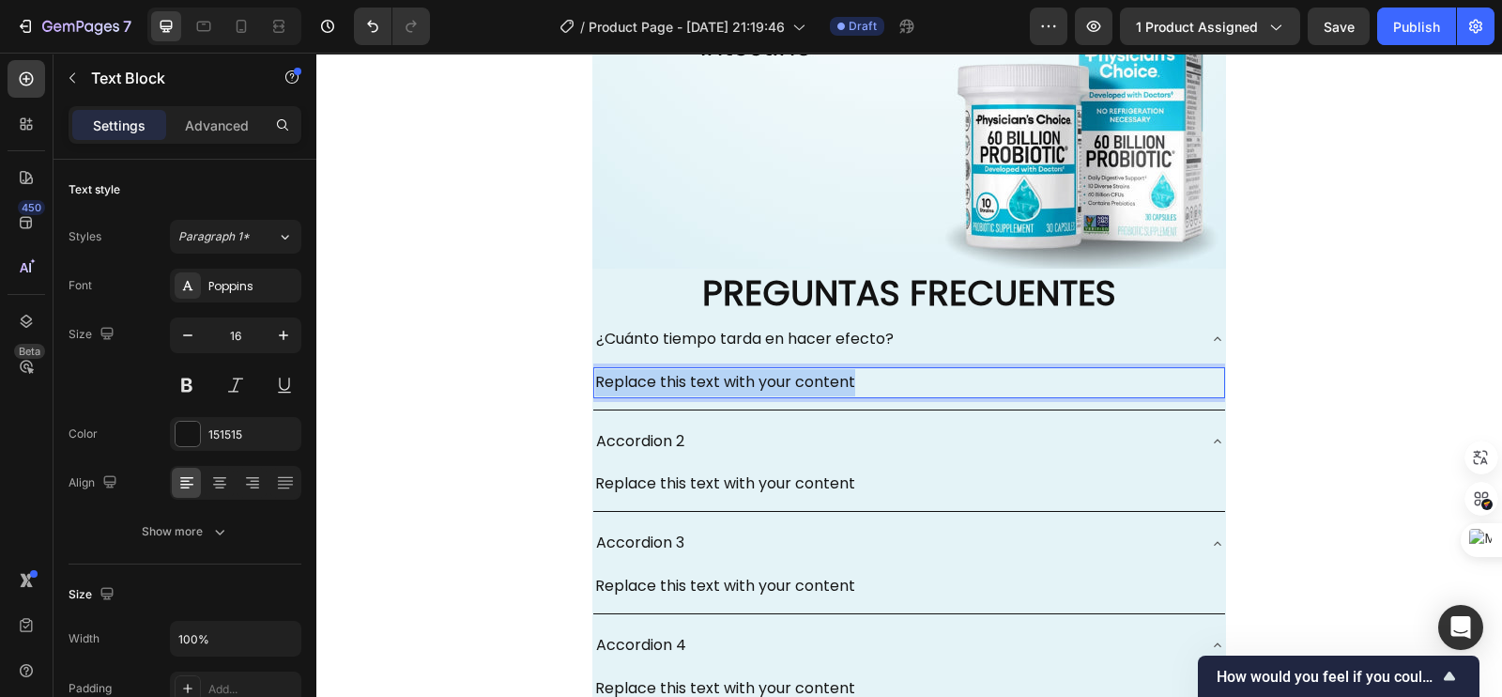
drag, startPoint x: 842, startPoint y: 382, endPoint x: 589, endPoint y: 386, distance: 253.5
click at [595, 386] on p "Replace this text with your content" at bounding box center [909, 382] width 628 height 27
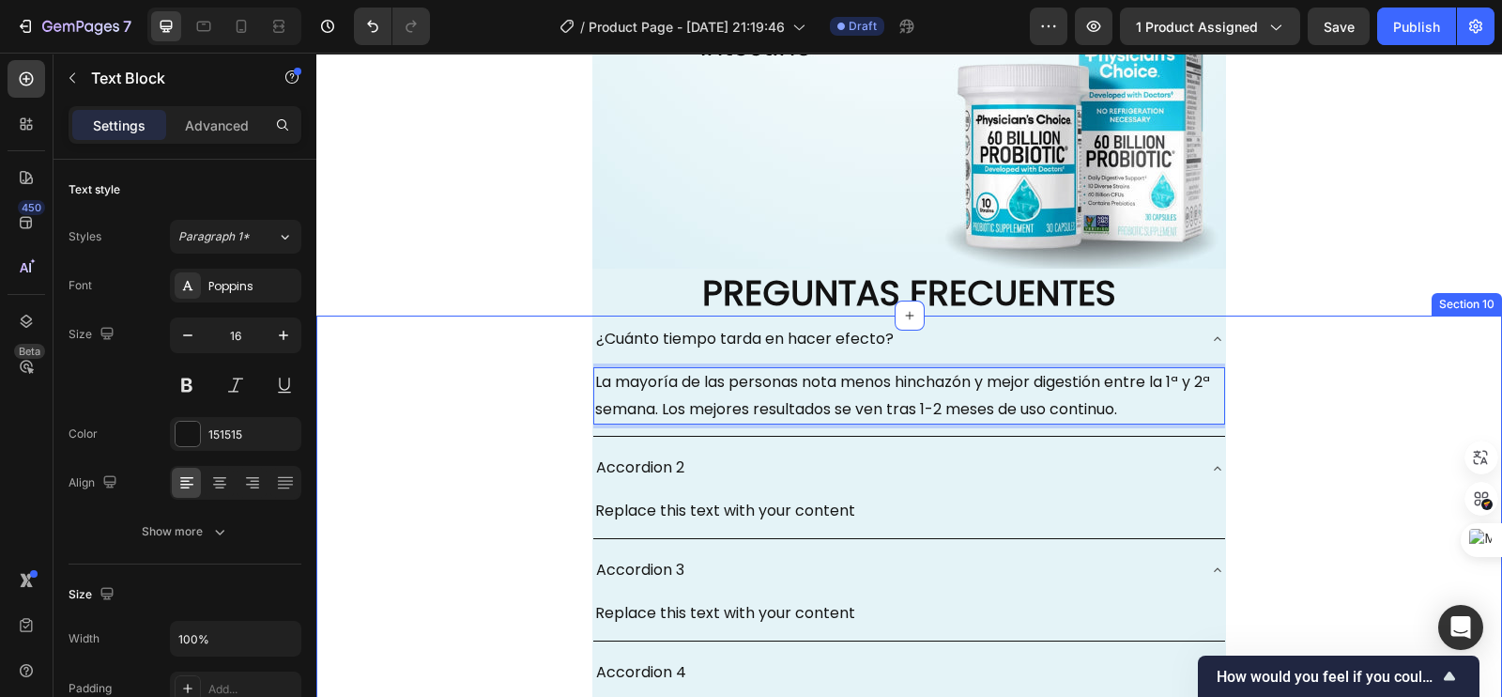
click at [530, 406] on div "¿Cuánto tiempo tarda en hacer efecto? La mayoría de las personas nota menos hin…" at bounding box center [909, 638] width 1186 height 646
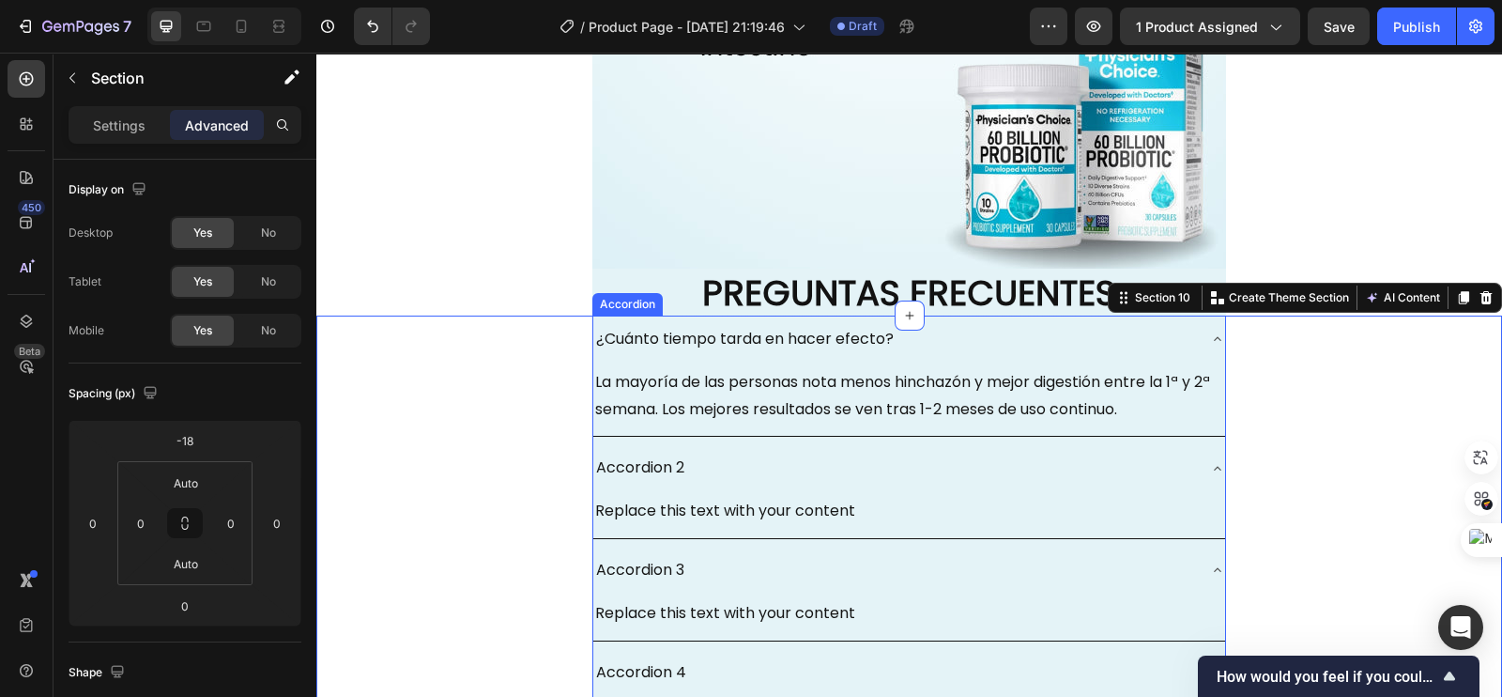
click at [595, 320] on div "¿Cuánto tiempo tarda en hacer efecto?" at bounding box center [909, 339] width 632 height 48
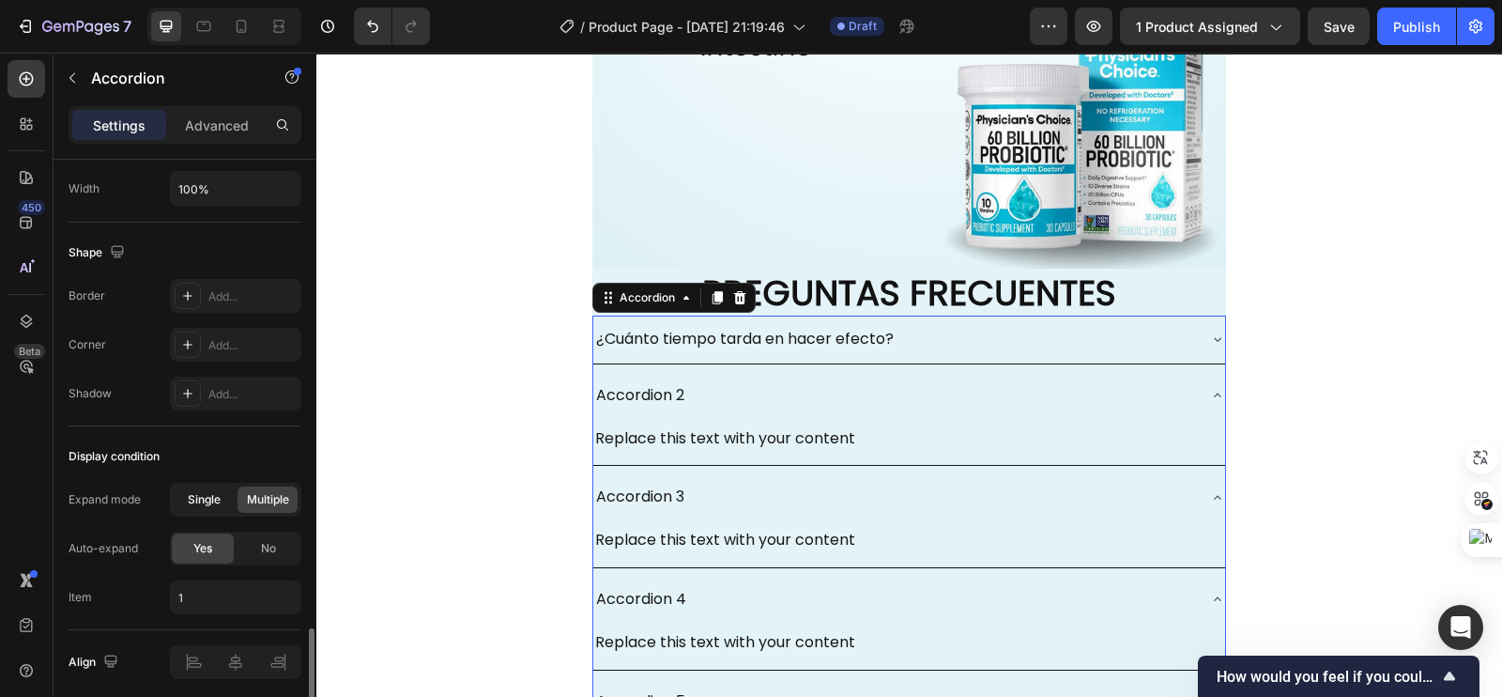
scroll to position [1242, 0]
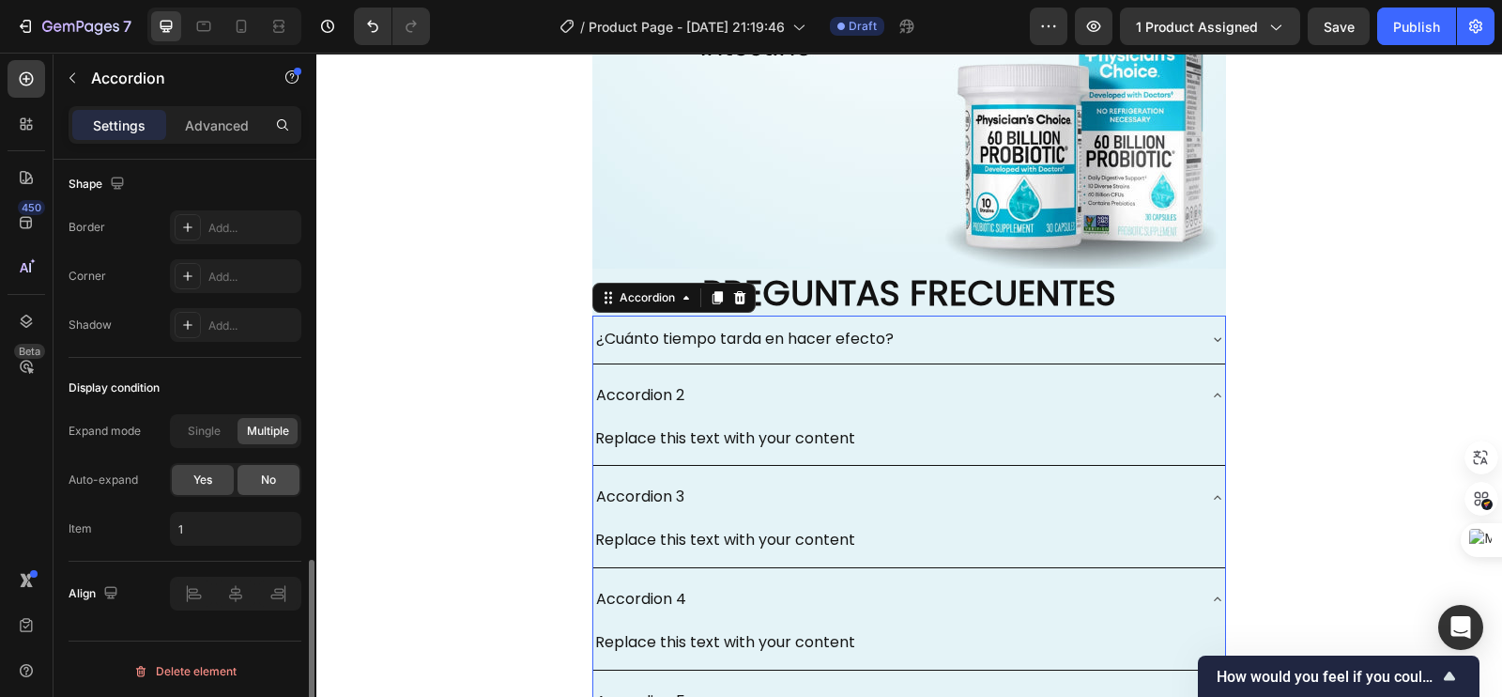
click at [263, 471] on span "No" at bounding box center [268, 479] width 15 height 17
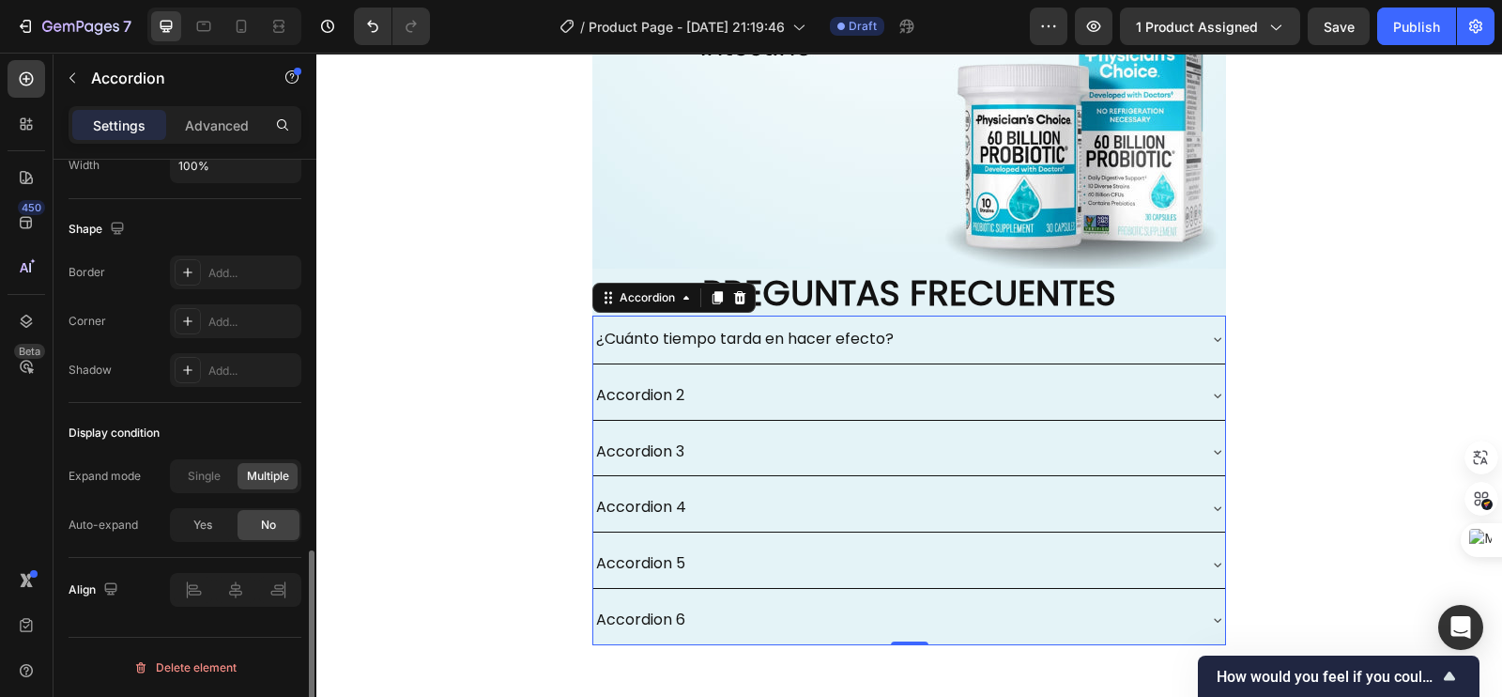
scroll to position [1193, 0]
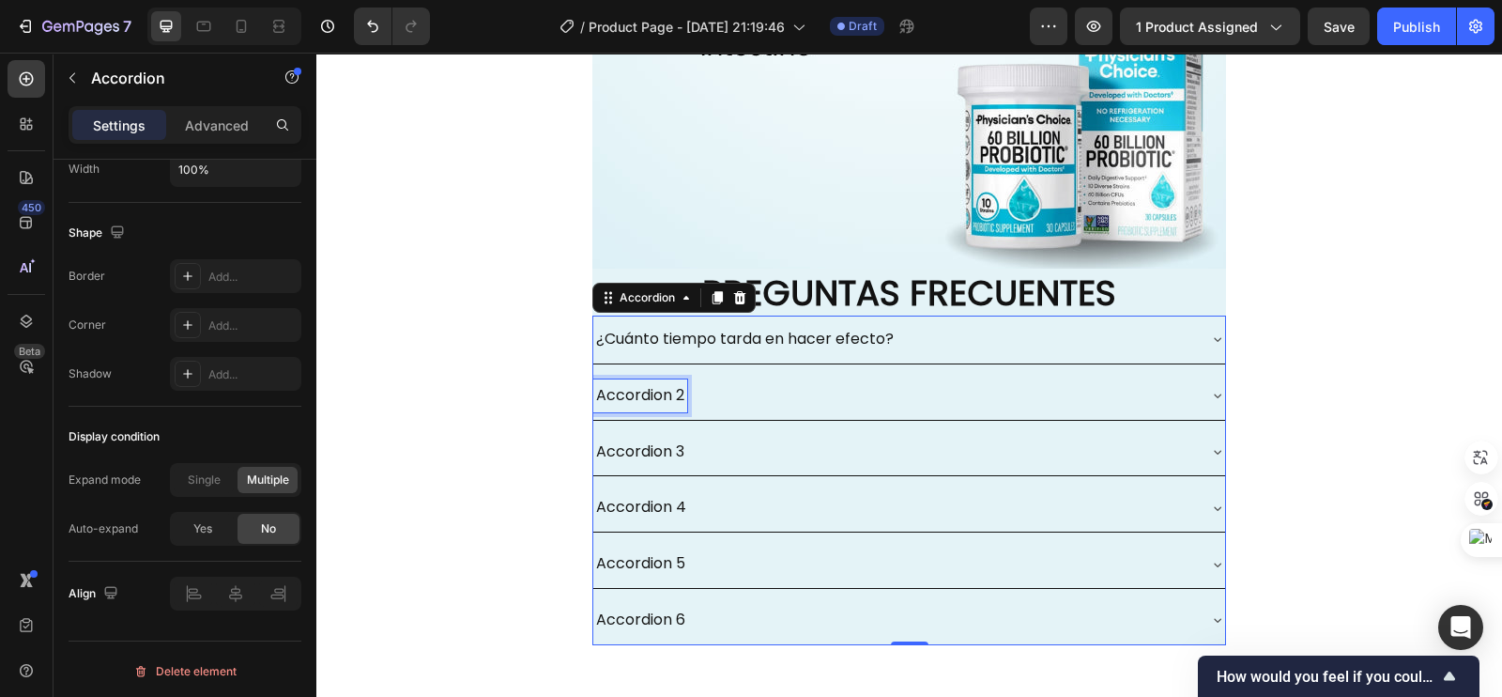
click at [674, 393] on p "Accordion 2" at bounding box center [640, 395] width 88 height 27
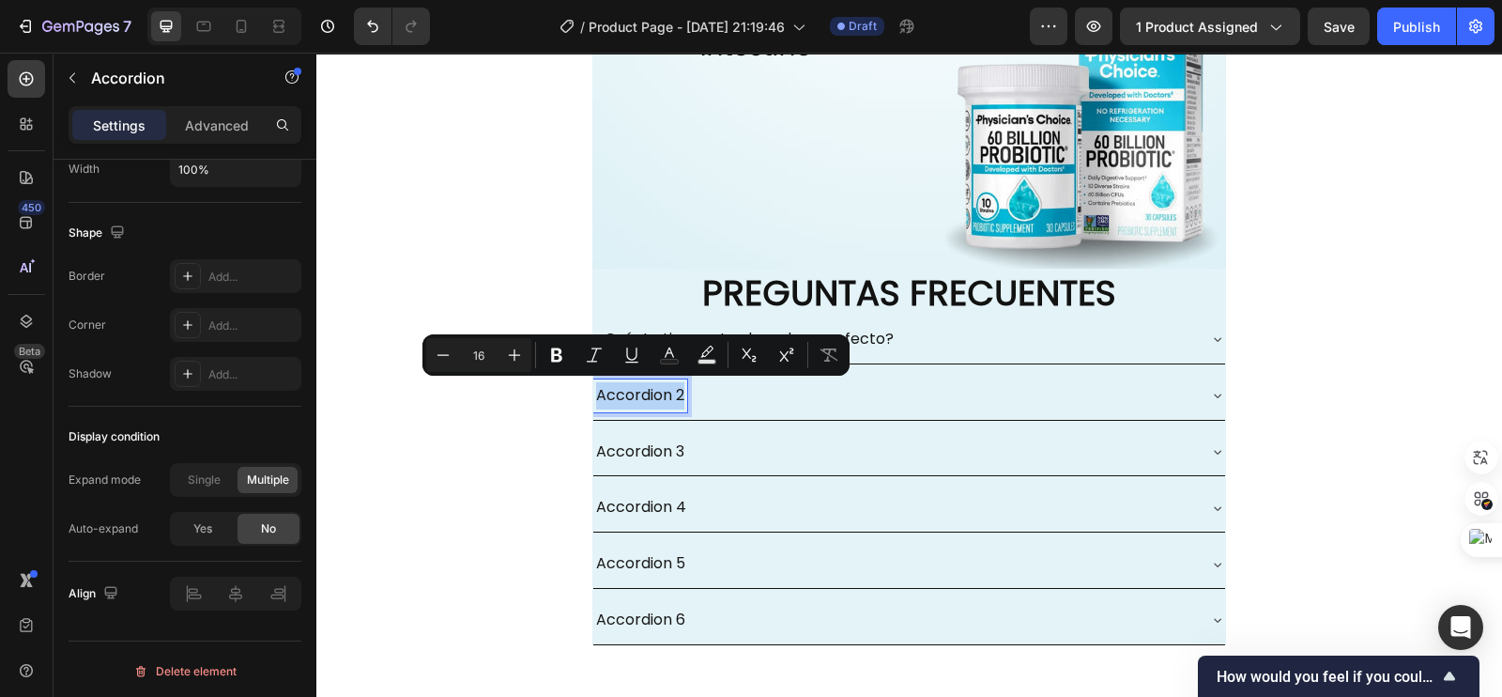
drag, startPoint x: 671, startPoint y: 391, endPoint x: 591, endPoint y: 397, distance: 80.1
click at [596, 397] on p "Accordion 2" at bounding box center [640, 395] width 88 height 27
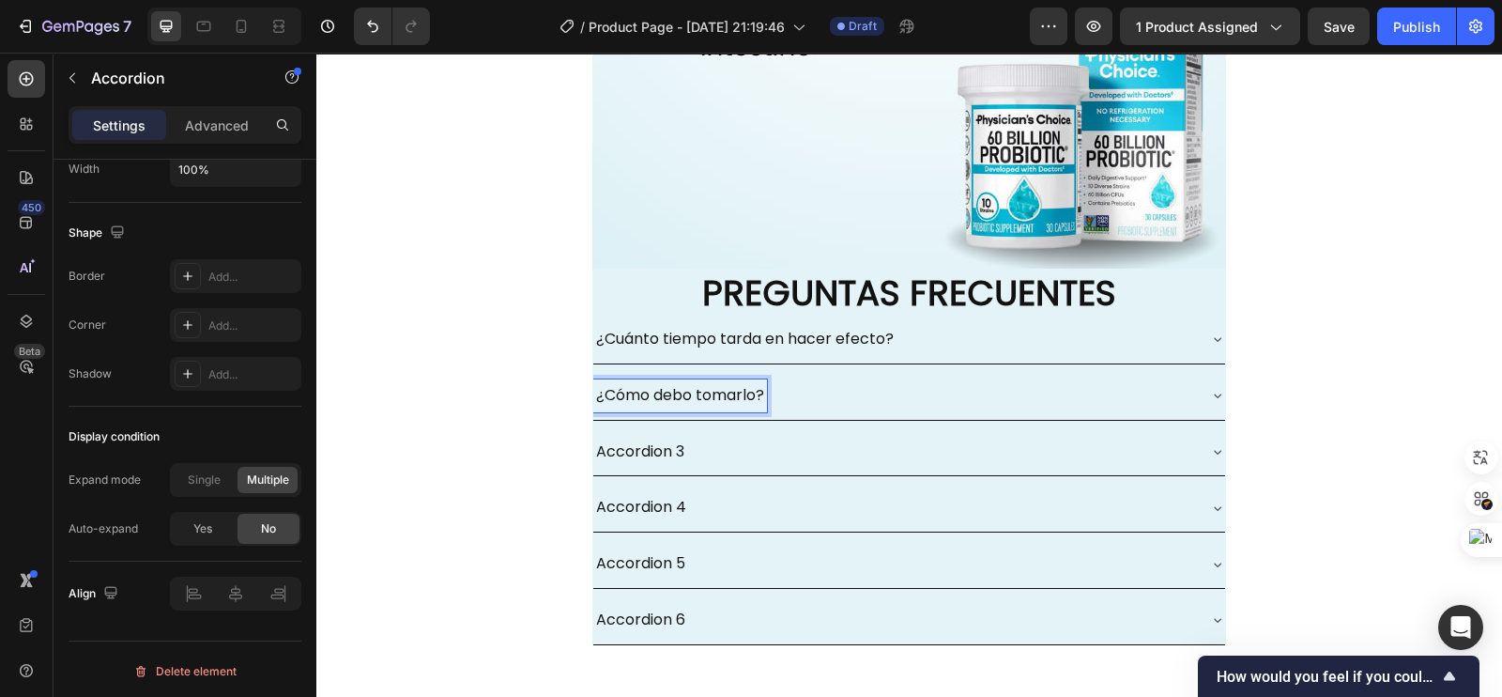
click at [882, 387] on div "¿Cómo debo tomarlo?" at bounding box center [894, 395] width 602 height 33
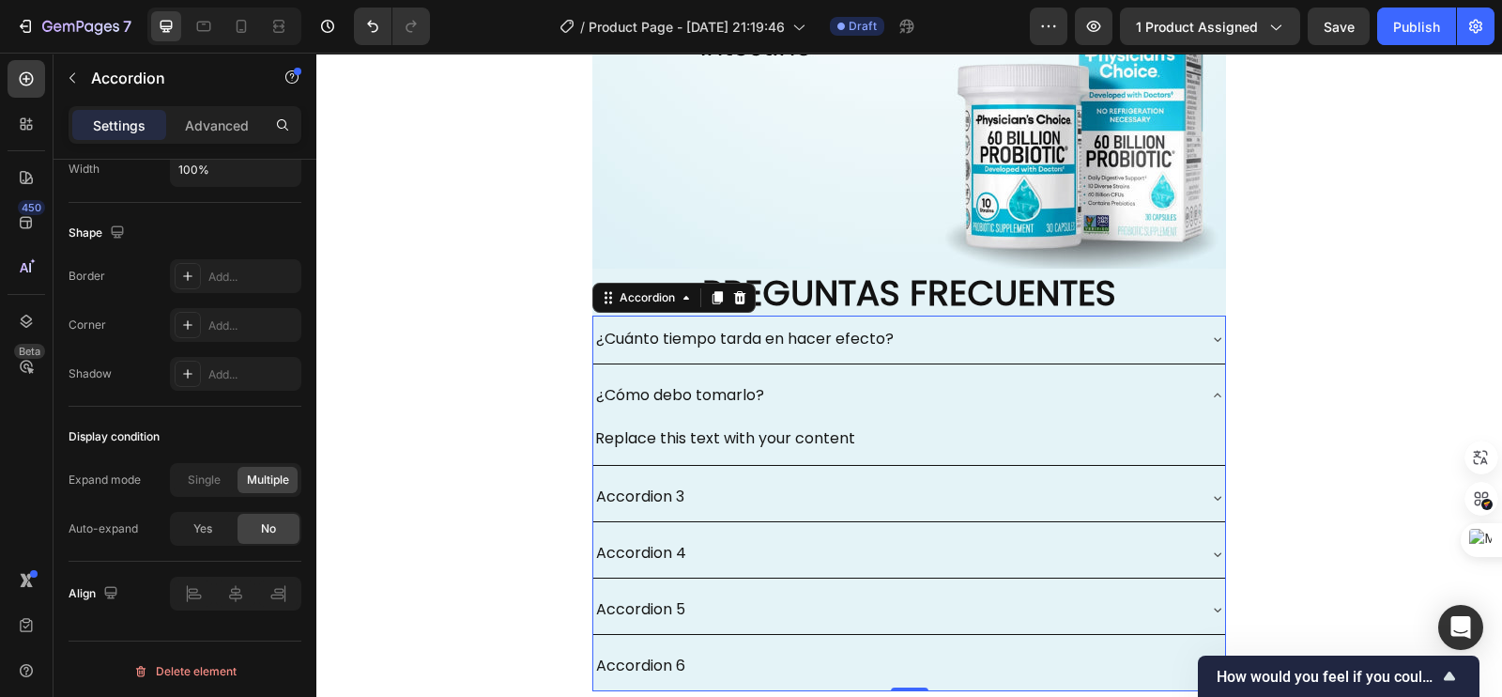
drag, startPoint x: 842, startPoint y: 459, endPoint x: 844, endPoint y: 438, distance: 20.7
click at [842, 457] on div "Replace this text with your content Text Block" at bounding box center [909, 443] width 632 height 46
click at [844, 438] on div "Replace this text with your content" at bounding box center [909, 438] width 632 height 31
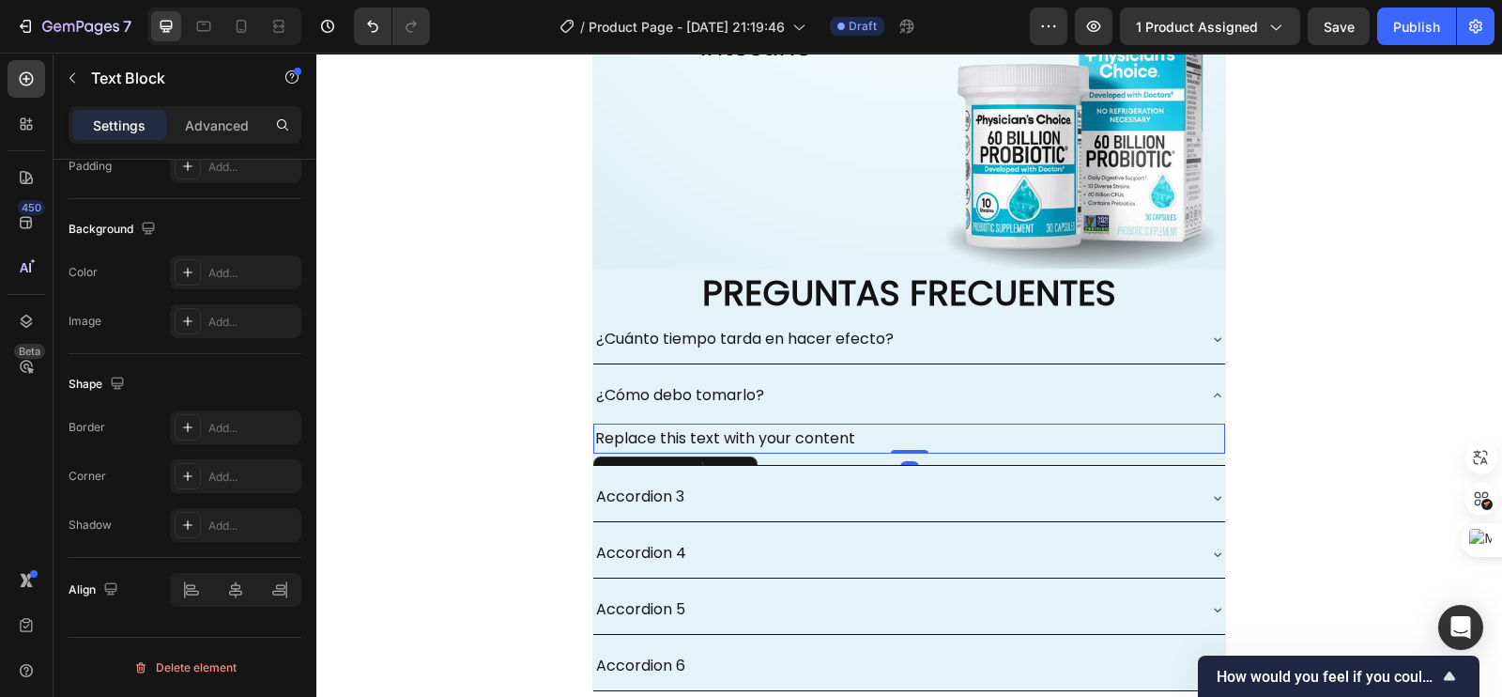
scroll to position [0, 0]
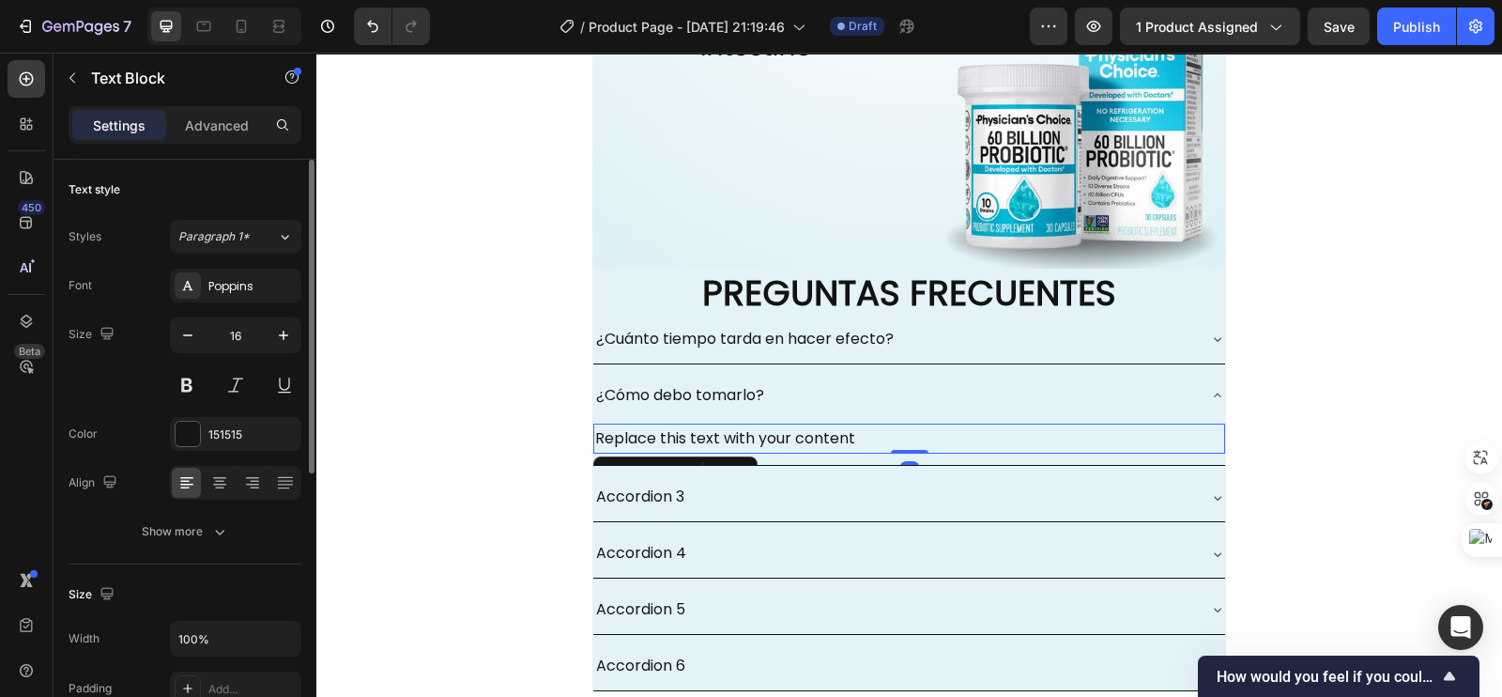
click at [845, 437] on div "Replace this text with your content" at bounding box center [909, 438] width 632 height 31
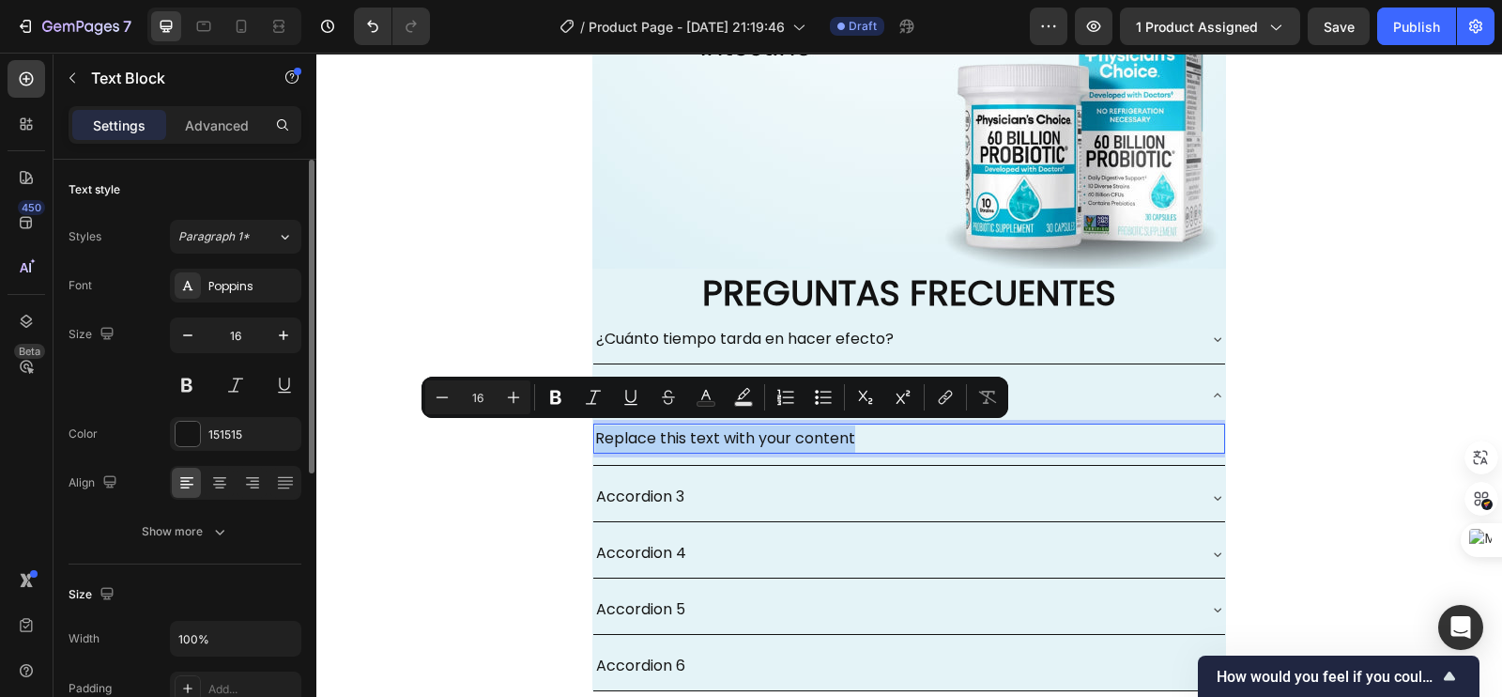
drag, startPoint x: 845, startPoint y: 438, endPoint x: 666, endPoint y: 437, distance: 179.3
click at [666, 437] on p "Replace this text with your content" at bounding box center [909, 438] width 628 height 27
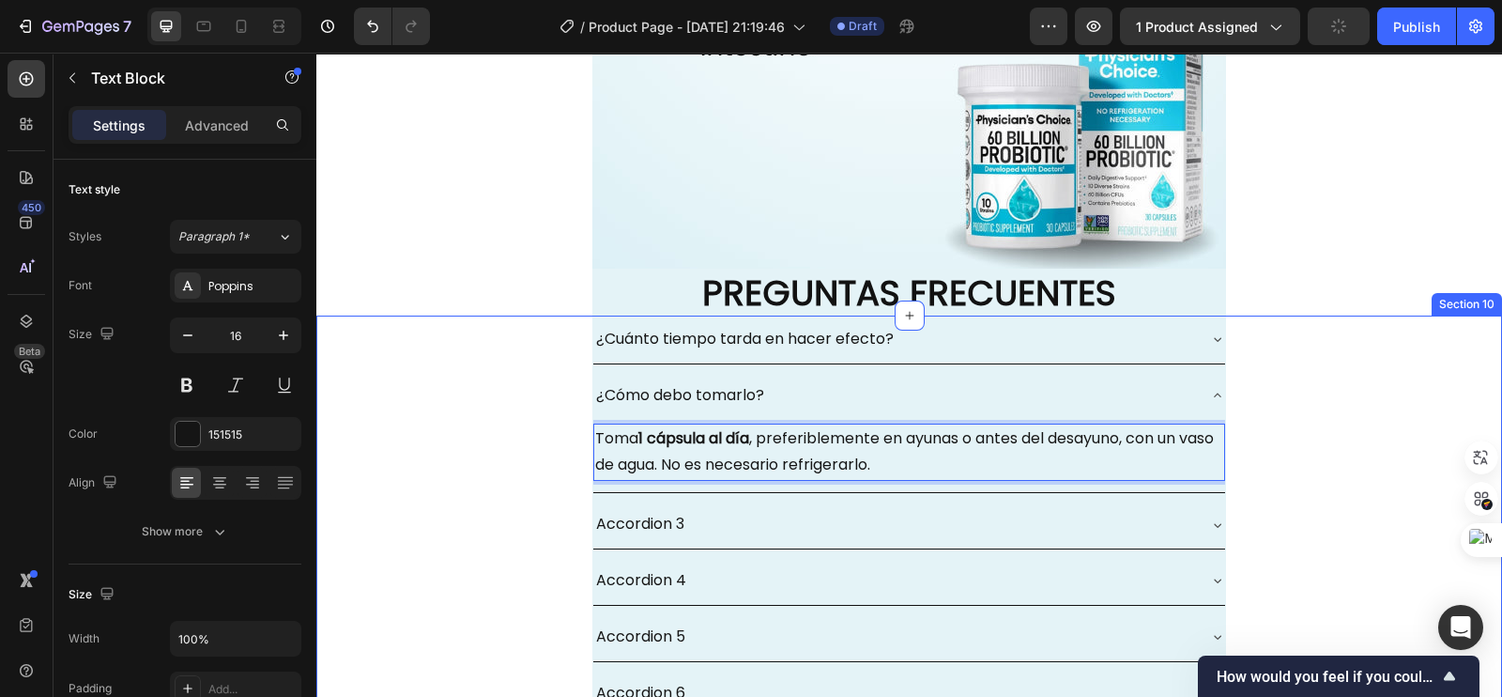
click at [429, 395] on div "¿Cuánto tiempo tarda en hacer efecto? ¿Cómo debo tomarlo? Toma 1 cápsula al día…" at bounding box center [909, 523] width 1186 height 417
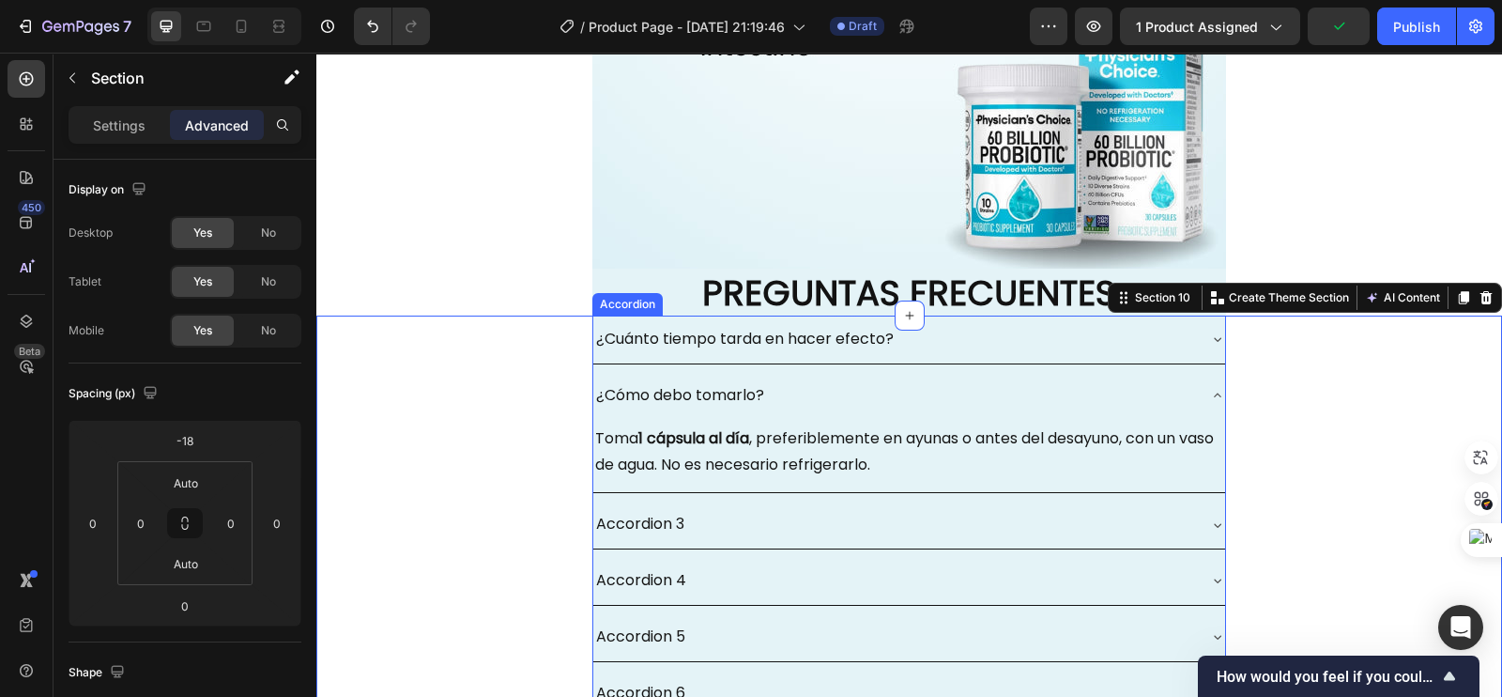
click at [1210, 396] on icon at bounding box center [1217, 395] width 15 height 15
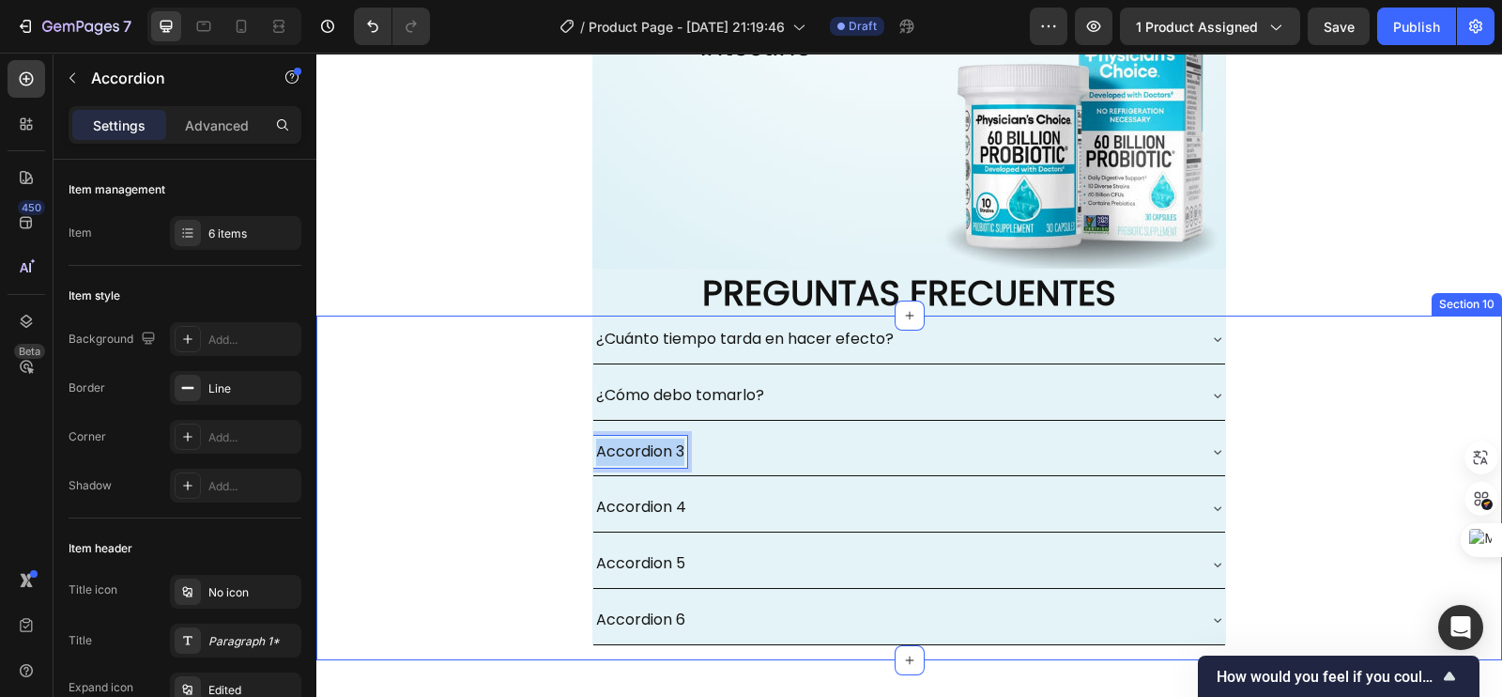
drag, startPoint x: 673, startPoint y: 452, endPoint x: 580, endPoint y: 457, distance: 93.1
click at [580, 457] on div "¿Cuánto tiempo tarda en hacer efecto? ¿Cómo debo tomarlo? Accordion 3 Accordion…" at bounding box center [909, 487] width 1186 height 345
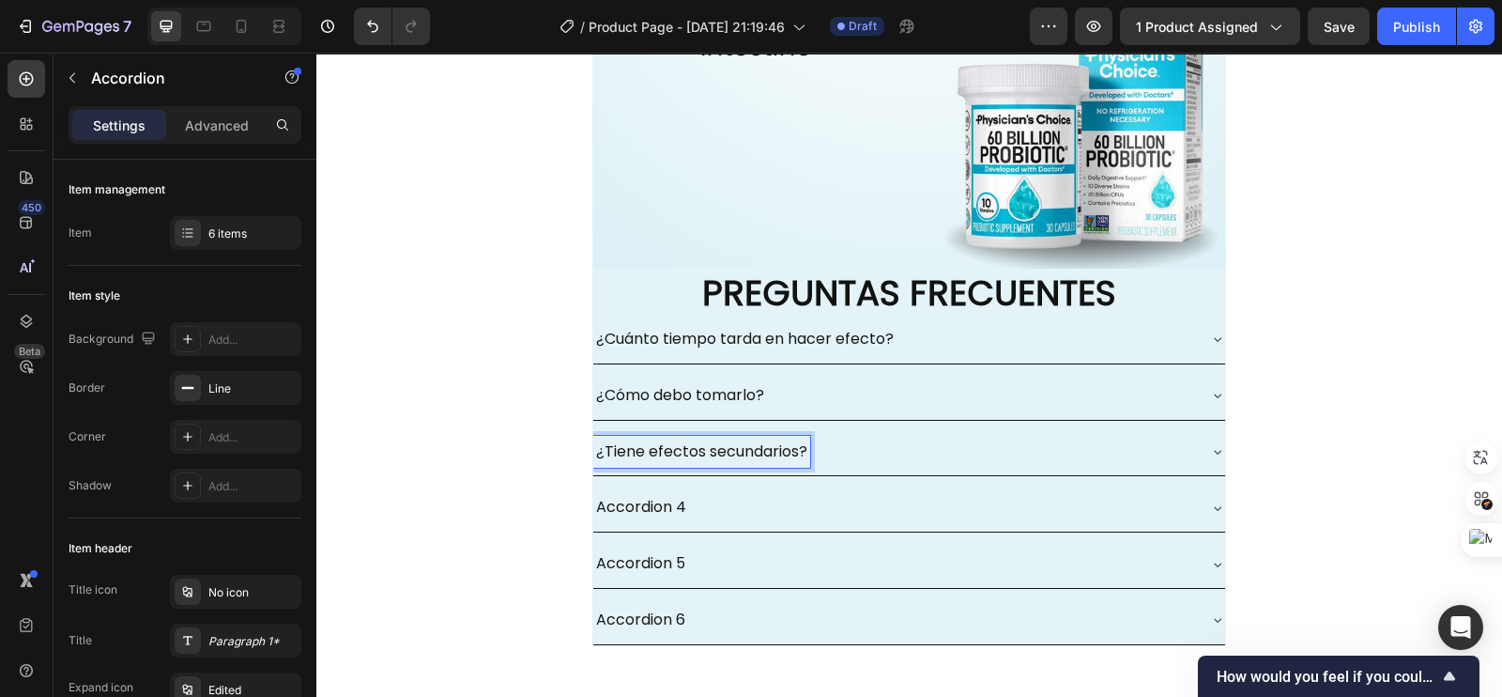
click at [1029, 431] on div "¿Tiene efectos secundarios?" at bounding box center [909, 452] width 632 height 48
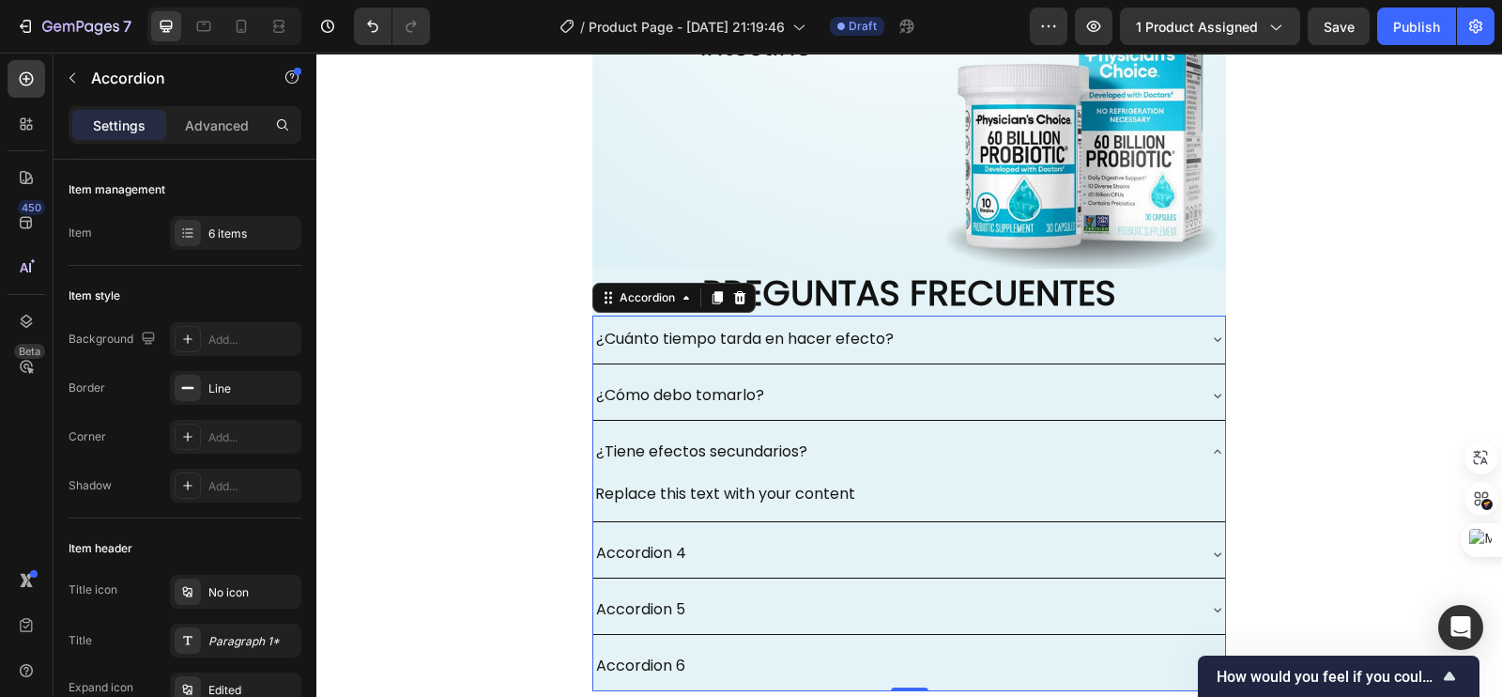
click at [812, 495] on div "Replace this text with your content" at bounding box center [909, 494] width 632 height 31
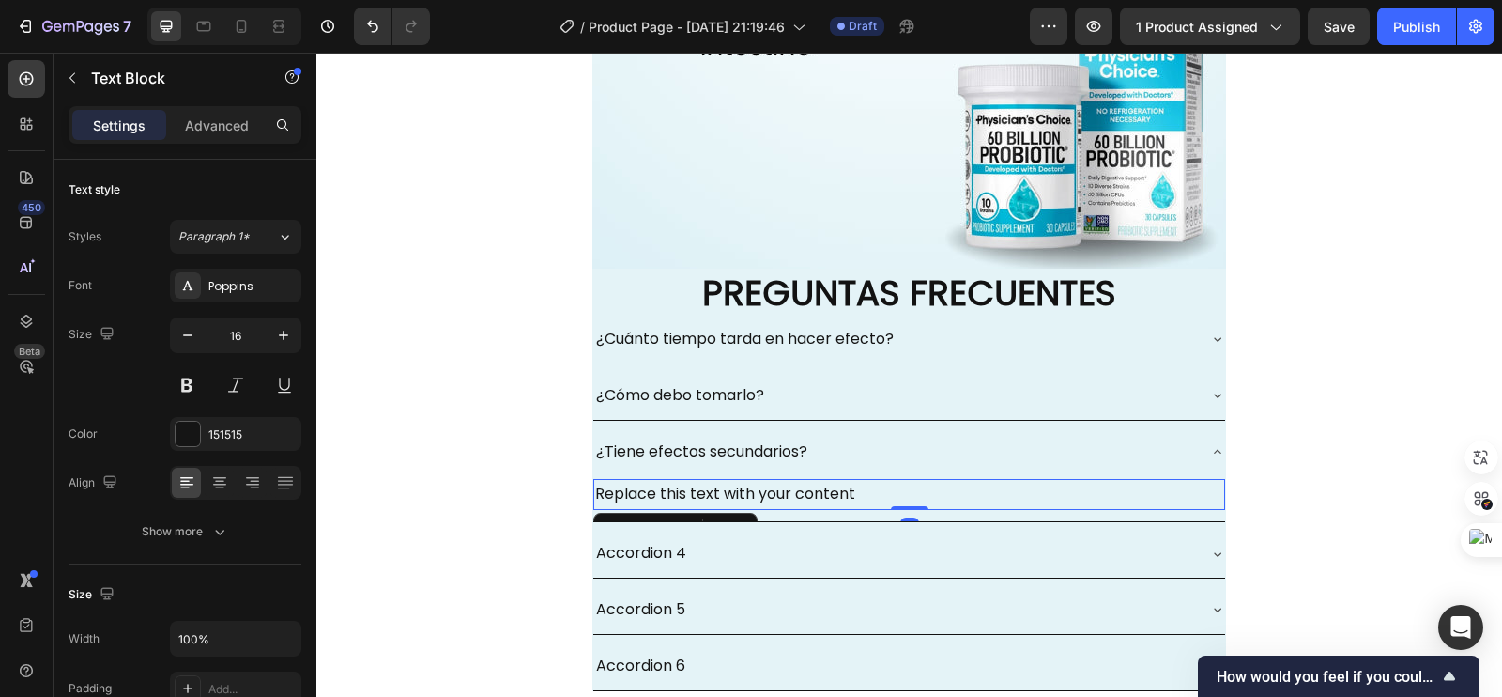
click at [845, 488] on div "Replace this text with your content" at bounding box center [909, 494] width 632 height 31
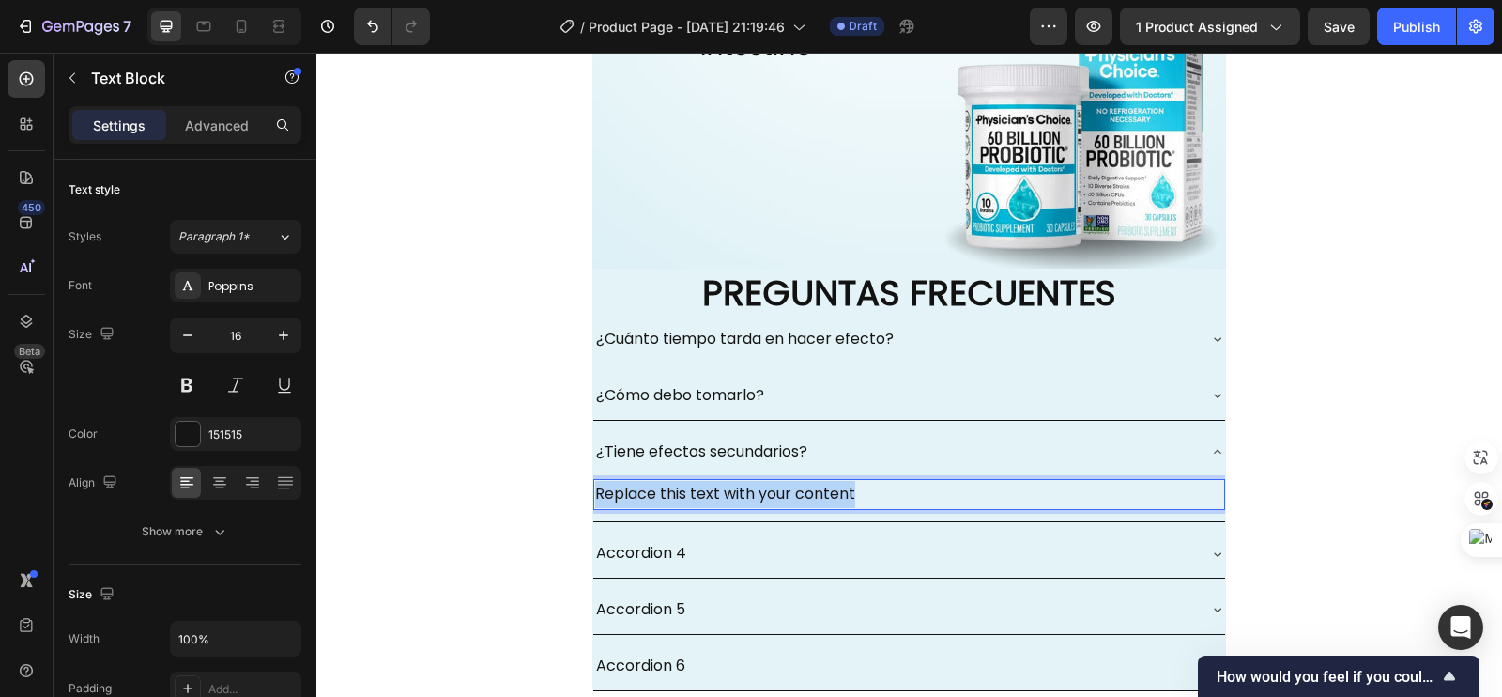
drag, startPoint x: 847, startPoint y: 488, endPoint x: 590, endPoint y: 493, distance: 257.3
click at [595, 493] on p "Replace this text with your content" at bounding box center [909, 494] width 628 height 27
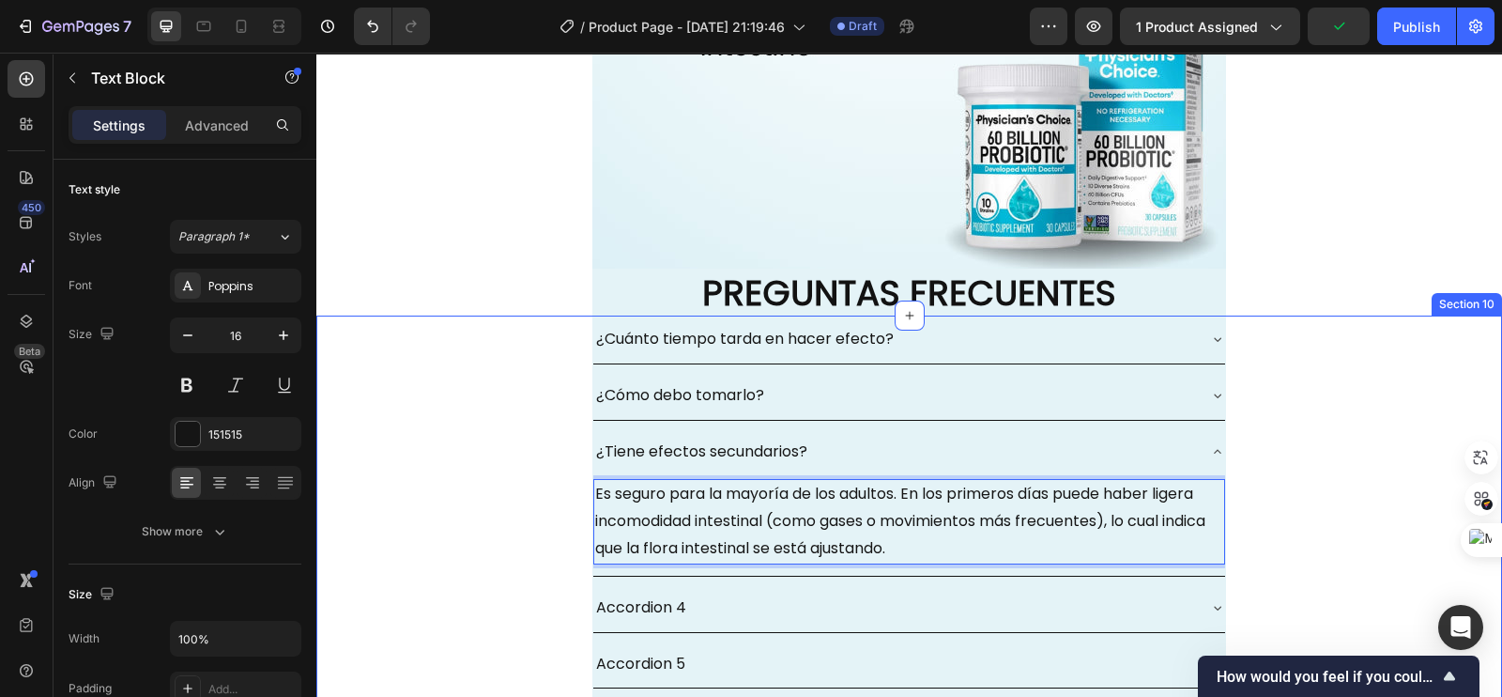
drag, startPoint x: 513, startPoint y: 454, endPoint x: 530, endPoint y: 456, distance: 17.0
click at [513, 453] on div "¿Cuánto tiempo tarda en hacer efecto? ¿Cómo debo tomarlo? ¿Tiene efectos secund…" at bounding box center [909, 537] width 1186 height 444
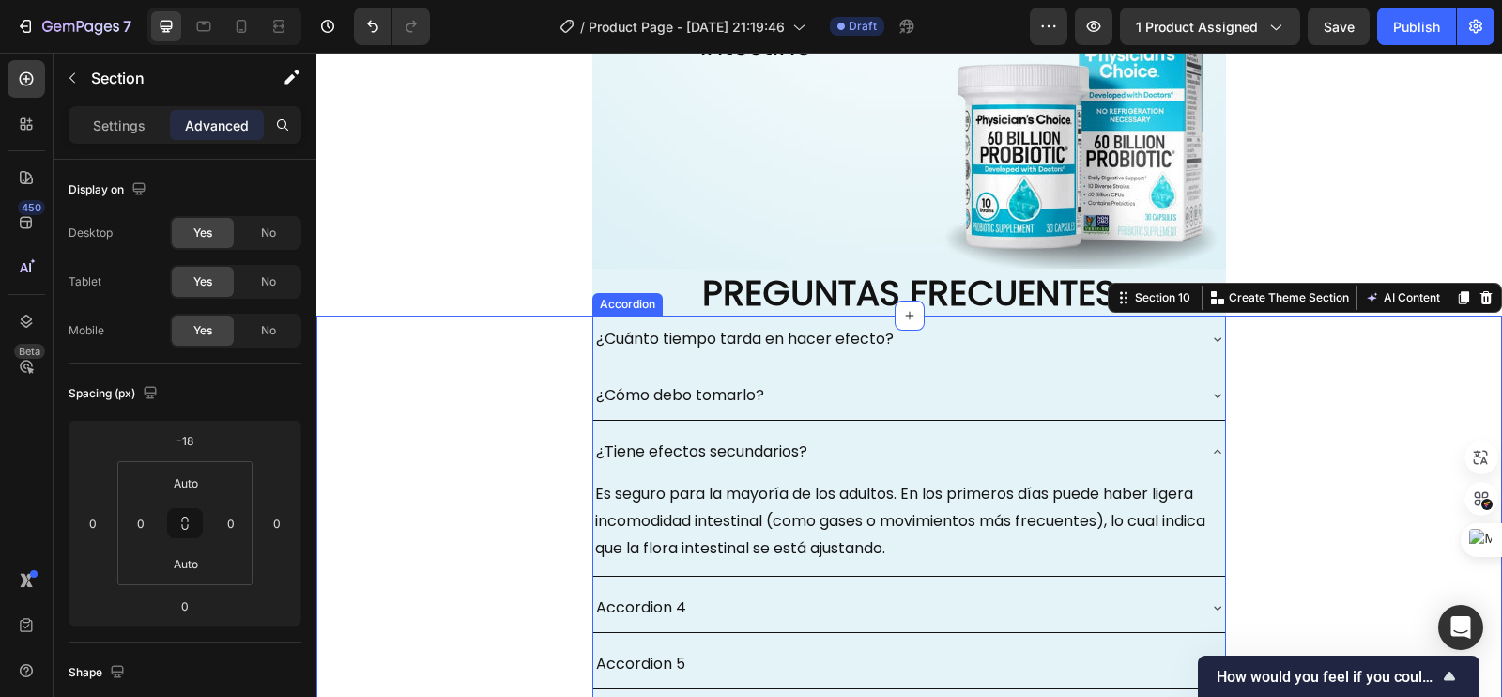
click at [1210, 452] on icon at bounding box center [1217, 451] width 15 height 15
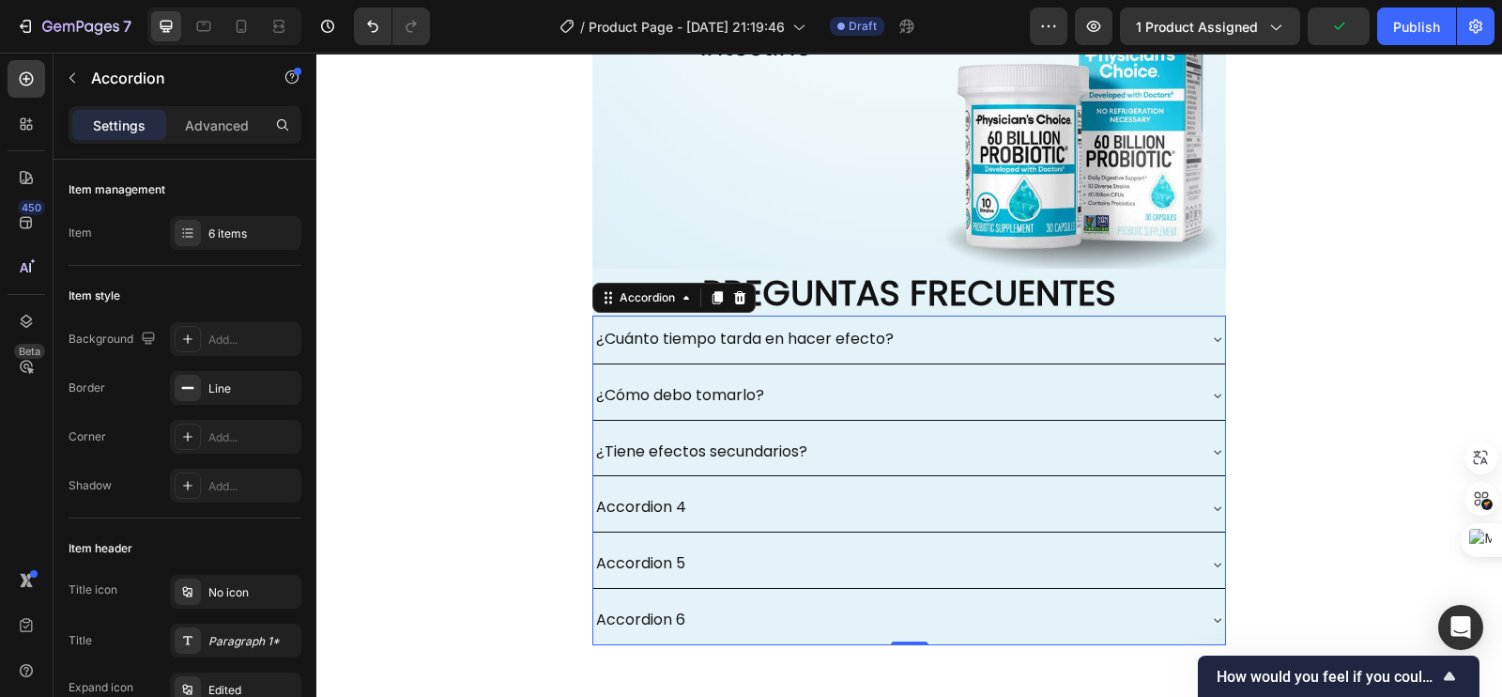
click at [677, 505] on div "Accordion 4" at bounding box center [641, 507] width 96 height 33
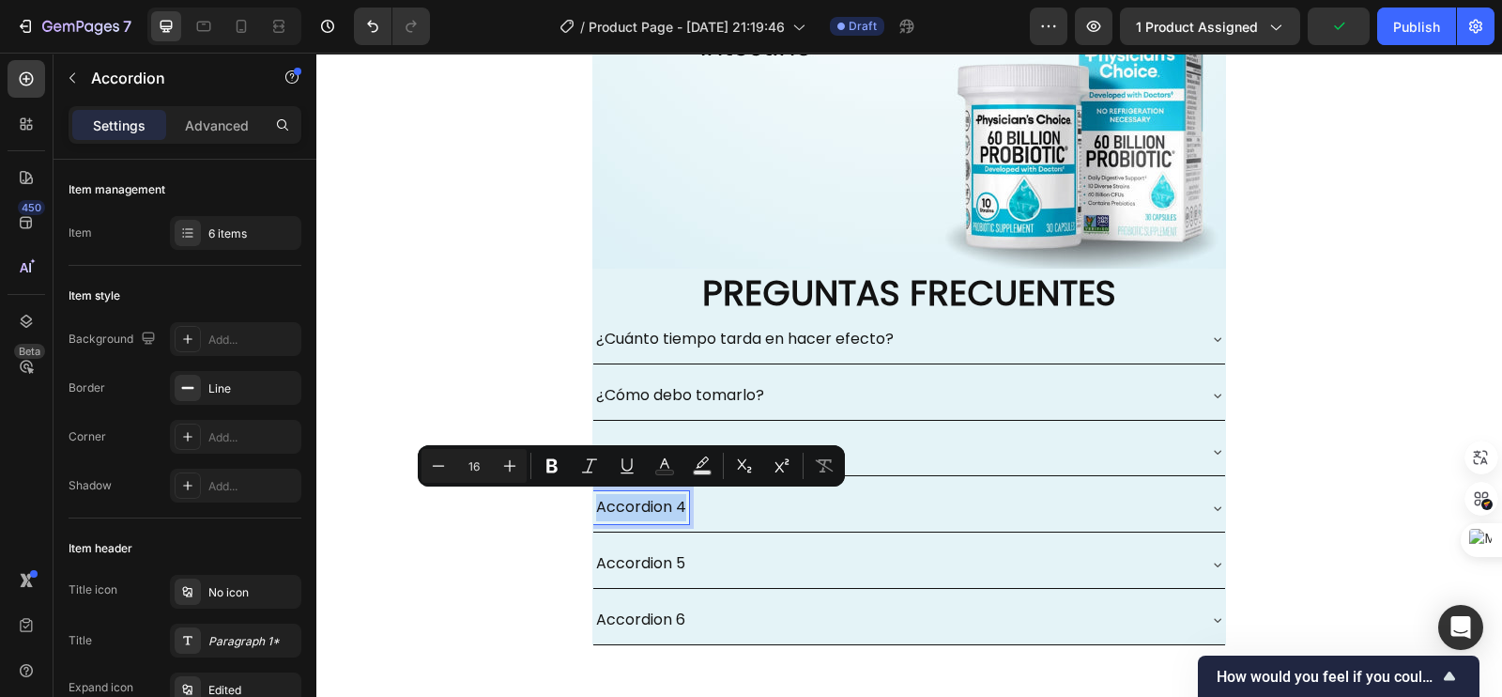
drag, startPoint x: 649, startPoint y: 512, endPoint x: 582, endPoint y: 514, distance: 66.7
click at [582, 514] on div "¿Cuánto tiempo tarda en hacer efecto? ¿Cómo debo tomarlo? ¿Tiene efectos secund…" at bounding box center [909, 487] width 1186 height 345
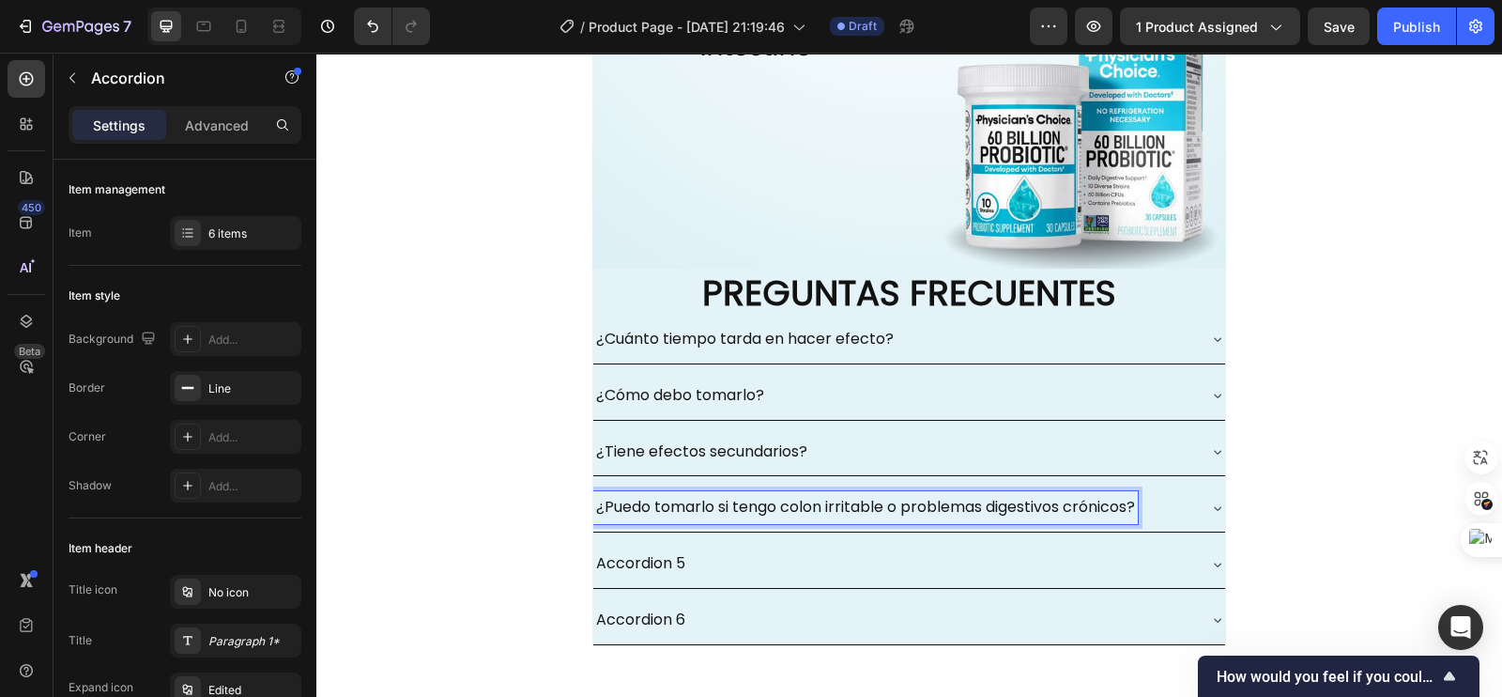
click at [1184, 480] on div "¿Cuánto tiempo tarda en hacer efecto? ¿Cómo debo tomarlo? ¿Tiene efectos secund…" at bounding box center [909, 479] width 634 height 329
click at [1210, 512] on icon at bounding box center [1217, 507] width 15 height 15
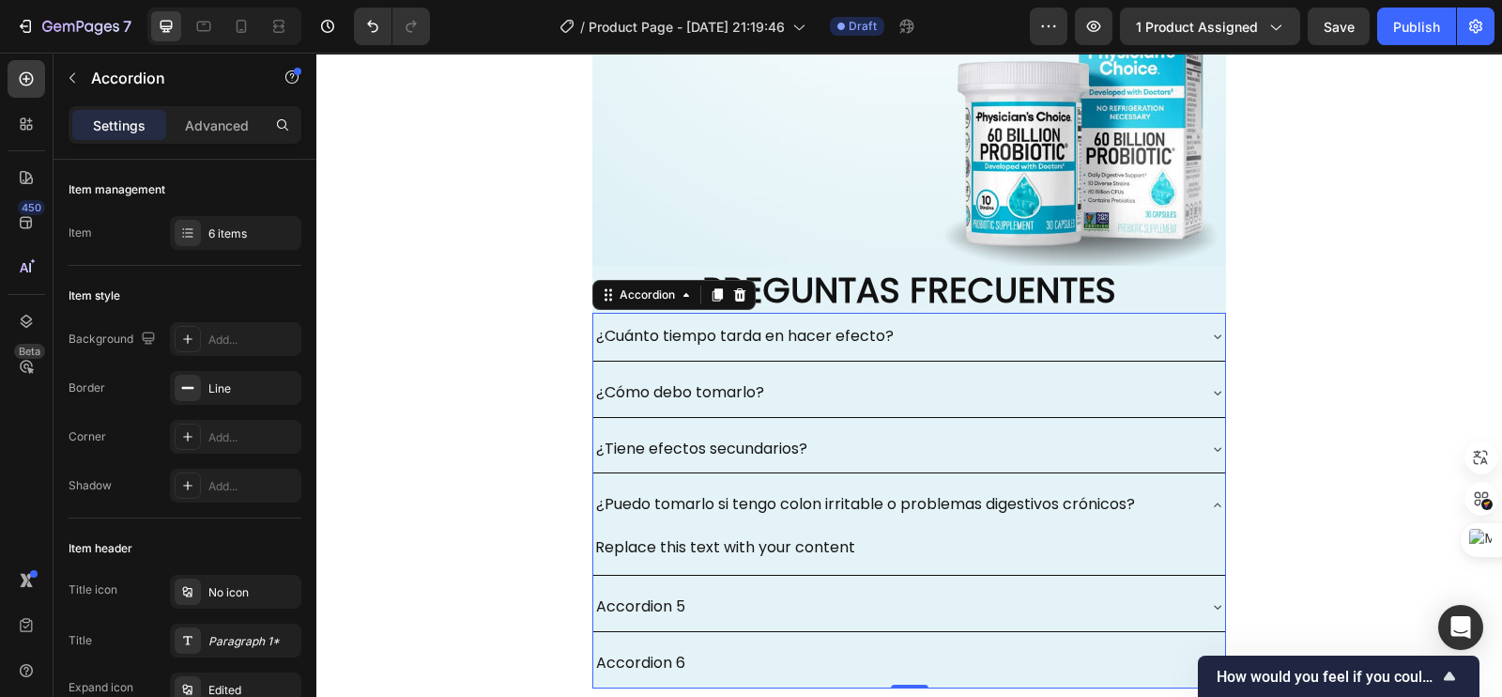
scroll to position [5750, 0]
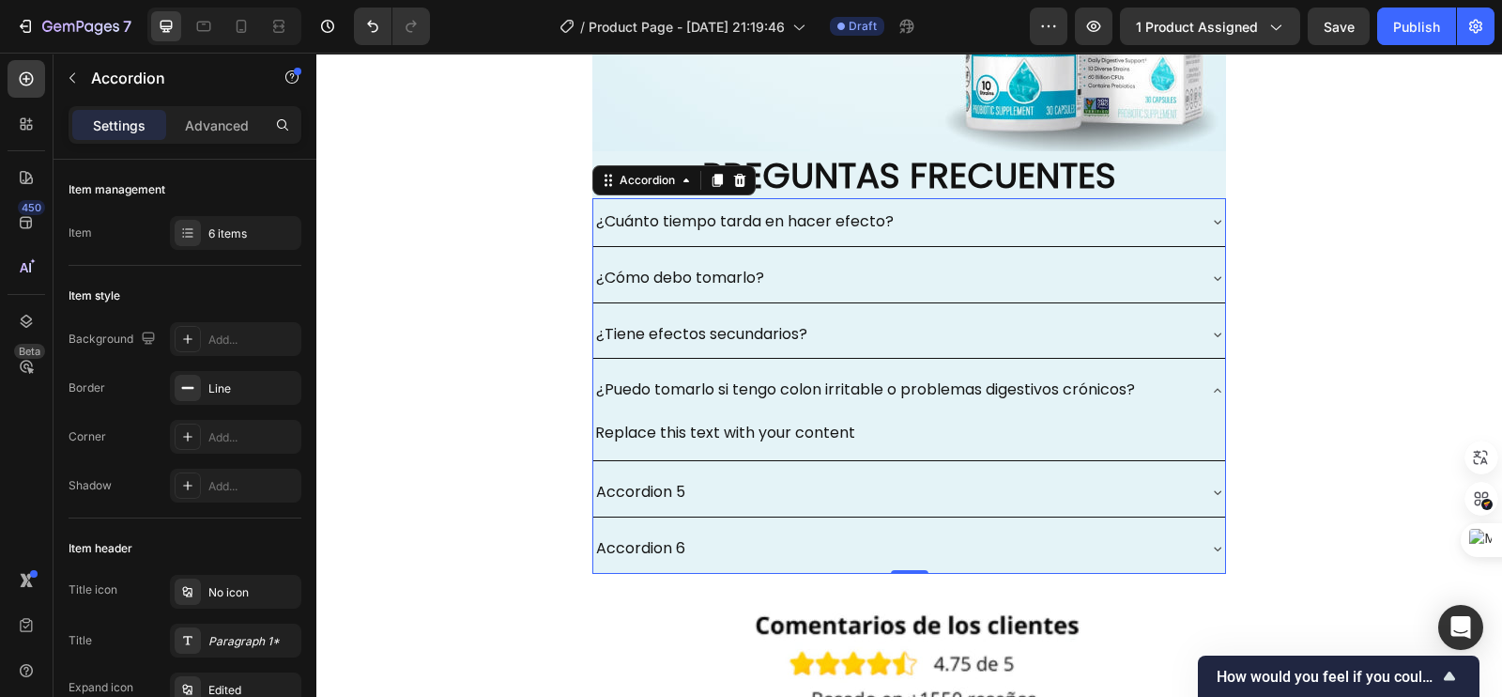
click at [850, 438] on div "Replace this text with your content" at bounding box center [909, 433] width 632 height 31
click at [843, 430] on div "Replace this text with your content" at bounding box center [909, 433] width 632 height 31
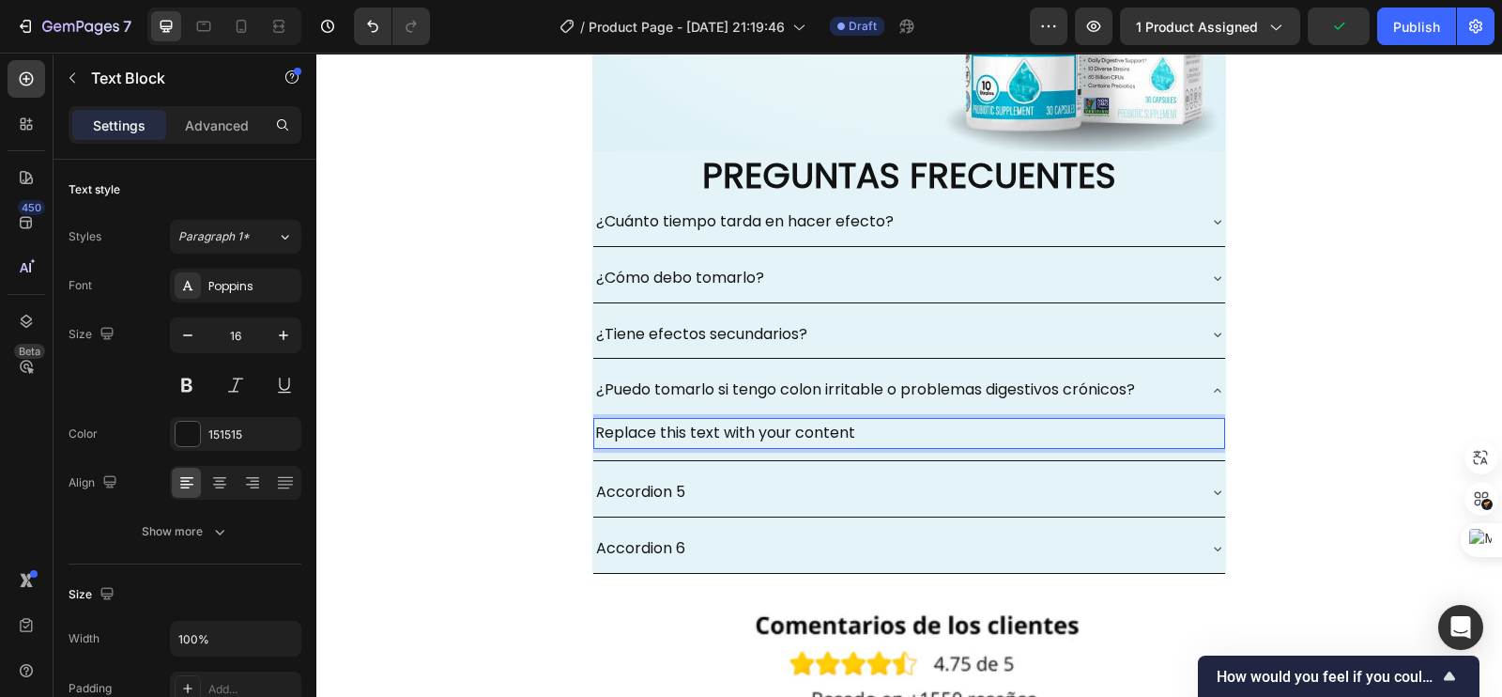
drag, startPoint x: 840, startPoint y: 427, endPoint x: 803, endPoint y: 441, distance: 40.1
click at [798, 441] on p "Replace this text with your content" at bounding box center [909, 433] width 628 height 27
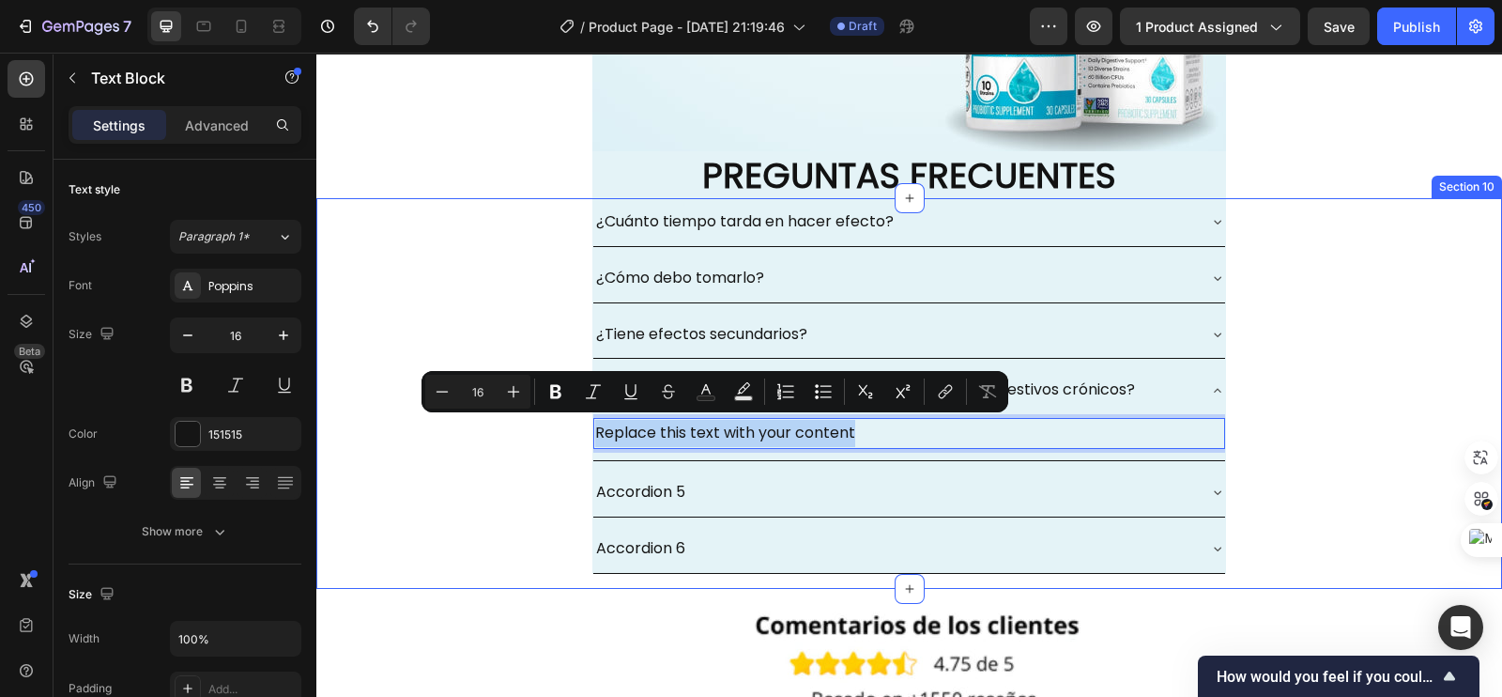
drag, startPoint x: 853, startPoint y: 427, endPoint x: 581, endPoint y: 429, distance: 272.2
click at [580, 429] on div "¿Cuánto tiempo tarda en hacer efecto? ¿Cómo debo tomarlo? ¿Tiene efectos secund…" at bounding box center [909, 393] width 1186 height 391
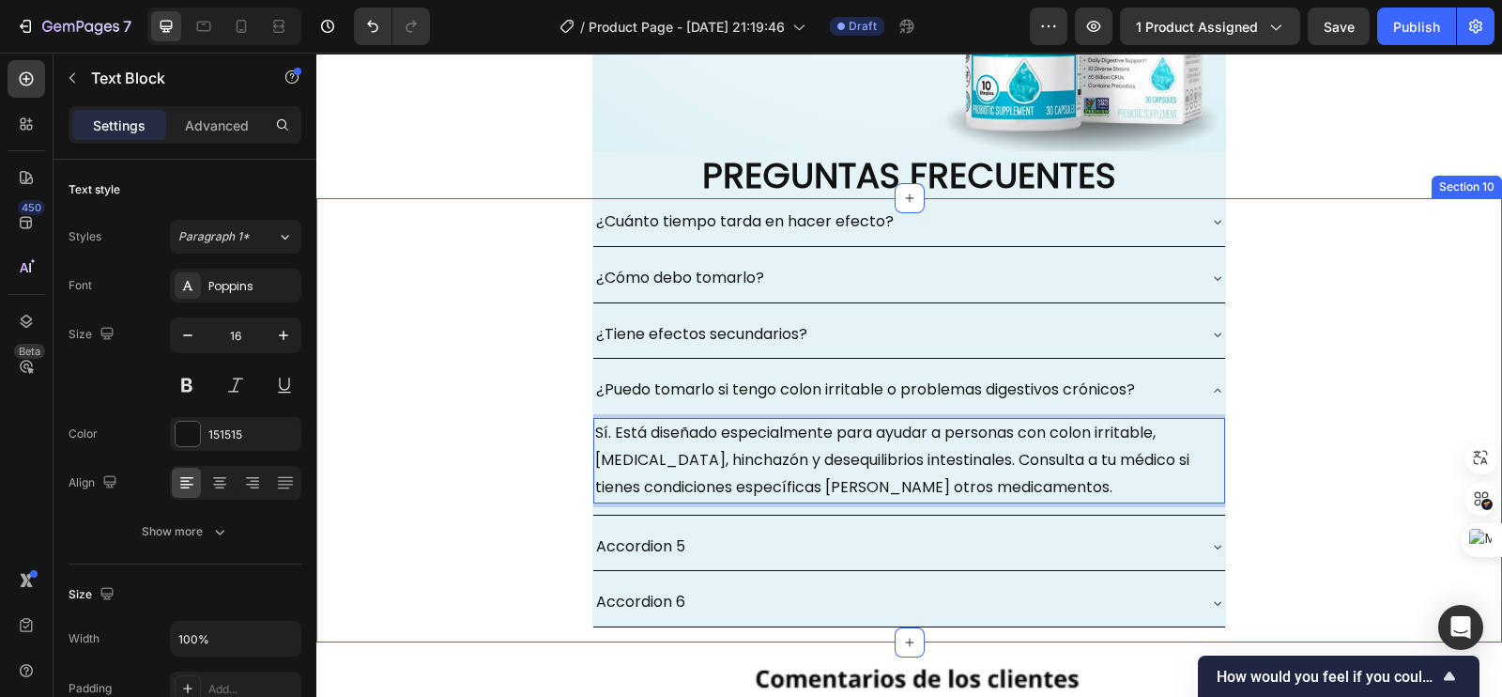
click at [479, 382] on div "¿Cuánto tiempo tarda en hacer efecto? ¿Cómo debo tomarlo? ¿Tiene efectos secund…" at bounding box center [909, 420] width 1186 height 444
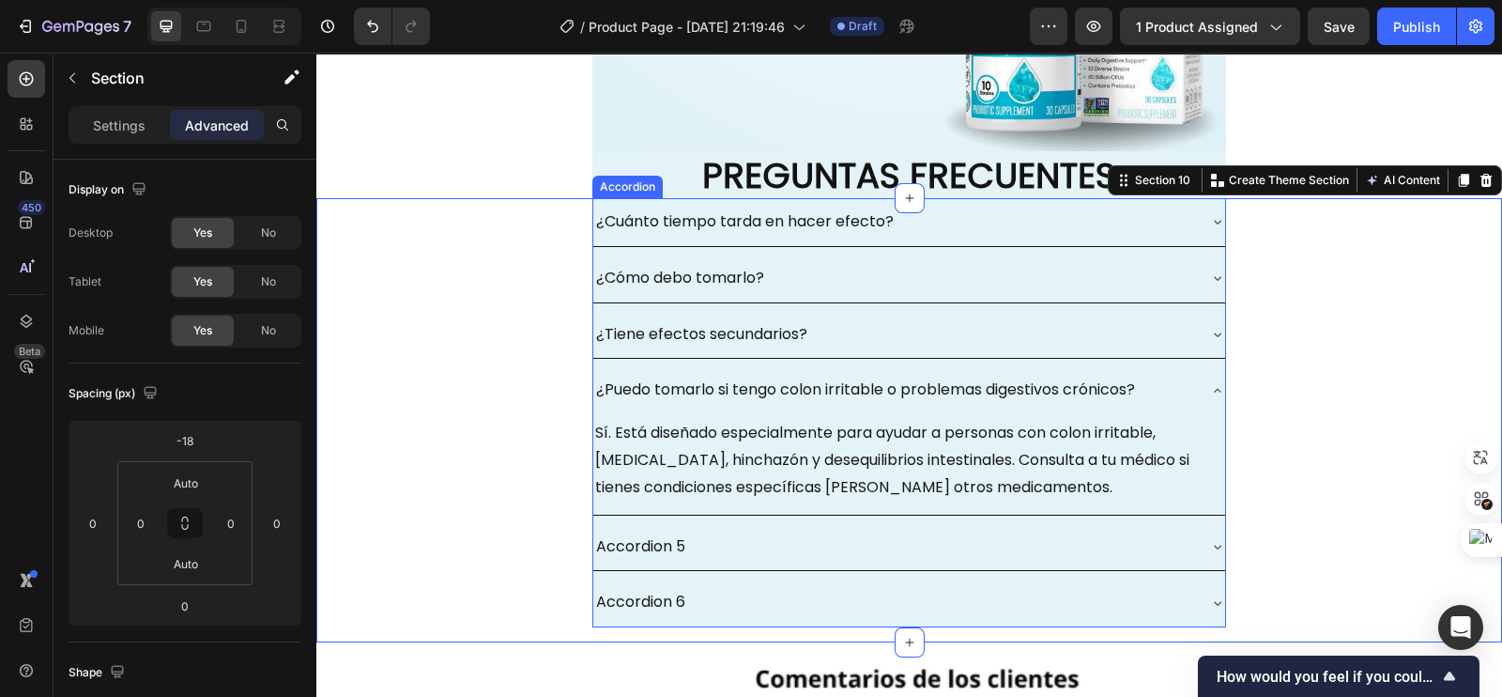
click at [1210, 383] on icon at bounding box center [1217, 390] width 15 height 15
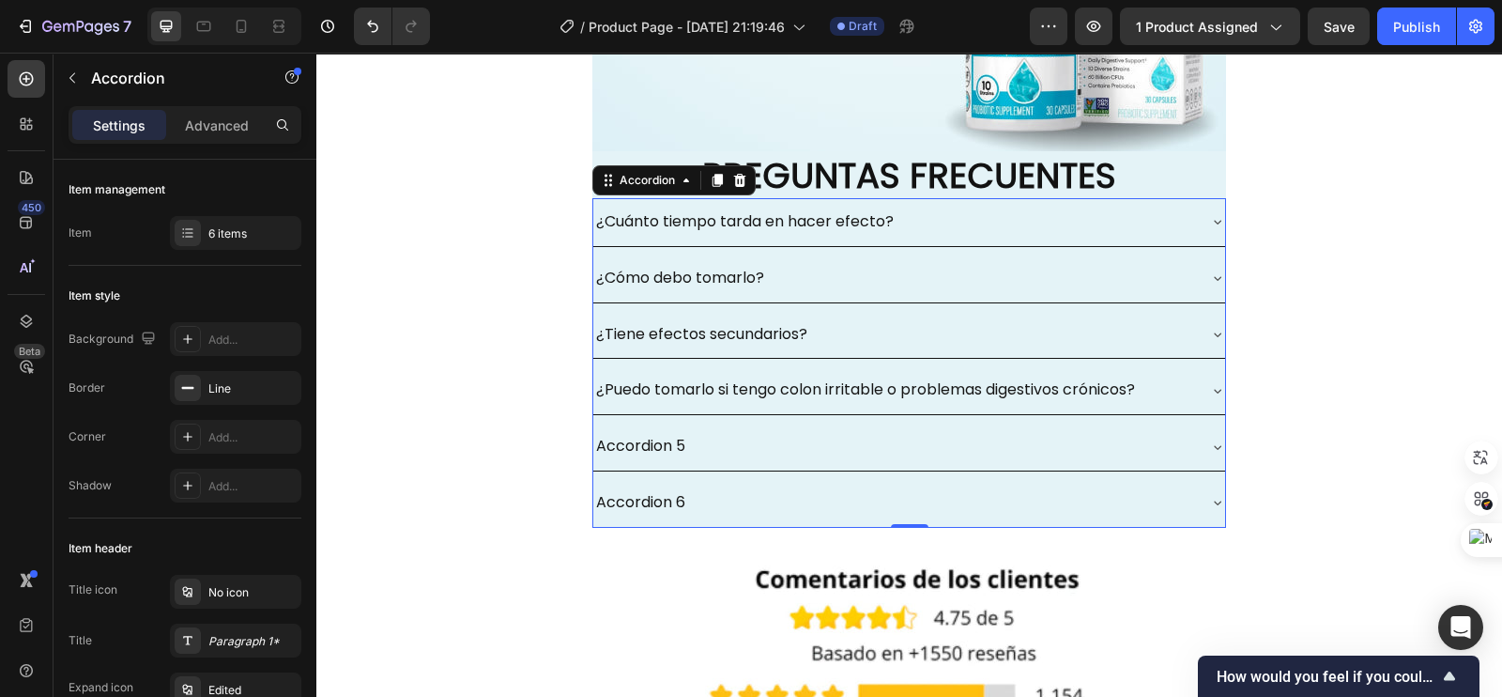
click at [1210, 387] on icon at bounding box center [1217, 390] width 15 height 15
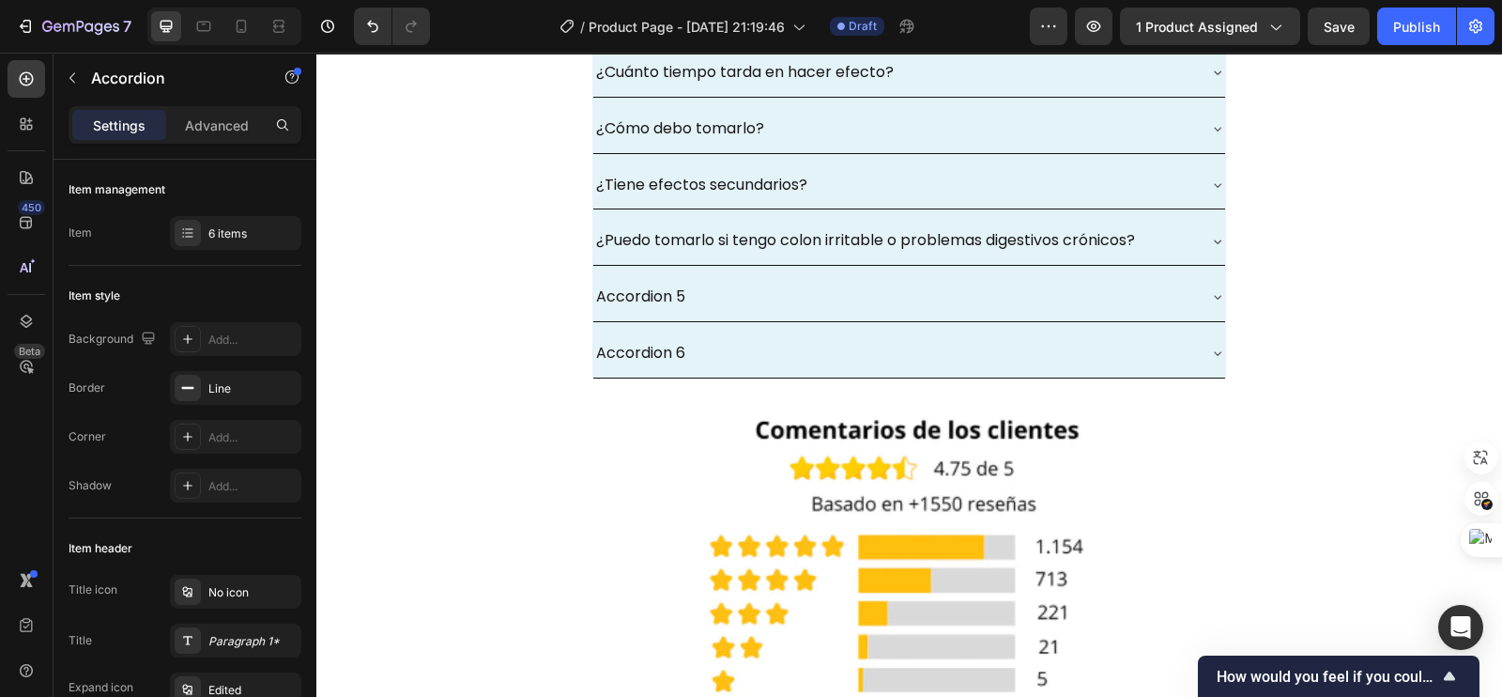
scroll to position [5866, 0]
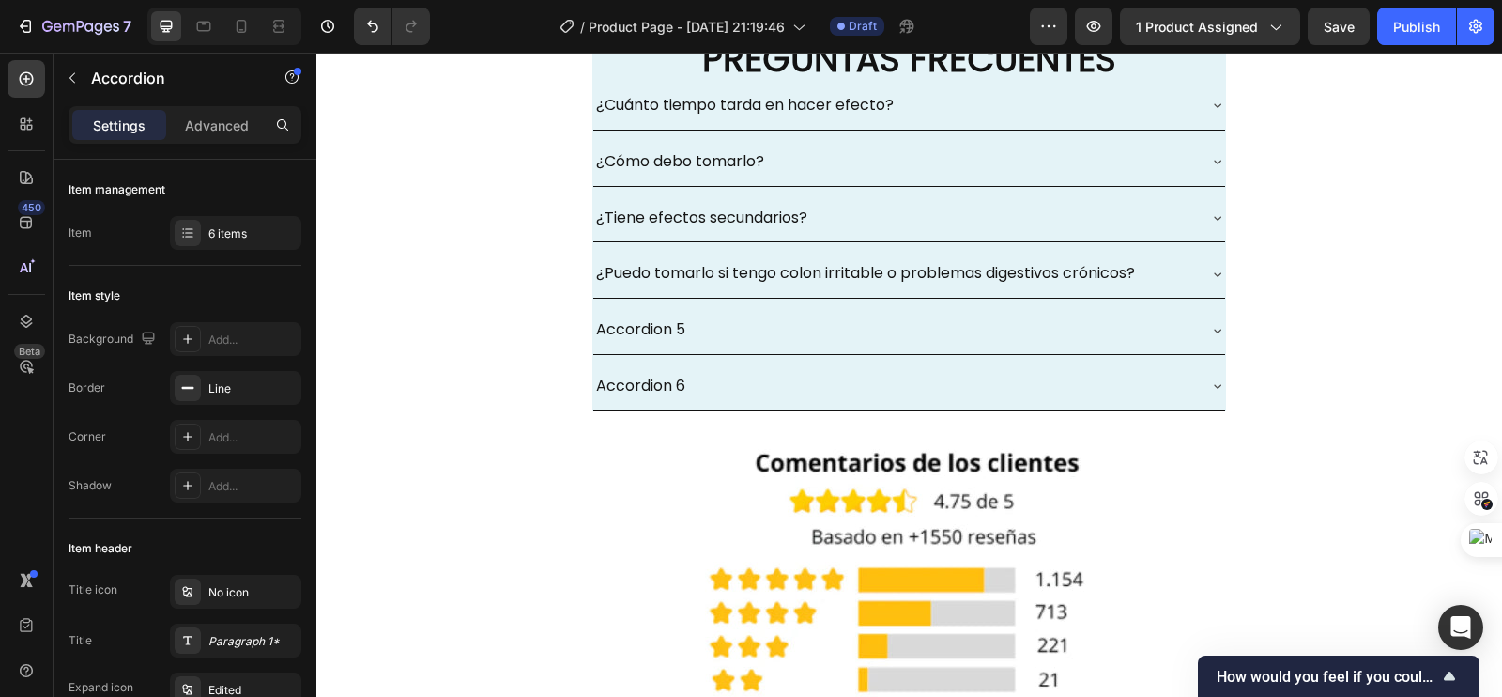
click at [1210, 270] on icon at bounding box center [1217, 274] width 15 height 15
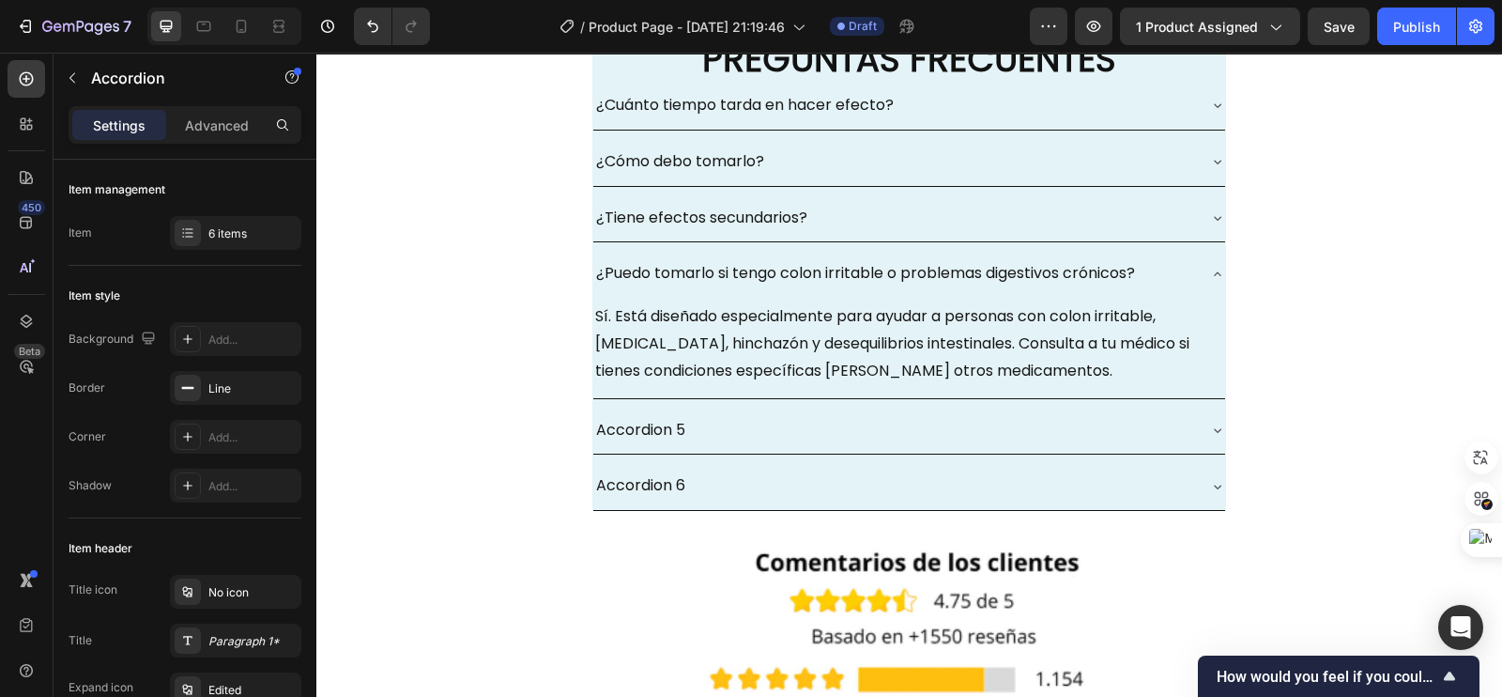
click at [1210, 270] on icon at bounding box center [1217, 274] width 15 height 15
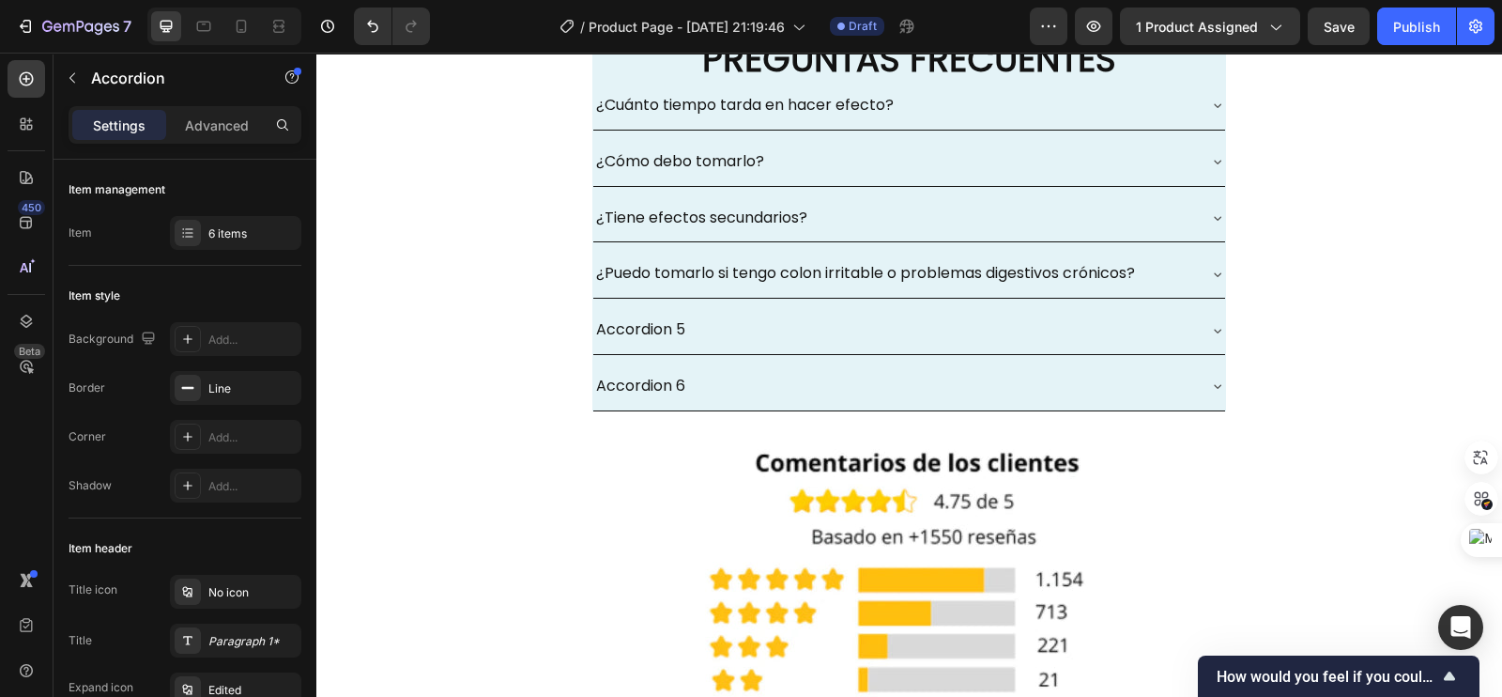
click at [671, 316] on p "Accordion 5" at bounding box center [640, 329] width 89 height 27
click at [672, 316] on p "Accordion 5" at bounding box center [640, 329] width 89 height 27
drag, startPoint x: 670, startPoint y: 325, endPoint x: 649, endPoint y: 327, distance: 21.7
click at [649, 327] on p "Accordion 5" at bounding box center [640, 329] width 89 height 27
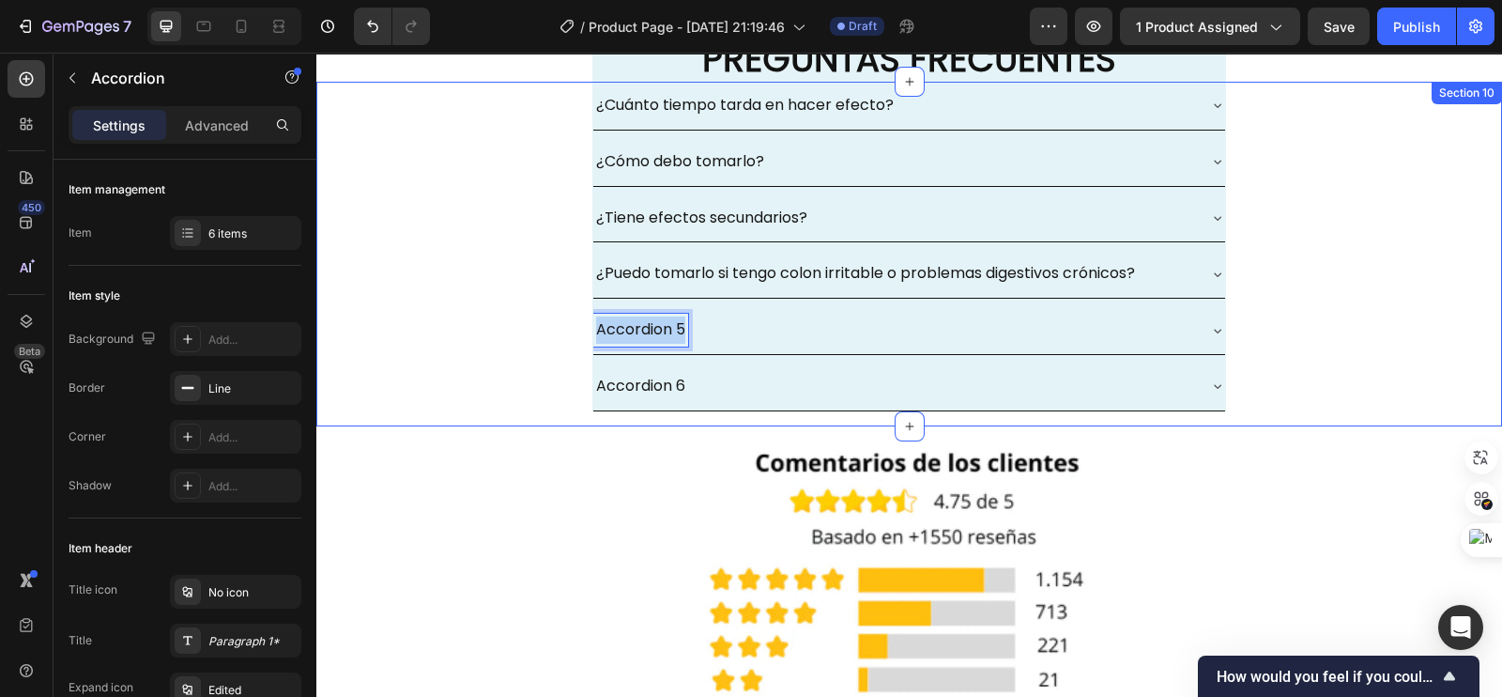
drag, startPoint x: 676, startPoint y: 329, endPoint x: 525, endPoint y: 329, distance: 151.1
click at [525, 329] on div "¿Cuánto tiempo tarda en hacer efecto? ¿Cómo debo tomarlo? ¿Tiene efectos secund…" at bounding box center [909, 254] width 1186 height 345
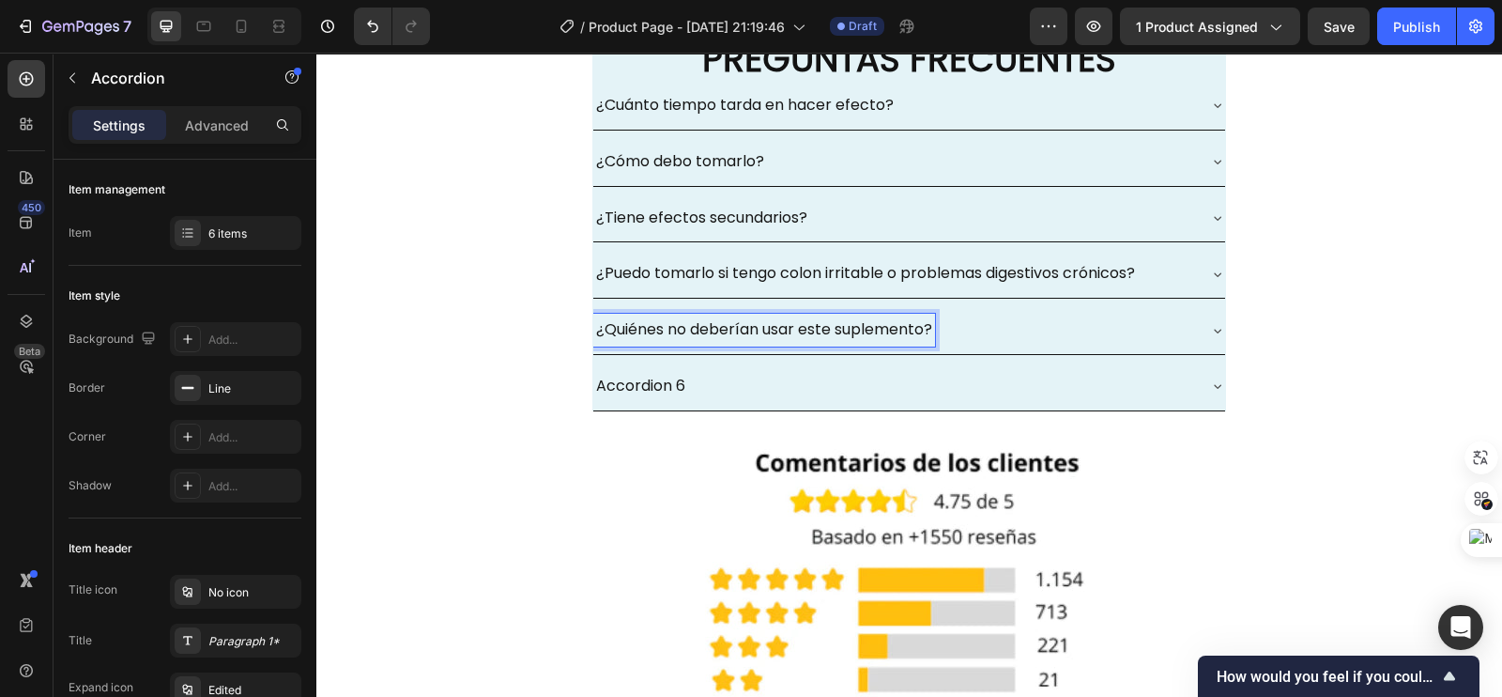
click at [1210, 329] on icon at bounding box center [1217, 330] width 15 height 15
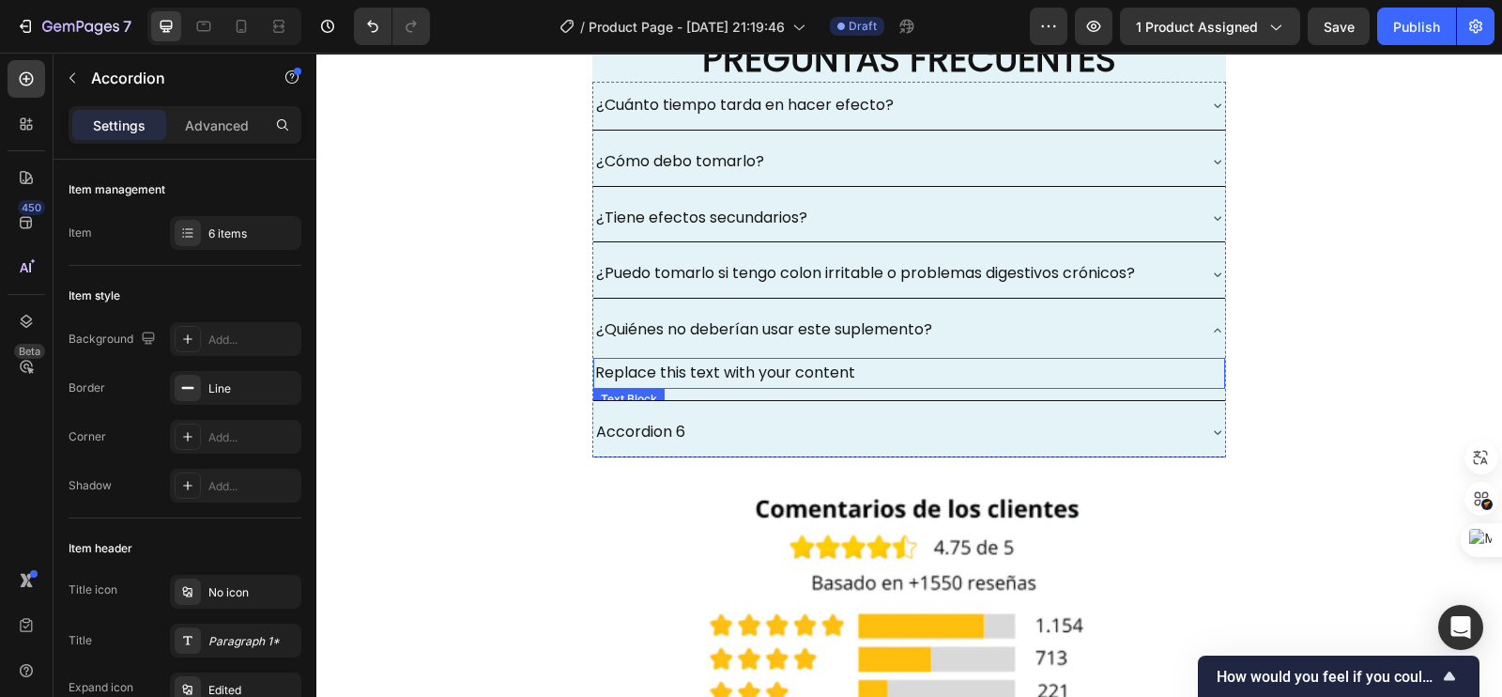
click at [817, 372] on div "Replace this text with your content" at bounding box center [909, 373] width 632 height 31
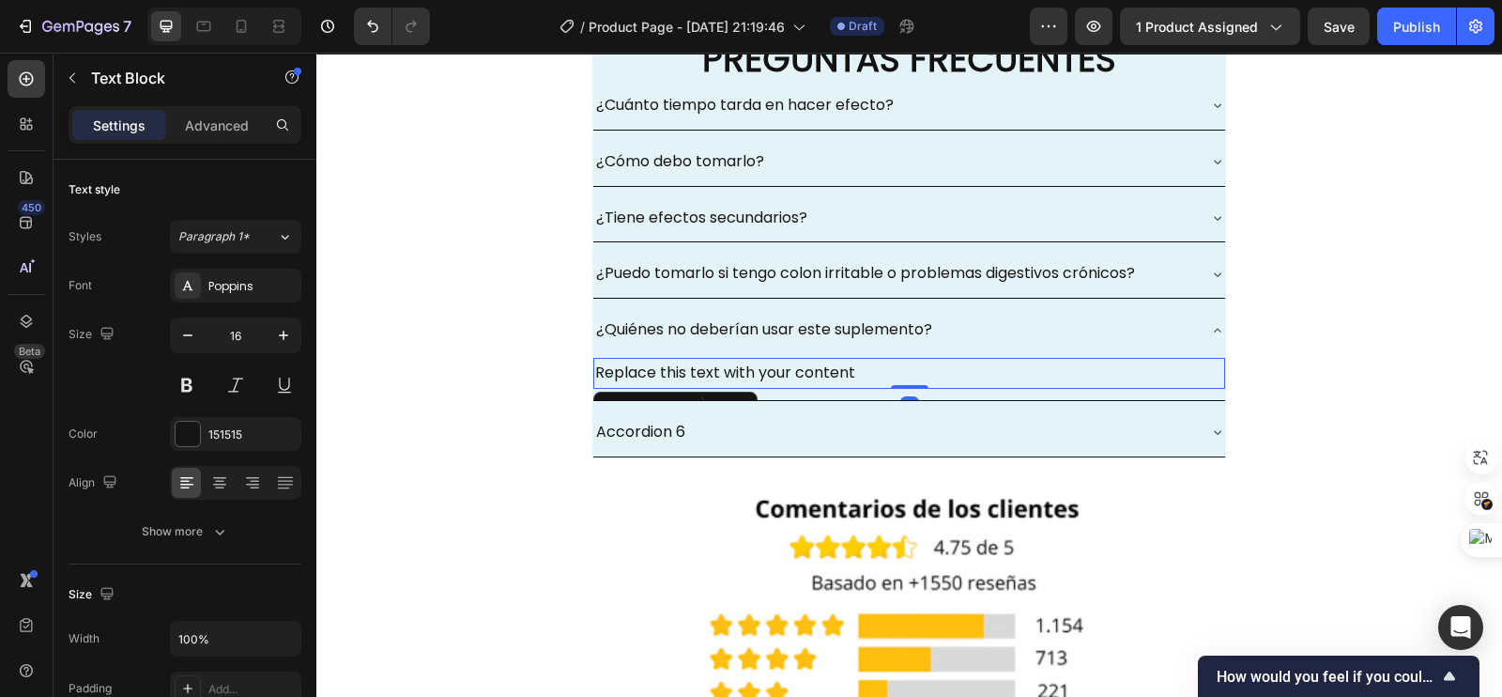
click at [820, 372] on div "Replace this text with your content" at bounding box center [909, 373] width 632 height 31
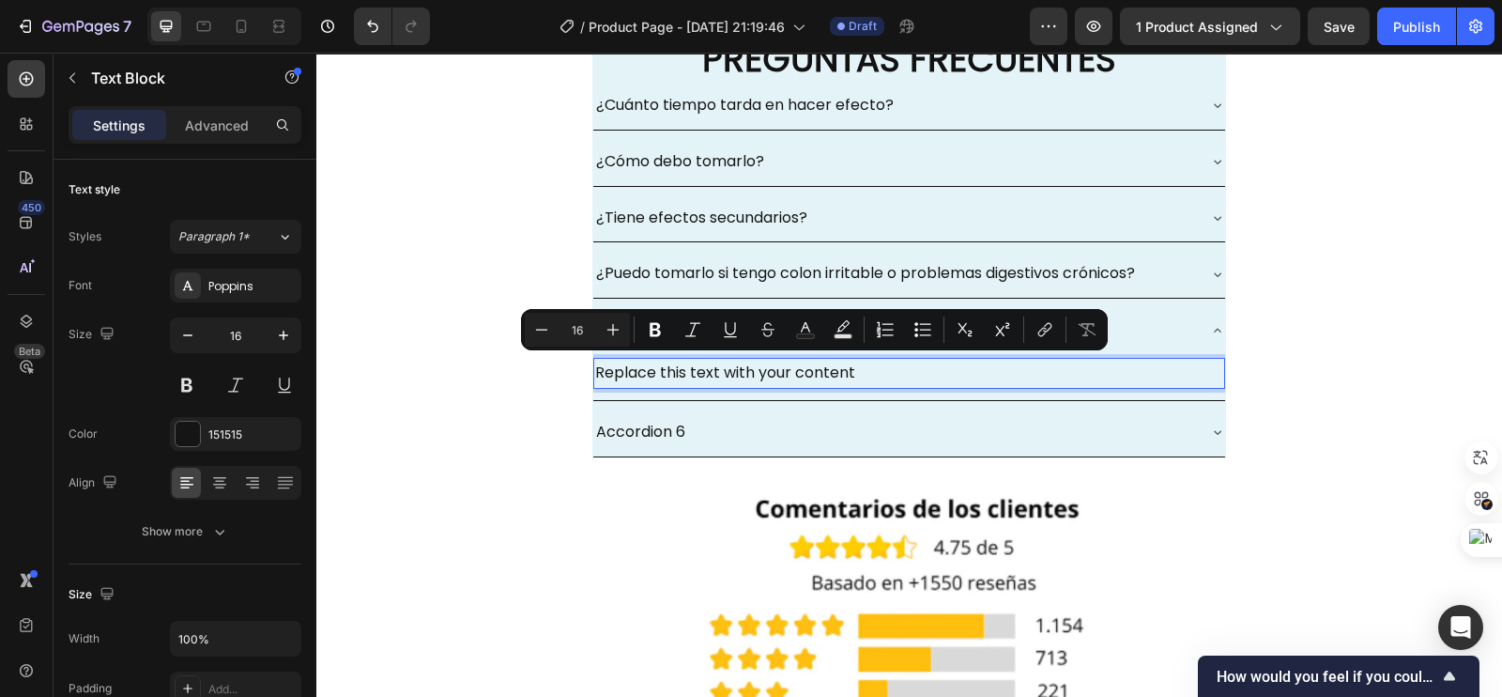
click at [844, 369] on p "Replace this text with your content" at bounding box center [909, 373] width 628 height 27
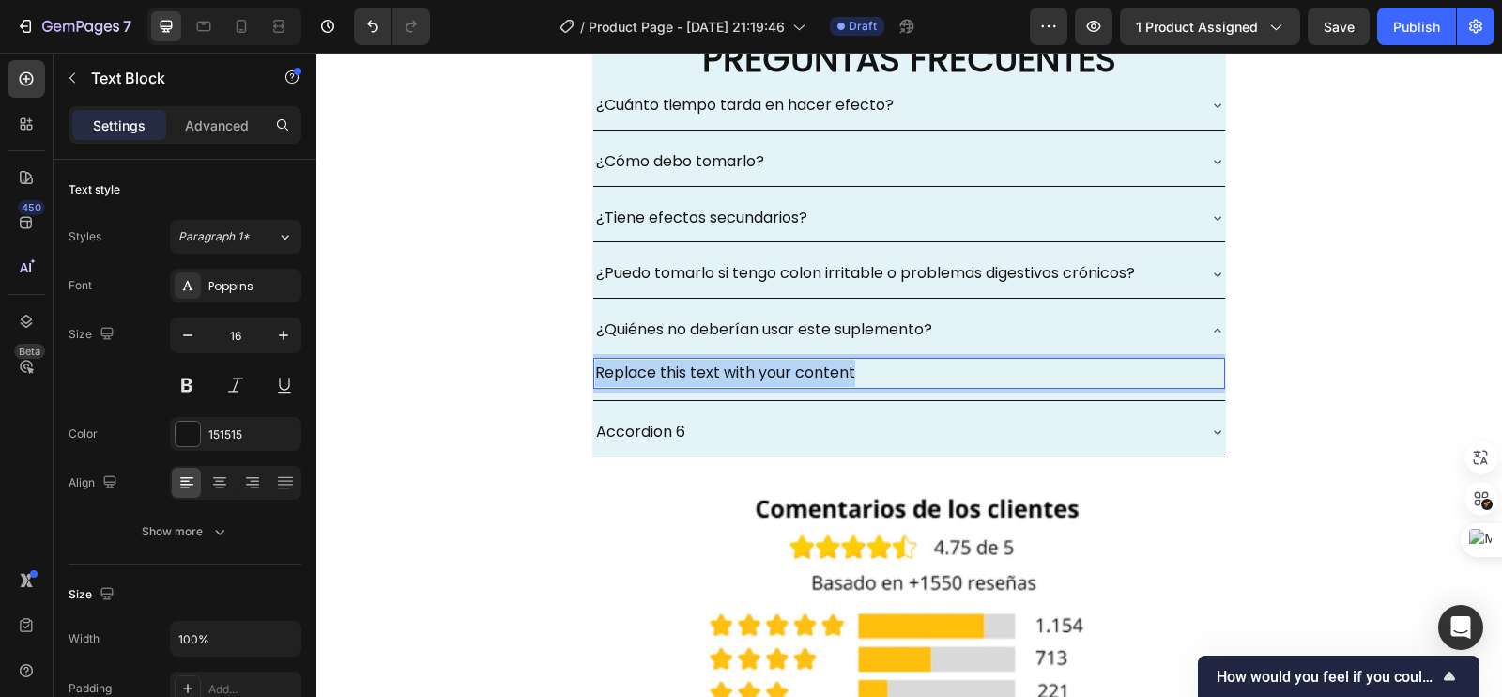
drag, startPoint x: 850, startPoint y: 369, endPoint x: 585, endPoint y: 372, distance: 264.7
click at [593, 372] on div "Replace this text with your content" at bounding box center [909, 373] width 632 height 31
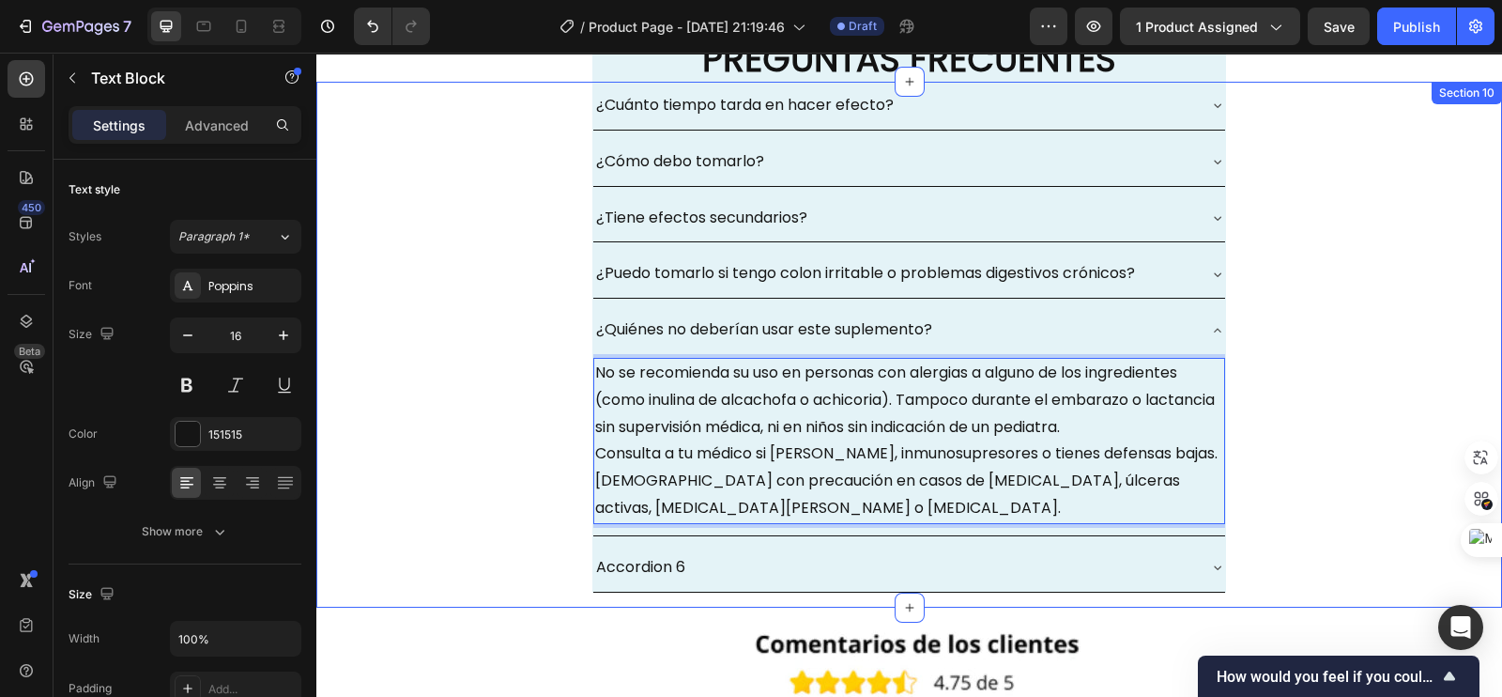
click at [512, 393] on div "¿Cuánto tiempo tarda en hacer efecto? ¿Cómo debo tomarlo? ¿Tiene efectos secund…" at bounding box center [909, 345] width 1186 height 526
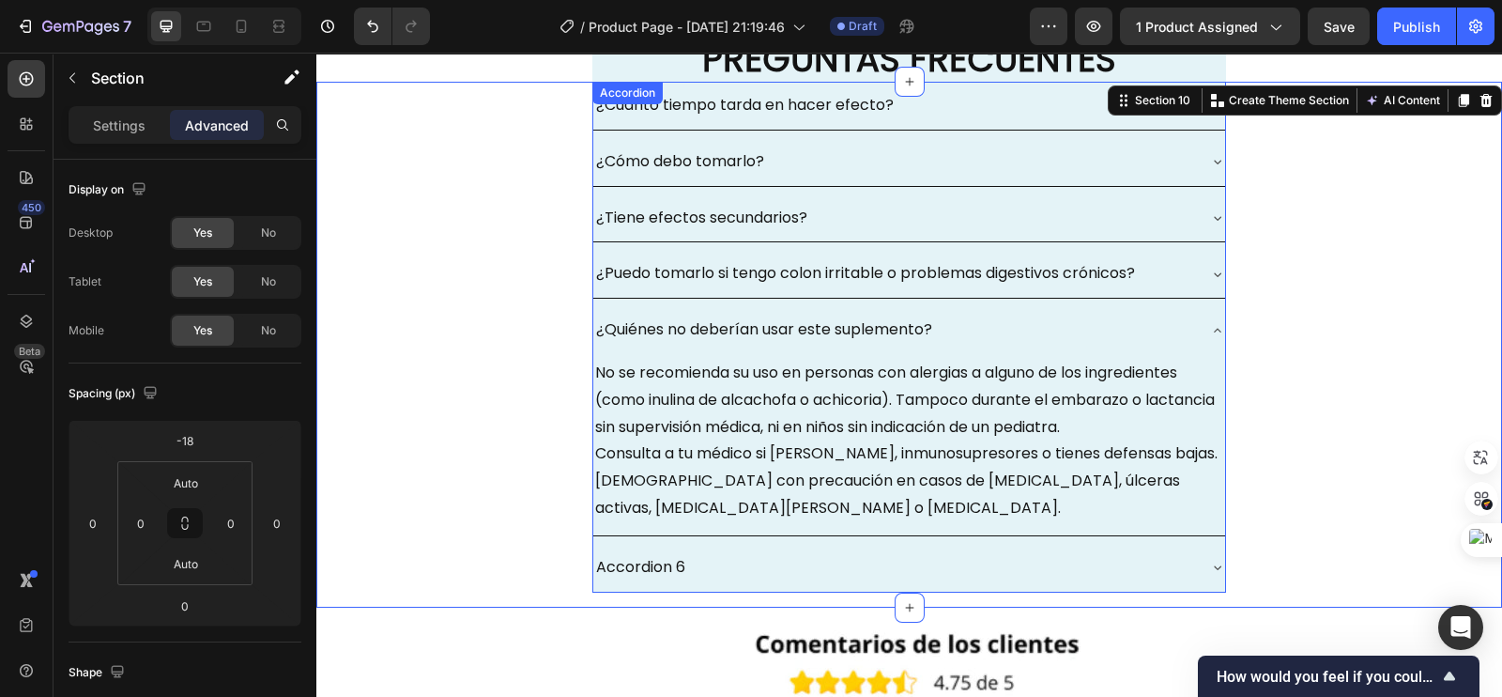
click at [1200, 329] on div "¿Quiénes no deberían usar este suplemento?" at bounding box center [909, 330] width 632 height 48
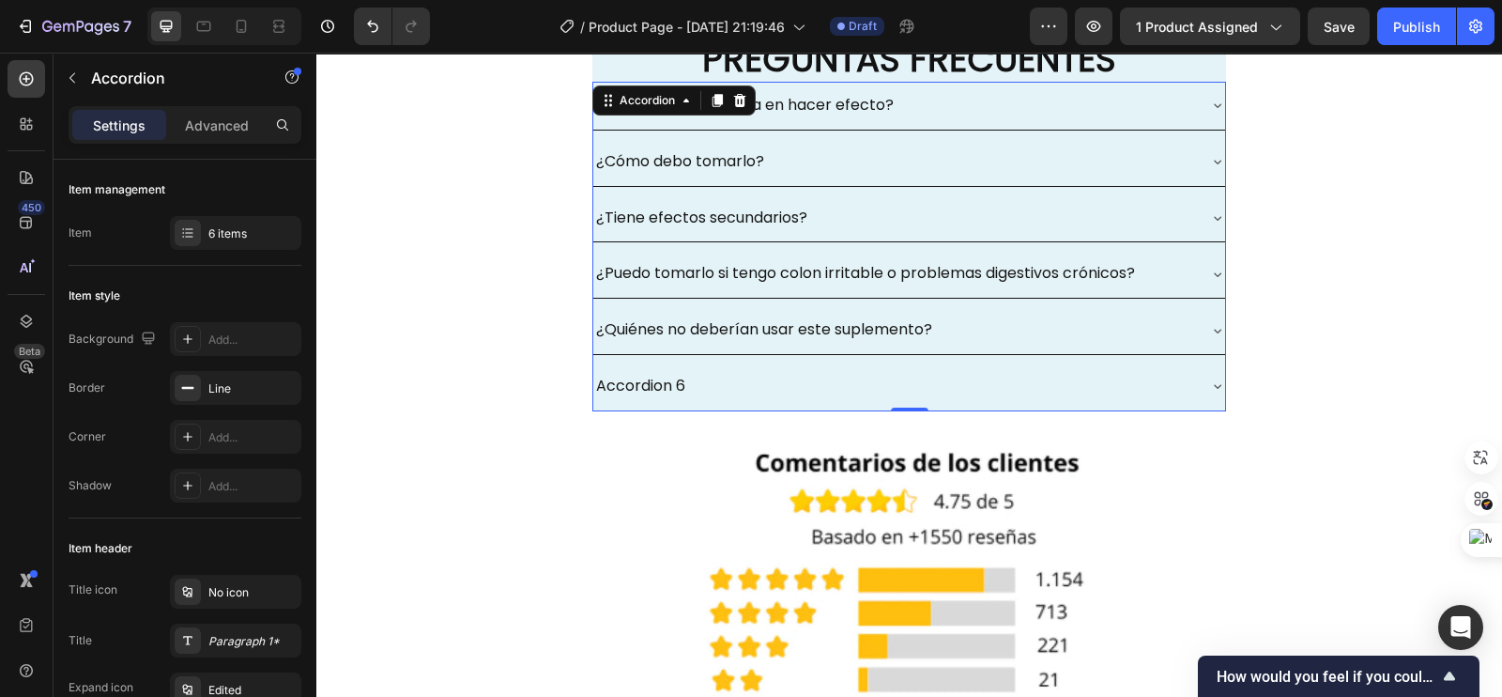
click at [682, 378] on div "Accordion 6" at bounding box center [894, 386] width 602 height 33
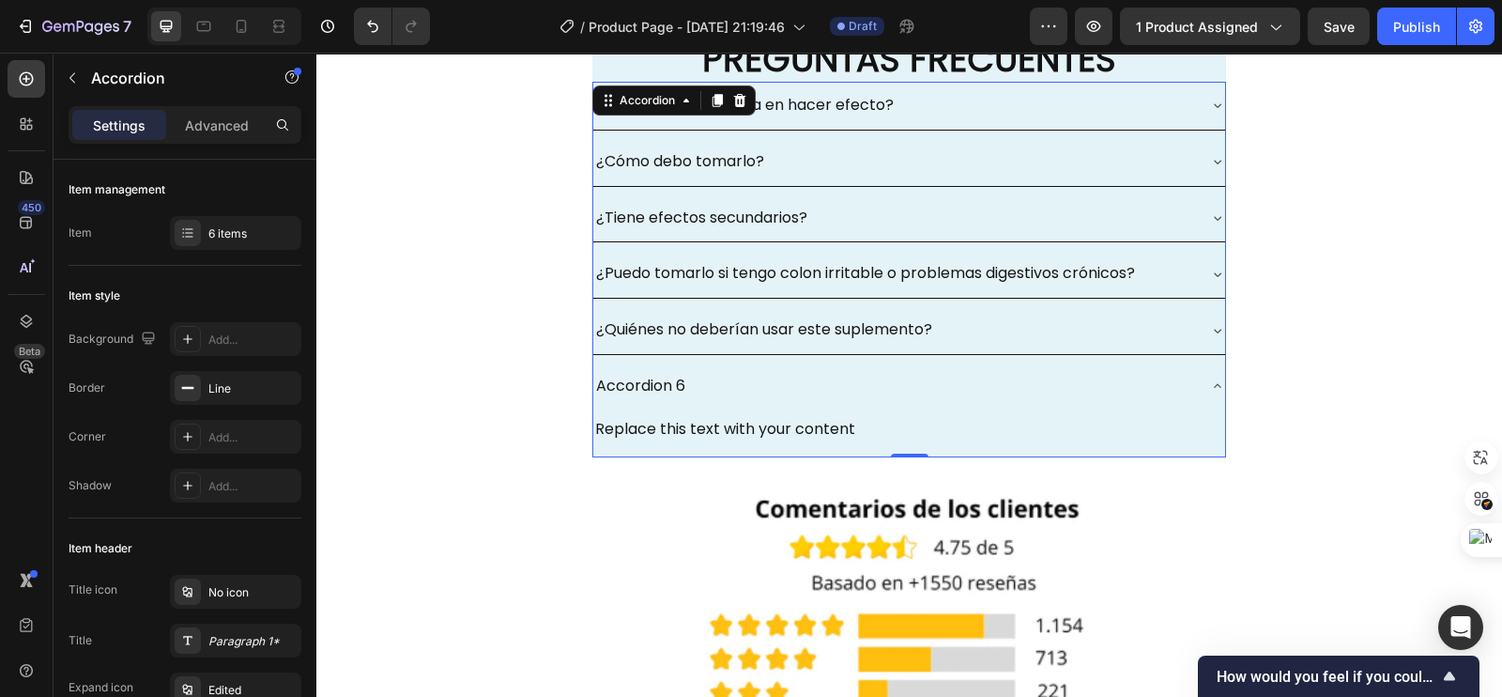
click at [680, 377] on div "Accordion 6" at bounding box center [640, 386] width 95 height 33
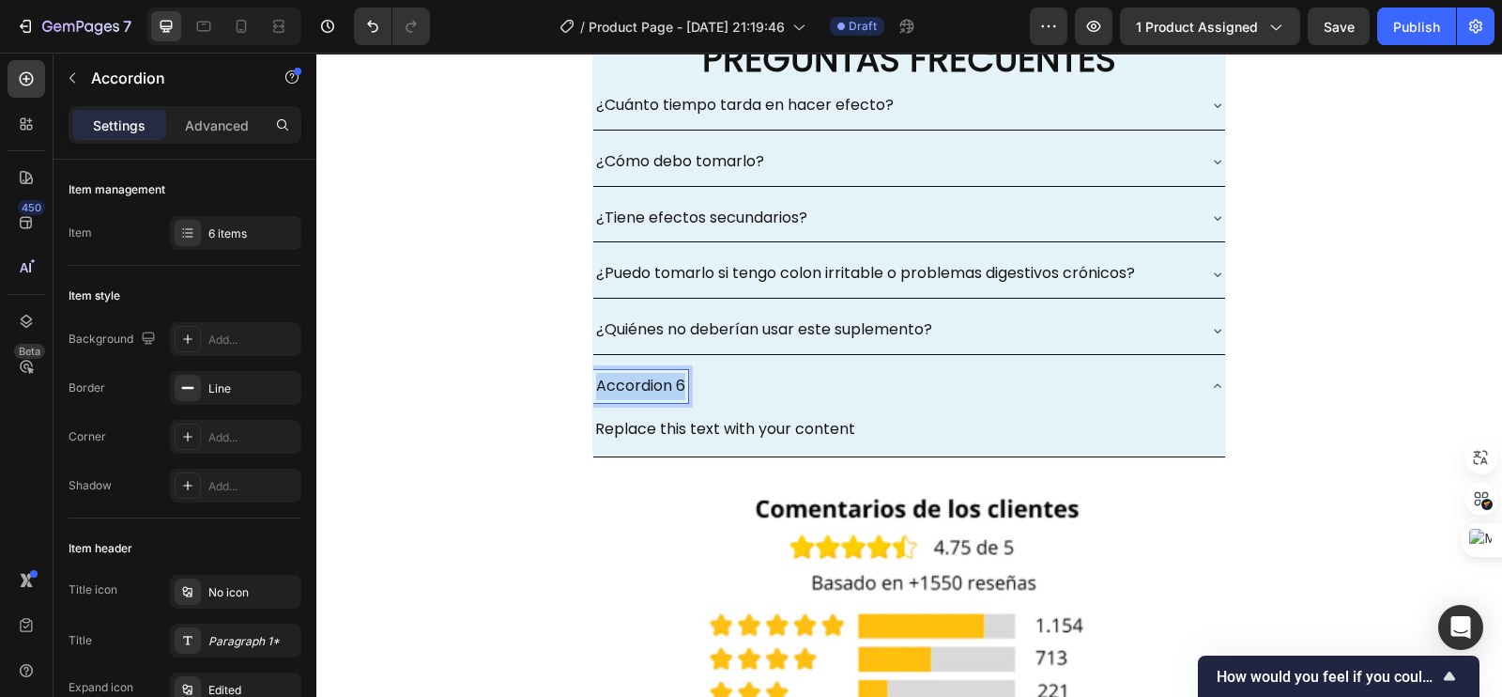
drag, startPoint x: 680, startPoint y: 377, endPoint x: 567, endPoint y: 379, distance: 112.7
click at [567, 379] on div "¿Cuánto tiempo tarda en hacer efecto? ¿Cómo debo tomarlo? ¿Tiene efectos secund…" at bounding box center [909, 277] width 1186 height 391
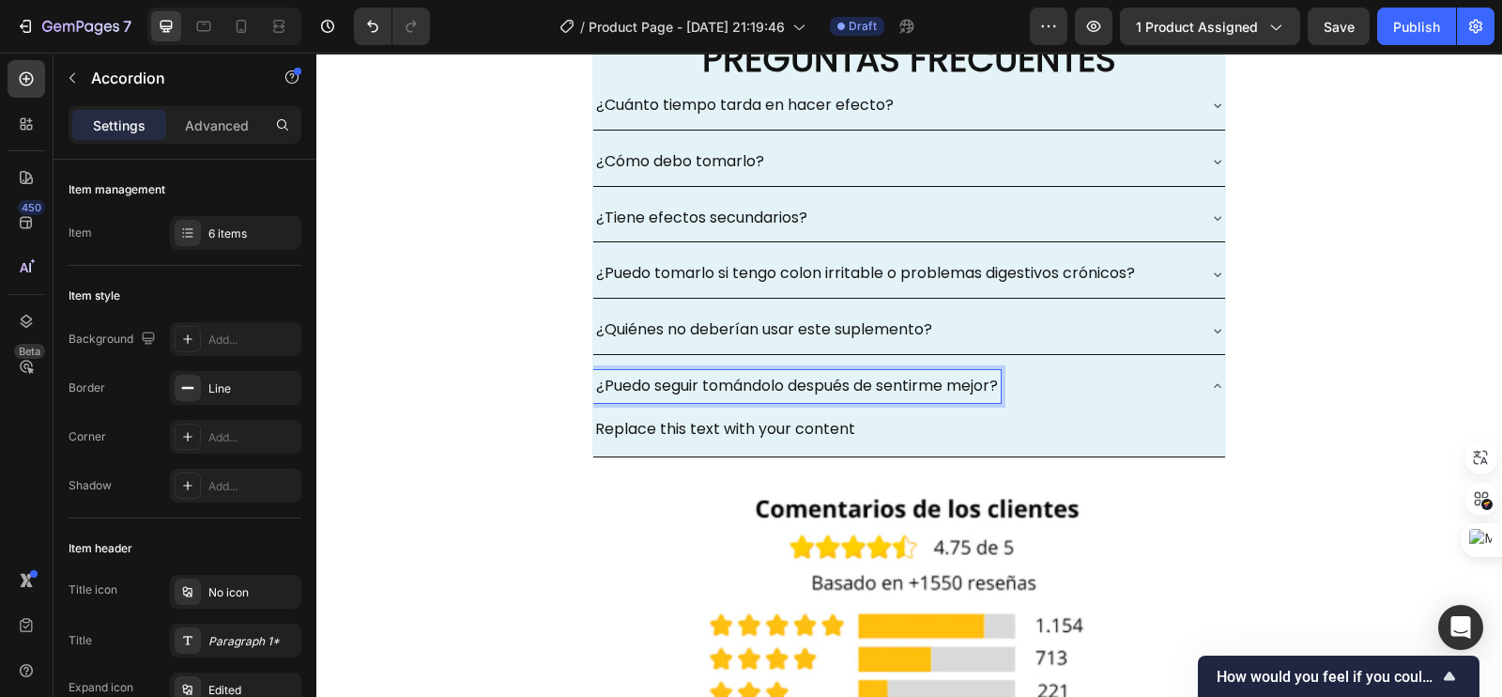
click at [869, 426] on div "Replace this text with your content" at bounding box center [909, 429] width 632 height 31
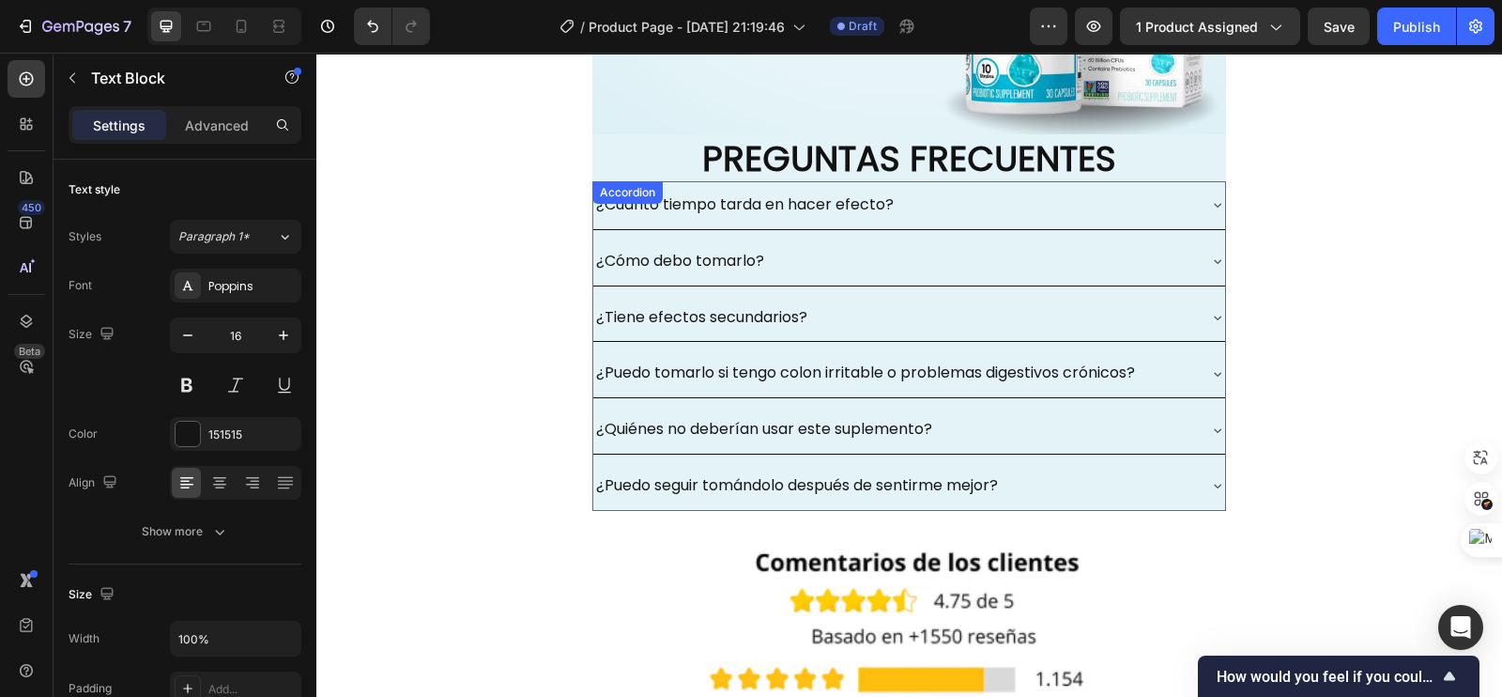
scroll to position [5750, 0]
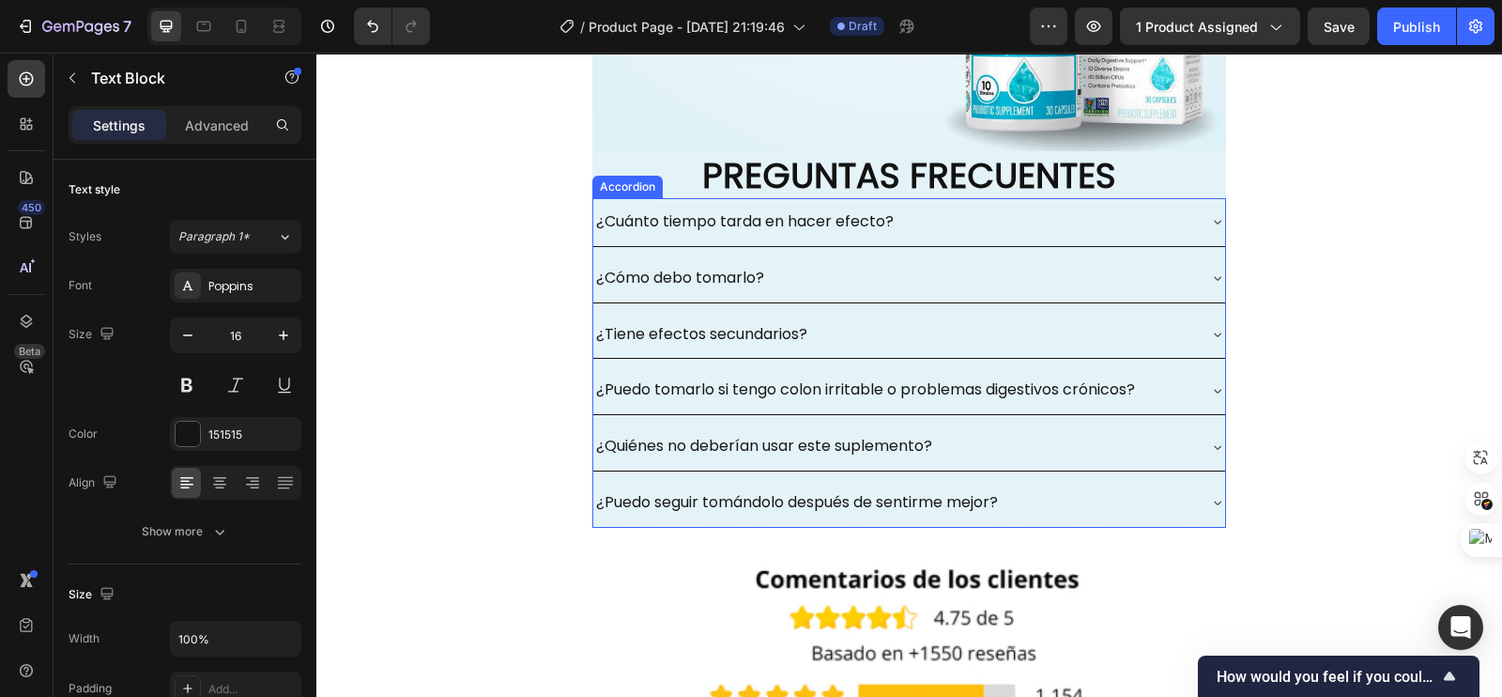
click at [742, 501] on p "¿Puedo seguir tomándolo después de sentirme mejor?" at bounding box center [797, 502] width 402 height 27
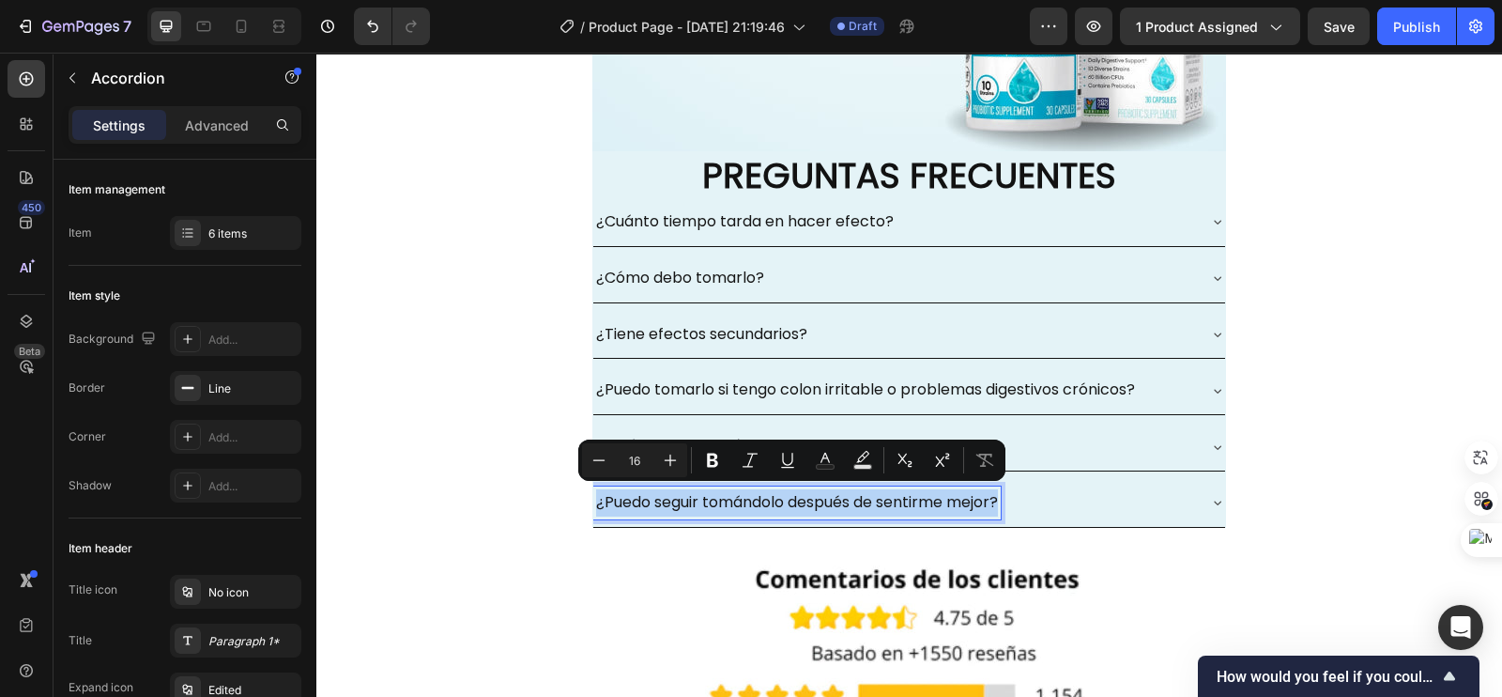
drag, startPoint x: 588, startPoint y: 499, endPoint x: 1005, endPoint y: 504, distance: 417.8
click at [1005, 504] on div "¿Puedo seguir tomándolo después de sentirme mejor?" at bounding box center [894, 502] width 602 height 33
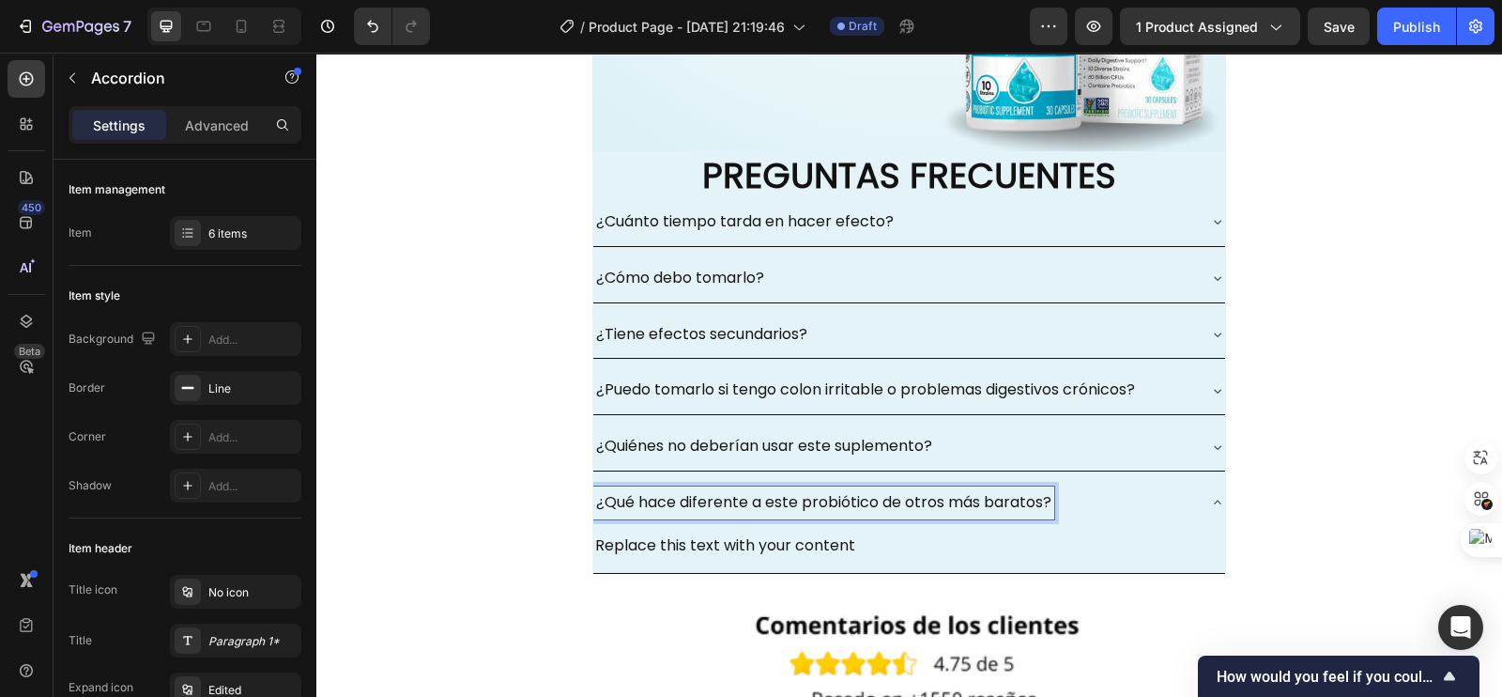
click at [844, 540] on div "Replace this text with your content" at bounding box center [909, 545] width 632 height 31
click at [850, 542] on div "Replace this text with your content" at bounding box center [909, 545] width 632 height 31
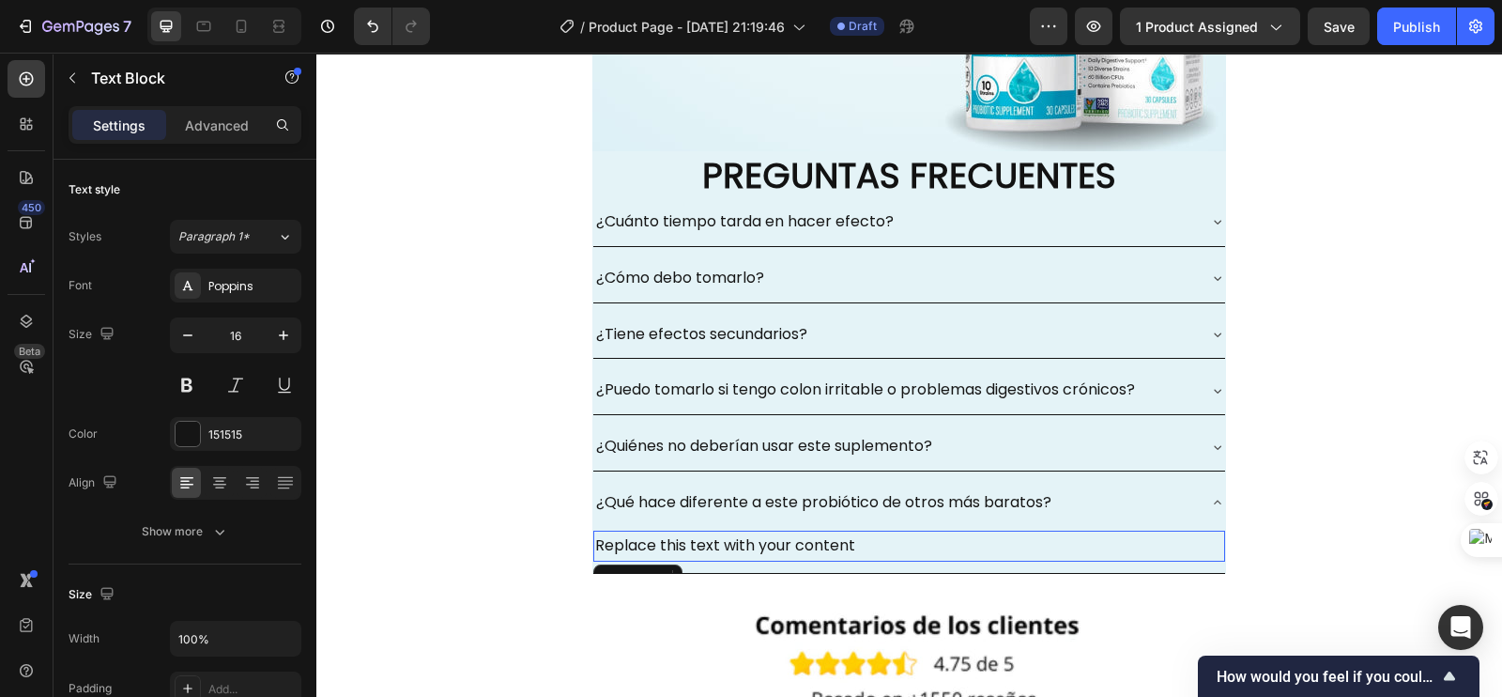
click at [838, 539] on p "Replace this text with your content" at bounding box center [909, 545] width 628 height 27
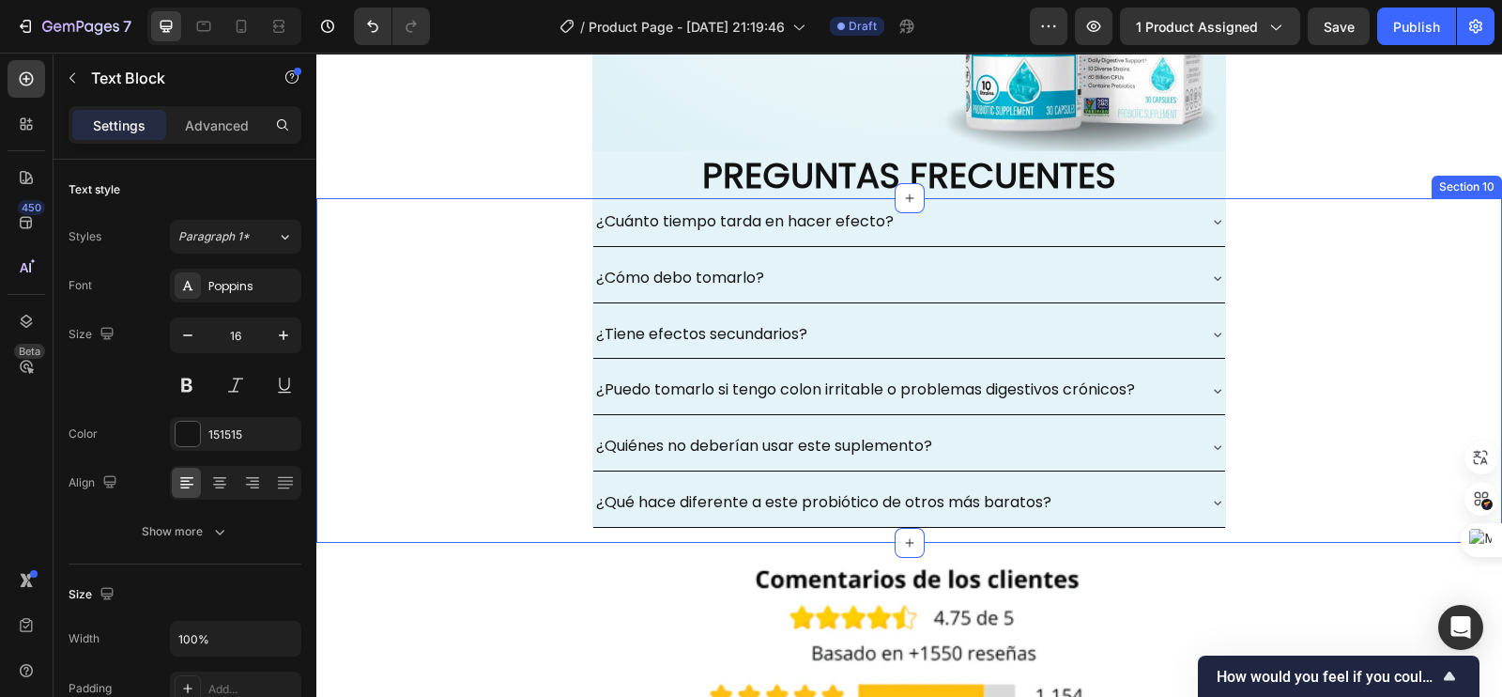
click at [1214, 501] on icon at bounding box center [1218, 503] width 8 height 4
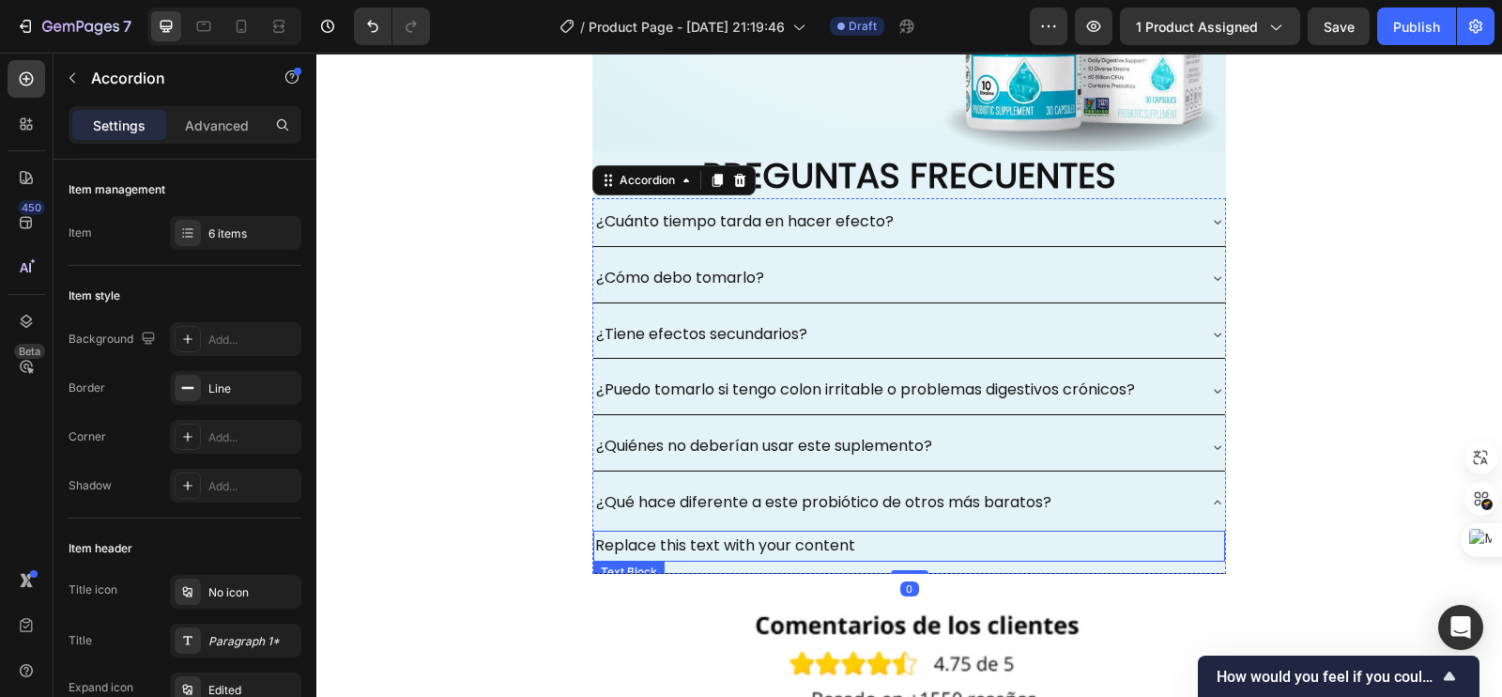
click at [841, 542] on div "Replace this text with your content" at bounding box center [909, 545] width 632 height 31
click at [696, 543] on div "Replace this text with your content" at bounding box center [909, 545] width 632 height 31
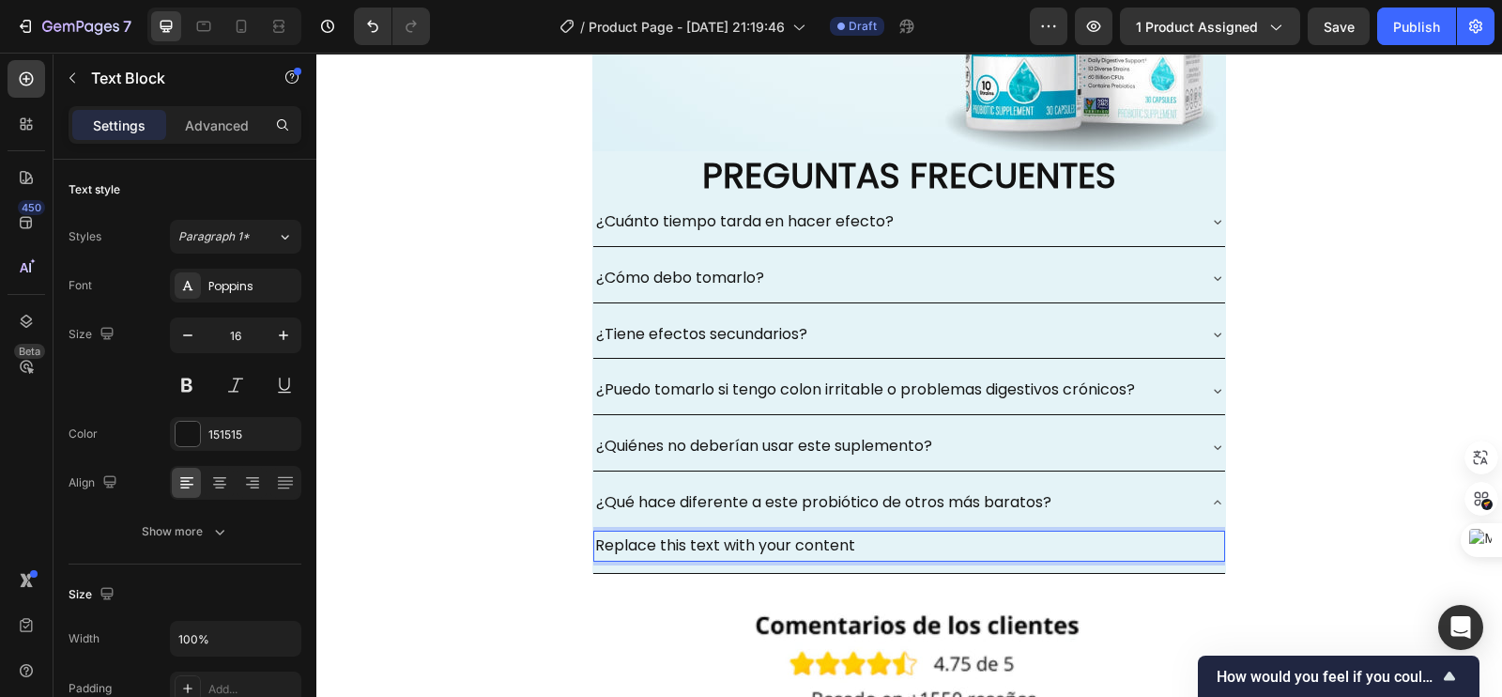
click at [679, 534] on p "Replace this text with your content" at bounding box center [909, 545] width 628 height 27
click at [843, 546] on p "Replace this text with your content" at bounding box center [909, 545] width 628 height 27
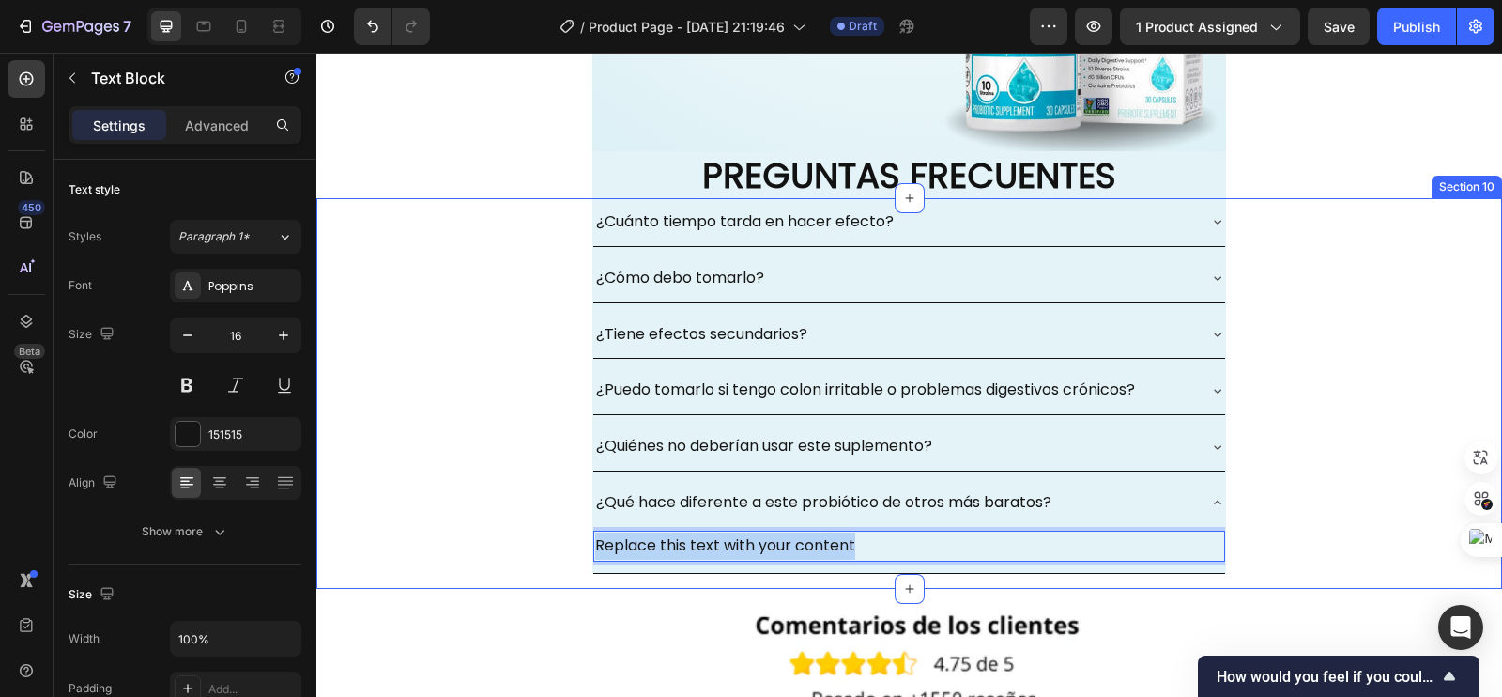
drag, startPoint x: 852, startPoint y: 544, endPoint x: 579, endPoint y: 529, distance: 273.6
click at [579, 529] on div "¿Cuánto tiempo tarda en hacer efecto? ¿Cómo debo tomarlo? ¿Tiene efectos secund…" at bounding box center [909, 393] width 1186 height 391
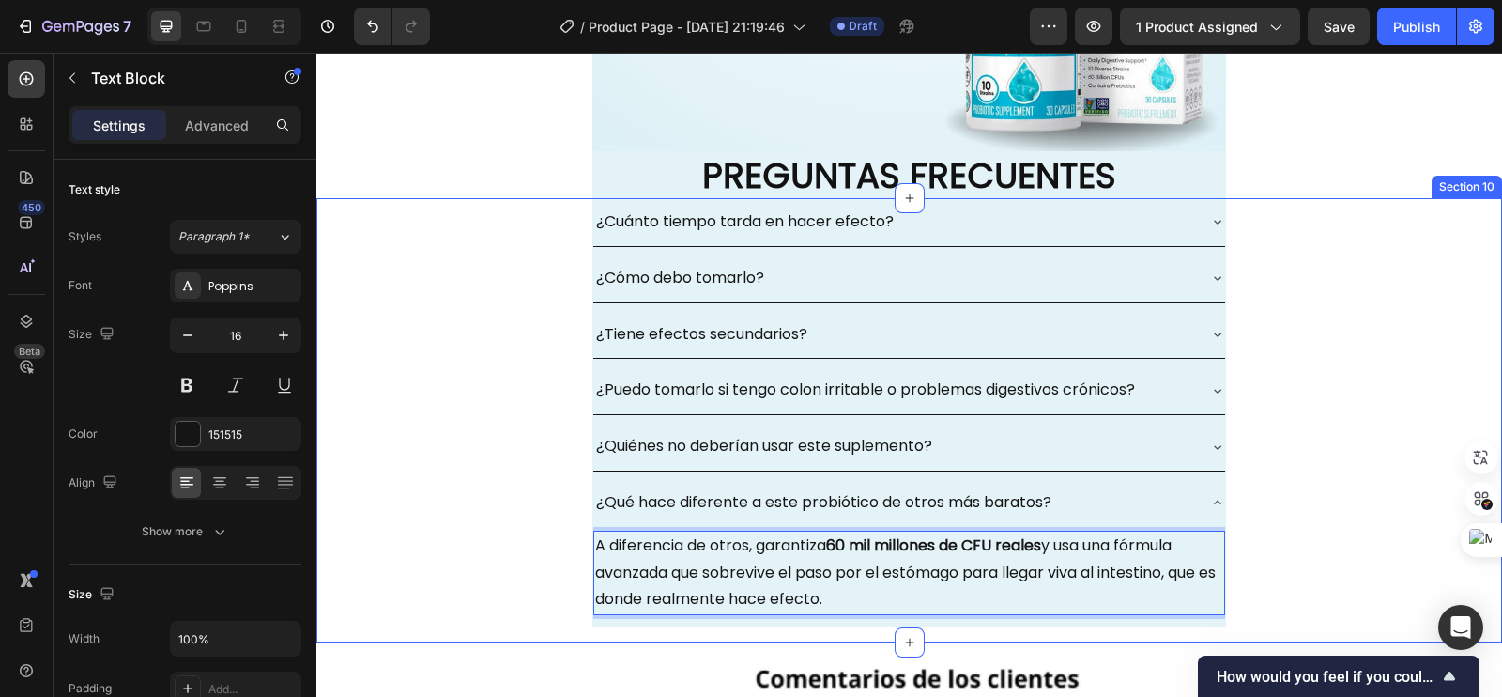
click at [530, 512] on div "¿Cuánto tiempo tarda en hacer efecto? ¿Cómo debo tomarlo? ¿Tiene efectos secund…" at bounding box center [909, 420] width 1186 height 444
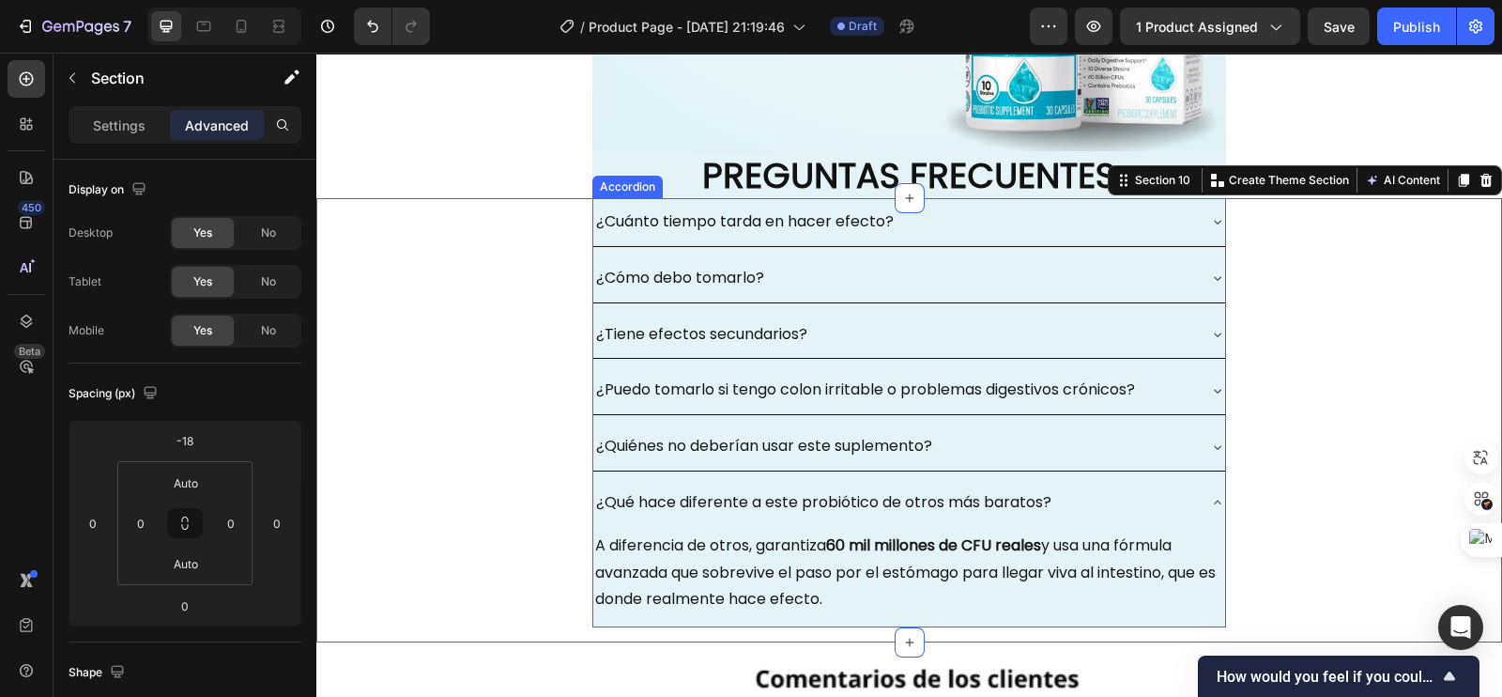
click at [1212, 497] on icon at bounding box center [1217, 502] width 15 height 15
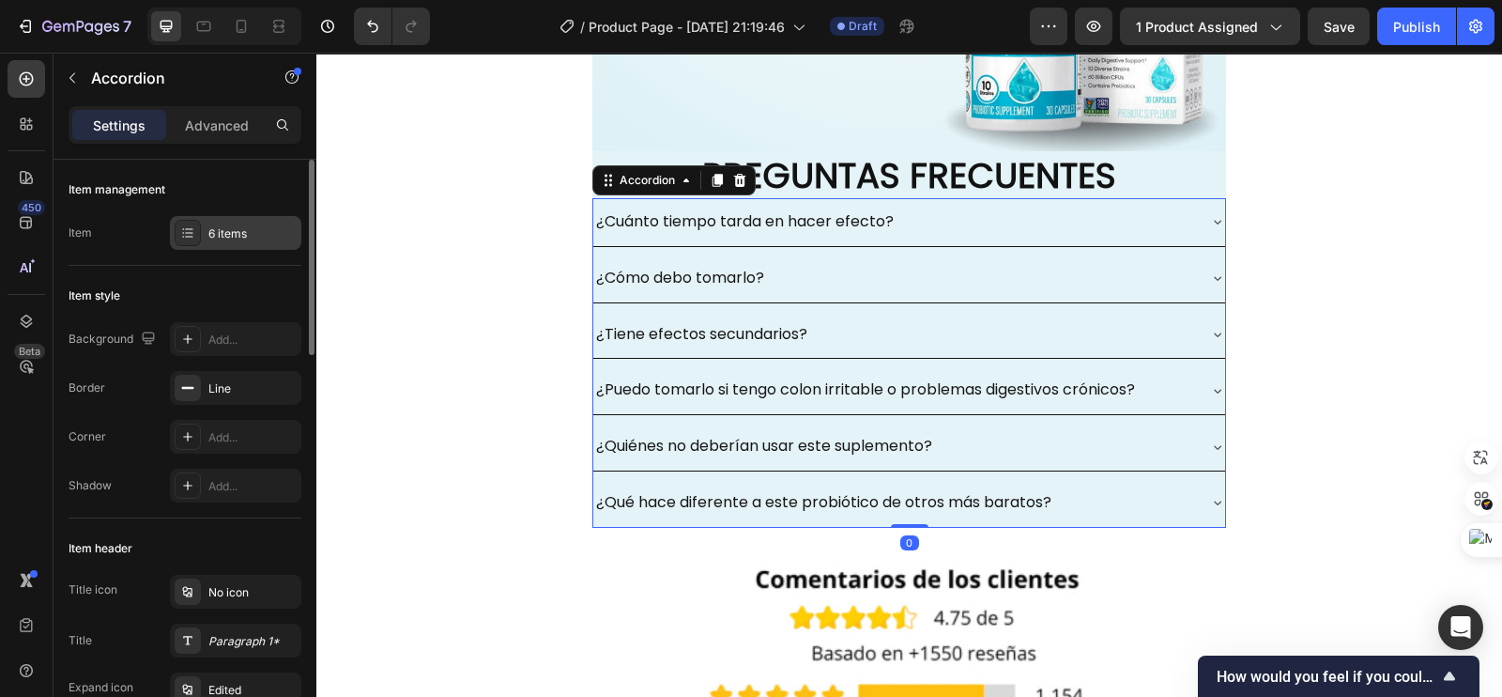
click at [239, 231] on div "6 items" at bounding box center [252, 233] width 88 height 17
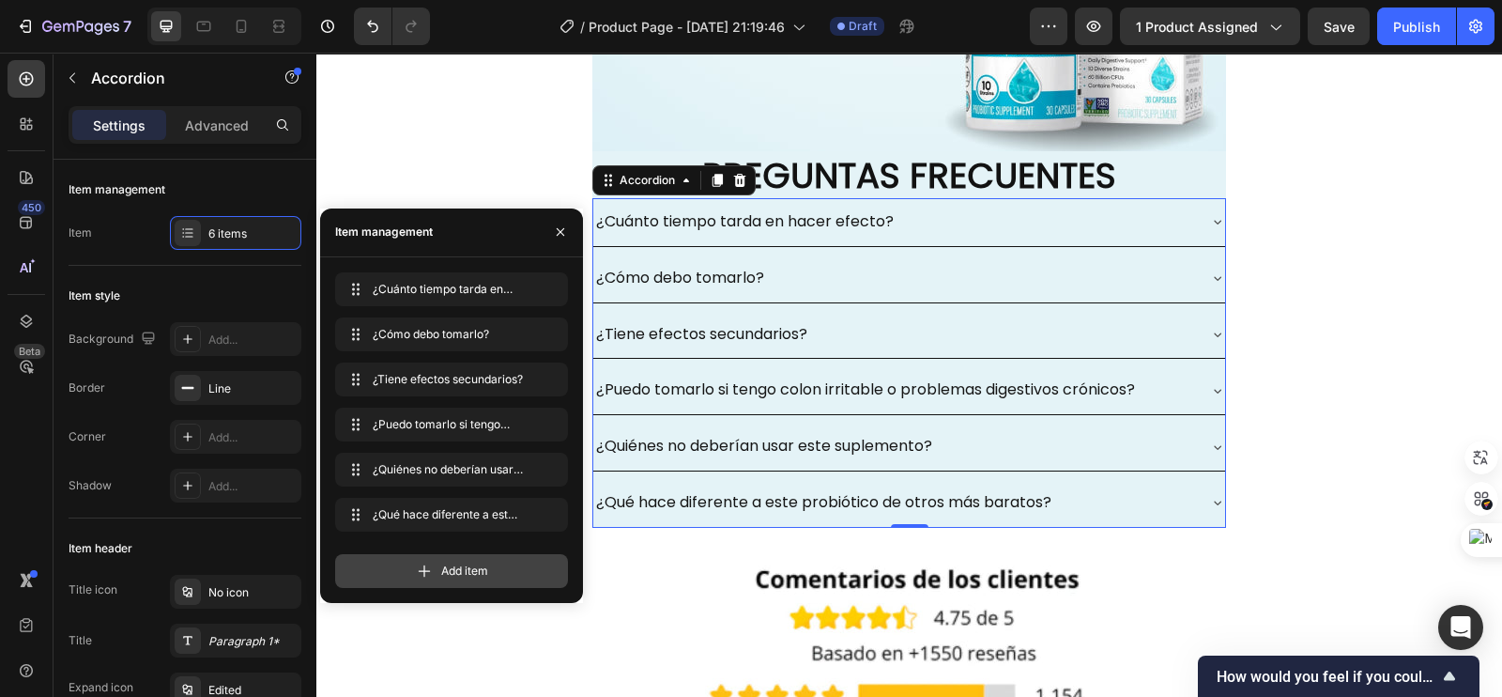
click at [425, 566] on icon at bounding box center [424, 570] width 19 height 19
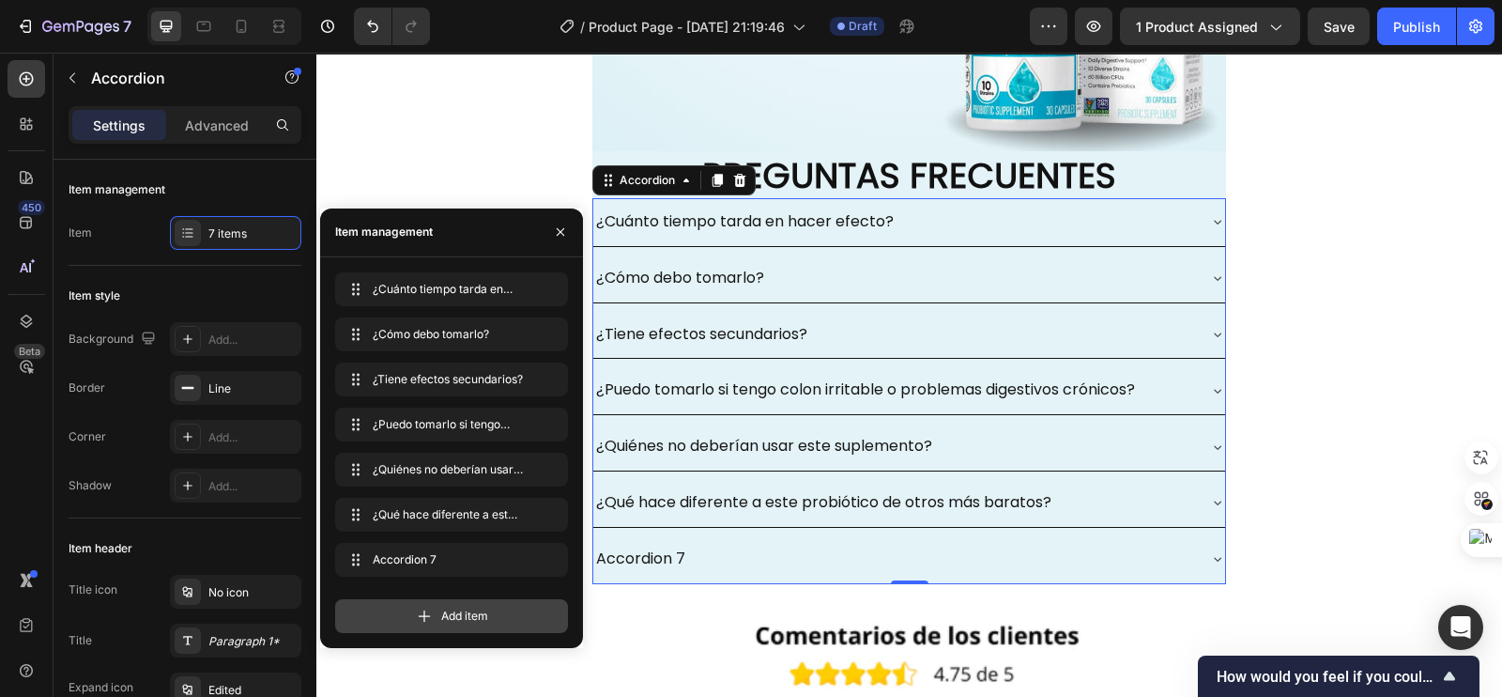
drag, startPoint x: 425, startPoint y: 621, endPoint x: 884, endPoint y: 524, distance: 469.1
click at [425, 621] on icon at bounding box center [424, 615] width 19 height 19
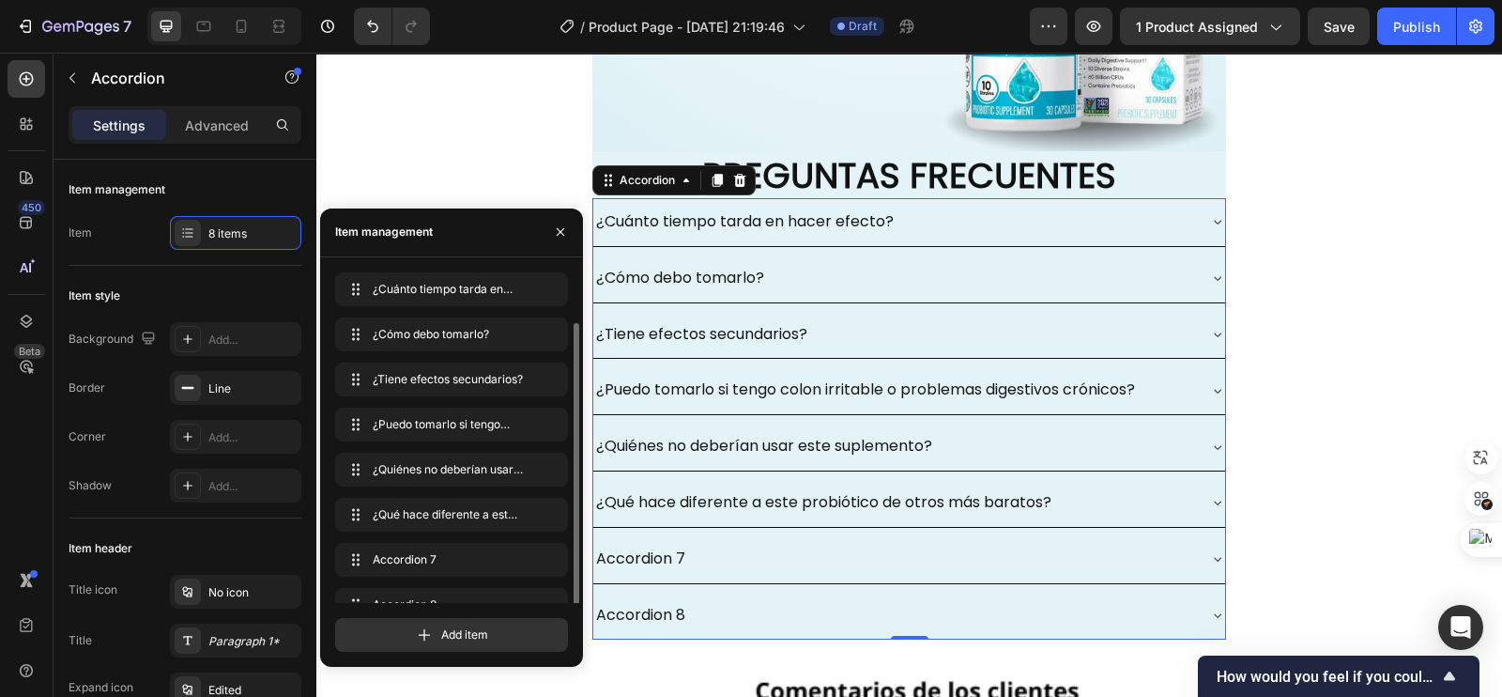
scroll to position [26, 0]
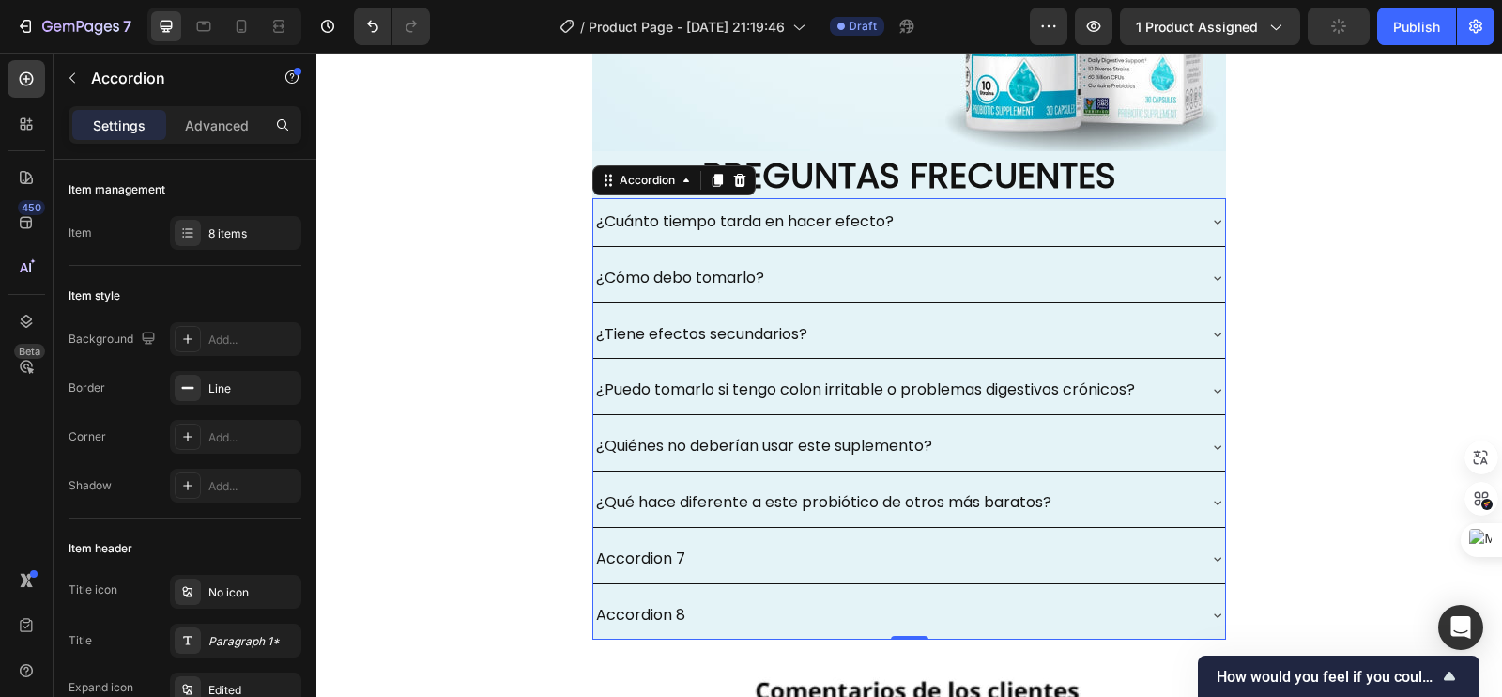
click at [1197, 552] on div "Accordion 7" at bounding box center [909, 559] width 632 height 48
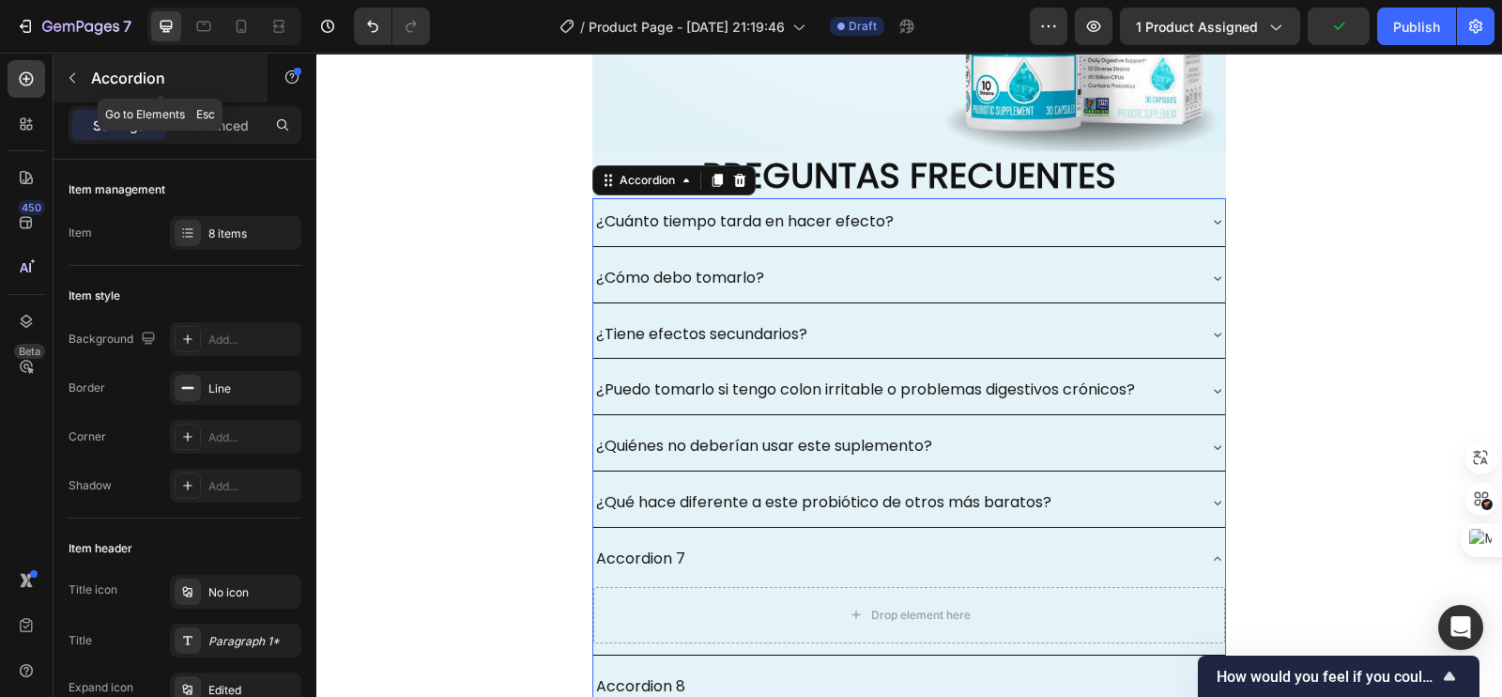
click at [81, 80] on button "button" at bounding box center [72, 78] width 30 height 30
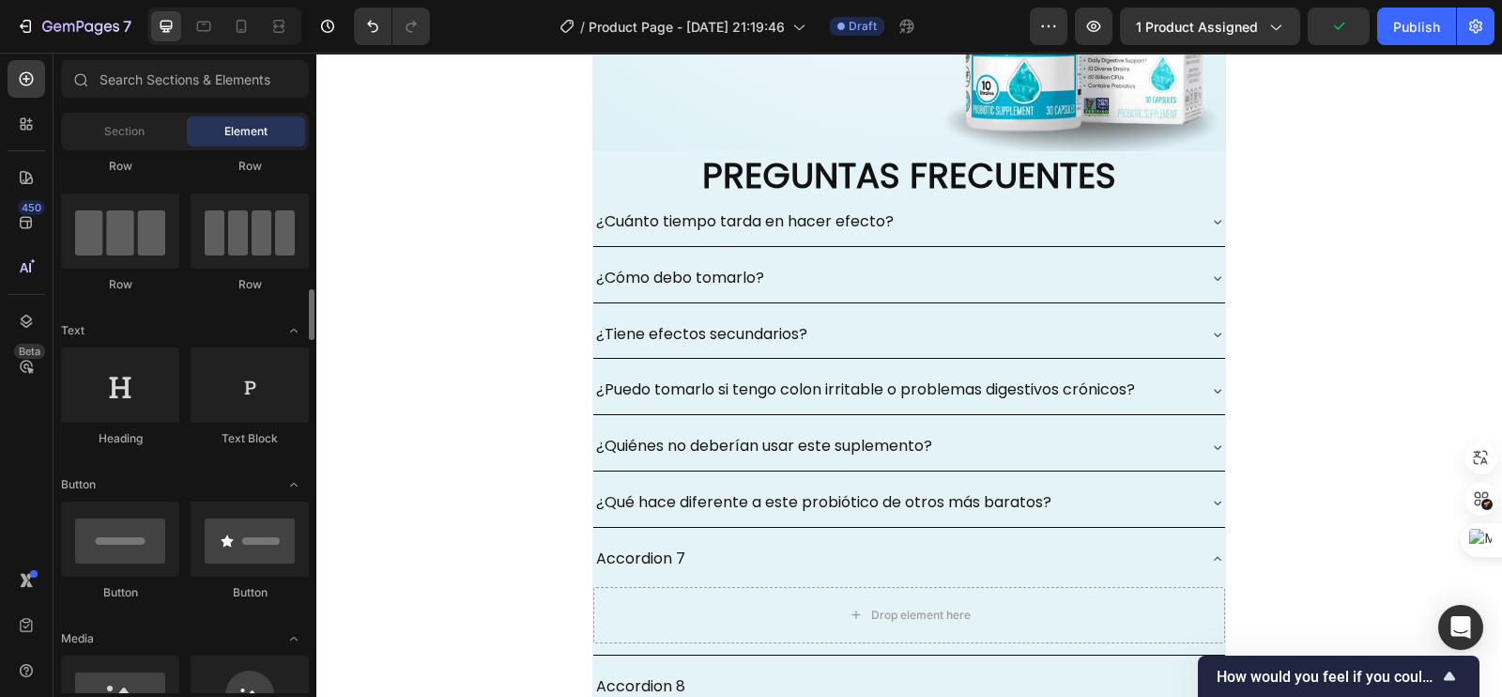
scroll to position [234, 0]
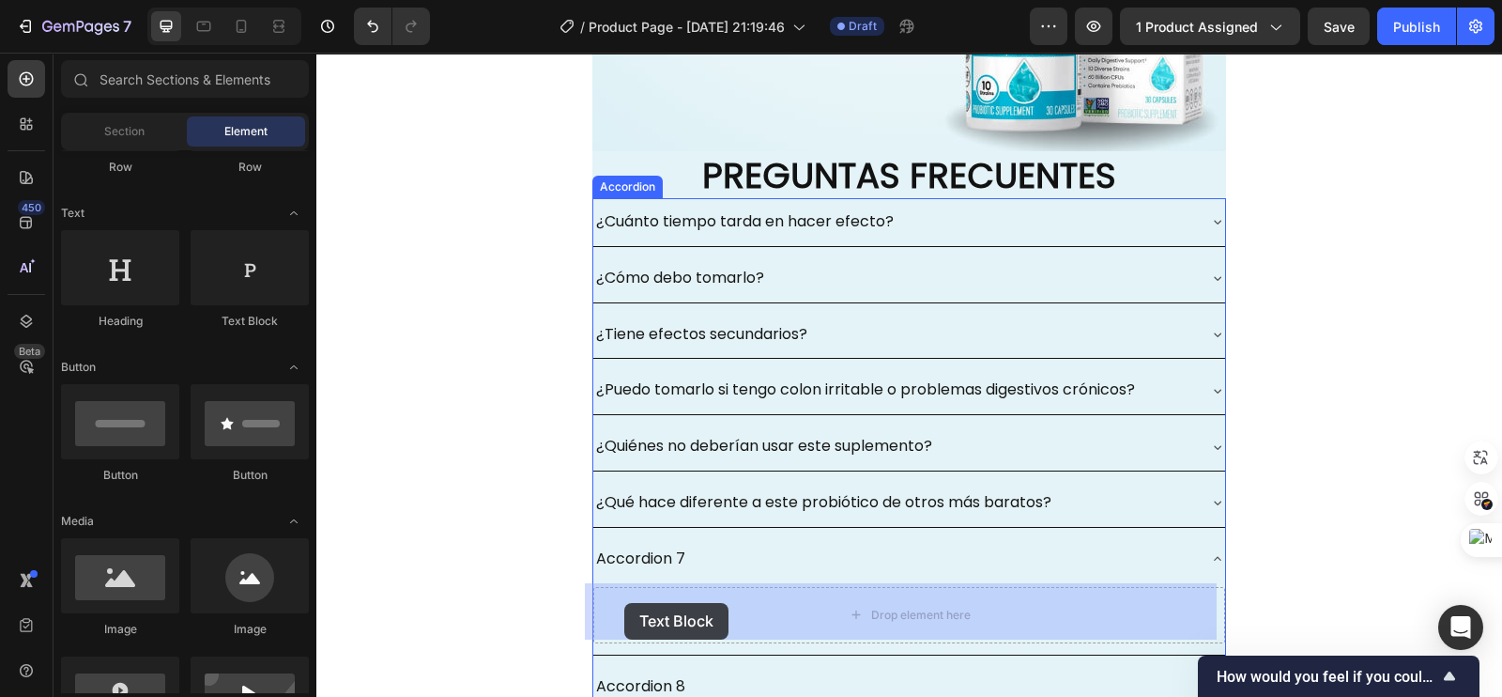
drag, startPoint x: 539, startPoint y: 303, endPoint x: 816, endPoint y: 640, distance: 436.2
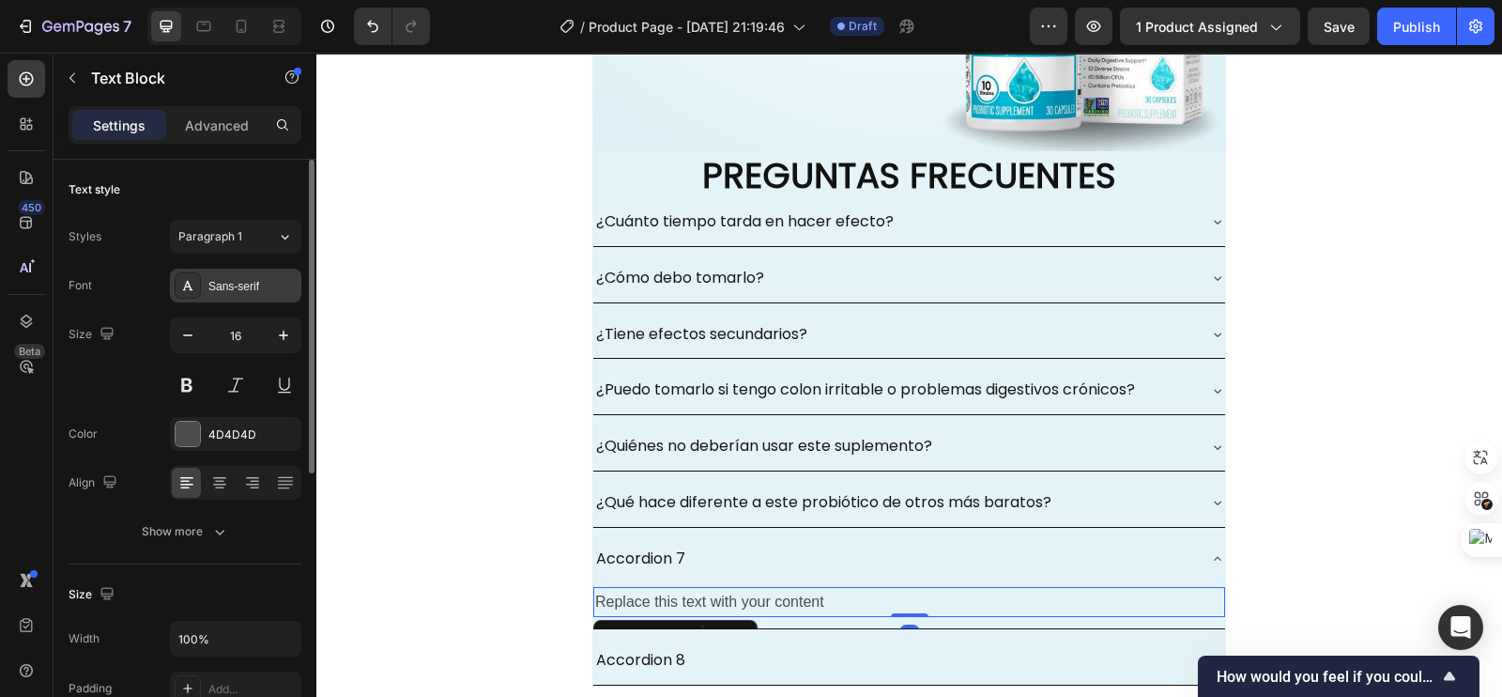
click at [209, 285] on div "Sans-serif" at bounding box center [252, 286] width 88 height 17
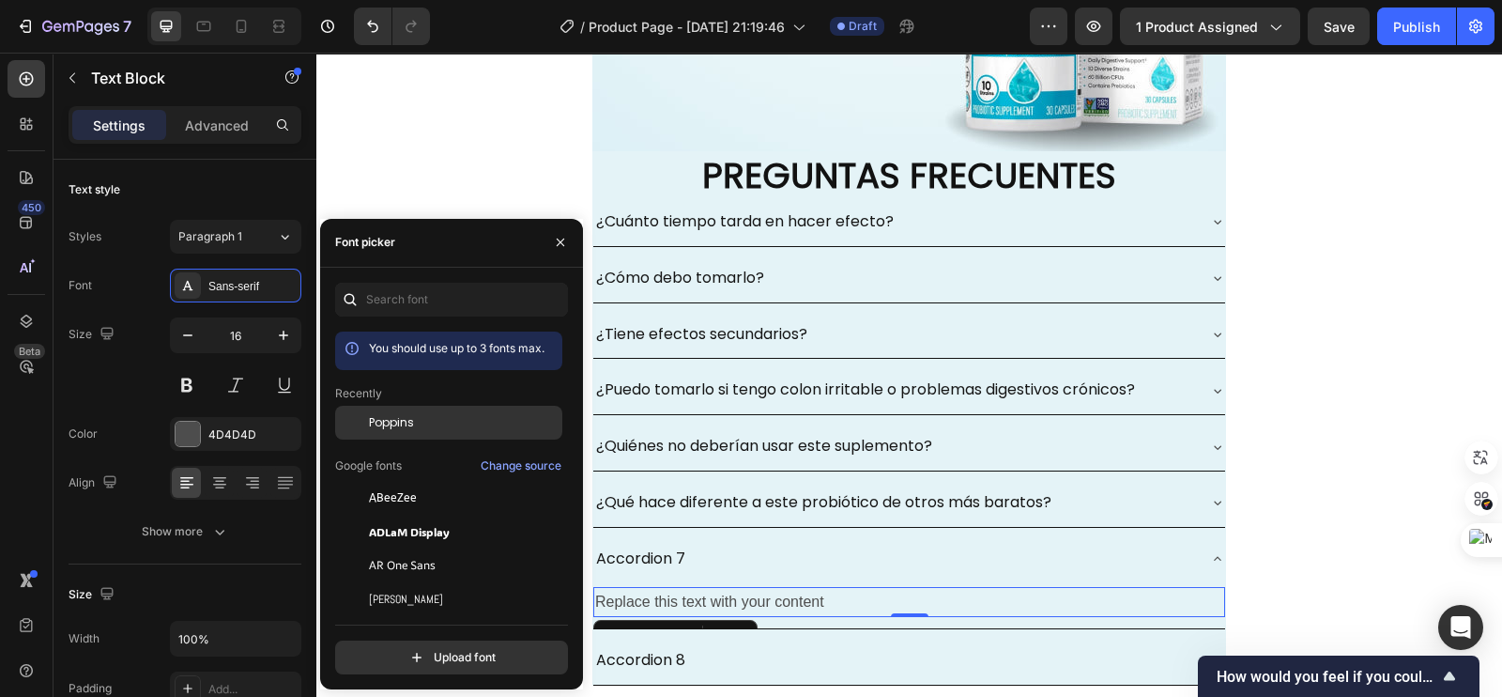
click at [388, 424] on span "Poppins" at bounding box center [391, 422] width 45 height 17
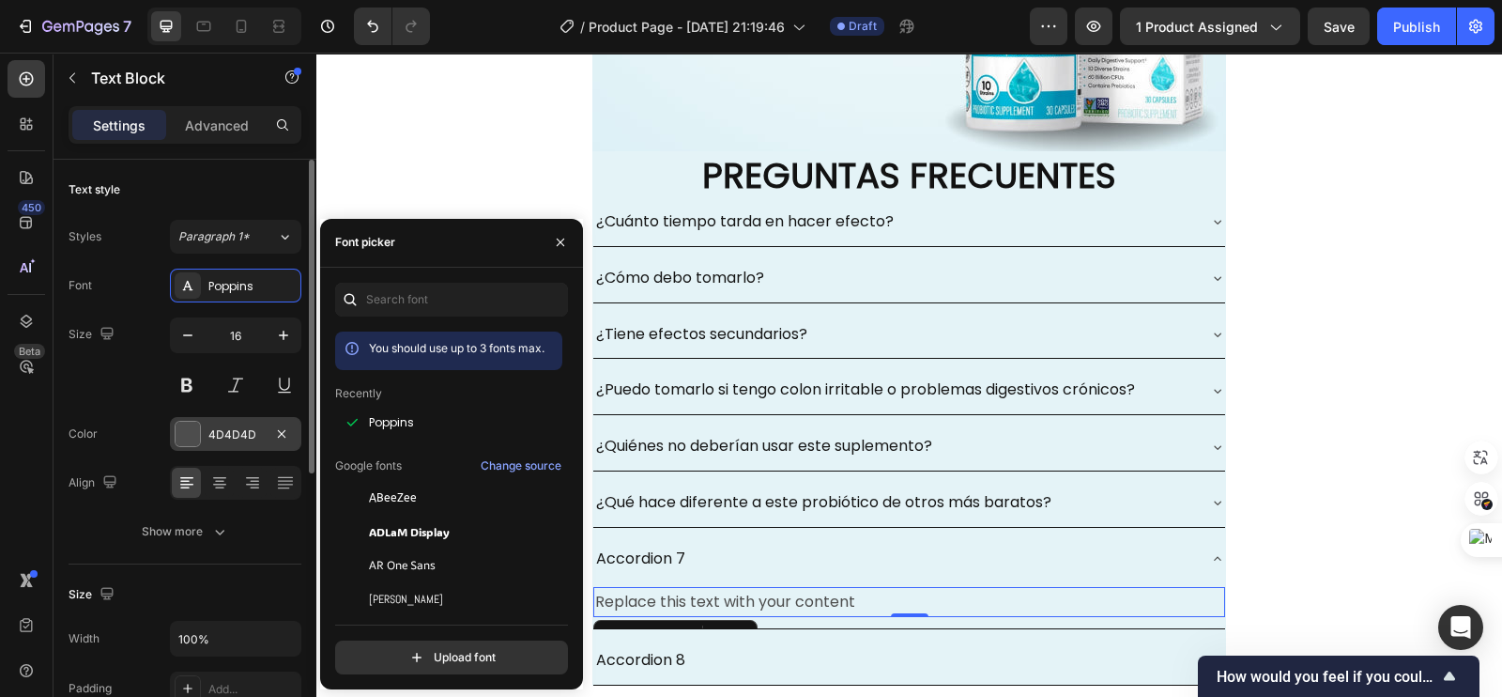
click at [221, 436] on div "4D4D4D" at bounding box center [235, 434] width 54 height 17
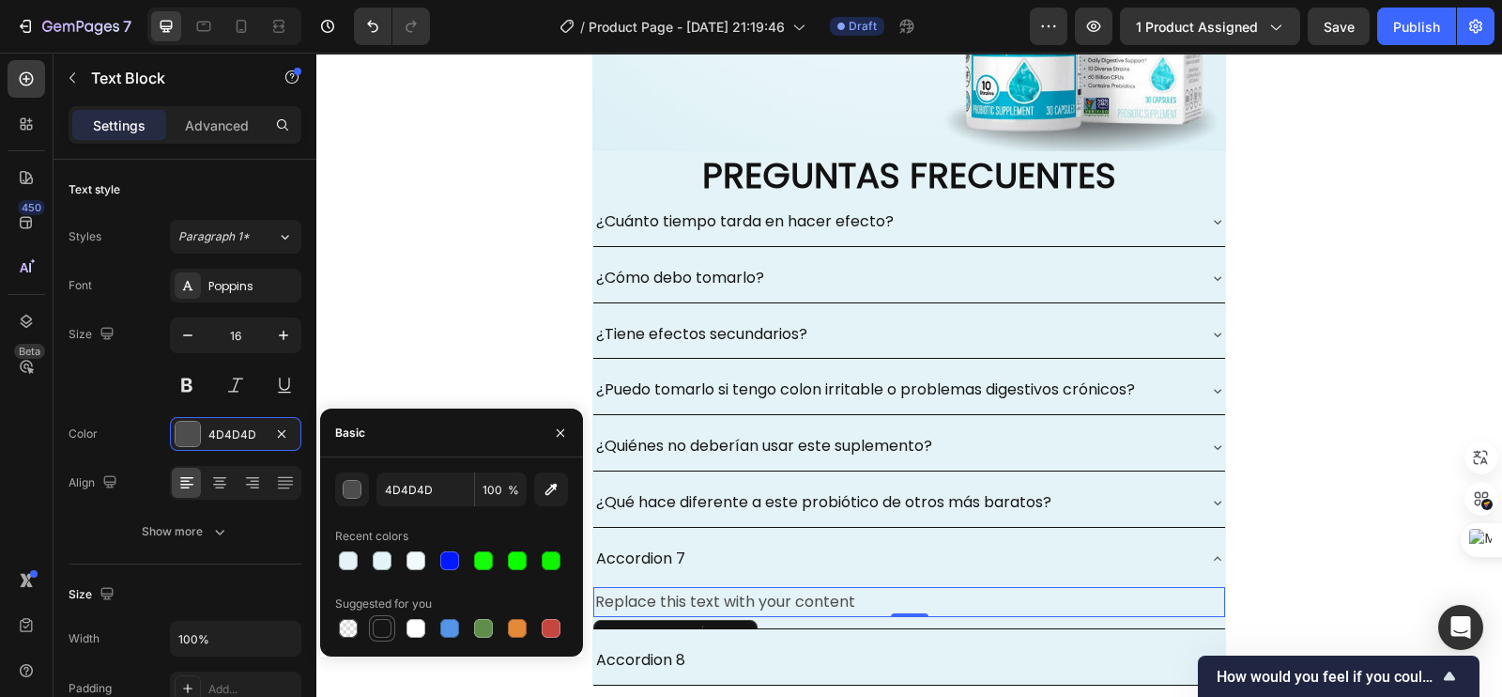
click at [390, 629] on div at bounding box center [382, 628] width 19 height 19
type input "151515"
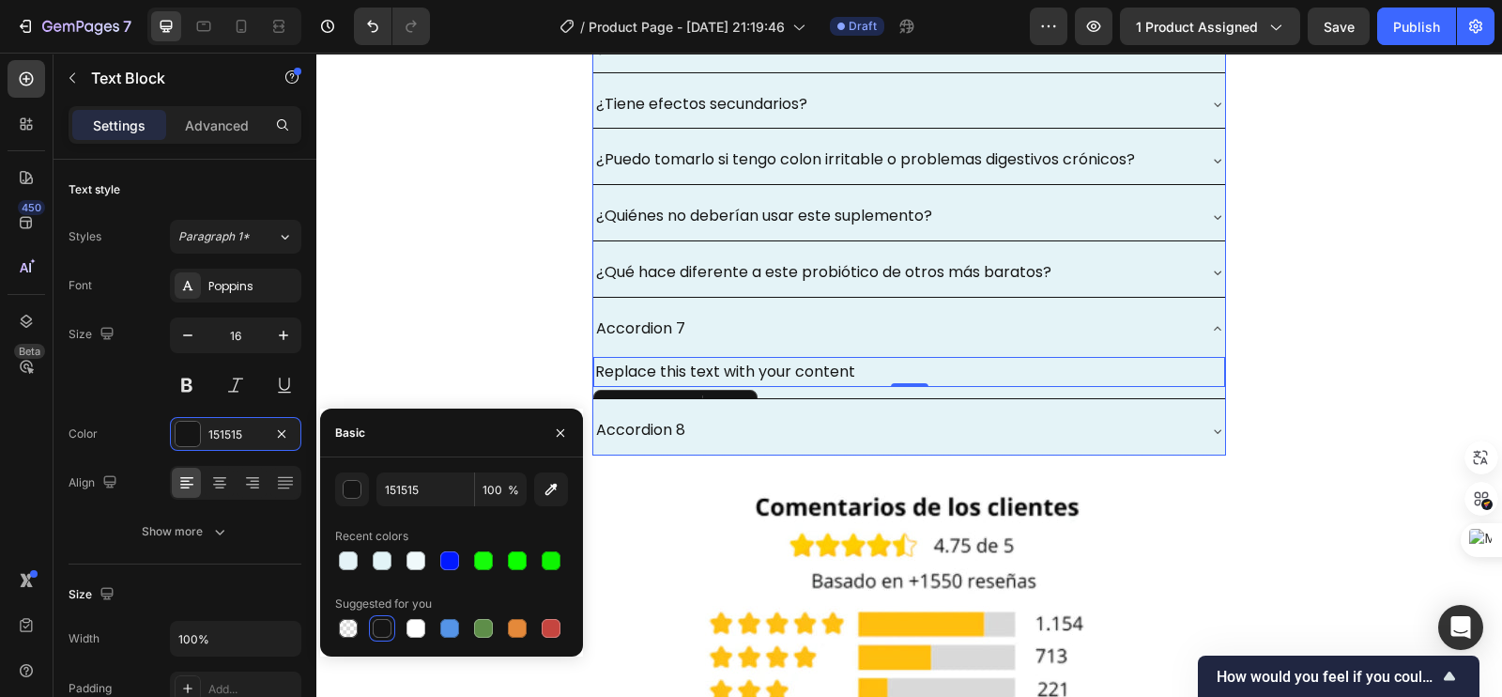
scroll to position [5983, 0]
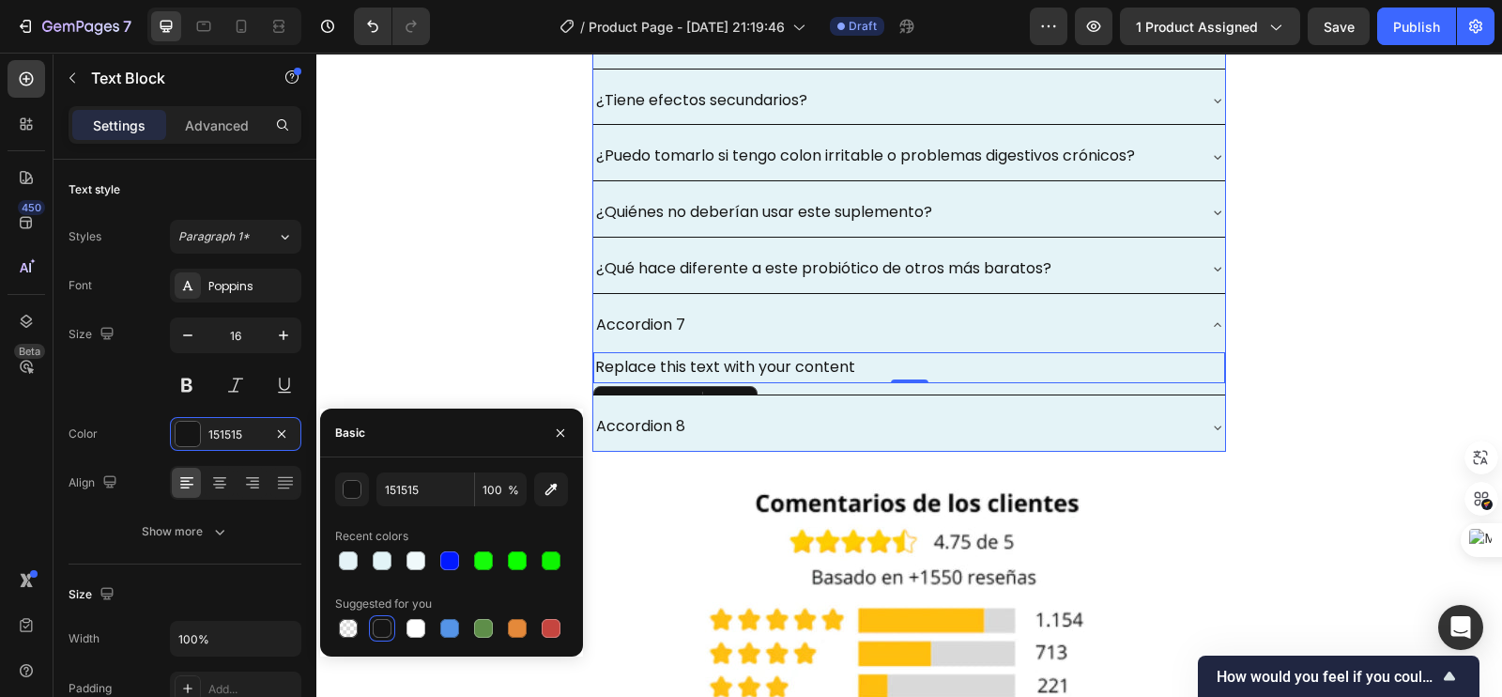
click at [771, 429] on div "Accordion 8" at bounding box center [894, 426] width 602 height 33
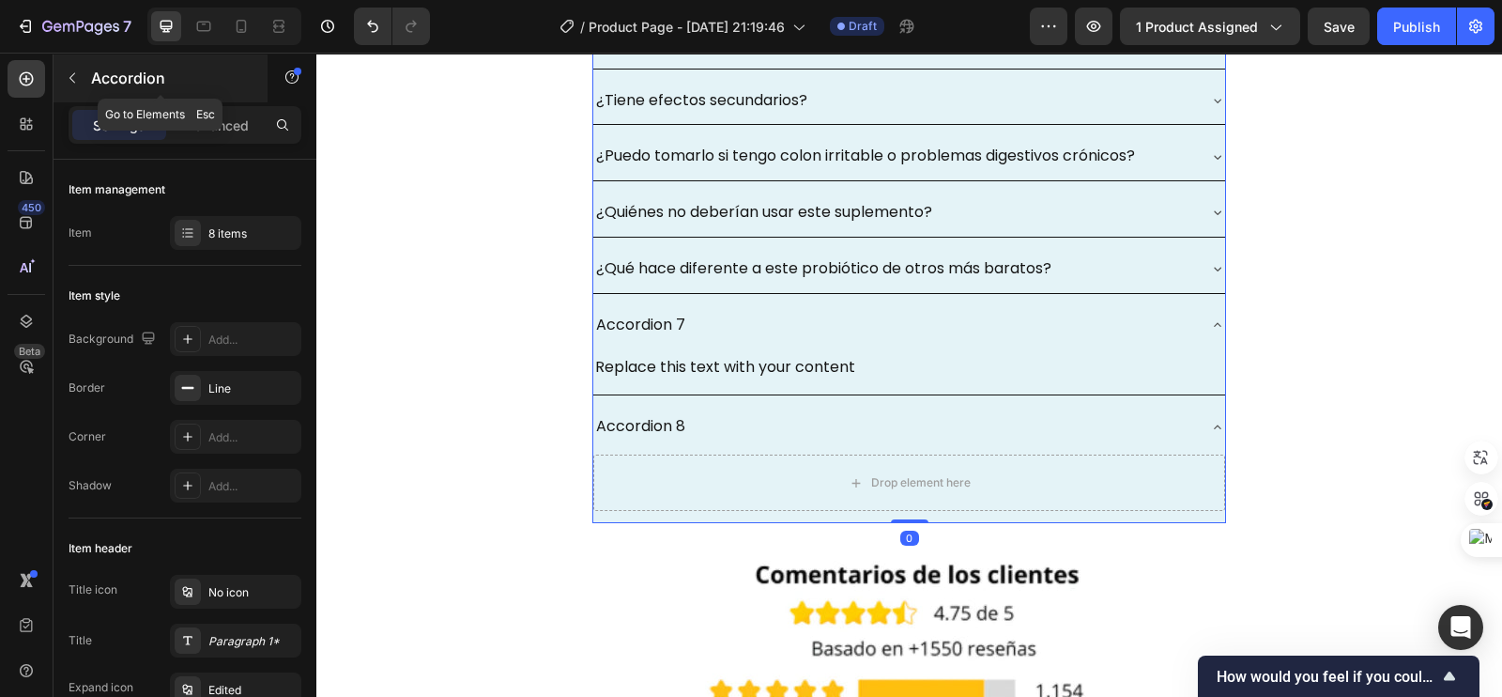
click at [100, 84] on p "Accordion" at bounding box center [171, 78] width 160 height 23
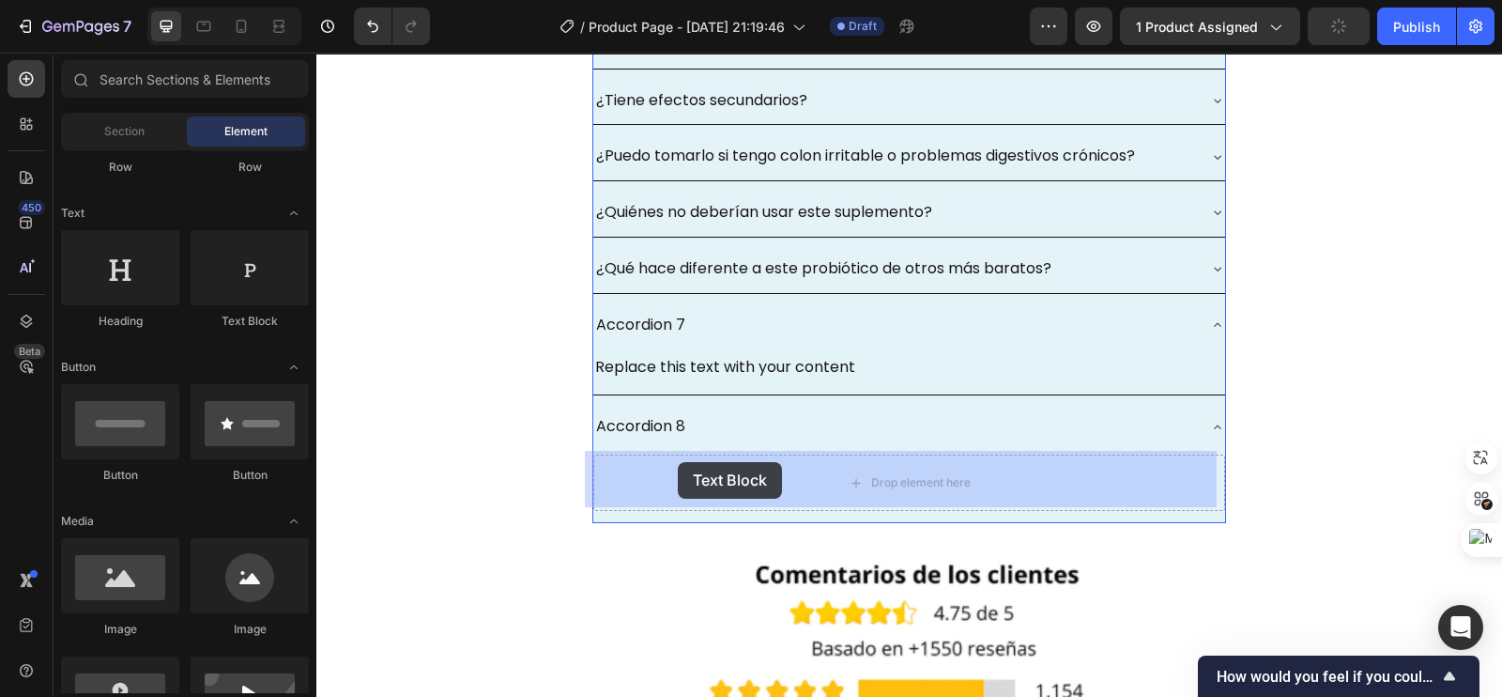
drag, startPoint x: 544, startPoint y: 299, endPoint x: 678, endPoint y: 462, distance: 210.8
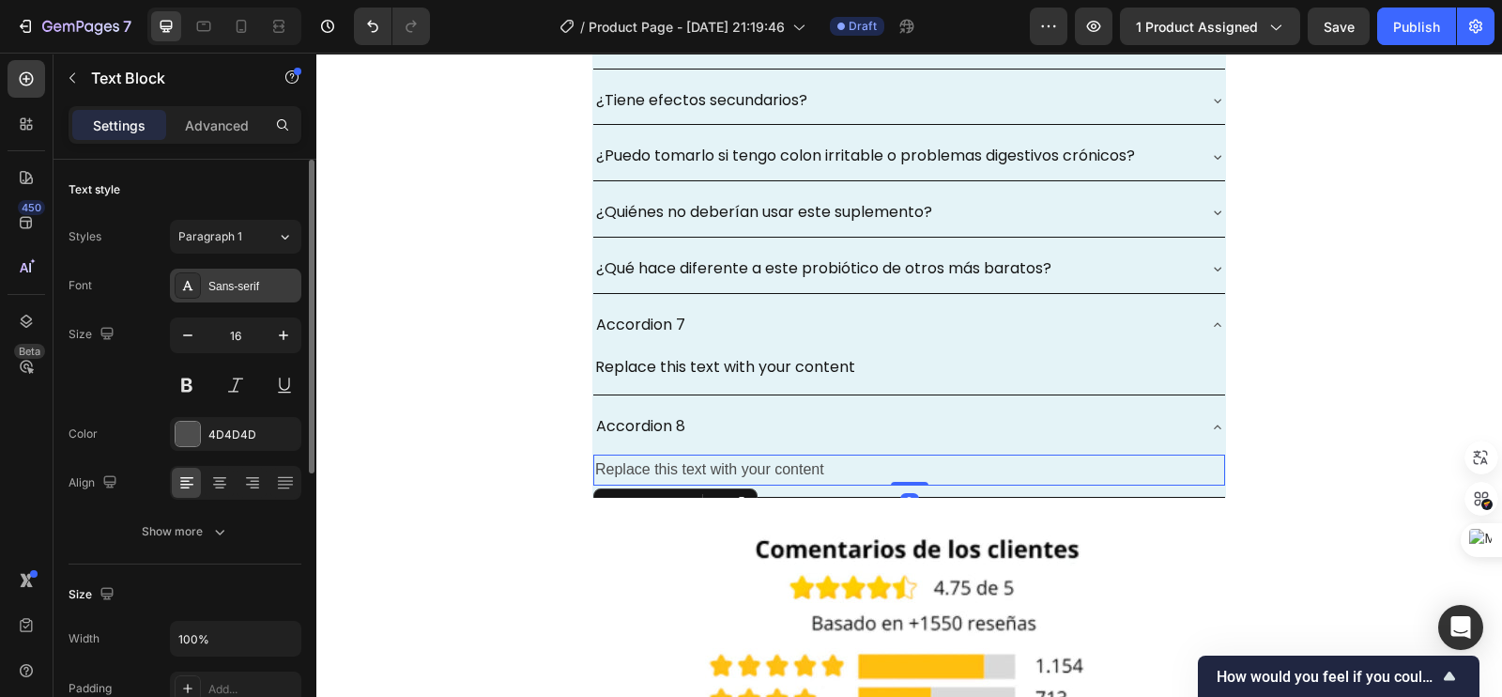
click at [221, 287] on div "Sans-serif" at bounding box center [252, 286] width 88 height 17
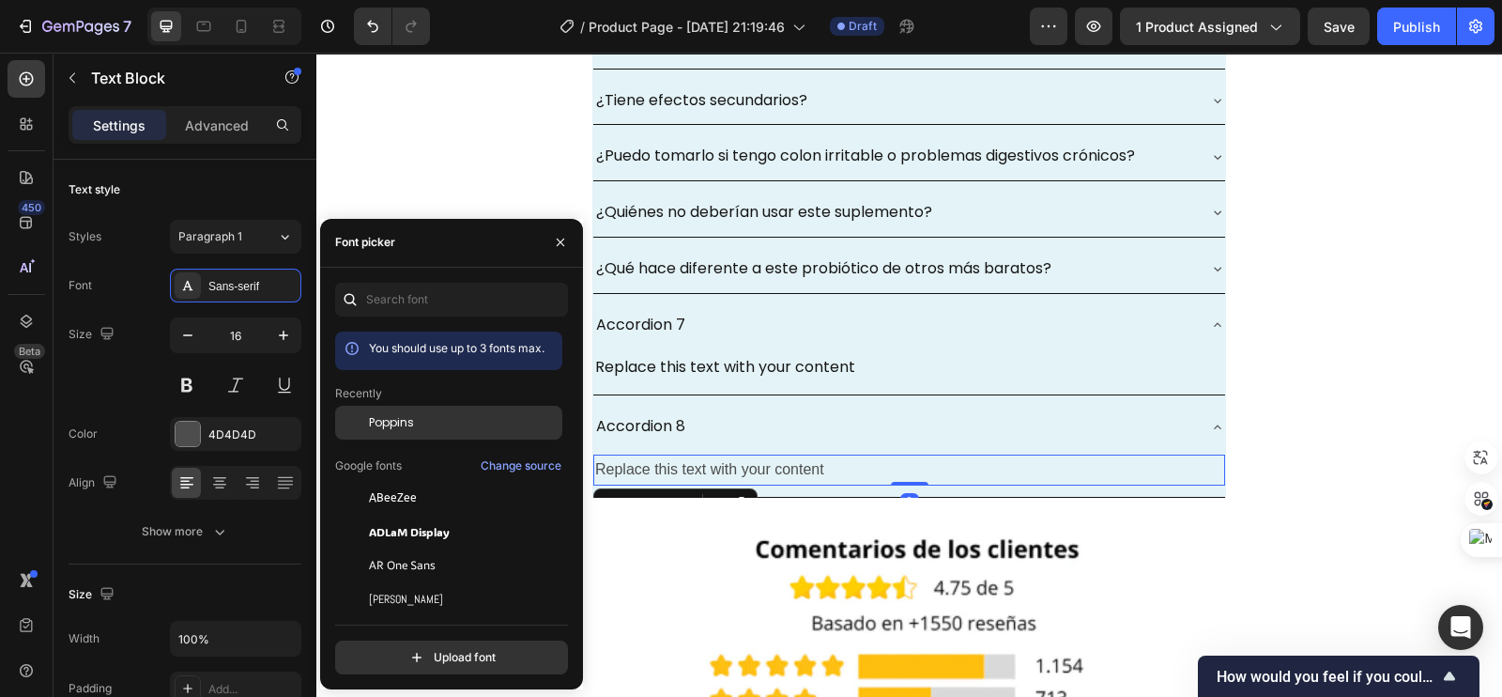
click at [400, 421] on span "Poppins" at bounding box center [391, 422] width 45 height 17
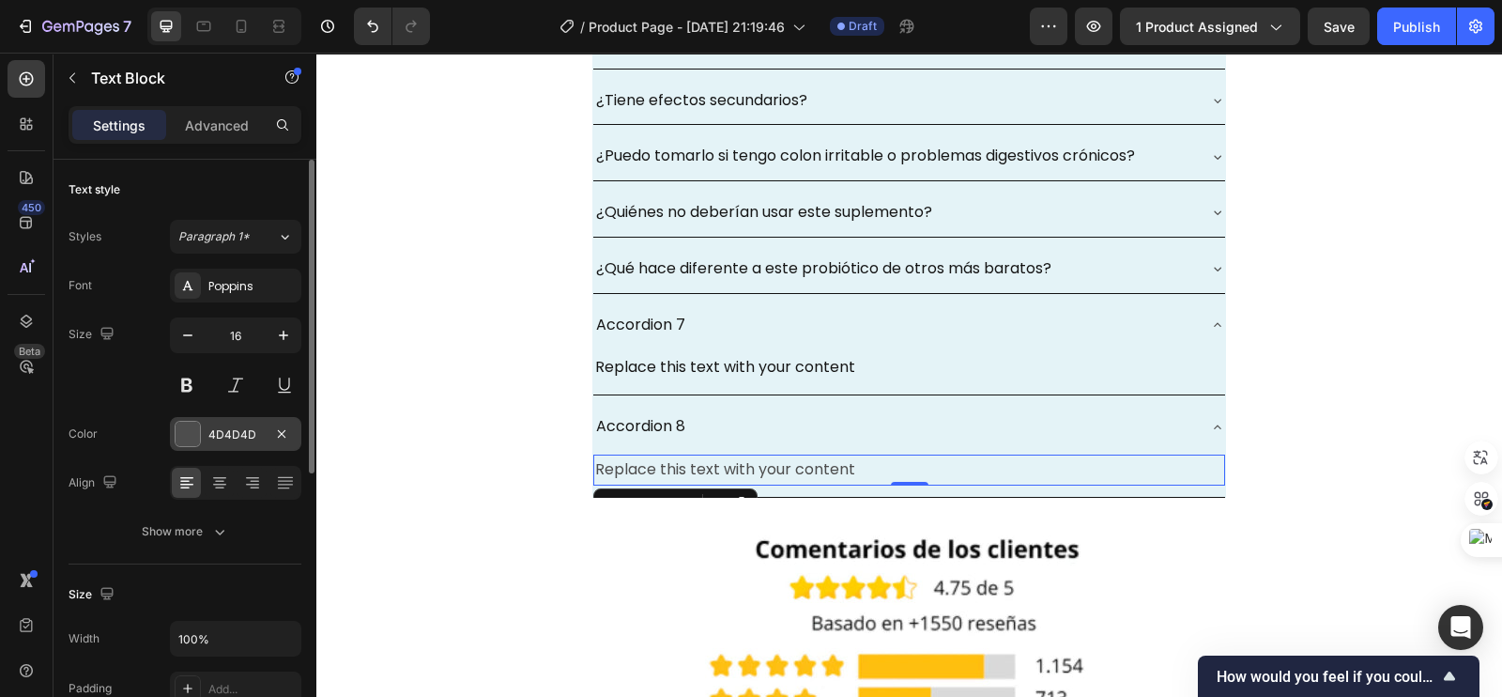
click at [209, 431] on div "4D4D4D" at bounding box center [235, 434] width 54 height 17
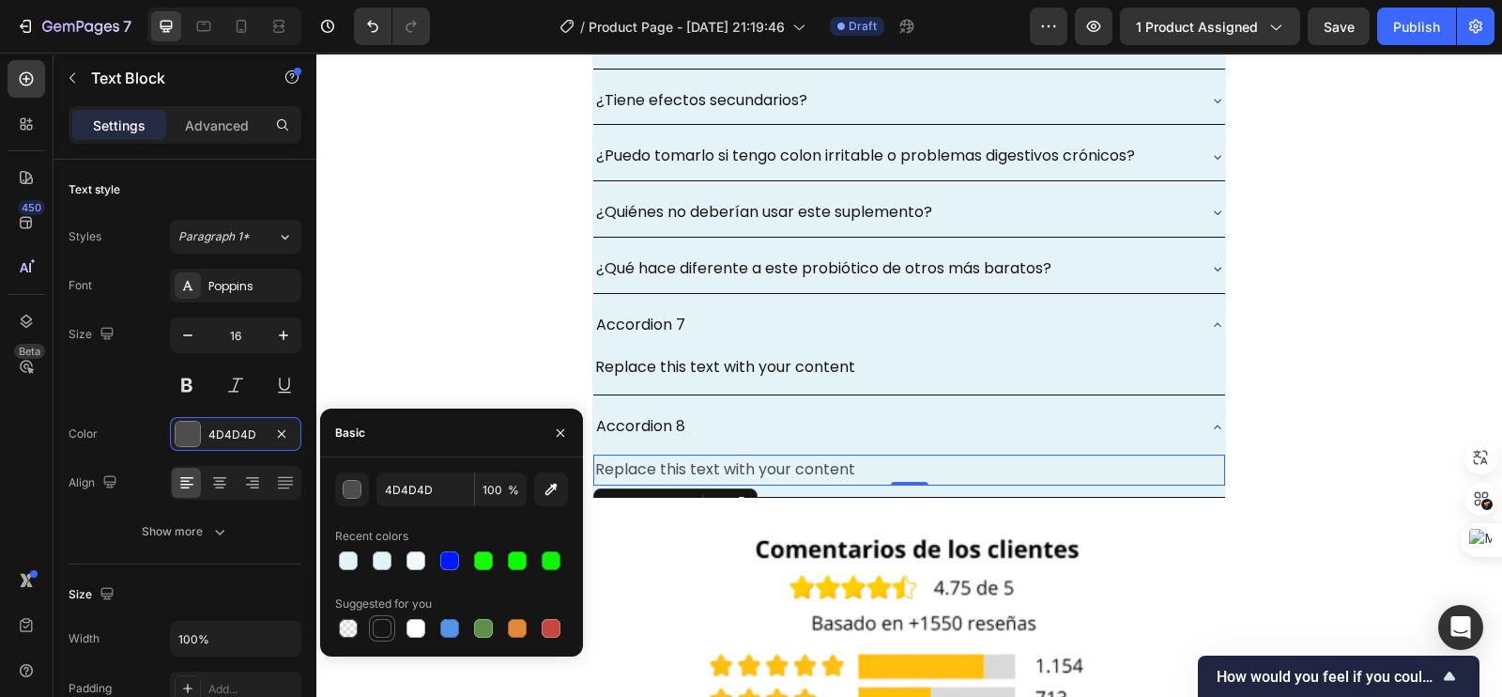
click at [377, 621] on div at bounding box center [382, 628] width 19 height 19
type input "151515"
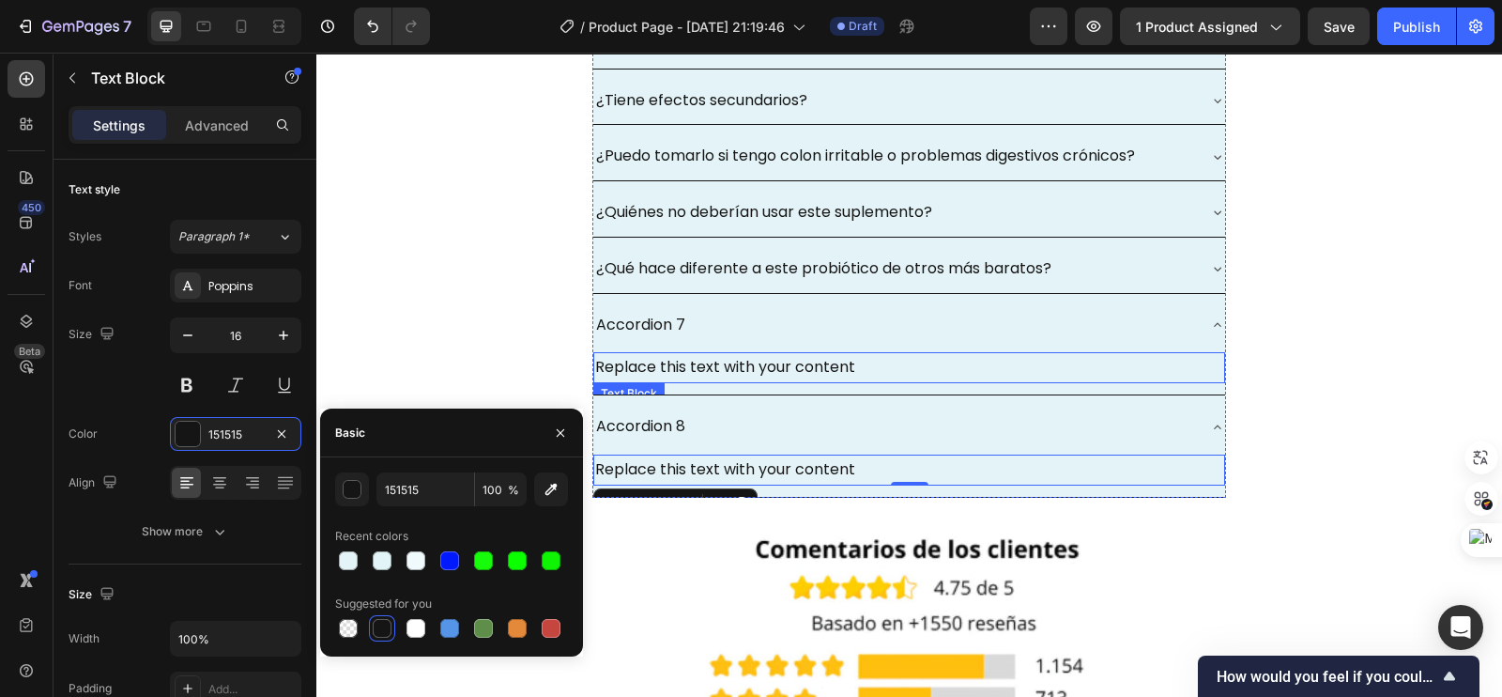
click at [817, 354] on div "Replace this text with your content" at bounding box center [909, 367] width 632 height 31
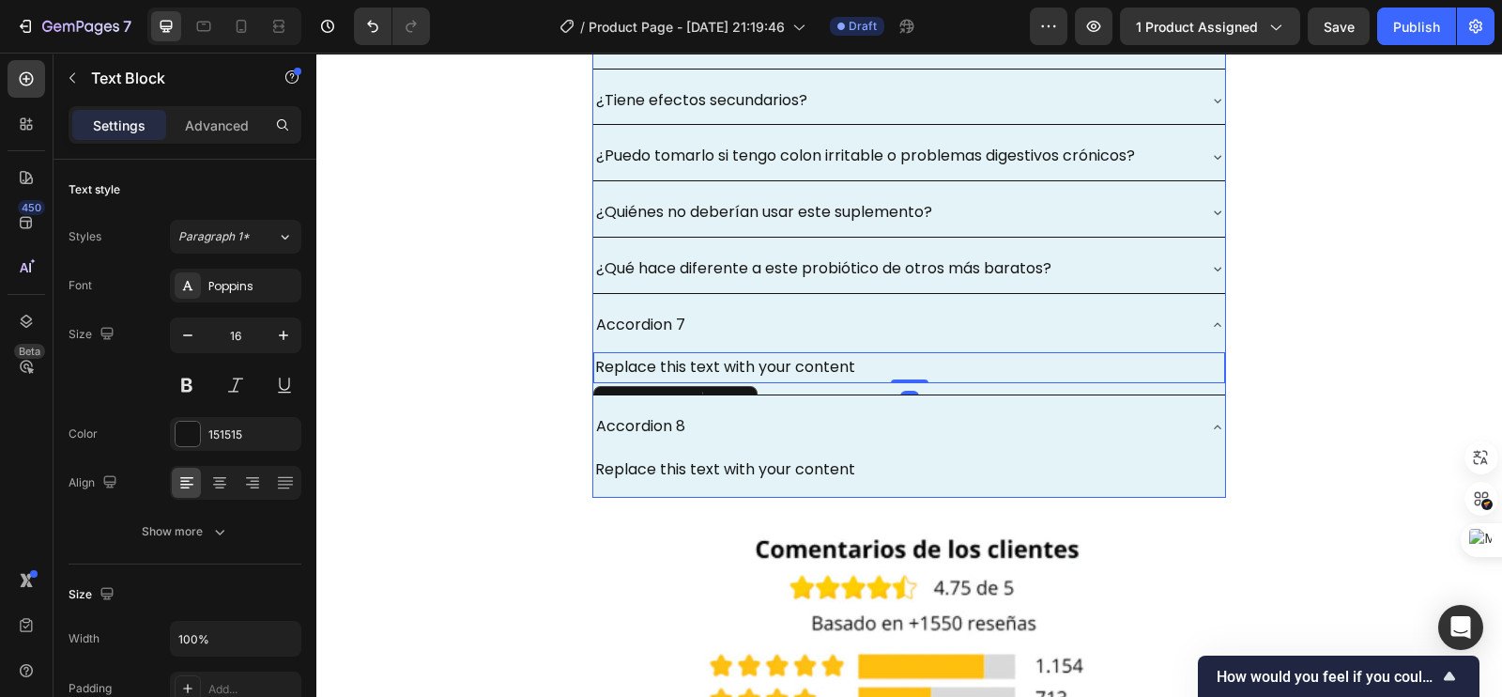
click at [660, 317] on div "Accordion 7" at bounding box center [640, 325] width 95 height 33
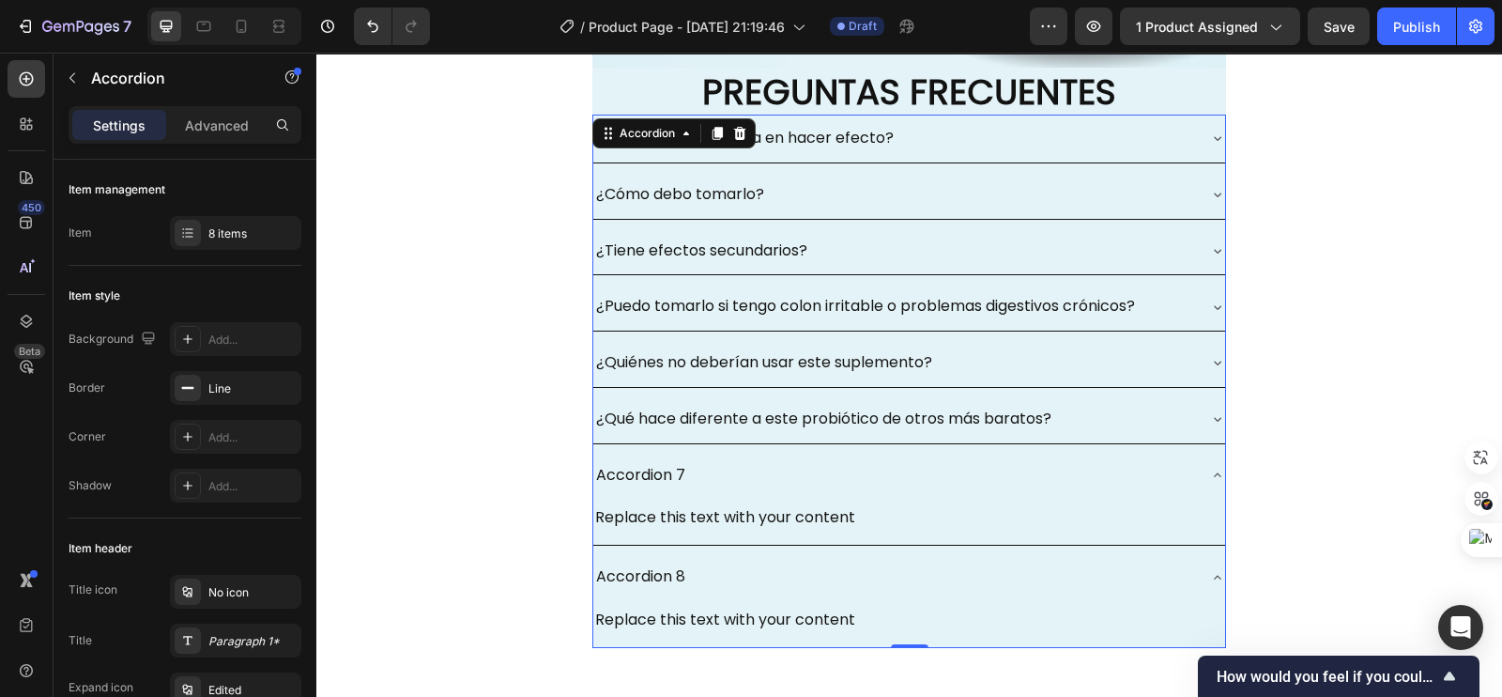
scroll to position [5866, 0]
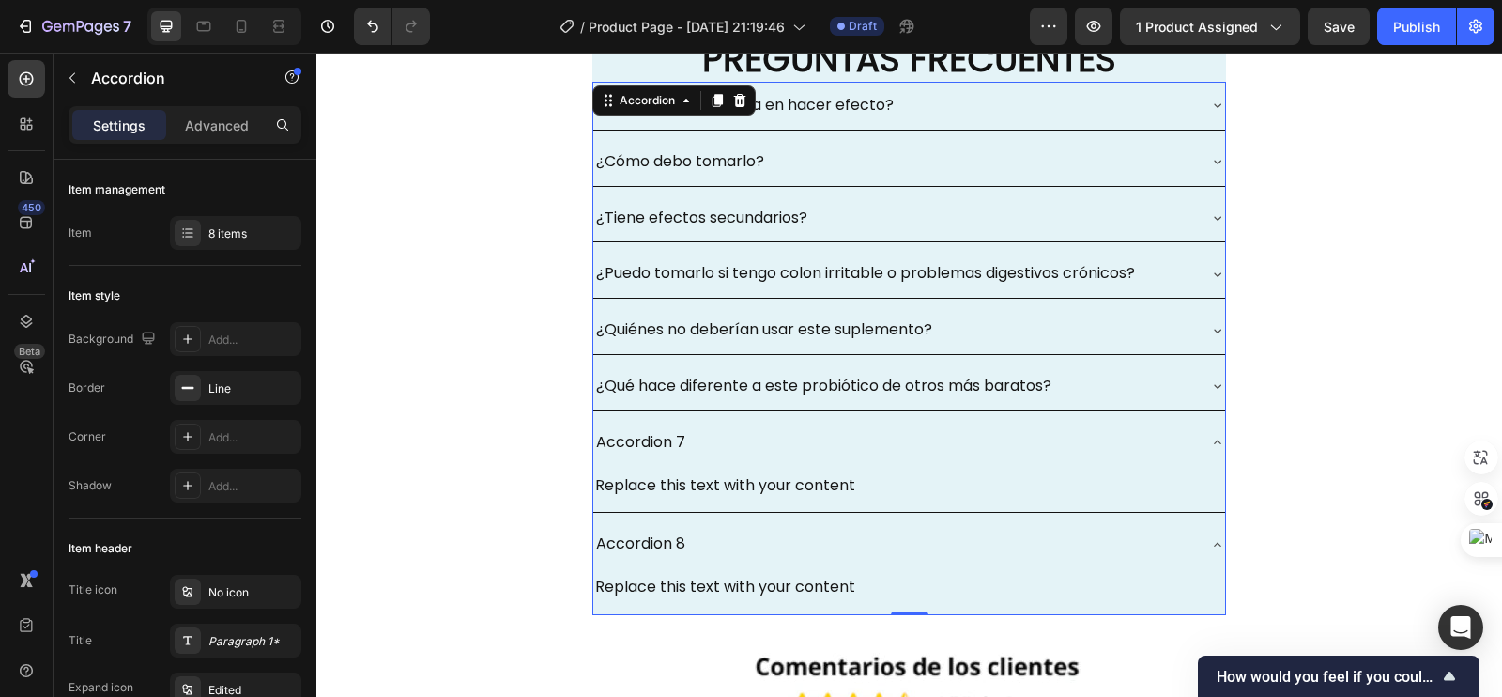
click at [660, 437] on div "Accordion 7" at bounding box center [640, 442] width 95 height 33
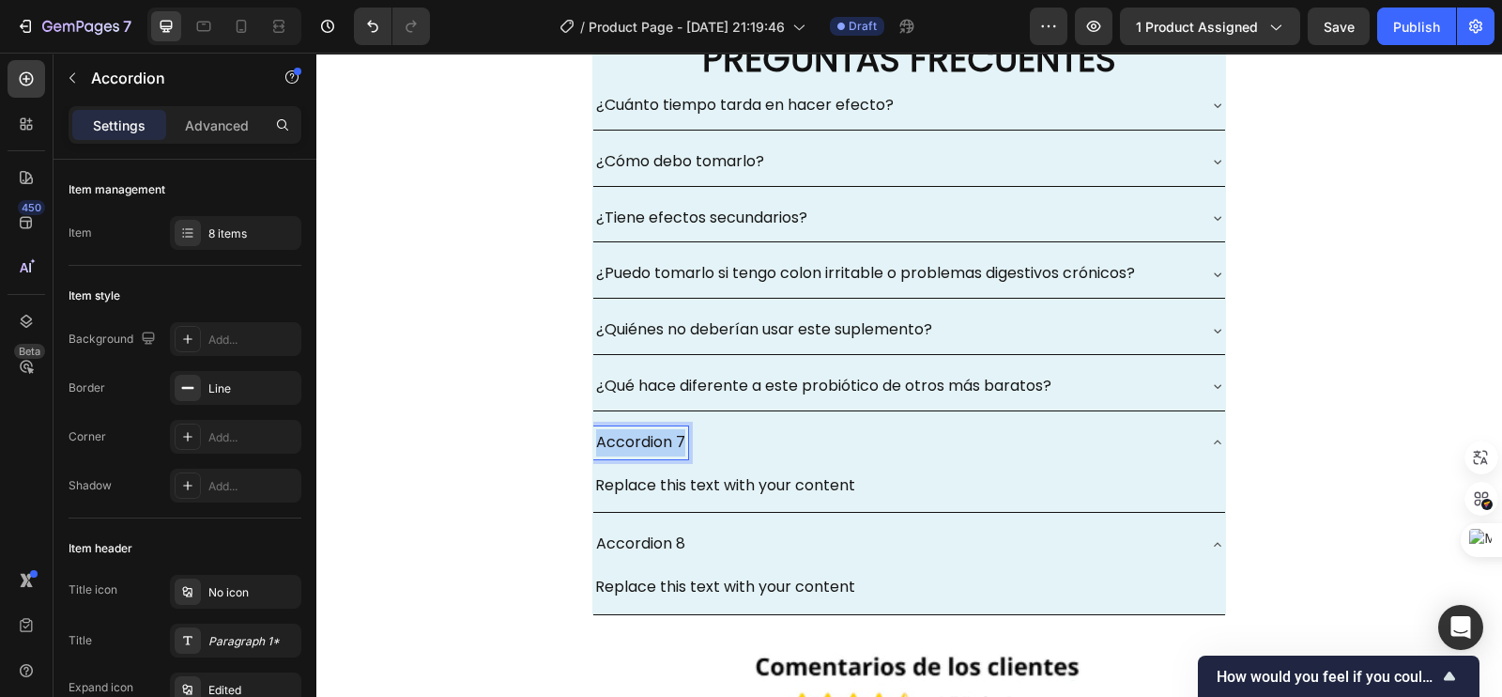
drag, startPoint x: 671, startPoint y: 438, endPoint x: 580, endPoint y: 435, distance: 91.1
click at [580, 435] on div "¿Cuánto tiempo tarda en hacer efecto? ¿Cómo debo tomarlo? ¿Tiene efectos secund…" at bounding box center [909, 356] width 1186 height 548
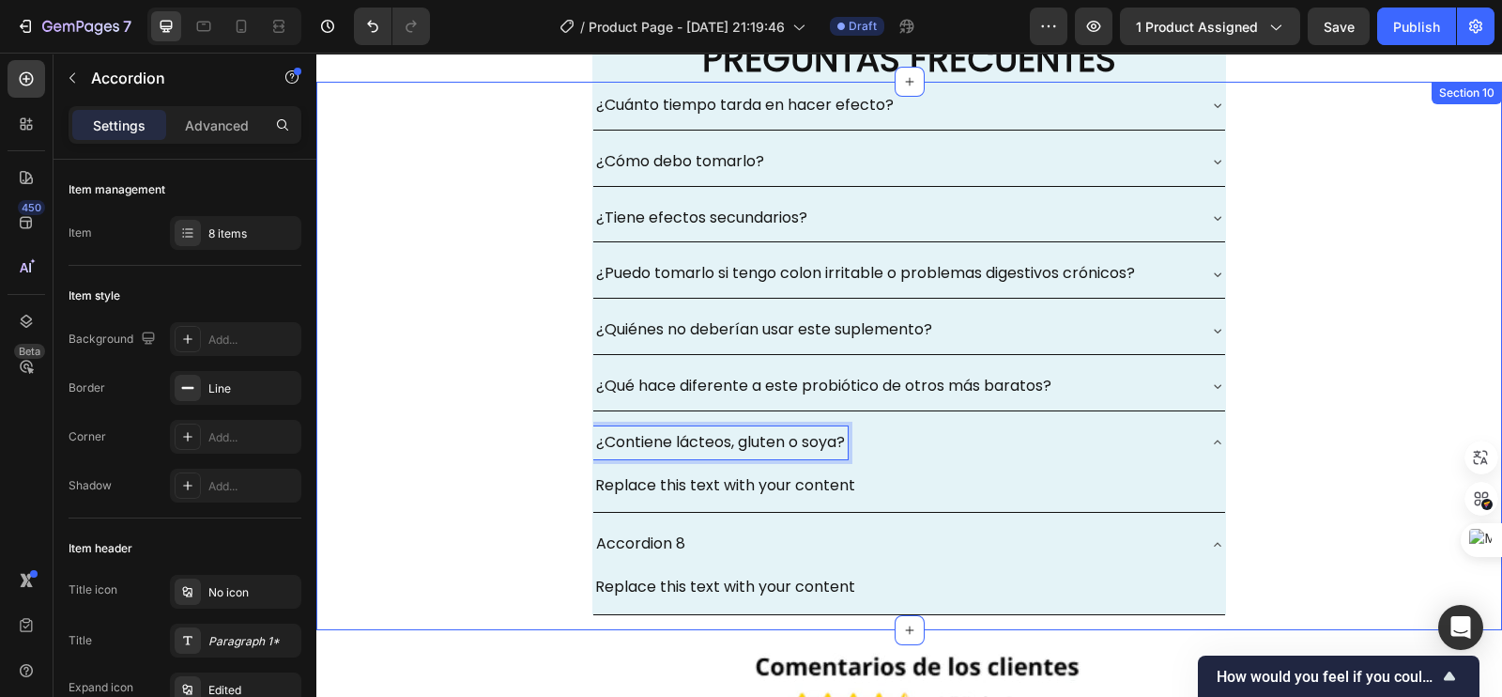
click at [671, 486] on div "Replace this text with your content" at bounding box center [909, 485] width 632 height 31
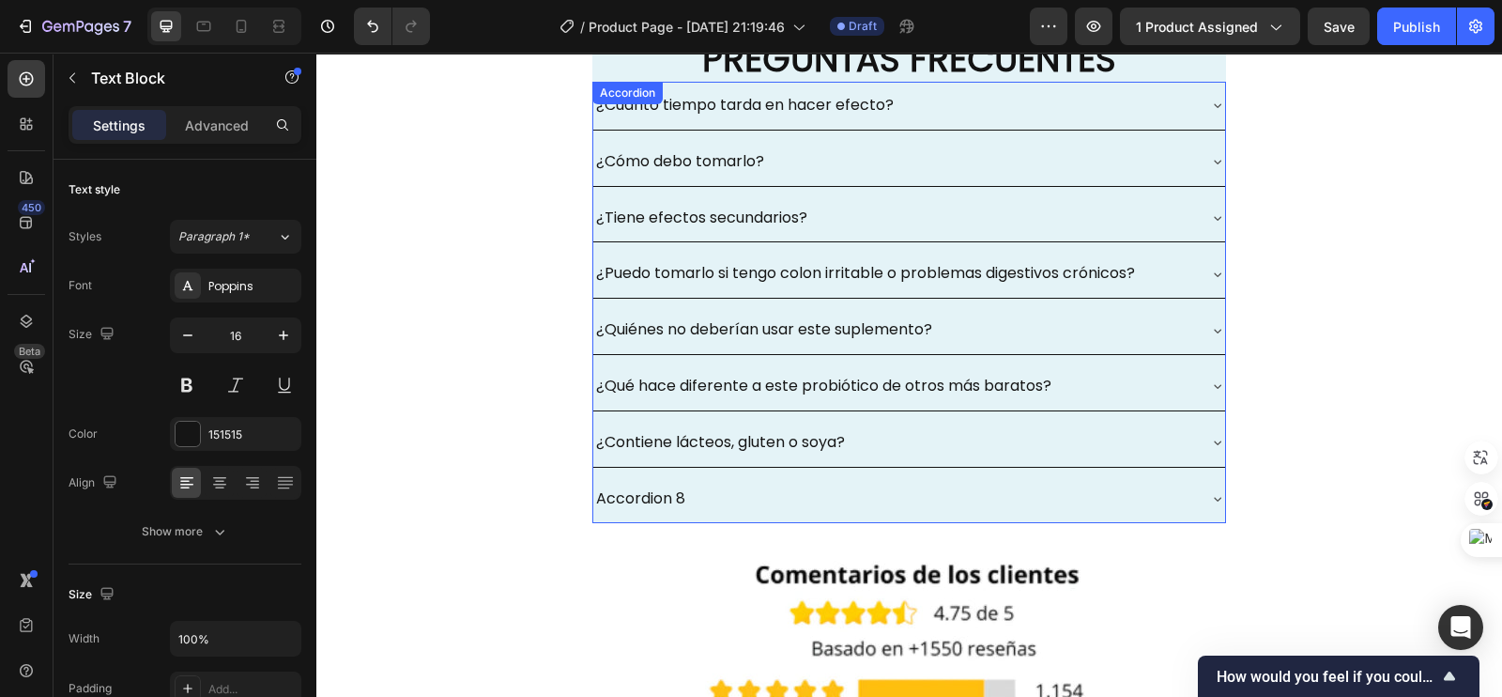
click at [919, 437] on div "¿Contiene lácteos, gluten o soya?" at bounding box center [894, 442] width 602 height 33
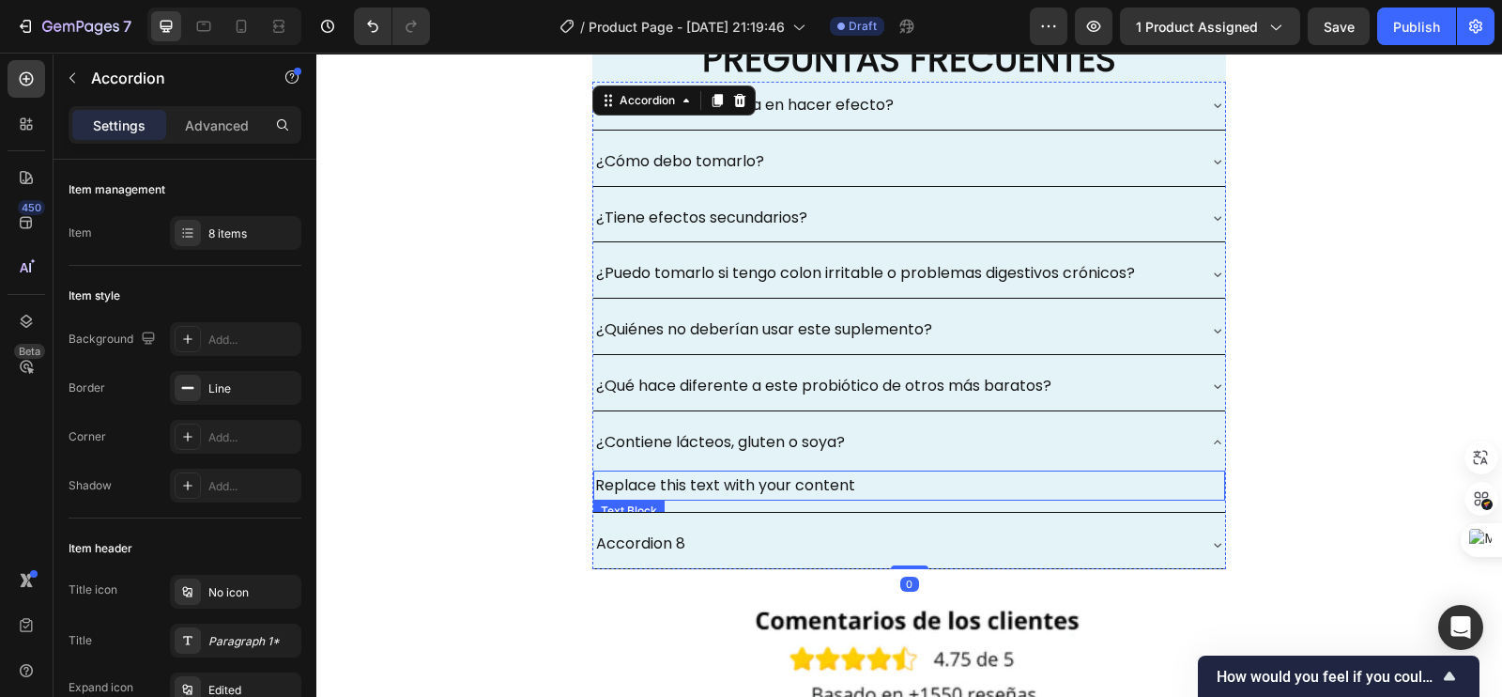
click at [739, 482] on div "Replace this text with your content" at bounding box center [909, 485] width 632 height 31
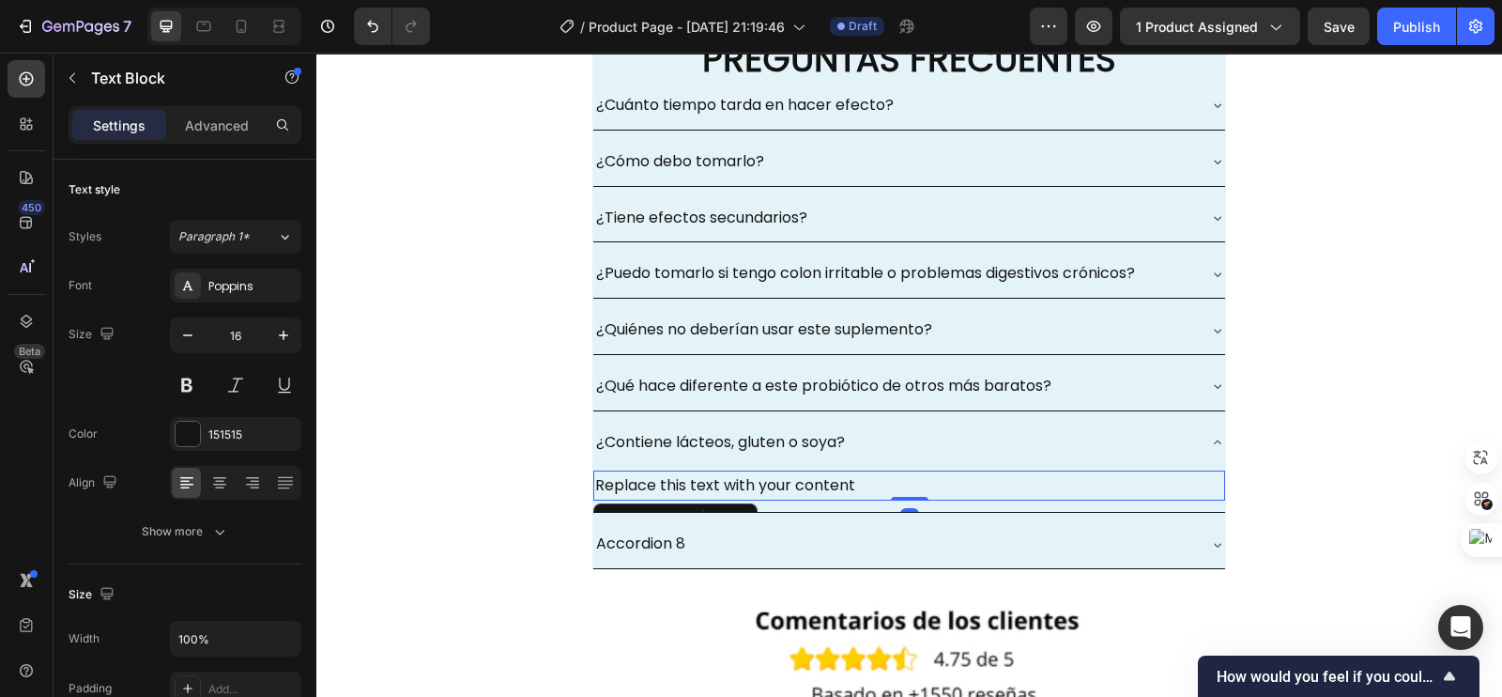
click at [840, 487] on div "Replace this text with your content" at bounding box center [909, 485] width 632 height 31
click at [841, 482] on p "Replace this text with your content" at bounding box center [909, 485] width 628 height 27
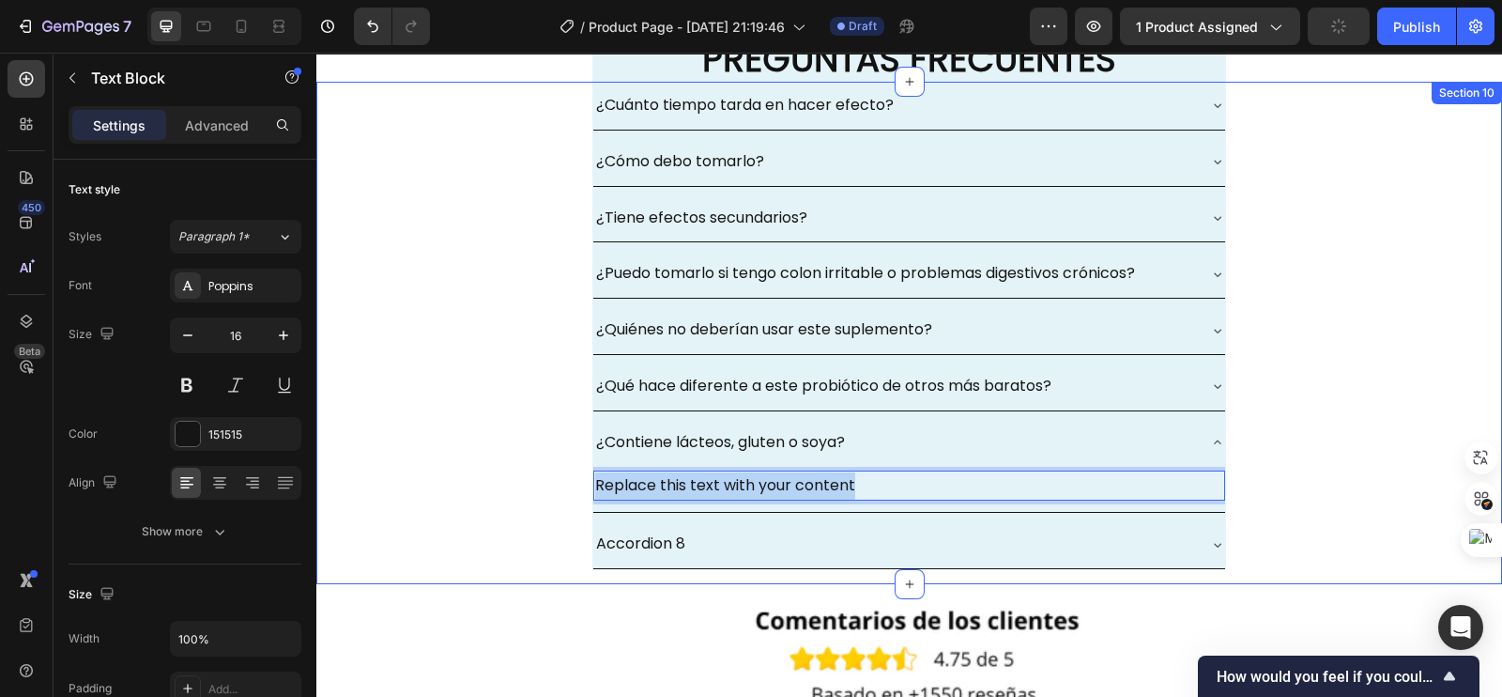
drag, startPoint x: 845, startPoint y: 481, endPoint x: 569, endPoint y: 472, distance: 276.1
click at [569, 472] on div "¿Cuánto tiempo tarda en hacer efecto? ¿Cómo debo tomarlo? ¿Tiene efectos secund…" at bounding box center [909, 333] width 1186 height 502
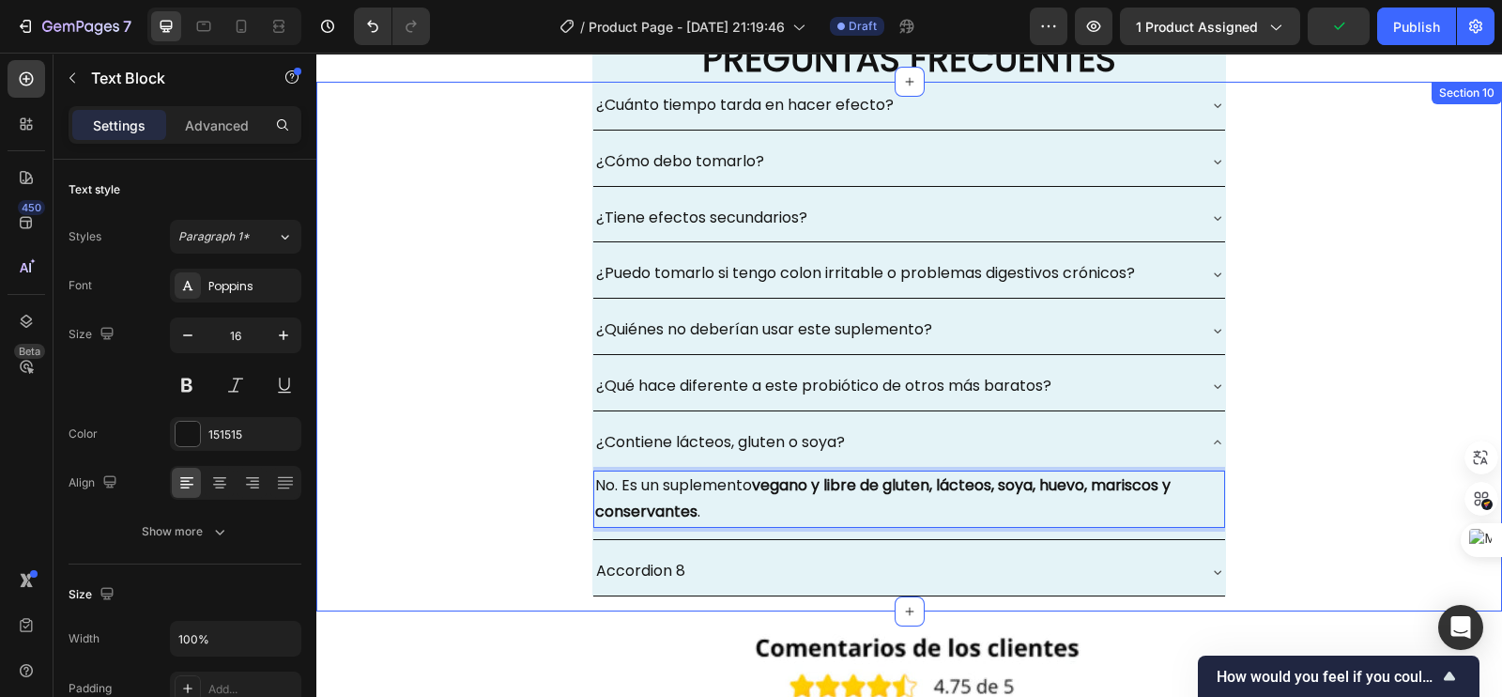
click at [523, 442] on div "¿Cuánto tiempo tarda en hacer efecto? ¿Cómo debo tomarlo? ¿Tiene efectos secund…" at bounding box center [909, 346] width 1186 height 529
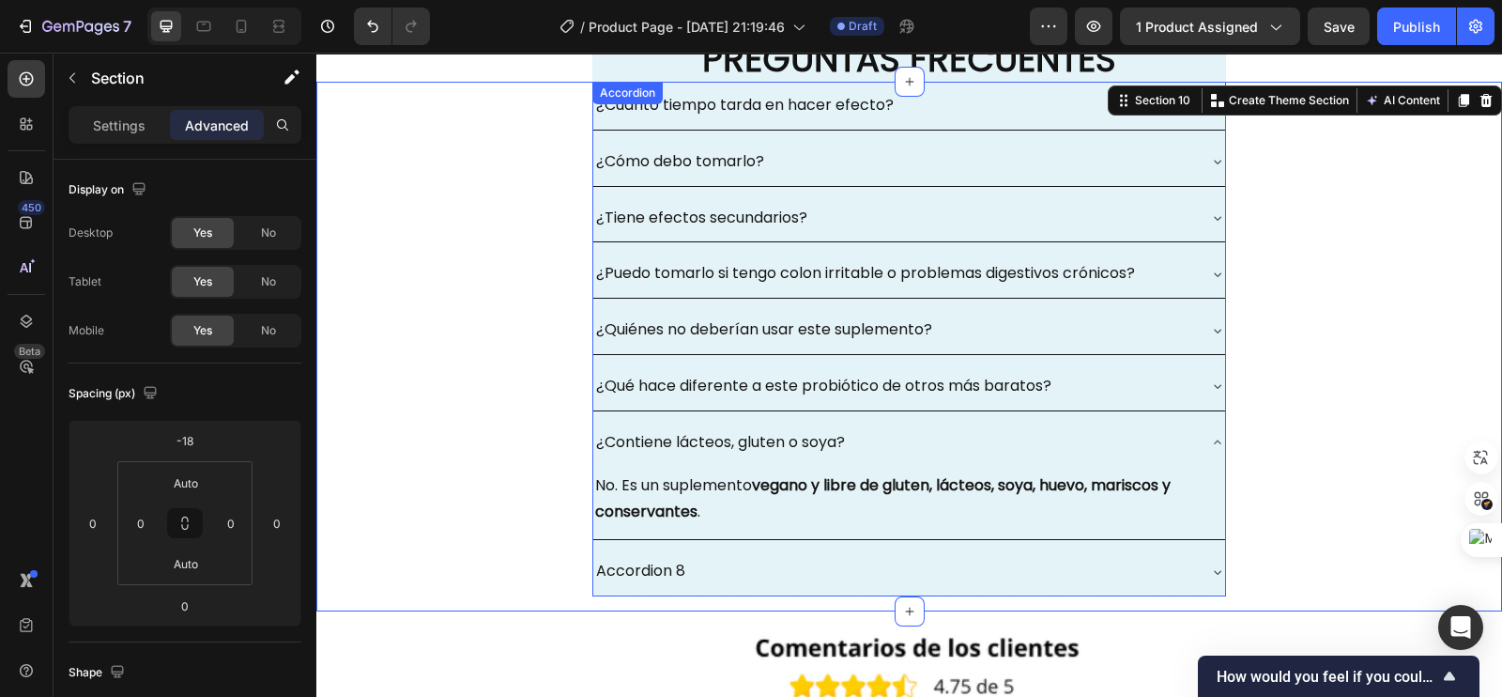
click at [1206, 427] on div "¿Contiene lácteos, gluten o soya?" at bounding box center [909, 443] width 632 height 48
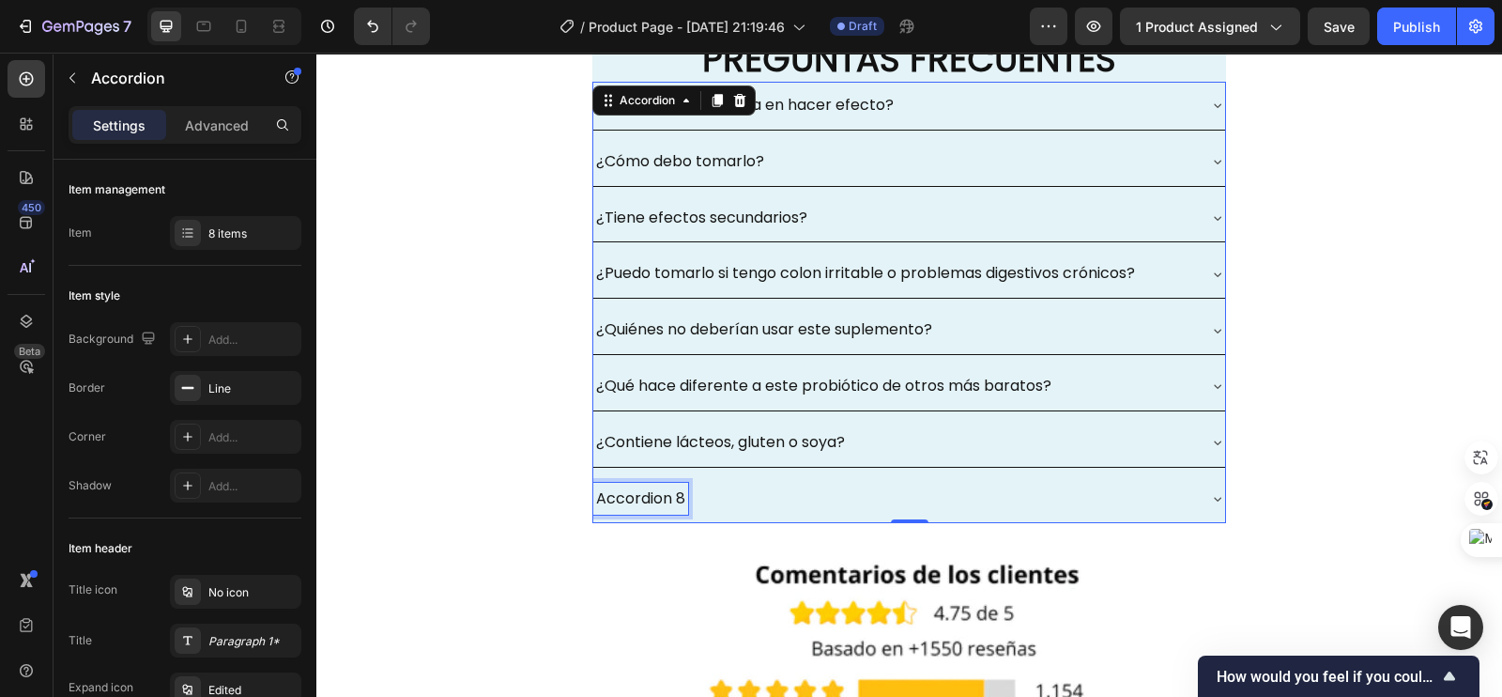
click at [669, 495] on p "Accordion 8" at bounding box center [640, 498] width 89 height 27
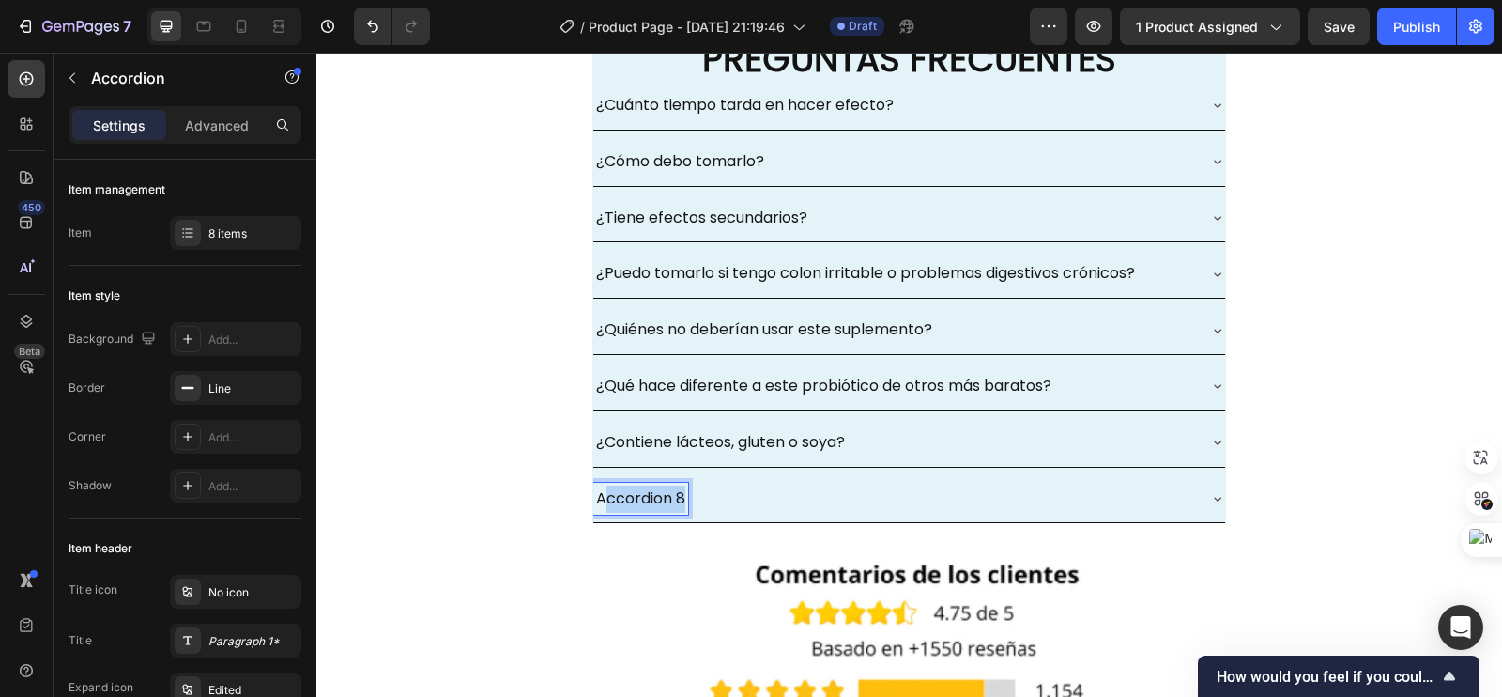
drag, startPoint x: 673, startPoint y: 495, endPoint x: 592, endPoint y: 498, distance: 80.8
click at [596, 498] on p "Accordion 8" at bounding box center [640, 498] width 89 height 27
drag, startPoint x: 589, startPoint y: 492, endPoint x: 682, endPoint y: 496, distance: 93.9
click at [682, 496] on div "Accordion 8" at bounding box center [894, 499] width 602 height 33
click at [1134, 491] on div "¿Necesita refrigeración para mantener la efectividad?" at bounding box center [894, 499] width 602 height 33
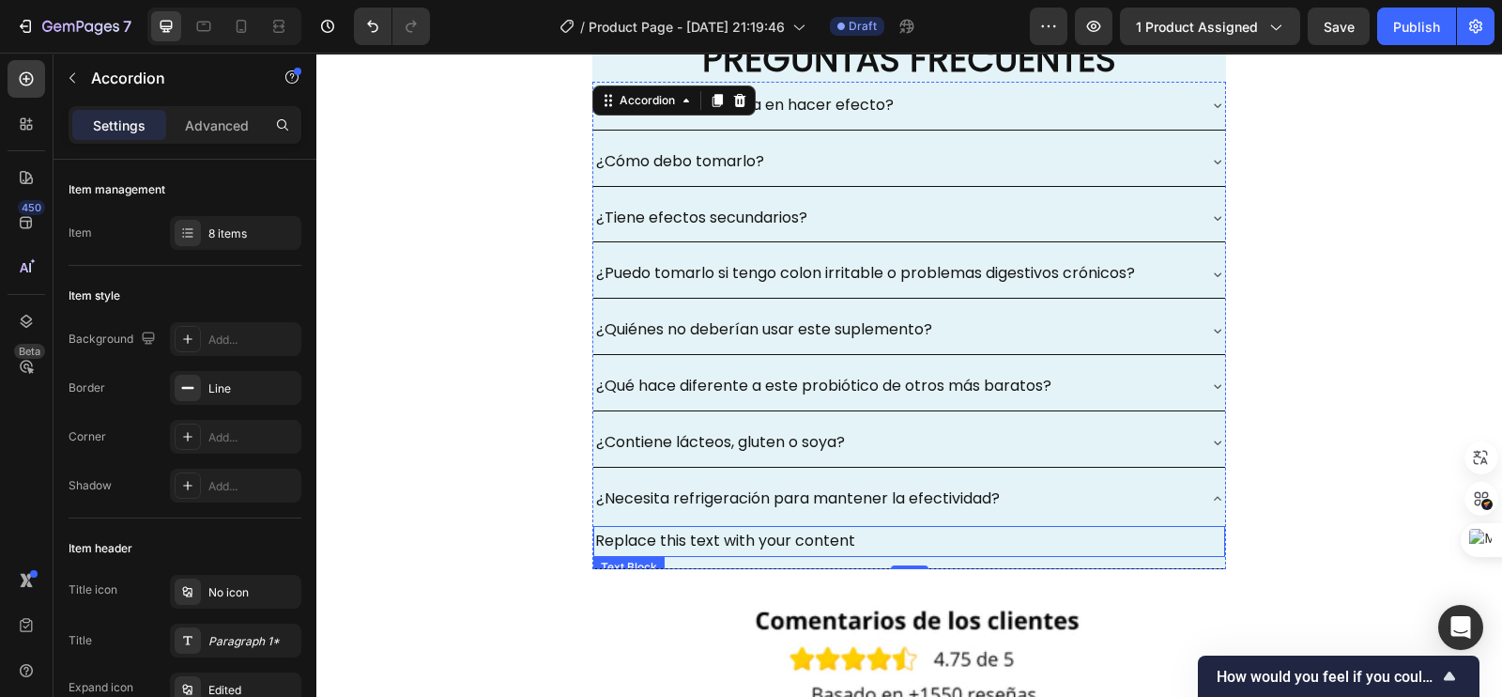
click at [850, 538] on div "Replace this text with your content" at bounding box center [909, 541] width 632 height 31
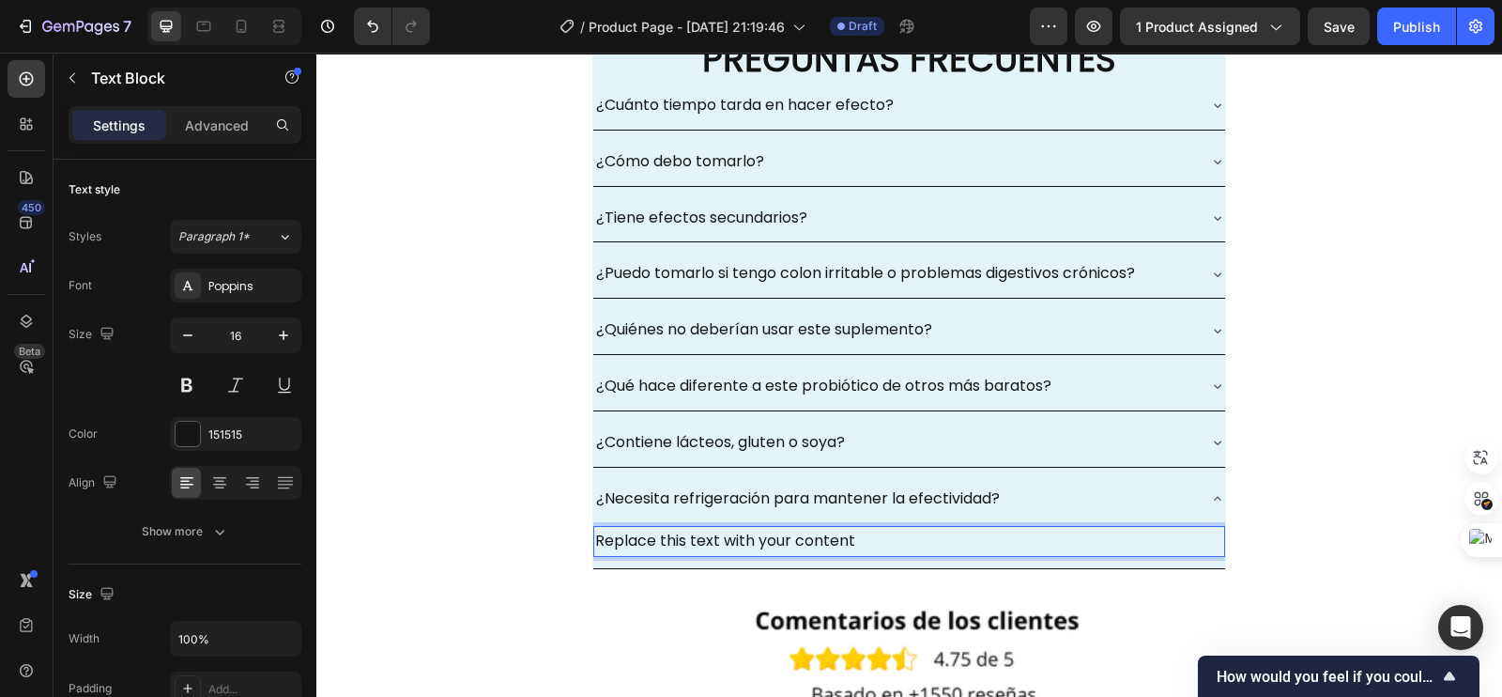
click at [849, 538] on div "Replace this text with your content" at bounding box center [909, 541] width 632 height 31
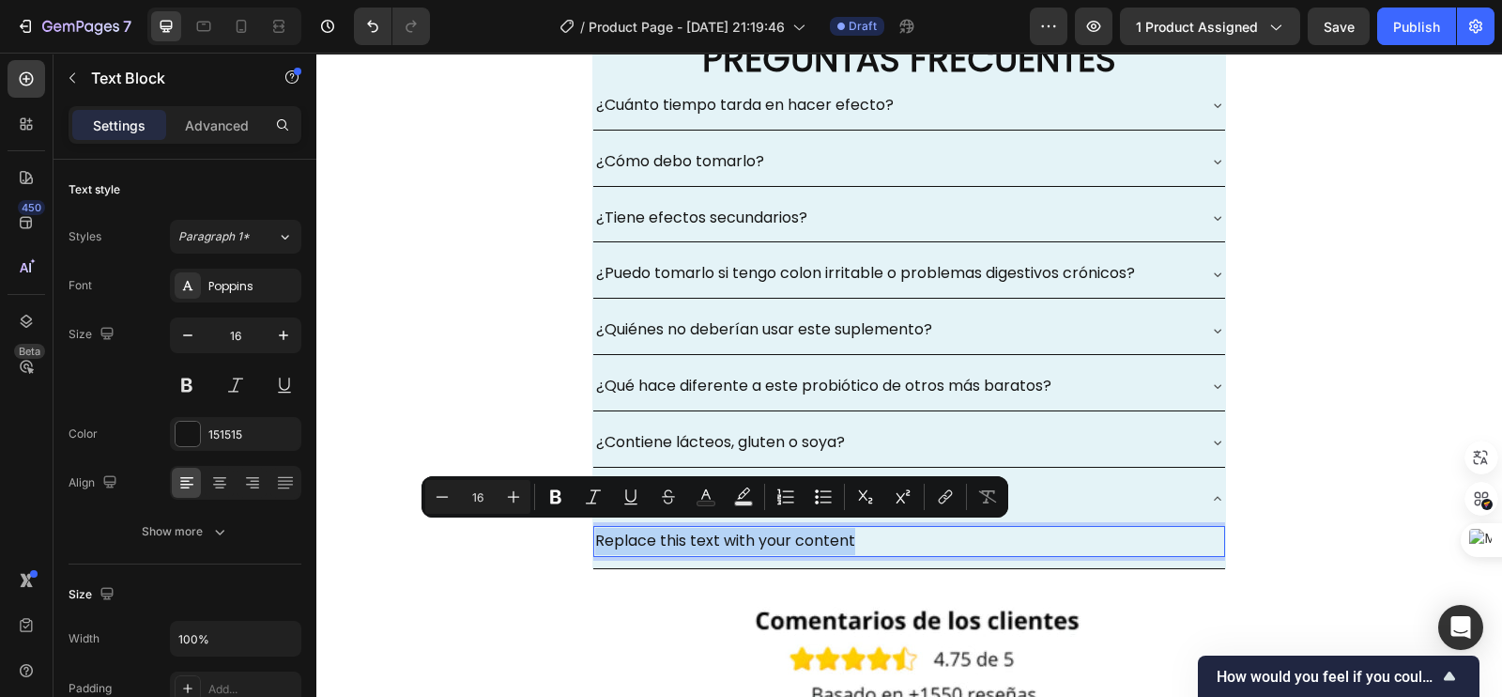
drag, startPoint x: 845, startPoint y: 537, endPoint x: 544, endPoint y: 537, distance: 300.4
click at [544, 537] on div "¿Cuánto tiempo tarda en hacer efecto? ¿Cómo debo tomarlo? ¿Tiene efectos secund…" at bounding box center [909, 333] width 1186 height 502
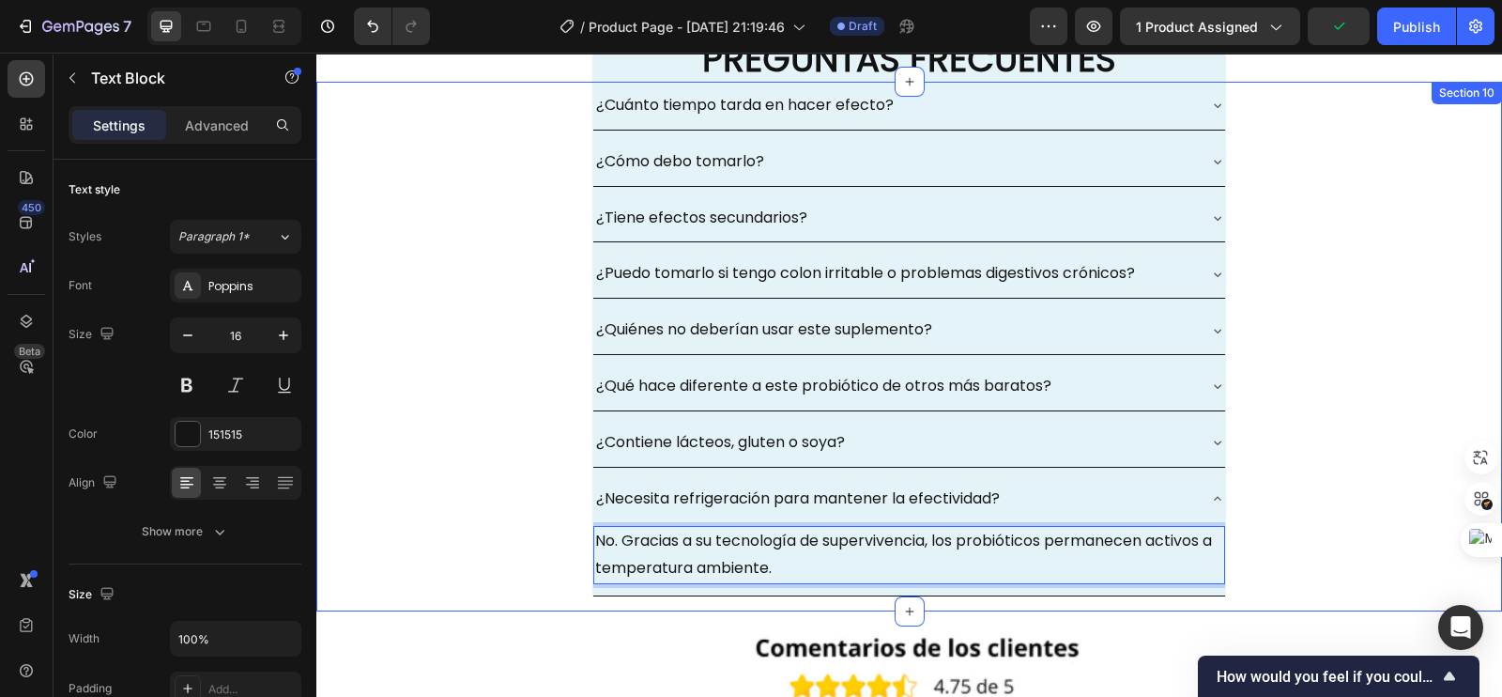
click at [421, 415] on div "¿Cuánto tiempo tarda en hacer efecto? ¿Cómo debo tomarlo? ¿Tiene efectos secund…" at bounding box center [909, 346] width 1186 height 529
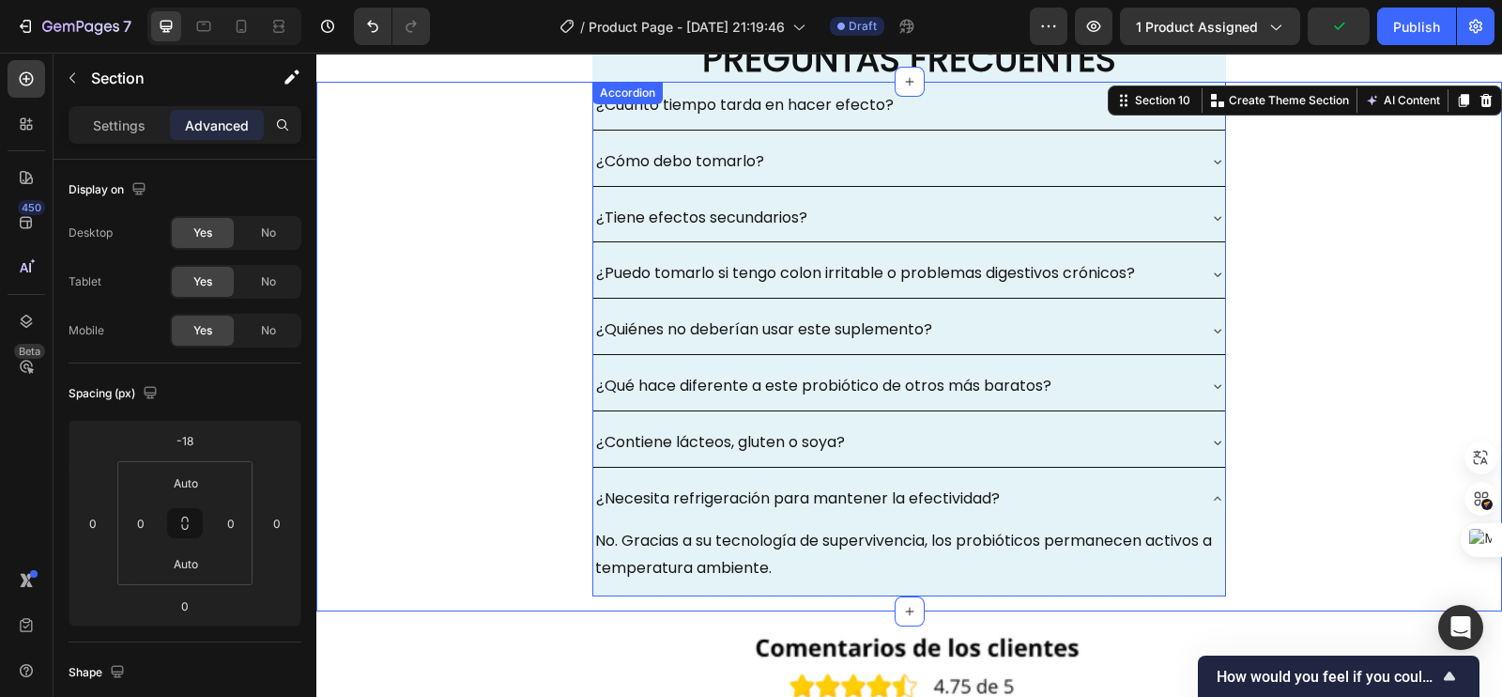
click at [1210, 491] on icon at bounding box center [1217, 498] width 15 height 15
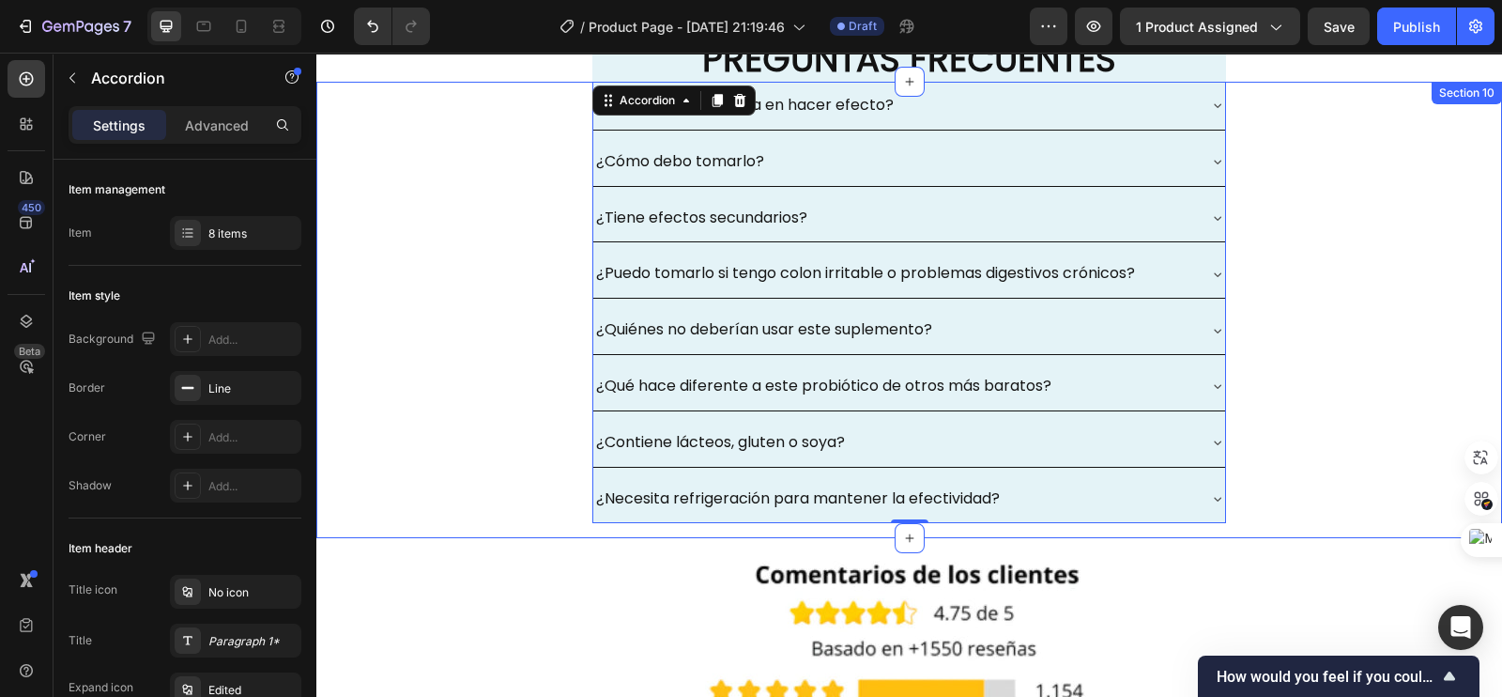
click at [1328, 236] on div "¿Cuánto tiempo tarda en hacer efecto? ¿Cómo debo tomarlo? ¿Tiene efectos secund…" at bounding box center [909, 310] width 1186 height 456
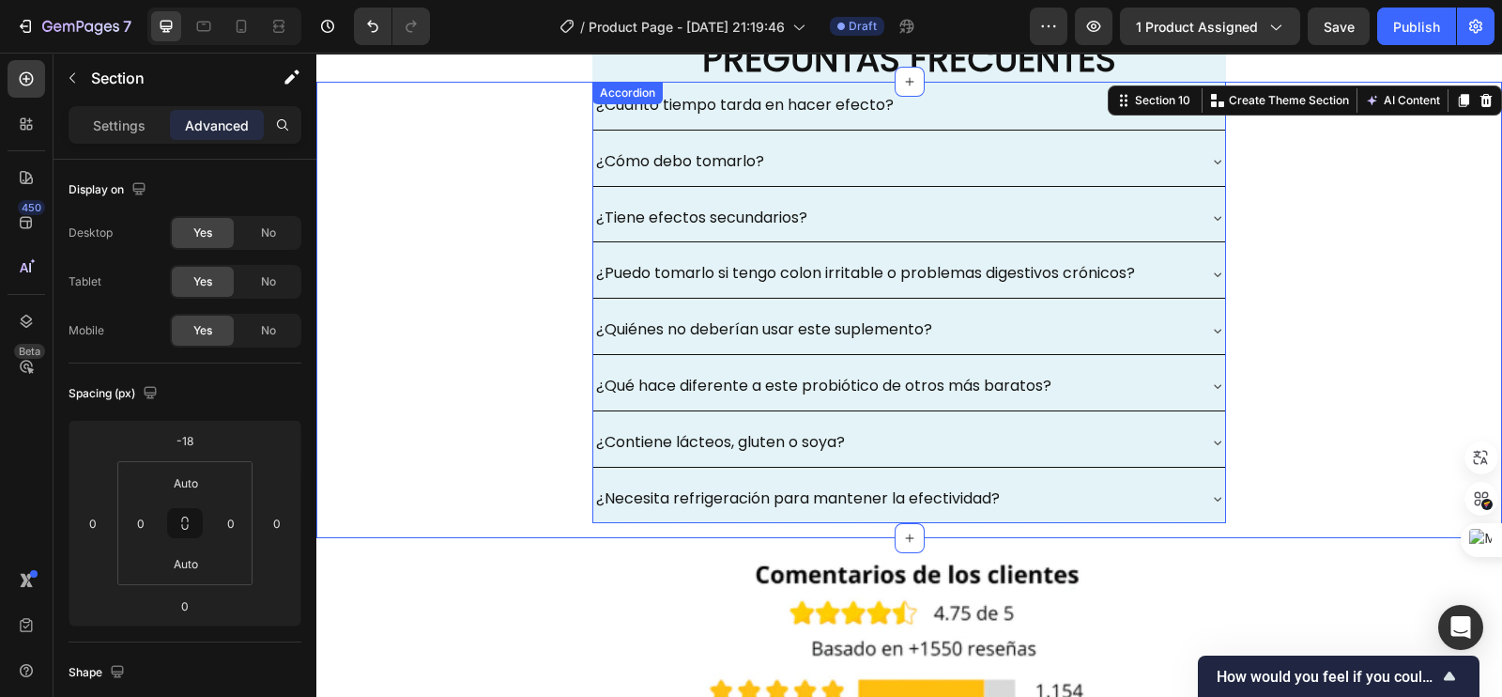
click at [972, 103] on div "¿Cuánto tiempo tarda en hacer efecto?" at bounding box center [894, 105] width 602 height 33
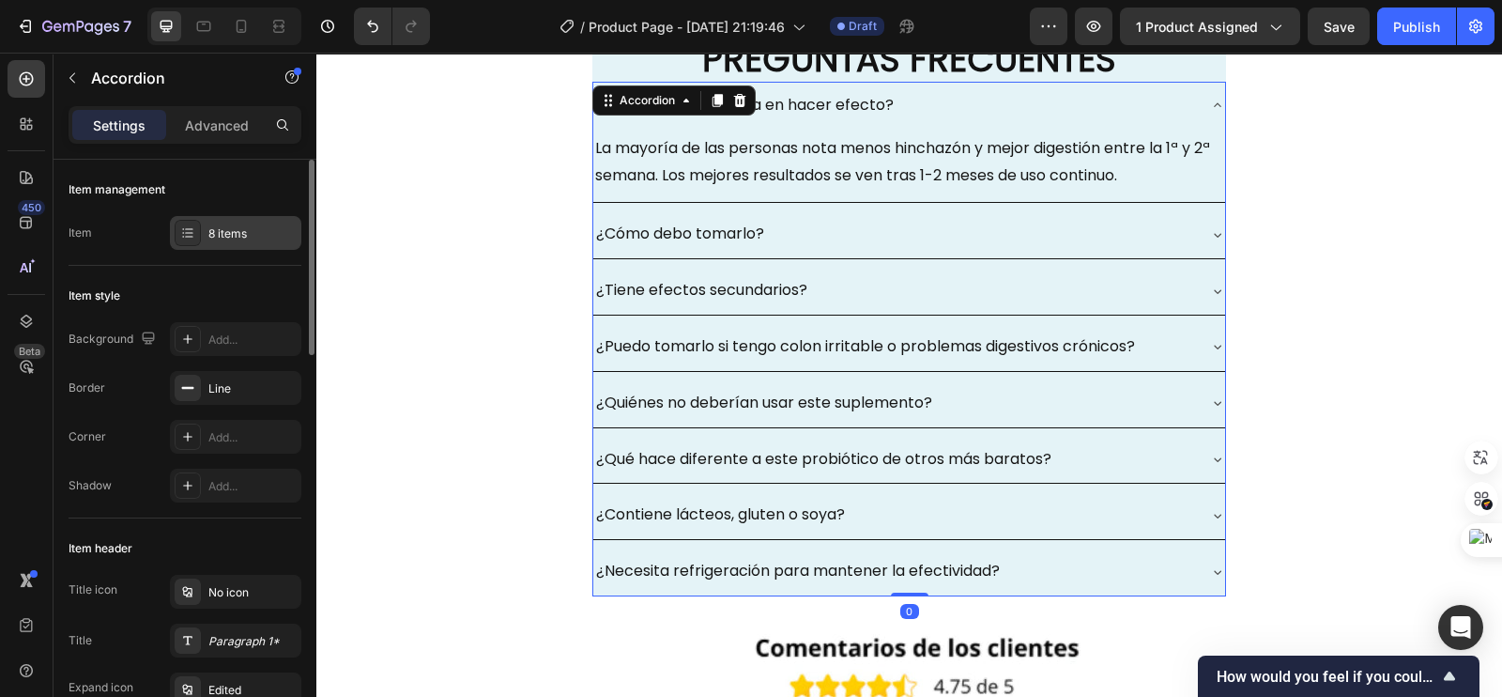
click at [222, 229] on div "8 items" at bounding box center [252, 233] width 88 height 17
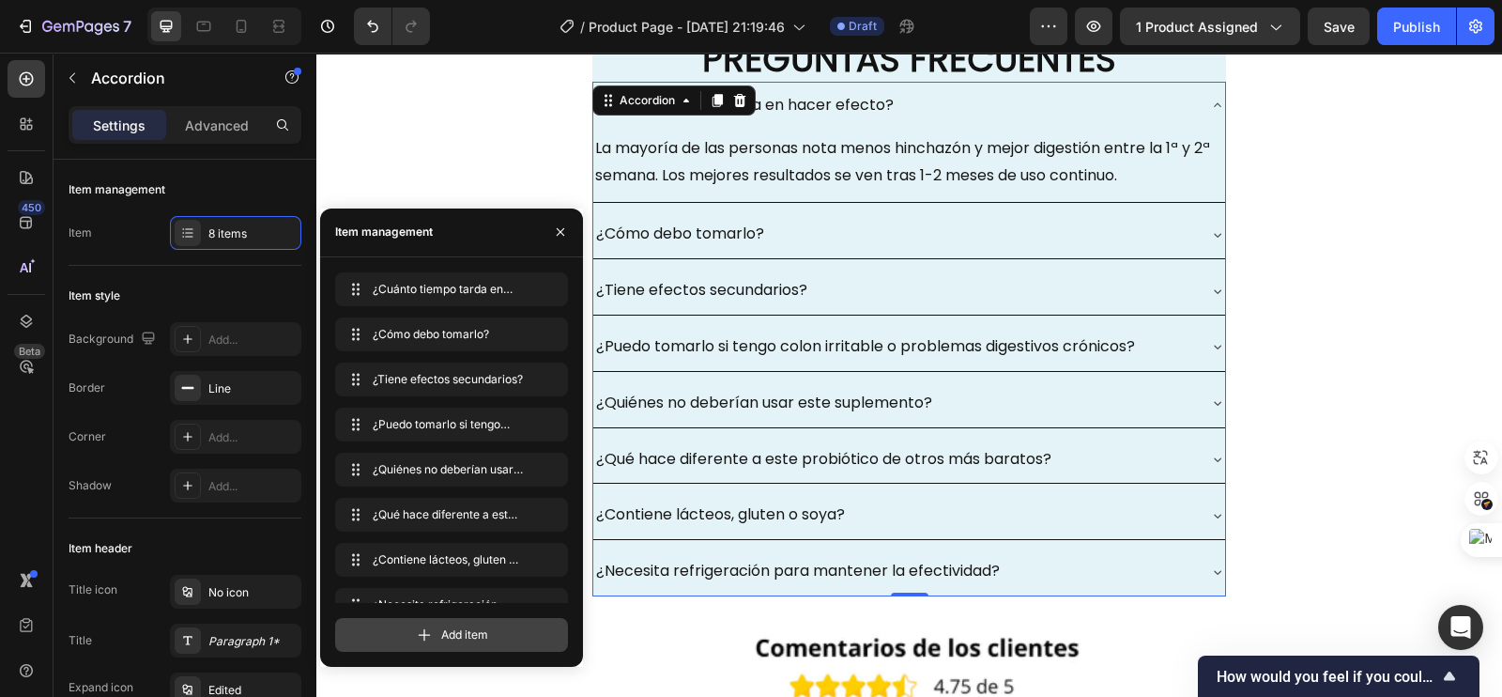
click at [437, 632] on div "Add item" at bounding box center [451, 635] width 233 height 34
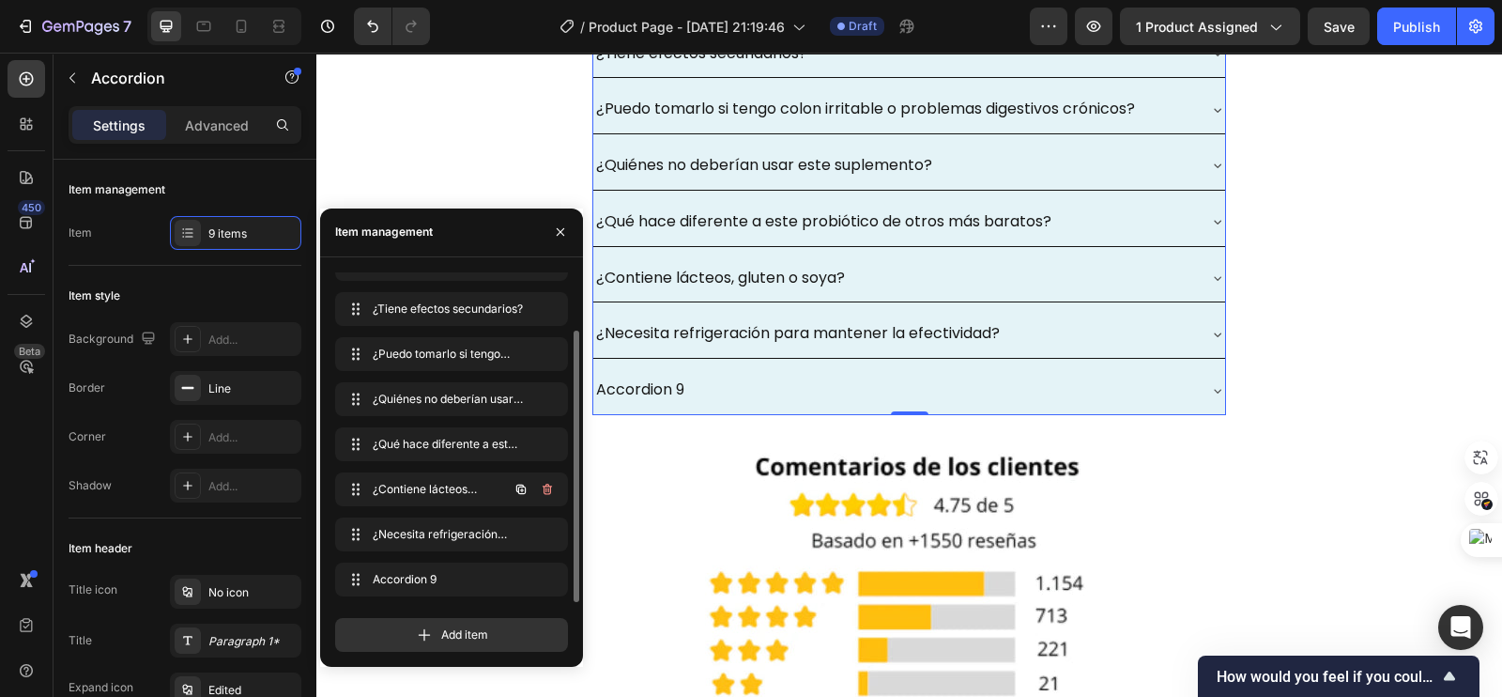
scroll to position [6029, 0]
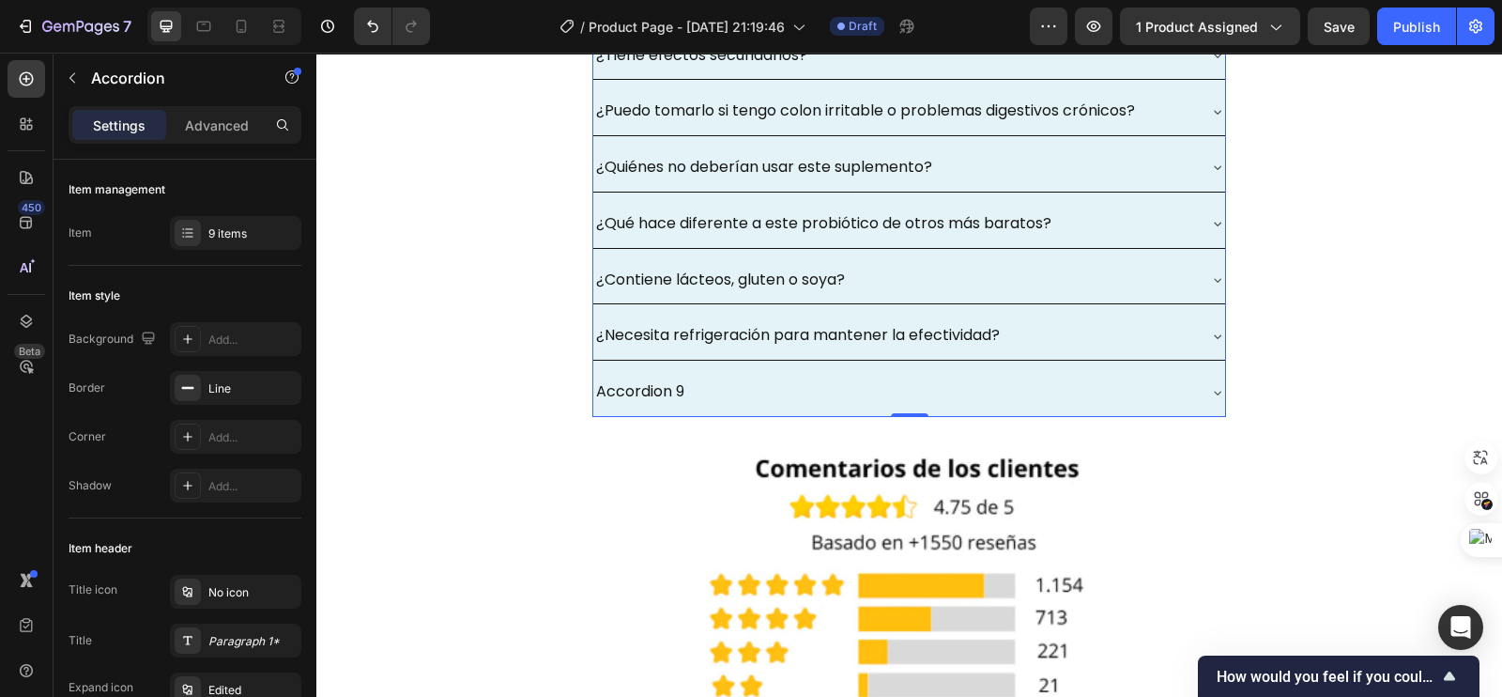
click at [940, 375] on div "Accordion 9" at bounding box center [894, 391] width 602 height 33
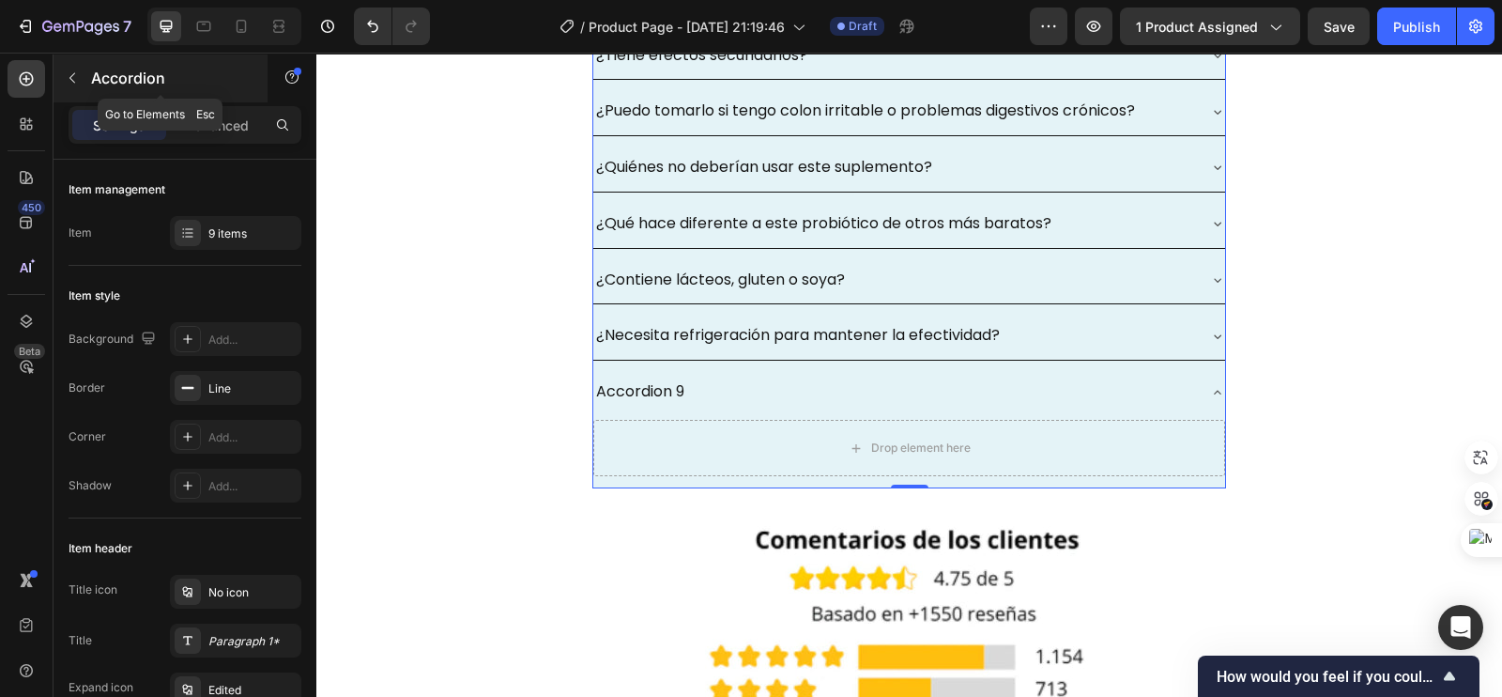
click at [80, 77] on button "button" at bounding box center [72, 78] width 30 height 30
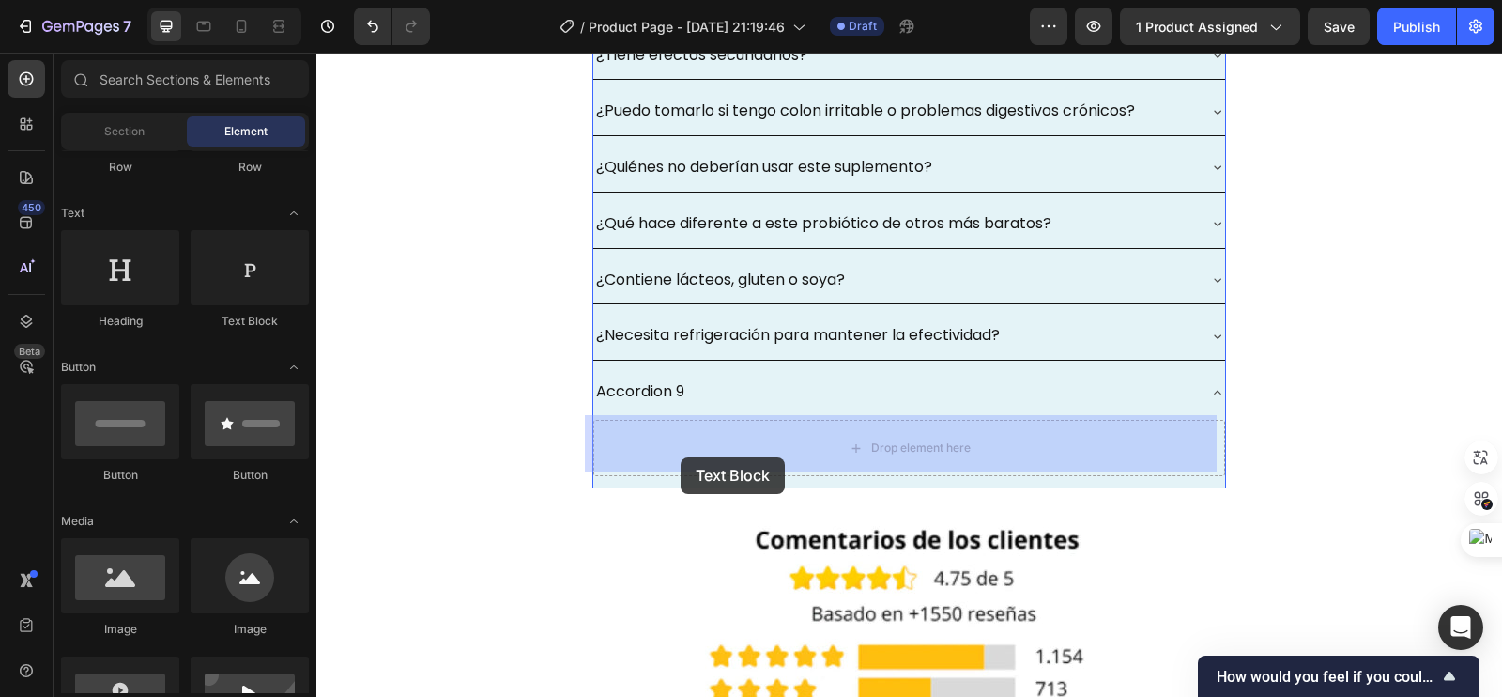
drag, startPoint x: 574, startPoint y: 312, endPoint x: 681, endPoint y: 457, distance: 180.6
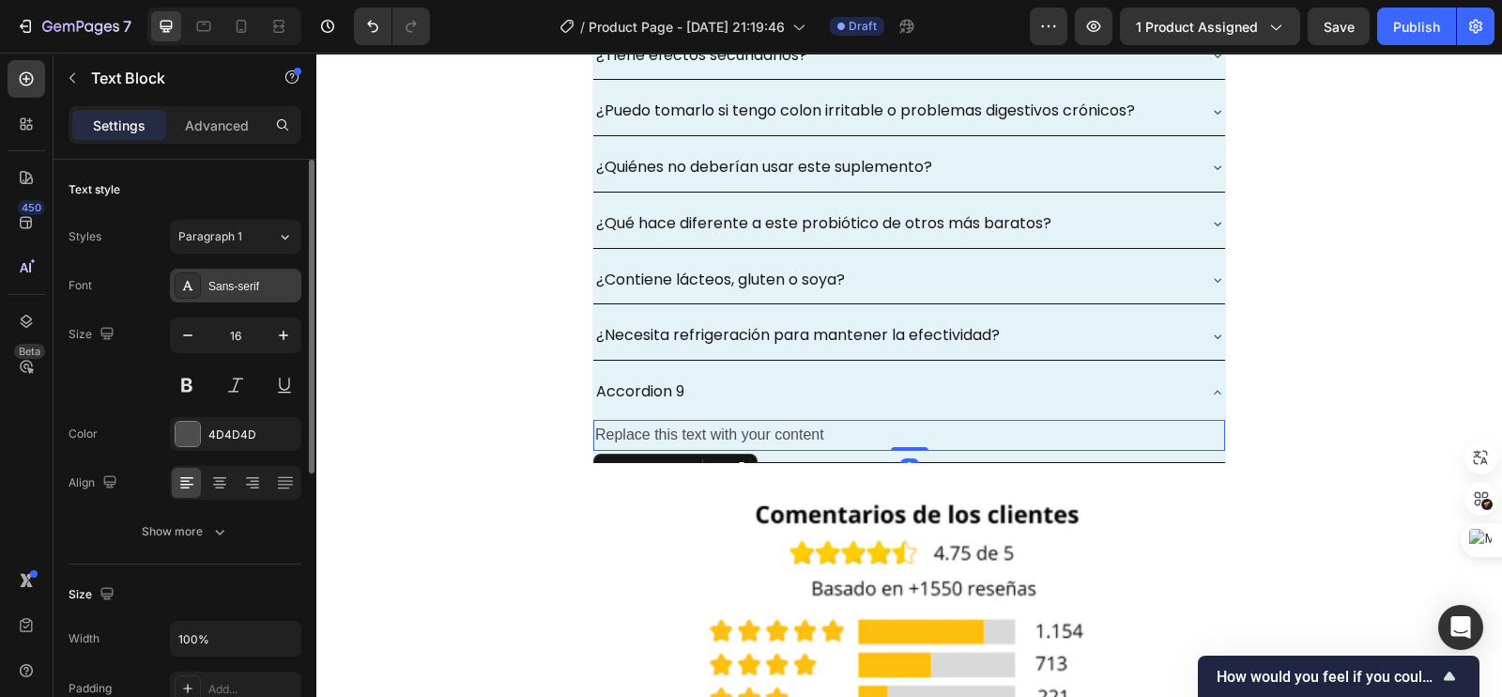
click at [258, 290] on div "Sans-serif" at bounding box center [252, 286] width 88 height 17
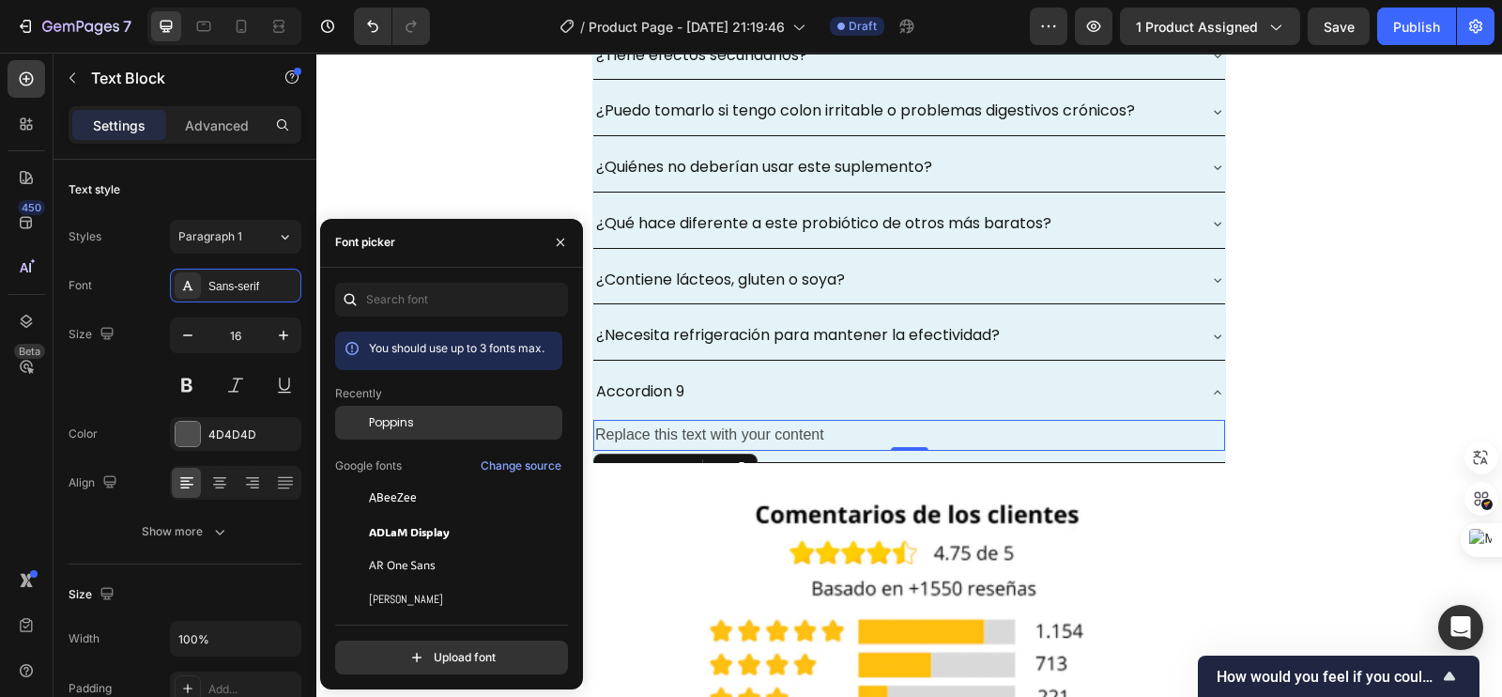
click at [392, 414] on span "Poppins" at bounding box center [391, 422] width 45 height 17
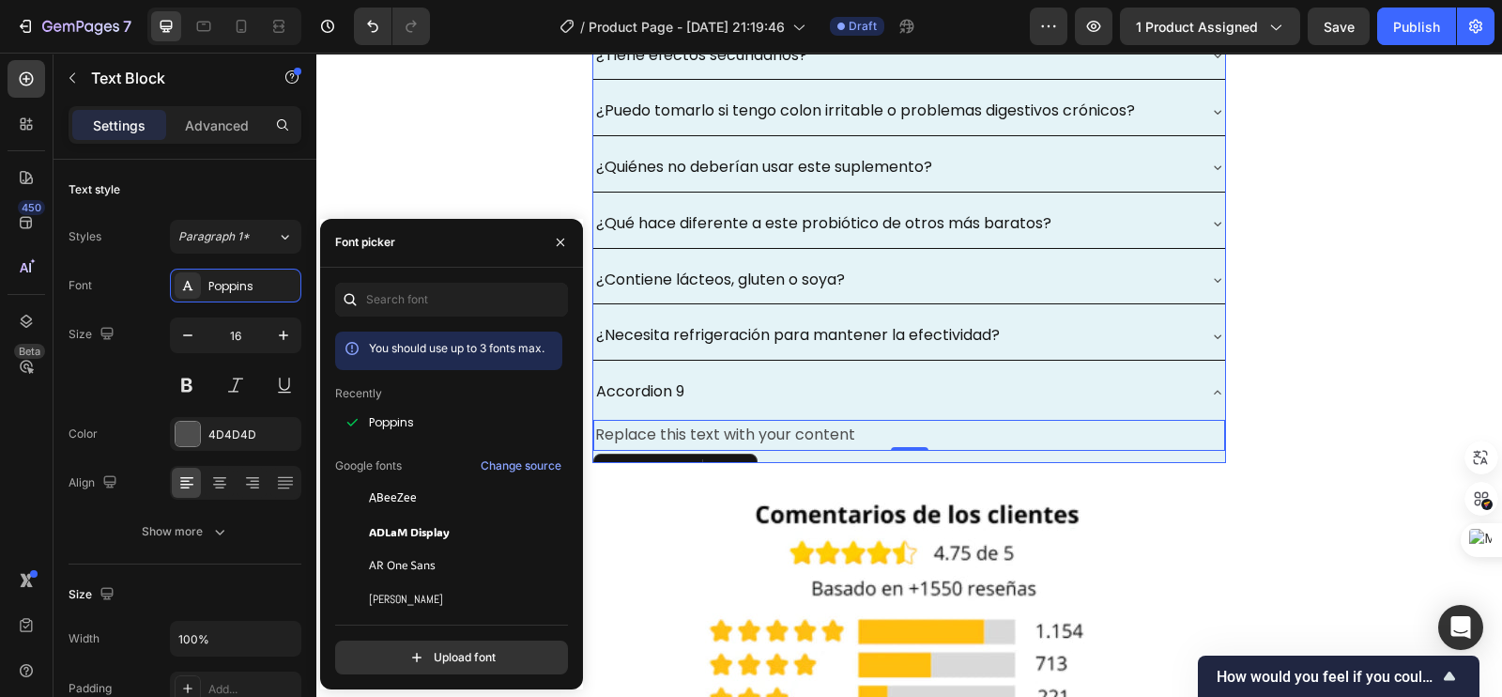
click at [667, 385] on div "Accordion 9" at bounding box center [640, 391] width 94 height 33
click at [671, 387] on div "Accordion 9" at bounding box center [640, 391] width 94 height 33
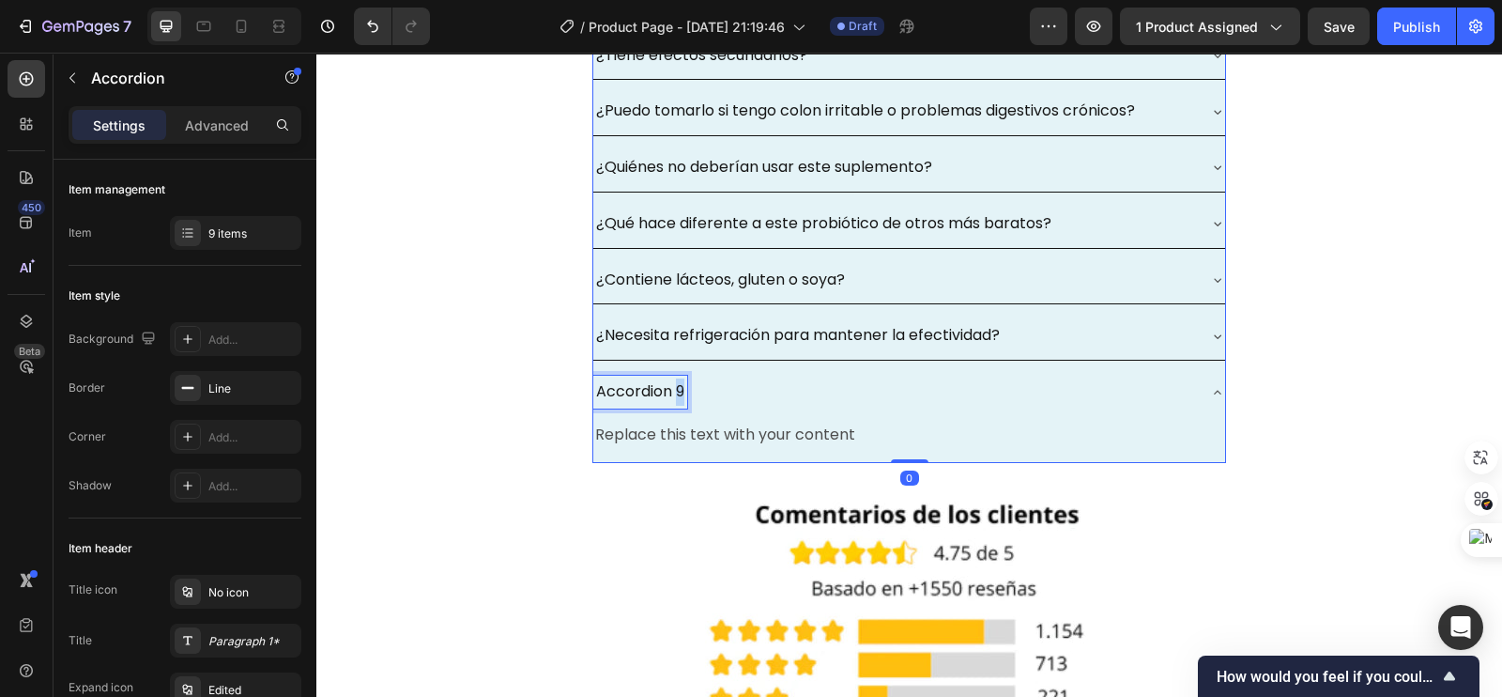
click at [671, 387] on p "Accordion 9" at bounding box center [640, 391] width 88 height 27
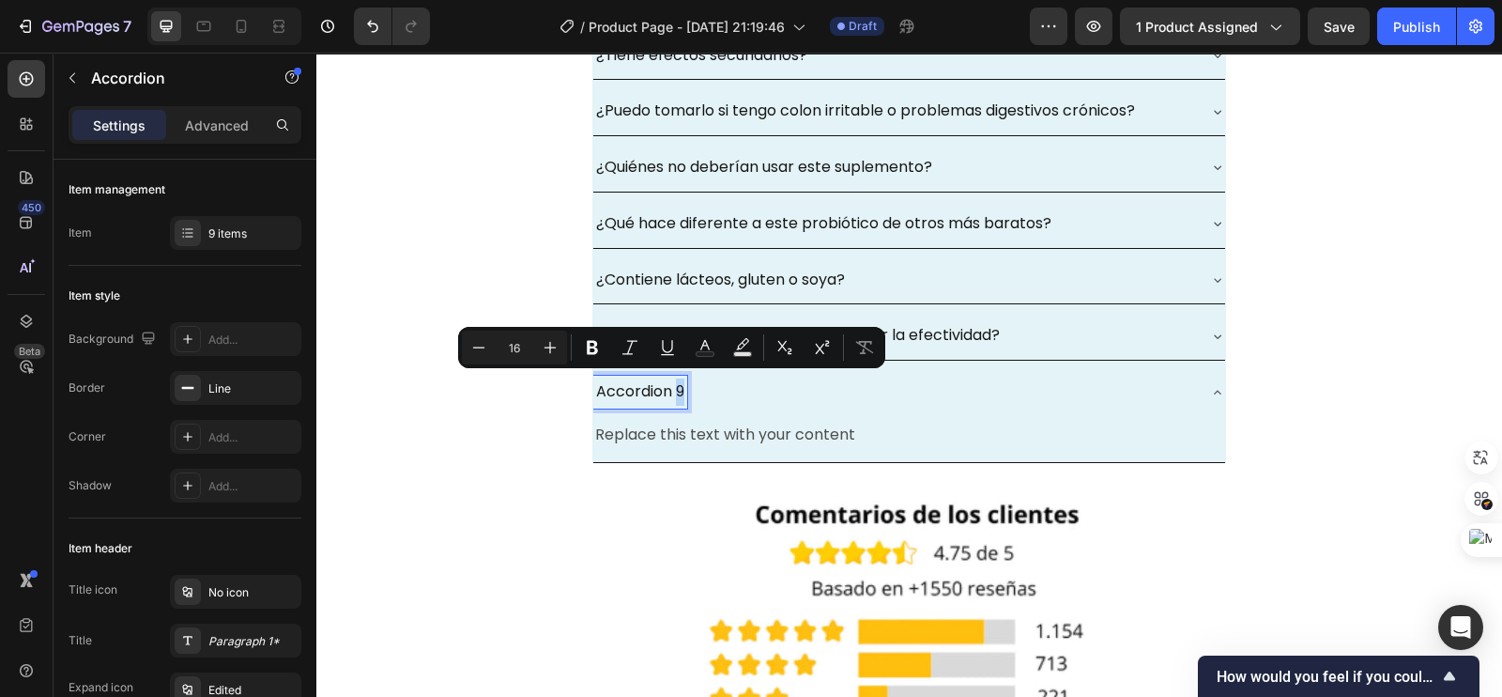
click at [675, 391] on p "Accordion 9" at bounding box center [640, 391] width 88 height 27
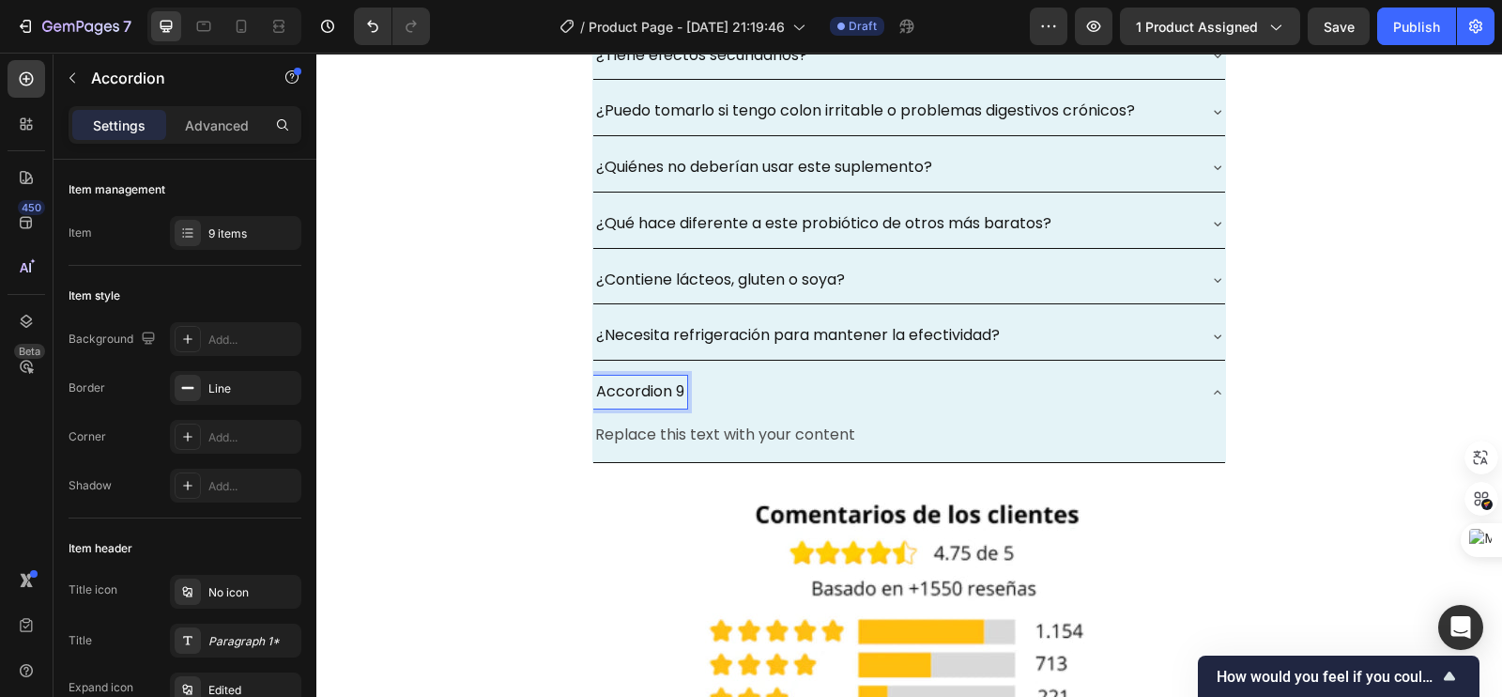
click at [596, 382] on p "Accordion 9" at bounding box center [640, 391] width 88 height 27
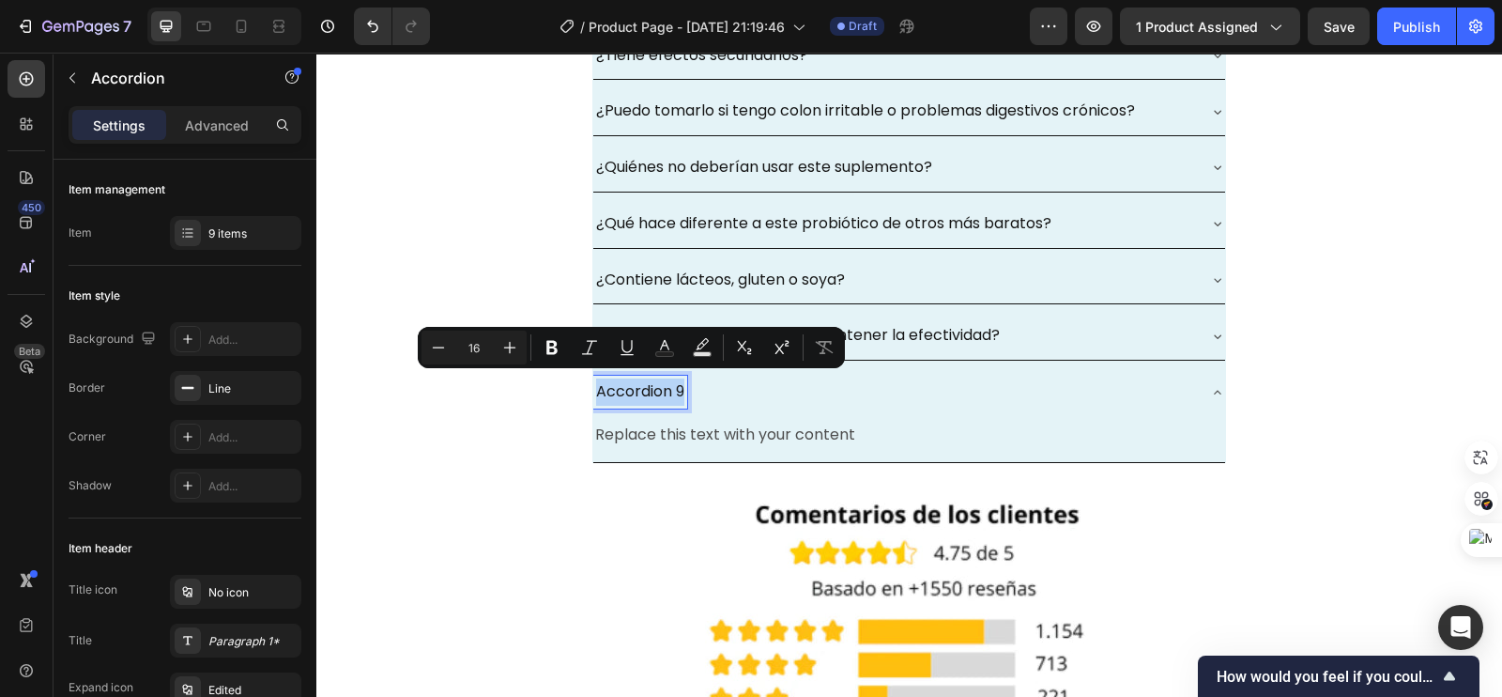
drag, startPoint x: 587, startPoint y: 386, endPoint x: 682, endPoint y: 391, distance: 95.0
click at [682, 391] on div "Accordion 9" at bounding box center [894, 391] width 602 height 33
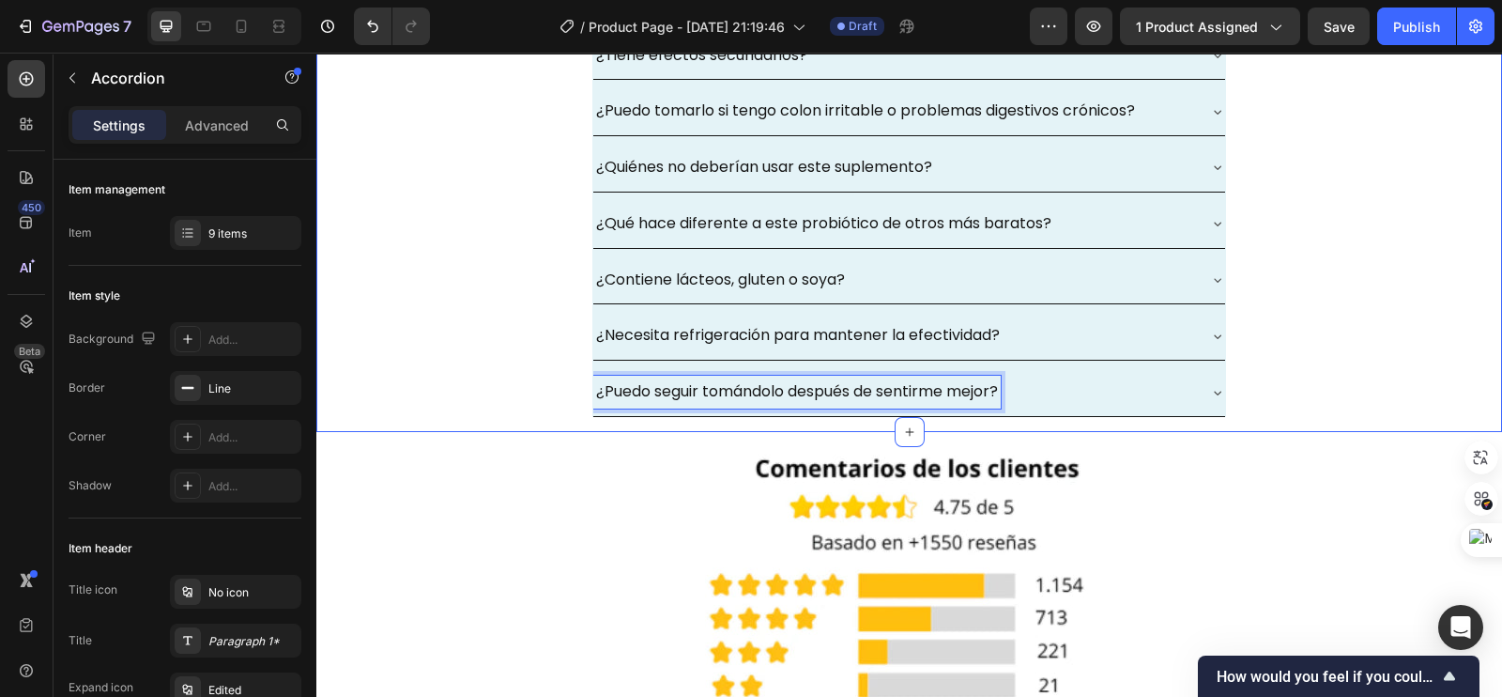
click at [399, 335] on div "¿Cuánto tiempo tarda en hacer efecto? ¿Cómo debo tomarlo? ¿Tiene efectos secund…" at bounding box center [909, 175] width 1186 height 513
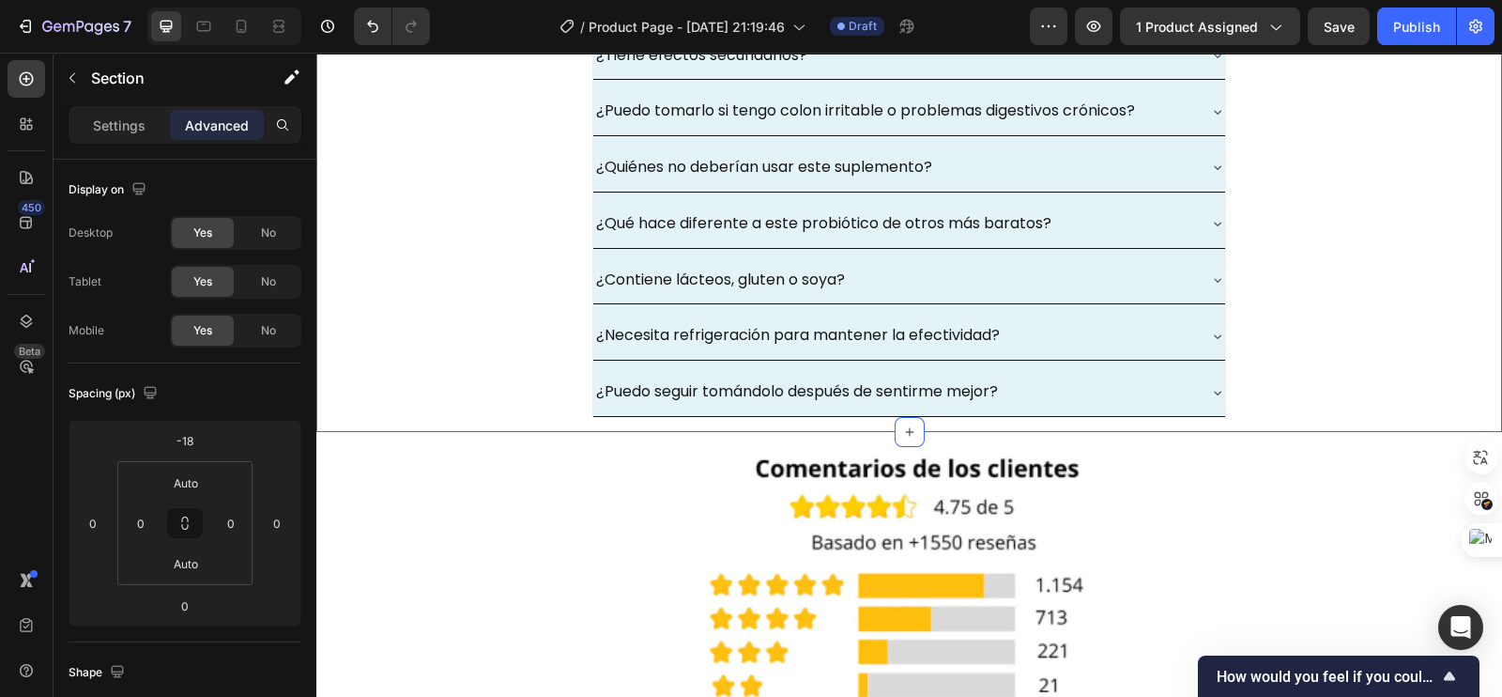
click at [1257, 360] on div "¿Cuánto tiempo tarda en hacer efecto? ¿Cómo debo tomarlo? ¿Tiene efectos secund…" at bounding box center [909, 175] width 1186 height 513
click at [1210, 385] on icon at bounding box center [1217, 392] width 15 height 15
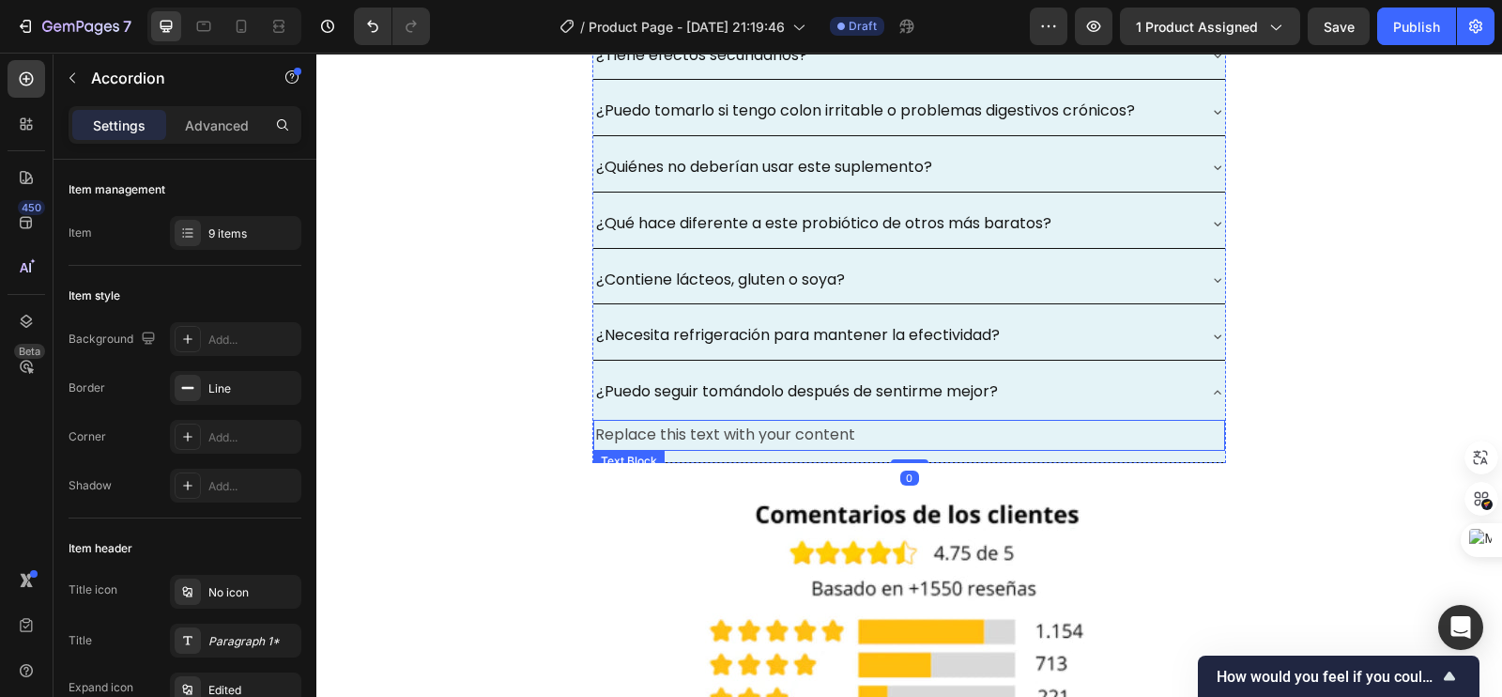
click at [760, 431] on div "Replace this text with your content" at bounding box center [909, 435] width 632 height 31
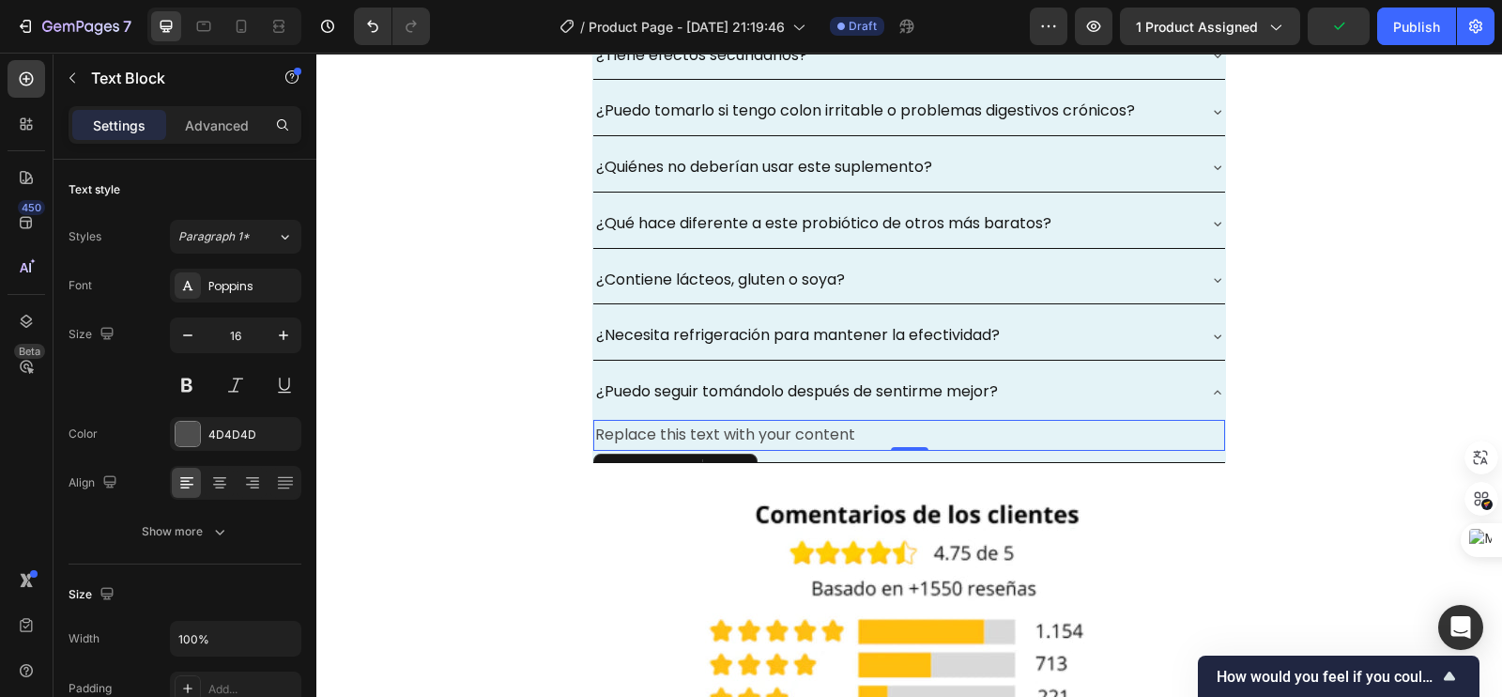
click at [792, 432] on div "Replace this text with your content" at bounding box center [909, 435] width 632 height 31
click at [793, 432] on p "Replace this text with your content" at bounding box center [909, 434] width 628 height 27
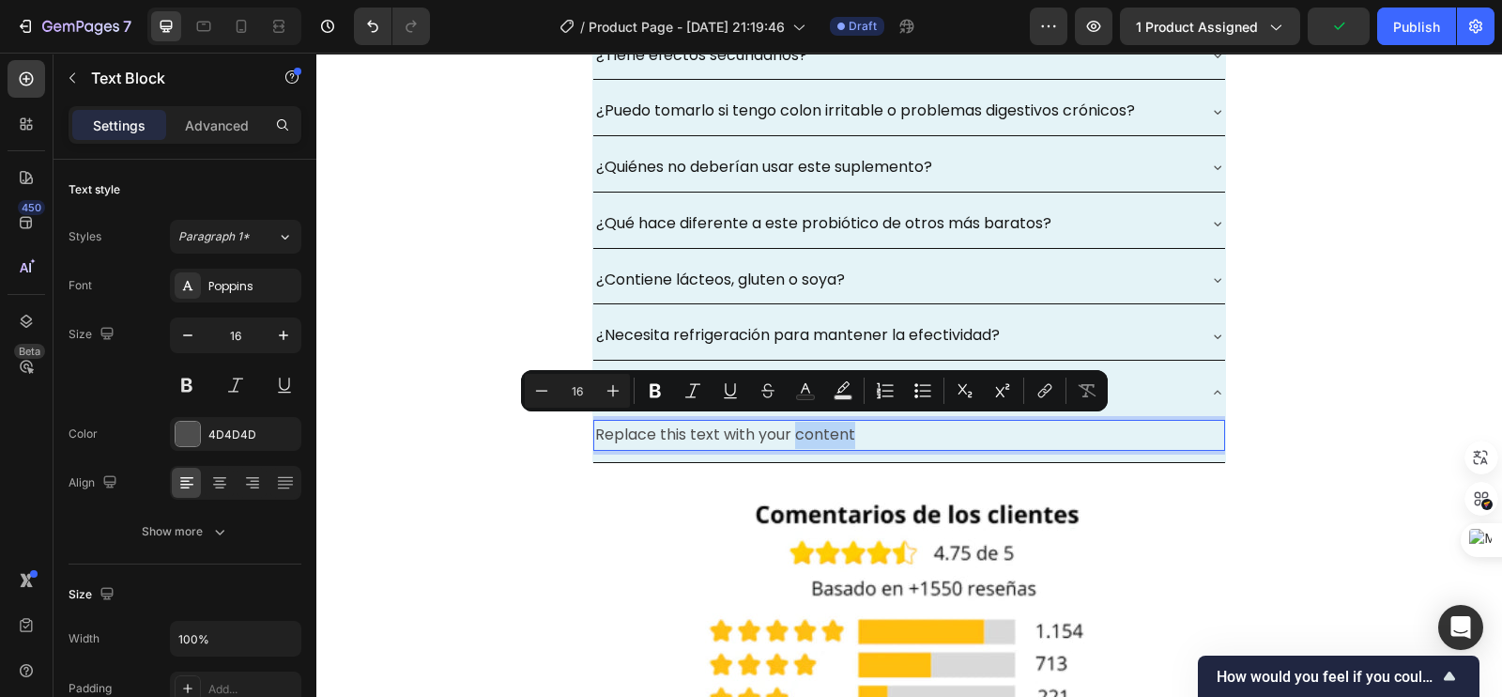
click at [840, 425] on p "Replace this text with your content" at bounding box center [909, 434] width 628 height 27
click at [855, 425] on p "Replace this text with your content" at bounding box center [909, 434] width 628 height 27
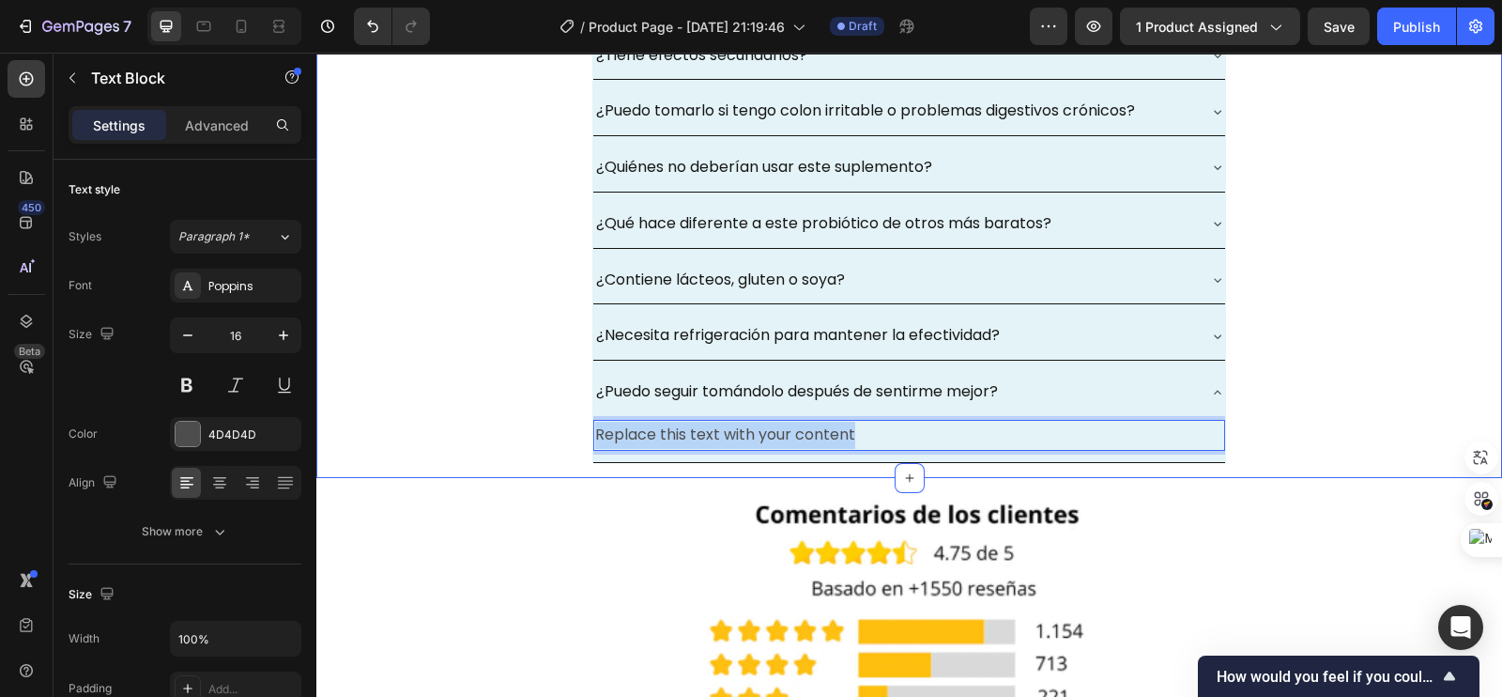
drag, startPoint x: 859, startPoint y: 427, endPoint x: 544, endPoint y: 430, distance: 315.4
click at [544, 430] on div "¿Cuánto tiempo tarda en hacer efecto? ¿Cómo debo tomarlo? ¿Tiene efectos secund…" at bounding box center [909, 198] width 1186 height 559
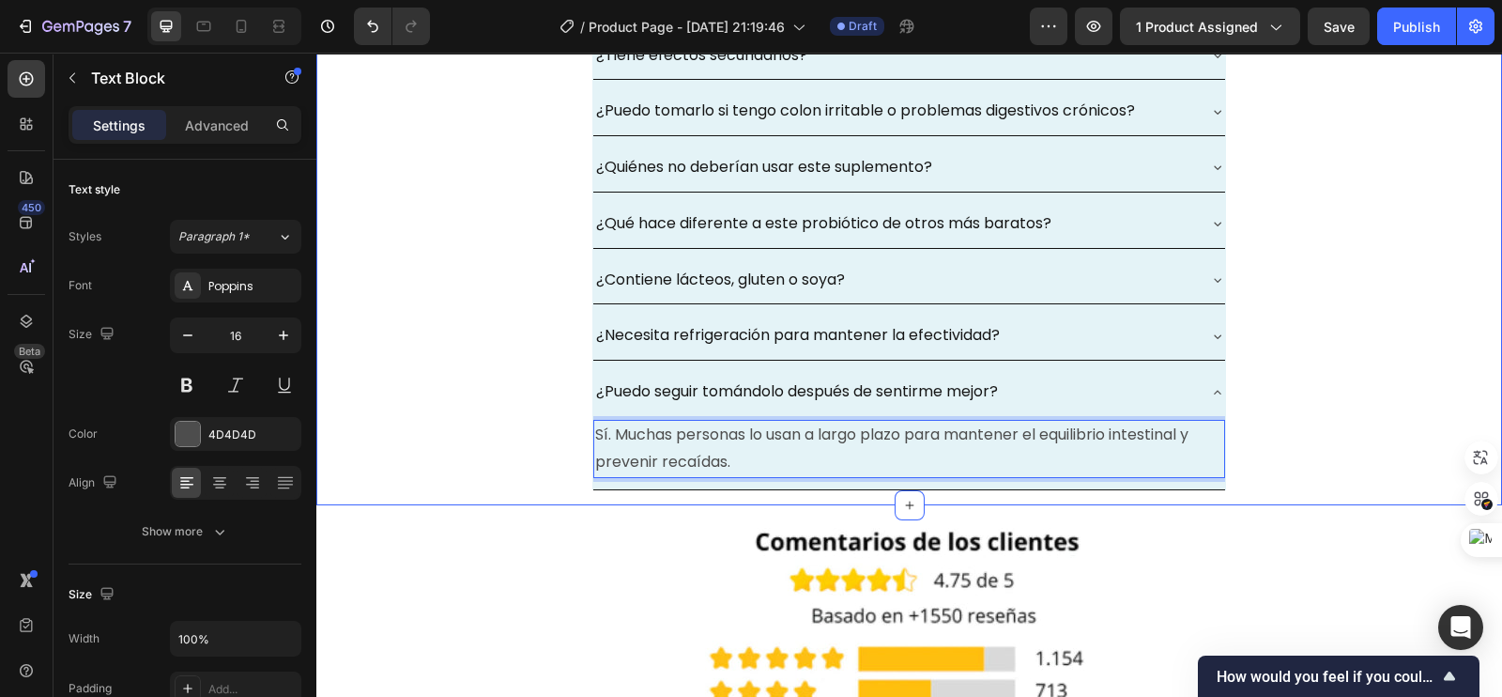
click at [463, 378] on div "¿Cuánto tiempo tarda en hacer efecto? ¿Cómo debo tomarlo? ¿Tiene efectos secund…" at bounding box center [909, 212] width 1186 height 586
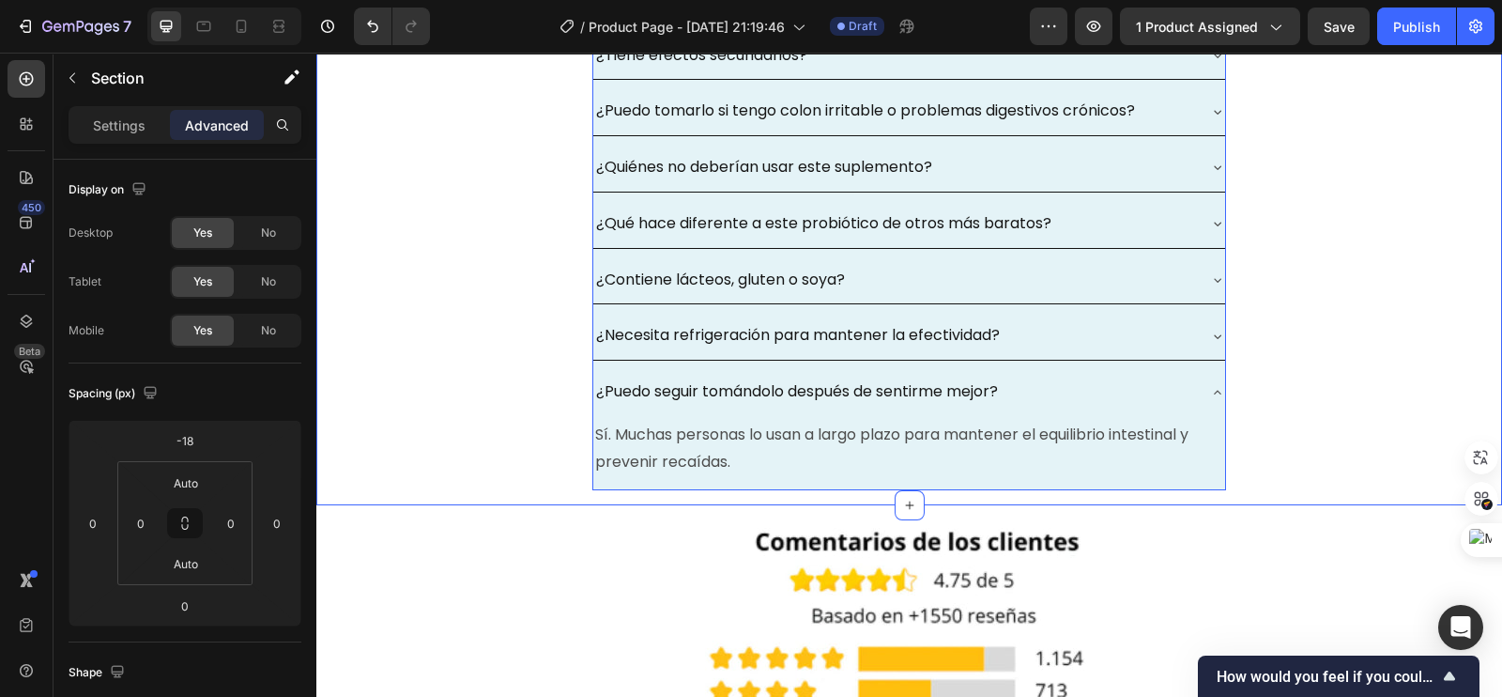
click at [1210, 386] on icon at bounding box center [1217, 392] width 15 height 15
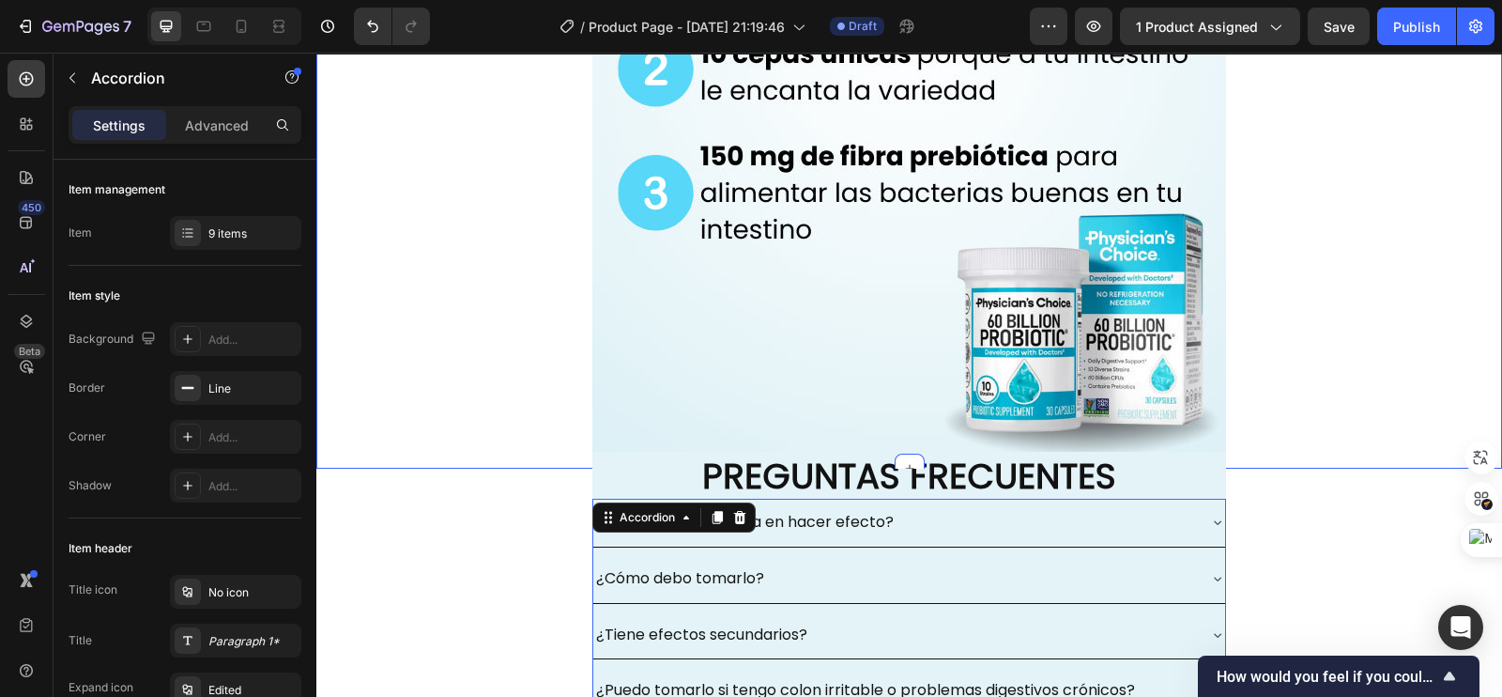
scroll to position [5442, 0]
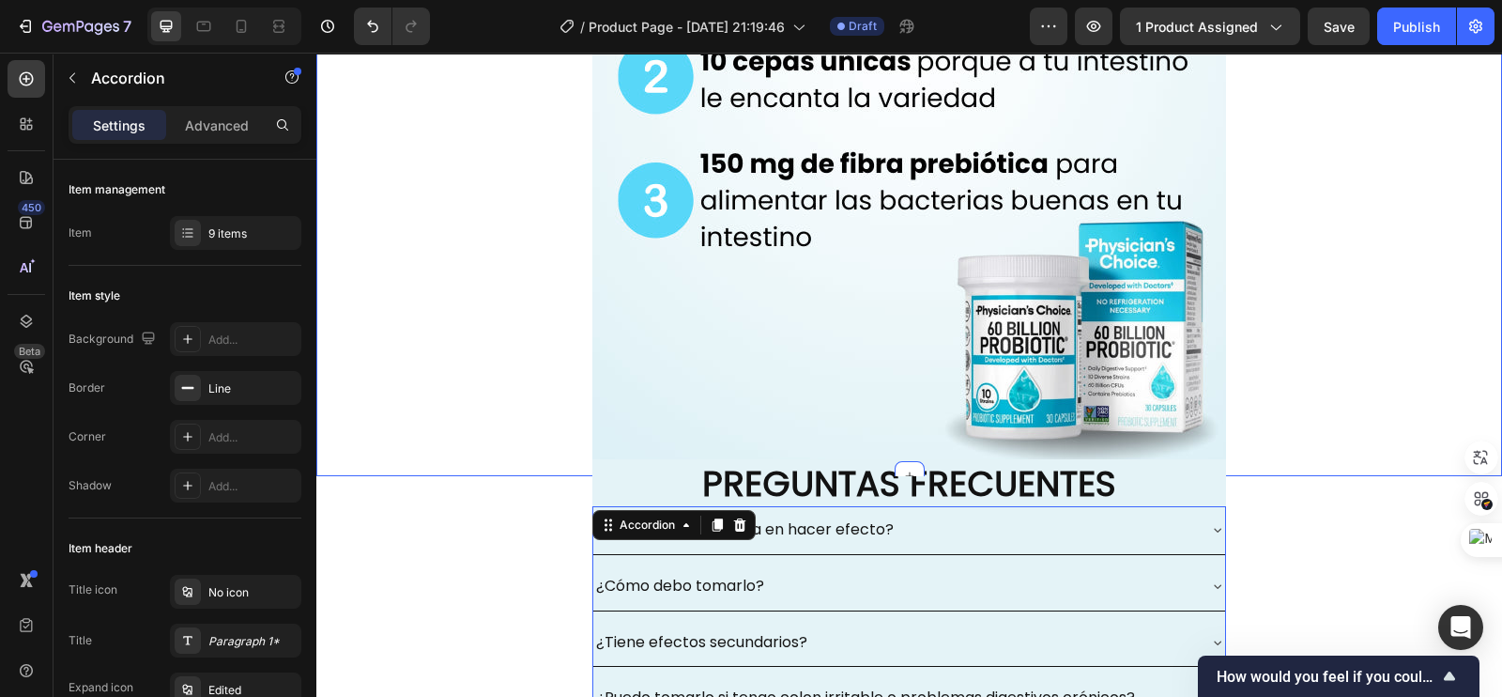
click at [544, 382] on div "Image Row" at bounding box center [909, 46] width 1186 height 860
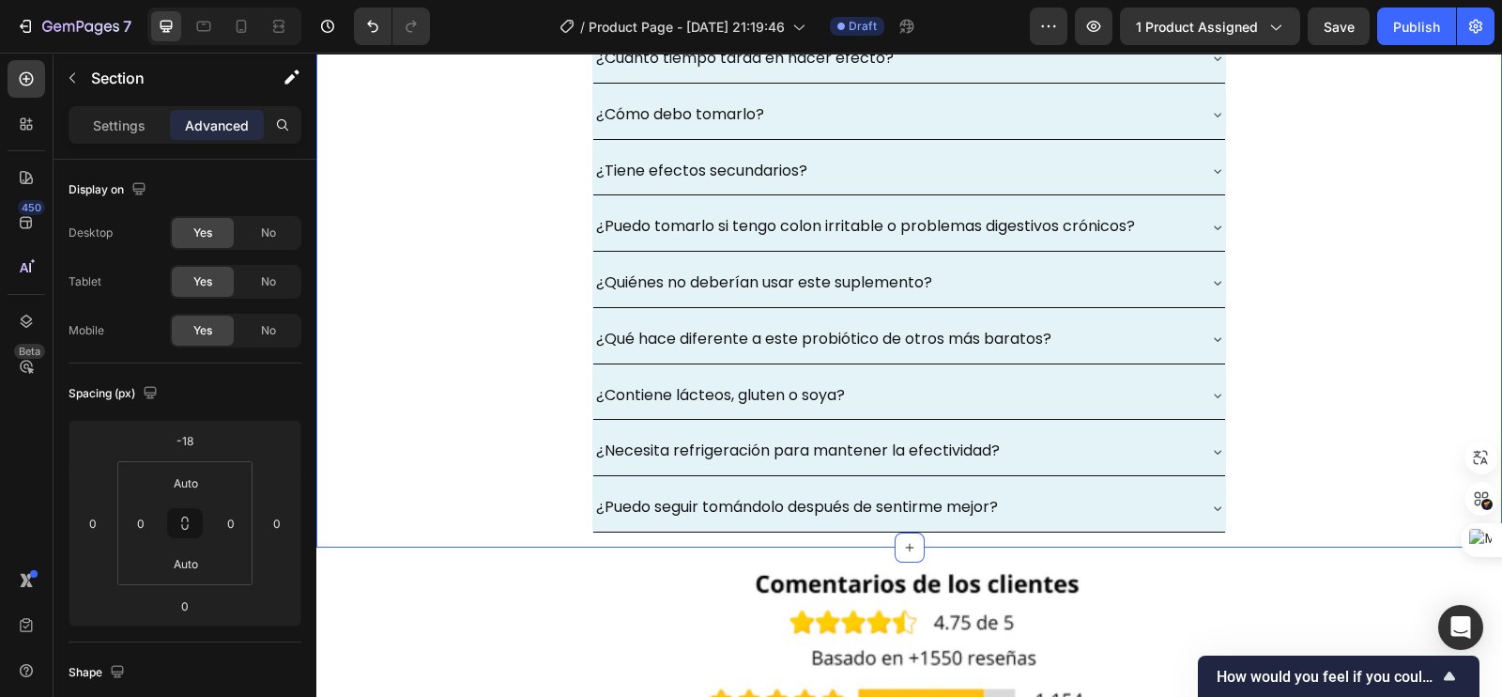
scroll to position [6263, 0]
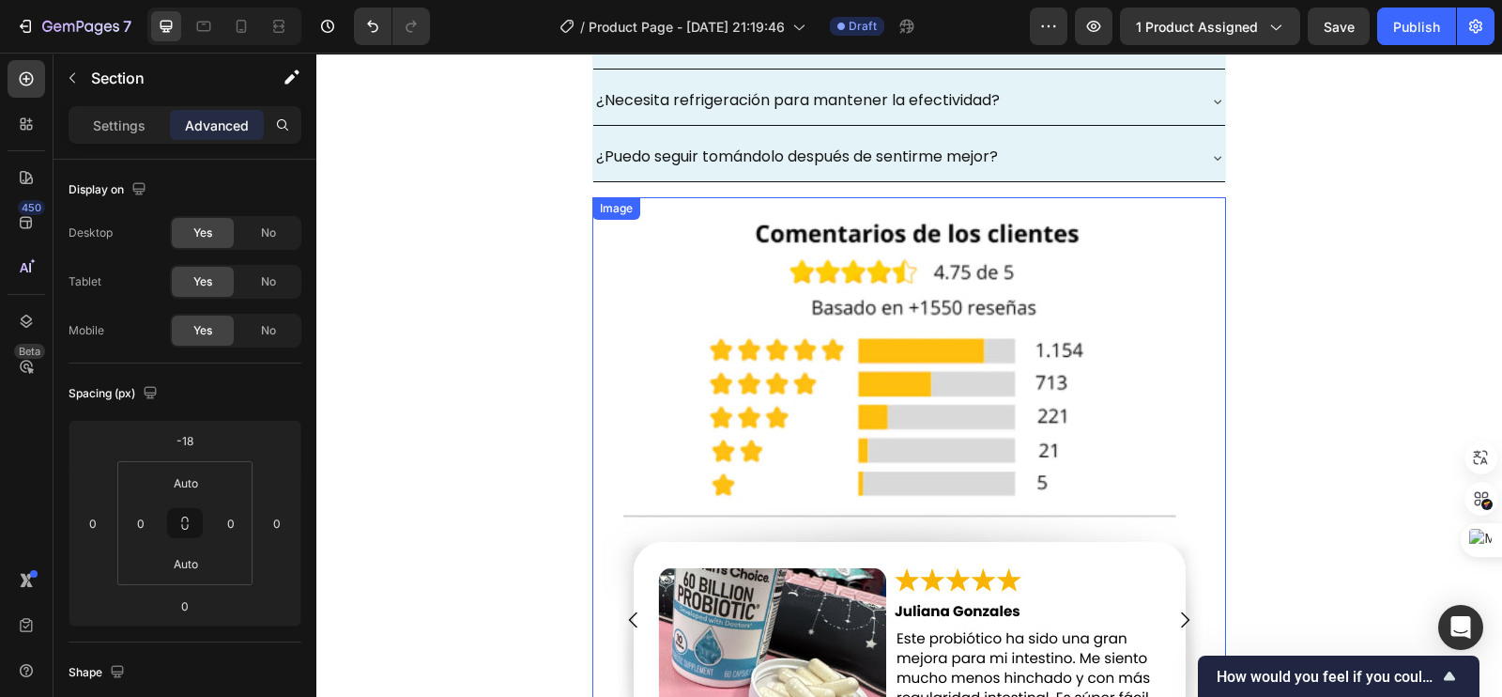
click at [596, 305] on img at bounding box center [909, 619] width 634 height 845
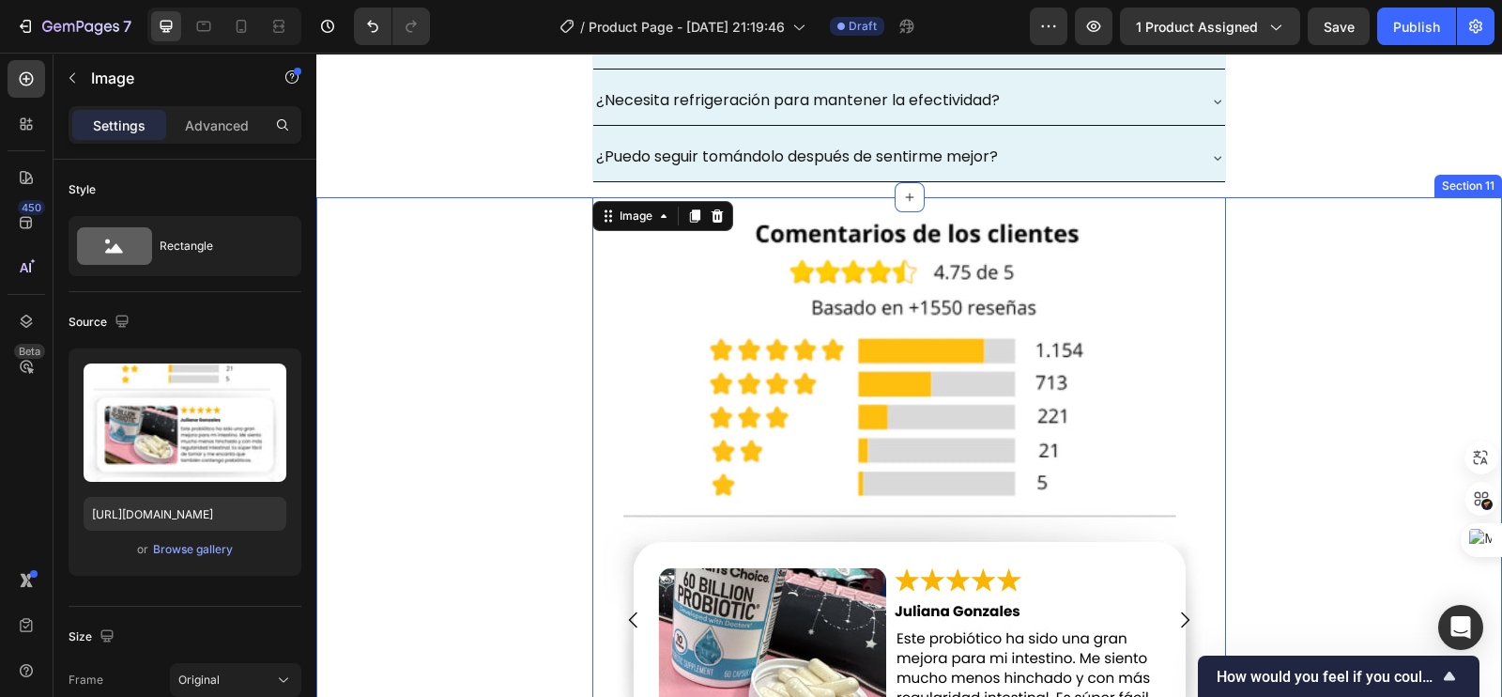
click at [528, 271] on div "Image 0 Image Image [GEOGRAPHIC_DATA]" at bounding box center [909, 627] width 1186 height 860
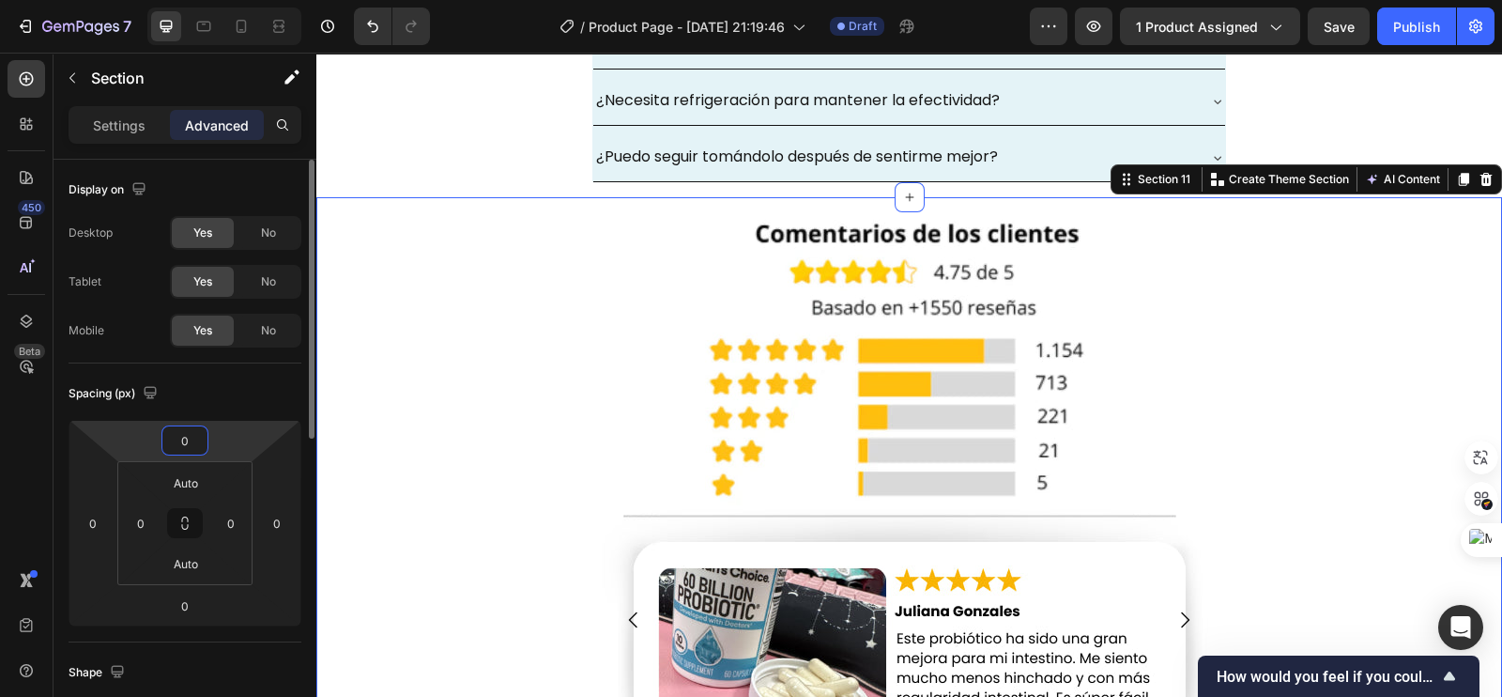
click at [195, 428] on input "0" at bounding box center [185, 440] width 38 height 28
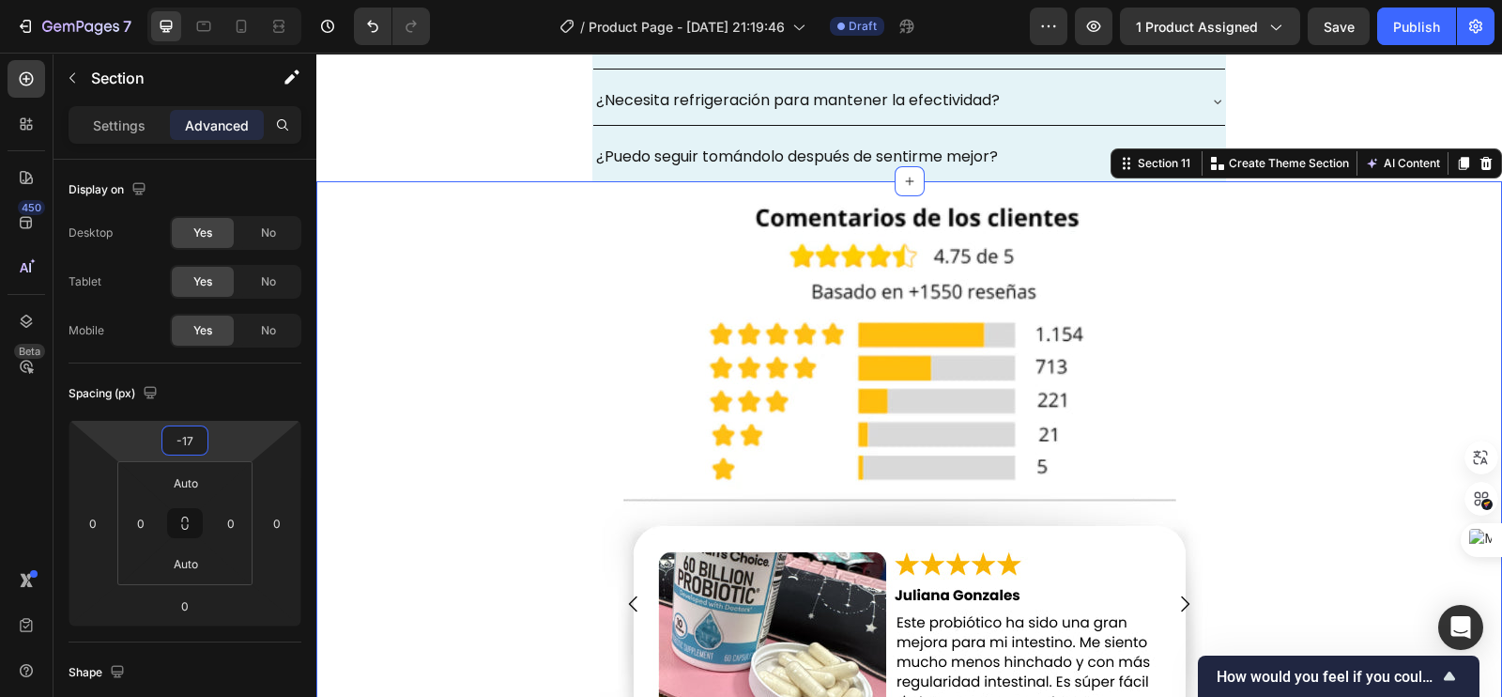
type input "-17"
click at [404, 344] on div "Image Image Image [GEOGRAPHIC_DATA]" at bounding box center [909, 611] width 1186 height 860
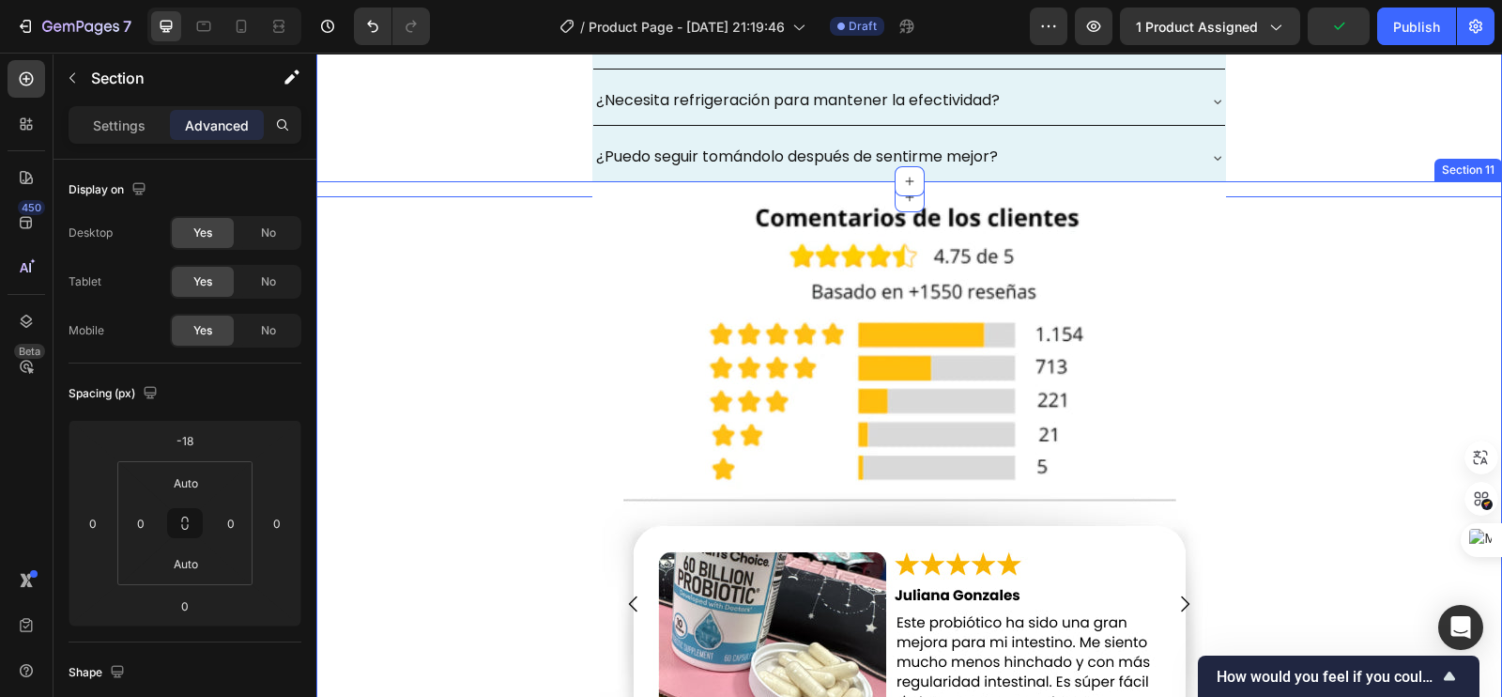
click at [502, 216] on div "Image Image Image [GEOGRAPHIC_DATA]" at bounding box center [909, 611] width 1186 height 860
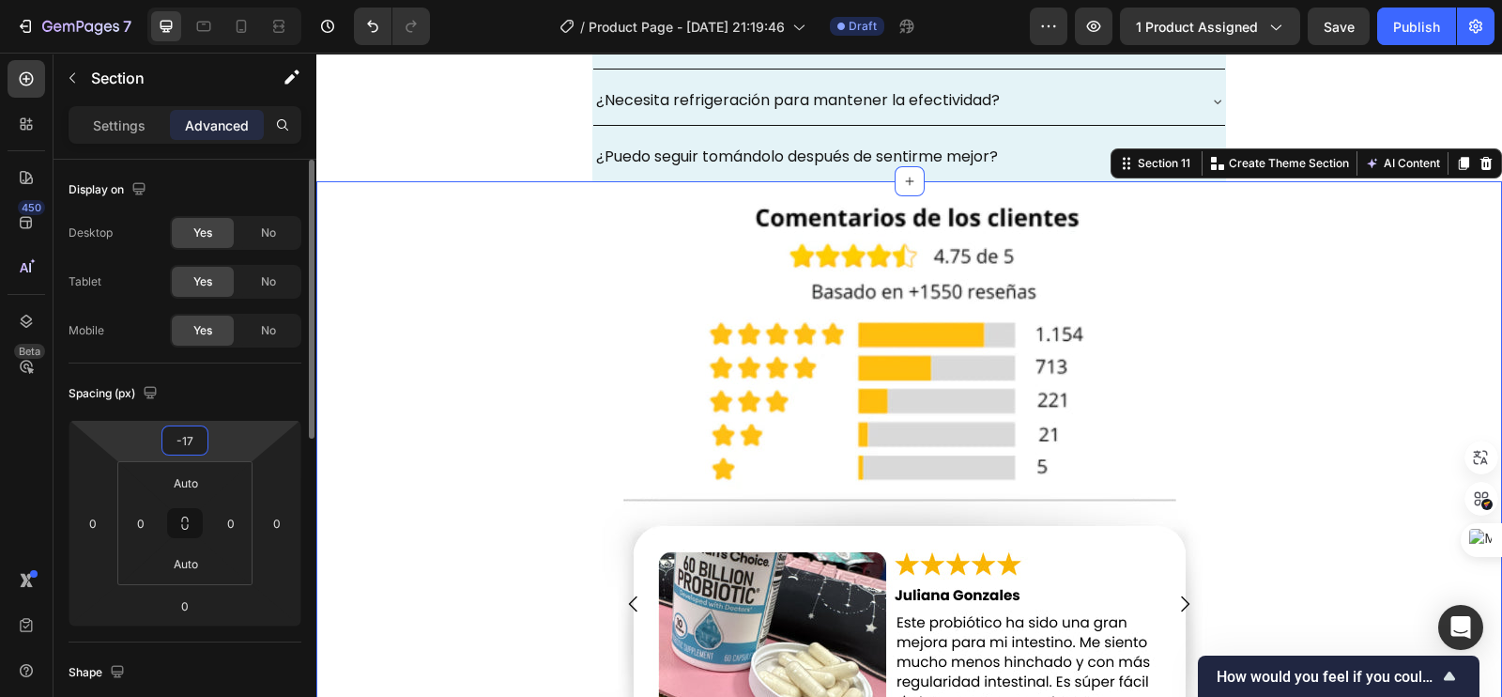
click at [195, 430] on input "-17" at bounding box center [185, 440] width 38 height 28
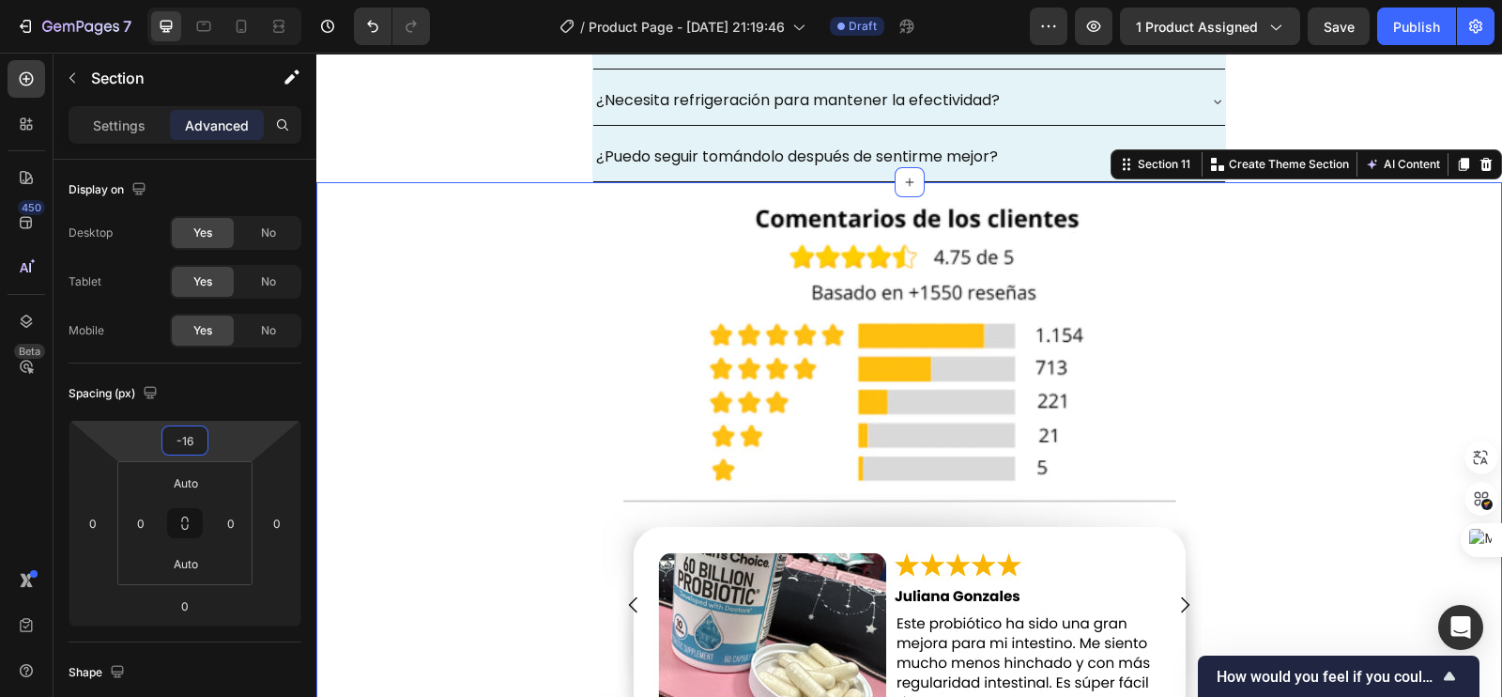
type input "-16"
click at [413, 192] on div "Image Image Image [GEOGRAPHIC_DATA]" at bounding box center [909, 612] width 1186 height 860
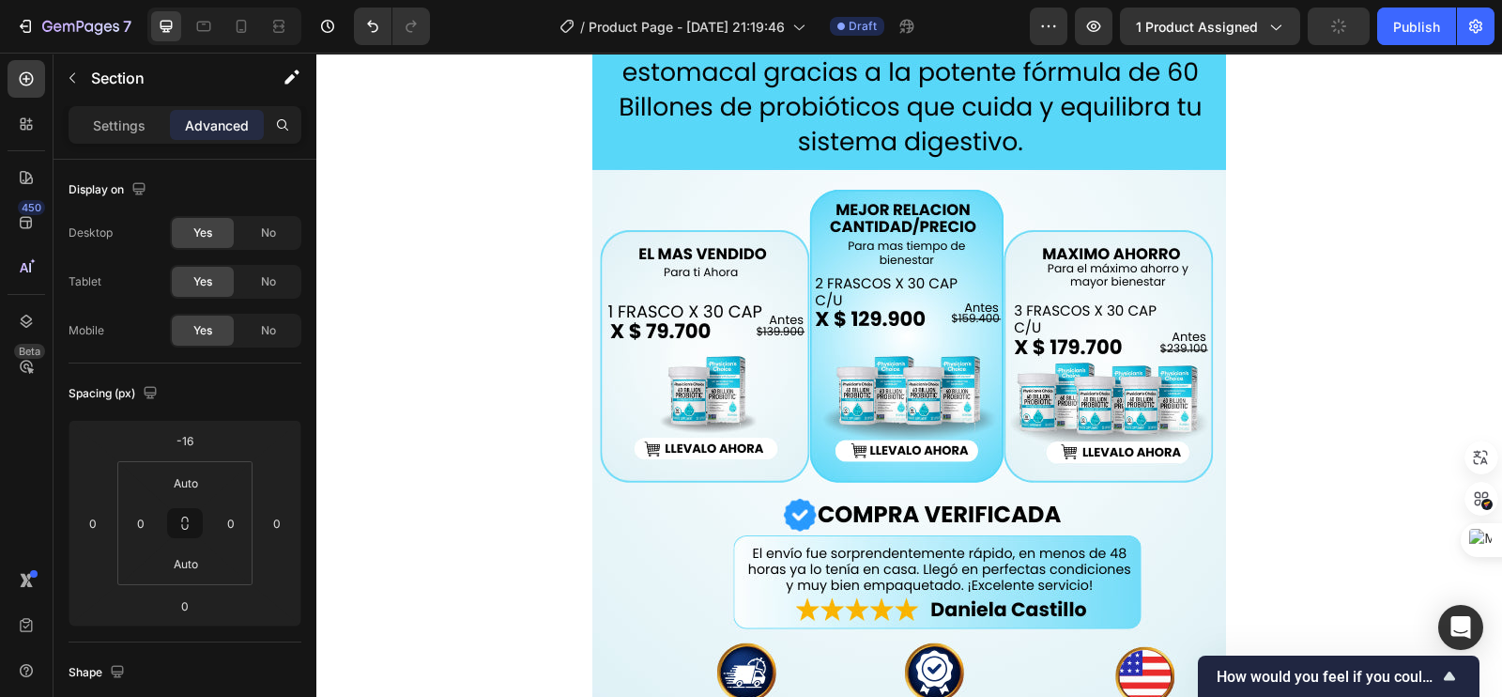
scroll to position [493, 0]
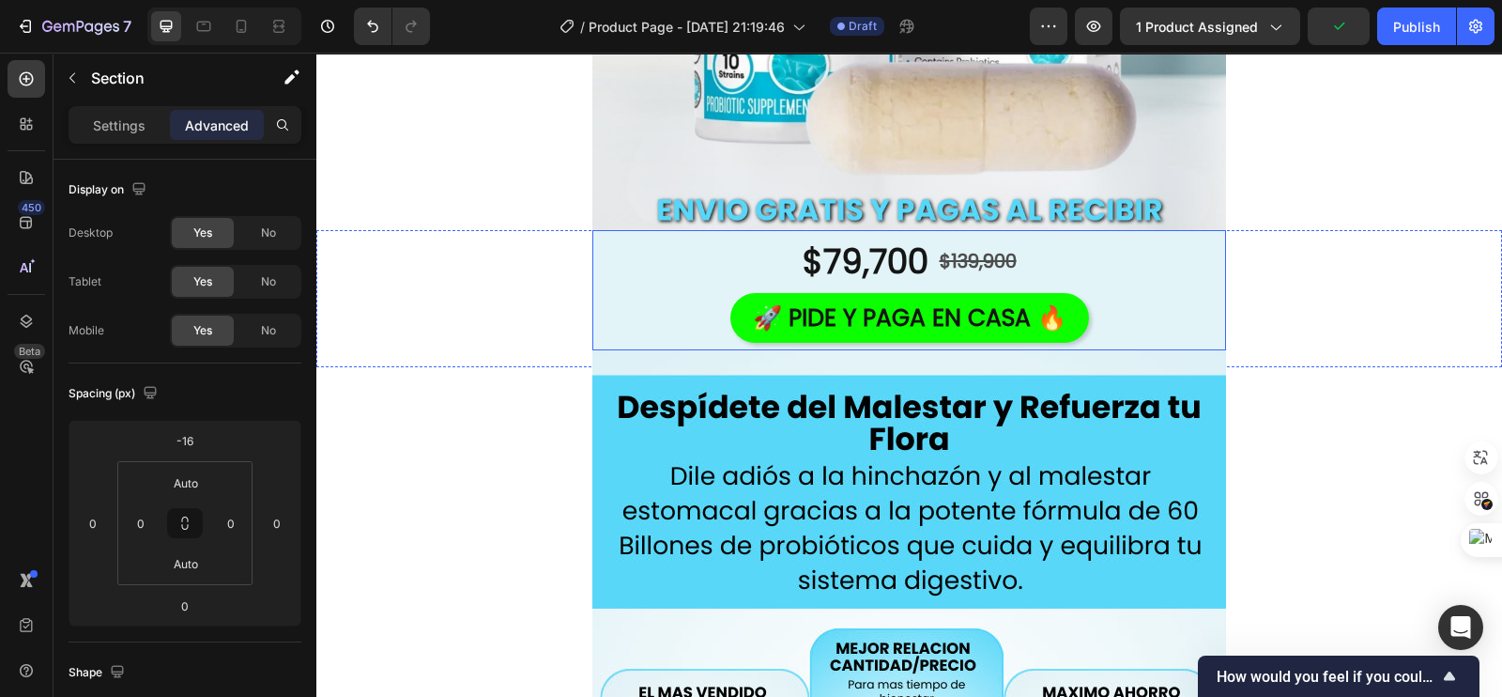
click at [596, 295] on div "$79,700 Product Price Product Price $139,900 Product Price Product Price Row 🚀 …" at bounding box center [909, 290] width 634 height 120
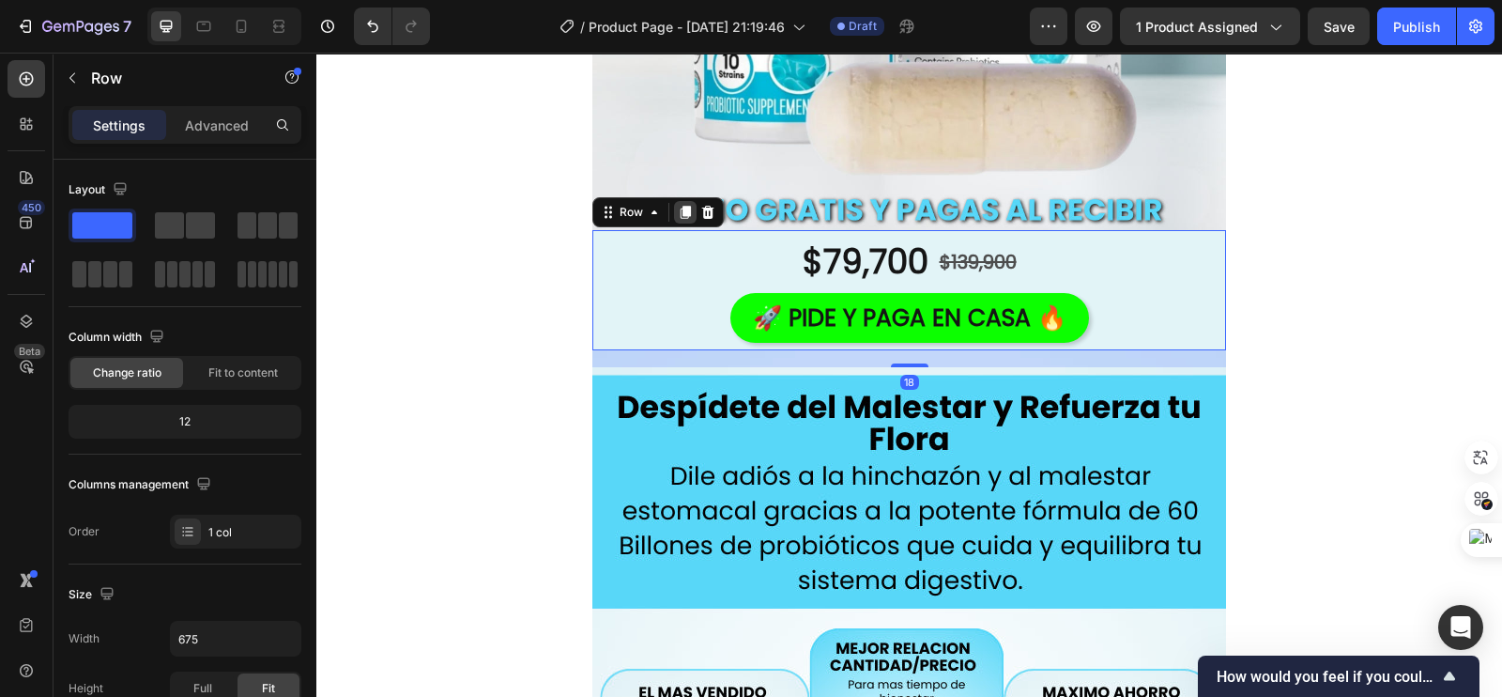
click at [678, 214] on icon at bounding box center [685, 212] width 15 height 15
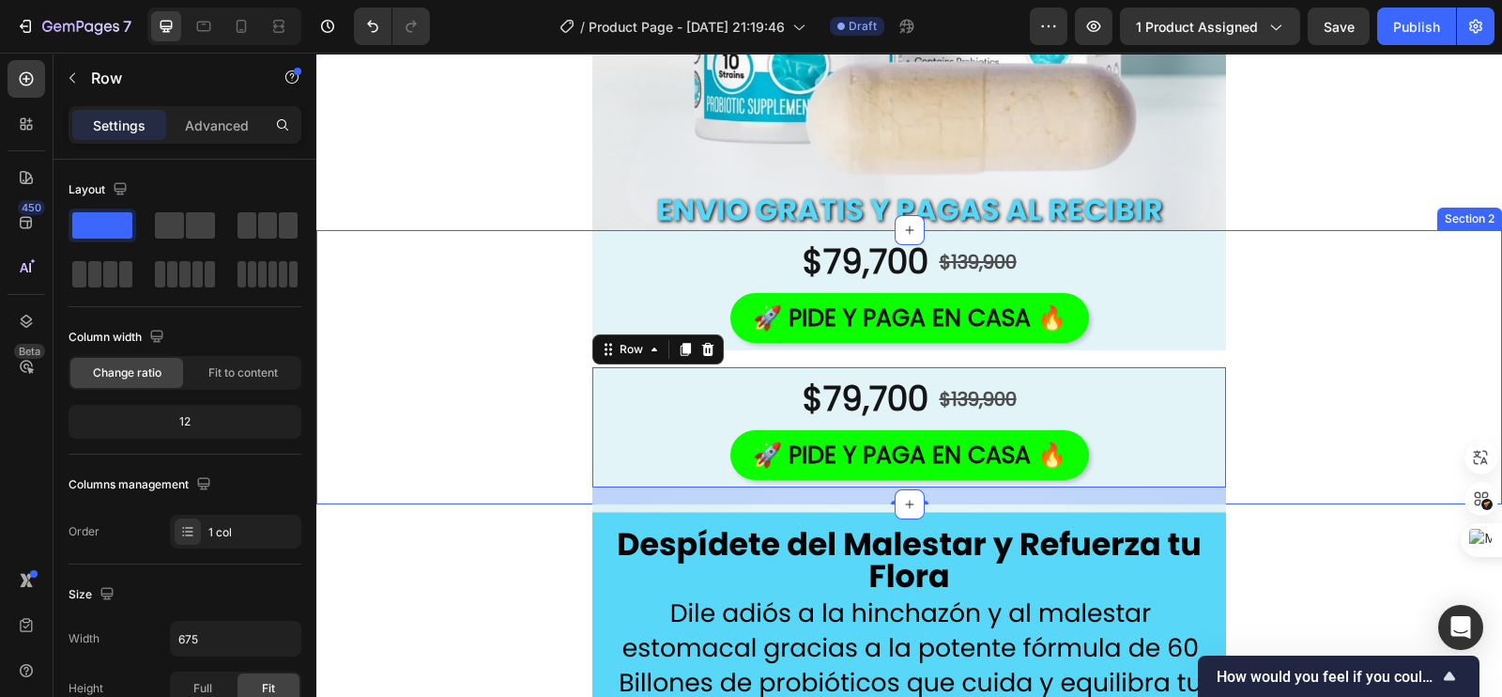
click at [547, 281] on div "$79,700 Product Price Product Price $139,900 Product Price Product Price Row 🚀 …" at bounding box center [909, 367] width 1186 height 274
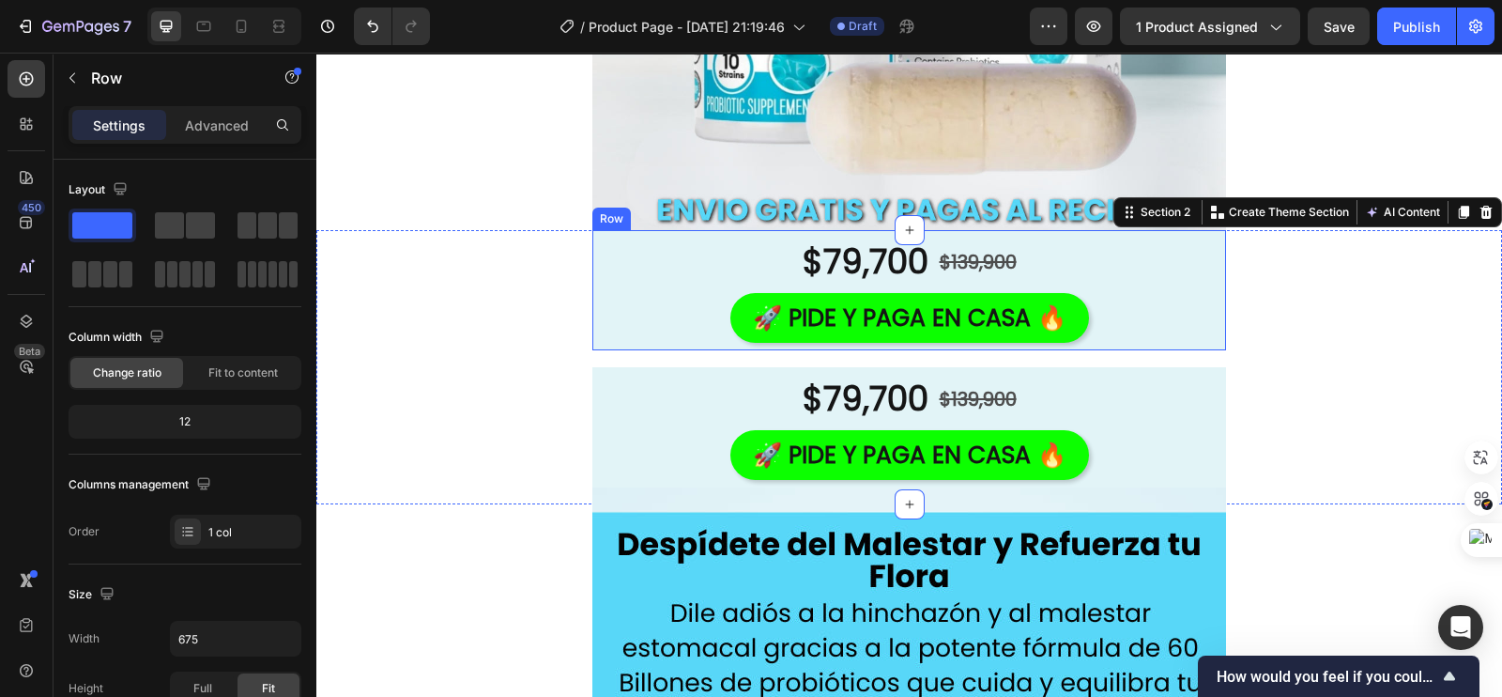
click at [592, 283] on div "$79,700 Product Price Product Price $139,900 Product Price Product Price Row 🚀 …" at bounding box center [909, 290] width 634 height 120
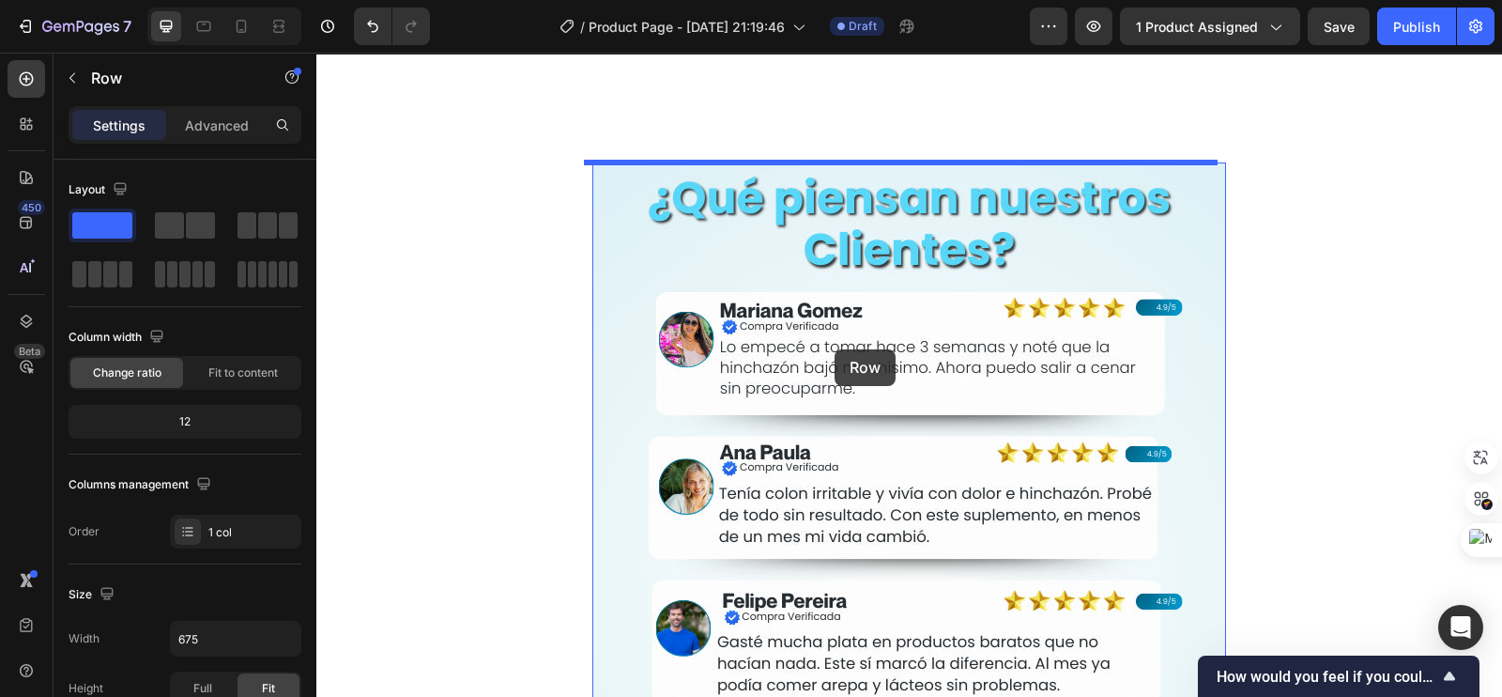
scroll to position [4013, 0]
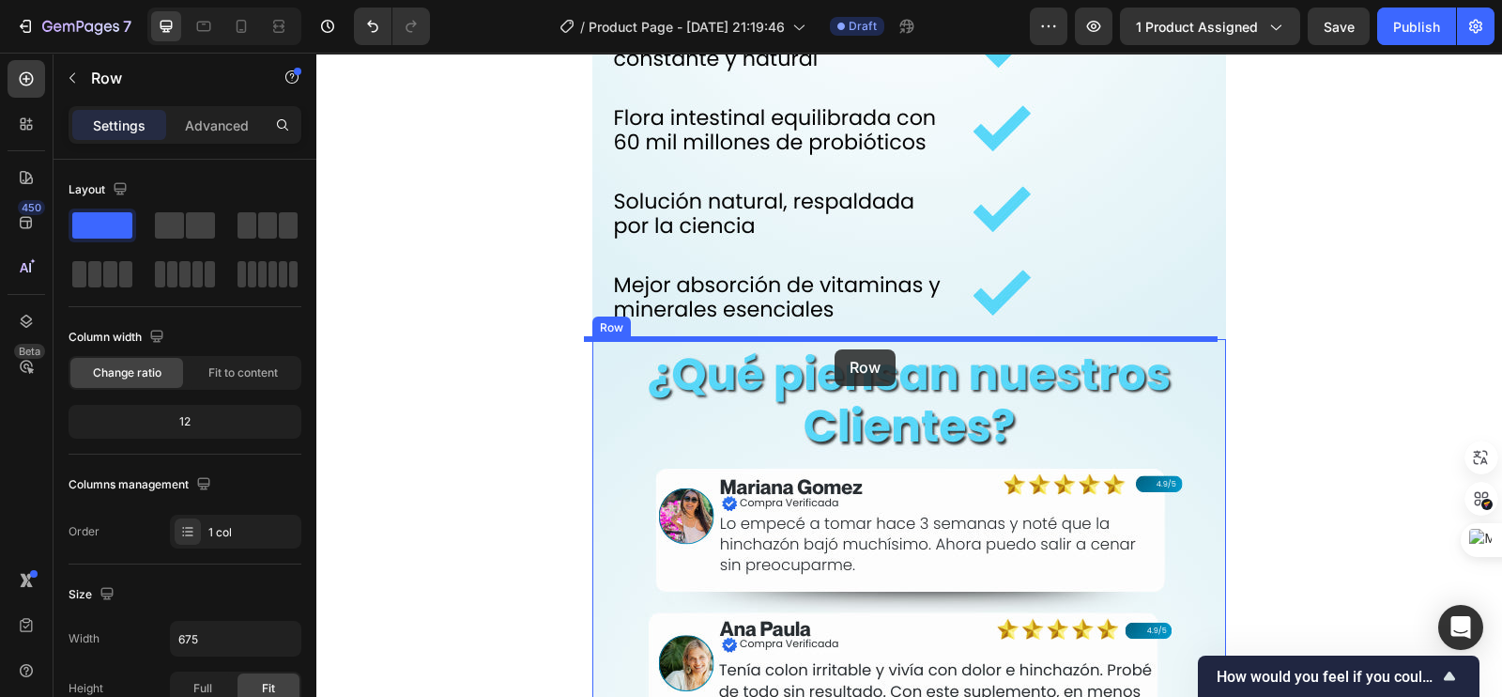
drag, startPoint x: 622, startPoint y: 208, endPoint x: 835, endPoint y: 349, distance: 254.6
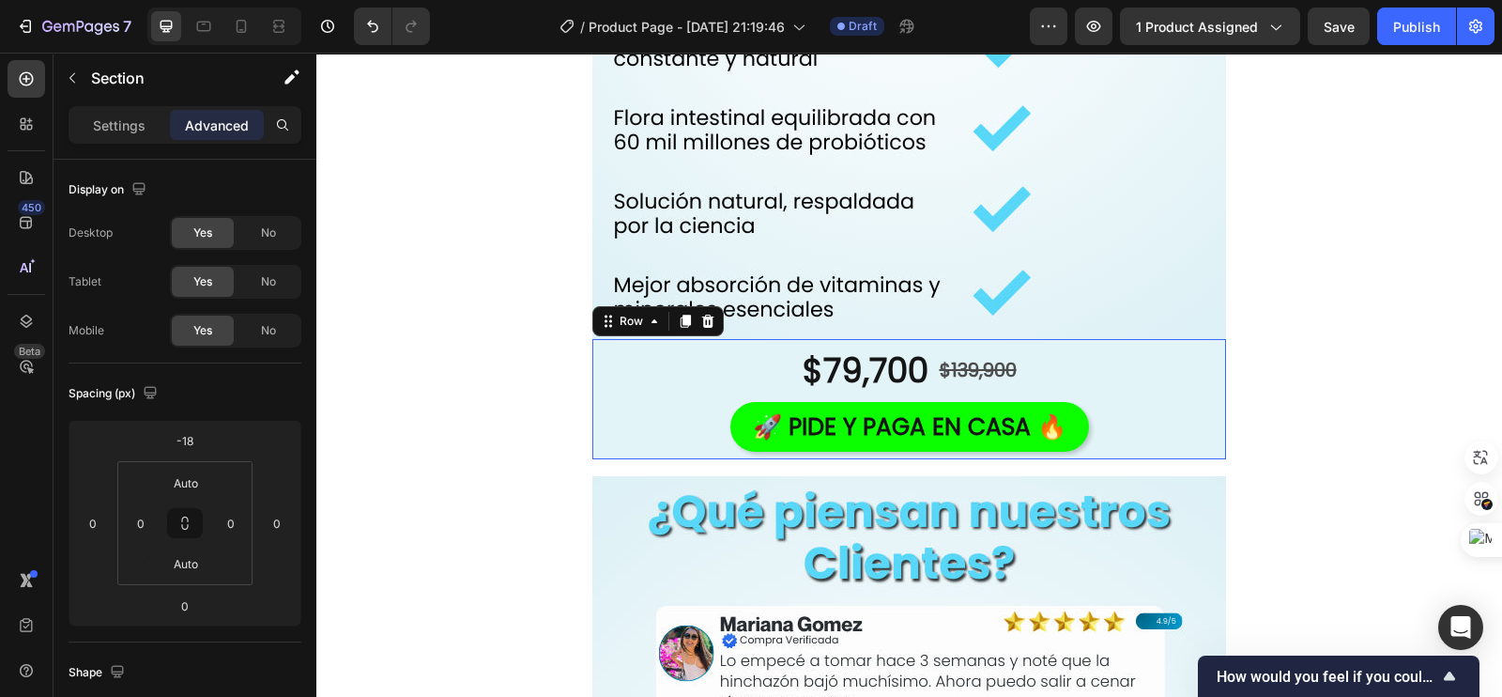
click at [616, 449] on div "$79,700 Product Price Product Price $139,900 Product Price Product Price Row 🚀 …" at bounding box center [909, 399] width 634 height 120
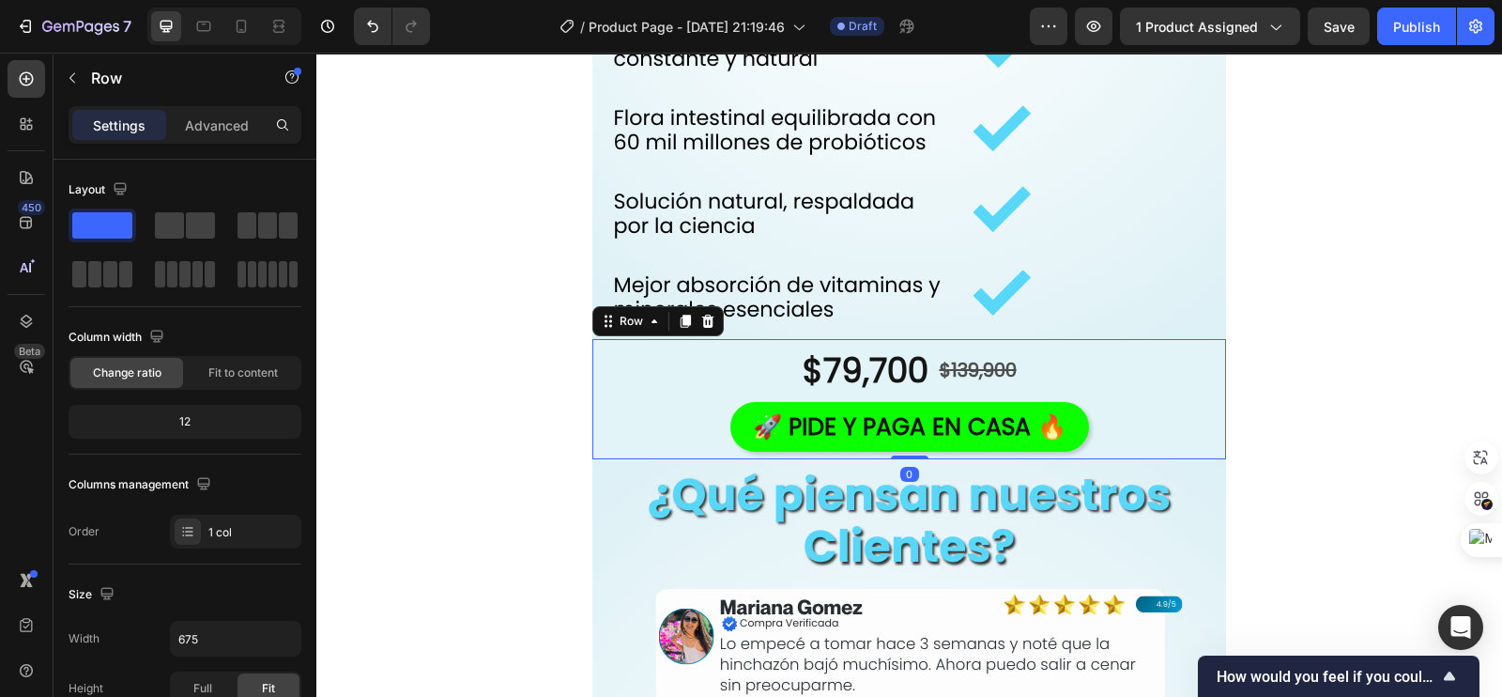
drag, startPoint x: 896, startPoint y: 471, endPoint x: 620, endPoint y: 390, distance: 288.7
click at [895, 440] on div "$79,700 Product Price Product Price $139,900 Product Price Product Price Row 🚀 …" at bounding box center [909, 399] width 634 height 120
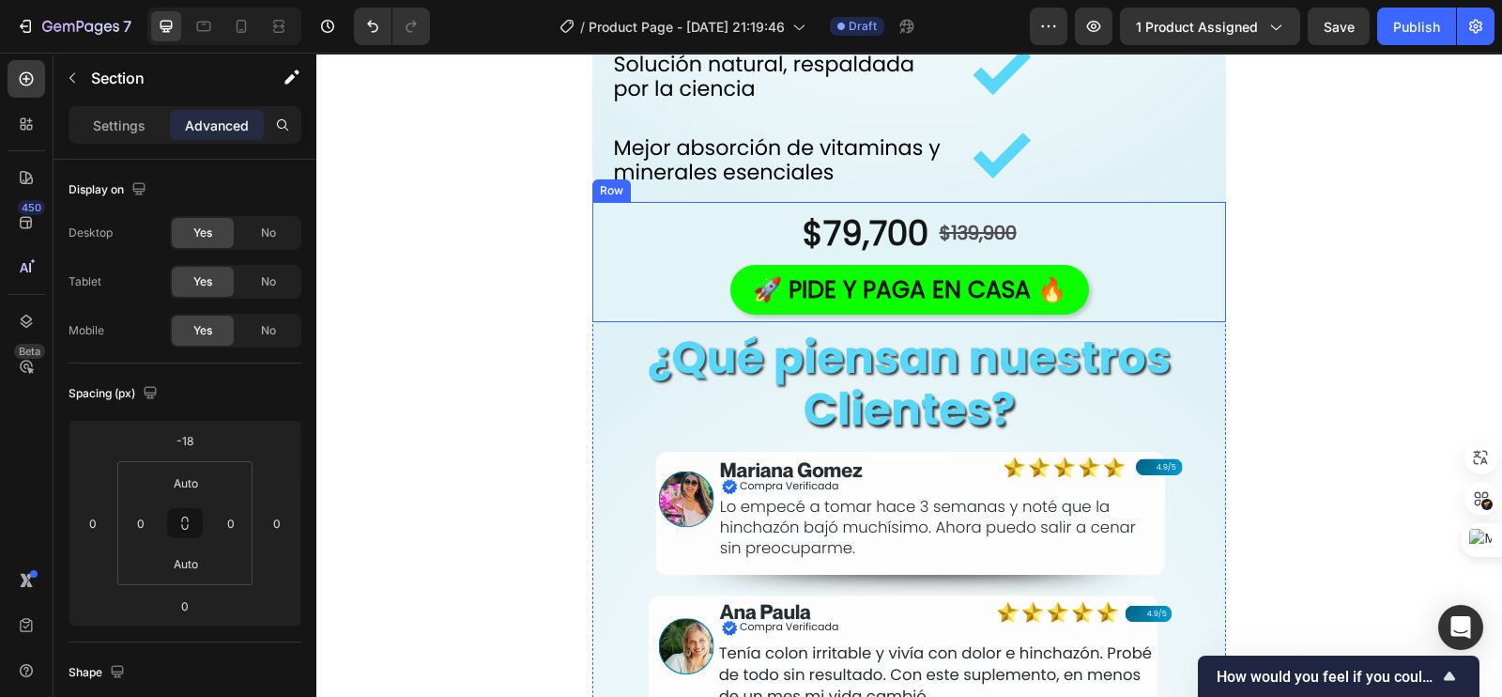
click at [617, 250] on div "$79,700 Product Price Product Price $139,900 Product Price Product Price Row 🚀 …" at bounding box center [909, 262] width 634 height 120
click at [681, 196] on div "Row" at bounding box center [657, 184] width 131 height 30
click at [681, 182] on icon at bounding box center [686, 183] width 10 height 13
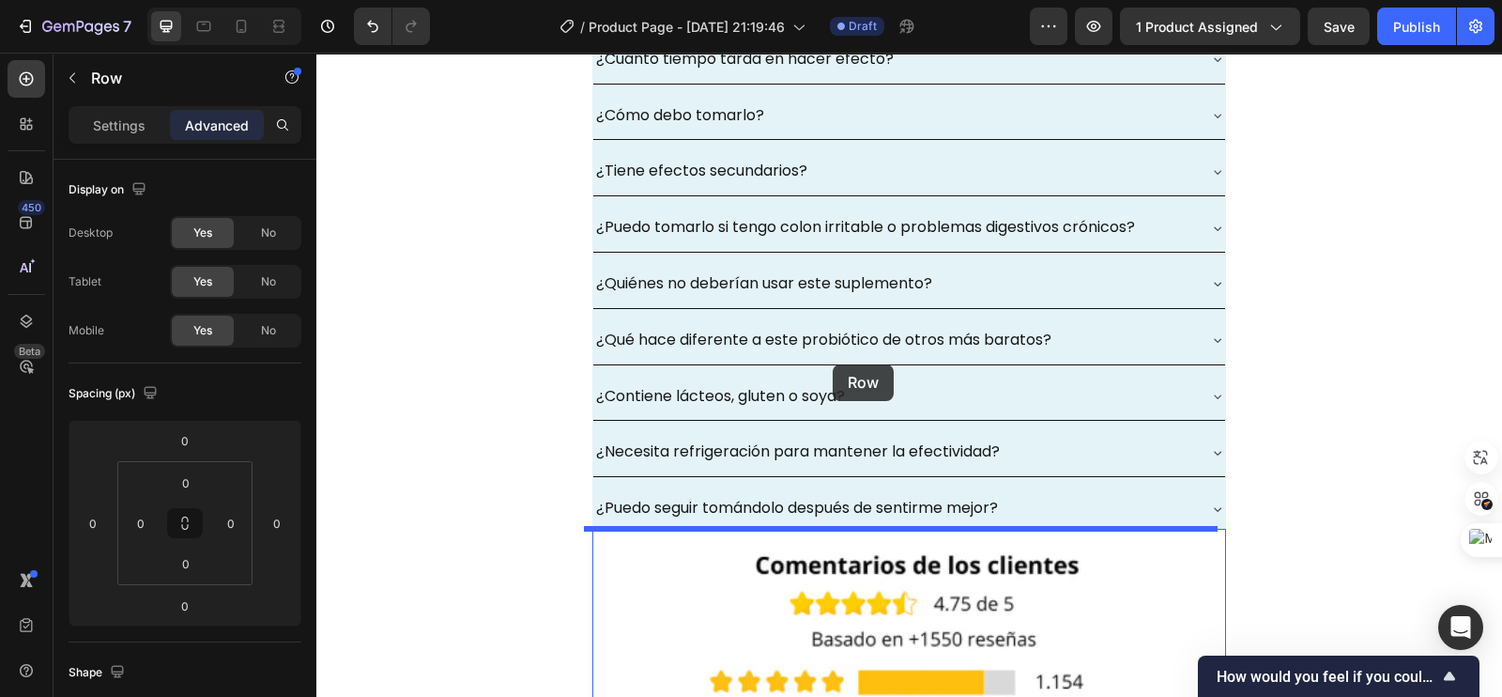
scroll to position [6476, 0]
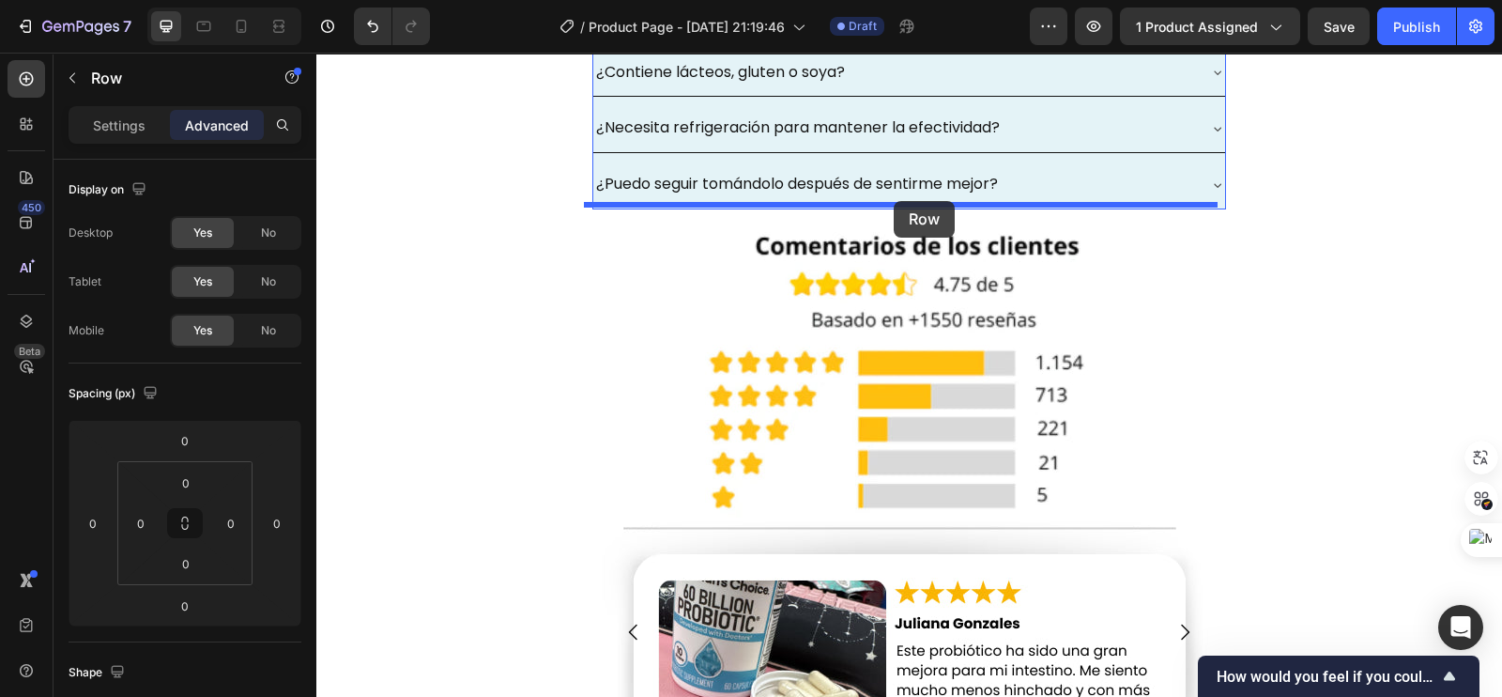
drag, startPoint x: 617, startPoint y: 309, endPoint x: 894, endPoint y: 201, distance: 297.2
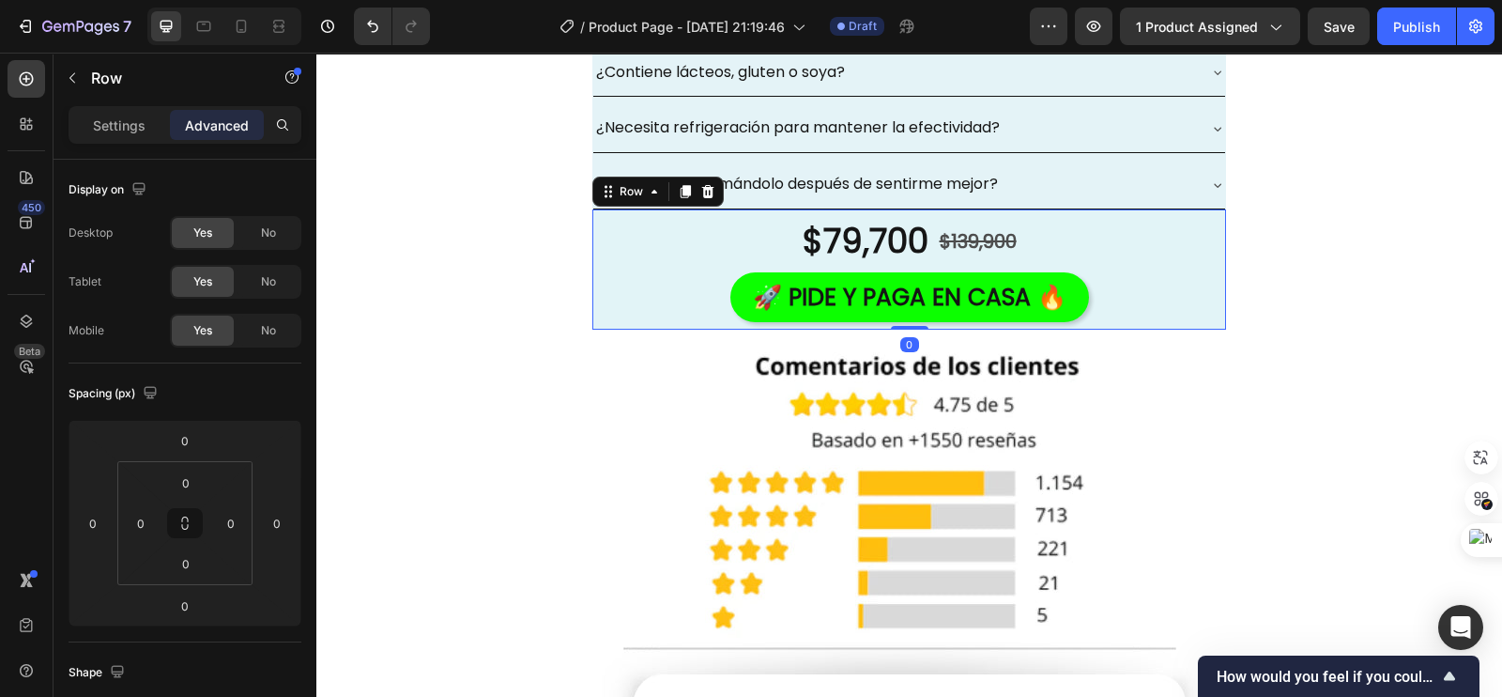
click at [601, 252] on div "$79,700 Product Price Product Price $139,900 Product Price Product Price Row 🚀 …" at bounding box center [909, 269] width 634 height 120
click at [492, 248] on div "¿Cuánto tiempo tarda en hacer efecto? ¿Cómo debo tomarlo? ¿Tiene efectos secund…" at bounding box center [909, 28] width 1186 height 633
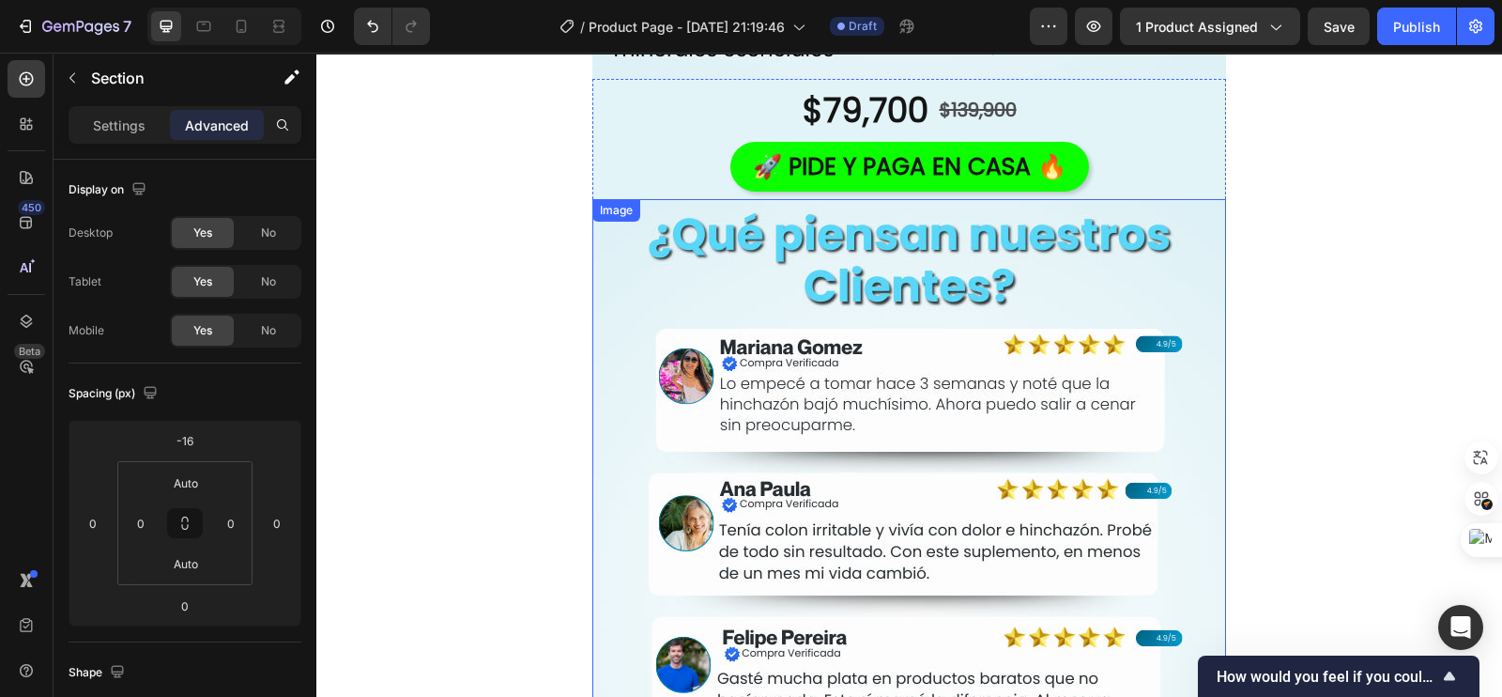
scroll to position [4021, 0]
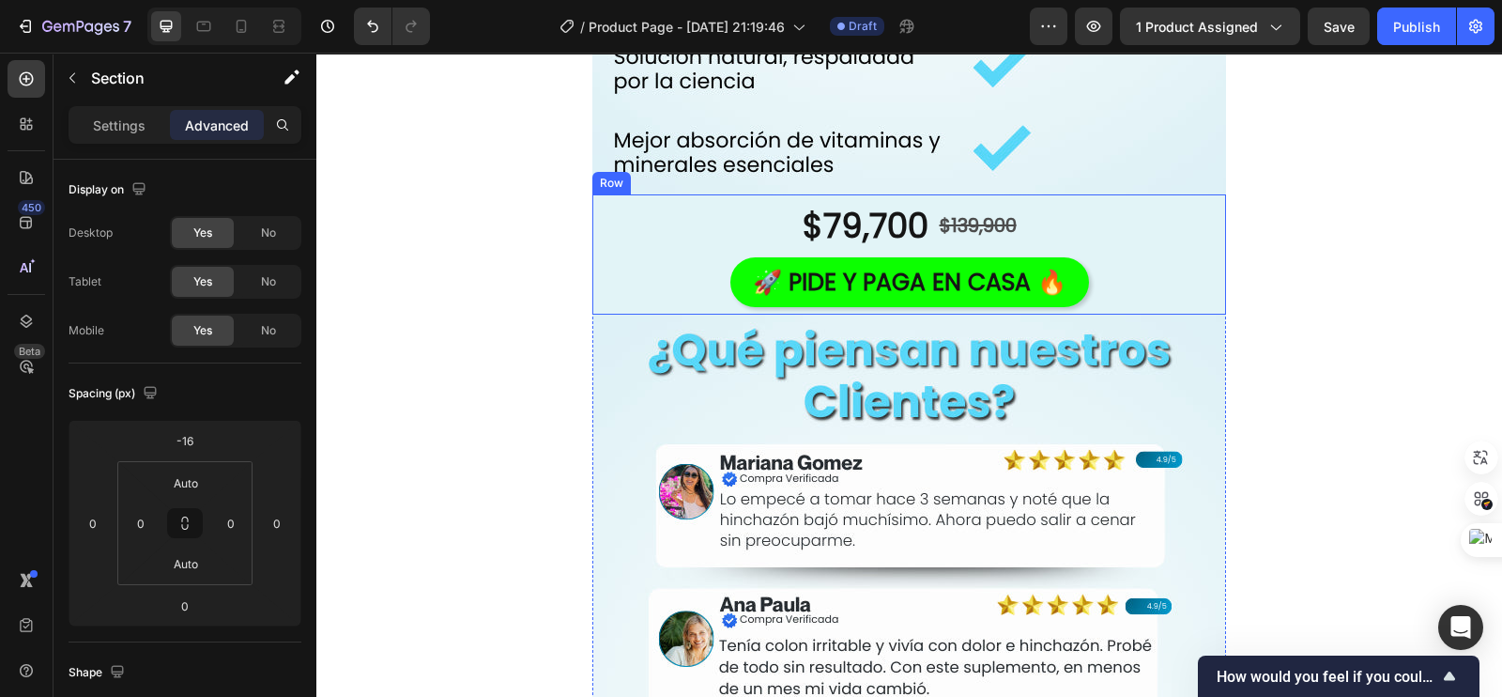
click at [596, 243] on div "$79,700 Product Price Product Price $139,900 Product Price Product Price Row 🚀 …" at bounding box center [909, 254] width 634 height 120
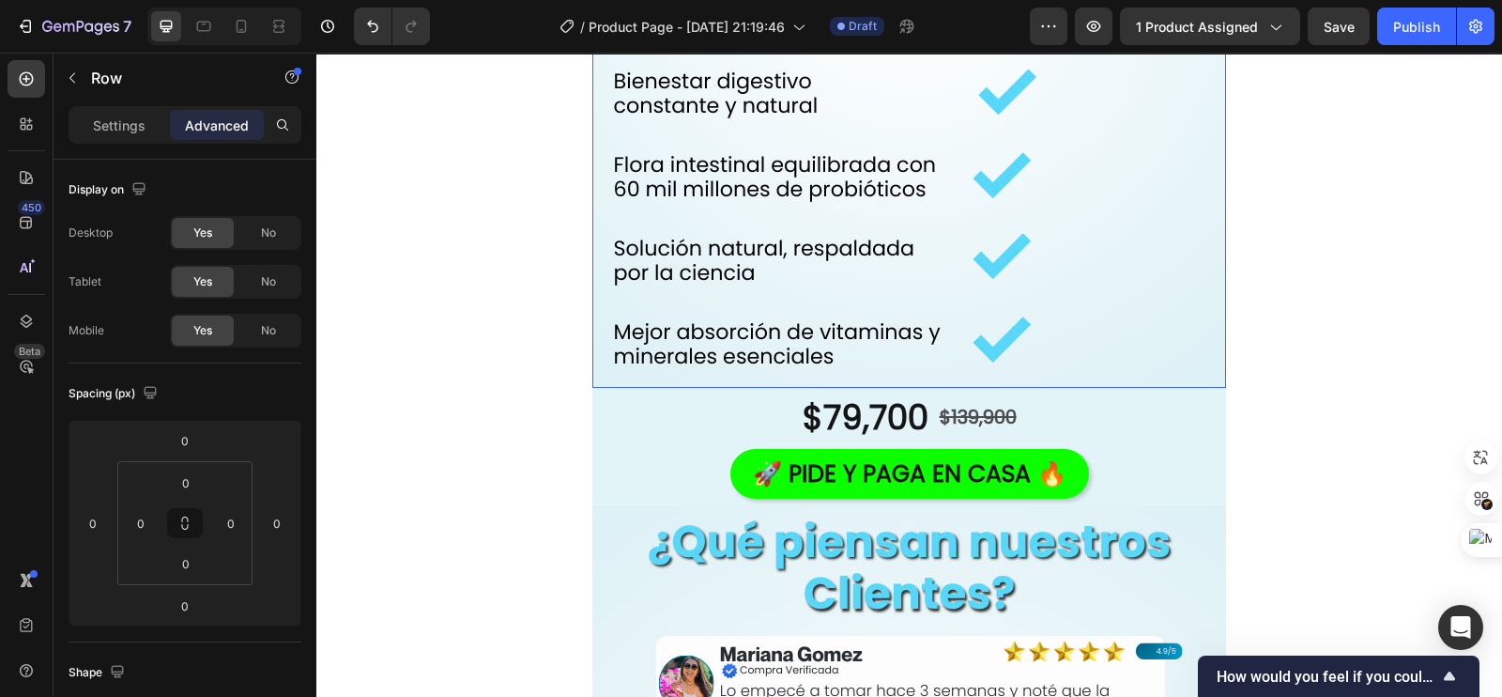
scroll to position [3786, 0]
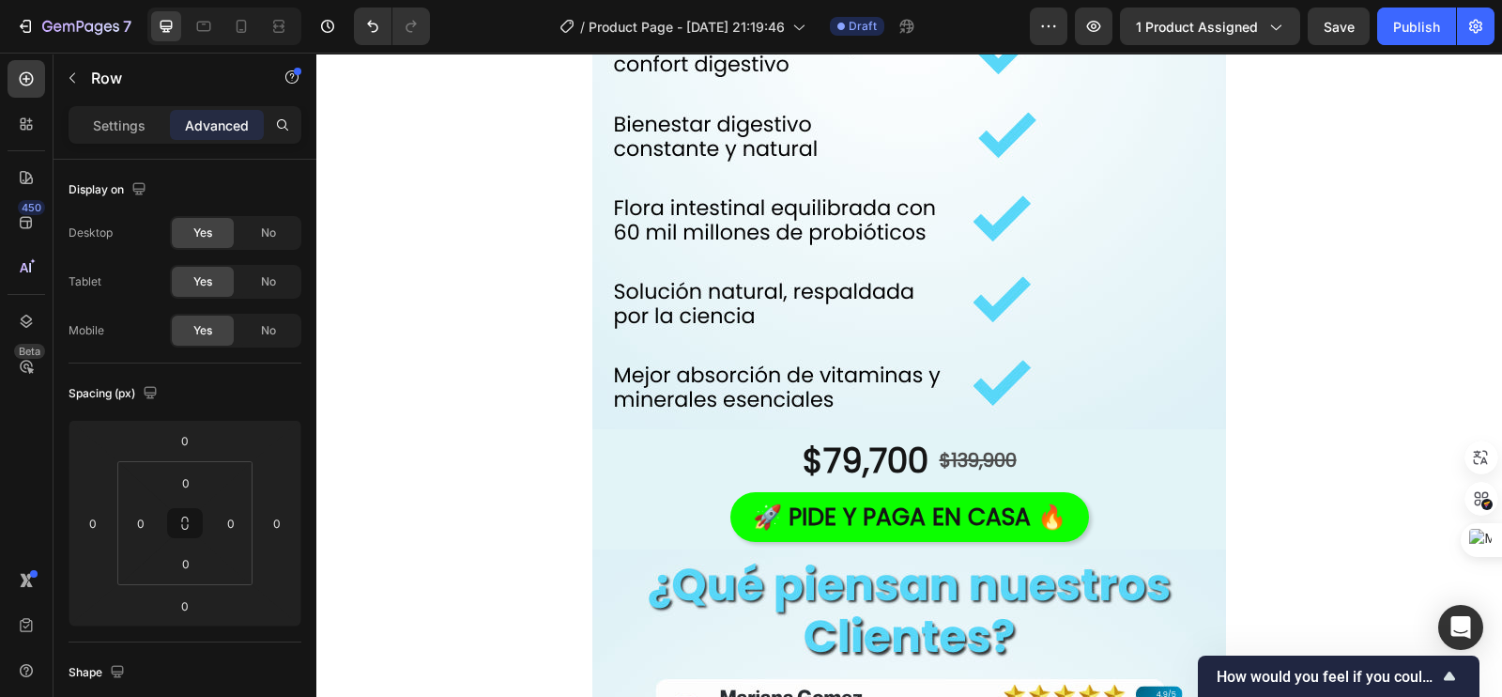
click at [592, 463] on div "$79,700 Product Price Product Price $139,900 Product Price Product Price Row 🚀 …" at bounding box center [909, 489] width 634 height 120
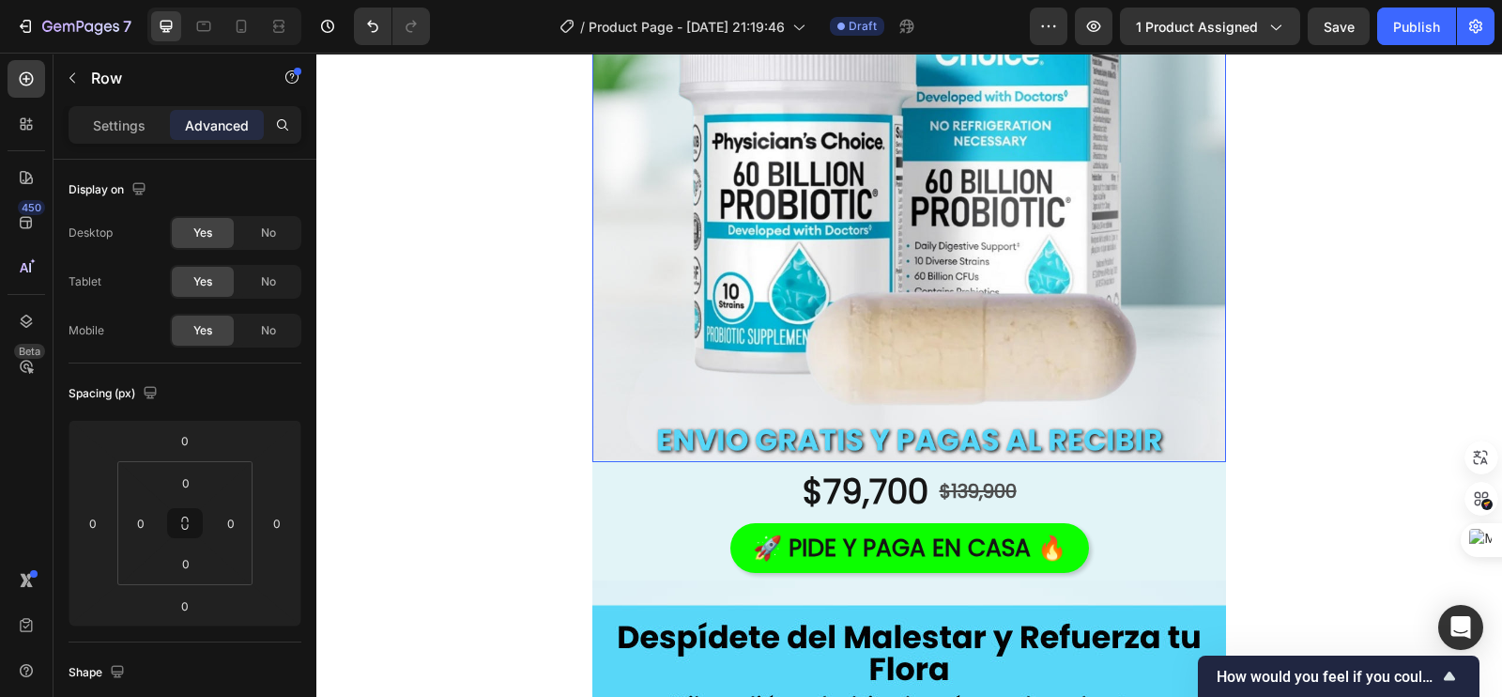
scroll to position [498, 0]
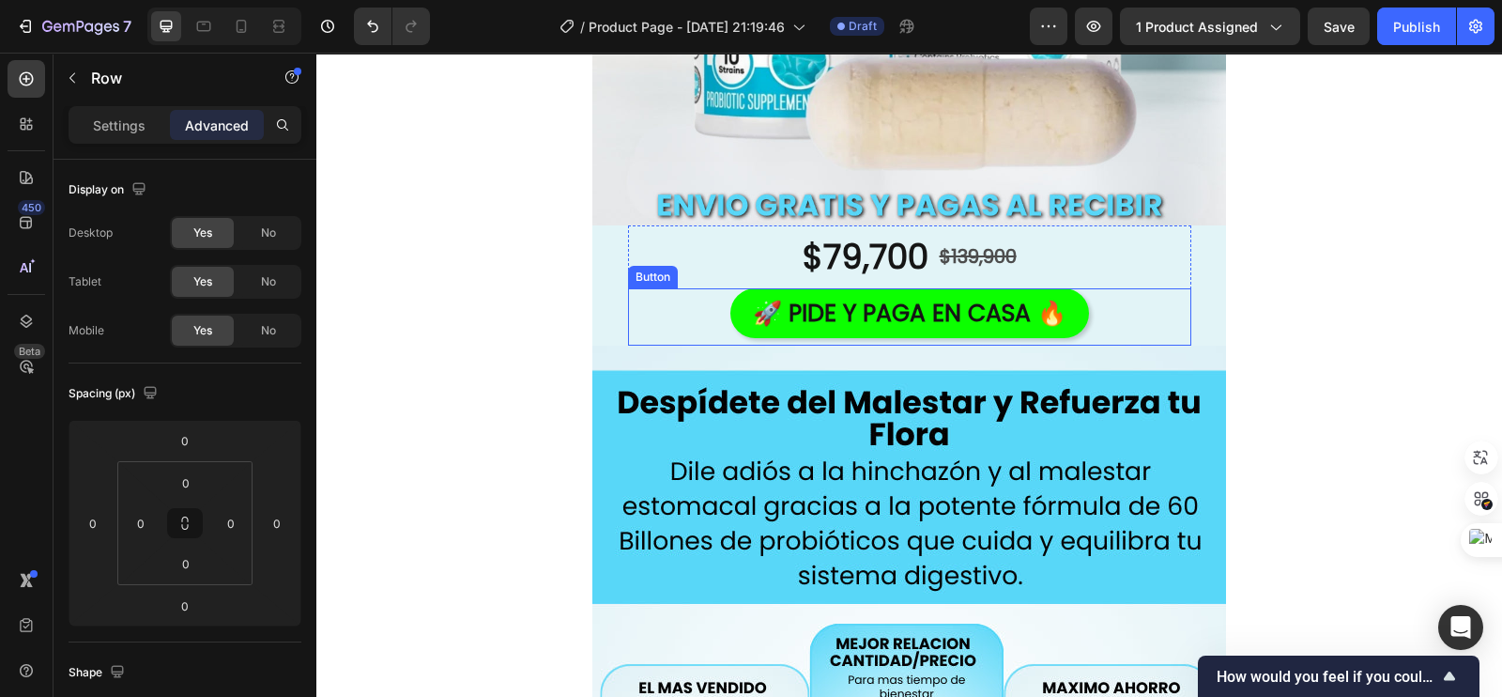
click at [717, 311] on div "🚀 PIDE Y PAGA EN CASA 🔥 Button" at bounding box center [909, 316] width 563 height 57
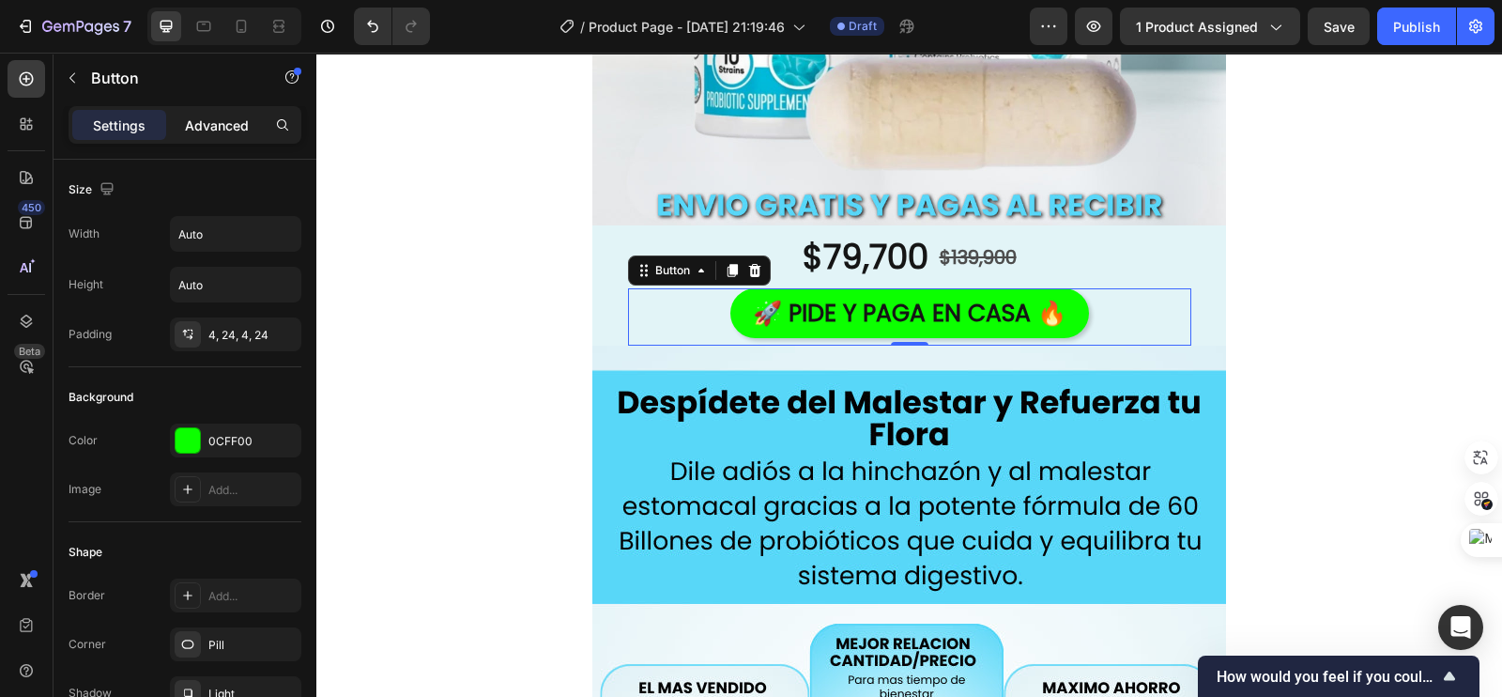
click at [231, 129] on p "Advanced" at bounding box center [217, 125] width 64 height 20
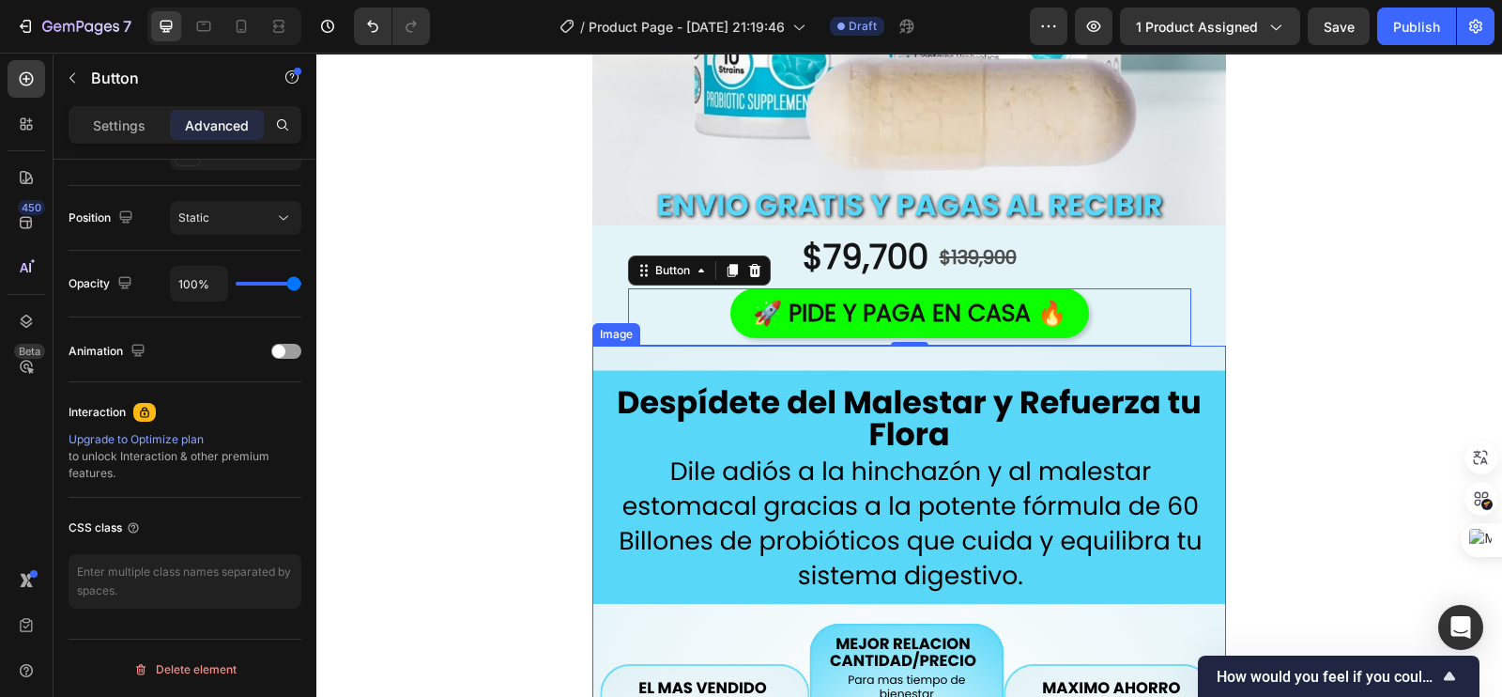
scroll to position [615, 0]
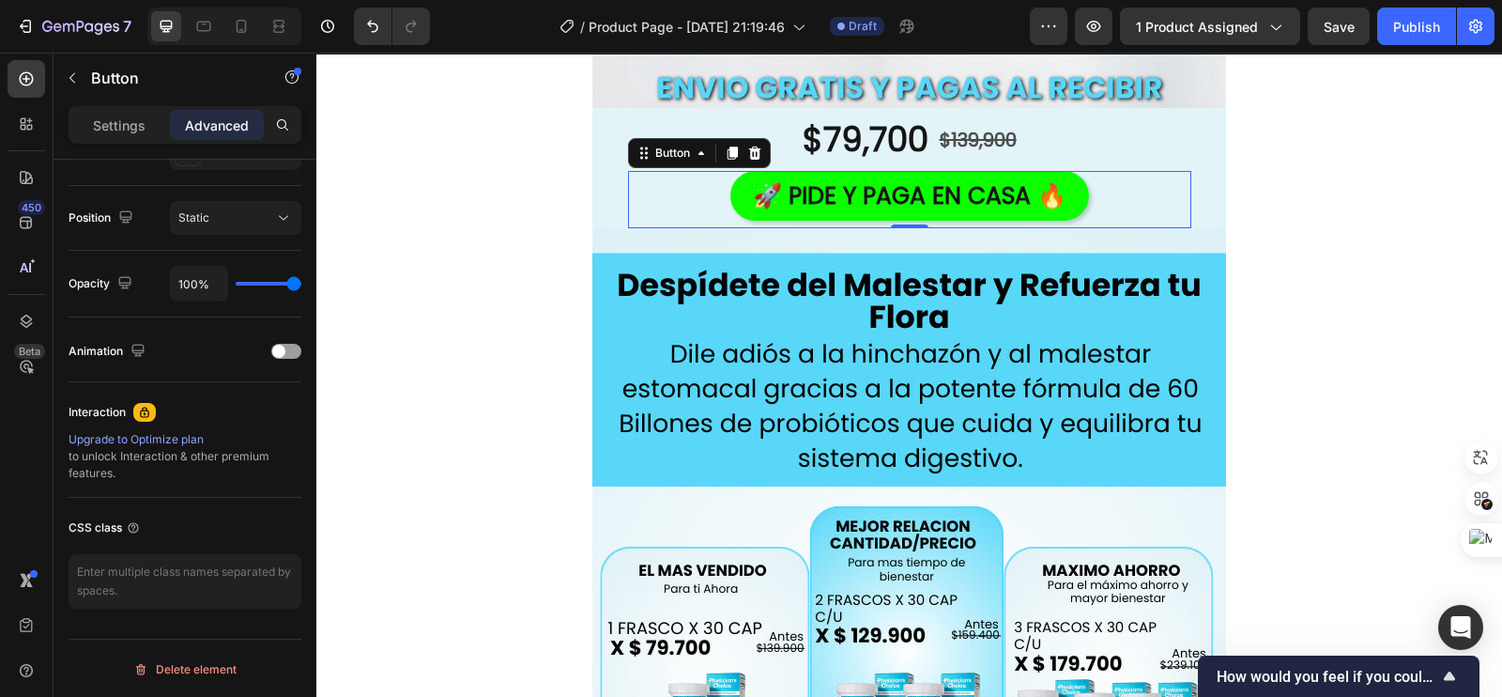
scroll to position [615, 0]
click at [169, 559] on textarea at bounding box center [185, 581] width 233 height 54
click at [167, 570] on textarea at bounding box center [185, 581] width 233 height 54
click at [166, 570] on textarea at bounding box center [185, 581] width 233 height 54
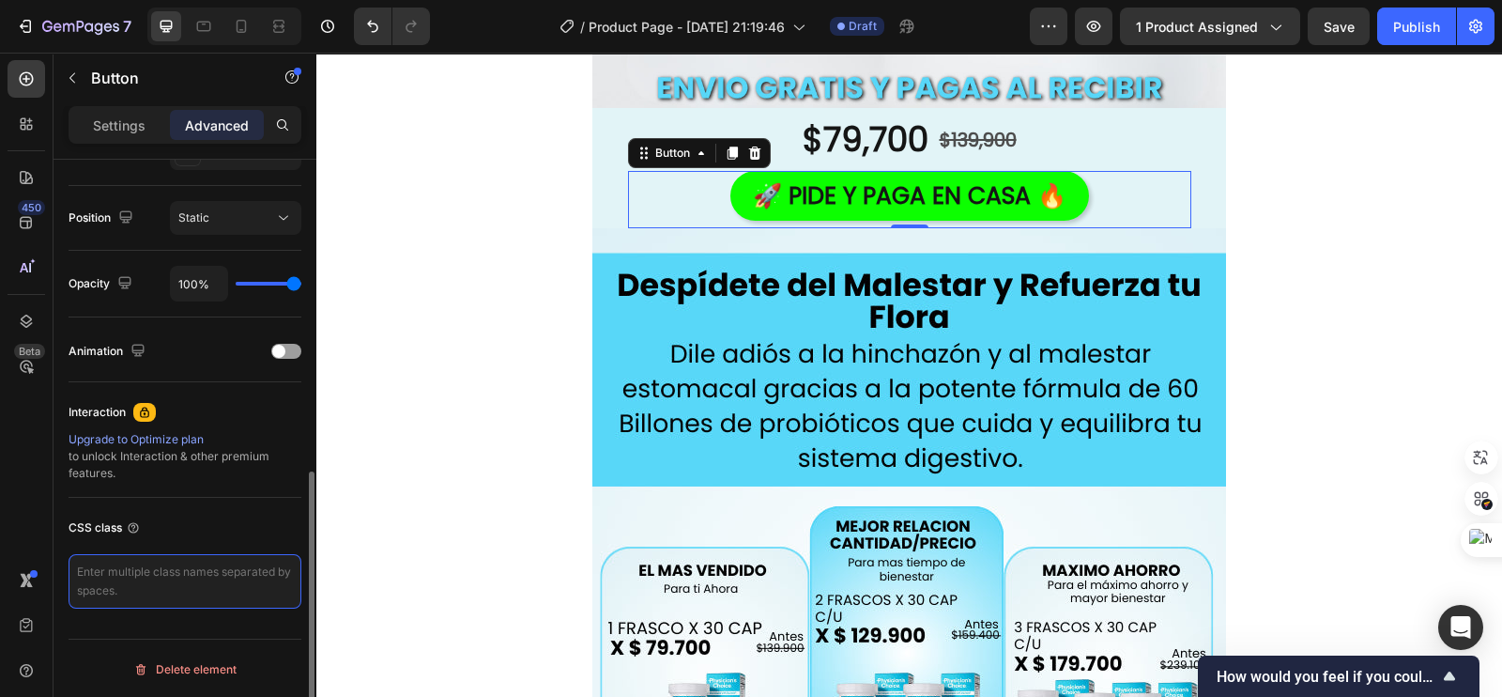
click at [168, 572] on textarea at bounding box center [185, 581] width 233 height 54
click at [372, 499] on div "Image Row" at bounding box center [909, 658] width 1186 height 860
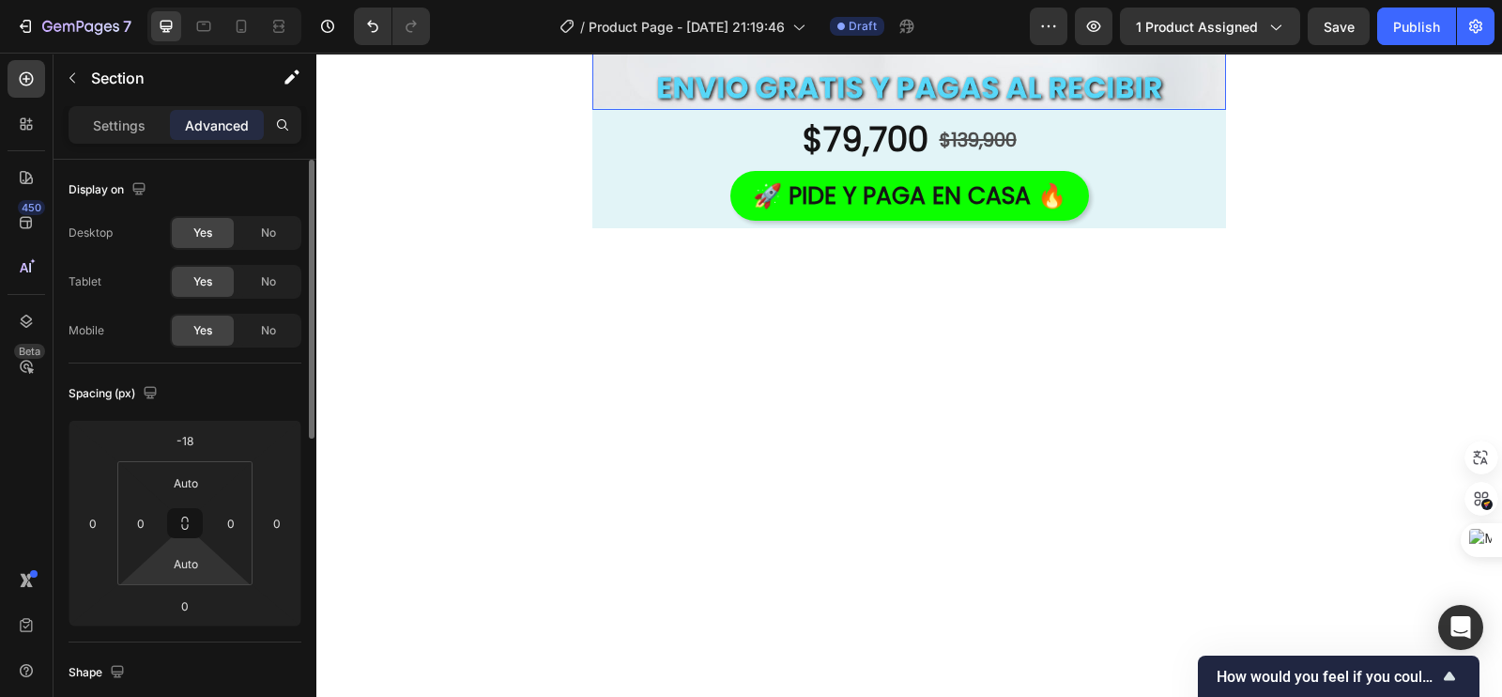
scroll to position [380, 0]
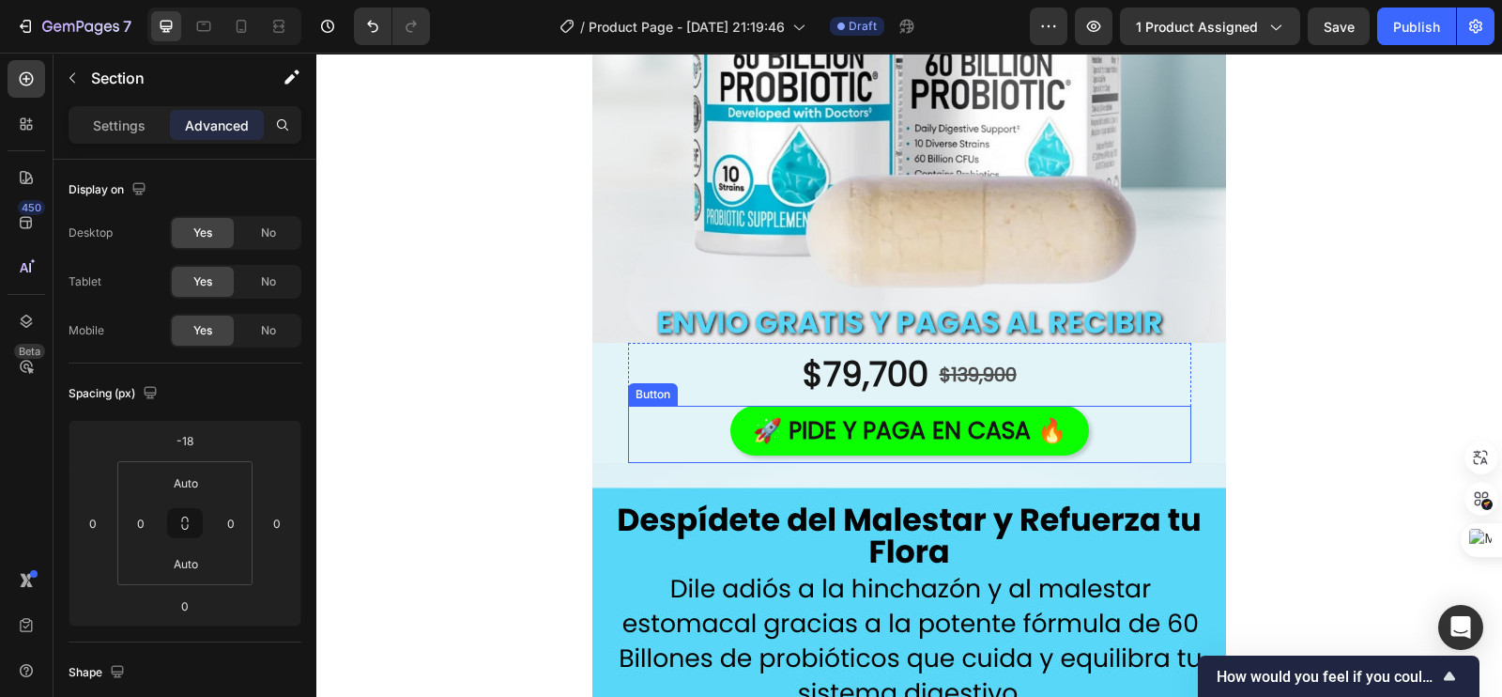
click at [702, 419] on div "🚀 PIDE Y PAGA EN CASA 🔥 Button" at bounding box center [909, 434] width 563 height 57
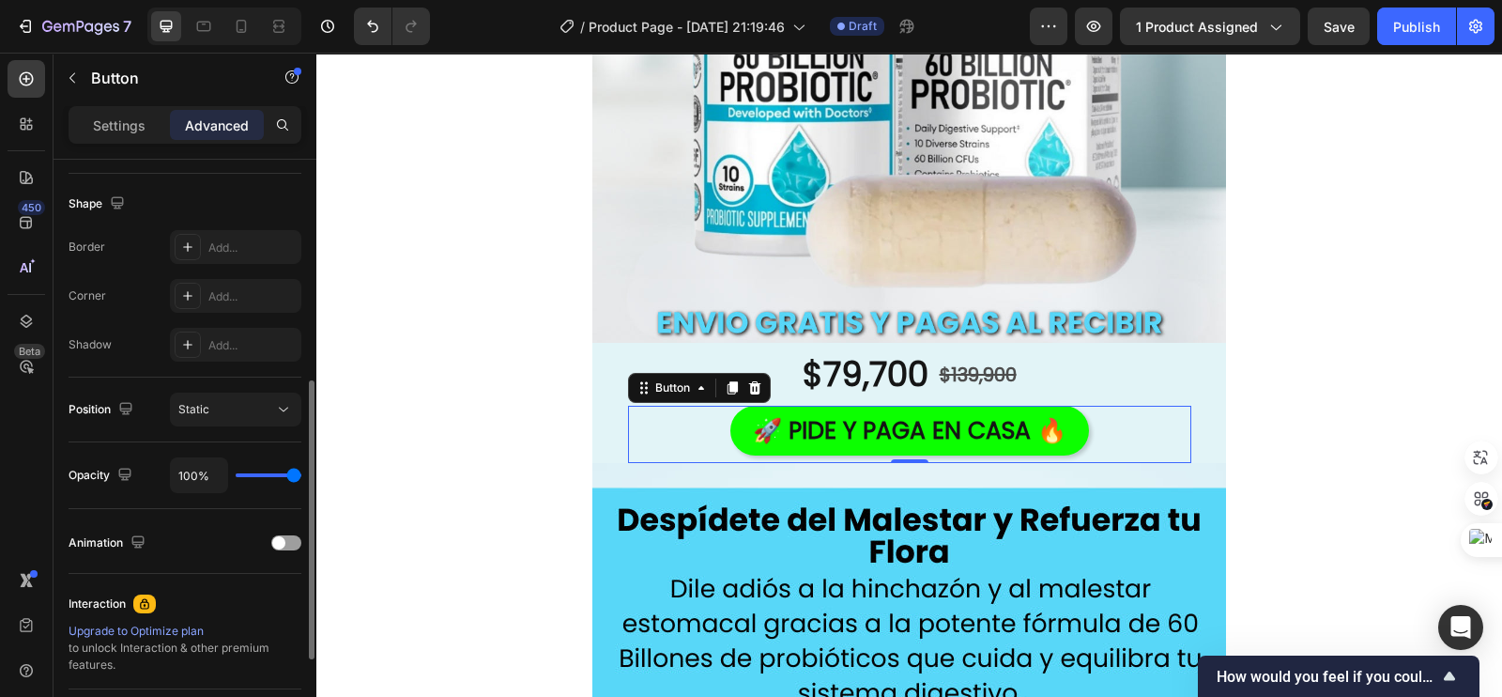
scroll to position [660, 0]
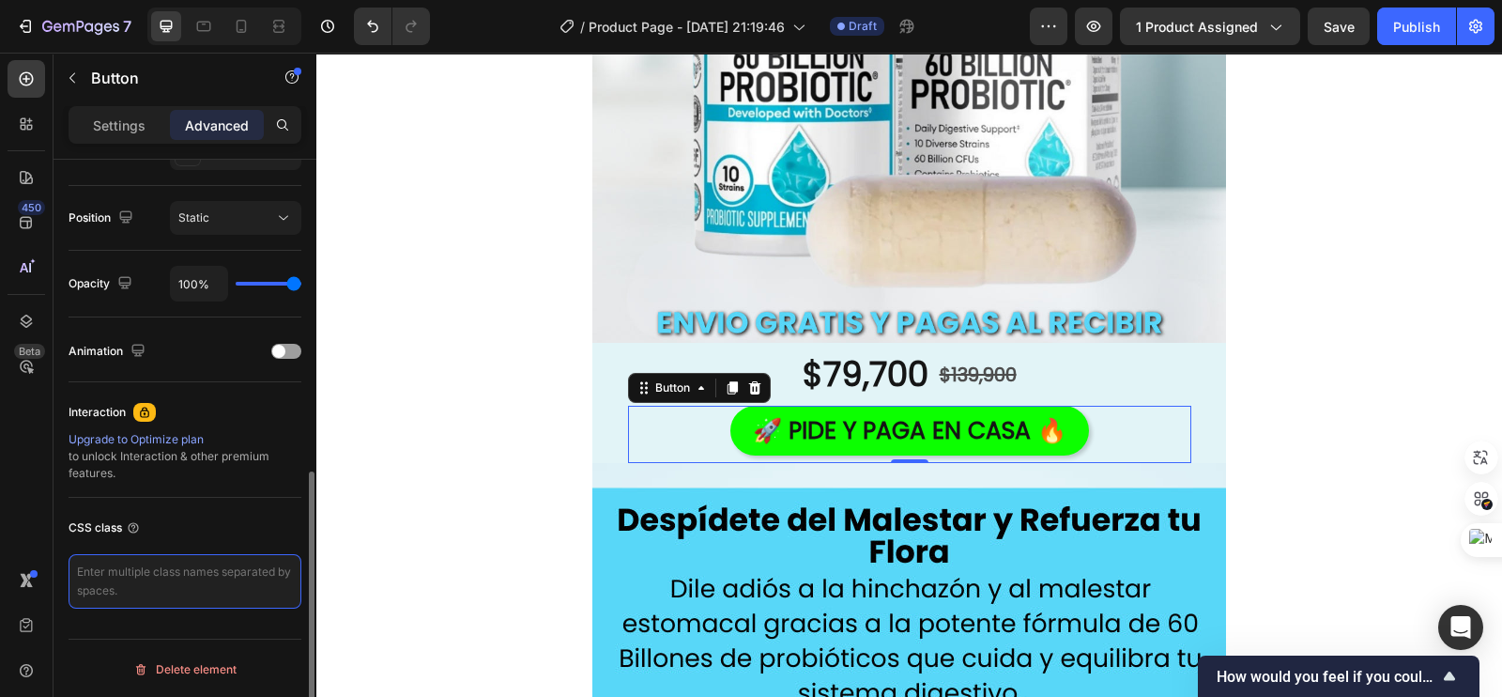
click at [164, 569] on textarea at bounding box center [185, 581] width 233 height 54
paste textarea "_rsi-cod-form-gempages-button-overwrite _rsi-cod-form-is-gempage"
type textarea "_rsi-cod-form-gempages-button-overwrite _rsi-cod-form-is-gempage"
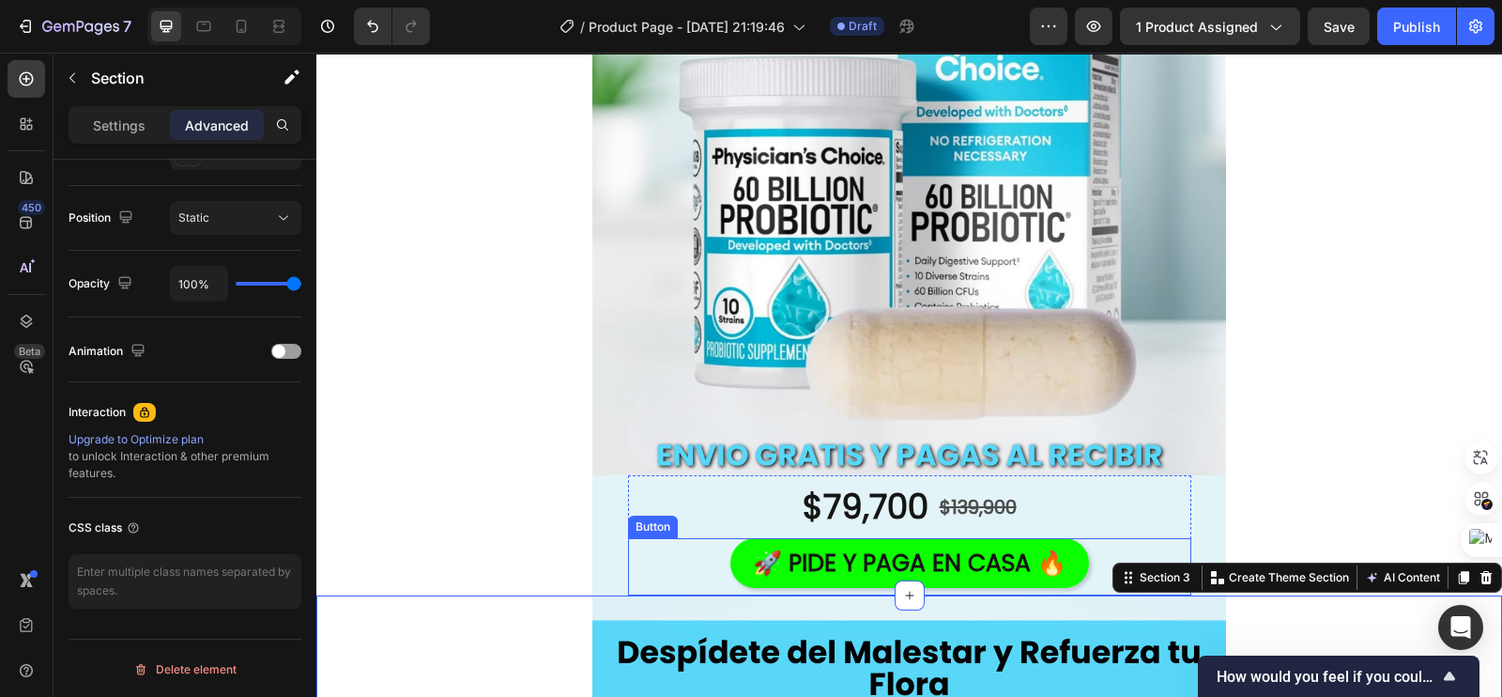
scroll to position [263, 0]
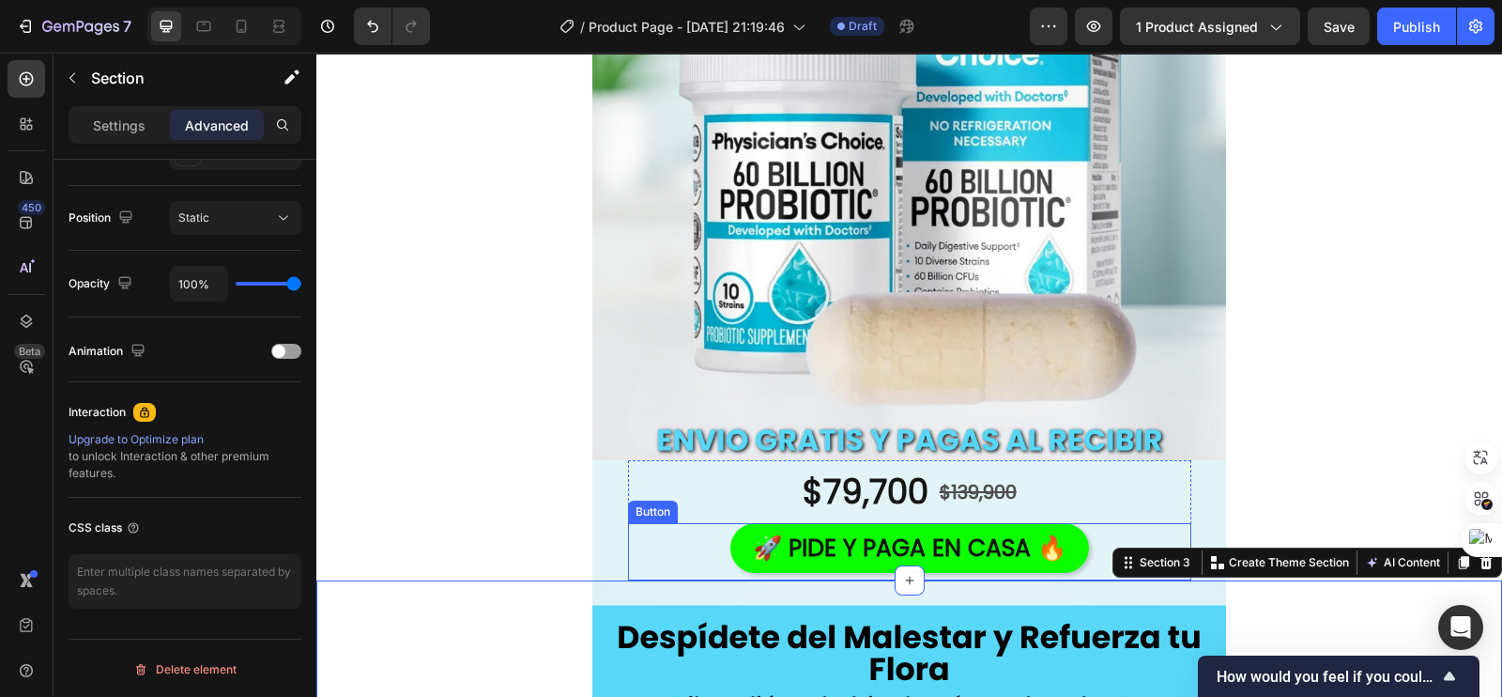
click at [681, 542] on div "🚀 PIDE Y PAGA EN CASA 🔥 Button" at bounding box center [909, 551] width 563 height 57
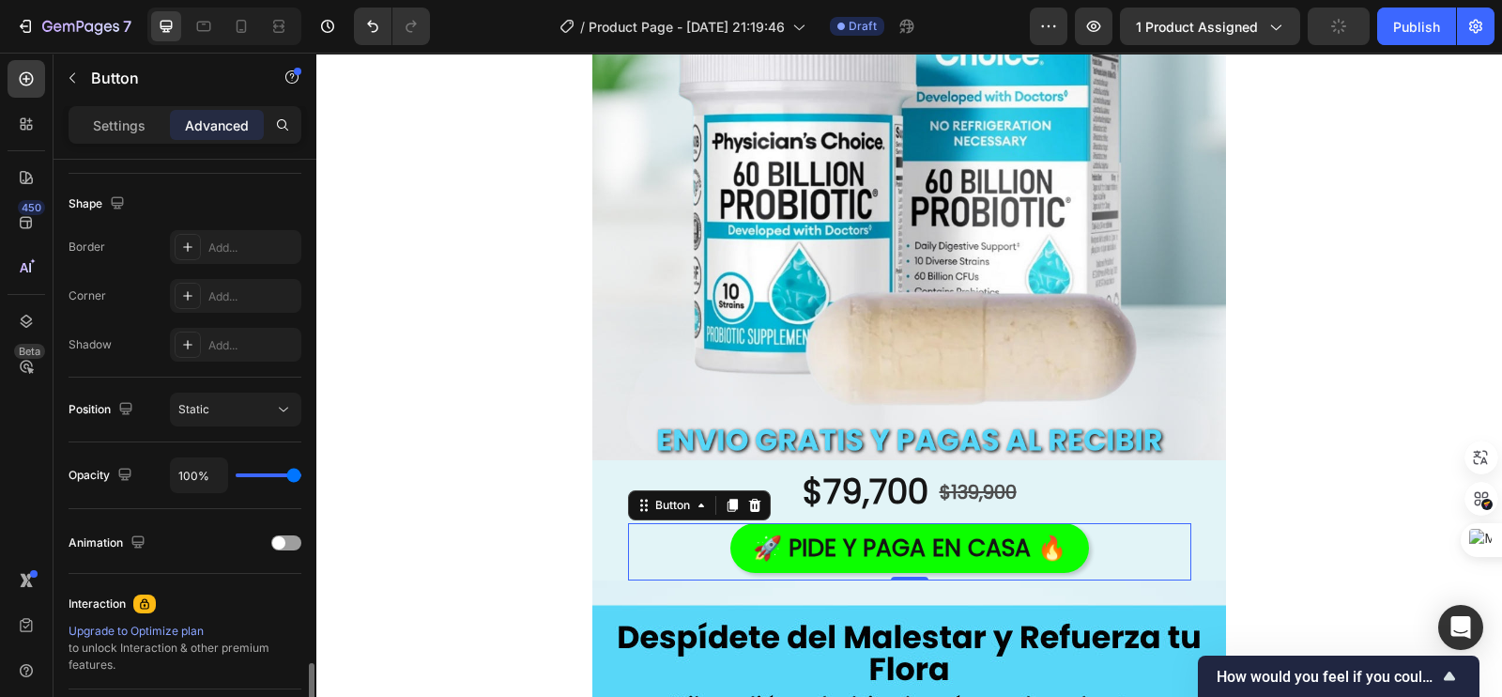
scroll to position [660, 0]
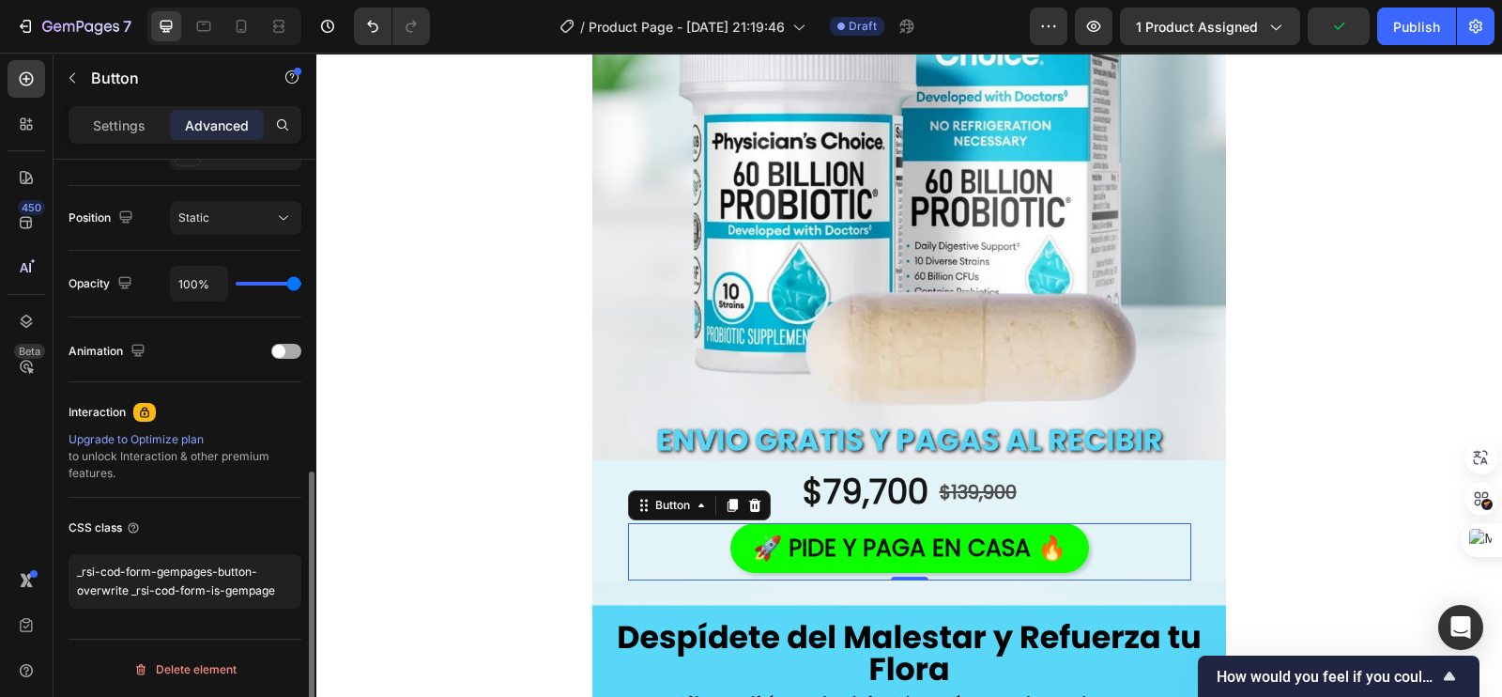
click at [281, 351] on span at bounding box center [278, 351] width 13 height 13
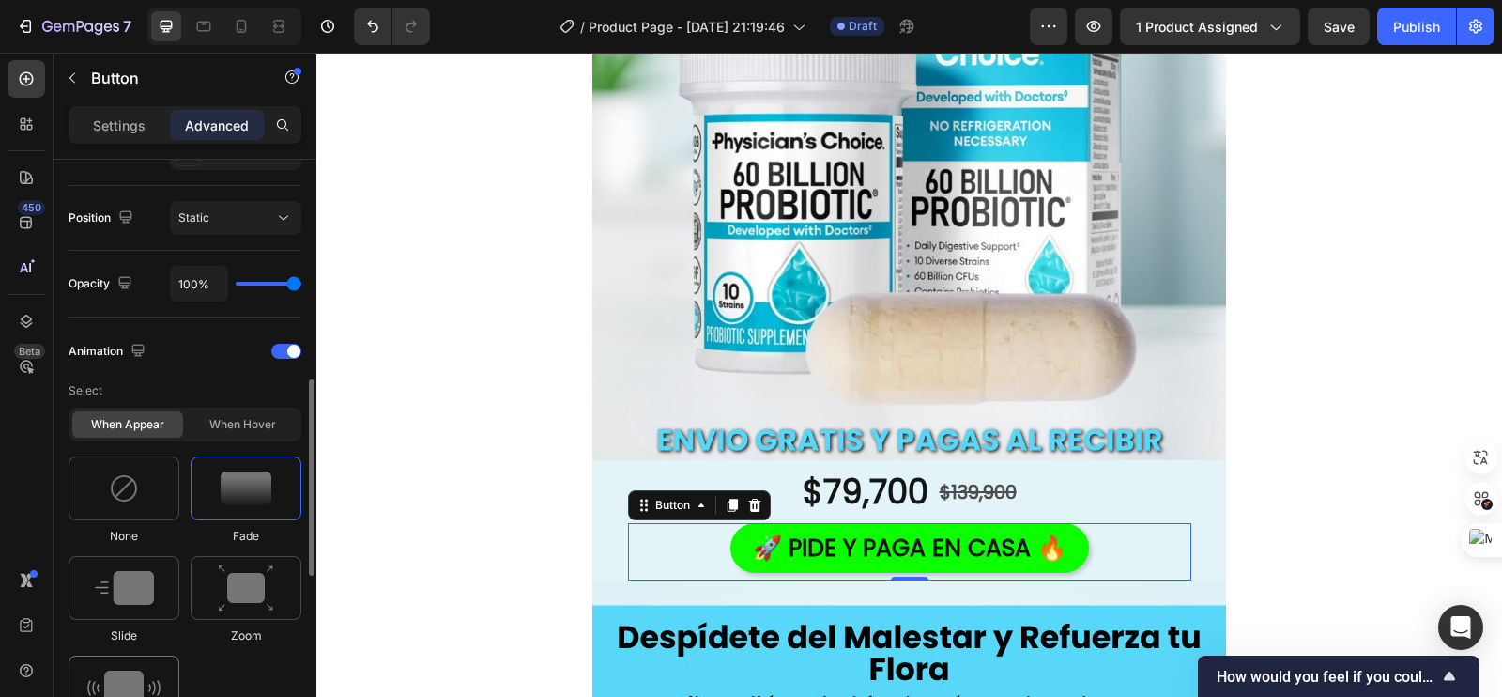
scroll to position [777, 0]
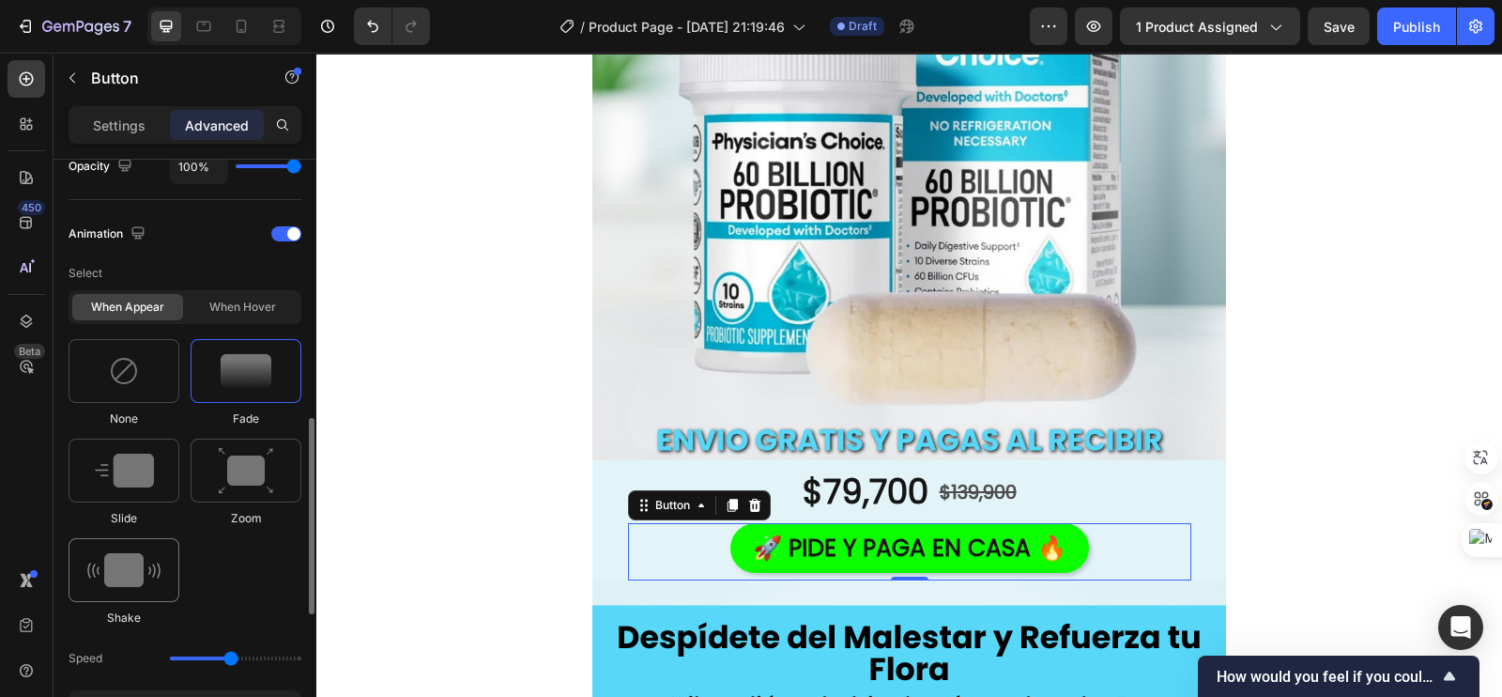
click at [127, 574] on img at bounding box center [123, 570] width 73 height 34
type input "0.7"
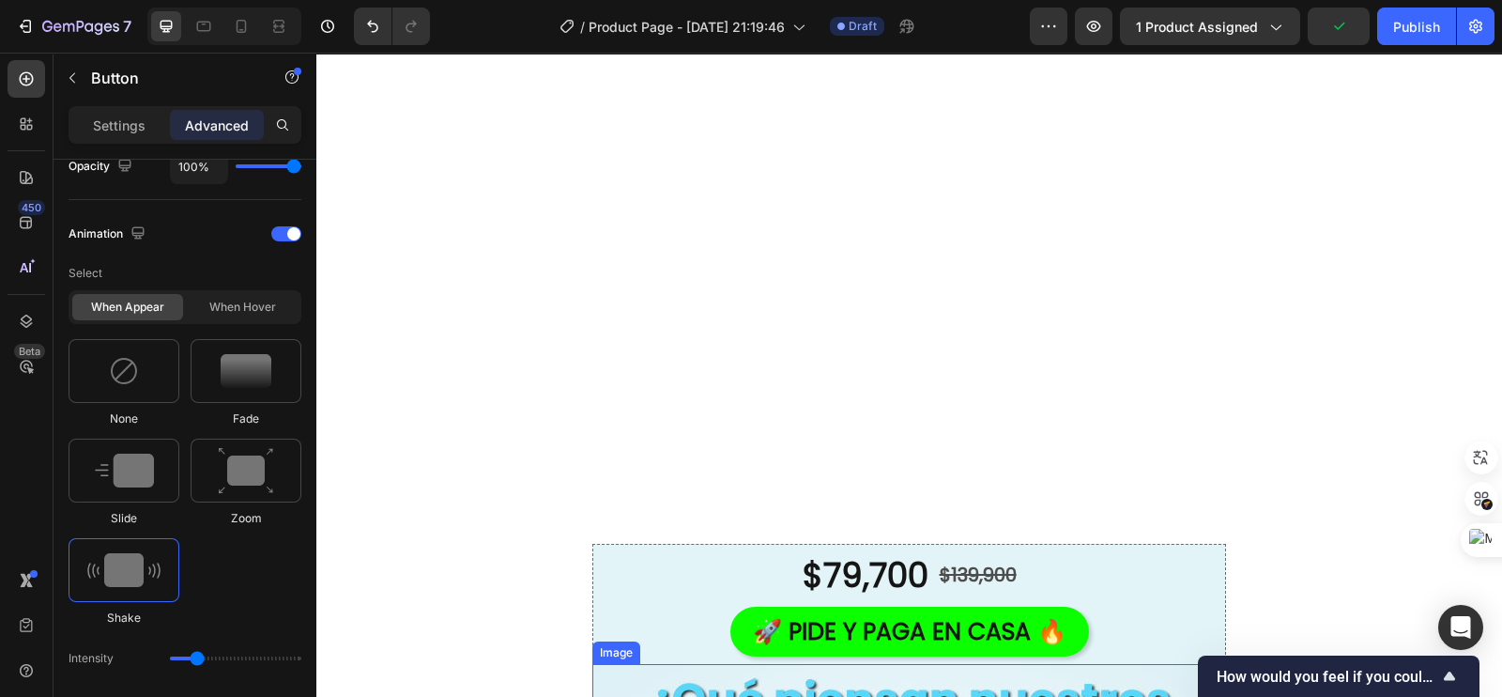
scroll to position [4016, 0]
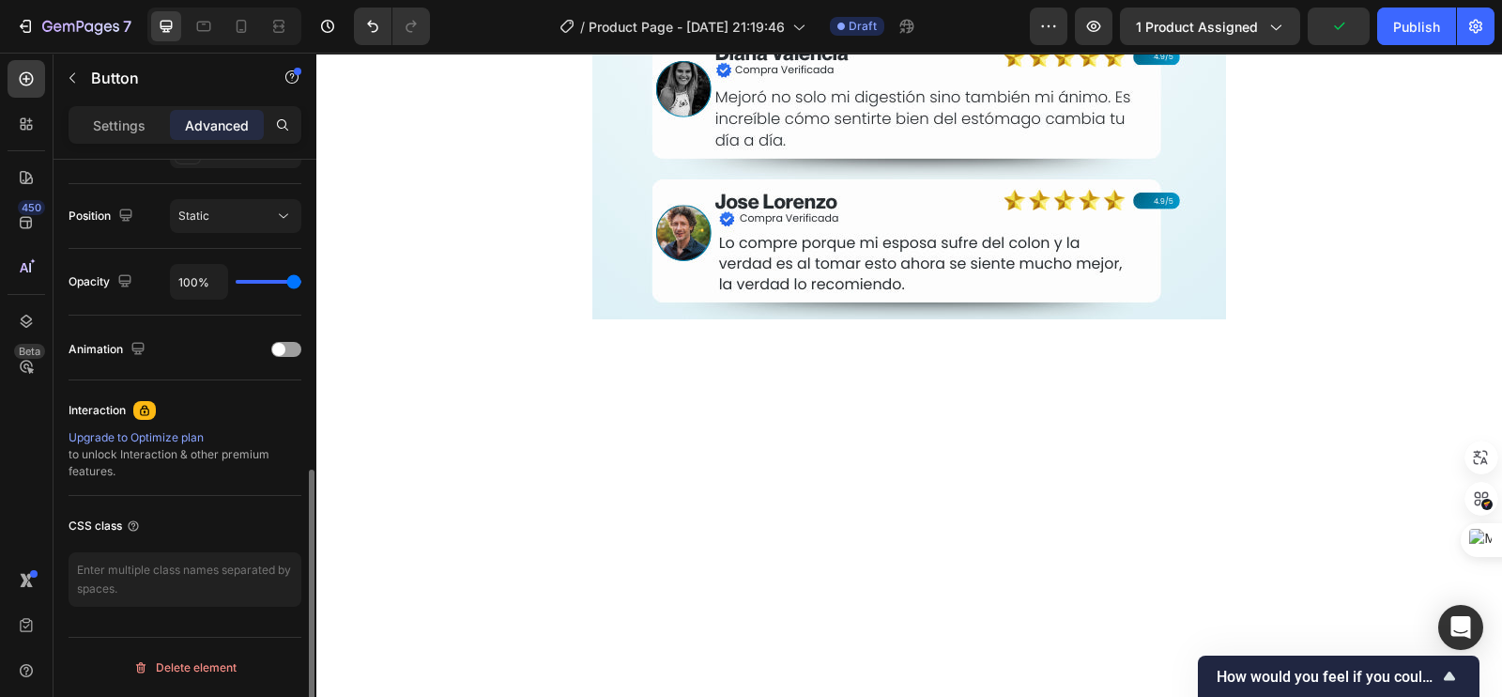
scroll to position [660, 0]
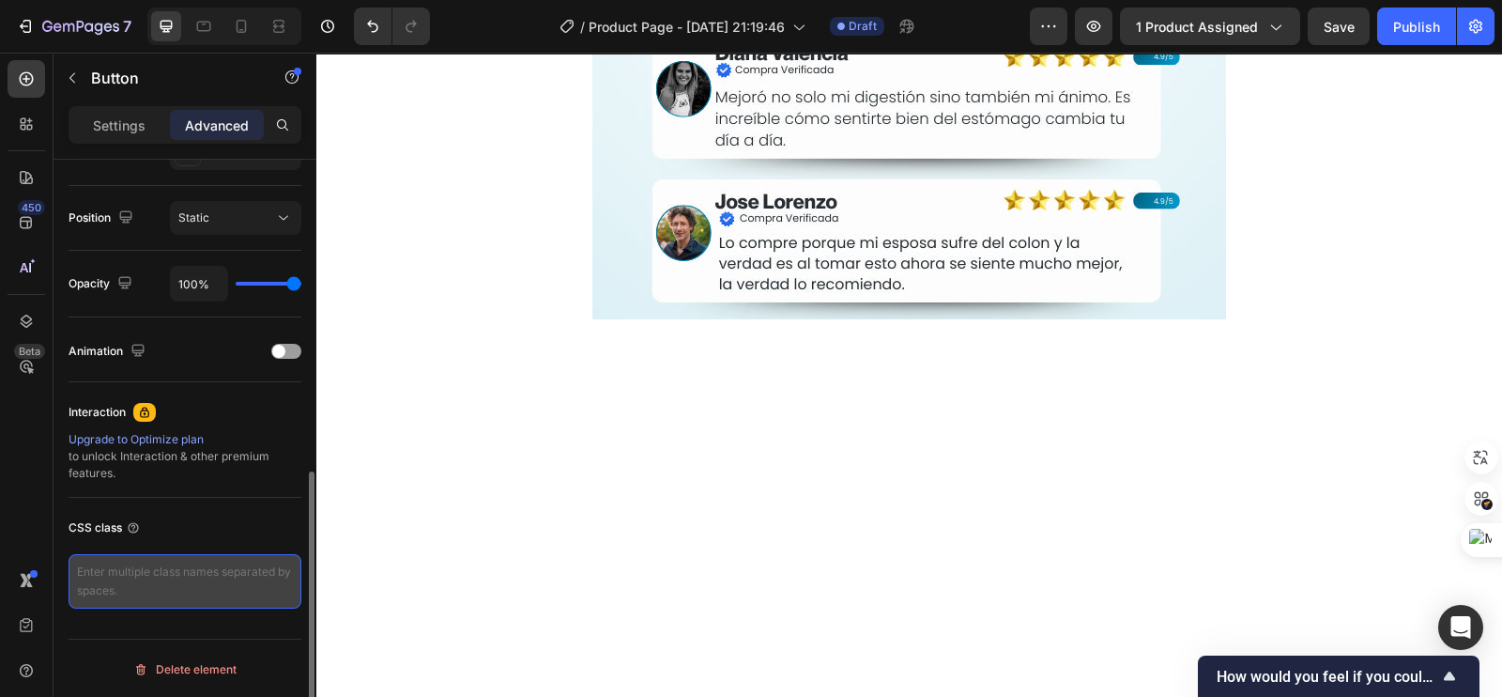
click at [169, 569] on textarea at bounding box center [185, 581] width 233 height 54
paste textarea "_rsi-cod-form-gempages-button-overwrite _rsi-cod-form-is-gempage"
type textarea "_rsi-cod-form-gempages-button-overwrite _rsi-cod-form-is-gempage"
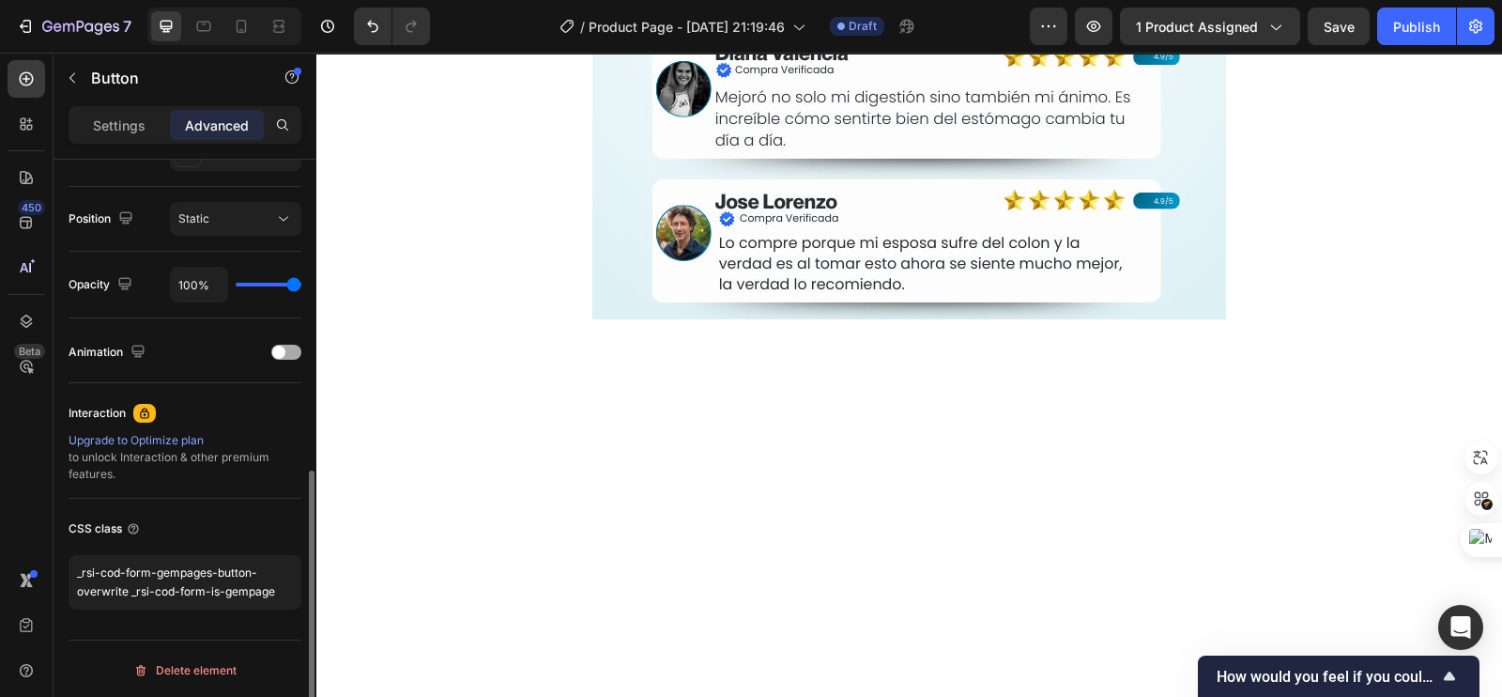
click at [281, 346] on span at bounding box center [278, 351] width 13 height 13
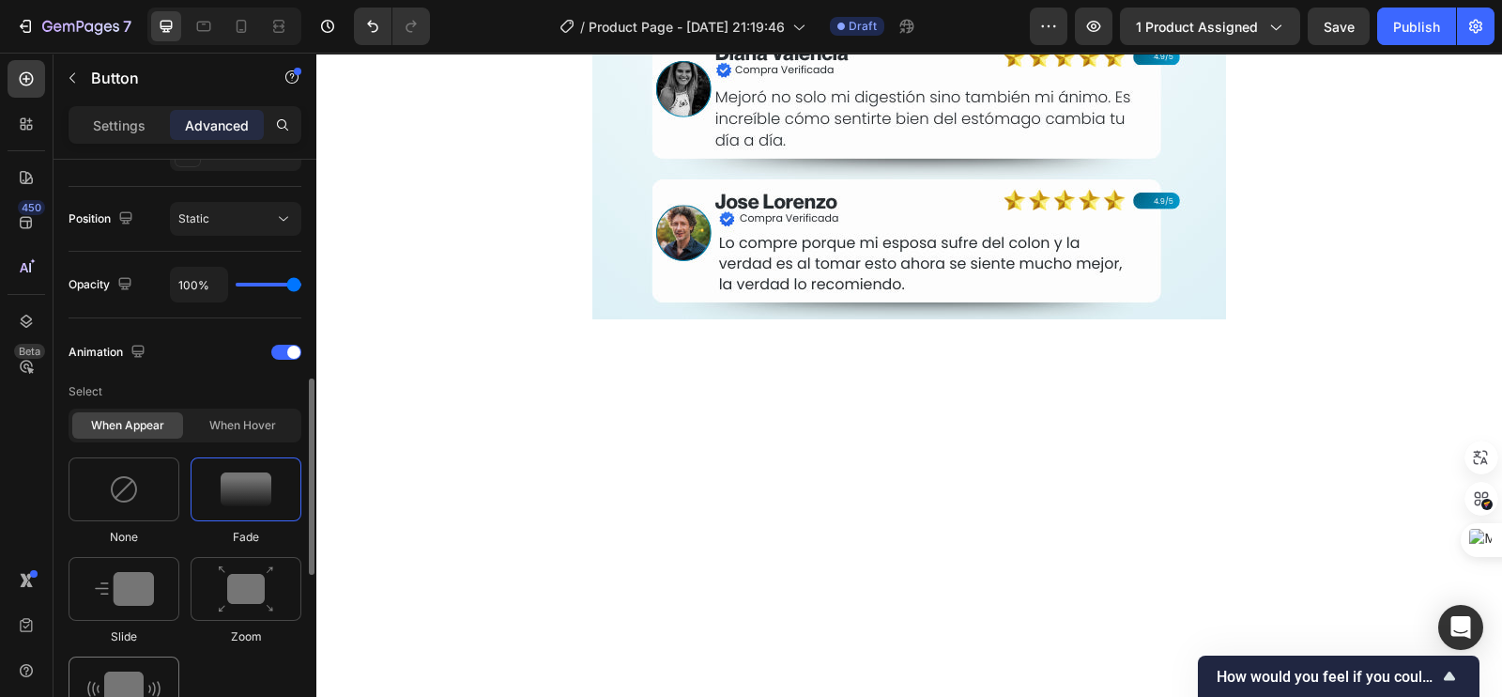
click at [91, 667] on div at bounding box center [124, 688] width 111 height 64
type input "0.7"
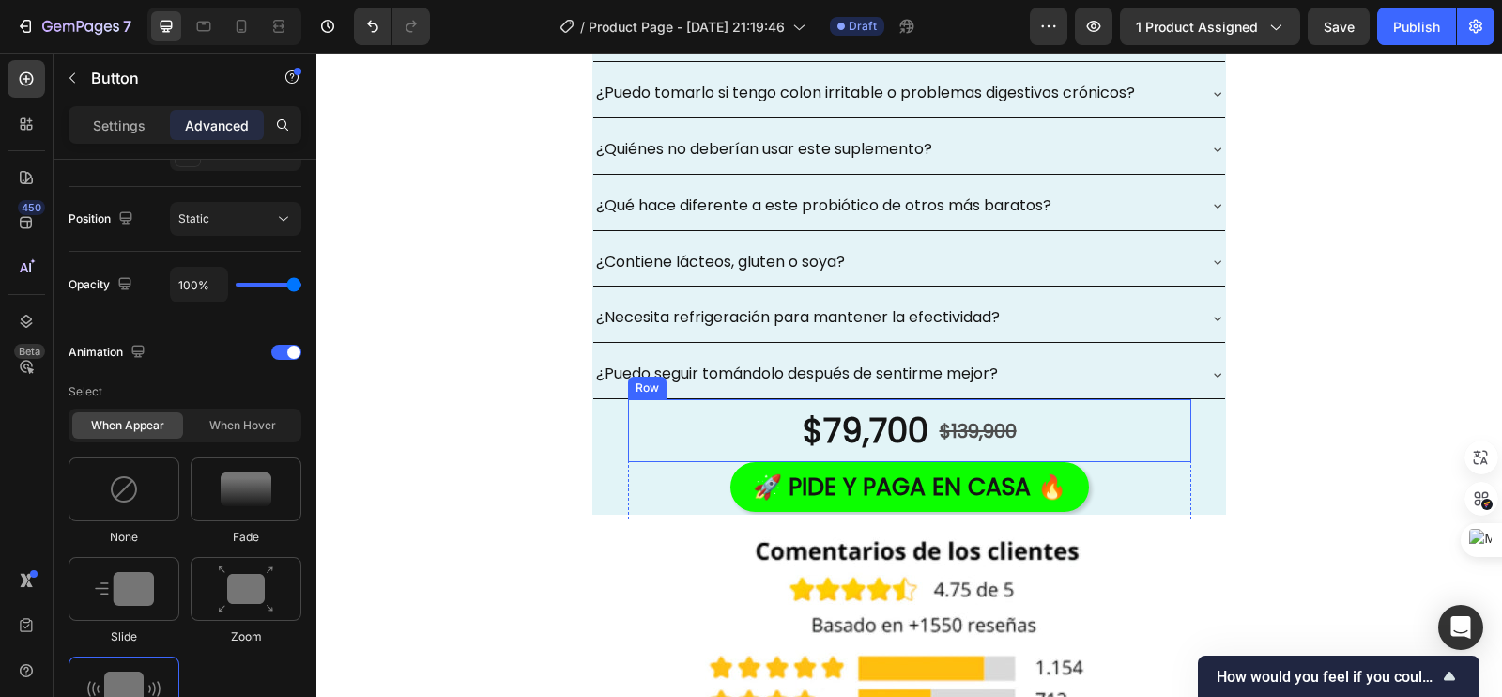
scroll to position [6245, 0]
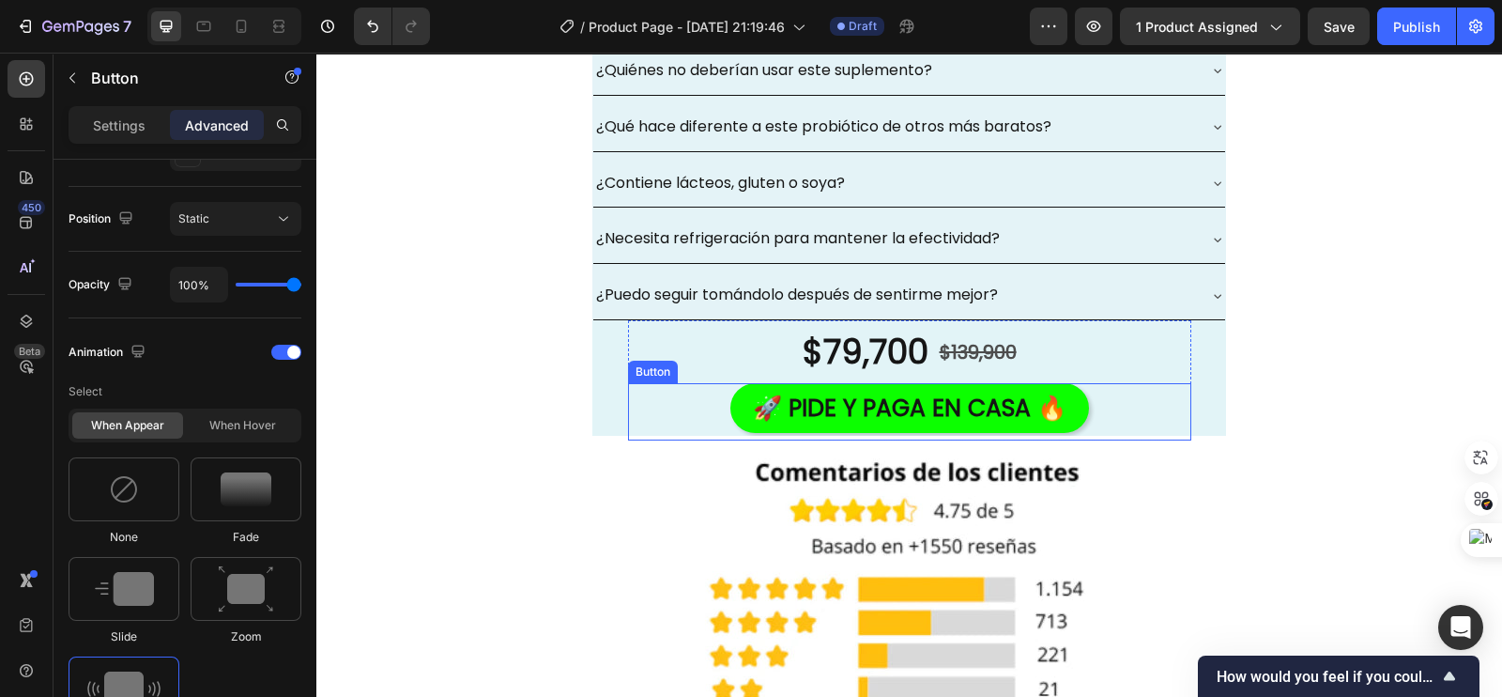
click at [699, 391] on div "🚀 PIDE Y PAGA EN CASA 🔥 Button" at bounding box center [909, 411] width 563 height 57
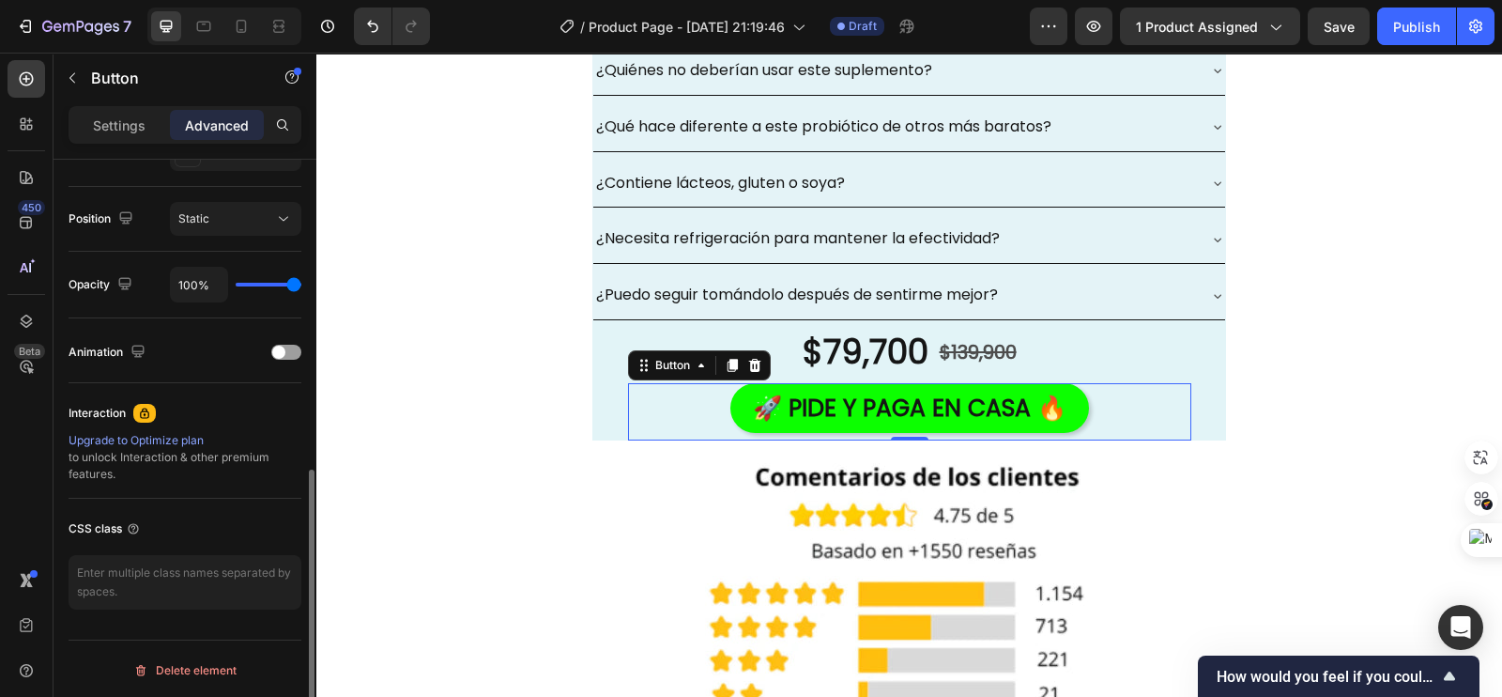
scroll to position [658, 0]
click at [219, 584] on textarea at bounding box center [185, 583] width 233 height 54
paste textarea "_rsi-cod-form-gempages-button-overwrite _rsi-cod-form-is-gempage"
type textarea "_rsi-cod-form-gempages-button-overwrite _rsi-cod-form-is-gempage"
click at [276, 352] on span at bounding box center [278, 352] width 13 height 13
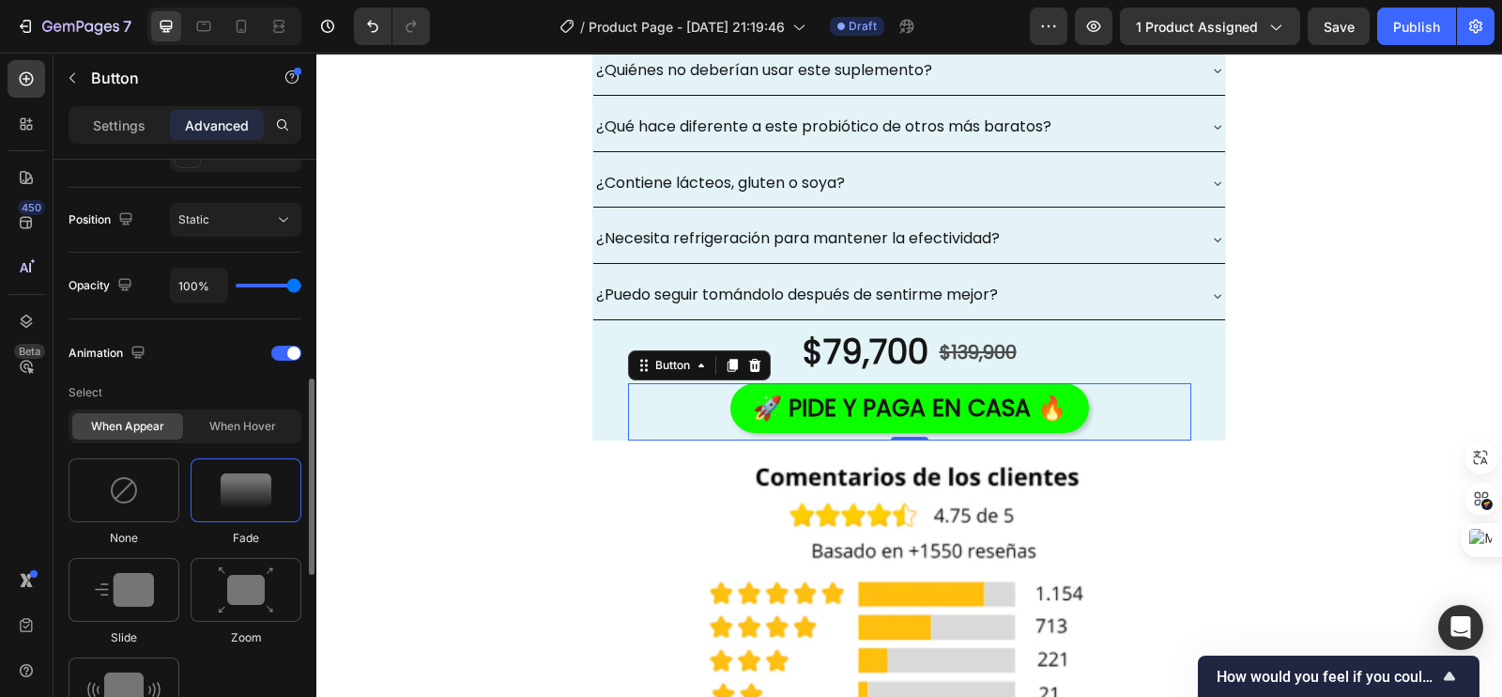
scroll to position [775, 0]
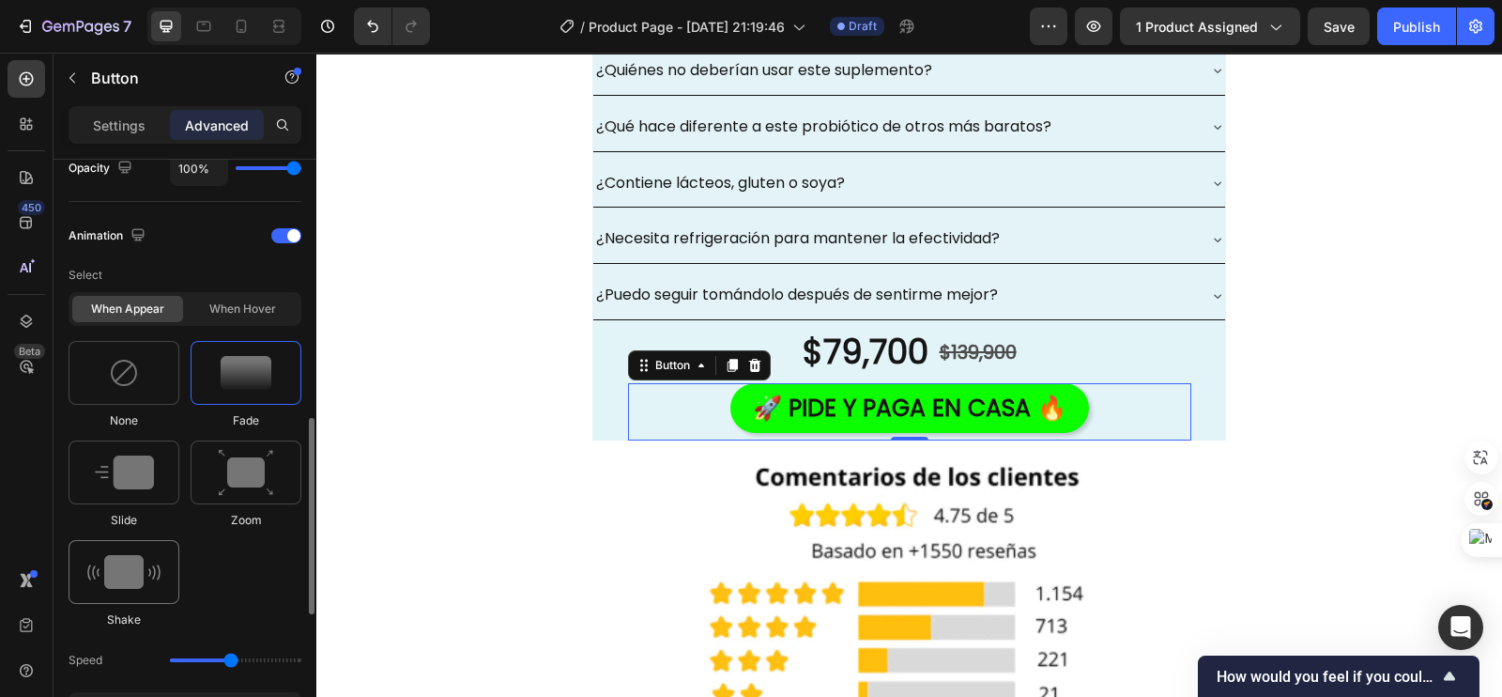
click at [135, 571] on img at bounding box center [123, 572] width 73 height 34
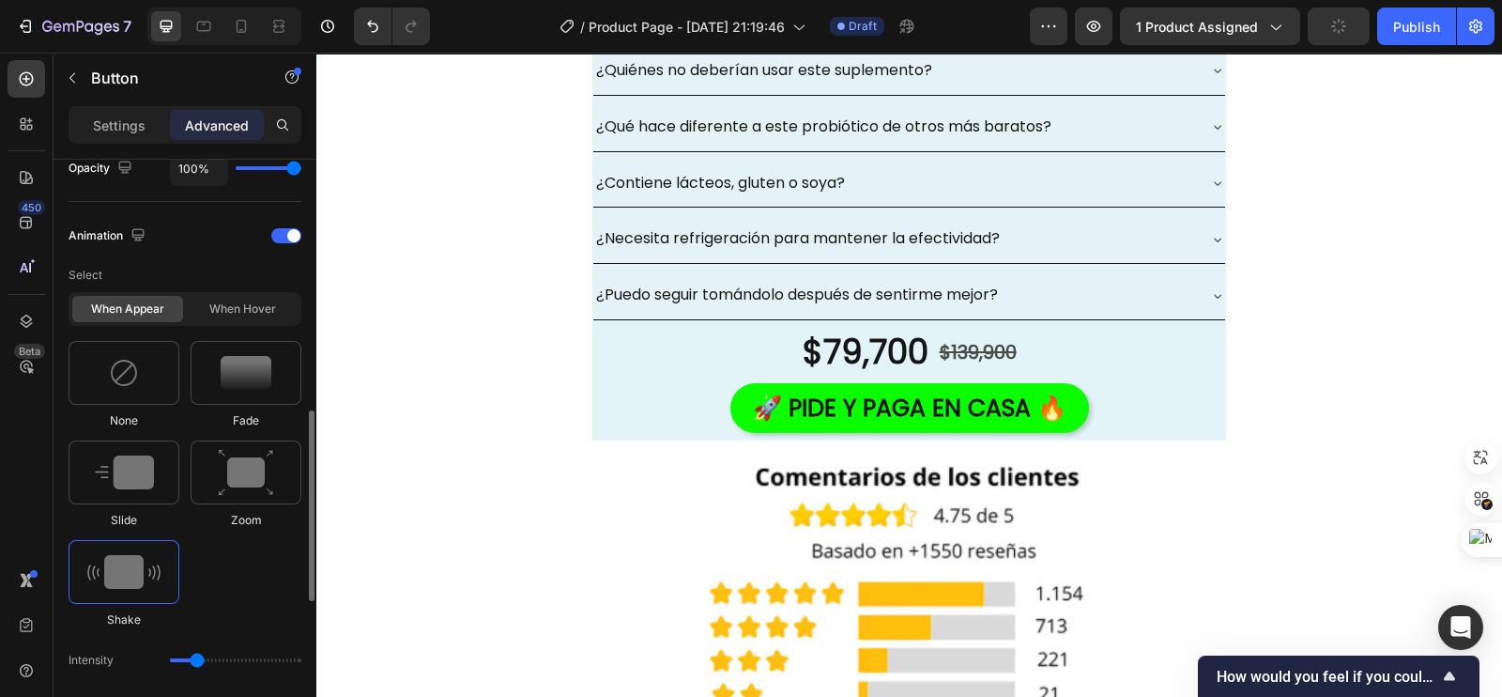
type input "0.7"
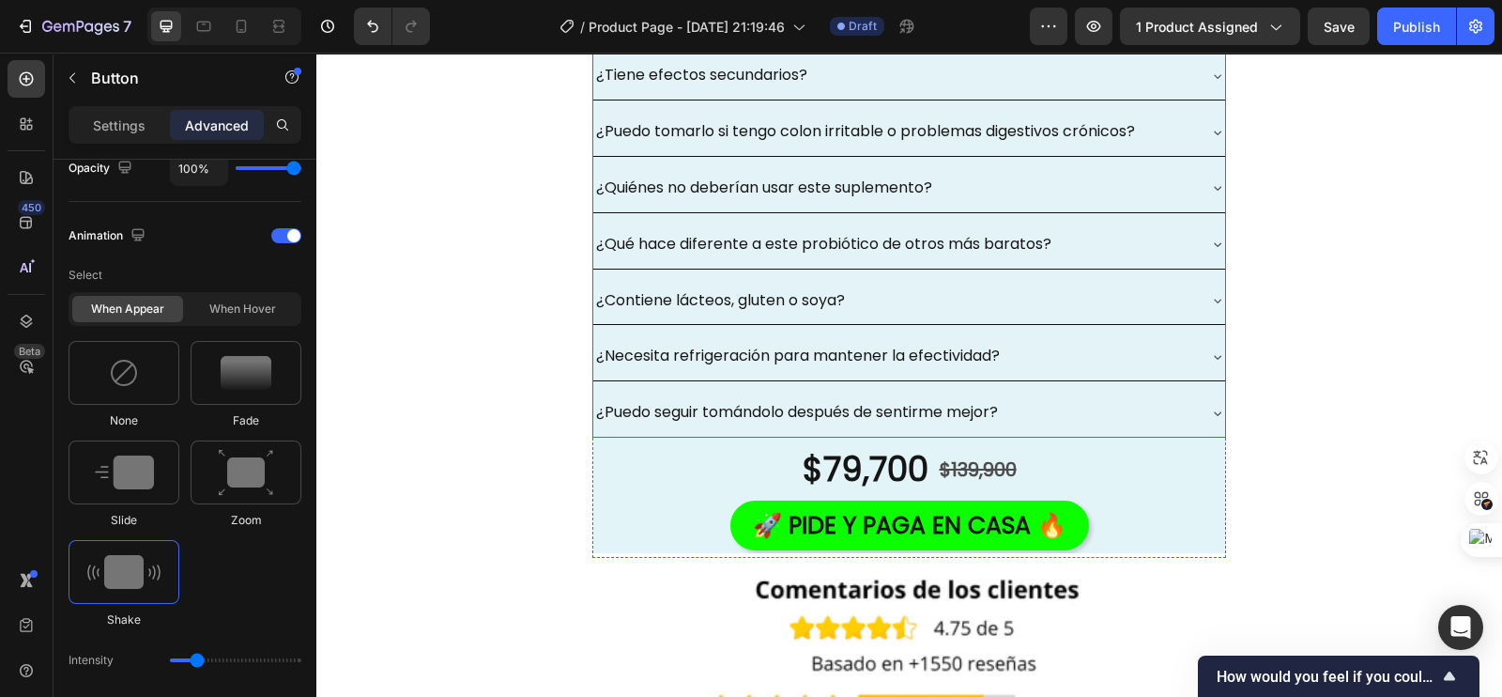
scroll to position [6597, 0]
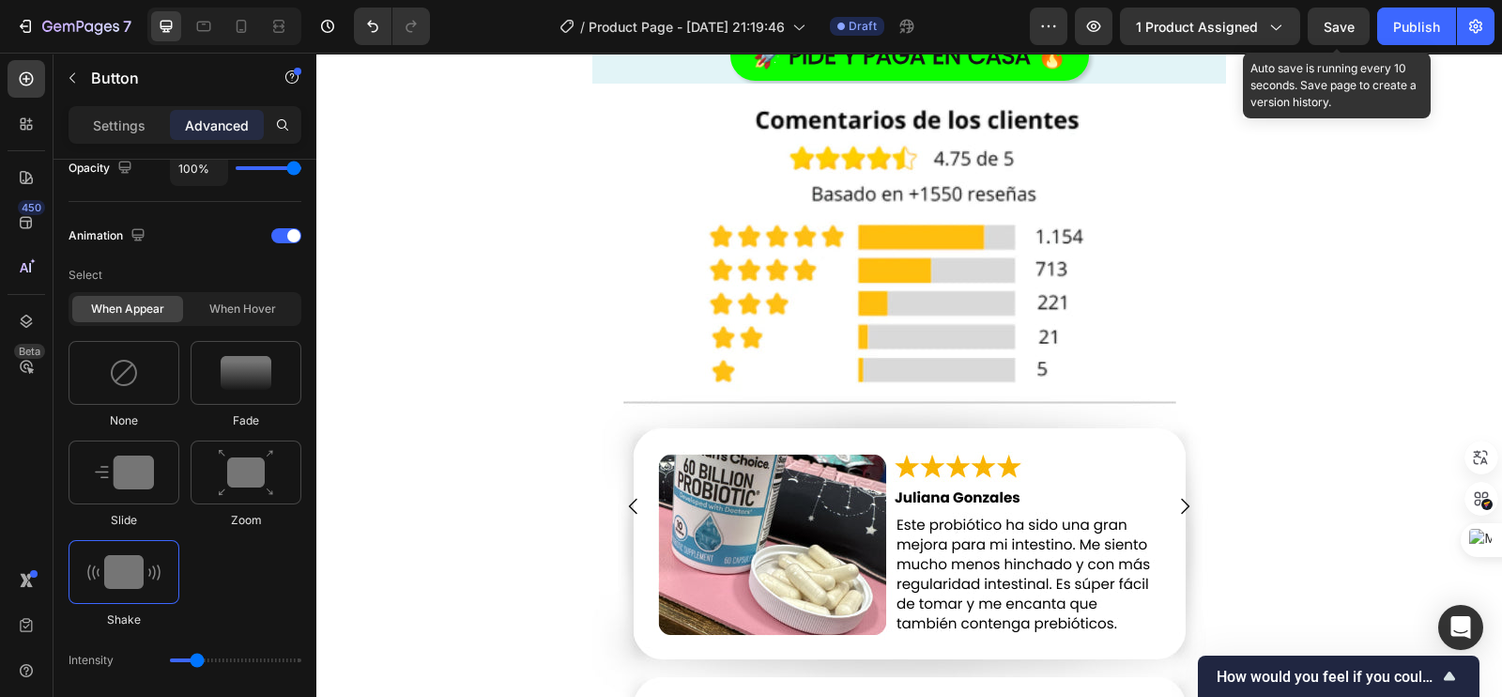
click at [1347, 25] on span "Save" at bounding box center [1339, 27] width 31 height 16
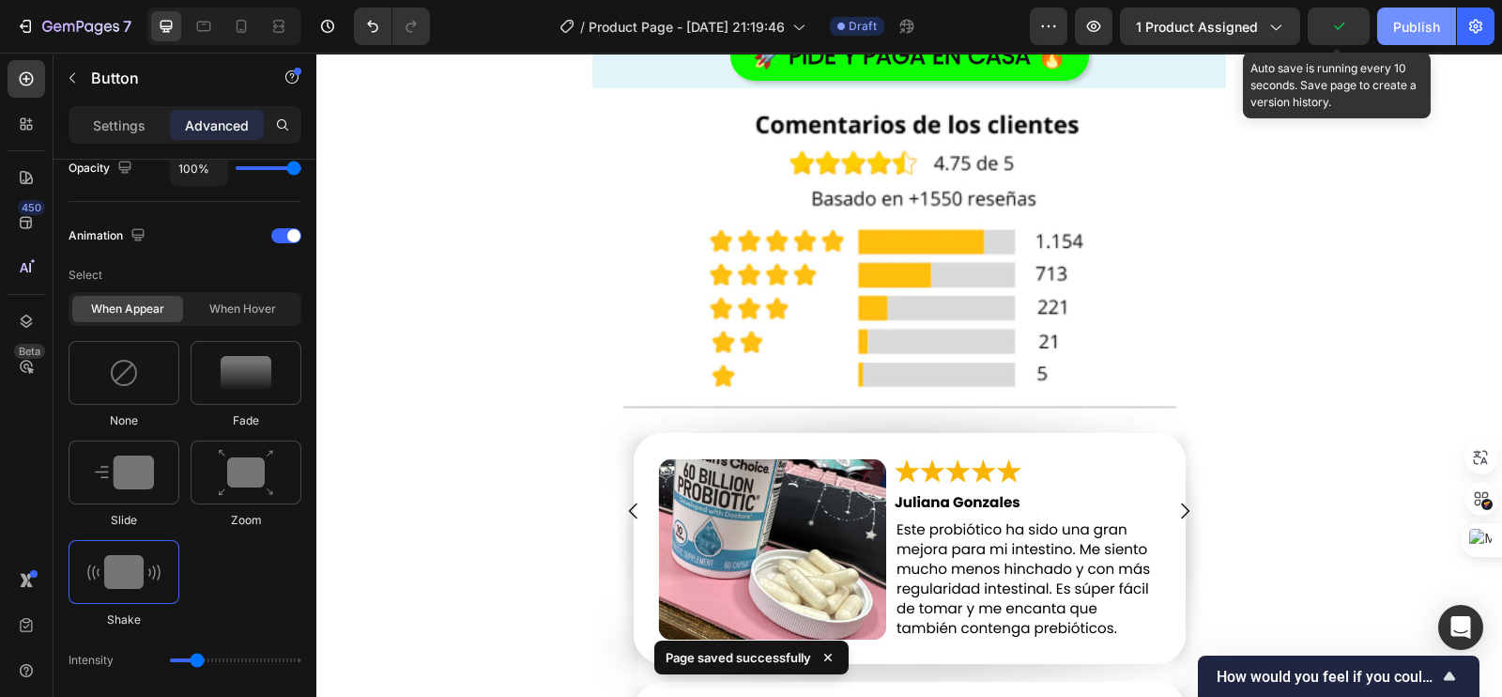
click at [1404, 26] on div "Publish" at bounding box center [1416, 27] width 47 height 20
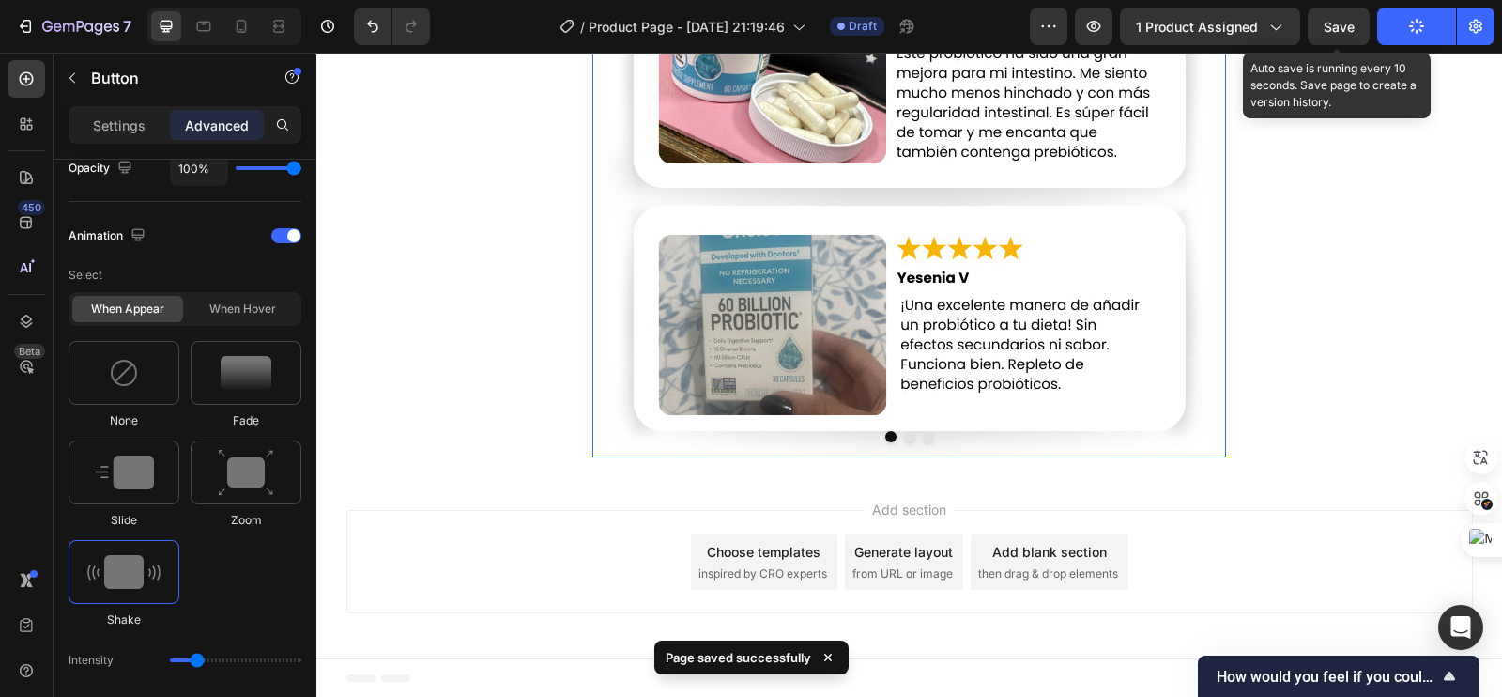
scroll to position [6834, 0]
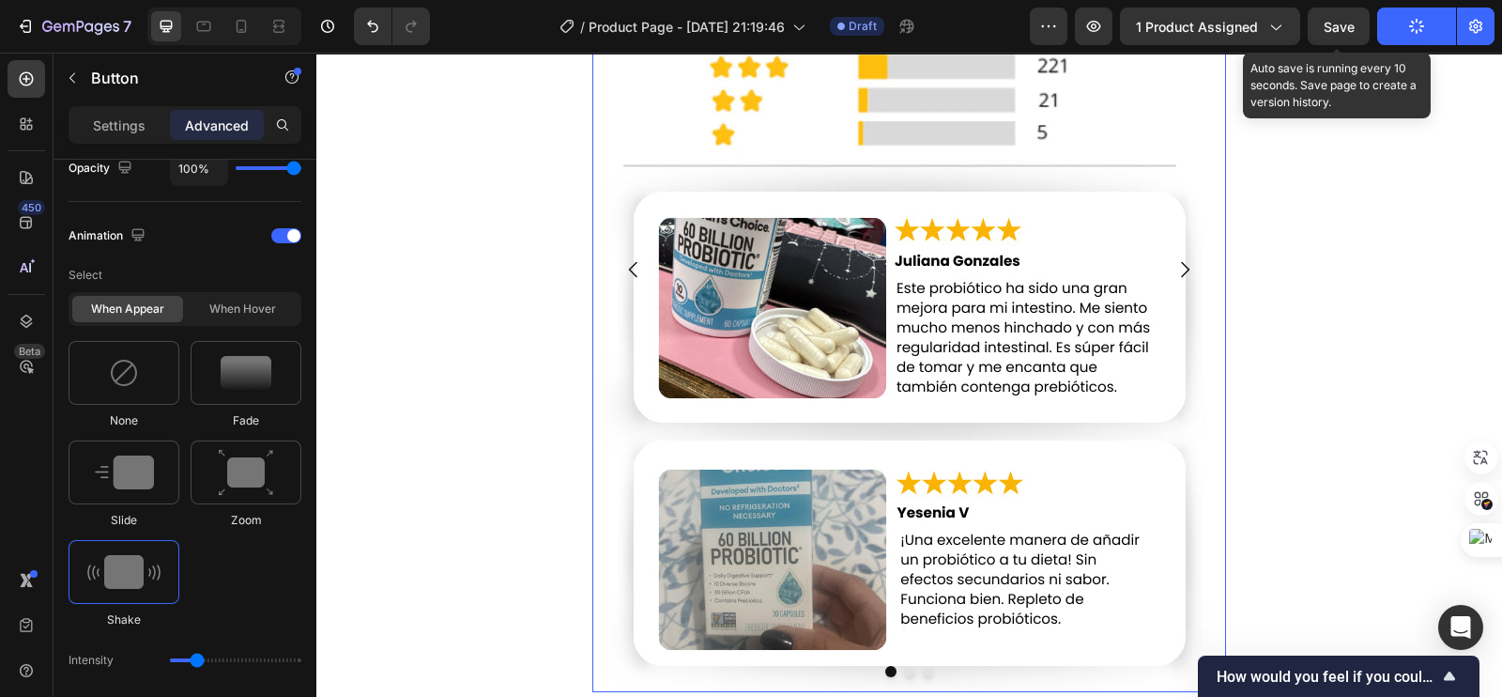
click at [1173, 266] on icon "Carousel Next Arrow" at bounding box center [1184, 269] width 23 height 23
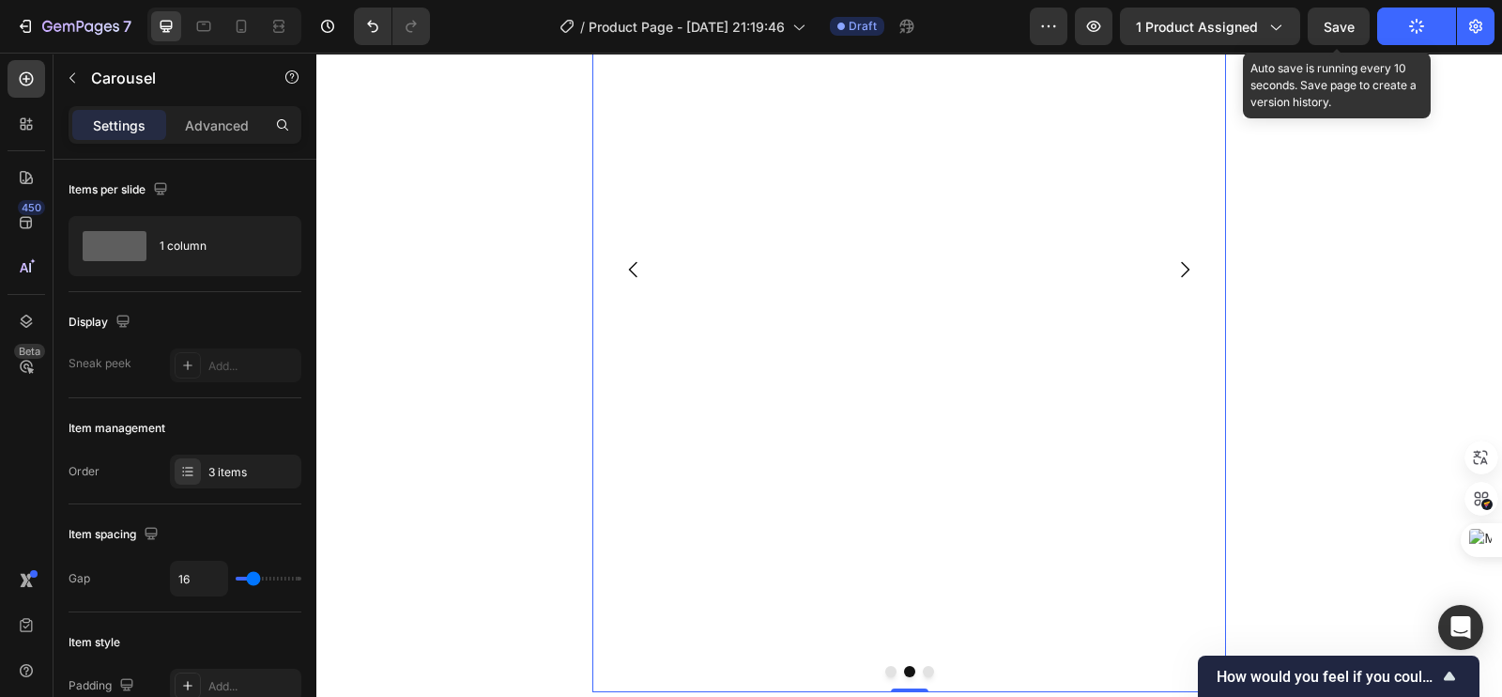
click at [1184, 274] on icon "Carousel Next Arrow" at bounding box center [1184, 269] width 23 height 23
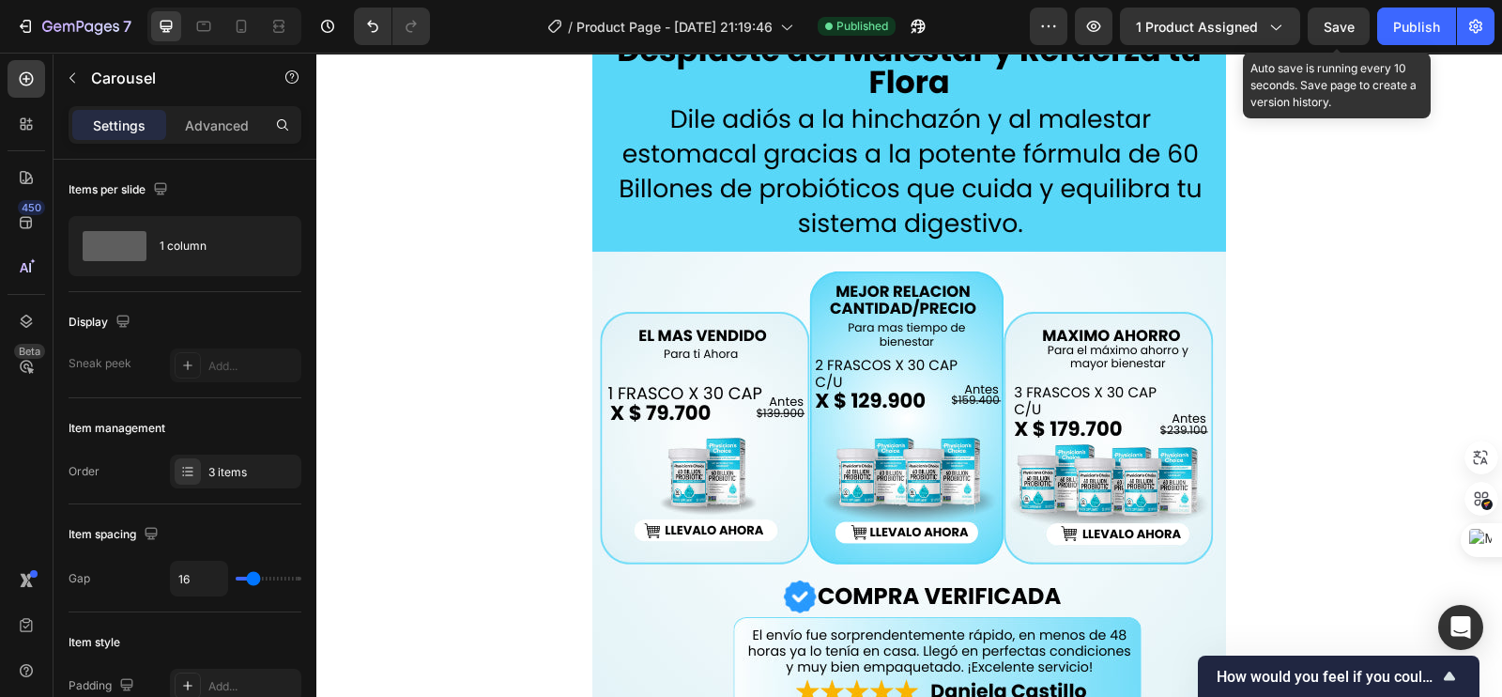
scroll to position [380, 0]
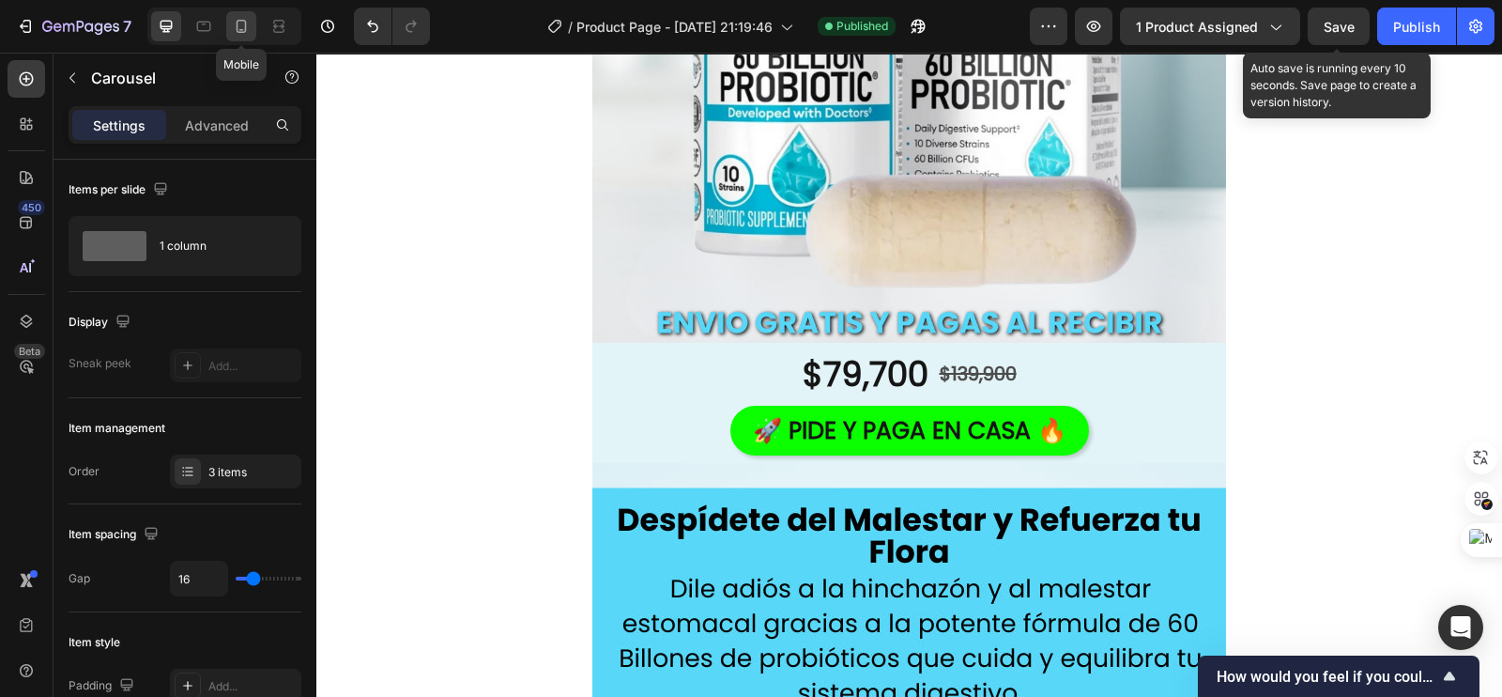
click at [230, 21] on div at bounding box center [241, 26] width 30 height 30
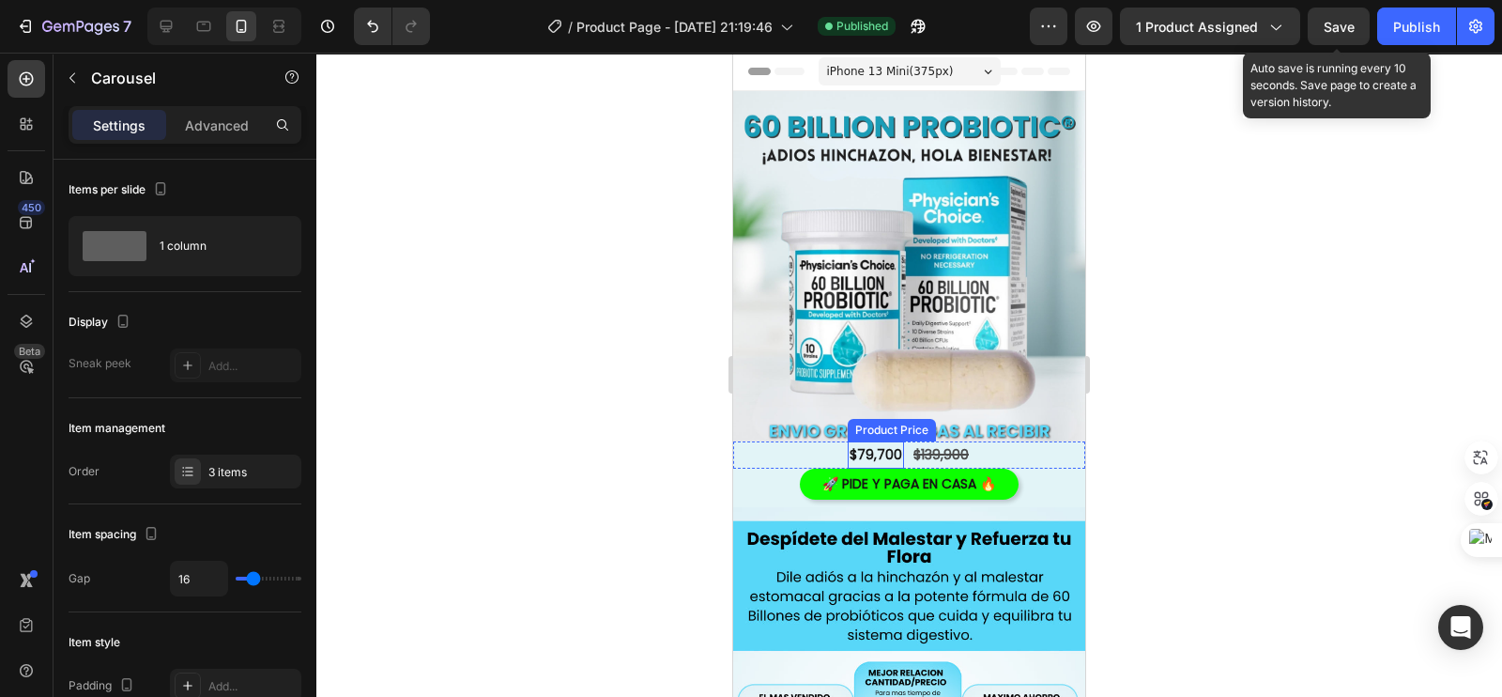
click at [865, 441] on div "$79,700" at bounding box center [876, 454] width 56 height 27
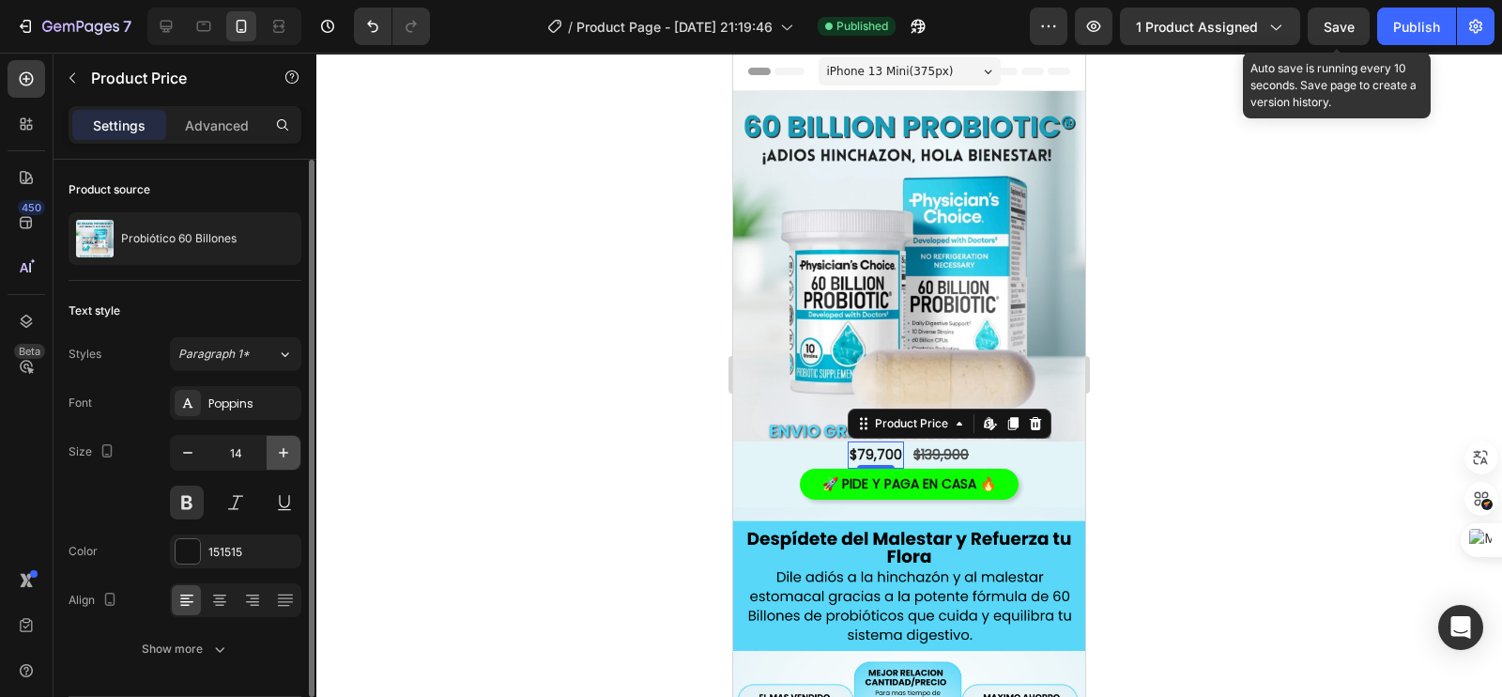
click at [288, 448] on icon "button" at bounding box center [283, 452] width 19 height 19
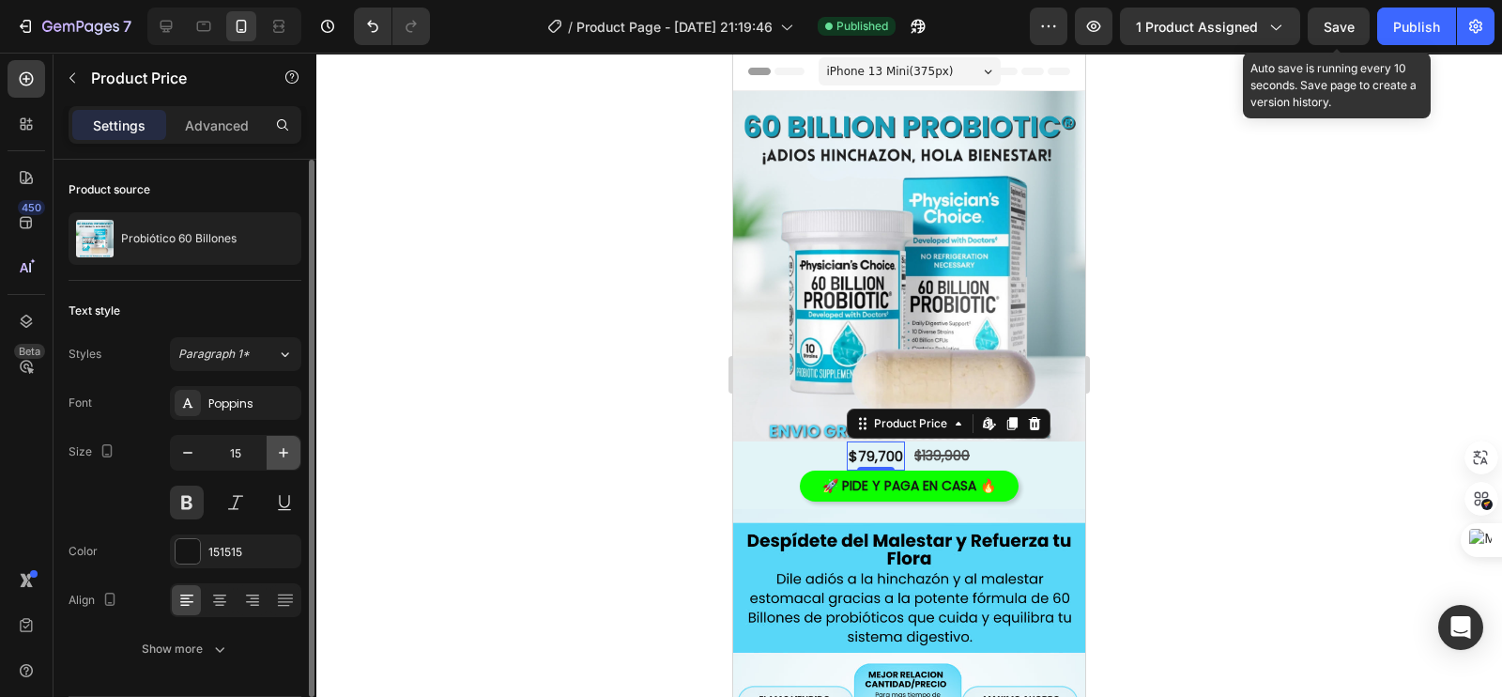
click at [288, 448] on icon "button" at bounding box center [283, 452] width 19 height 19
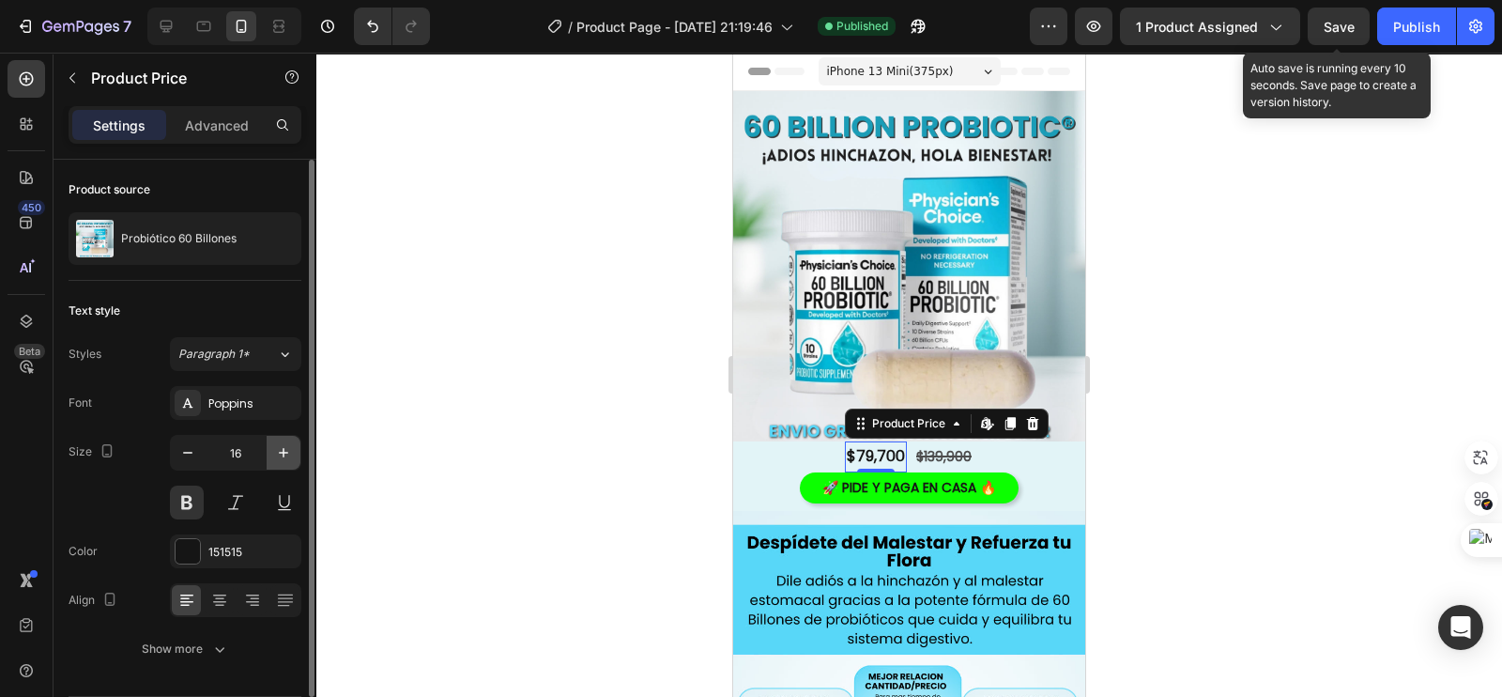
click at [288, 448] on icon "button" at bounding box center [283, 452] width 19 height 19
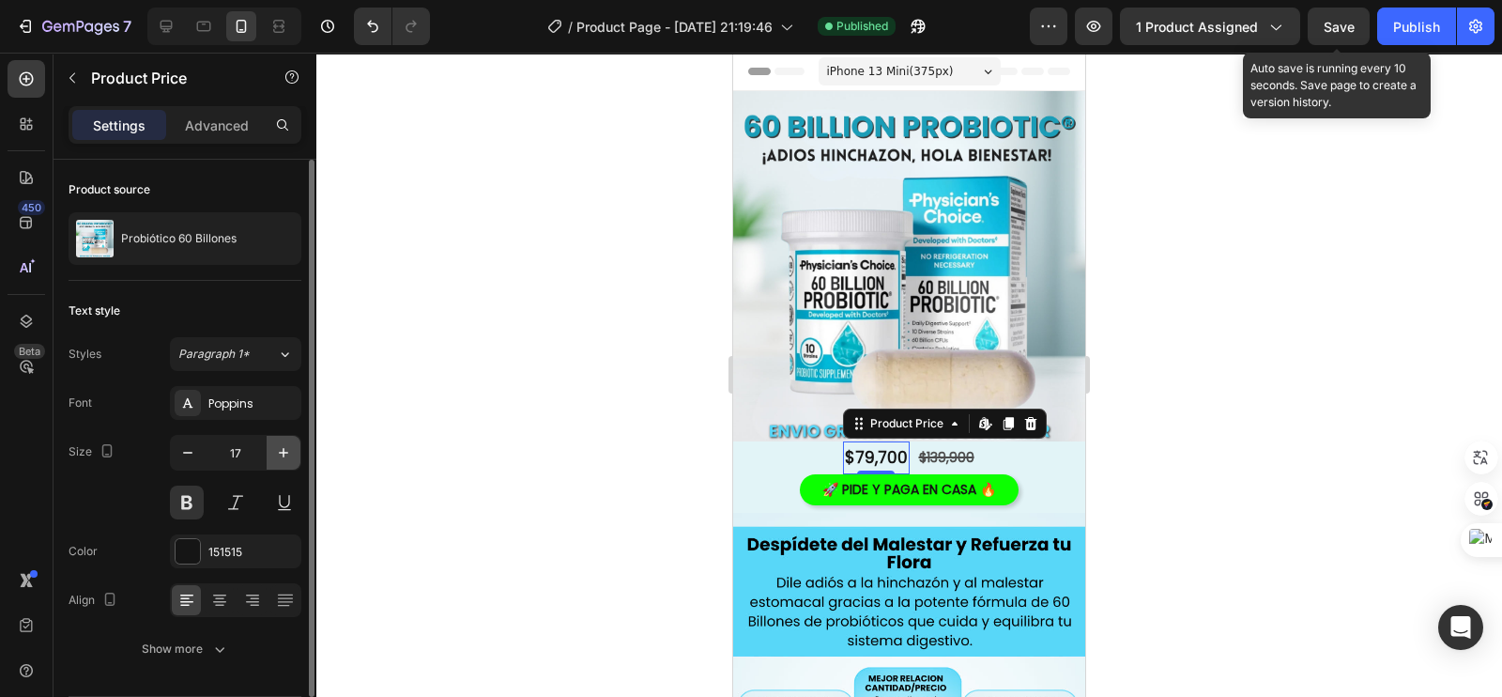
click at [288, 448] on icon "button" at bounding box center [283, 452] width 19 height 19
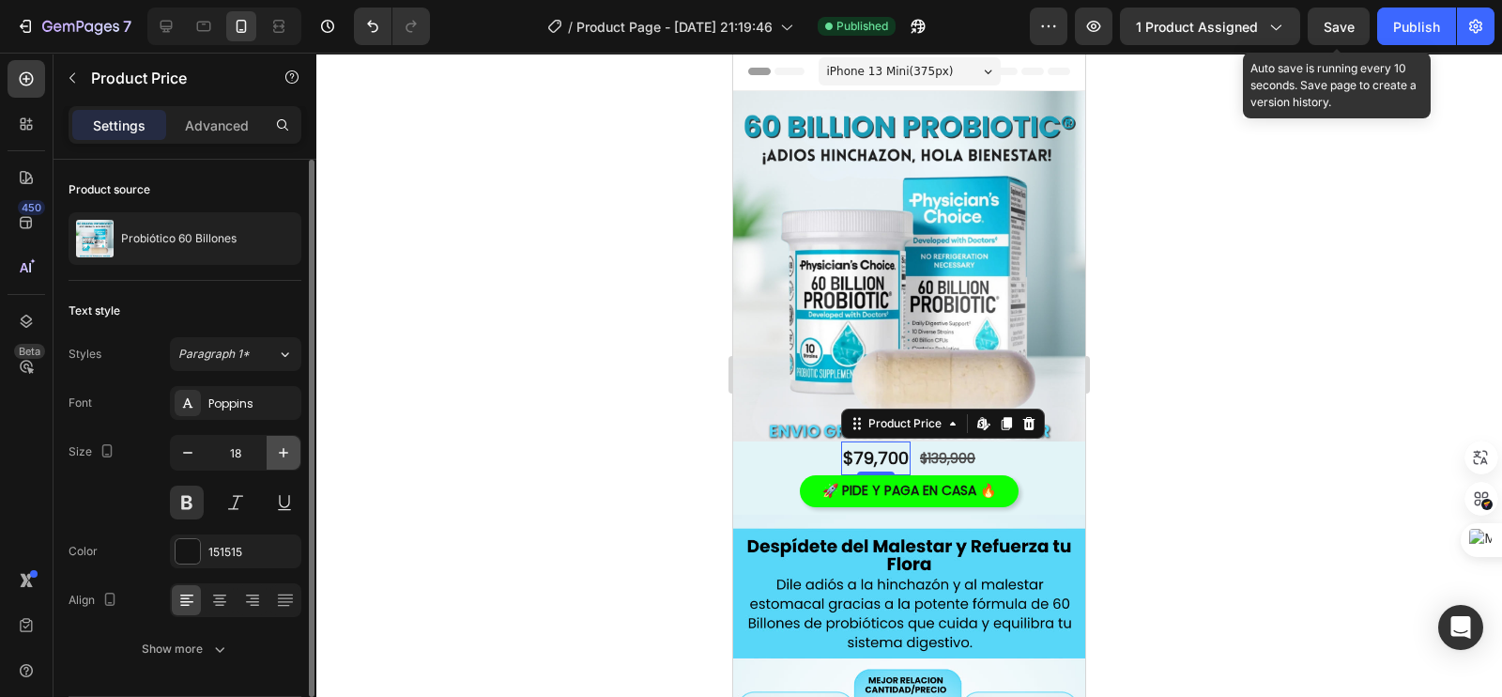
click at [288, 448] on icon "button" at bounding box center [283, 452] width 19 height 19
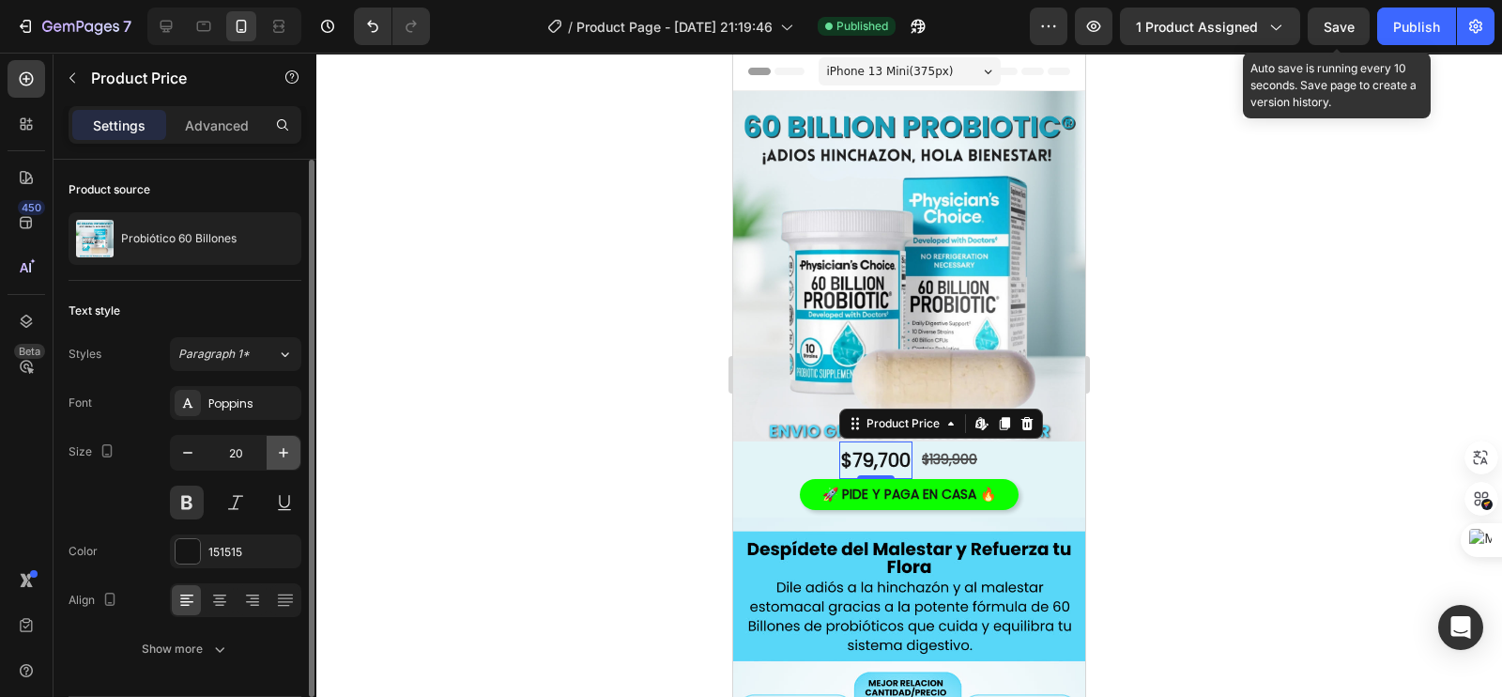
click at [288, 448] on icon "button" at bounding box center [283, 452] width 19 height 19
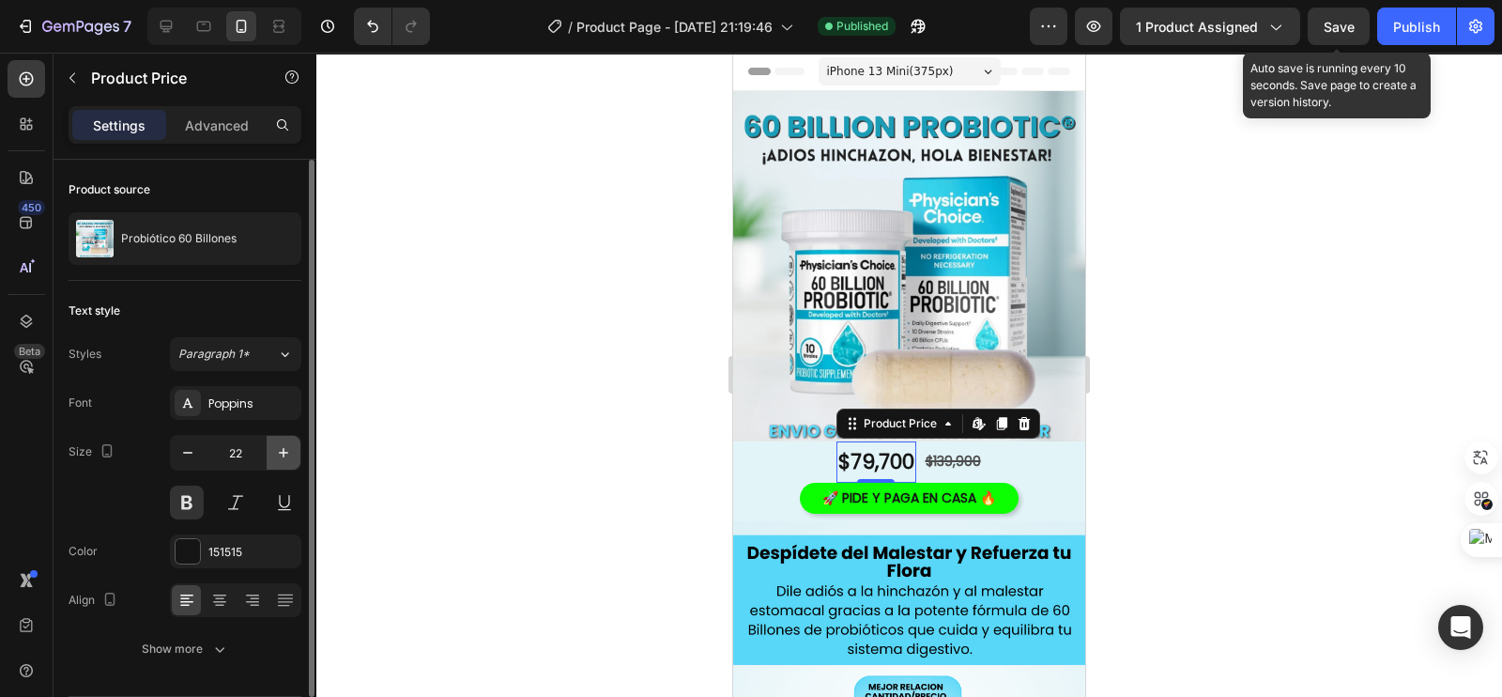
click at [288, 448] on icon "button" at bounding box center [283, 452] width 19 height 19
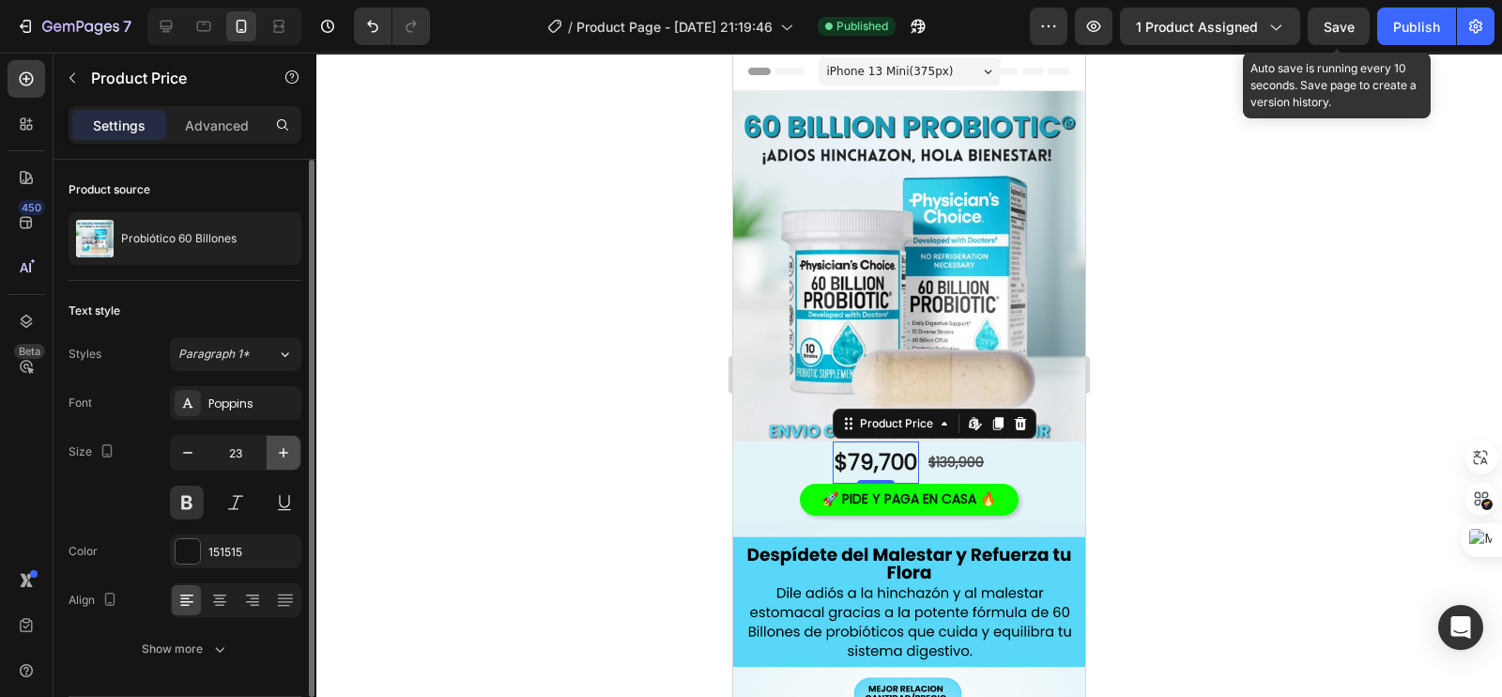
click at [288, 448] on icon "button" at bounding box center [283, 452] width 19 height 19
type input "25"
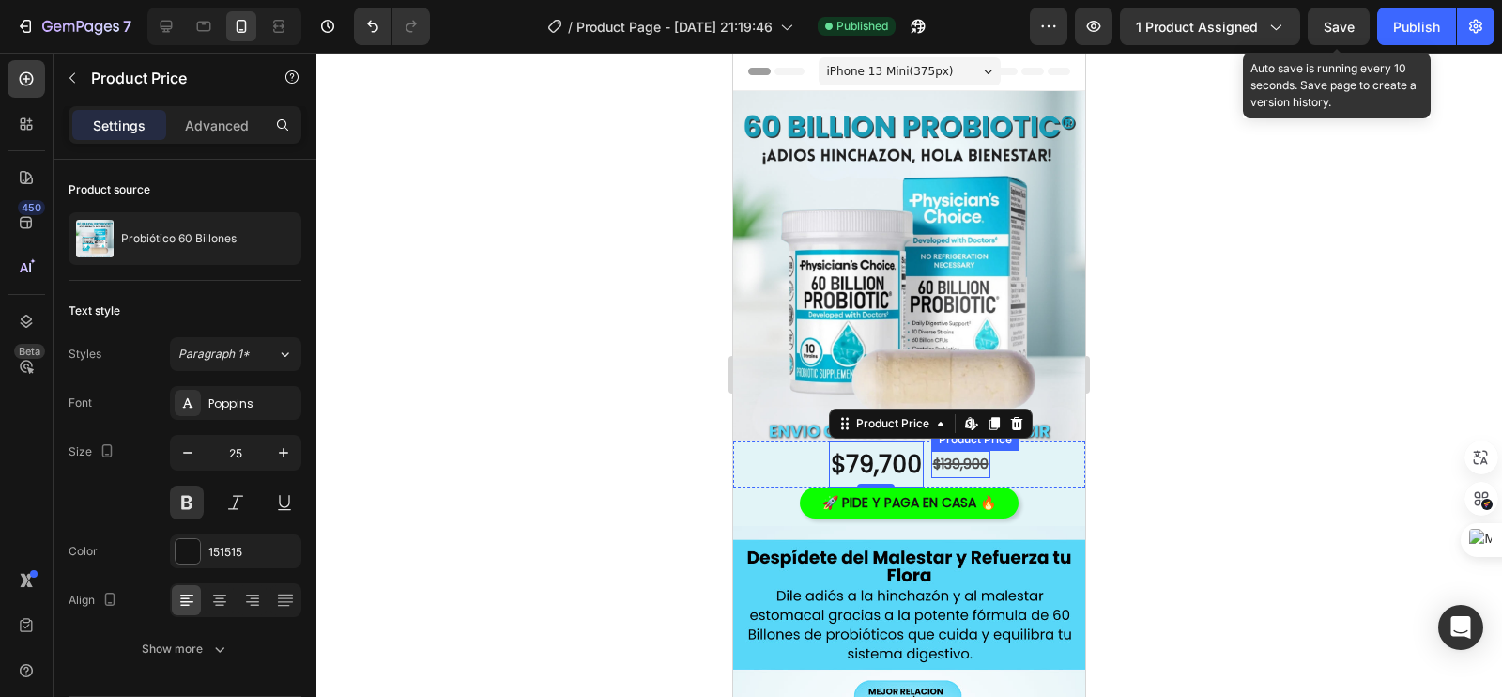
click at [936, 451] on div "$139,900" at bounding box center [960, 464] width 59 height 27
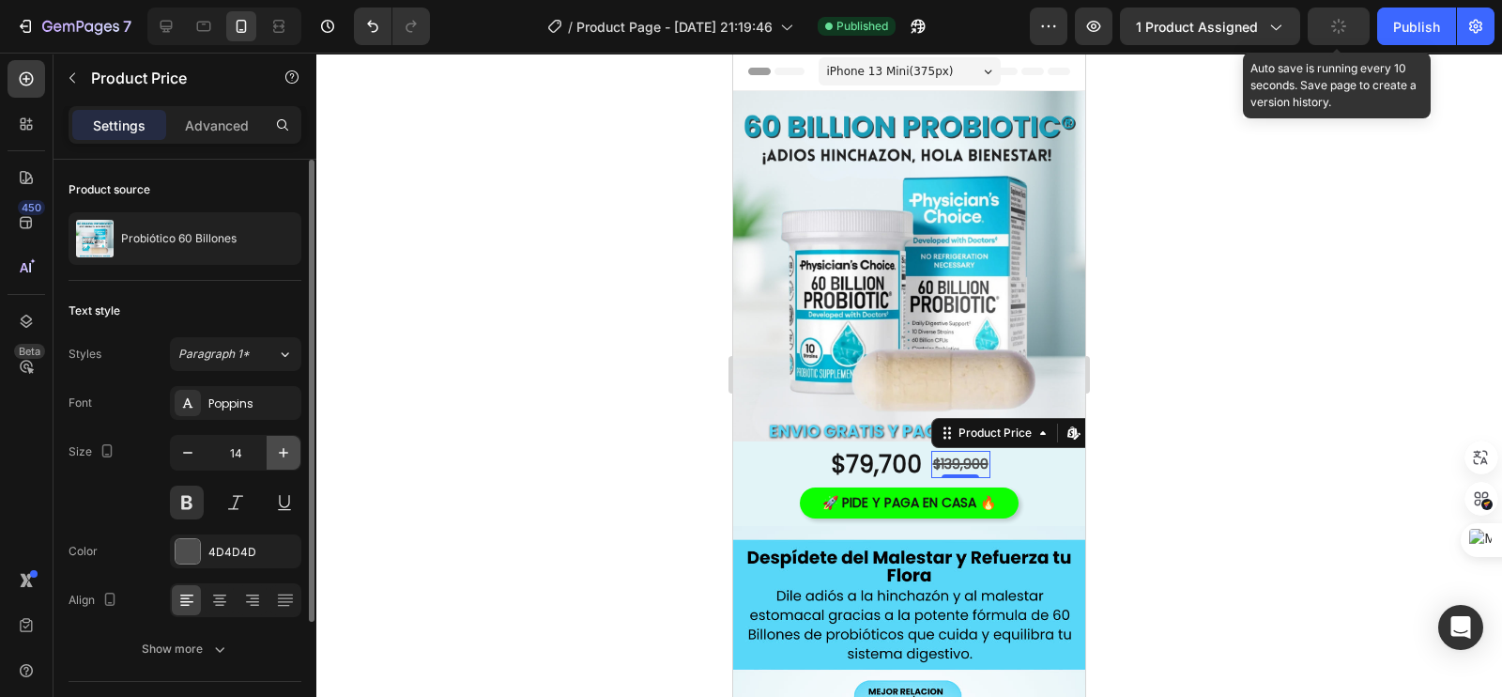
click at [285, 443] on icon "button" at bounding box center [283, 452] width 19 height 19
type input "16"
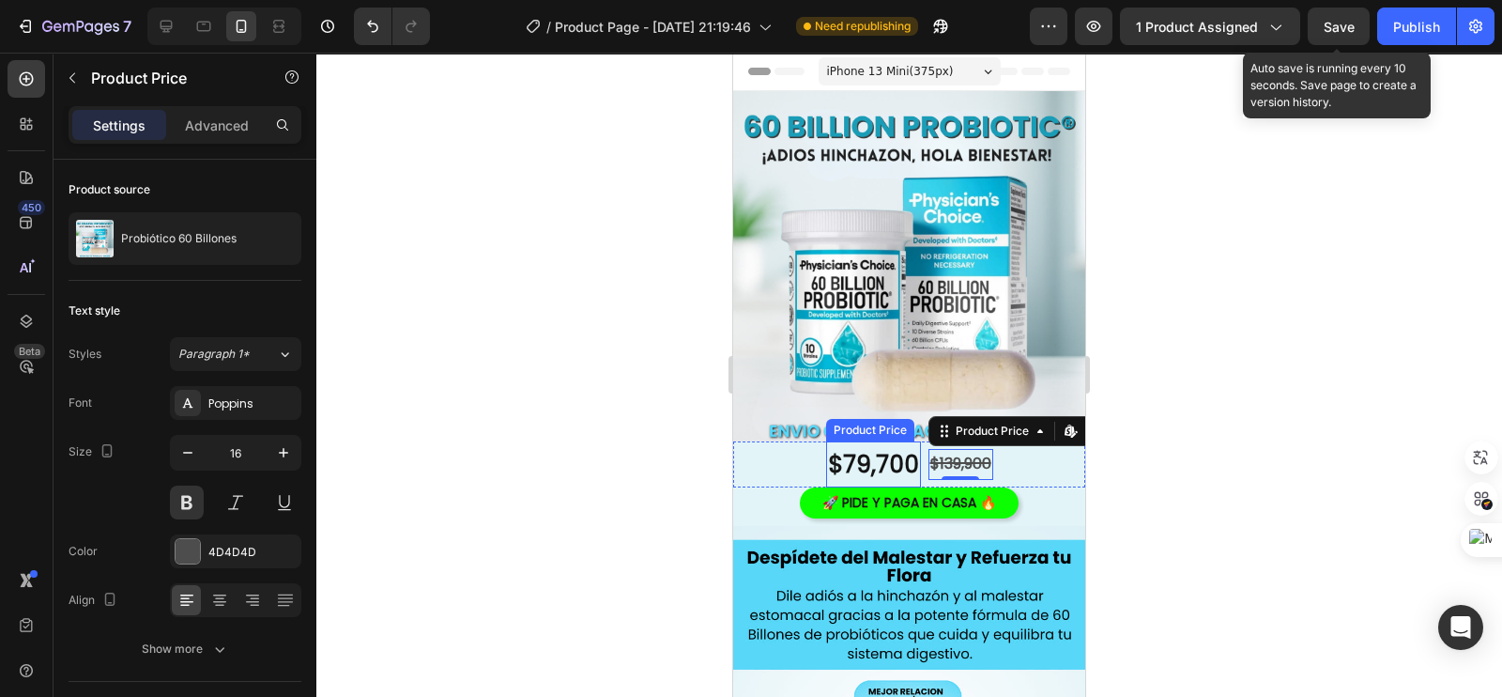
click at [831, 445] on div "$79,700" at bounding box center [873, 464] width 95 height 46
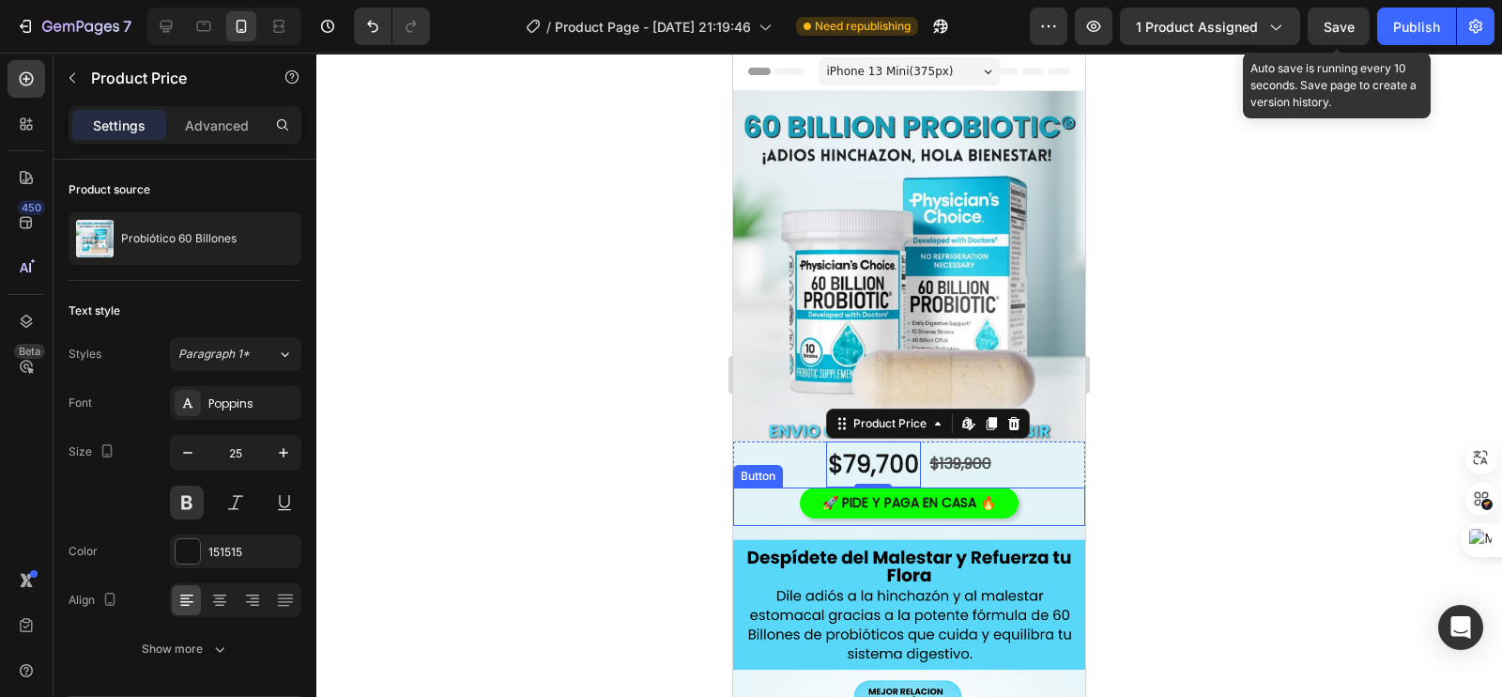
click at [765, 490] on div "🚀 PIDE Y PAGA EN CASA 🔥 Button" at bounding box center [909, 506] width 352 height 38
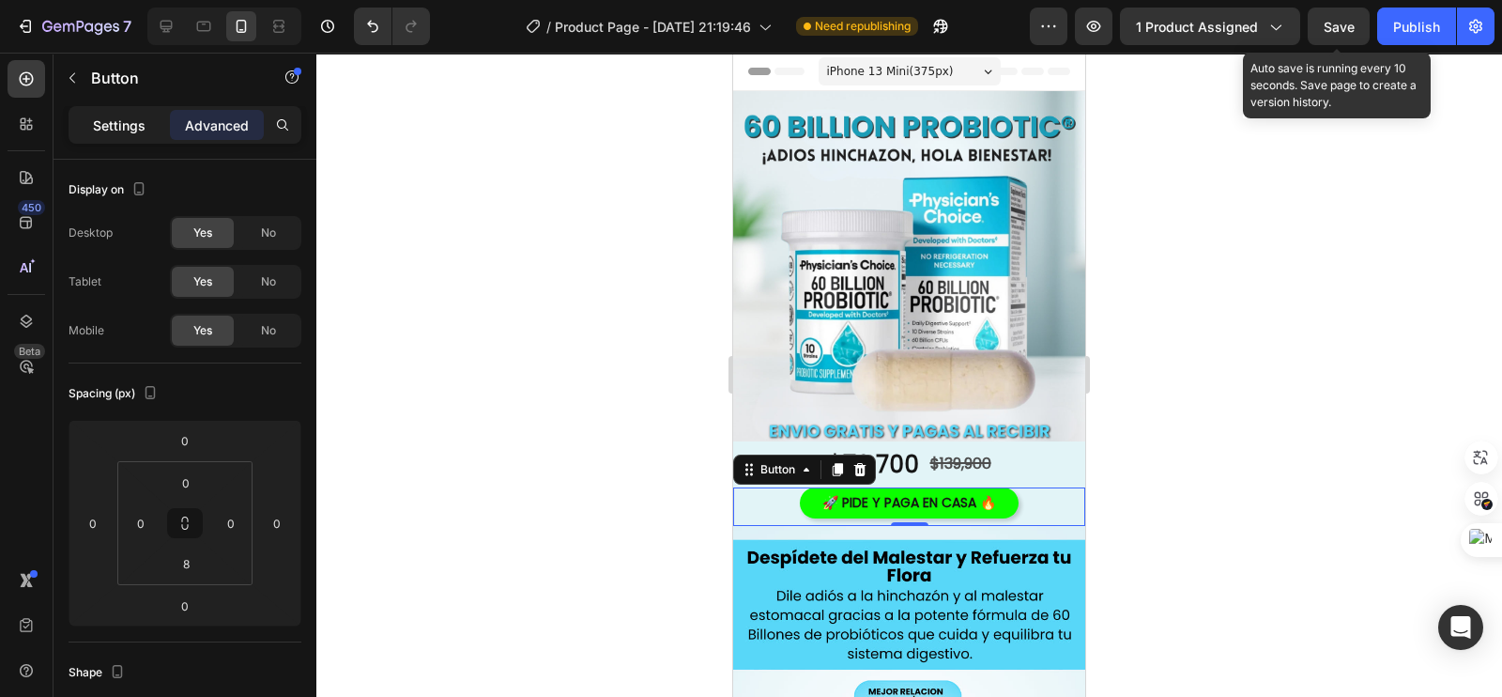
click at [117, 119] on p "Settings" at bounding box center [119, 125] width 53 height 20
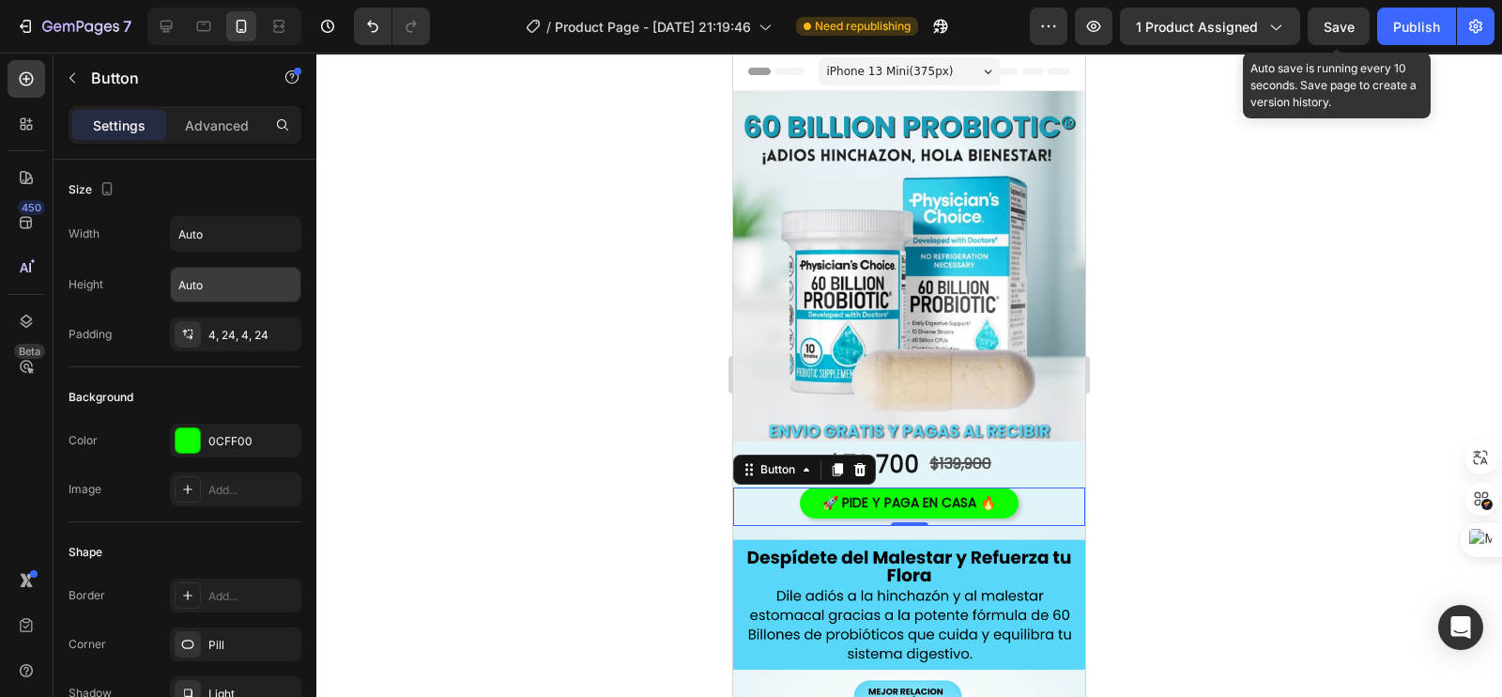
scroll to position [587, 0]
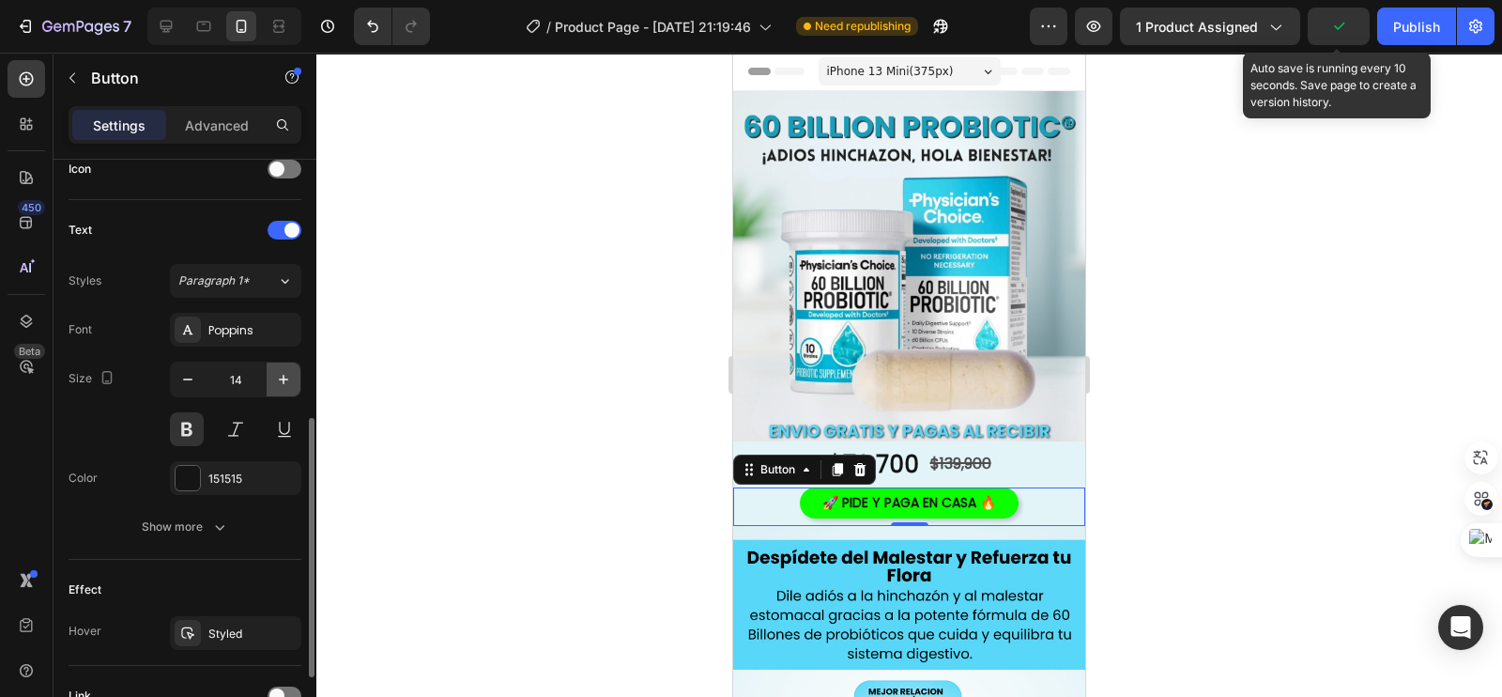
click at [278, 374] on icon "button" at bounding box center [283, 379] width 19 height 19
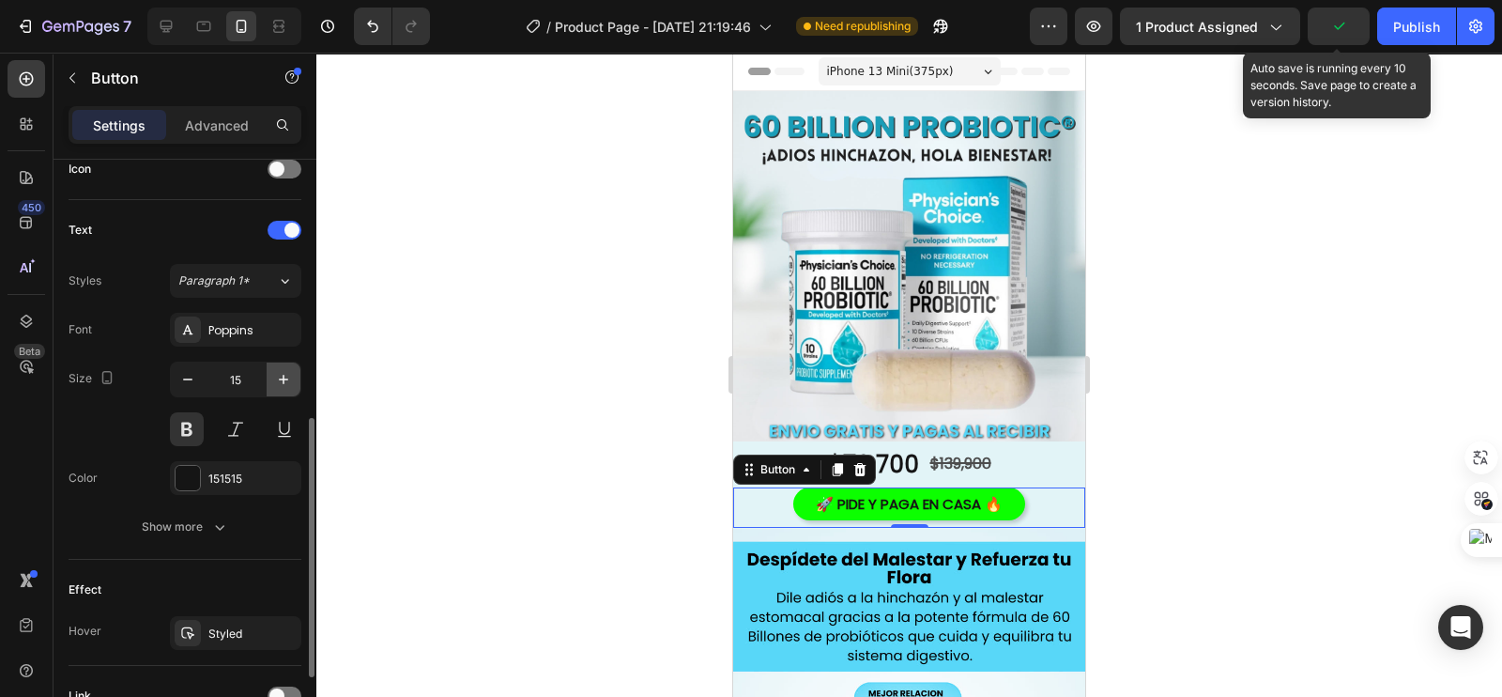
click at [278, 374] on icon "button" at bounding box center [283, 379] width 19 height 19
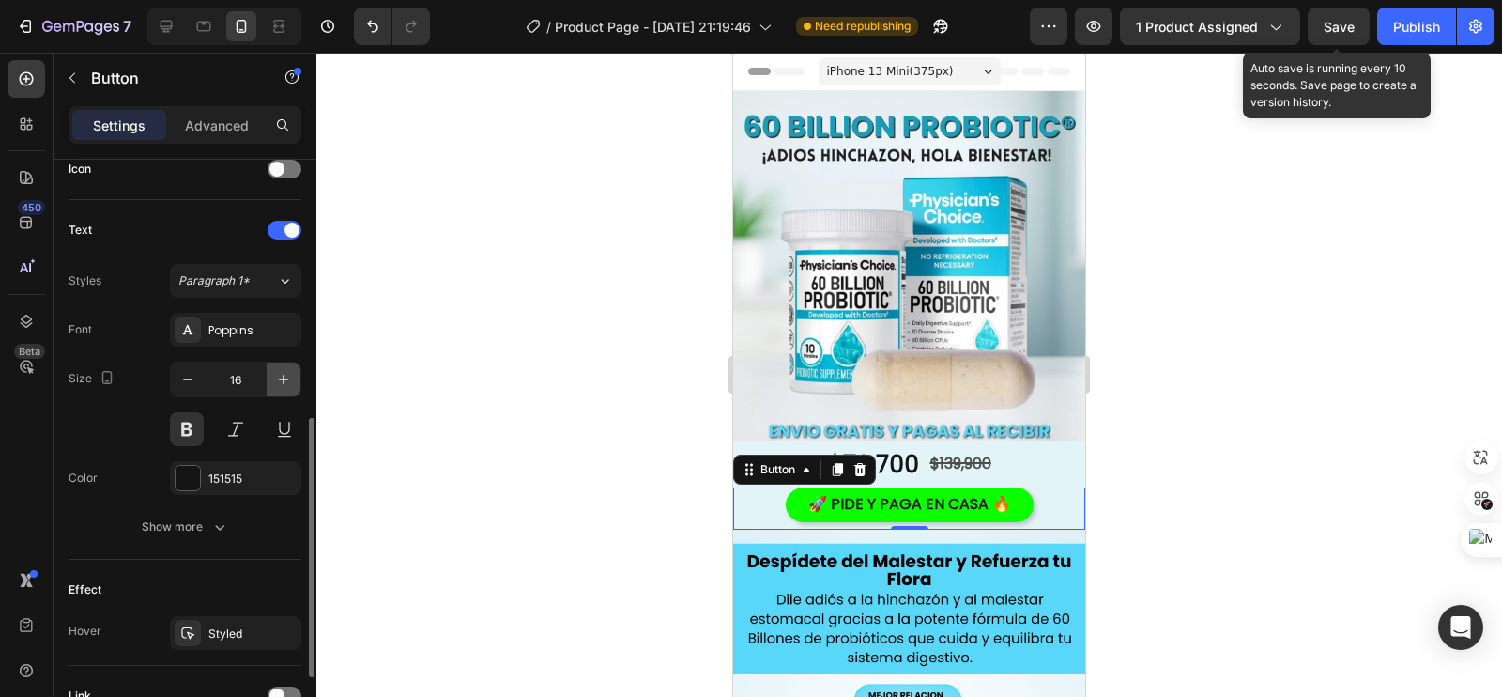
click at [279, 374] on icon "button" at bounding box center [283, 379] width 19 height 19
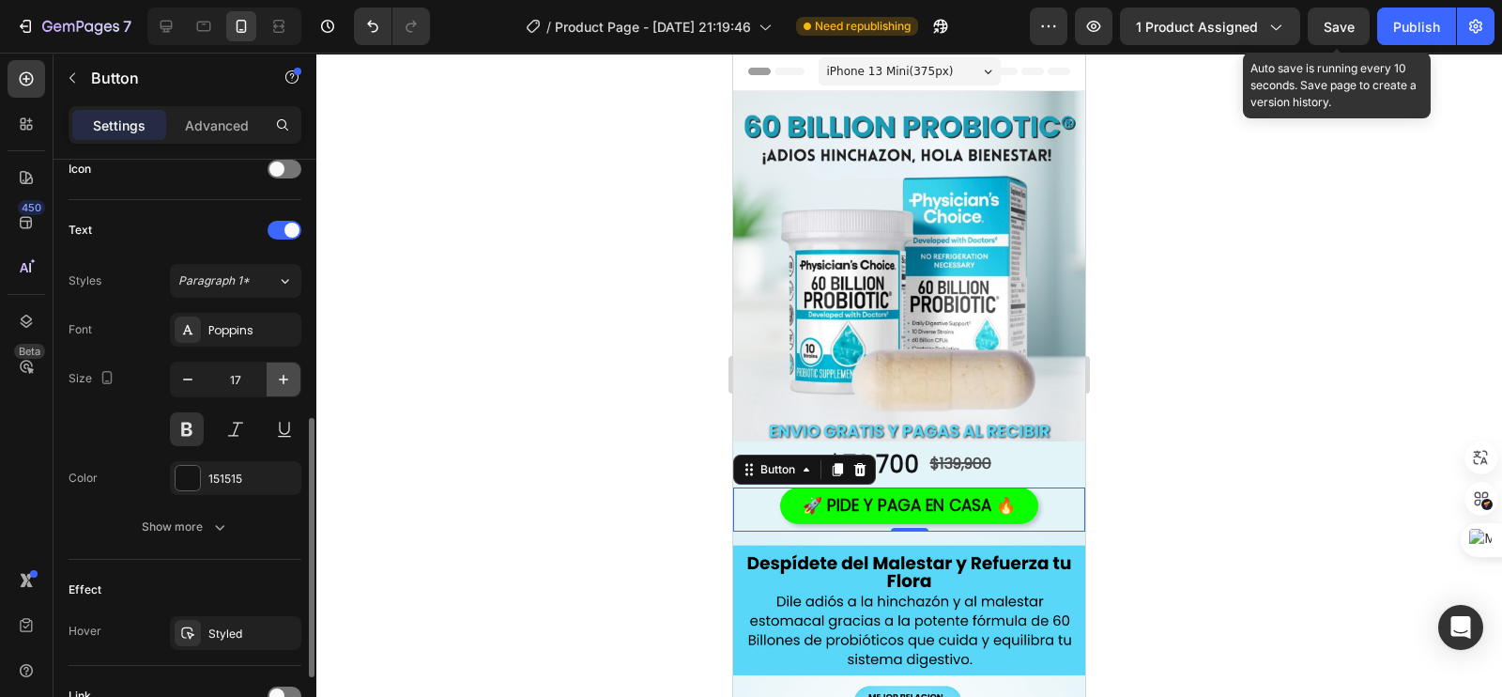
click at [279, 374] on icon "button" at bounding box center [283, 379] width 19 height 19
type input "18"
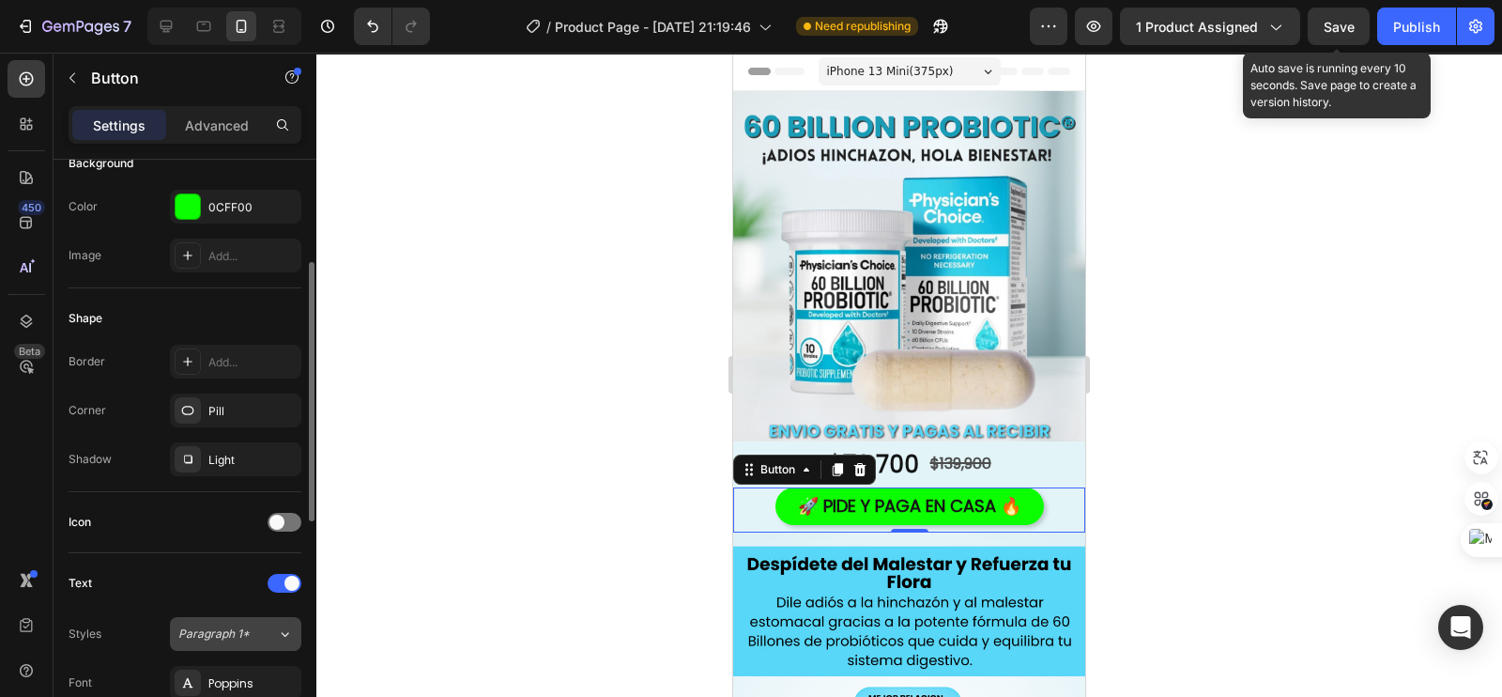
scroll to position [0, 0]
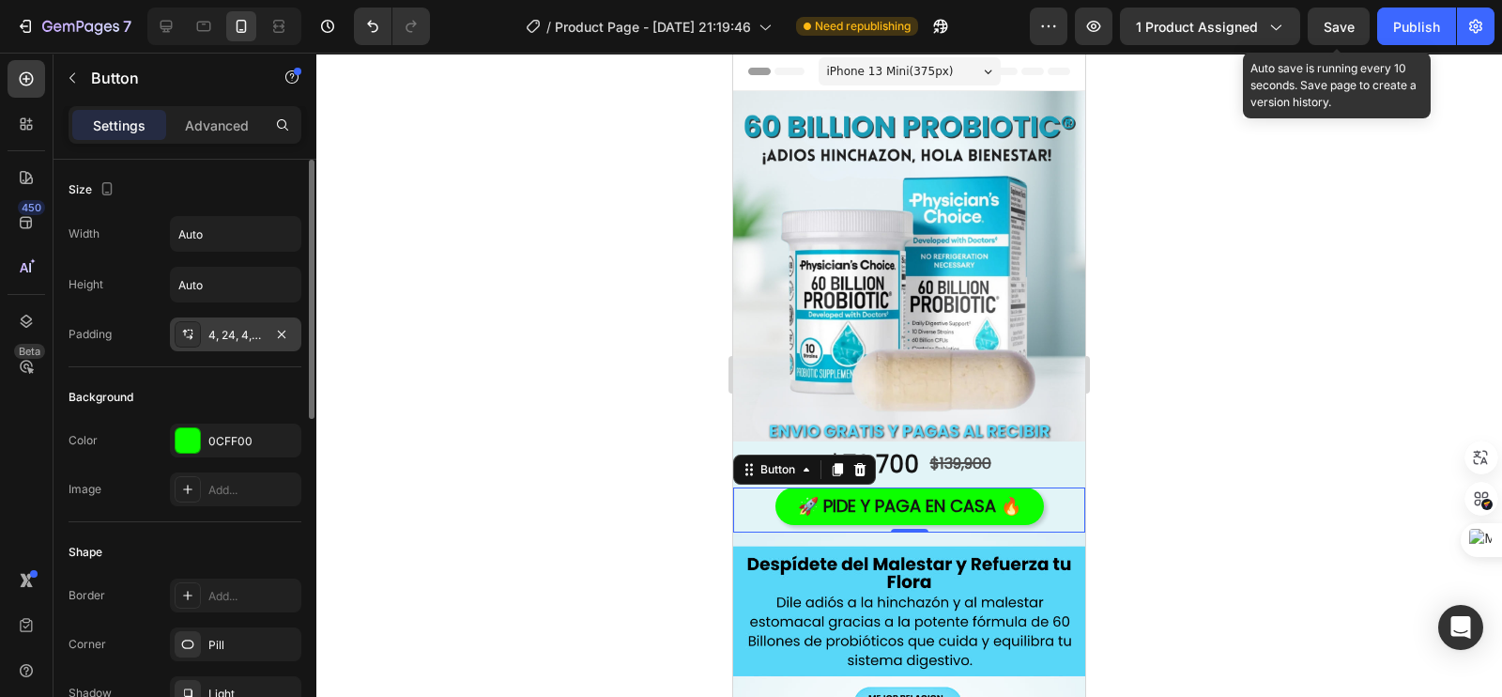
click at [237, 345] on div "4, 24, 4, 24" at bounding box center [235, 334] width 131 height 34
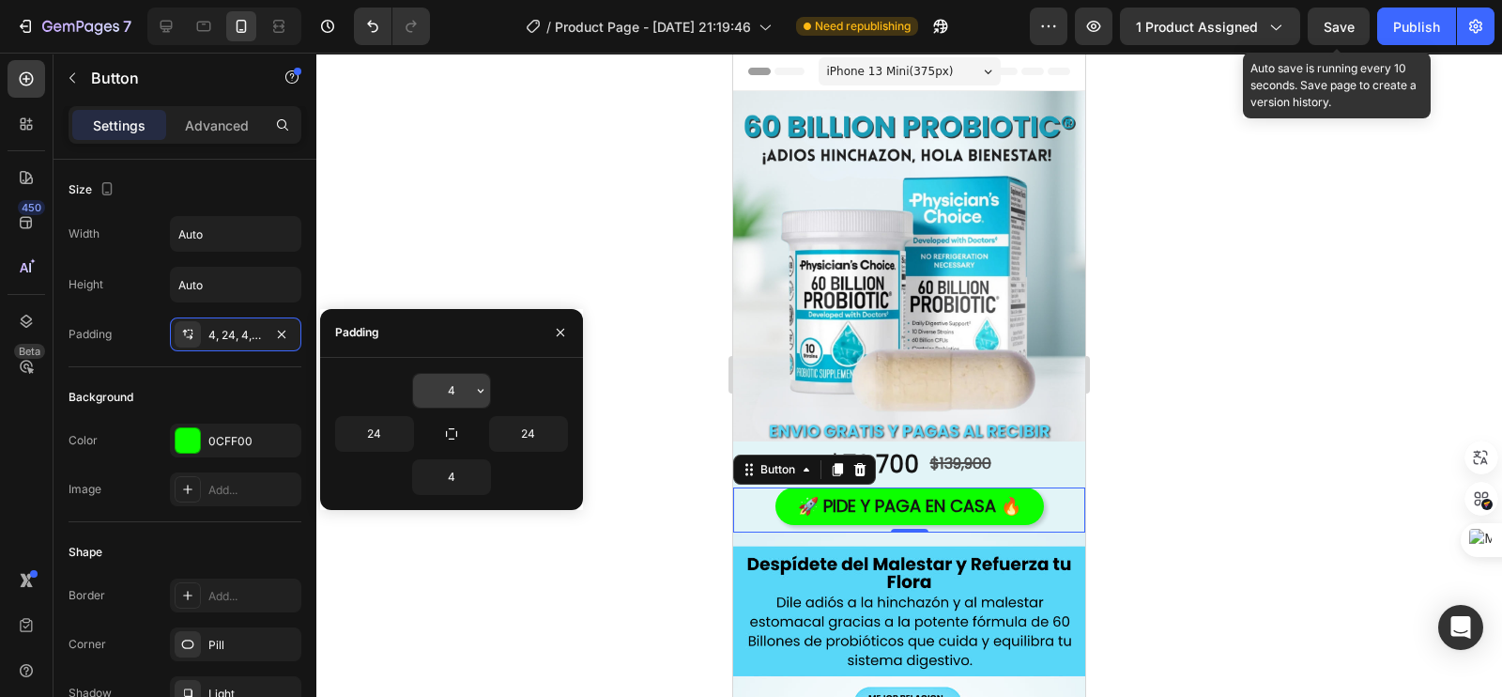
click at [452, 386] on input "4" at bounding box center [451, 391] width 77 height 34
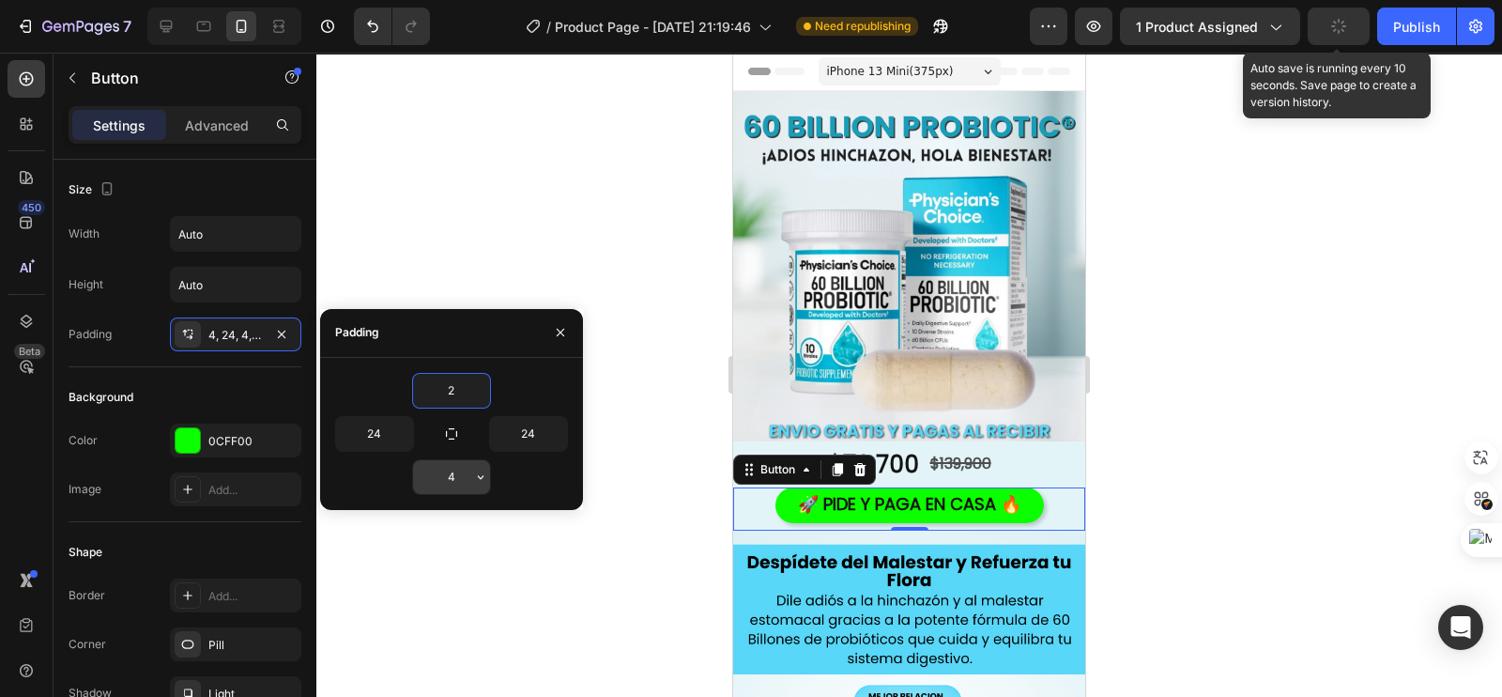
type input "2"
click at [454, 481] on input "4" at bounding box center [451, 477] width 77 height 34
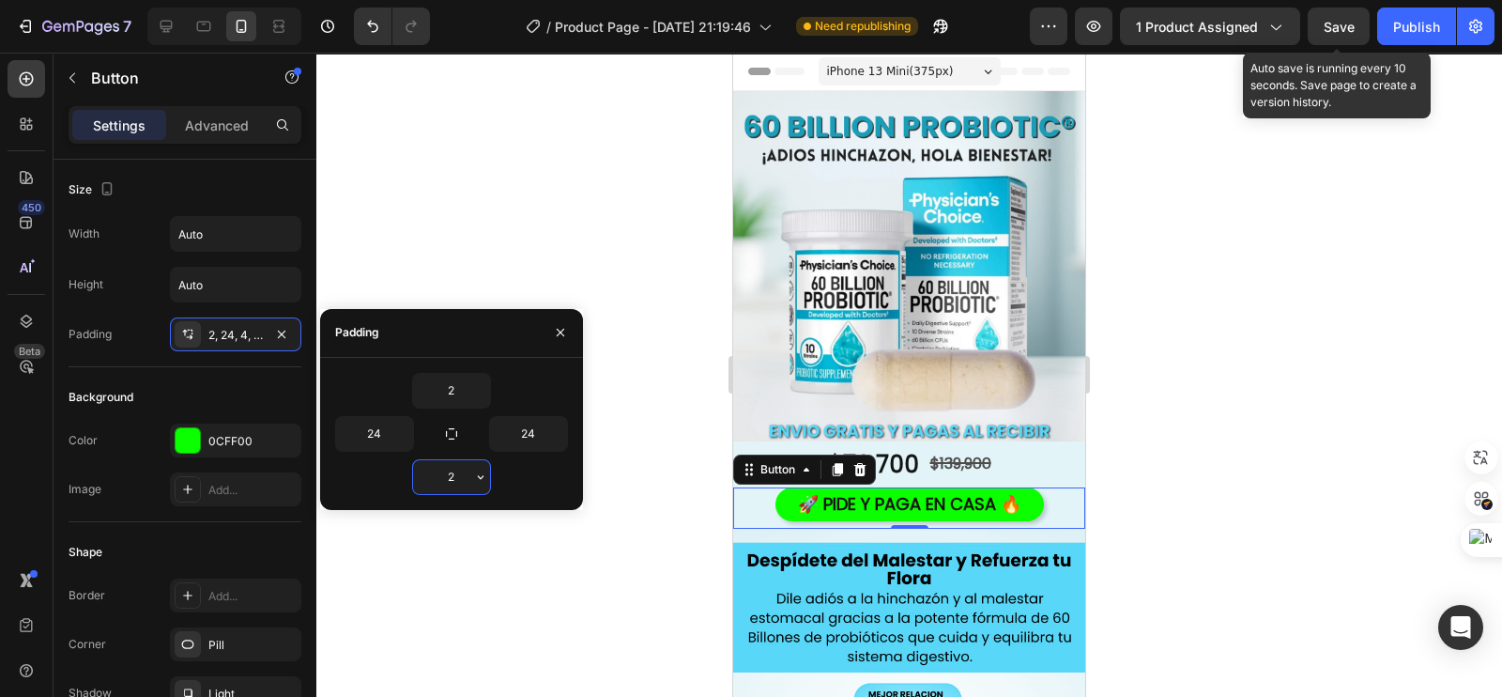
type input "2"
click at [690, 260] on div at bounding box center [909, 375] width 1186 height 644
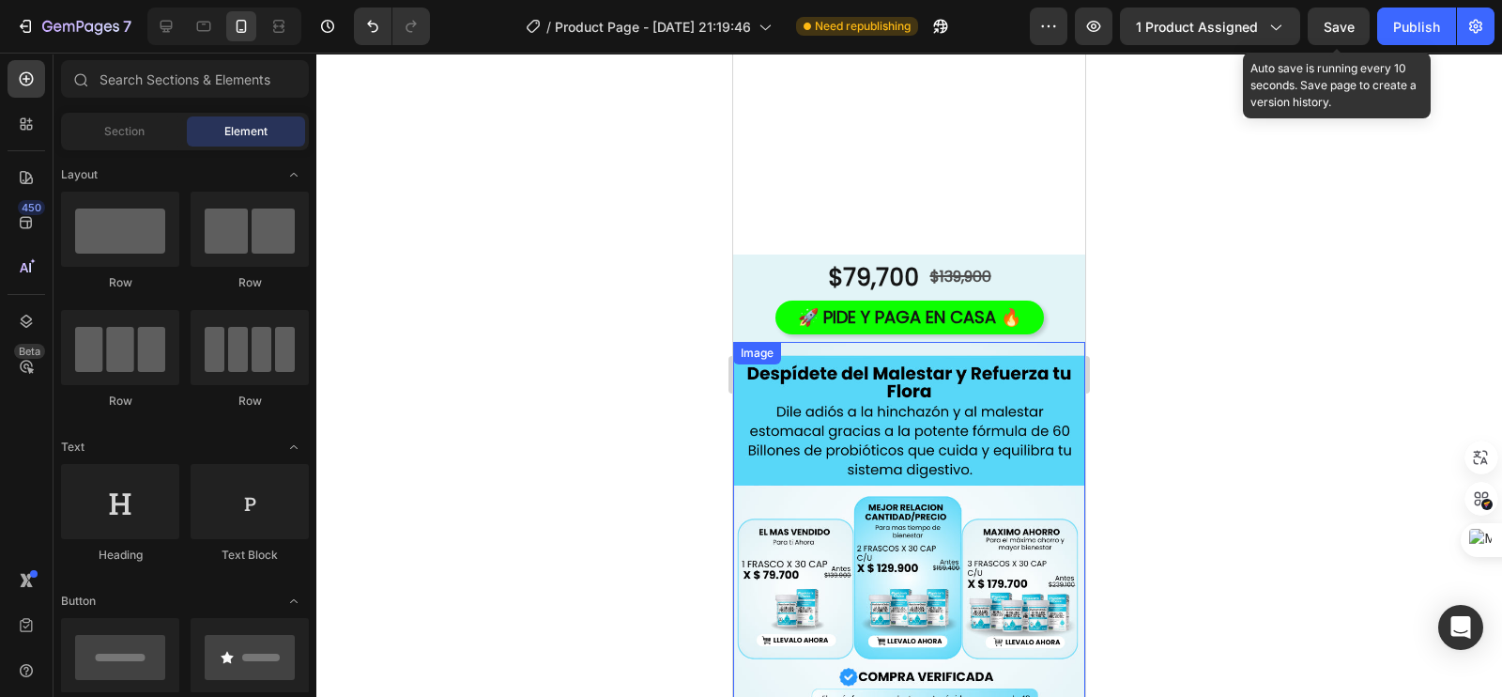
scroll to position [116, 0]
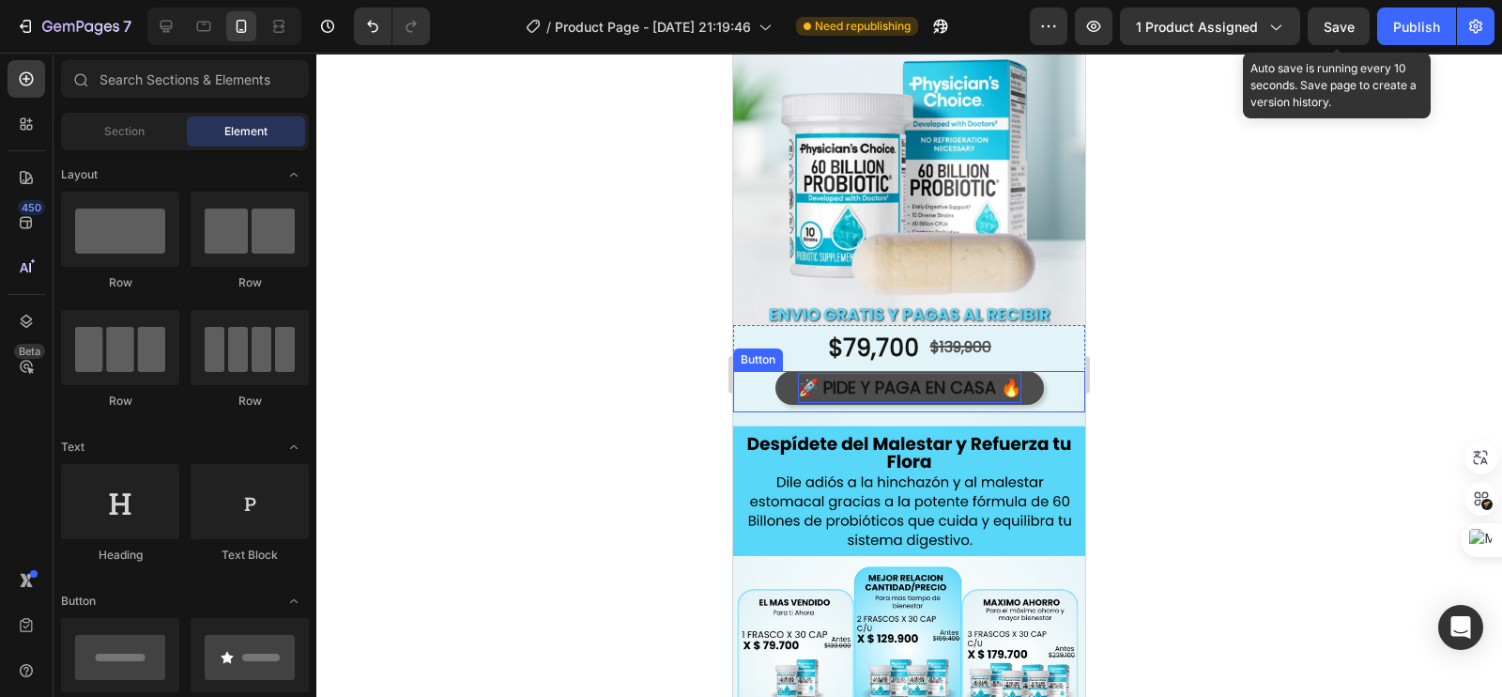
click at [807, 373] on p "🚀 PIDE Y PAGA EN CASA 🔥" at bounding box center [909, 388] width 223 height 30
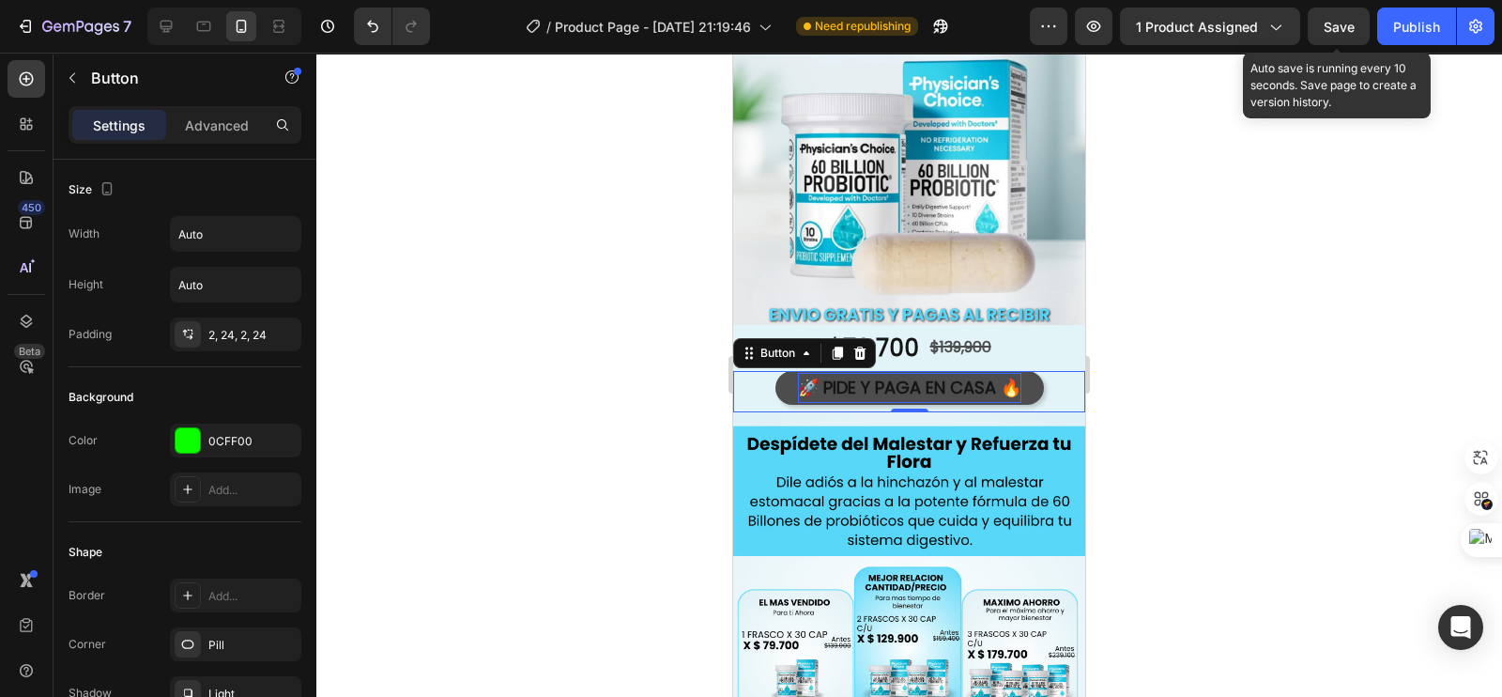
click at [807, 373] on p "🚀 PIDE Y PAGA EN CASA 🔥" at bounding box center [909, 388] width 223 height 30
click at [812, 373] on p "🚀 PIDE Y PAGA EN CASA 🔥" at bounding box center [909, 388] width 223 height 30
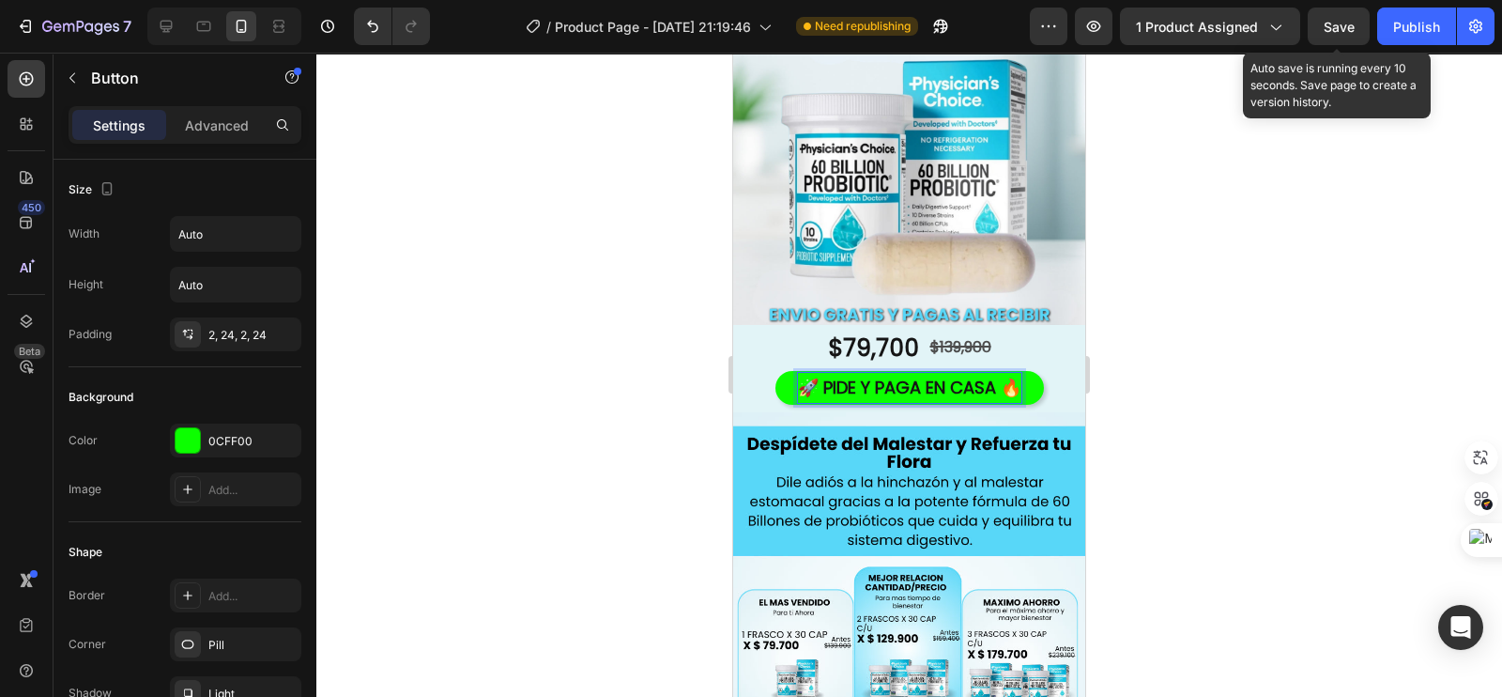
click at [467, 296] on div at bounding box center [909, 375] width 1186 height 644
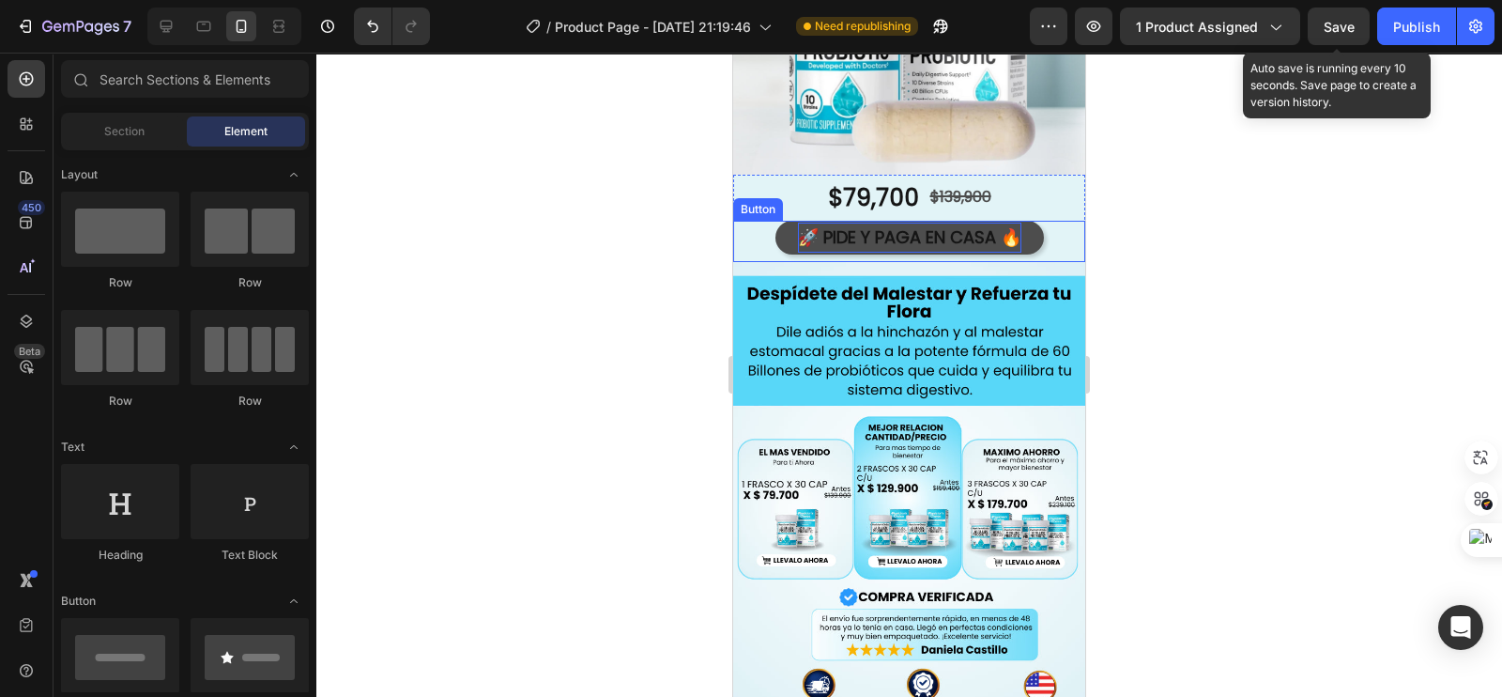
scroll to position [234, 0]
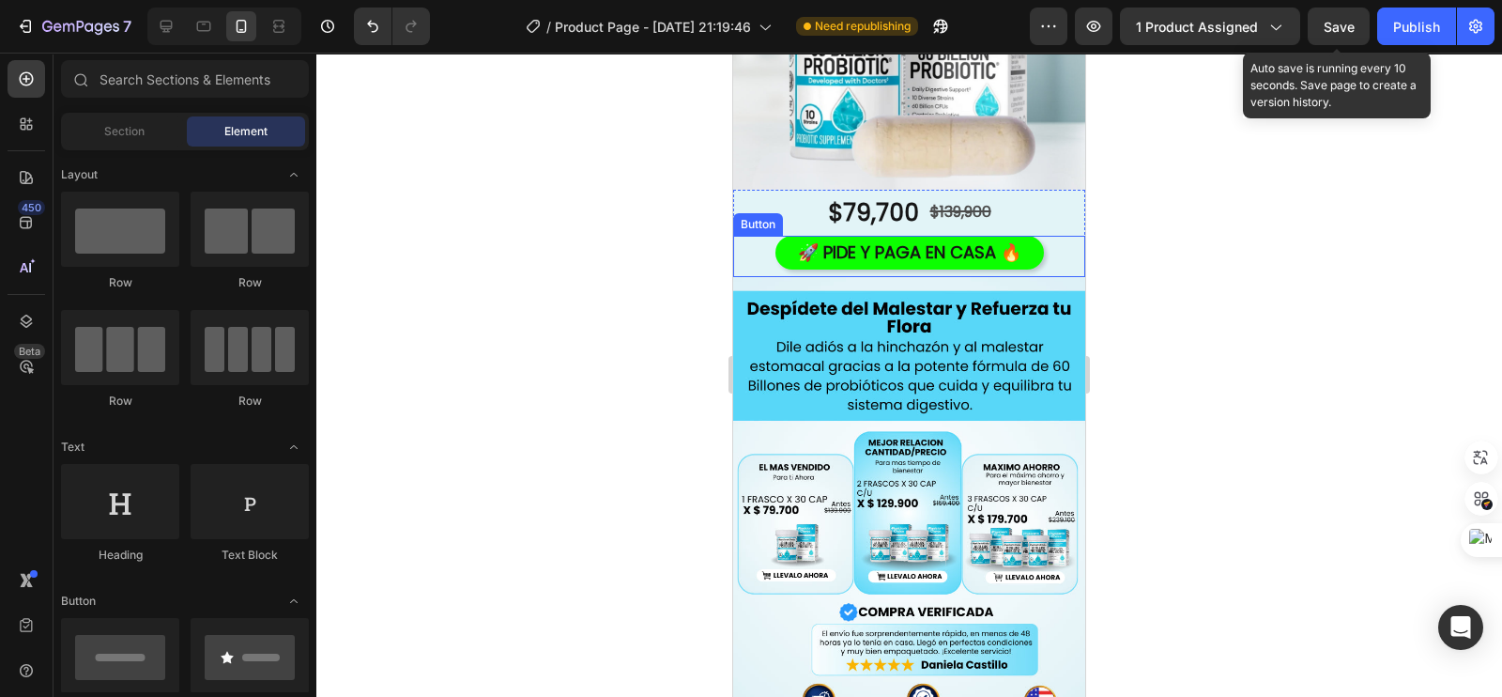
click at [752, 255] on div "🚀 PIDE Y PAGA EN CASA 🔥 Button" at bounding box center [909, 256] width 352 height 41
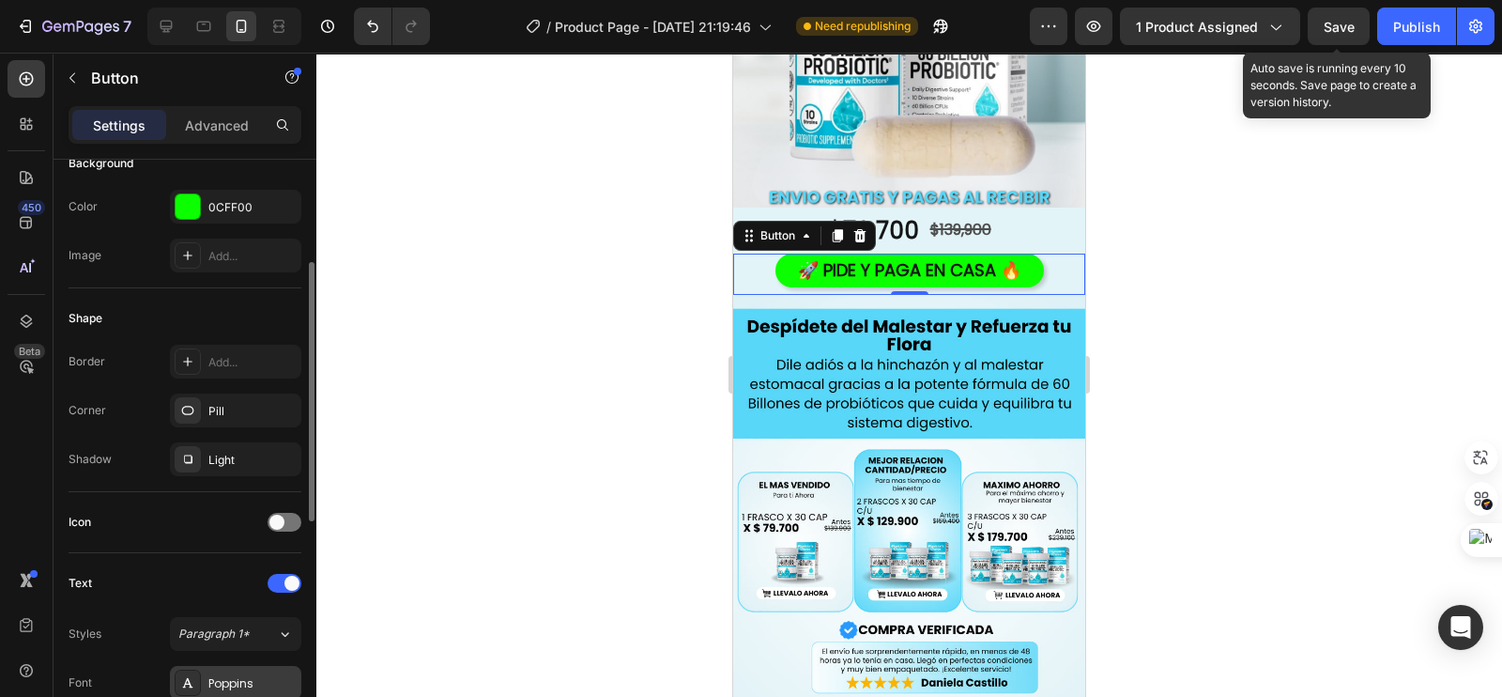
scroll to position [468, 0]
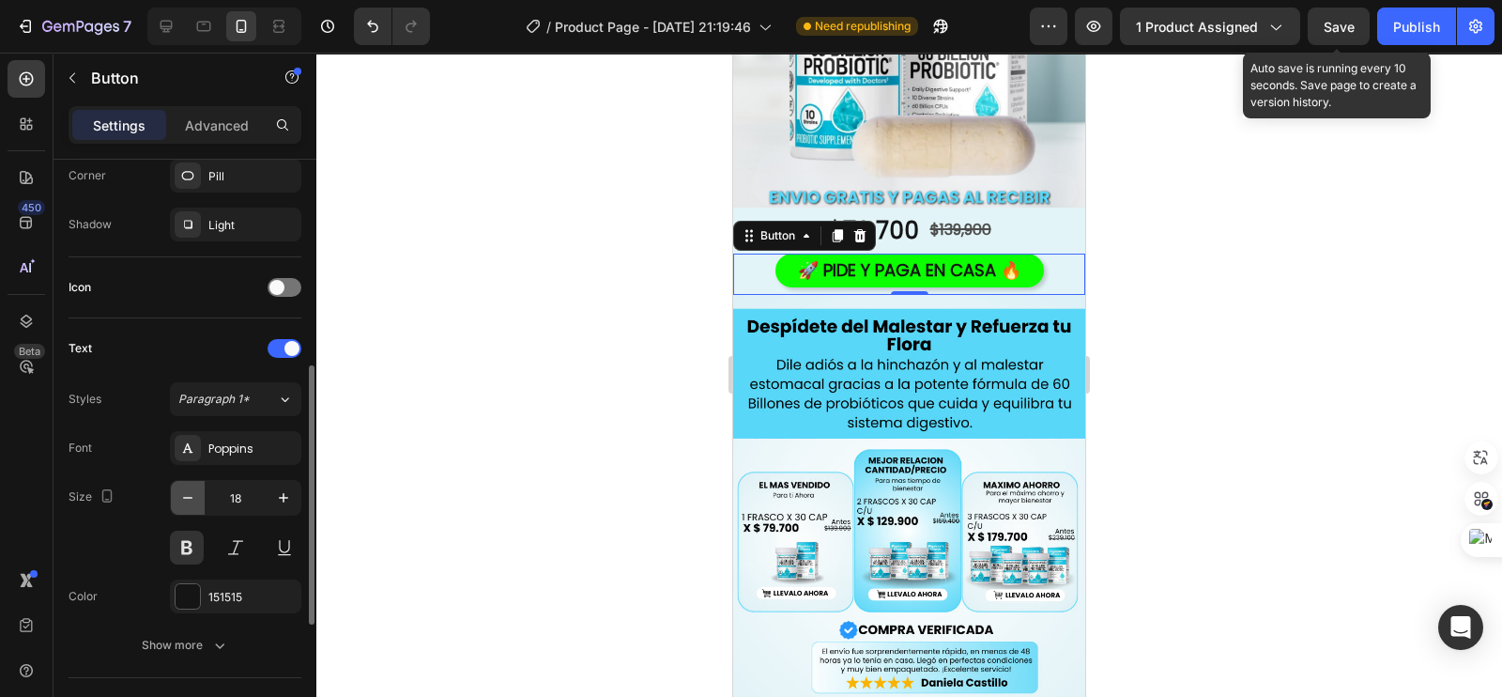
click at [189, 492] on icon "button" at bounding box center [187, 497] width 19 height 19
click at [189, 491] on icon "button" at bounding box center [187, 497] width 19 height 19
type input "16"
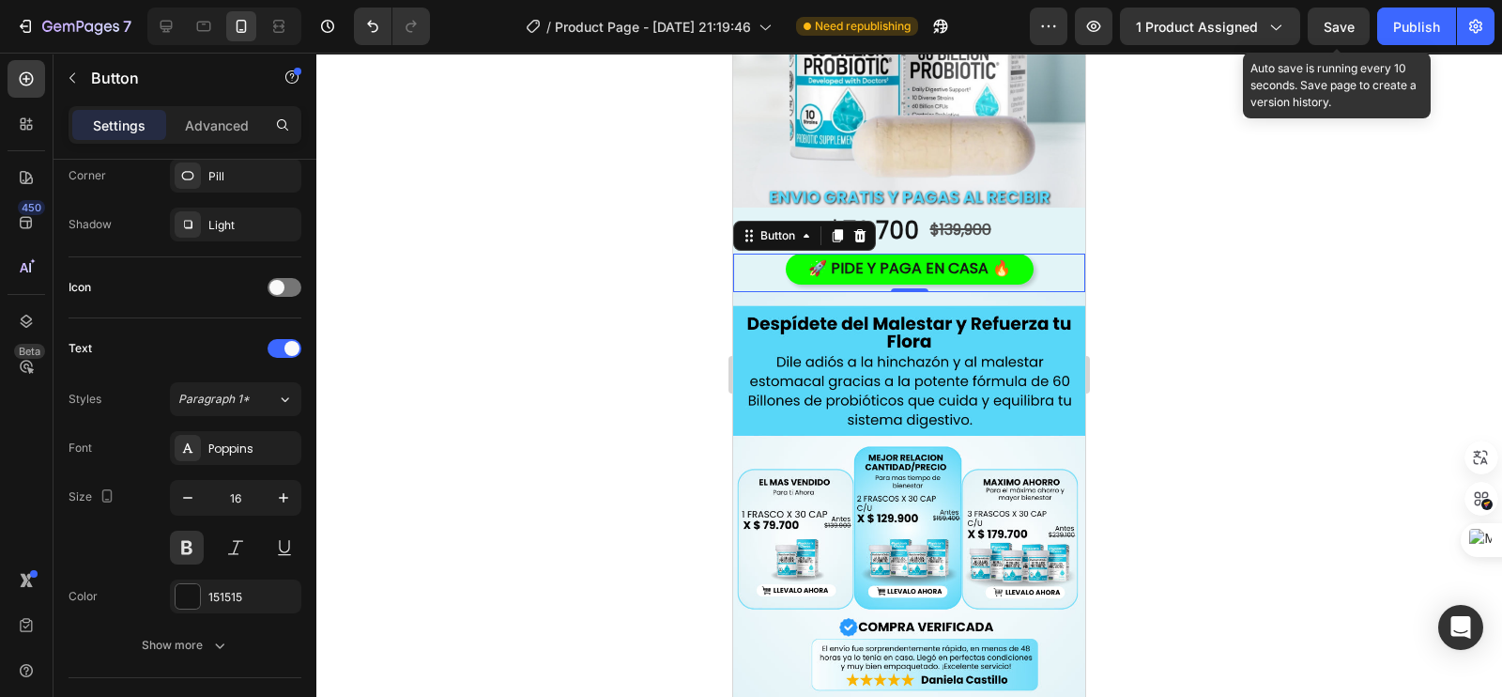
click at [533, 326] on div at bounding box center [909, 375] width 1186 height 644
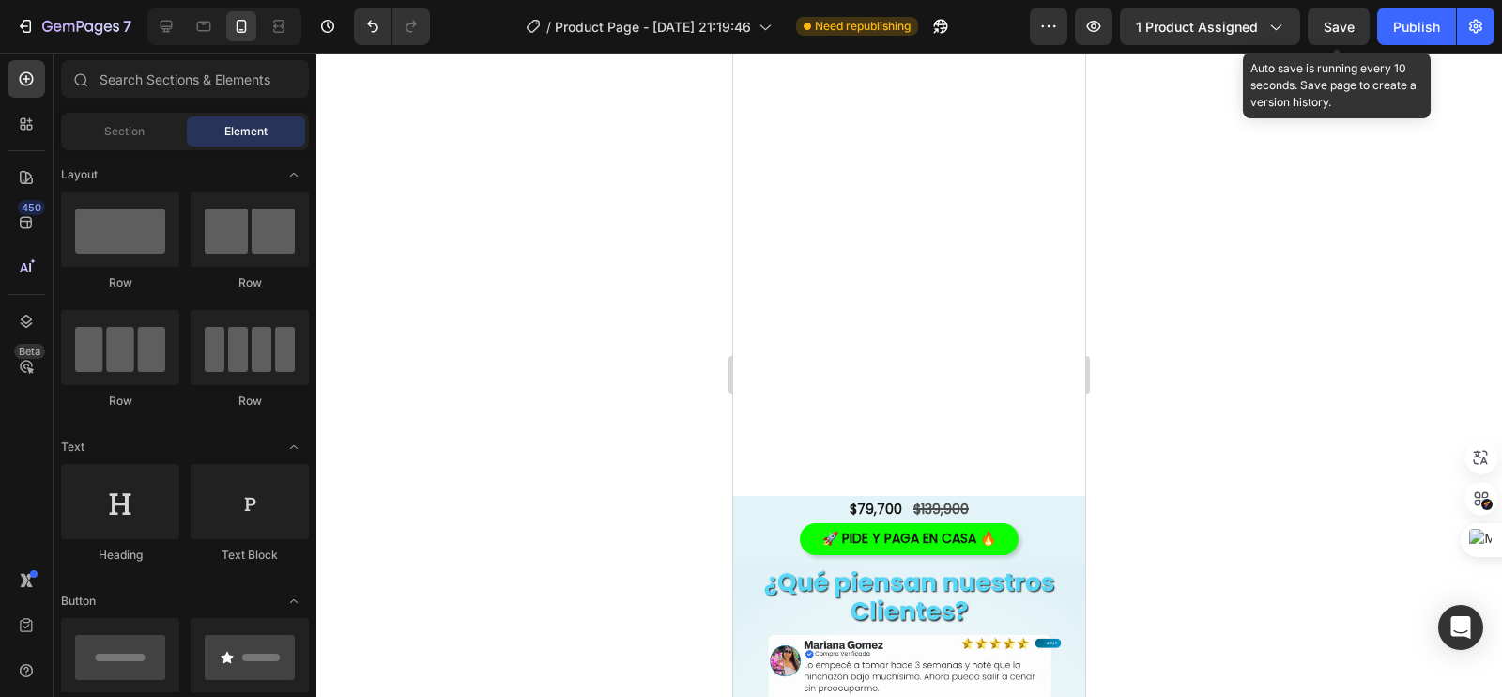
scroll to position [1995, 0]
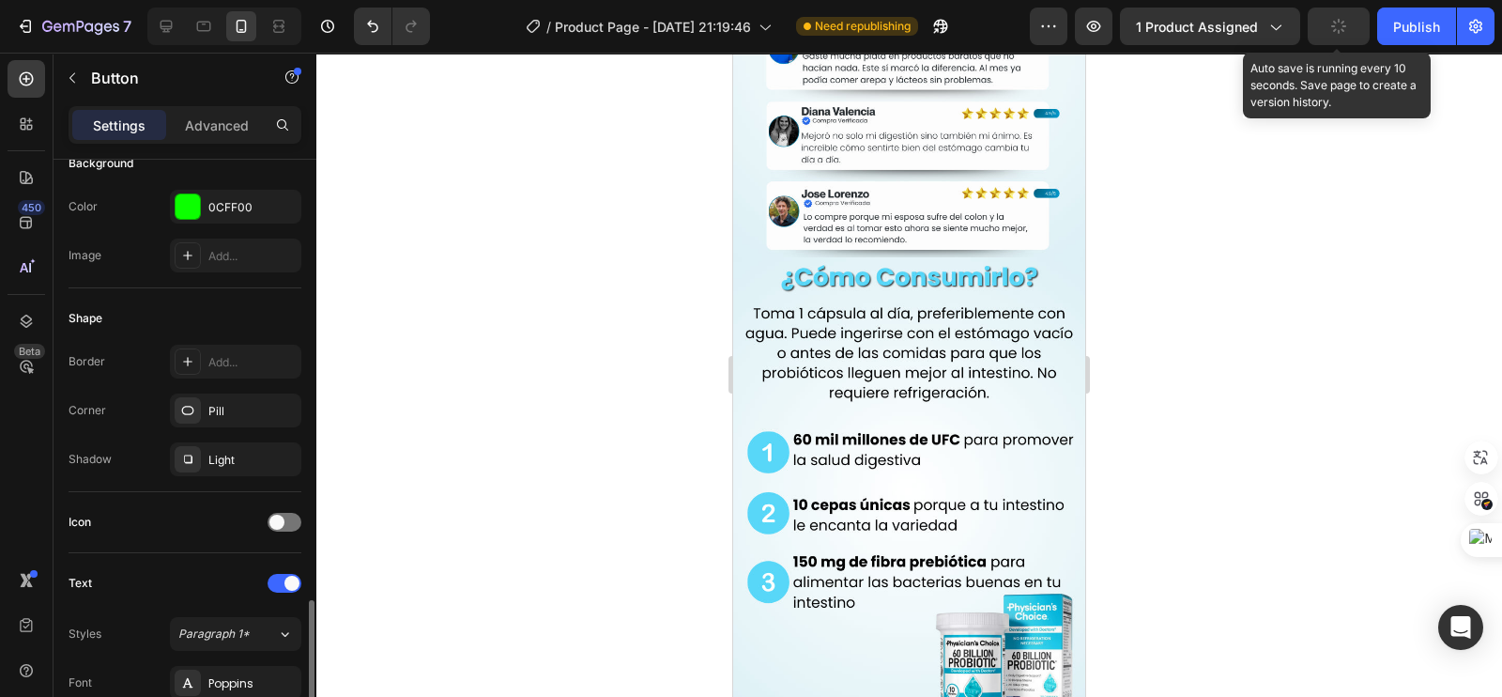
scroll to position [468, 0]
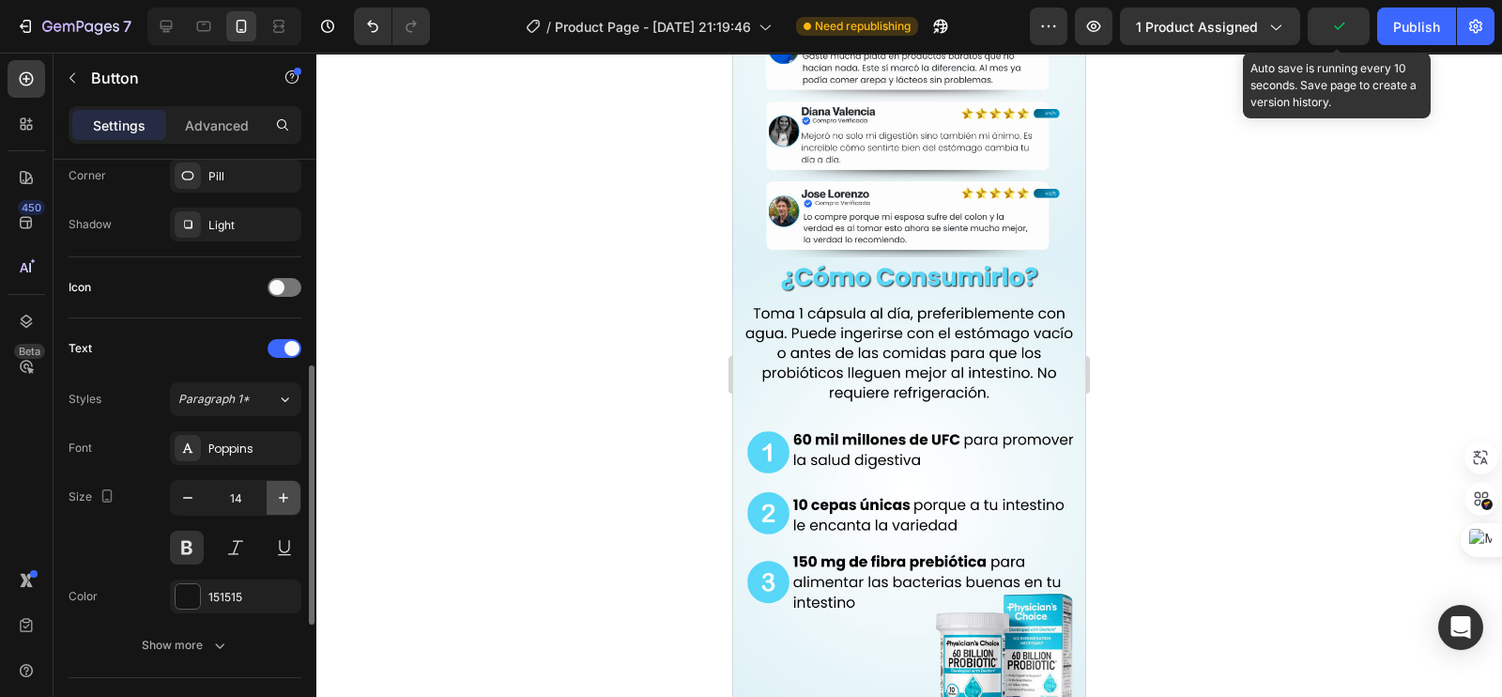
click at [271, 493] on button "button" at bounding box center [284, 498] width 34 height 34
click at [277, 492] on icon "button" at bounding box center [283, 497] width 19 height 19
type input "16"
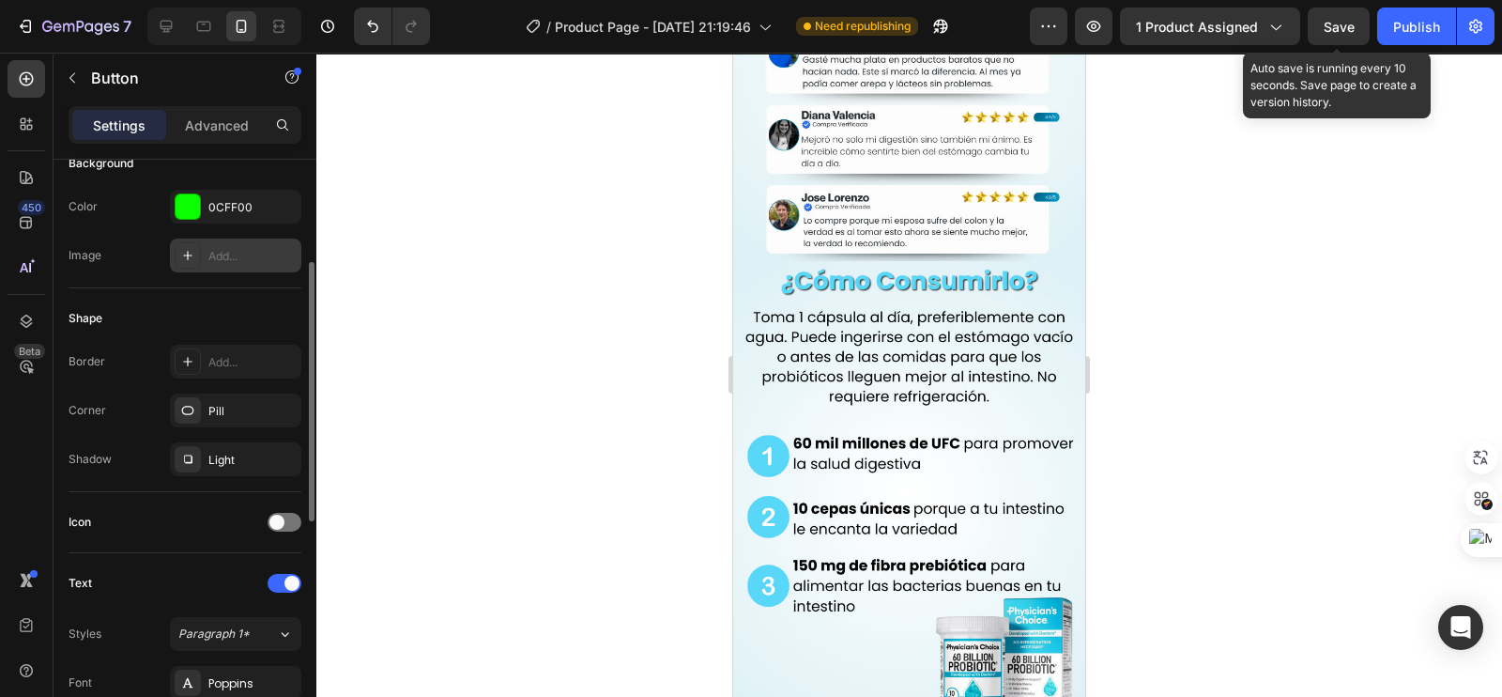
scroll to position [0, 0]
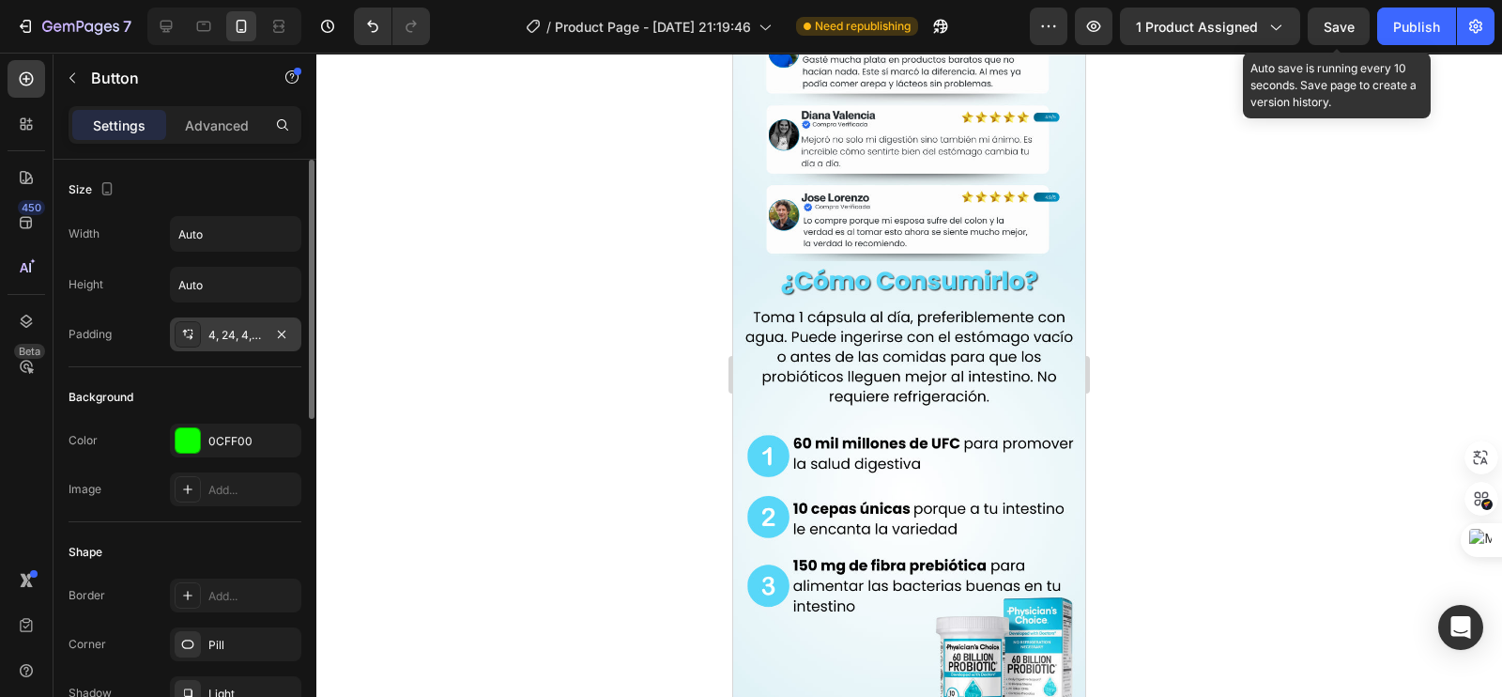
click at [219, 345] on div "4, 24, 4, 24" at bounding box center [235, 334] width 131 height 34
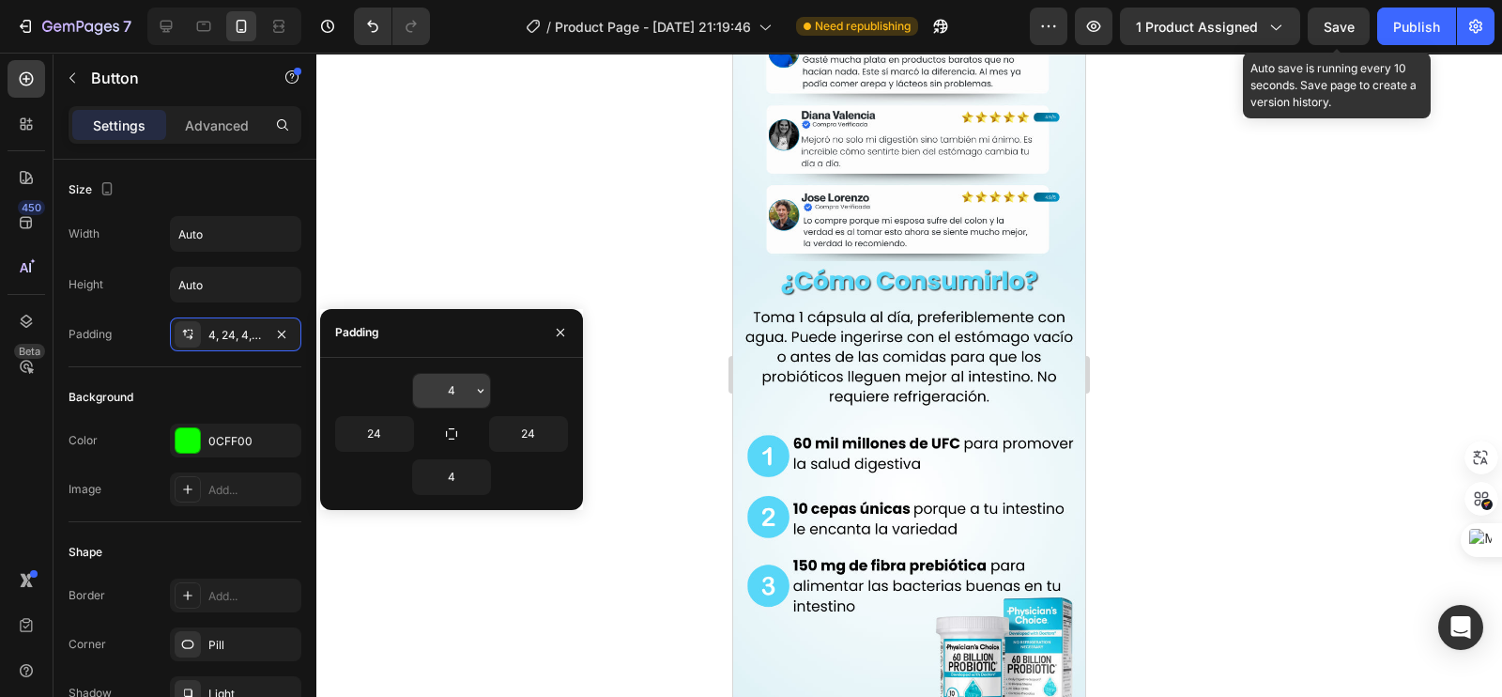
click at [443, 377] on input "4" at bounding box center [451, 391] width 77 height 34
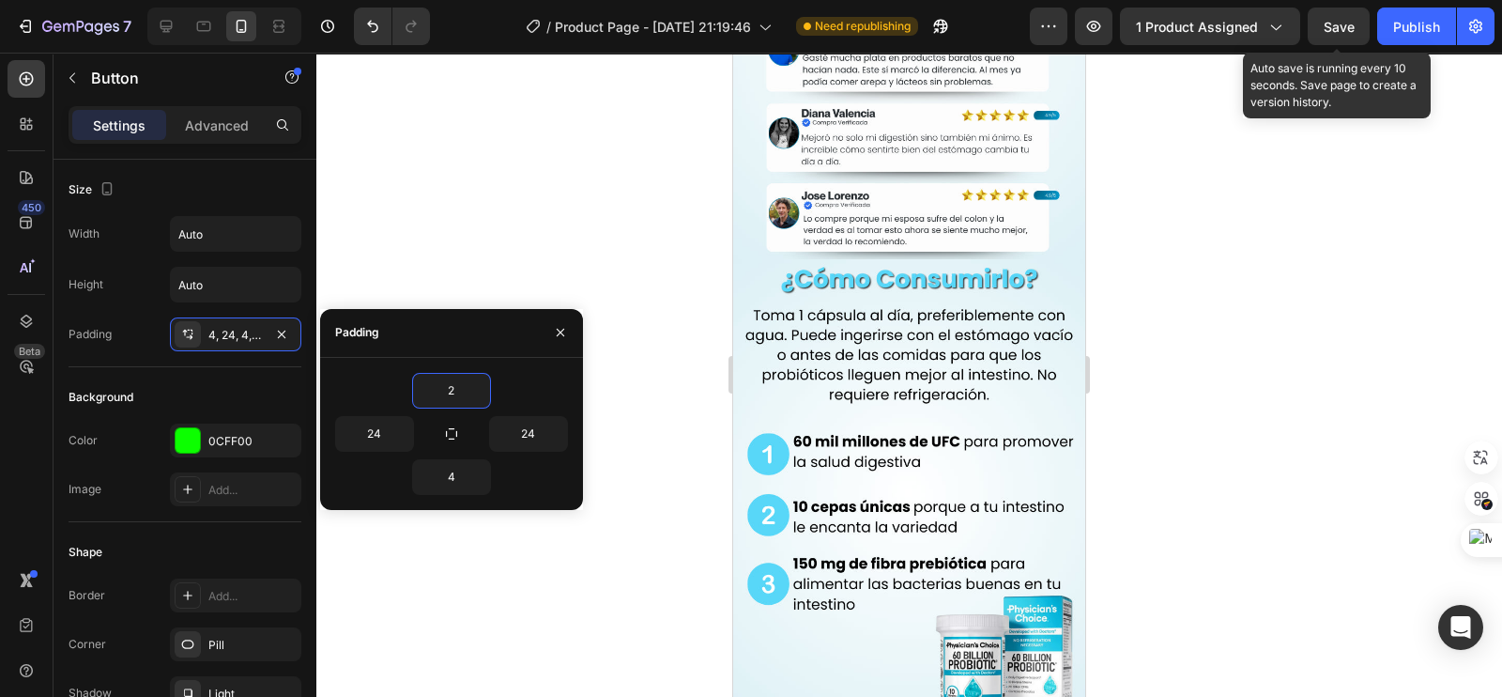
type input "2"
click at [620, 217] on div at bounding box center [909, 375] width 1186 height 644
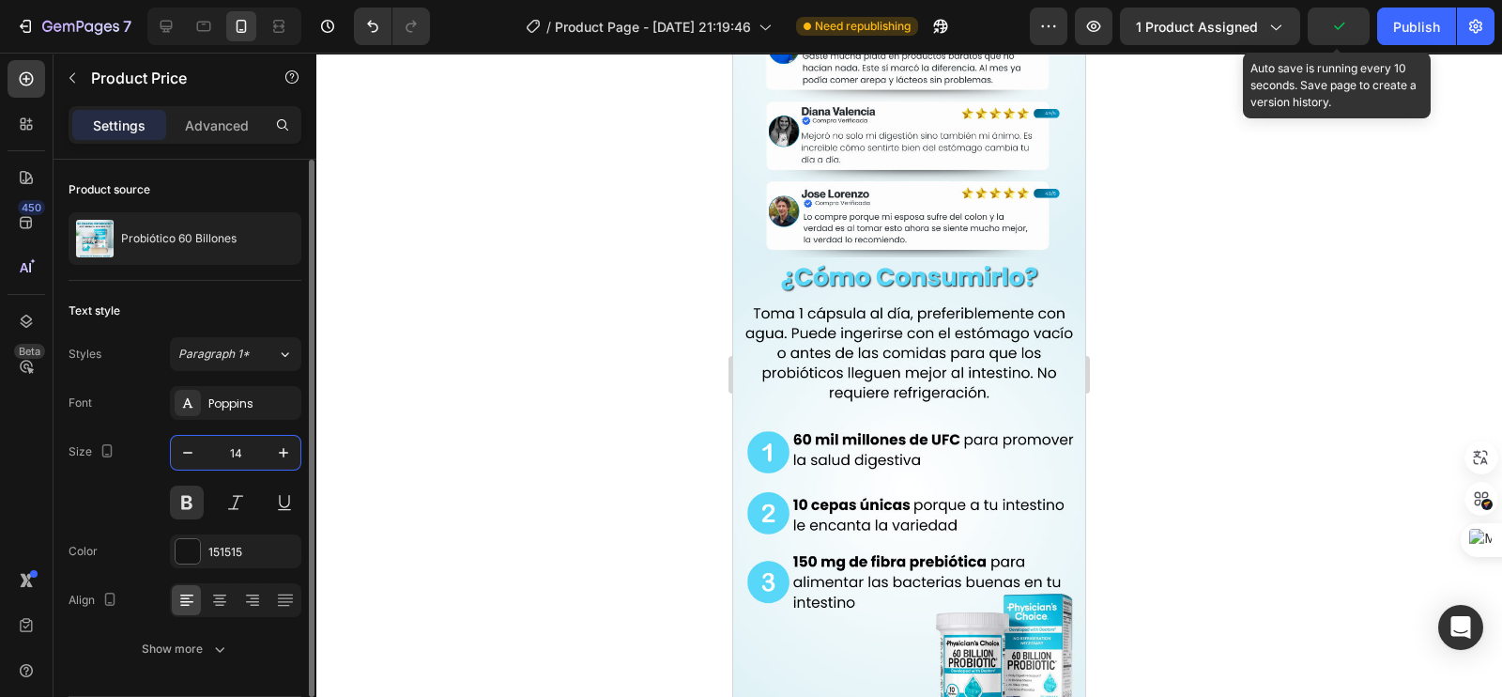
click at [240, 452] on input "14" at bounding box center [236, 453] width 62 height 34
type input "25"
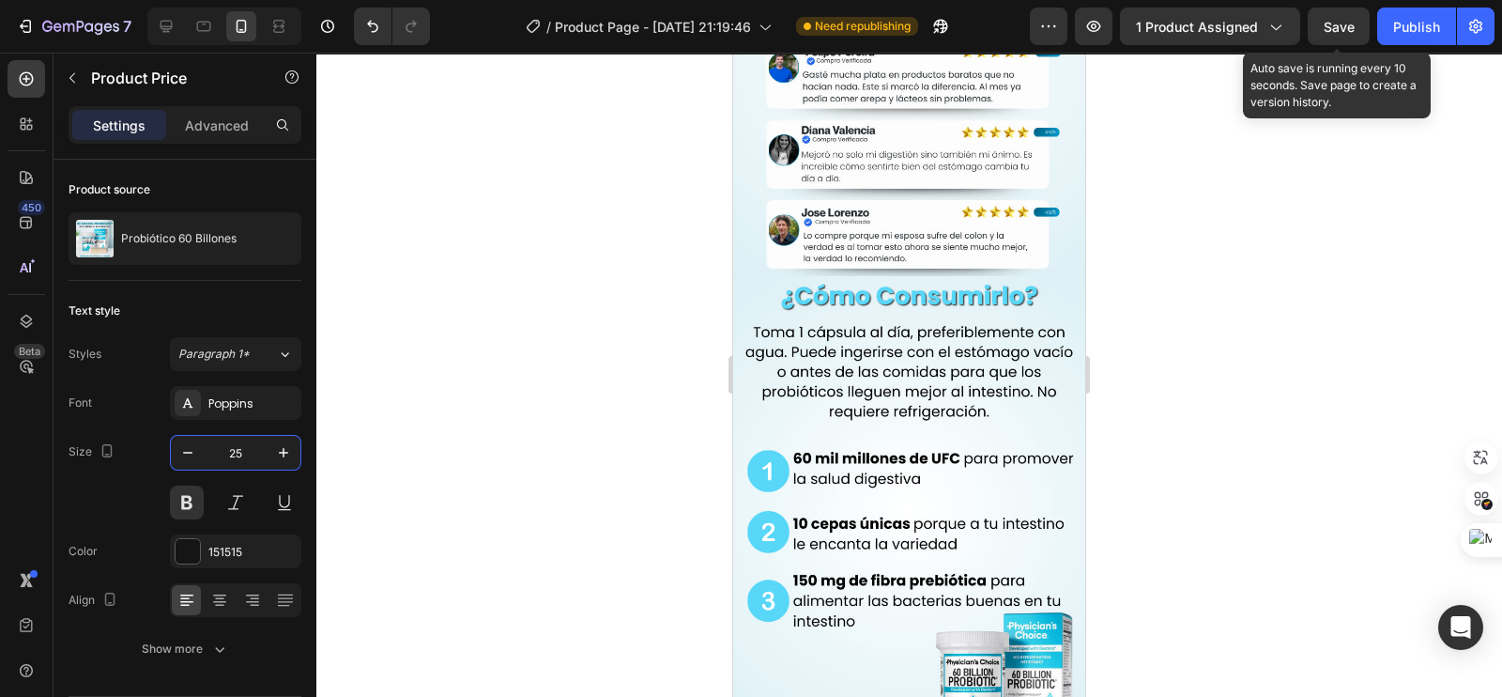
click at [525, 237] on div at bounding box center [909, 375] width 1186 height 644
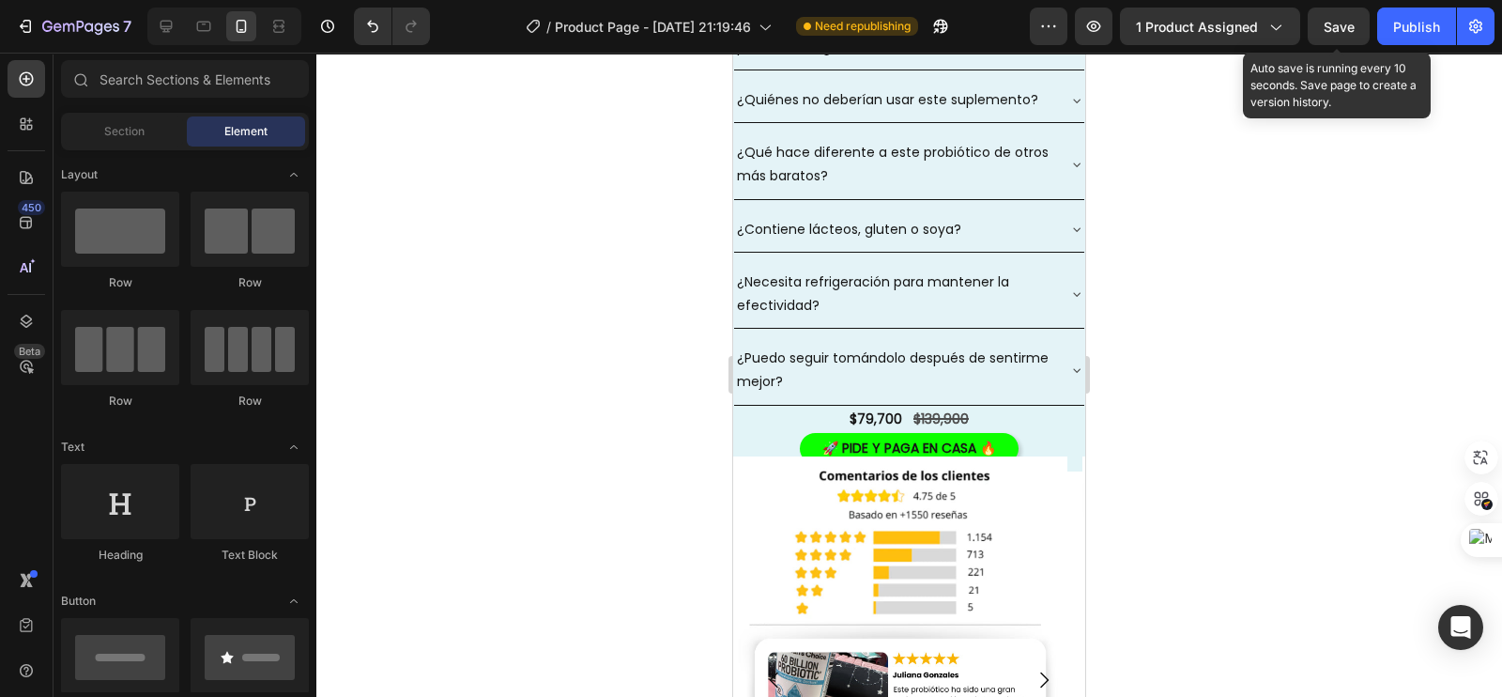
scroll to position [3519, 0]
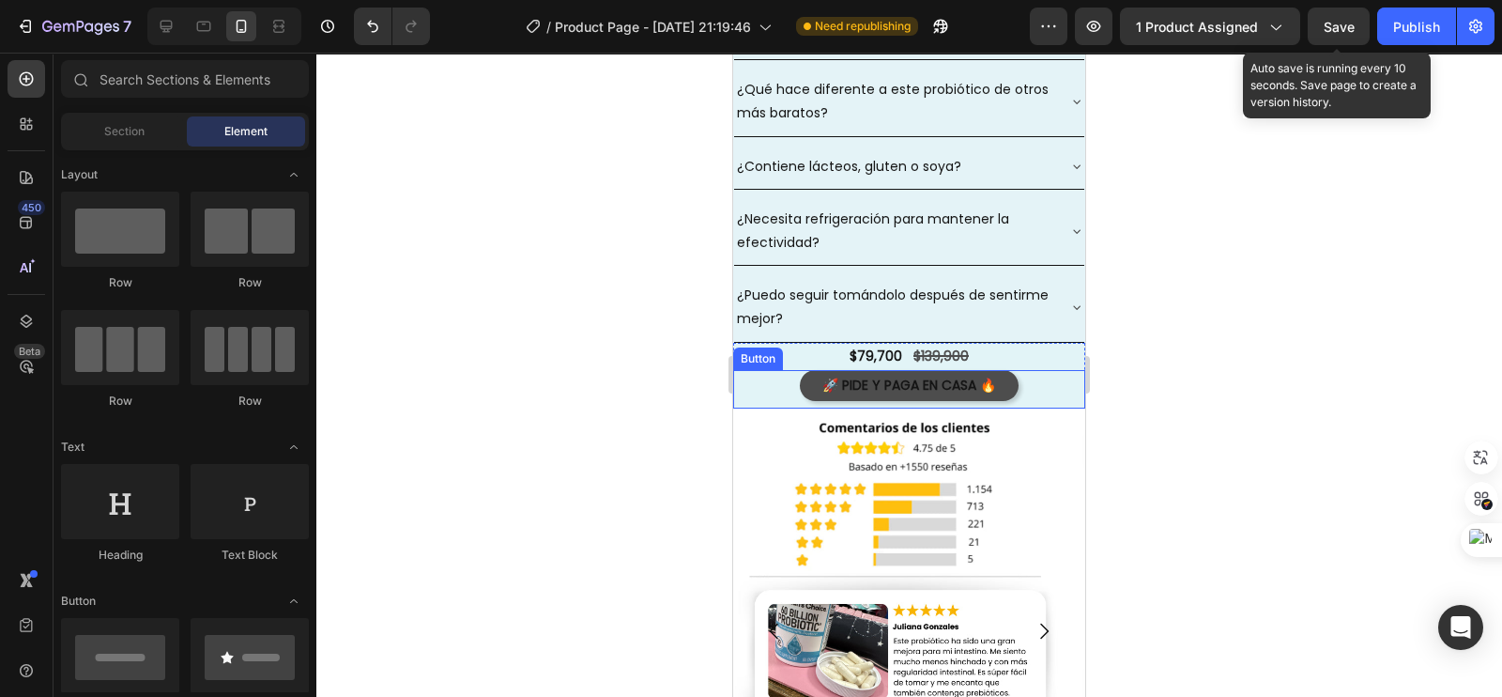
click at [800, 401] on button "🚀 PIDE Y PAGA EN CASA 🔥" at bounding box center [909, 385] width 219 height 31
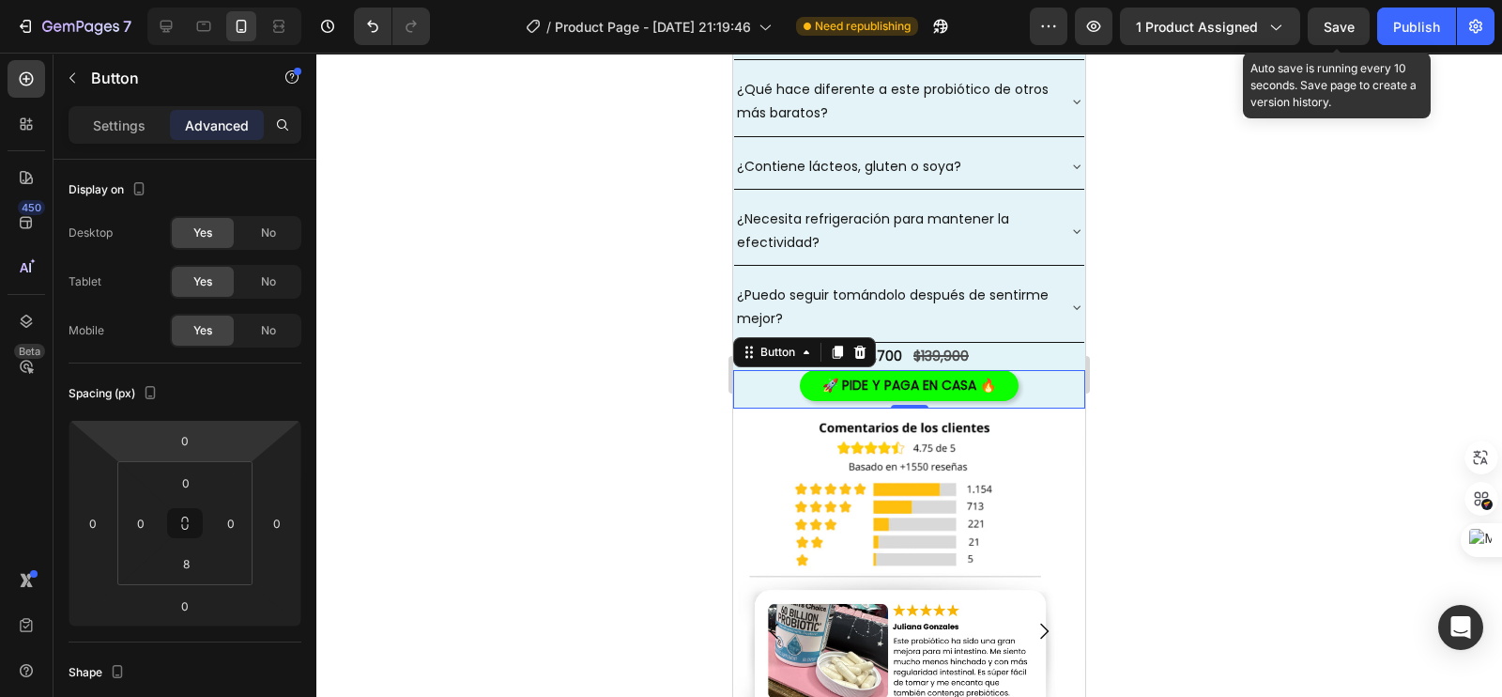
click at [759, 408] on div "🚀 PIDE Y PAGA EN CASA 🔥 Button 0" at bounding box center [909, 389] width 352 height 38
click at [118, 115] on p "Settings" at bounding box center [119, 125] width 53 height 20
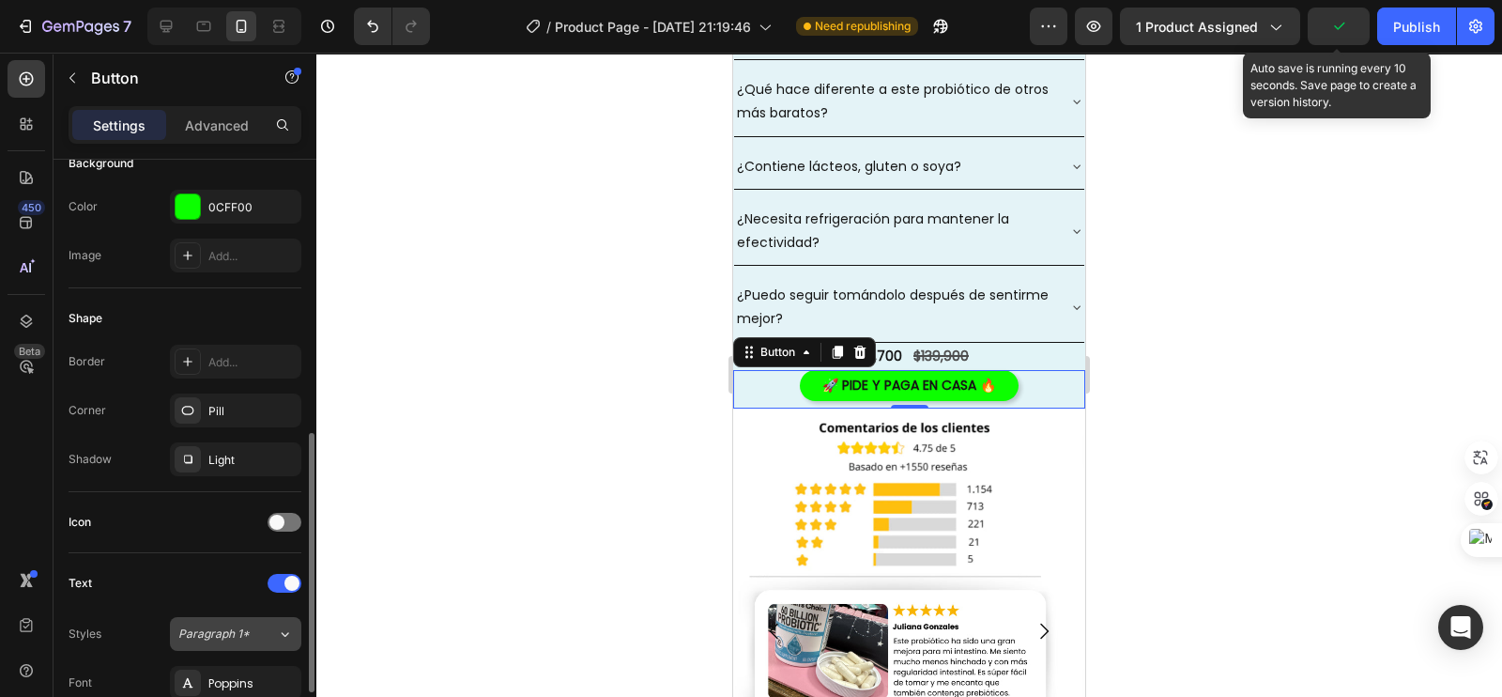
scroll to position [352, 0]
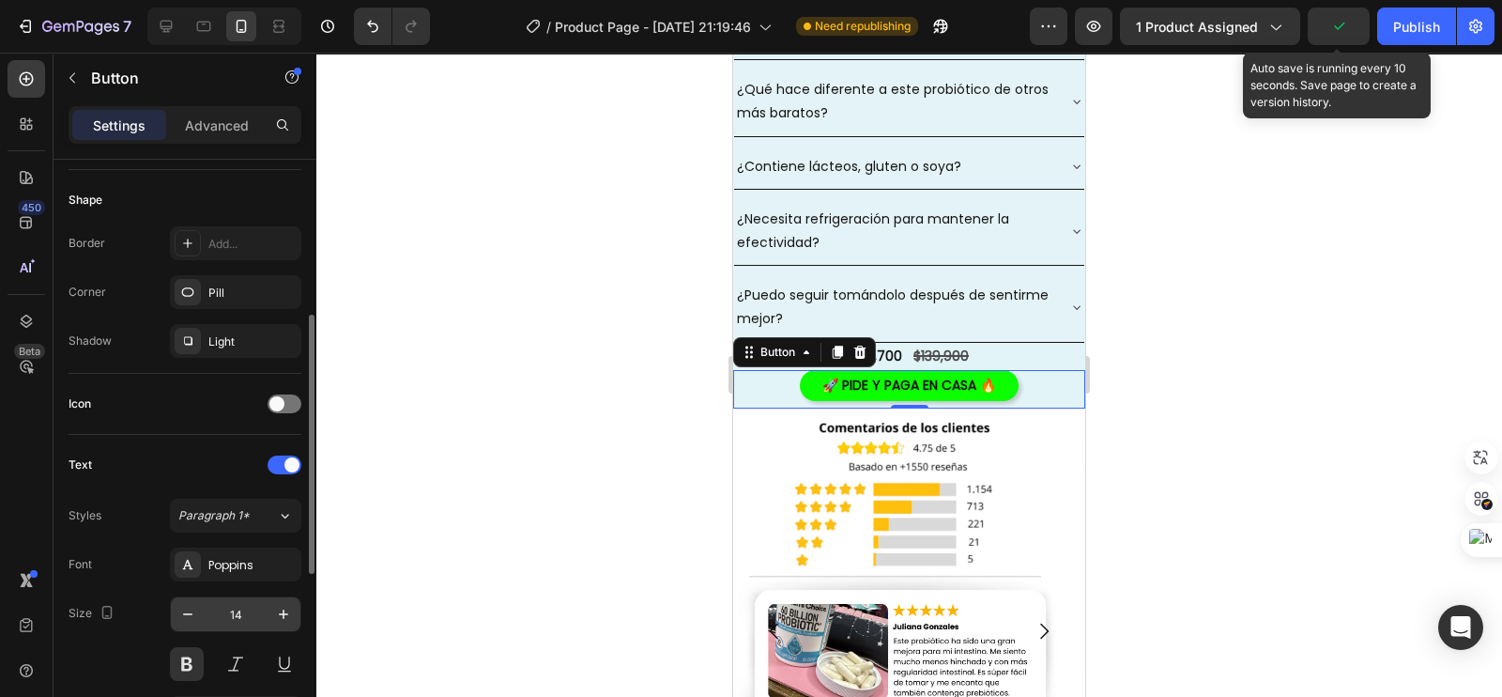
click at [237, 613] on input "14" at bounding box center [236, 614] width 62 height 34
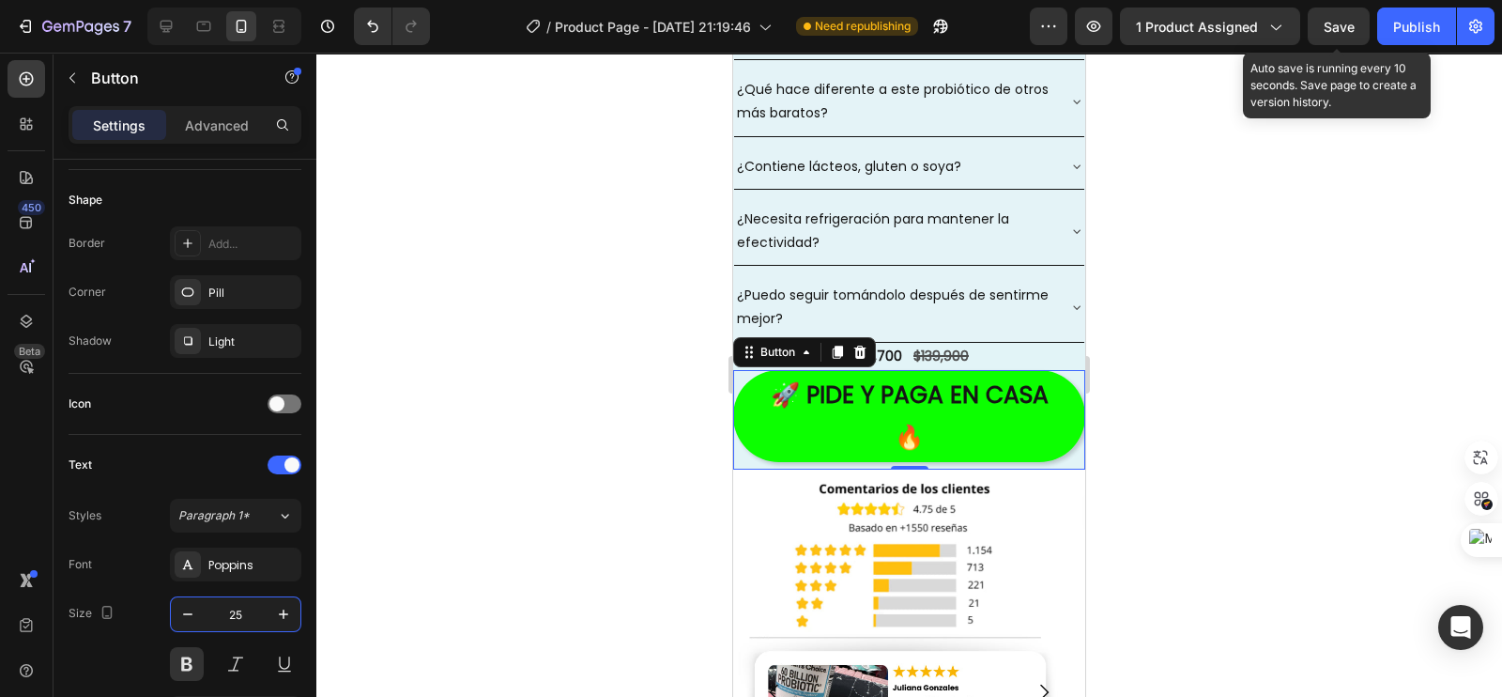
type input "2"
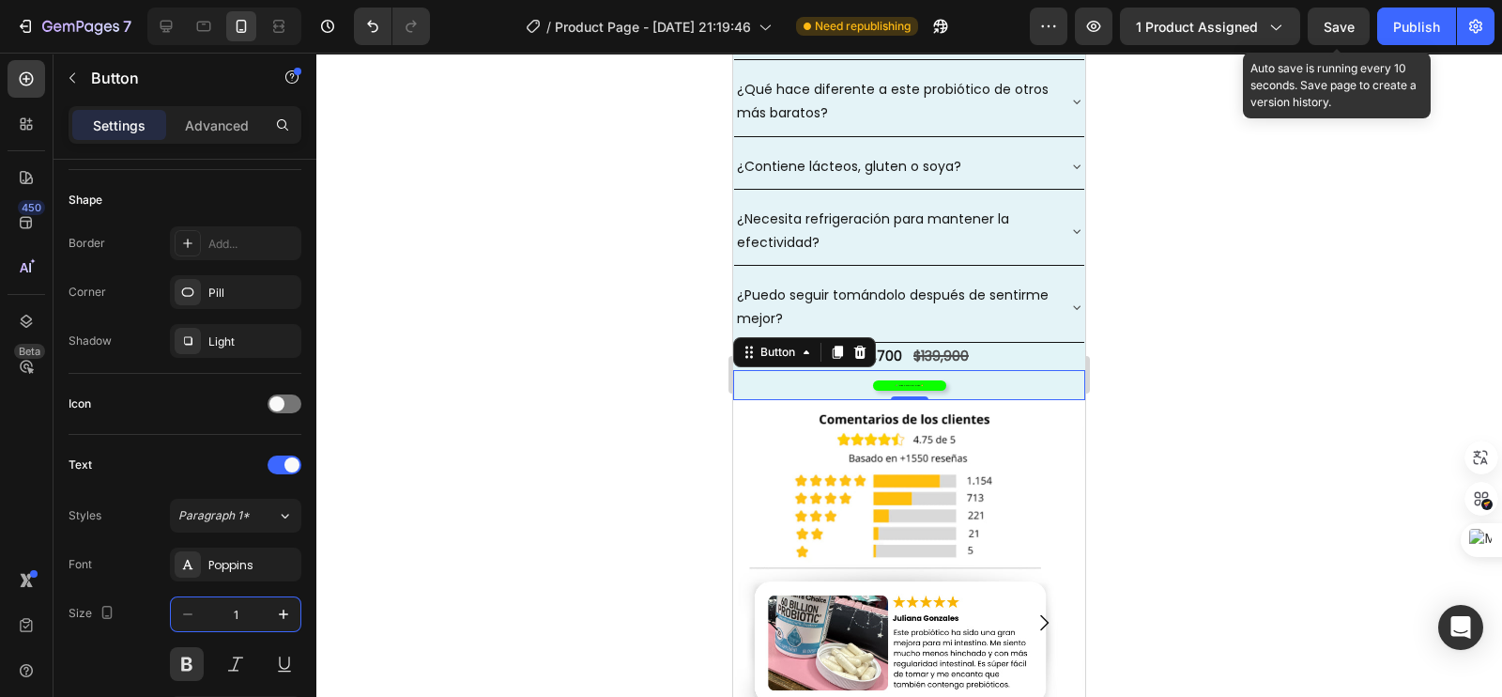
type input "16"
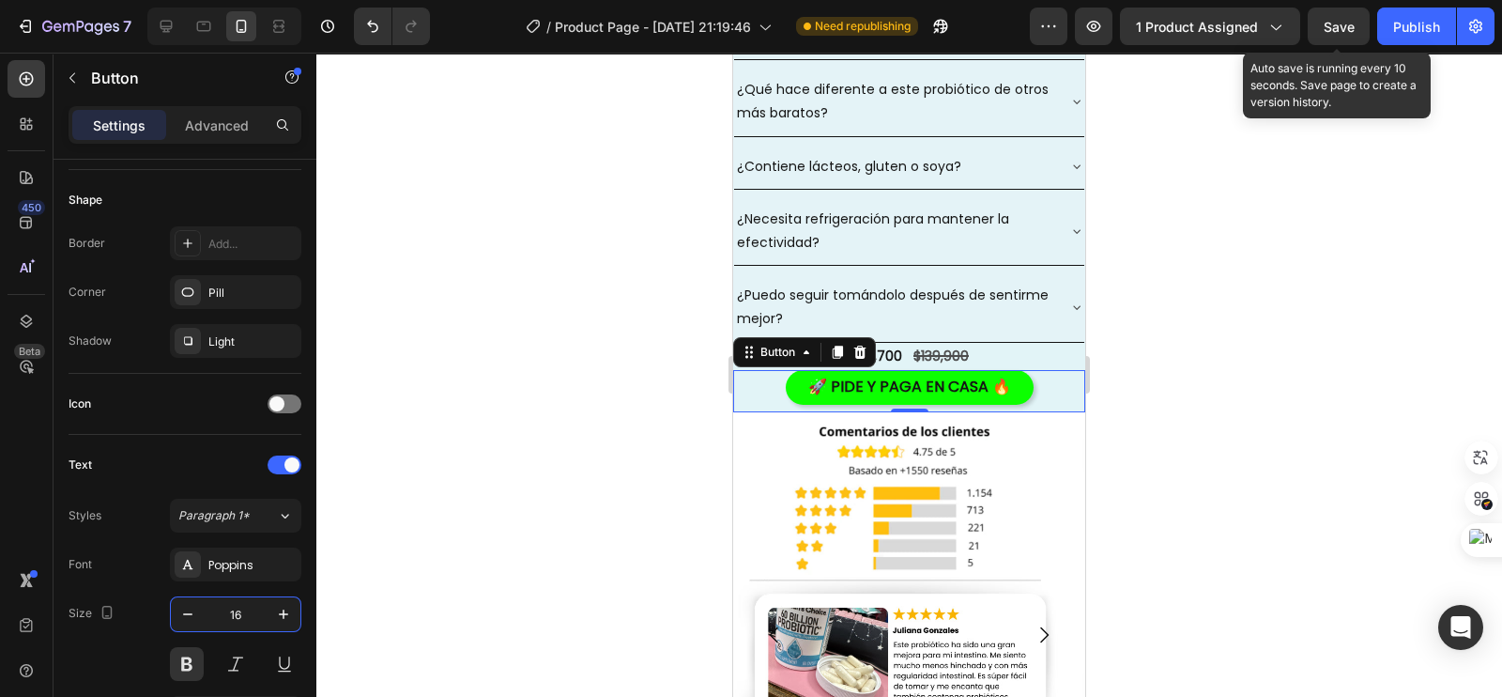
click at [375, 397] on div at bounding box center [909, 375] width 1186 height 644
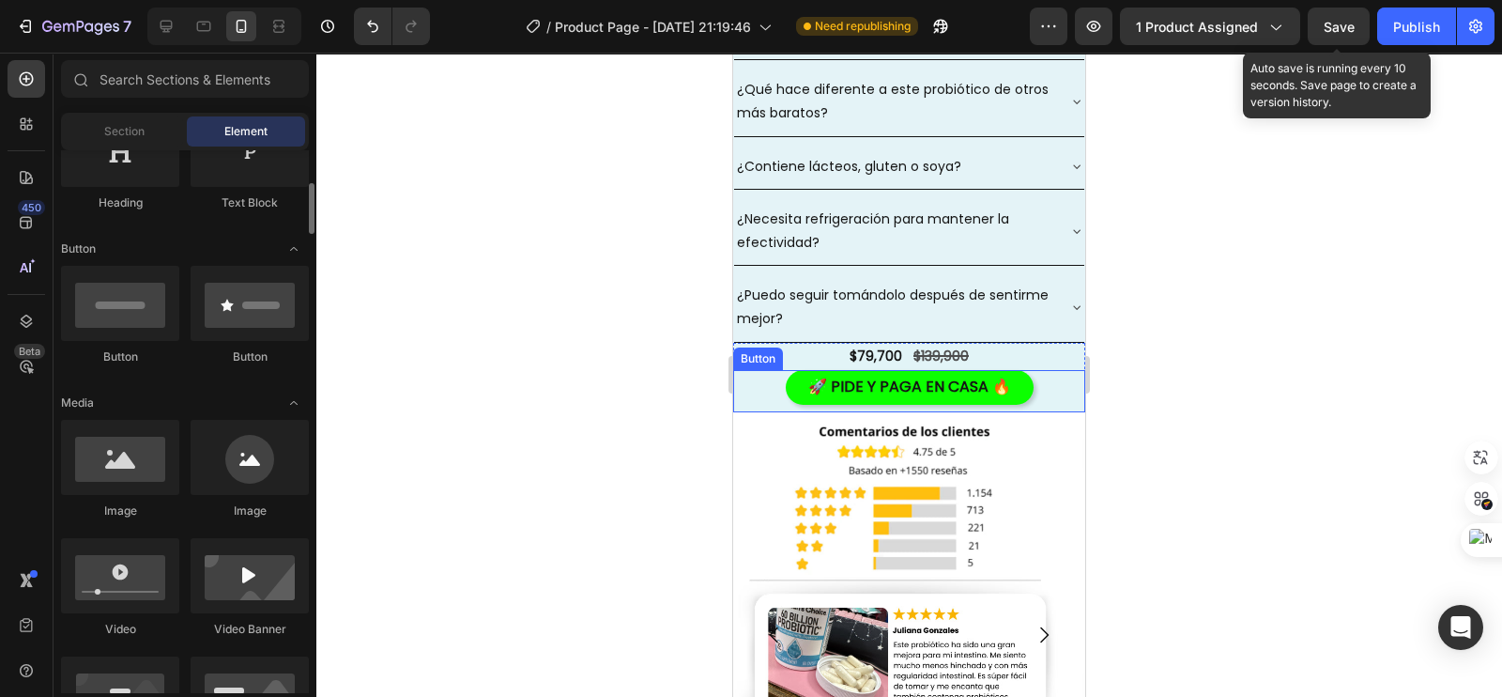
click at [767, 406] on div "🚀 PIDE Y PAGA EN CASA 🔥 Button" at bounding box center [909, 391] width 352 height 42
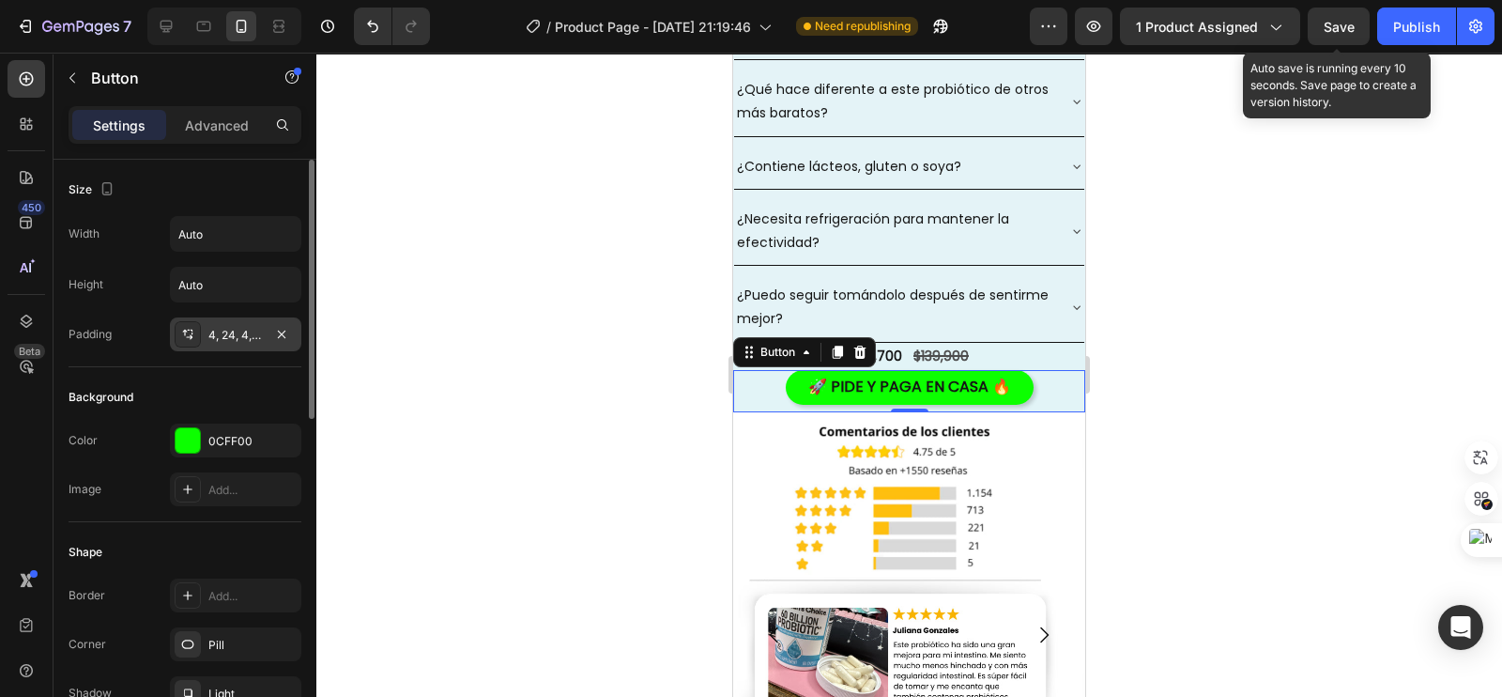
click at [239, 336] on div "4, 24, 4, 24" at bounding box center [235, 335] width 54 height 17
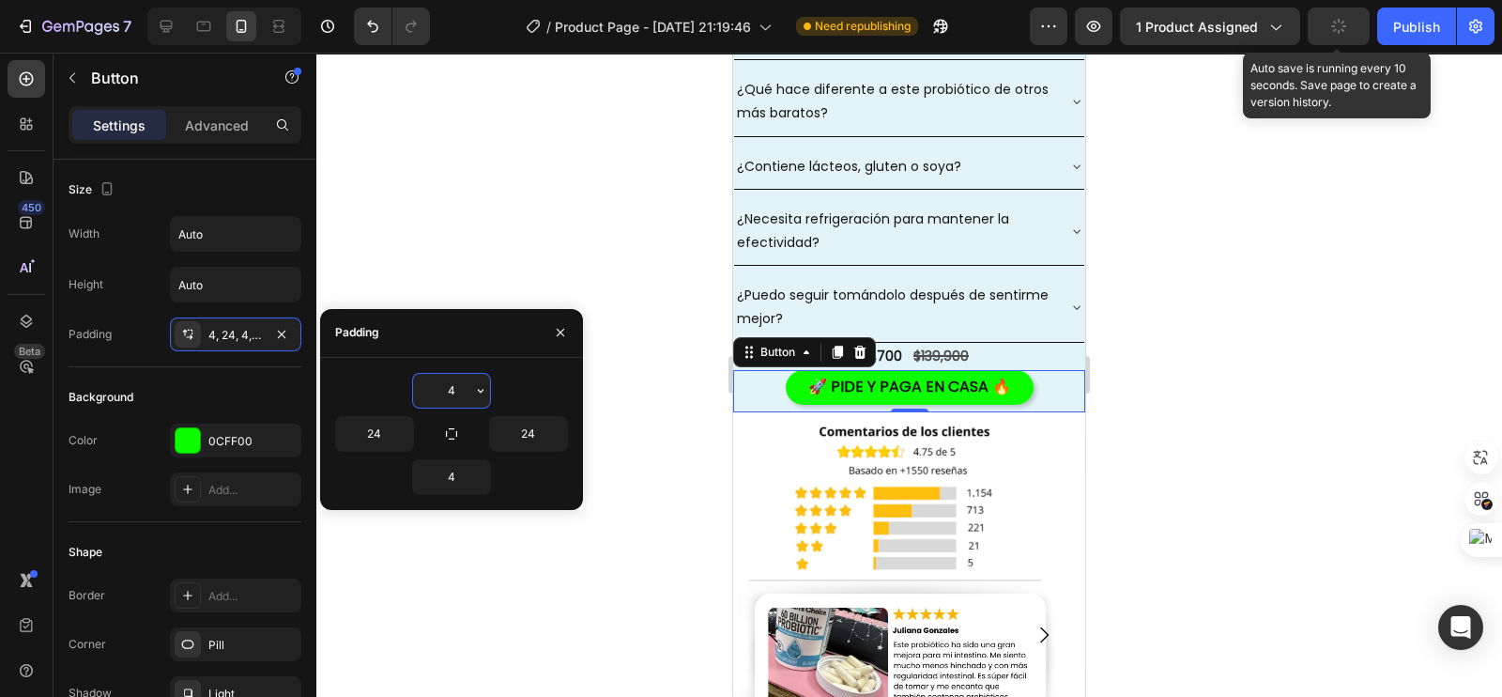
click at [450, 386] on input "4" at bounding box center [451, 391] width 77 height 34
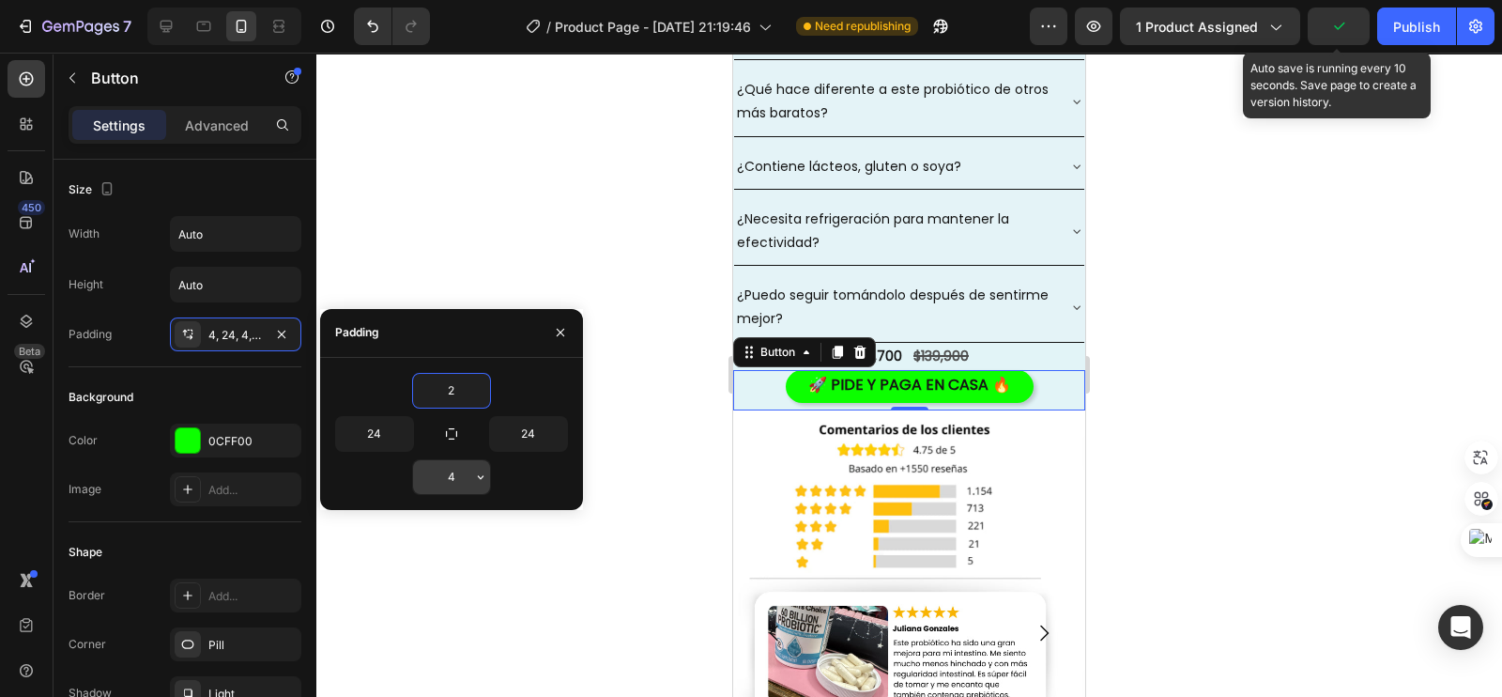
type input "2"
click at [451, 475] on input "4" at bounding box center [451, 477] width 77 height 34
type input "2"
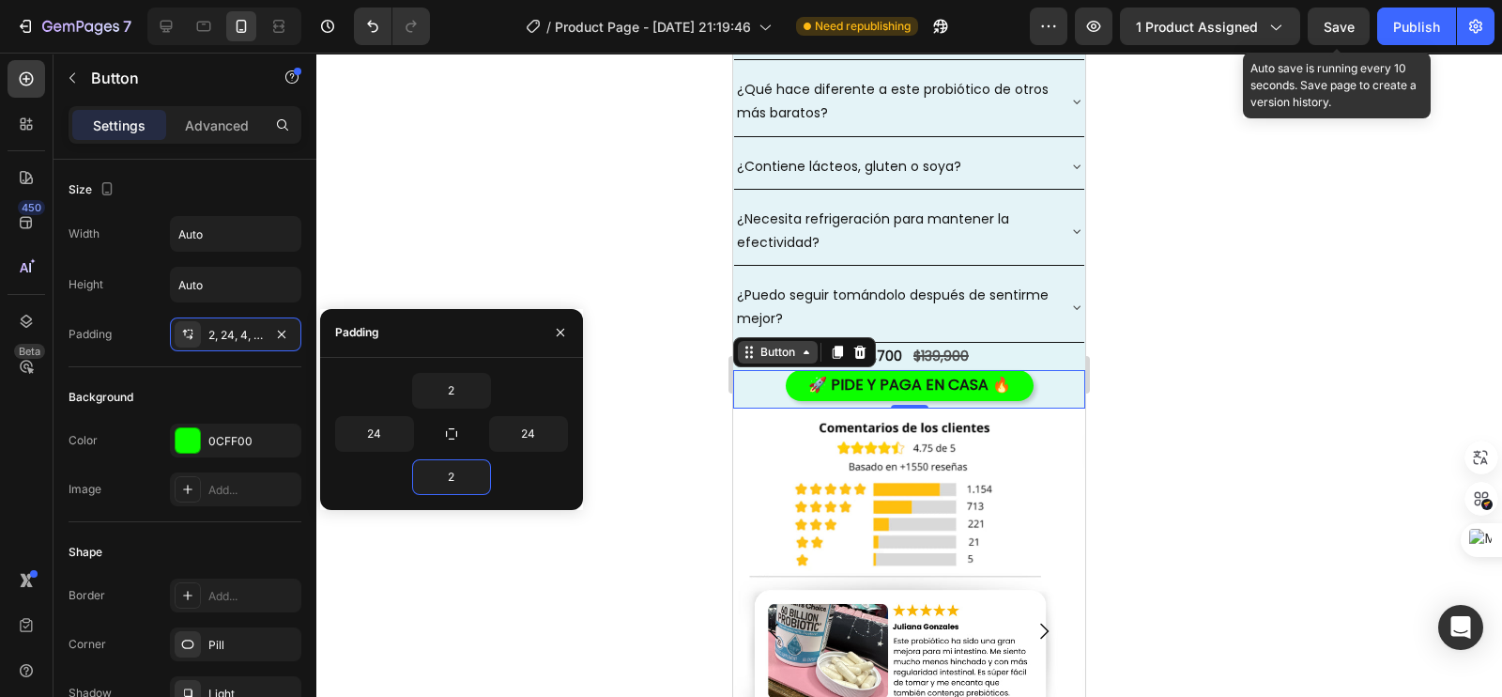
click at [748, 360] on icon at bounding box center [749, 352] width 15 height 15
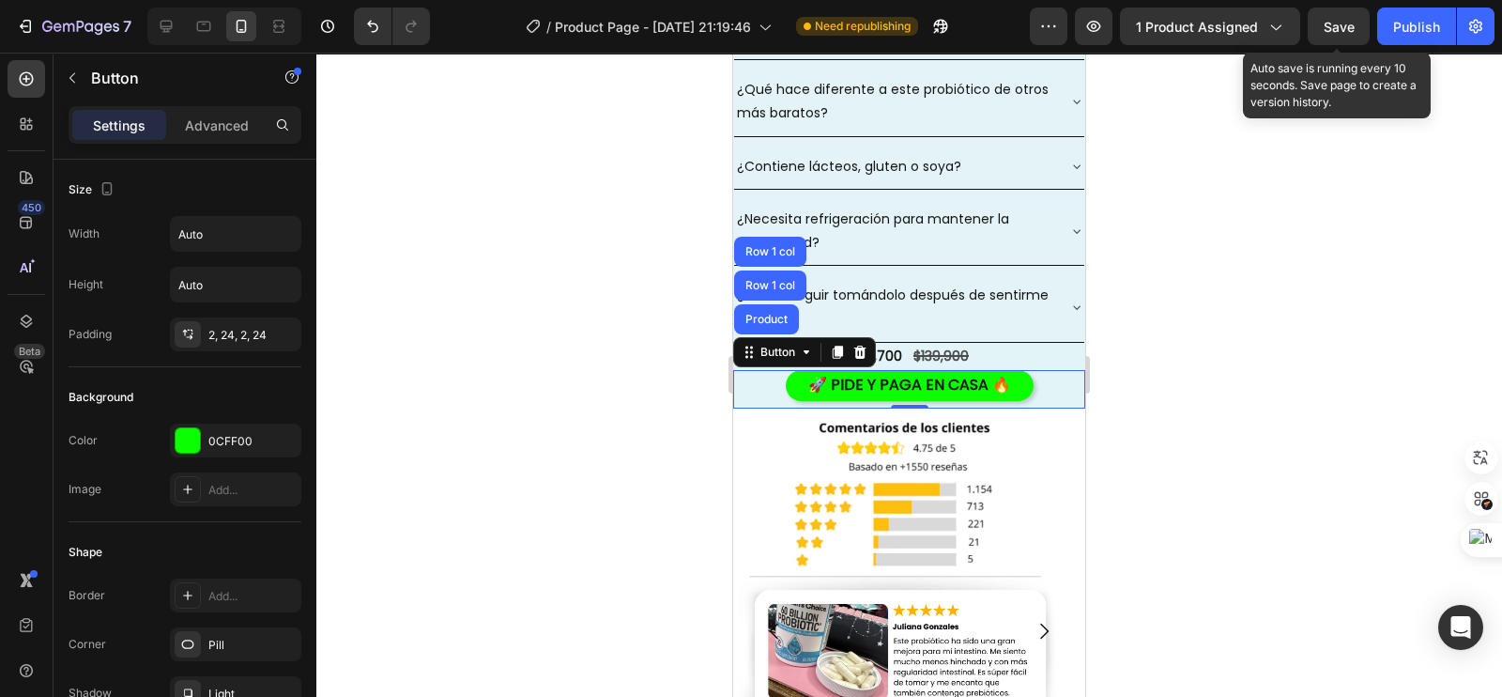
click at [1215, 332] on div at bounding box center [909, 375] width 1186 height 644
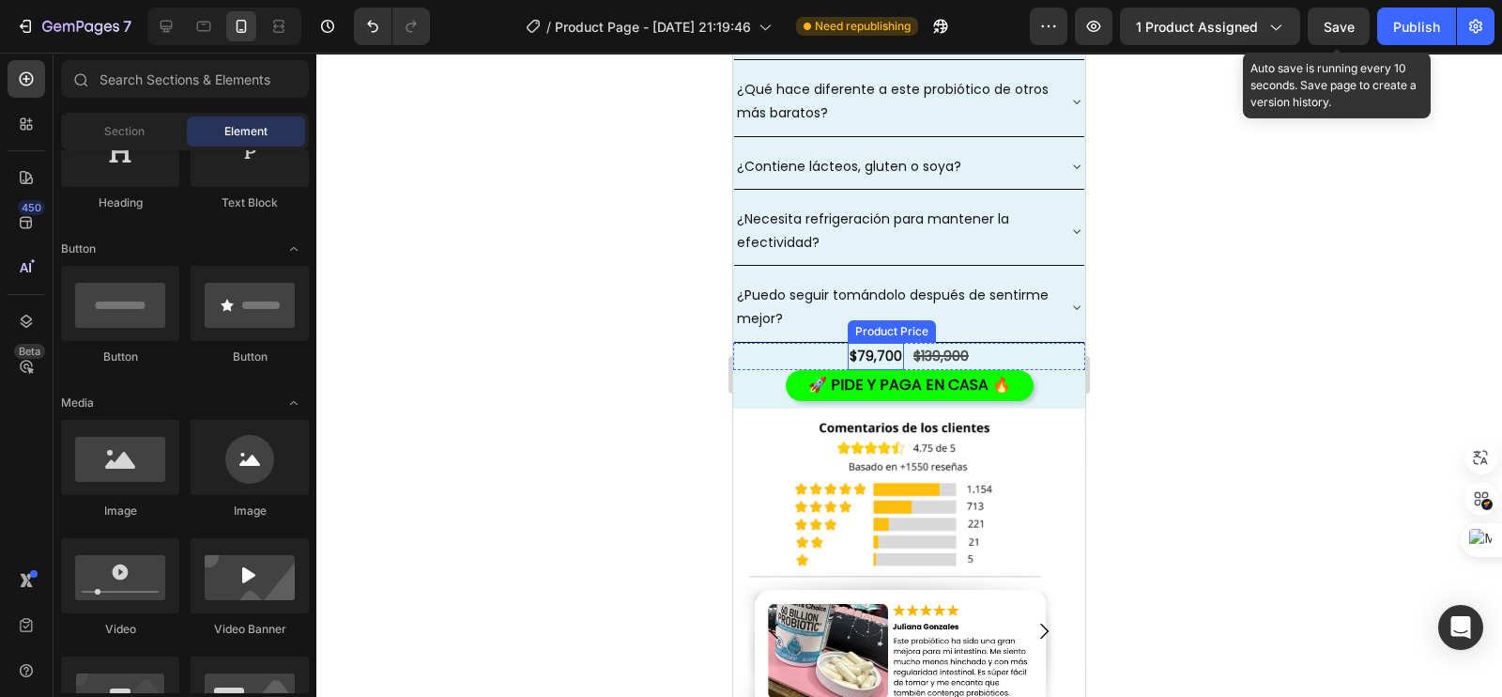
click at [878, 370] on div "$79,700" at bounding box center [876, 356] width 56 height 27
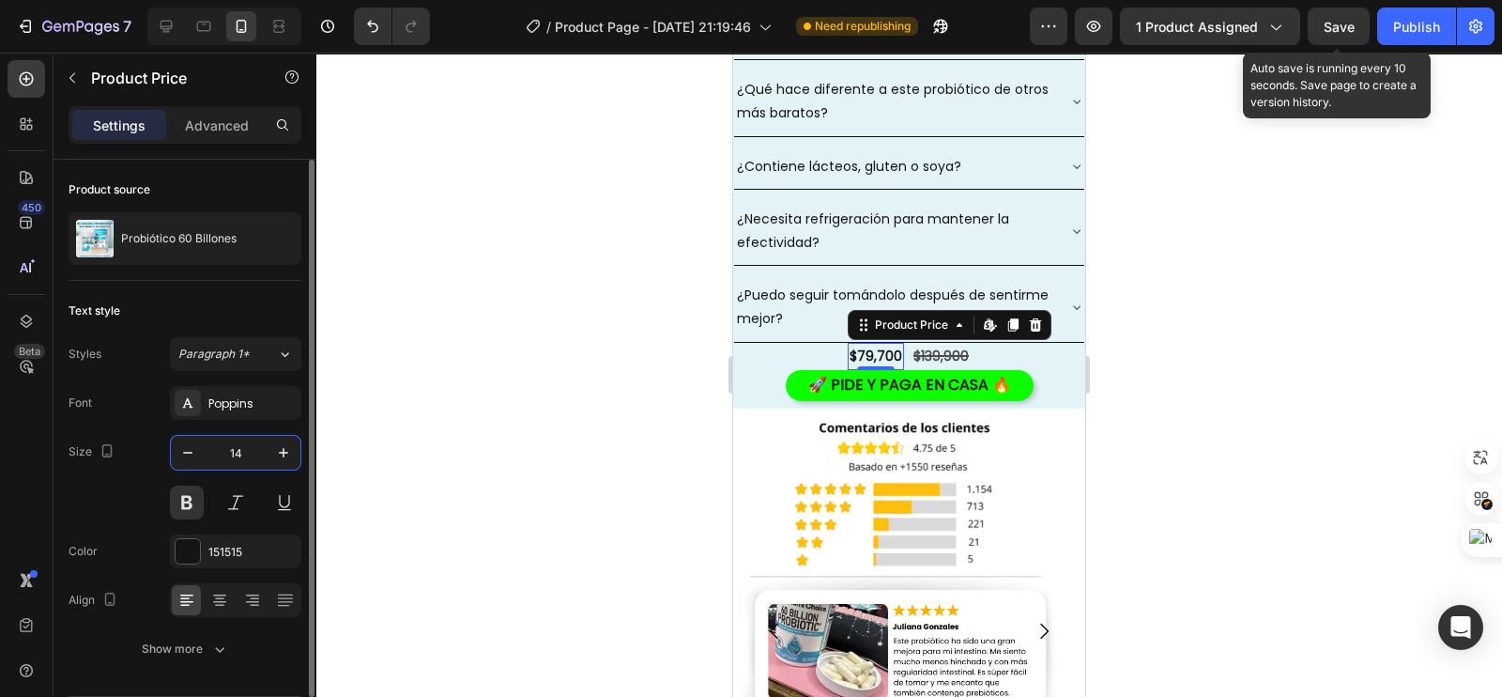
click at [254, 447] on input "14" at bounding box center [236, 453] width 62 height 34
type input "25"
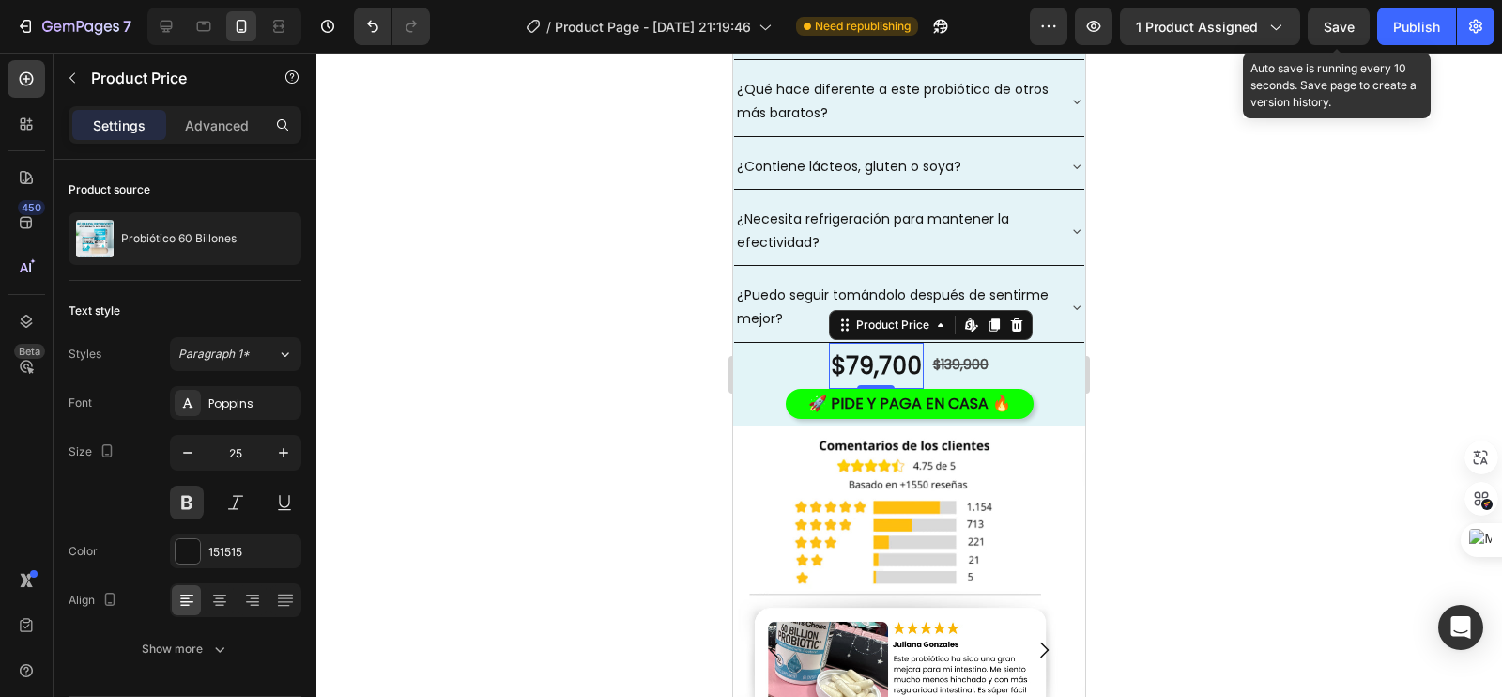
click at [533, 215] on div at bounding box center [909, 375] width 1186 height 644
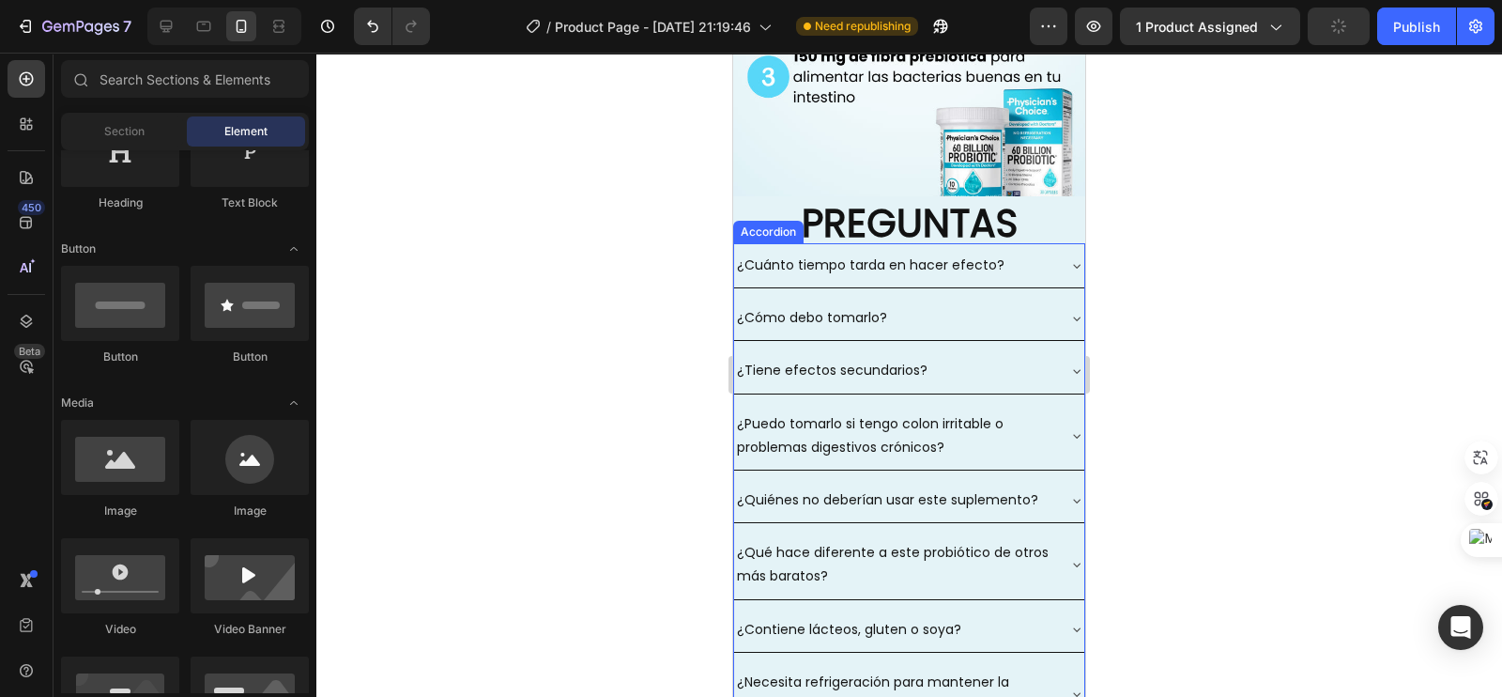
scroll to position [3025, 0]
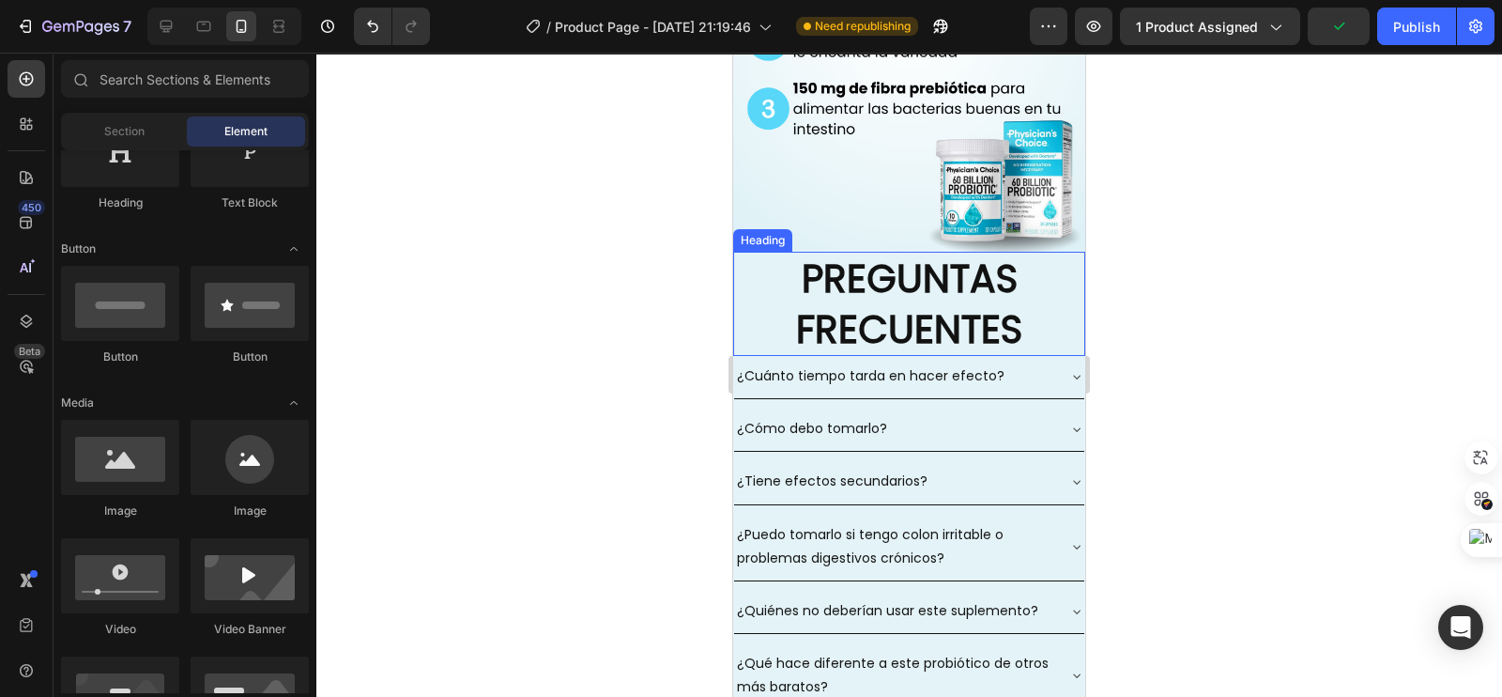
click at [880, 252] on h2 "PREGUNTAS FRECUENTES" at bounding box center [909, 304] width 352 height 104
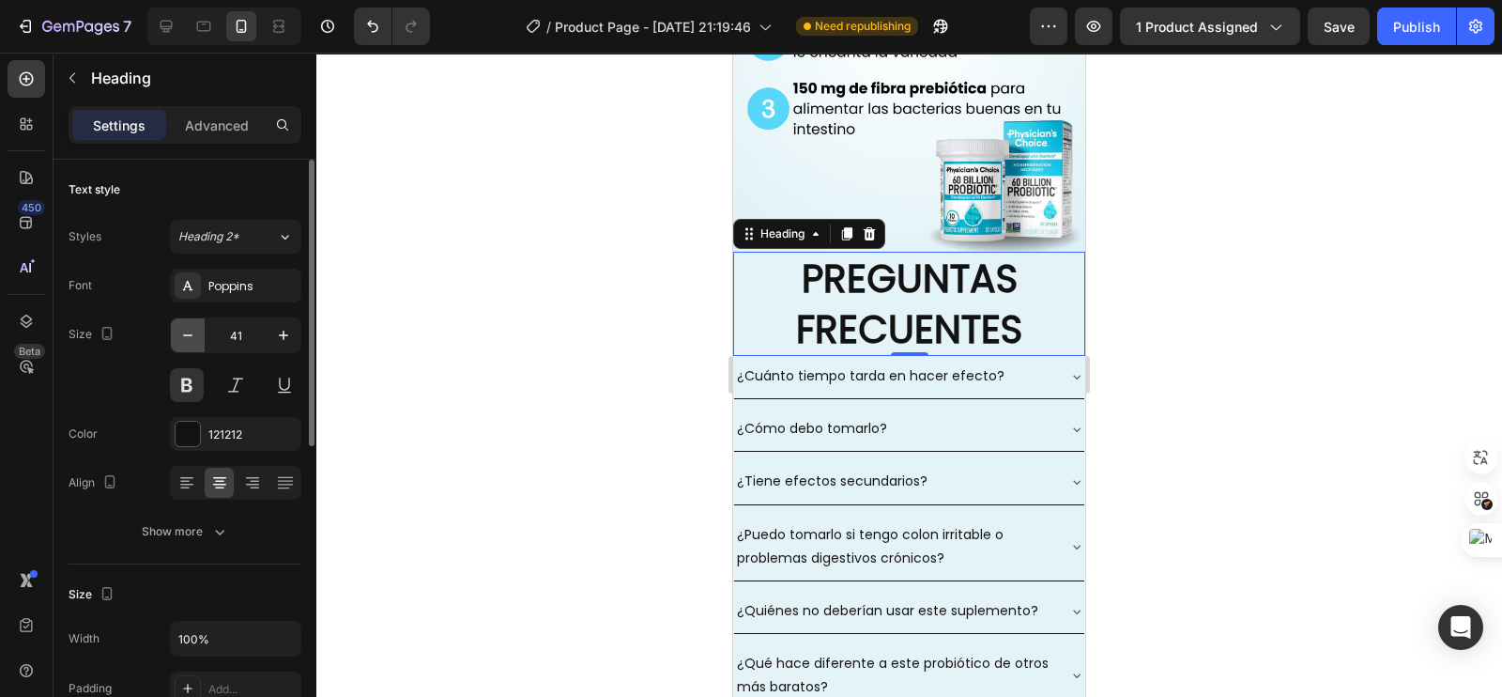
click at [193, 324] on button "button" at bounding box center [188, 335] width 34 height 34
click at [193, 325] on button "button" at bounding box center [188, 335] width 34 height 34
click at [193, 326] on icon "button" at bounding box center [187, 335] width 19 height 19
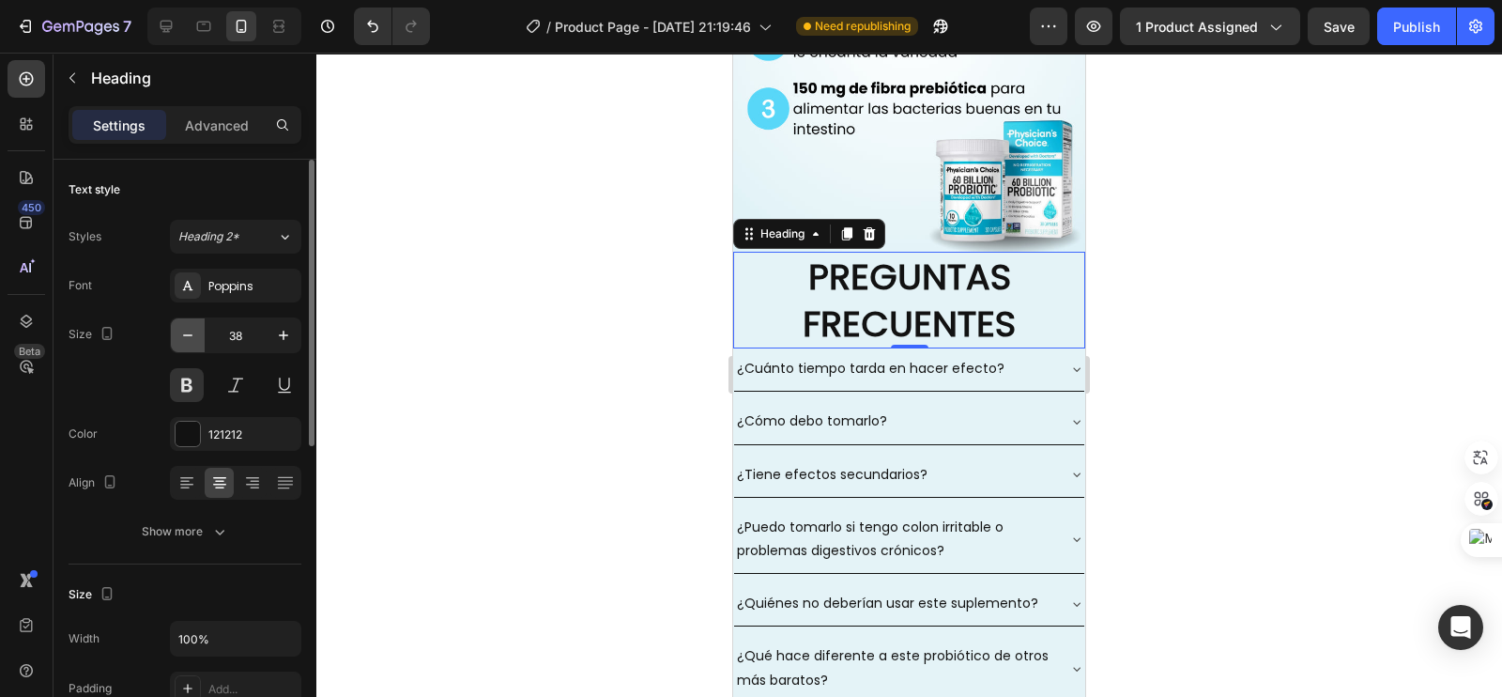
click at [193, 326] on icon "button" at bounding box center [187, 335] width 19 height 19
click at [194, 326] on icon "button" at bounding box center [187, 335] width 19 height 19
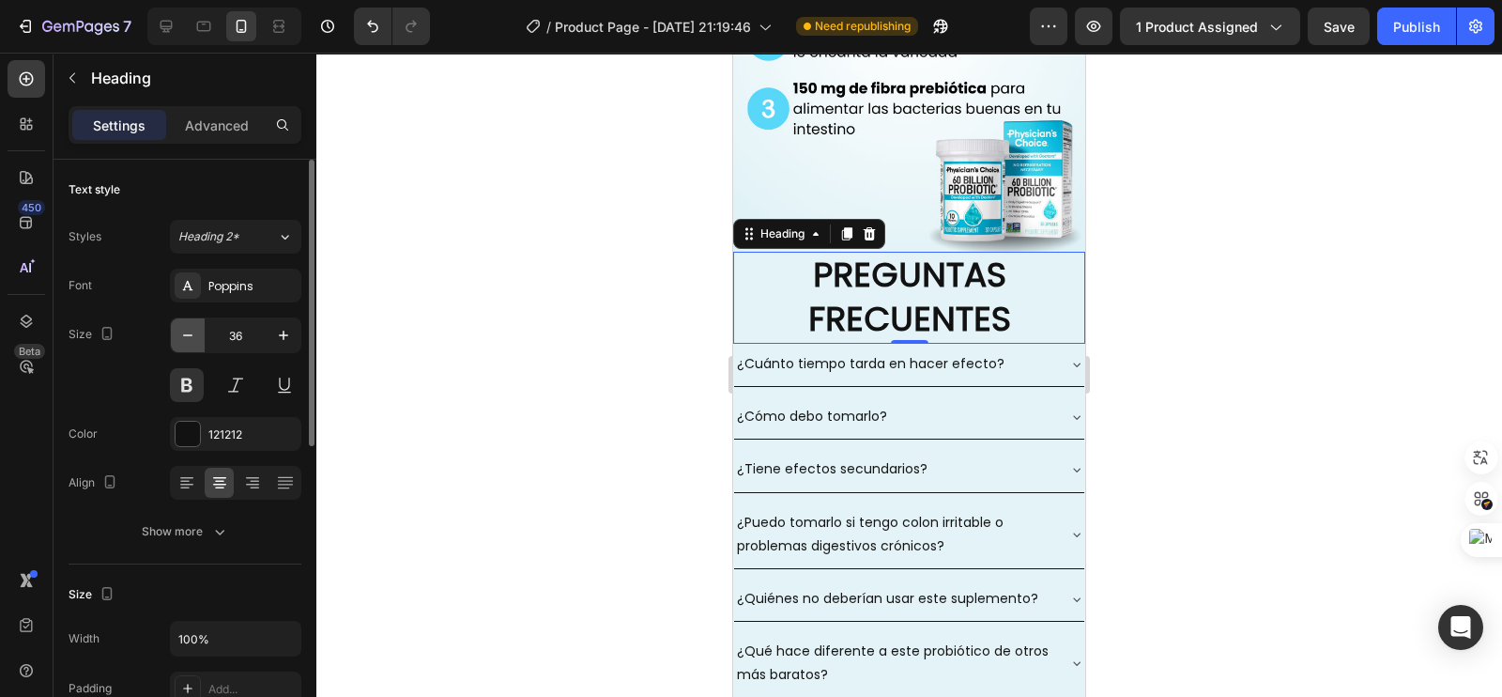
click at [195, 326] on icon "button" at bounding box center [187, 335] width 19 height 19
click at [196, 326] on icon "button" at bounding box center [187, 335] width 19 height 19
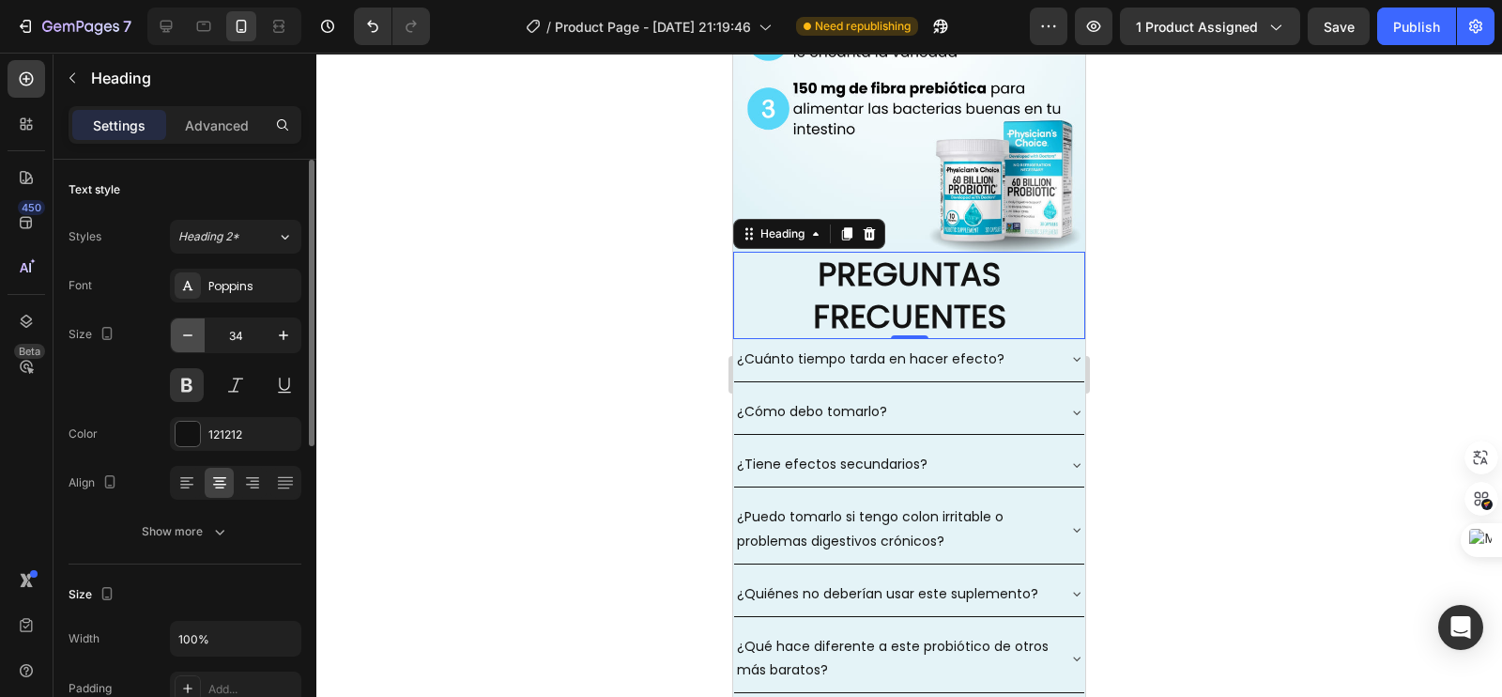
click at [196, 326] on icon "button" at bounding box center [187, 335] width 19 height 19
click at [197, 327] on button "button" at bounding box center [188, 335] width 34 height 34
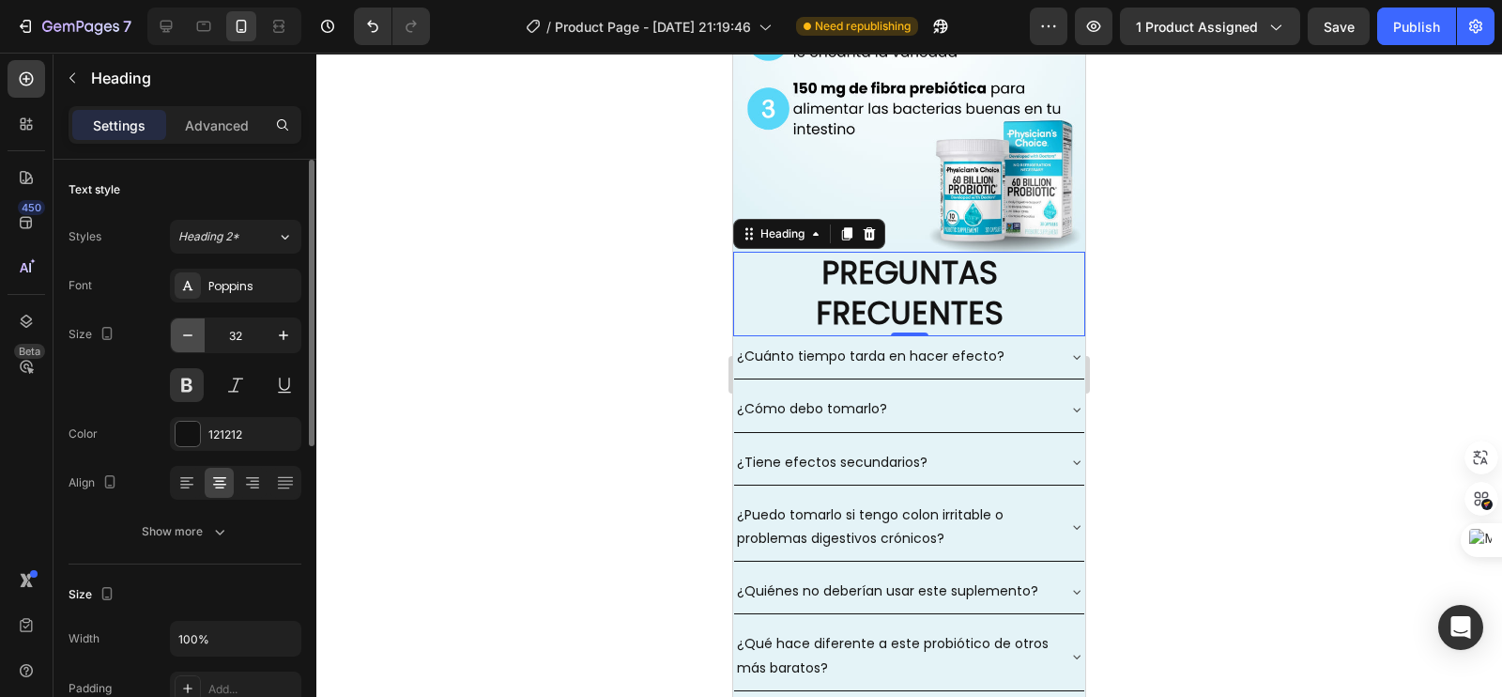
click at [197, 327] on button "button" at bounding box center [188, 335] width 34 height 34
click at [202, 333] on button "button" at bounding box center [188, 335] width 34 height 34
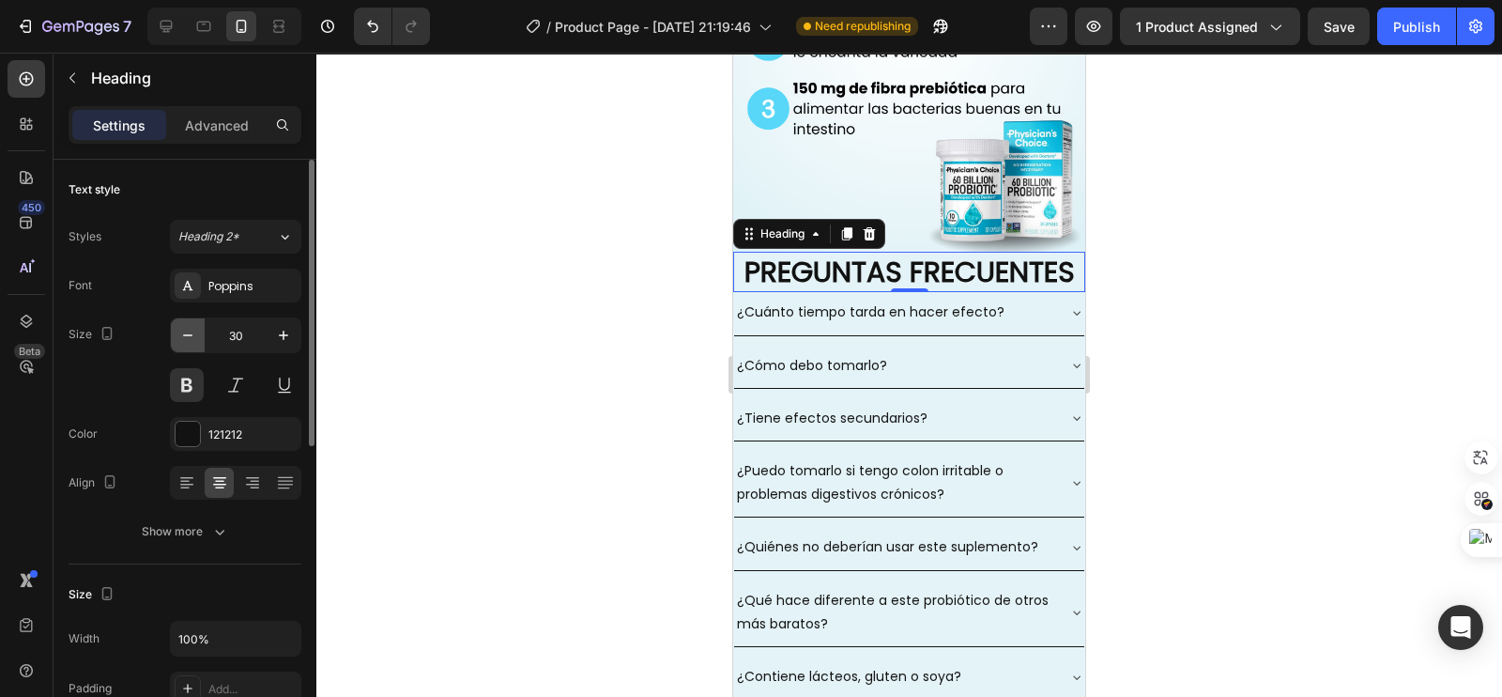
click at [200, 333] on button "button" at bounding box center [188, 335] width 34 height 34
click at [199, 333] on button "button" at bounding box center [188, 335] width 34 height 34
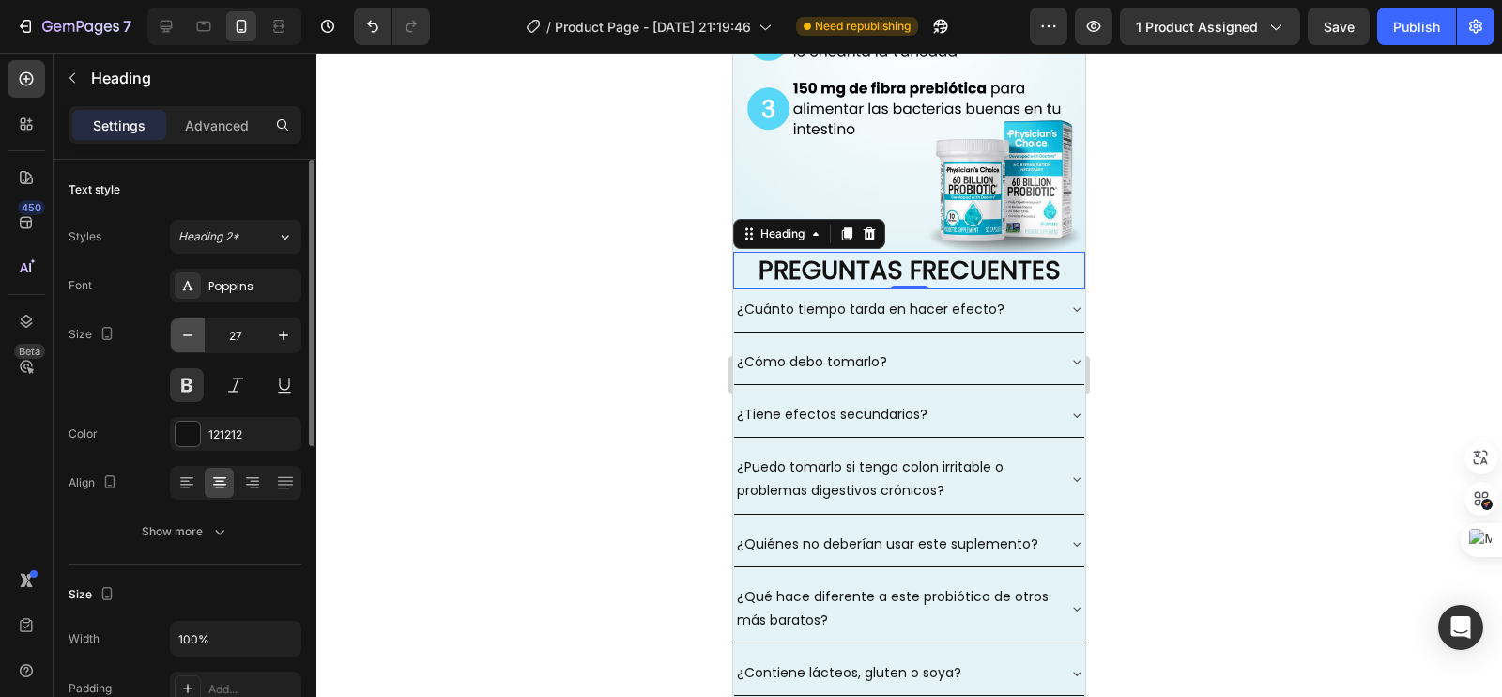
click at [199, 333] on button "button" at bounding box center [188, 335] width 34 height 34
type input "25"
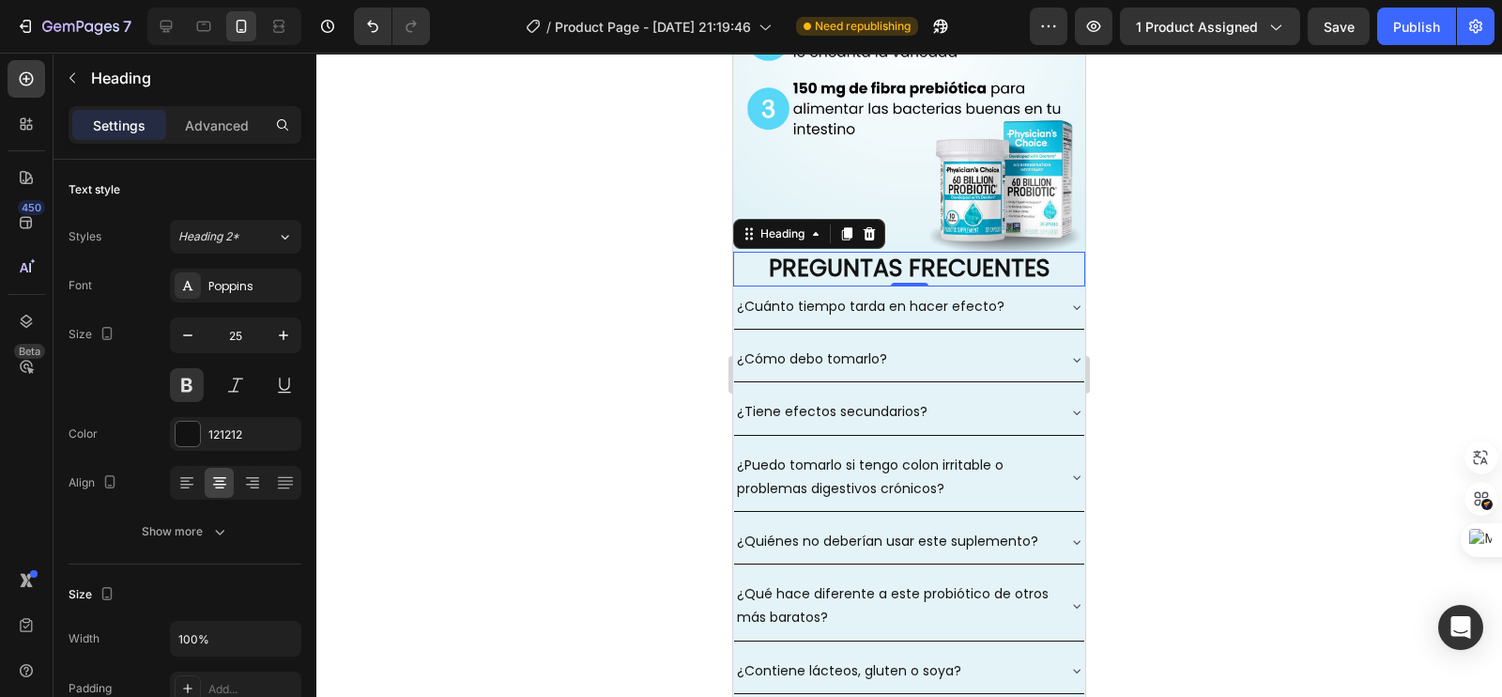
click at [470, 254] on div at bounding box center [909, 375] width 1186 height 644
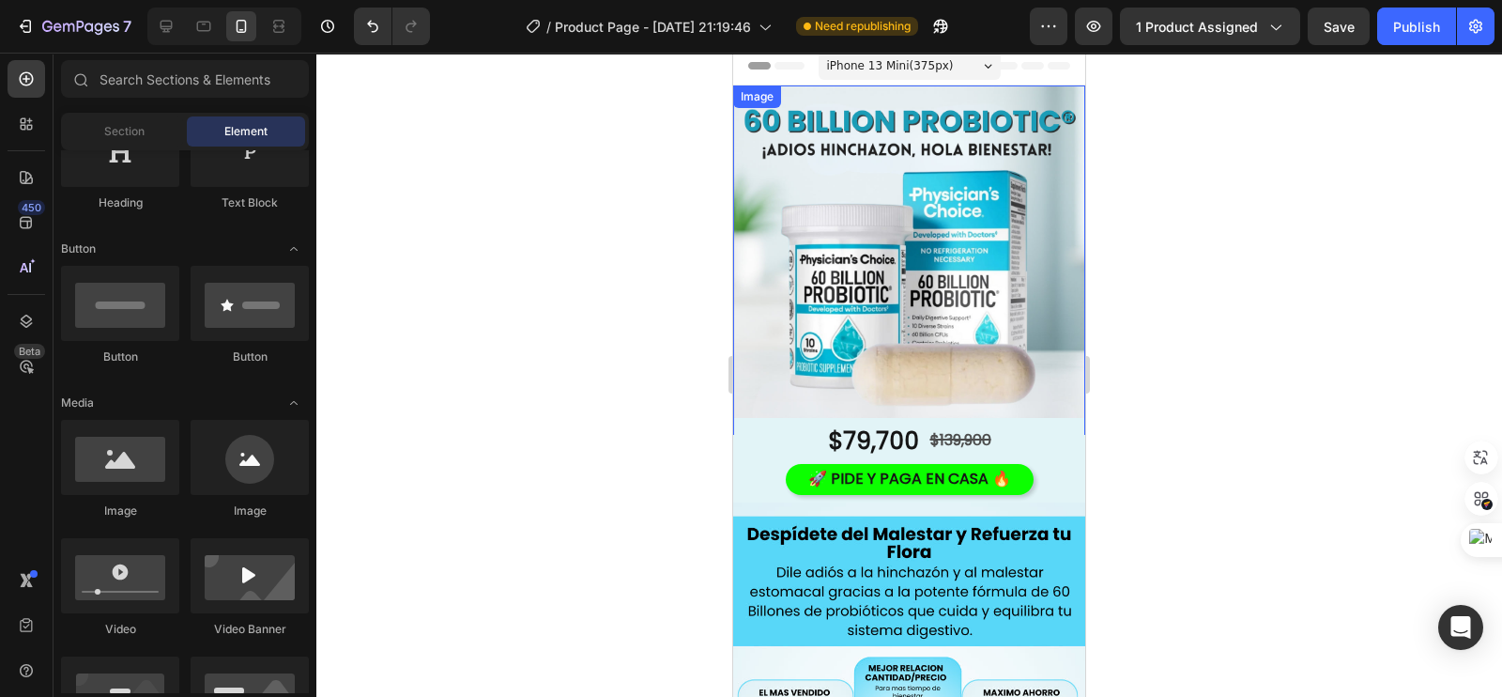
scroll to position [0, 0]
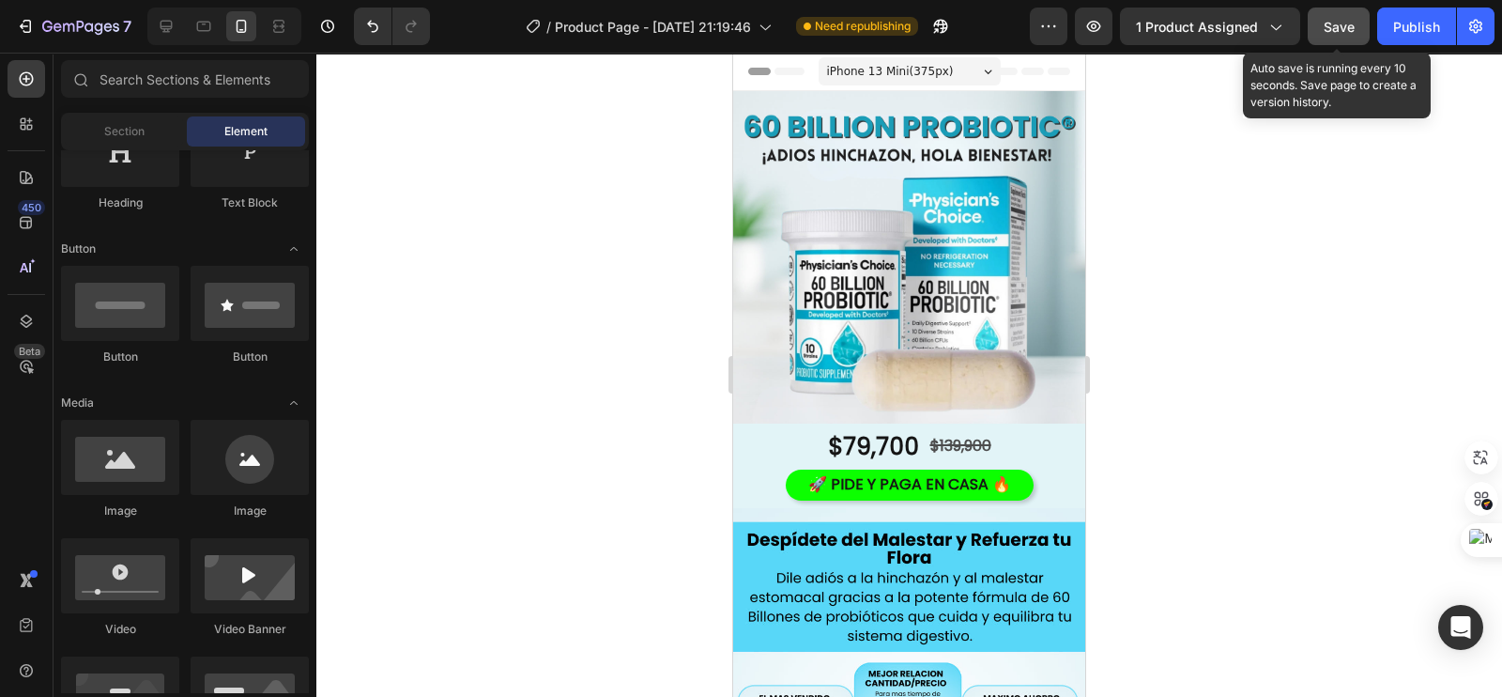
click at [1322, 16] on button "Save" at bounding box center [1339, 27] width 62 height 38
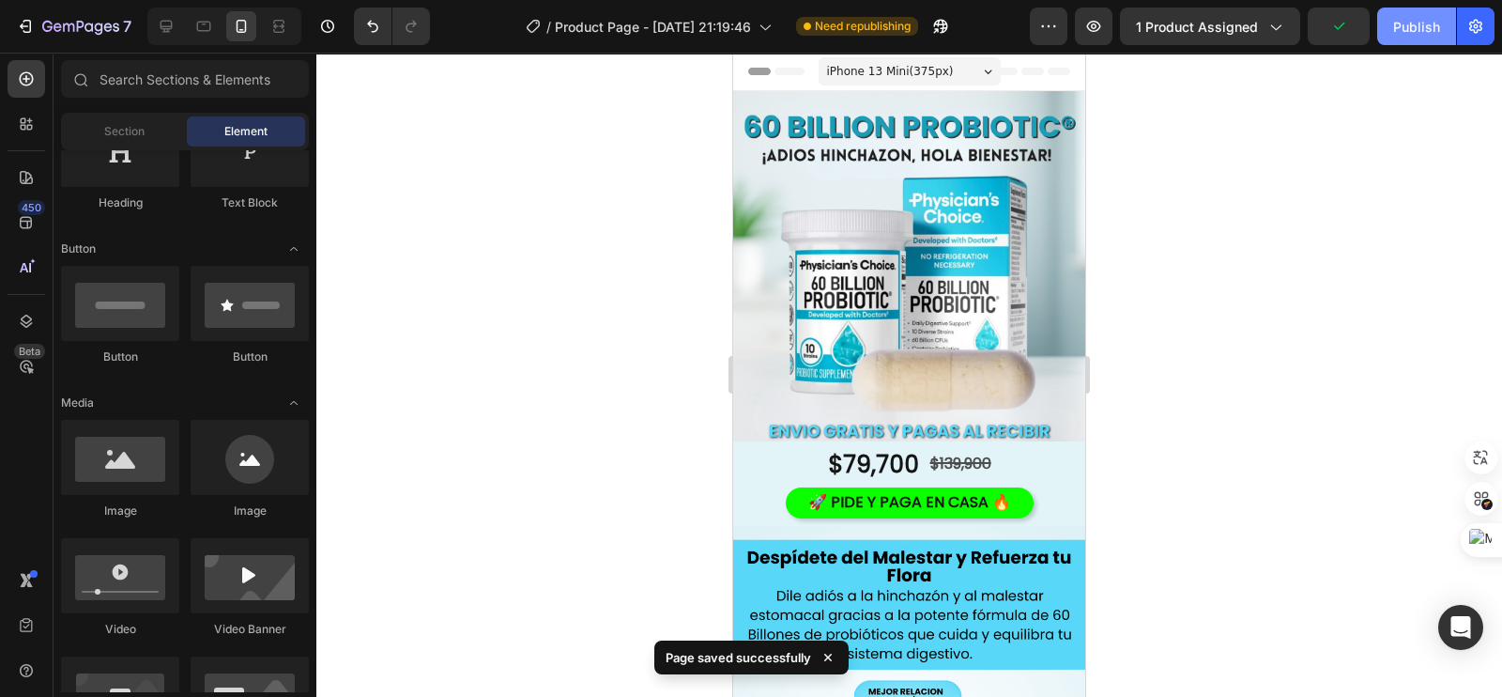
click at [1427, 27] on div "Publish" at bounding box center [1416, 27] width 47 height 20
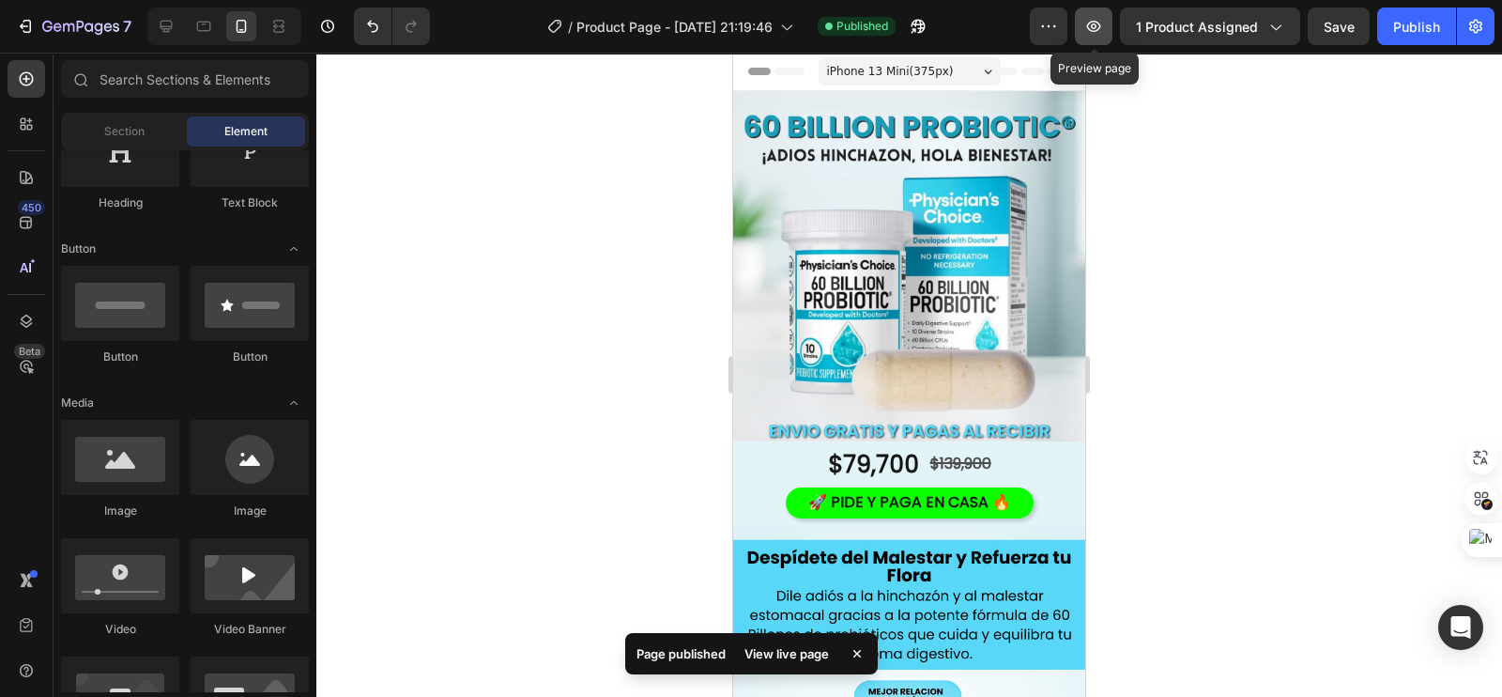
click at [1087, 23] on button "button" at bounding box center [1094, 27] width 38 height 38
